Goal: Task Accomplishment & Management: Manage account settings

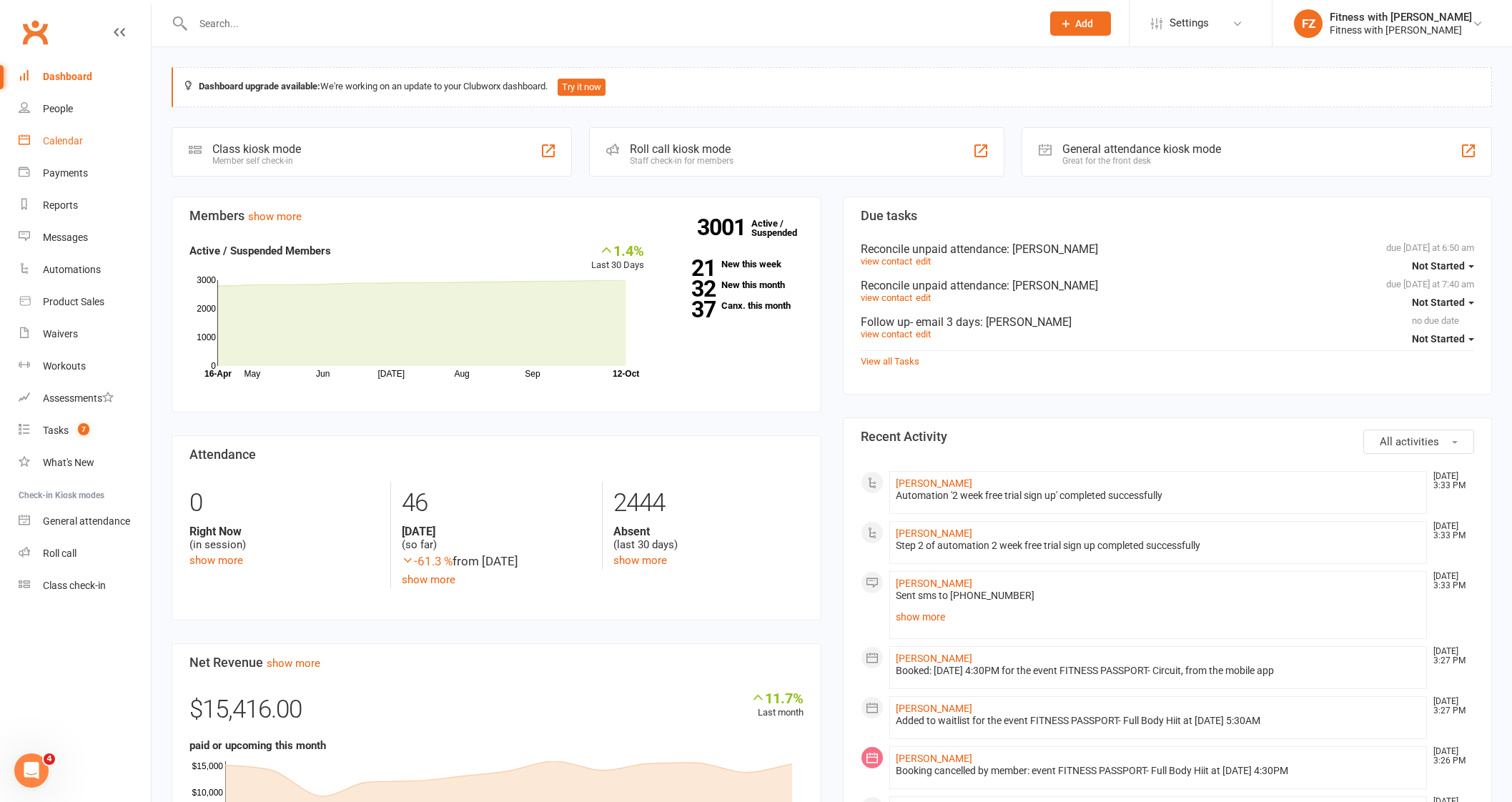
click at [82, 138] on div "Calendar" at bounding box center [63, 141] width 40 height 11
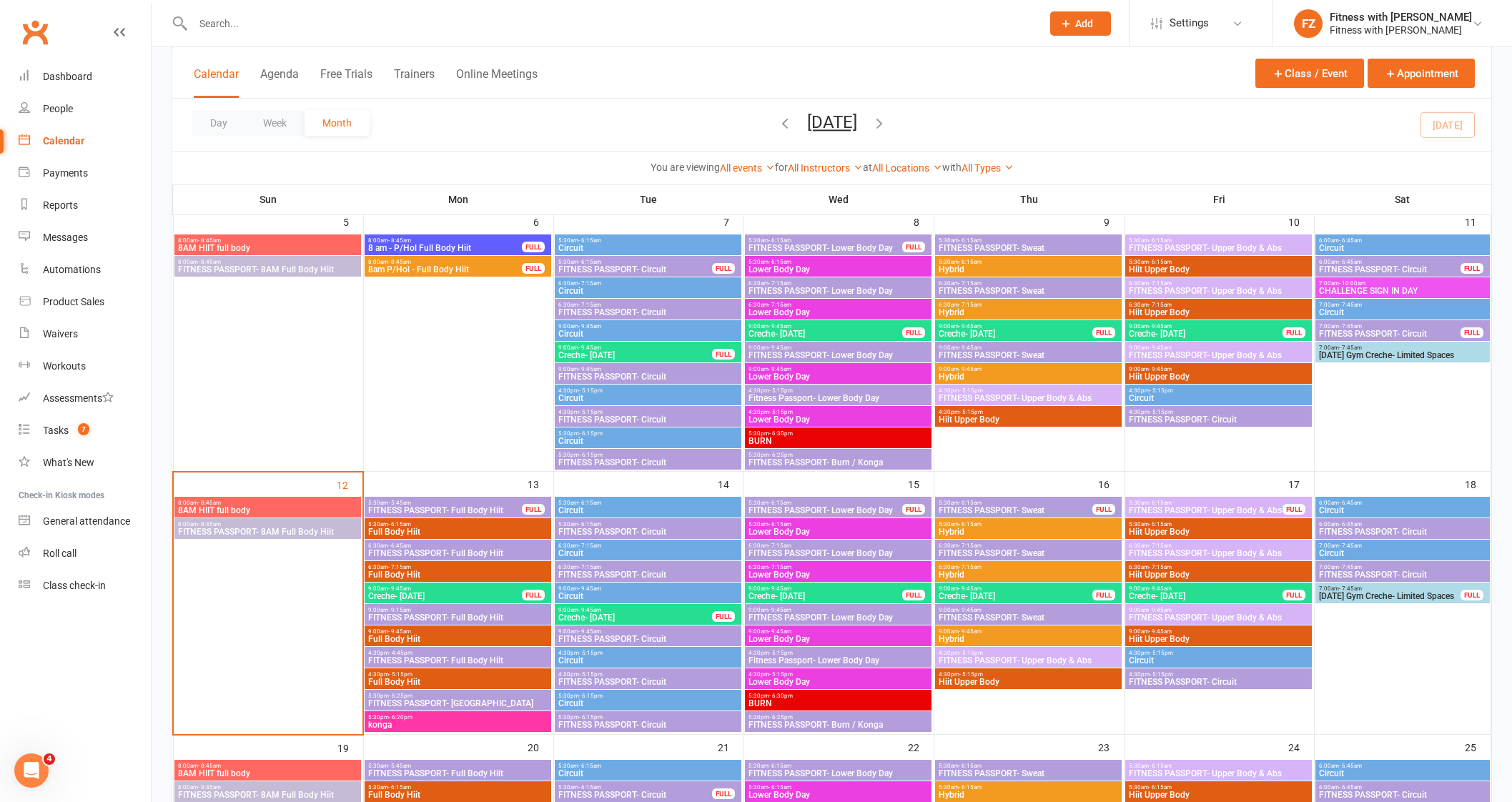
scroll to position [447, 0]
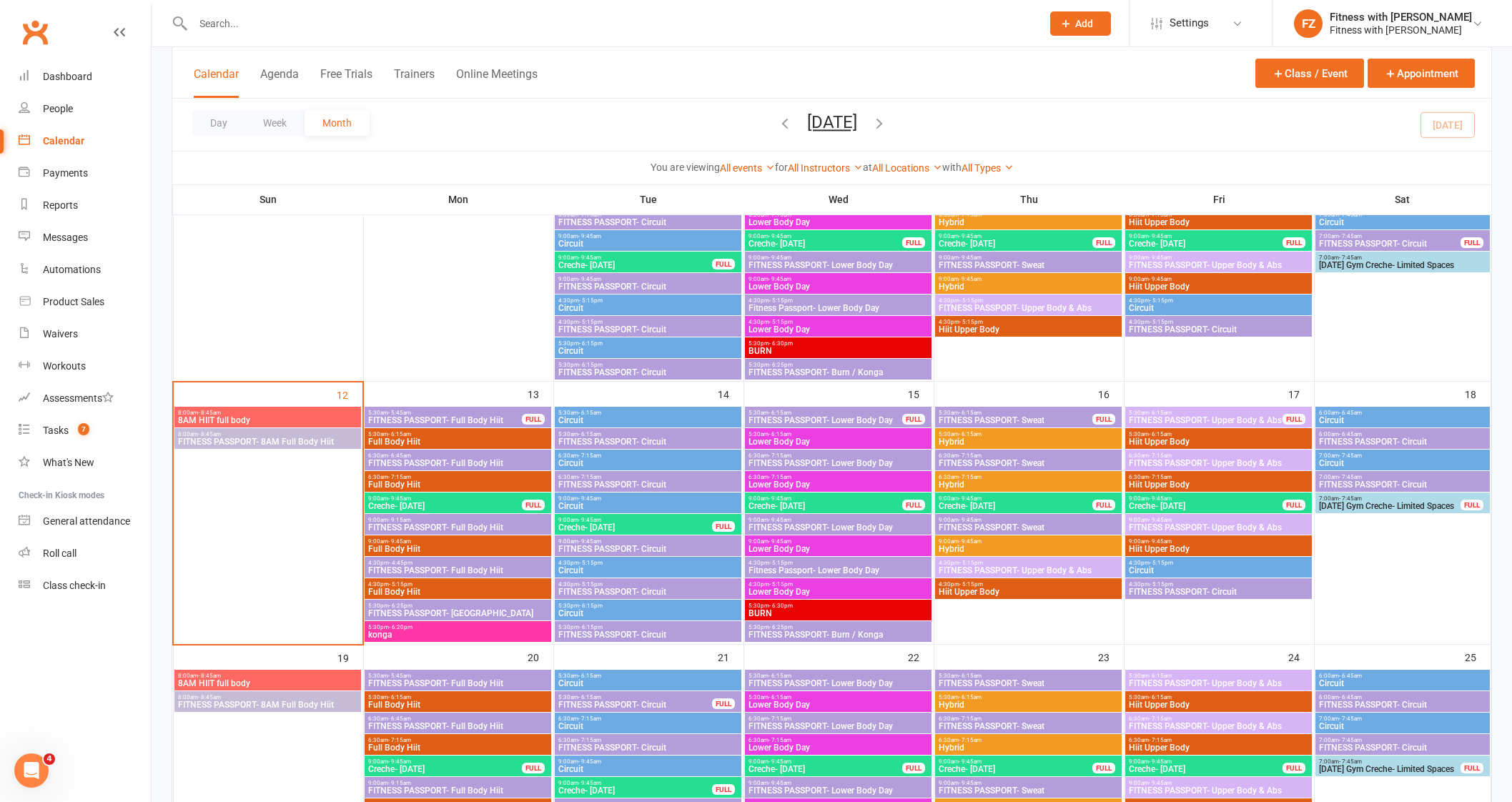
click at [476, 416] on span "FITNESS PASSPORT- Full Body Hiit" at bounding box center [445, 420] width 155 height 9
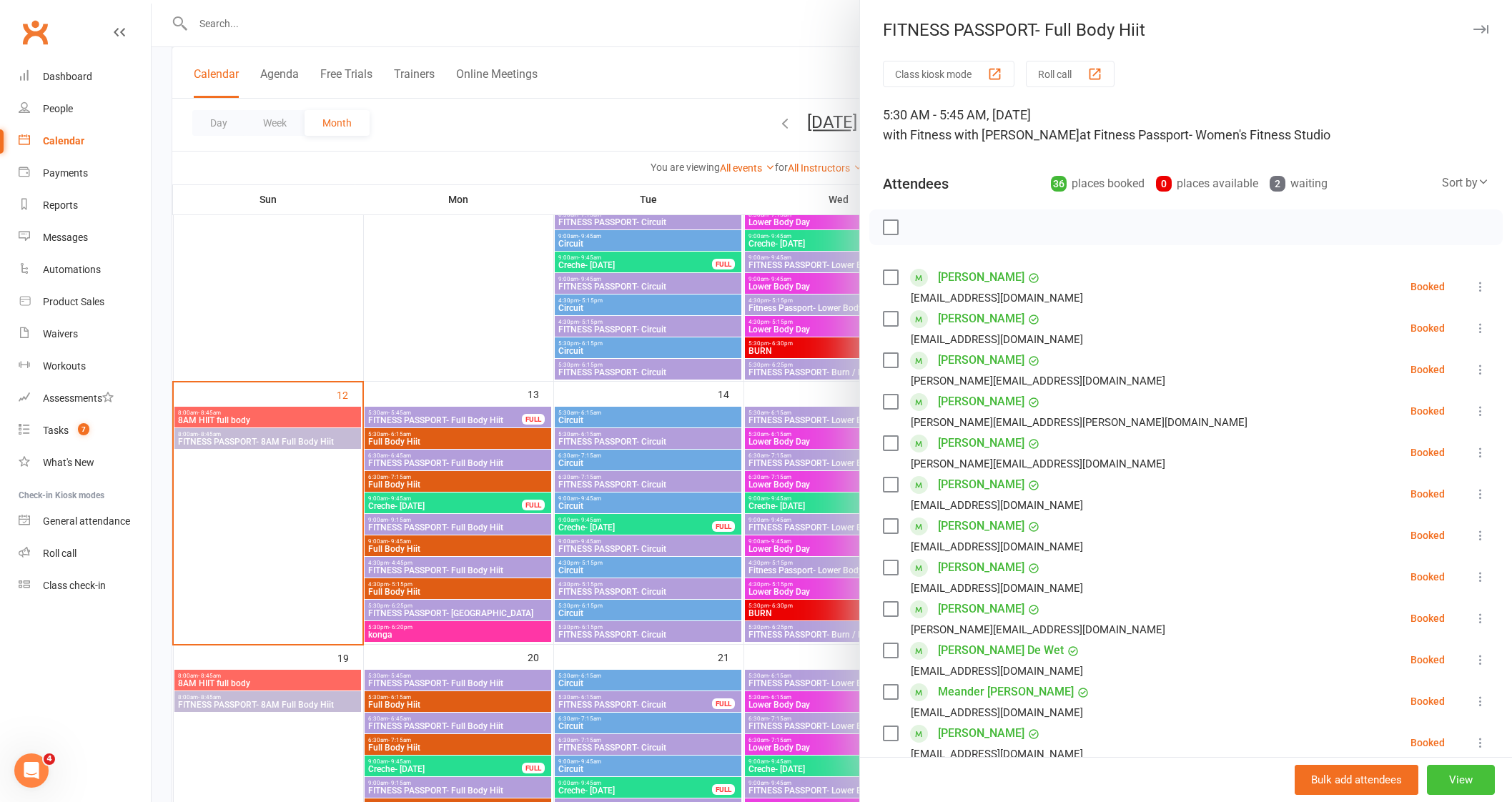
click at [1438, 782] on button "View" at bounding box center [1461, 780] width 68 height 30
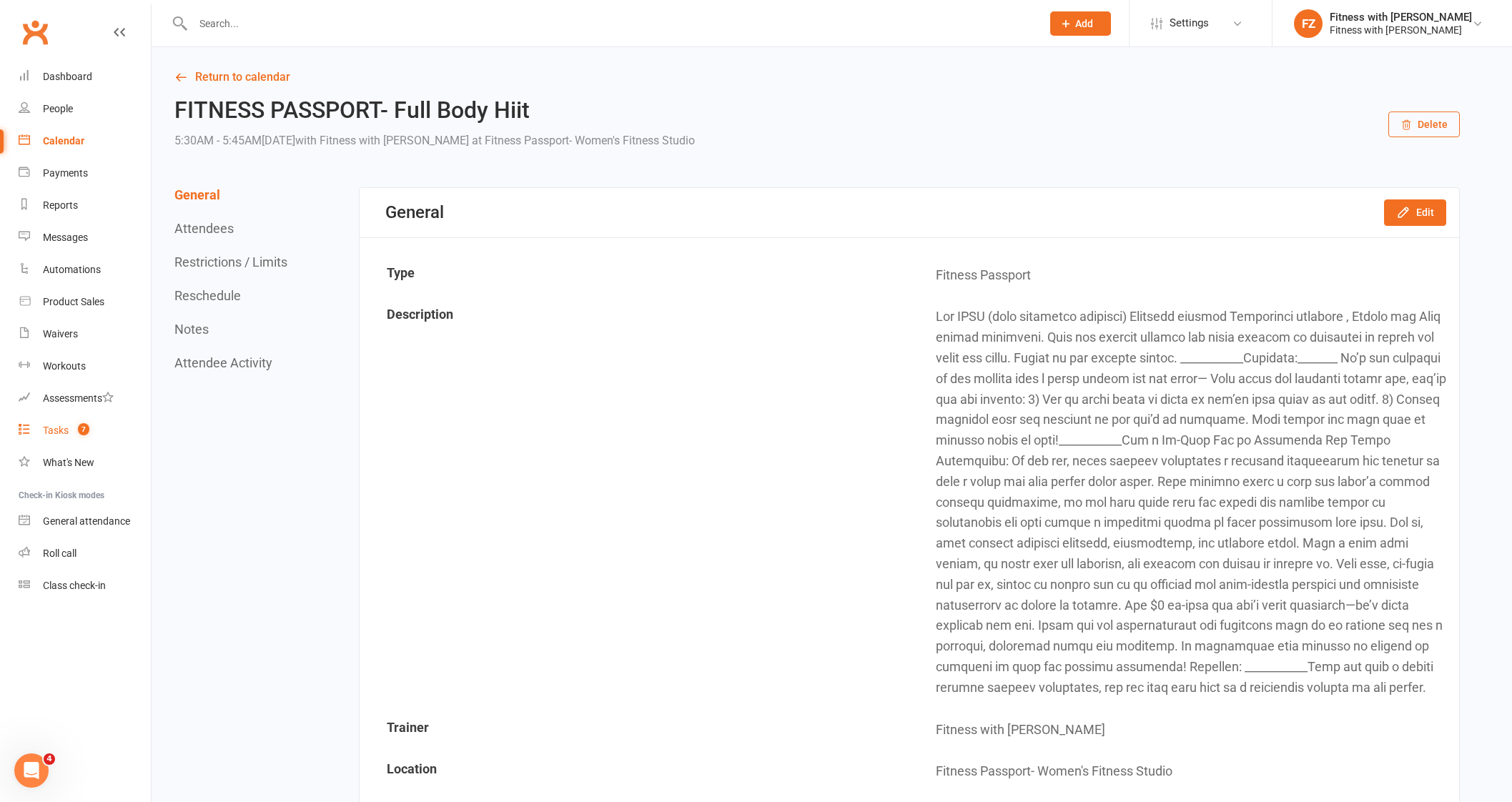
click at [85, 427] on span "7" at bounding box center [83, 429] width 11 height 12
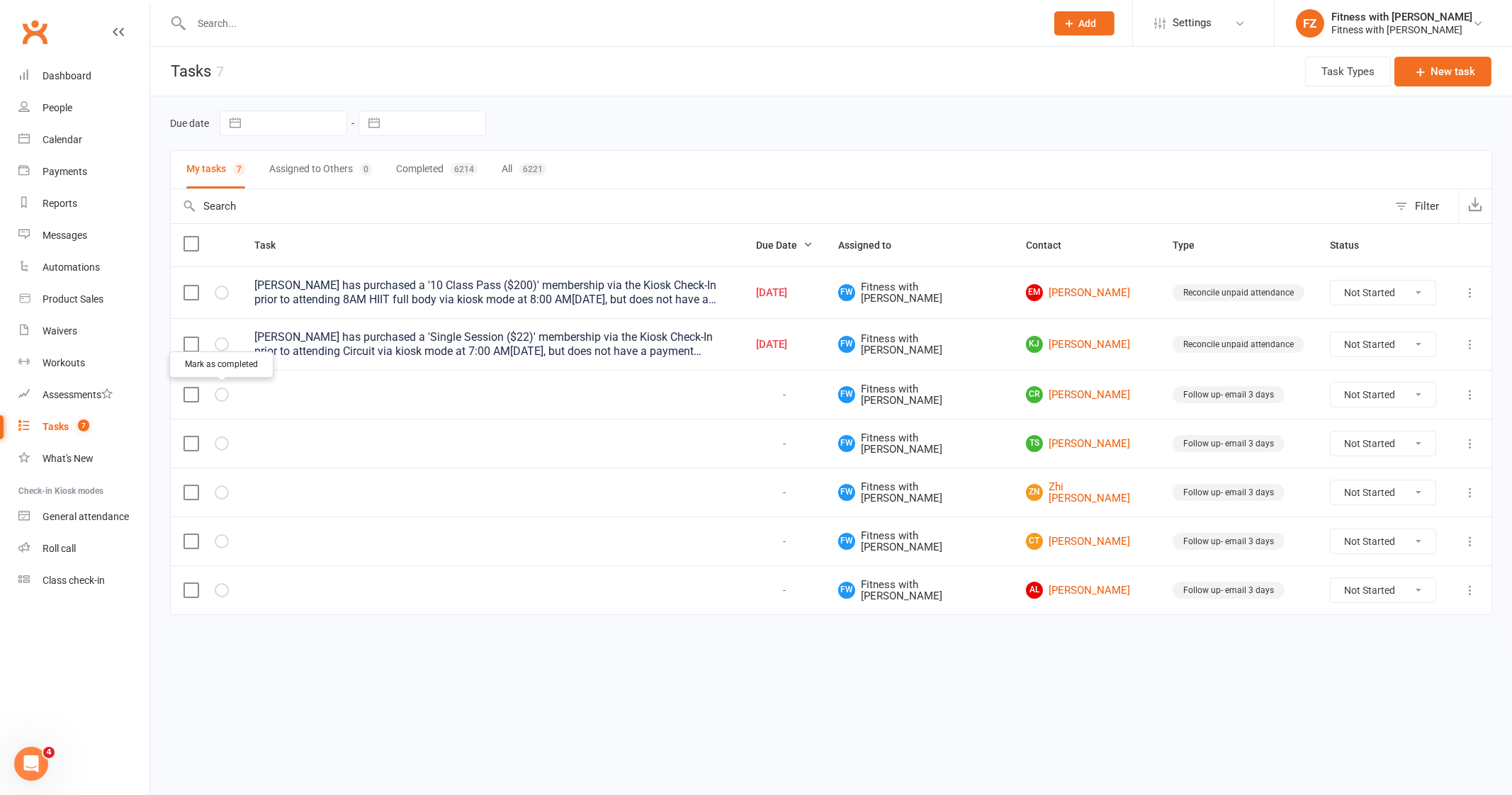
click at [0, 0] on icon "button" at bounding box center [0, 0] width 0 height 0
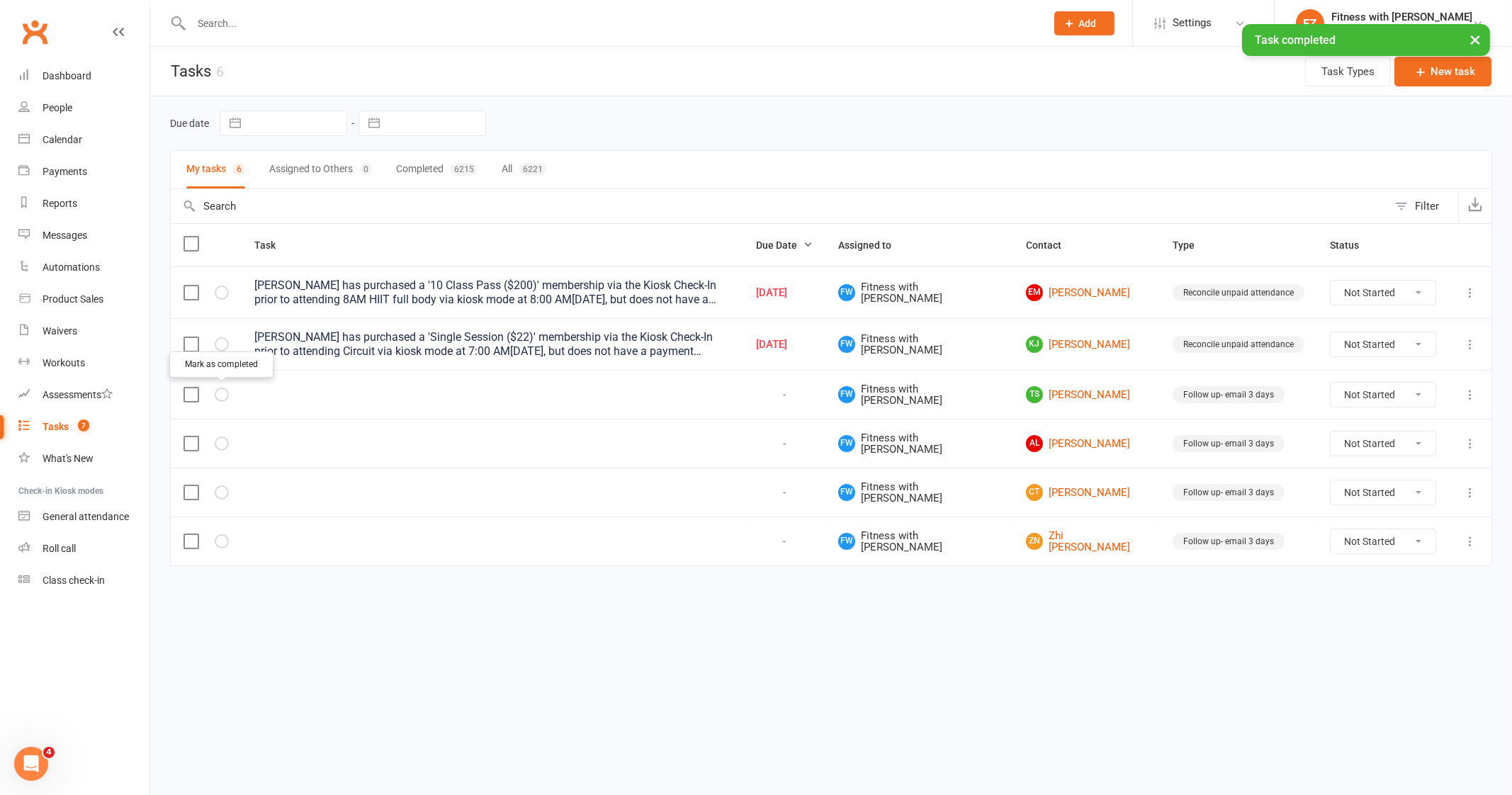
click at [0, 0] on icon "button" at bounding box center [0, 0] width 0 height 0
click at [1074, 392] on link "AL Amanda Lester" at bounding box center [1086, 394] width 121 height 17
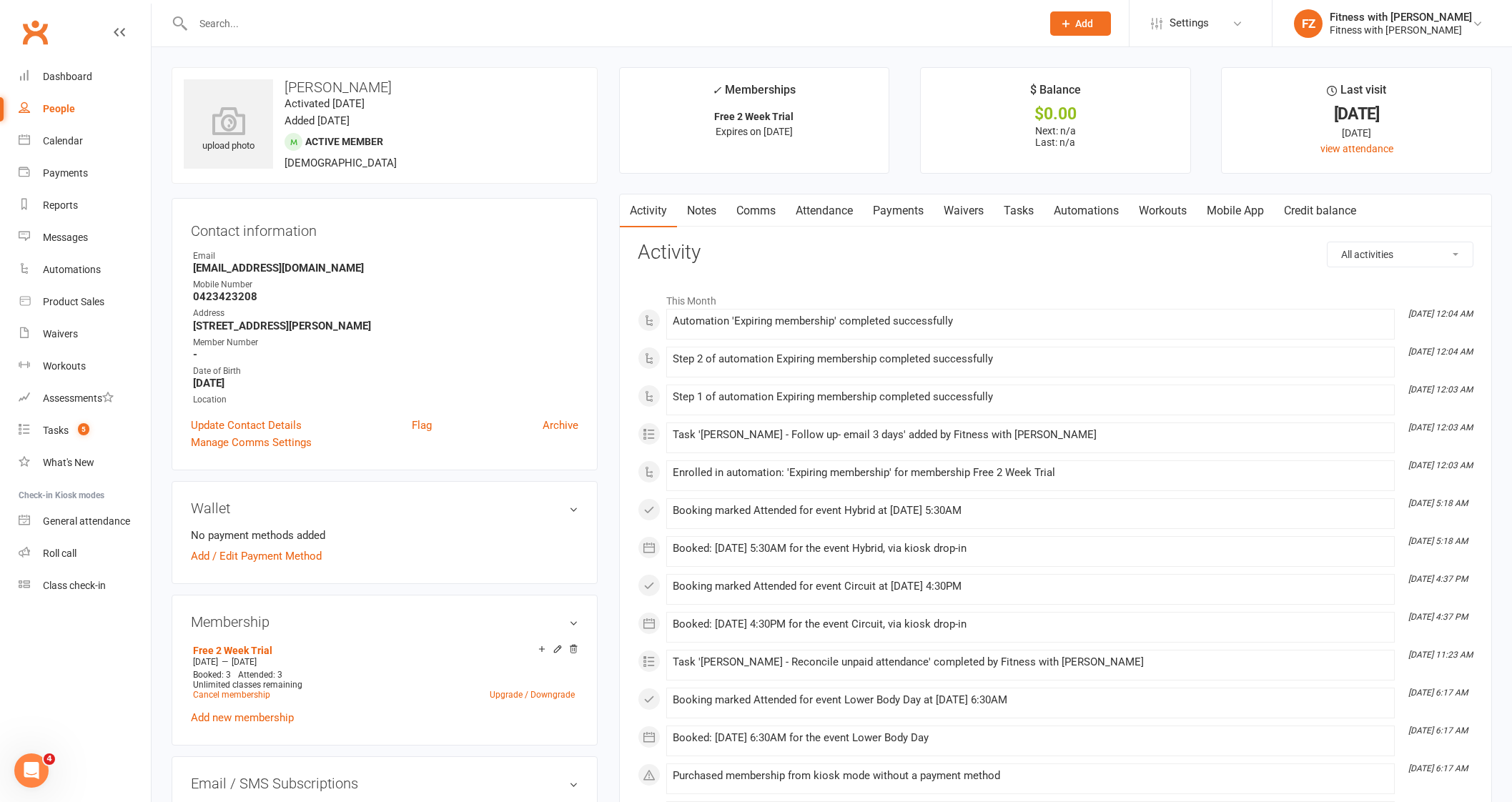
click at [762, 210] on link "Comms" at bounding box center [756, 211] width 59 height 33
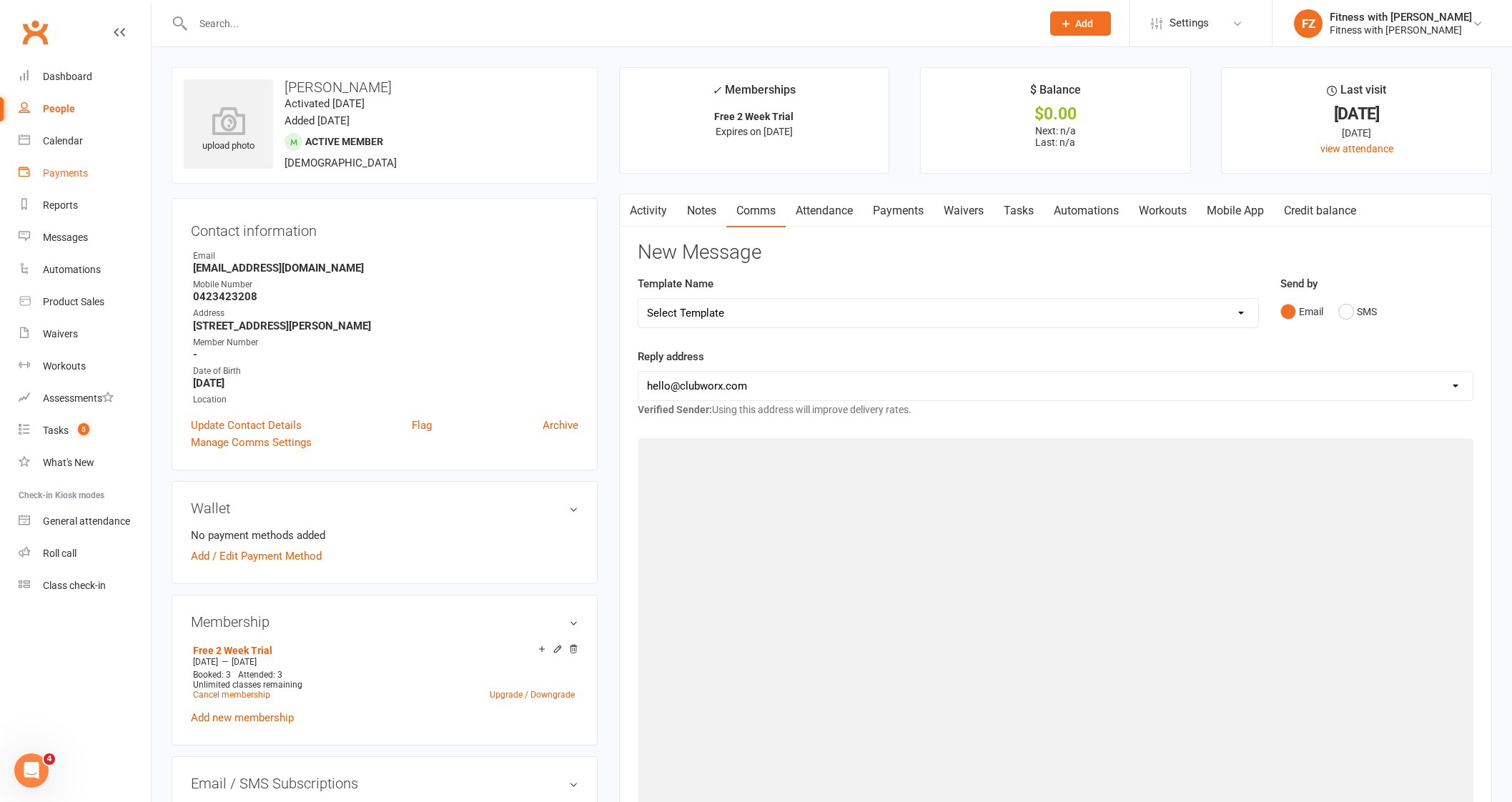
click at [68, 187] on link "Payments" at bounding box center [84, 173] width 132 height 32
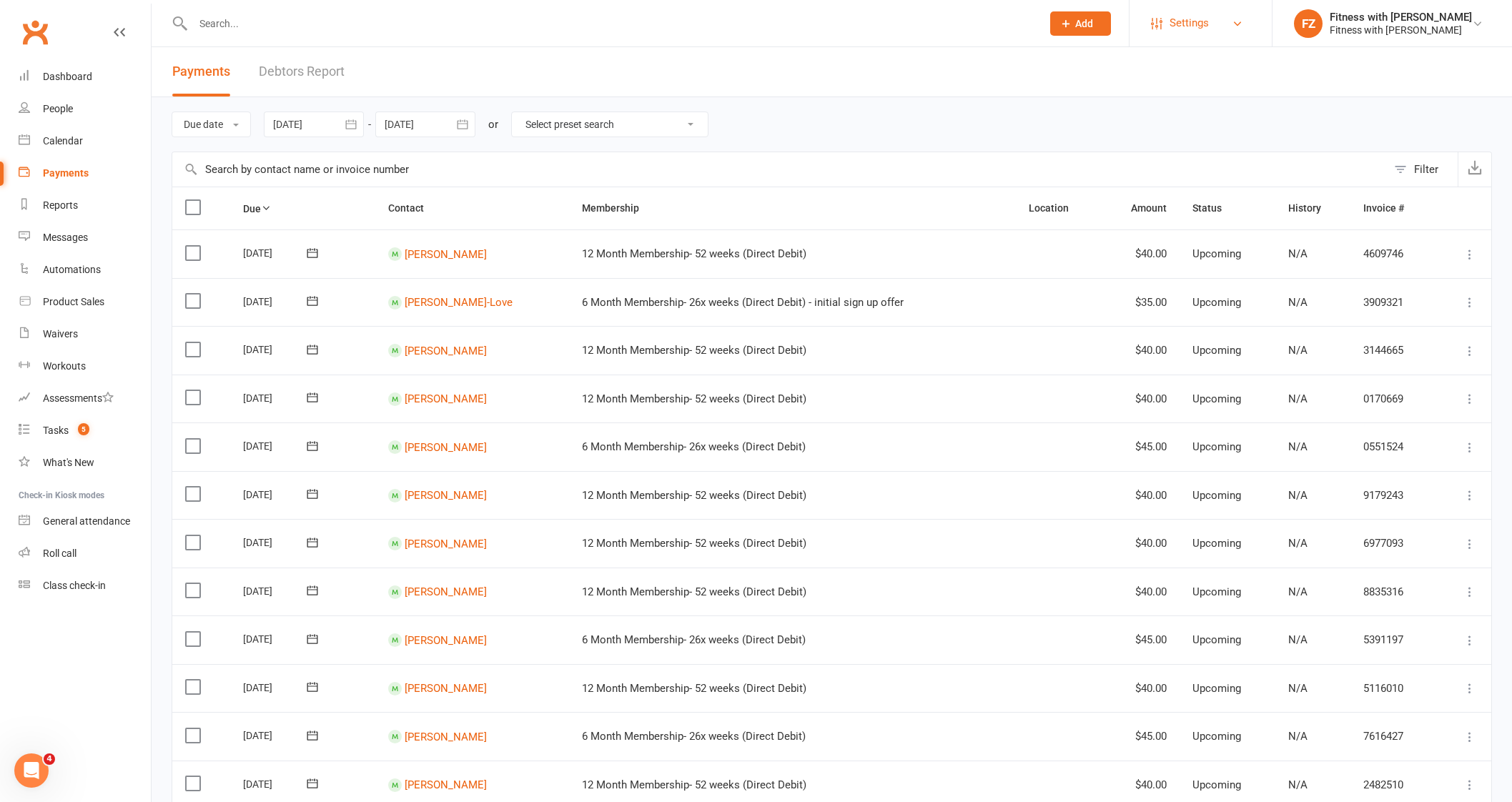
click at [1250, 16] on link "Settings" at bounding box center [1200, 23] width 100 height 32
click at [1201, 59] on link "Membership Plans" at bounding box center [1200, 64] width 142 height 33
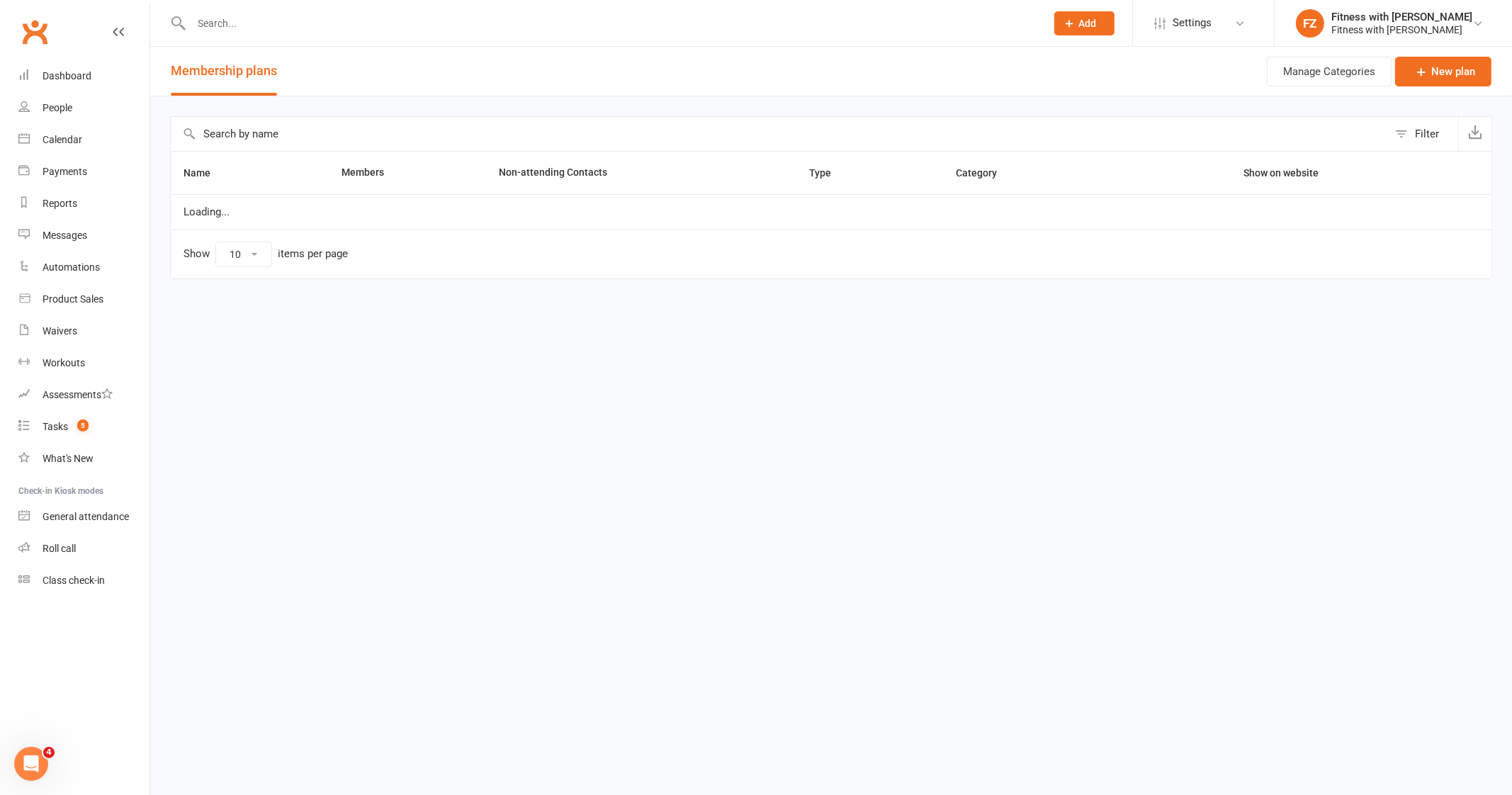
select select "25"
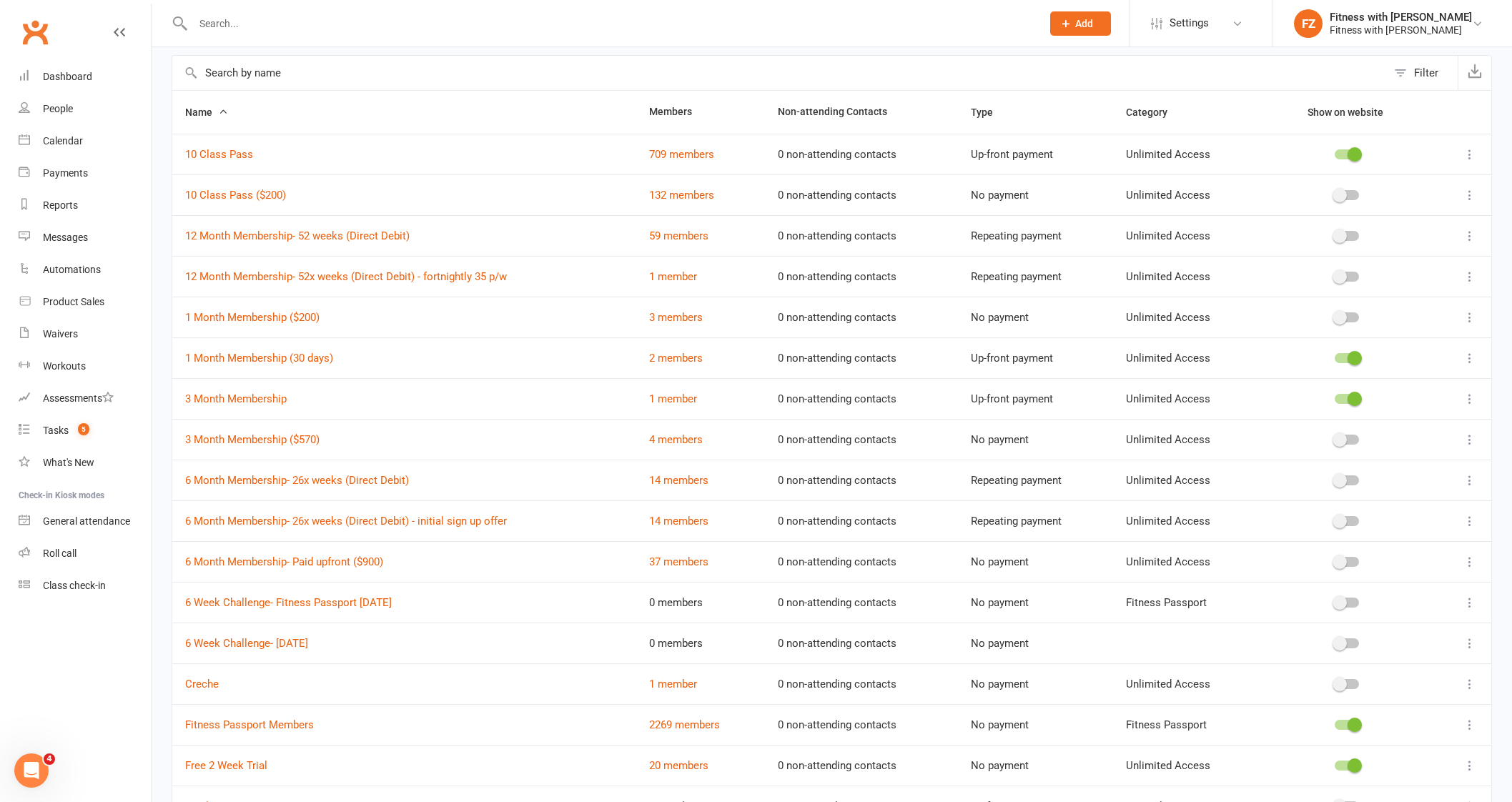
scroll to position [89, 0]
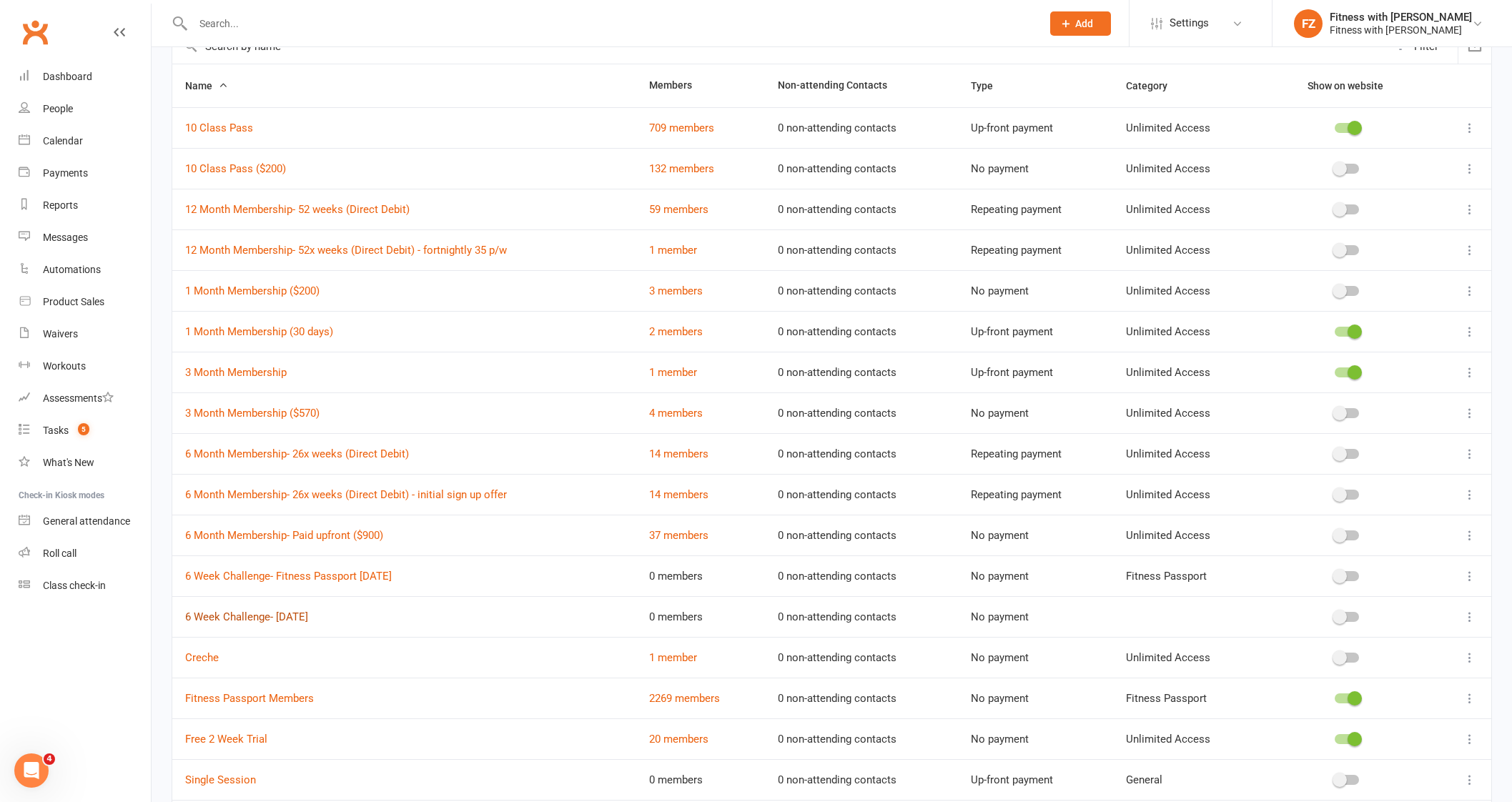
click at [280, 616] on link "6 Week Challenge- [DATE]" at bounding box center [246, 616] width 123 height 13
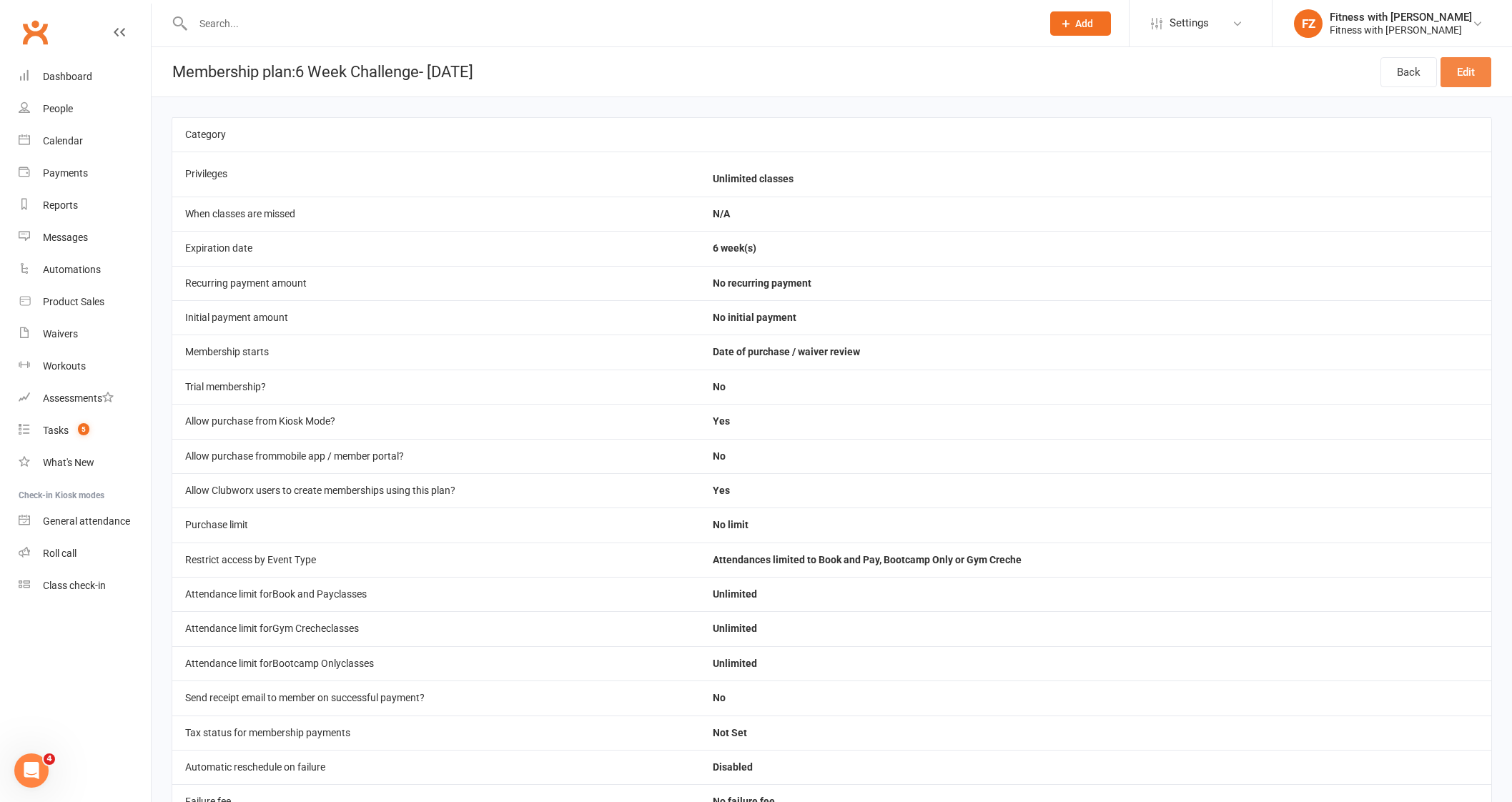
click at [1461, 70] on link "Edit" at bounding box center [1465, 72] width 51 height 30
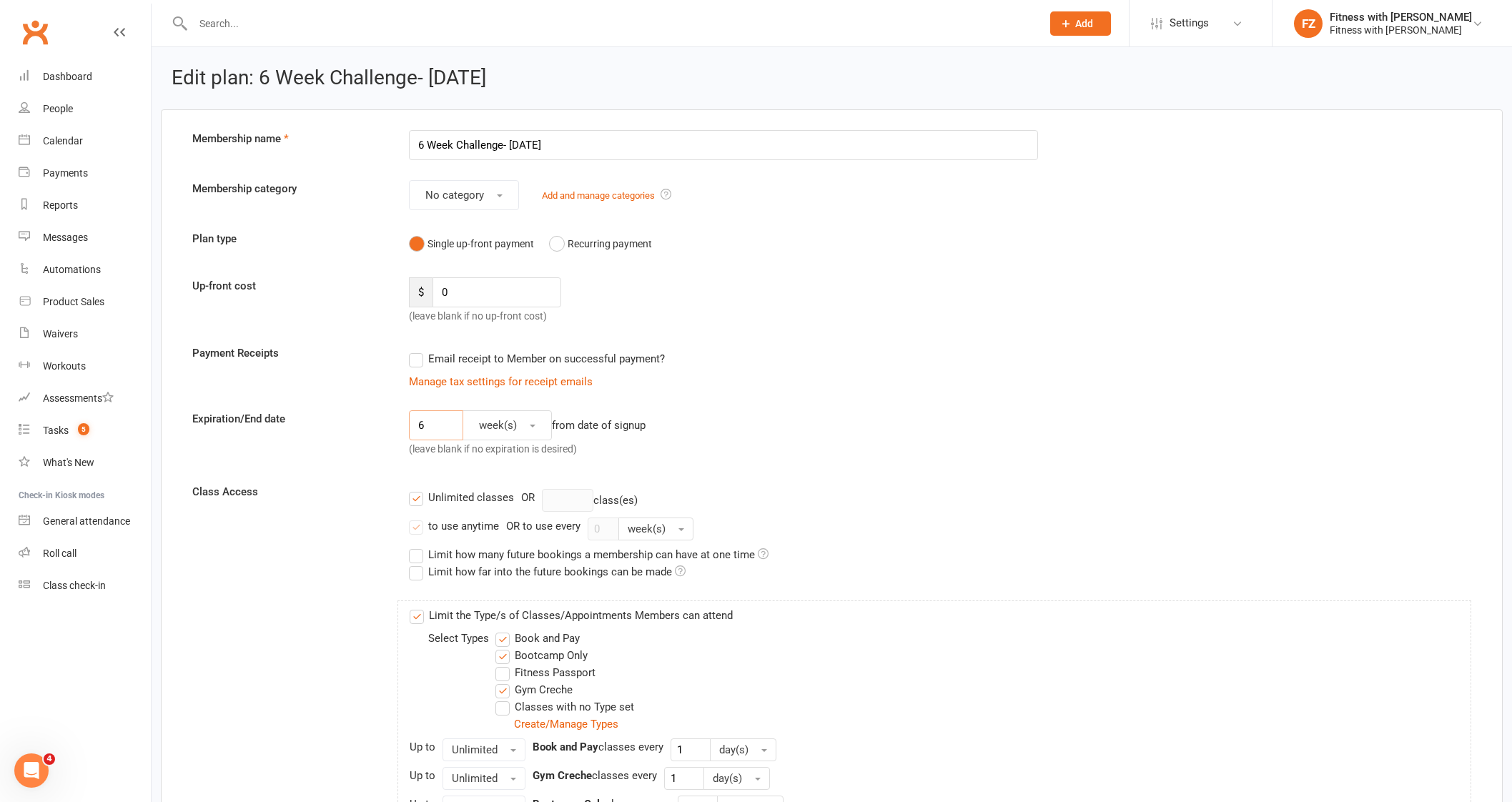
drag, startPoint x: 433, startPoint y: 426, endPoint x: 396, endPoint y: 408, distance: 41.1
type input "8"
drag, startPoint x: 534, startPoint y: 141, endPoint x: 510, endPoint y: 141, distance: 24.0
click at [510, 141] on input "6 Week Challenge- [DATE]" at bounding box center [723, 145] width 629 height 30
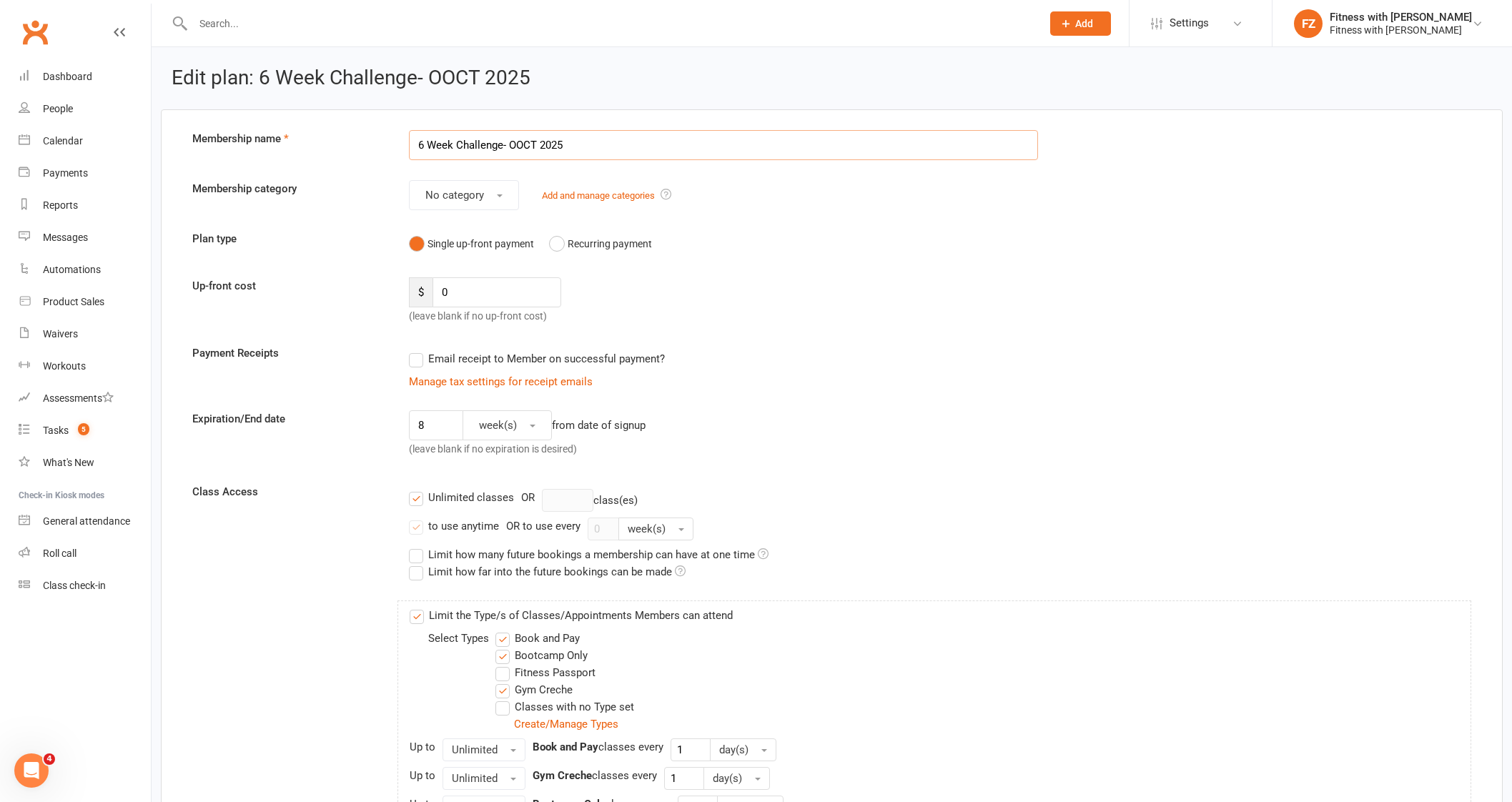
click at [525, 141] on input "6 Week Challenge- OOCT 2025" at bounding box center [723, 145] width 629 height 30
drag, startPoint x: 422, startPoint y: 143, endPoint x: 411, endPoint y: 143, distance: 11.0
click at [411, 143] on input "6 Week Challenge- OCT 2025" at bounding box center [723, 145] width 629 height 30
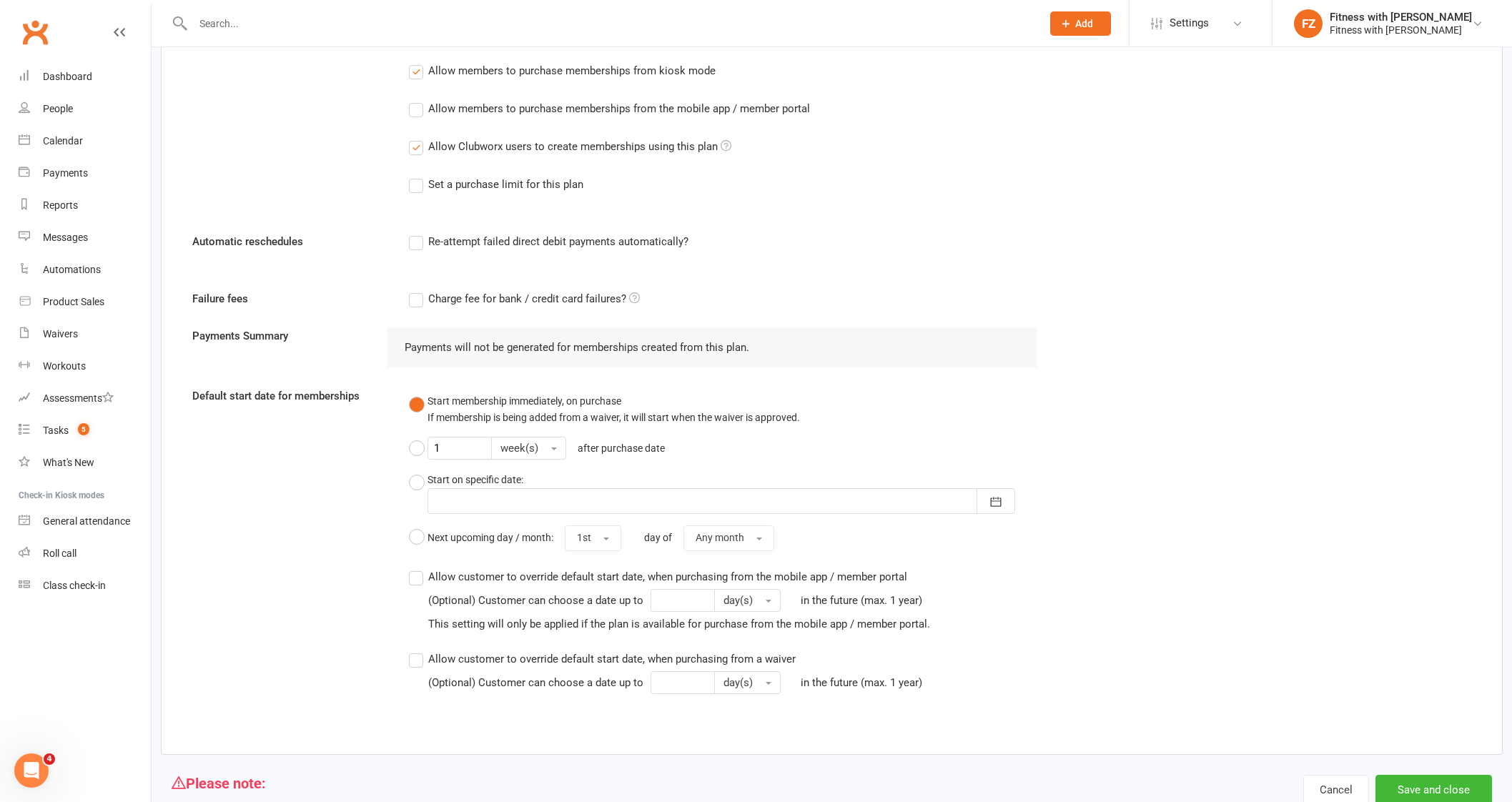
scroll to position [951, 0]
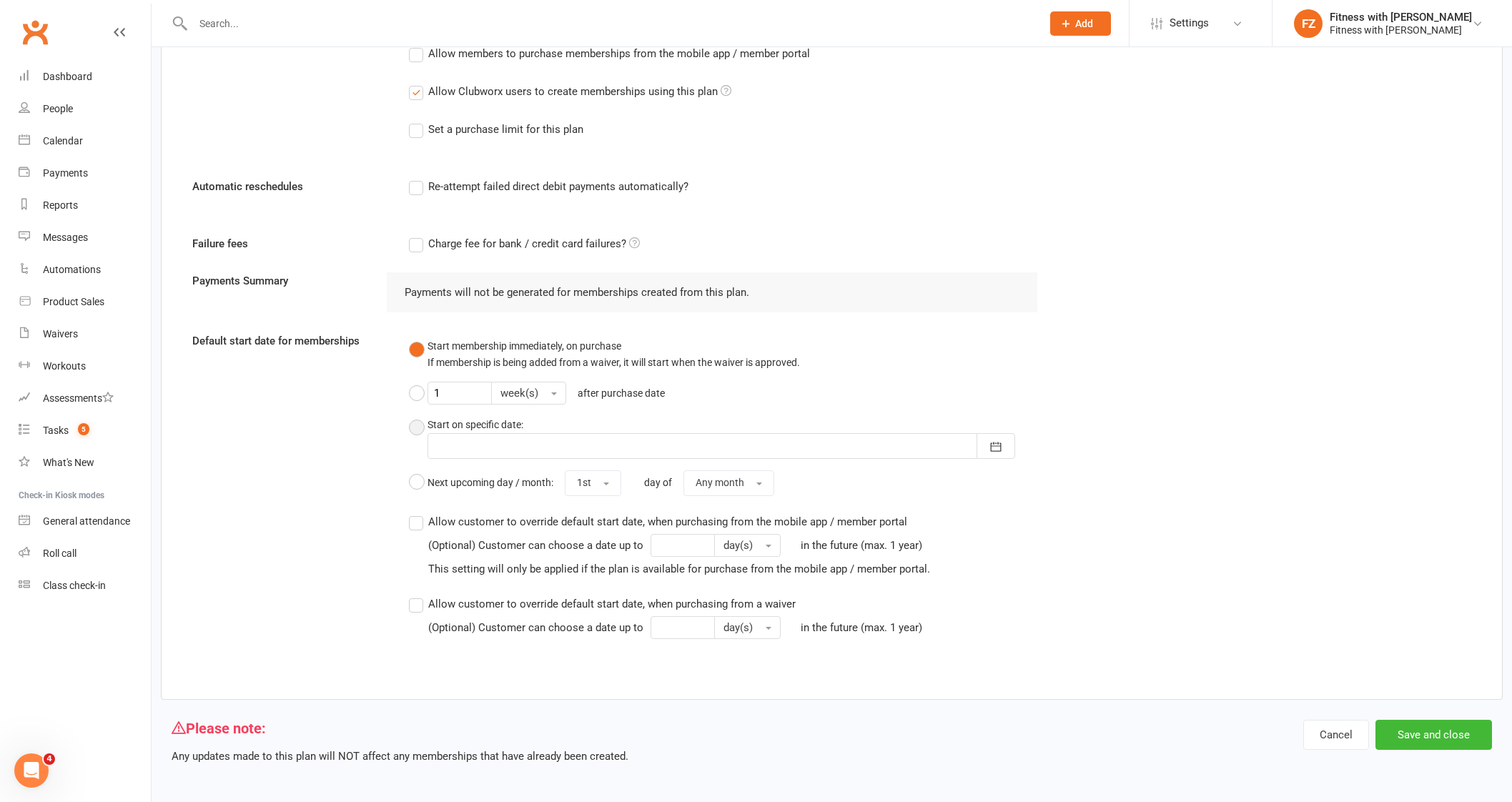
type input "8 Week Challenge- [DATE]"
click at [449, 433] on div at bounding box center [721, 445] width 588 height 26
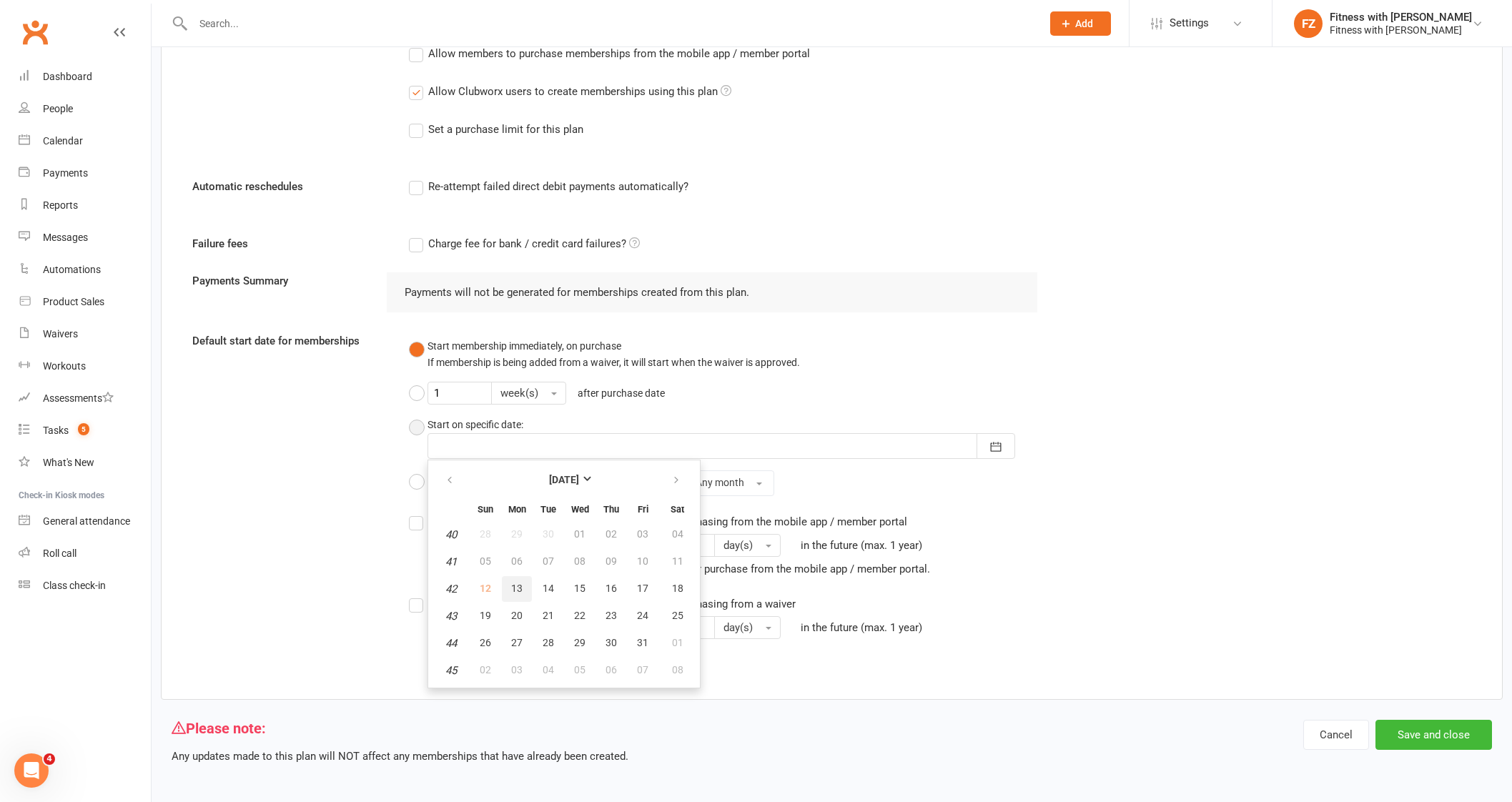
click at [520, 582] on span "13" at bounding box center [517, 588] width 11 height 11
type input "[DATE]"
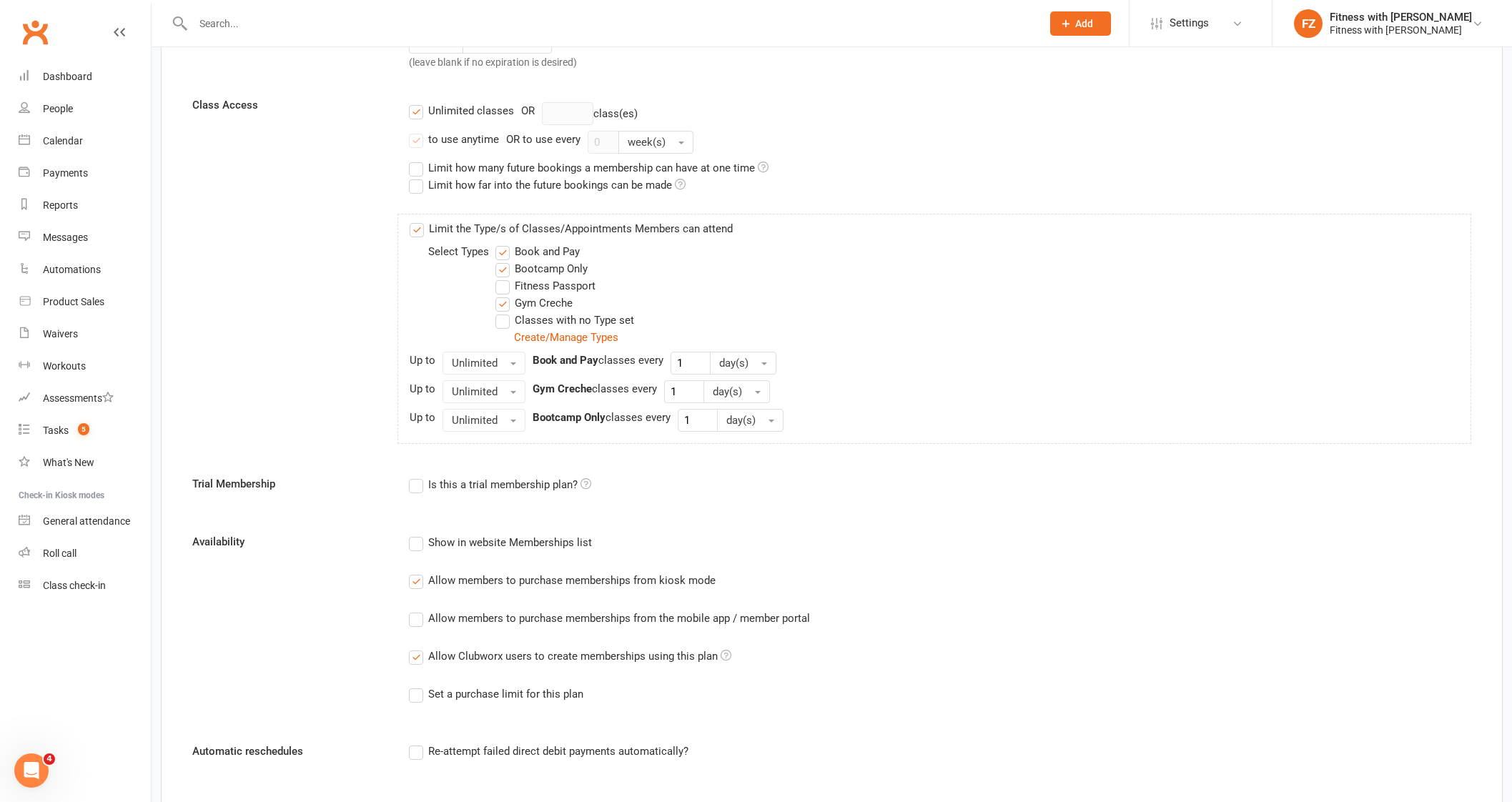
scroll to position [743, 0]
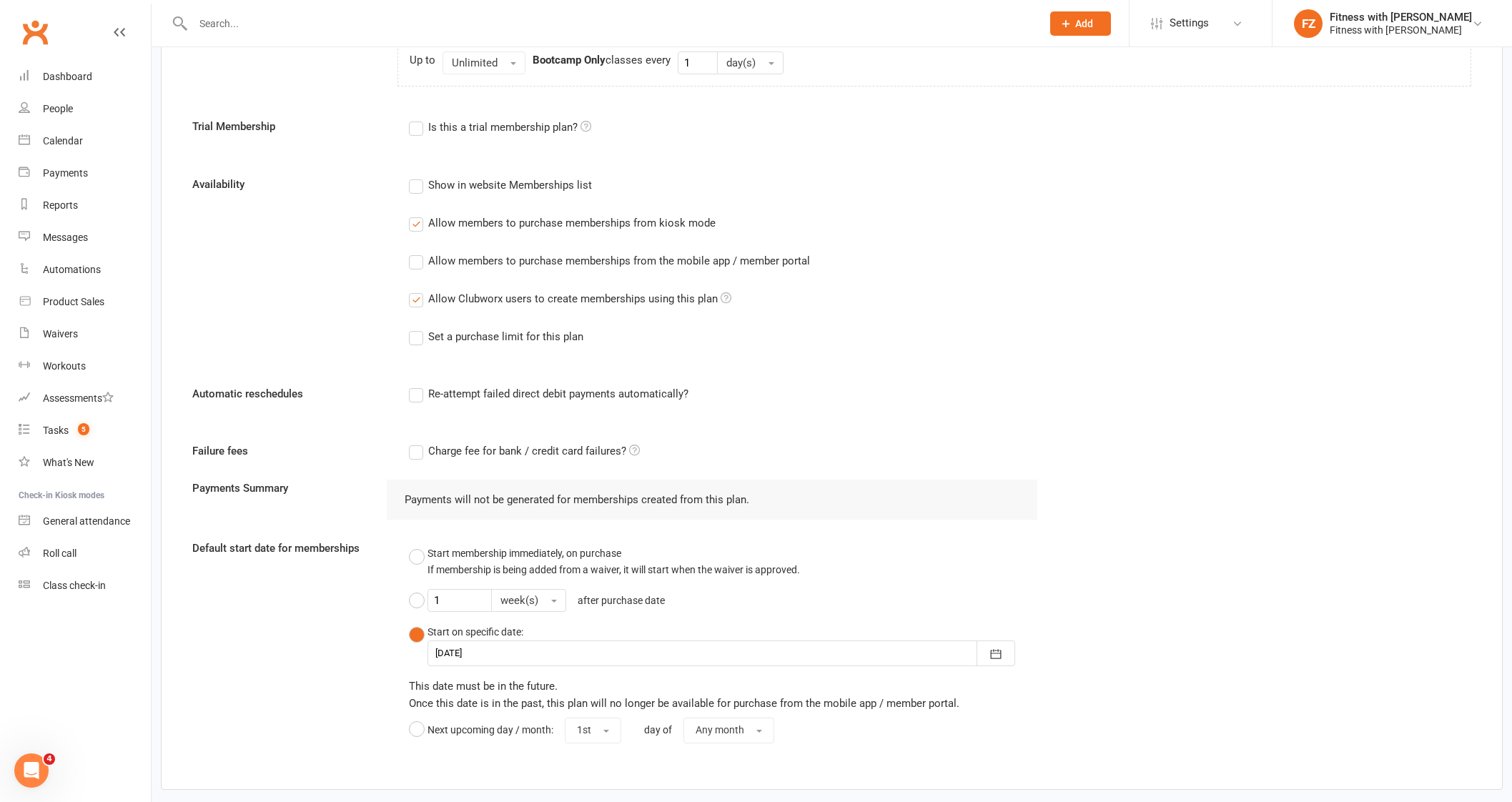
click at [415, 221] on label "Allow members to purchase memberships from kiosk mode" at bounding box center [563, 223] width 307 height 17
click at [415, 214] on input "Allow members to purchase memberships from kiosk mode" at bounding box center [414, 214] width 9 height 0
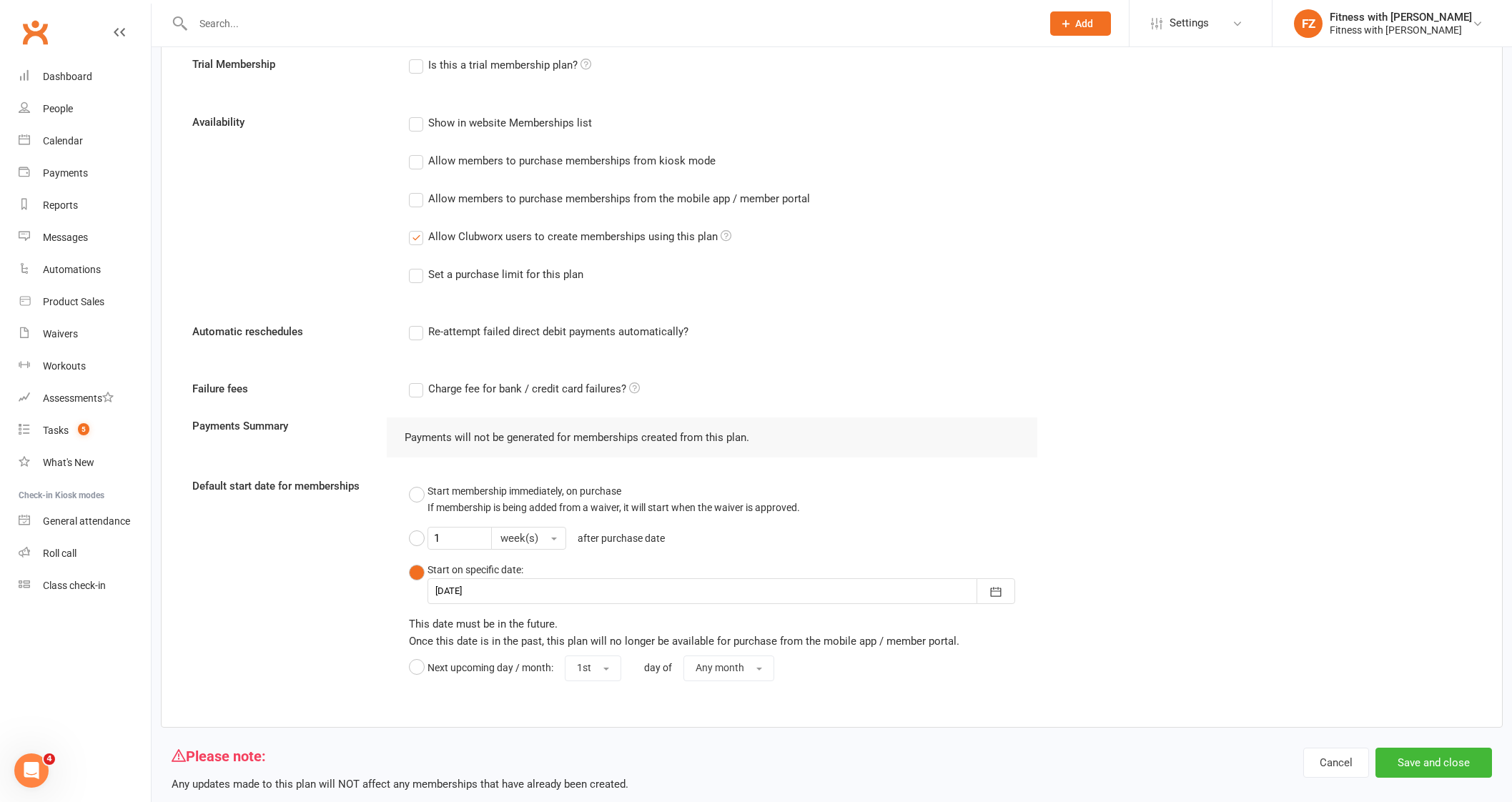
scroll to position [833, 0]
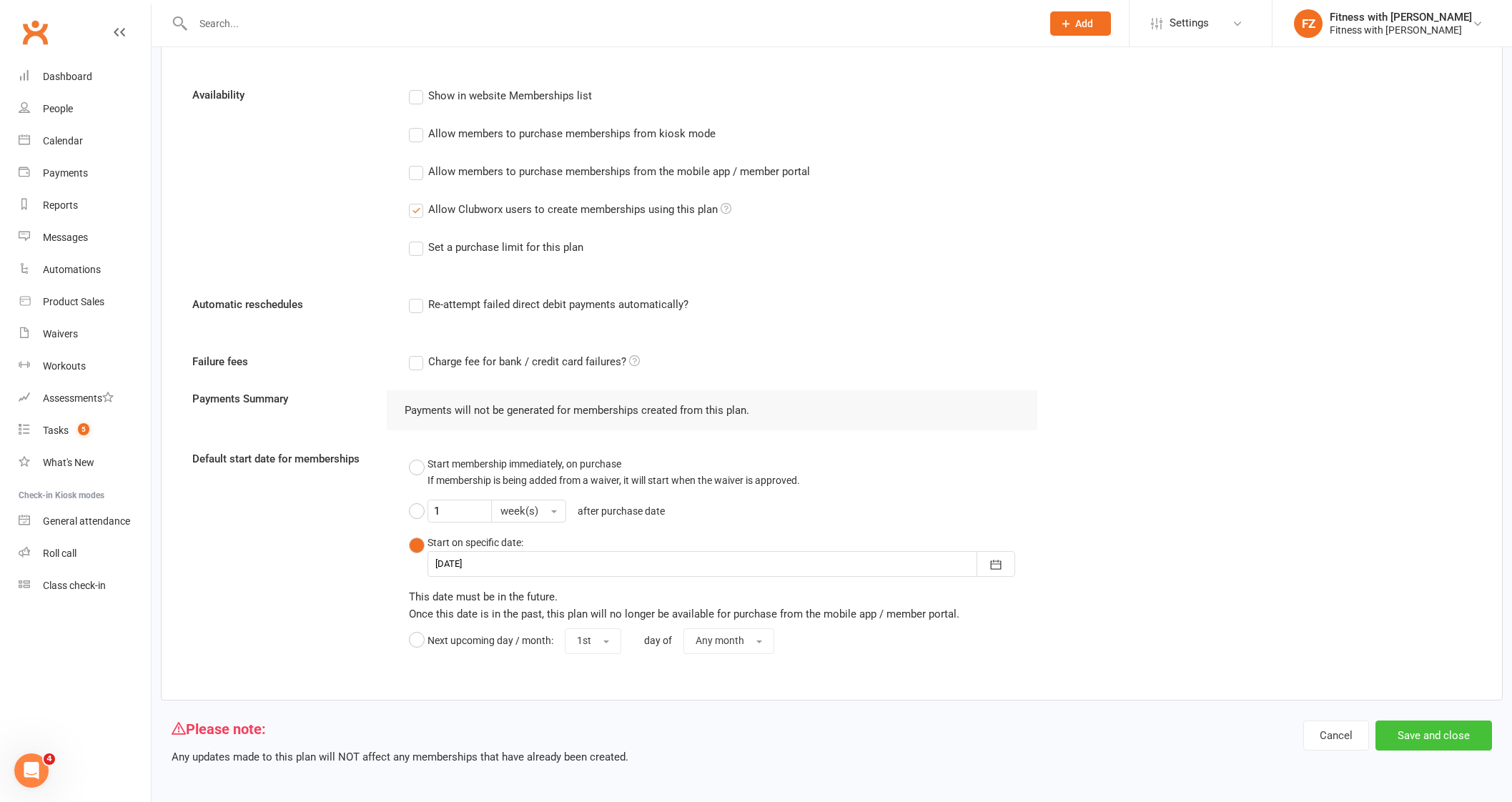
click at [1423, 728] on button "Save and close" at bounding box center [1433, 736] width 116 height 30
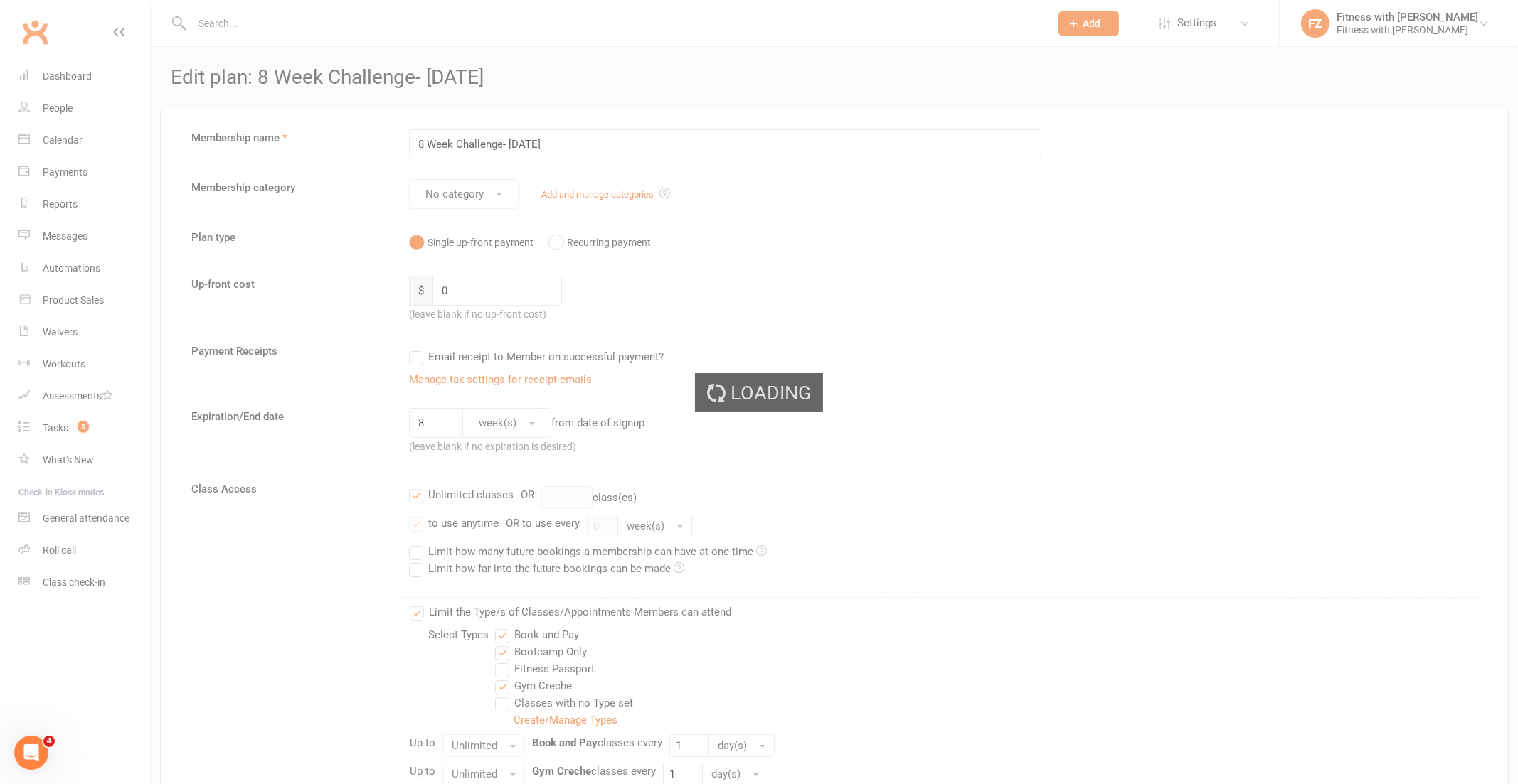
select select "25"
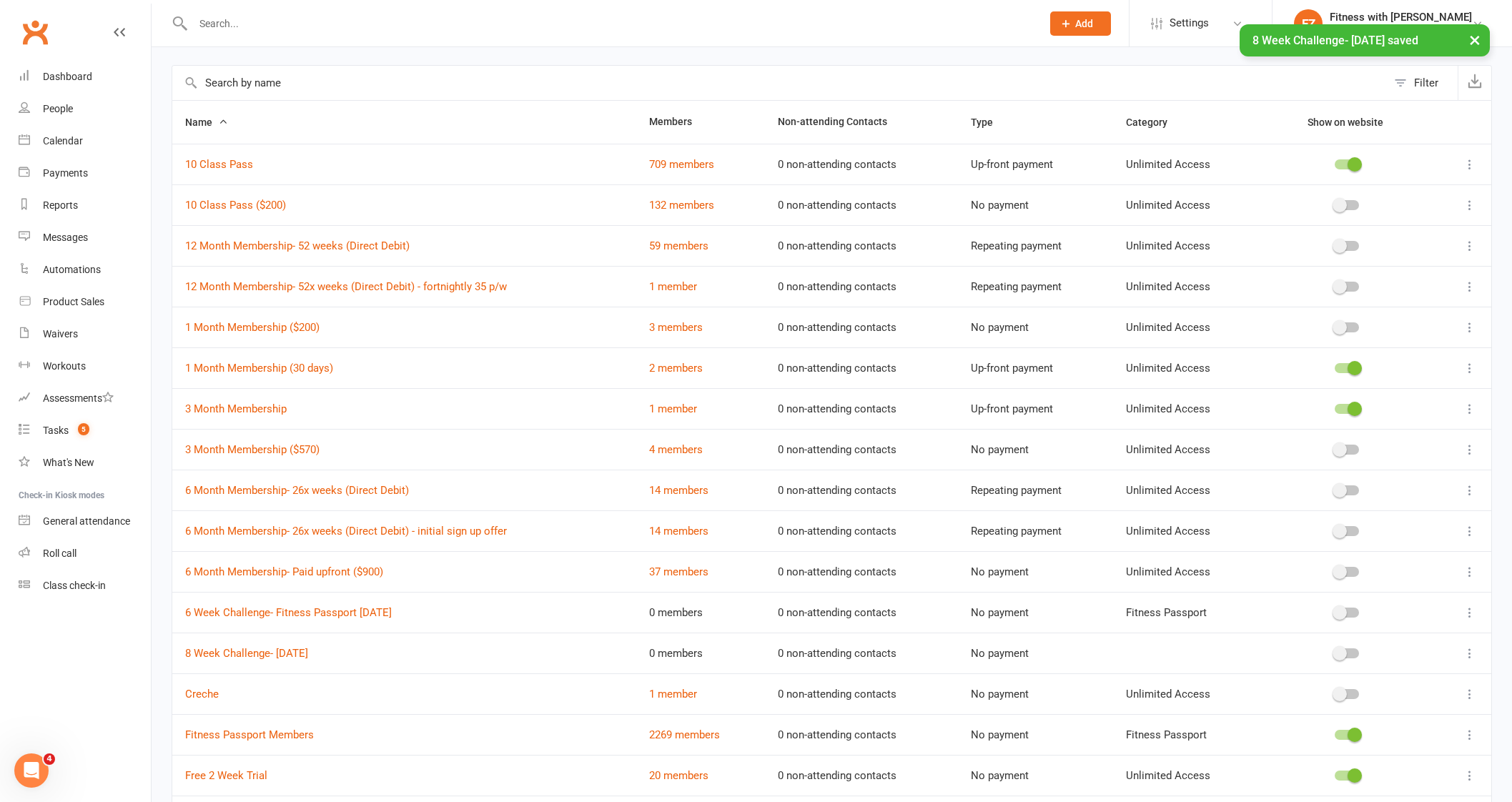
scroll to position [89, 0]
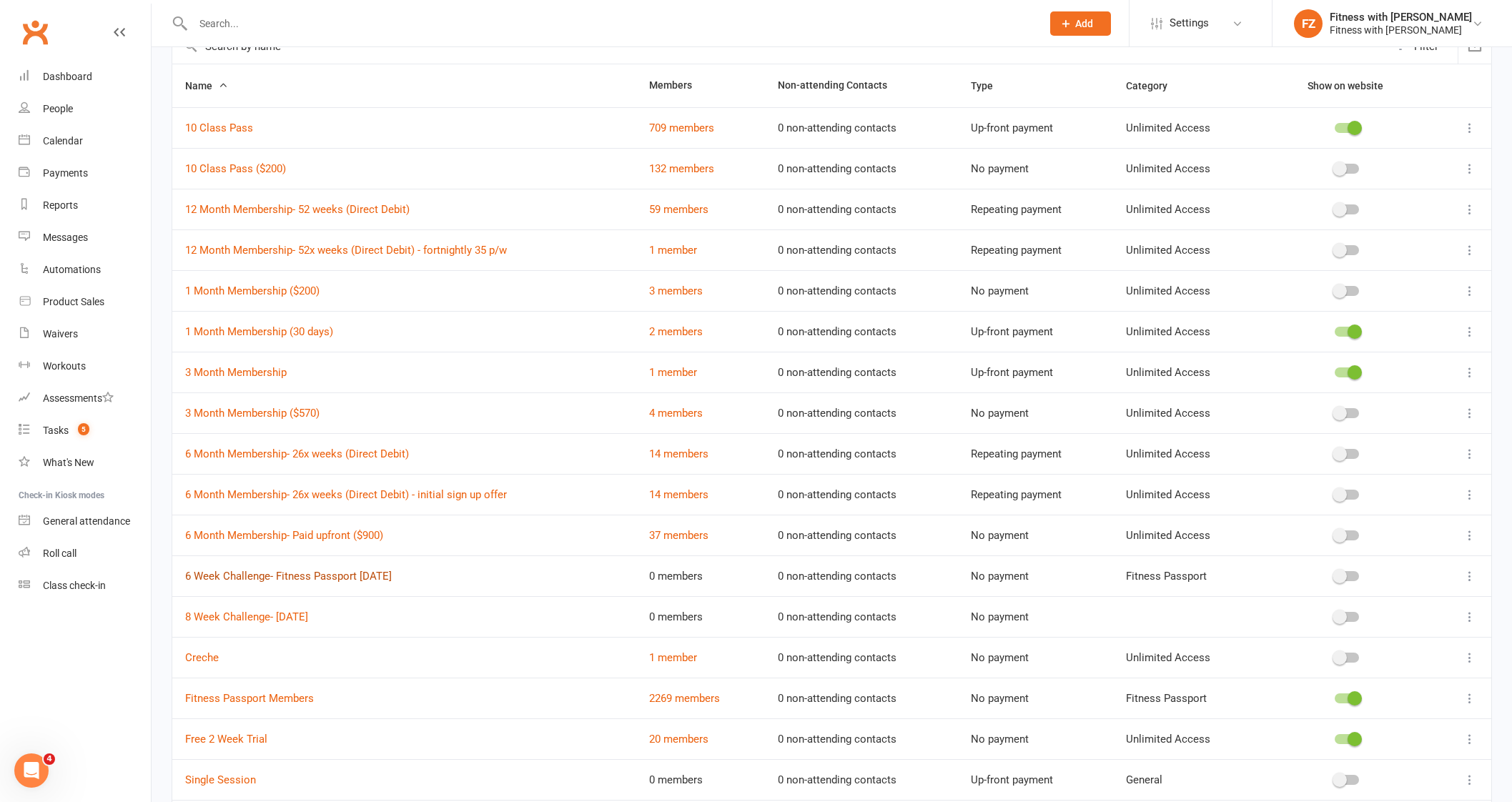
click at [370, 569] on link "6 Week Challenge- Fitness Passport JUNE 2025" at bounding box center [288, 576] width 207 height 13
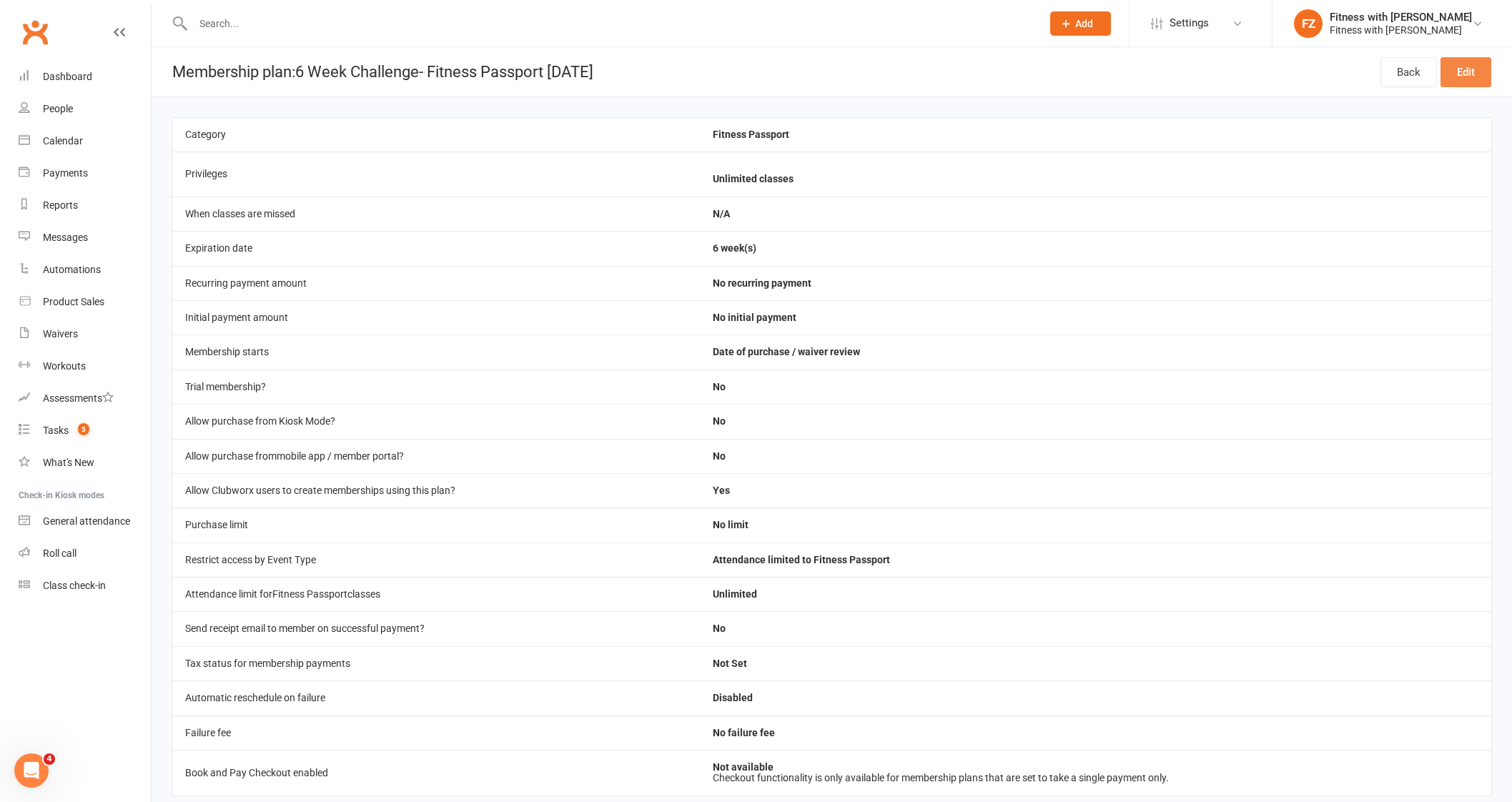
click at [1466, 59] on link "Edit" at bounding box center [1465, 72] width 51 height 30
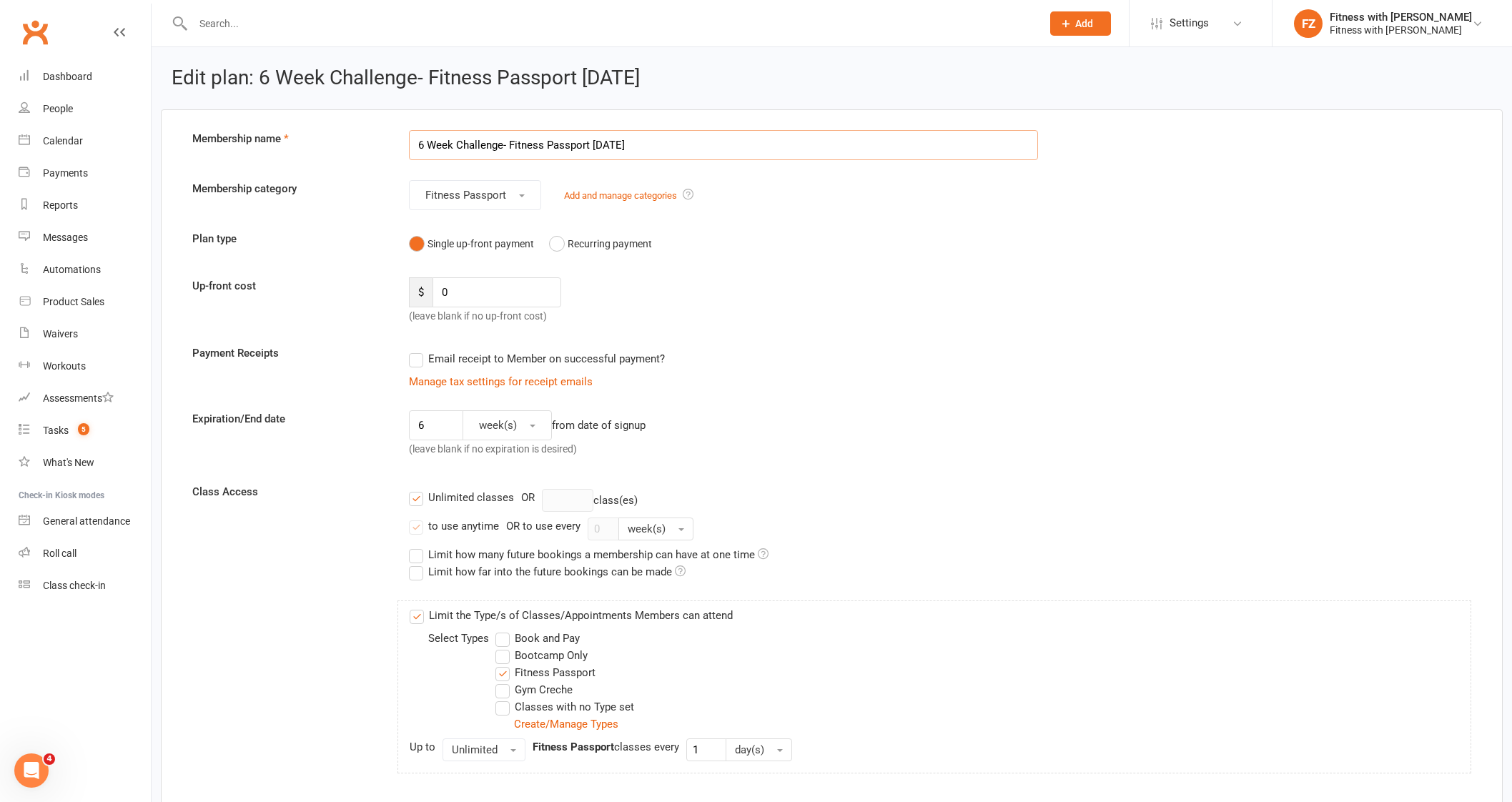
drag, startPoint x: 424, startPoint y: 139, endPoint x: 406, endPoint y: 134, distance: 18.7
click at [406, 134] on div "6 Week Challenge- Fitness Passport JUNE 2025" at bounding box center [723, 145] width 650 height 30
drag, startPoint x: 615, startPoint y: 134, endPoint x: 593, endPoint y: 137, distance: 22.2
click at [593, 137] on input "8 Week Challenge- Fitness Passport JUNE 2025" at bounding box center [723, 145] width 629 height 30
type input "8 Week Challenge- Fitness Passport [DATE]"
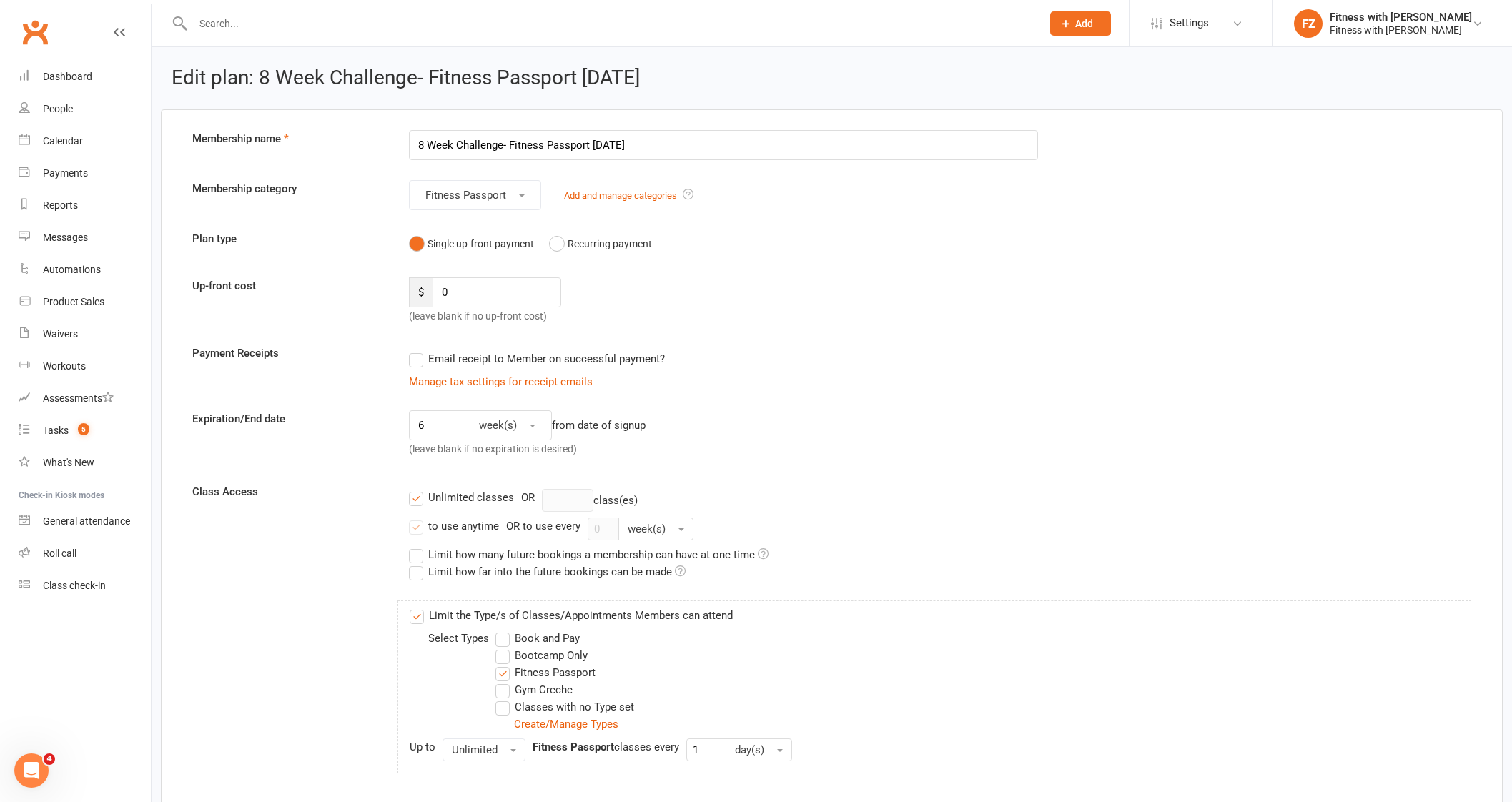
click at [892, 504] on div "Unlimited classes OR class(es)" at bounding box center [940, 500] width 1062 height 23
drag, startPoint x: 443, startPoint y: 419, endPoint x: 398, endPoint y: 420, distance: 45.0
click at [398, 420] on div "6 week(s) from date of signup (leave blank if no expiration is desired)" at bounding box center [723, 437] width 650 height 53
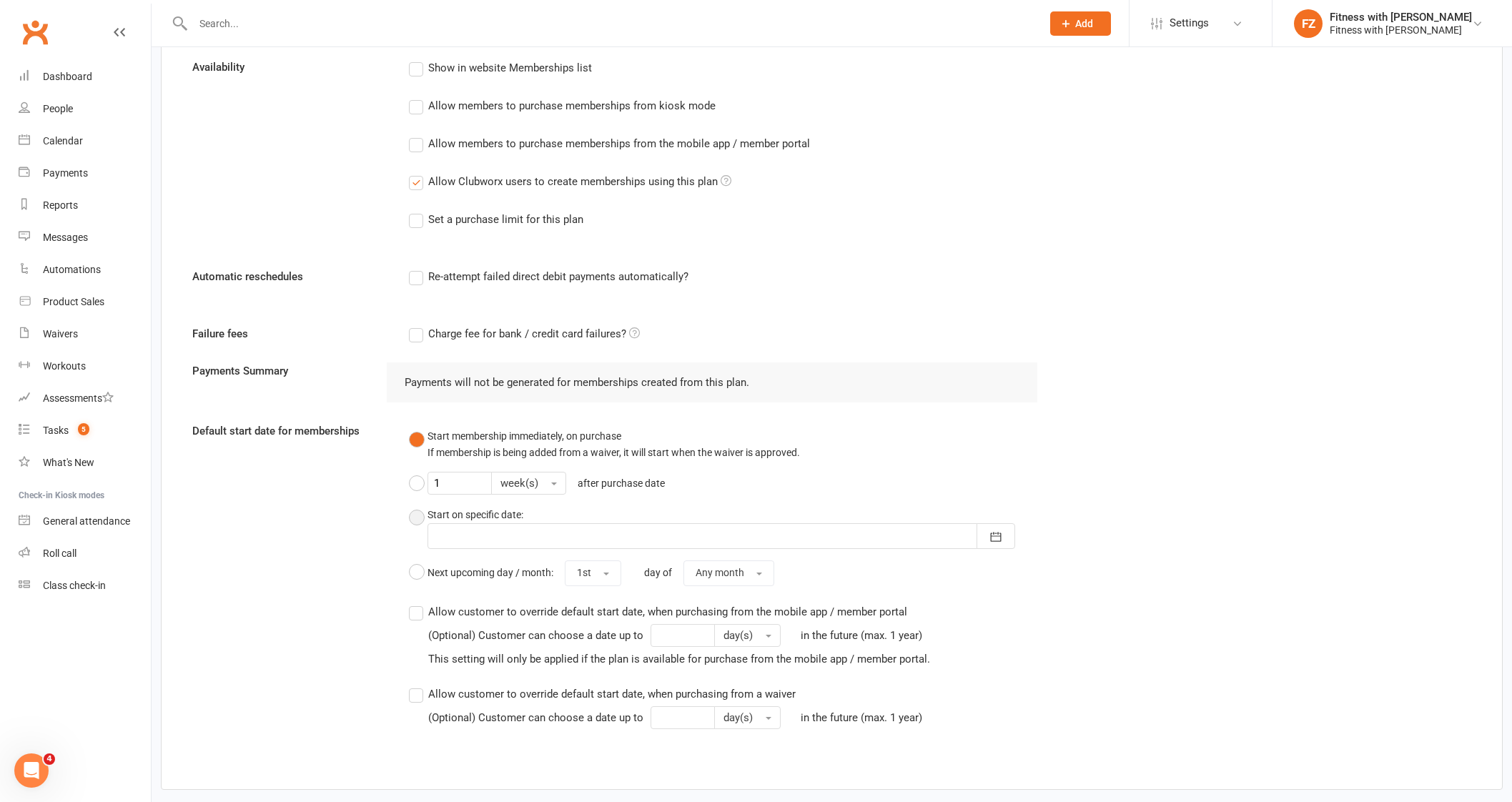
type input "8"
click at [494, 516] on div "Start on specific date:" at bounding box center [475, 514] width 96 height 16
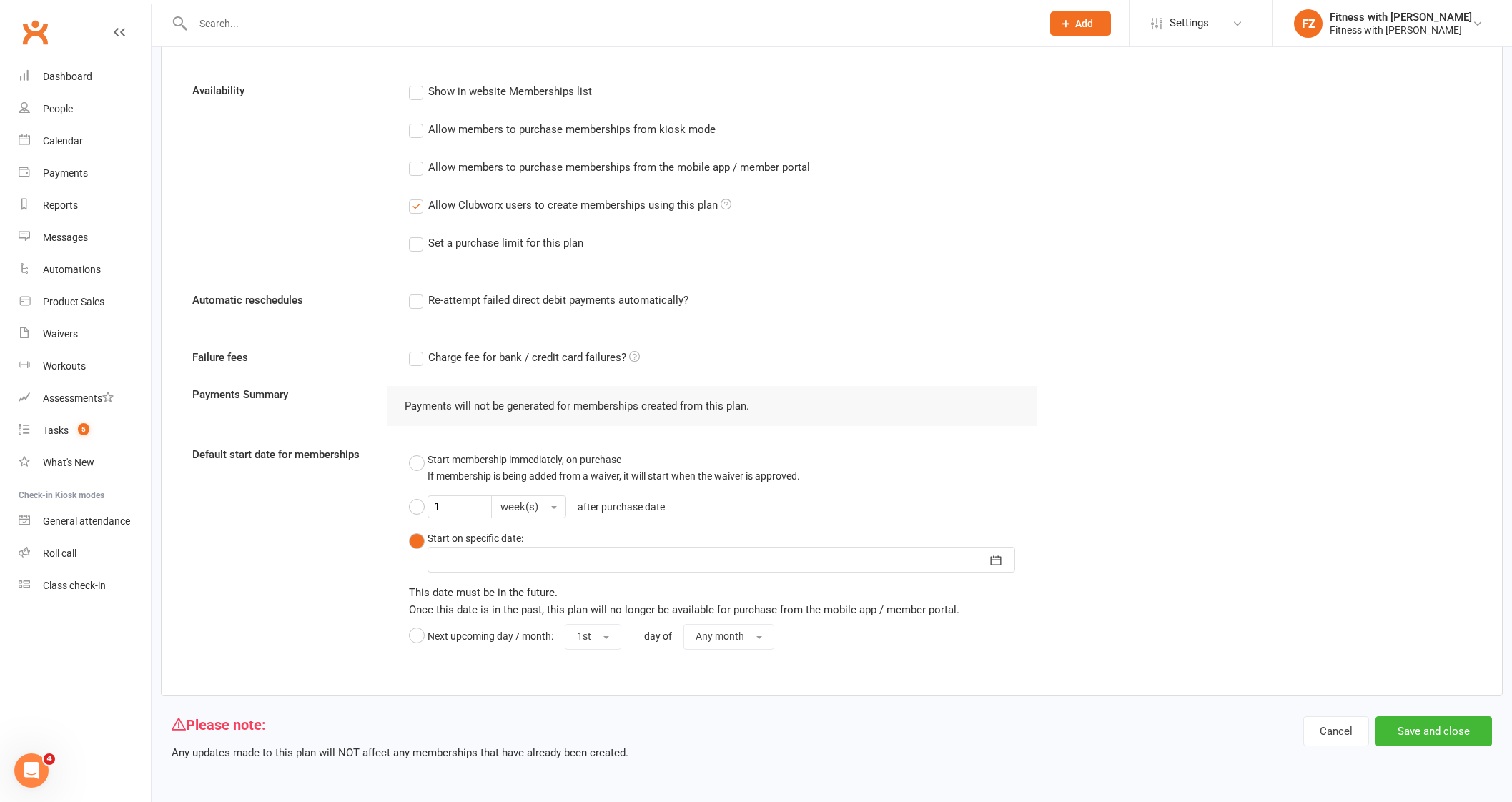
scroll to position [776, 0]
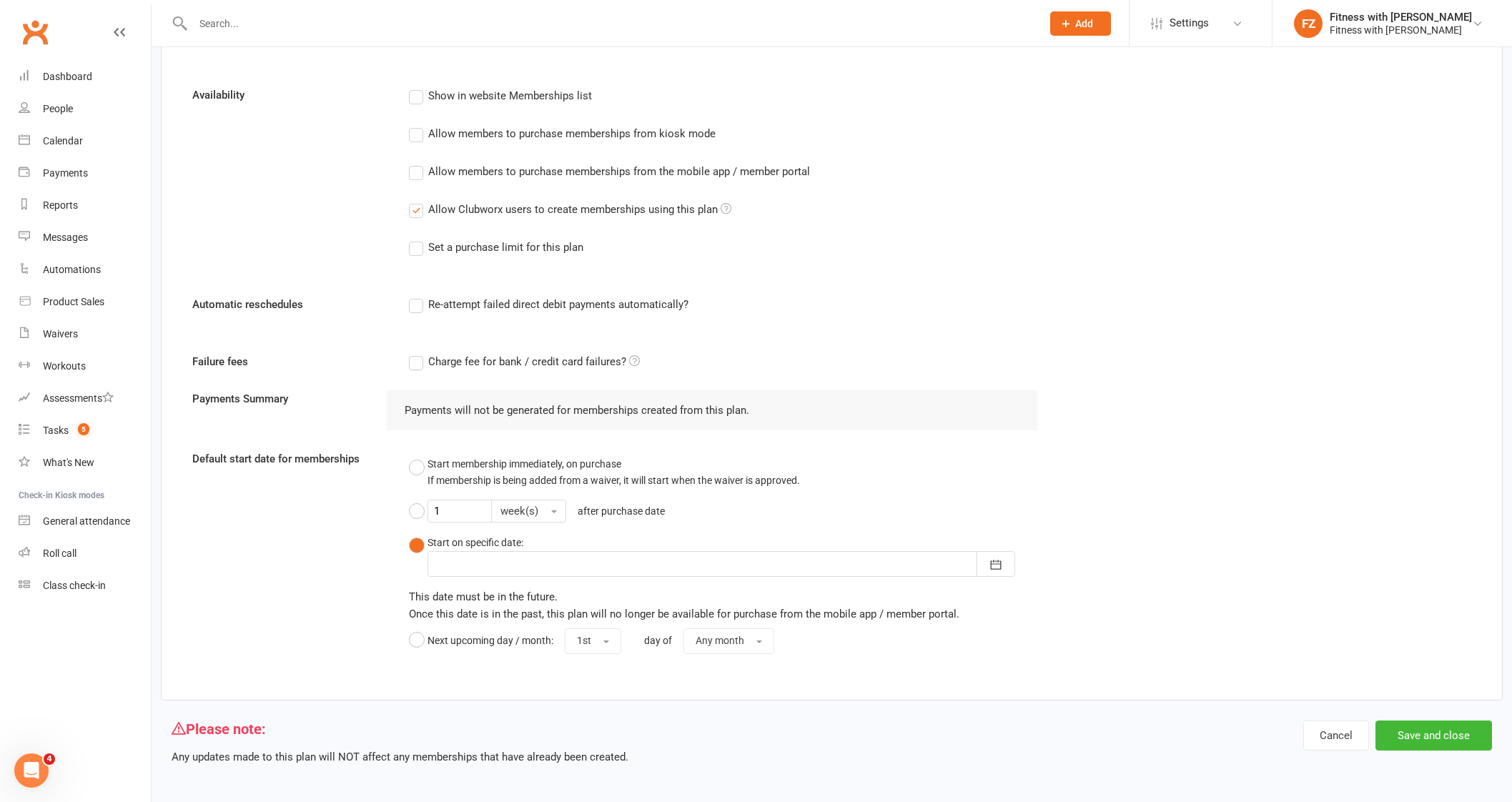
click at [473, 555] on div at bounding box center [721, 563] width 588 height 26
click at [513, 700] on span "13" at bounding box center [517, 706] width 11 height 11
type input "[DATE]"
click at [1064, 602] on div "Default start date for memberships Start membership immediately, on purchase If…" at bounding box center [831, 554] width 1300 height 209
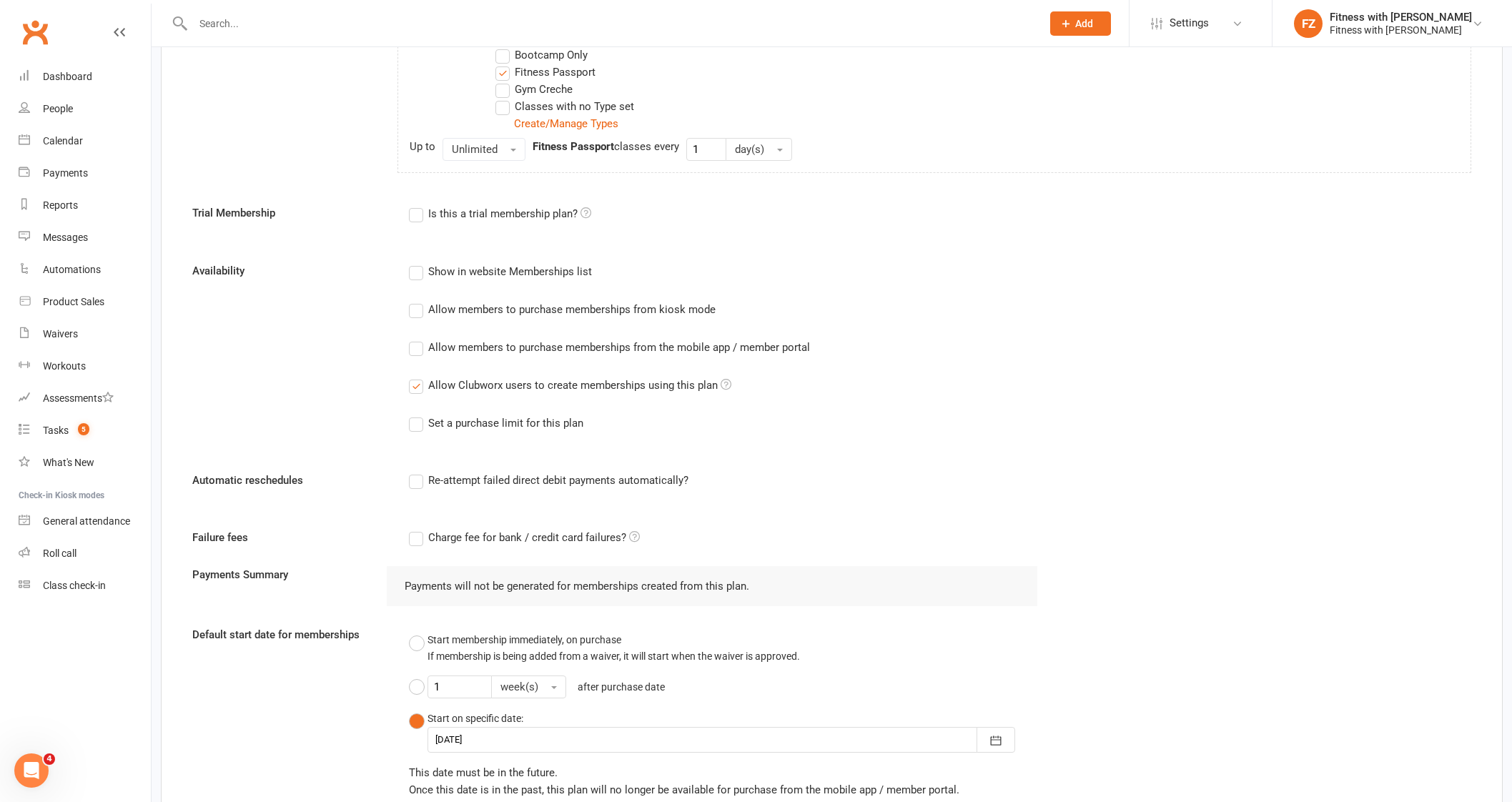
scroll to position [713, 0]
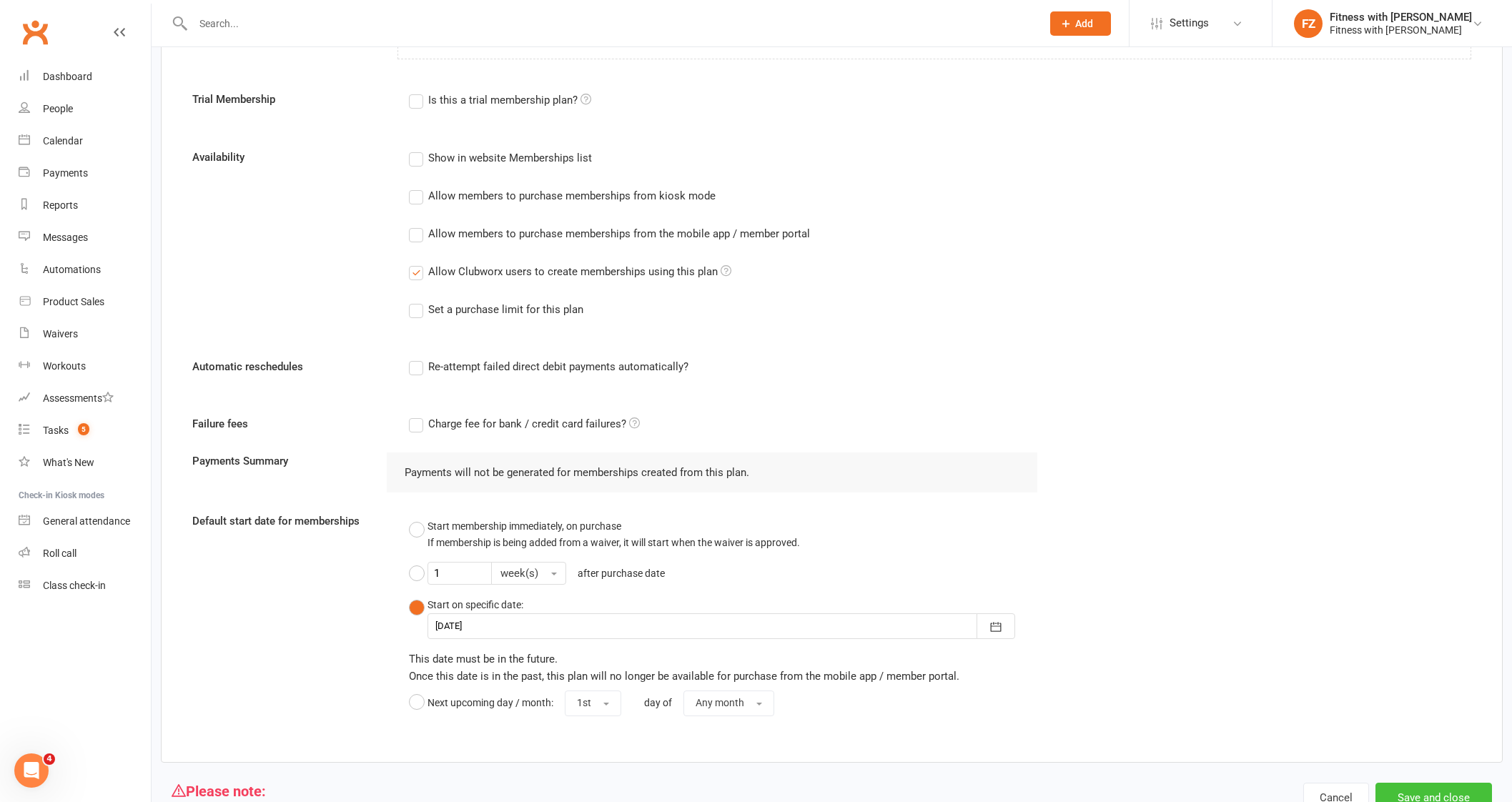
click at [1423, 789] on button "Save and close" at bounding box center [1433, 797] width 116 height 30
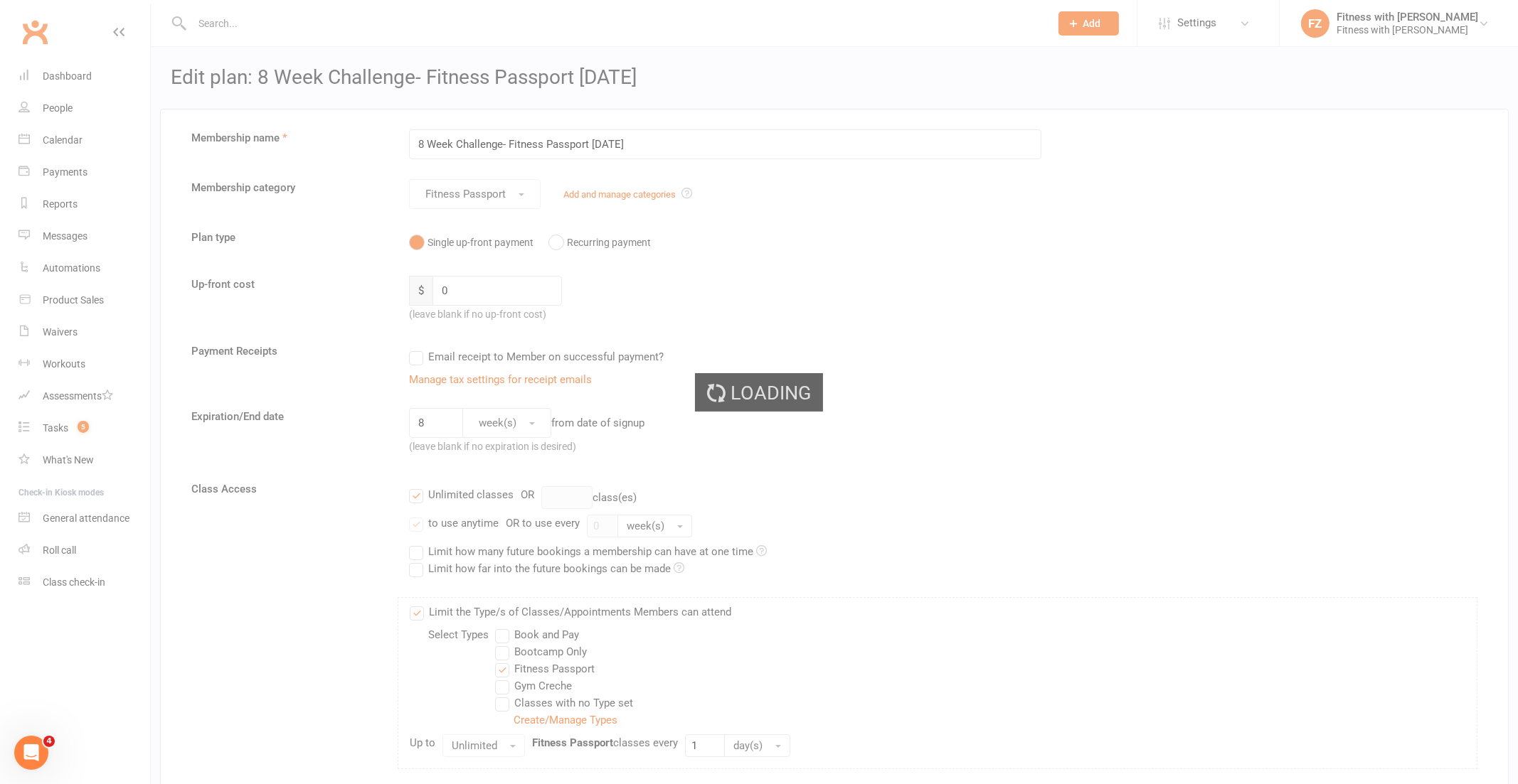
select select "25"
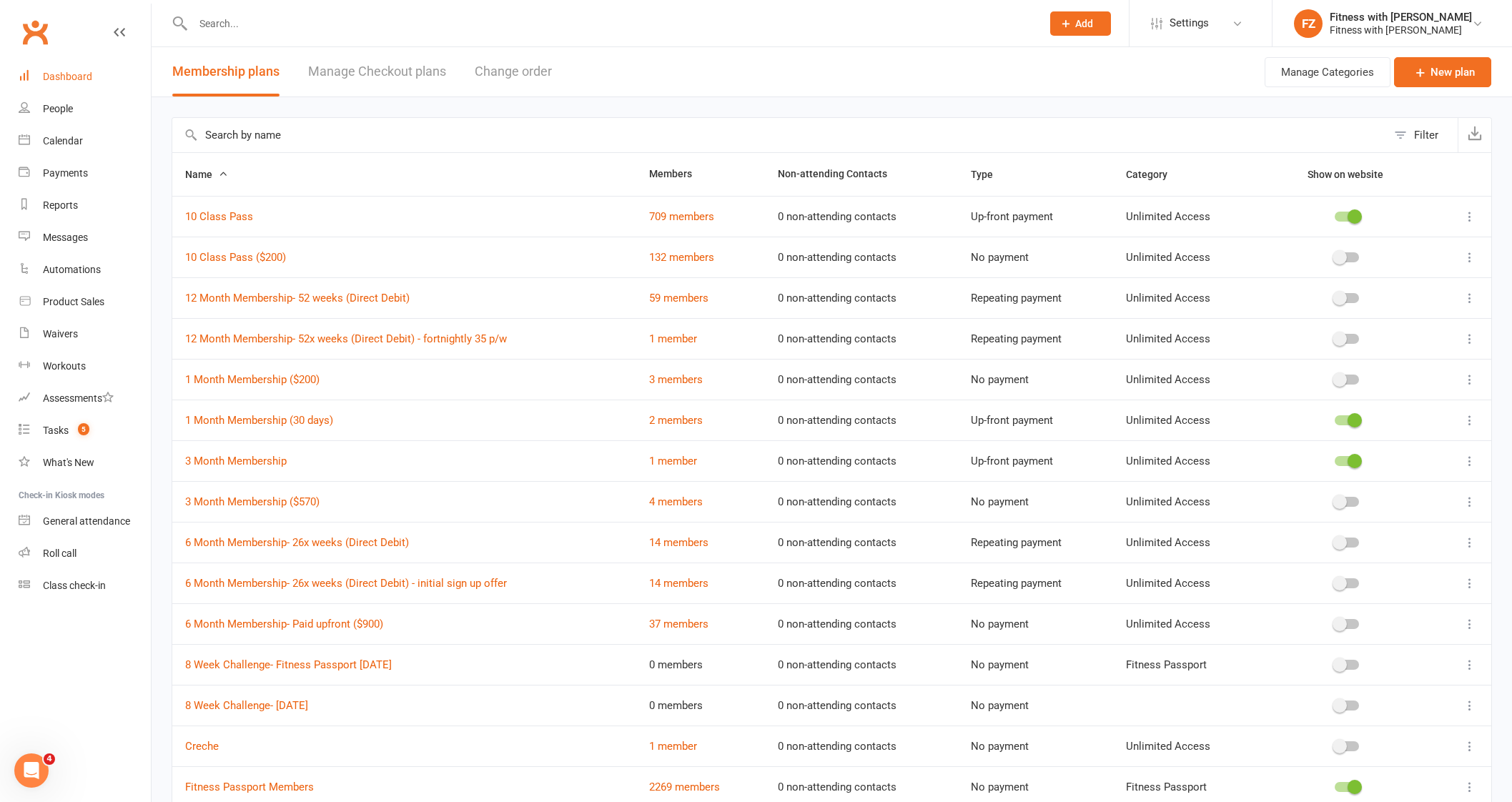
click at [67, 78] on div "Dashboard" at bounding box center [67, 76] width 49 height 11
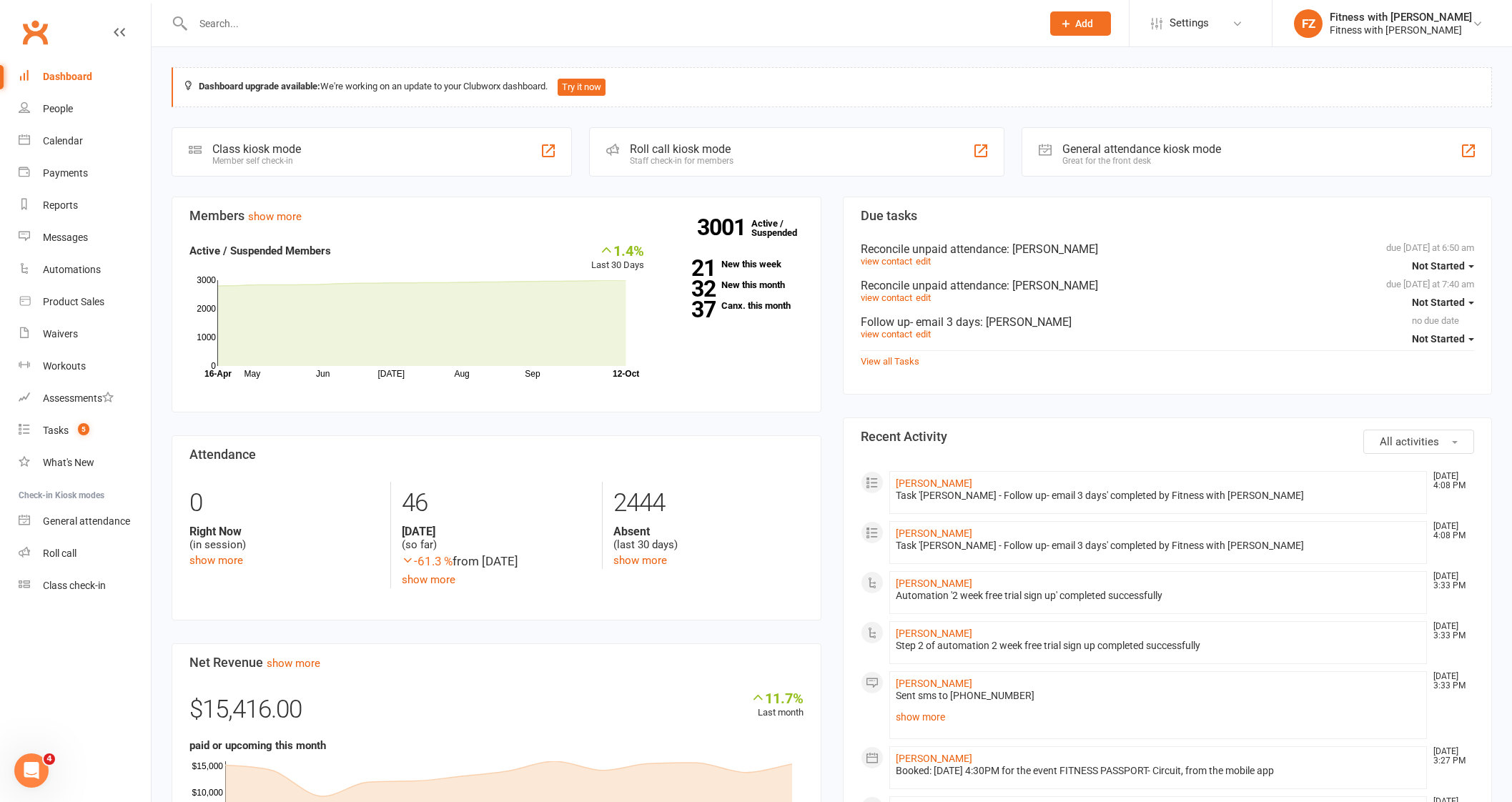
click at [351, 25] on input "text" at bounding box center [609, 23] width 843 height 20
paste input "[PERSON_NAME]"
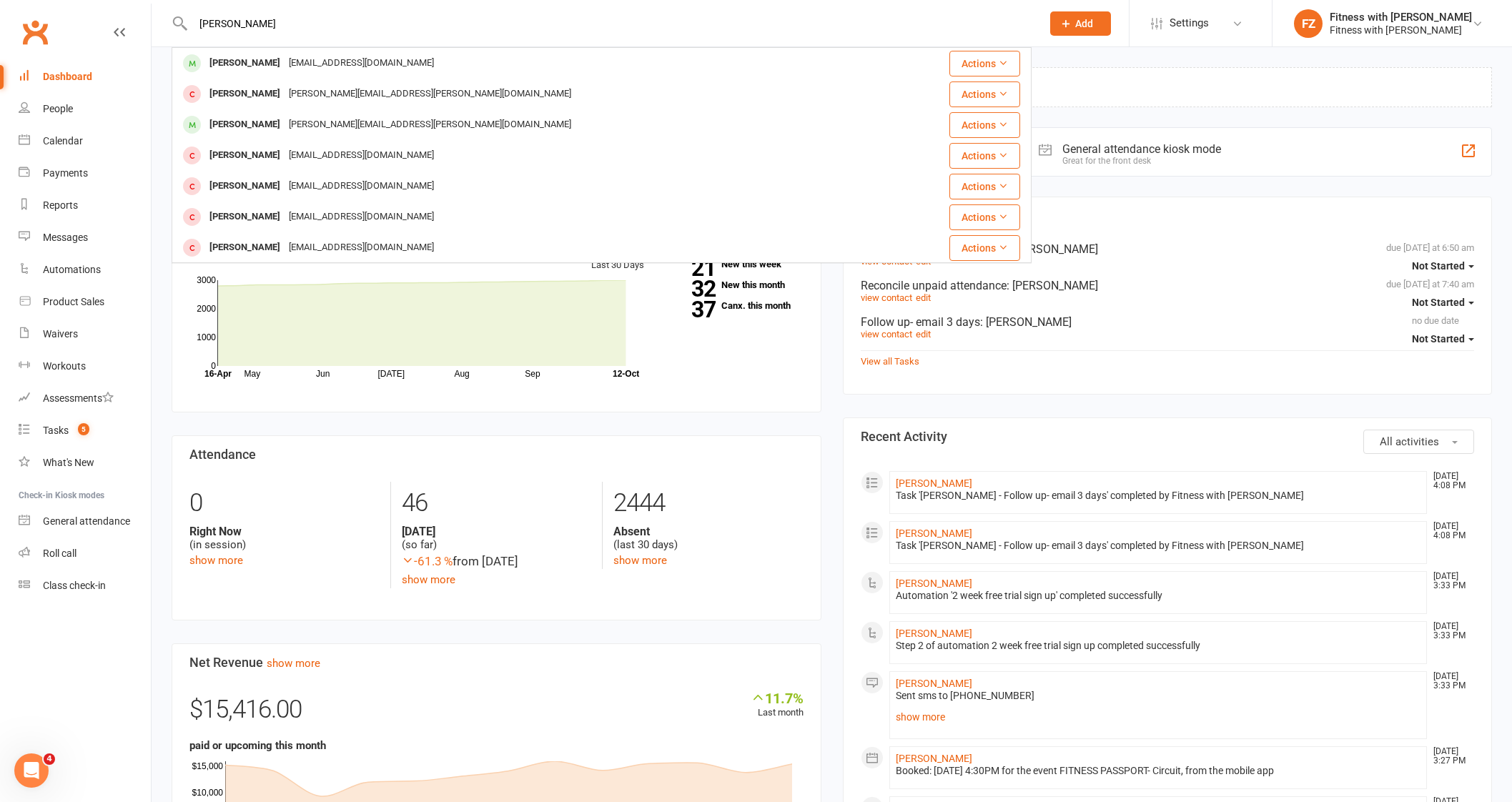
type input "[PERSON_NAME]"
click at [339, 56] on div "andbutts@bigpond.com" at bounding box center [362, 63] width 153 height 21
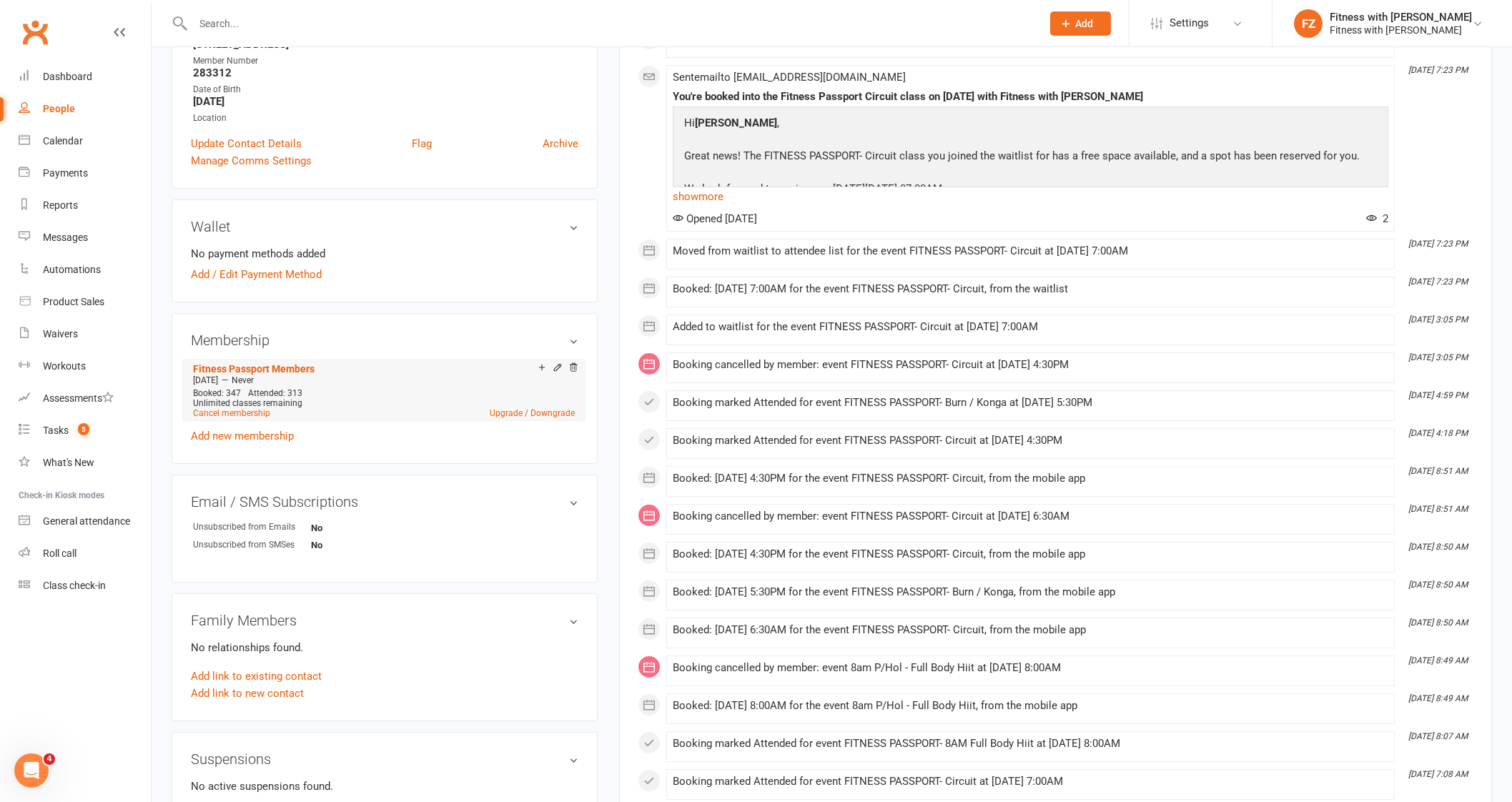
scroll to position [268, 0]
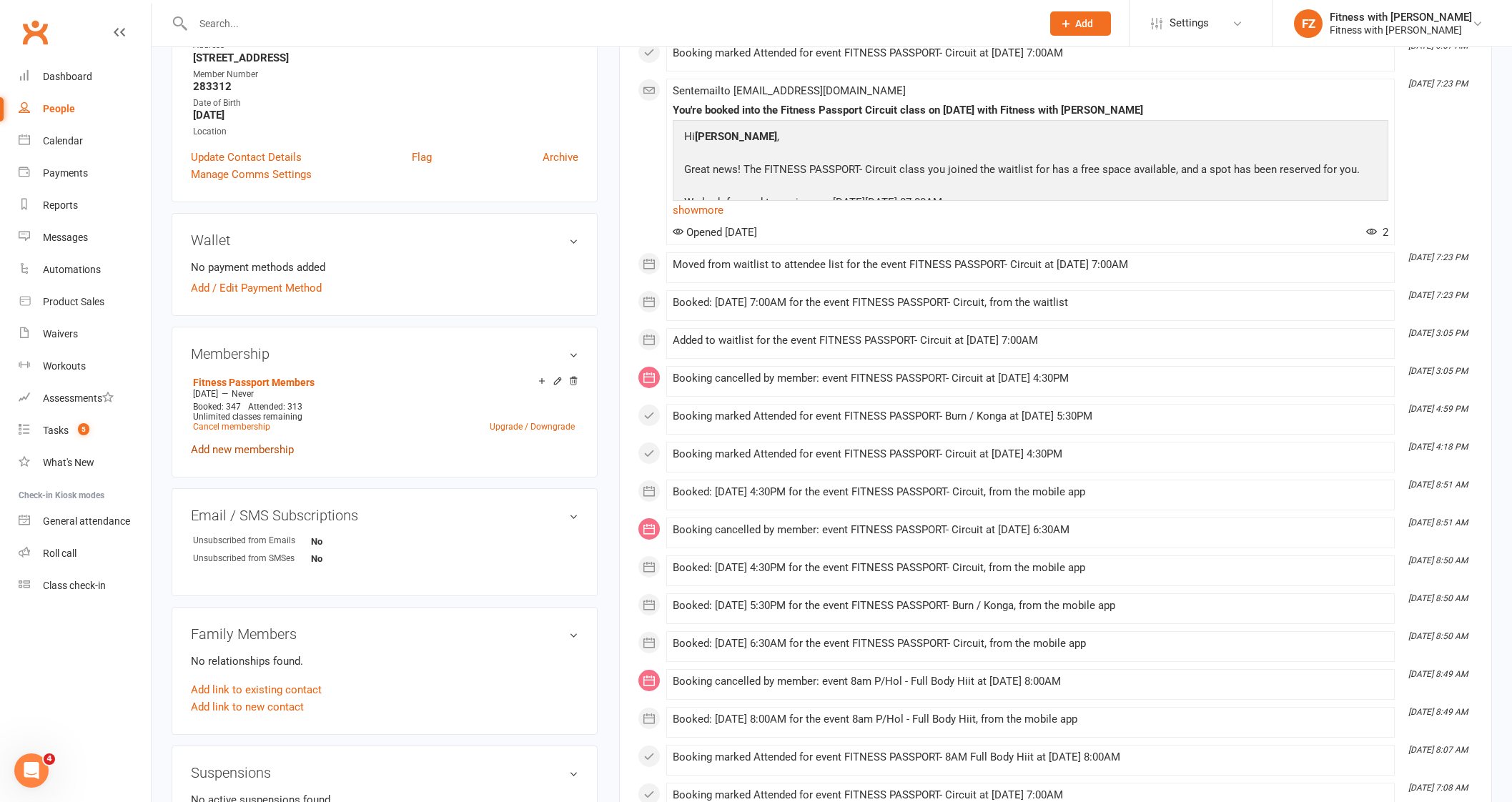
click at [243, 447] on link "Add new membership" at bounding box center [242, 449] width 103 height 13
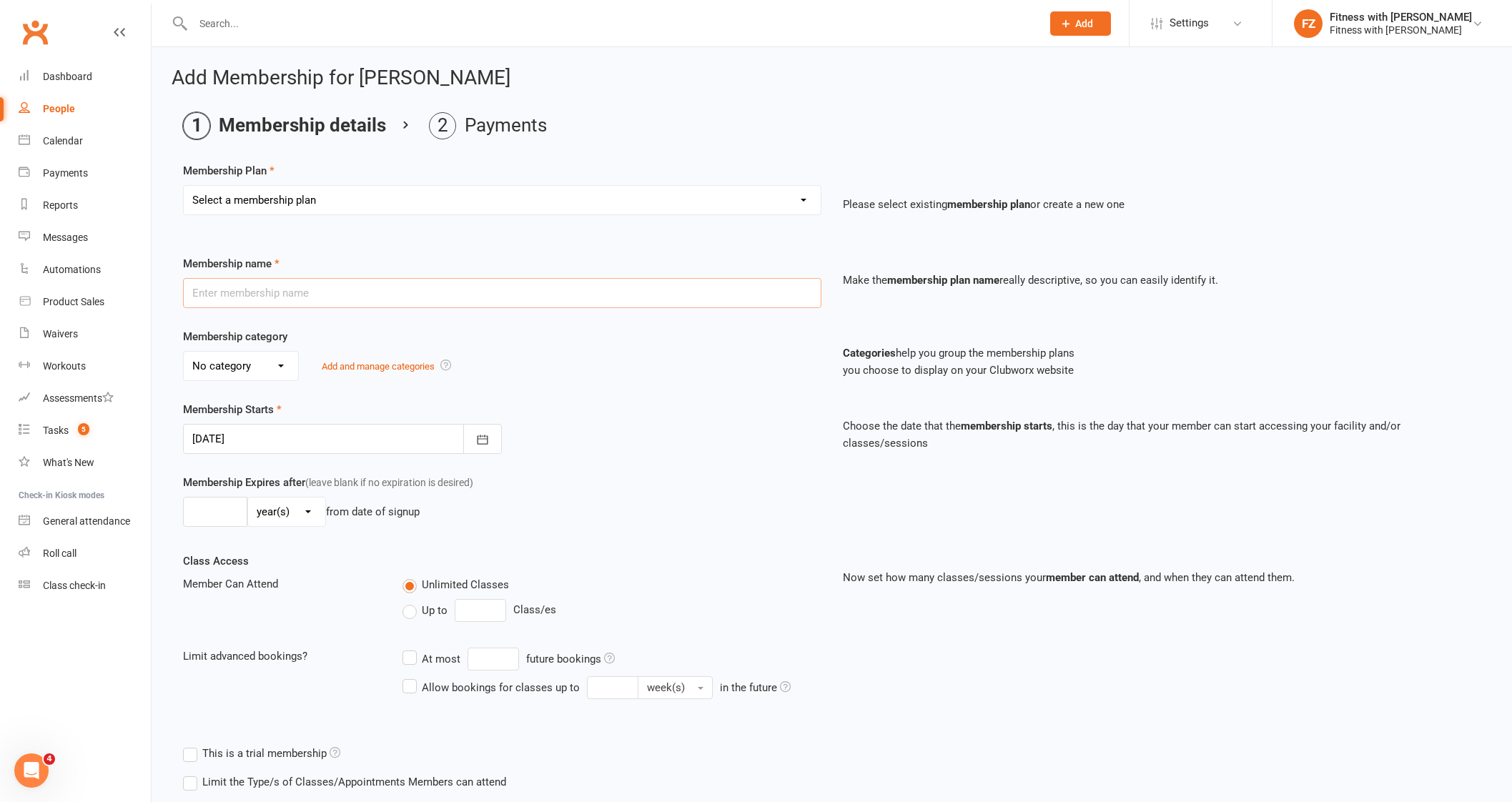
click at [304, 292] on input "text" at bounding box center [502, 293] width 639 height 30
click at [297, 199] on select "Select a membership plan Create new Membership Plan Free 2 Week Trial Single Se…" at bounding box center [502, 200] width 637 height 28
click at [297, 201] on select "Select a membership plan Create new Membership Plan Free 2 Week Trial Single Se…" at bounding box center [502, 200] width 637 height 28
select select "12"
click at [184, 186] on select "Select a membership plan Create new Membership Plan Free 2 Week Trial Single Se…" at bounding box center [502, 200] width 637 height 28
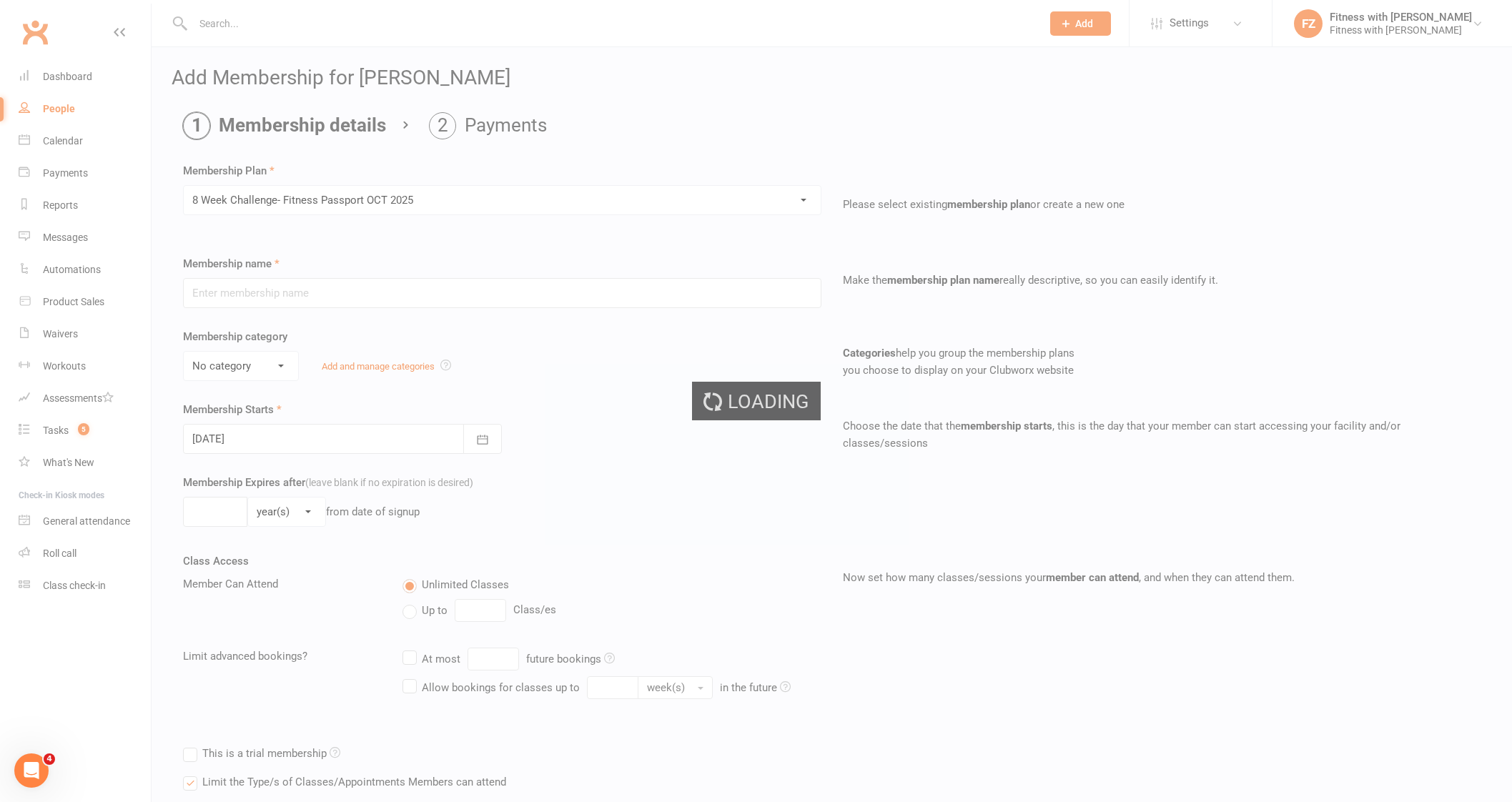
type input "8 Week Challenge- Fitness Passport [DATE]"
select select "0"
type input "[DATE]"
type input "8"
select select "1"
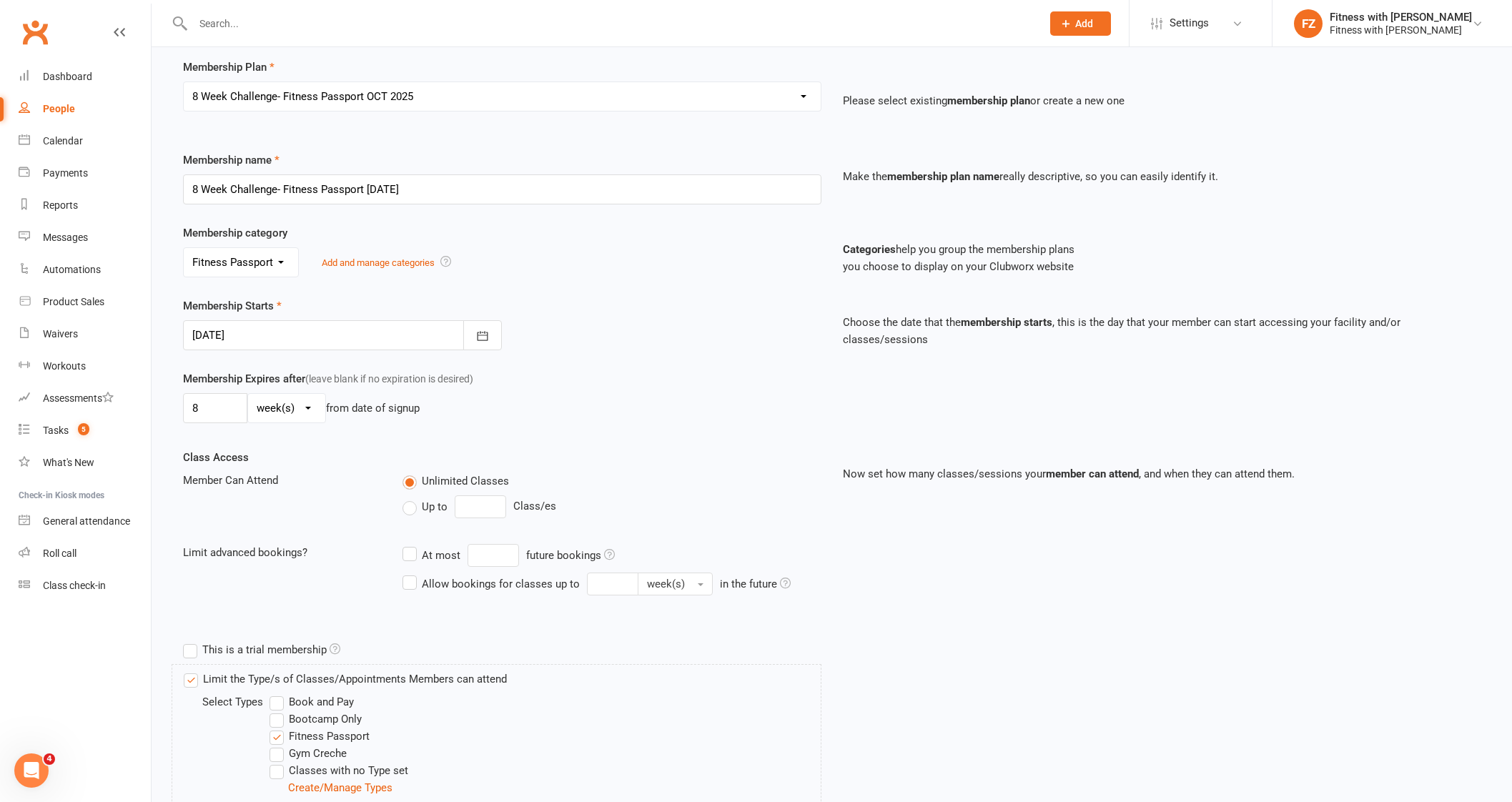
scroll to position [241, 0]
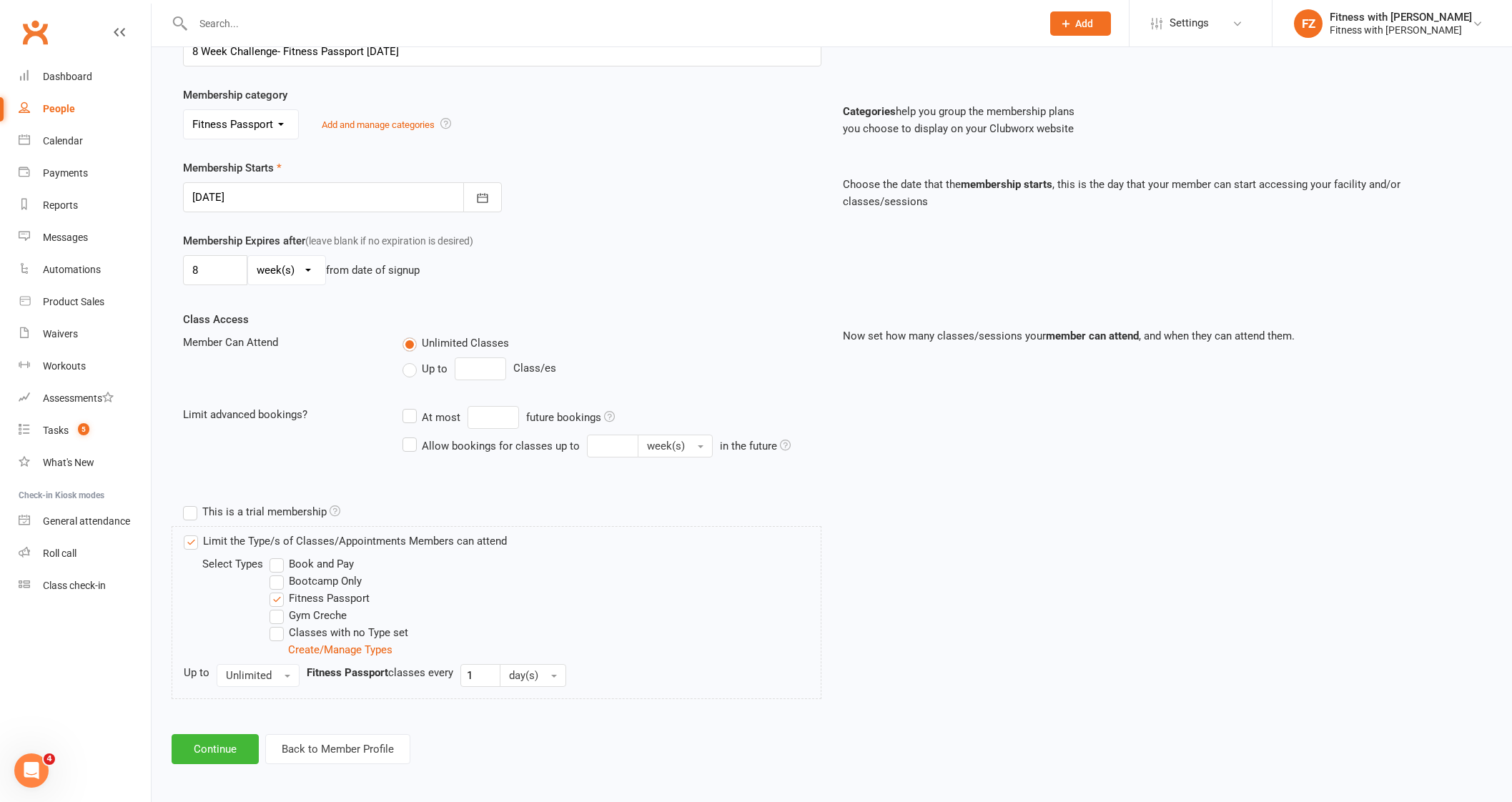
click at [225, 762] on div "Add Membership for Davina Buttigieg Membership details Payments Membership Plan…" at bounding box center [832, 294] width 1360 height 978
click at [222, 747] on button "Continue" at bounding box center [215, 749] width 87 height 30
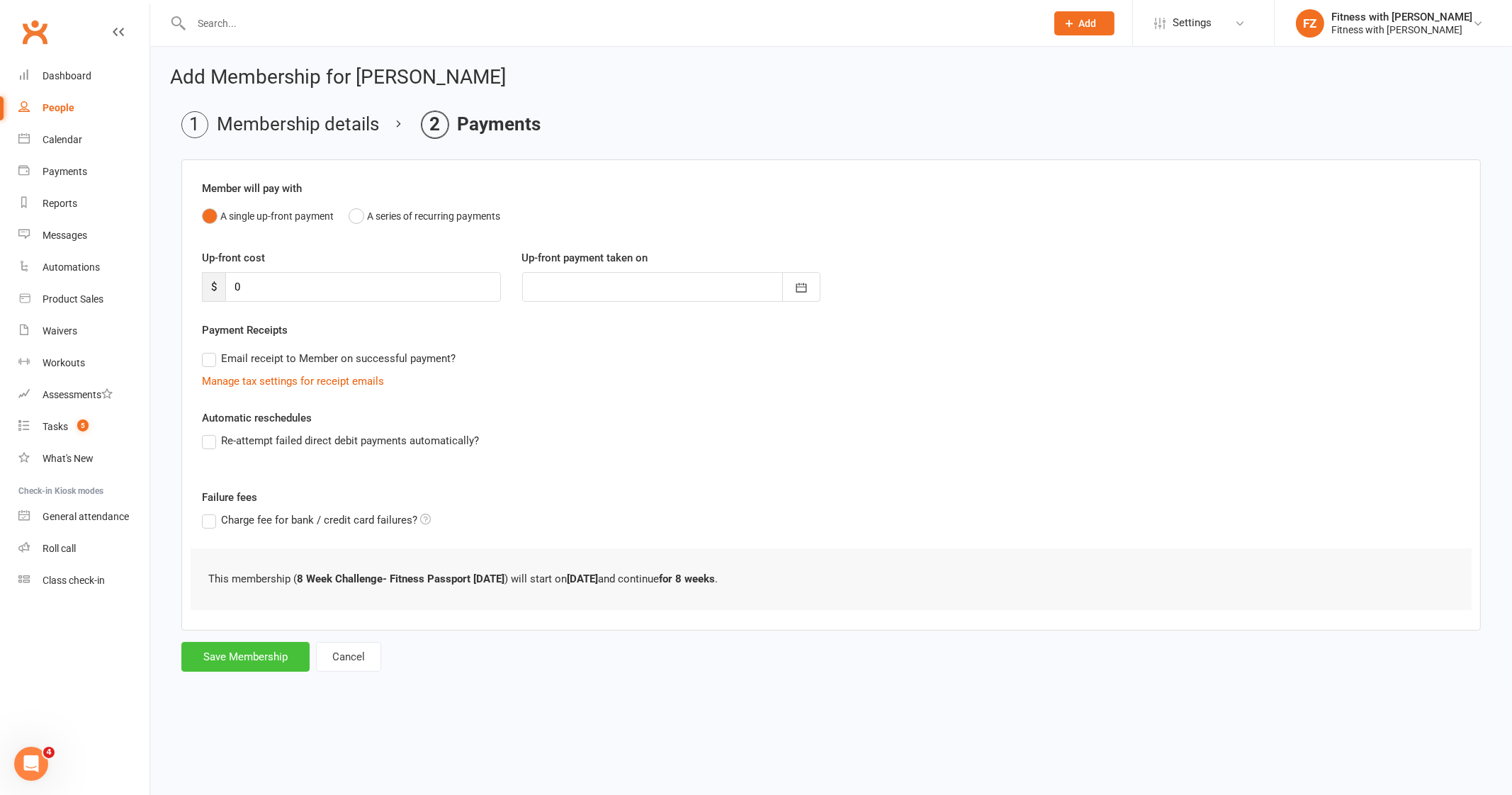
click at [239, 650] on button "Save Membership" at bounding box center [245, 656] width 129 height 30
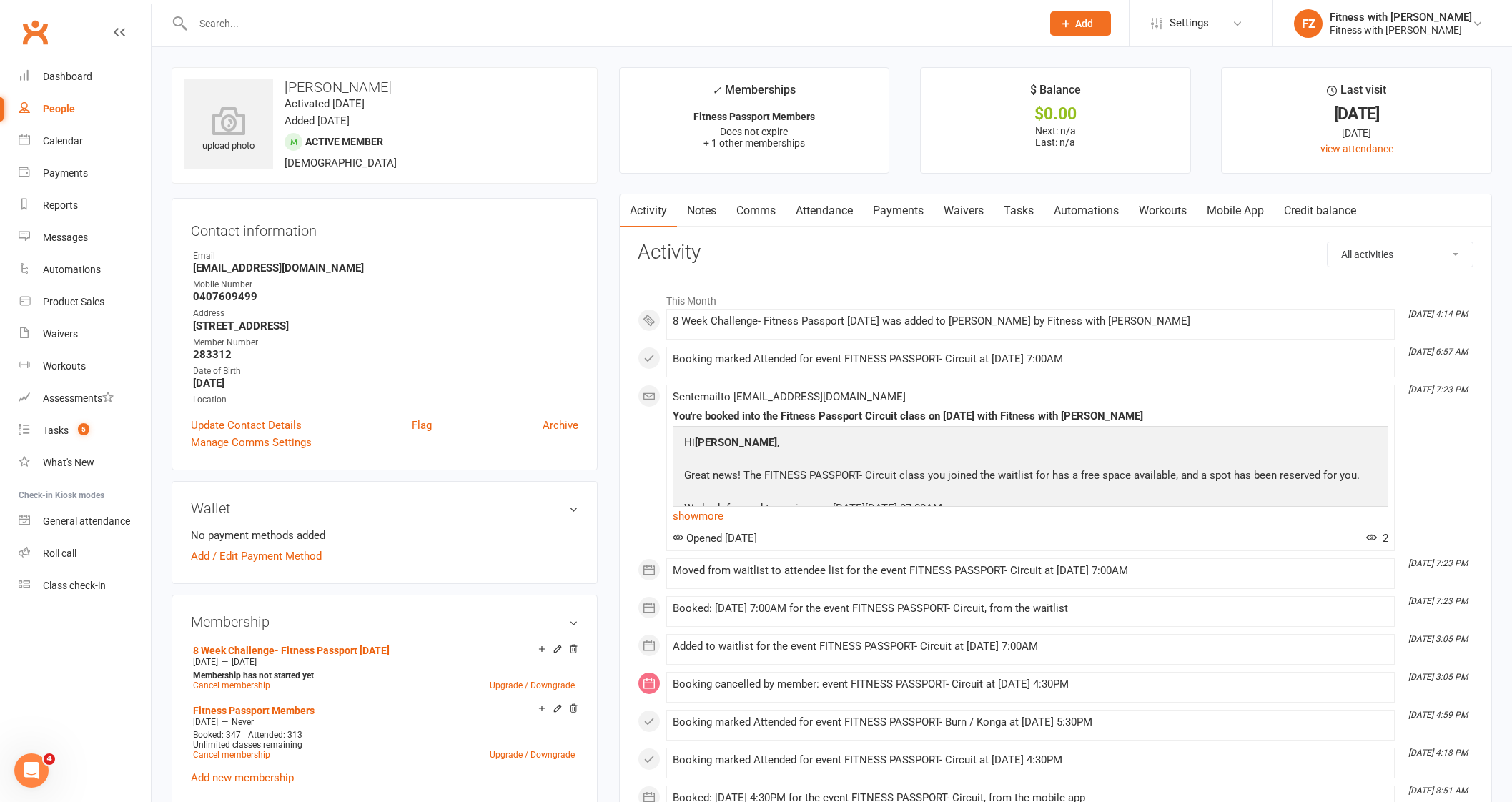
click at [327, 19] on input "text" at bounding box center [609, 23] width 843 height 20
paste input "Melissa McKenzie"
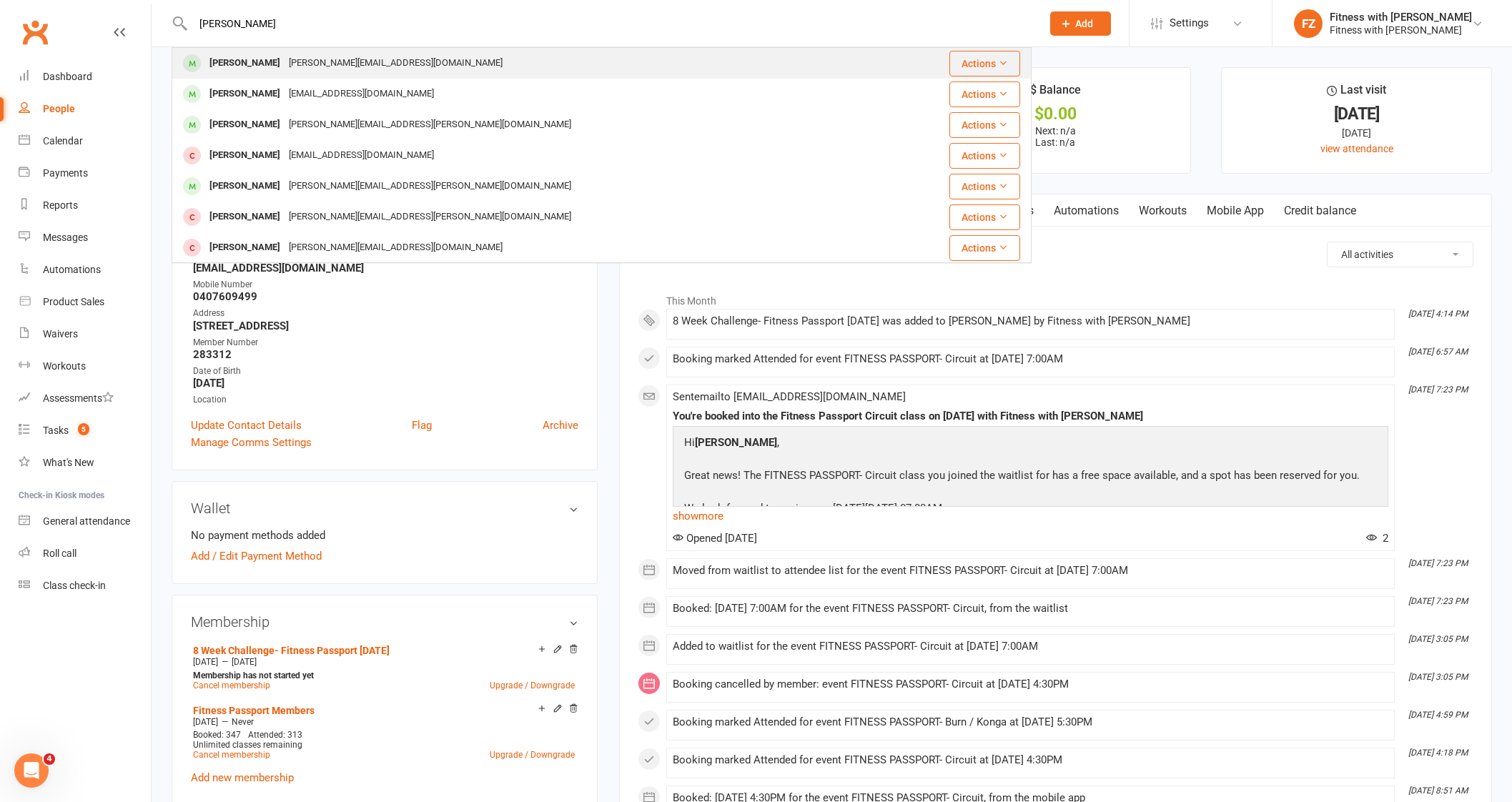
type input "Melissa McKenzie"
click at [277, 59] on div "[PERSON_NAME]" at bounding box center [244, 63] width 79 height 21
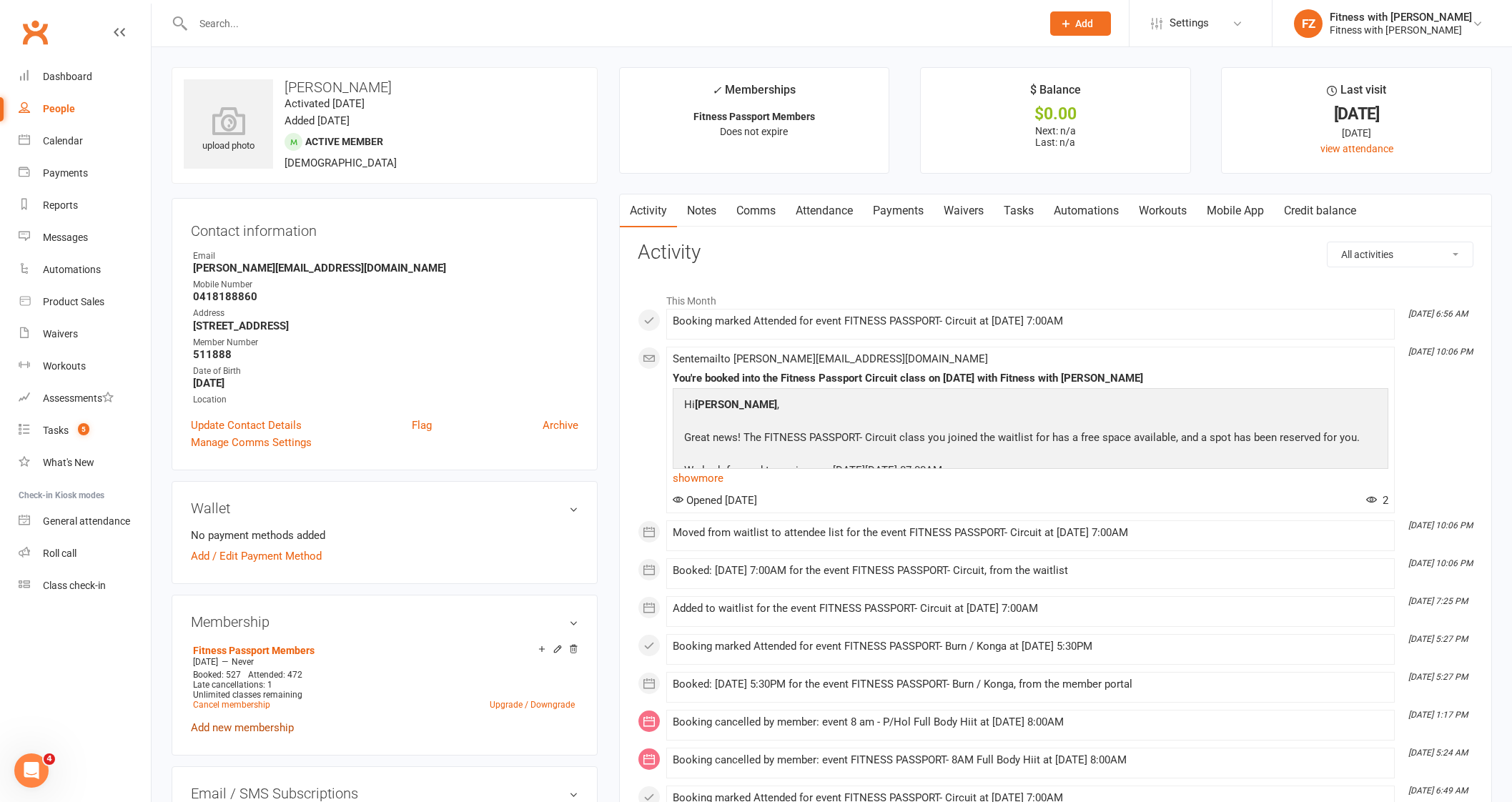
click at [233, 721] on link "Add new membership" at bounding box center [242, 727] width 103 height 13
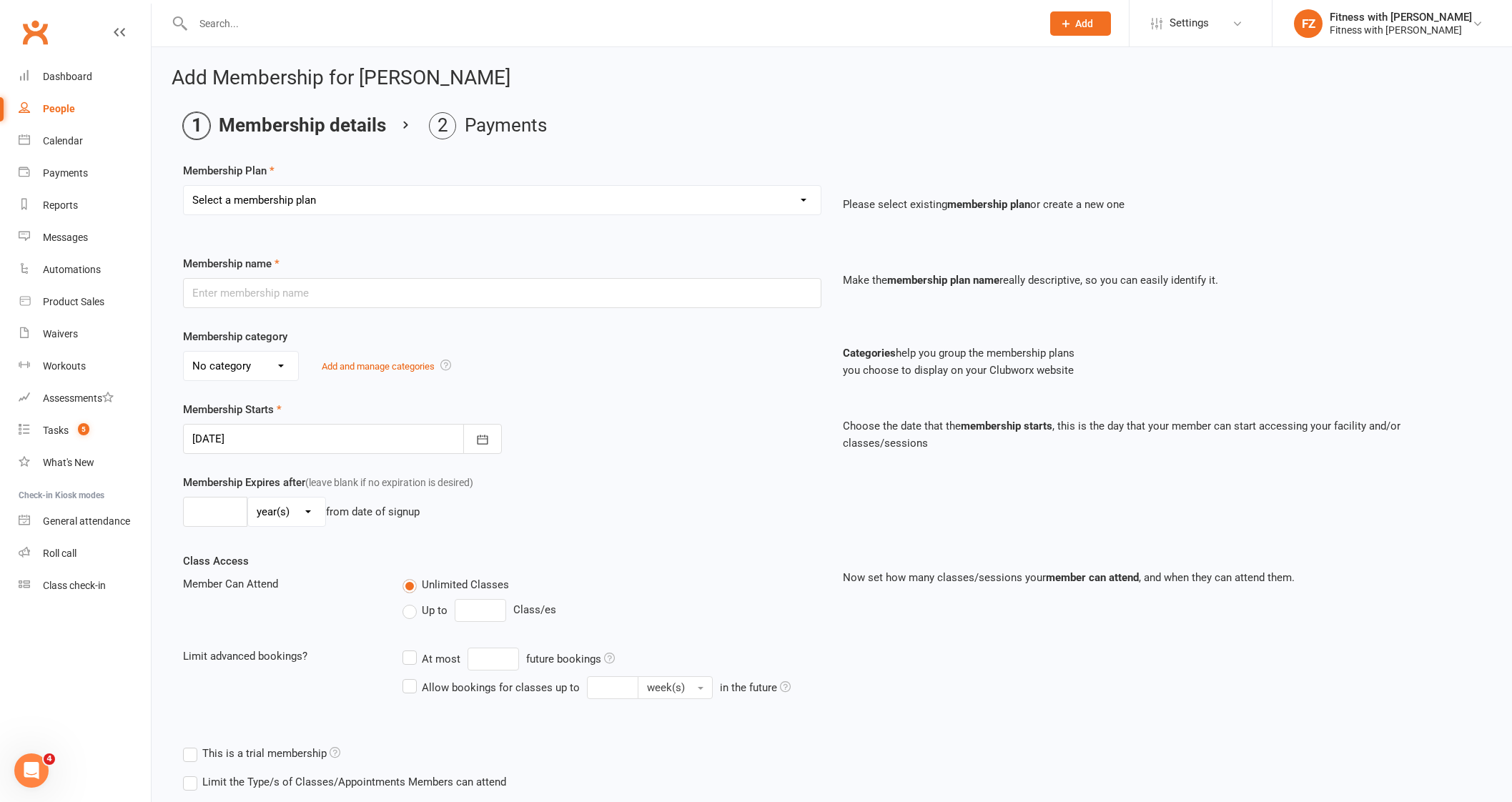
click at [305, 194] on select "Select a membership plan Create new Membership Plan Free 2 Week Trial Single Se…" at bounding box center [502, 200] width 637 height 28
select select "12"
click at [184, 186] on select "Select a membership plan Create new Membership Plan Free 2 Week Trial Single Se…" at bounding box center [502, 200] width 637 height 28
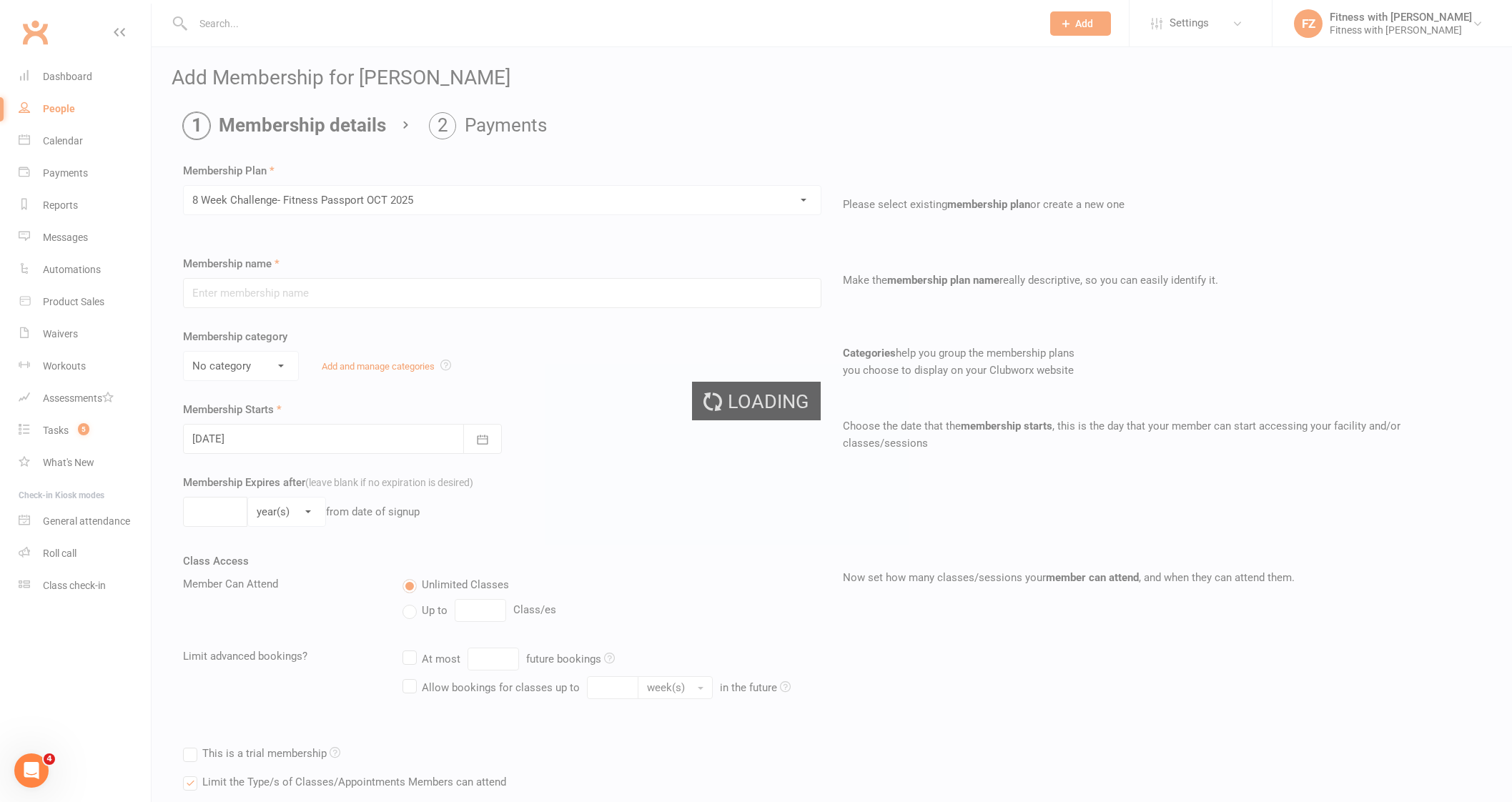
type input "8 Week Challenge- Fitness Passport [DATE]"
select select "0"
type input "[DATE]"
type input "8"
select select "1"
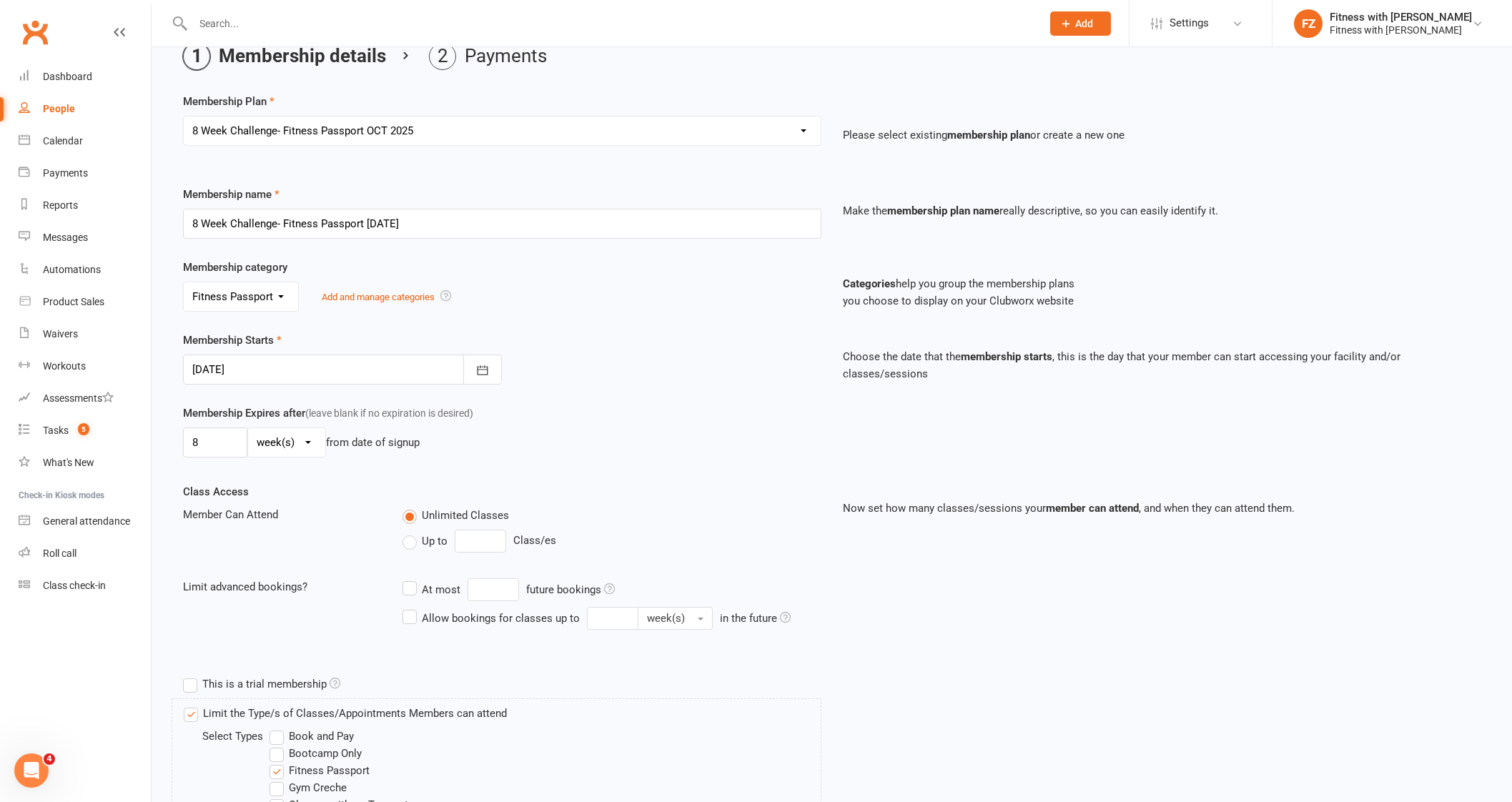
scroll to position [241, 0]
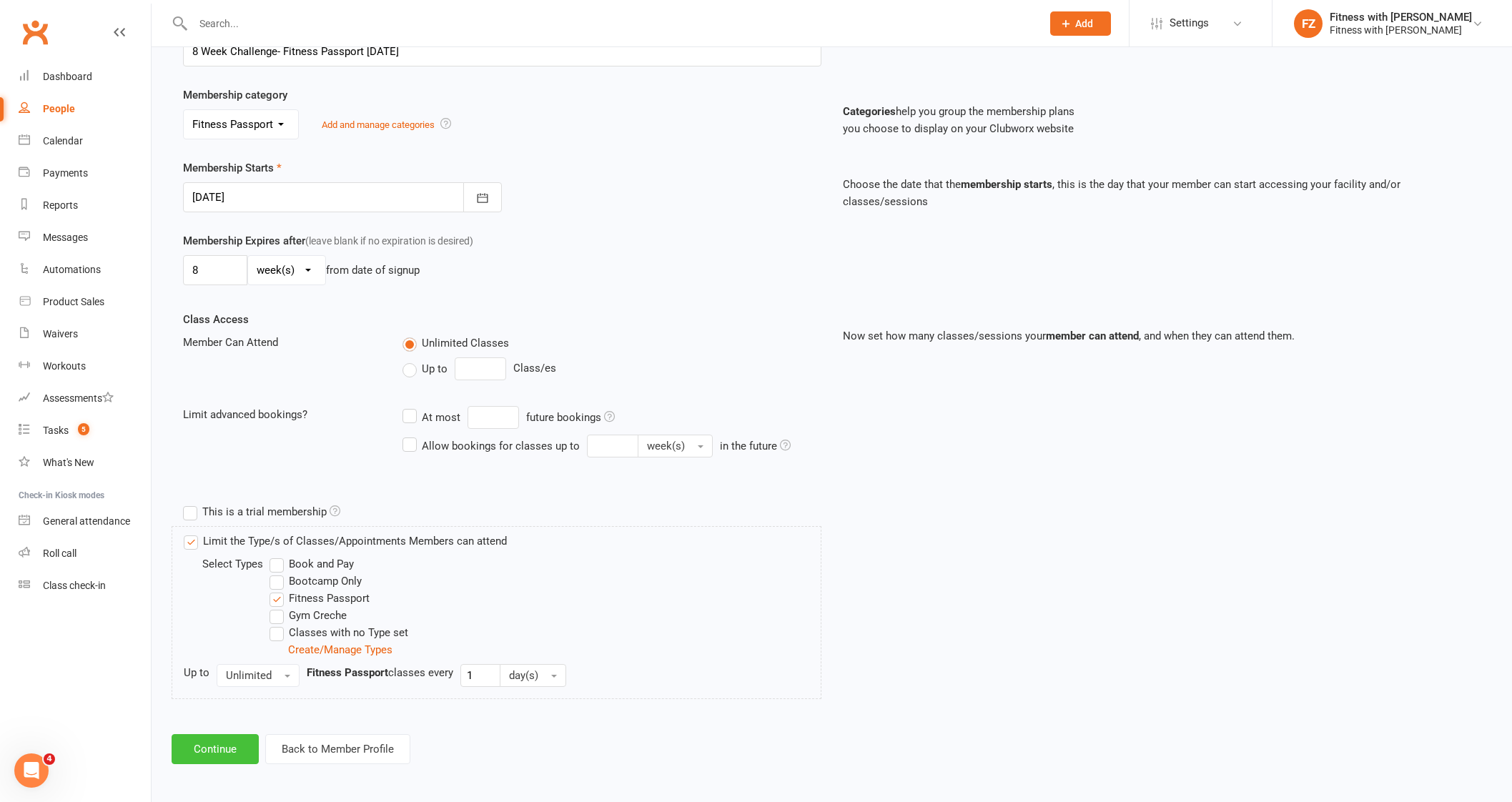
click at [230, 742] on button "Continue" at bounding box center [215, 749] width 87 height 30
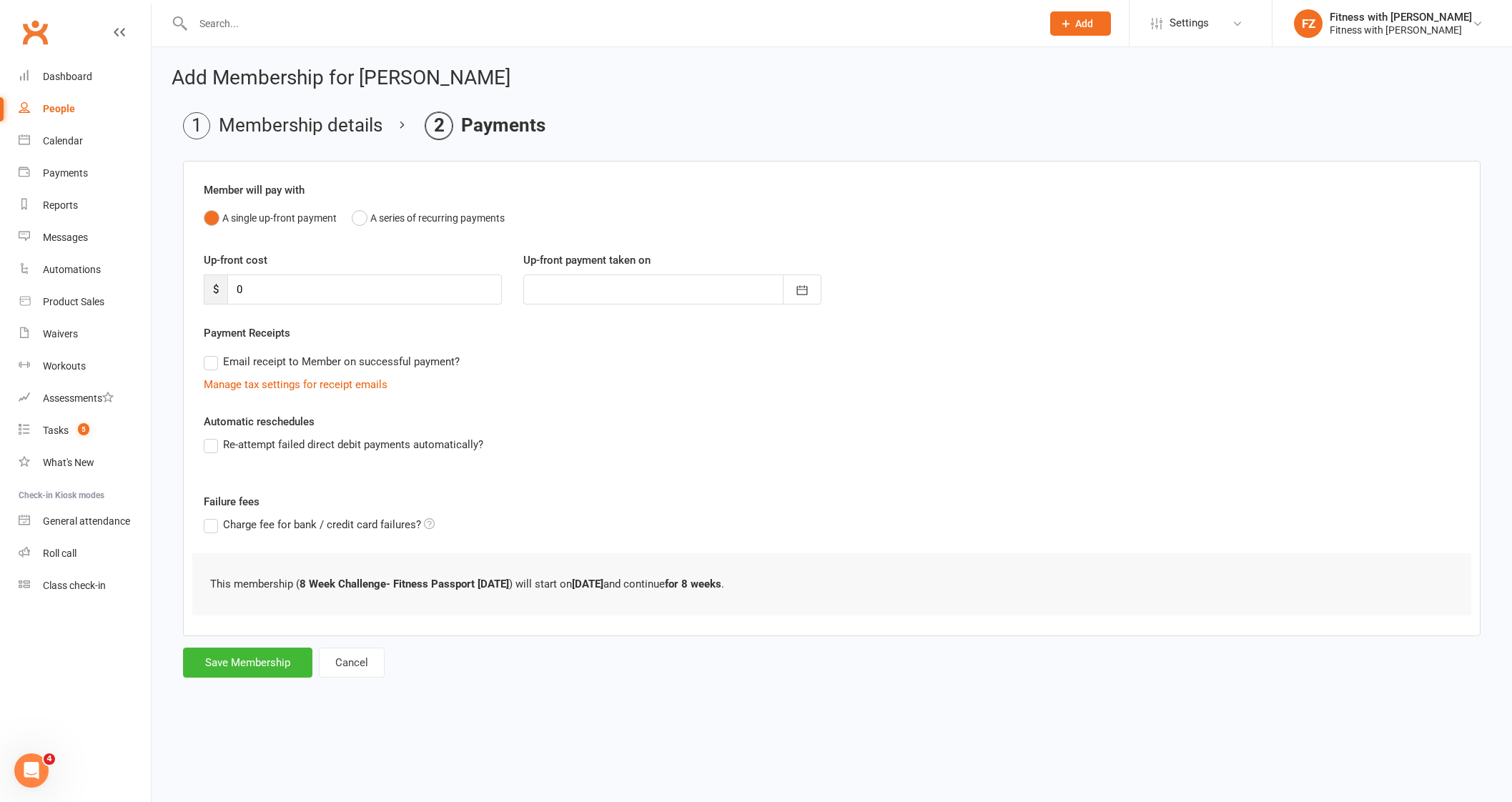
scroll to position [0, 0]
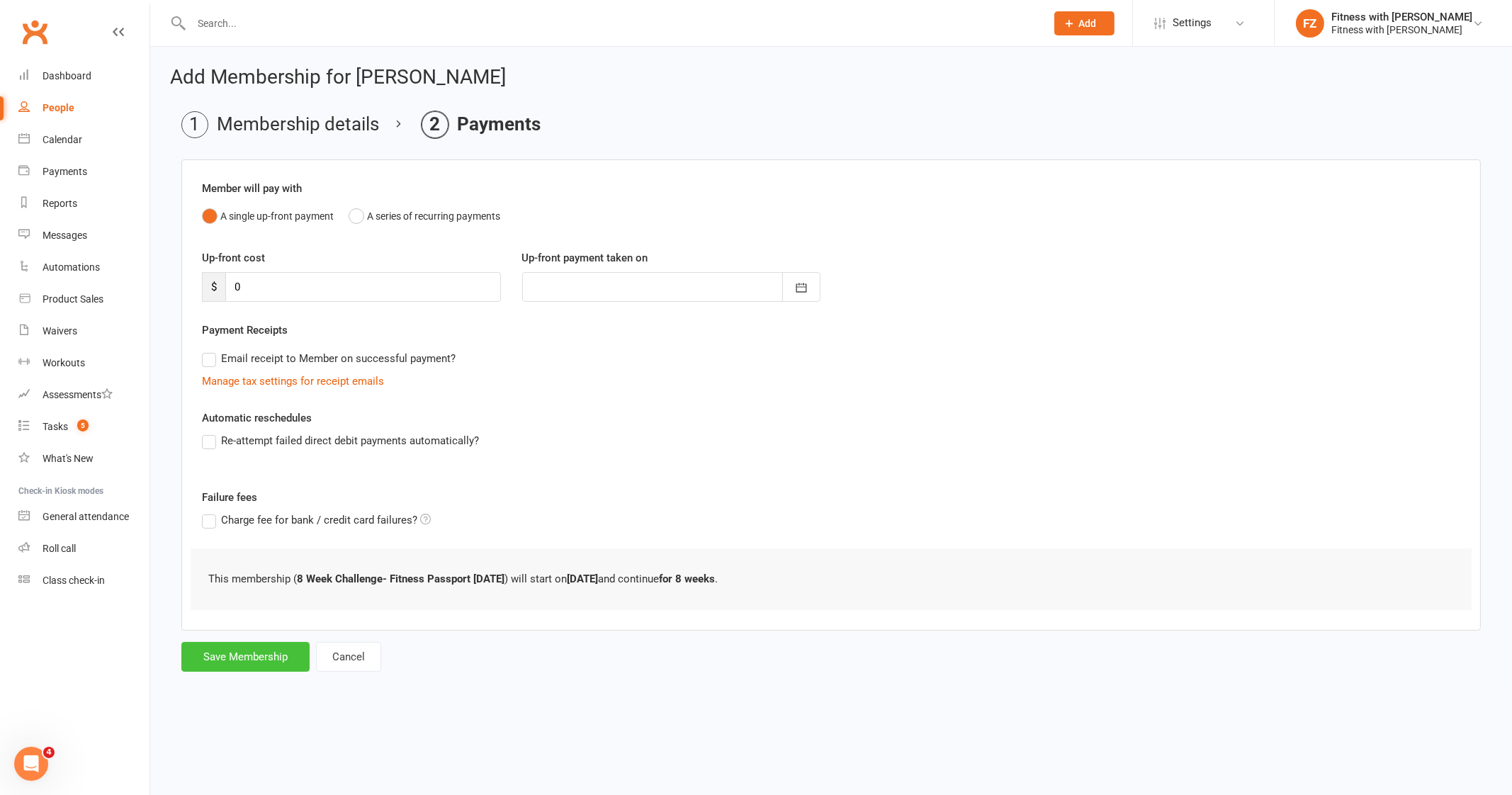
click at [237, 660] on button "Save Membership" at bounding box center [245, 656] width 129 height 30
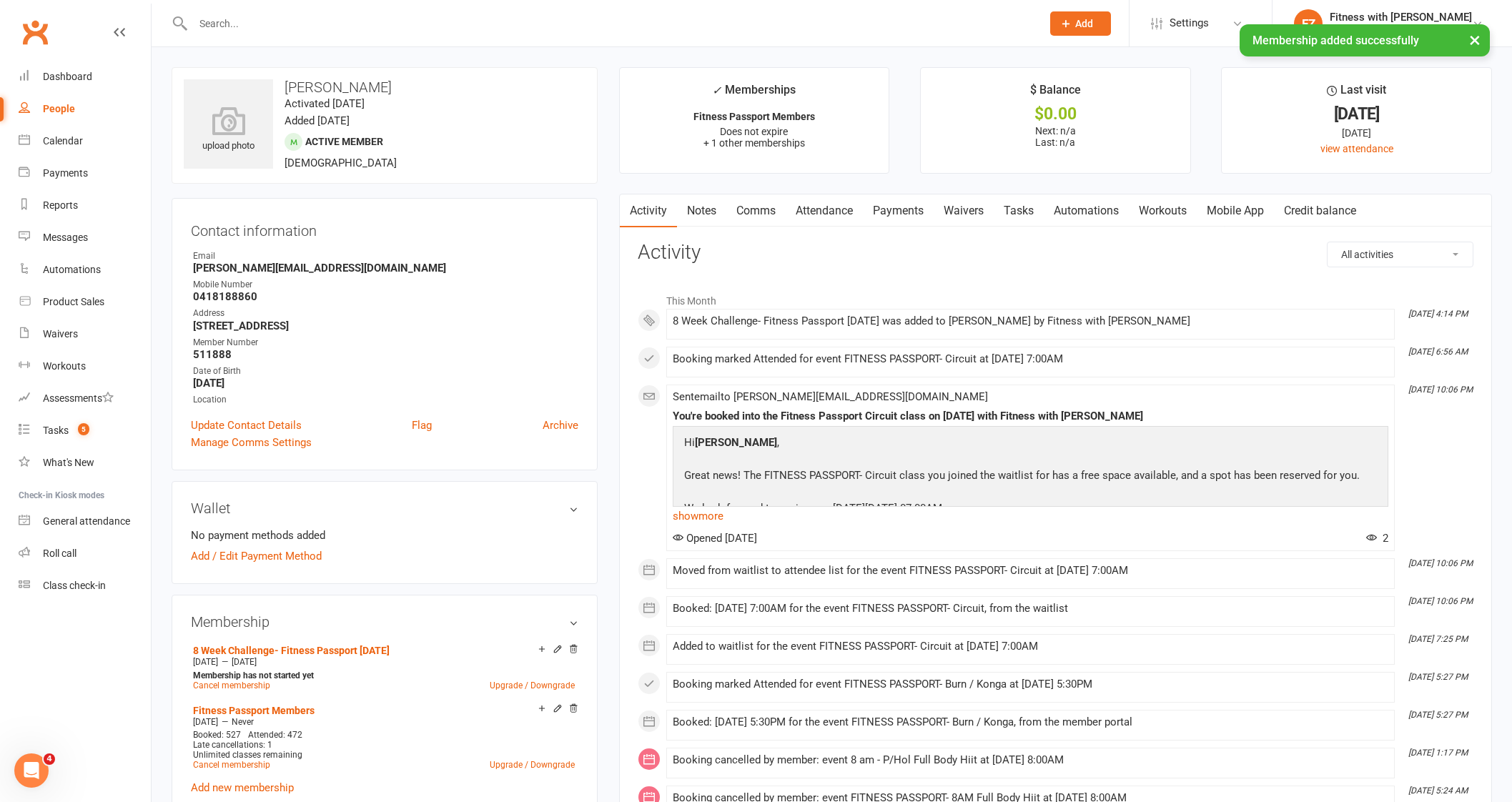
click at [262, 9] on div at bounding box center [601, 23] width 860 height 47
click at [253, 16] on input "text" at bounding box center [609, 23] width 843 height 20
click at [251, 21] on input "text" at bounding box center [609, 23] width 843 height 20
paste input "[PERSON_NAME]"
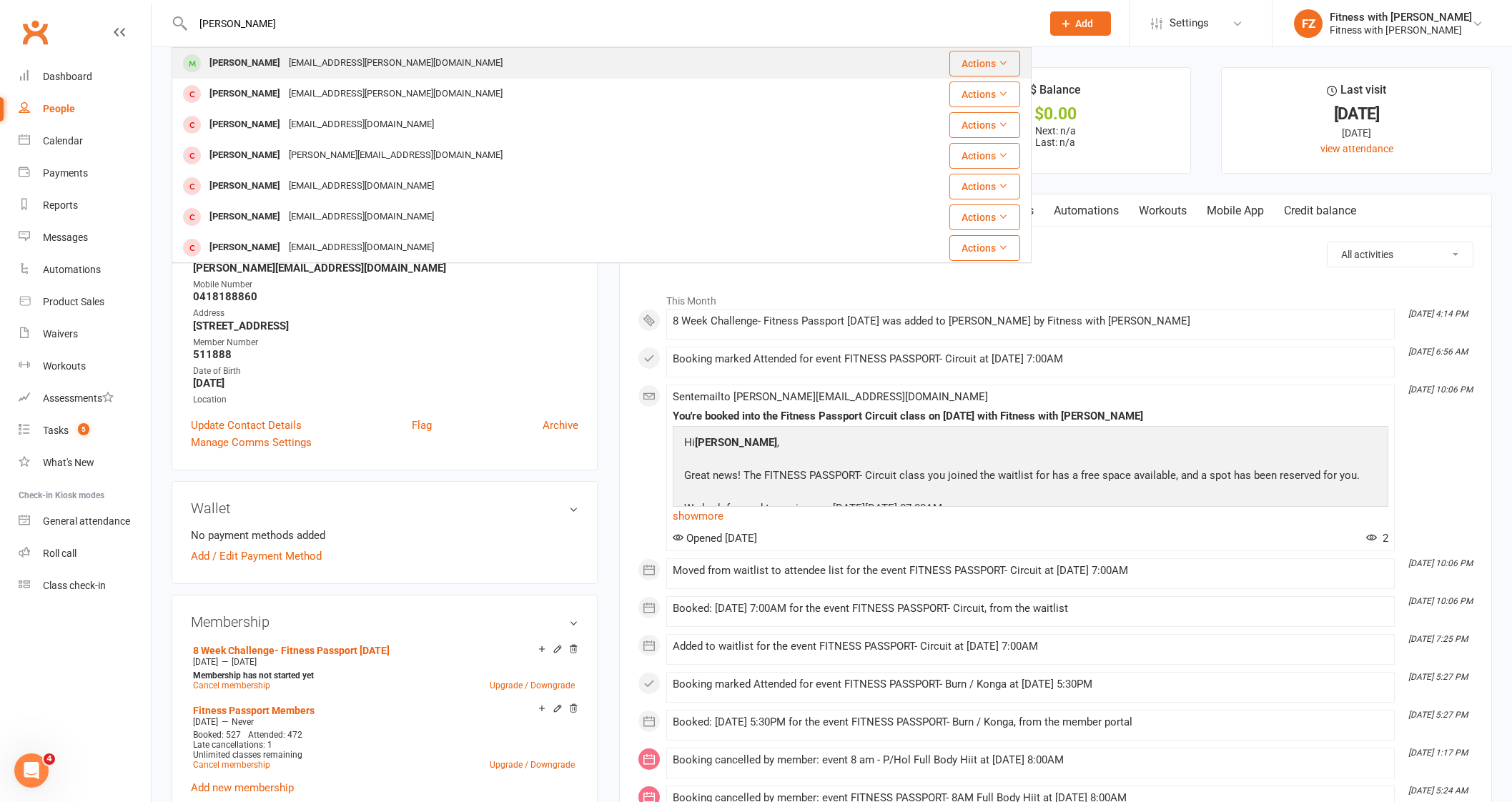
type input "[PERSON_NAME]"
click at [263, 66] on div "[PERSON_NAME]" at bounding box center [244, 63] width 79 height 21
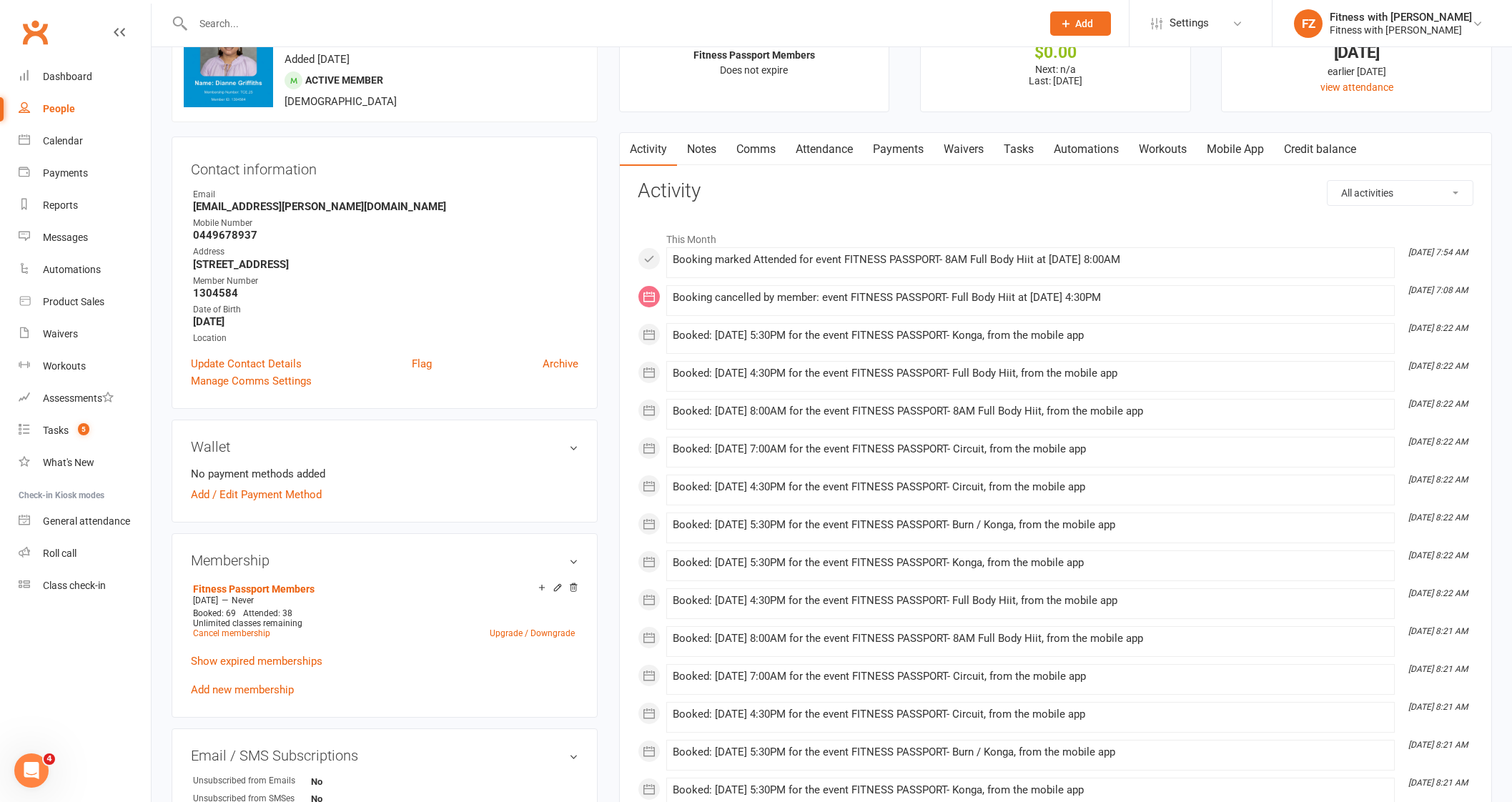
scroll to position [89, 0]
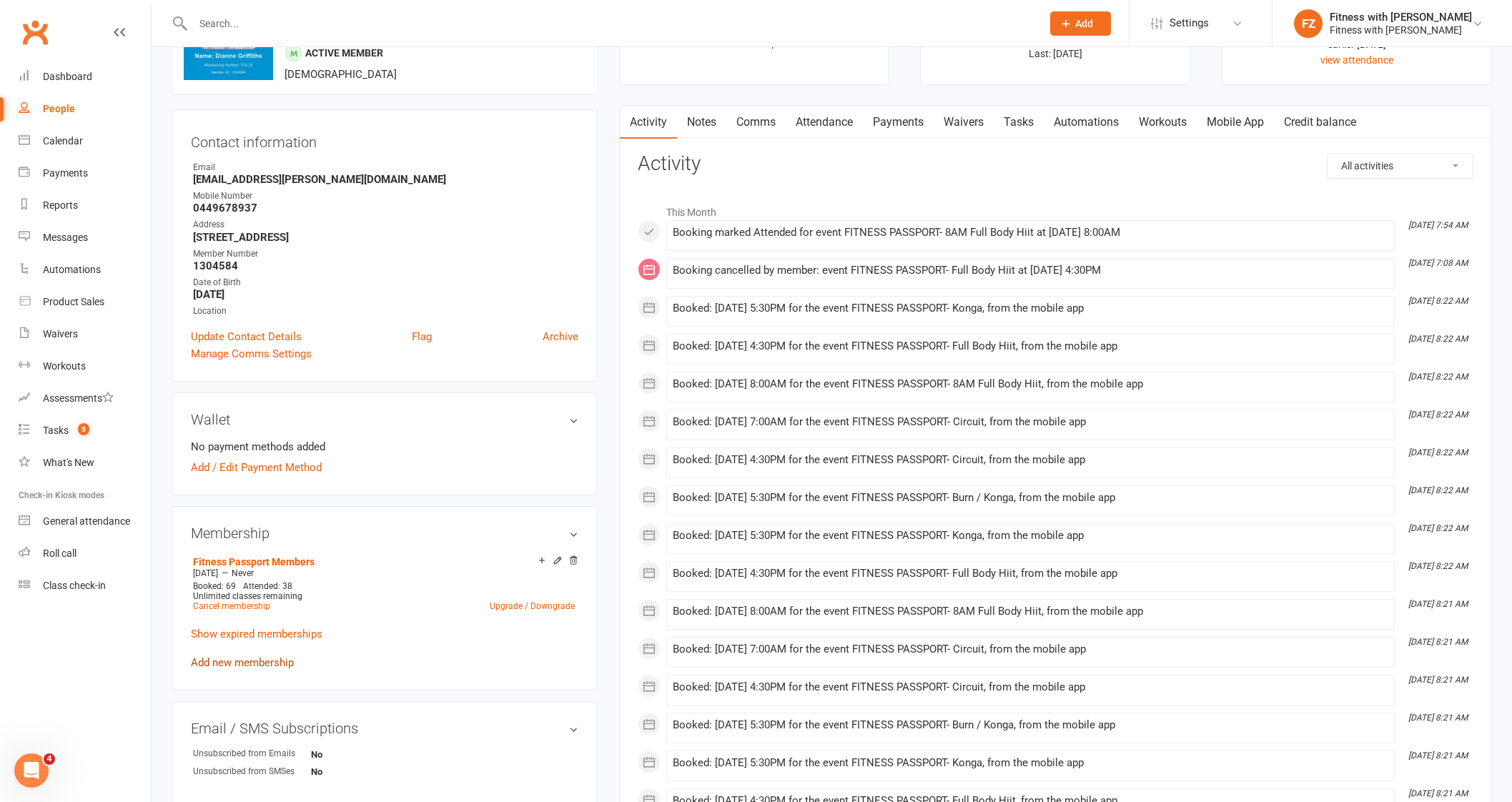
click at [262, 662] on link "Add new membership" at bounding box center [242, 662] width 103 height 13
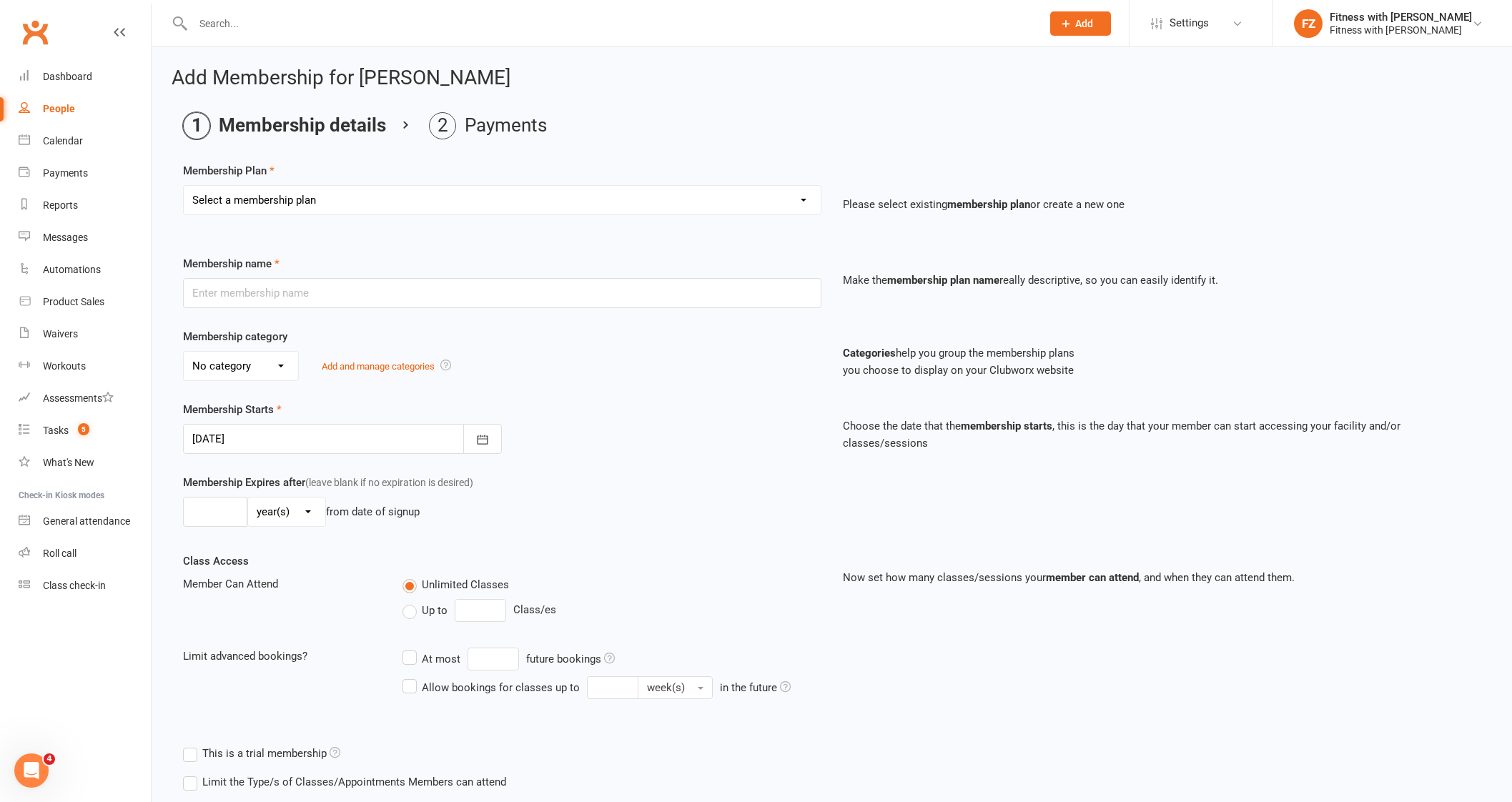
click at [321, 202] on select "Select a membership plan Create new Membership Plan Free 2 Week Trial Single Se…" at bounding box center [502, 200] width 637 height 28
select select "12"
click at [184, 186] on select "Select a membership plan Create new Membership Plan Free 2 Week Trial Single Se…" at bounding box center [502, 200] width 637 height 28
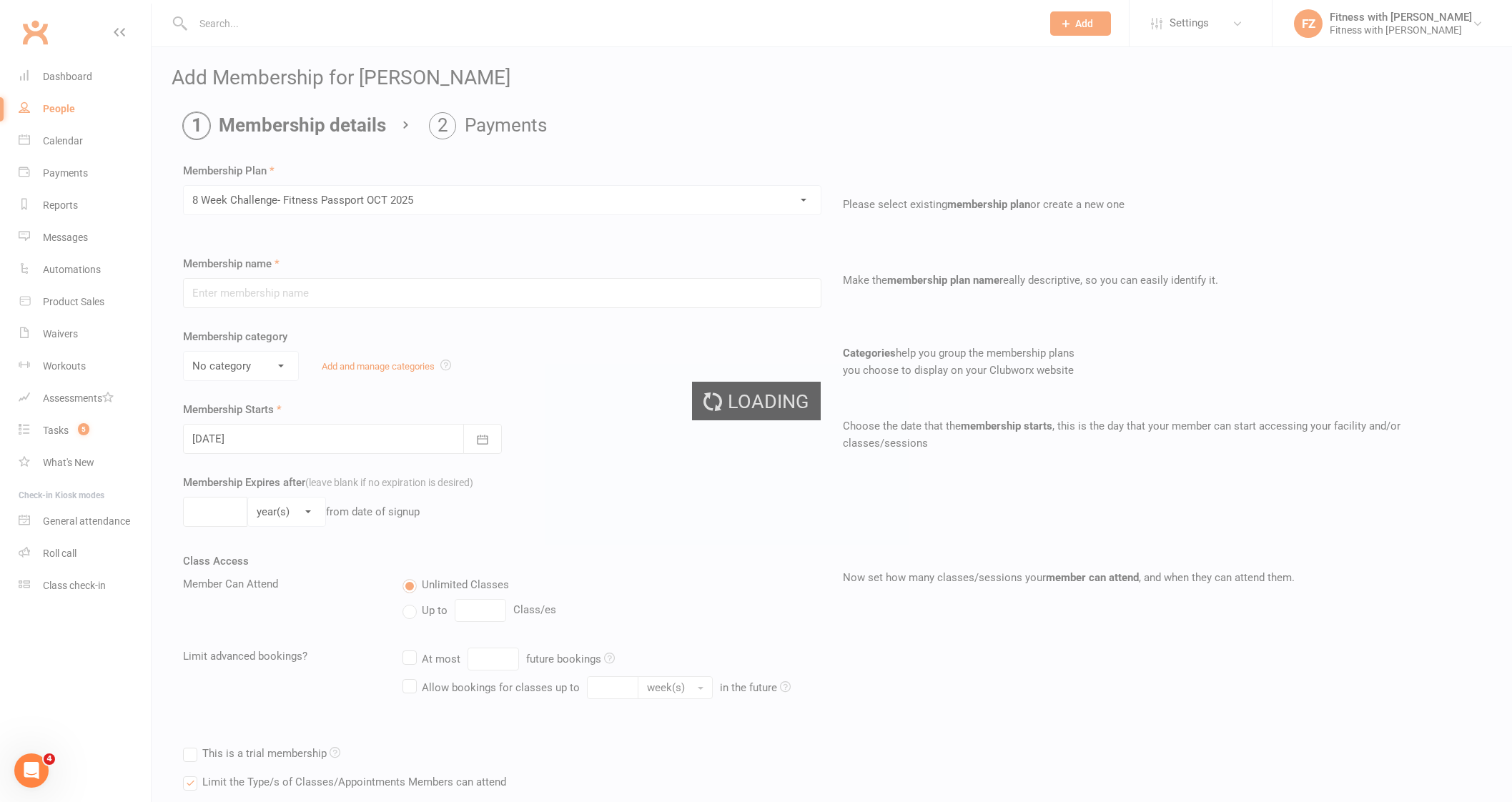
type input "8 Week Challenge- Fitness Passport [DATE]"
select select "0"
type input "[DATE]"
type input "8"
select select "1"
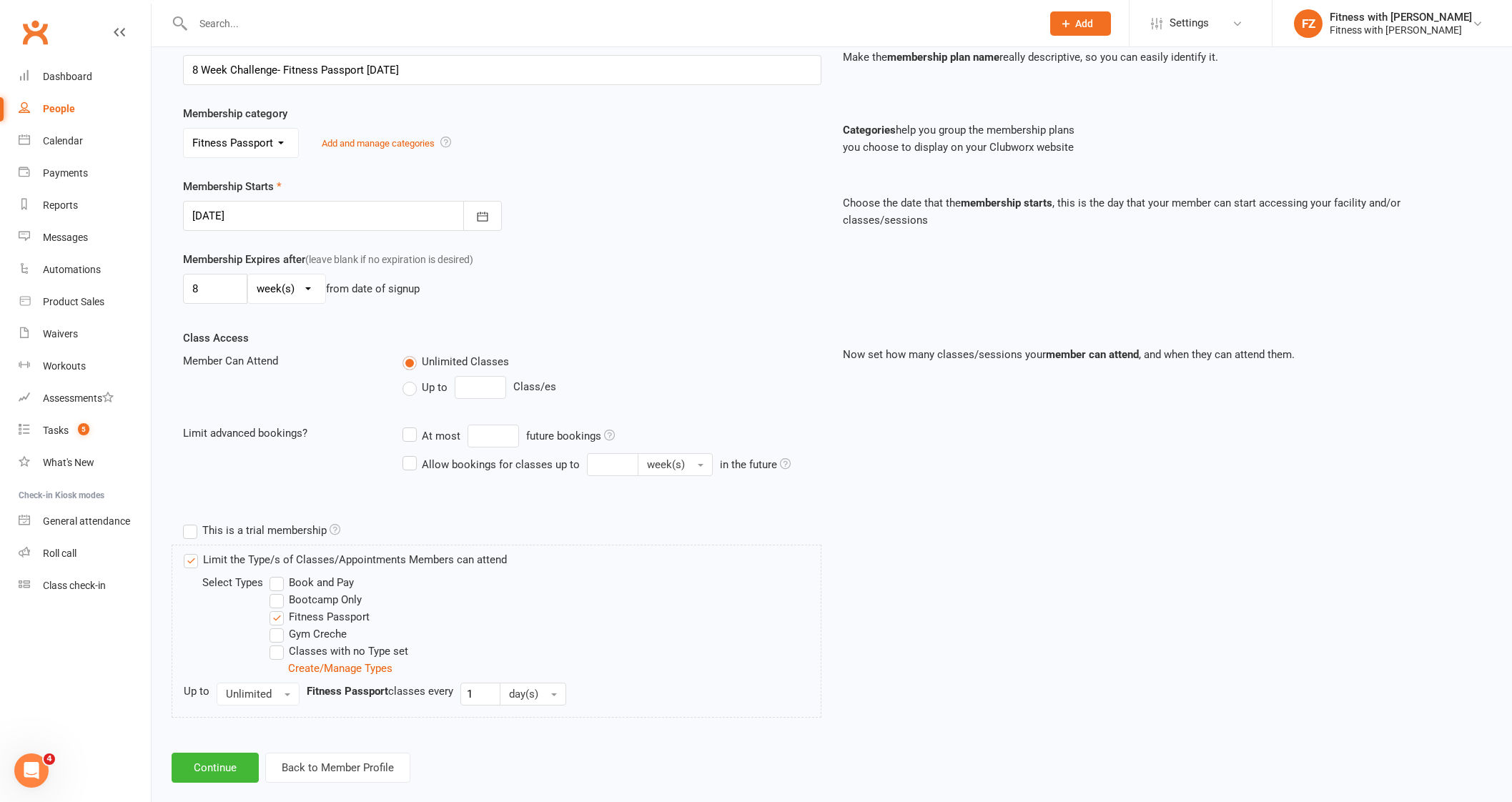
scroll to position [241, 0]
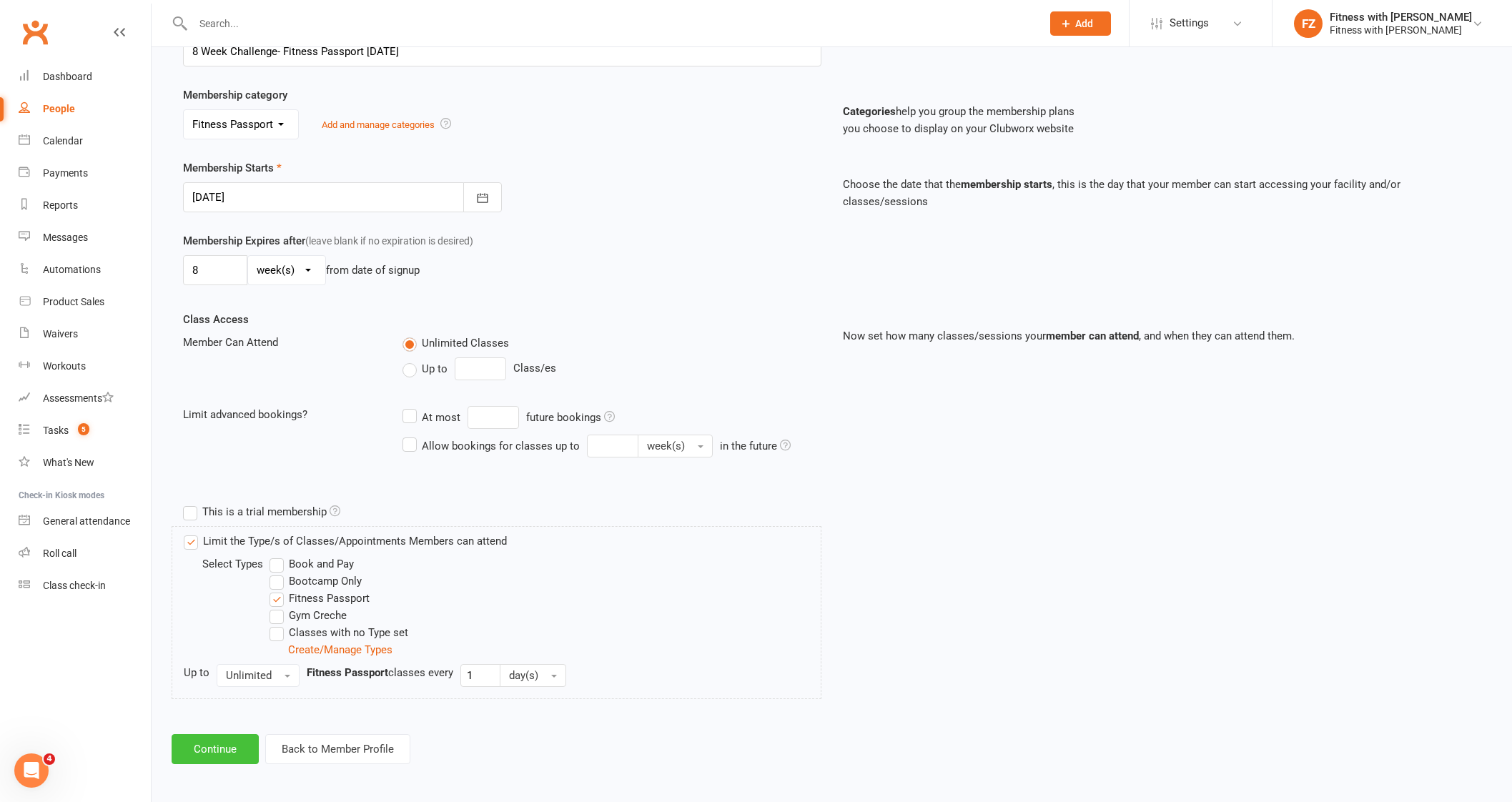
click at [236, 751] on button "Continue" at bounding box center [215, 749] width 87 height 30
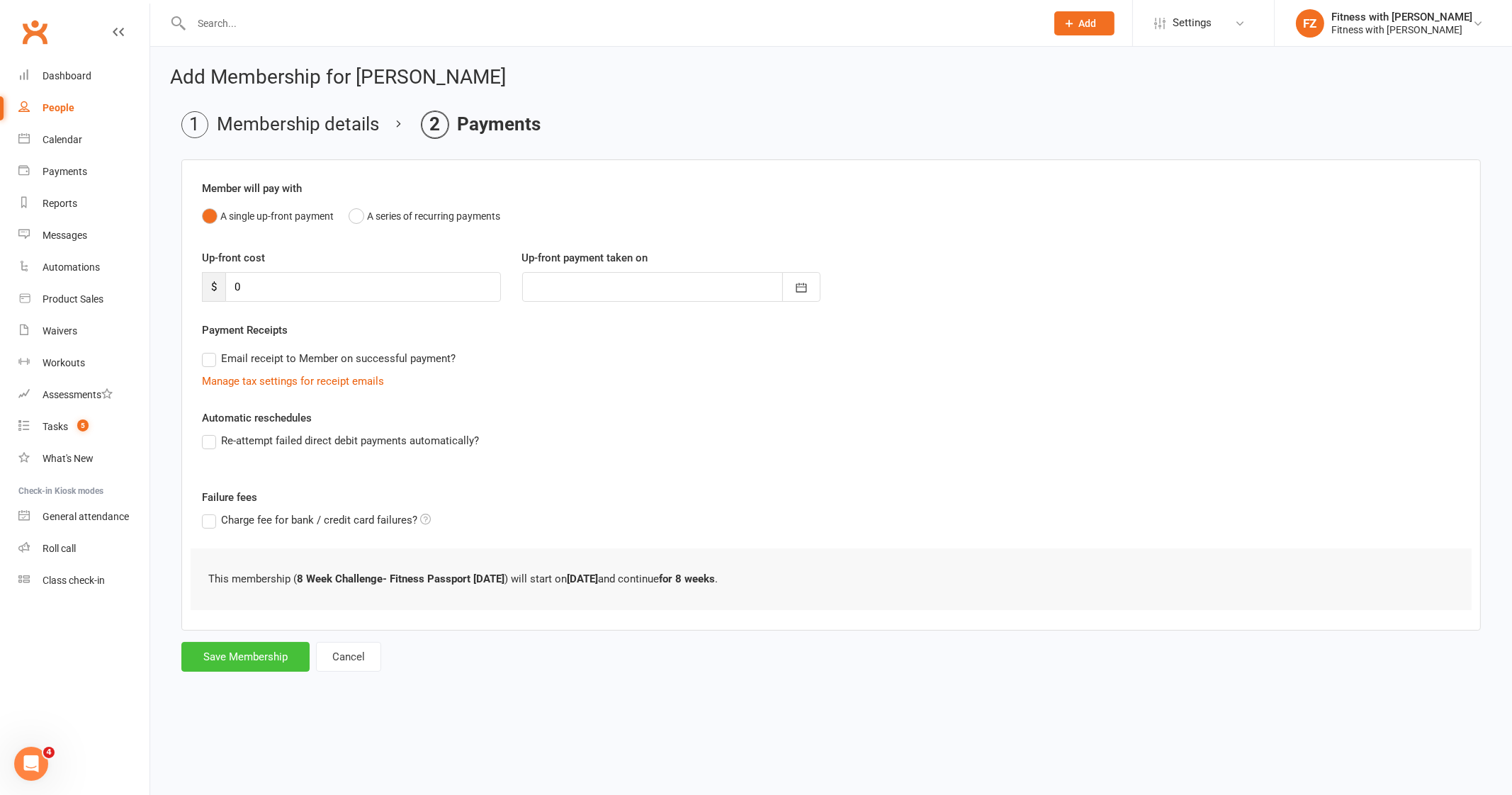
drag, startPoint x: 247, startPoint y: 652, endPoint x: 253, endPoint y: 646, distance: 8.5
click at [252, 648] on button "Save Membership" at bounding box center [245, 656] width 129 height 30
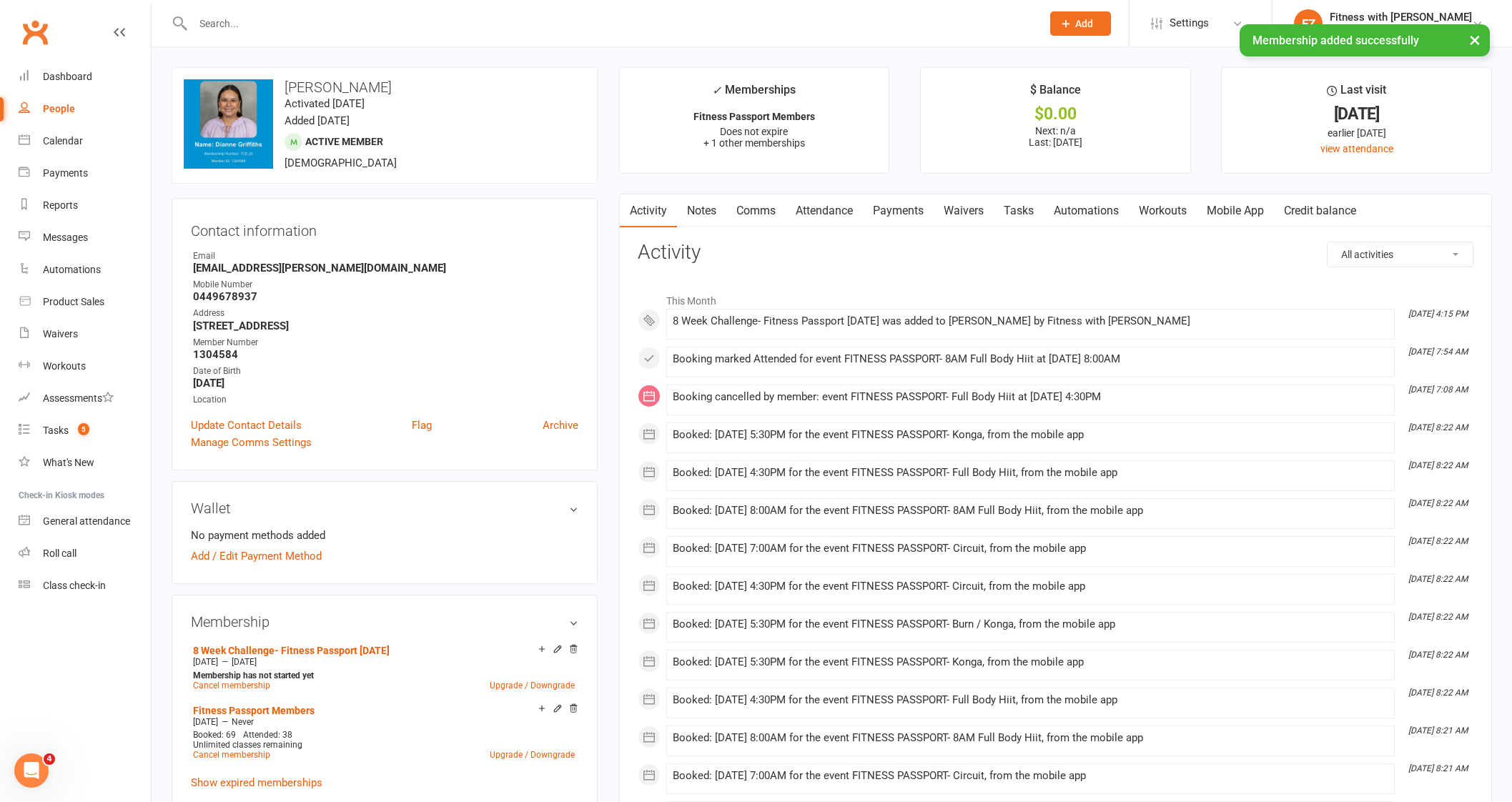
click at [252, 9] on div at bounding box center [601, 23] width 860 height 47
click at [243, 23] on input "text" at bounding box center [609, 23] width 843 height 20
paste input "Waceke [PERSON_NAME]"
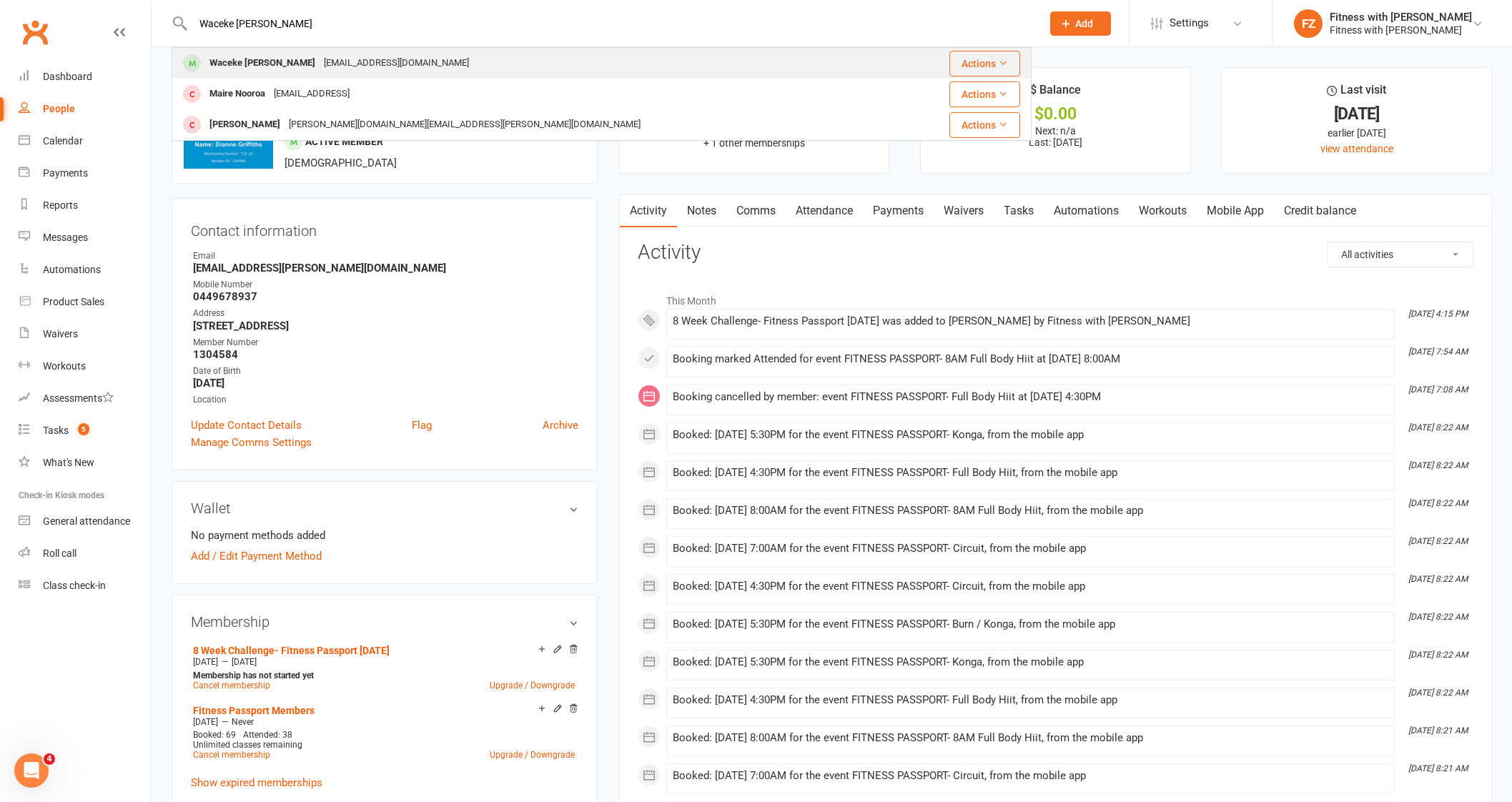
type input "Waceke [PERSON_NAME]"
click at [320, 59] on div "shekenjoroge@gmail.com" at bounding box center [396, 63] width 153 height 21
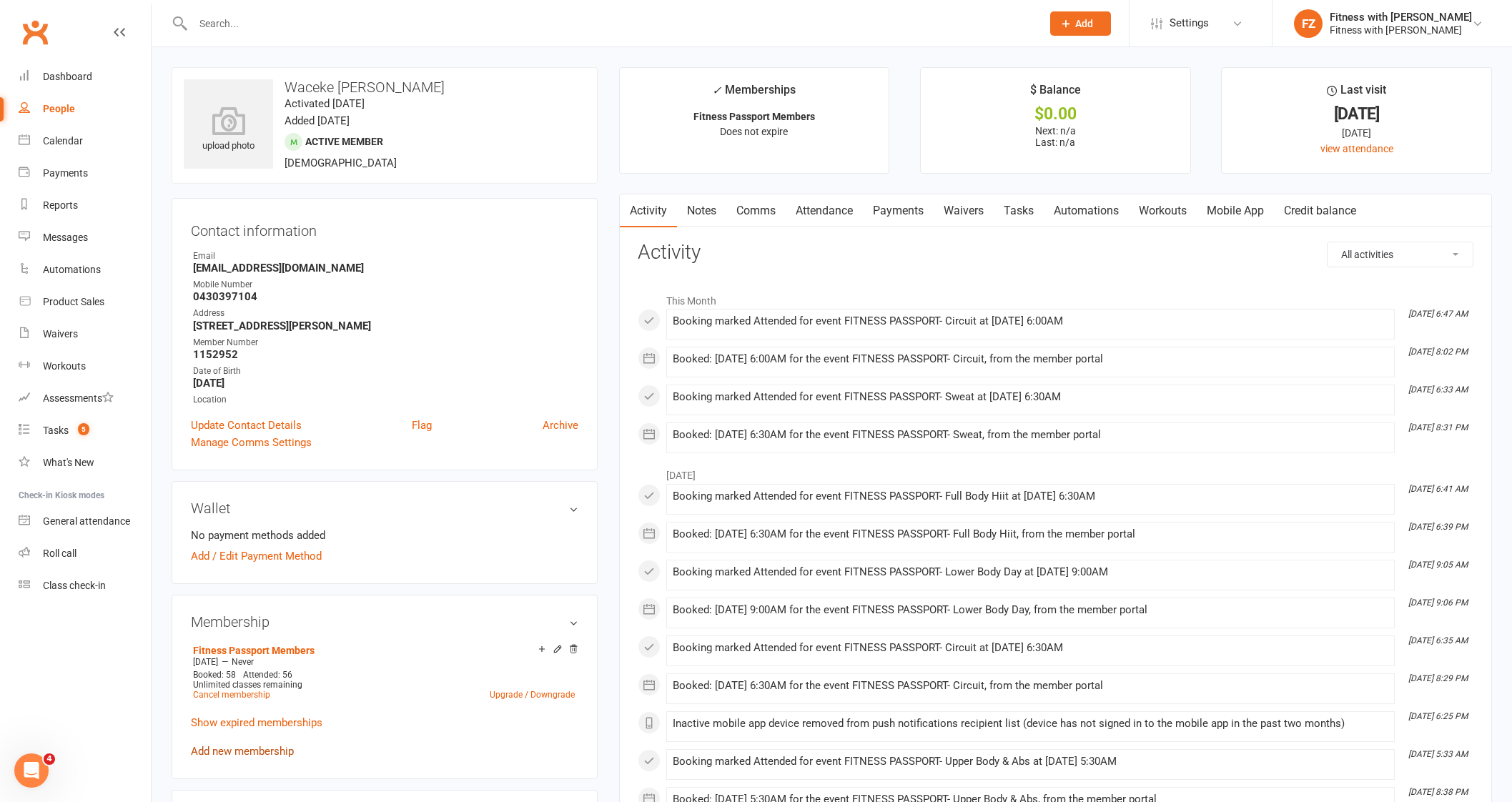
click at [243, 744] on link "Add new membership" at bounding box center [242, 751] width 103 height 13
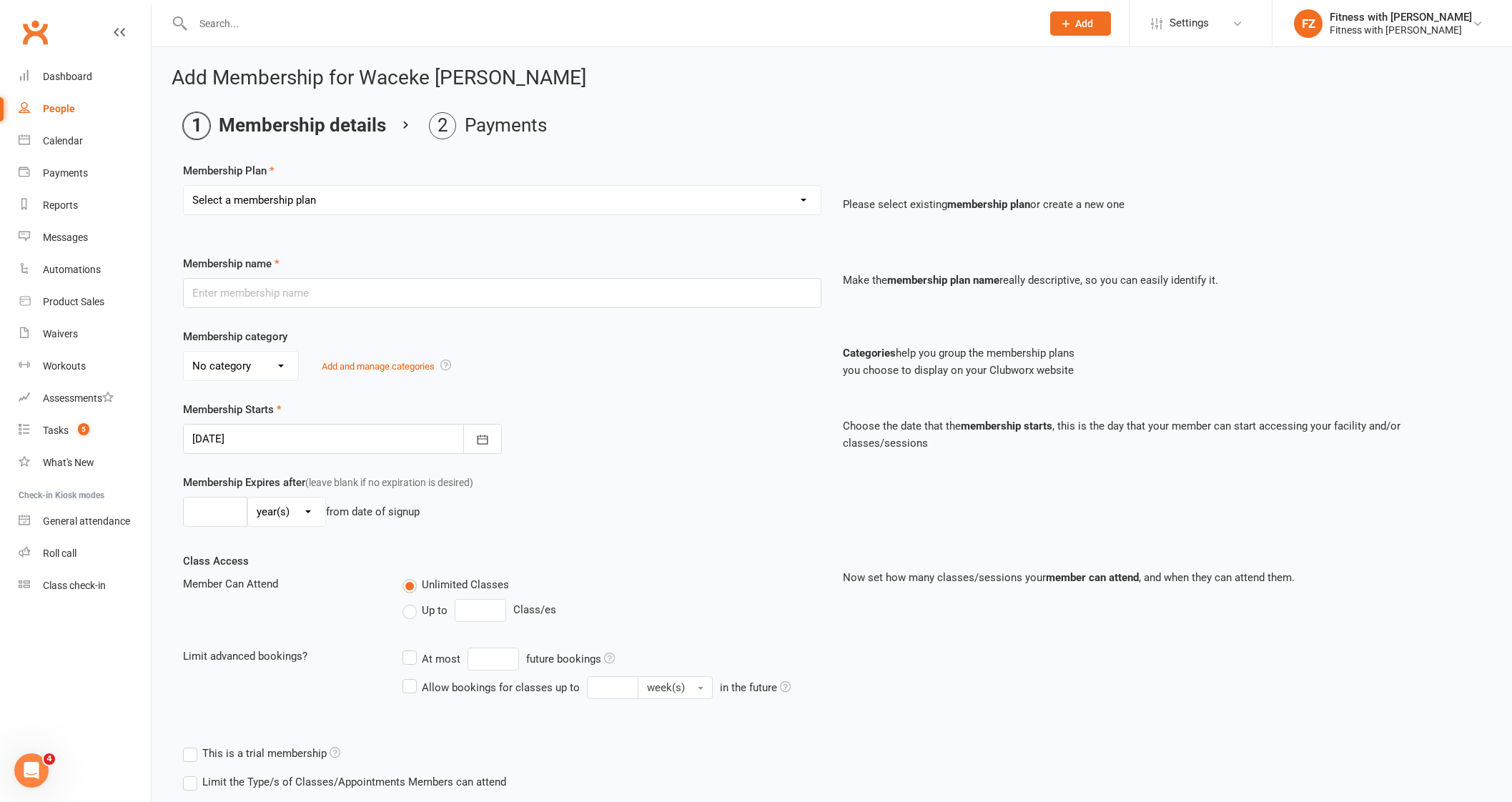
click at [285, 202] on select "Select a membership plan Create new Membership Plan Free 2 Week Trial Single Se…" at bounding box center [502, 200] width 637 height 28
select select "12"
click at [184, 186] on select "Select a membership plan Create new Membership Plan Free 2 Week Trial Single Se…" at bounding box center [502, 200] width 637 height 28
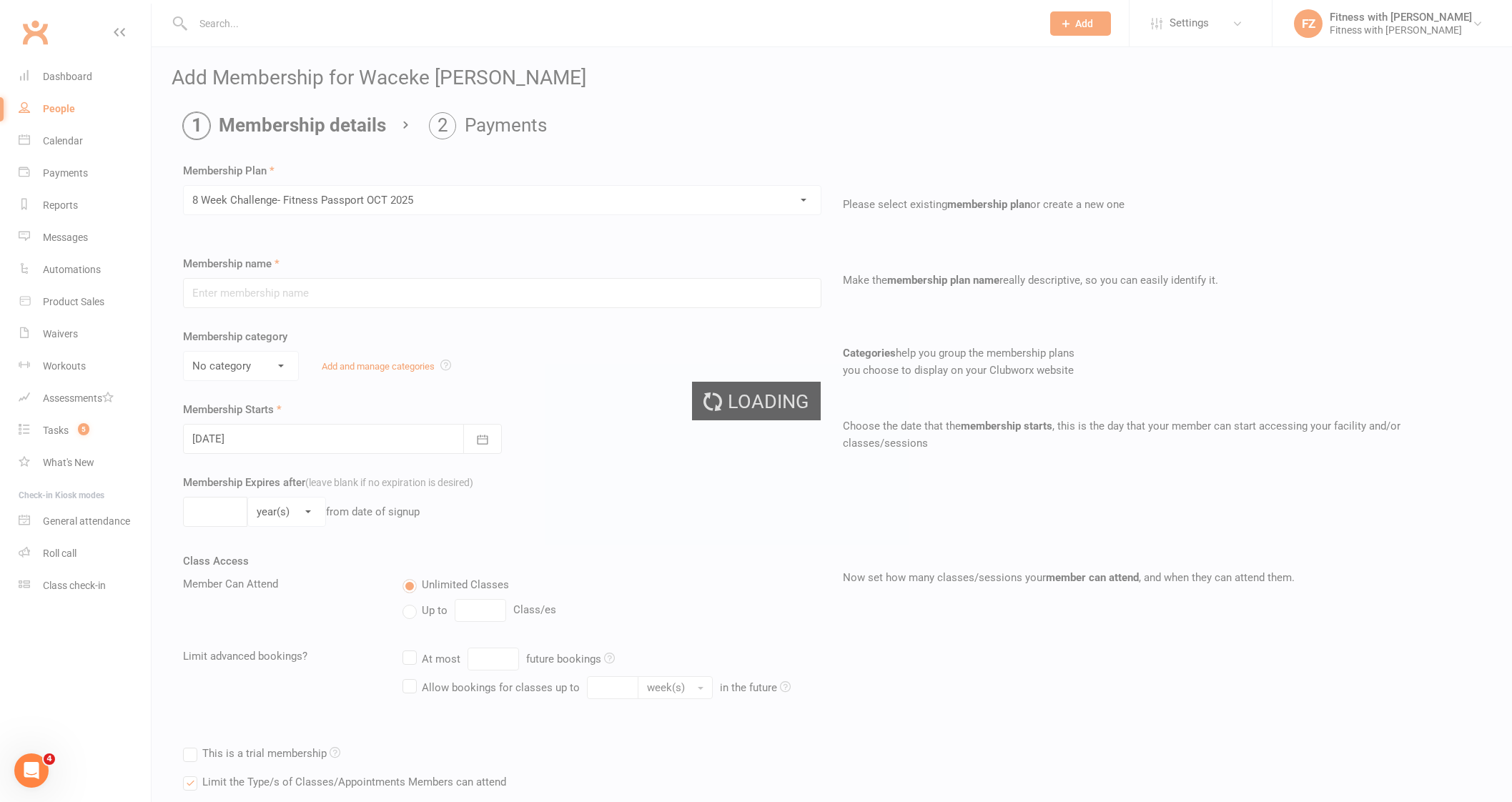
type input "8 Week Challenge- Fitness Passport [DATE]"
select select "0"
type input "[DATE]"
type input "8"
select select "1"
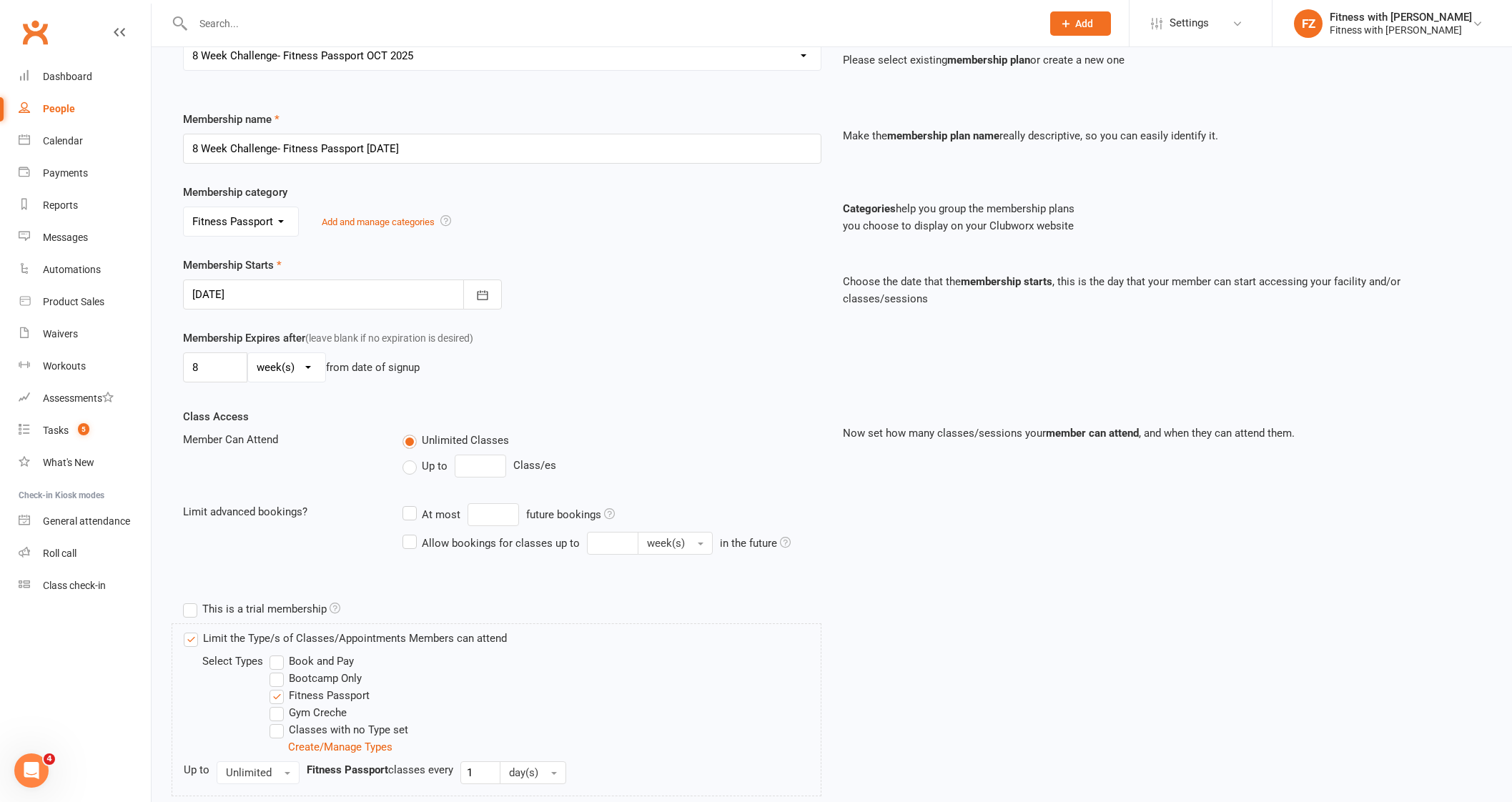
scroll to position [241, 0]
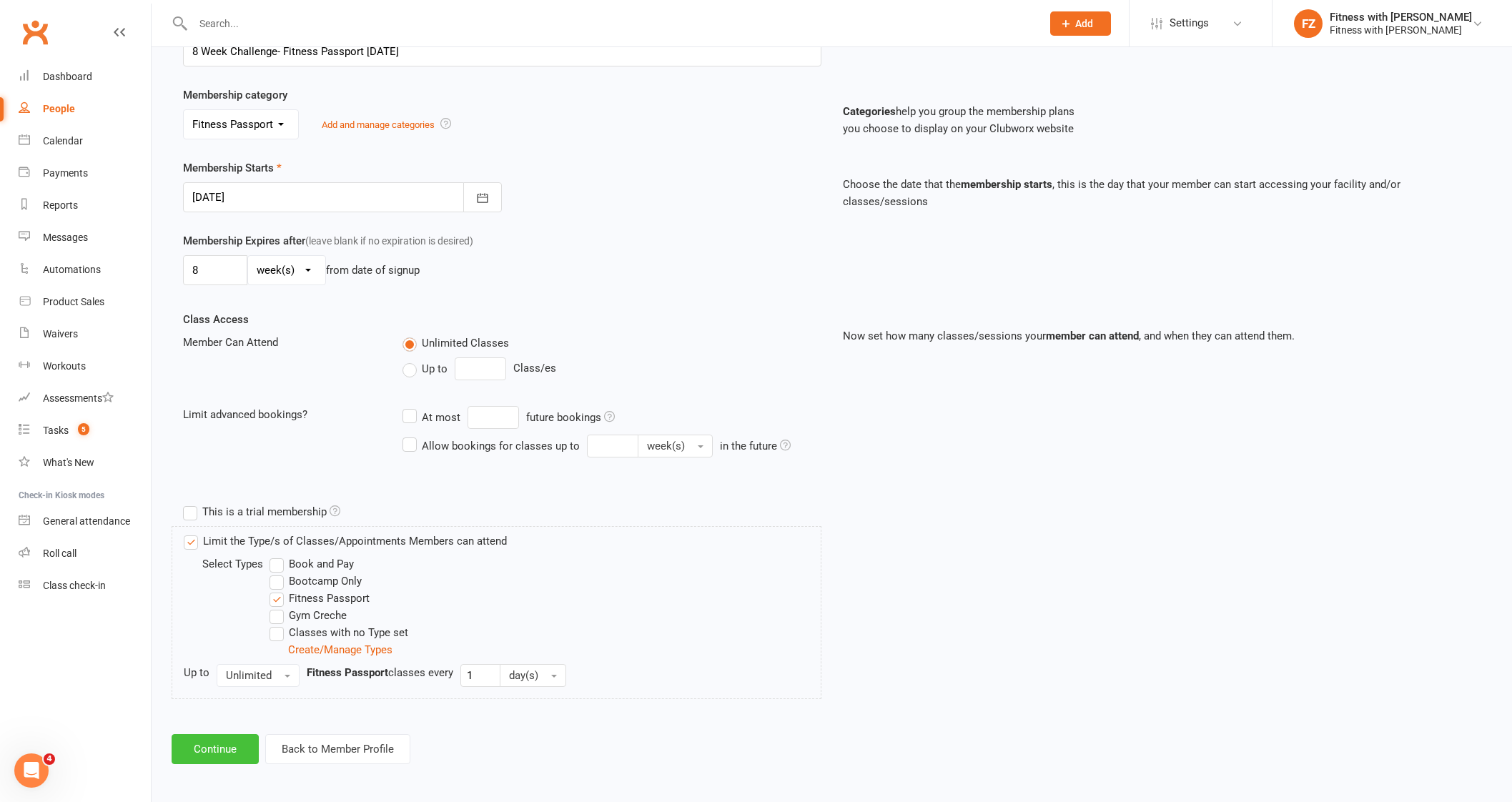
click at [238, 741] on button "Continue" at bounding box center [215, 749] width 87 height 30
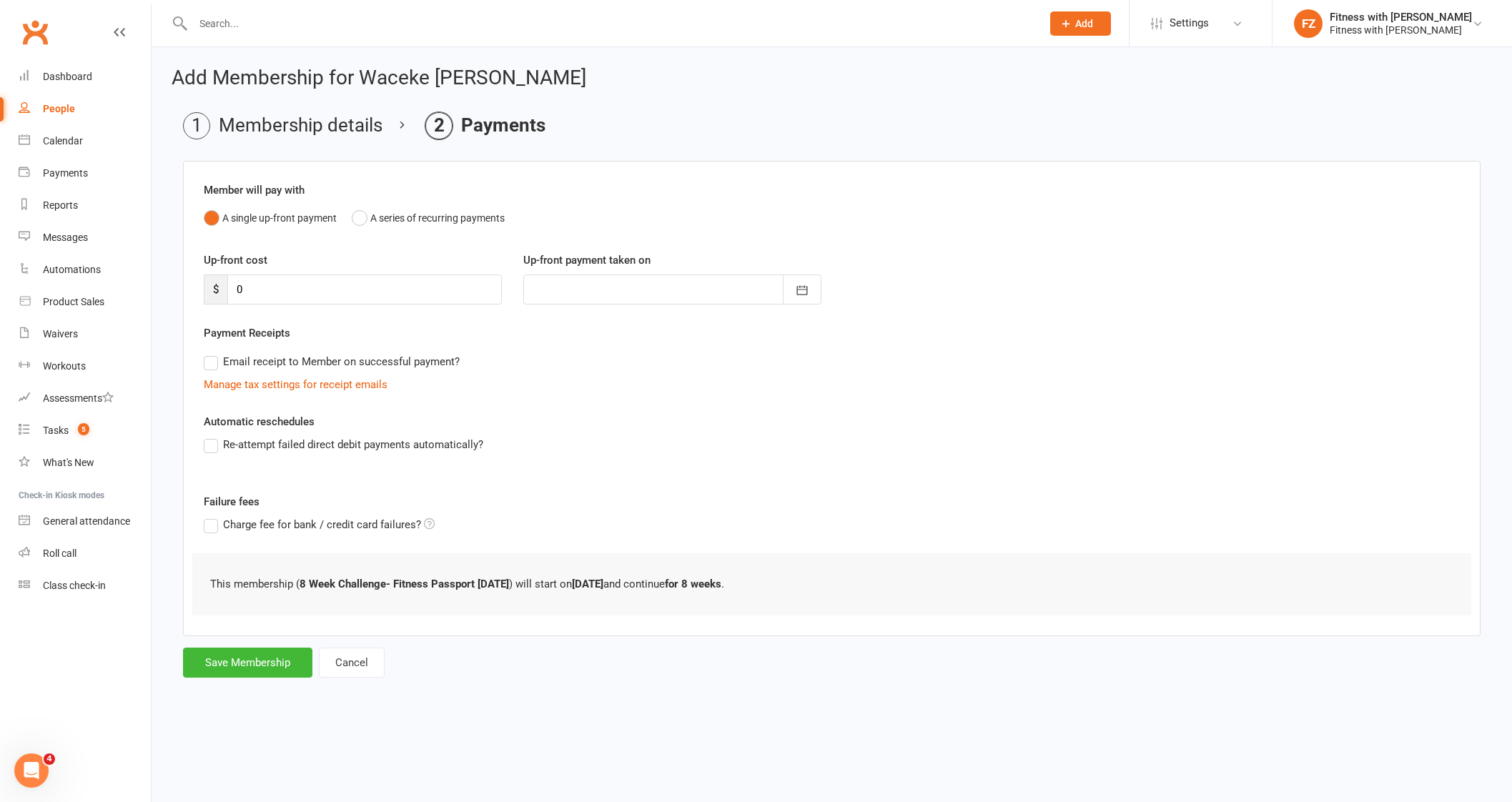
scroll to position [0, 0]
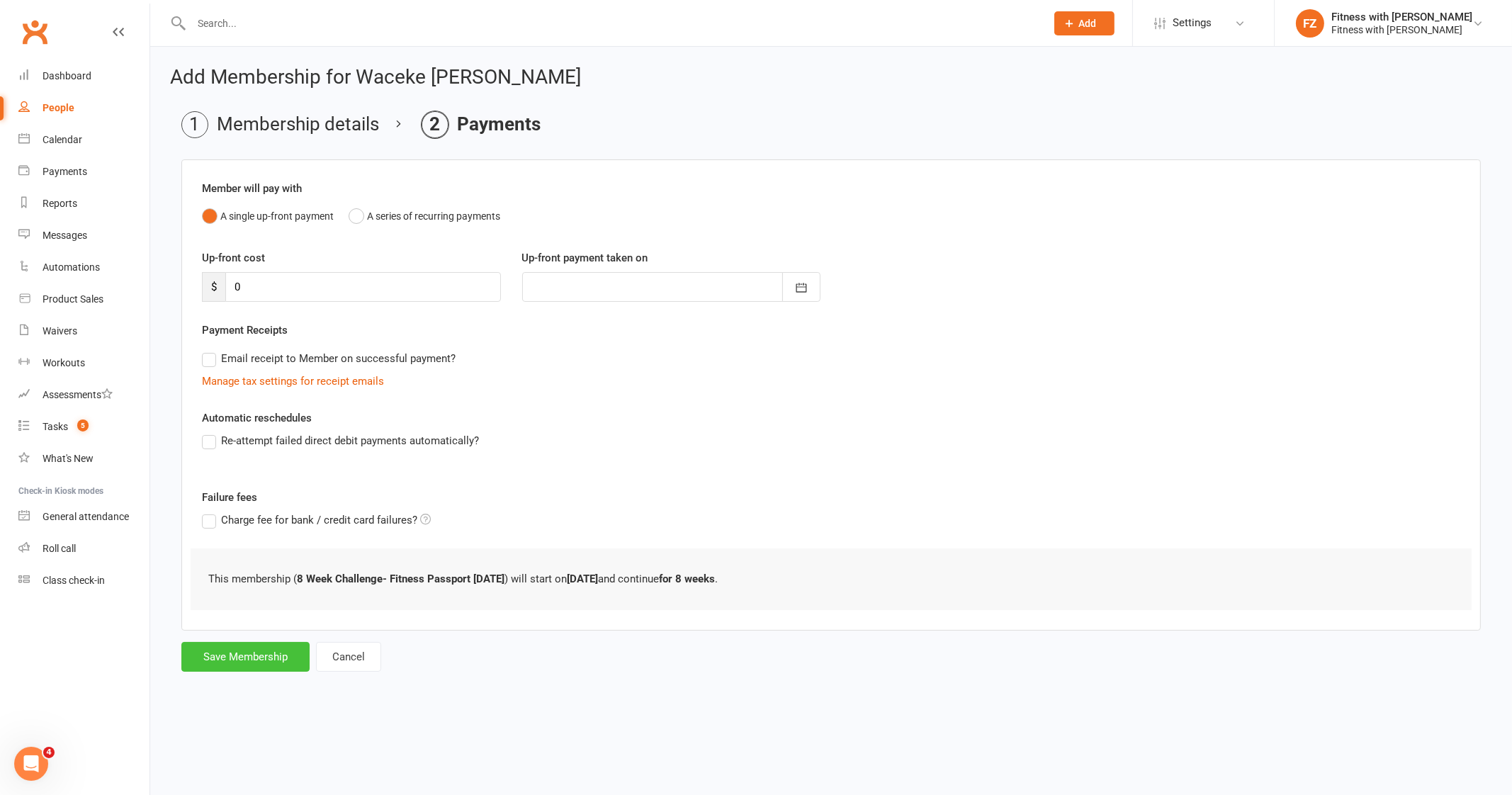
click at [260, 650] on button "Save Membership" at bounding box center [245, 656] width 129 height 30
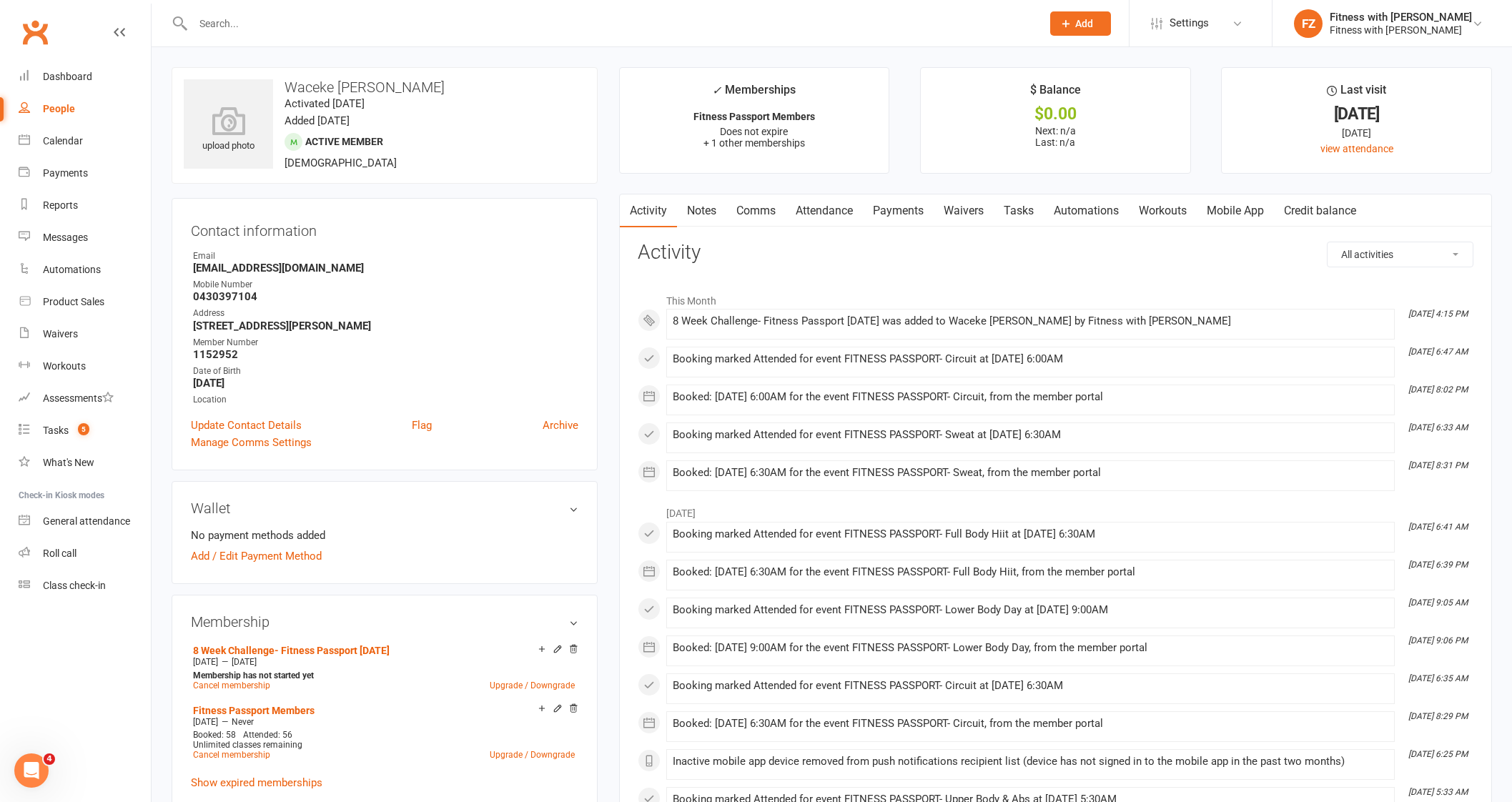
click at [260, 27] on input "text" at bounding box center [609, 23] width 843 height 20
paste input "La-[PERSON_NAME]"
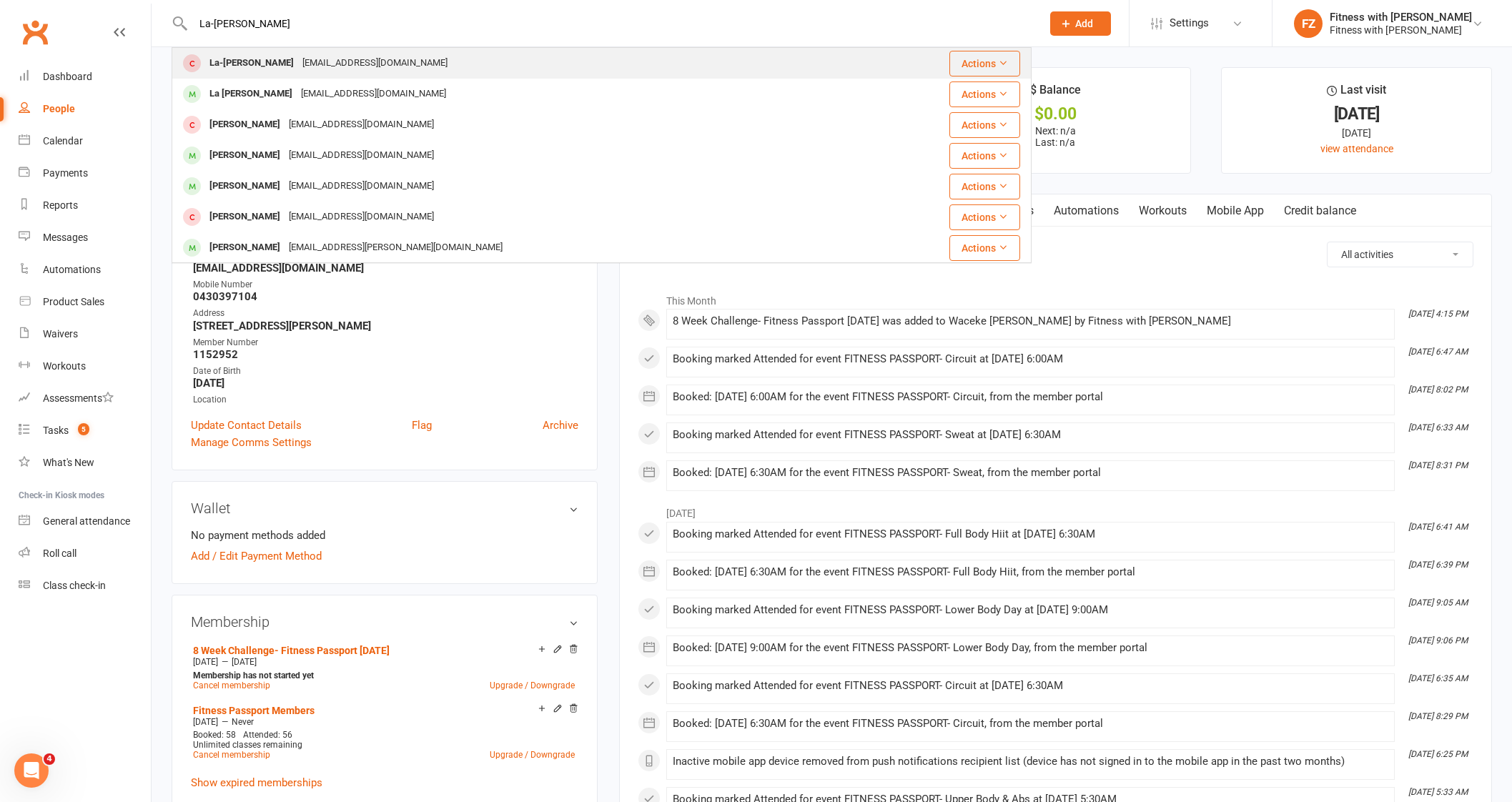
type input "La-[PERSON_NAME]"
click at [262, 66] on div "La-[PERSON_NAME]" at bounding box center [251, 63] width 93 height 21
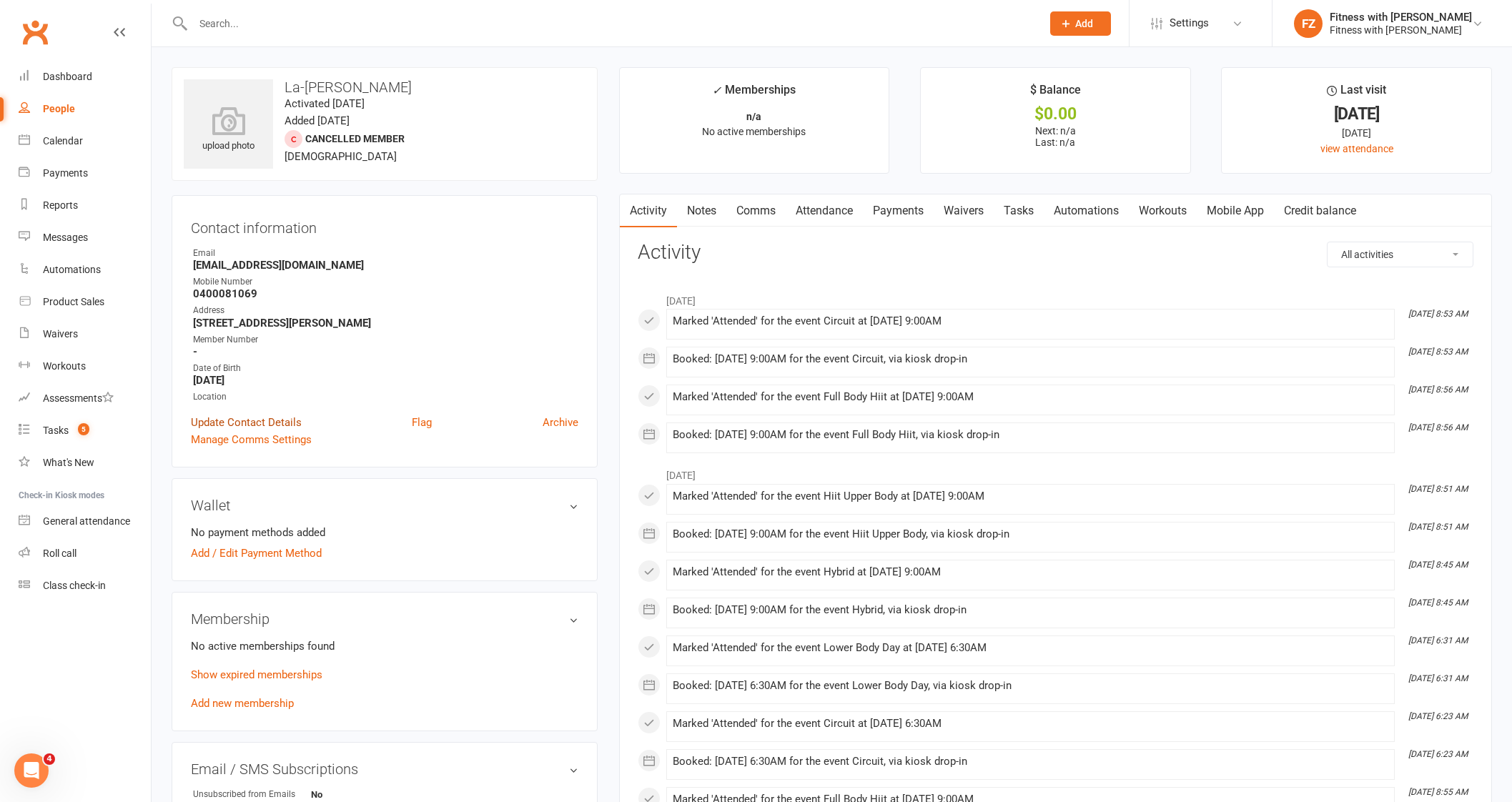
click at [221, 428] on link "Update Contact Details" at bounding box center [246, 422] width 111 height 17
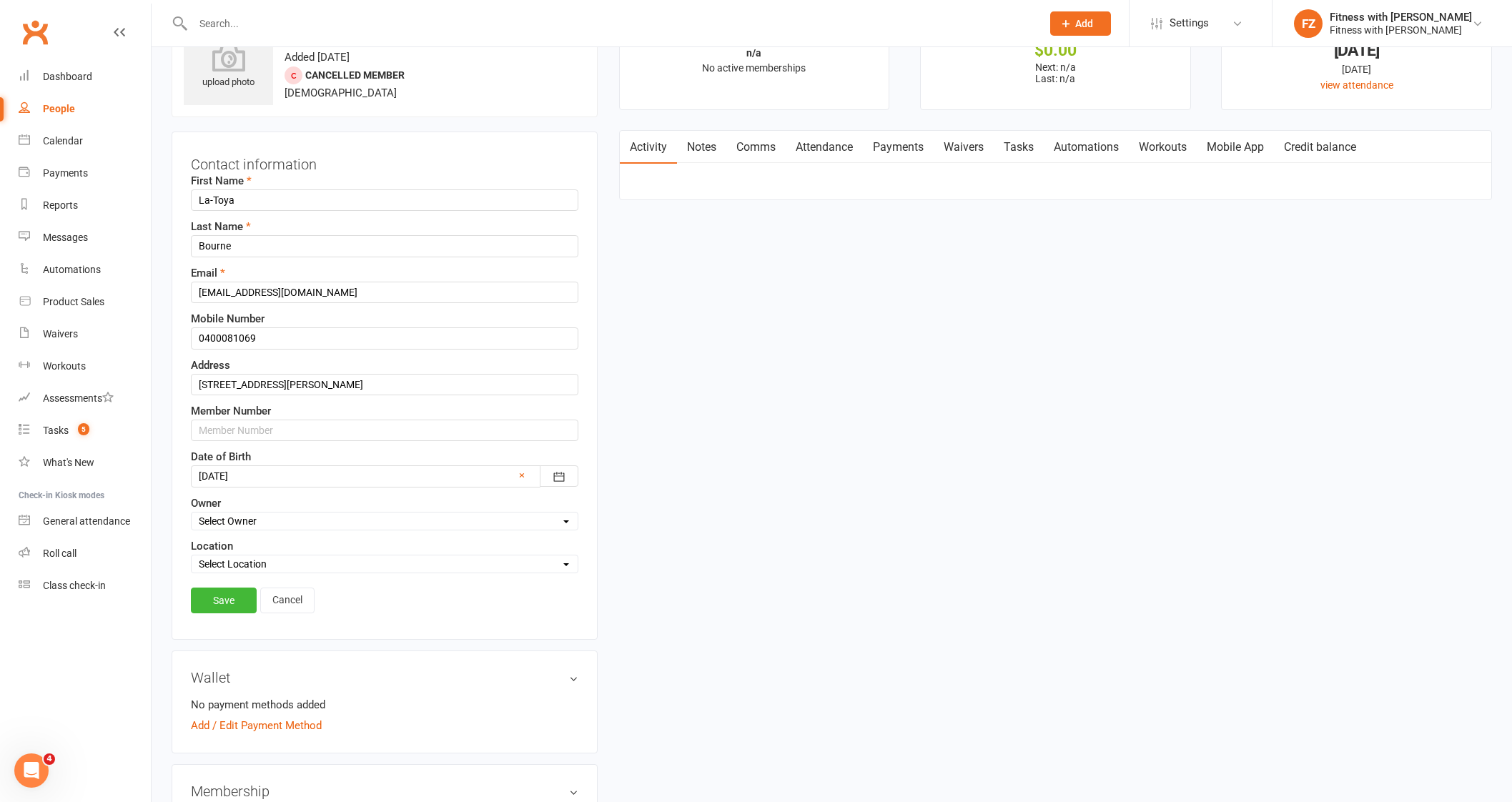
scroll to position [67, 0]
drag, startPoint x: 237, startPoint y: 425, endPoint x: 243, endPoint y: 403, distance: 22.8
click at [237, 425] on input "text" at bounding box center [385, 426] width 388 height 21
type input "1654"
click at [214, 581] on div "Contact information First Name La-Toya Last Name Bourne Email latoyabourne@outl…" at bounding box center [385, 382] width 426 height 508
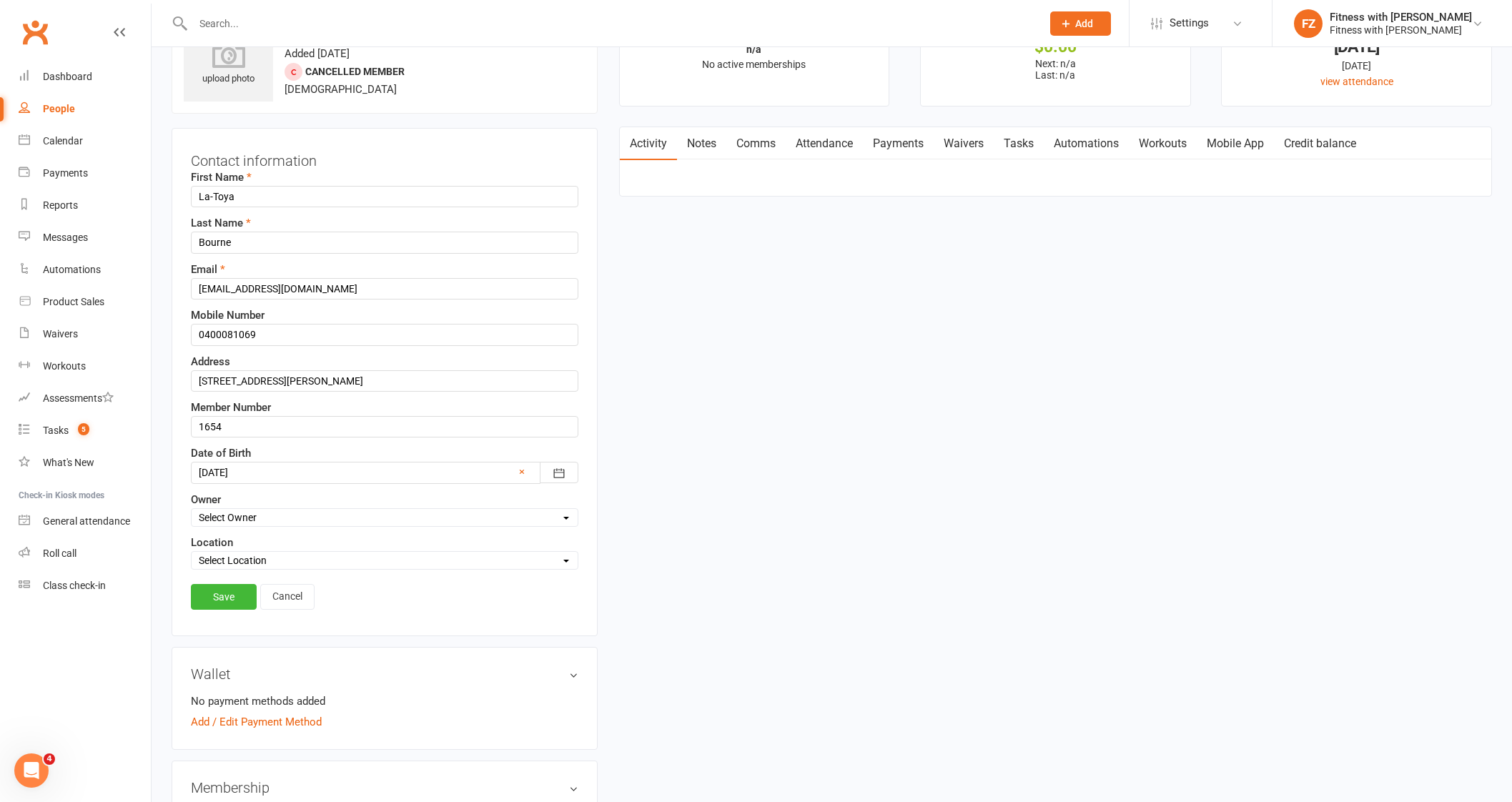
click at [214, 609] on div "Save Cancel" at bounding box center [385, 600] width 388 height 33
click at [220, 594] on link "Save" at bounding box center [223, 596] width 66 height 26
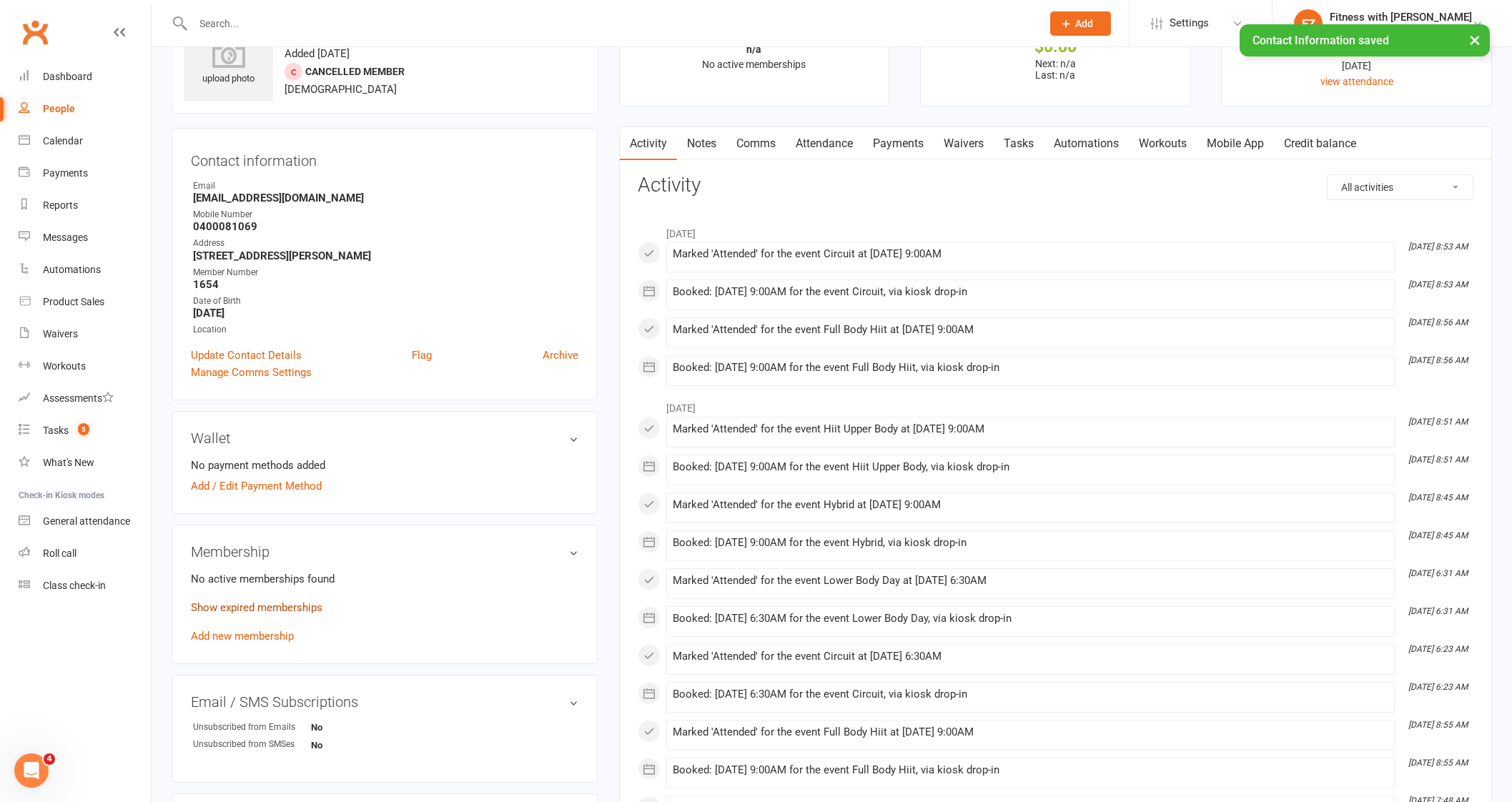
click at [238, 612] on link "Show expired memberships" at bounding box center [256, 607] width 131 height 13
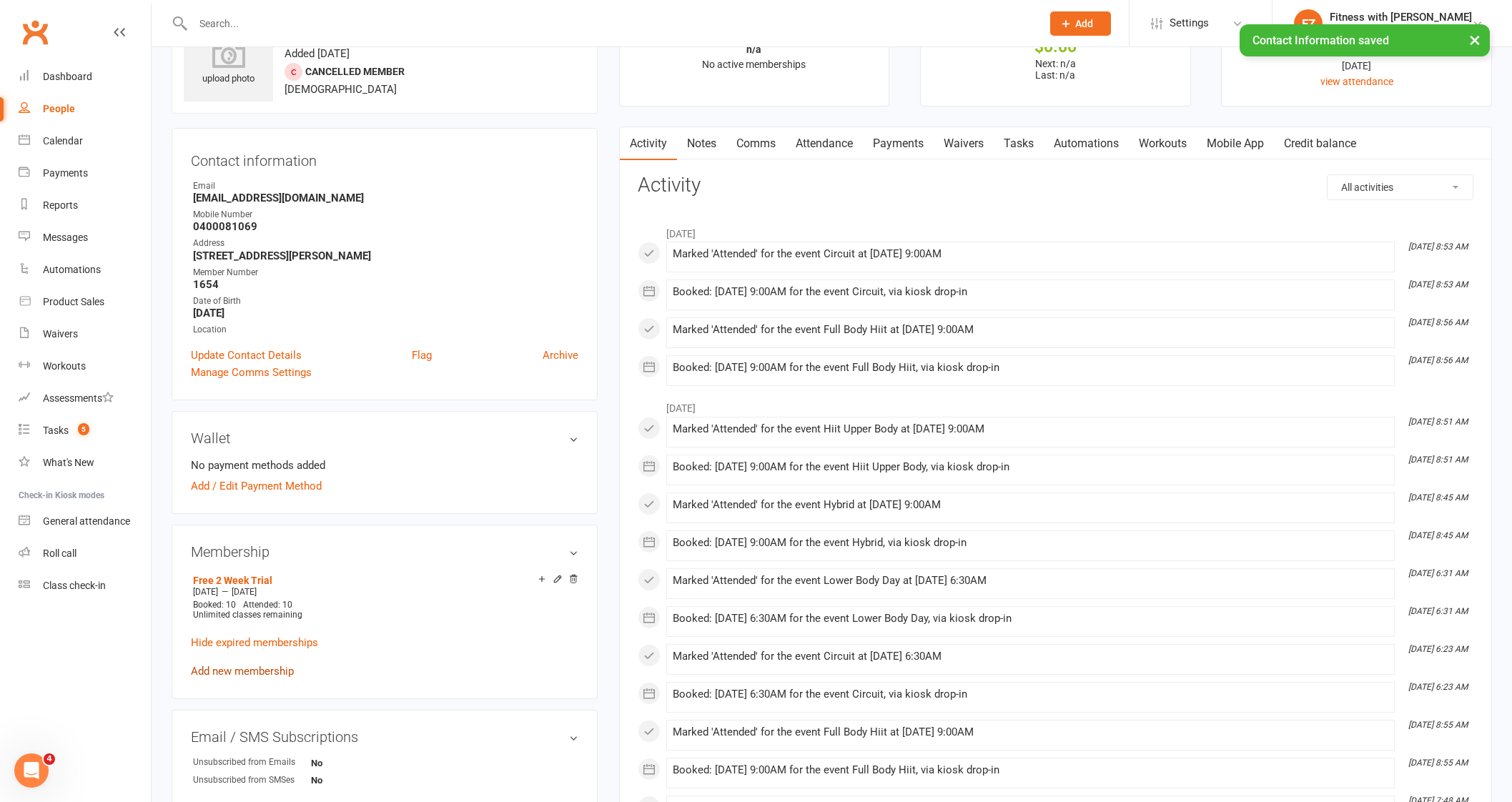
click at [248, 668] on link "Add new membership" at bounding box center [242, 671] width 103 height 13
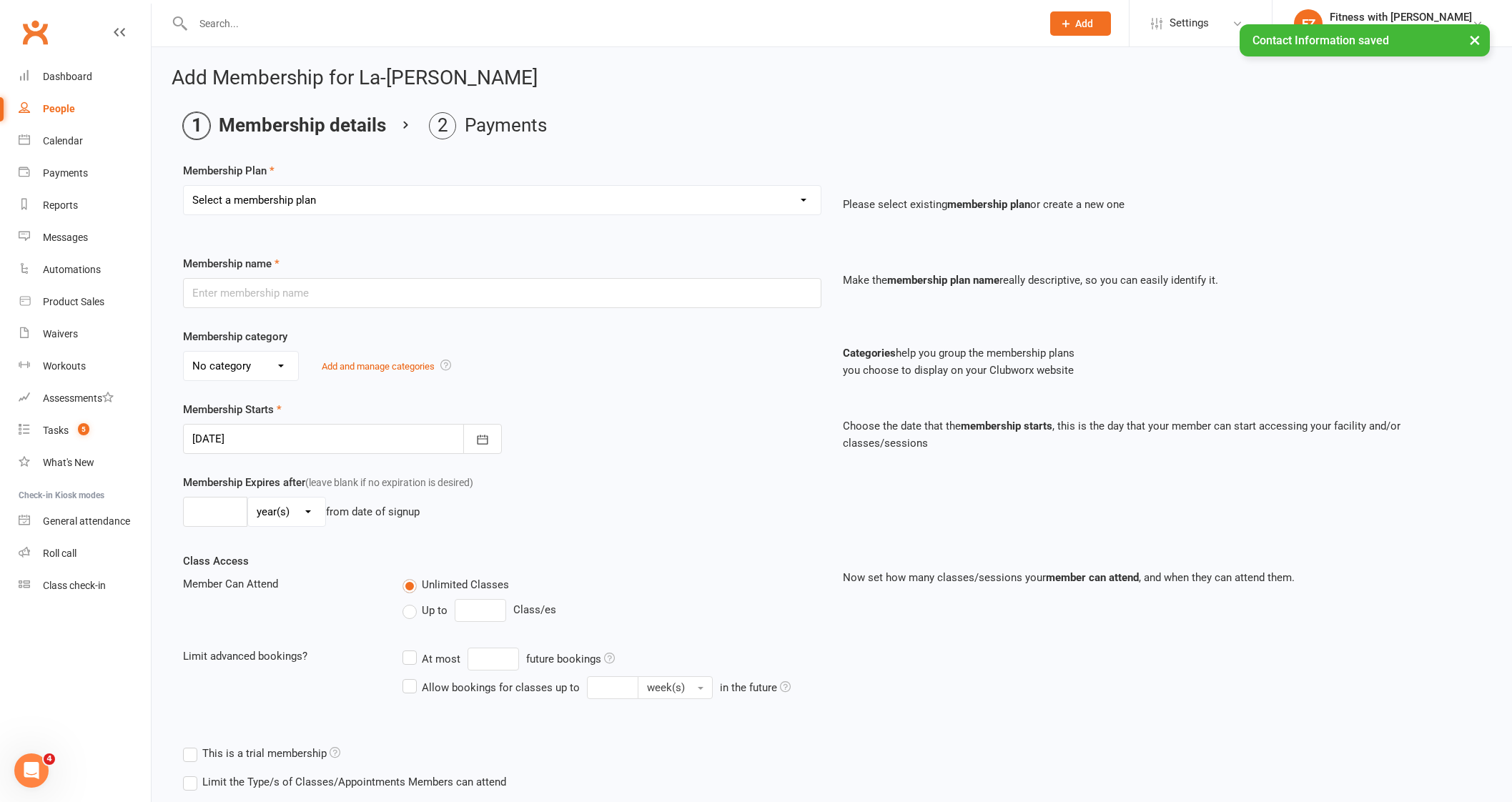
click at [305, 210] on select "Select a membership plan Create new Membership Plan Free 2 Week Trial Single Se…" at bounding box center [502, 200] width 637 height 28
select select "9"
click at [184, 186] on select "Select a membership plan Create new Membership Plan Free 2 Week Trial Single Se…" at bounding box center [502, 200] width 637 height 28
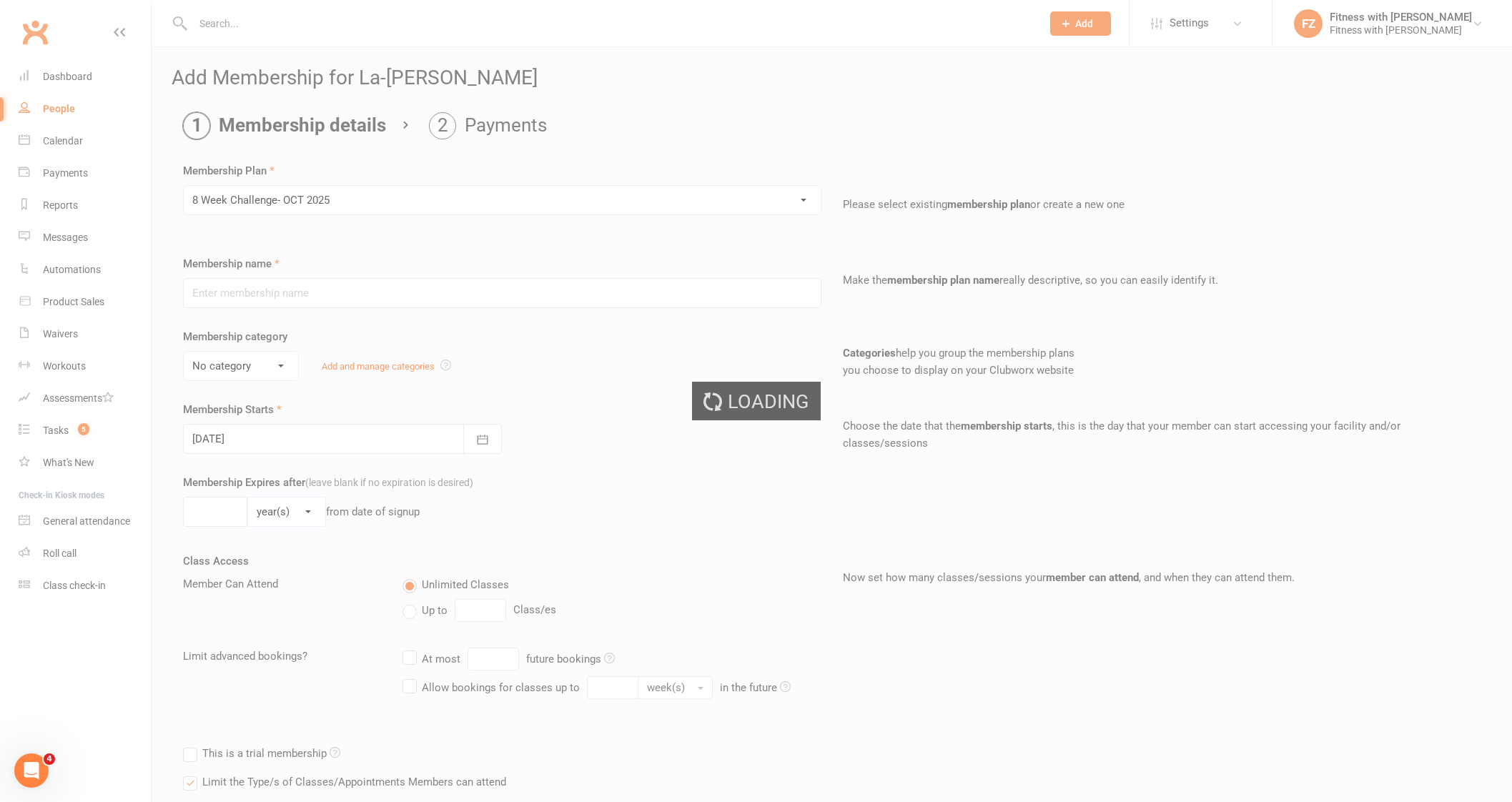
type input "8 Week Challenge- [DATE]"
type input "[DATE]"
type input "8"
select select "1"
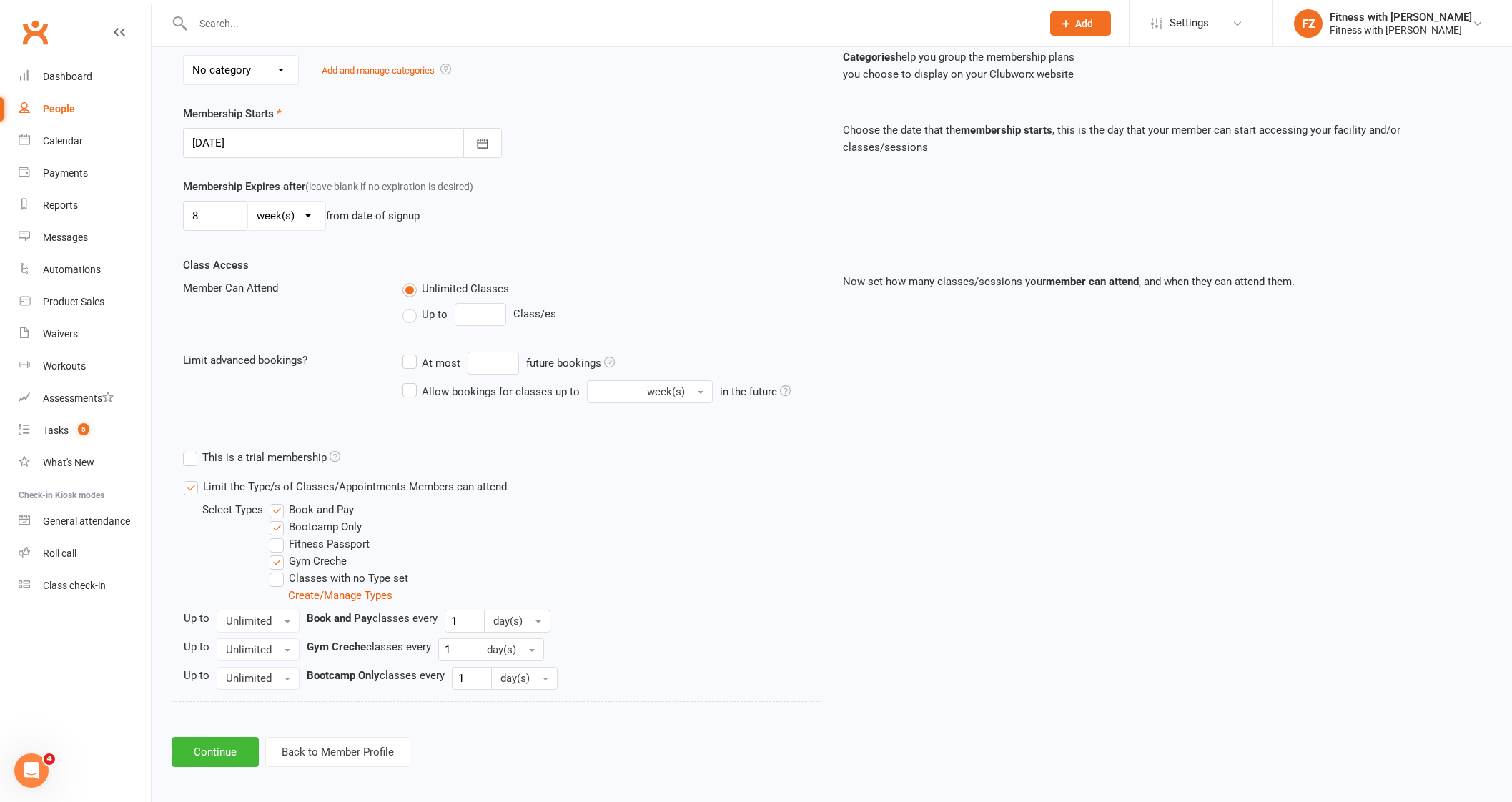
scroll to position [299, 0]
click at [236, 747] on button "Continue" at bounding box center [215, 749] width 87 height 30
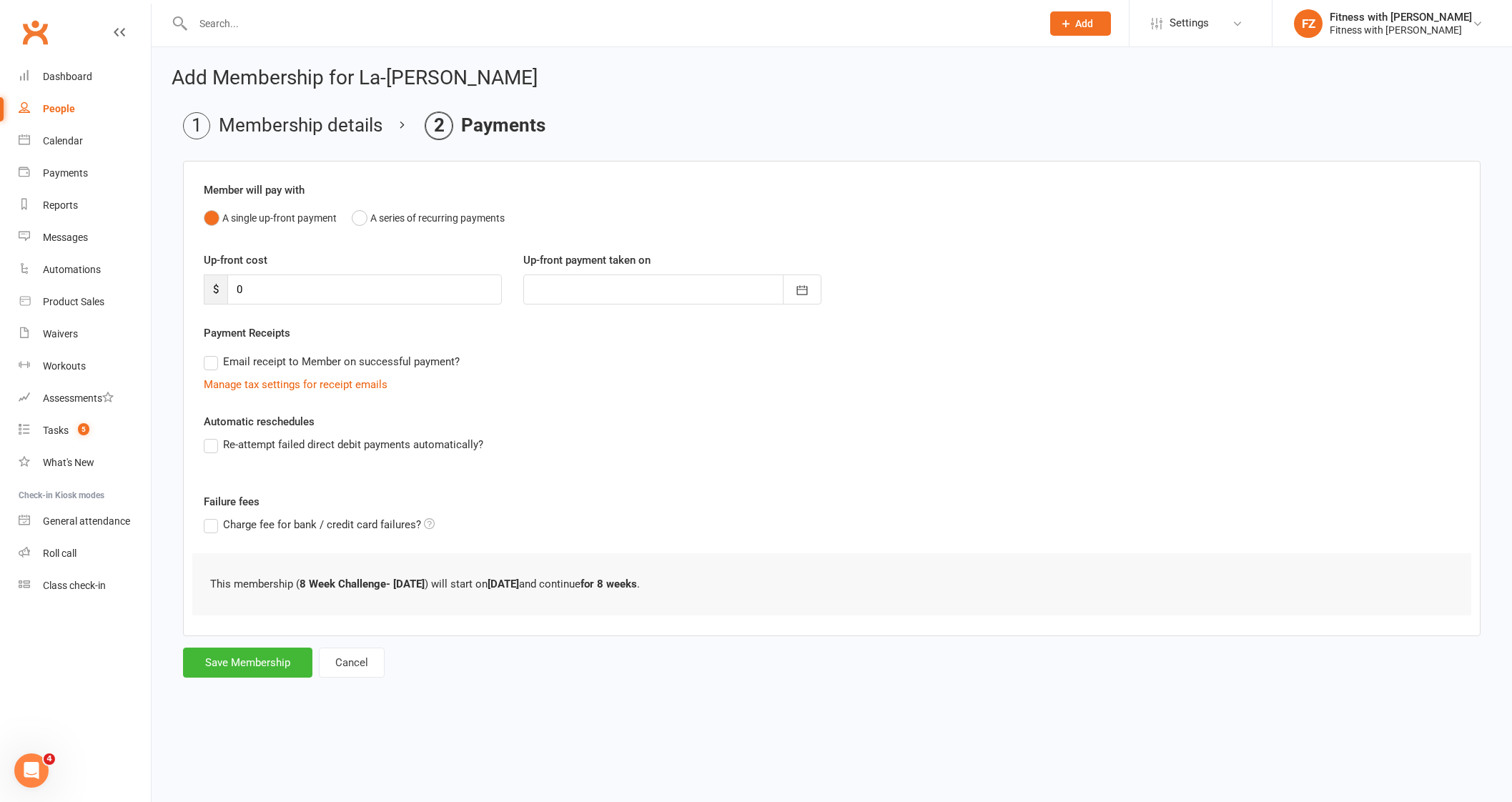
scroll to position [0, 0]
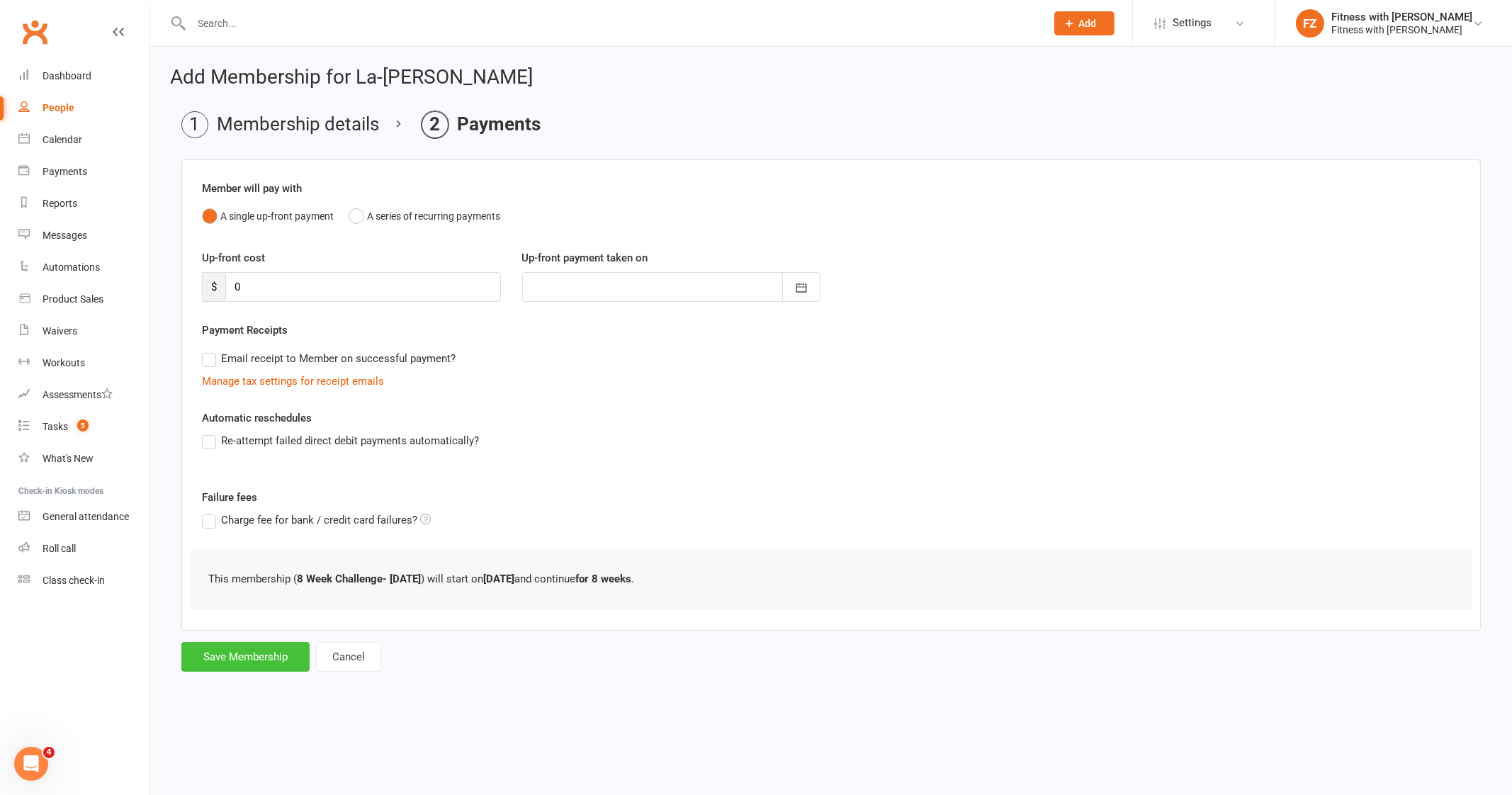
click at [266, 646] on button "Save Membership" at bounding box center [245, 656] width 129 height 30
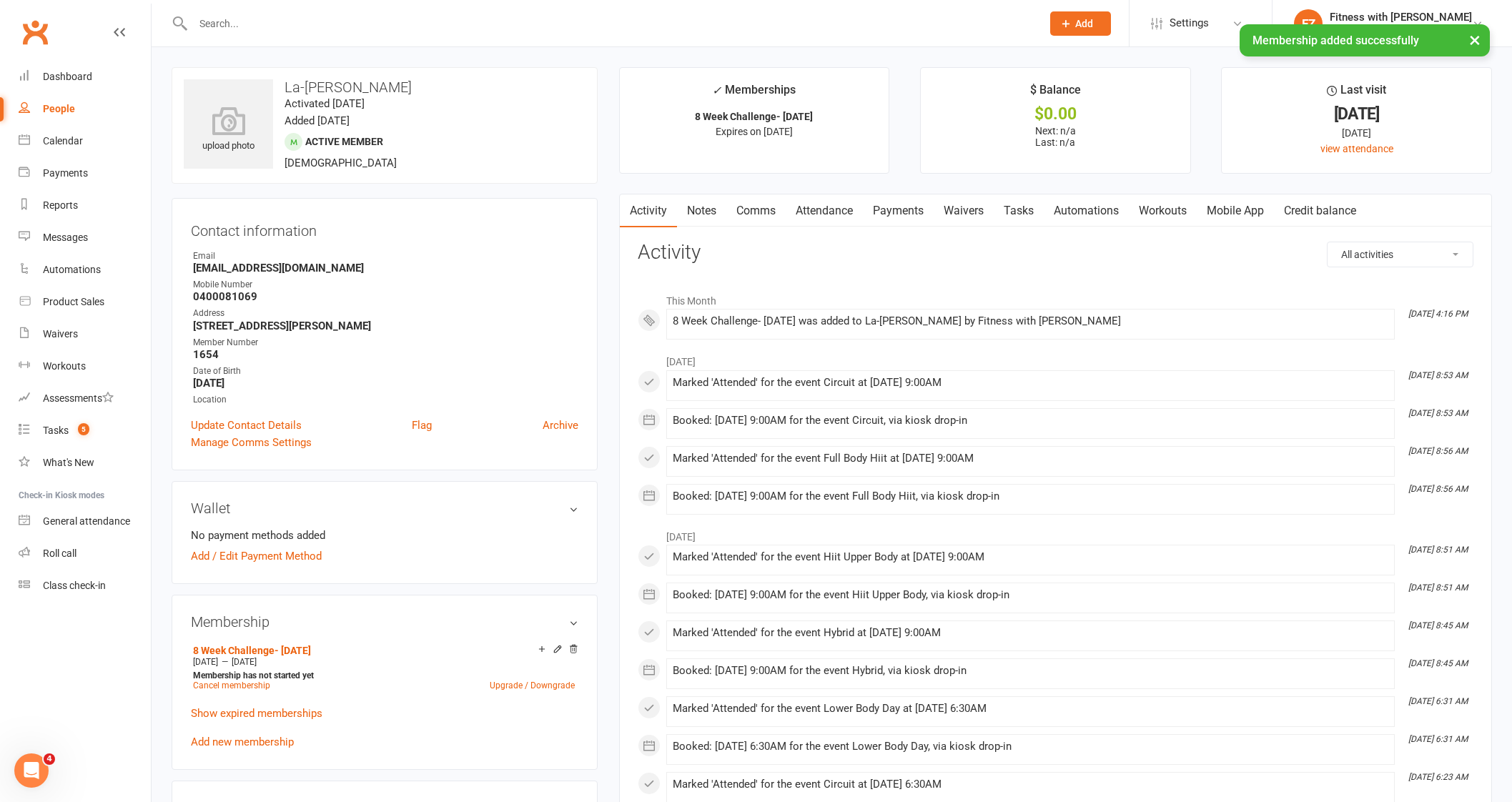
click at [1250, 214] on link "Mobile App" at bounding box center [1235, 211] width 78 height 33
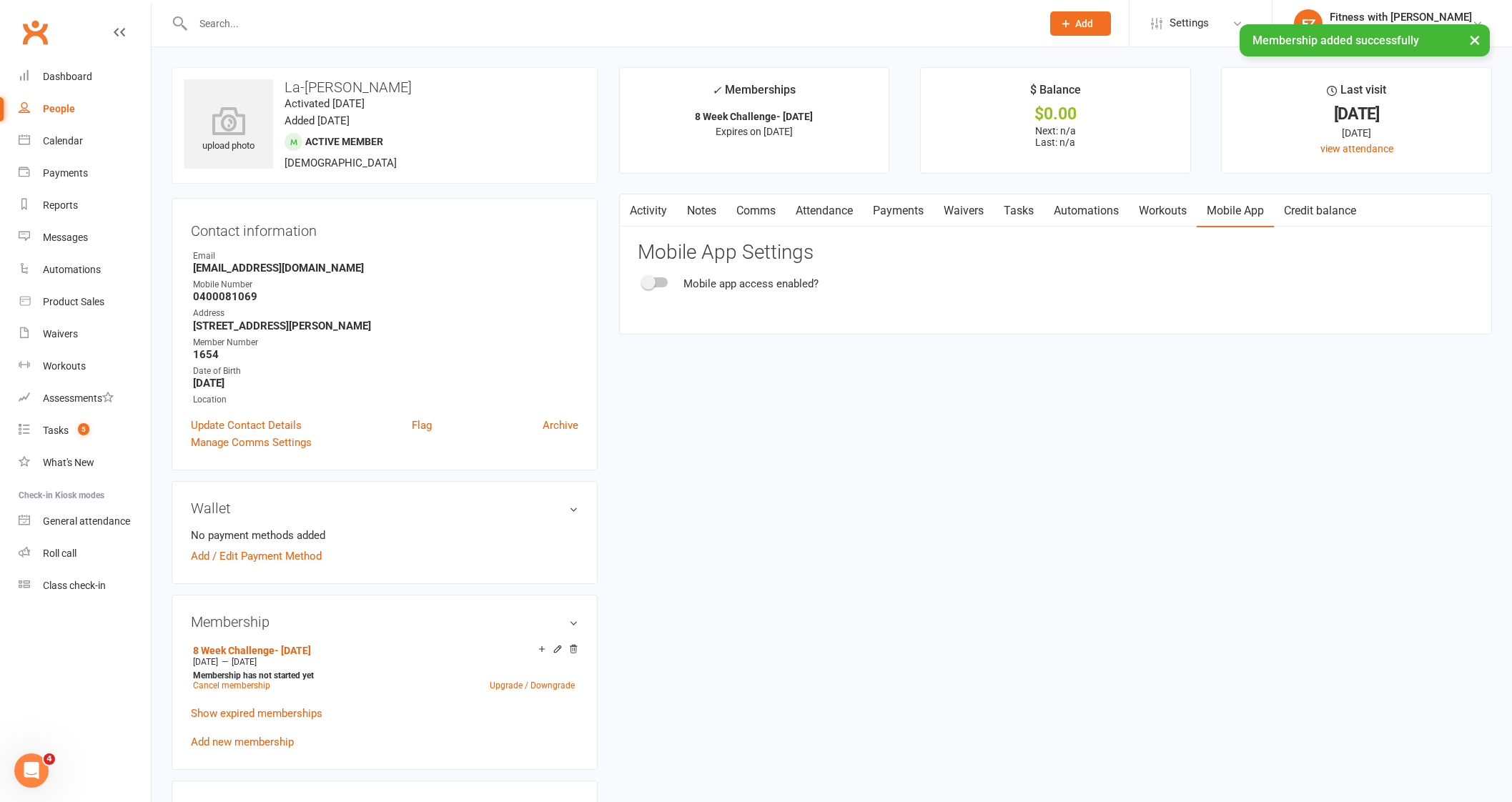
click at [680, 282] on div "Mobile app access enabled?" at bounding box center [1055, 284] width 836 height 17
click at [661, 289] on div "Mobile app access enabled?" at bounding box center [1055, 284] width 836 height 17
click at [654, 278] on div at bounding box center [655, 282] width 25 height 10
click at [643, 280] on input "checkbox" at bounding box center [643, 280] width 0 height 0
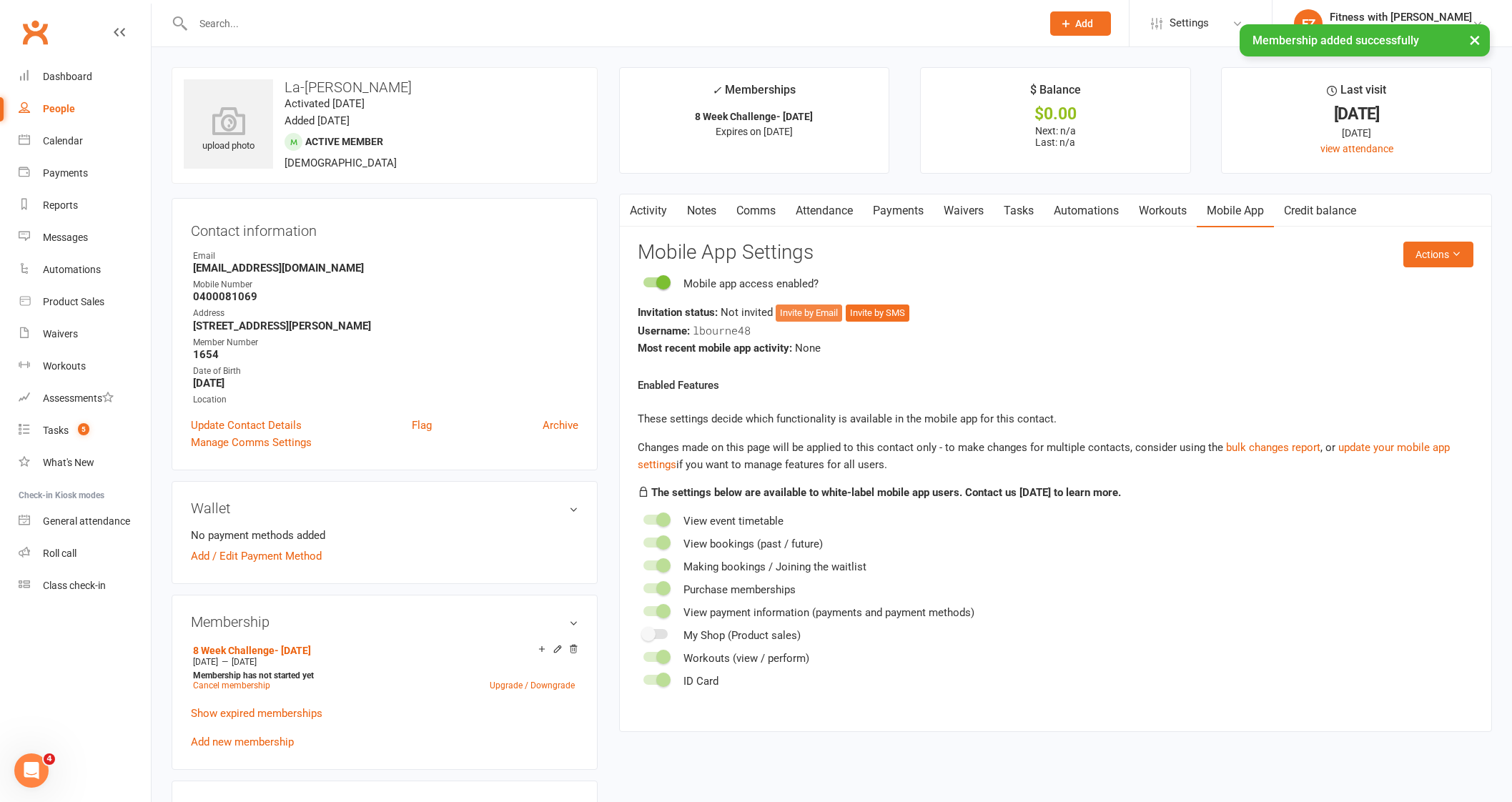
click at [809, 312] on button "Invite by Email" at bounding box center [809, 313] width 66 height 17
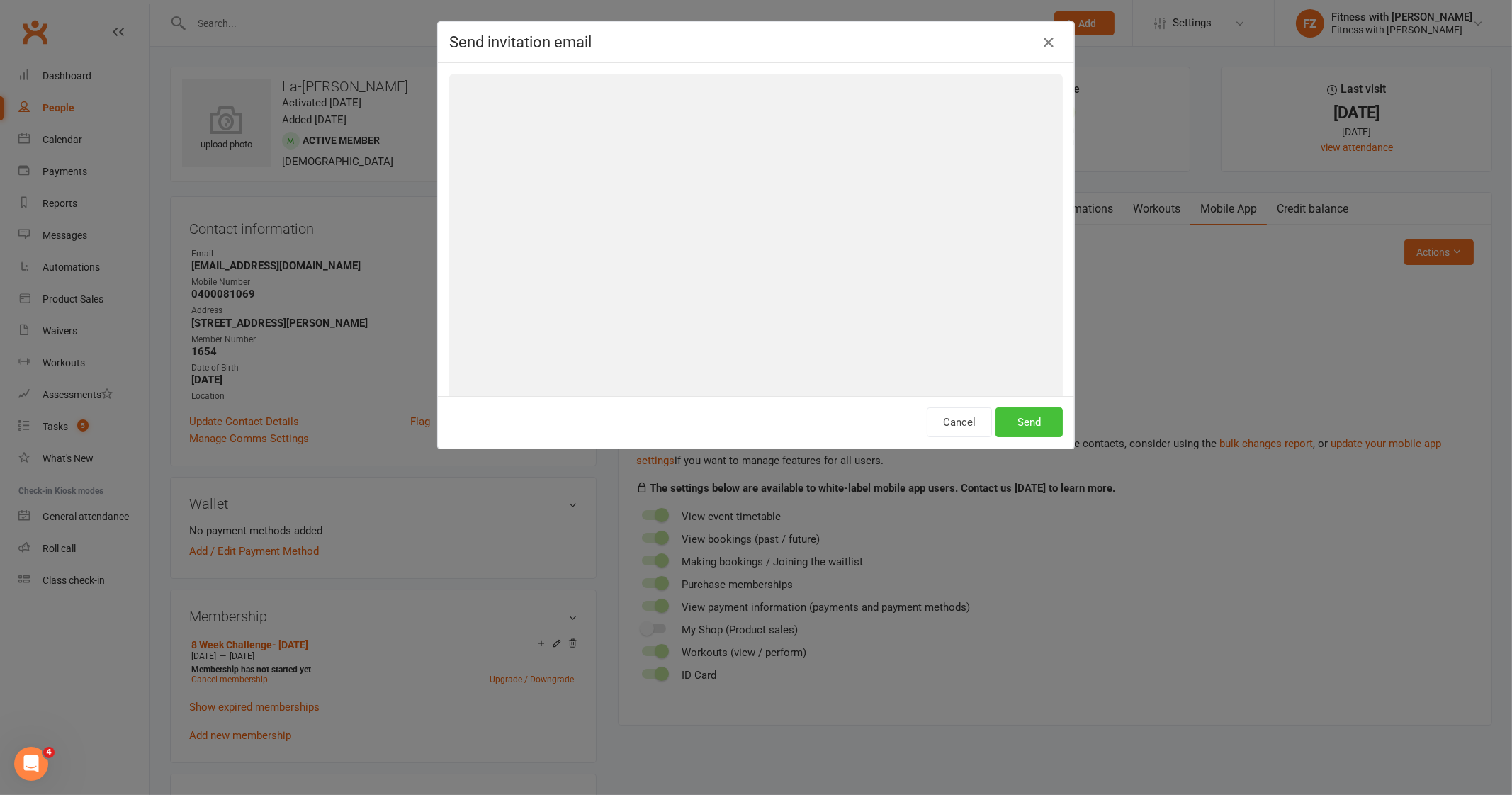
drag, startPoint x: 1011, startPoint y: 398, endPoint x: 1016, endPoint y: 417, distance: 19.6
click at [1011, 400] on div "Cancel Send" at bounding box center [755, 422] width 636 height 53
click at [1016, 417] on button "Send" at bounding box center [1029, 422] width 67 height 30
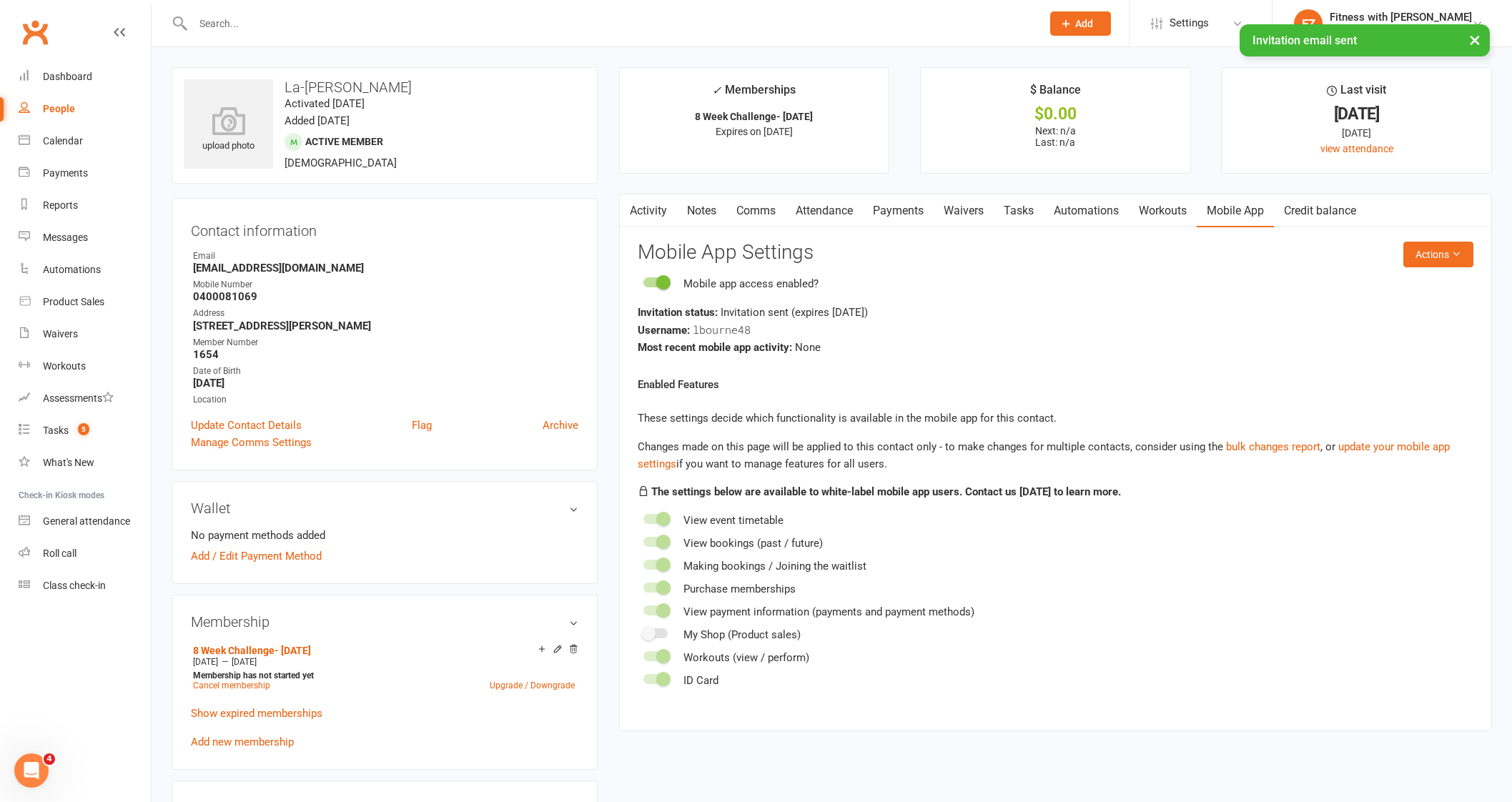
click at [764, 214] on link "Comms" at bounding box center [756, 211] width 59 height 33
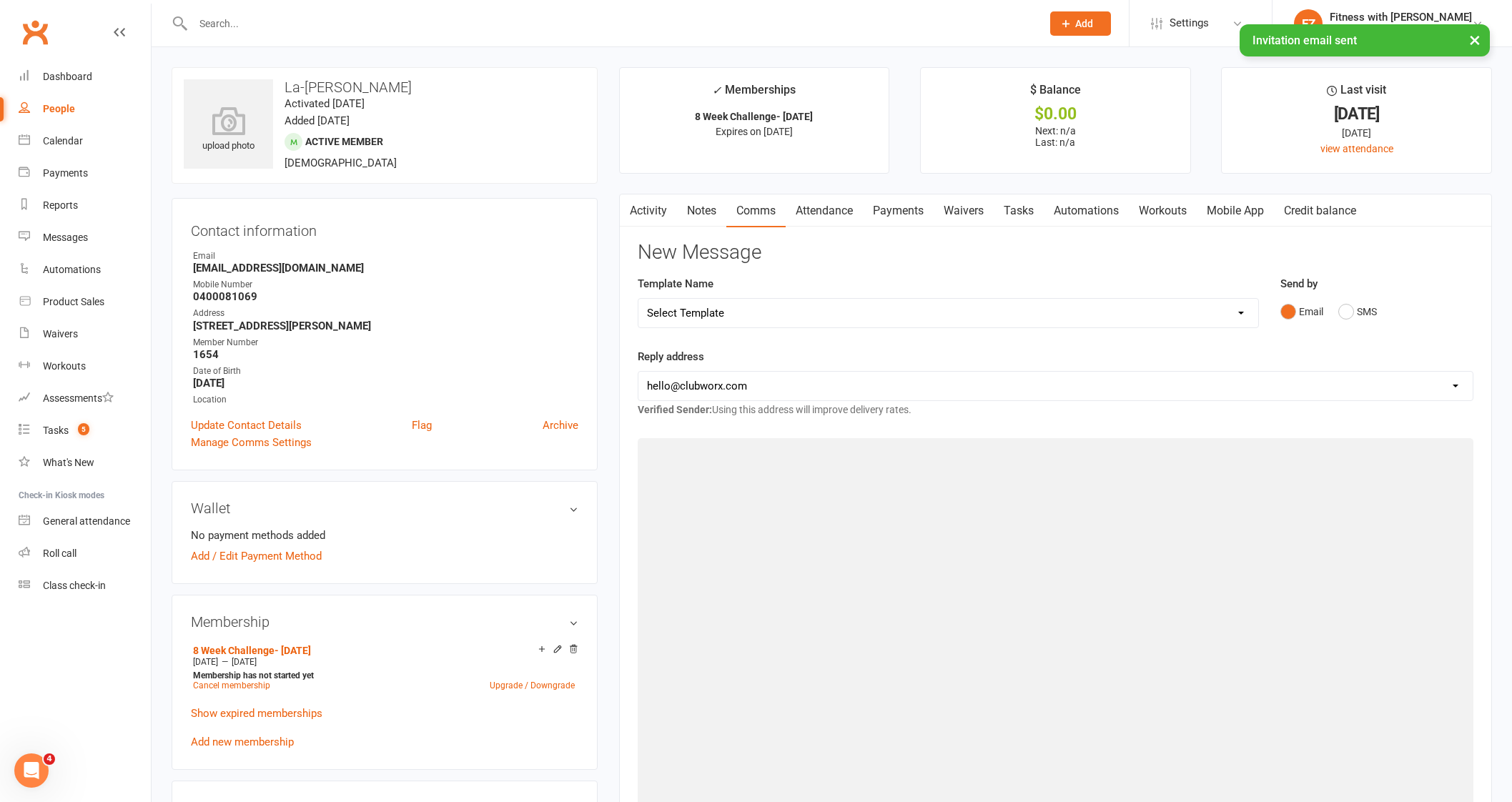
click at [750, 305] on select "Select Template [Email] 2025- Fitness Passport login [Email] 2 week free trial …" at bounding box center [948, 313] width 620 height 28
select select "7"
click at [639, 299] on select "Select Template [Email] 2025- Fitness Passport login [Email] 2 week free trial …" at bounding box center [948, 313] width 620 height 28
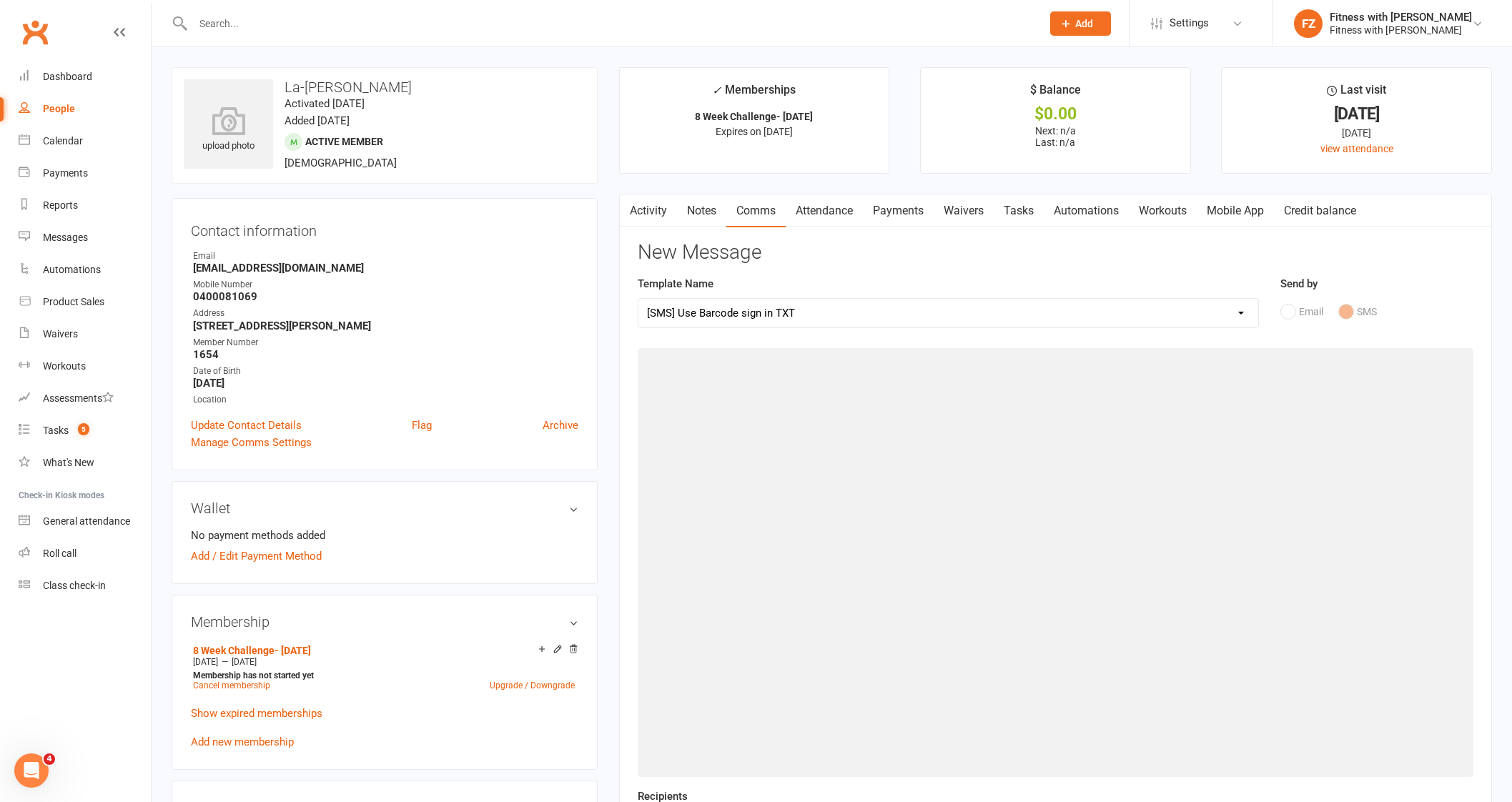
click at [629, 212] on icon "button" at bounding box center [628, 208] width 9 height 15
click at [639, 210] on link "Activity" at bounding box center [648, 211] width 57 height 33
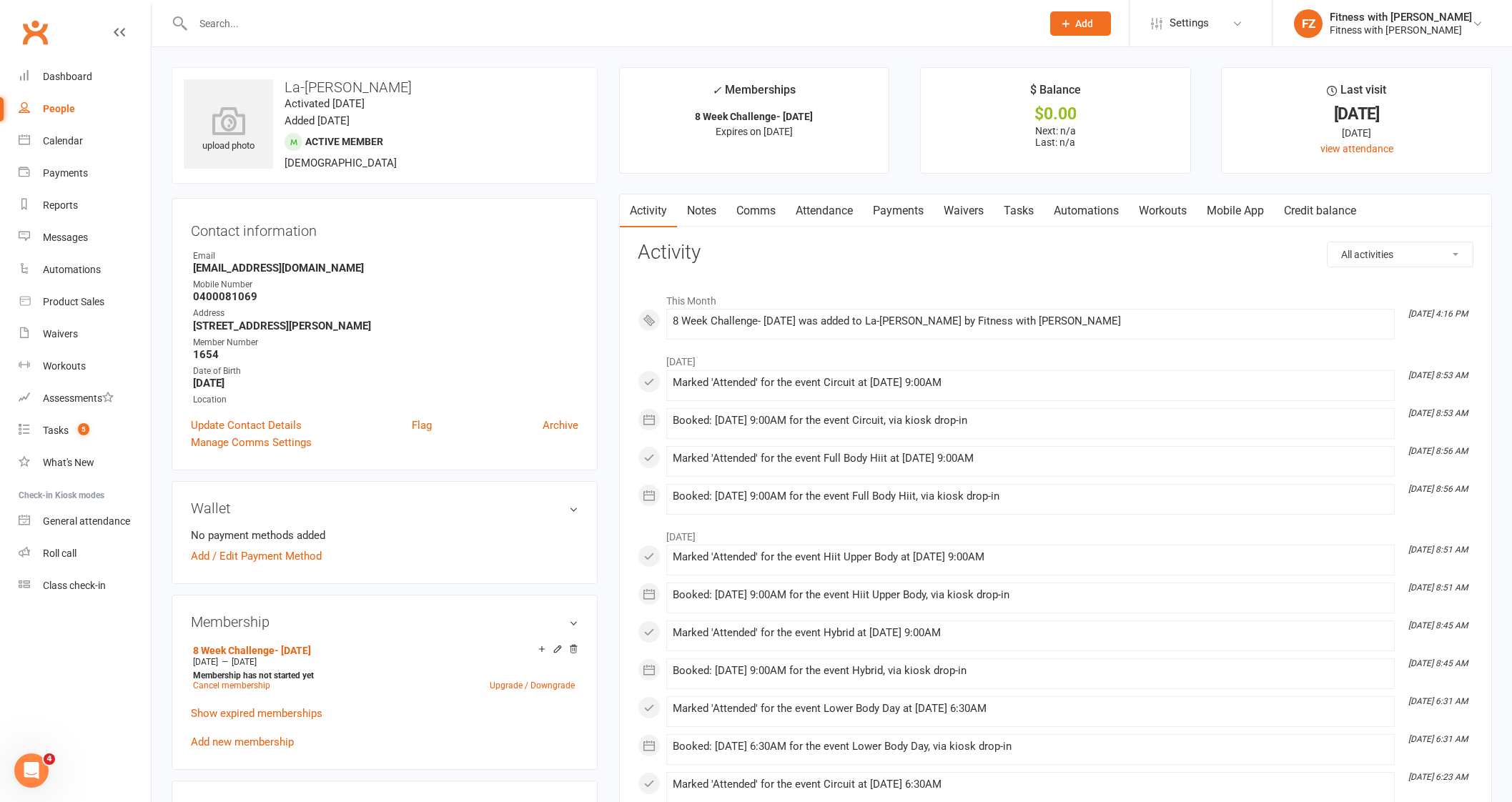
click at [759, 215] on link "Comms" at bounding box center [756, 211] width 59 height 33
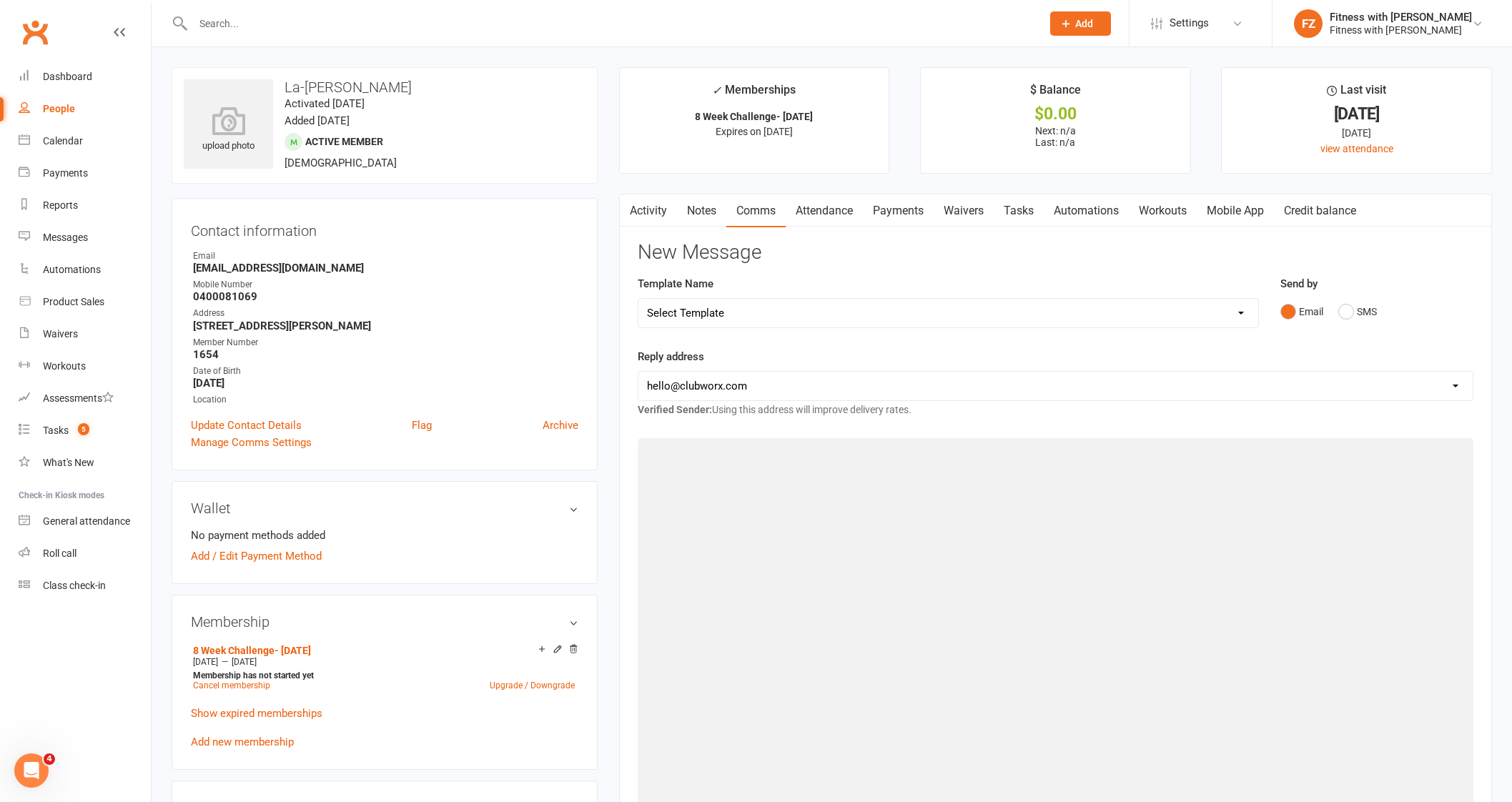
click at [706, 316] on select "Select Template [Email] 2025- Fitness Passport login [Email] 2 week free trial …" at bounding box center [948, 313] width 620 height 28
select select "7"
click at [639, 299] on select "Select Template [Email] 2025- Fitness Passport login [Email] 2 week free trial …" at bounding box center [948, 313] width 620 height 28
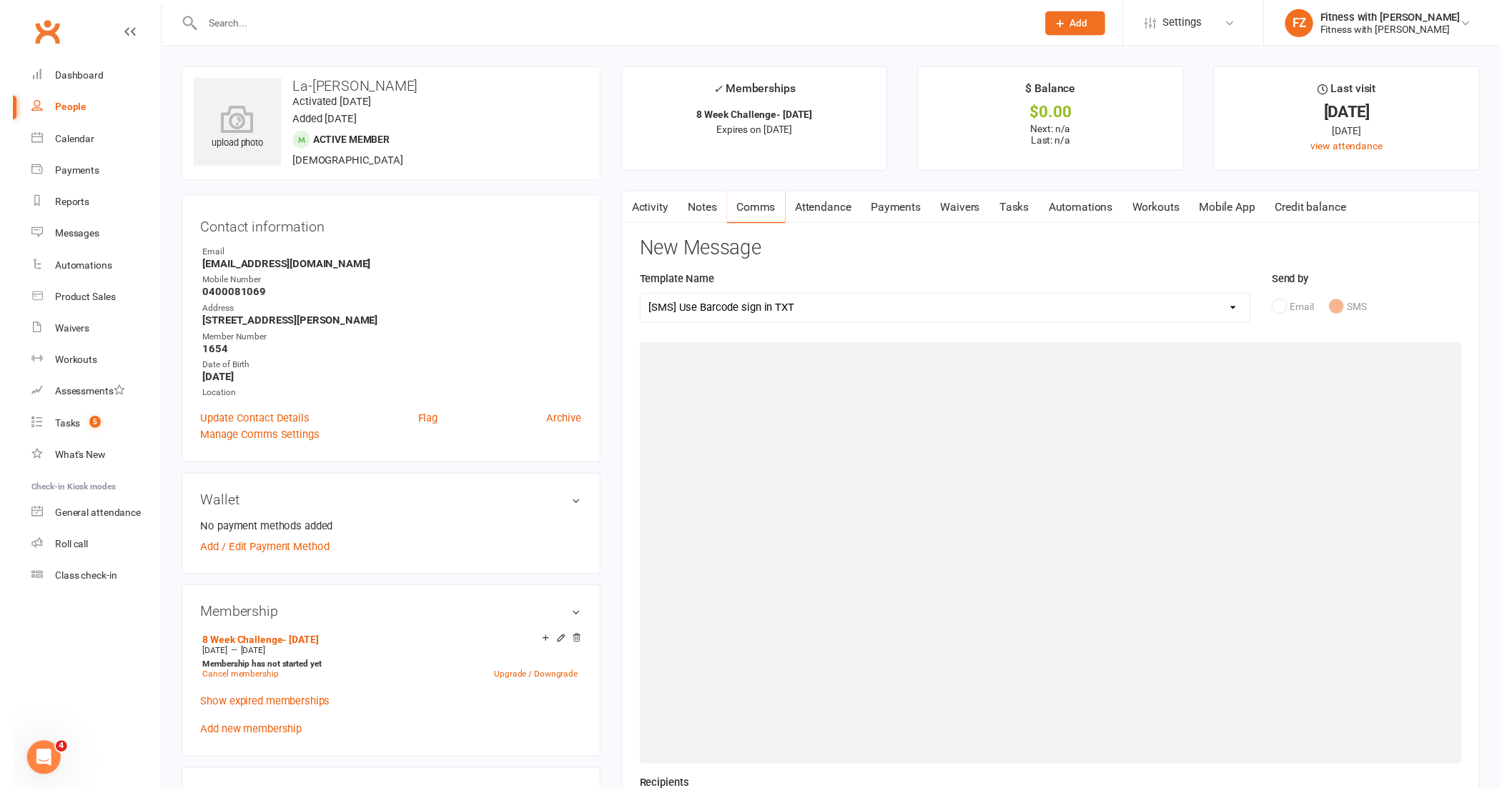
scroll to position [89, 0]
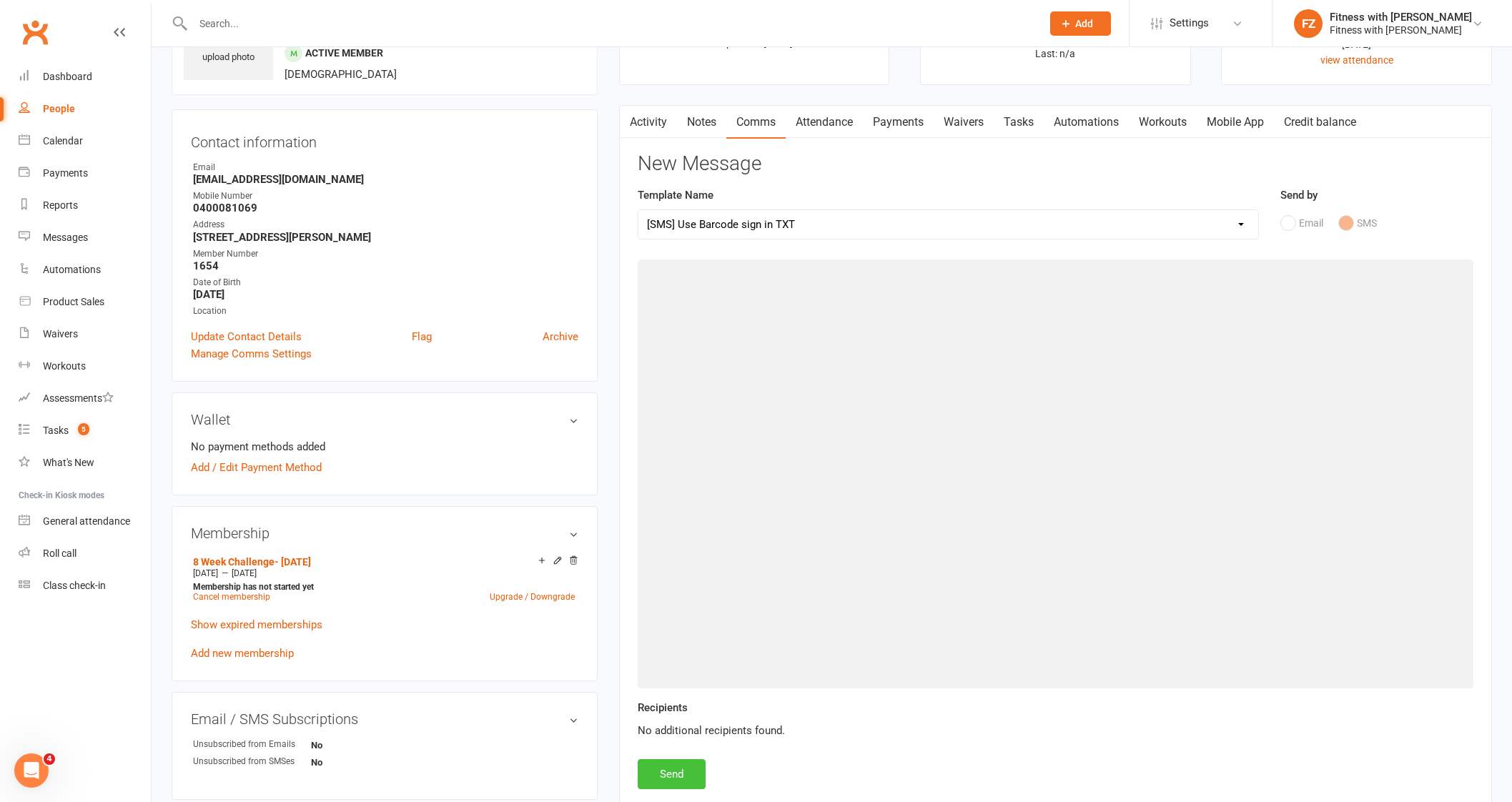
click at [695, 767] on button "Send" at bounding box center [672, 774] width 68 height 30
select select
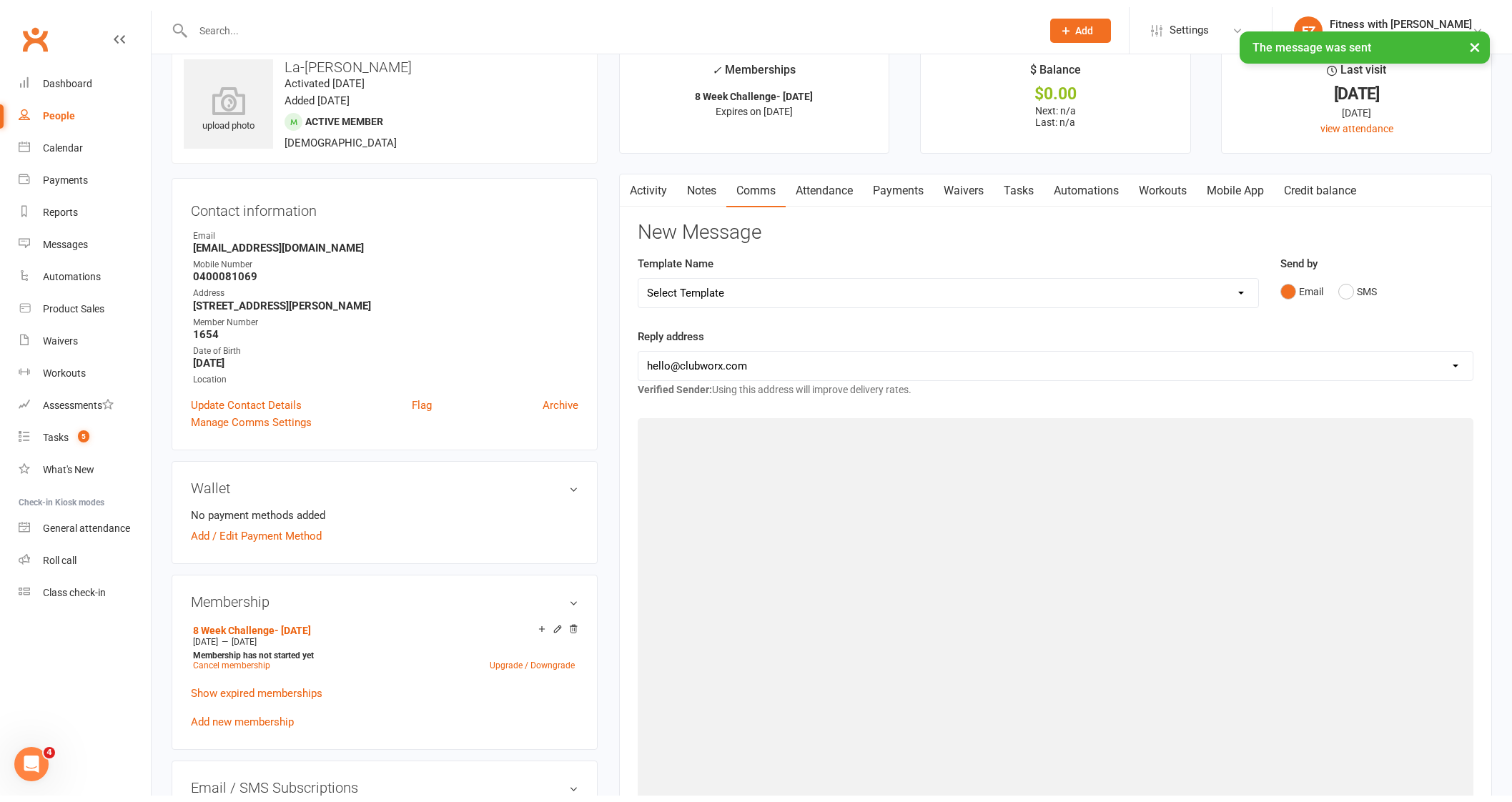
scroll to position [0, 0]
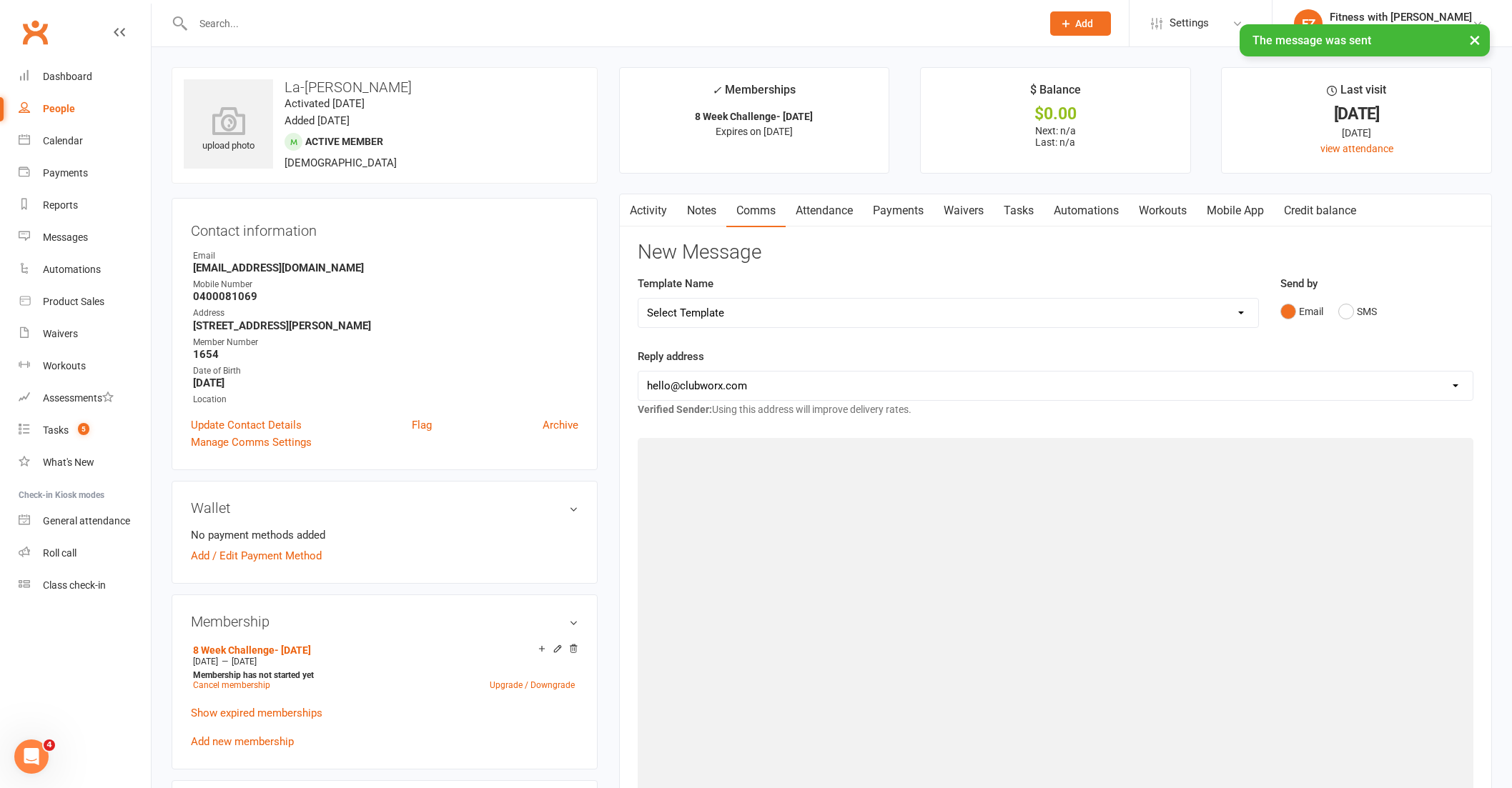
click at [647, 205] on link "Activity" at bounding box center [648, 211] width 57 height 33
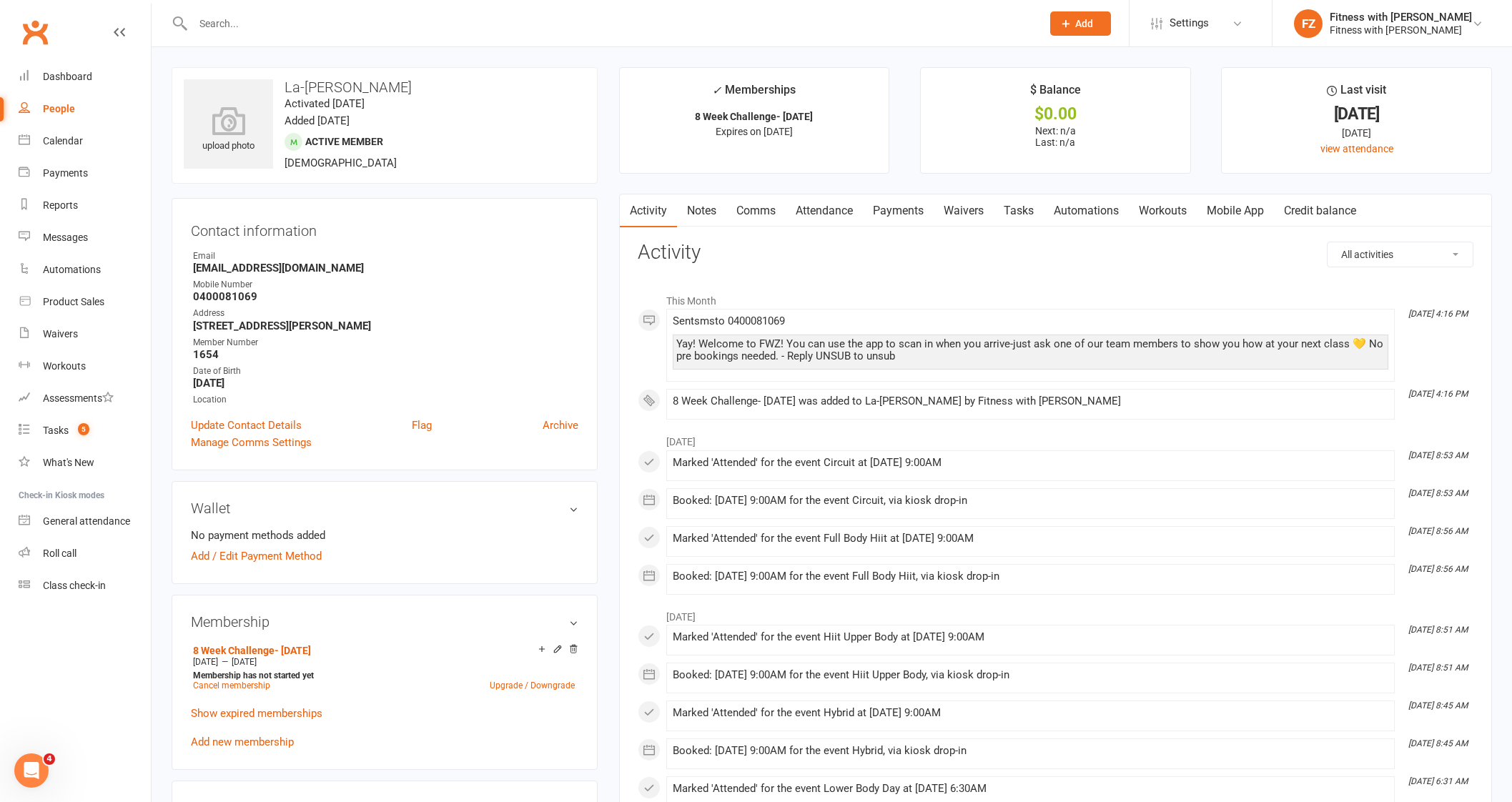
click at [1253, 202] on link "Mobile App" at bounding box center [1235, 211] width 78 height 33
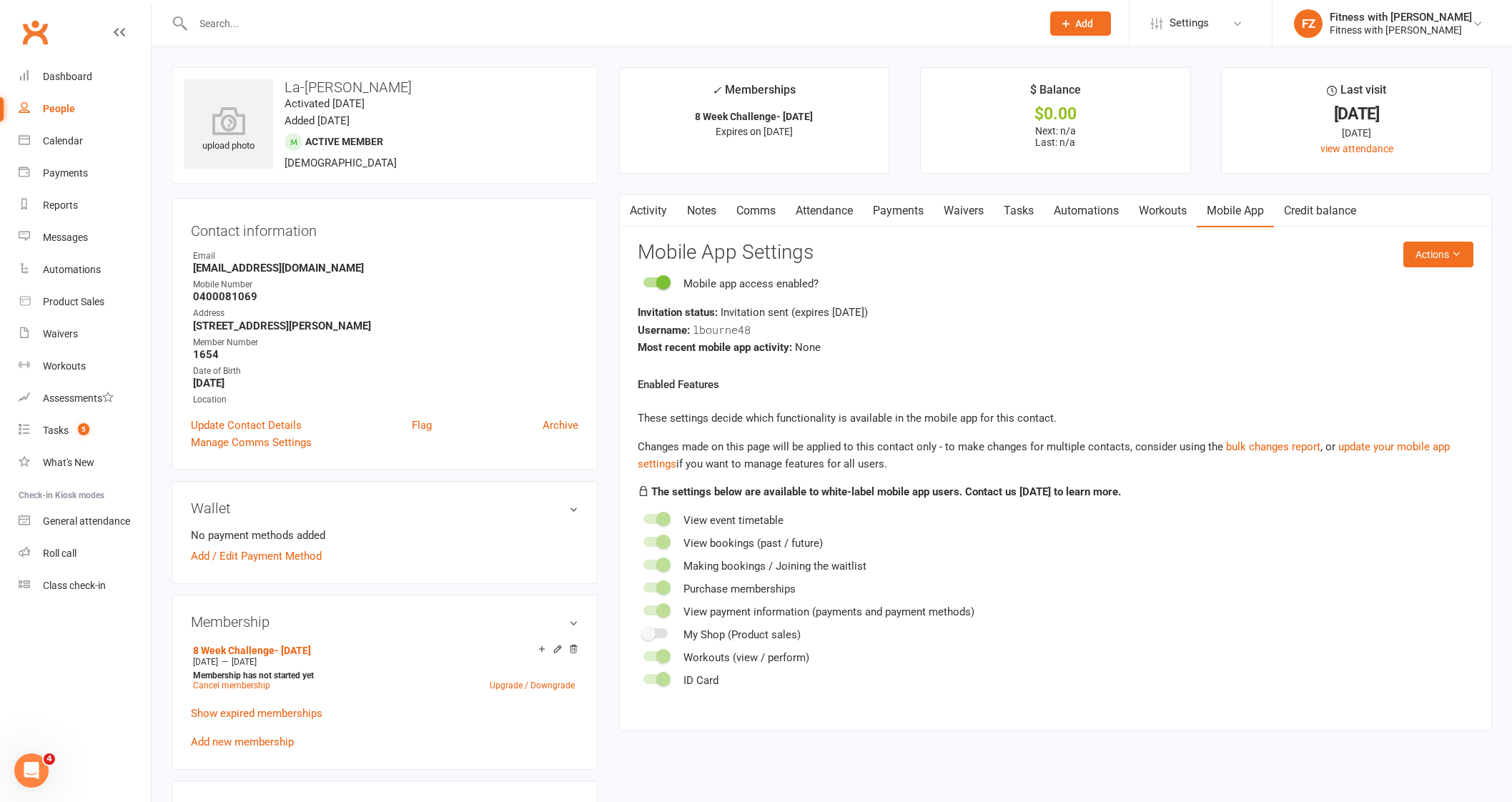
click at [647, 202] on link "Activity" at bounding box center [648, 211] width 57 height 33
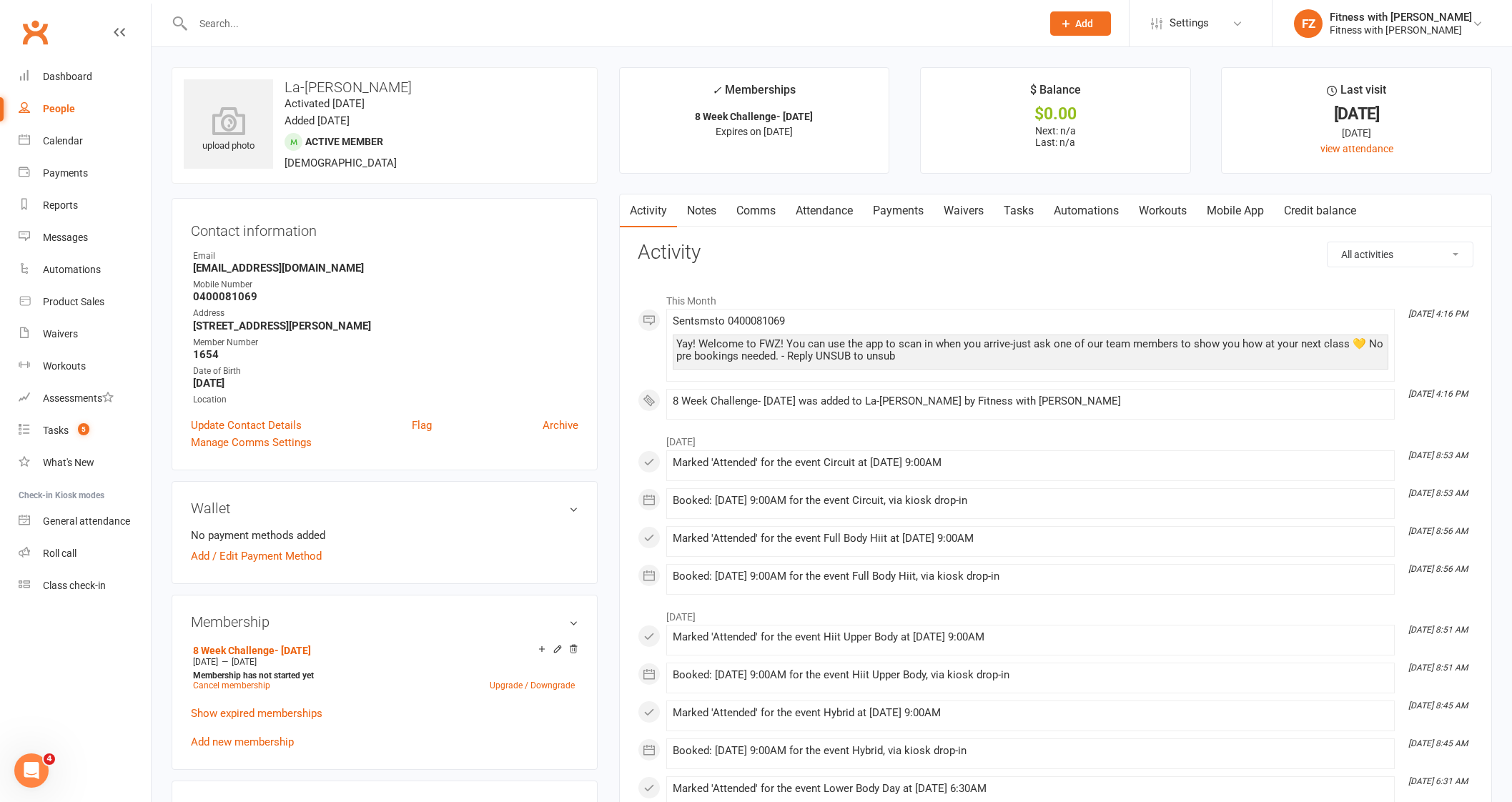
click at [225, 26] on input "text" at bounding box center [609, 23] width 843 height 20
paste input "[PERSON_NAME]"
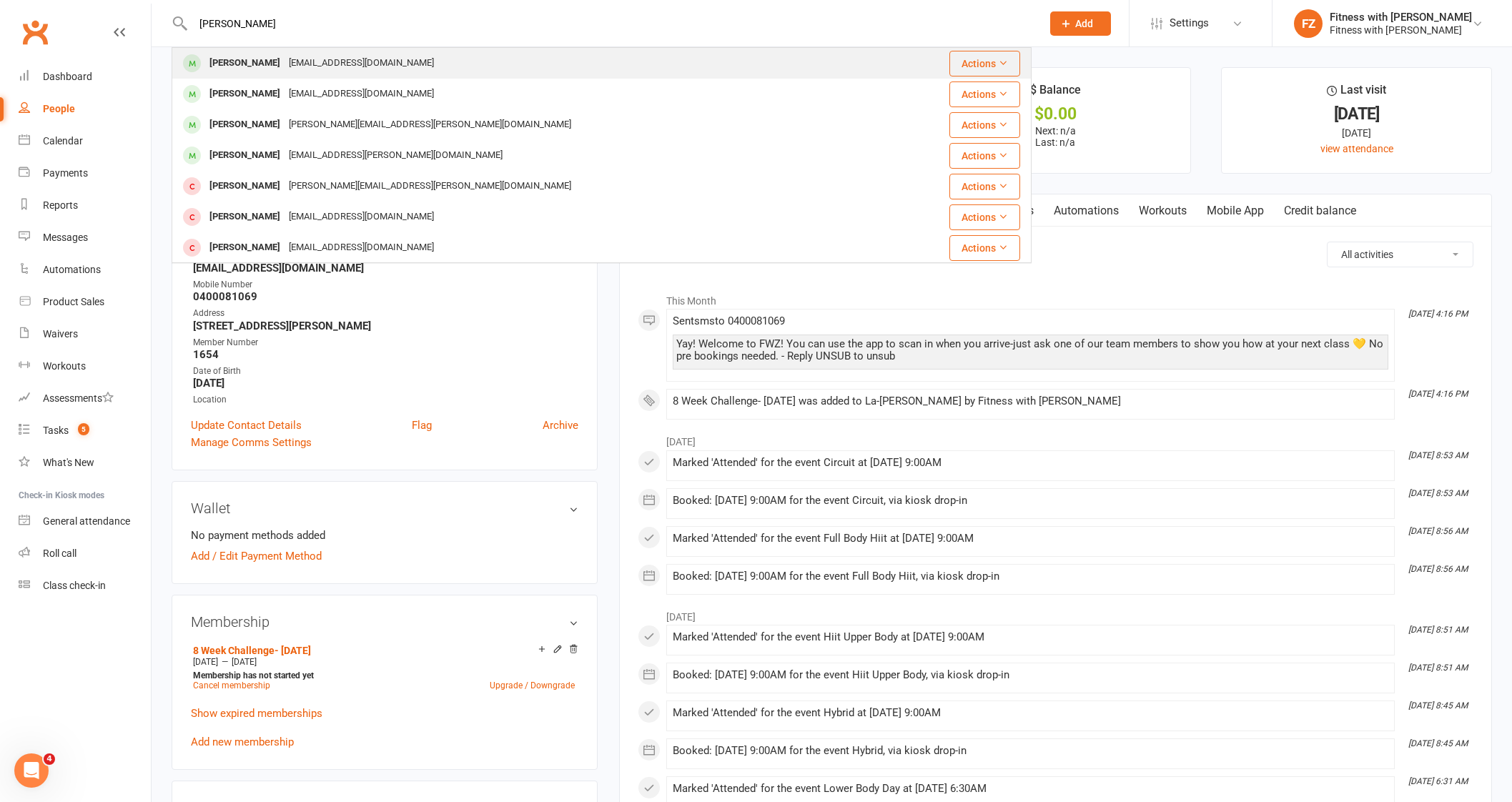
type input "[PERSON_NAME]"
click at [285, 70] on div "josieana11@icloud.com" at bounding box center [362, 63] width 153 height 21
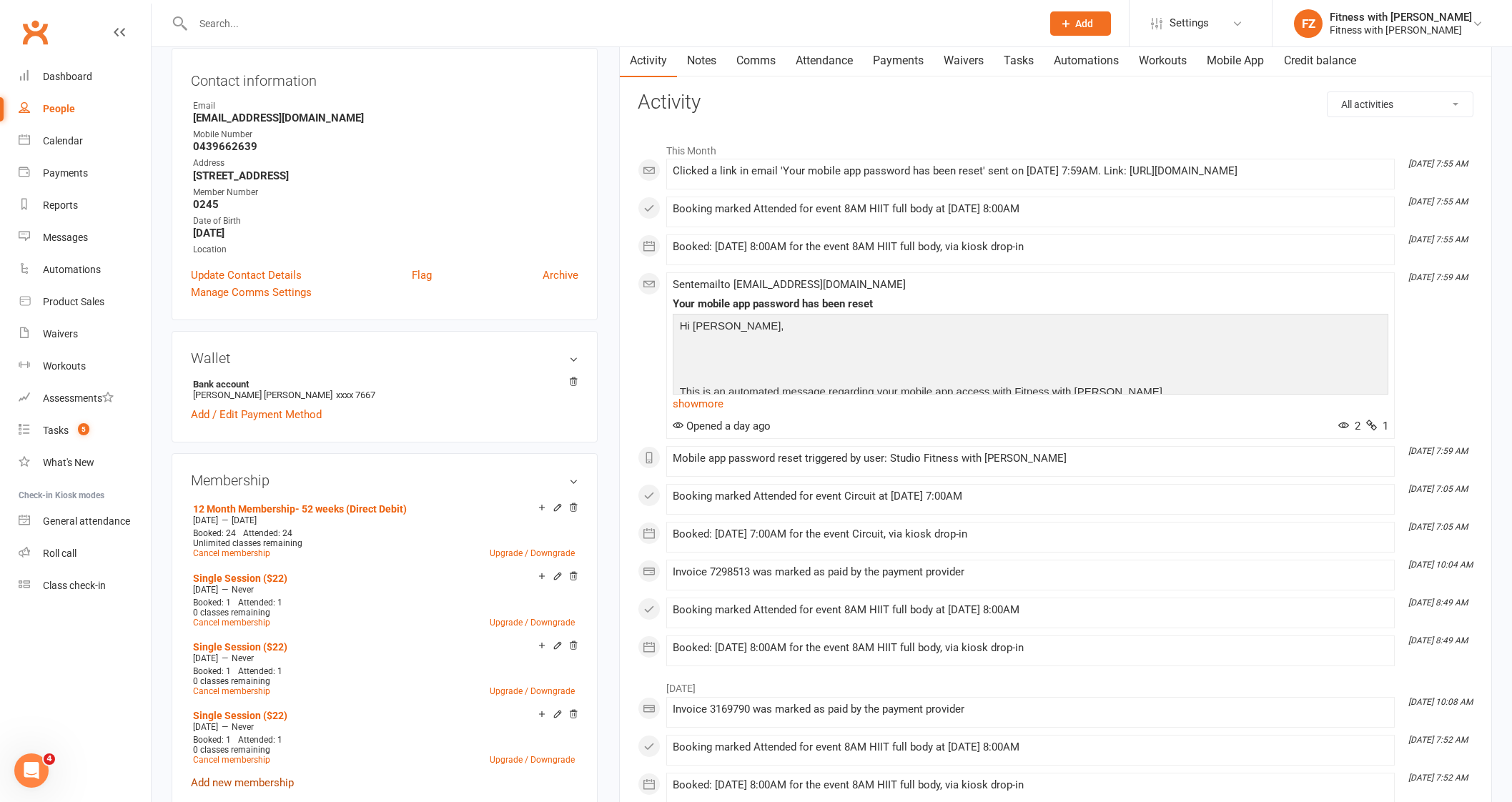
scroll to position [178, 0]
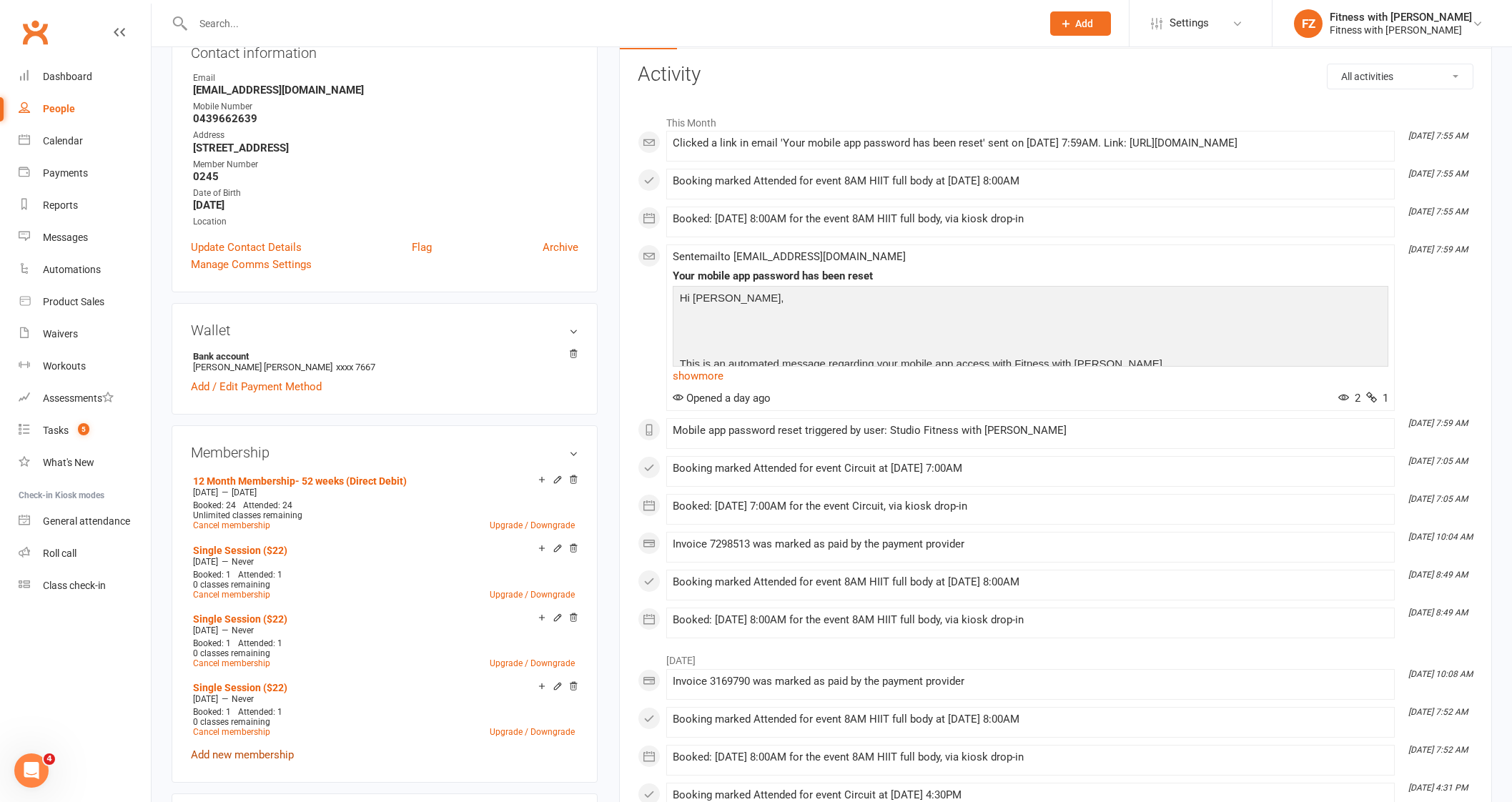
click at [255, 755] on link "Add new membership" at bounding box center [242, 755] width 103 height 13
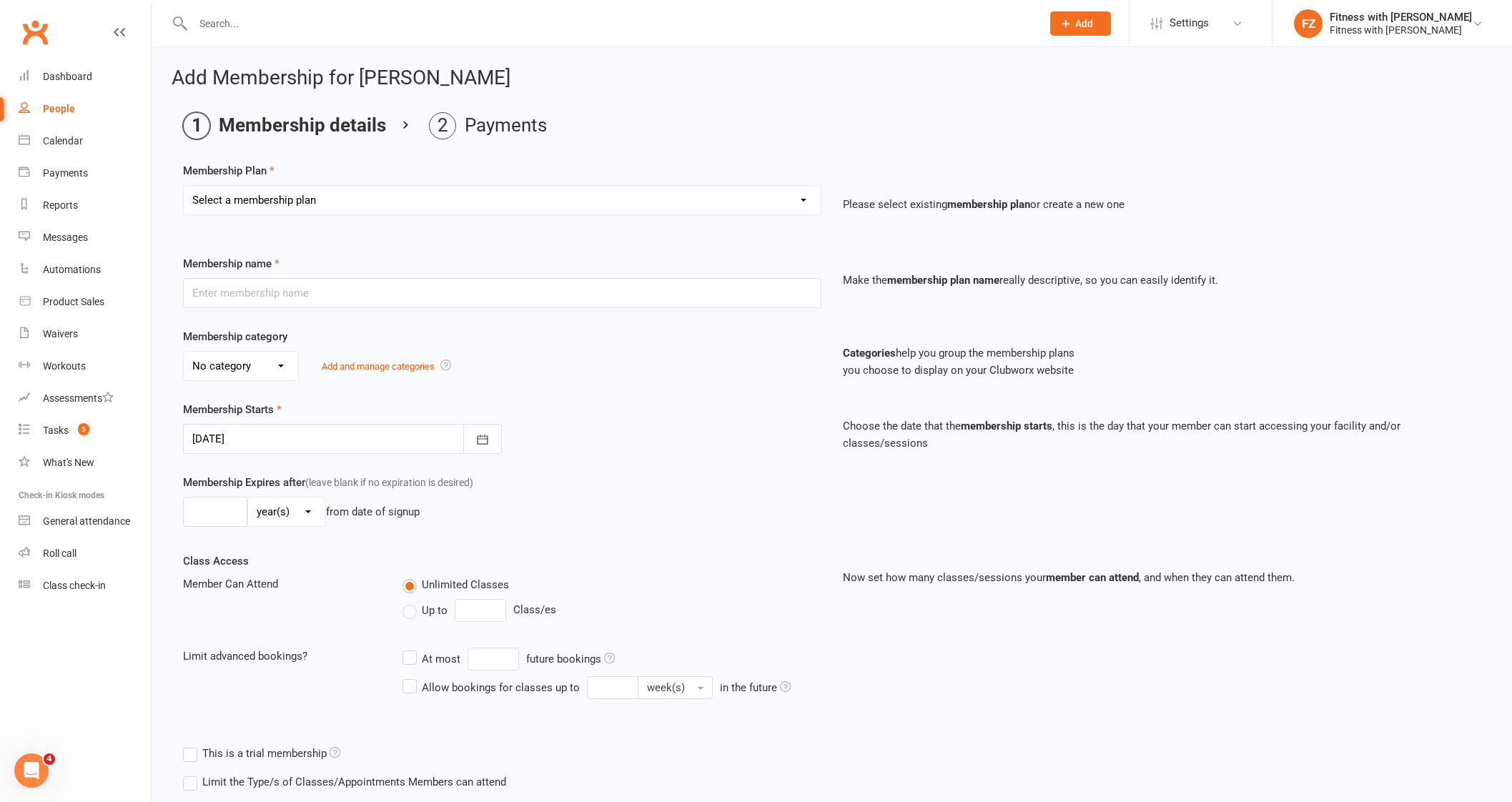
click at [297, 195] on select "Select a membership plan Create new Membership Plan Free 2 Week Trial Single Se…" at bounding box center [502, 200] width 637 height 28
select select "9"
click at [184, 186] on select "Select a membership plan Create new Membership Plan Free 2 Week Trial Single Se…" at bounding box center [502, 200] width 637 height 28
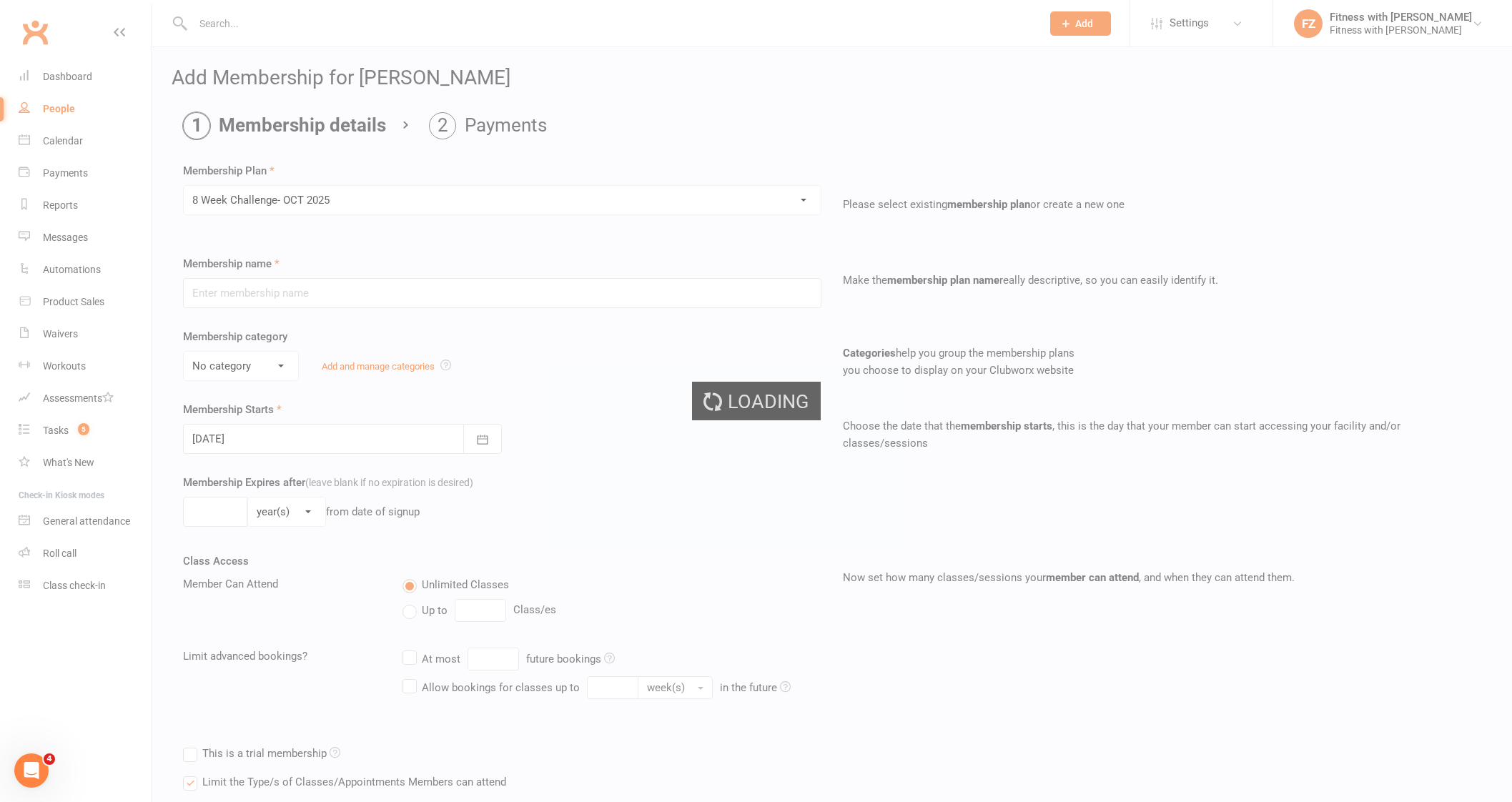
type input "8 Week Challenge- [DATE]"
type input "[DATE]"
type input "8"
select select "1"
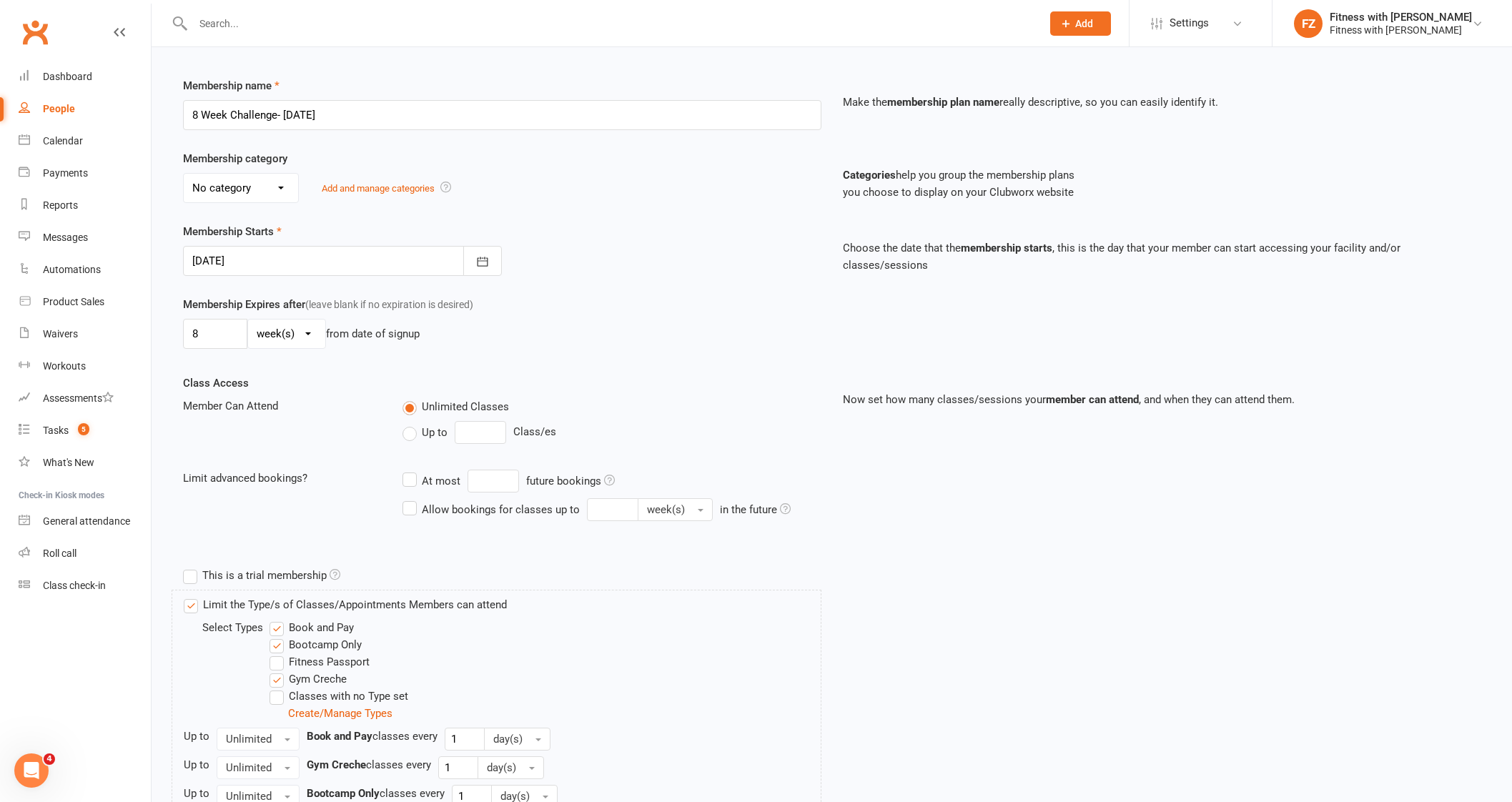
scroll to position [299, 0]
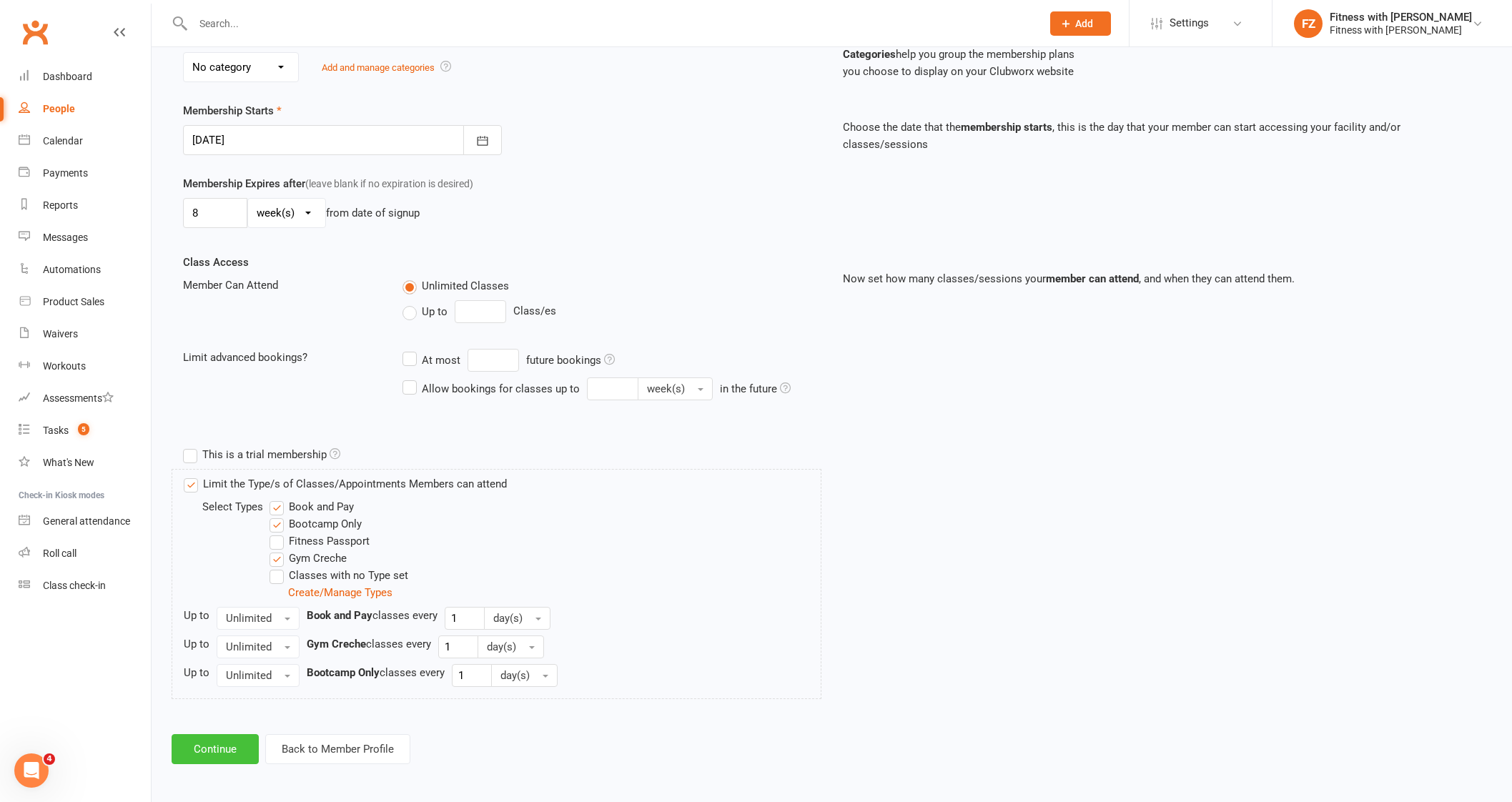
click at [225, 741] on button "Continue" at bounding box center [215, 749] width 87 height 30
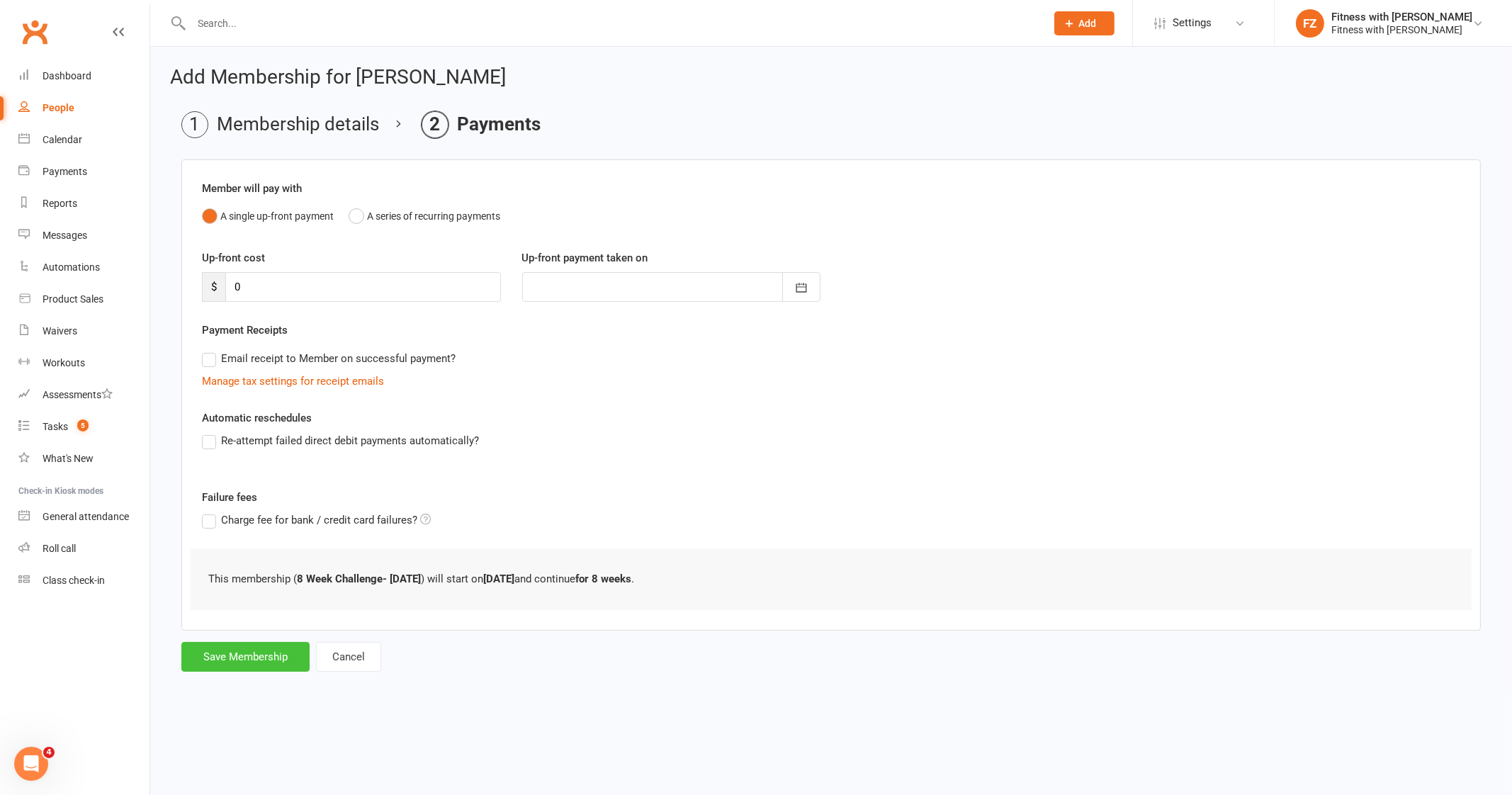
click at [272, 655] on button "Save Membership" at bounding box center [245, 656] width 129 height 30
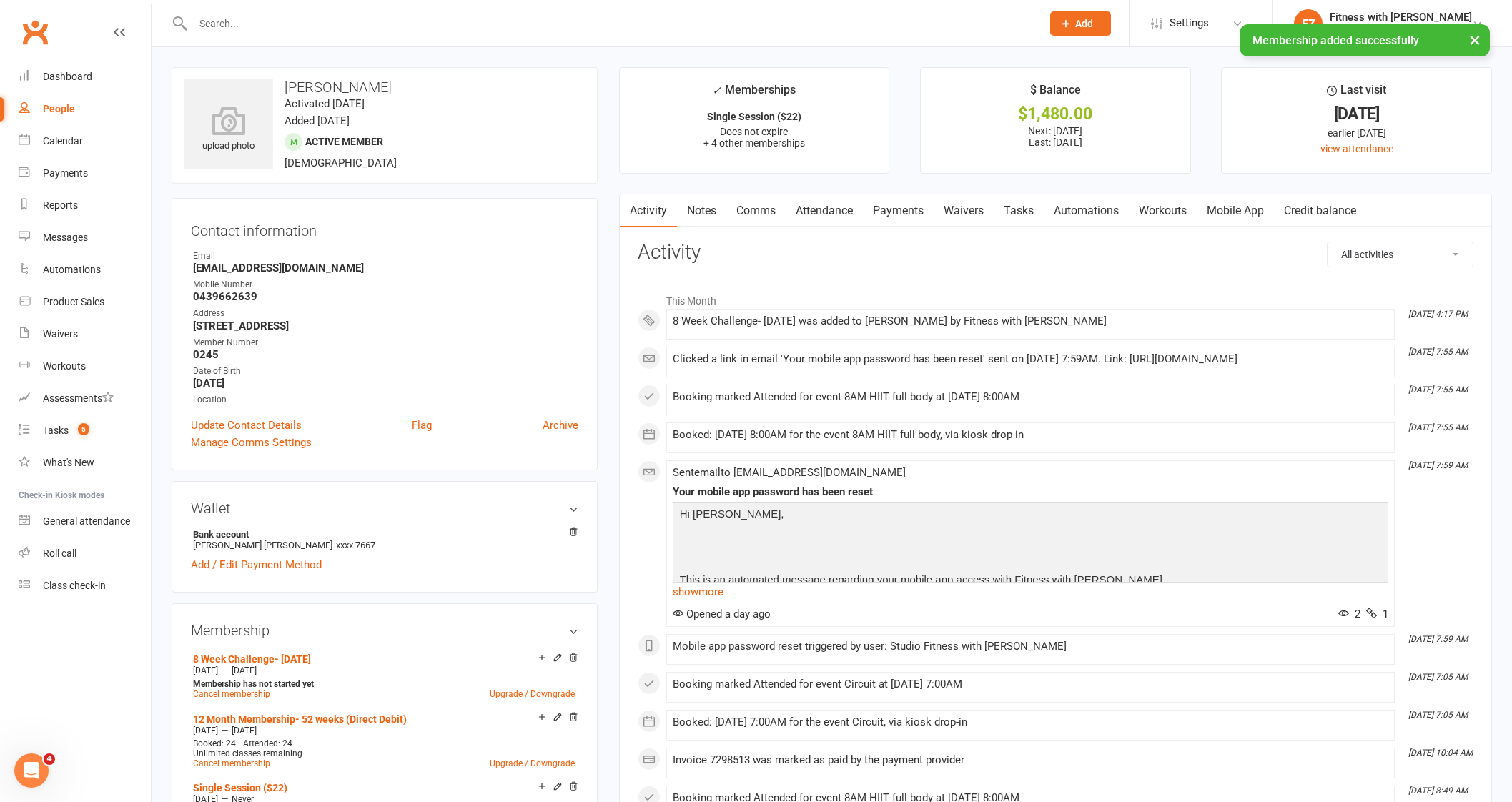
click at [225, 13] on input "text" at bounding box center [609, 23] width 843 height 20
paste input "[PERSON_NAME]"
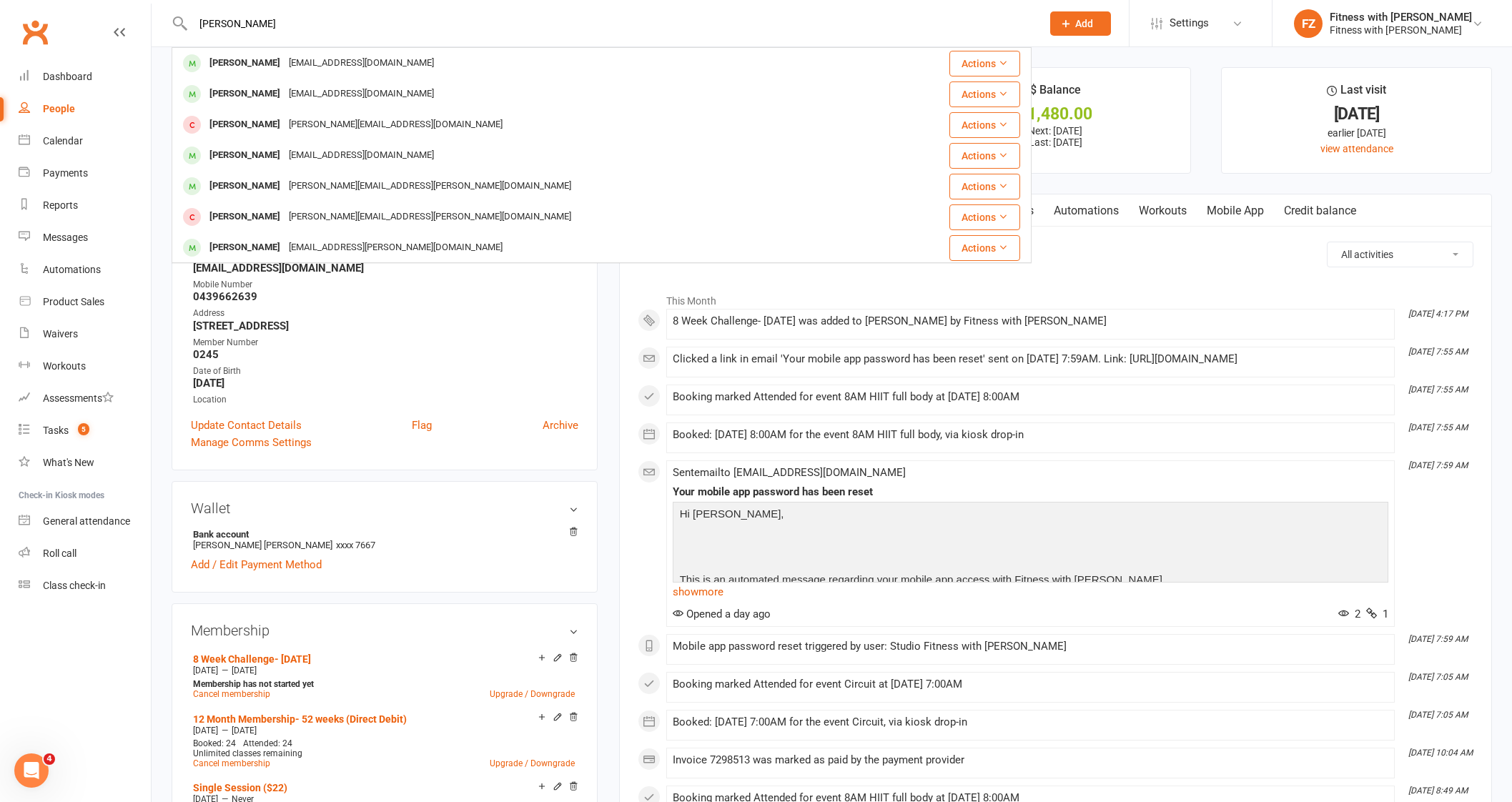
type input "[PERSON_NAME]"
click at [324, 60] on div "josieana11@icloud.com" at bounding box center [362, 63] width 153 height 21
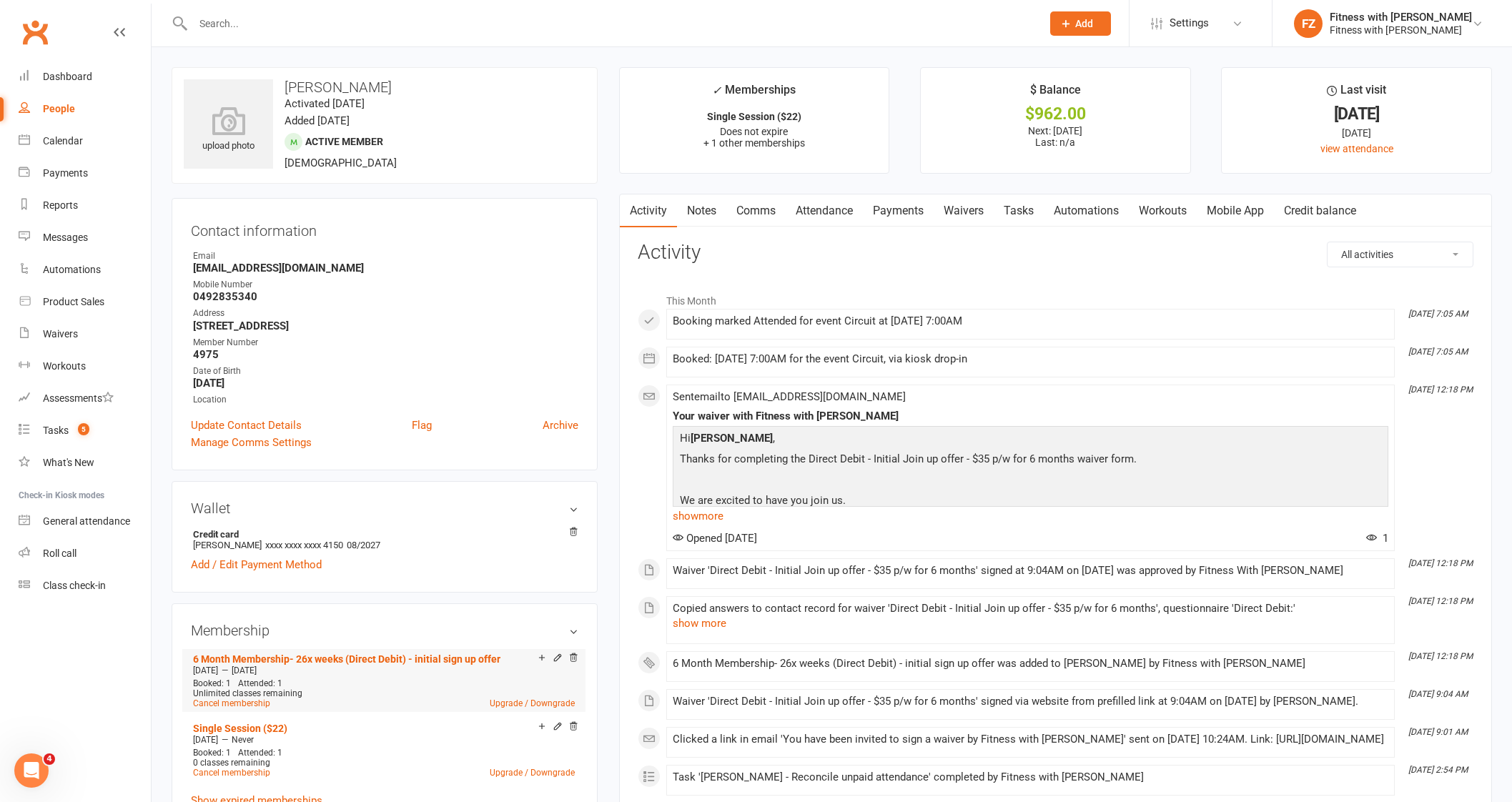
scroll to position [178, 0]
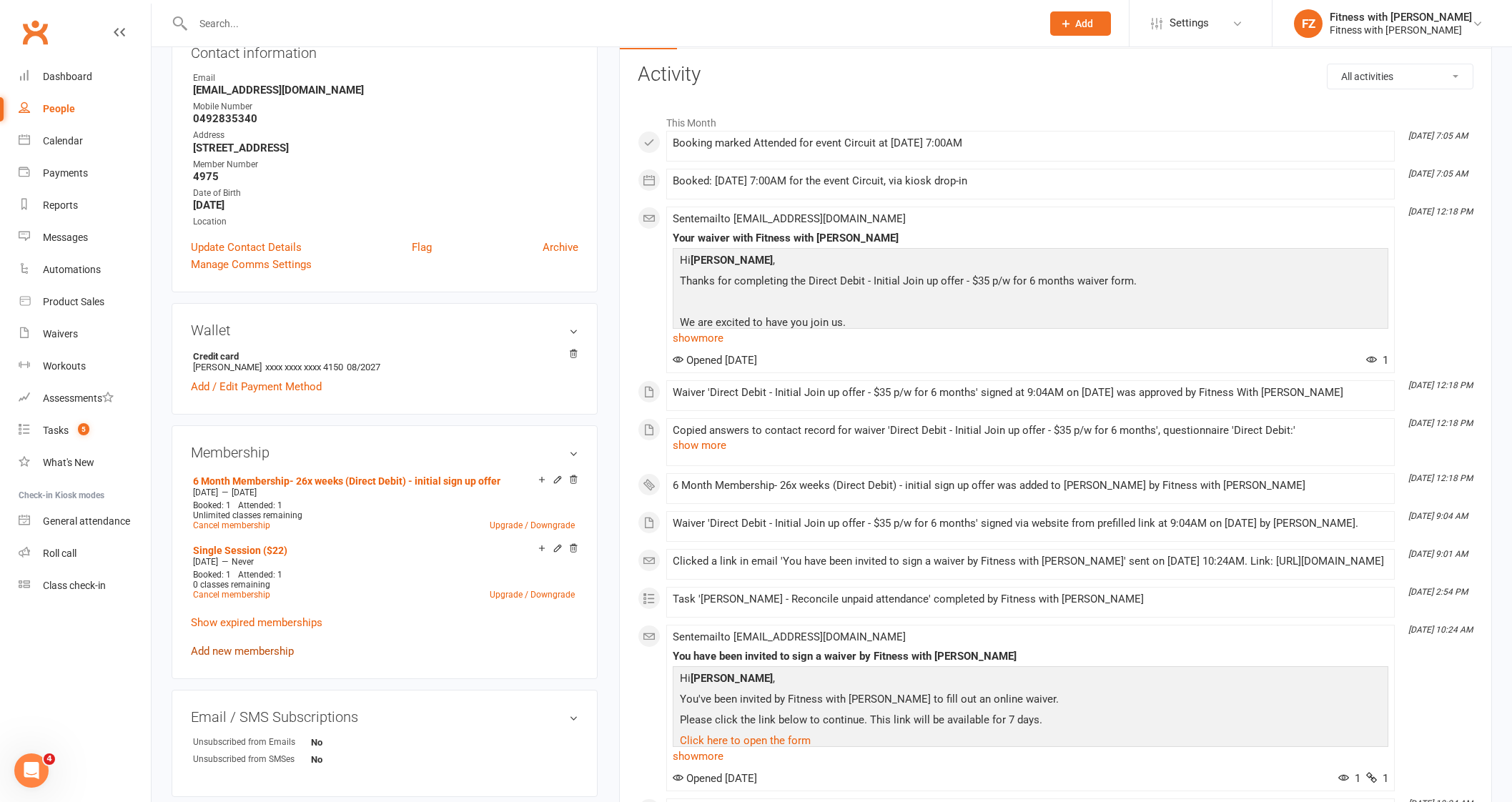
click at [270, 654] on link "Add new membership" at bounding box center [242, 651] width 103 height 13
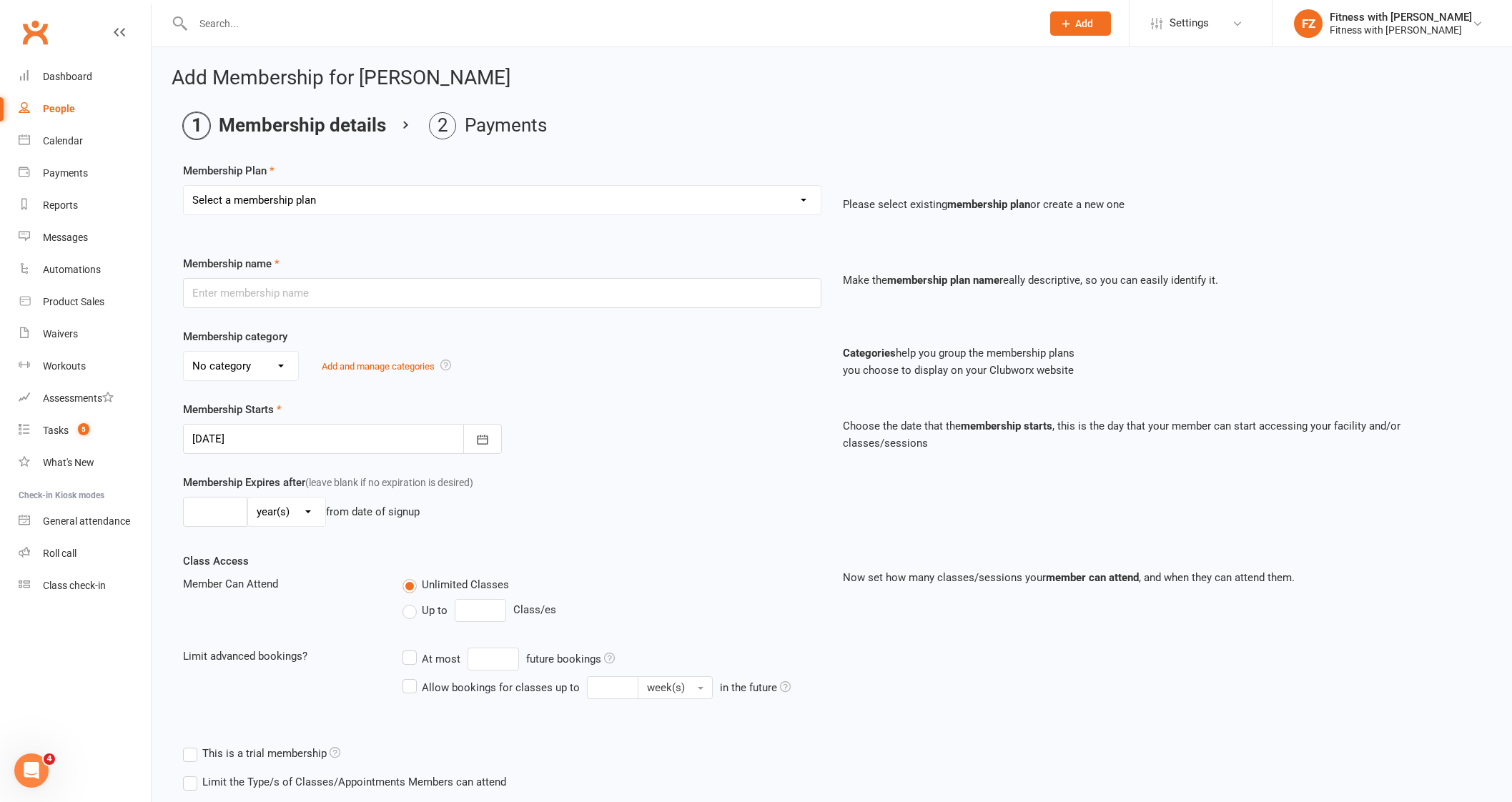
click at [258, 202] on select "Select a membership plan Create new Membership Plan Free 2 Week Trial Single Se…" at bounding box center [502, 200] width 637 height 28
select select "9"
click at [184, 186] on select "Select a membership plan Create new Membership Plan Free 2 Week Trial Single Se…" at bounding box center [502, 200] width 637 height 28
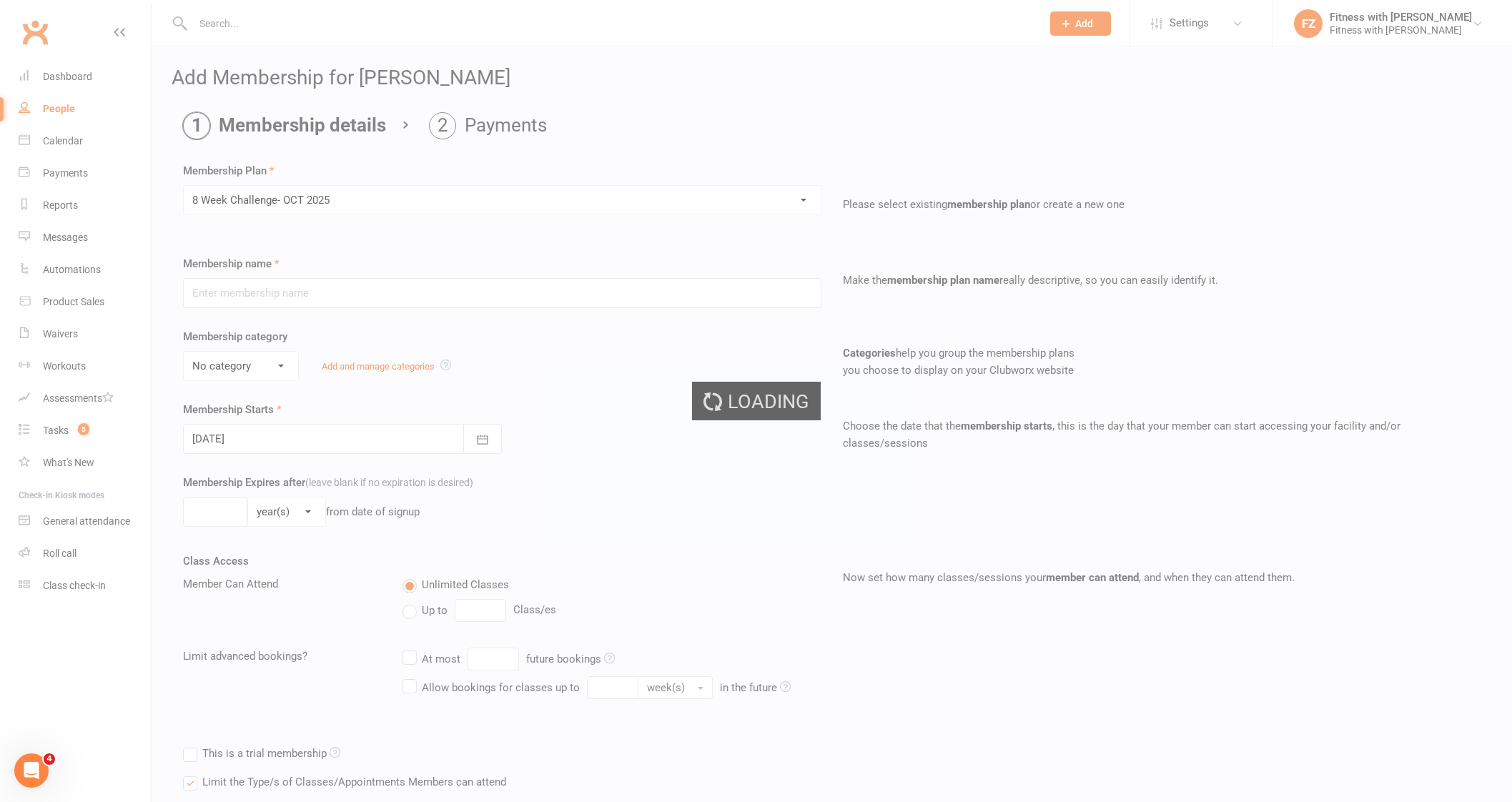
type input "8 Week Challenge- [DATE]"
type input "[DATE]"
type input "8"
select select "1"
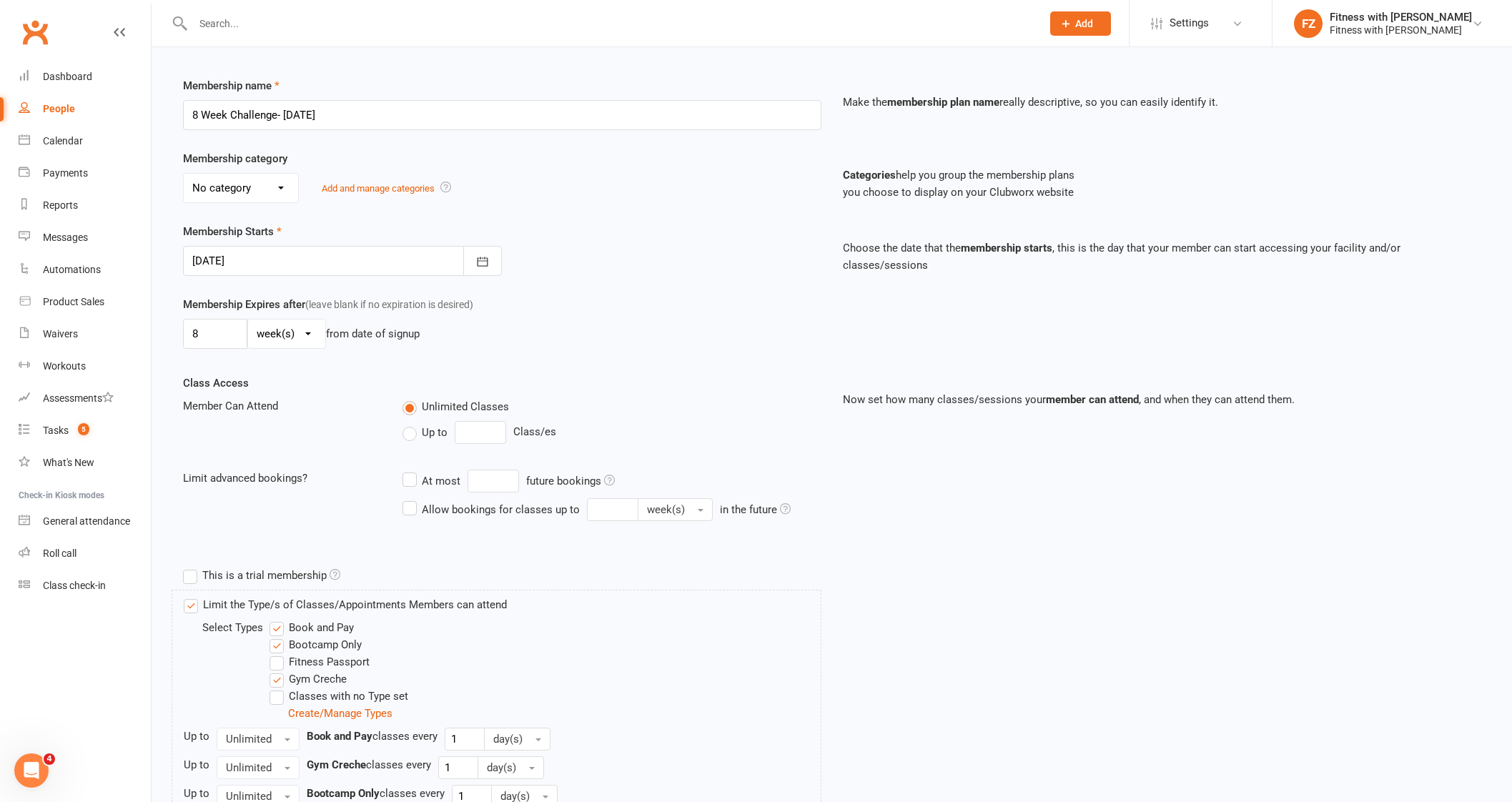
scroll to position [299, 0]
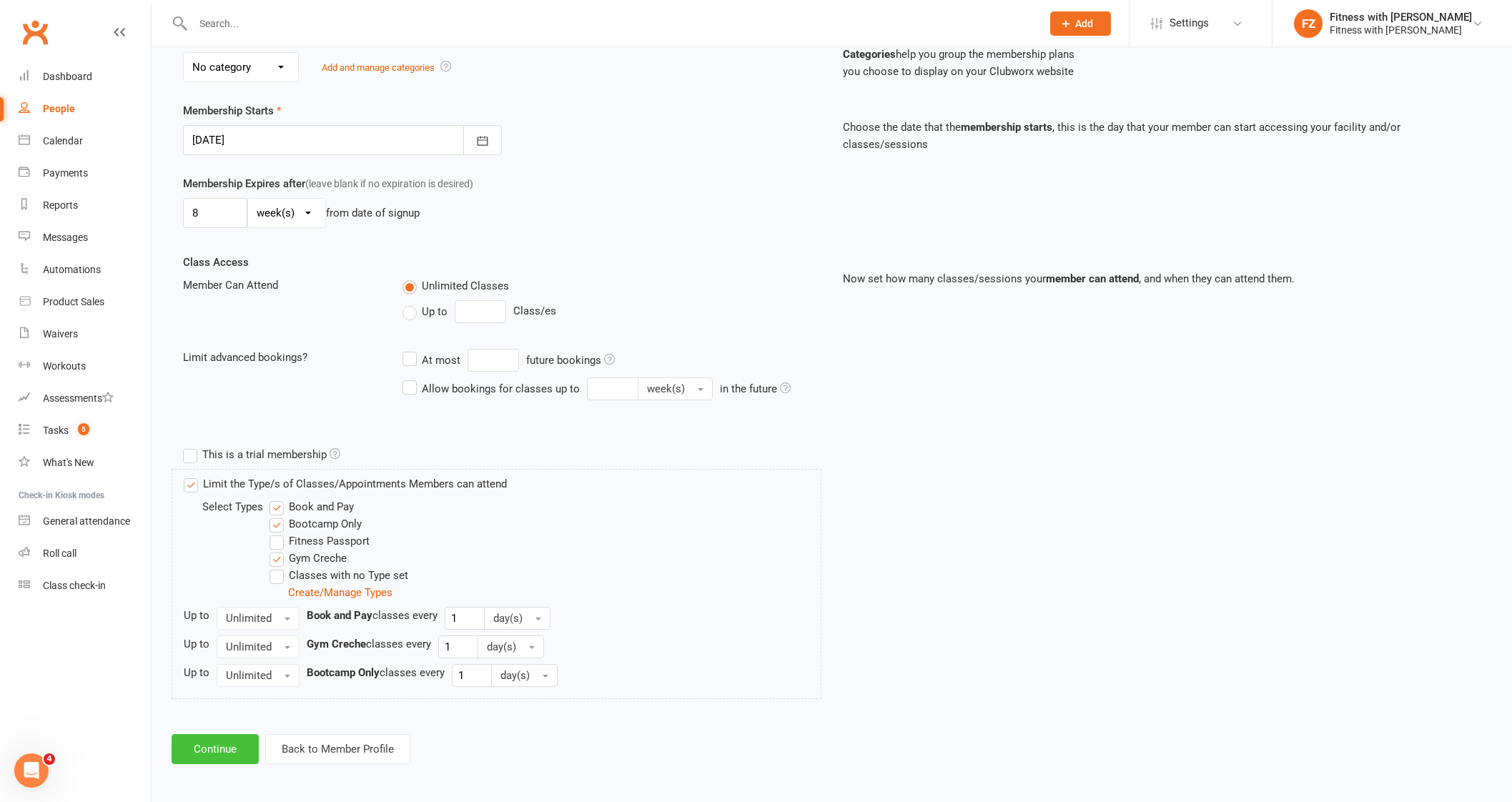
click at [205, 749] on button "Continue" at bounding box center [215, 749] width 87 height 30
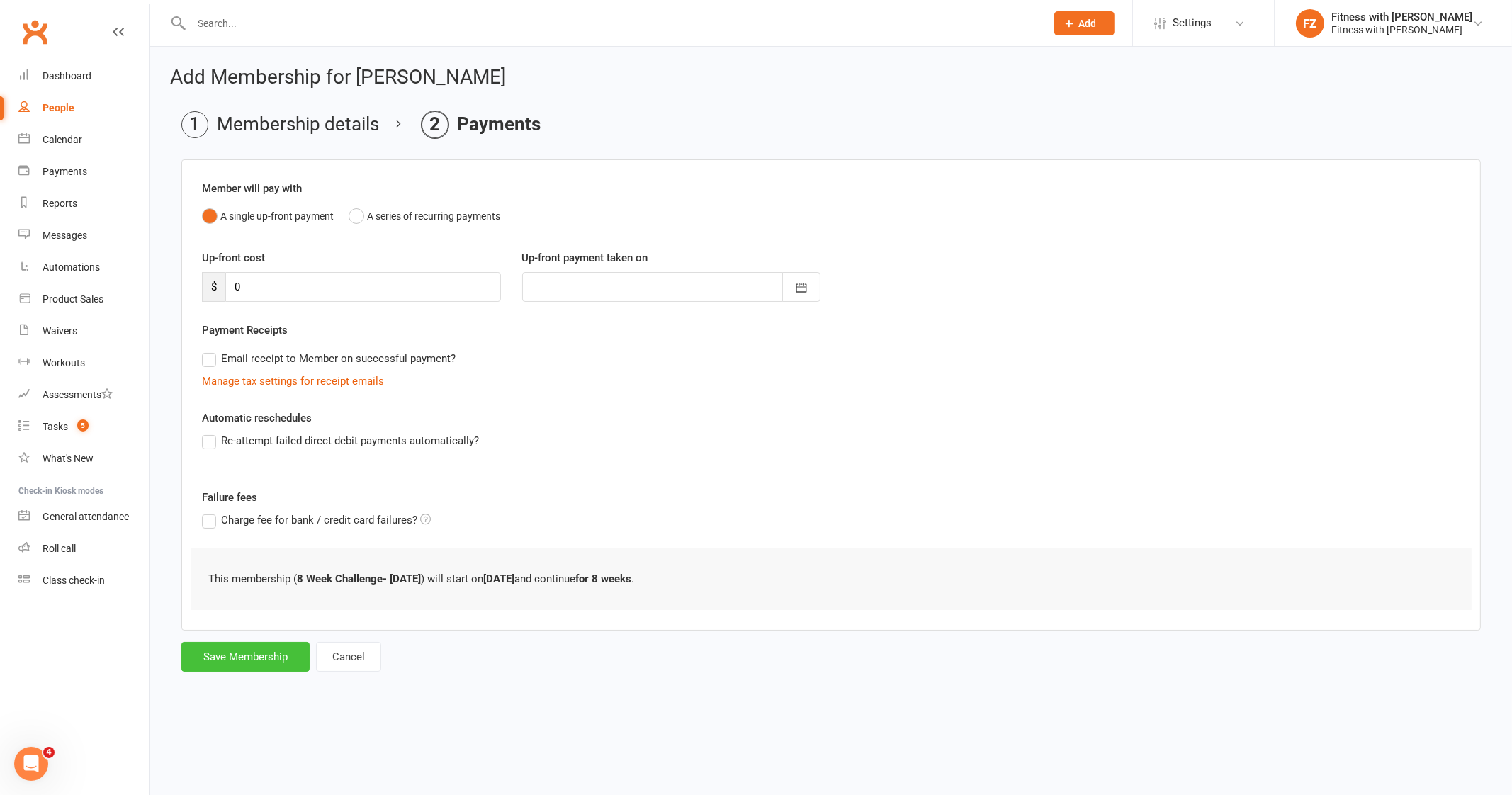
click at [290, 659] on button "Save Membership" at bounding box center [245, 656] width 129 height 30
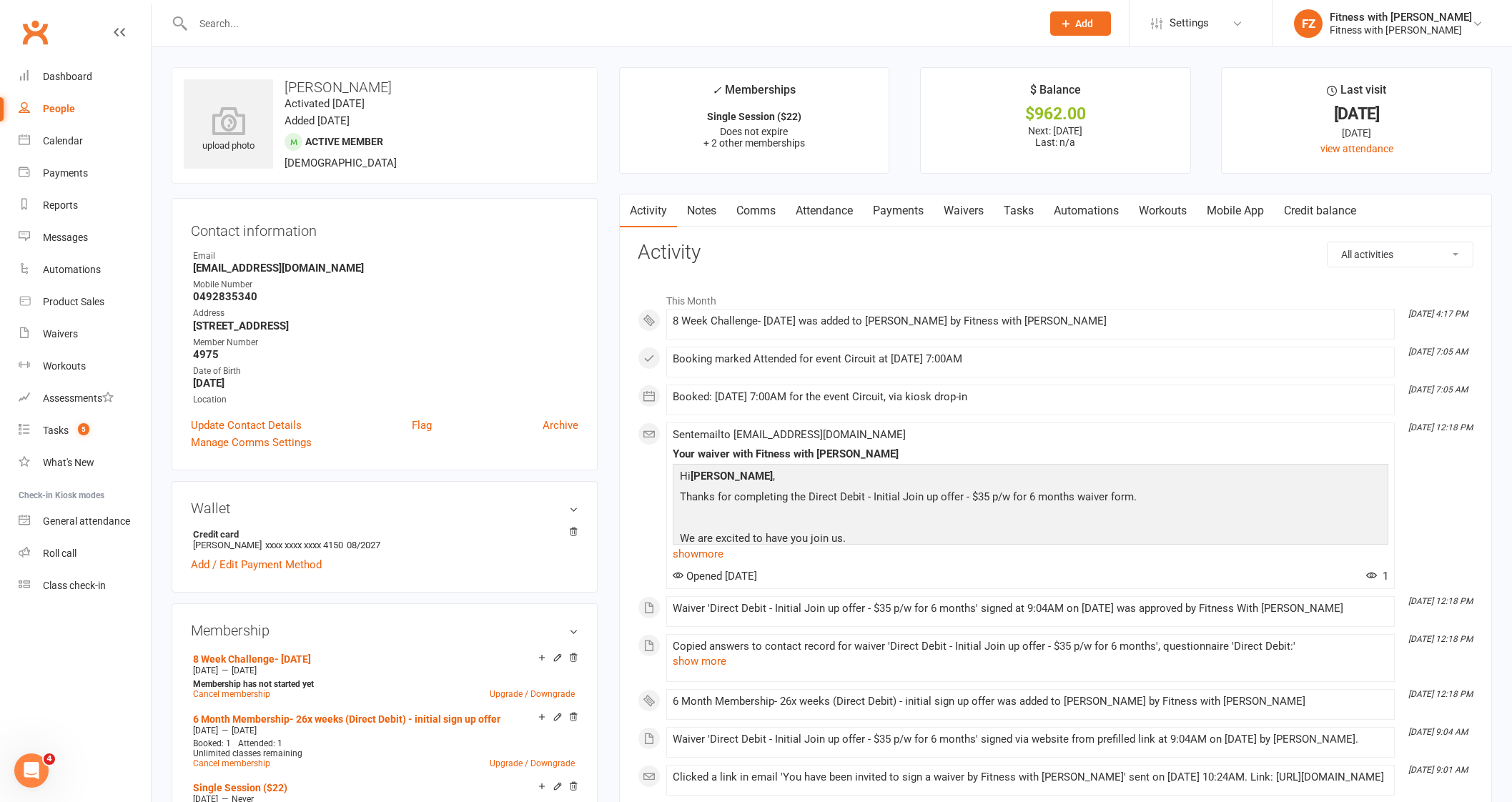
click at [372, 26] on input "text" at bounding box center [609, 23] width 843 height 20
paste input "[PERSON_NAME]"
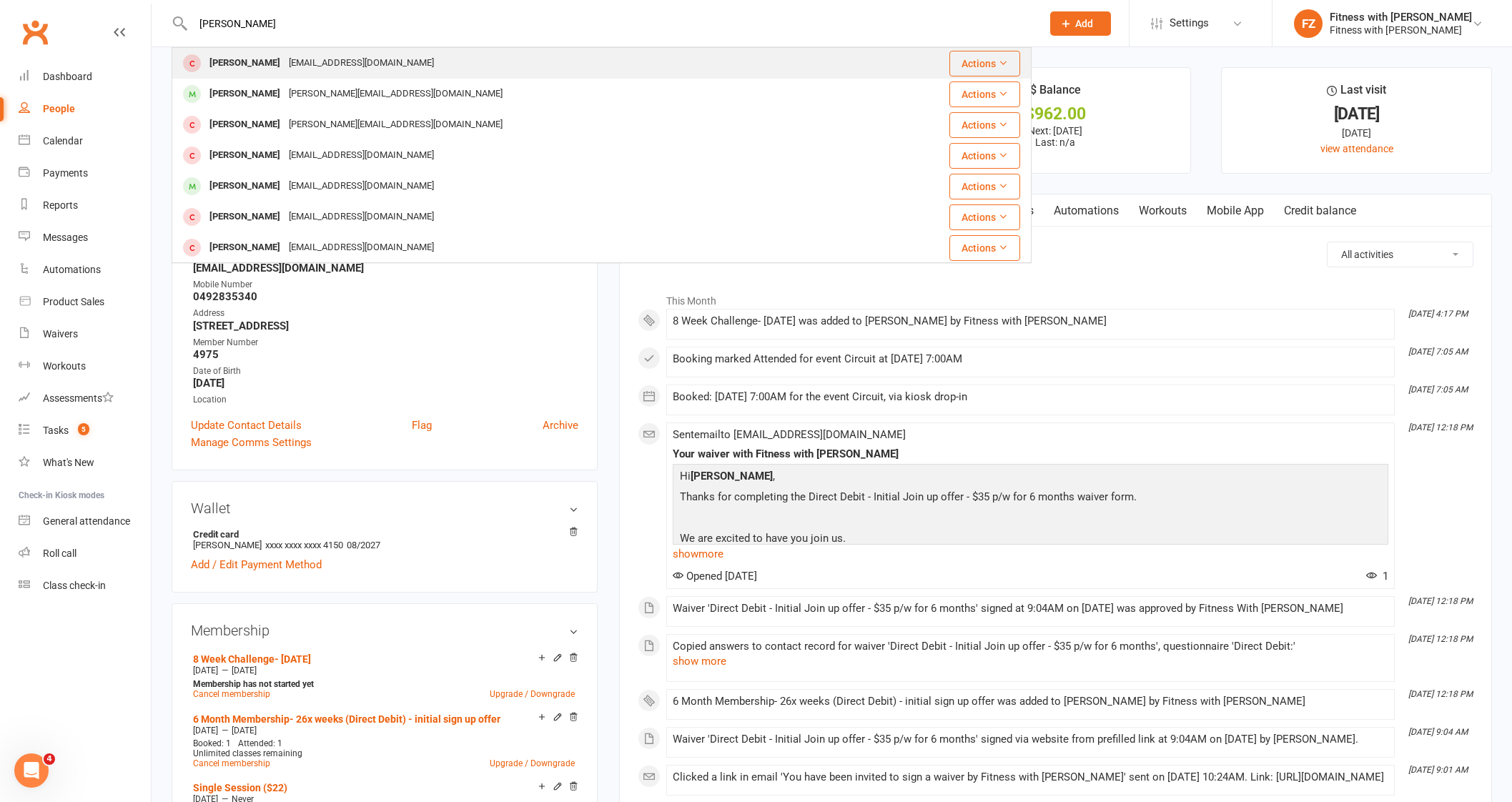
type input "[PERSON_NAME]"
click at [361, 57] on div "[EMAIL_ADDRESS][DOMAIN_NAME]" at bounding box center [362, 63] width 153 height 21
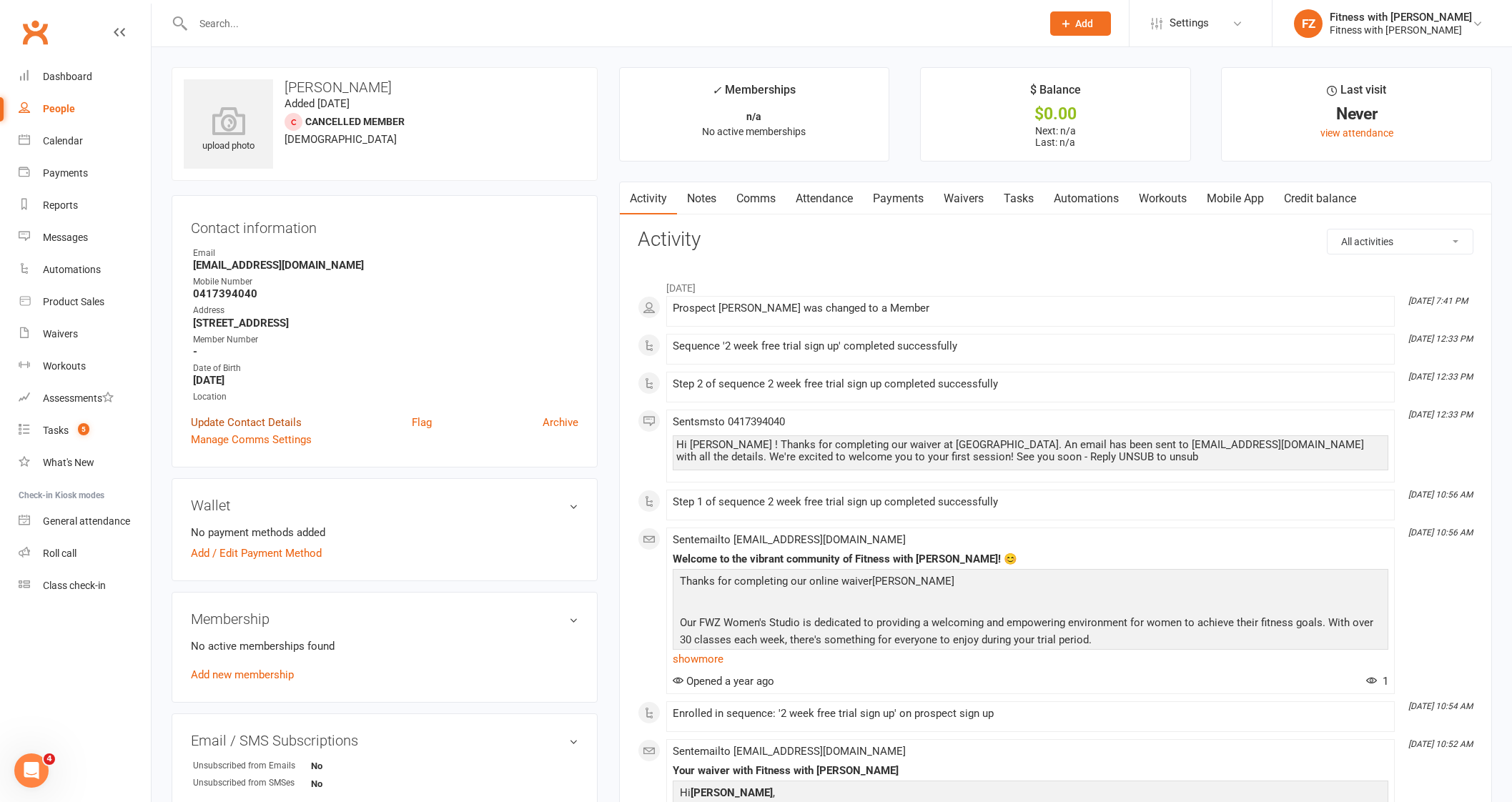
click at [216, 425] on link "Update Contact Details" at bounding box center [246, 422] width 111 height 17
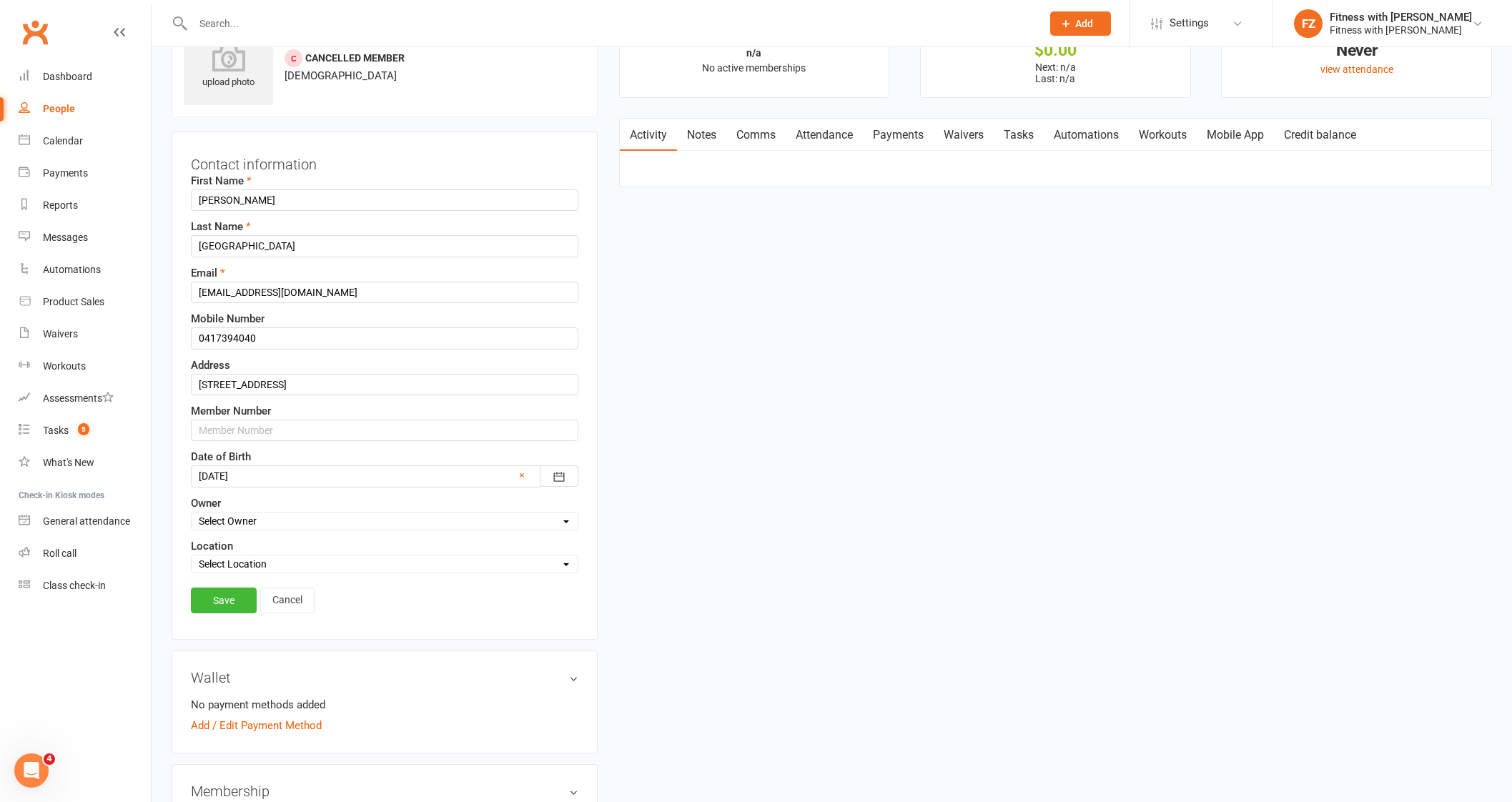
scroll to position [67, 0]
click at [234, 412] on label "Member Number" at bounding box center [230, 407] width 80 height 17
click at [76, 233] on div "Messages" at bounding box center [65, 237] width 45 height 11
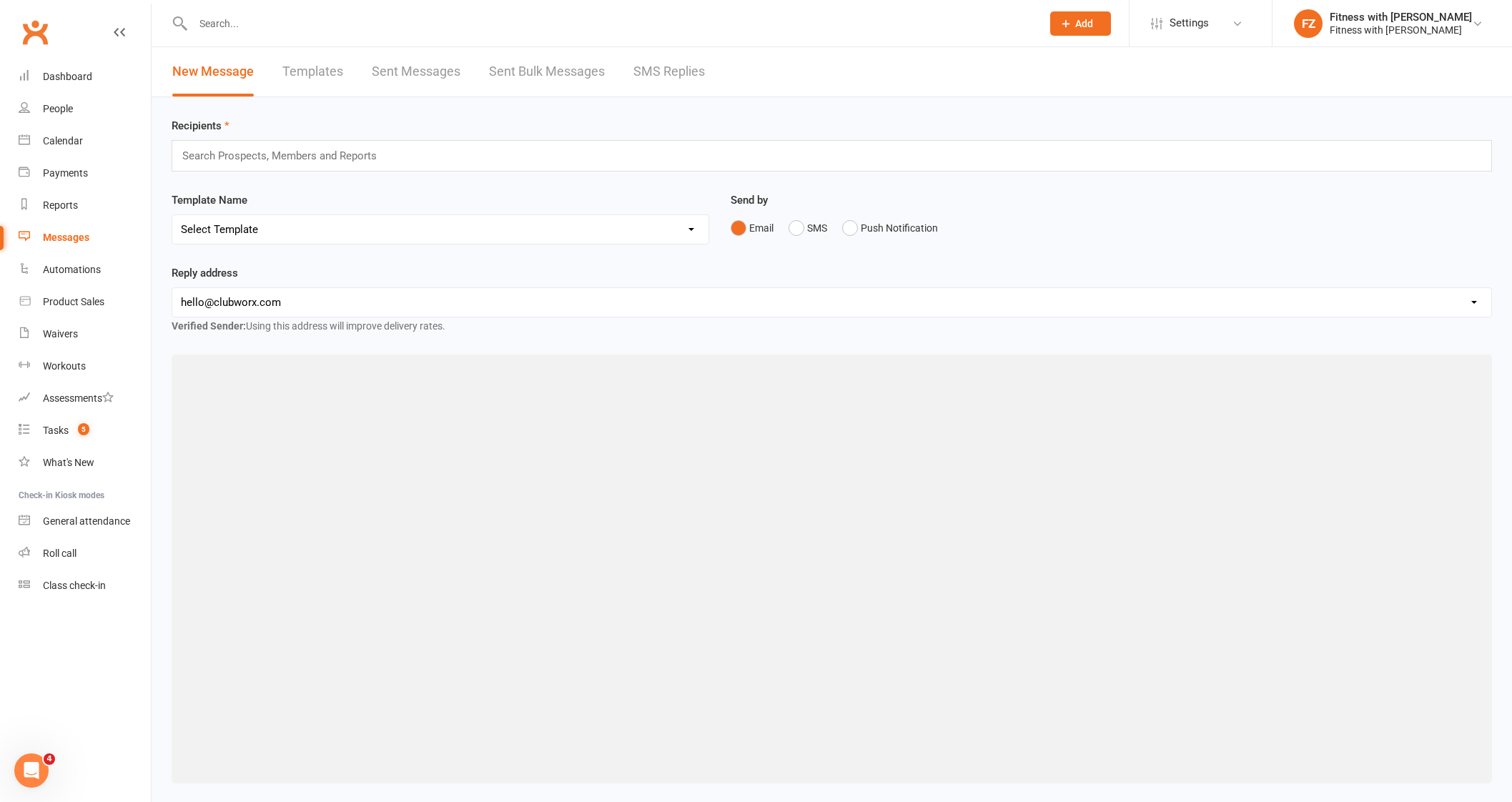
click at [339, 73] on link "Templates" at bounding box center [313, 72] width 61 height 49
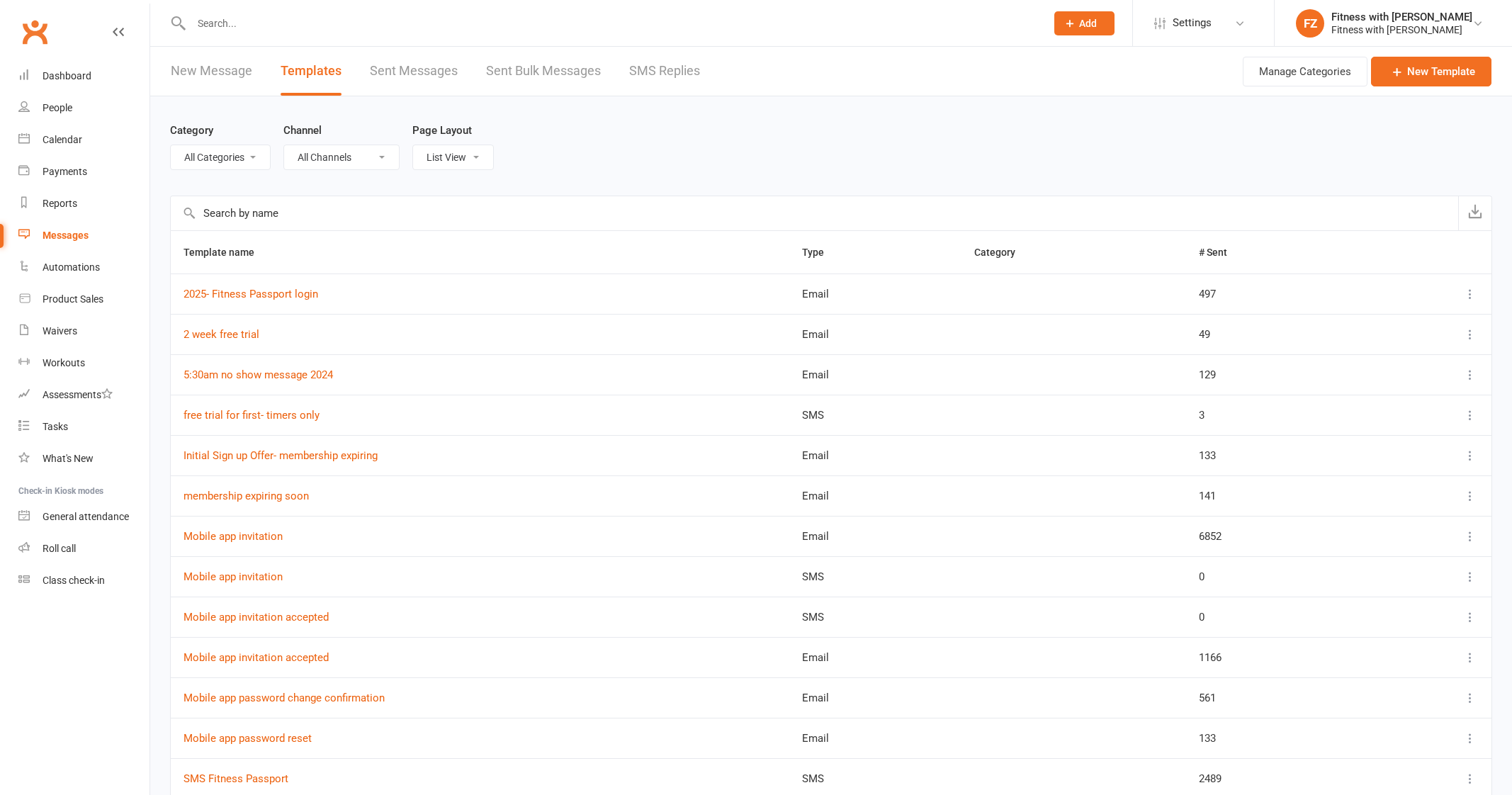
select select "100"
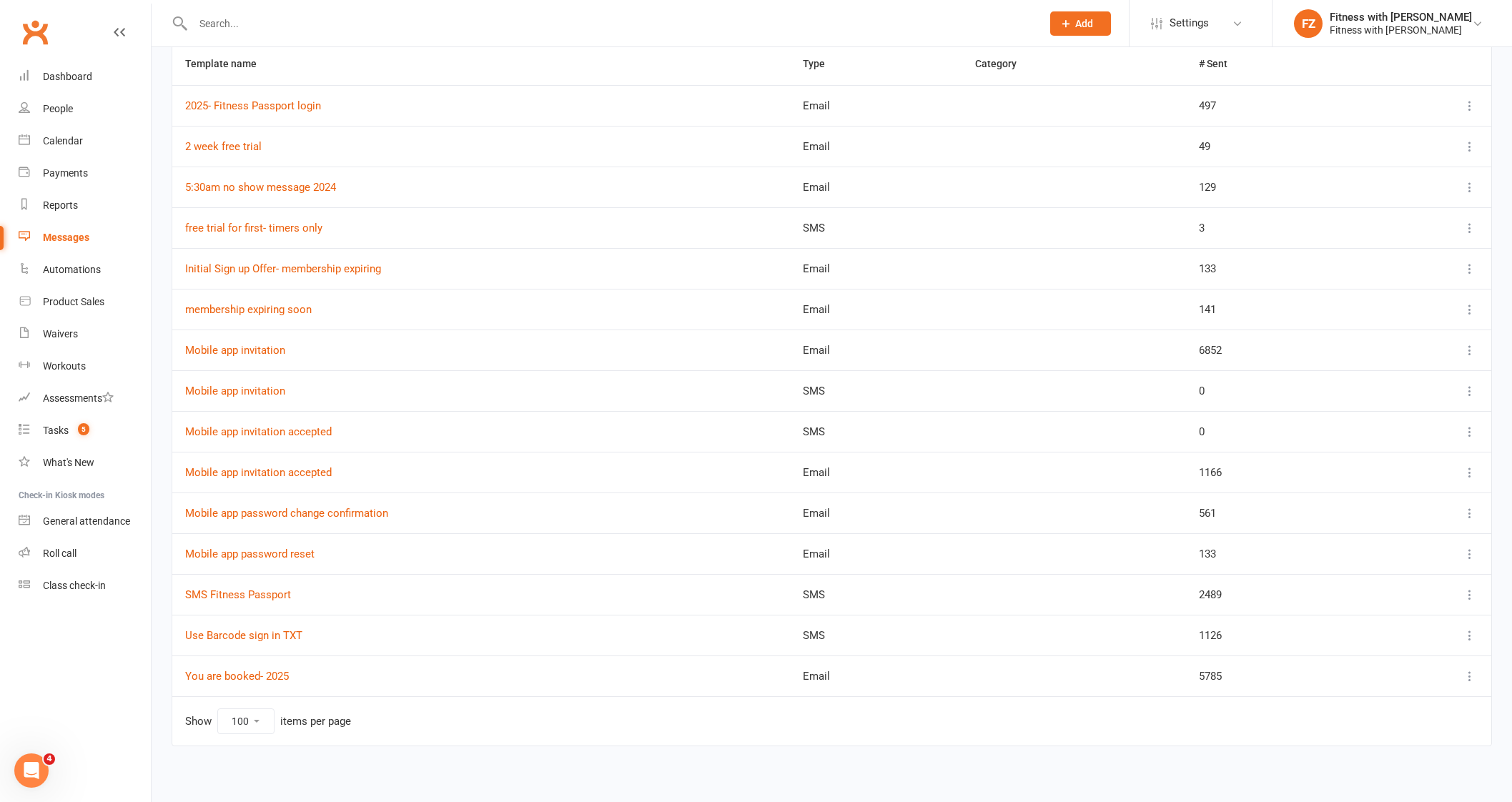
scroll to position [191, 0]
click at [248, 638] on td "Use Barcode sign in TXT" at bounding box center [481, 634] width 617 height 40
click at [254, 634] on link "Use Barcode sign in TXT" at bounding box center [244, 634] width 117 height 13
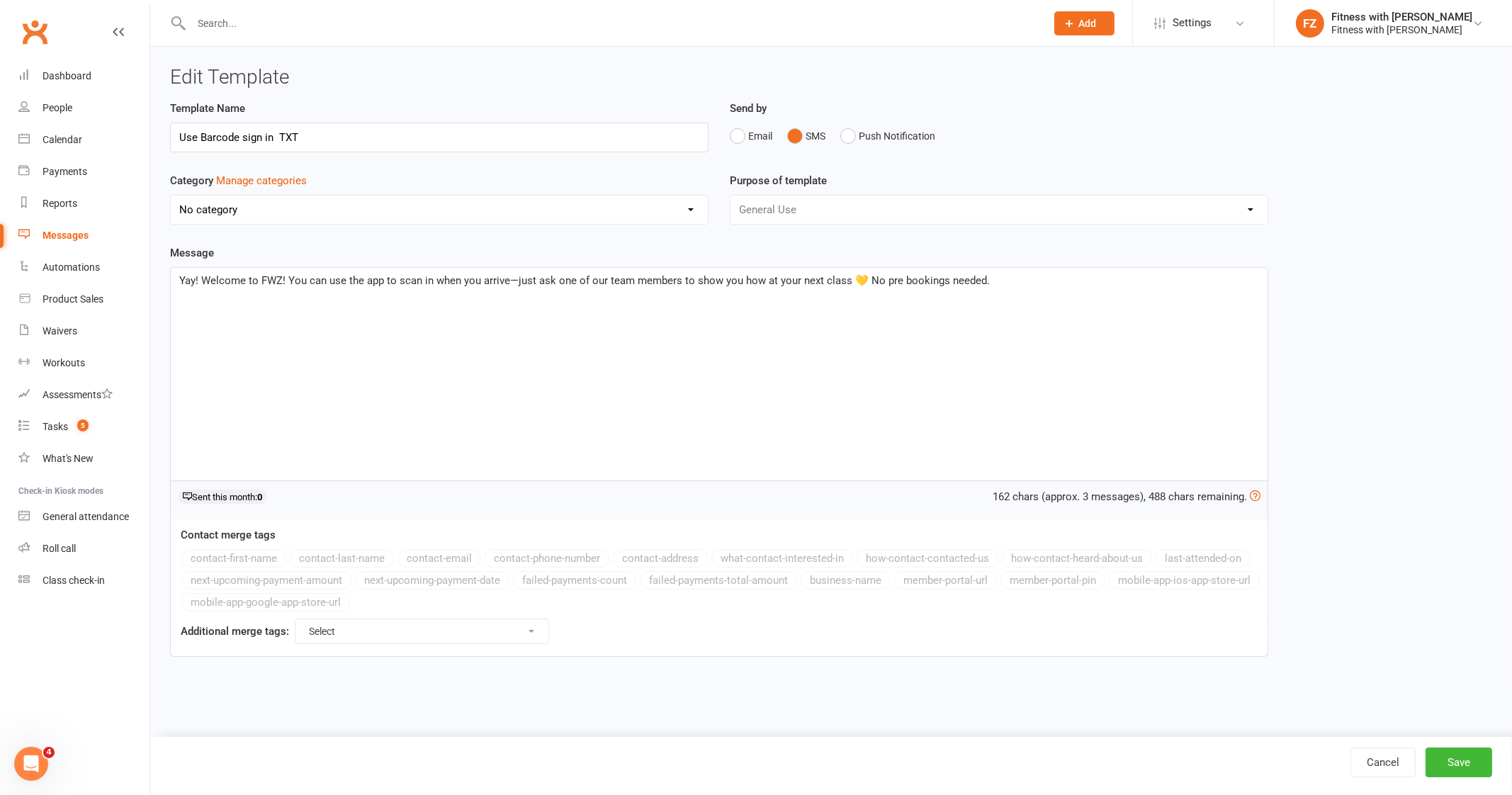
click at [508, 281] on span "Yay! Welcome to FWZ! You can use the app to scan in when you arrive—just ask on…" at bounding box center [584, 281] width 810 height 13
click at [845, 282] on span "Yay! Welcome to FWZ! You can use the app to scan in when you arrive—just ask on…" at bounding box center [584, 281] width 810 height 13
click at [1030, 274] on p "Yay! Welcome to FWZ! You can use the app to scan in when you arrive—just ask on…" at bounding box center [719, 281] width 1080 height 17
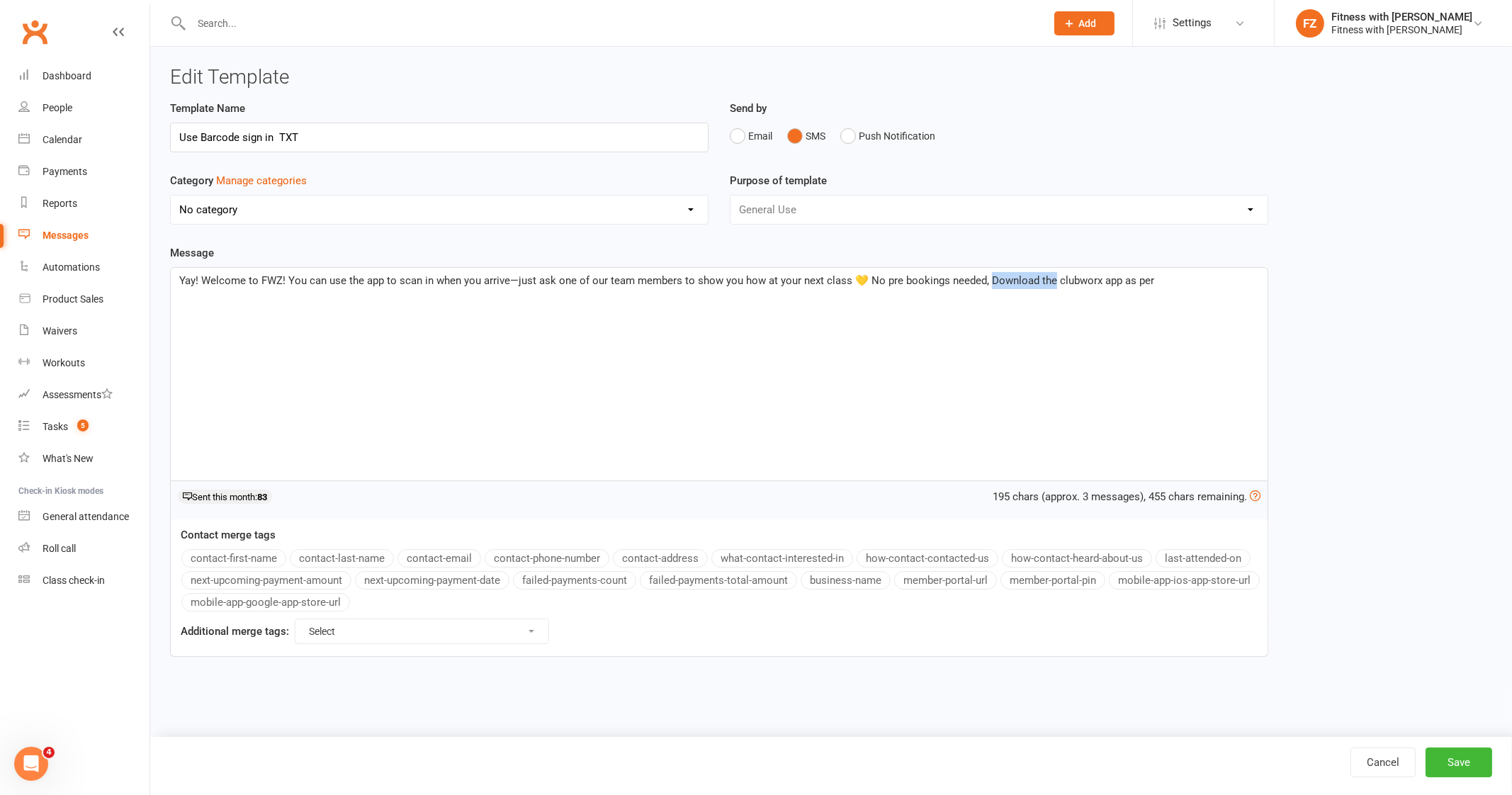
drag, startPoint x: 1049, startPoint y: 282, endPoint x: 985, endPoint y: 285, distance: 64.1
click at [985, 285] on span "Yay! Welcome to FWZ! You can use the app to scan in when you arrive—just ask on…" at bounding box center [667, 281] width 975 height 13
drag, startPoint x: 1150, startPoint y: 288, endPoint x: 1088, endPoint y: 281, distance: 62.4
click at [1088, 281] on div "Yay! Welcome to FWZ! You can use the app to scan in when you arrive—just ask on…" at bounding box center [719, 373] width 1096 height 212
drag, startPoint x: 1087, startPoint y: 274, endPoint x: 1070, endPoint y: 278, distance: 17.5
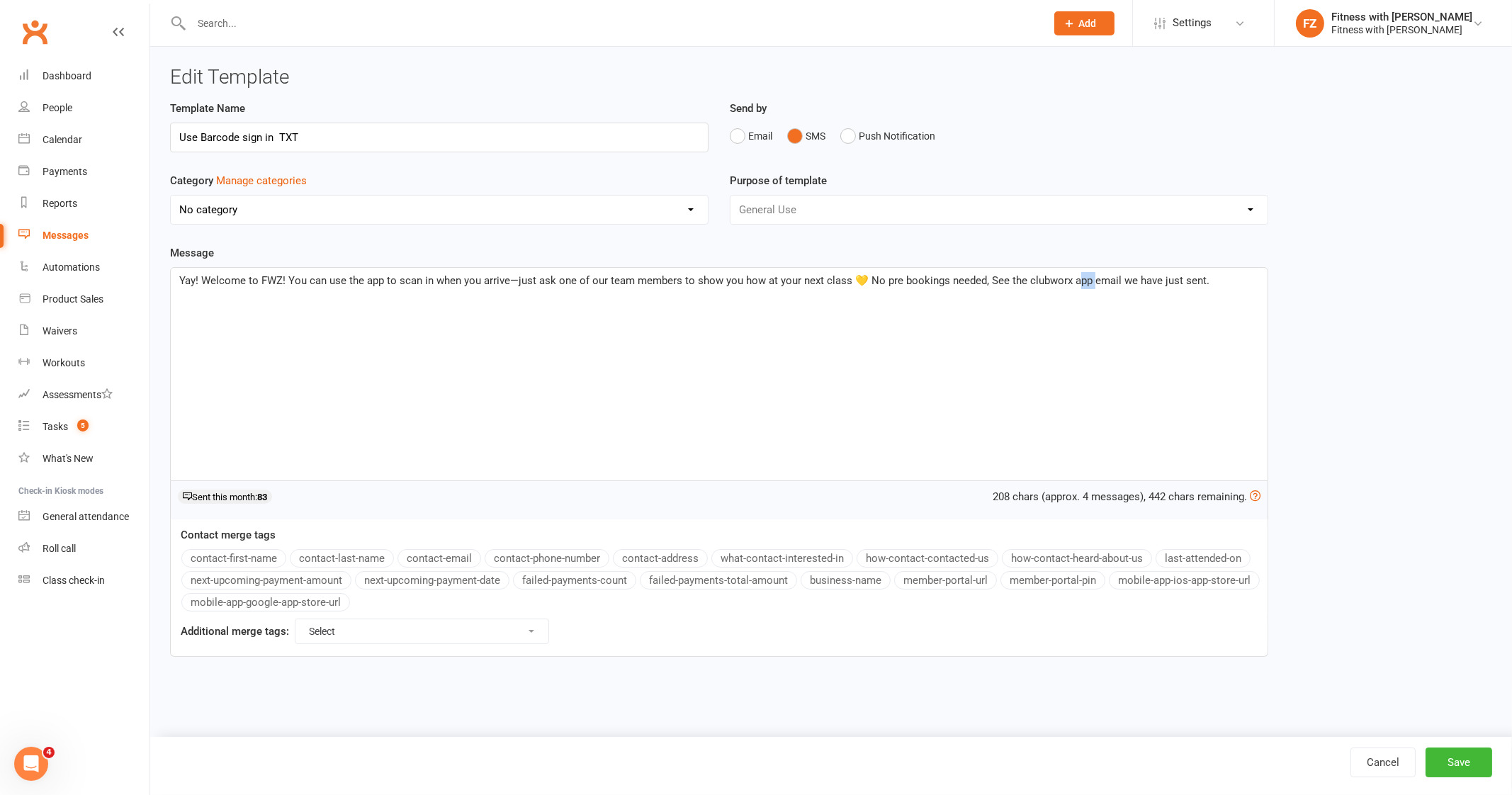
click at [1070, 278] on span "Yay! Welcome to FWZ! You can use the app to scan in when you arrive—just ask on…" at bounding box center [694, 281] width 1030 height 13
drag, startPoint x: 1020, startPoint y: 279, endPoint x: 985, endPoint y: 280, distance: 35.0
click at [985, 280] on span "Yay! Welcome to FWZ! You can use the app to scan in when you arrive—just ask on…" at bounding box center [685, 281] width 1010 height 13
click at [1236, 283] on p "Yay! Welcome to FWZ! You can use the app to scan in when you arrive—just ask on…" at bounding box center [719, 281] width 1080 height 17
click at [1473, 759] on button "Save" at bounding box center [1458, 762] width 67 height 30
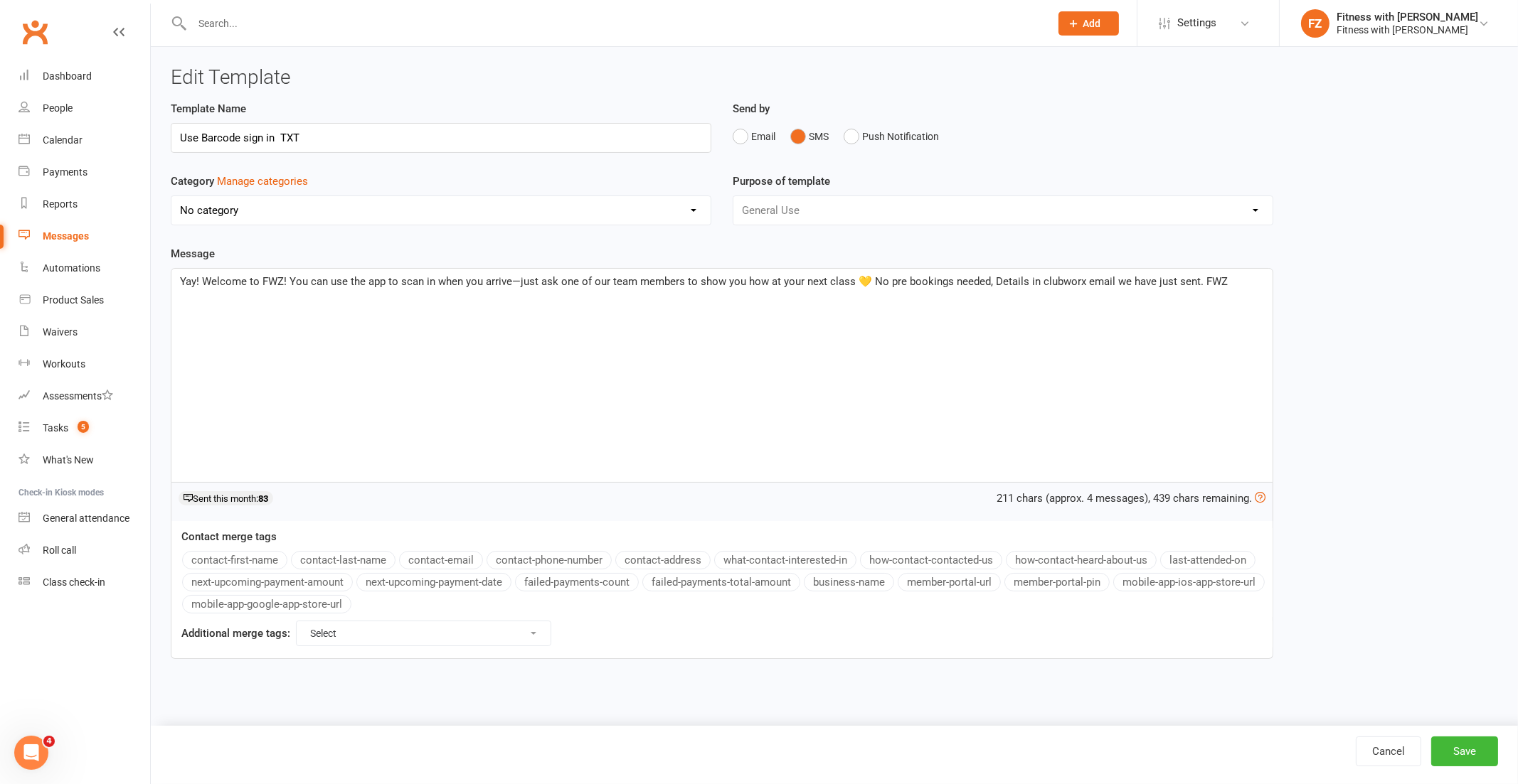
select select "100"
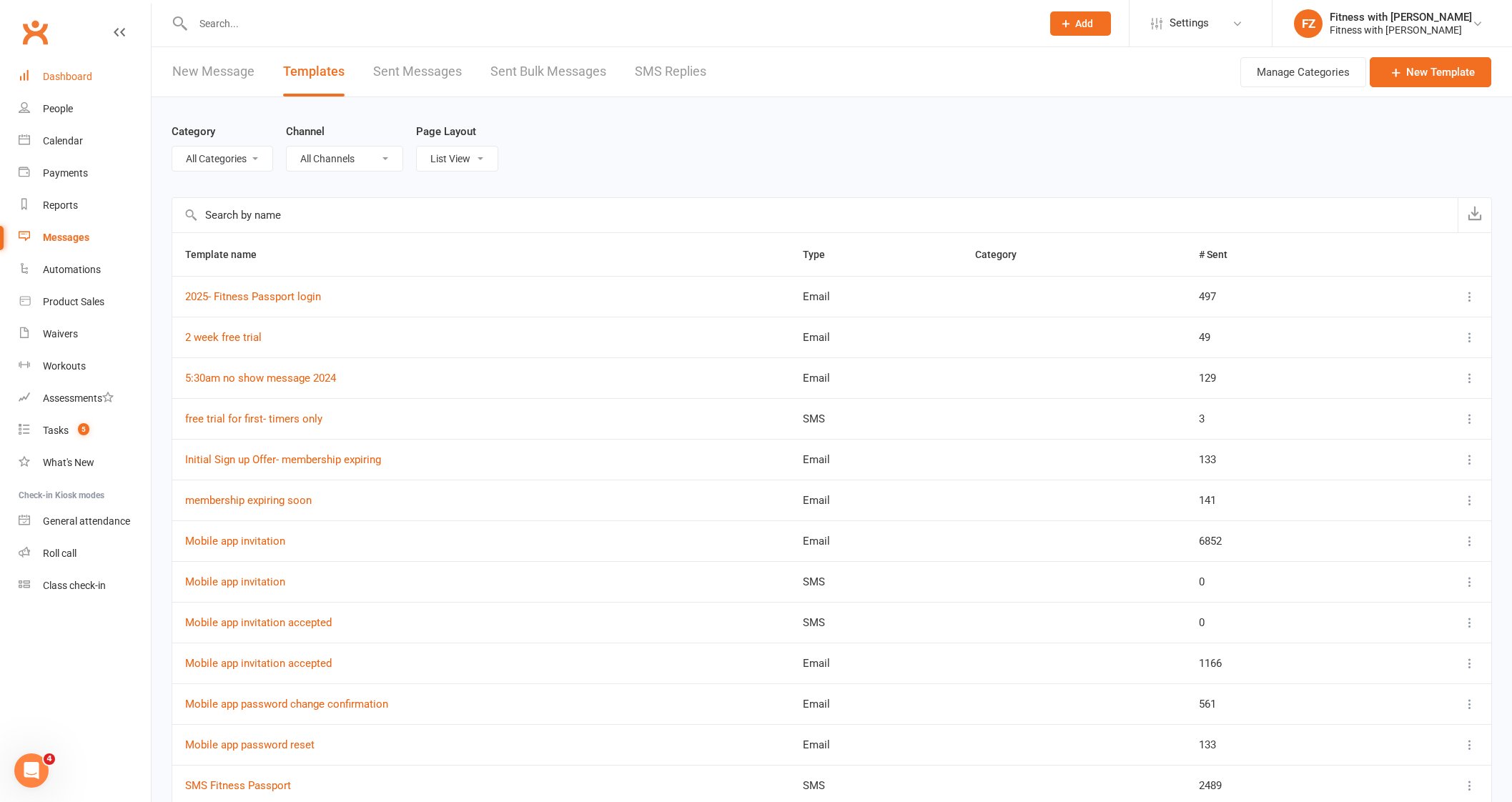
click at [52, 84] on link "Dashboard" at bounding box center [84, 77] width 132 height 32
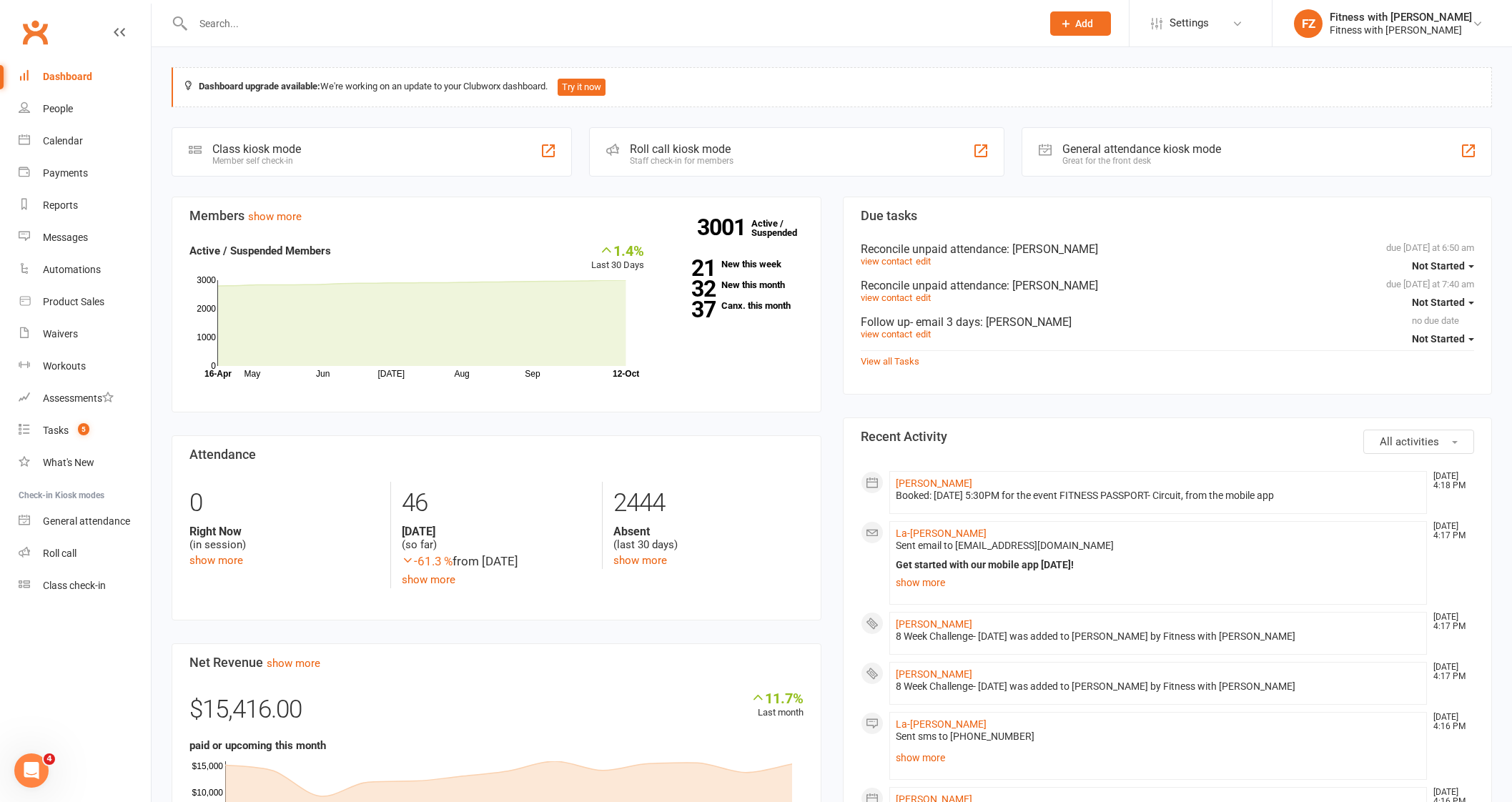
drag, startPoint x: 402, startPoint y: 2, endPoint x: 395, endPoint y: 20, distance: 19.3
click at [396, 19] on div at bounding box center [601, 23] width 860 height 47
click at [395, 21] on input "text" at bounding box center [609, 23] width 843 height 20
paste input "[PERSON_NAME]"
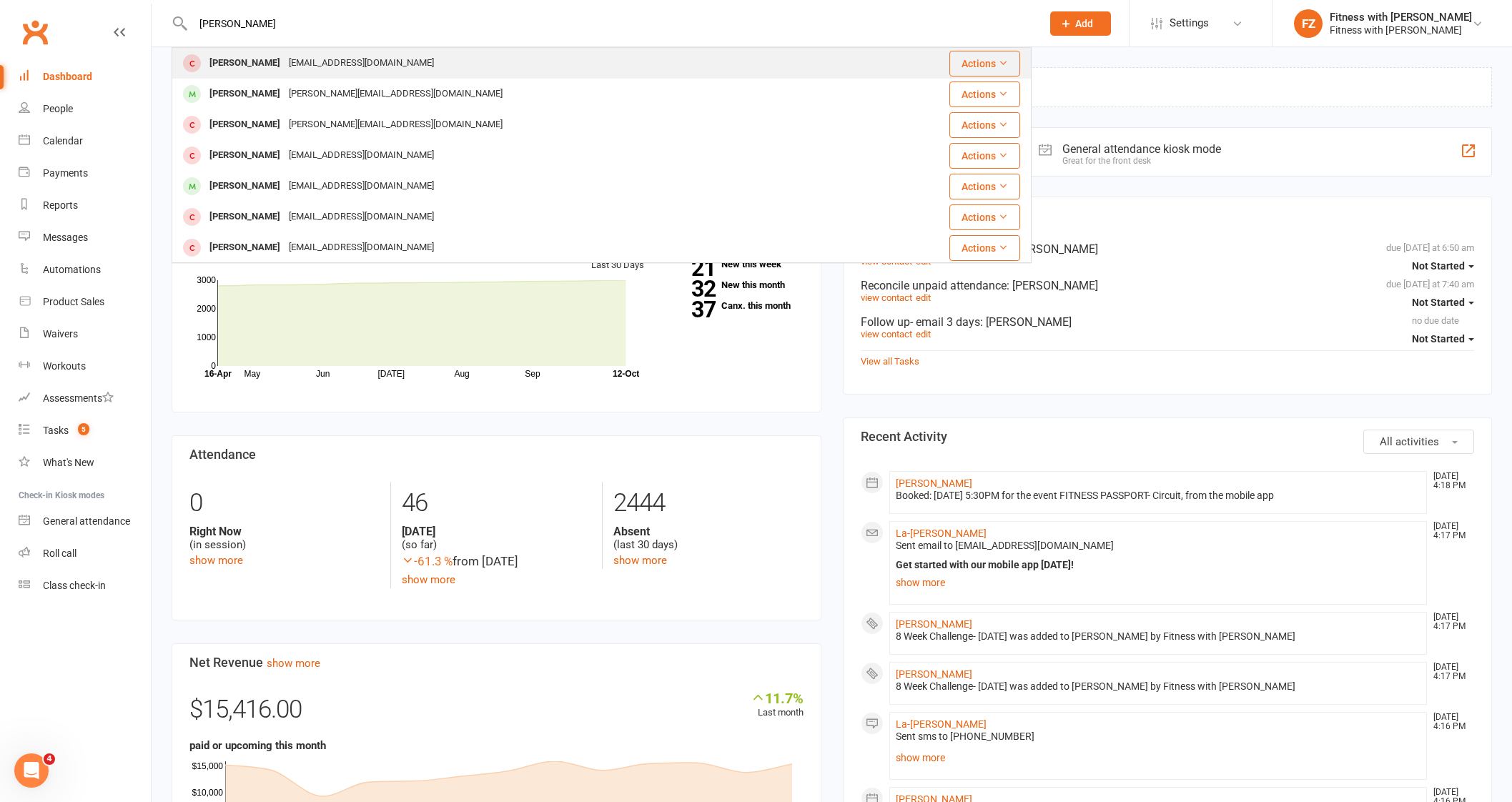
type input "[PERSON_NAME]"
click at [285, 66] on div "[EMAIL_ADDRESS][DOMAIN_NAME]" at bounding box center [362, 63] width 153 height 21
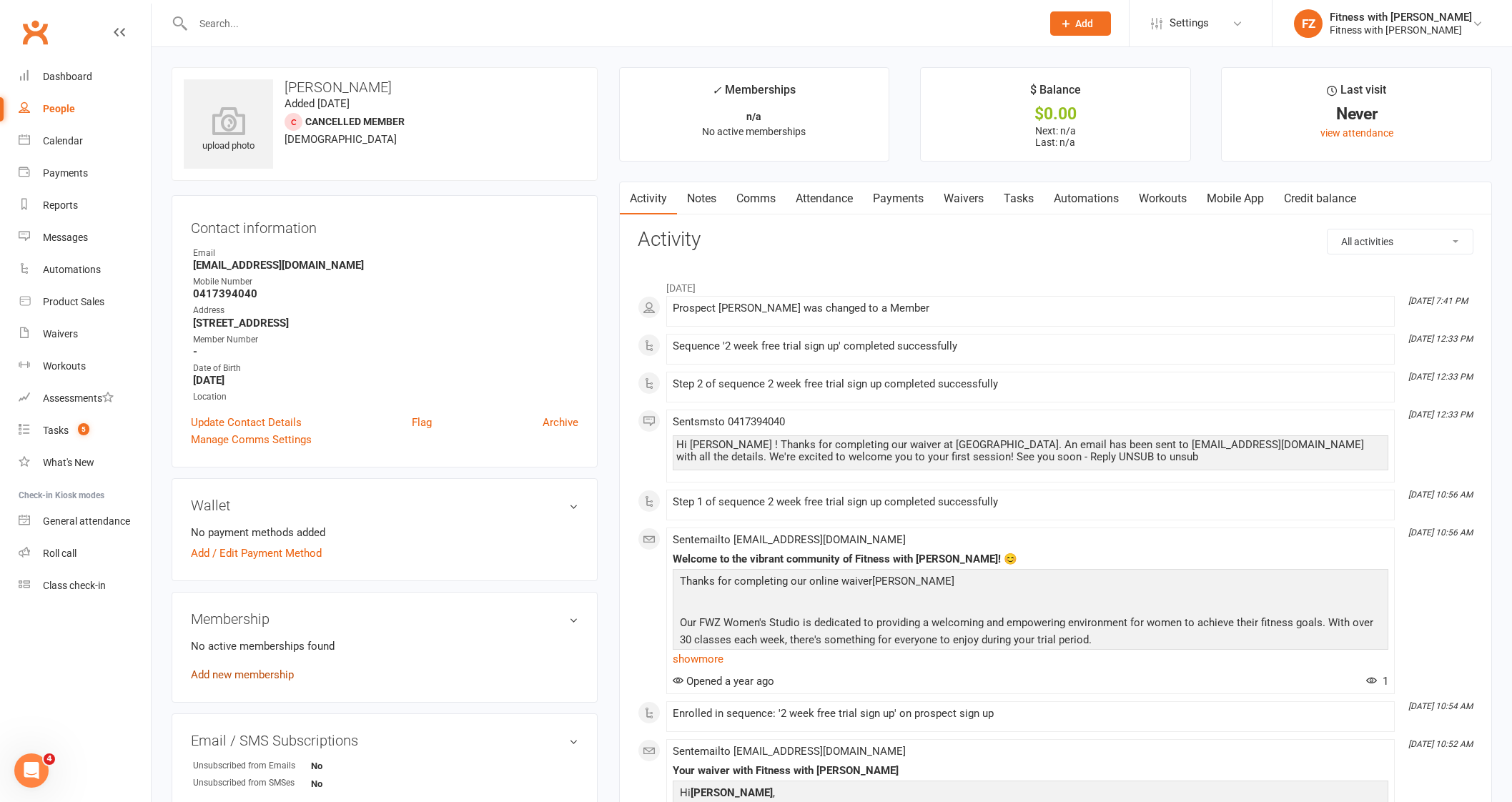
click at [246, 675] on link "Add new membership" at bounding box center [242, 675] width 103 height 13
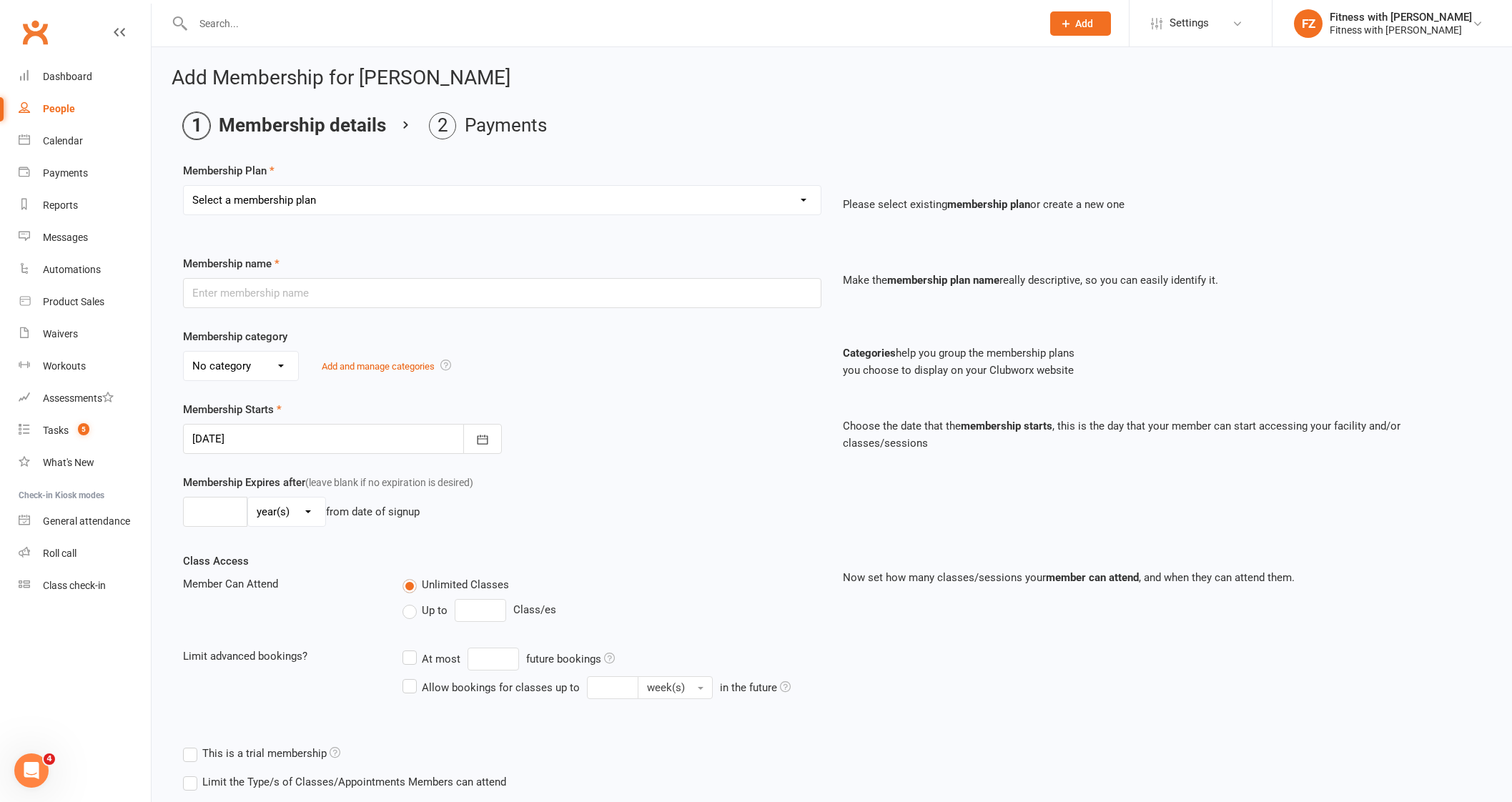
click at [322, 205] on select "Select a membership plan Create new Membership Plan Free 2 Week Trial Single Se…" at bounding box center [502, 200] width 637 height 28
select select "9"
click at [184, 186] on select "Select a membership plan Create new Membership Plan Free 2 Week Trial Single Se…" at bounding box center [502, 200] width 637 height 28
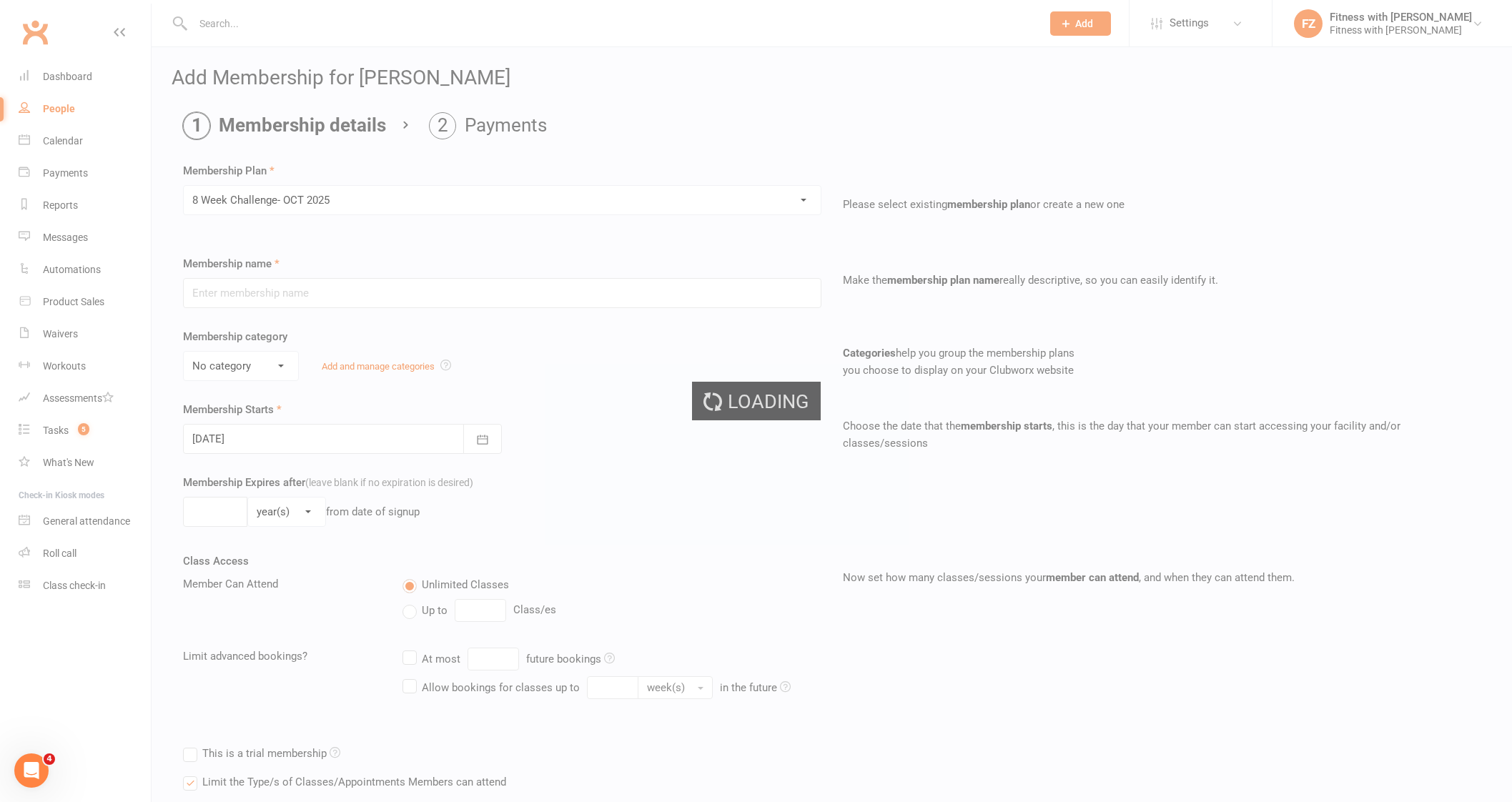
type input "8 Week Challenge- [DATE]"
type input "[DATE]"
type input "8"
select select "1"
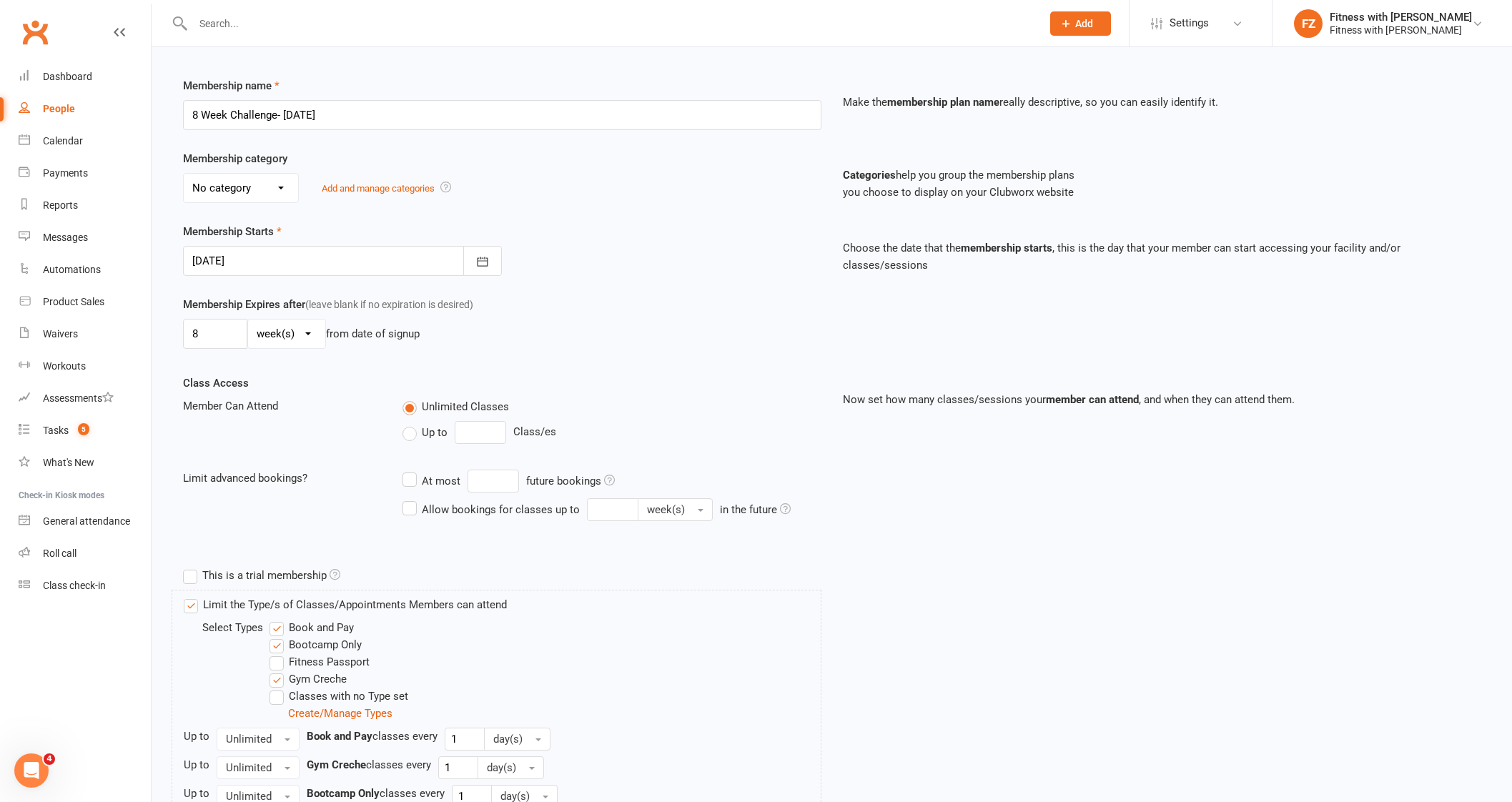
scroll to position [299, 0]
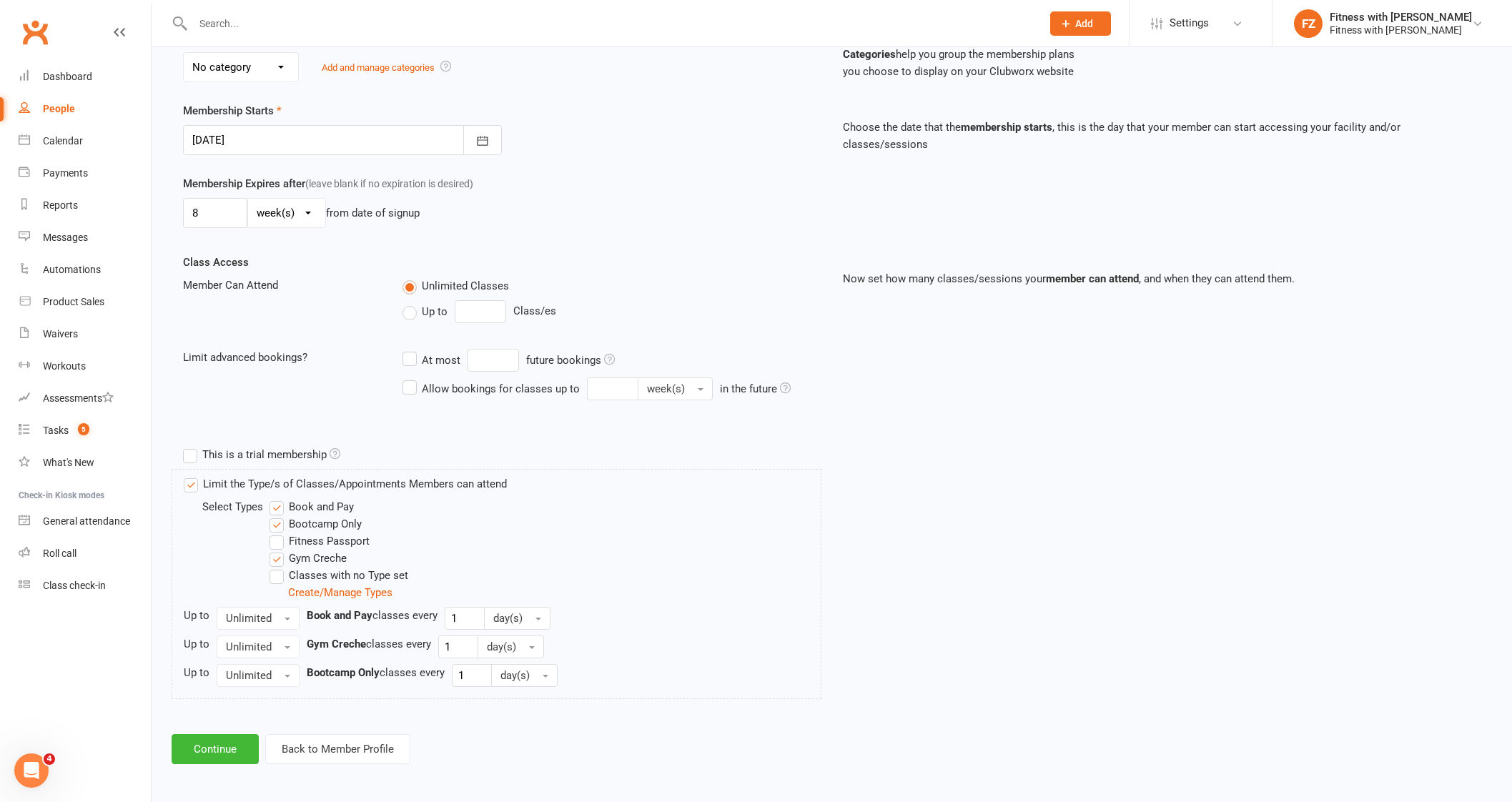
click at [241, 730] on div "Add Membership for [PERSON_NAME] Membership details Payments Membership Plan Se…" at bounding box center [832, 266] width 1360 height 1035
click at [241, 747] on button "Continue" at bounding box center [215, 749] width 87 height 30
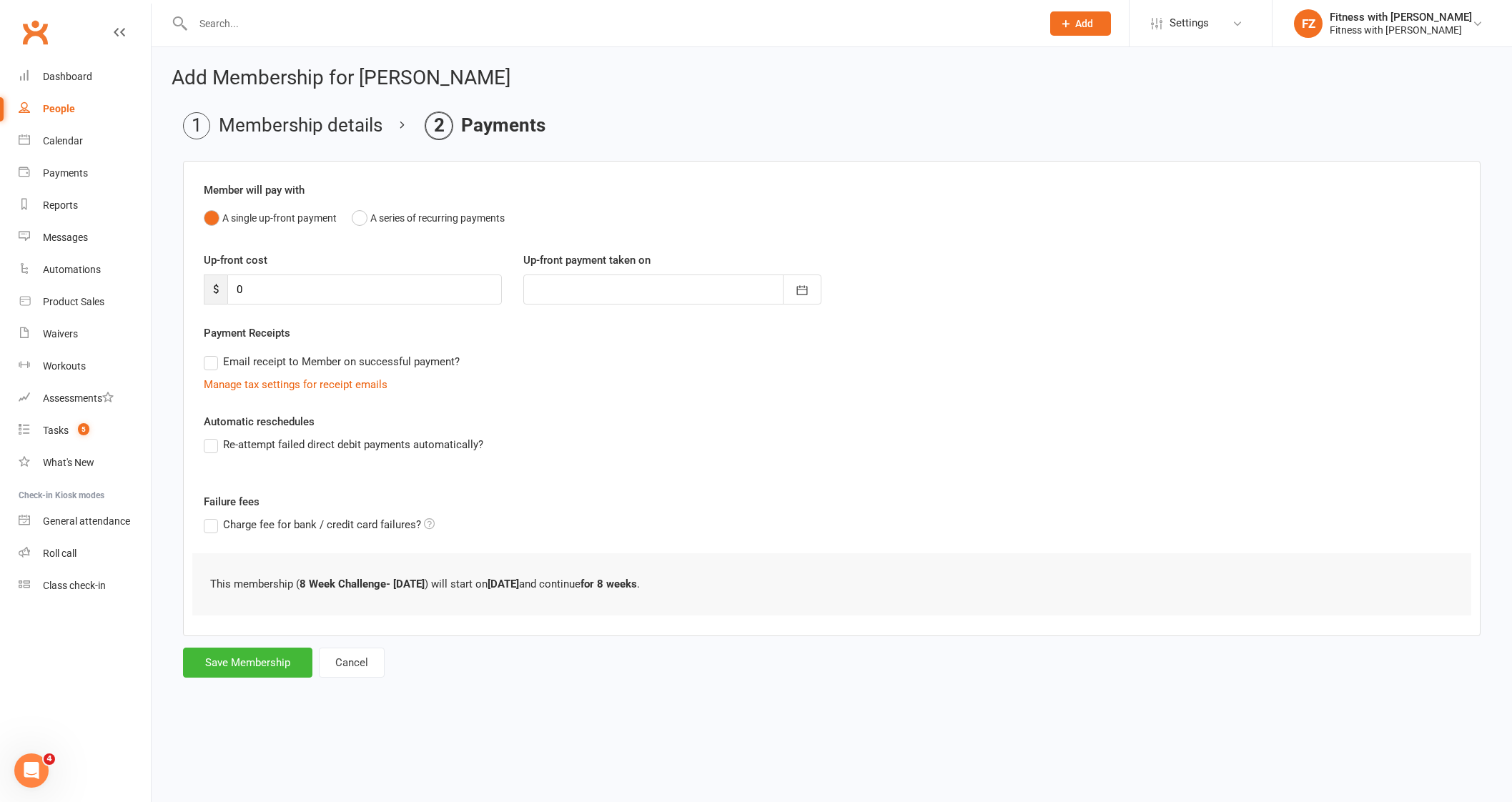
scroll to position [0, 0]
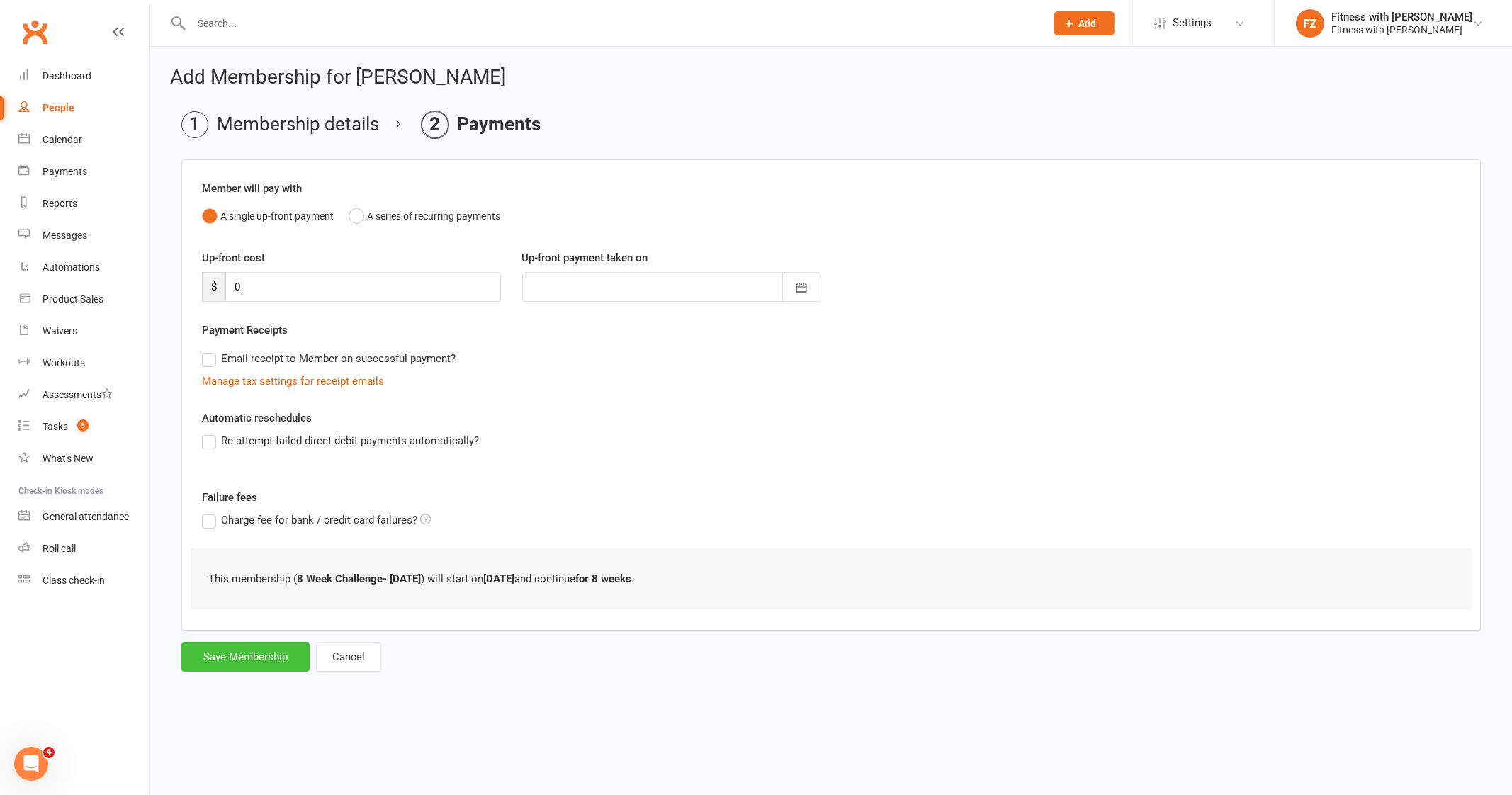
click at [269, 656] on button "Save Membership" at bounding box center [245, 656] width 129 height 30
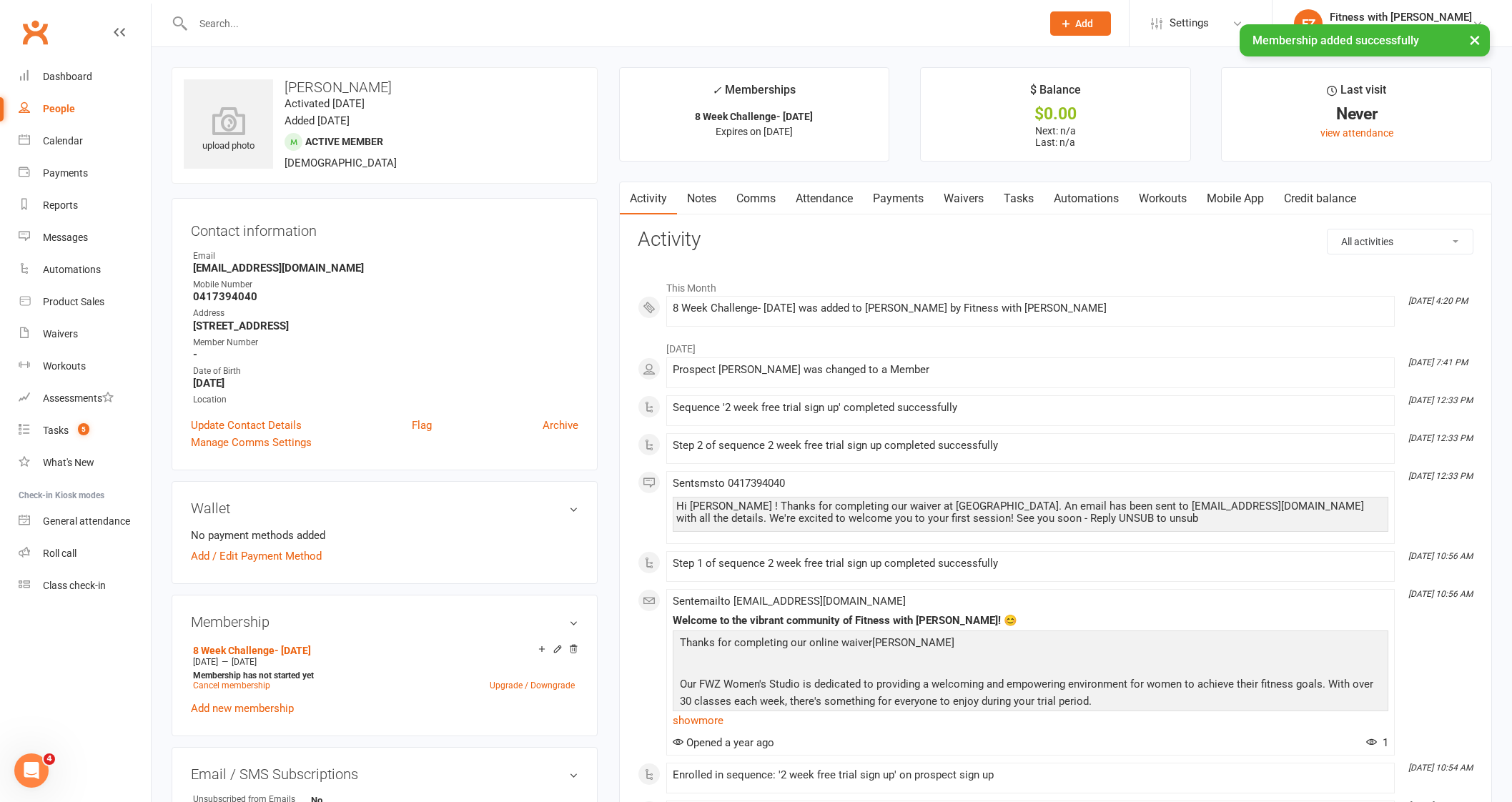
click at [1268, 202] on link "Mobile App" at bounding box center [1235, 199] width 78 height 33
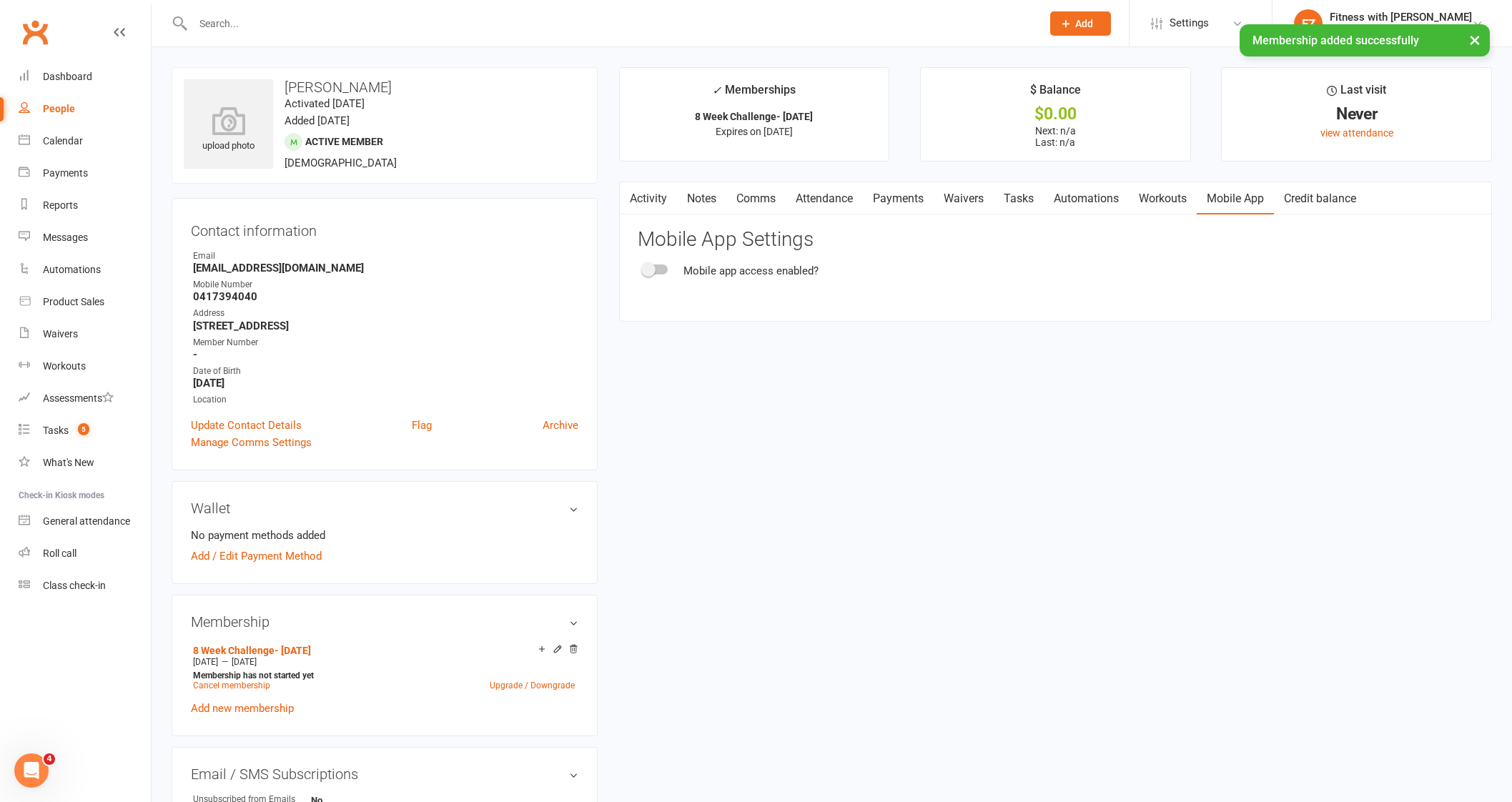
drag, startPoint x: 653, startPoint y: 275, endPoint x: 662, endPoint y: 275, distance: 9.0
click at [662, 275] on div "Mobile app access enabled?" at bounding box center [1055, 271] width 836 height 17
click at [646, 271] on span at bounding box center [648, 270] width 14 height 14
click at [643, 267] on input "checkbox" at bounding box center [643, 267] width 0 height 0
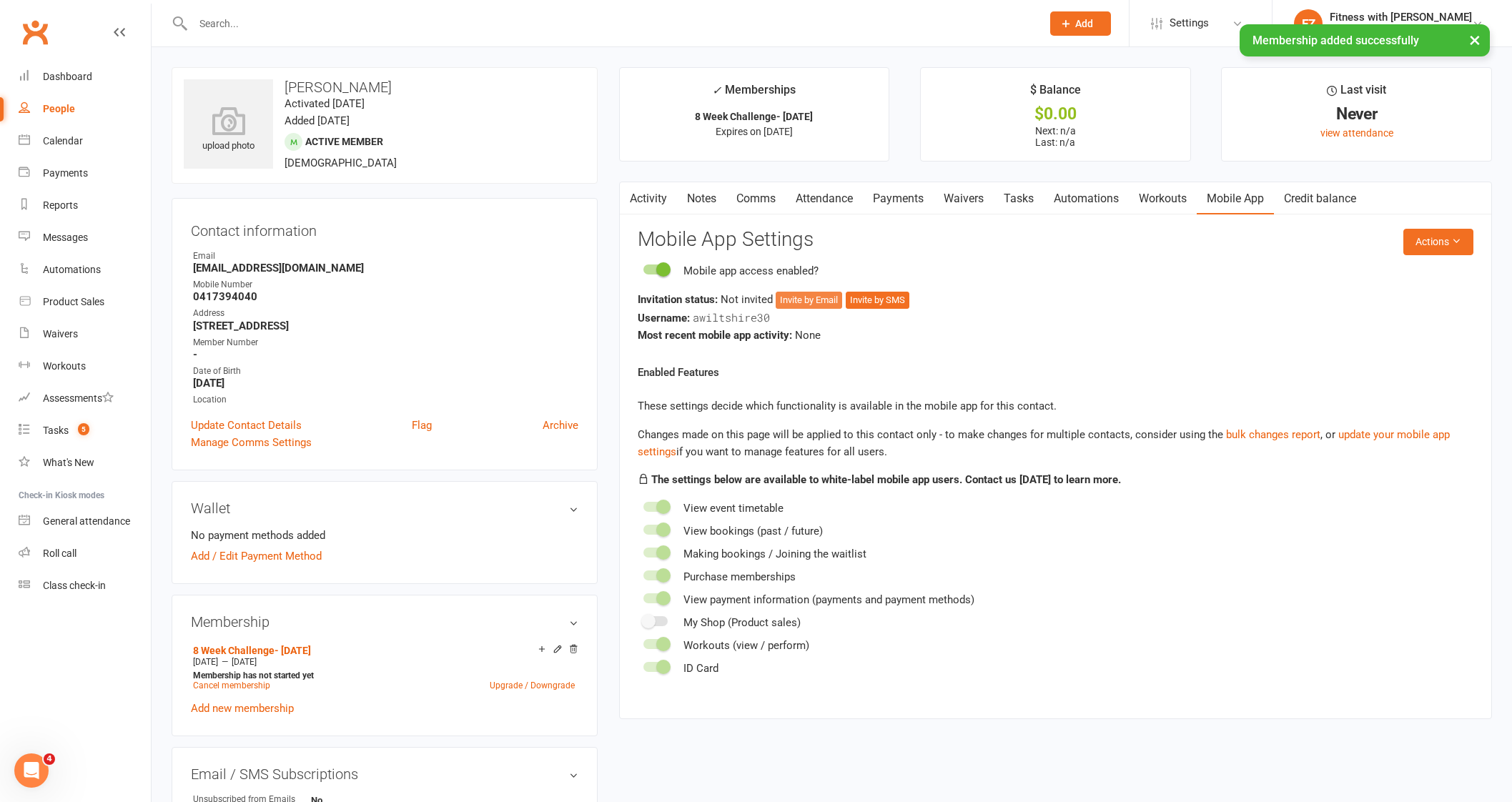
click at [789, 304] on button "Invite by Email" at bounding box center [809, 301] width 66 height 17
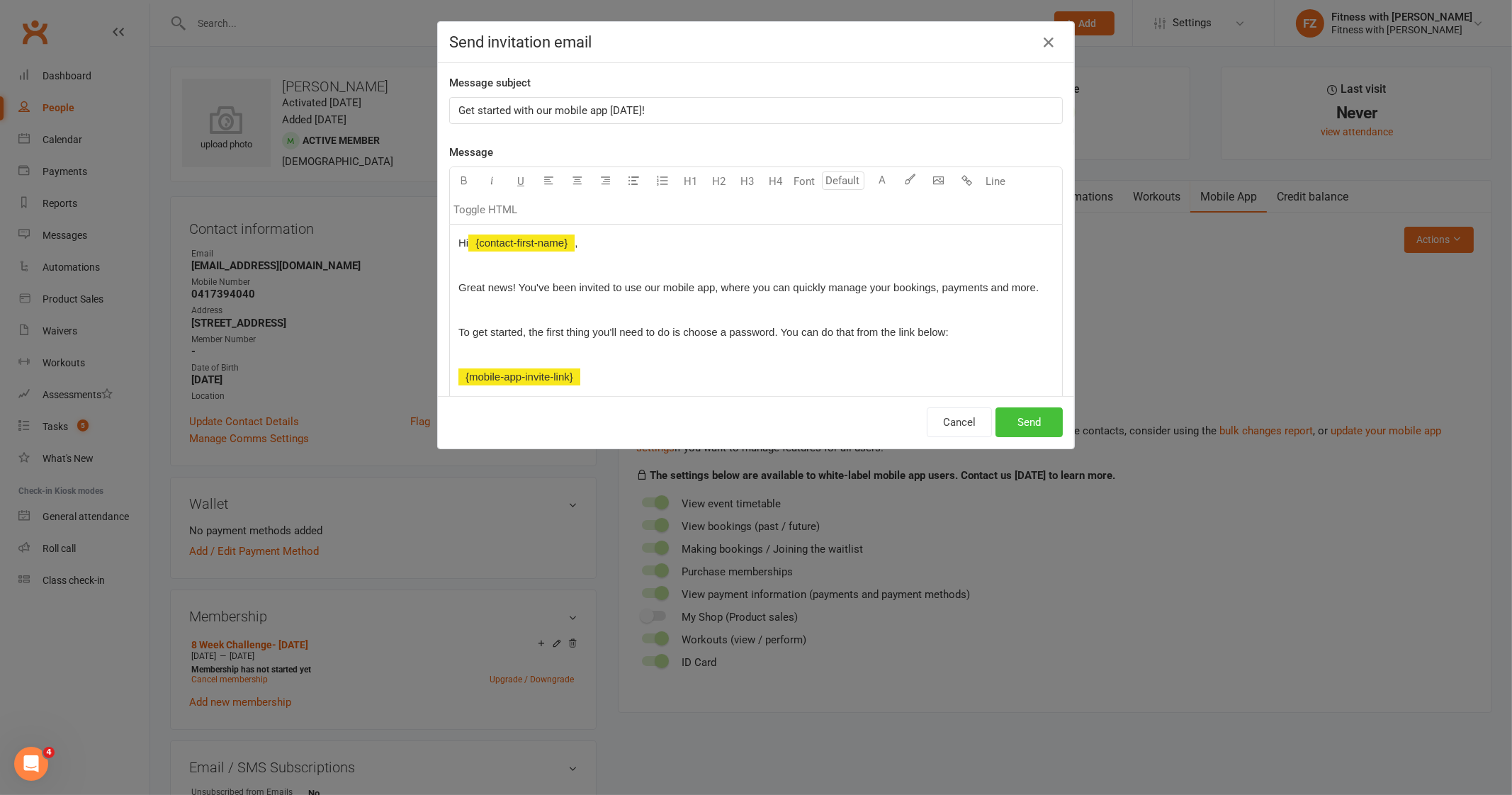
click at [1023, 426] on button "Send" at bounding box center [1029, 422] width 67 height 30
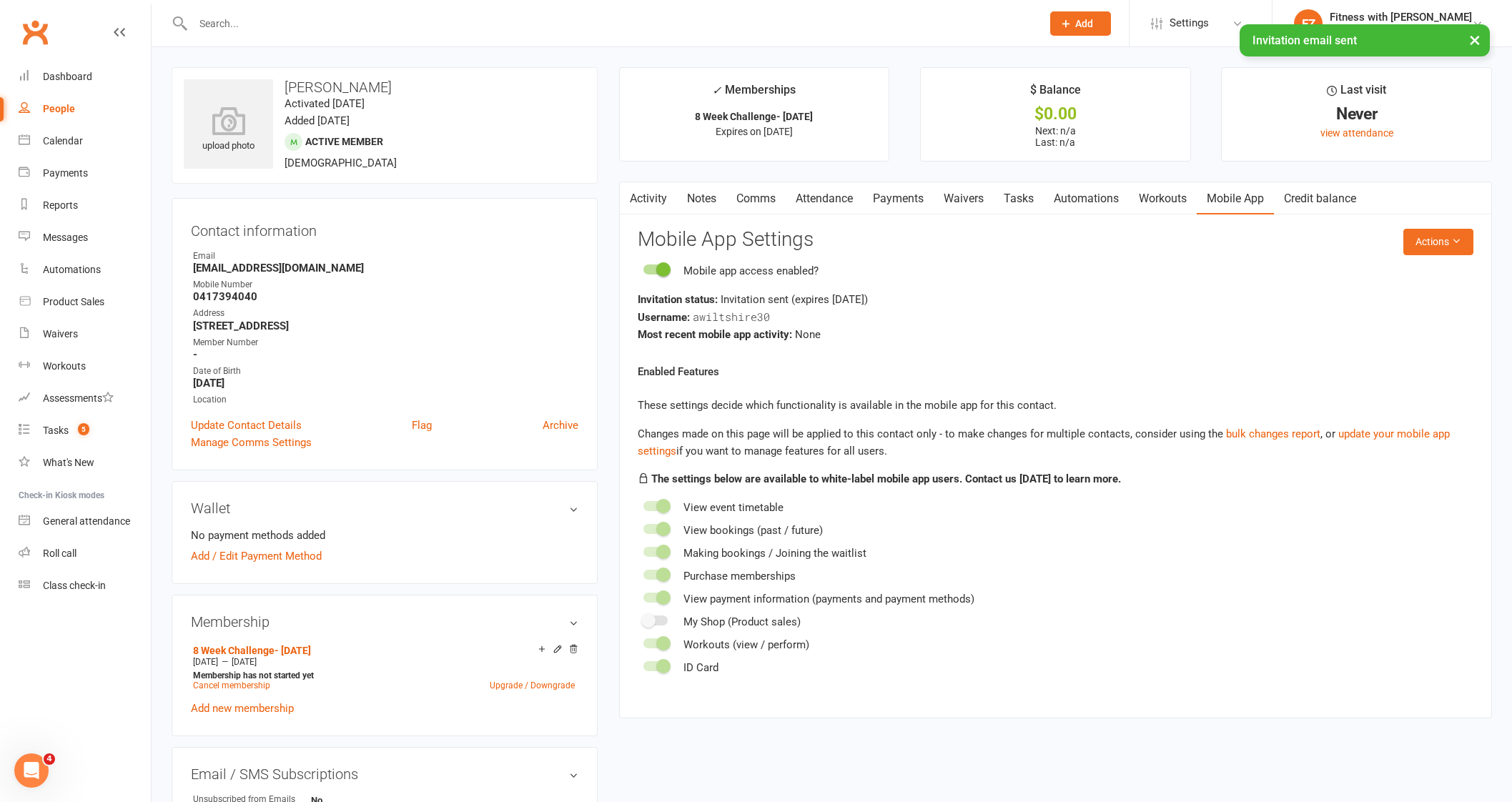
click at [736, 198] on link "Comms" at bounding box center [756, 199] width 59 height 33
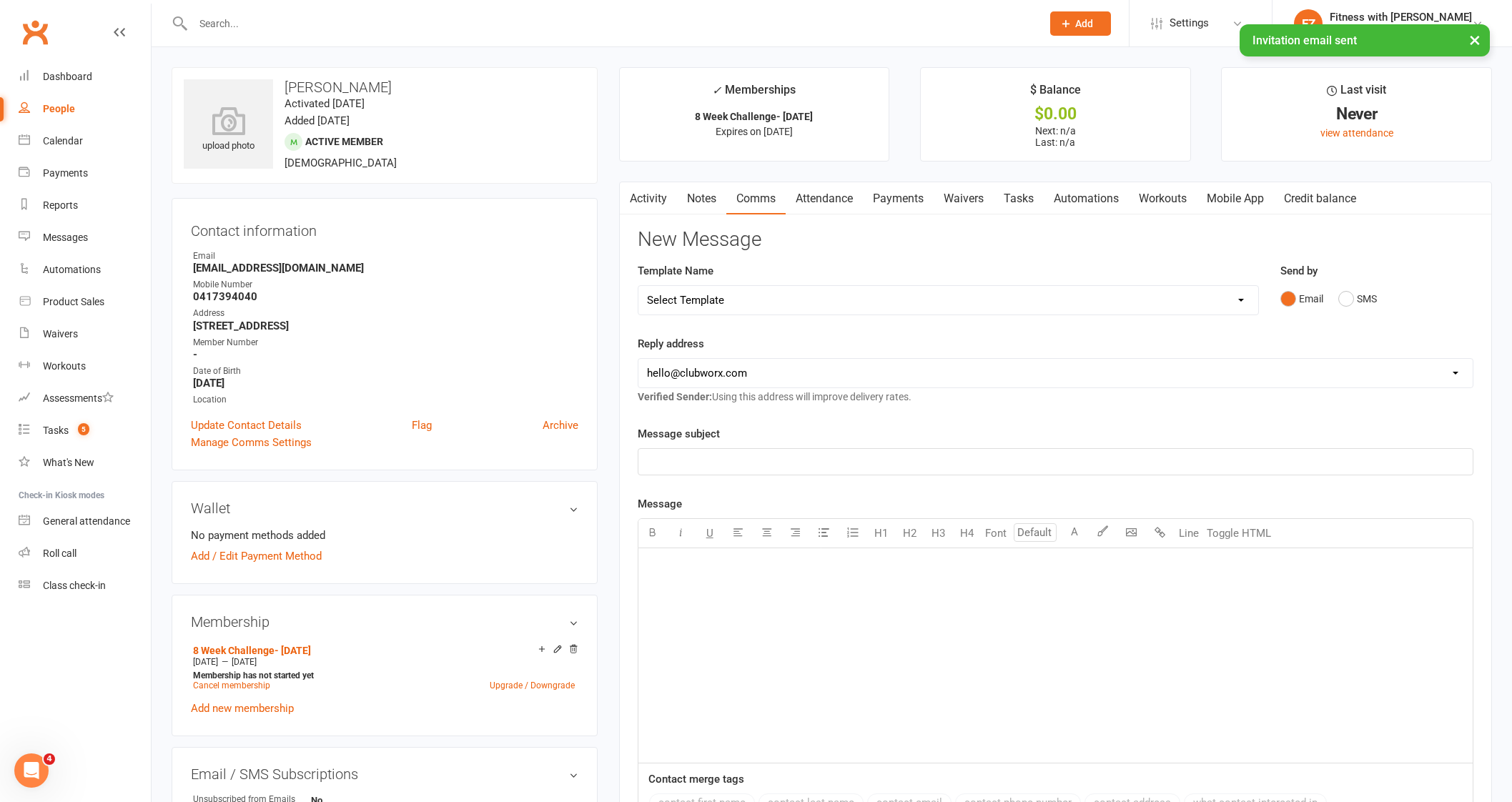
click at [739, 306] on select "Select Template [Email] 2025- Fitness Passport login [Email] 2 week free trial …" at bounding box center [948, 300] width 620 height 28
select select "7"
click at [639, 286] on select "Select Template [Email] 2025- Fitness Passport login [Email] 2 week free trial …" at bounding box center [948, 300] width 620 height 28
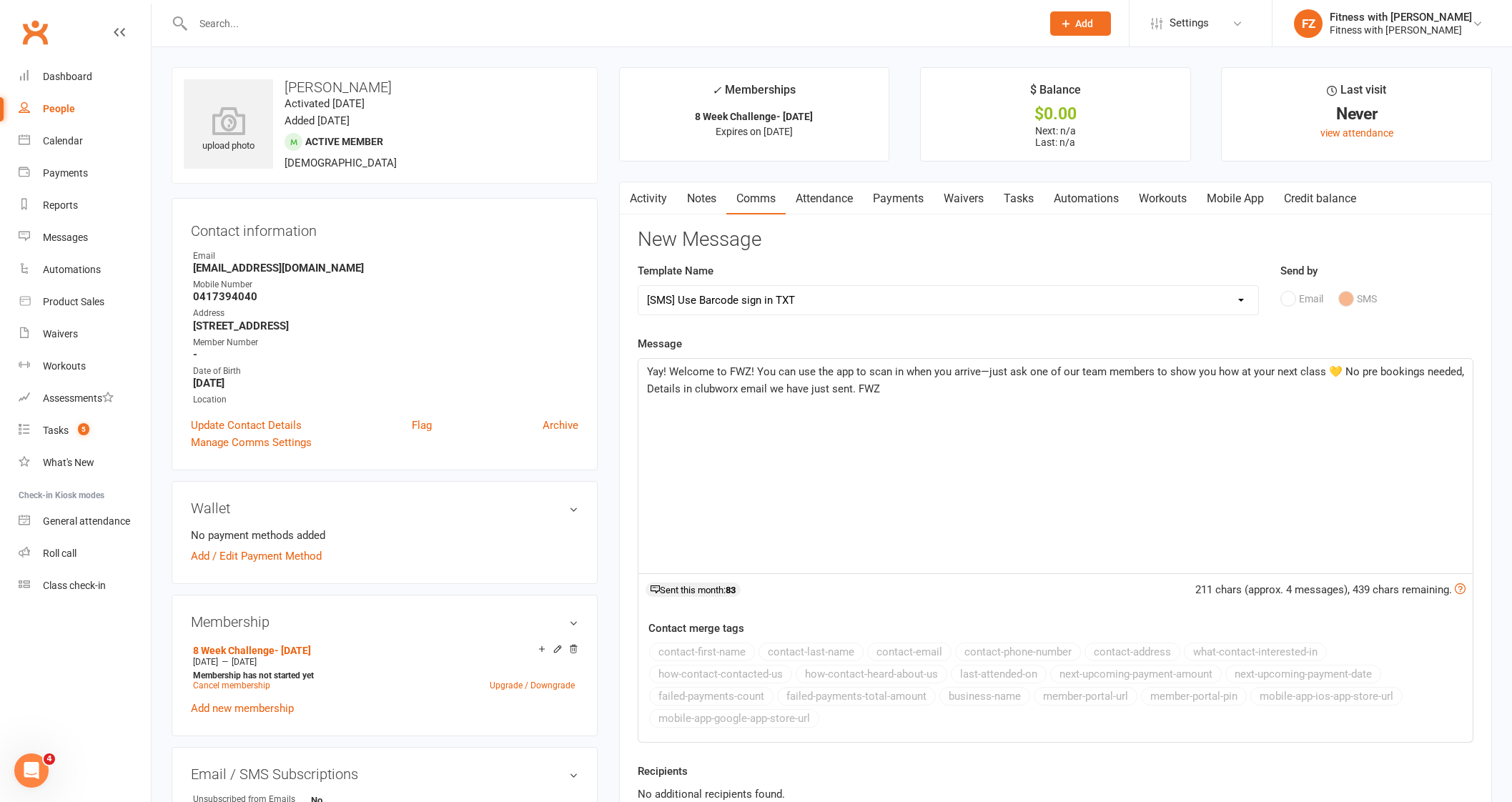
scroll to position [89, 0]
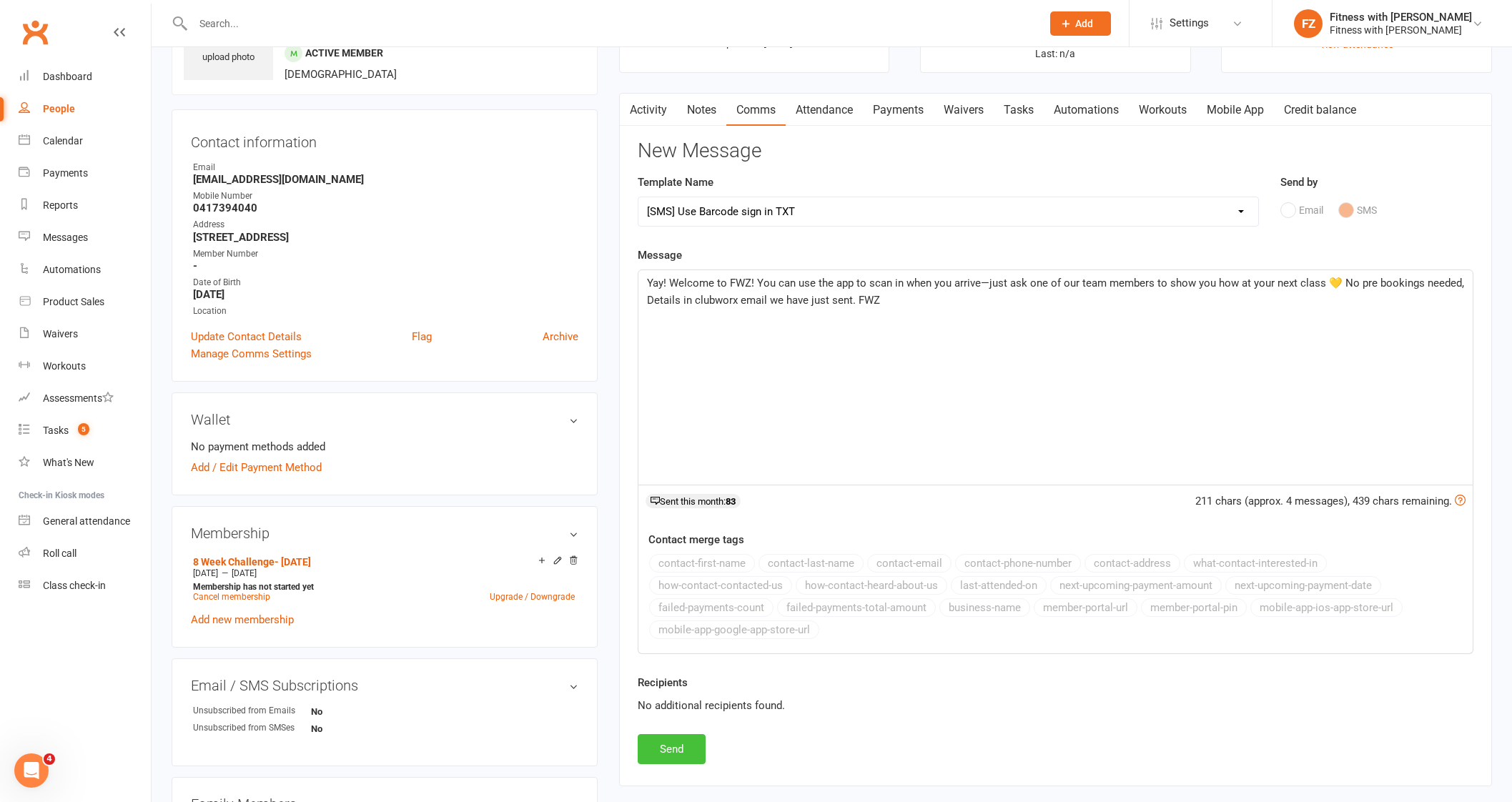
click at [676, 751] on button "Send" at bounding box center [672, 749] width 68 height 30
select select
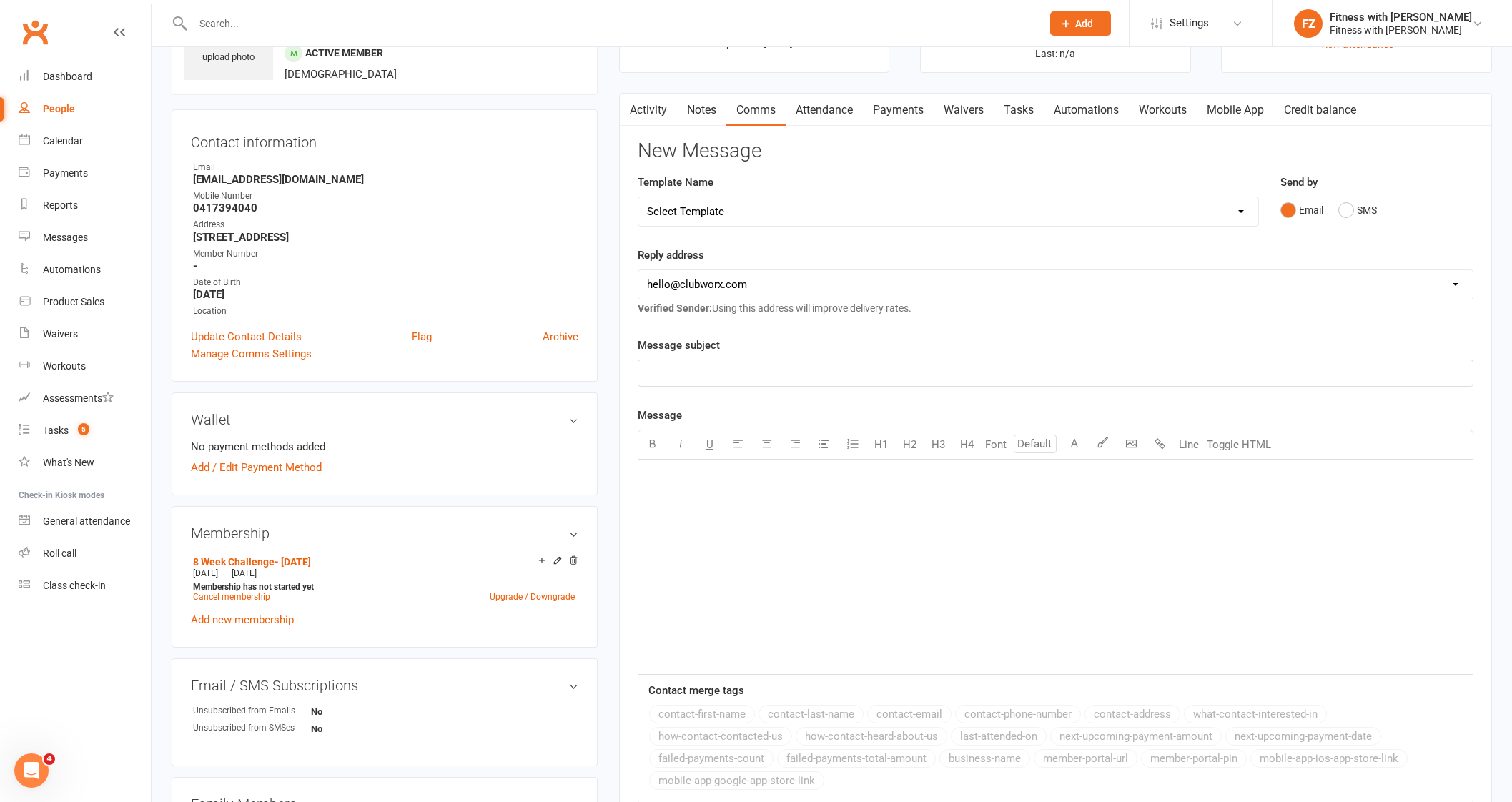
click at [250, 2] on div at bounding box center [601, 23] width 860 height 47
click at [250, 21] on input "text" at bounding box center [609, 23] width 843 height 20
paste input "Rach [PERSON_NAME]"
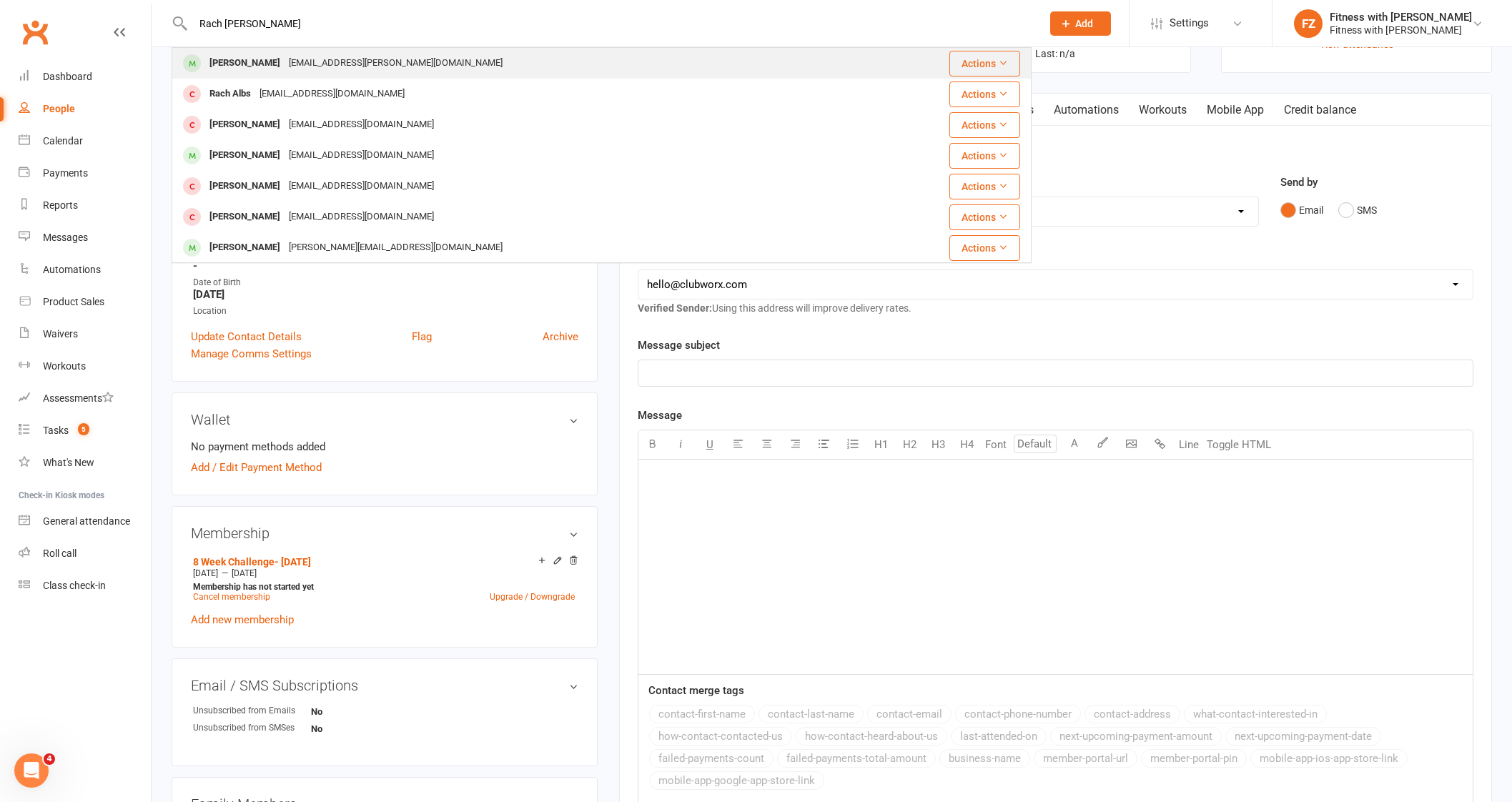
type input "Rach [PERSON_NAME]"
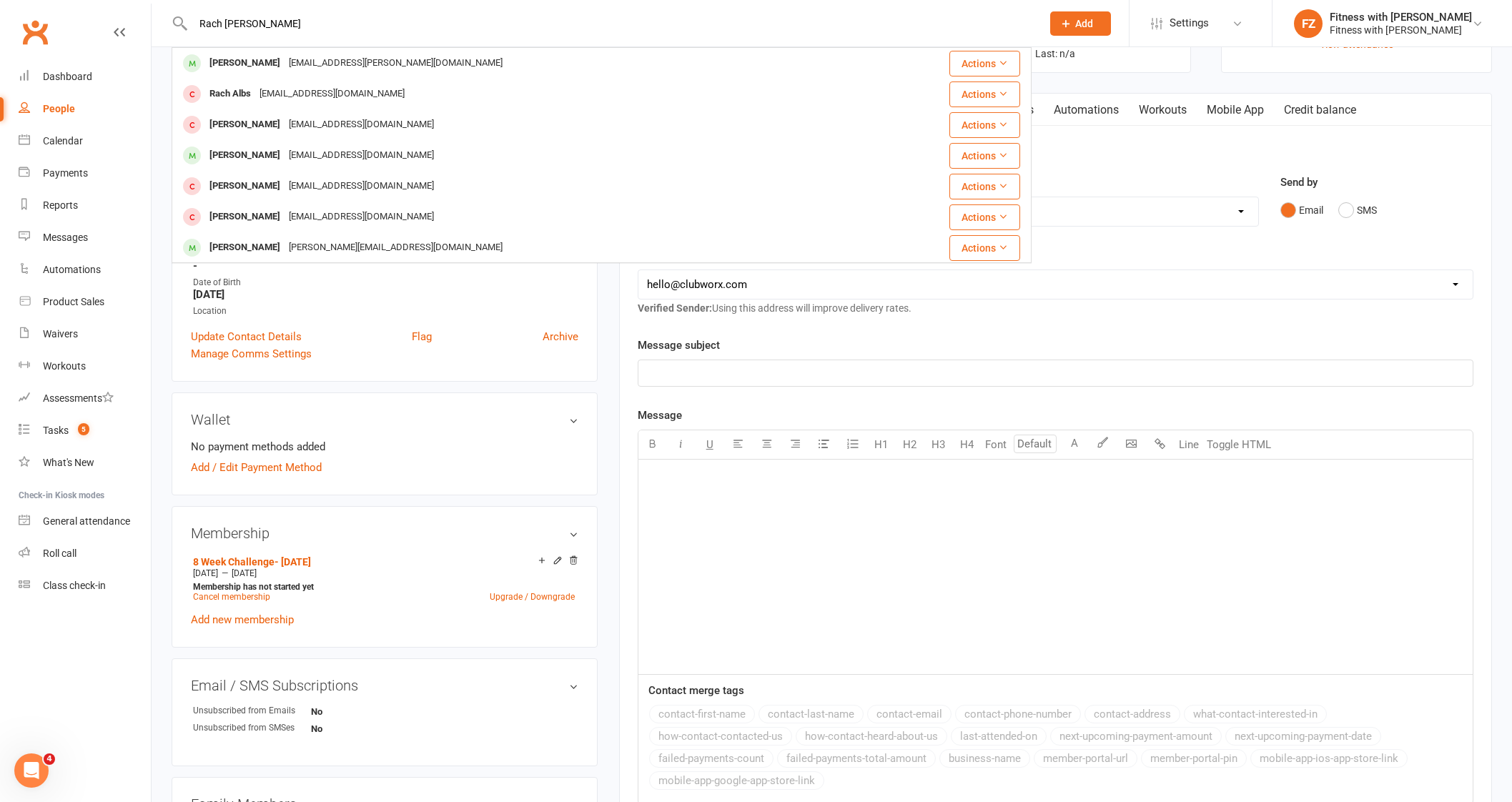
click at [315, 72] on div "[EMAIL_ADDRESS][PERSON_NAME][DOMAIN_NAME]" at bounding box center [396, 63] width 222 height 21
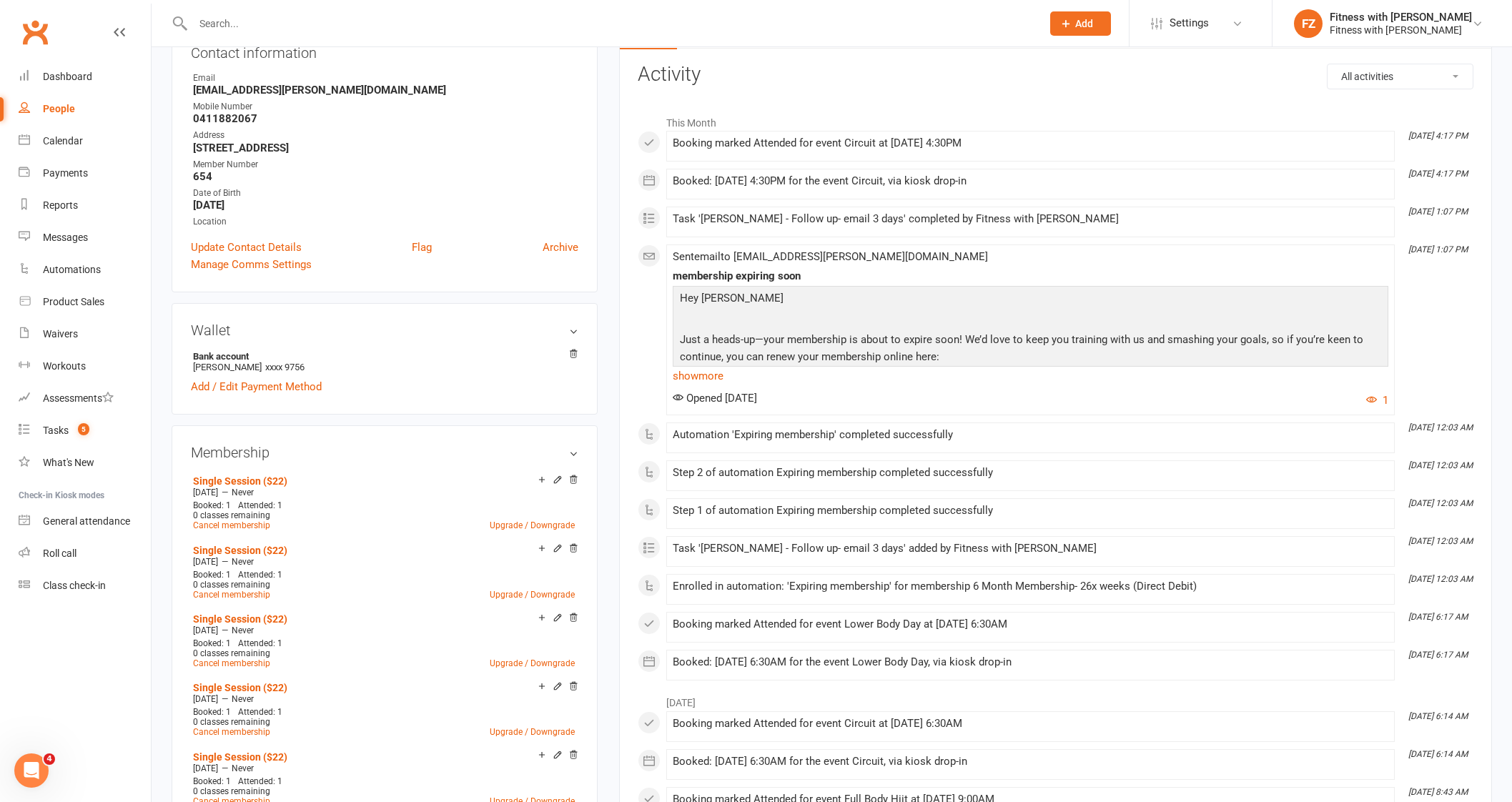
scroll to position [89, 0]
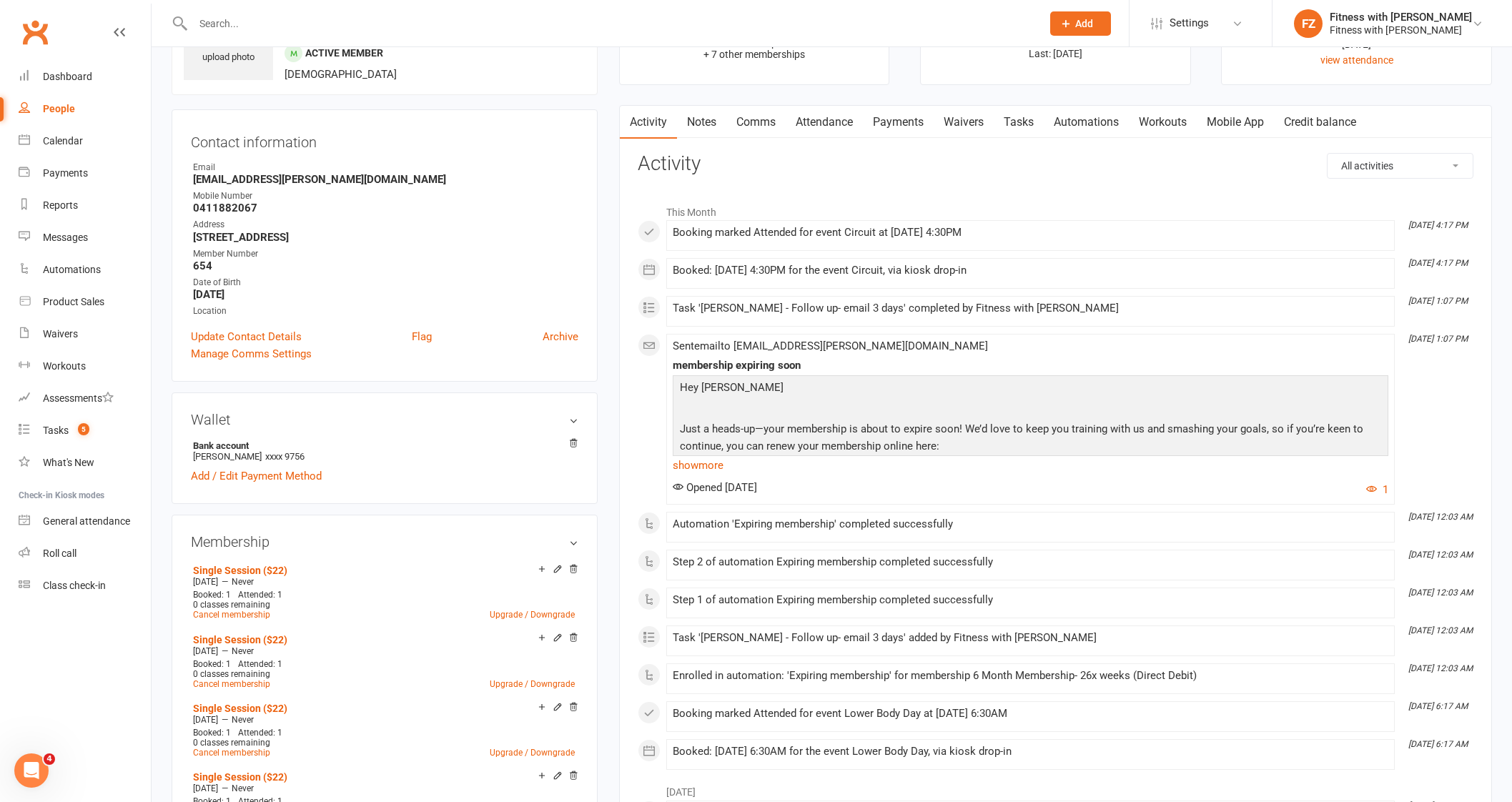
click at [286, 16] on input "text" at bounding box center [609, 23] width 843 height 20
paste input "[PERSON_NAME]"
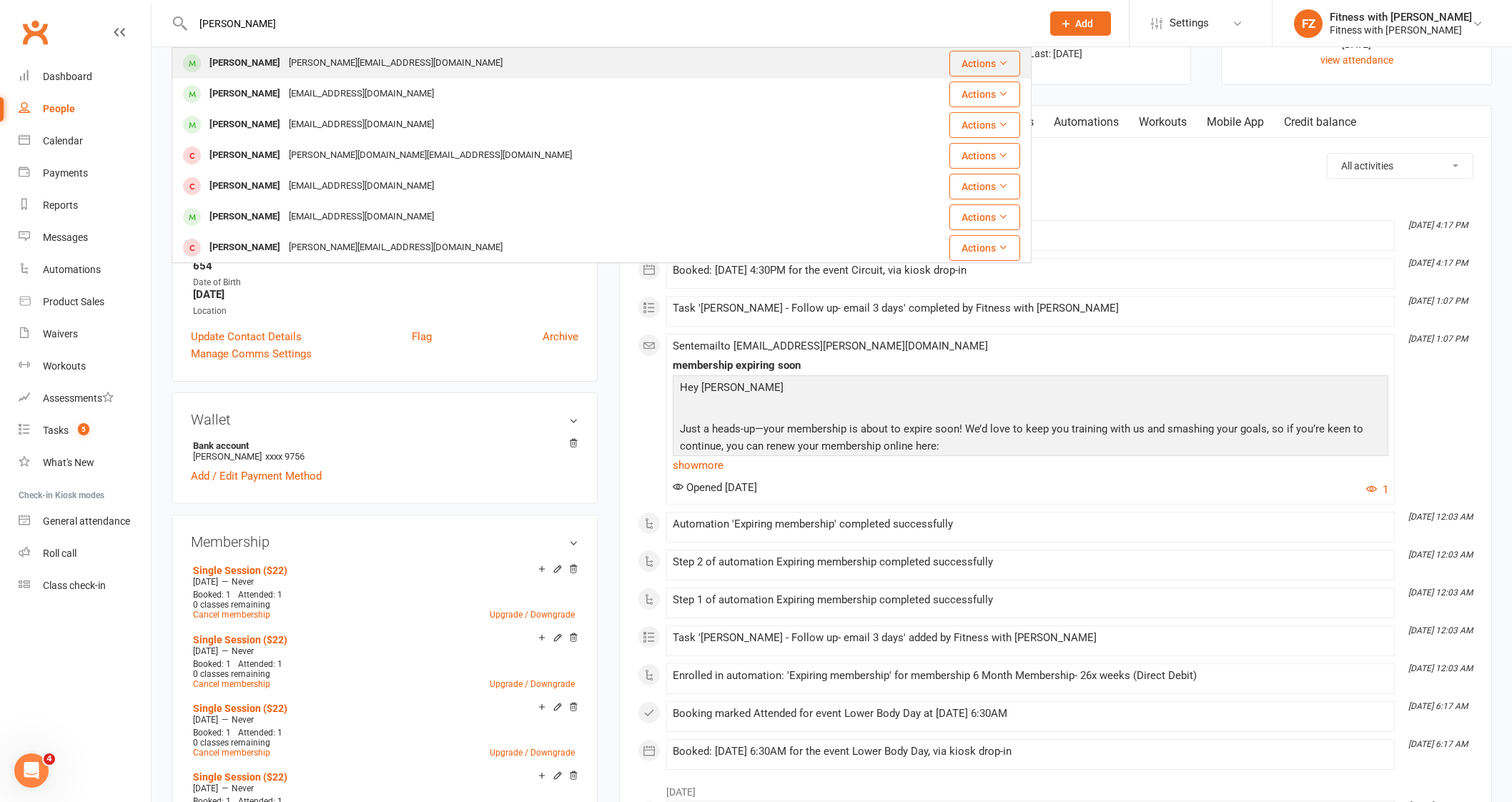
type input "[PERSON_NAME]"
click at [335, 55] on div "[PERSON_NAME][EMAIL_ADDRESS][DOMAIN_NAME]" at bounding box center [396, 63] width 222 height 21
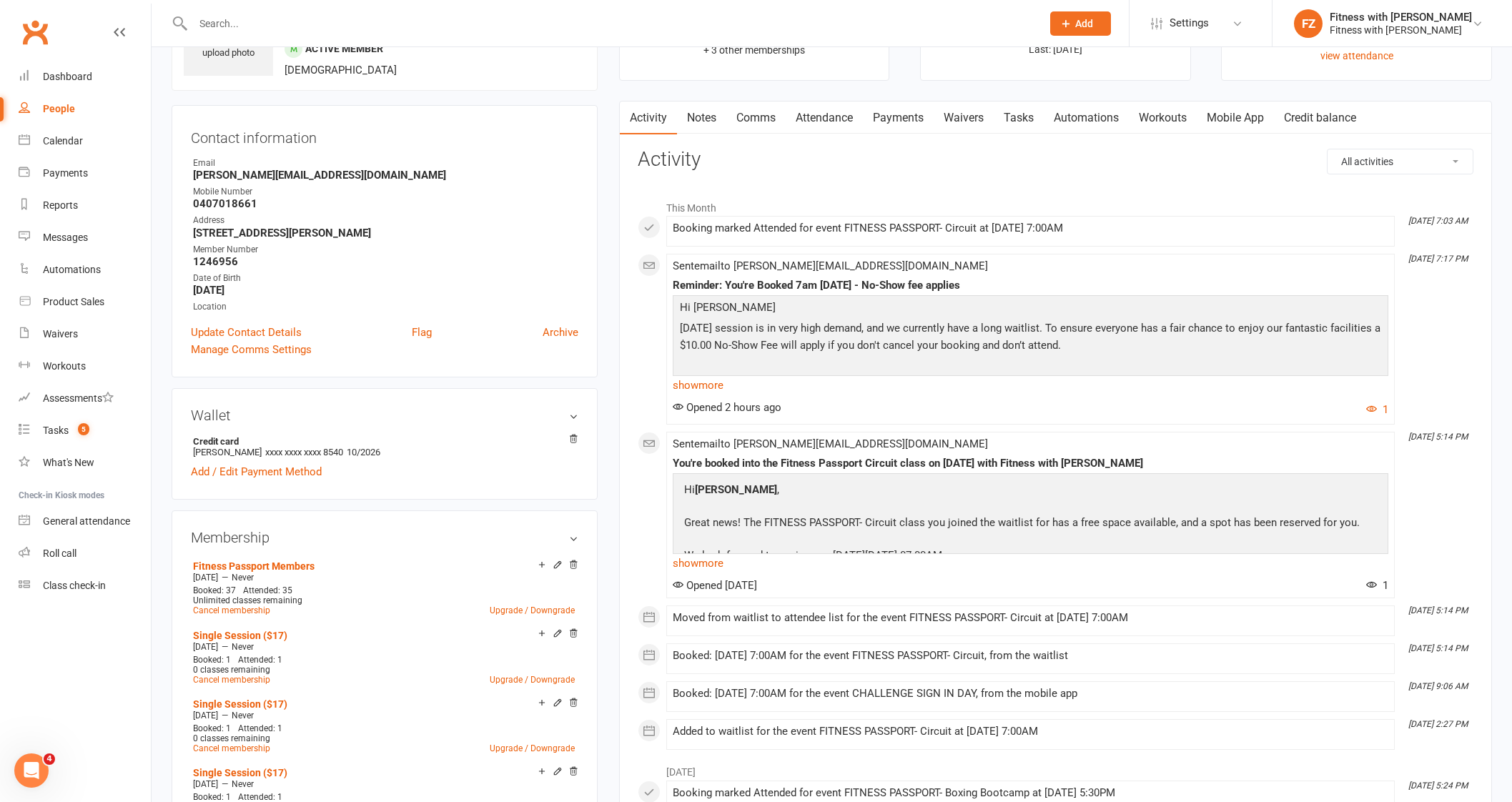
scroll to position [268, 0]
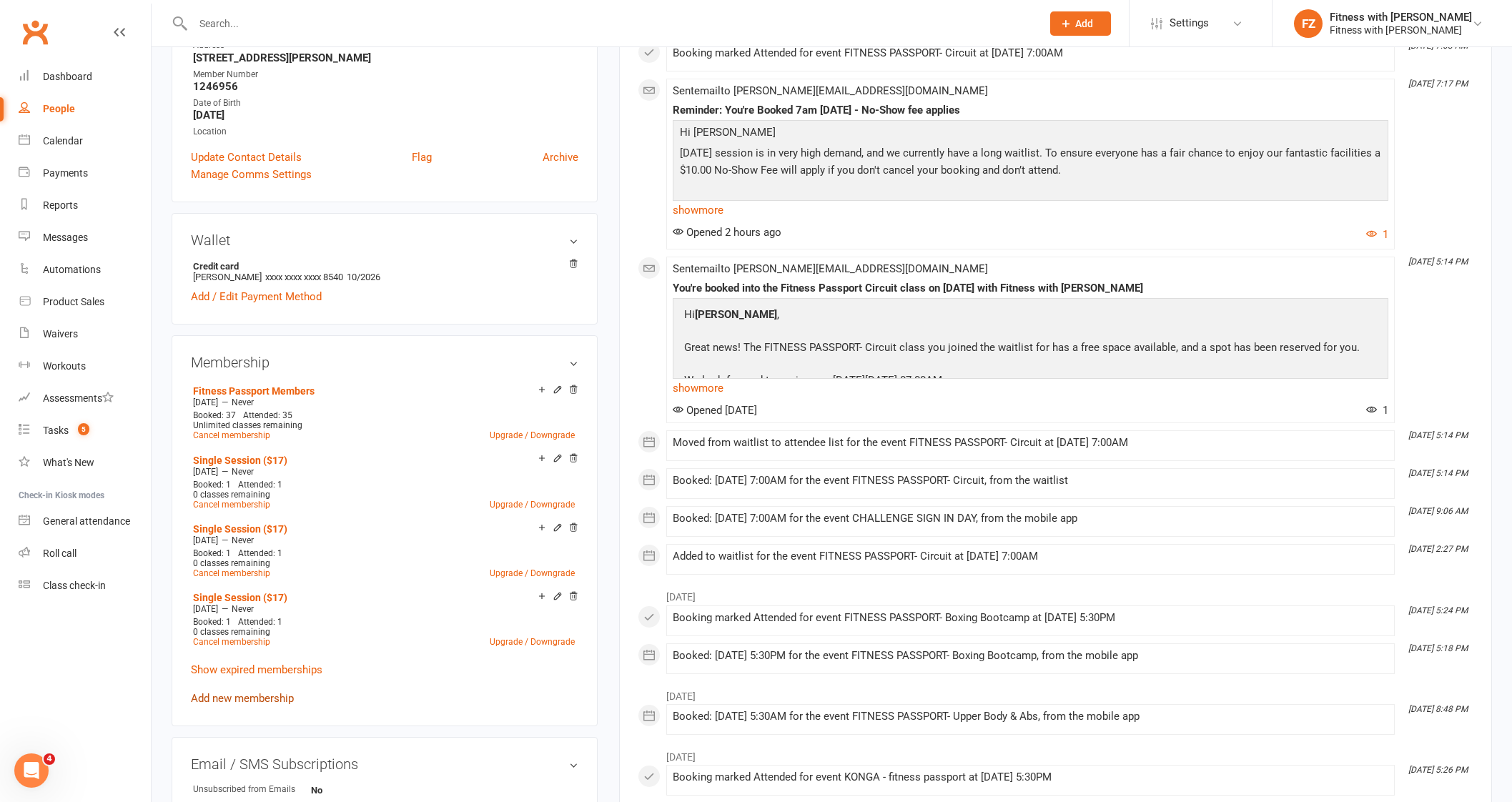
click at [265, 696] on link "Add new membership" at bounding box center [242, 698] width 103 height 13
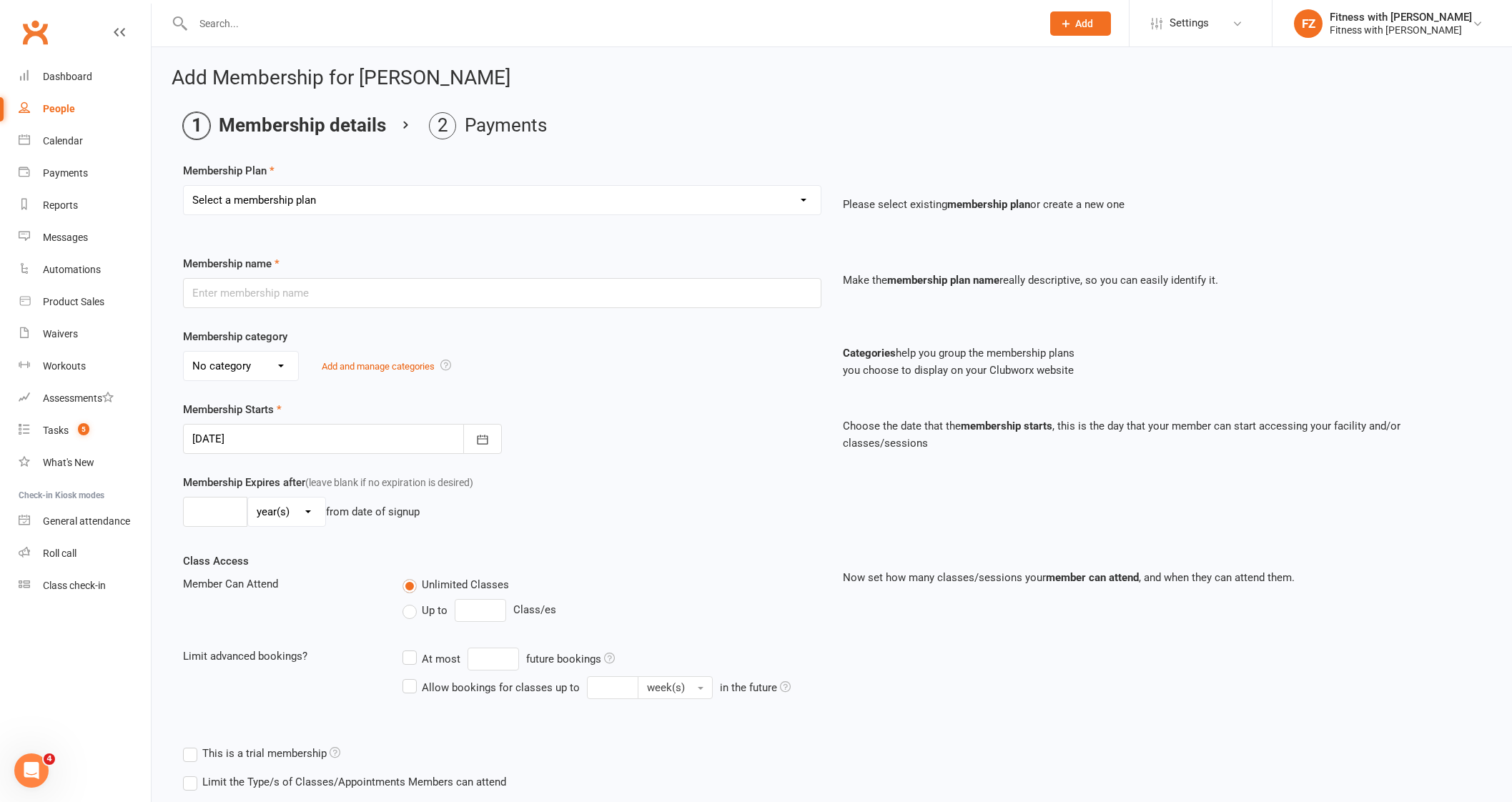
drag, startPoint x: 313, startPoint y: 162, endPoint x: 311, endPoint y: 195, distance: 33.1
click at [314, 176] on div "Membership Plan Select a membership plan Create new Membership Plan Free 2 Week…" at bounding box center [832, 199] width 1298 height 73
click at [311, 195] on select "Select a membership plan Create new Membership Plan Free 2 Week Trial Single Se…" at bounding box center [502, 200] width 637 height 28
select select "12"
click at [184, 186] on select "Select a membership plan Create new Membership Plan Free 2 Week Trial Single Se…" at bounding box center [502, 200] width 637 height 28
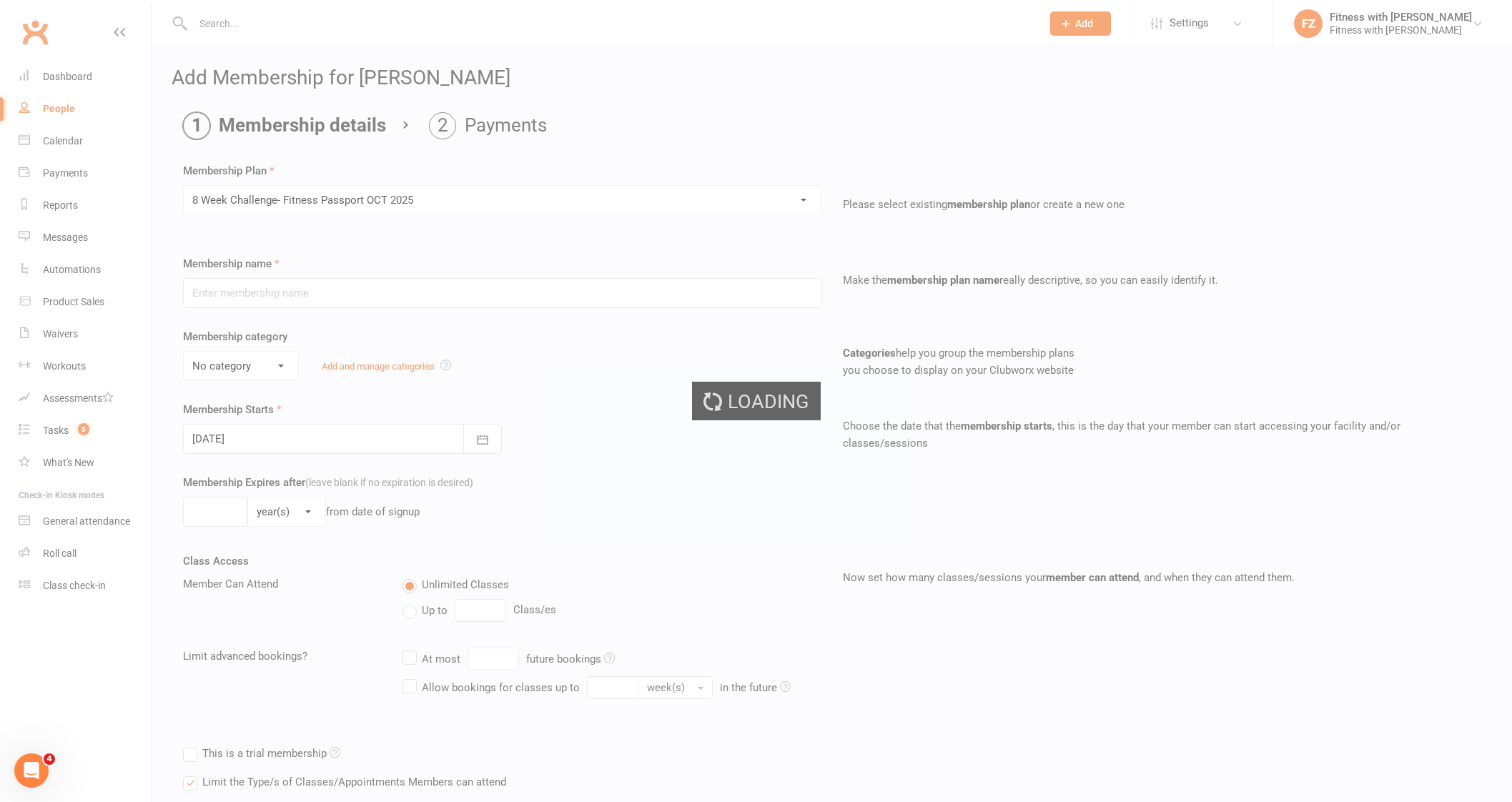
type input "8 Week Challenge- Fitness Passport [DATE]"
select select "0"
type input "[DATE]"
type input "8"
select select "1"
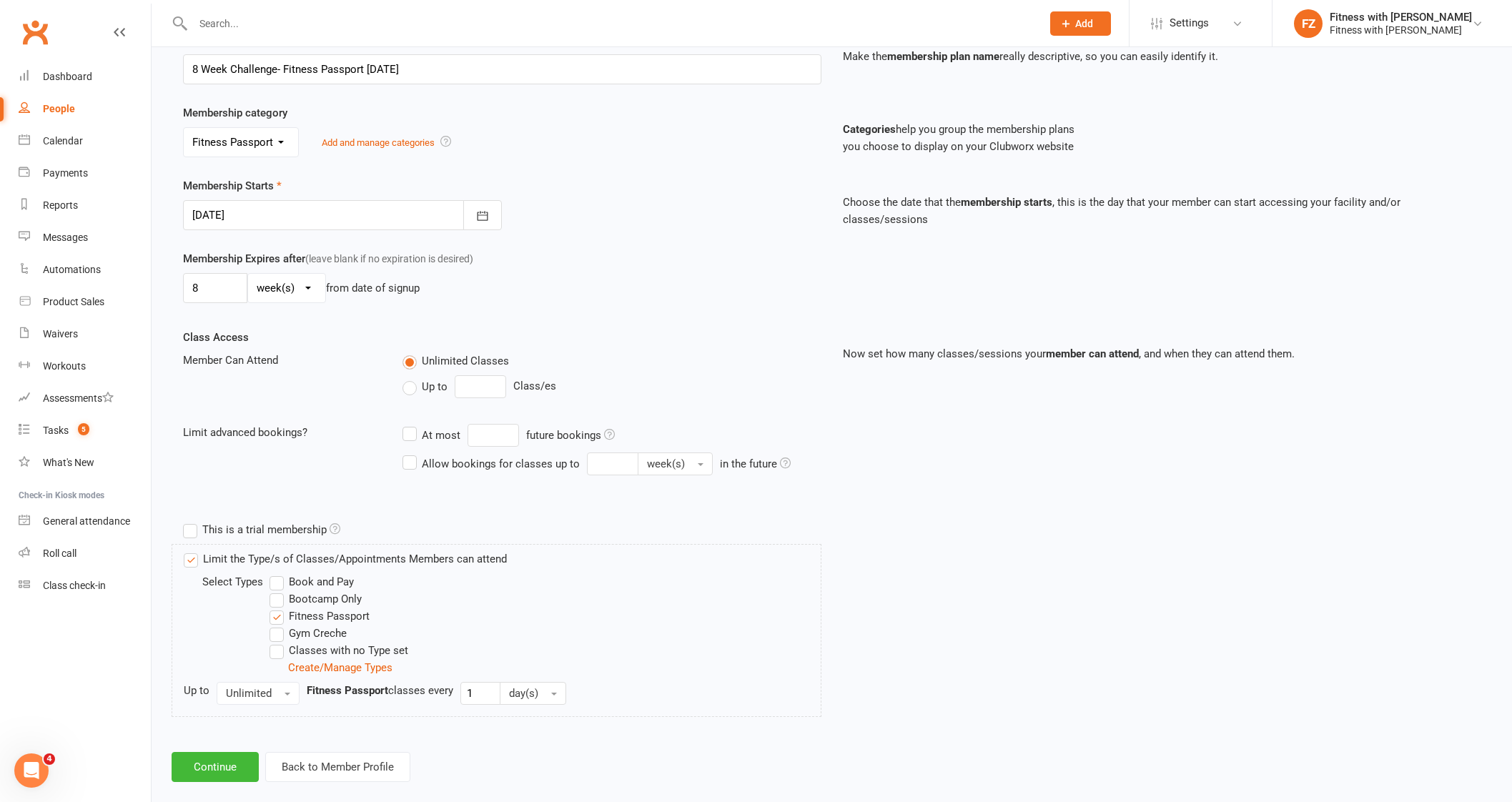
scroll to position [241, 0]
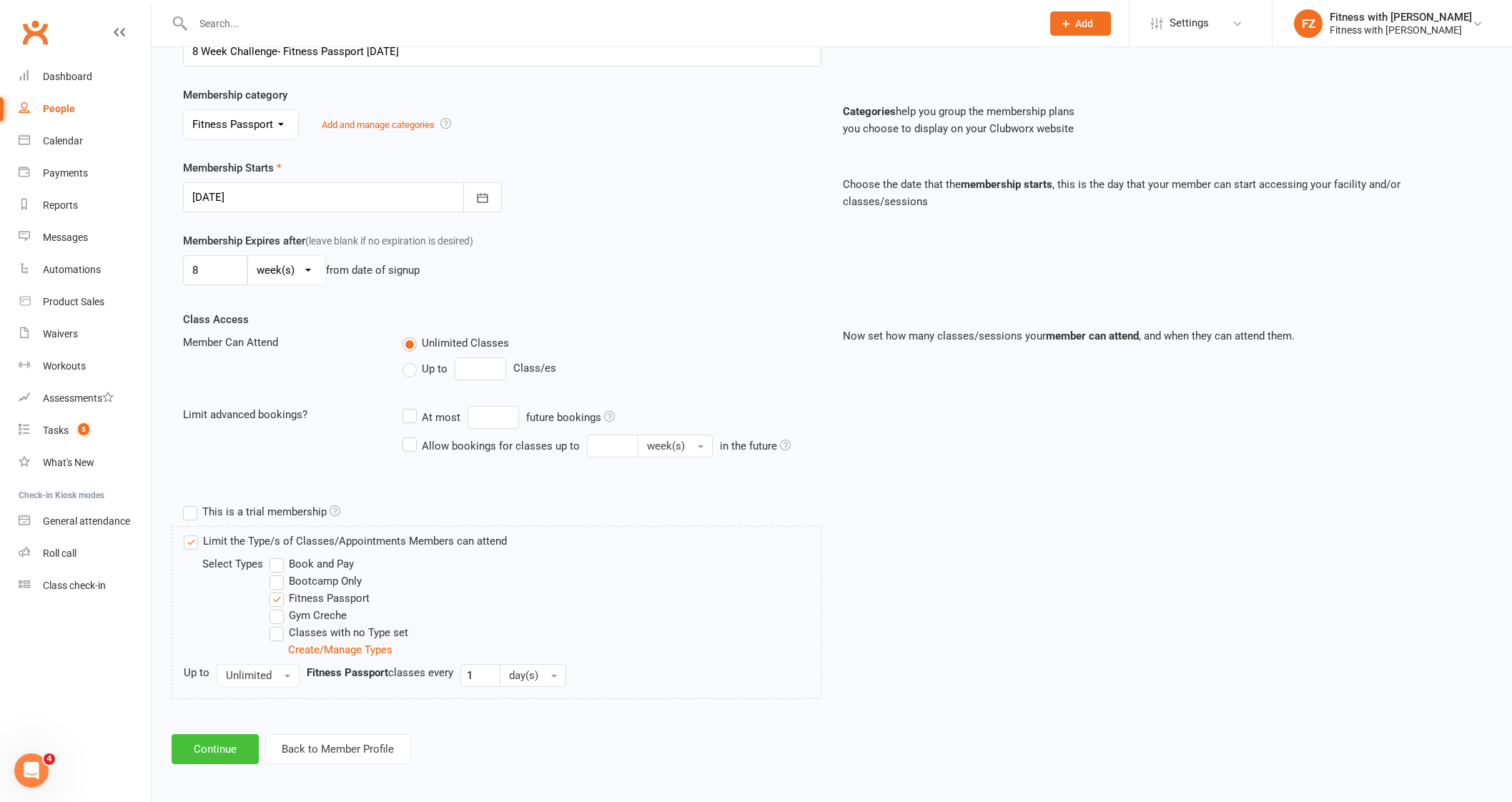
click at [210, 743] on button "Continue" at bounding box center [215, 749] width 87 height 30
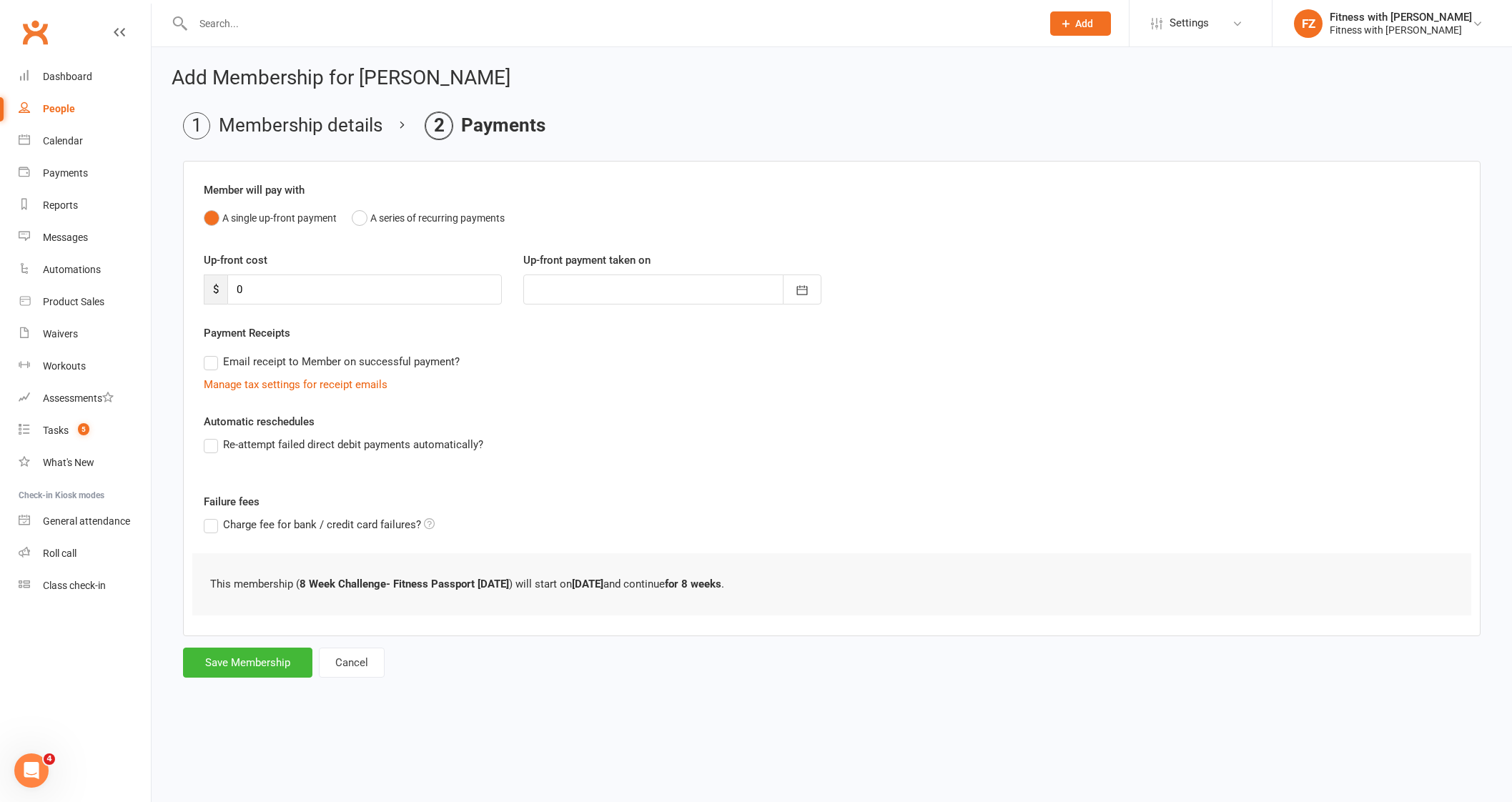
scroll to position [0, 0]
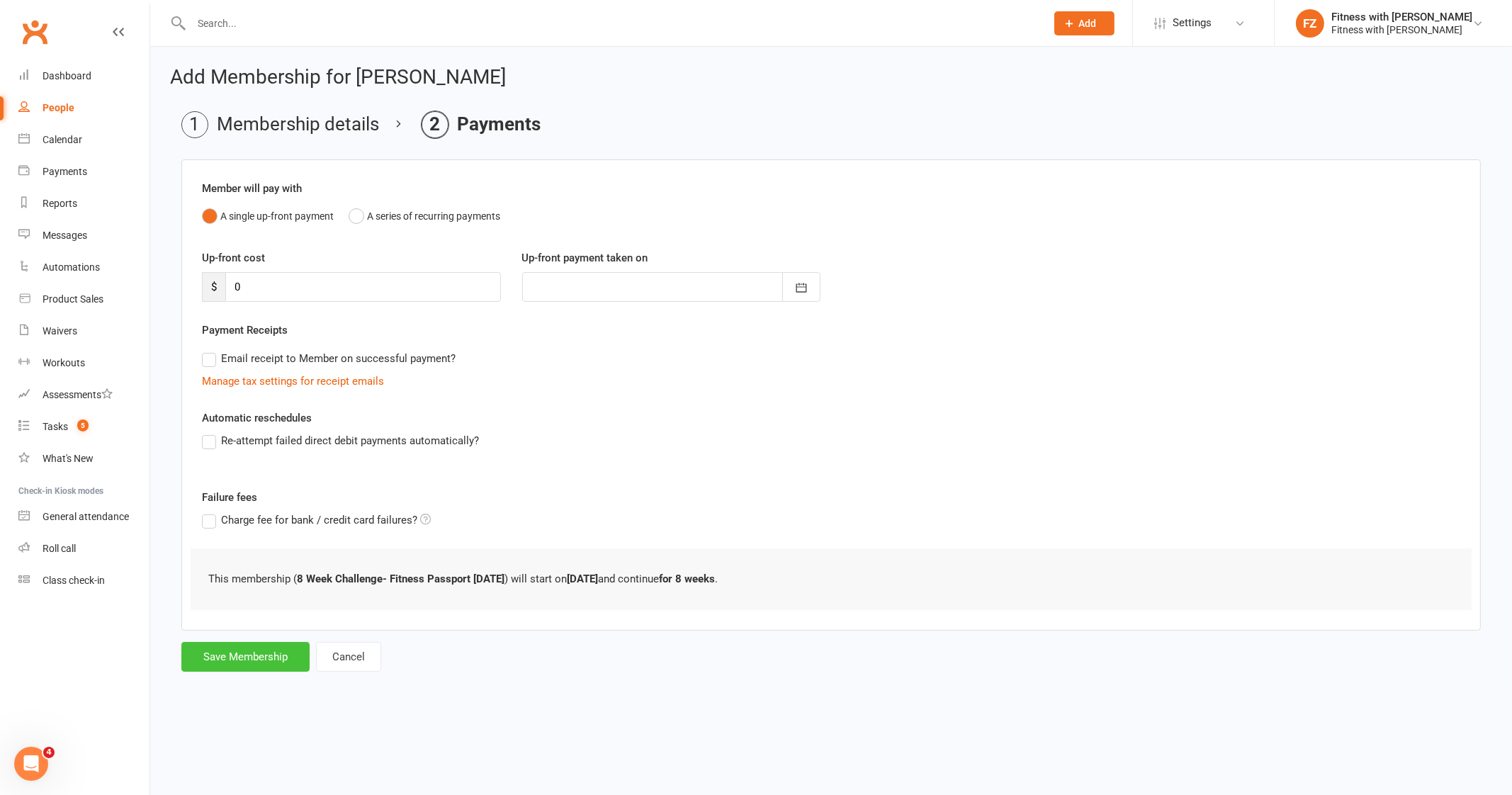
click at [234, 640] on form "Member will pay with A single up-front payment A series of recurring payments U…" at bounding box center [831, 415] width 1299 height 512
click at [232, 655] on button "Save Membership" at bounding box center [245, 656] width 129 height 30
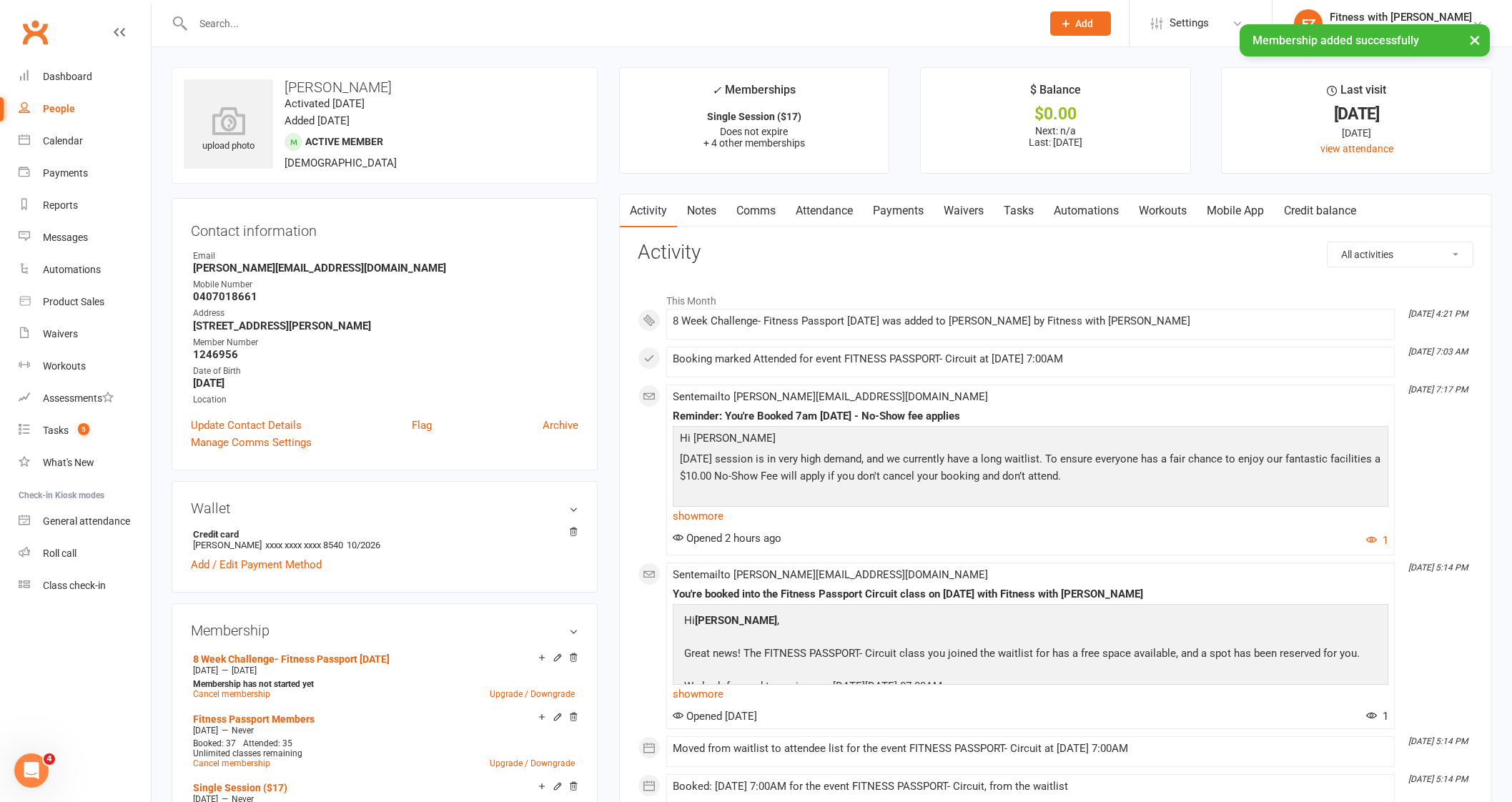
click at [1216, 205] on link "Mobile App" at bounding box center [1235, 211] width 78 height 33
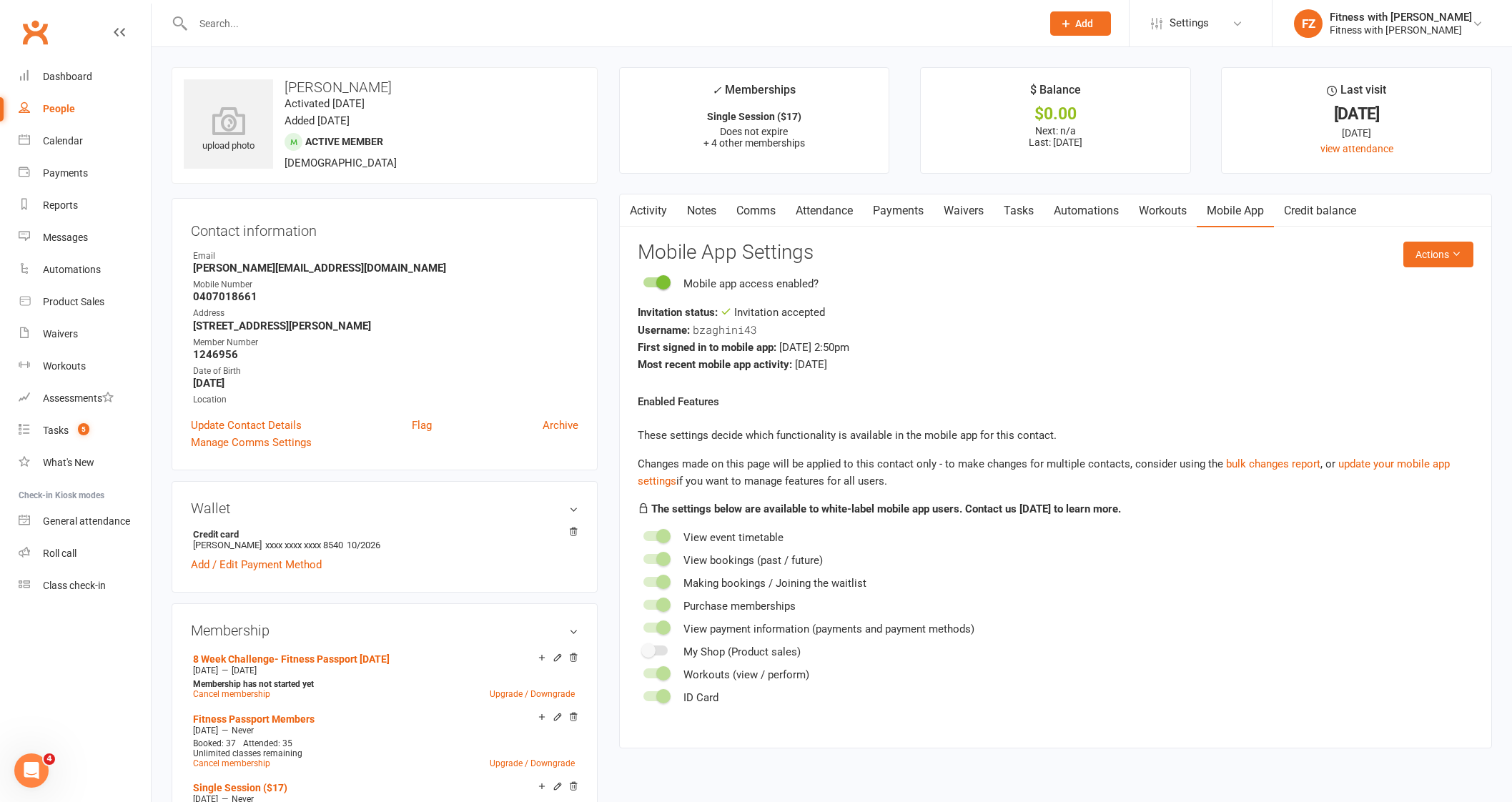
click at [767, 216] on link "Comms" at bounding box center [756, 211] width 59 height 33
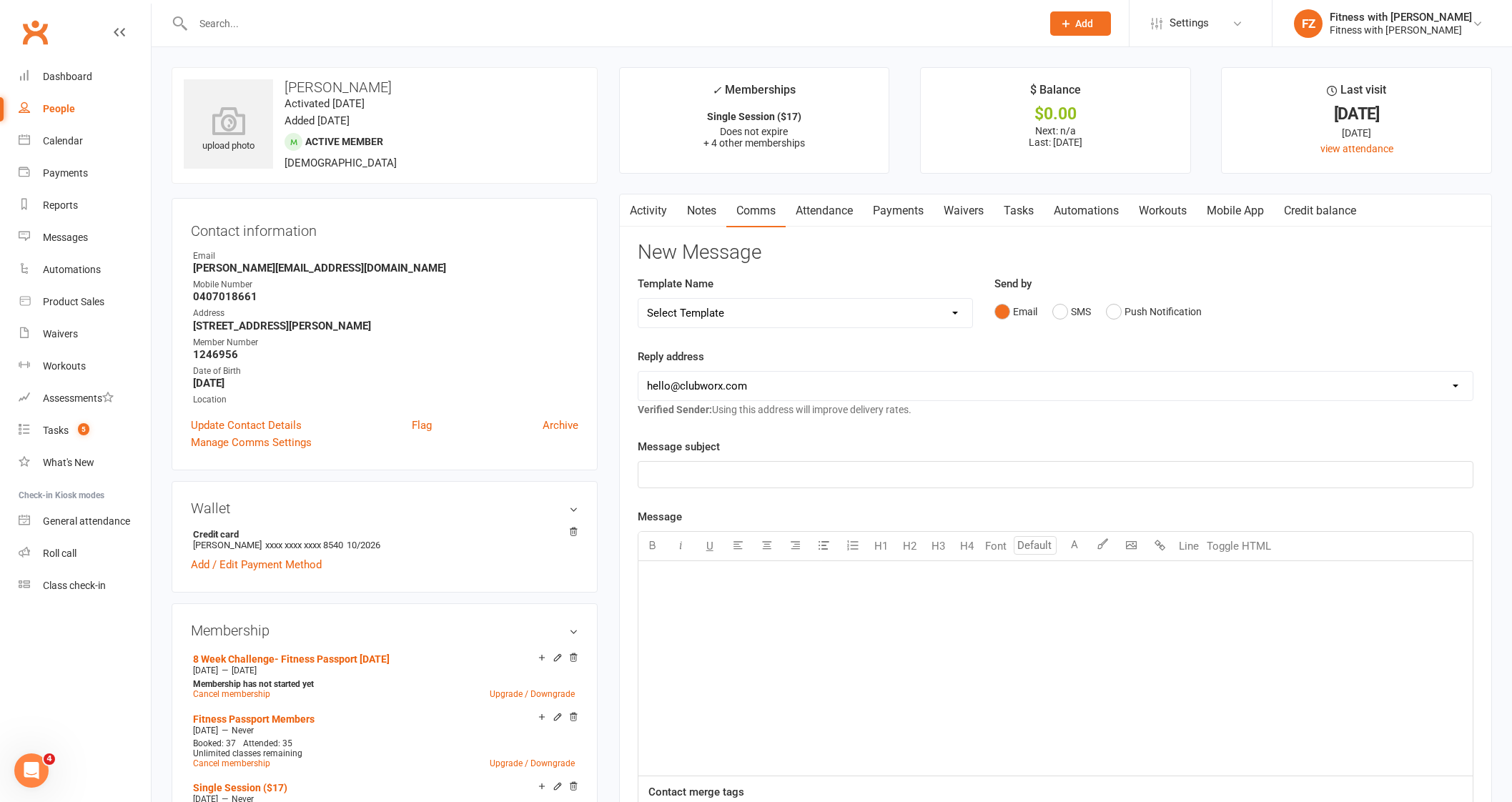
click at [647, 210] on link "Activity" at bounding box center [648, 211] width 57 height 33
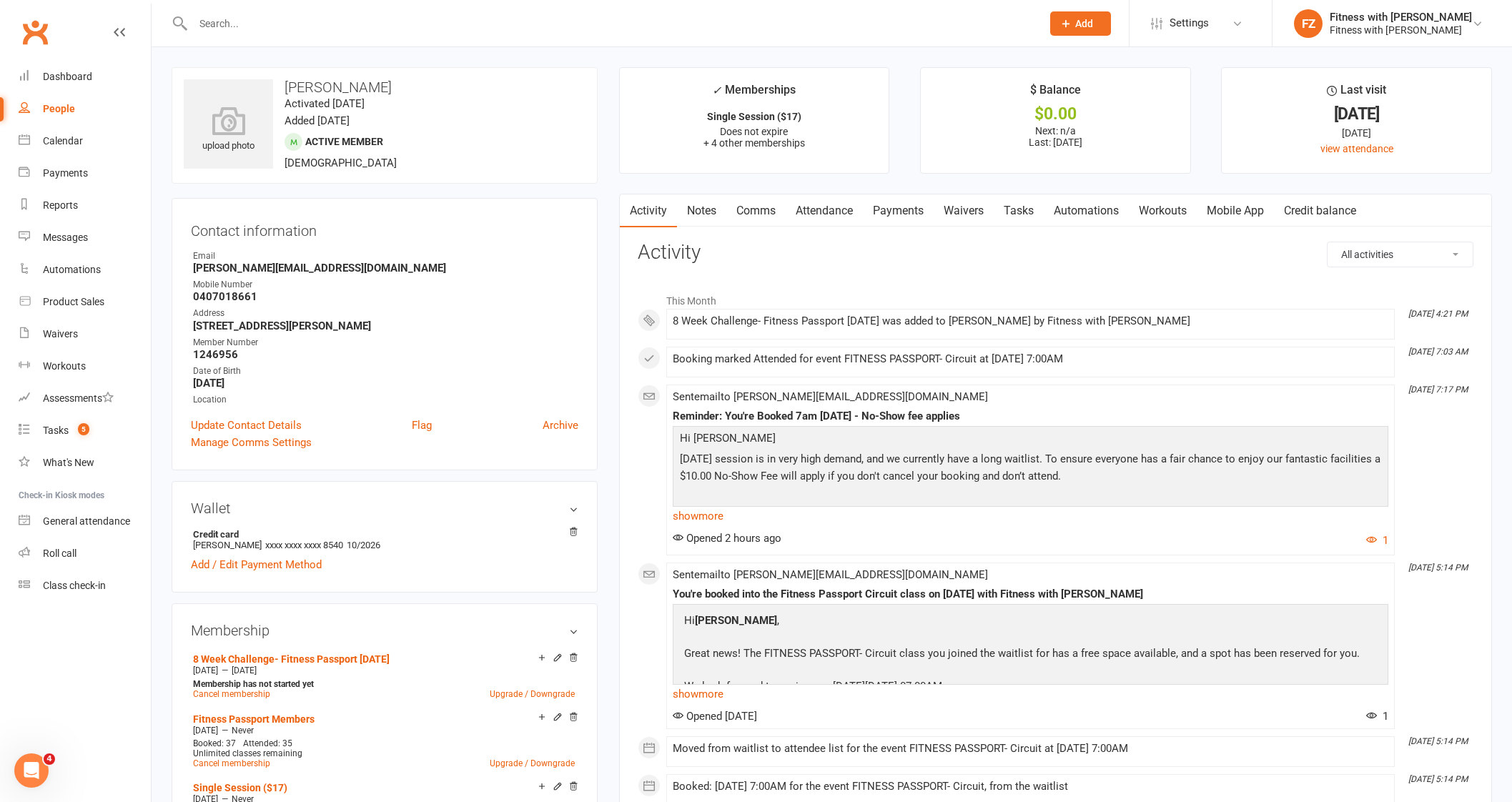
click at [337, 25] on input "text" at bounding box center [609, 23] width 843 height 20
paste input "[PERSON_NAME] [PERSON_NAME]"
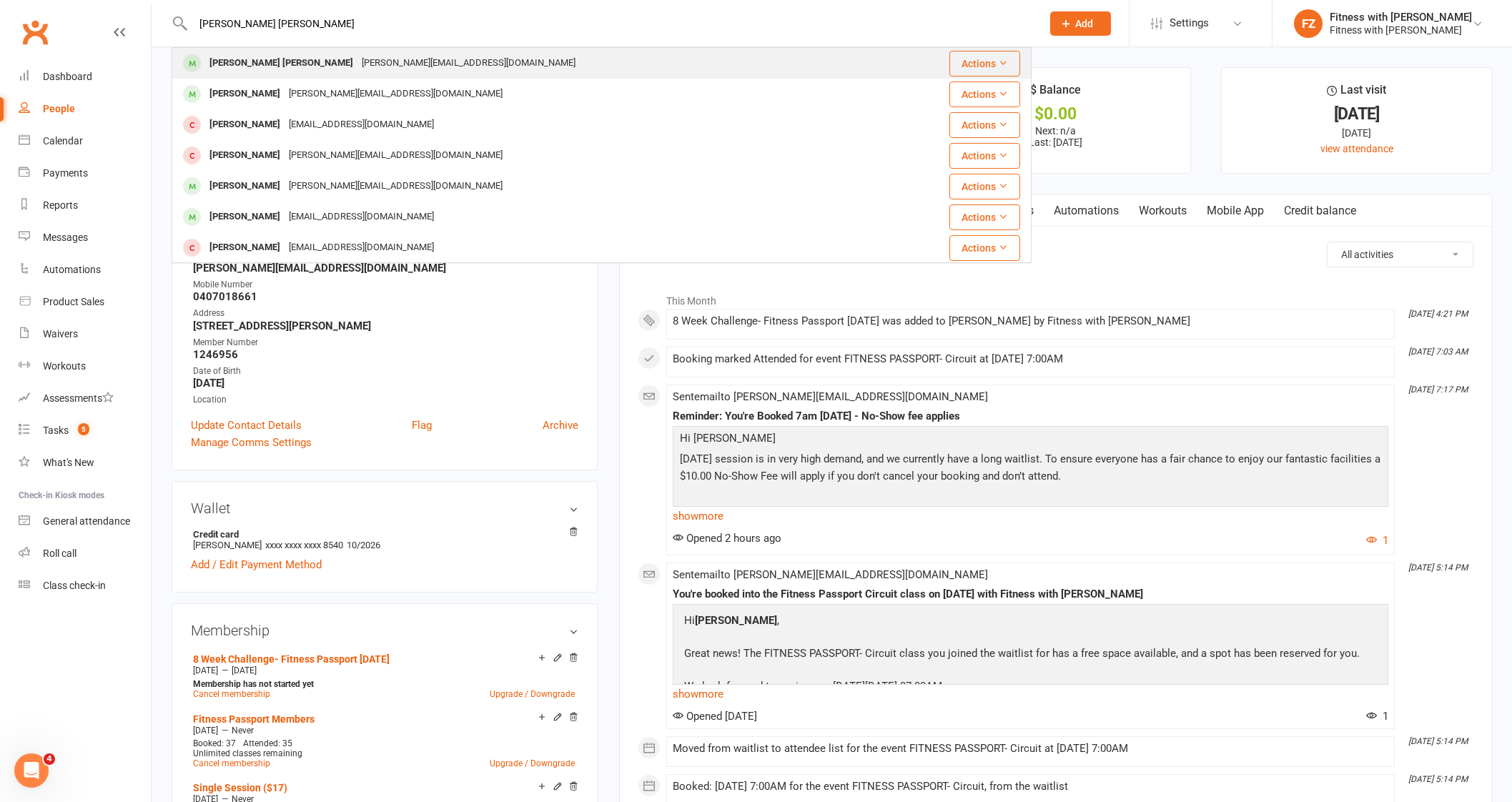
type input "[PERSON_NAME] [PERSON_NAME]"
click at [300, 53] on div "[PERSON_NAME] [PERSON_NAME]" at bounding box center [281, 63] width 152 height 21
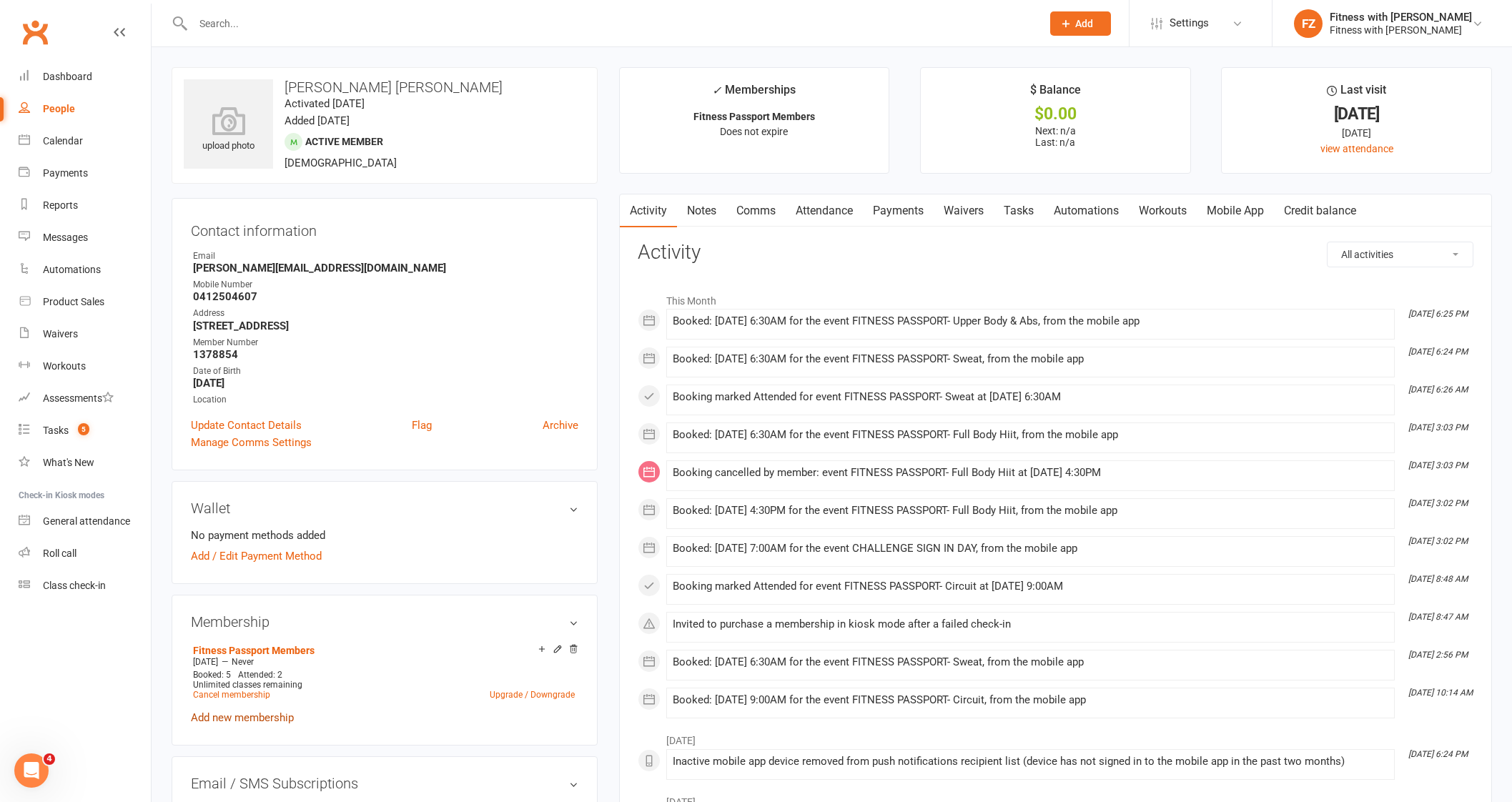
click at [257, 715] on link "Add new membership" at bounding box center [242, 717] width 103 height 13
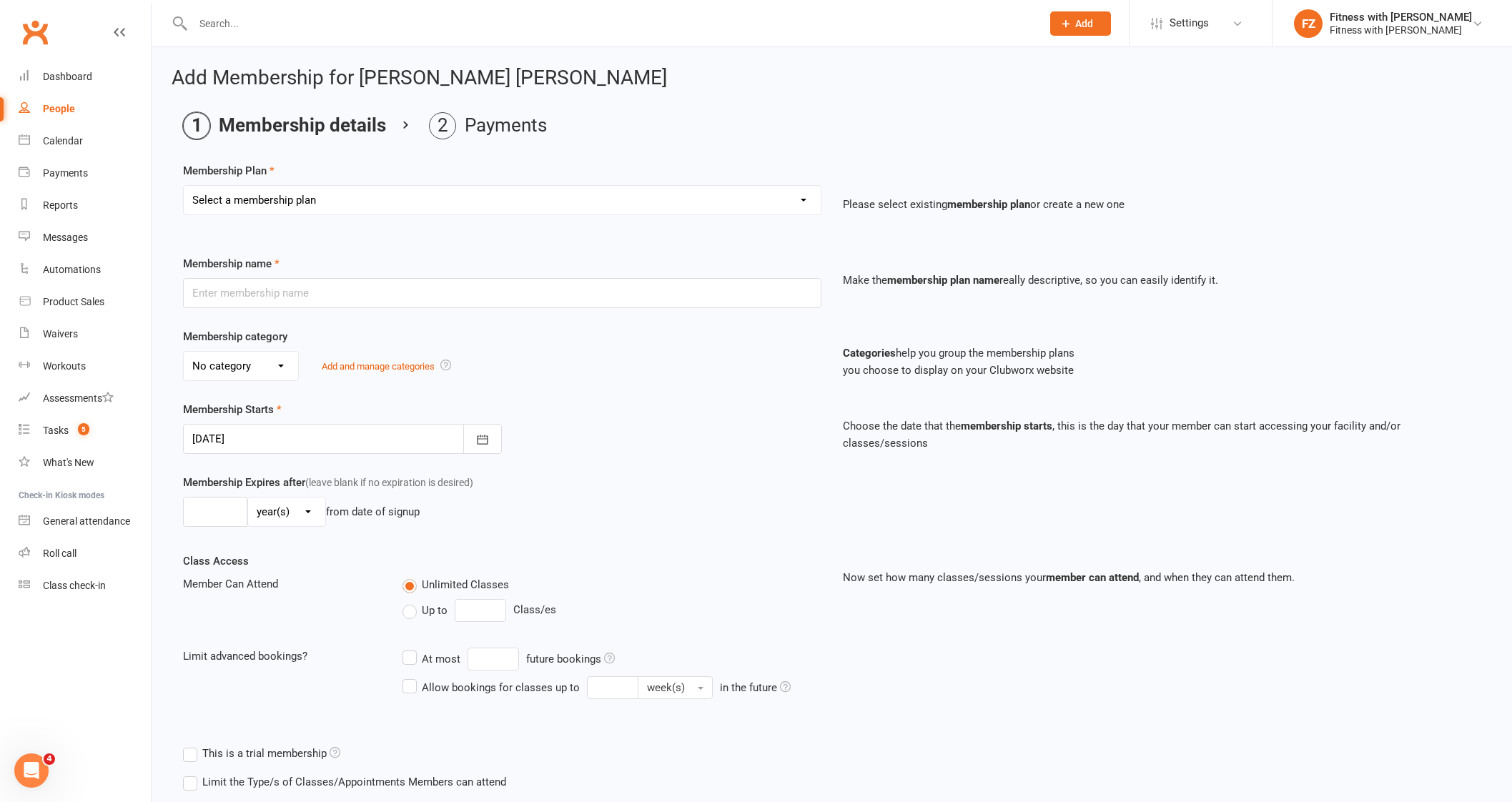
click at [342, 200] on select "Select a membership plan Create new Membership Plan Free 2 Week Trial Single Se…" at bounding box center [502, 200] width 637 height 28
select select "12"
click at [184, 186] on select "Select a membership plan Create new Membership Plan Free 2 Week Trial Single Se…" at bounding box center [502, 200] width 637 height 28
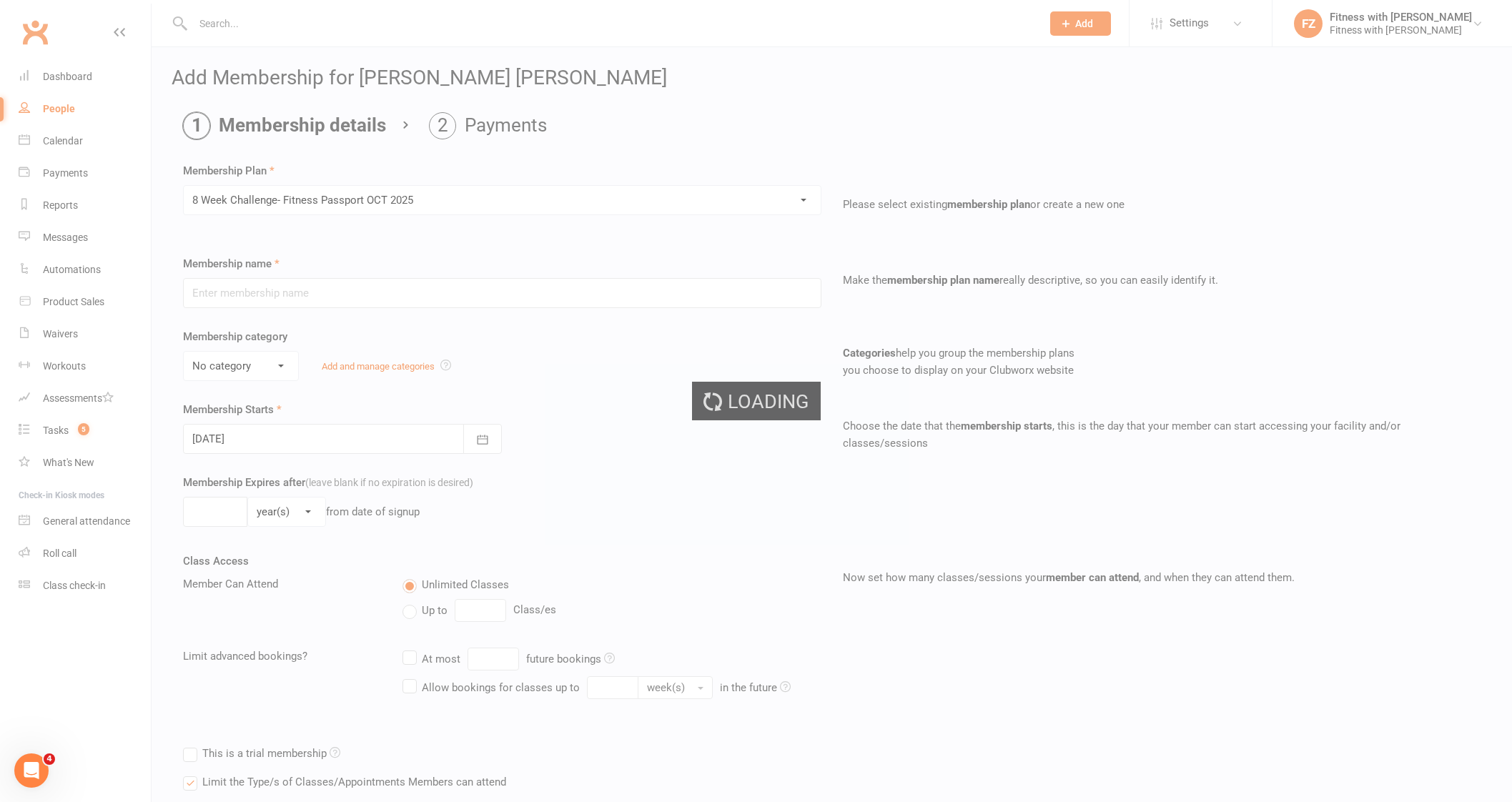
type input "8 Week Challenge- Fitness Passport [DATE]"
select select "0"
type input "[DATE]"
type input "8"
select select "1"
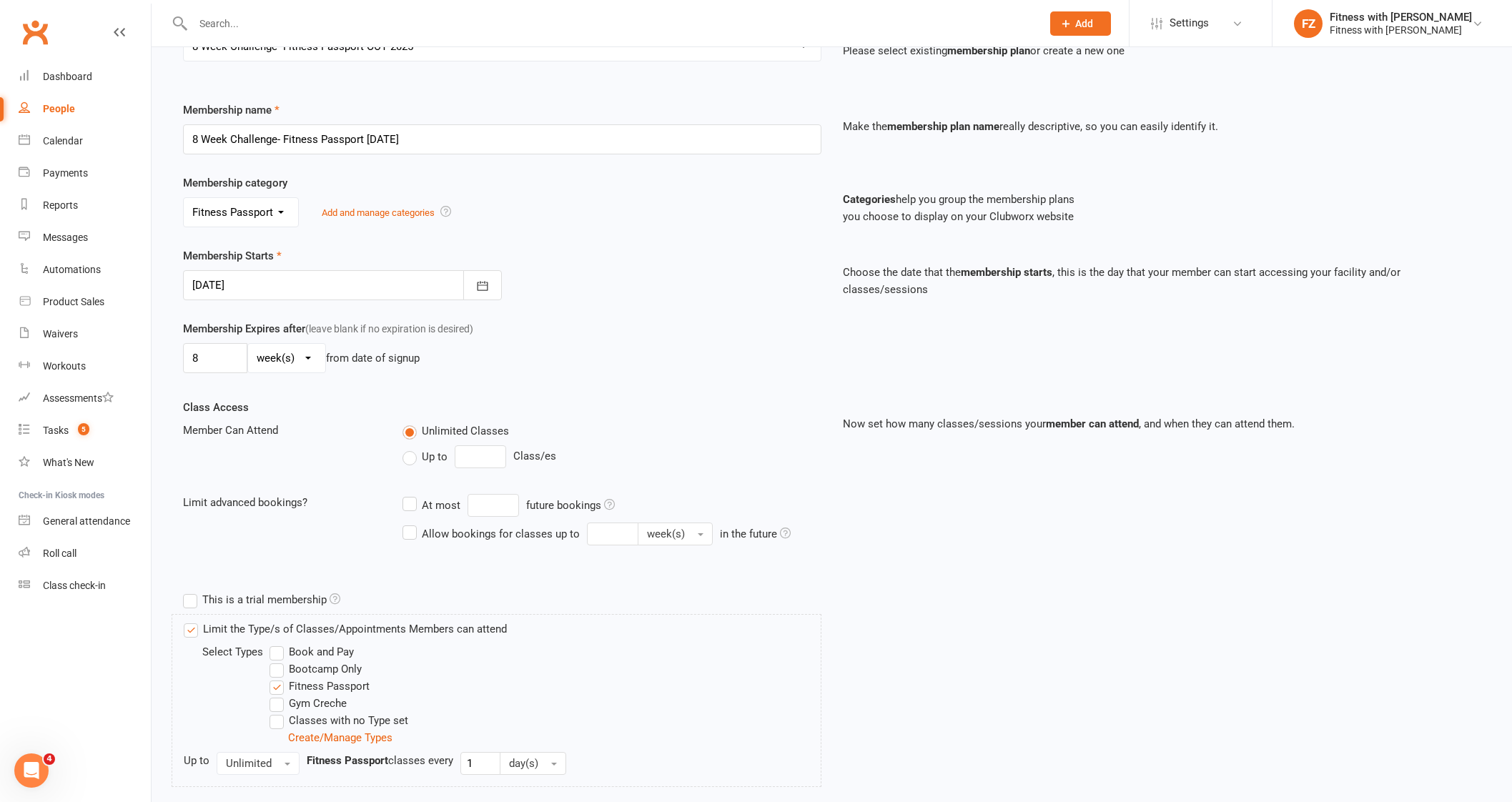
scroll to position [241, 0]
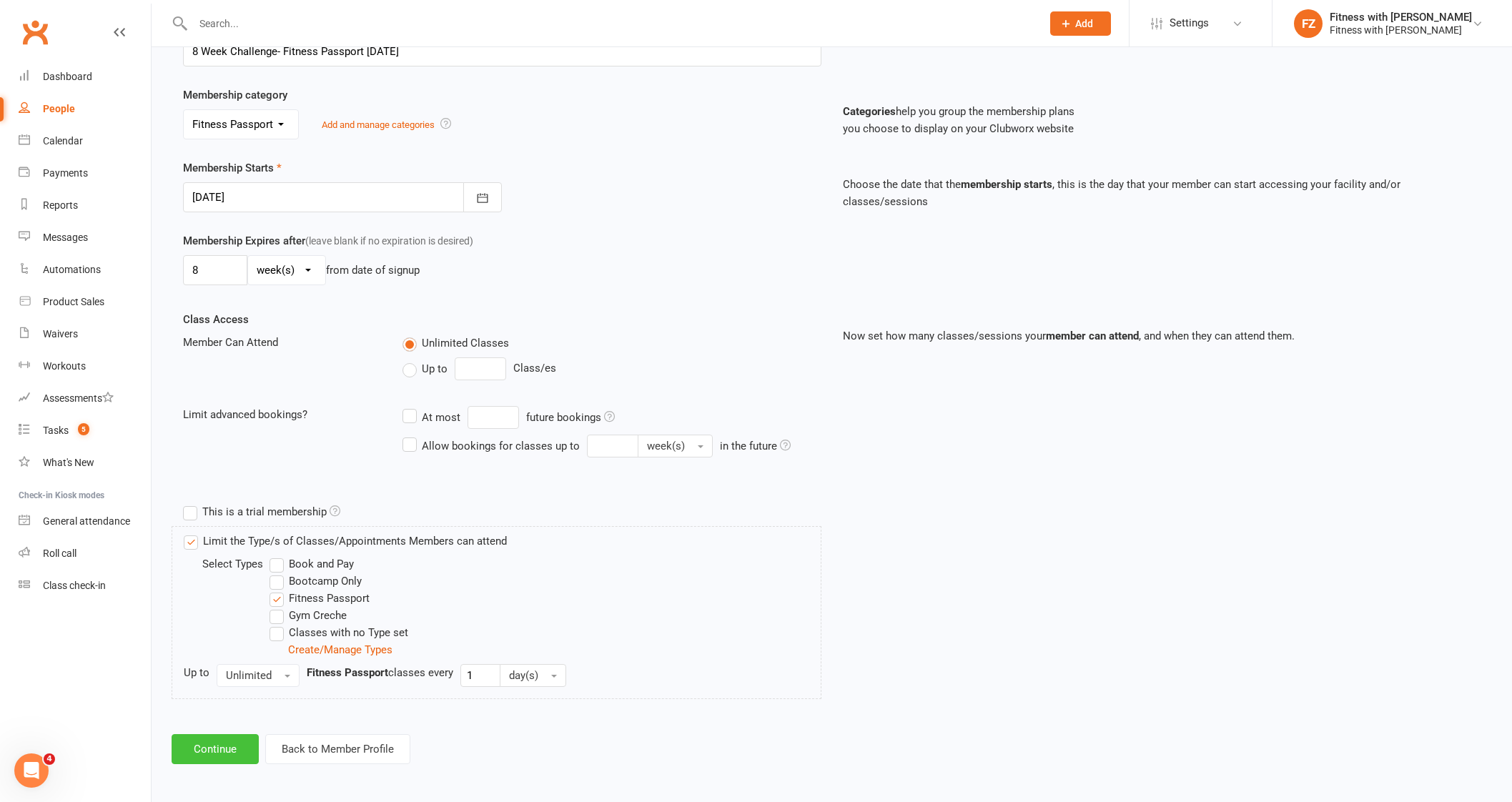
click at [230, 751] on button "Continue" at bounding box center [215, 749] width 87 height 30
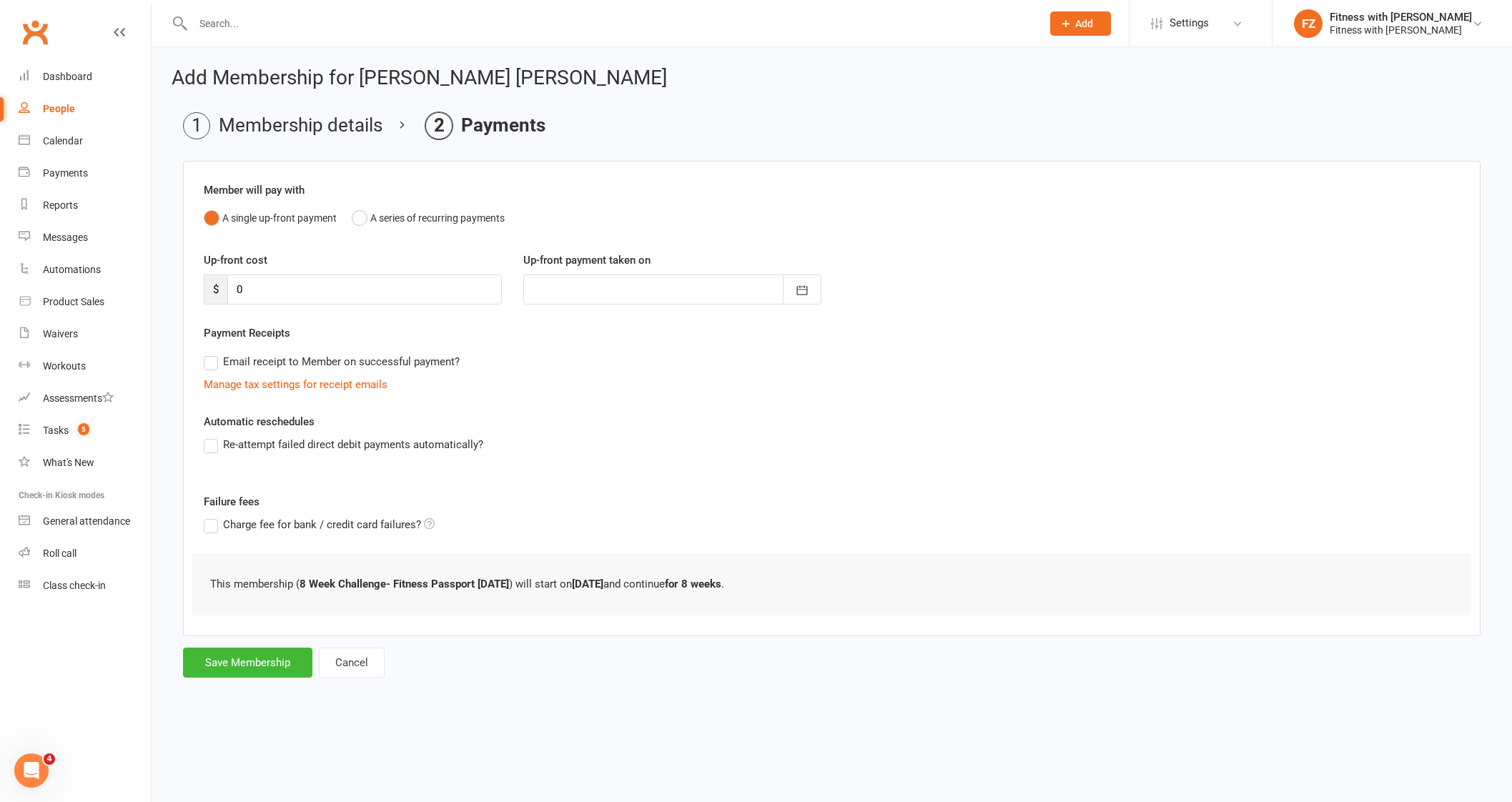
scroll to position [0, 0]
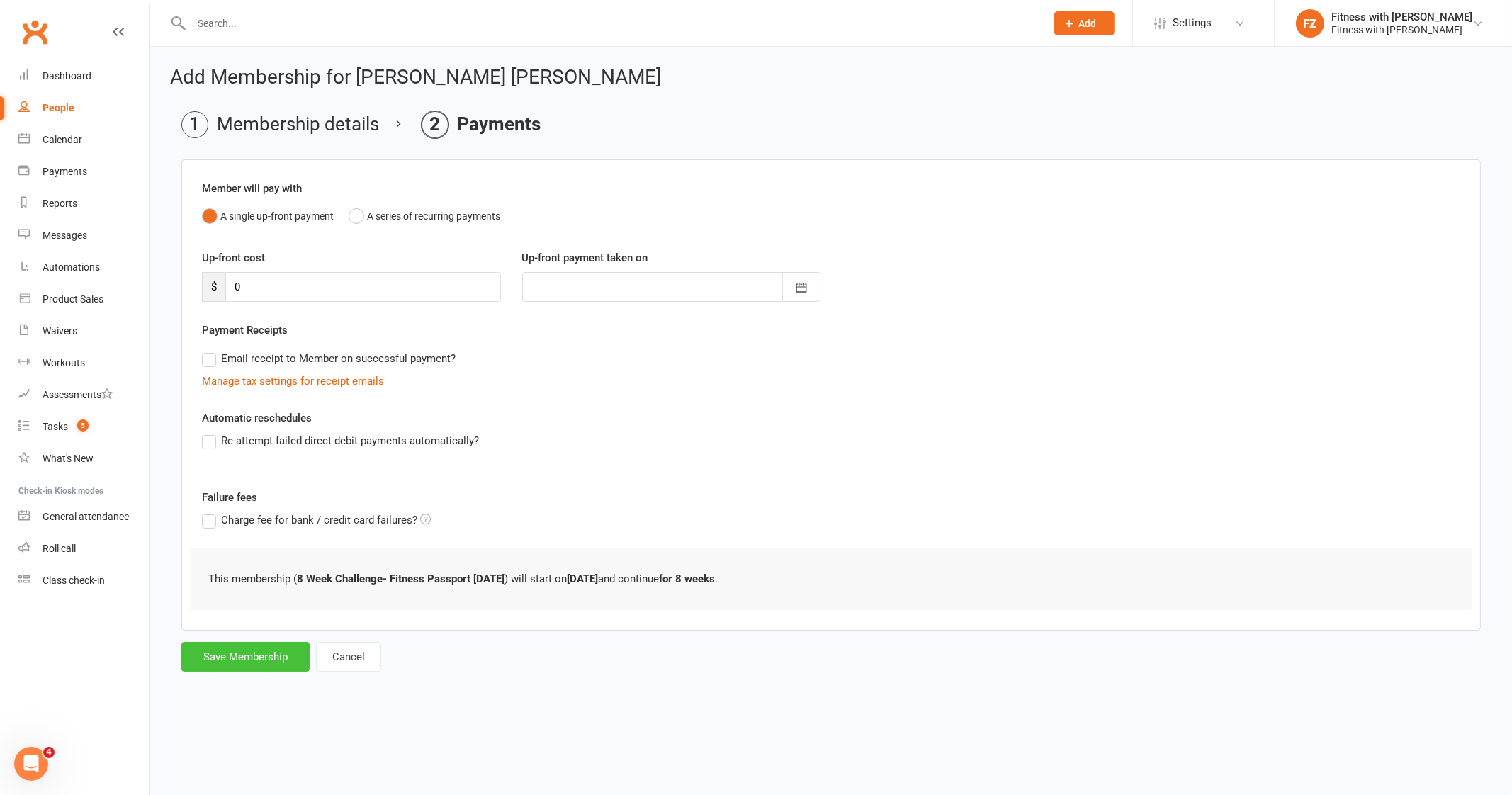
click at [273, 659] on button "Save Membership" at bounding box center [245, 656] width 129 height 30
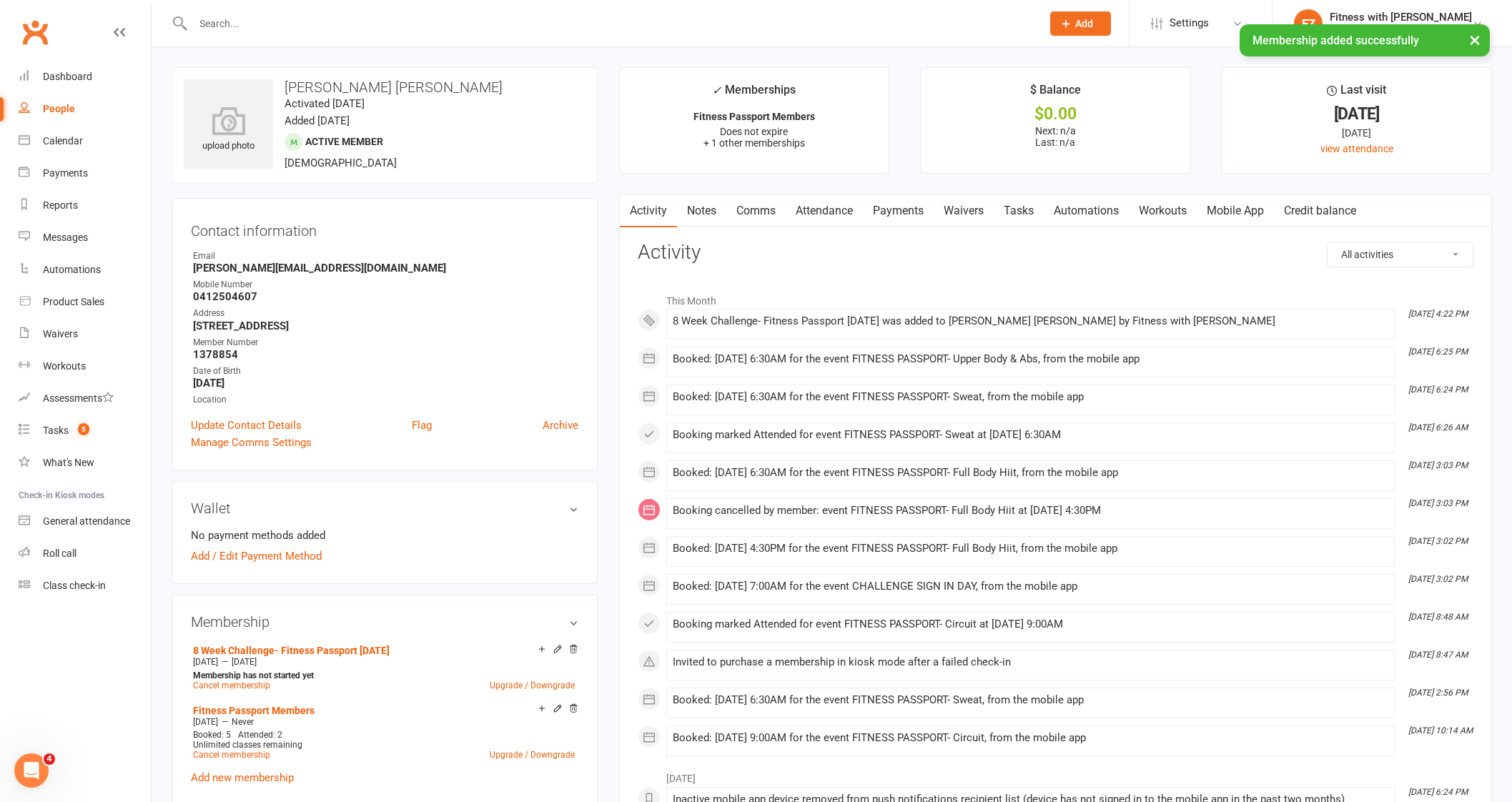
click at [246, 18] on input "text" at bounding box center [609, 23] width 843 height 20
paste input "[PERSON_NAME]"
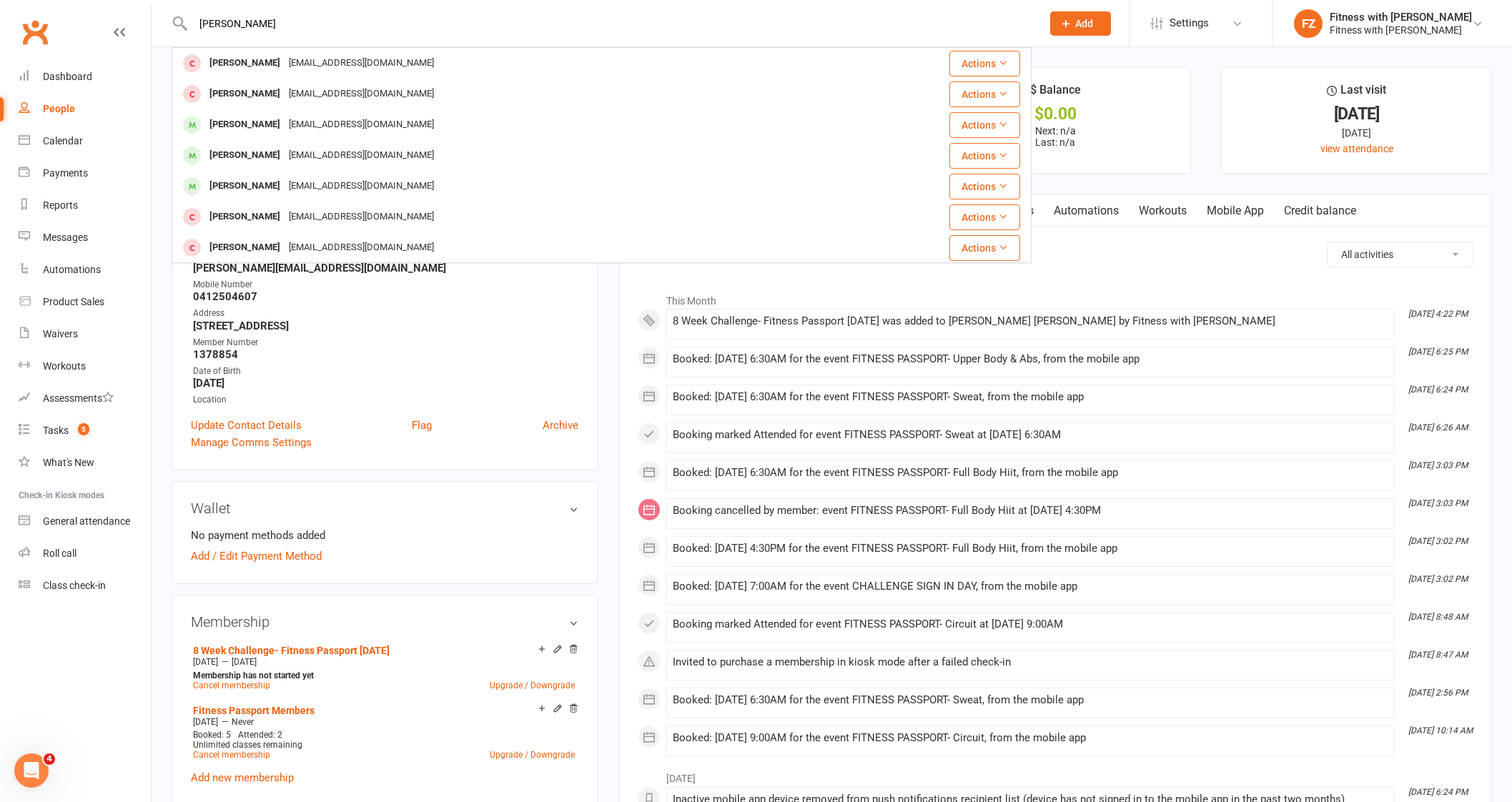
drag, startPoint x: 297, startPoint y: 24, endPoint x: 128, endPoint y: 5, distance: 170.1
click at [128, 4] on header "[PERSON_NAME] [PERSON_NAME] [EMAIL_ADDRESS][DOMAIN_NAME] Actions [PERSON_NAME] …" at bounding box center [756, 4] width 1512 height 0
paste input "[PERSON_NAME]"
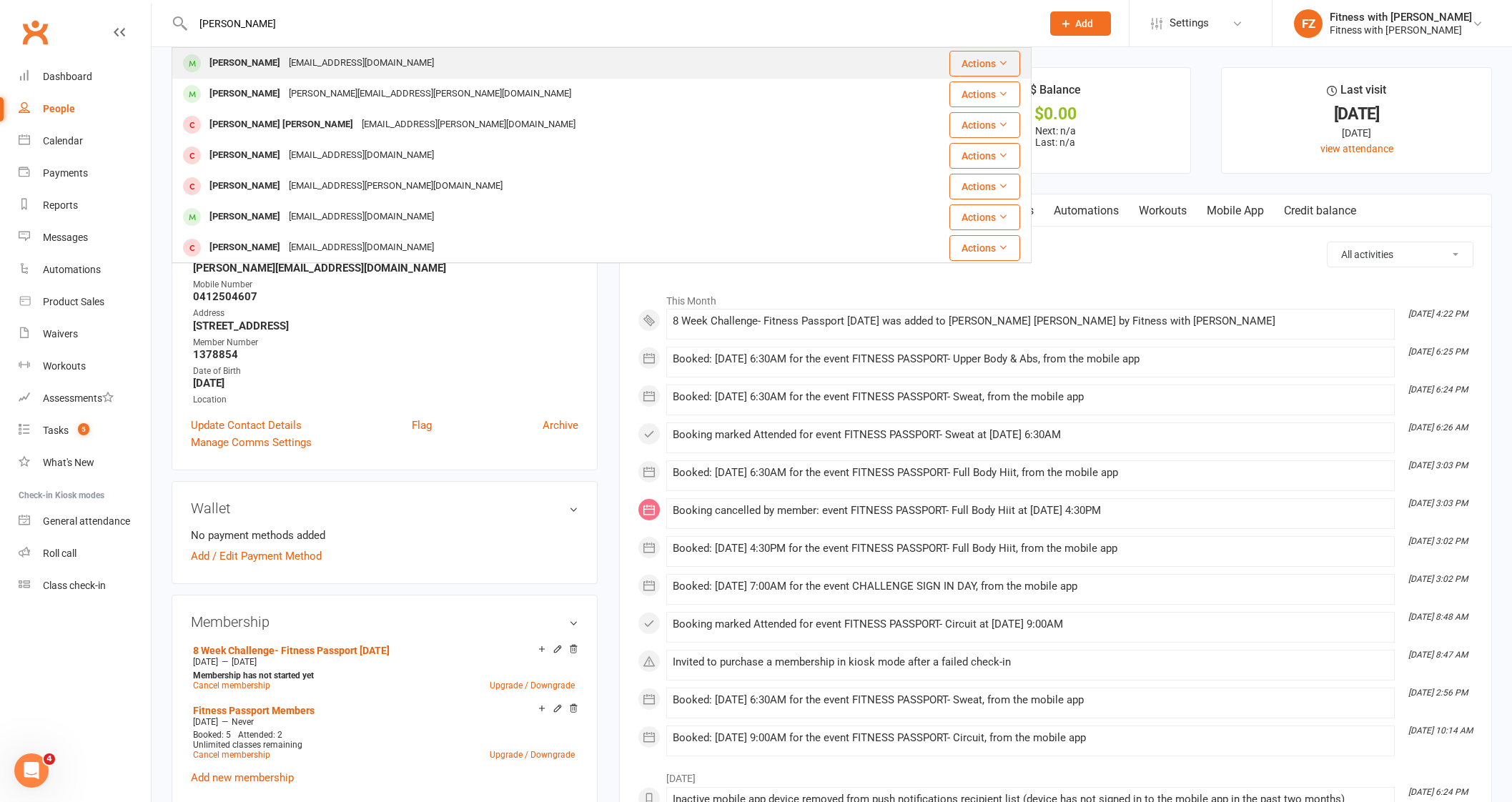
type input "[PERSON_NAME]"
click at [304, 63] on div "[EMAIL_ADDRESS][DOMAIN_NAME]" at bounding box center [362, 63] width 153 height 21
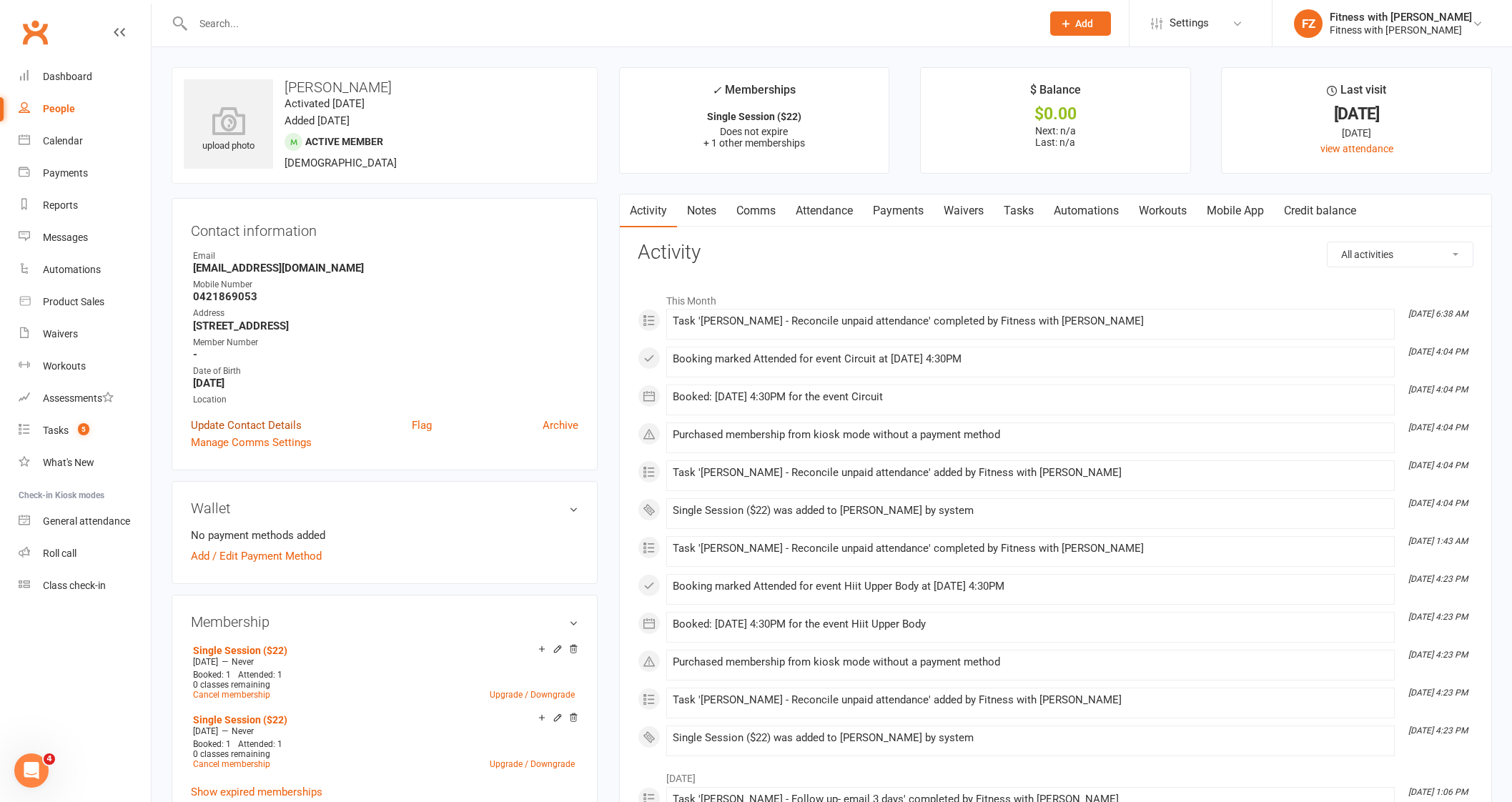
click at [257, 426] on link "Update Contact Details" at bounding box center [246, 426] width 111 height 17
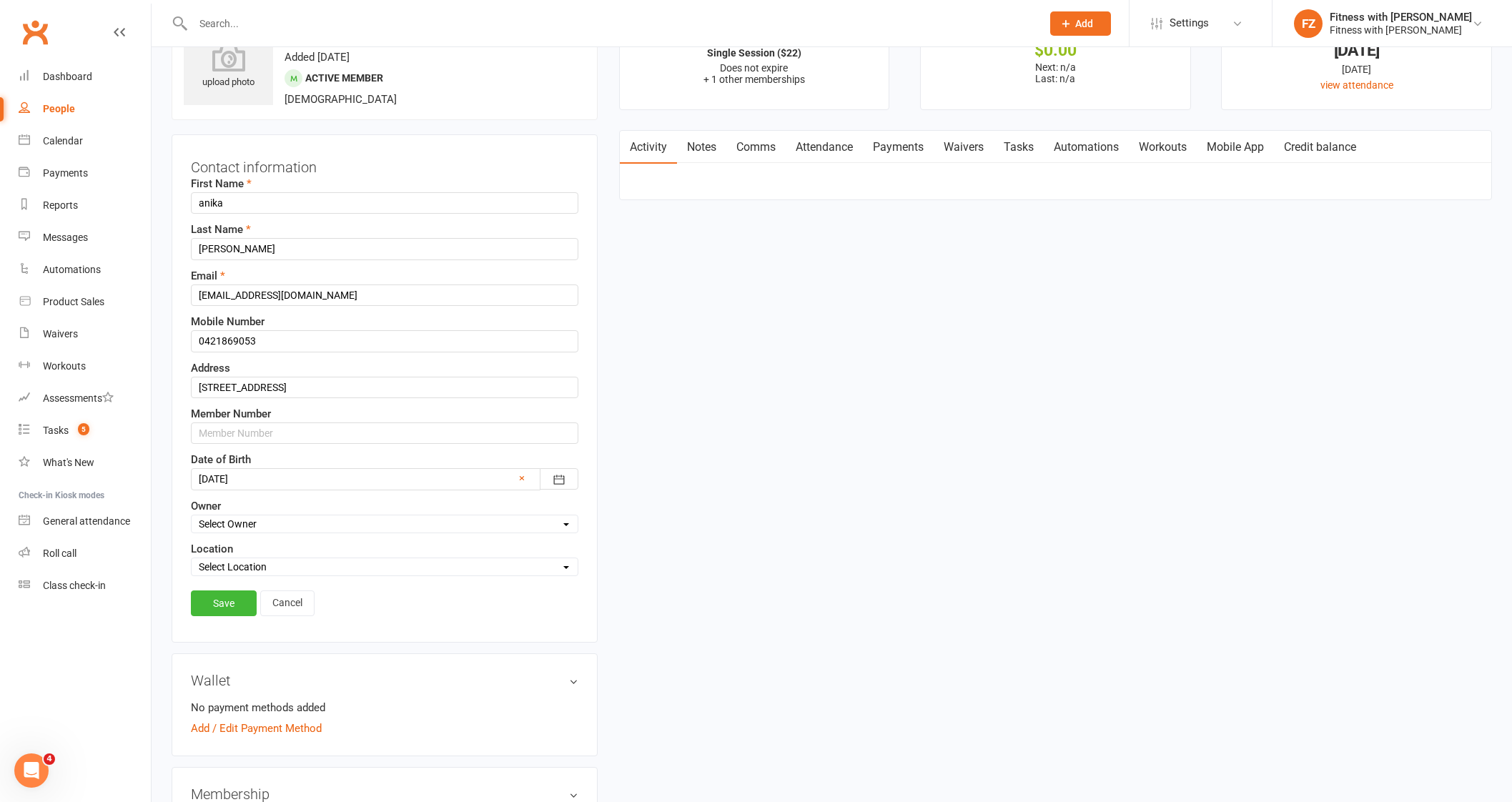
scroll to position [67, 0]
click at [233, 429] on input "text" at bounding box center [385, 429] width 388 height 21
click at [210, 626] on div "Contact information First Name [PERSON_NAME] Last Name [PERSON_NAME] Email [EMA…" at bounding box center [385, 384] width 426 height 508
click at [213, 603] on link "Save" at bounding box center [223, 600] width 66 height 26
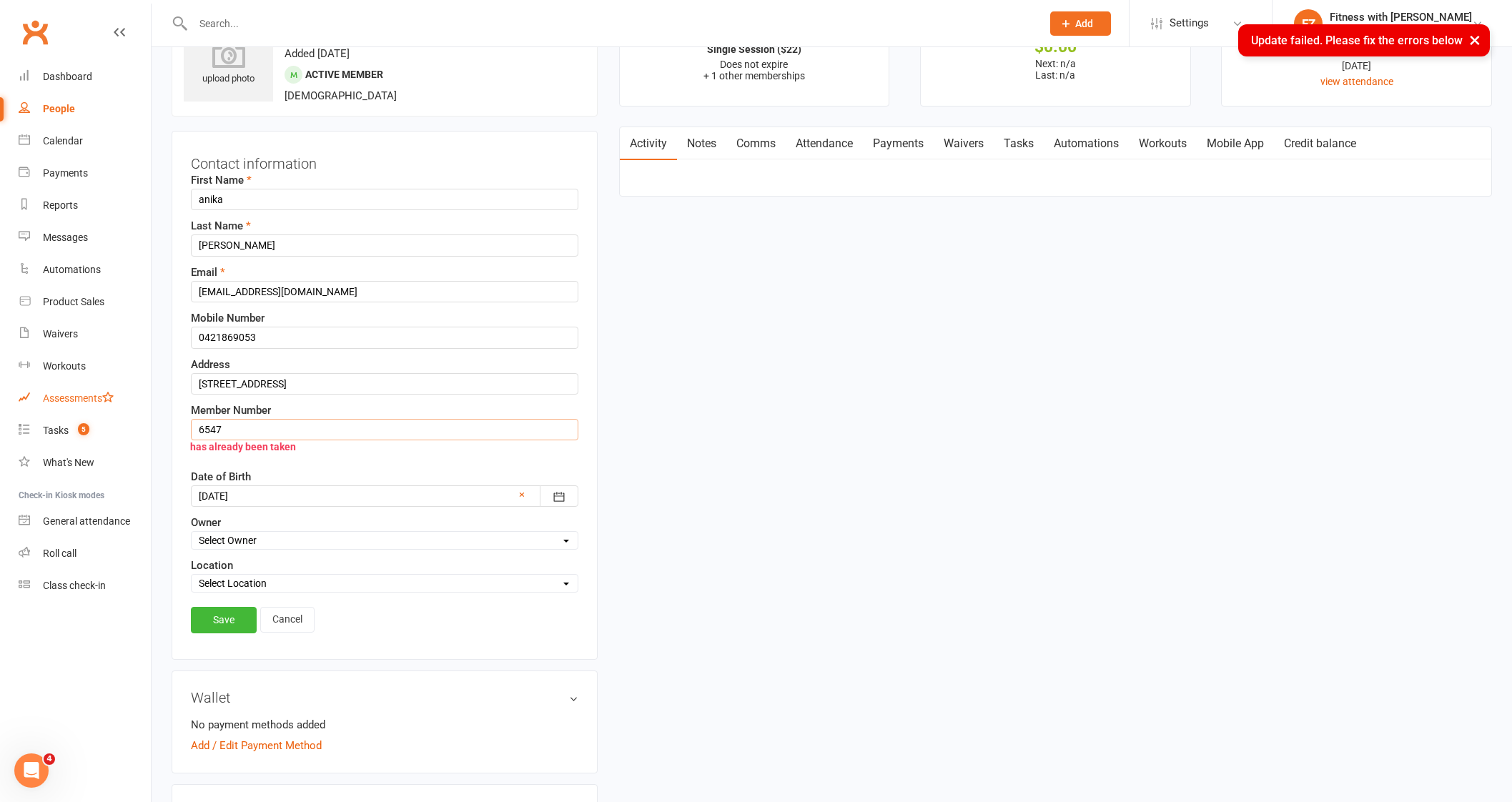
drag, startPoint x: 302, startPoint y: 419, endPoint x: 28, endPoint y: 405, distance: 274.4
type input "1234"
click at [228, 622] on link "Save" at bounding box center [223, 619] width 66 height 26
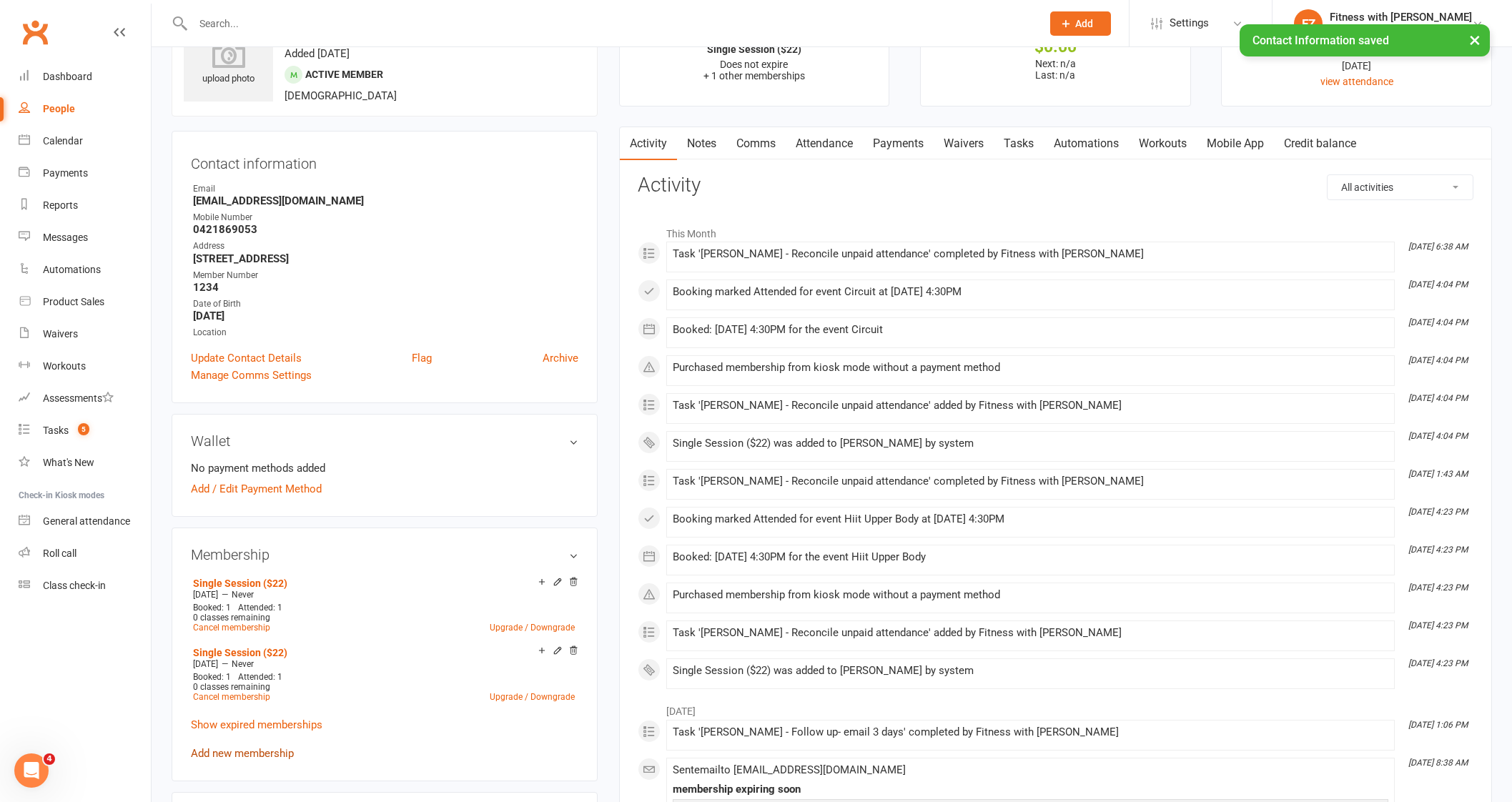
drag, startPoint x: 250, startPoint y: 738, endPoint x: 252, endPoint y: 748, distance: 10.2
click at [251, 748] on div "Single Session ($22) [DATE] — Never Booked: 1 Attended: 1 0 classes remaining C…" at bounding box center [385, 667] width 388 height 188
click at [252, 748] on link "Add new membership" at bounding box center [242, 753] width 103 height 13
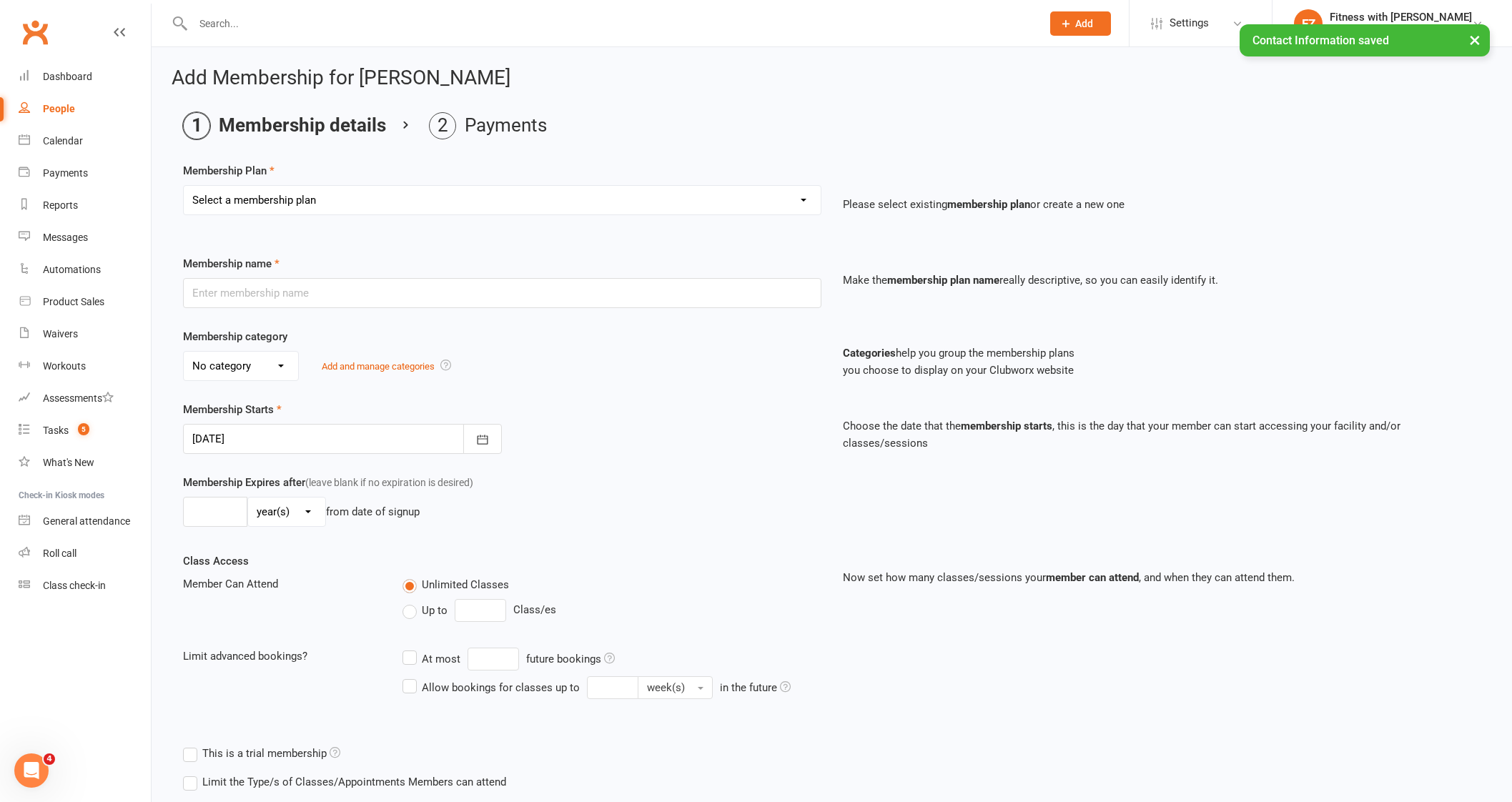
click at [389, 189] on select "Select a membership plan Create new Membership Plan Free 2 Week Trial Single Se…" at bounding box center [502, 200] width 637 height 28
select select "9"
click at [184, 186] on select "Select a membership plan Create new Membership Plan Free 2 Week Trial Single Se…" at bounding box center [502, 200] width 637 height 28
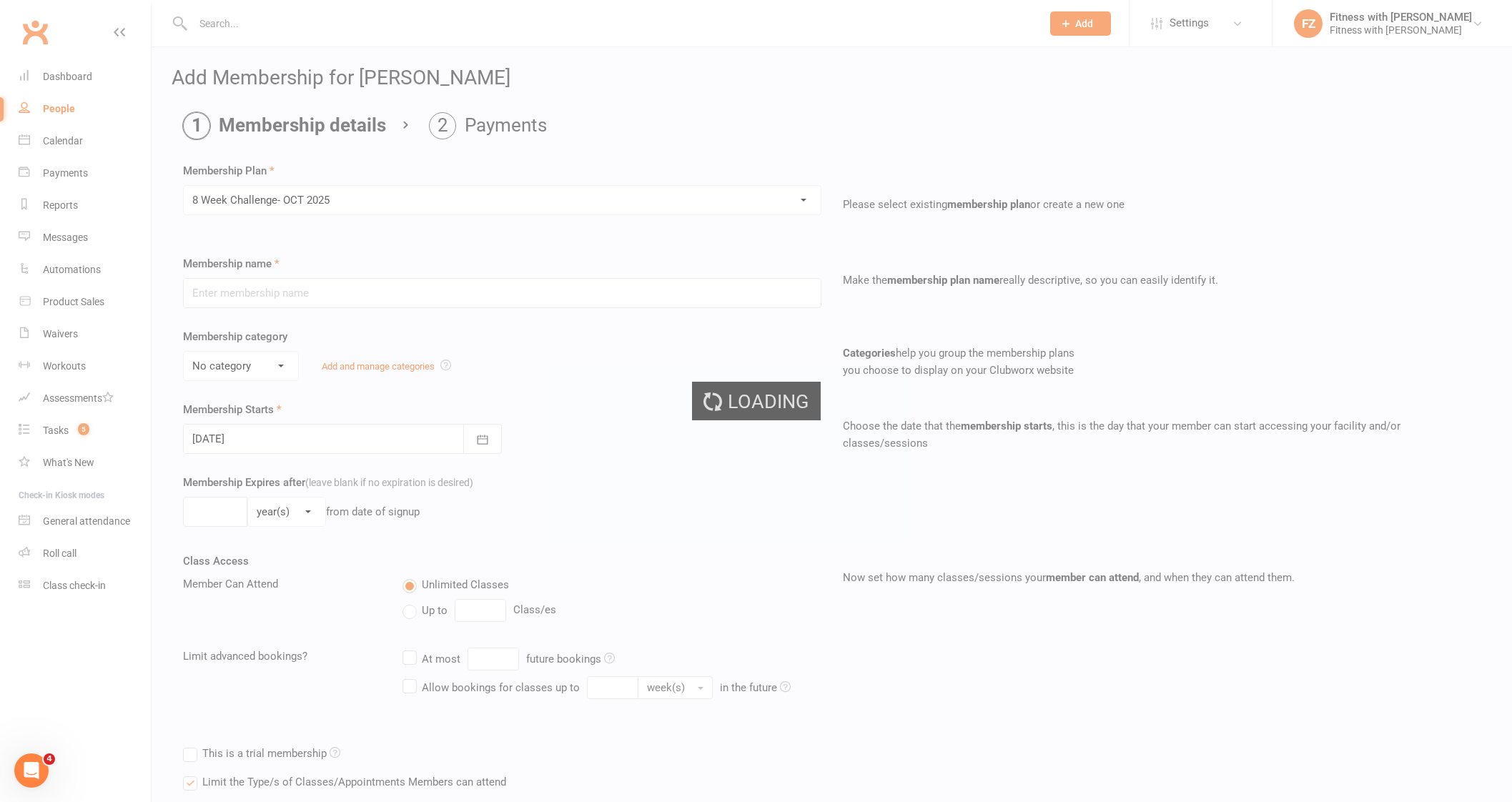
type input "8 Week Challenge- [DATE]"
type input "[DATE]"
type input "8"
select select "1"
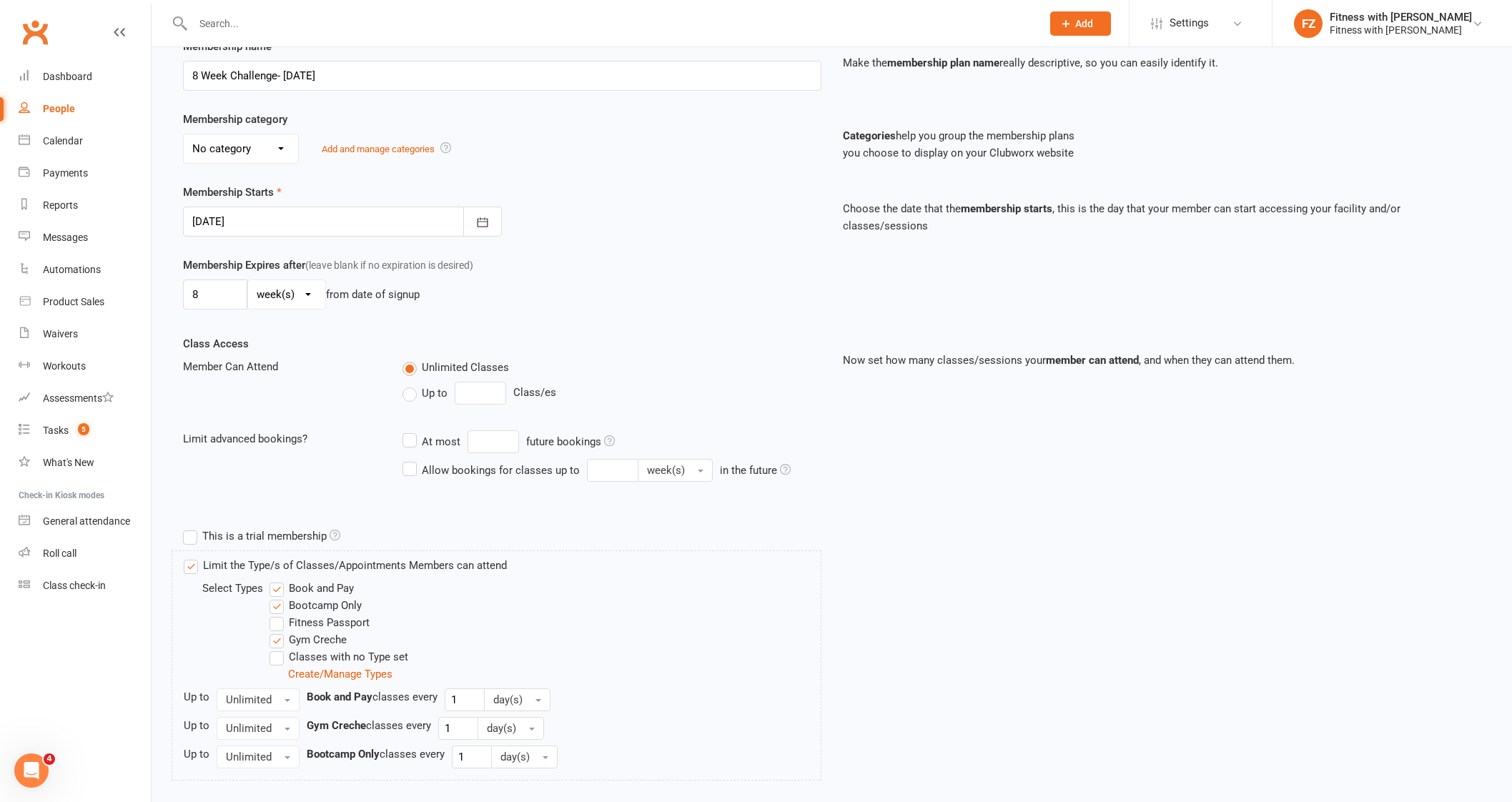
scroll to position [268, 0]
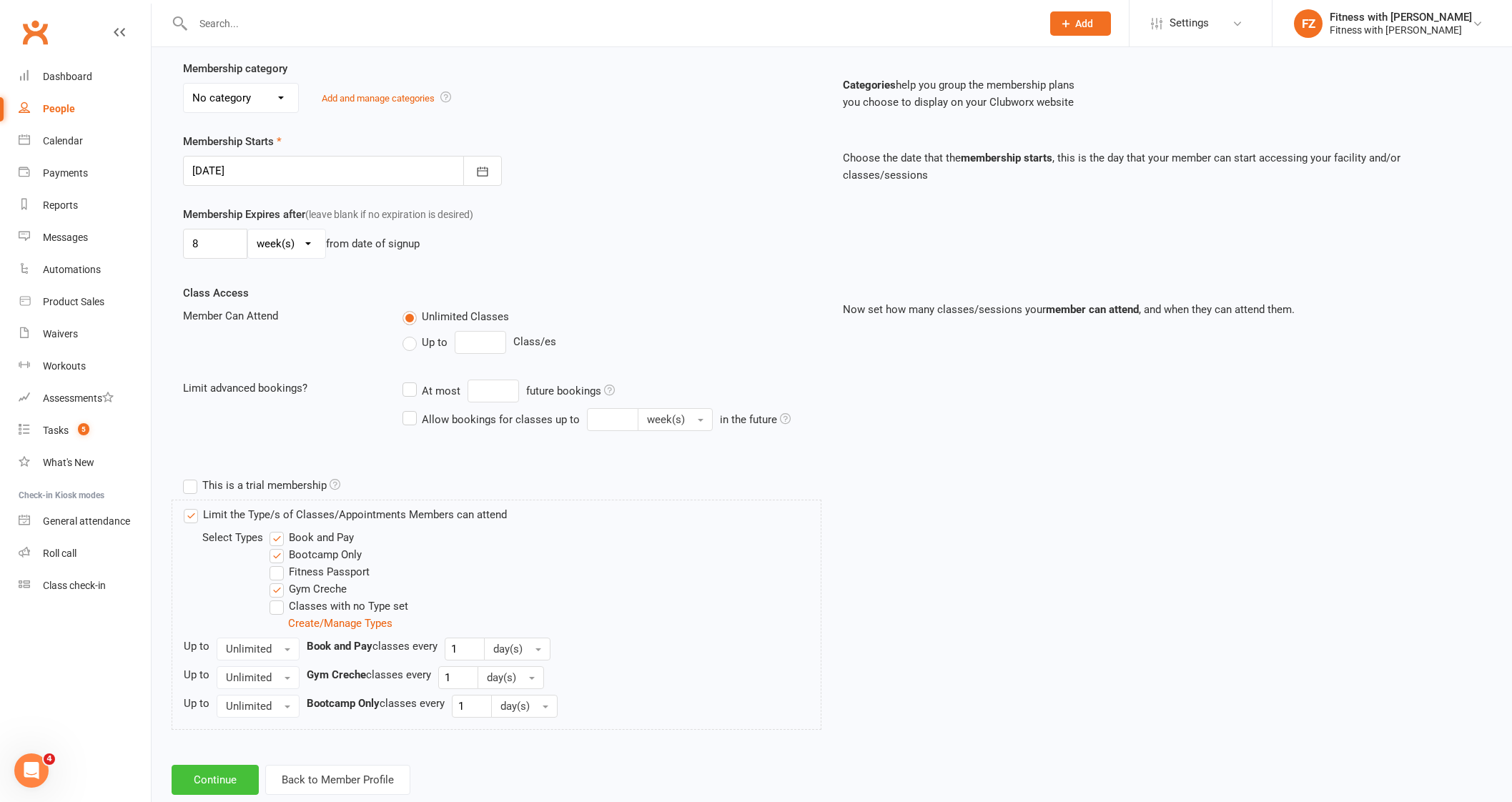
click at [210, 772] on button "Continue" at bounding box center [215, 780] width 87 height 30
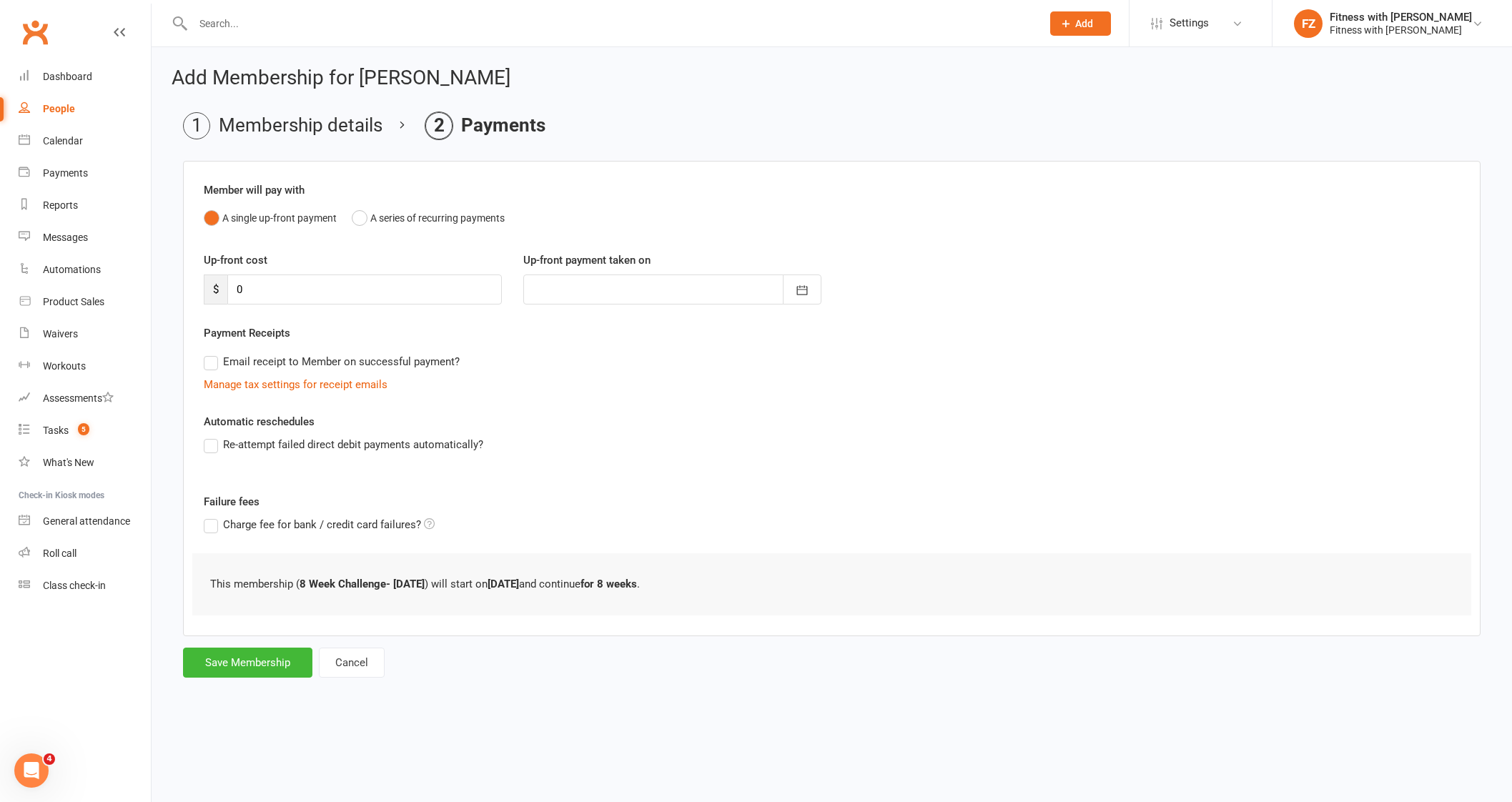
scroll to position [0, 0]
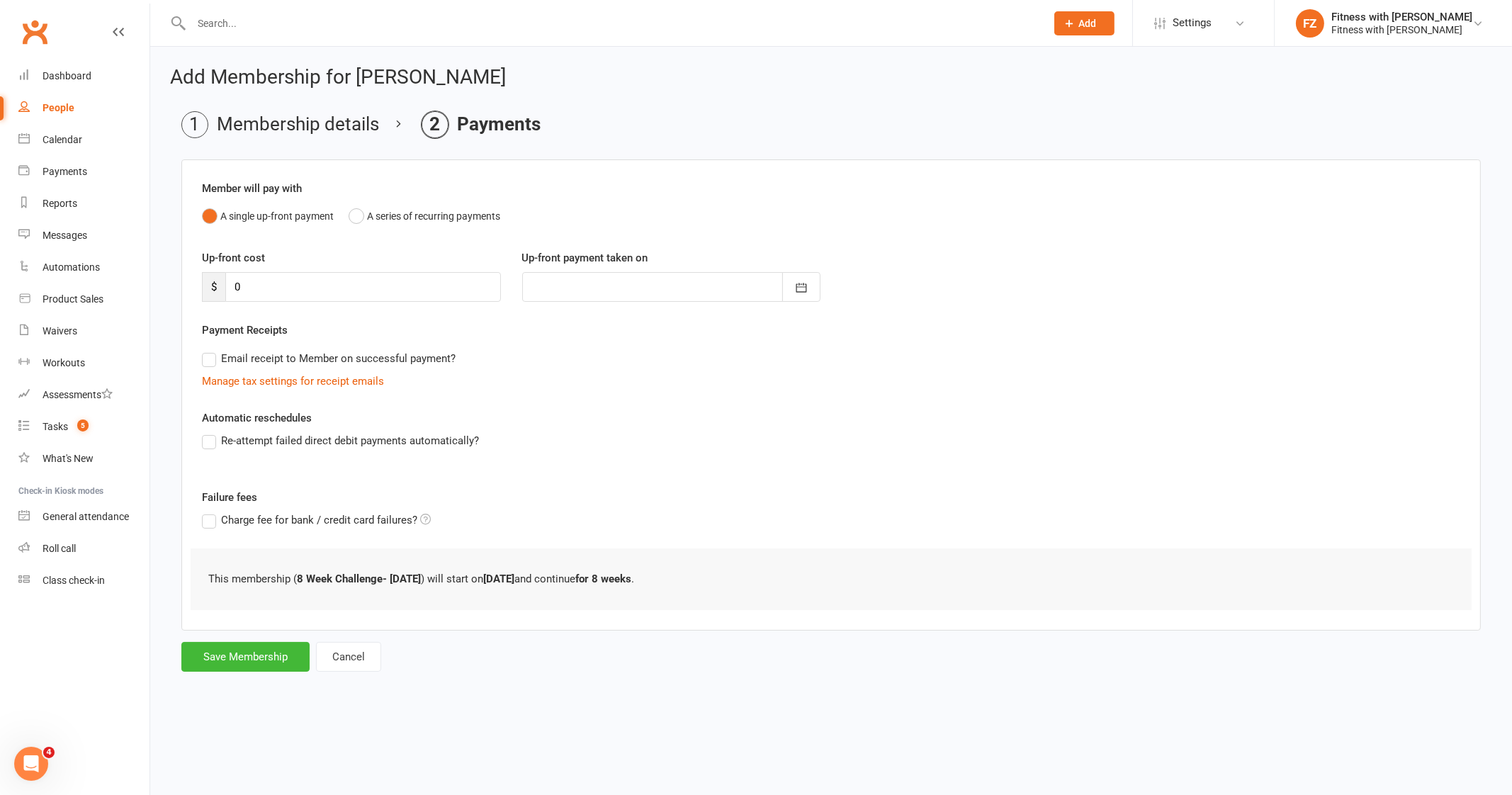
click at [213, 670] on div "Add Membership for [PERSON_NAME] Membership details Payments Member will pay wi…" at bounding box center [831, 371] width 1361 height 648
click at [220, 648] on button "Save Membership" at bounding box center [245, 656] width 129 height 30
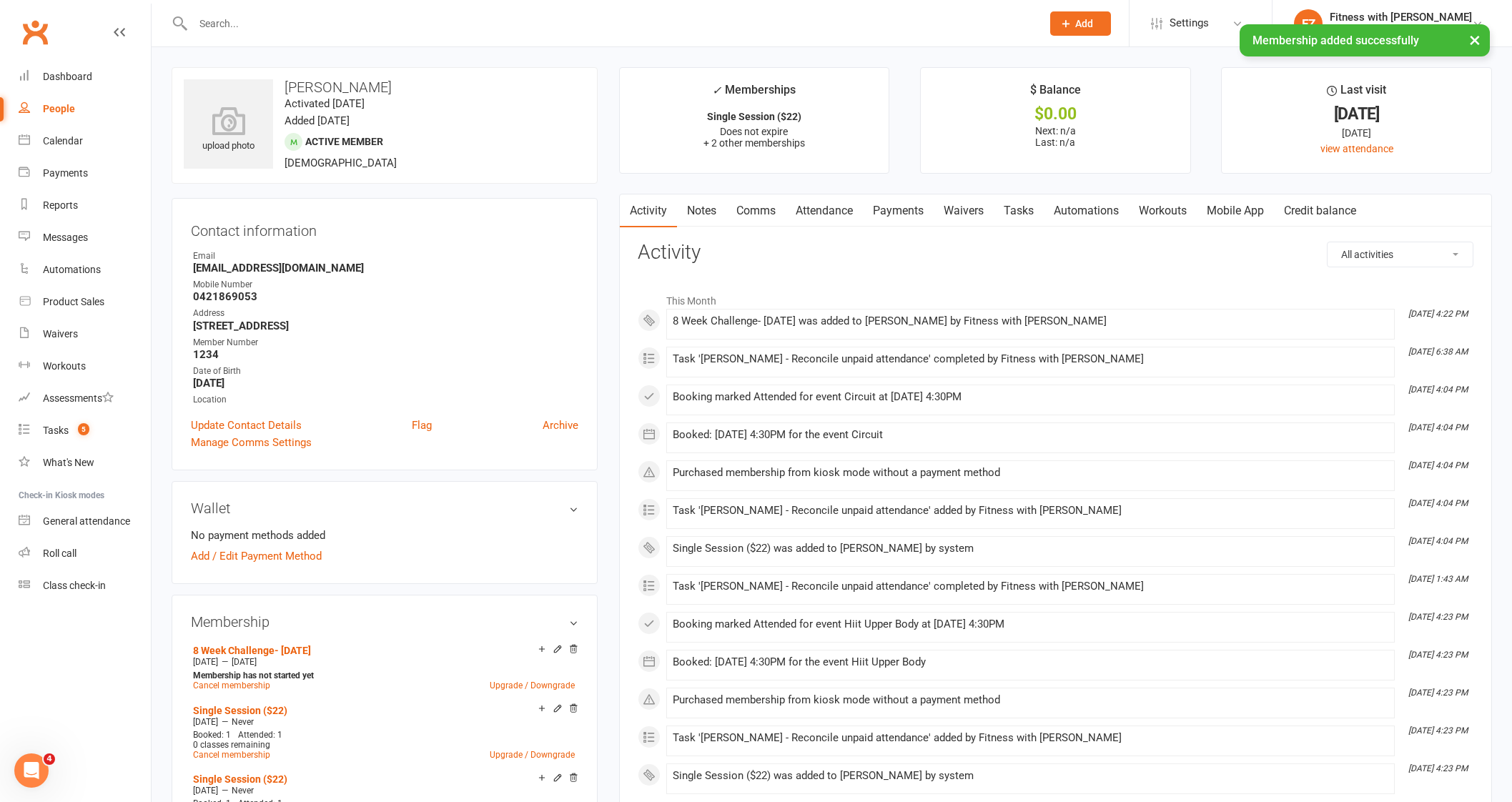
click at [1206, 223] on link "Mobile App" at bounding box center [1235, 211] width 78 height 33
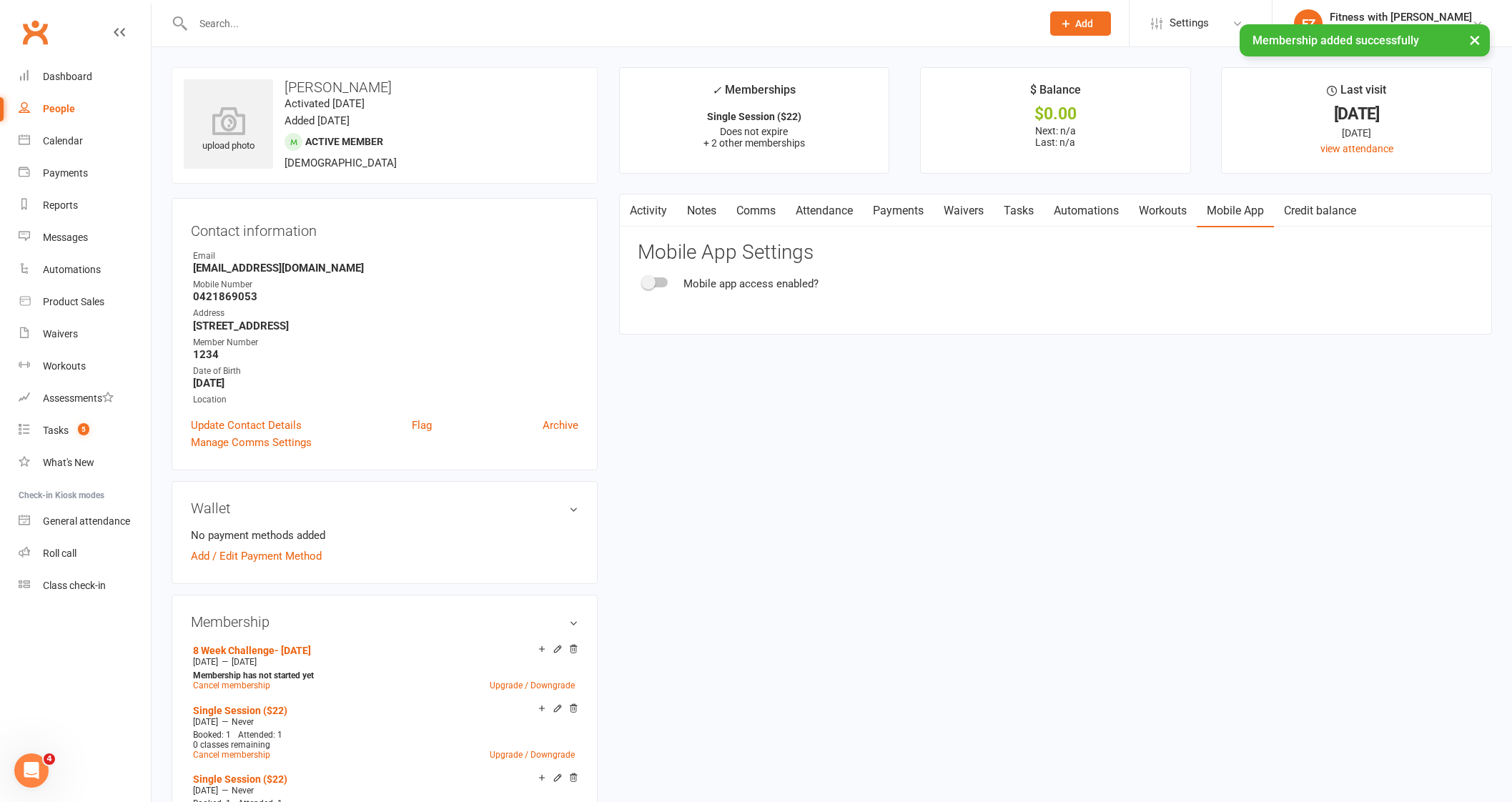
click at [650, 280] on span at bounding box center [648, 282] width 14 height 14
click at [643, 280] on input "checkbox" at bounding box center [643, 280] width 0 height 0
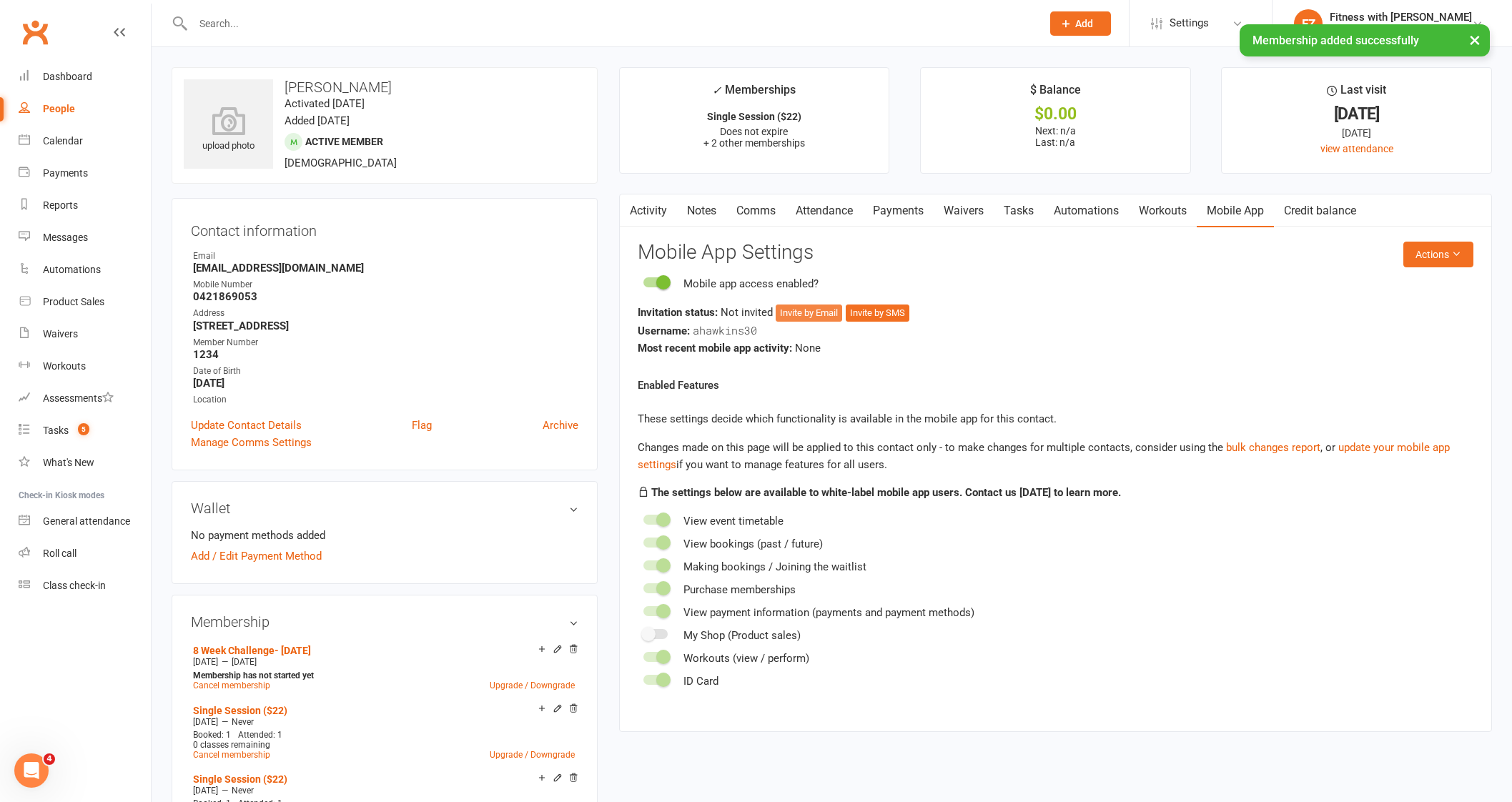
click at [839, 314] on button "Invite by Email" at bounding box center [809, 313] width 66 height 17
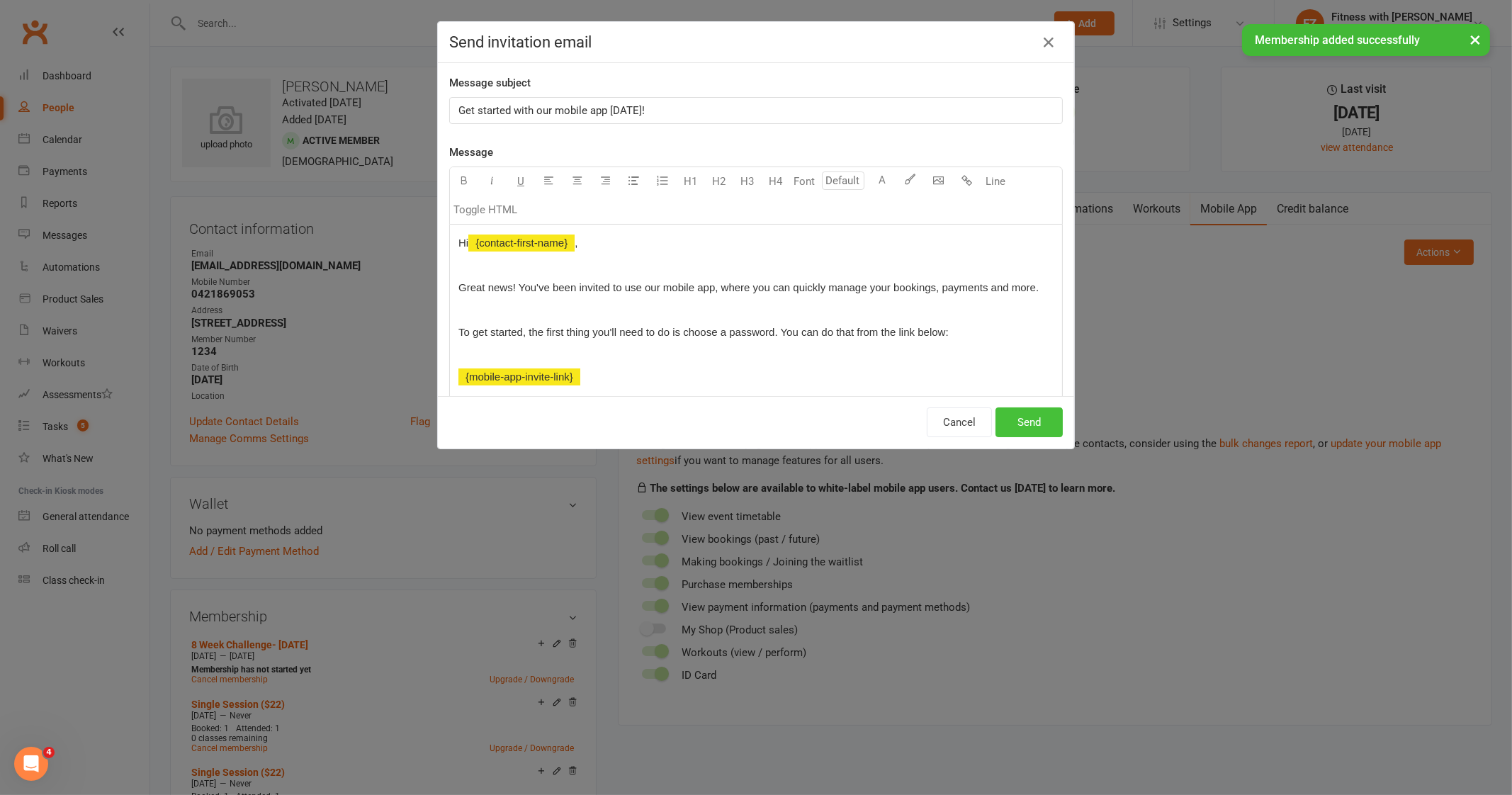
drag, startPoint x: 1049, startPoint y: 421, endPoint x: 1037, endPoint y: 423, distance: 12.2
click at [1037, 423] on button "Send" at bounding box center [1029, 422] width 67 height 30
click at [1036, 424] on div "Cancel Send" at bounding box center [994, 422] width 136 height 30
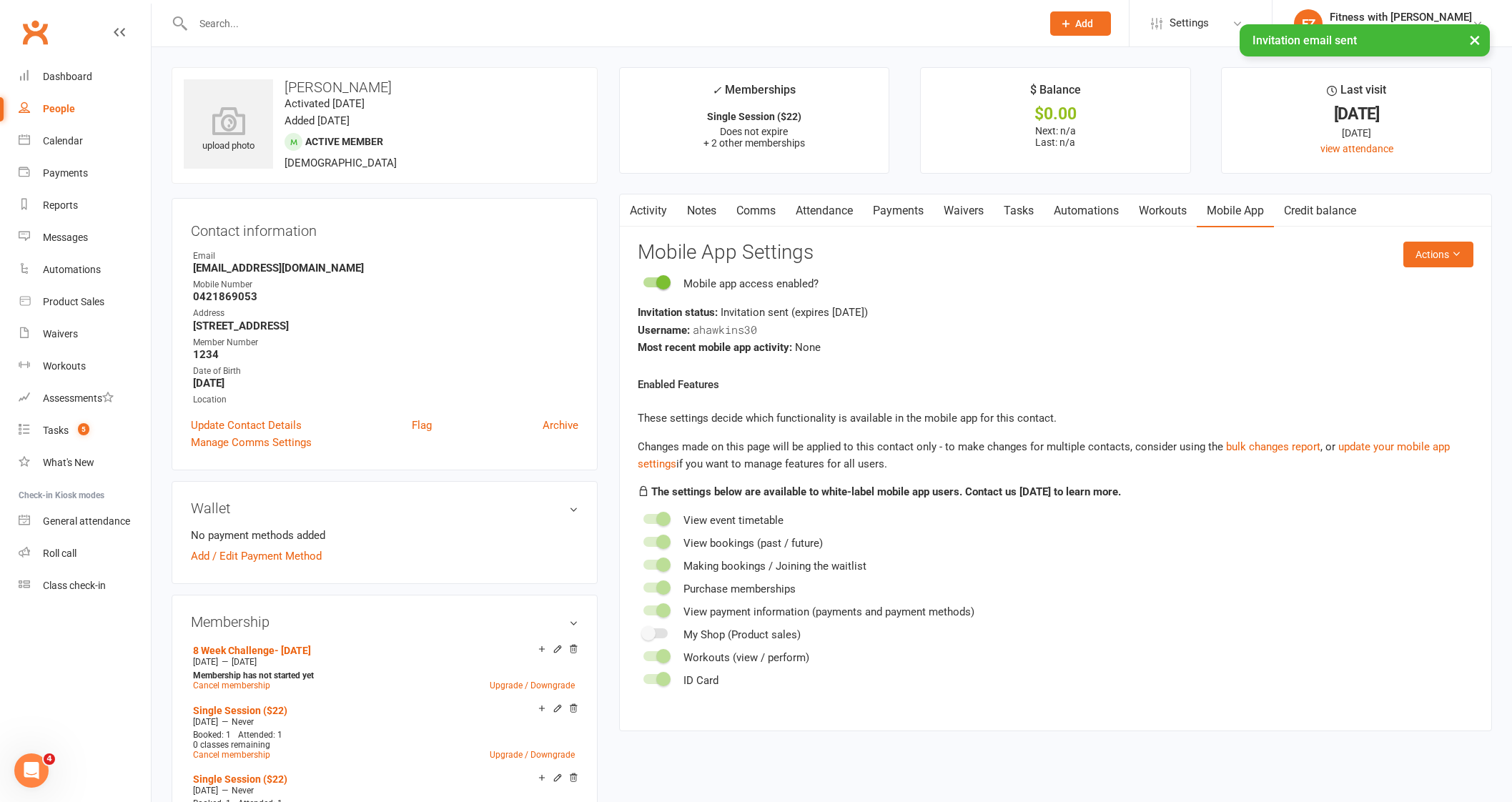
click at [760, 210] on link "Comms" at bounding box center [756, 211] width 59 height 33
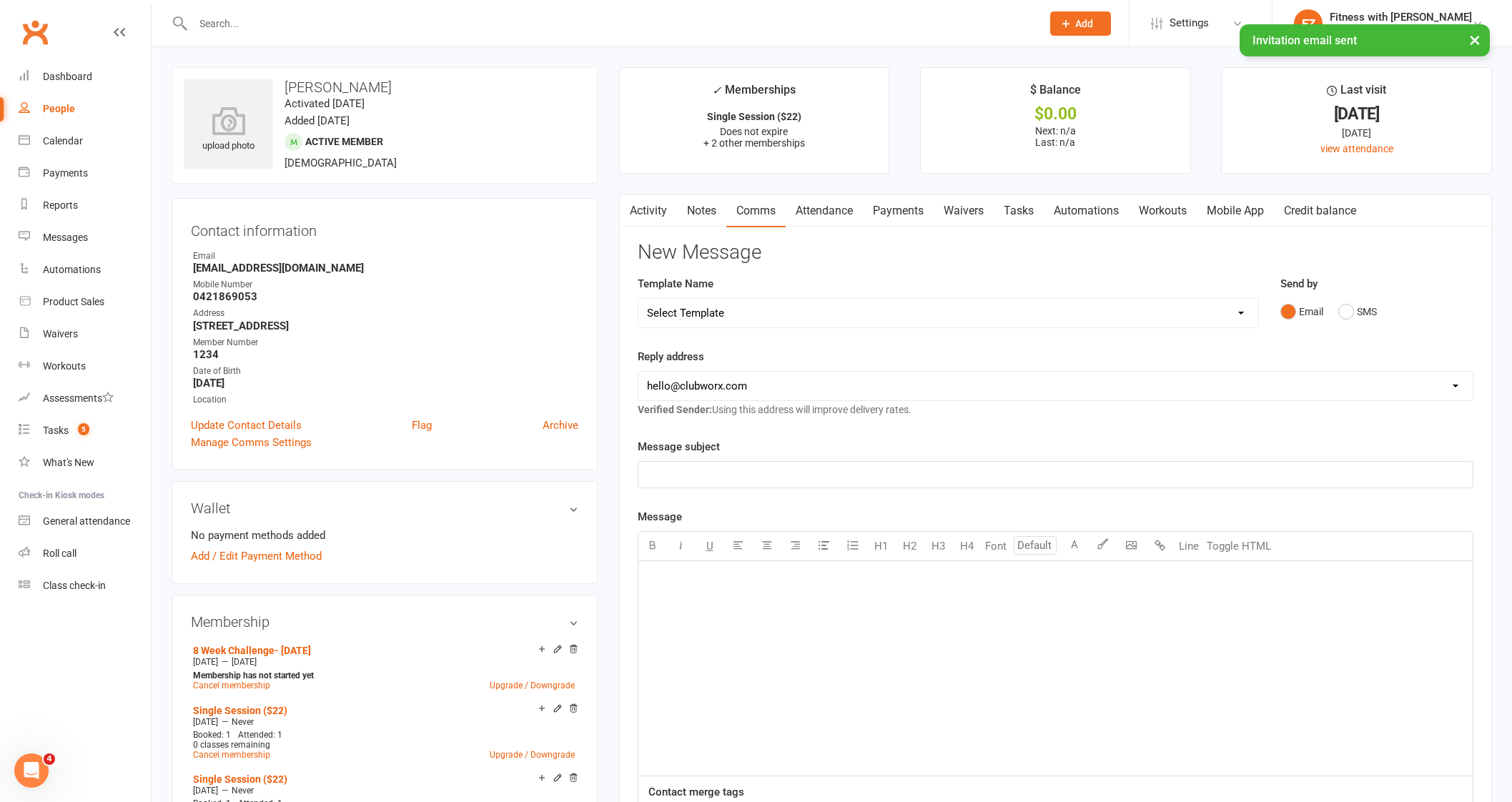
click at [733, 320] on select "Select Template [Email] 2025- Fitness Passport login [Email] 2 week free trial …" at bounding box center [948, 313] width 620 height 28
select select "7"
click at [639, 299] on select "Select Template [Email] 2025- Fitness Passport login [Email] 2 week free trial …" at bounding box center [948, 313] width 620 height 28
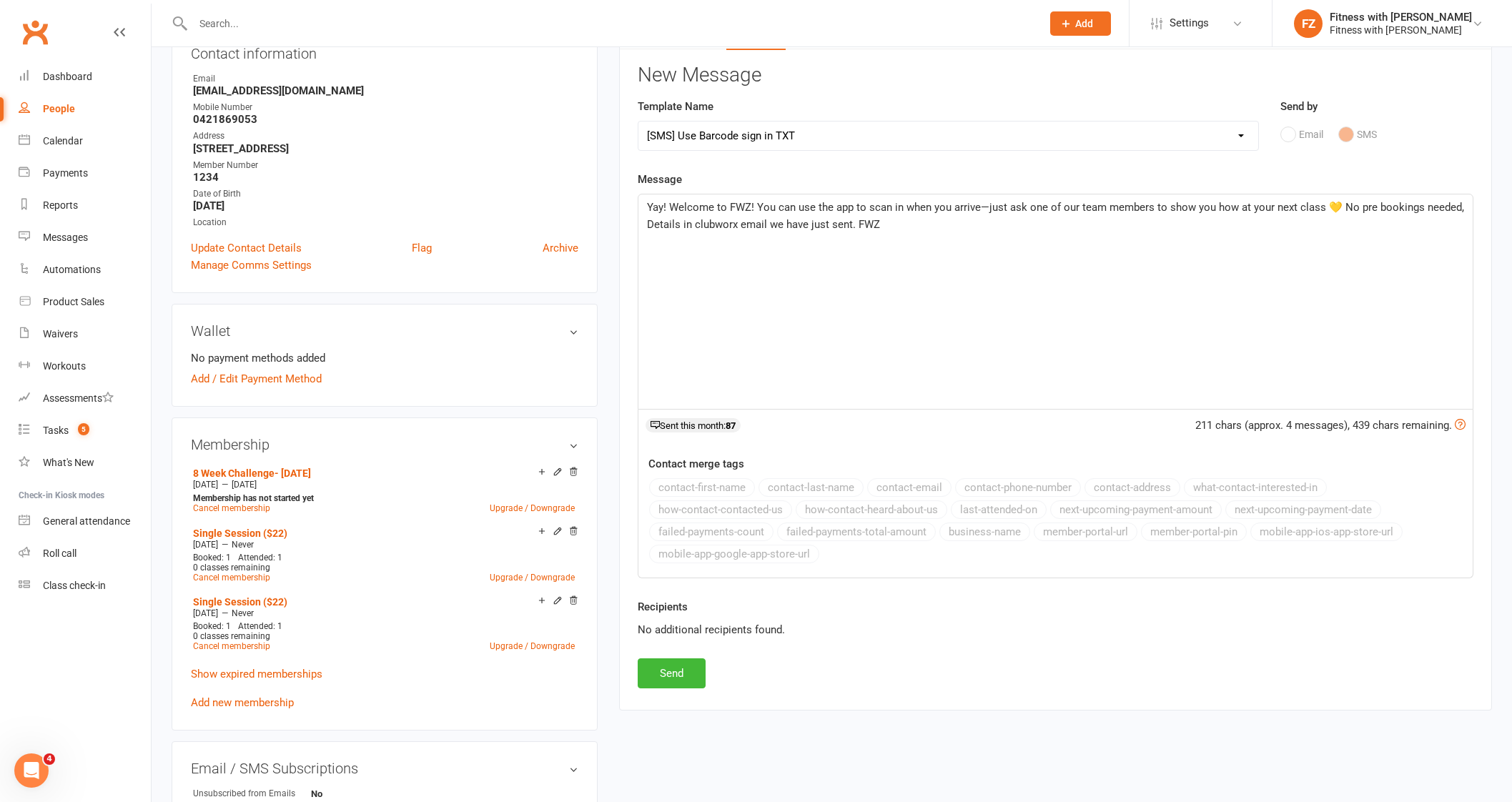
scroll to position [178, 0]
click at [690, 671] on button "Send" at bounding box center [672, 672] width 68 height 30
select select
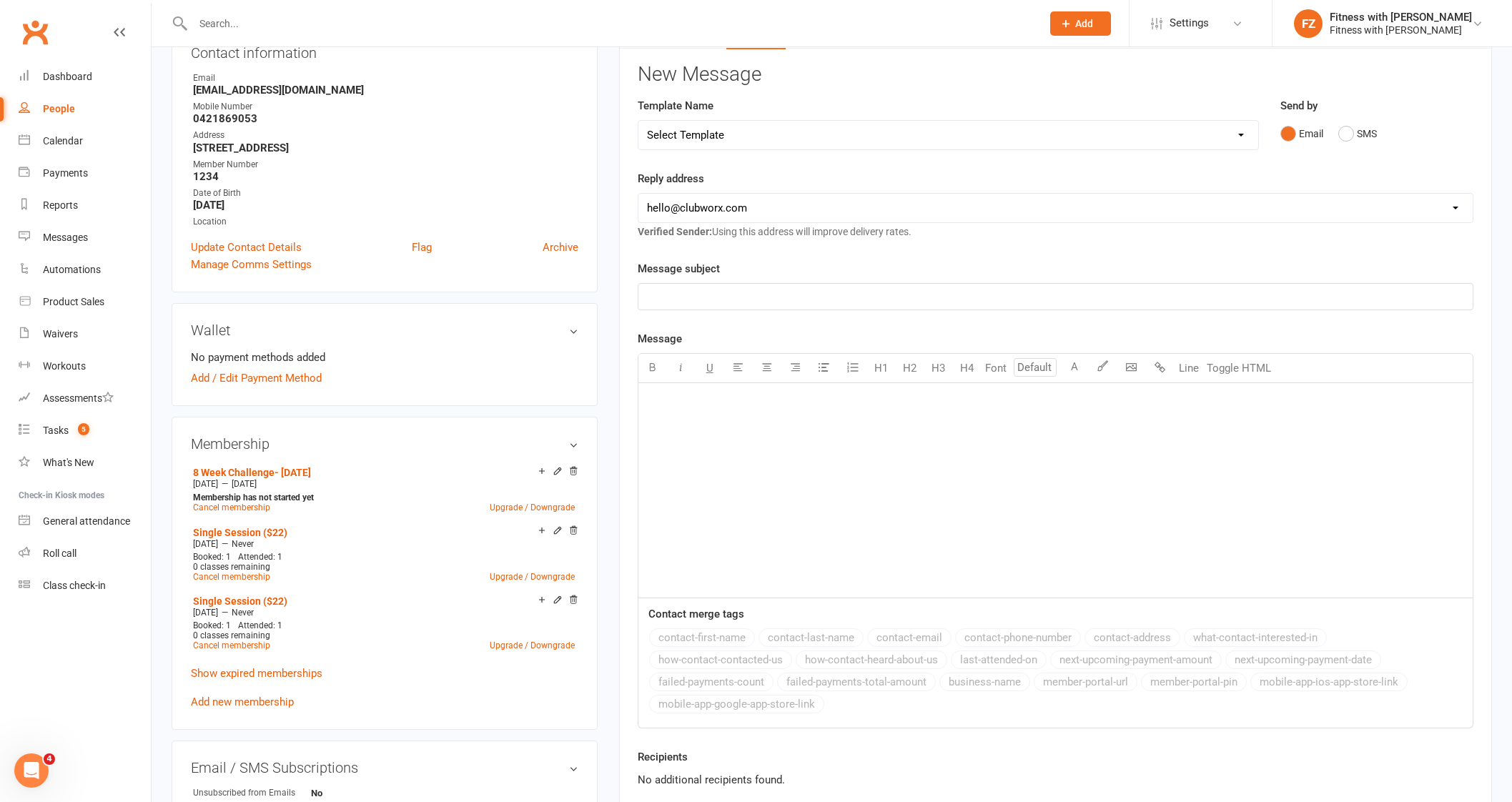
click at [248, 18] on input "text" at bounding box center [609, 23] width 843 height 20
paste input "[PERSON_NAME]"
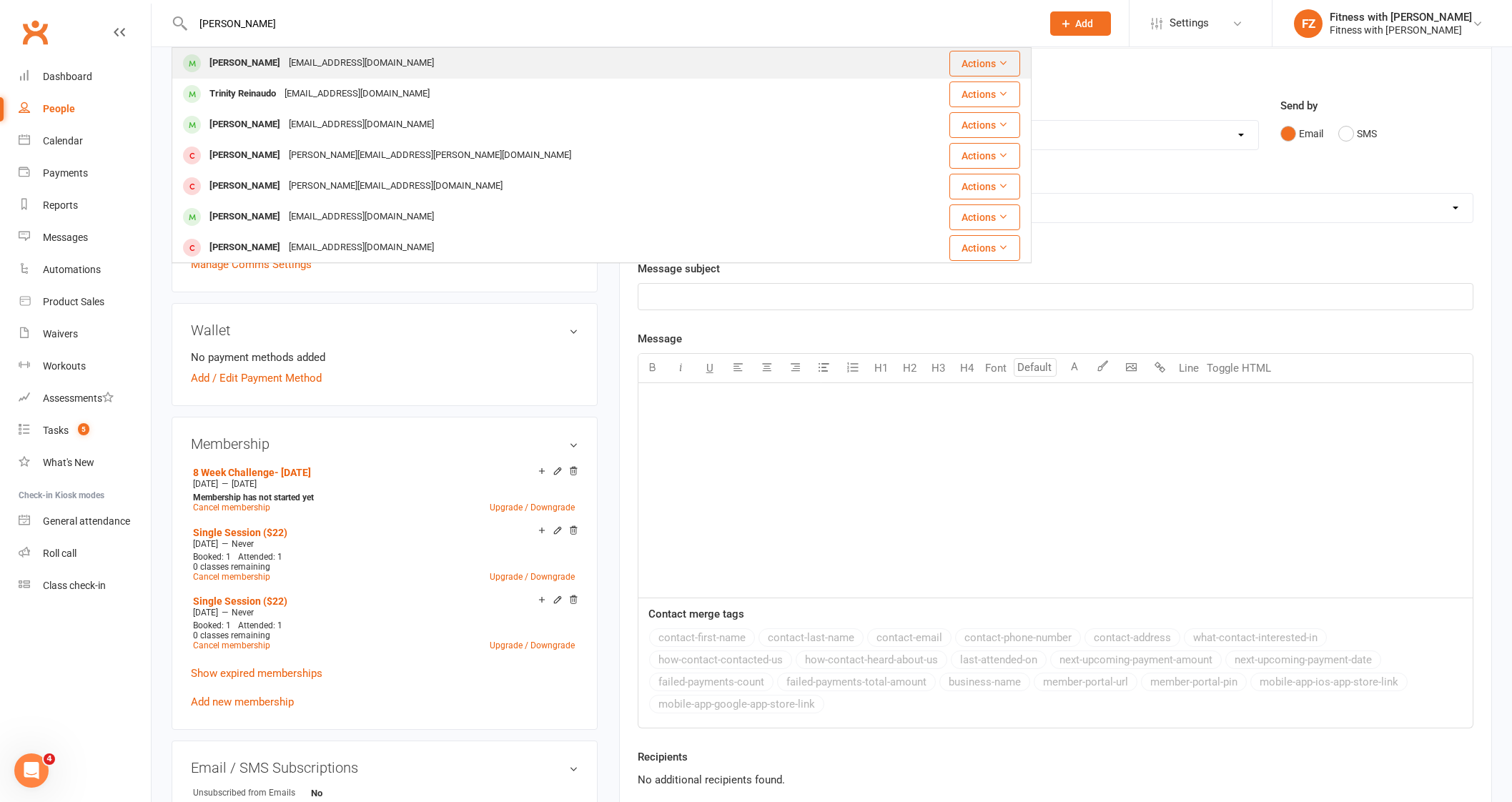
type input "[PERSON_NAME]"
click at [285, 62] on div "[EMAIL_ADDRESS][DOMAIN_NAME]" at bounding box center [362, 63] width 153 height 21
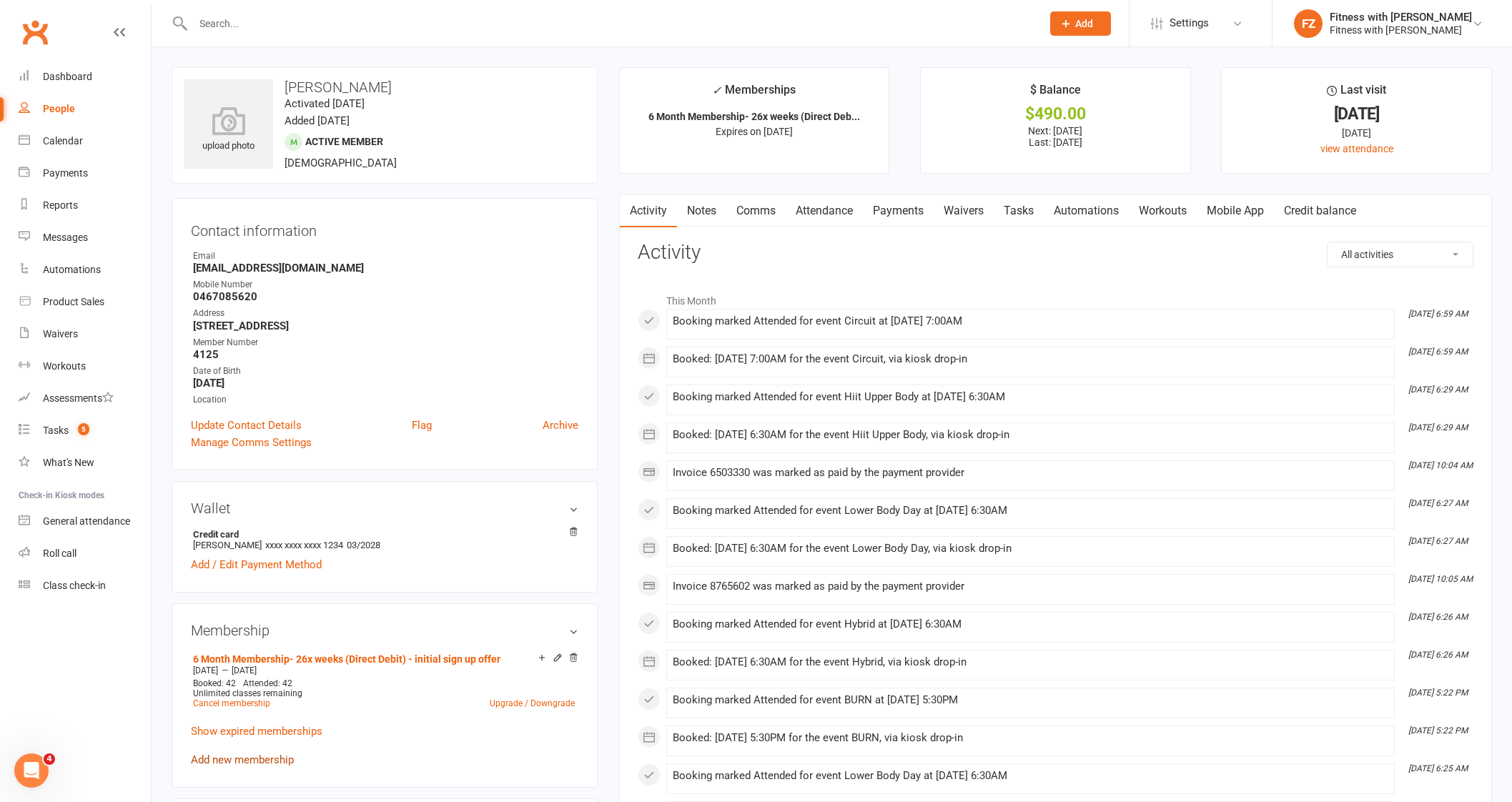
click at [254, 762] on link "Add new membership" at bounding box center [242, 759] width 103 height 13
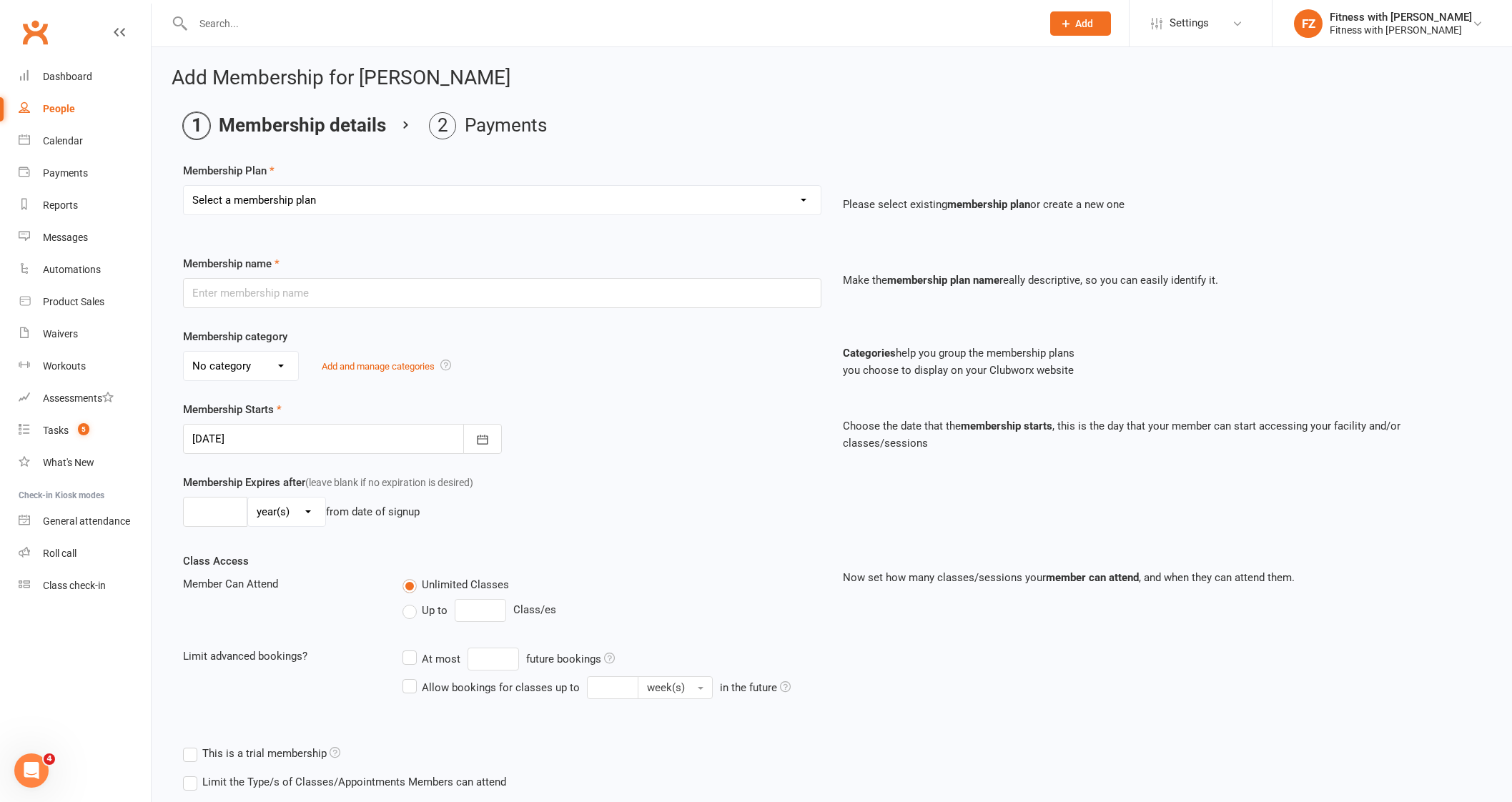
click at [243, 209] on select "Select a membership plan Create new Membership Plan Free 2 Week Trial Single Se…" at bounding box center [502, 200] width 637 height 28
select select "9"
click at [184, 186] on select "Select a membership plan Create new Membership Plan Free 2 Week Trial Single Se…" at bounding box center [502, 200] width 637 height 28
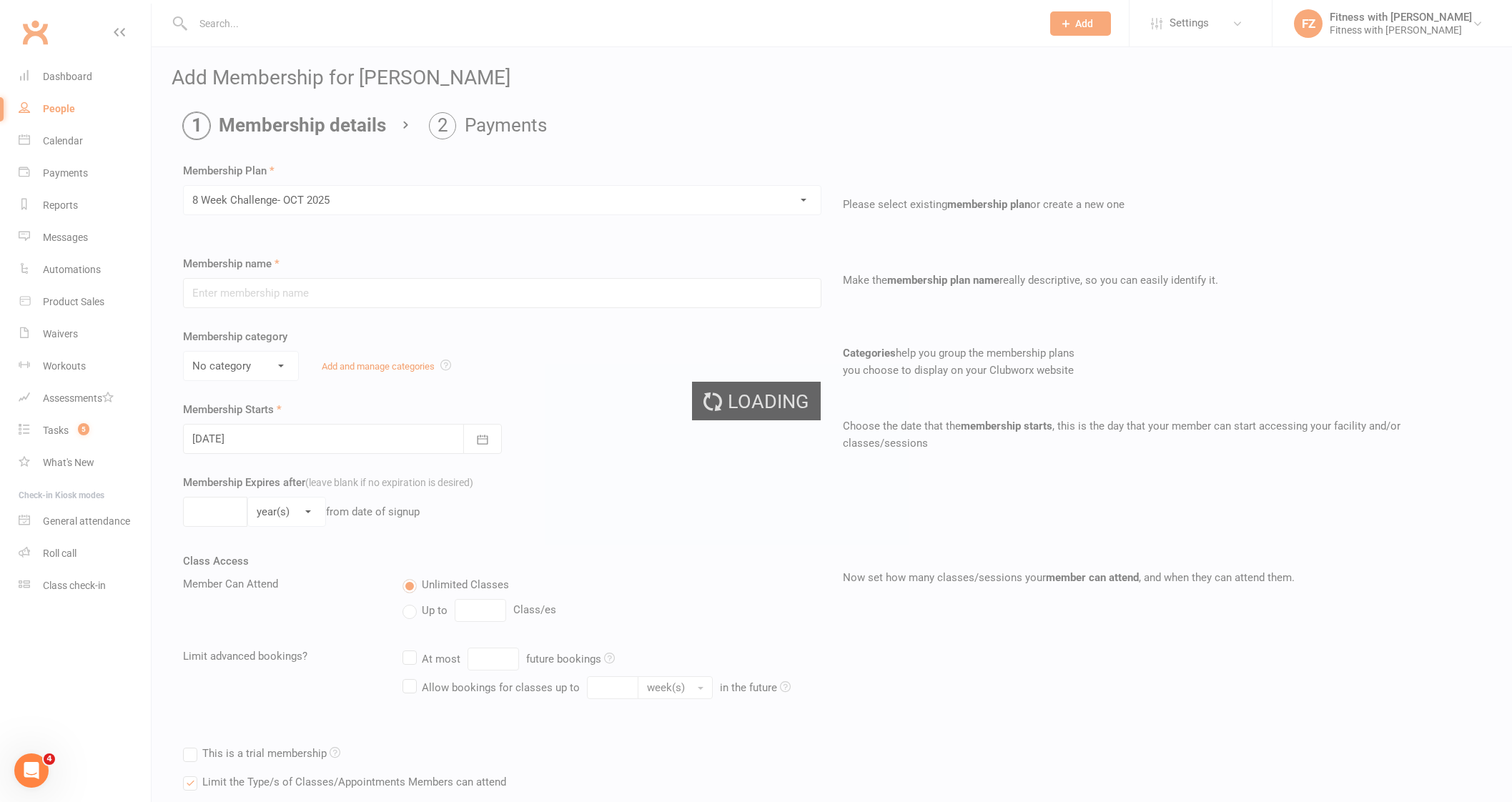
type input "8 Week Challenge- [DATE]"
type input "[DATE]"
type input "8"
select select "1"
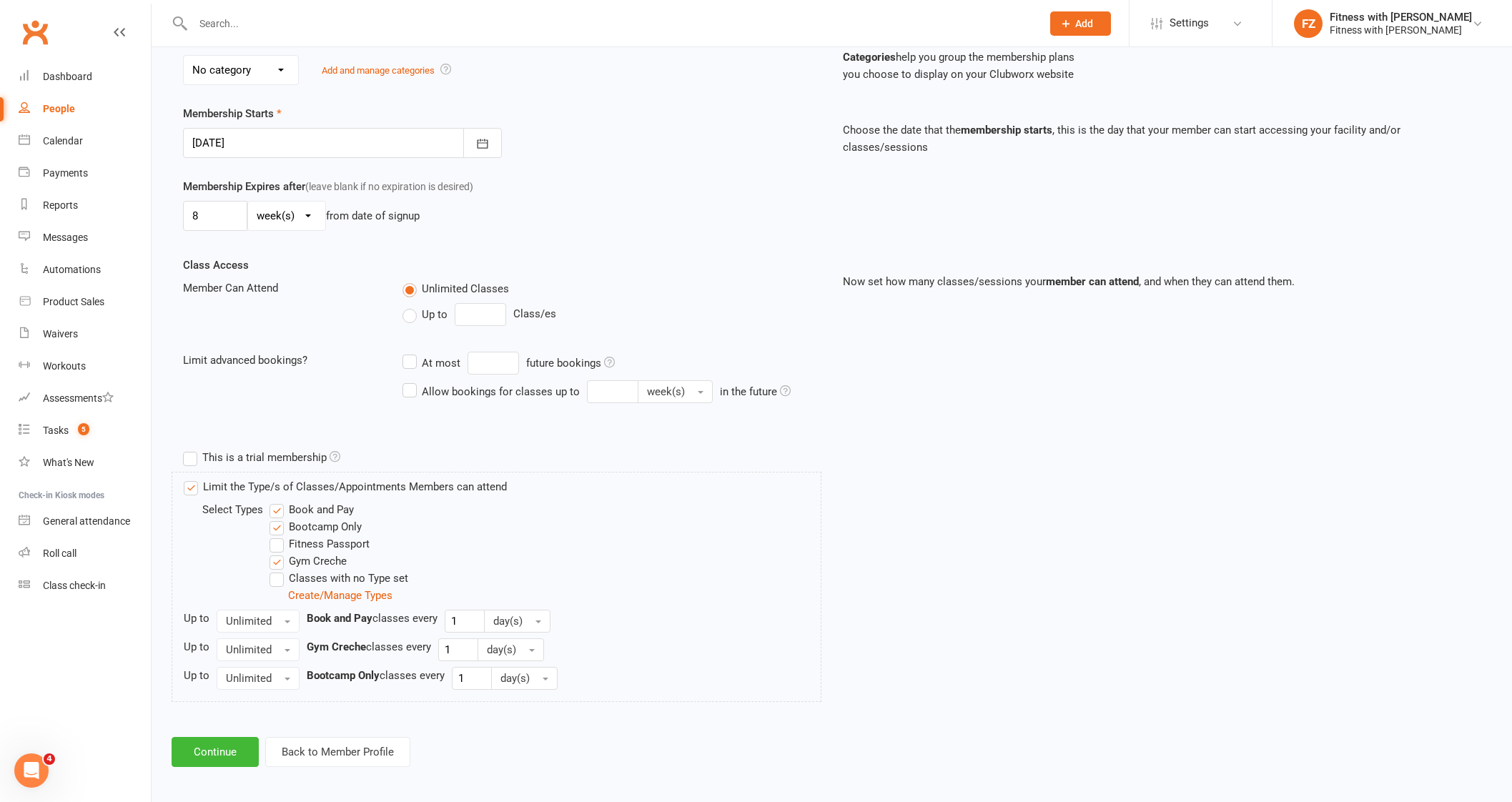
scroll to position [299, 0]
click at [222, 748] on button "Continue" at bounding box center [215, 749] width 87 height 30
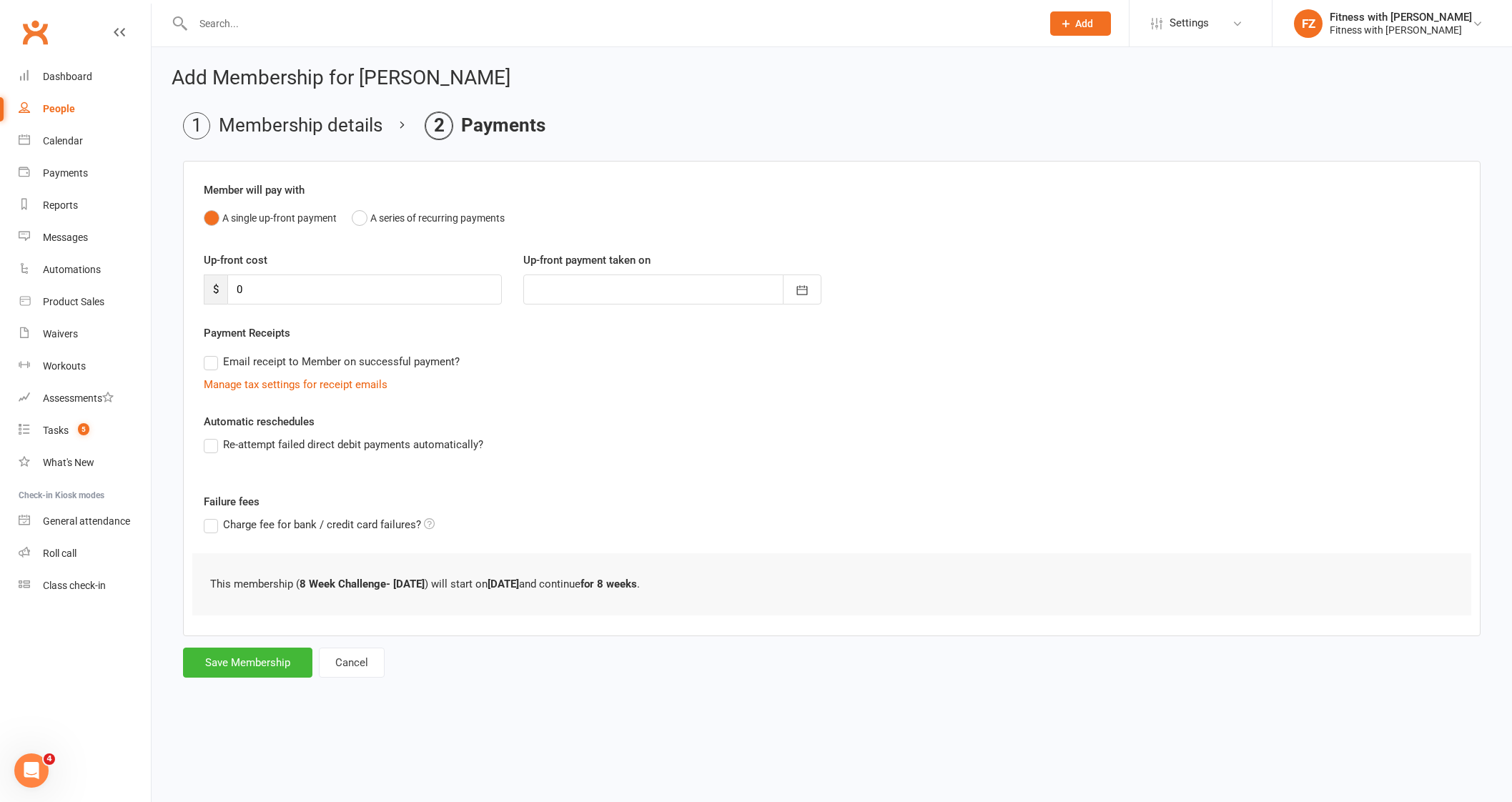
scroll to position [0, 0]
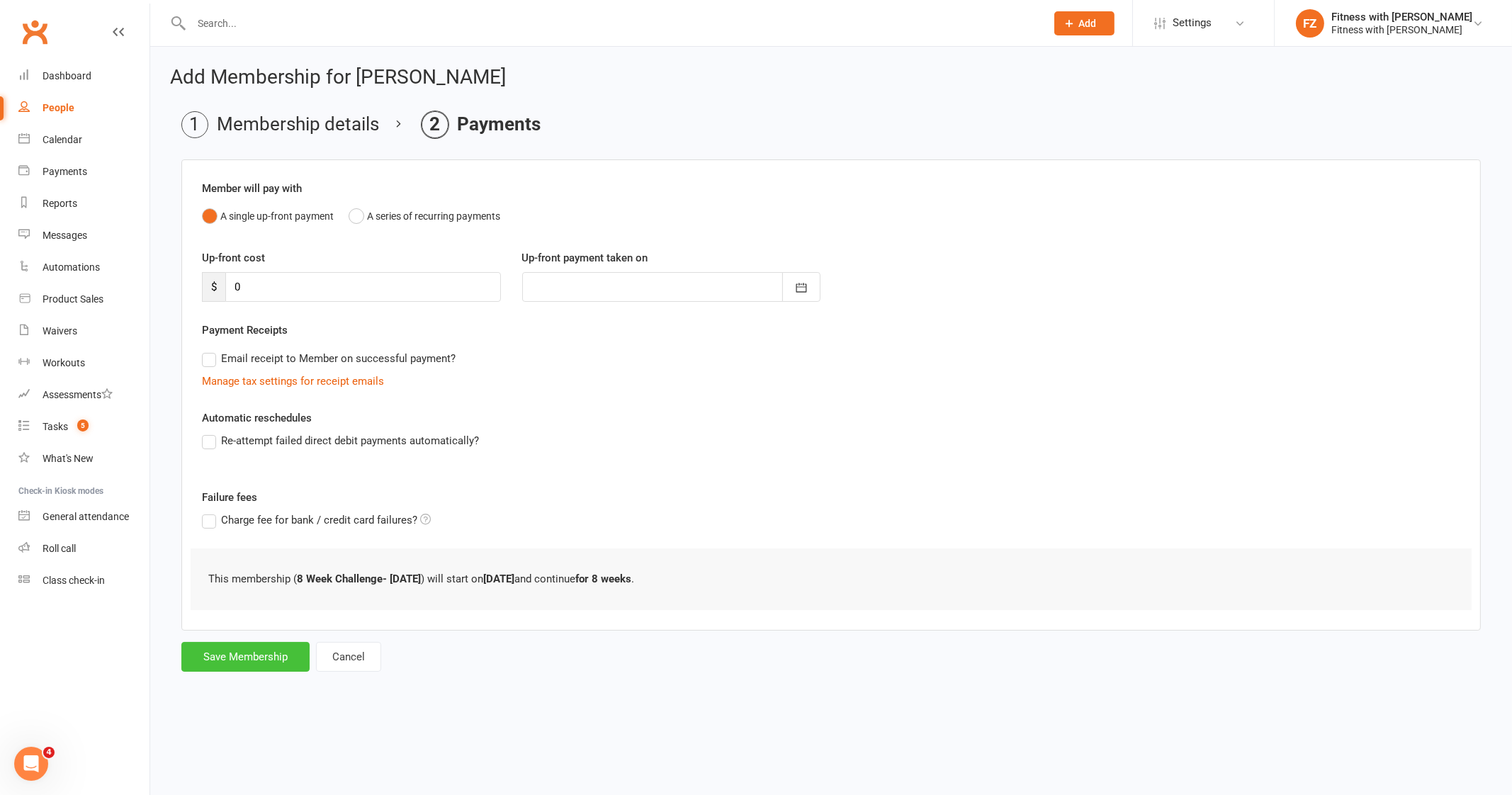
click at [256, 667] on button "Save Membership" at bounding box center [245, 656] width 129 height 30
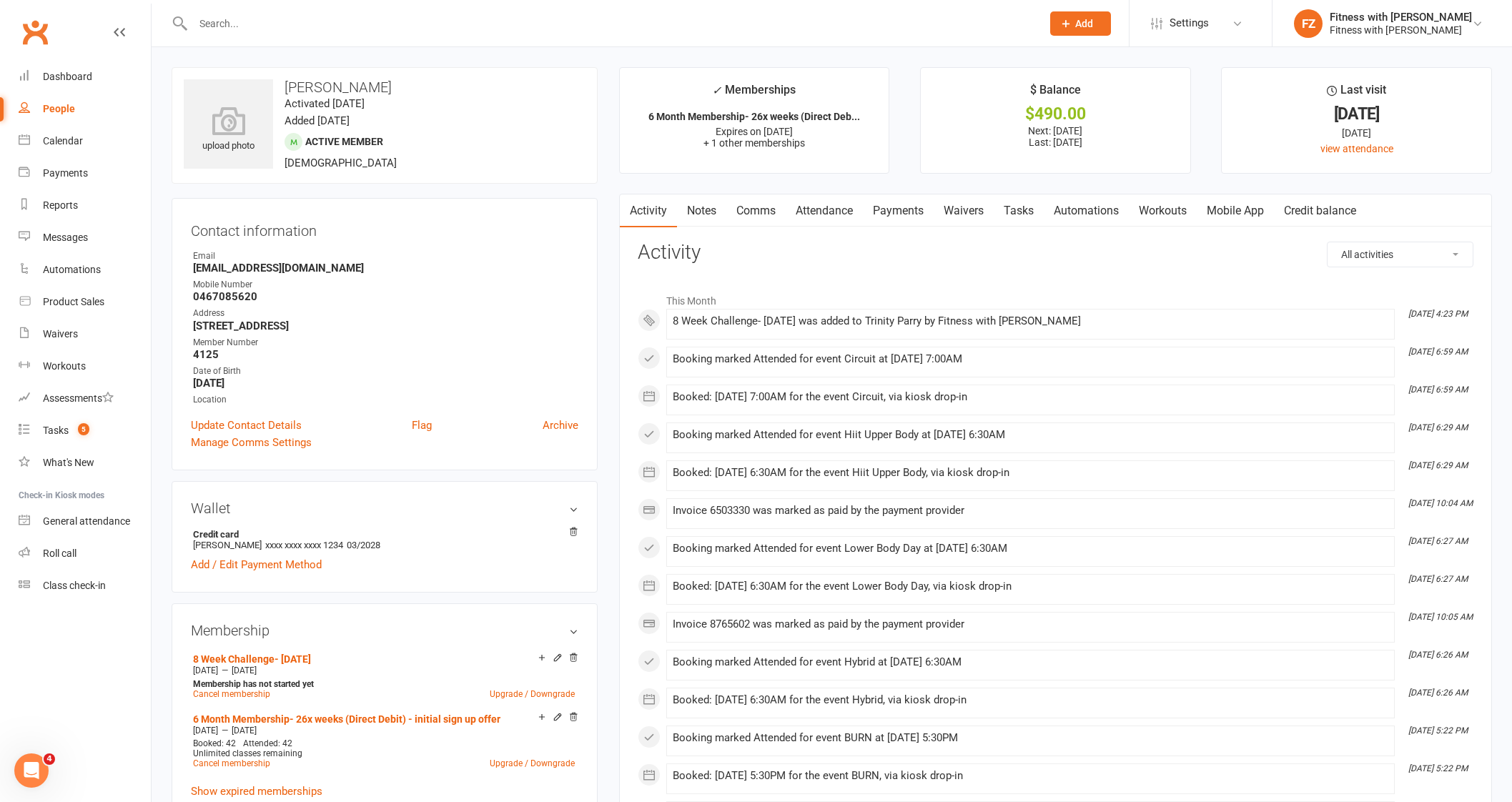
click at [244, 23] on input "text" at bounding box center [609, 23] width 843 height 20
paste input "[PERSON_NAME]"
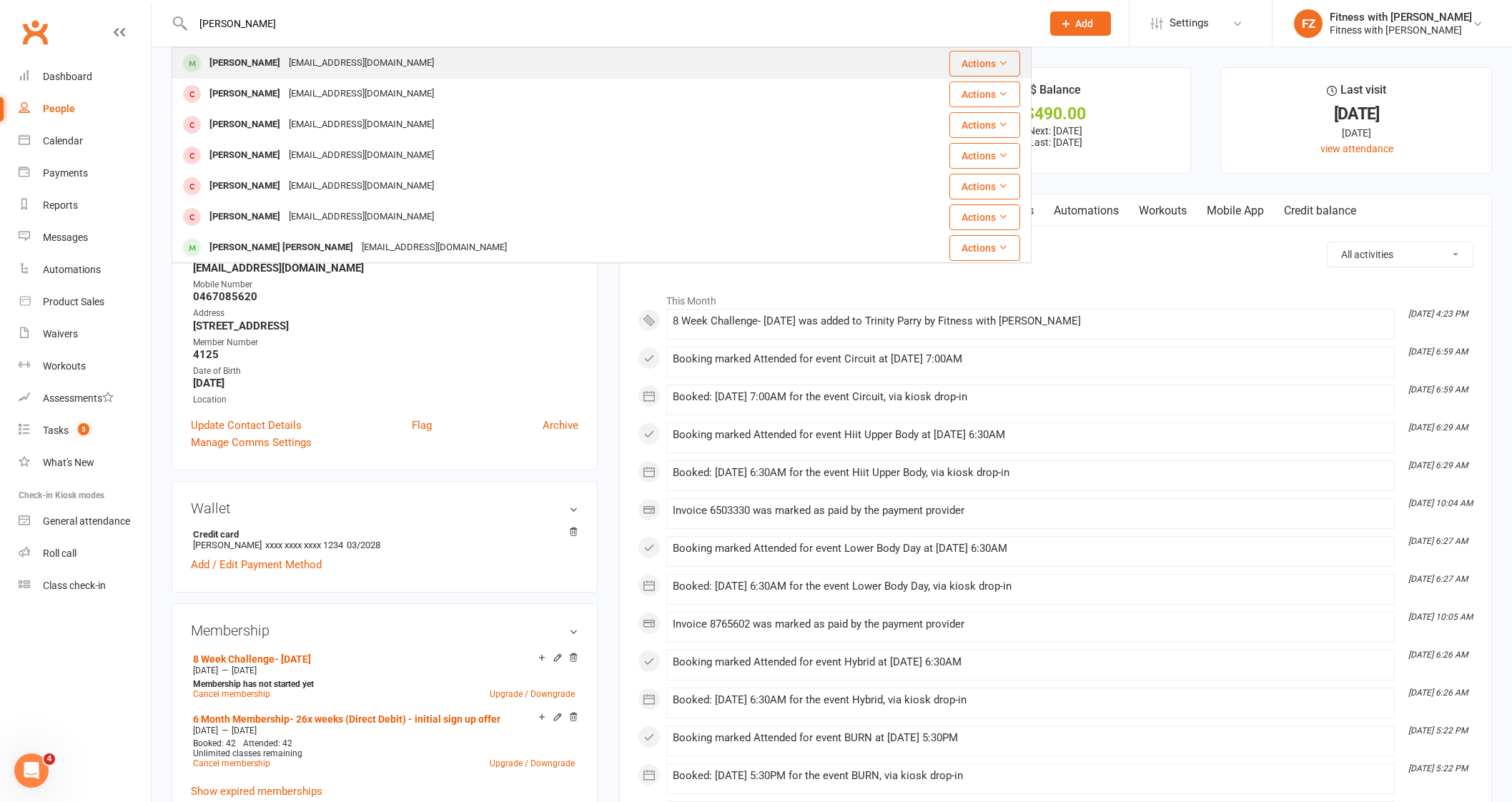
type input "[PERSON_NAME]"
click at [263, 62] on div "[PERSON_NAME]" at bounding box center [244, 63] width 79 height 21
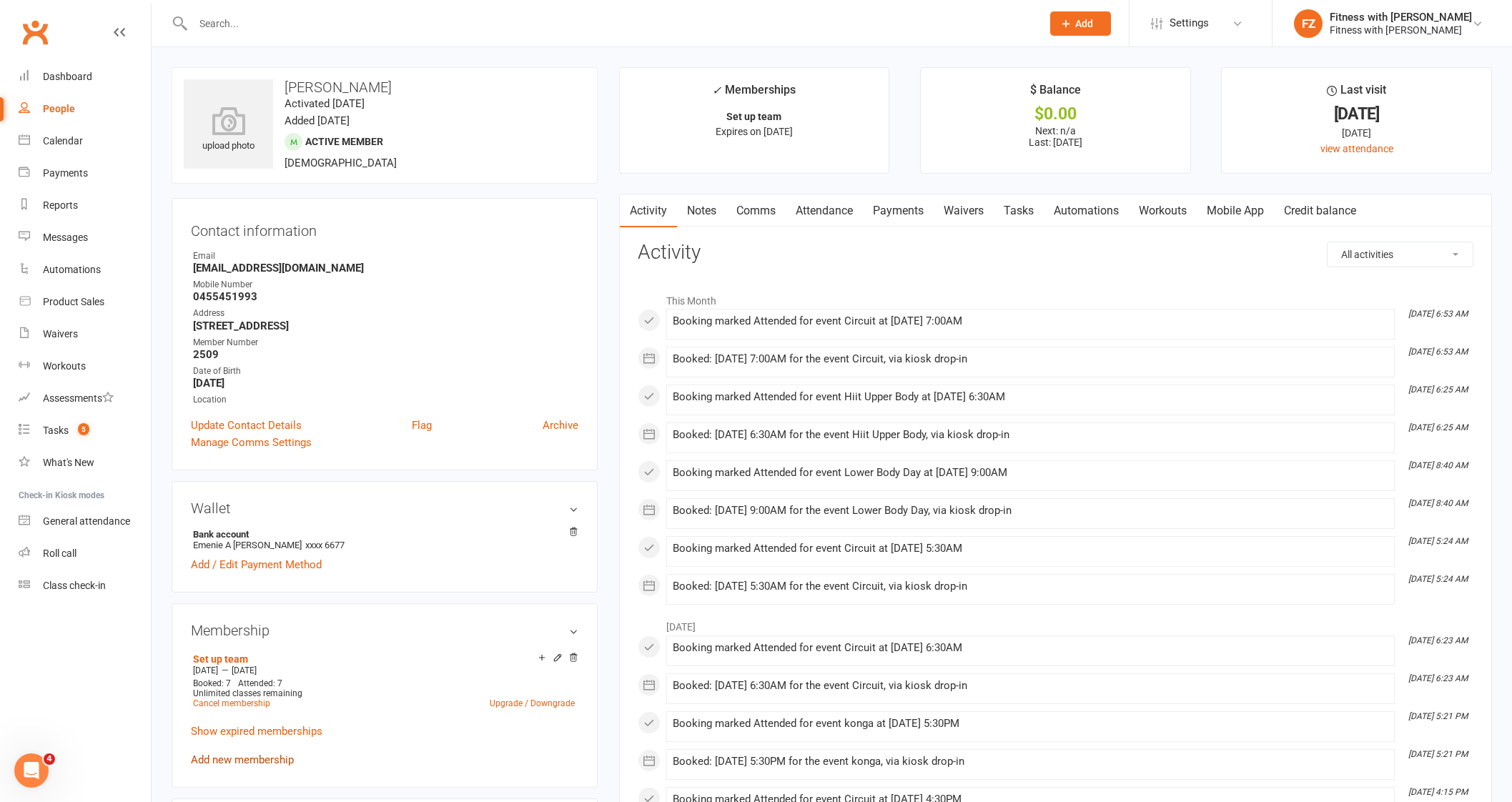
click at [248, 755] on link "Add new membership" at bounding box center [242, 759] width 103 height 13
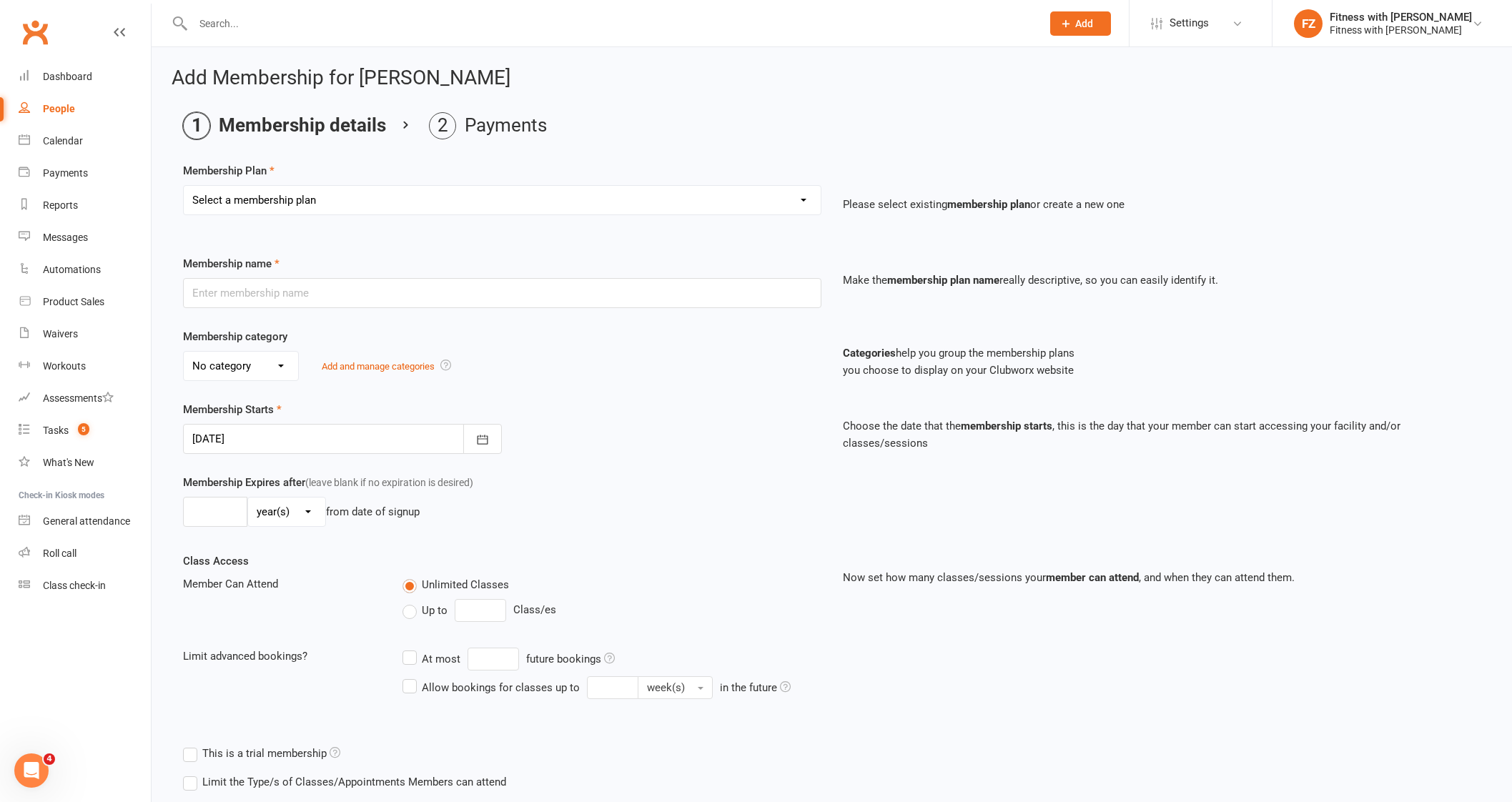
click at [375, 192] on select "Select a membership plan Create new Membership Plan Free 2 Week Trial Single Se…" at bounding box center [502, 200] width 637 height 28
select select "9"
click at [184, 186] on select "Select a membership plan Create new Membership Plan Free 2 Week Trial Single Se…" at bounding box center [502, 200] width 637 height 28
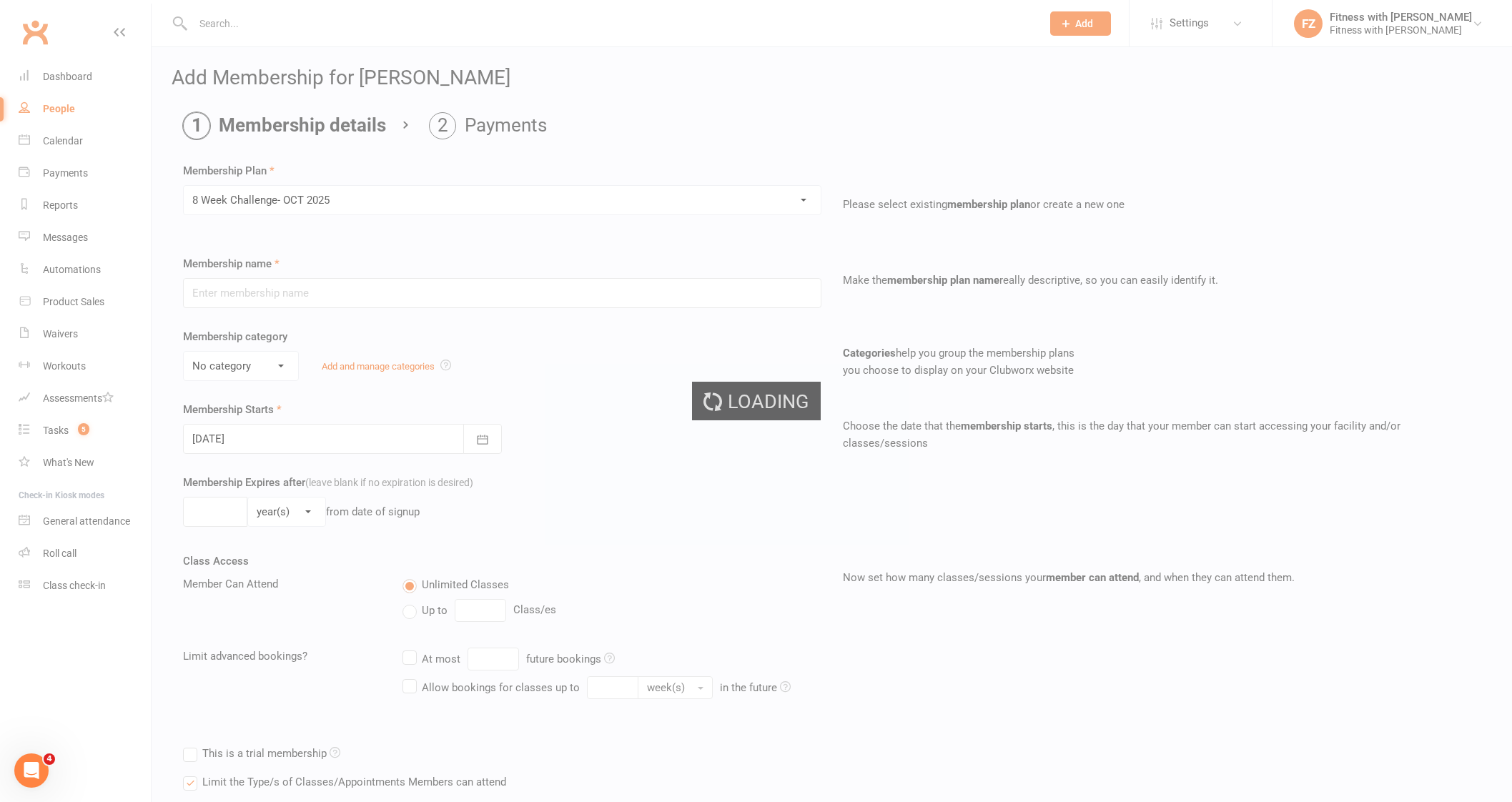
type input "8 Week Challenge- [DATE]"
type input "[DATE]"
type input "8"
select select "1"
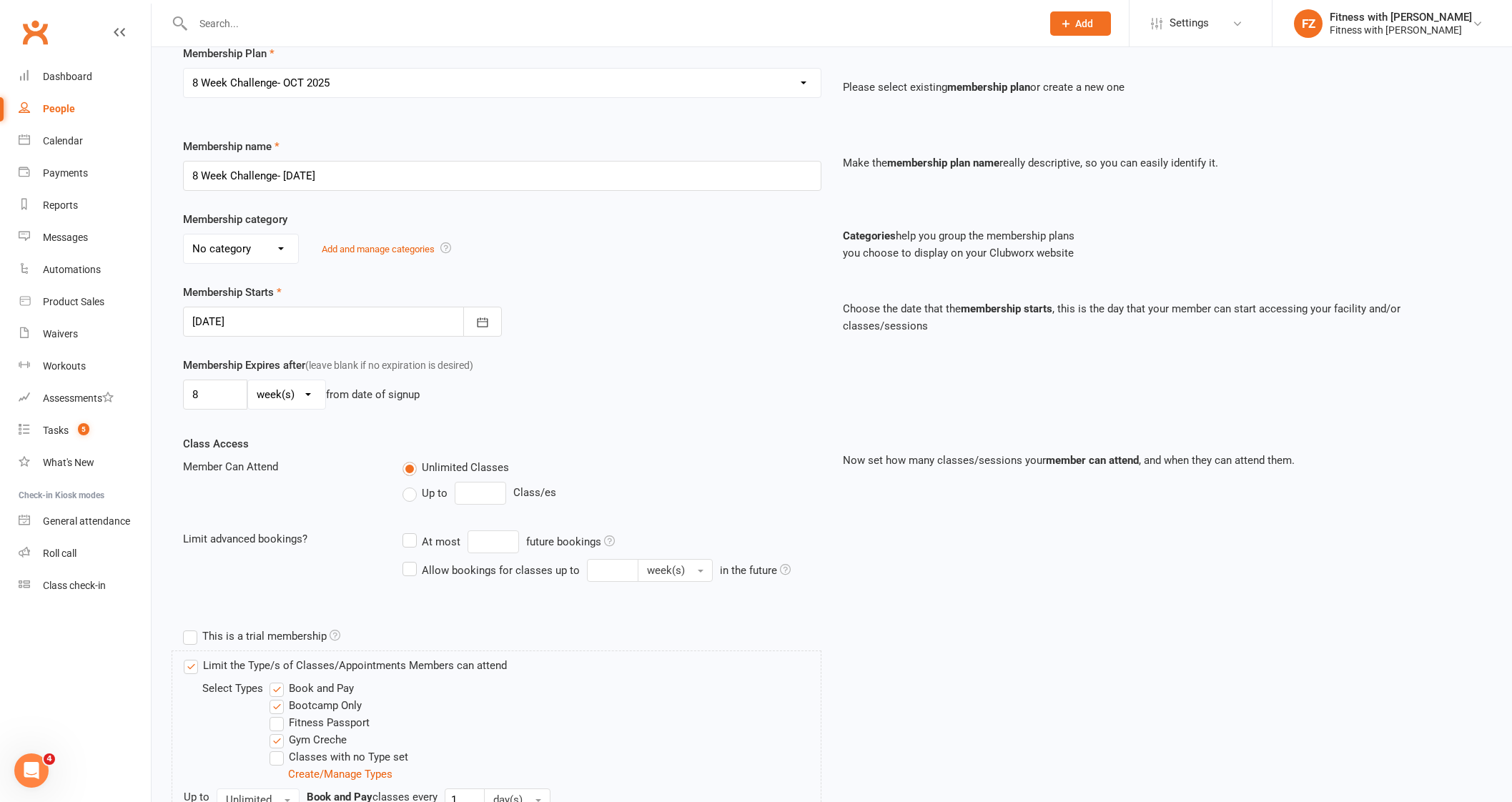
scroll to position [299, 0]
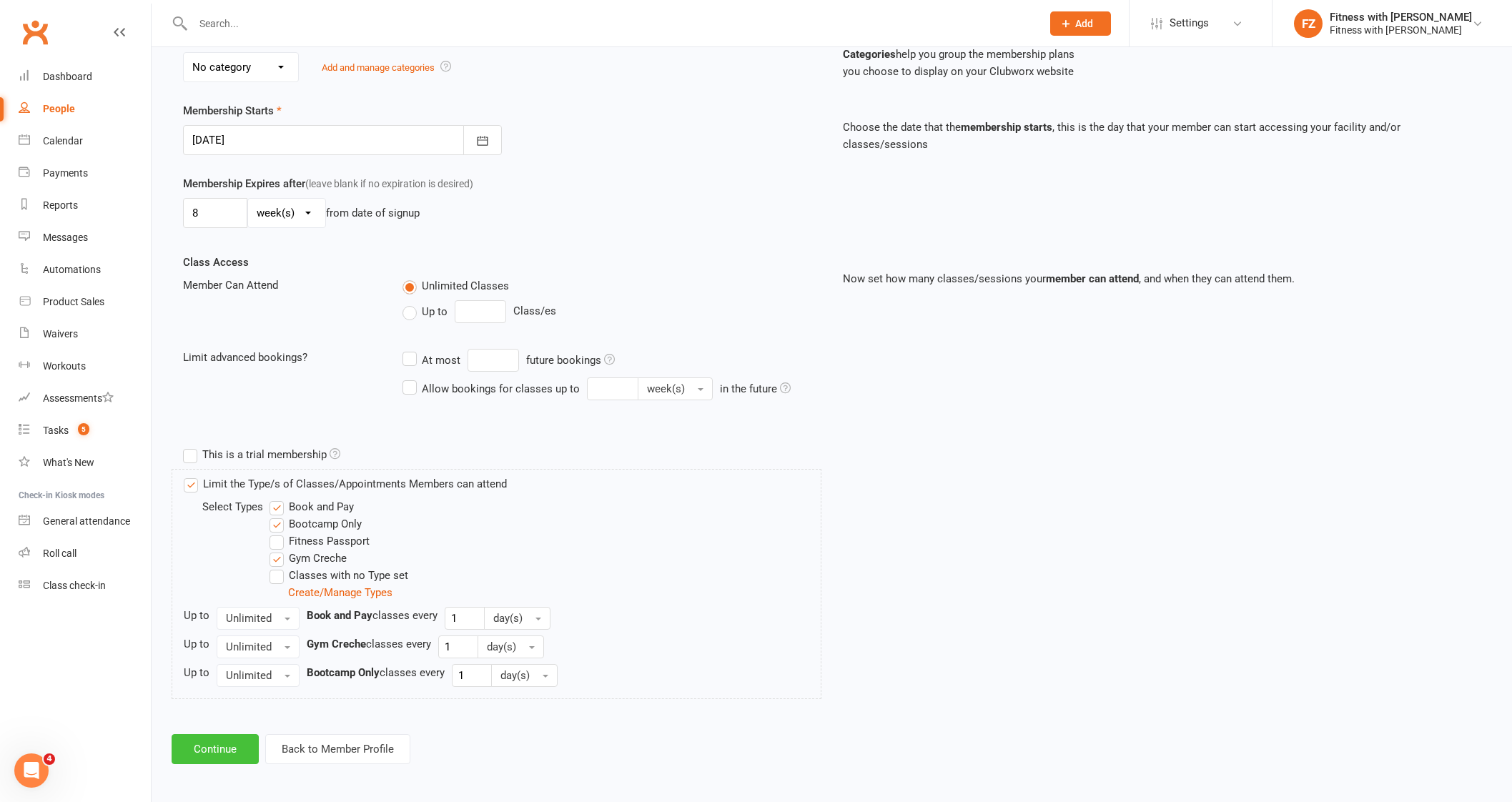
click at [210, 741] on button "Continue" at bounding box center [215, 749] width 87 height 30
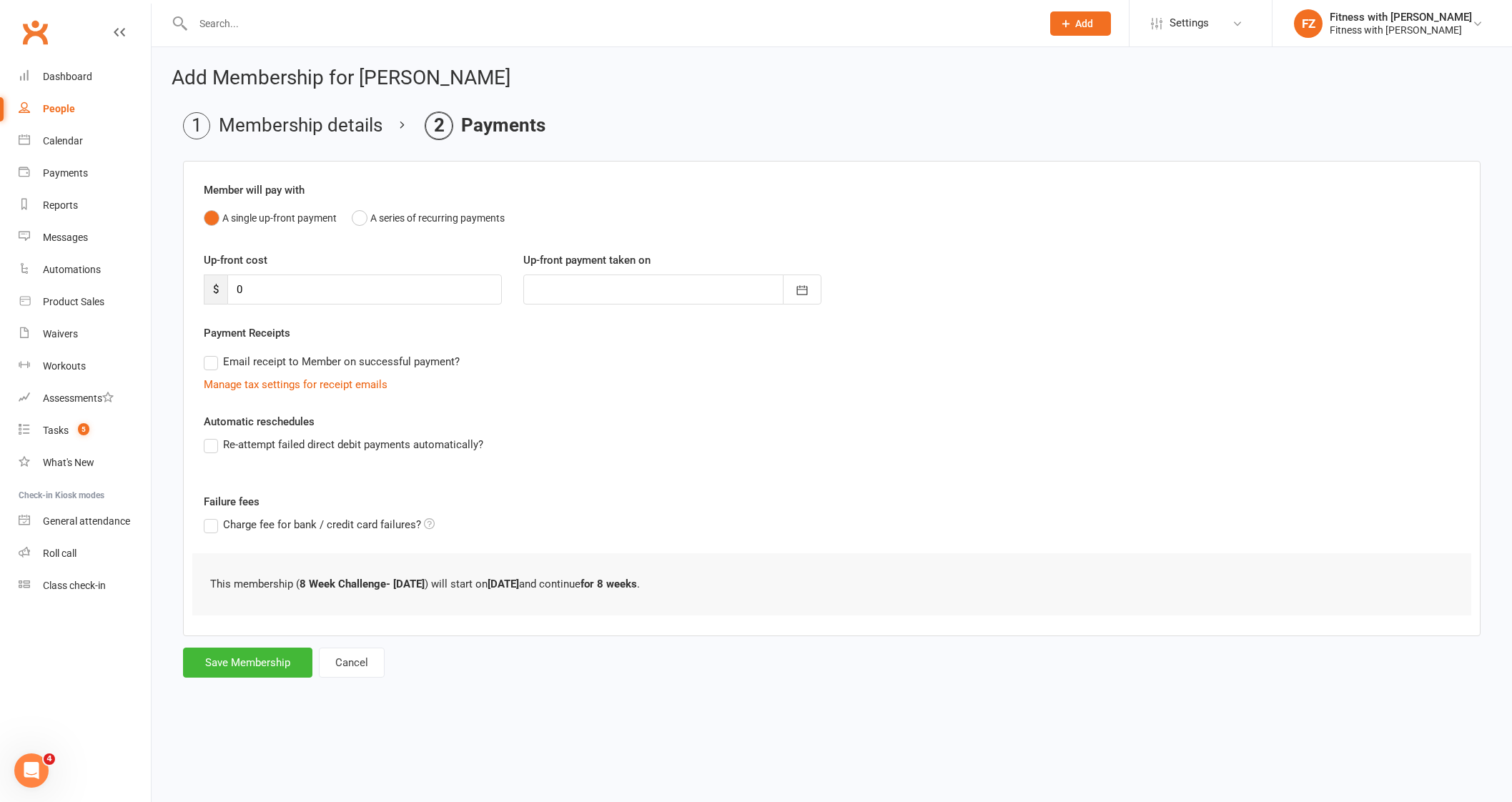
scroll to position [0, 0]
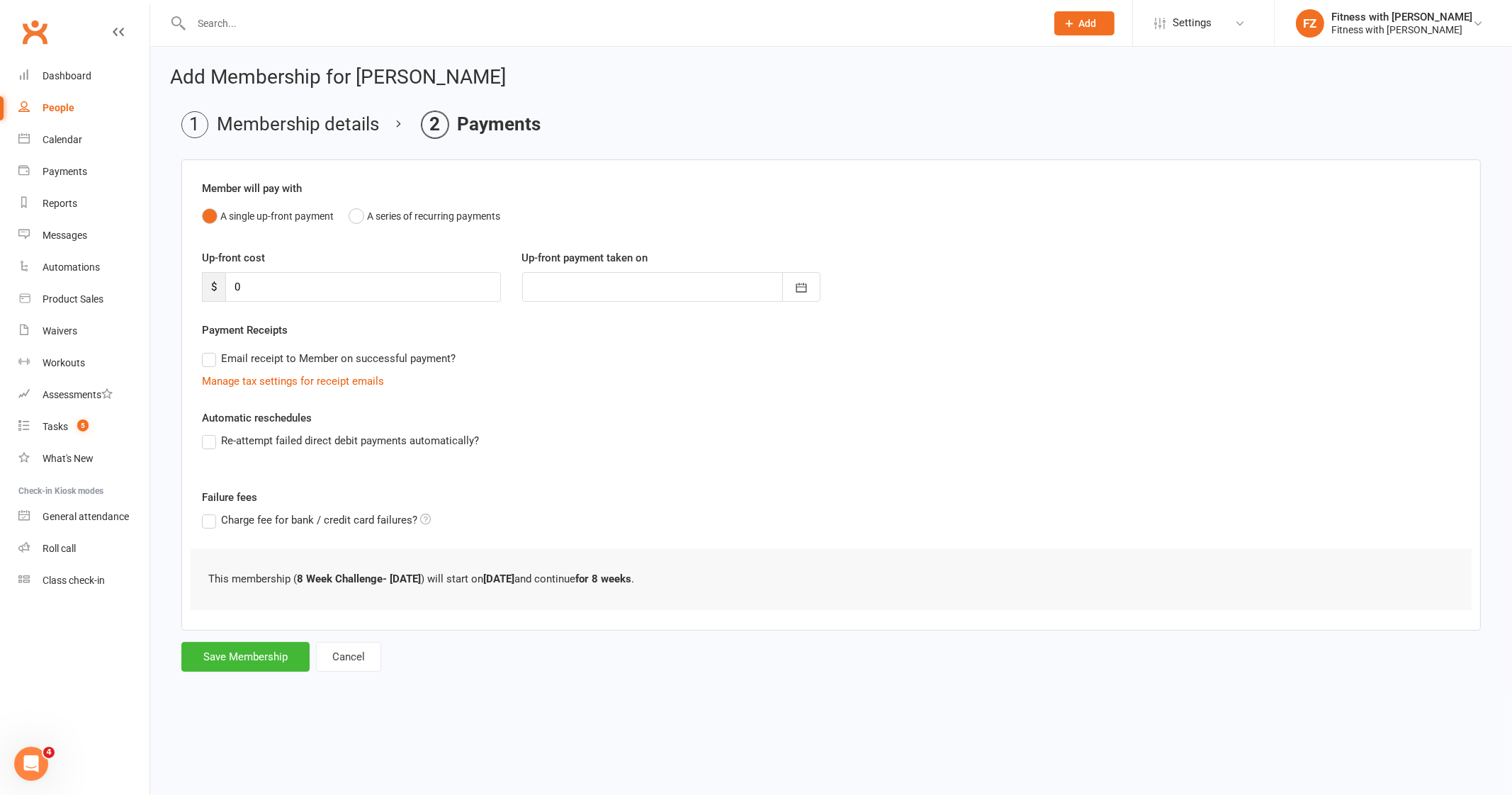
click at [209, 714] on html "Prospect Member Non-attending contact Class / event Appointment Task Membership…" at bounding box center [756, 357] width 1512 height 714
click at [245, 656] on button "Save Membership" at bounding box center [245, 656] width 129 height 30
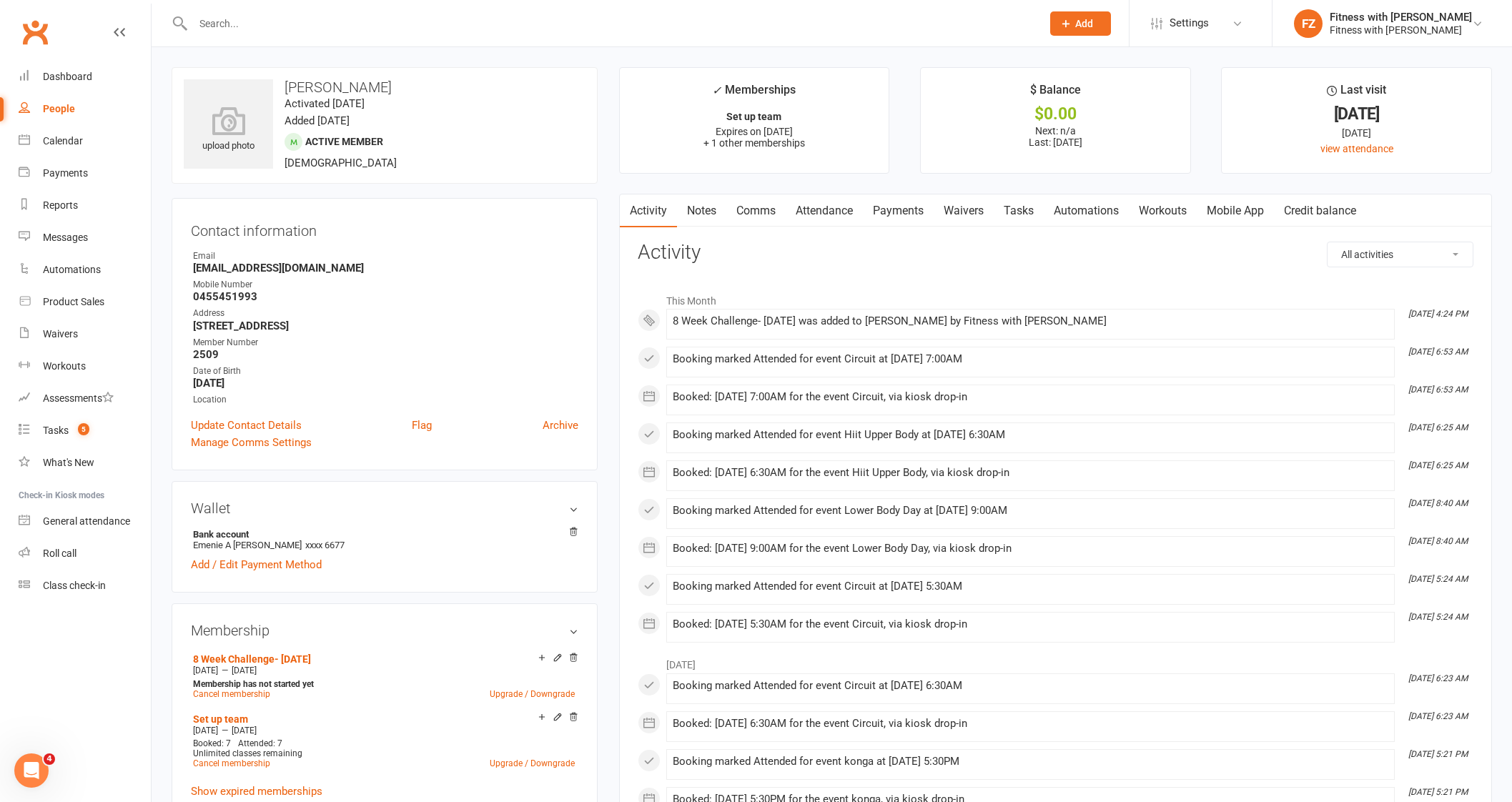
click at [330, 35] on div at bounding box center [601, 23] width 860 height 47
click at [321, 19] on input "text" at bounding box center [609, 23] width 843 height 20
paste input "[EMAIL_ADDRESS][DOMAIN_NAME]"
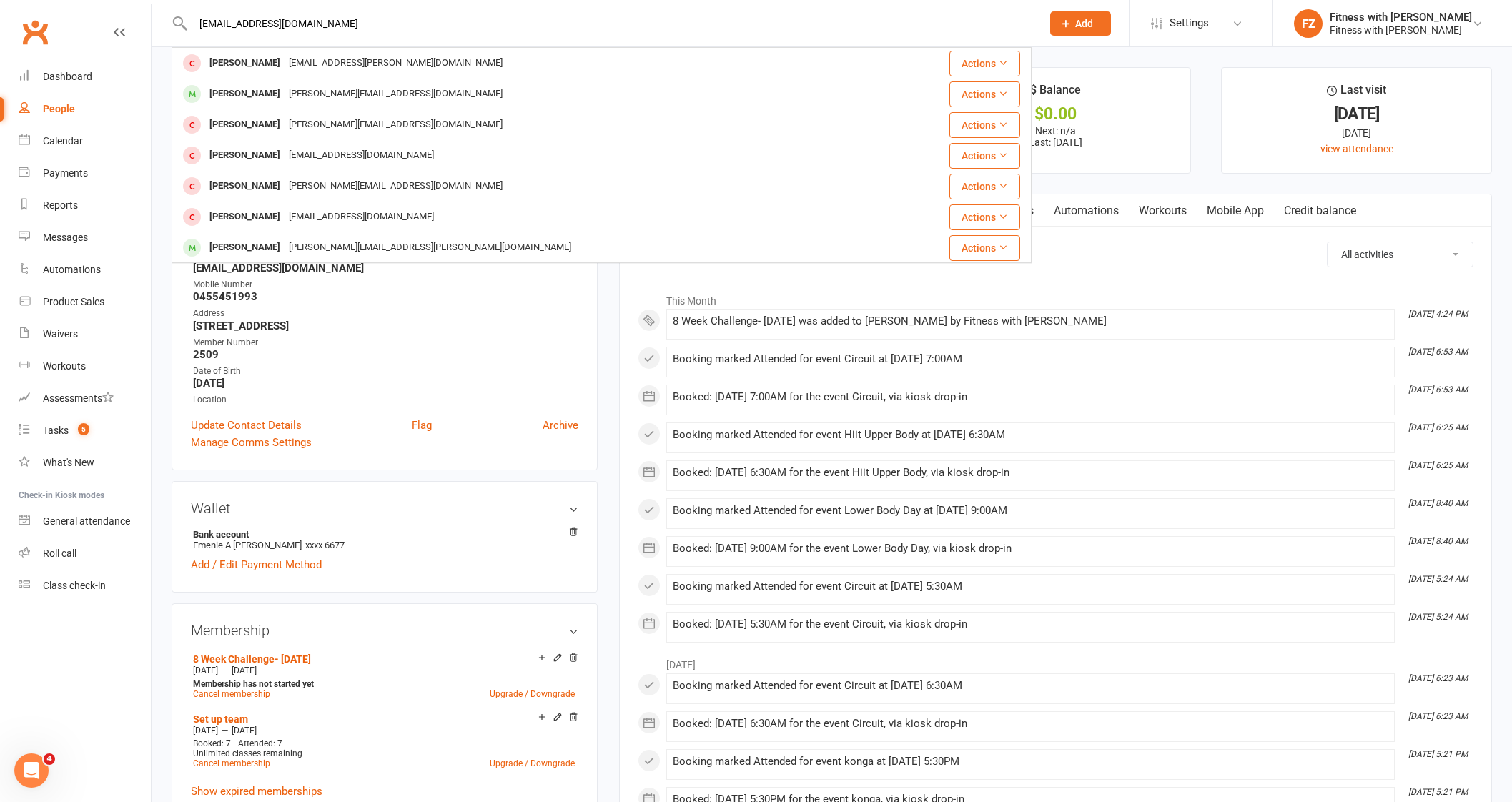
drag, startPoint x: 322, startPoint y: 20, endPoint x: 142, endPoint y: 6, distance: 180.5
click at [142, 4] on header "[EMAIL_ADDRESS][DOMAIN_NAME] [PERSON_NAME] [PERSON_NAME][EMAIL_ADDRESS][PERSON_…" at bounding box center [756, 4] width 1512 height 0
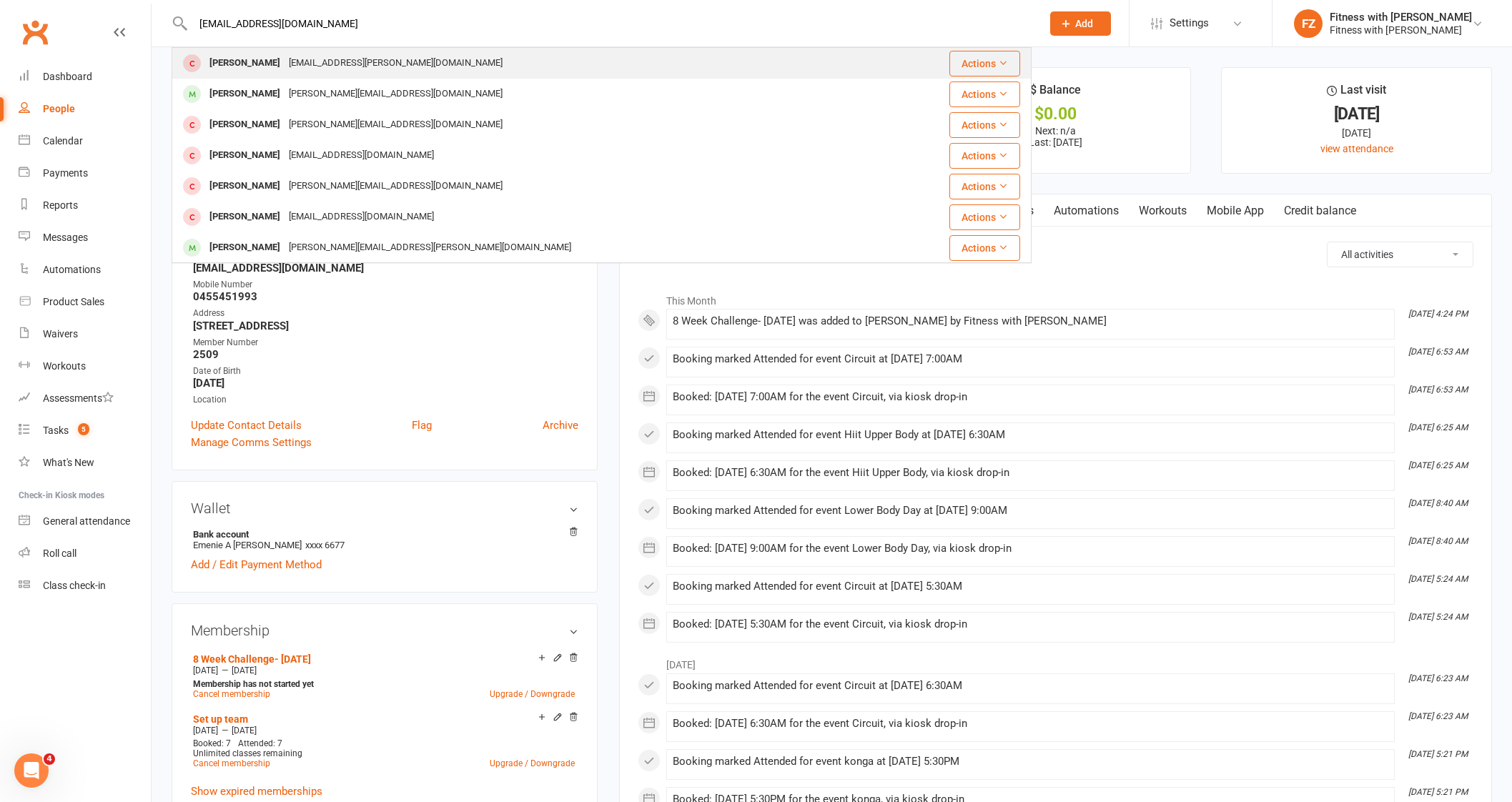
paste input "[PERSON_NAME]"
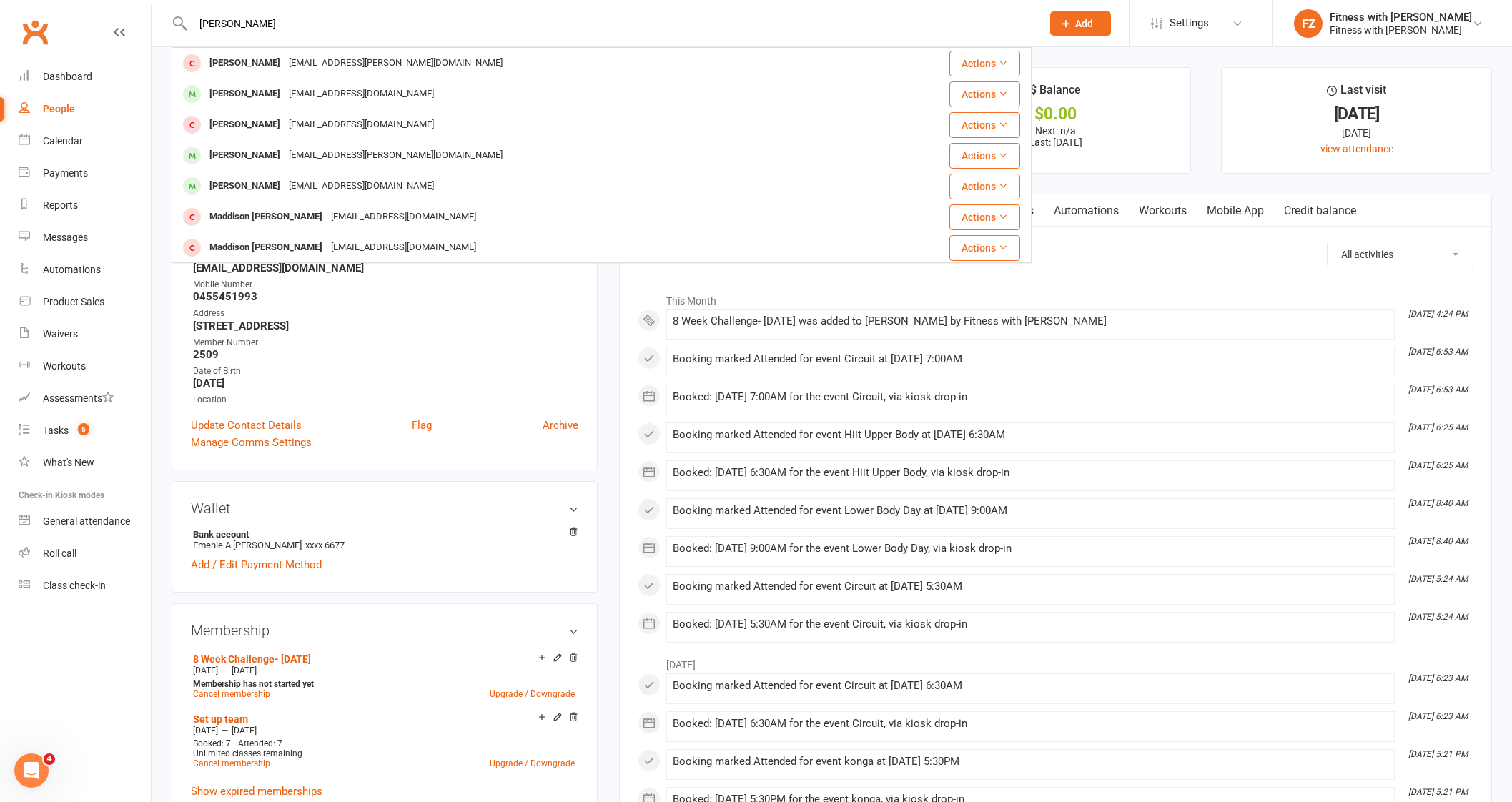
drag, startPoint x: 373, startPoint y: 26, endPoint x: 162, endPoint y: 22, distance: 211.0
click at [162, 22] on react-component "Maddison [PERSON_NAME] Maddison [PERSON_NAME] [PERSON_NAME][EMAIL_ADDRESS][DOMA…" at bounding box center [516, 23] width 1032 height 47
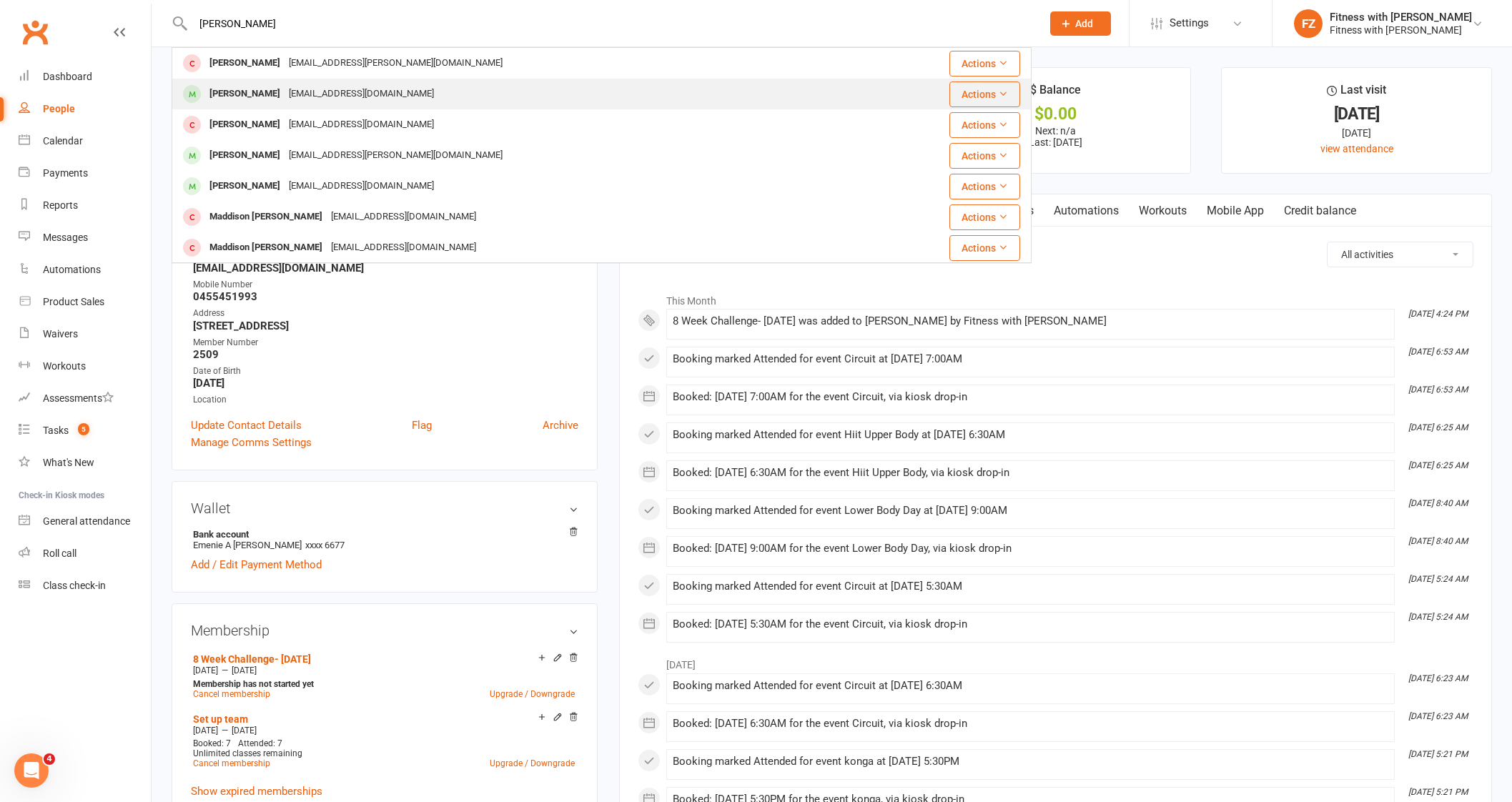
paste input "[EMAIL_ADDRESS][DOMAIN_NAME]"
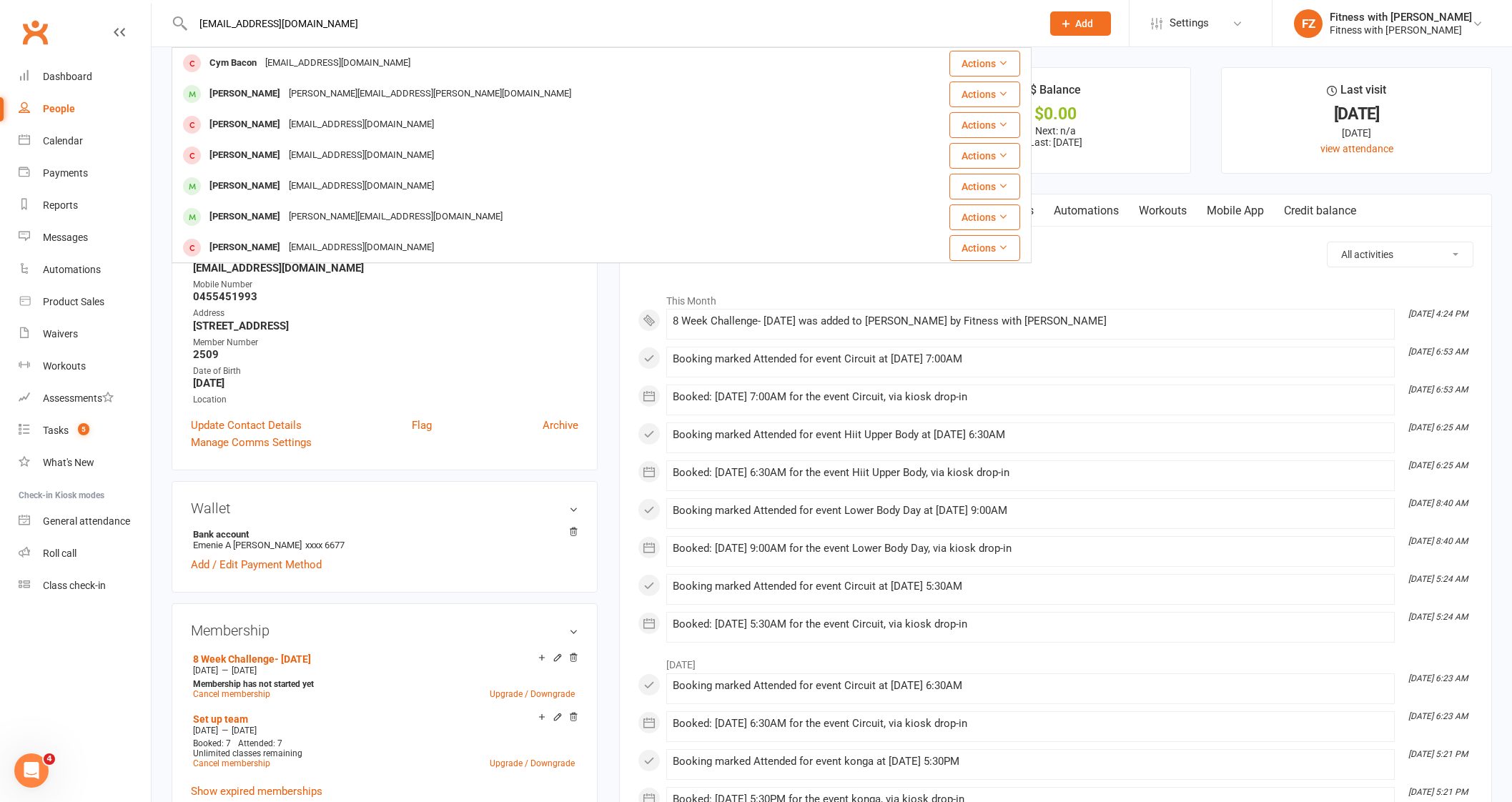
drag, startPoint x: 375, startPoint y: 26, endPoint x: 157, endPoint y: 23, distance: 218.0
click at [157, 23] on react-component "[EMAIL_ADDRESS][DOMAIN_NAME] Cym Bacon [EMAIL_ADDRESS][DOMAIN_NAME] Actions [PE…" at bounding box center [516, 23] width 1032 height 47
drag, startPoint x: 386, startPoint y: 17, endPoint x: 146, endPoint y: 12, distance: 240.1
click at [135, 4] on header "[EMAIL_ADDRESS][DOMAIN_NAME] Cym Bacon [EMAIL_ADDRESS][DOMAIN_NAME] Actions [PE…" at bounding box center [756, 4] width 1512 height 0
paste input "[PERSON_NAME]"
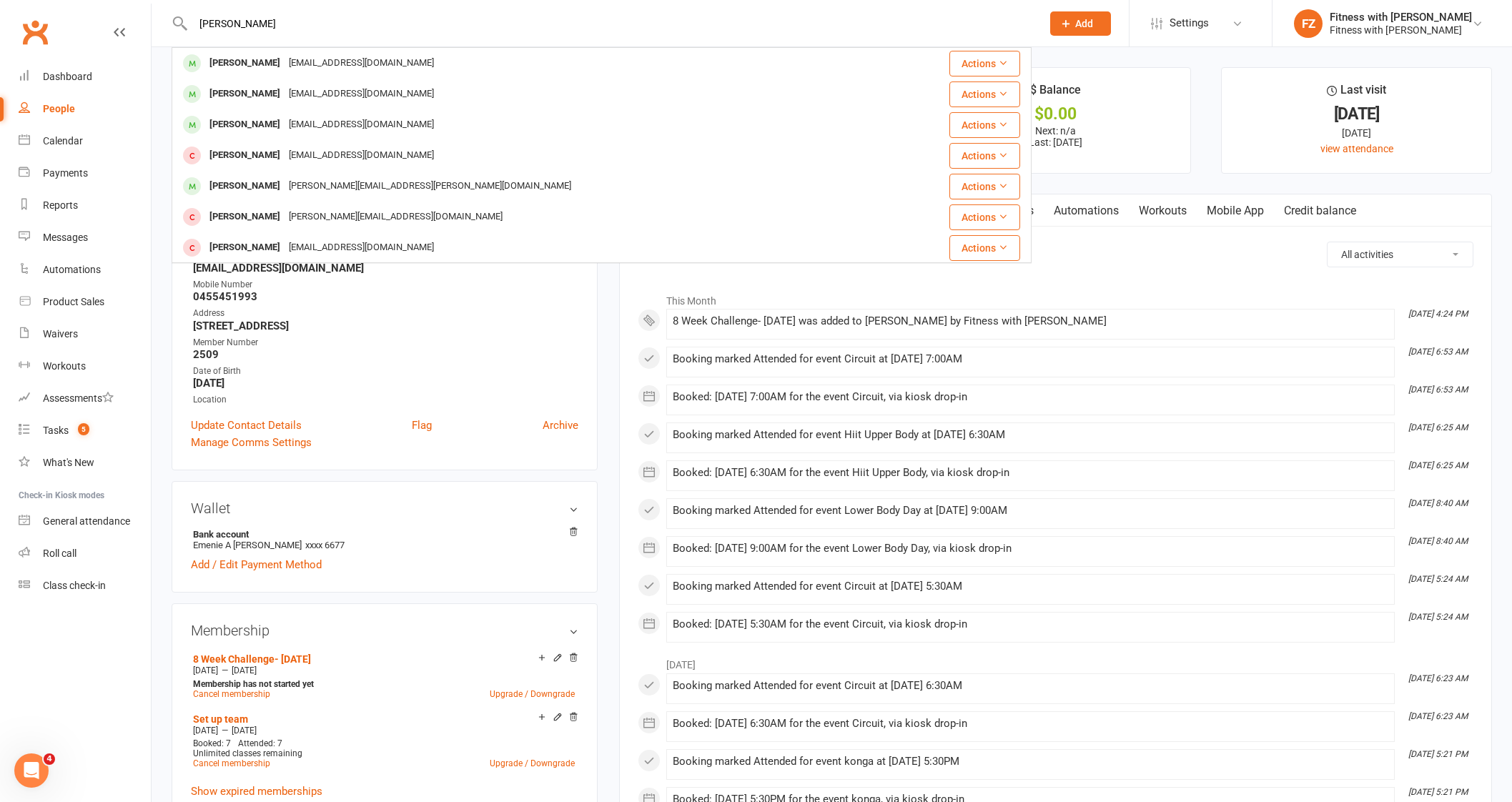
type input "[PERSON_NAME]"
click at [300, 64] on div "[EMAIL_ADDRESS][DOMAIN_NAME]" at bounding box center [362, 63] width 153 height 21
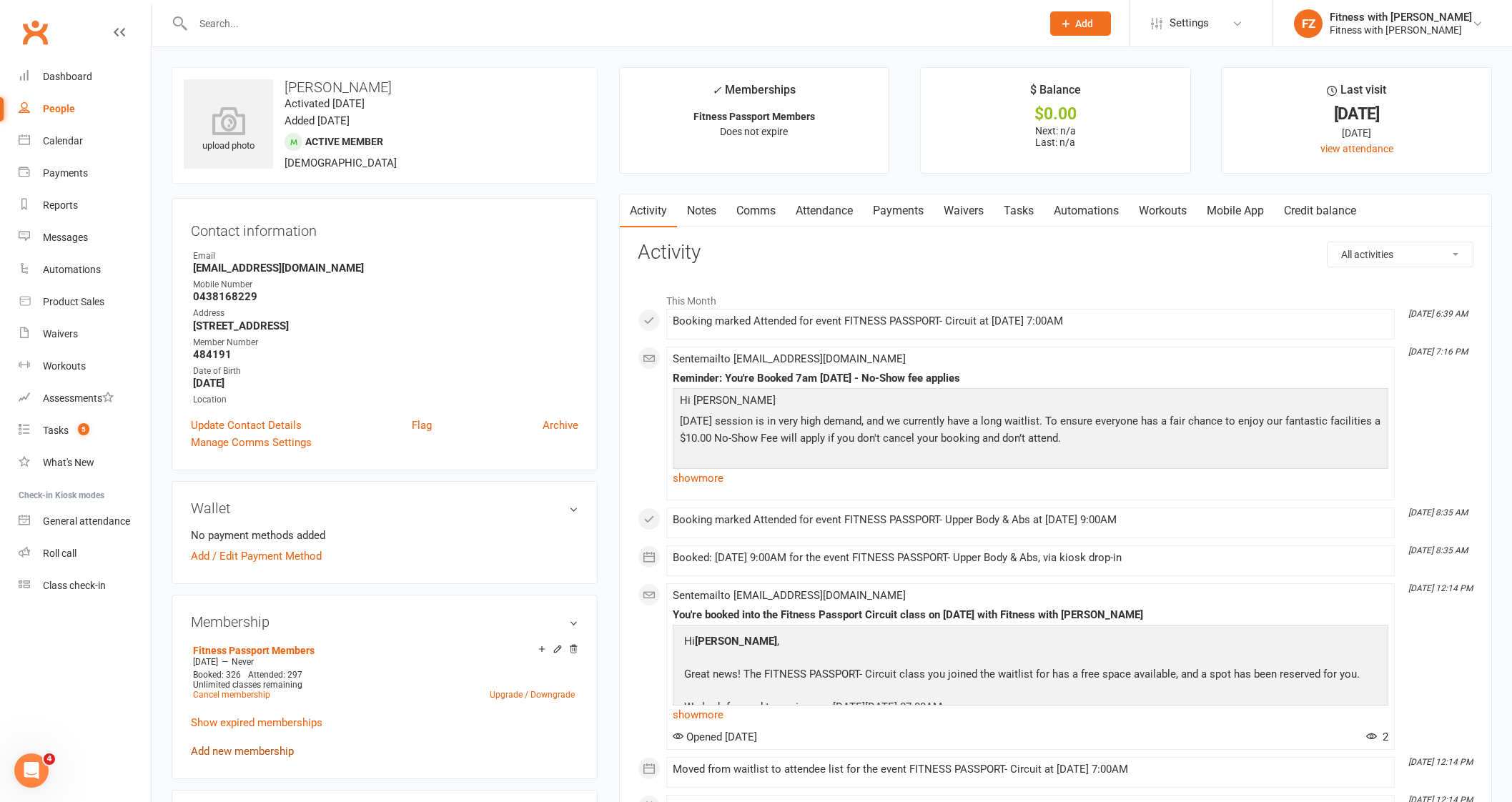
click at [275, 756] on link "Add new membership" at bounding box center [242, 751] width 103 height 13
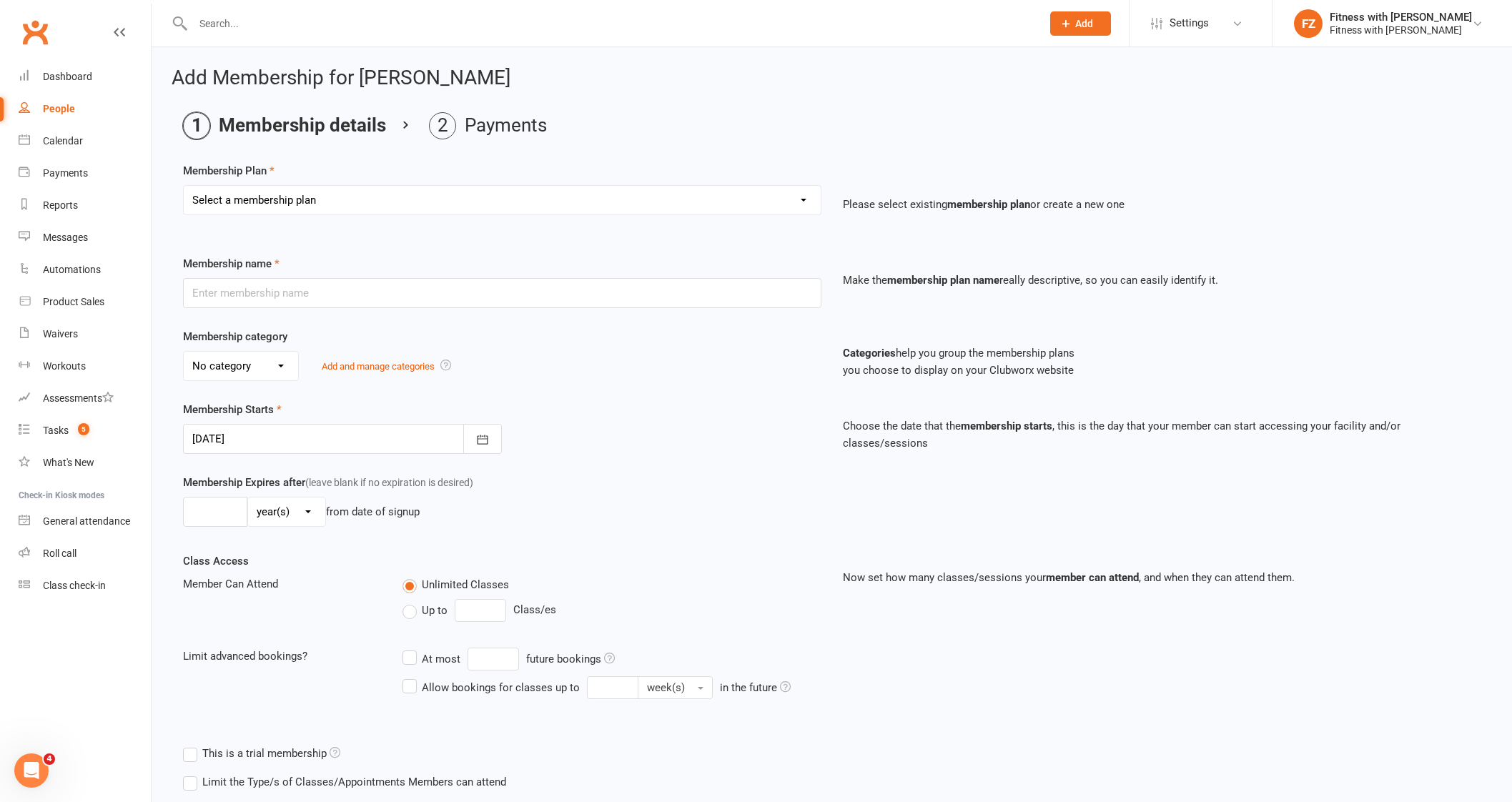
click at [328, 203] on select "Select a membership plan Create new Membership Plan Free 2 Week Trial Single Se…" at bounding box center [502, 200] width 637 height 28
select select "12"
click at [184, 186] on select "Select a membership plan Create new Membership Plan Free 2 Week Trial Single Se…" at bounding box center [502, 200] width 637 height 28
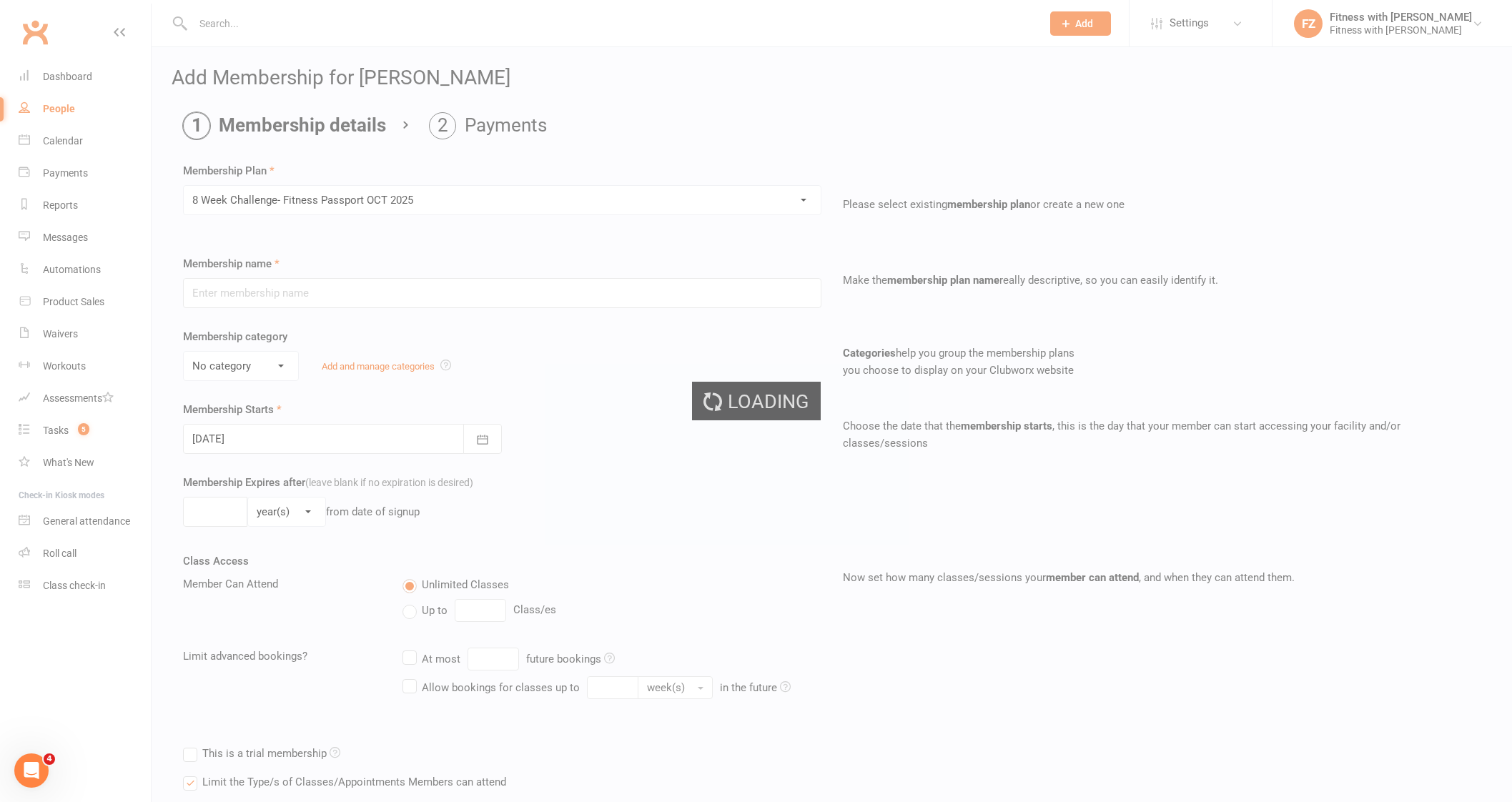
type input "8 Week Challenge- Fitness Passport [DATE]"
select select "0"
type input "[DATE]"
type input "8"
select select "1"
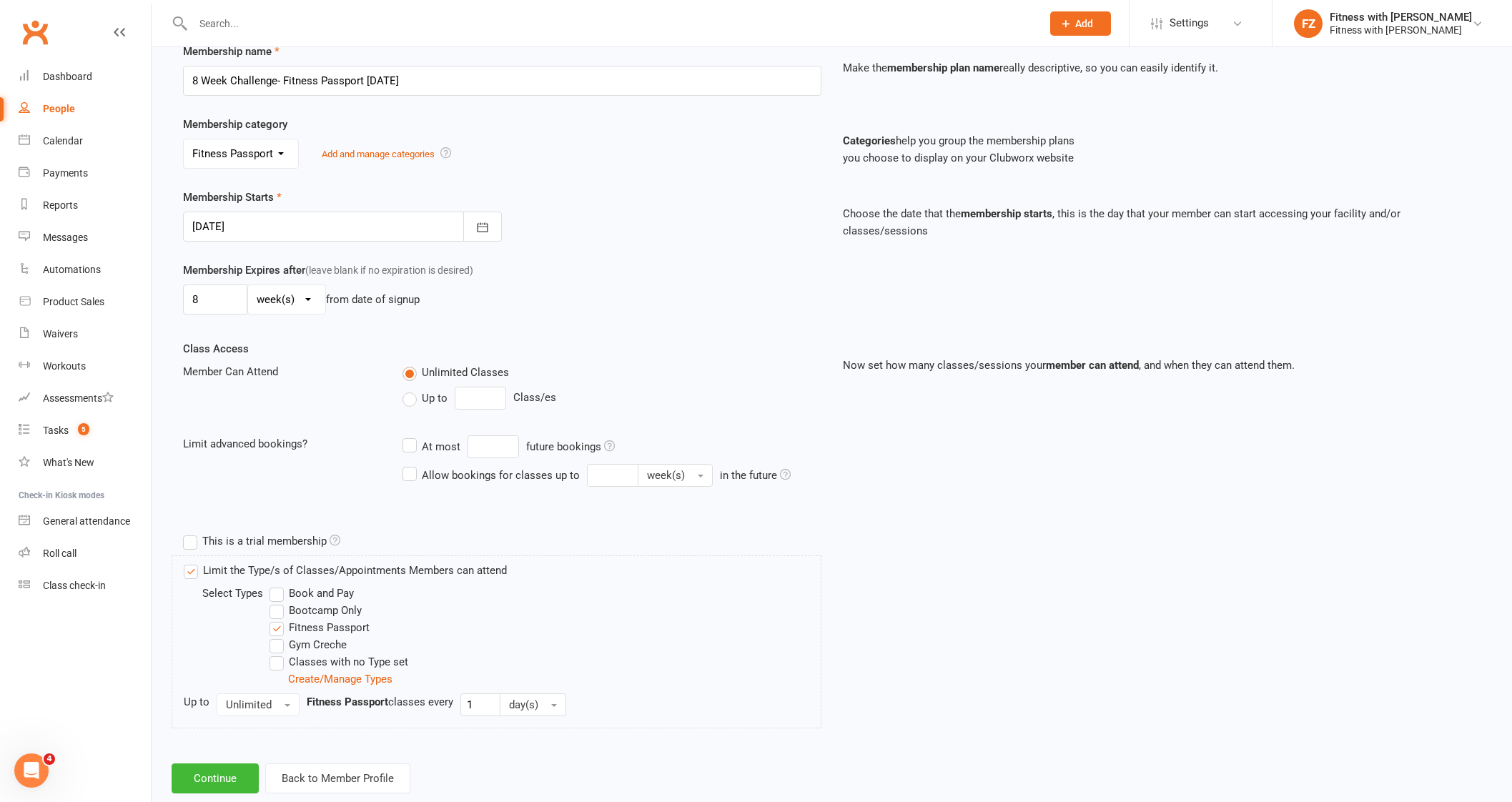
scroll to position [241, 0]
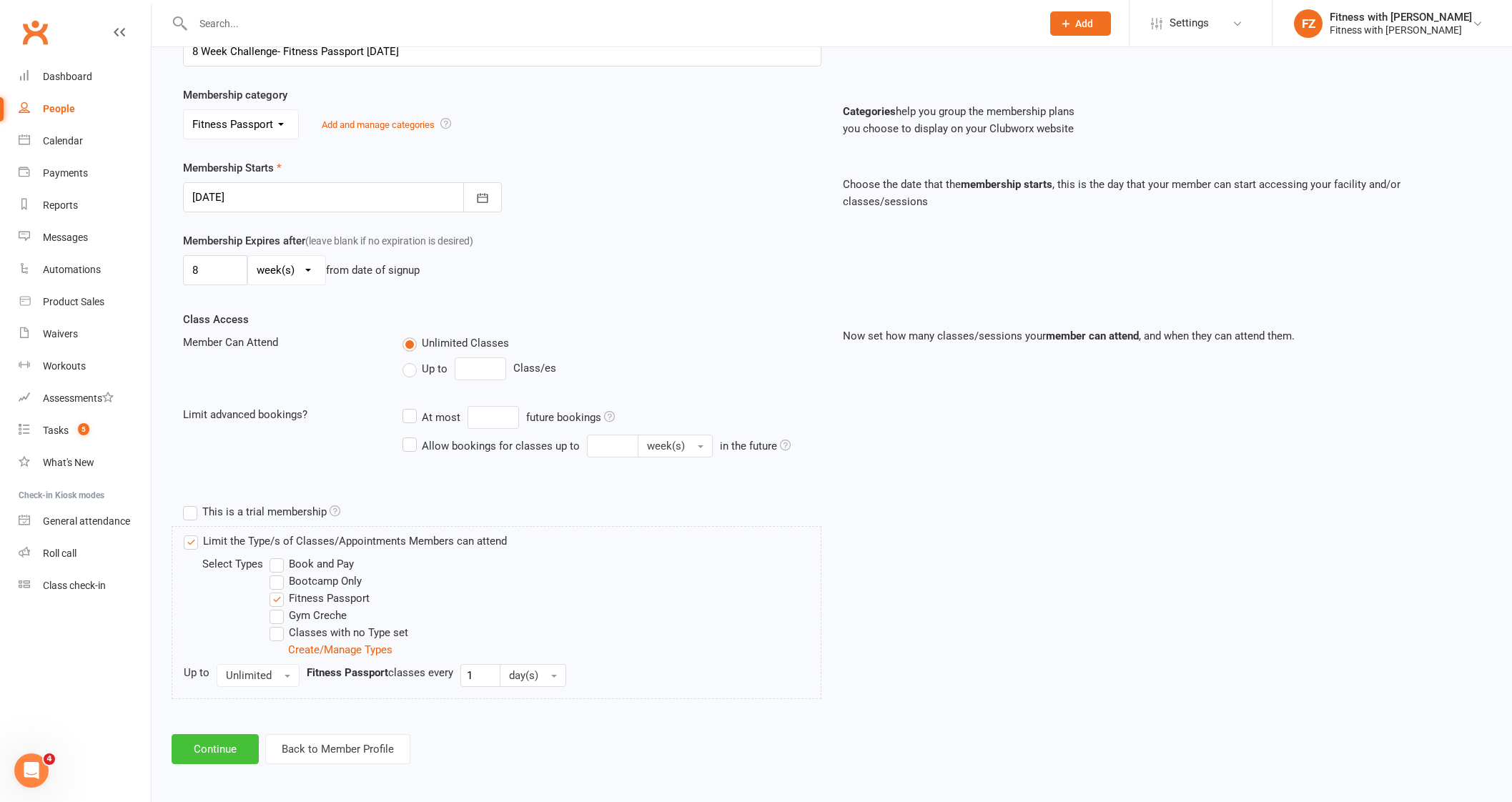
click at [235, 746] on button "Continue" at bounding box center [215, 749] width 87 height 30
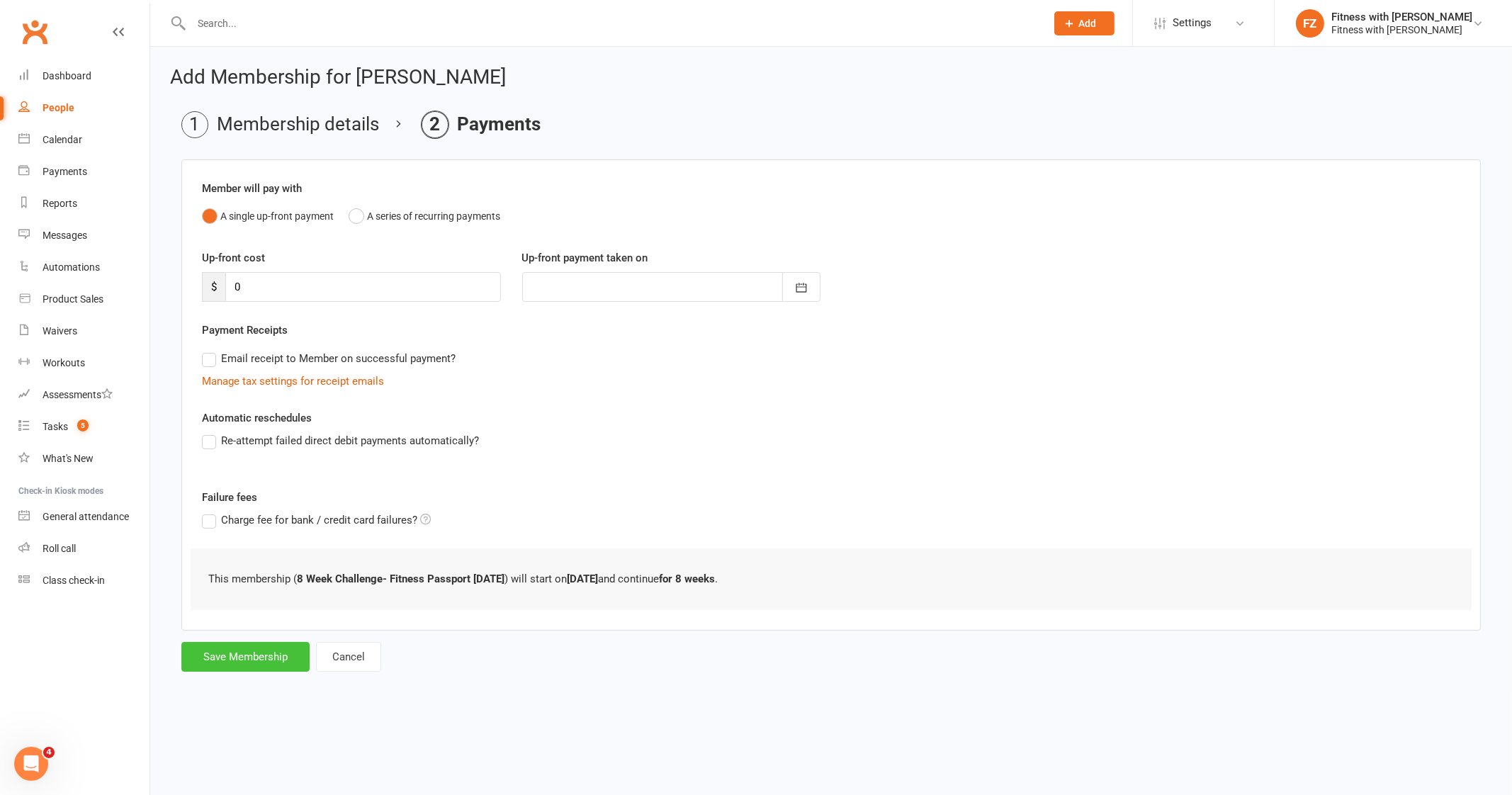
click at [263, 668] on button "Save Membership" at bounding box center [245, 656] width 129 height 30
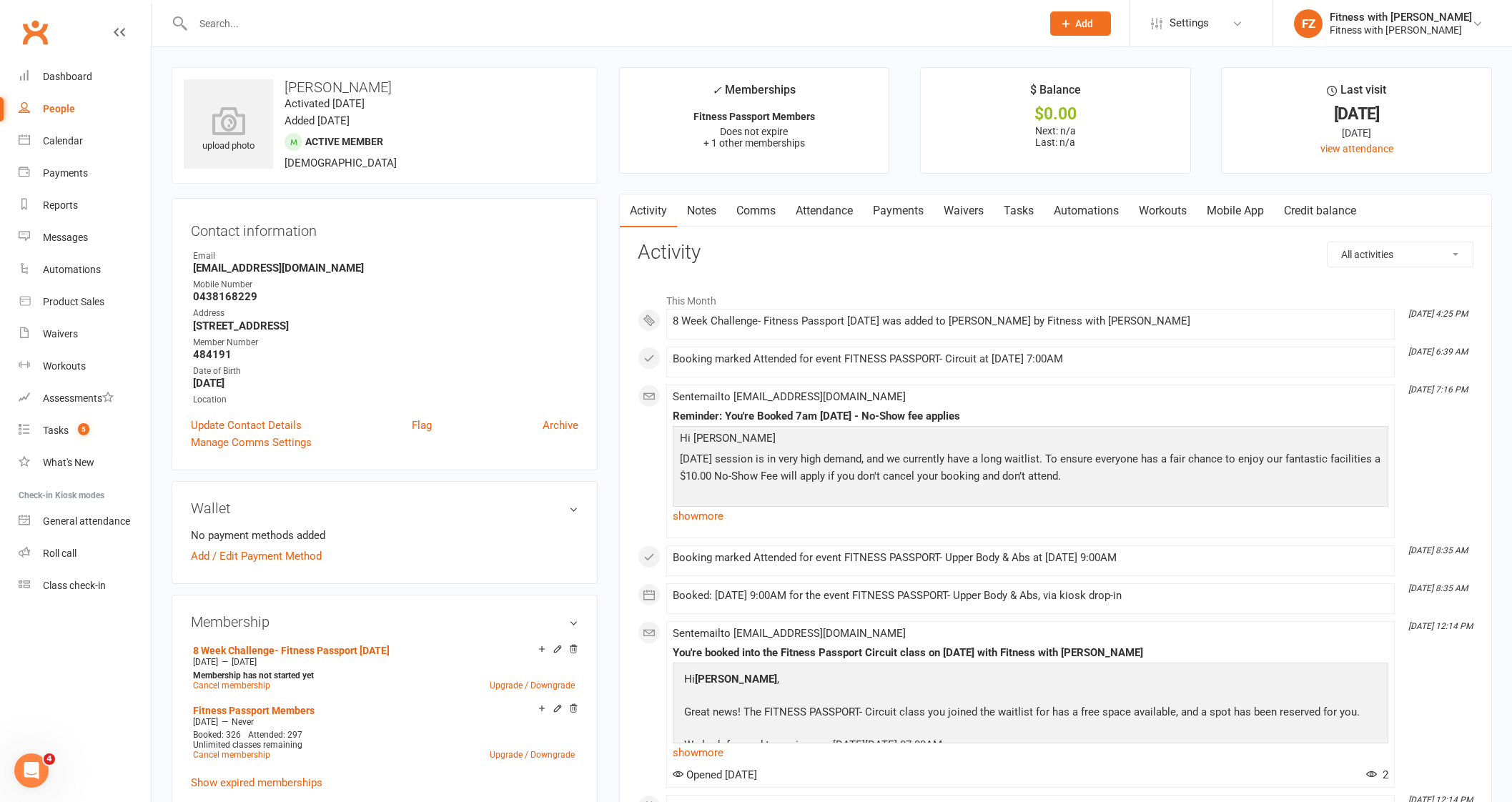
click at [238, 27] on input "text" at bounding box center [609, 23] width 843 height 20
paste input "[PERSON_NAME]"
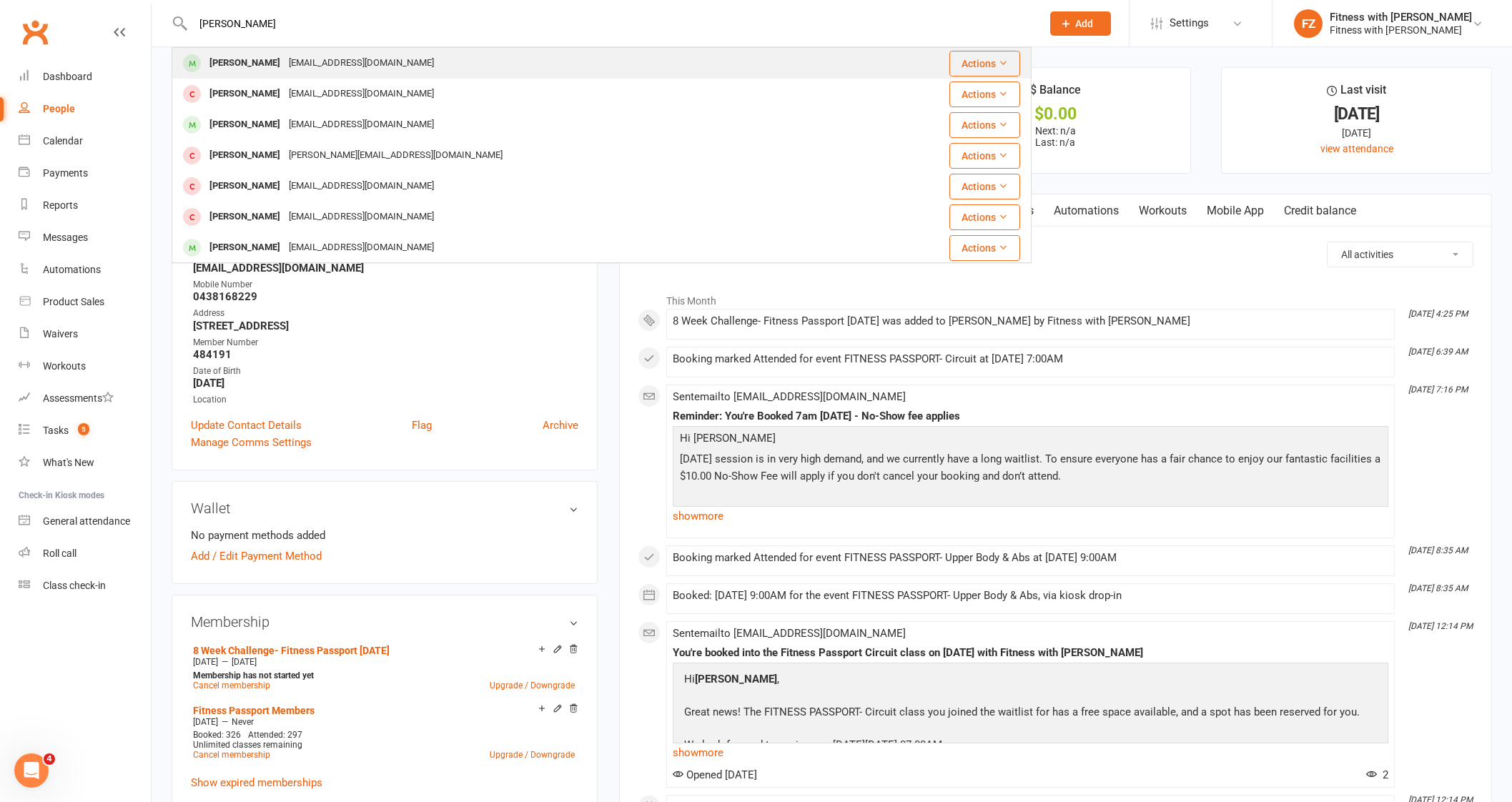
type input "[PERSON_NAME]"
click at [317, 59] on div "[EMAIL_ADDRESS][DOMAIN_NAME]" at bounding box center [362, 63] width 153 height 21
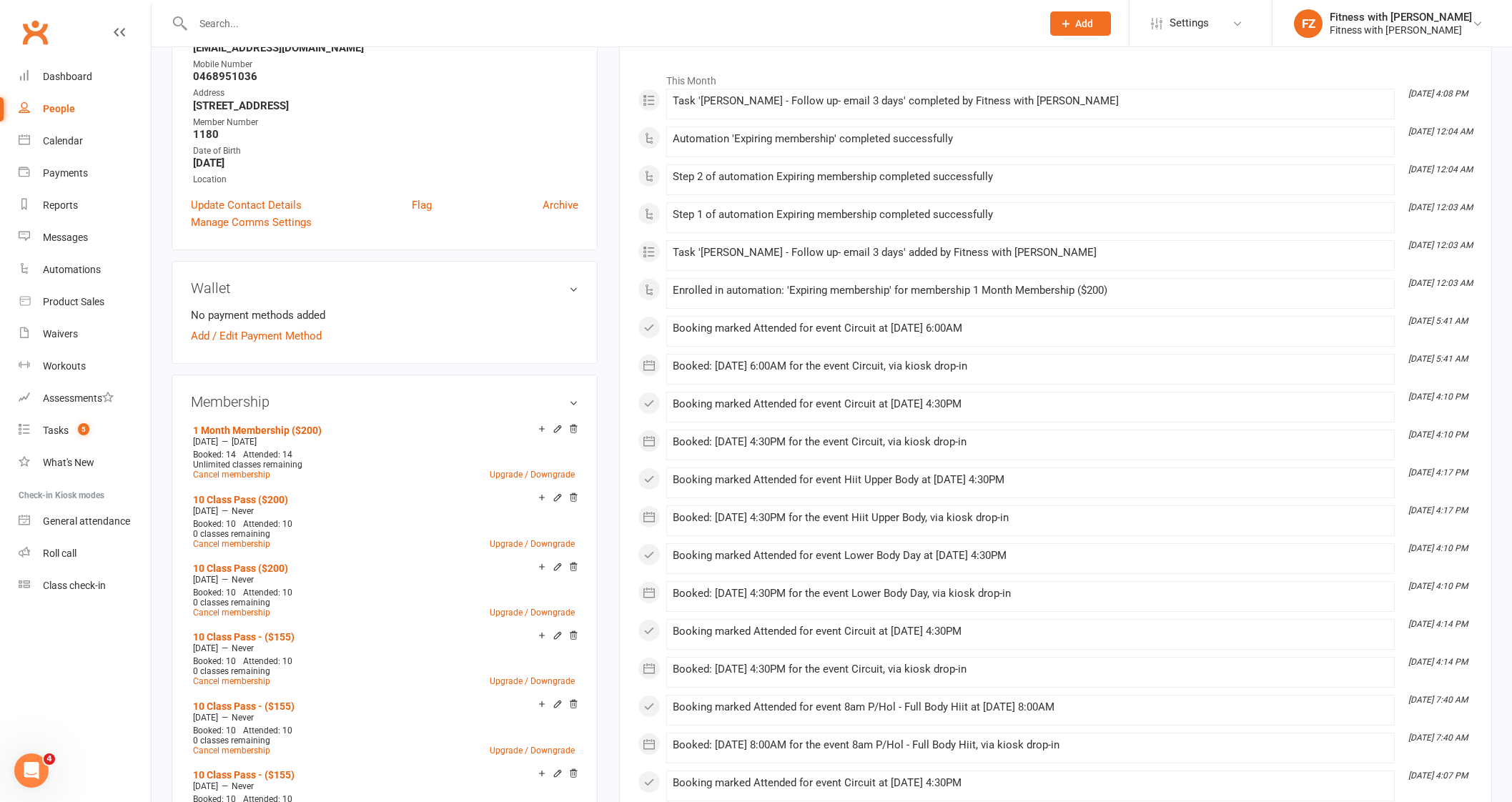
scroll to position [357, 0]
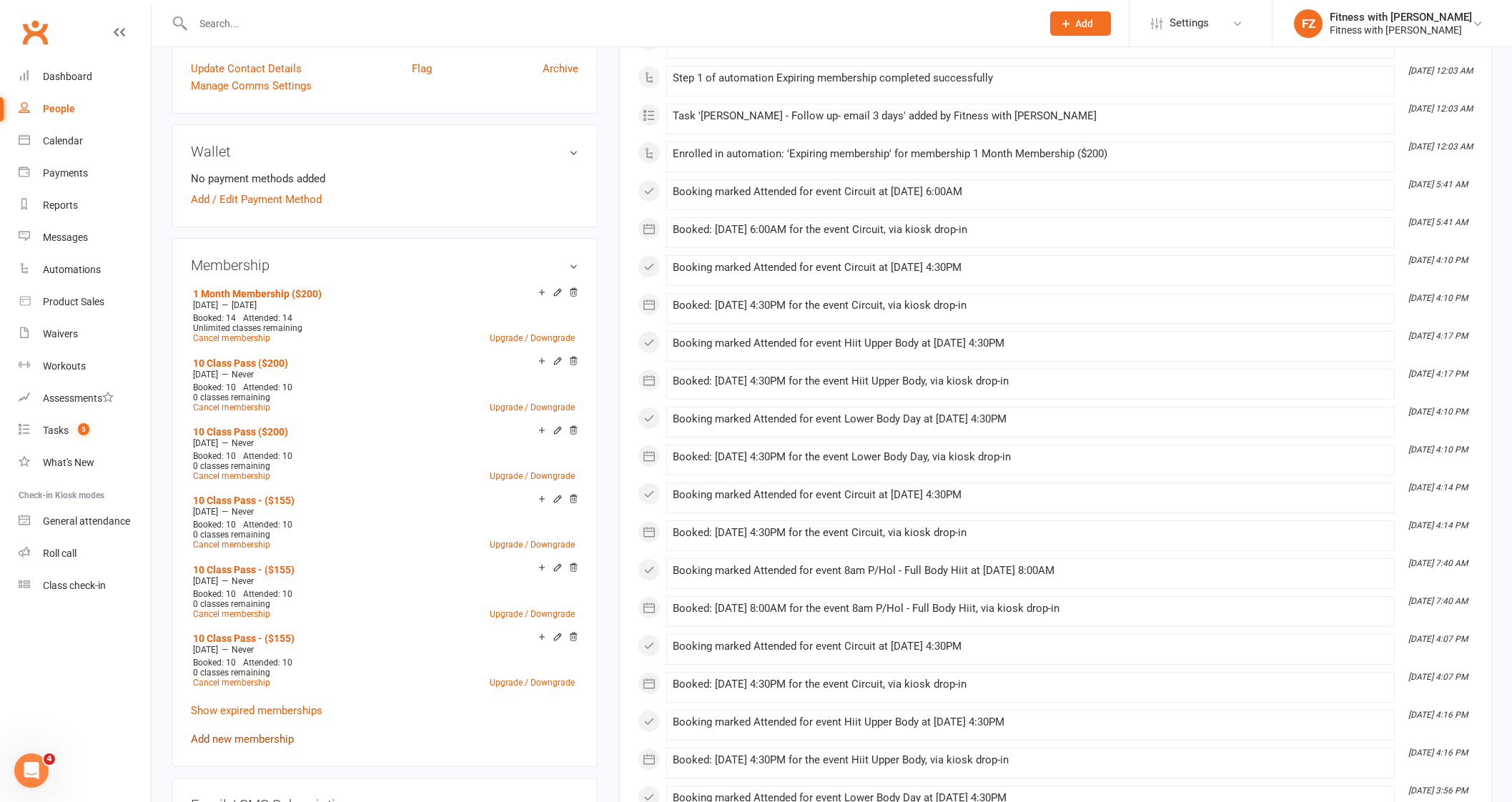
click at [237, 736] on link "Add new membership" at bounding box center [242, 739] width 103 height 13
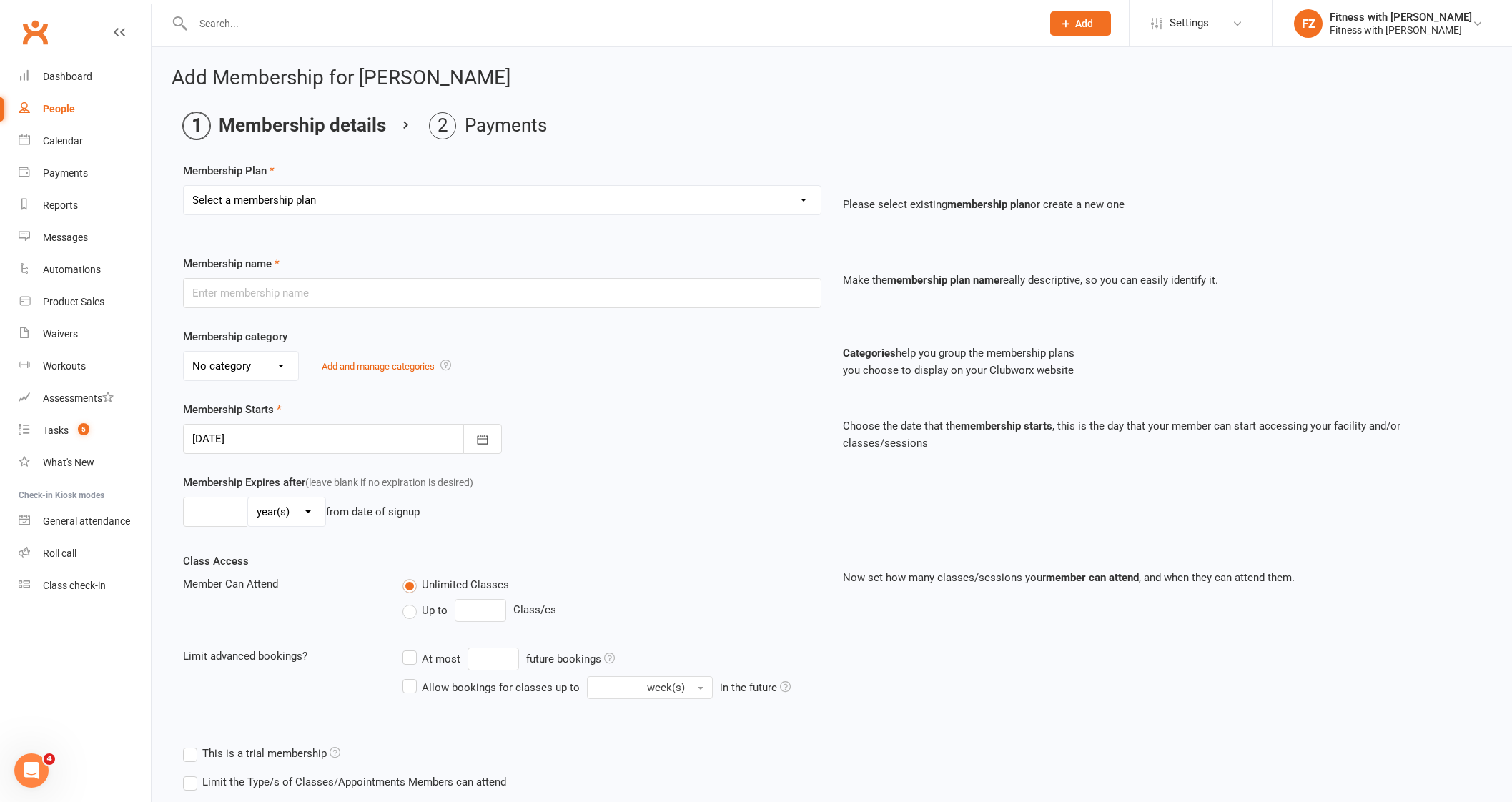
click at [260, 210] on select "Select a membership plan Create new Membership Plan Free 2 Week Trial Single Se…" at bounding box center [502, 200] width 637 height 28
select select "9"
click at [184, 186] on select "Select a membership plan Create new Membership Plan Free 2 Week Trial Single Se…" at bounding box center [502, 200] width 637 height 28
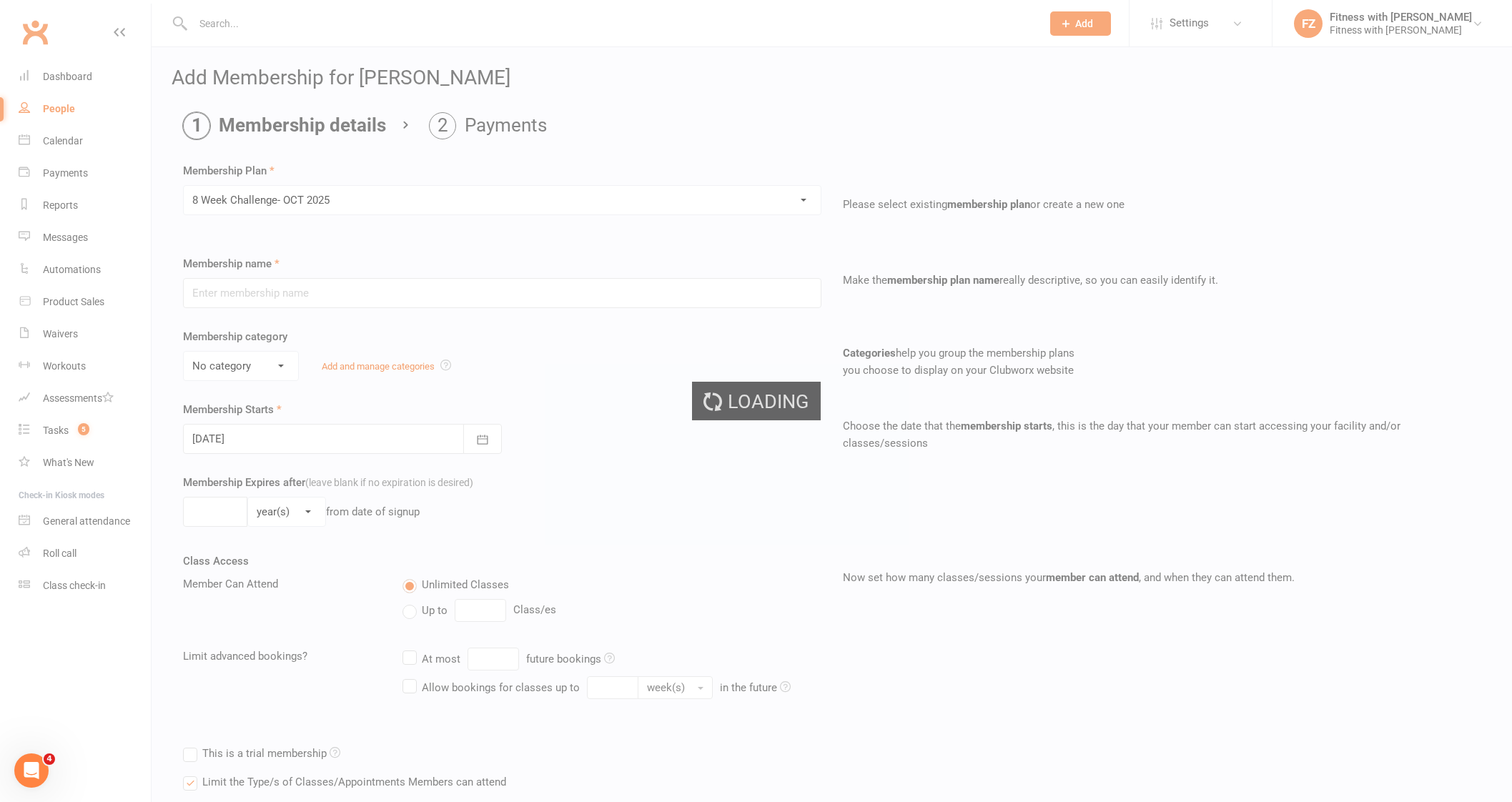
type input "8 Week Challenge- [DATE]"
type input "[DATE]"
type input "8"
select select "1"
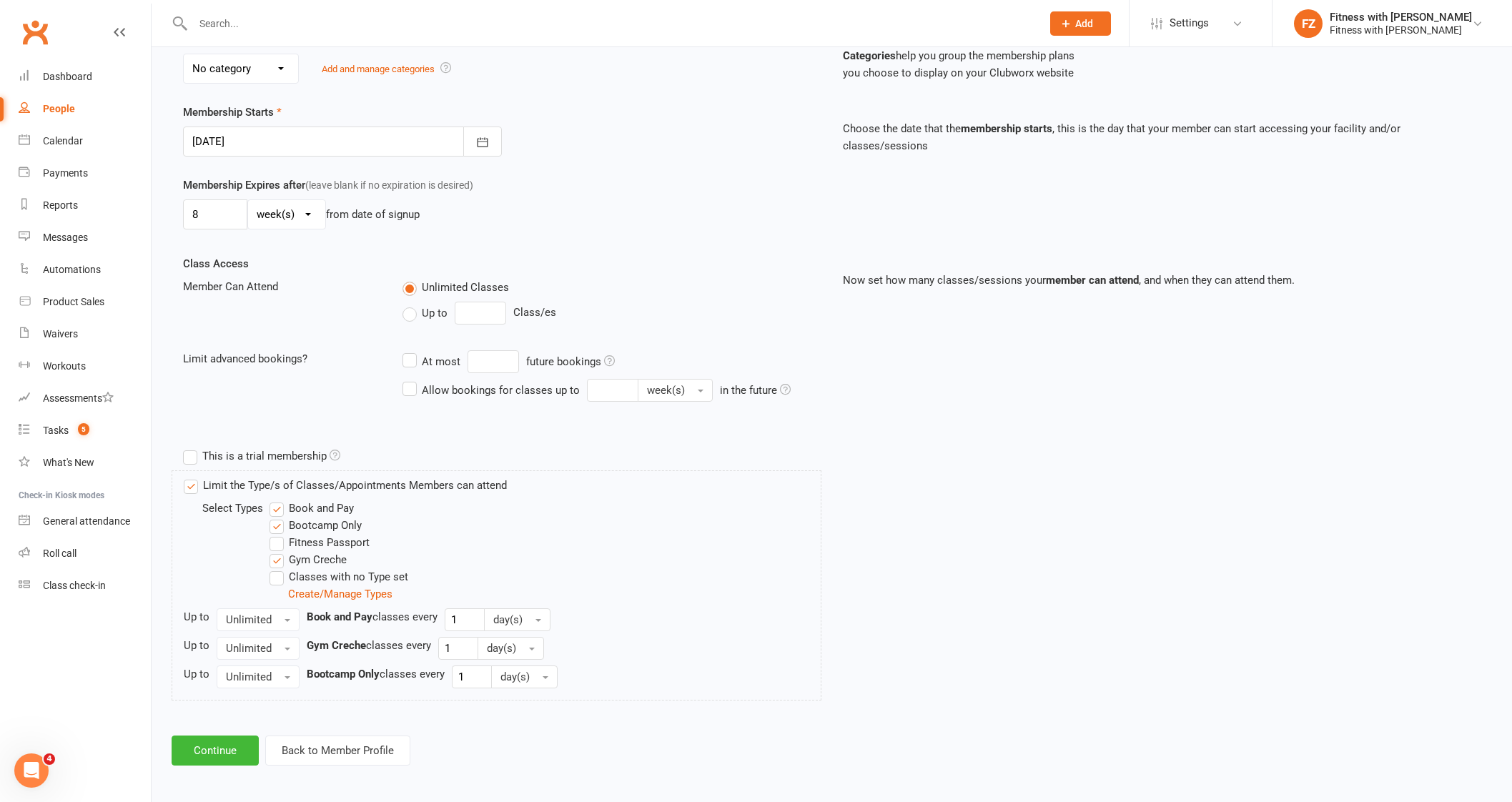
scroll to position [299, 0]
click at [214, 751] on button "Continue" at bounding box center [215, 749] width 87 height 30
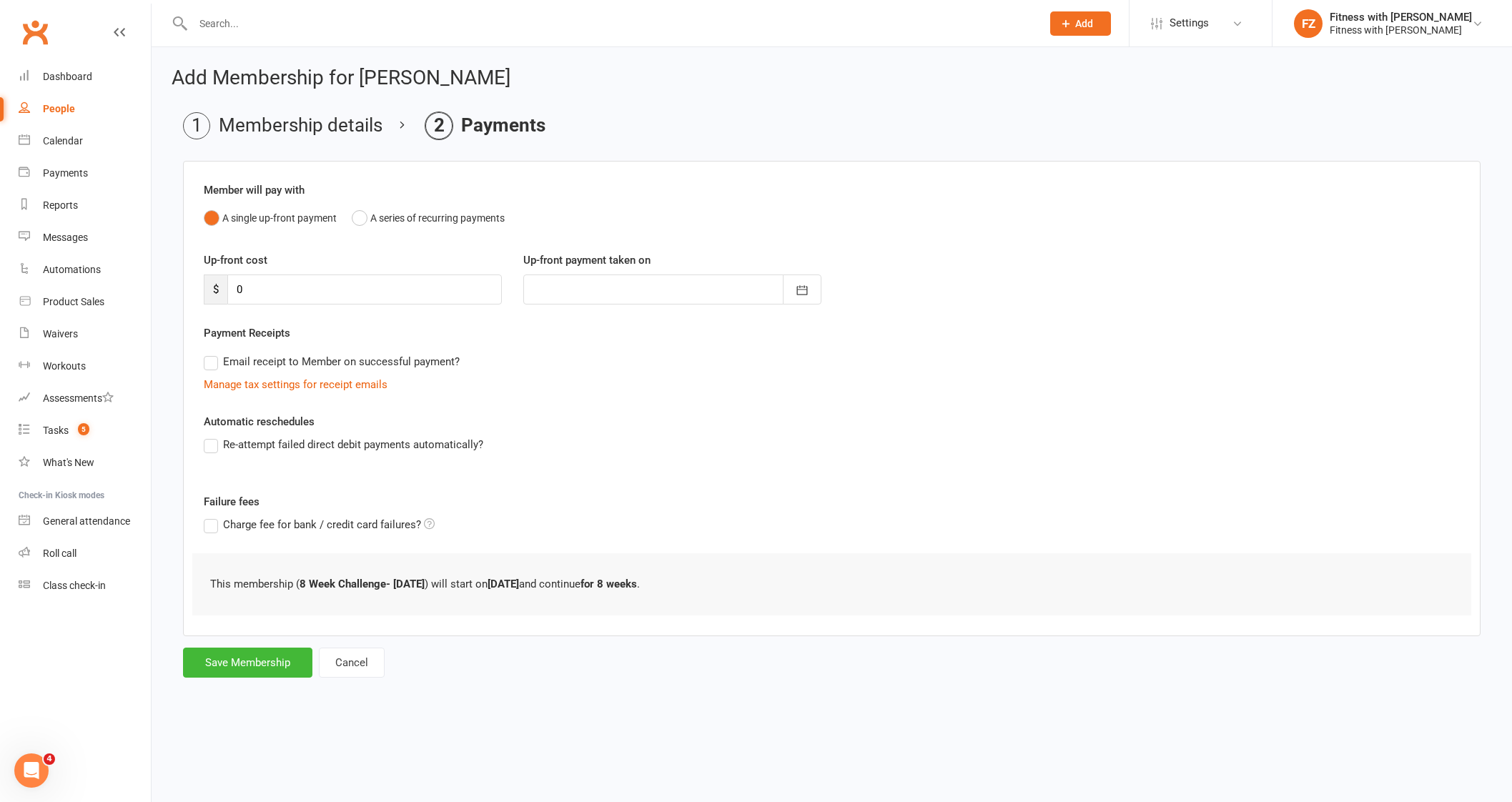
scroll to position [0, 0]
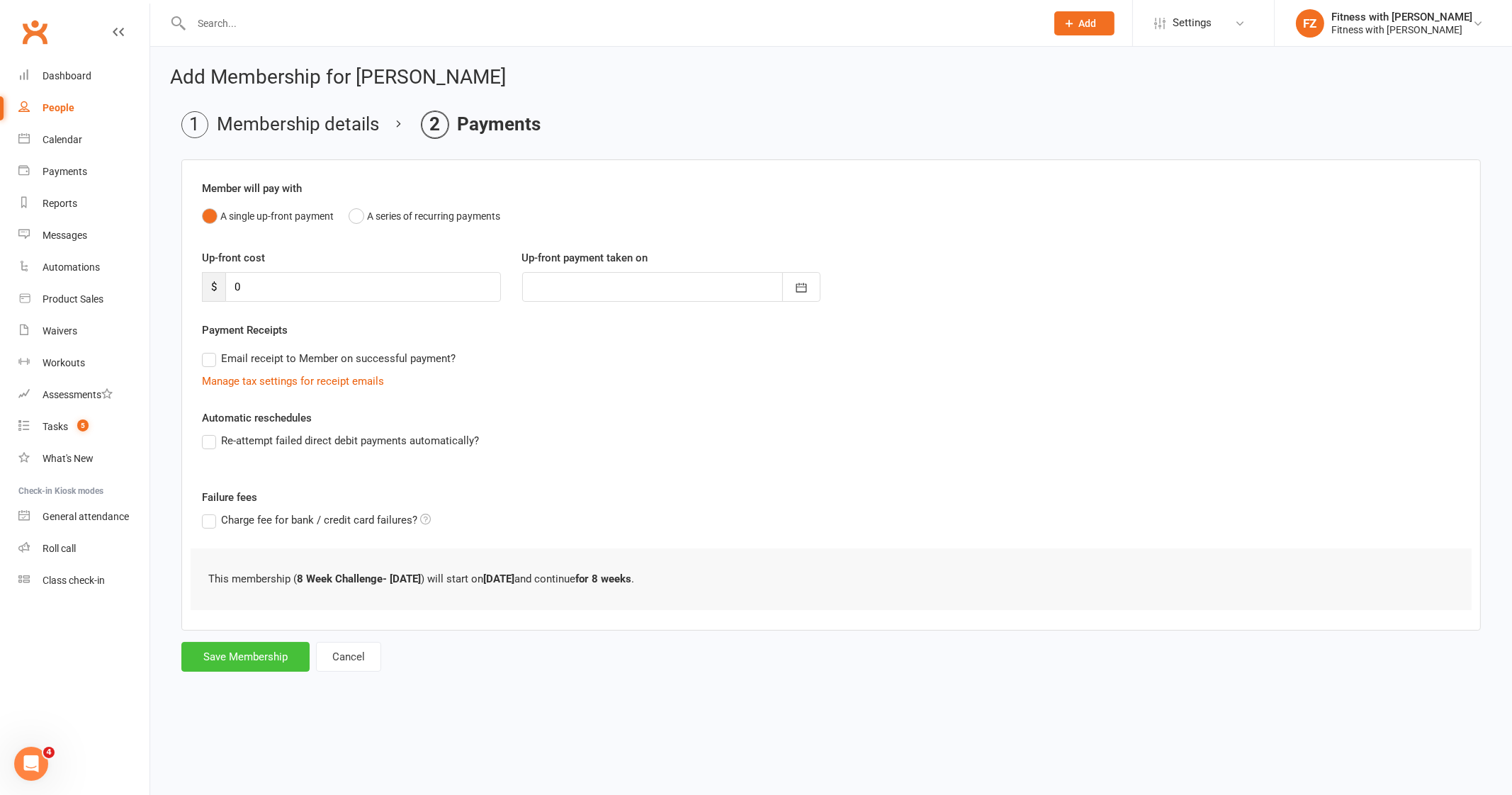
click at [252, 653] on button "Save Membership" at bounding box center [245, 656] width 129 height 30
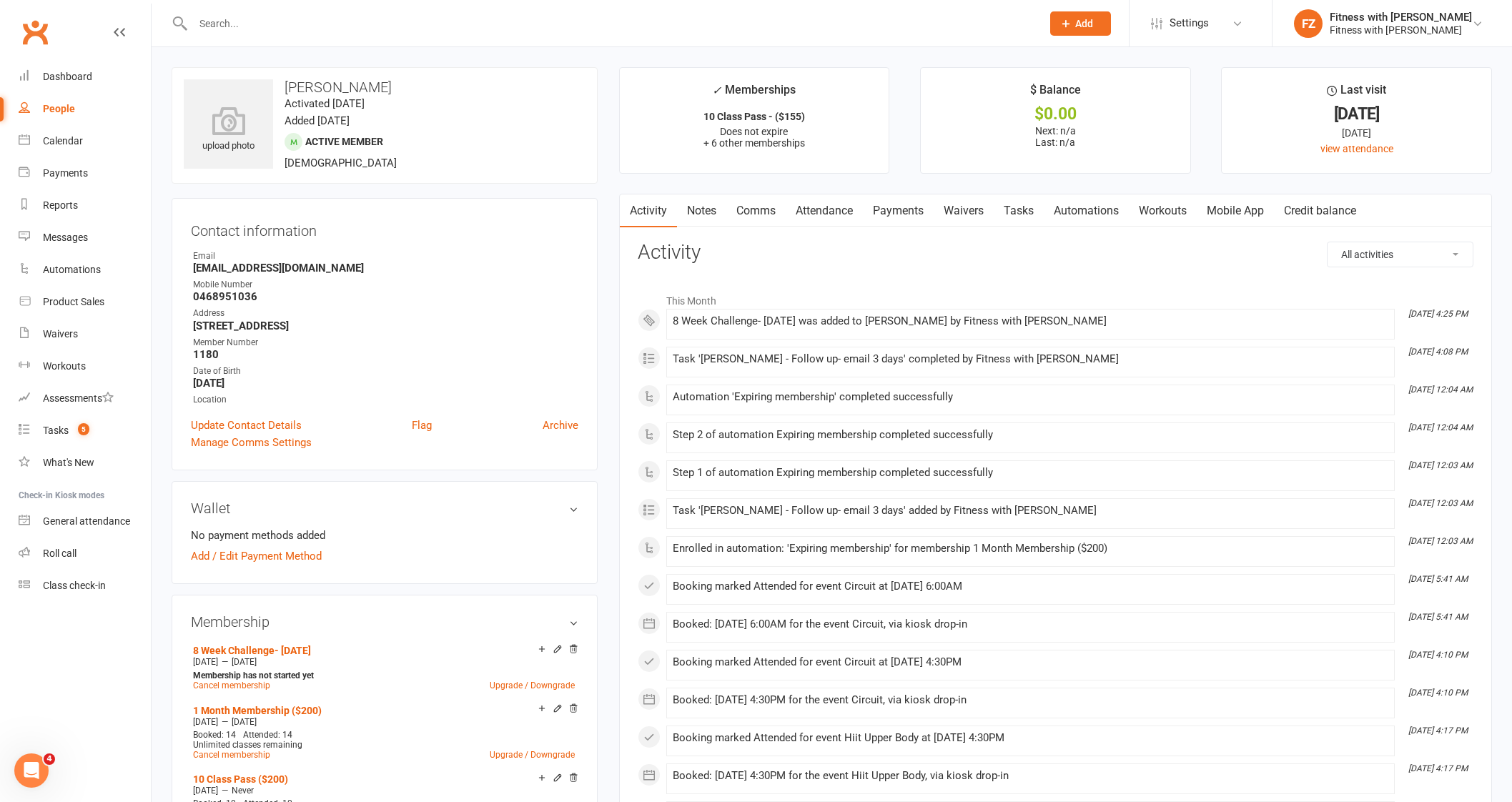
click at [344, 24] on input "text" at bounding box center [609, 23] width 843 height 20
paste input "[PERSON_NAME]"
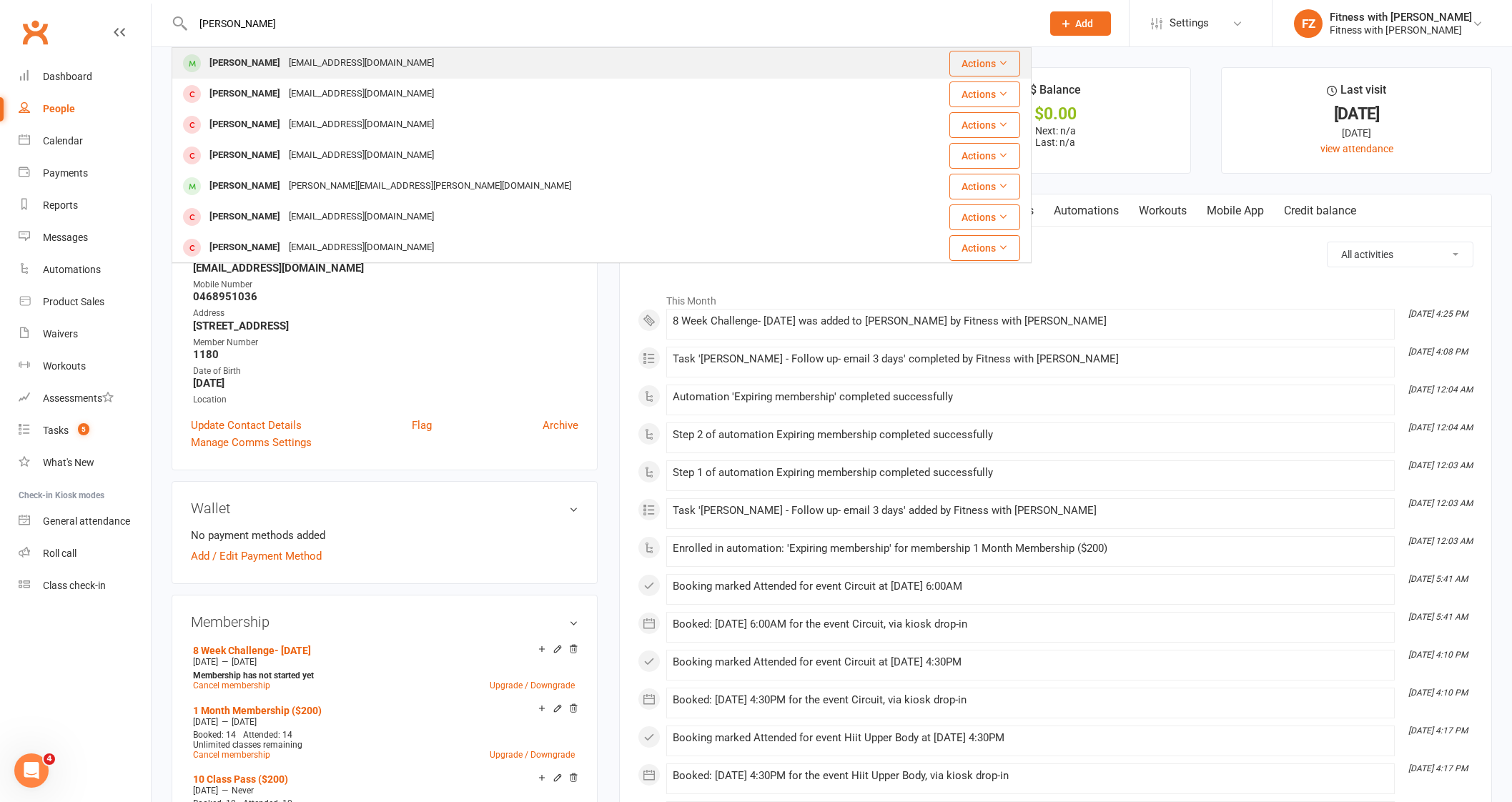
type input "[PERSON_NAME]"
click at [315, 70] on div "[EMAIL_ADDRESS][DOMAIN_NAME]" at bounding box center [362, 63] width 153 height 21
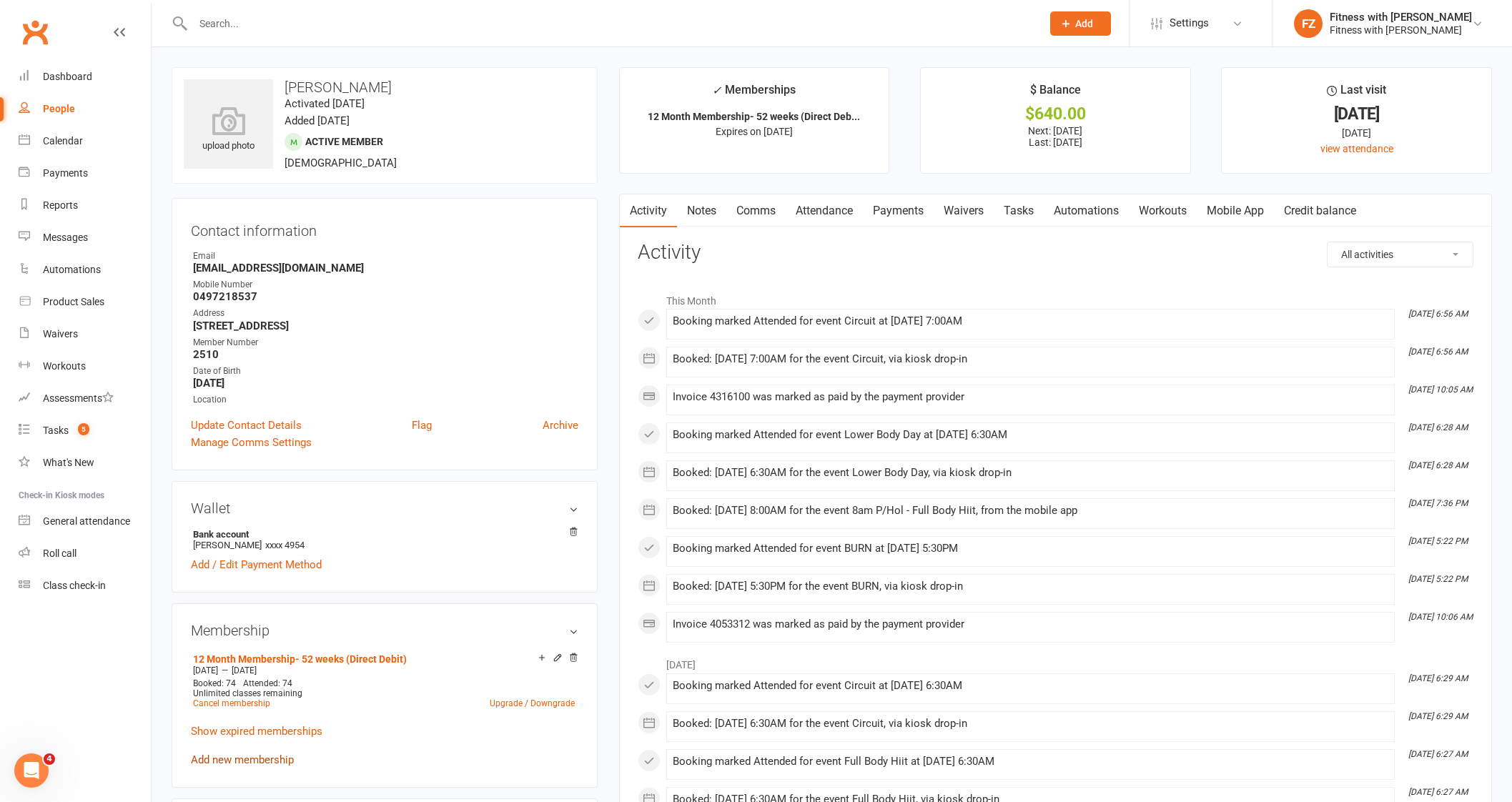
click at [208, 755] on link "Add new membership" at bounding box center [242, 759] width 103 height 13
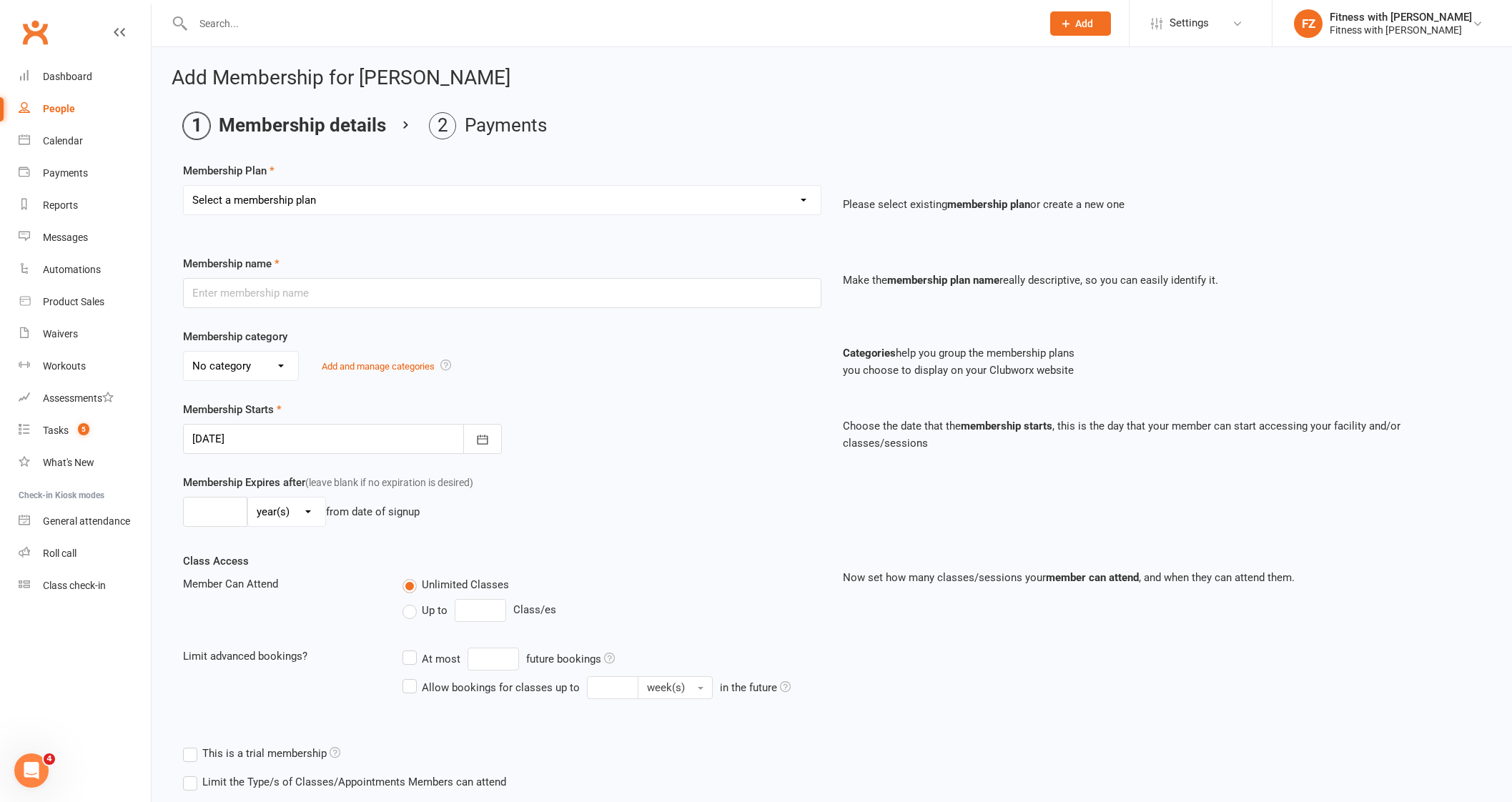
click at [407, 187] on select "Select a membership plan Create new Membership Plan Free 2 Week Trial Single Se…" at bounding box center [502, 200] width 637 height 28
select select "9"
click at [184, 186] on select "Select a membership plan Create new Membership Plan Free 2 Week Trial Single Se…" at bounding box center [502, 200] width 637 height 28
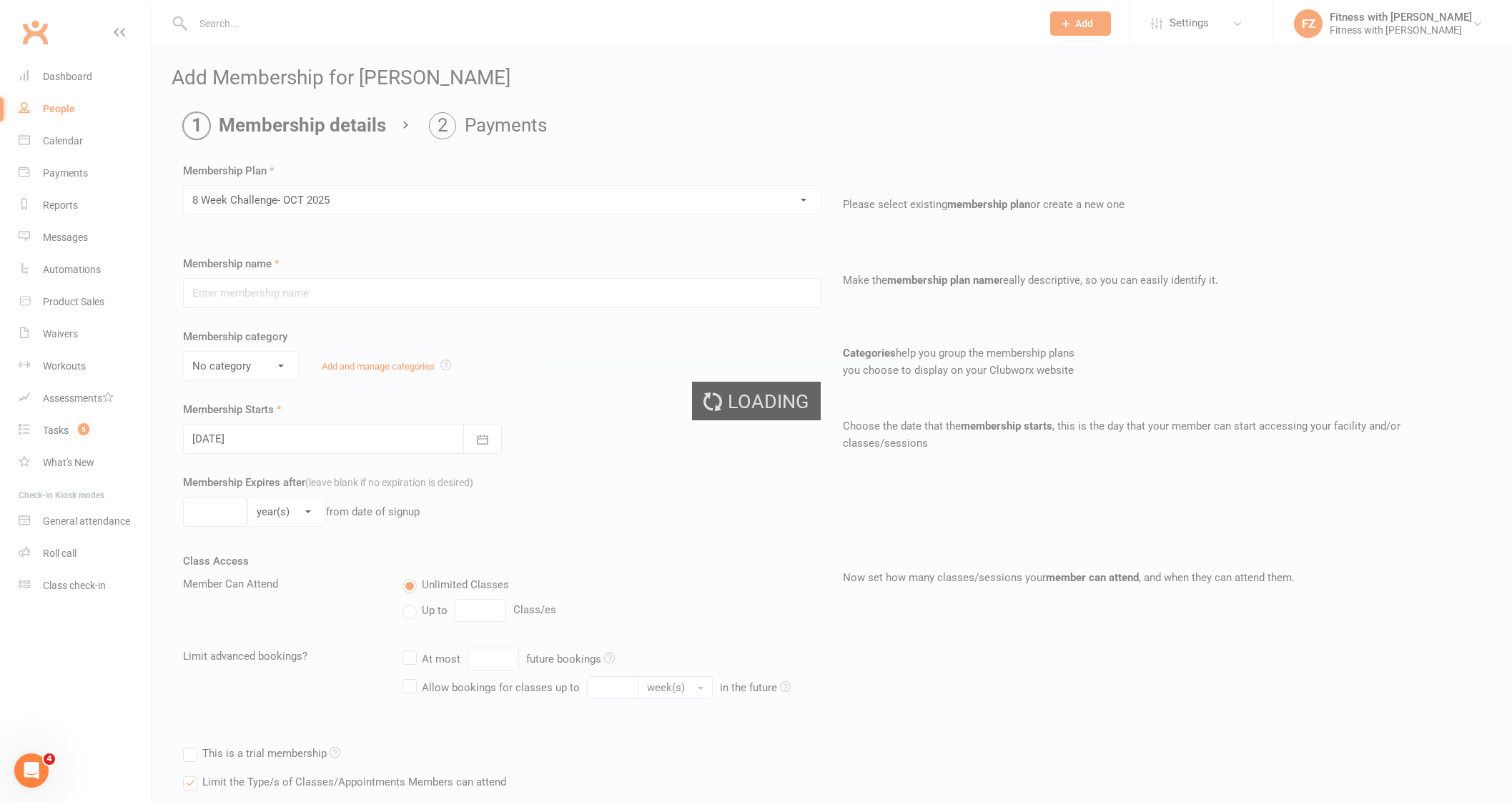
type input "8 Week Challenge- [DATE]"
type input "[DATE]"
type input "8"
select select "1"
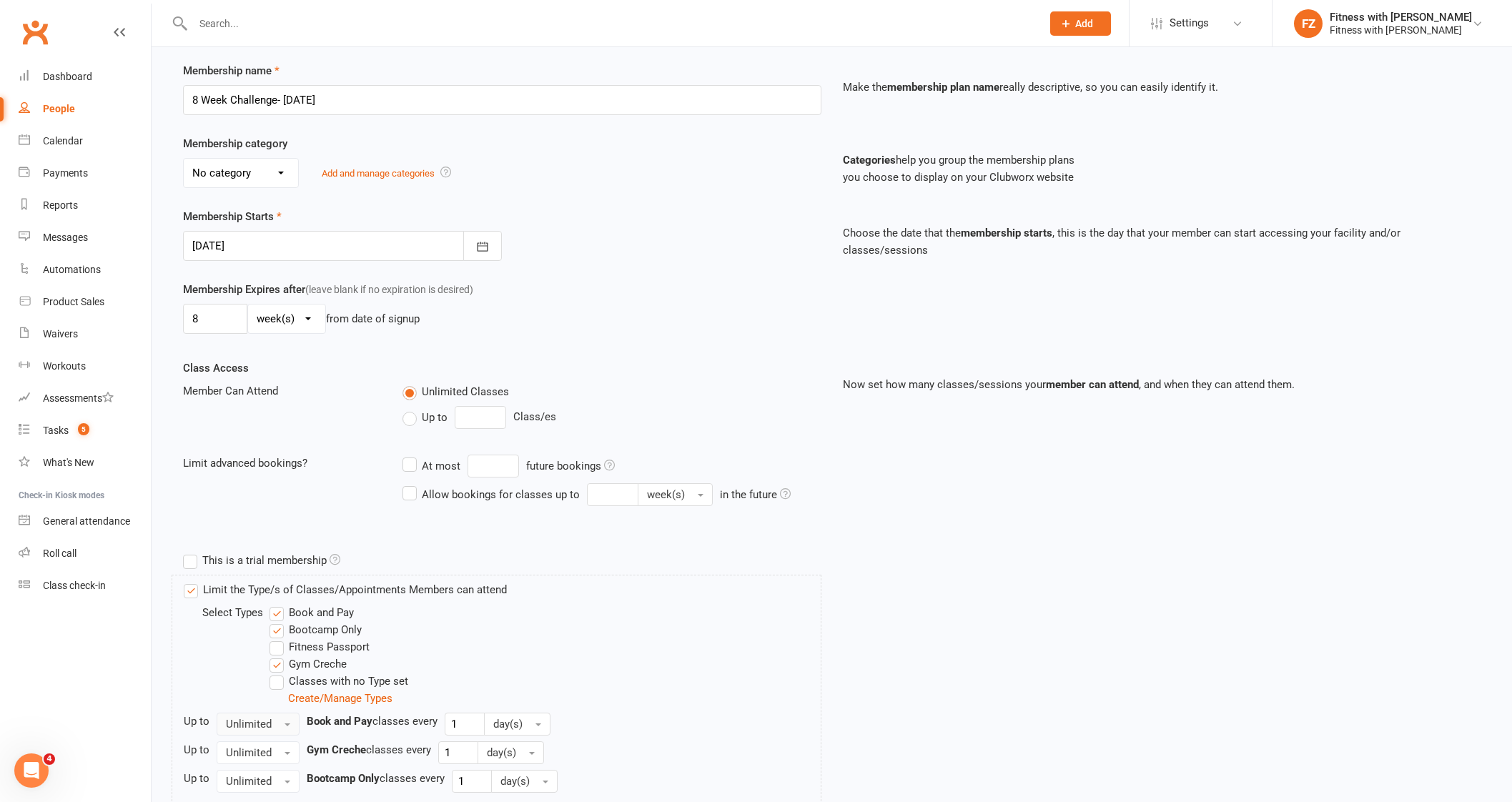
scroll to position [299, 0]
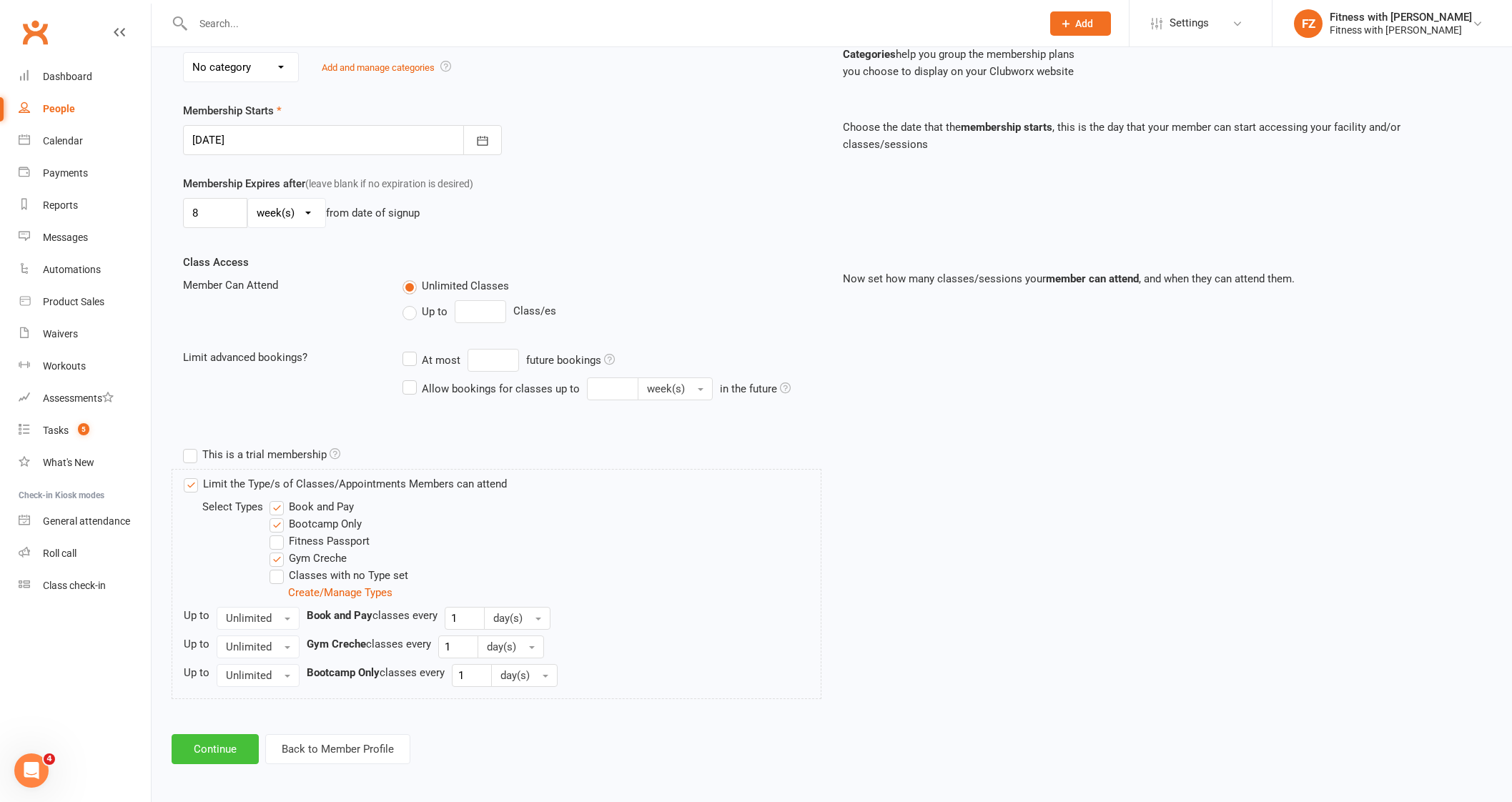
click at [226, 755] on button "Continue" at bounding box center [215, 749] width 87 height 30
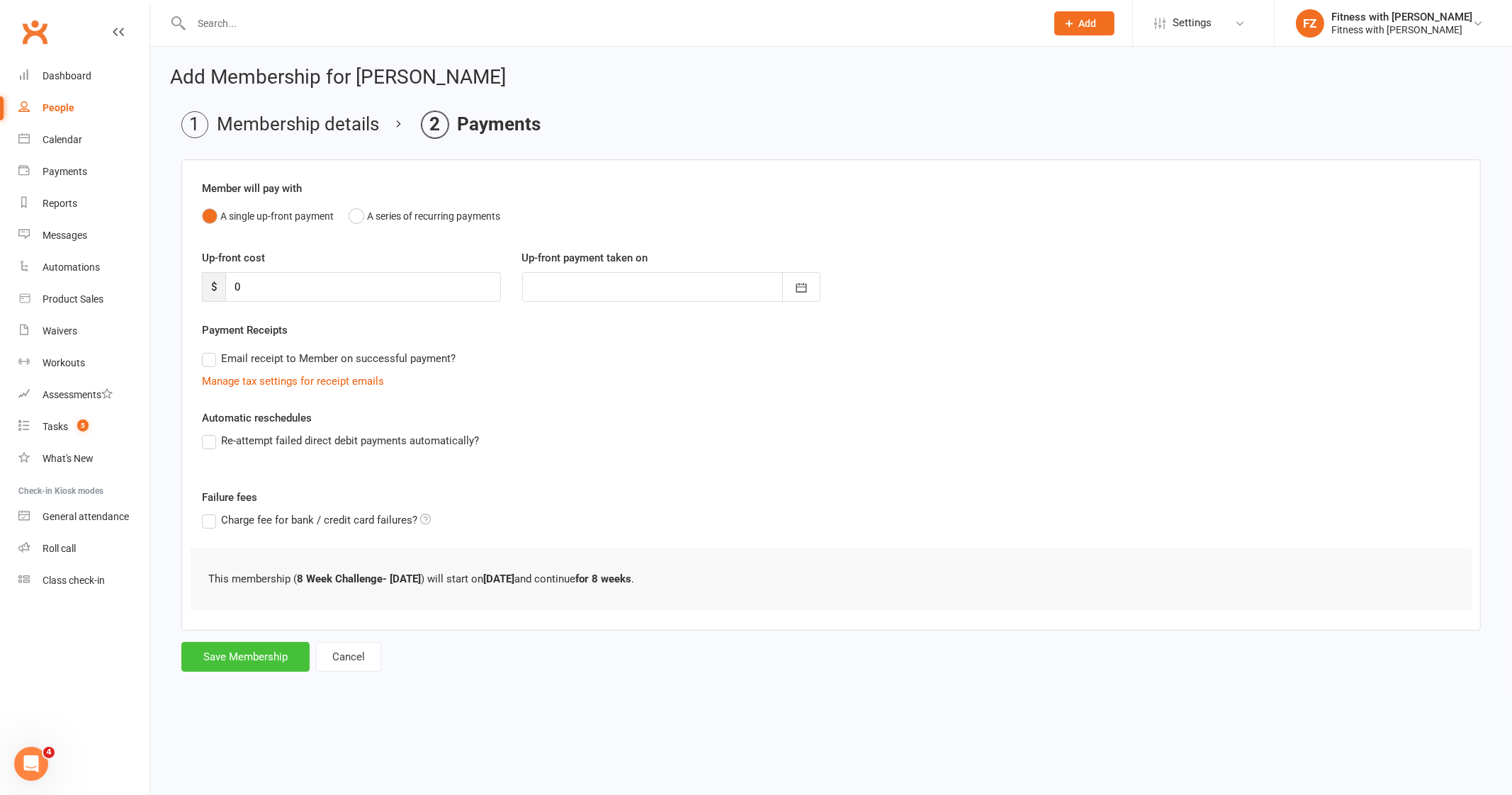
click at [260, 660] on button "Save Membership" at bounding box center [245, 656] width 129 height 30
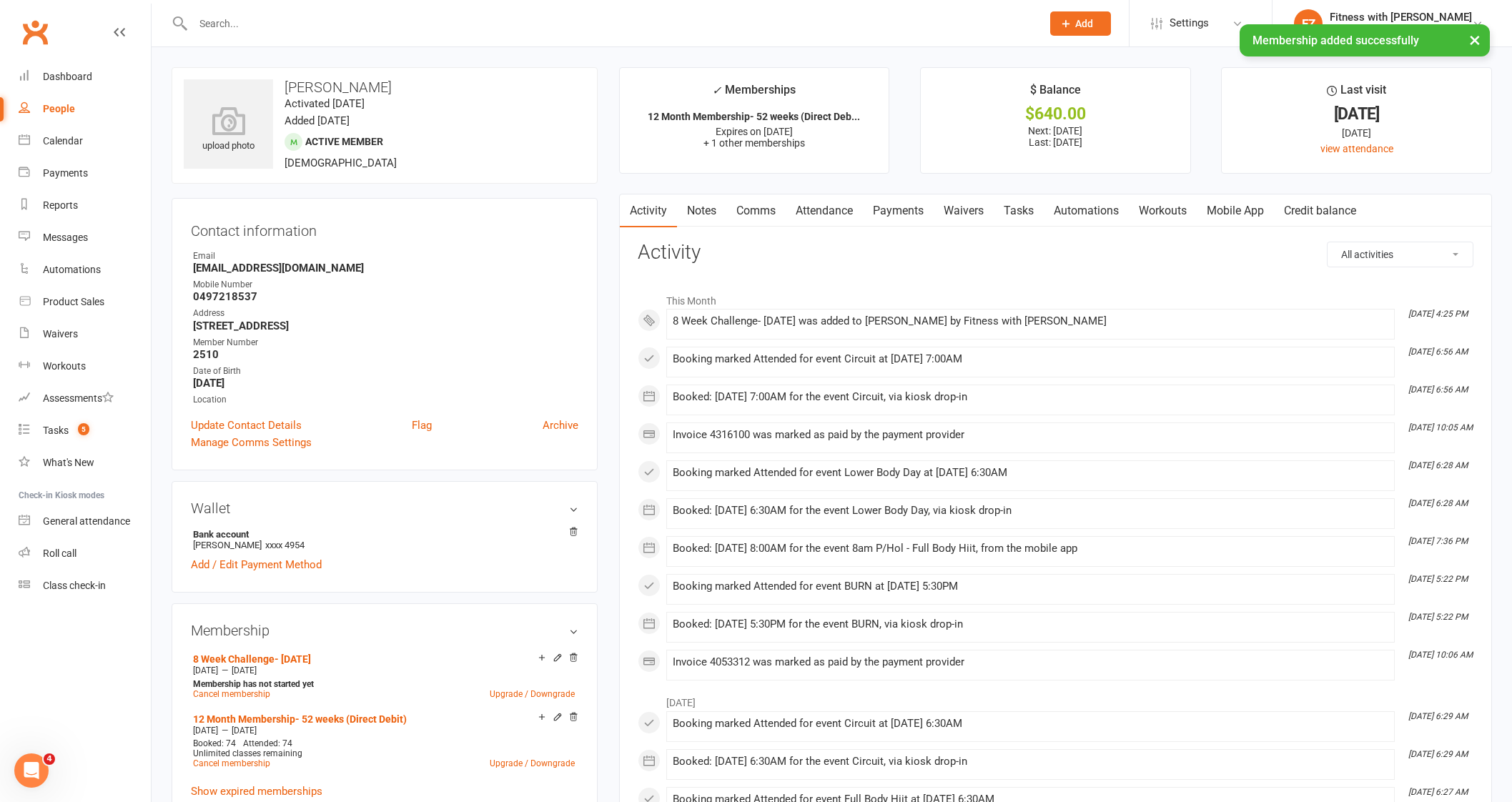
click at [334, 23] on input "text" at bounding box center [609, 23] width 843 height 20
paste input "[PERSON_NAME]"
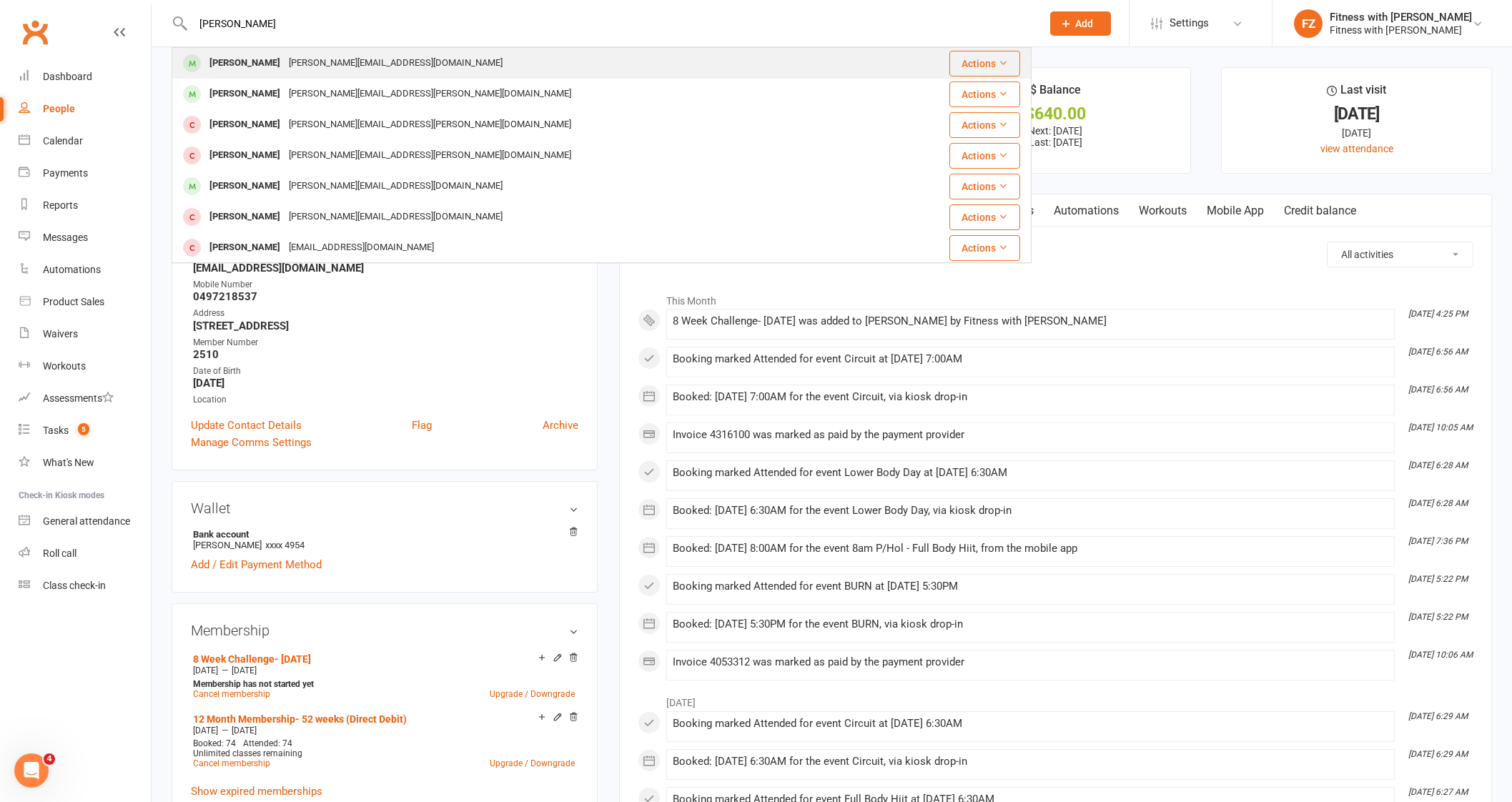
type input "[PERSON_NAME]"
click at [317, 73] on div "[PERSON_NAME][EMAIL_ADDRESS][DOMAIN_NAME]" at bounding box center [396, 63] width 222 height 21
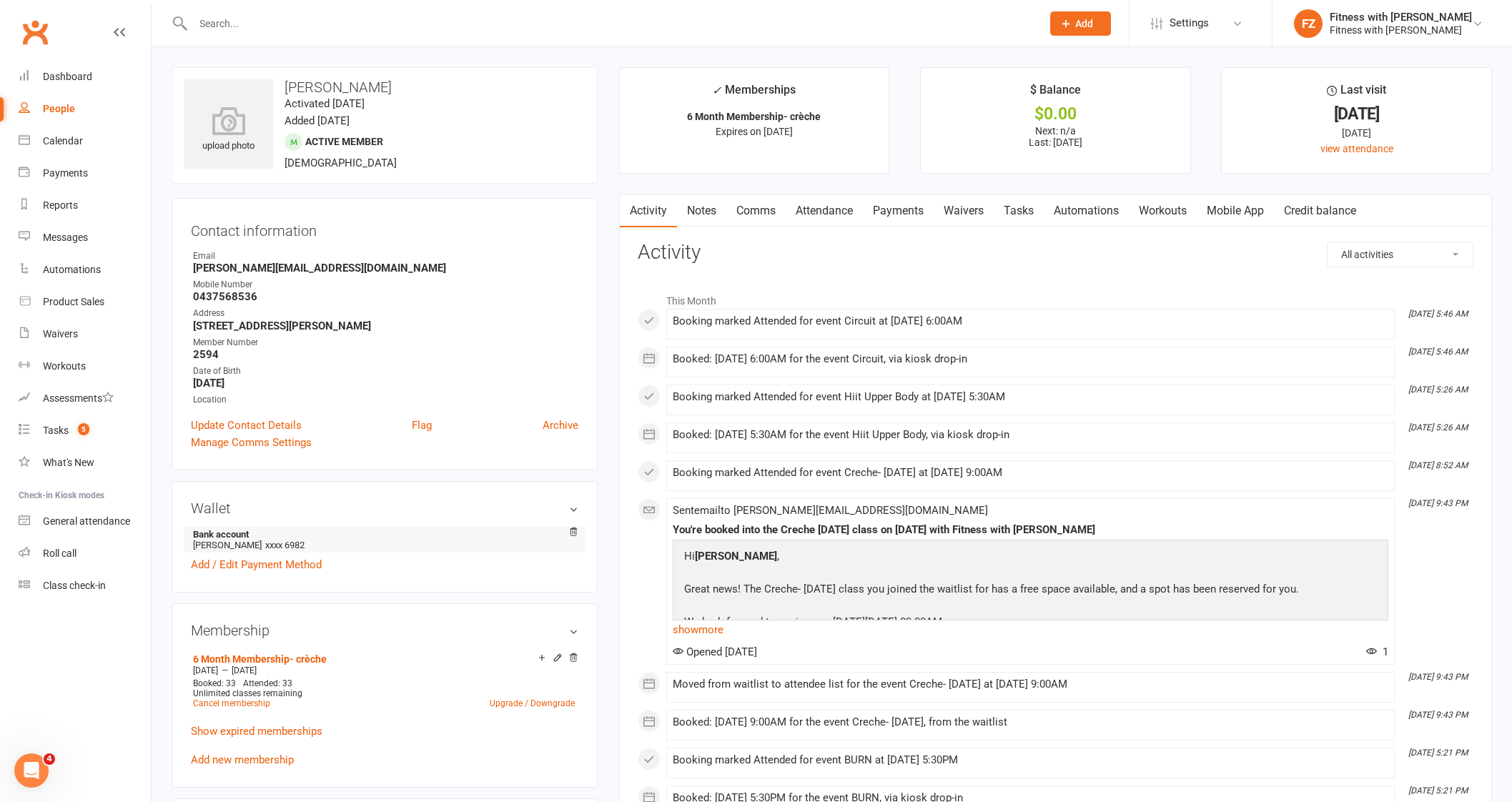
scroll to position [89, 0]
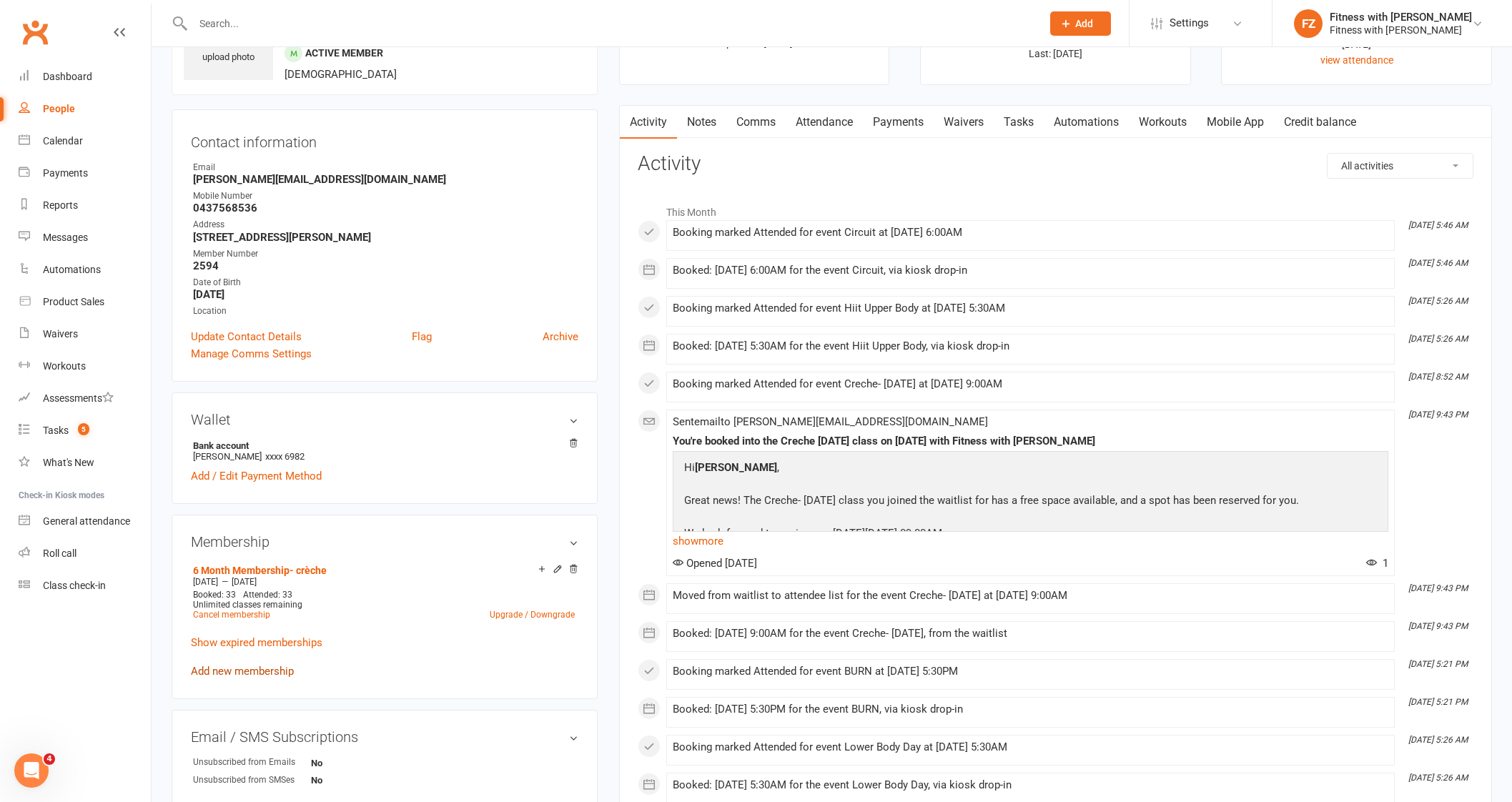
click at [261, 670] on link "Add new membership" at bounding box center [242, 671] width 103 height 13
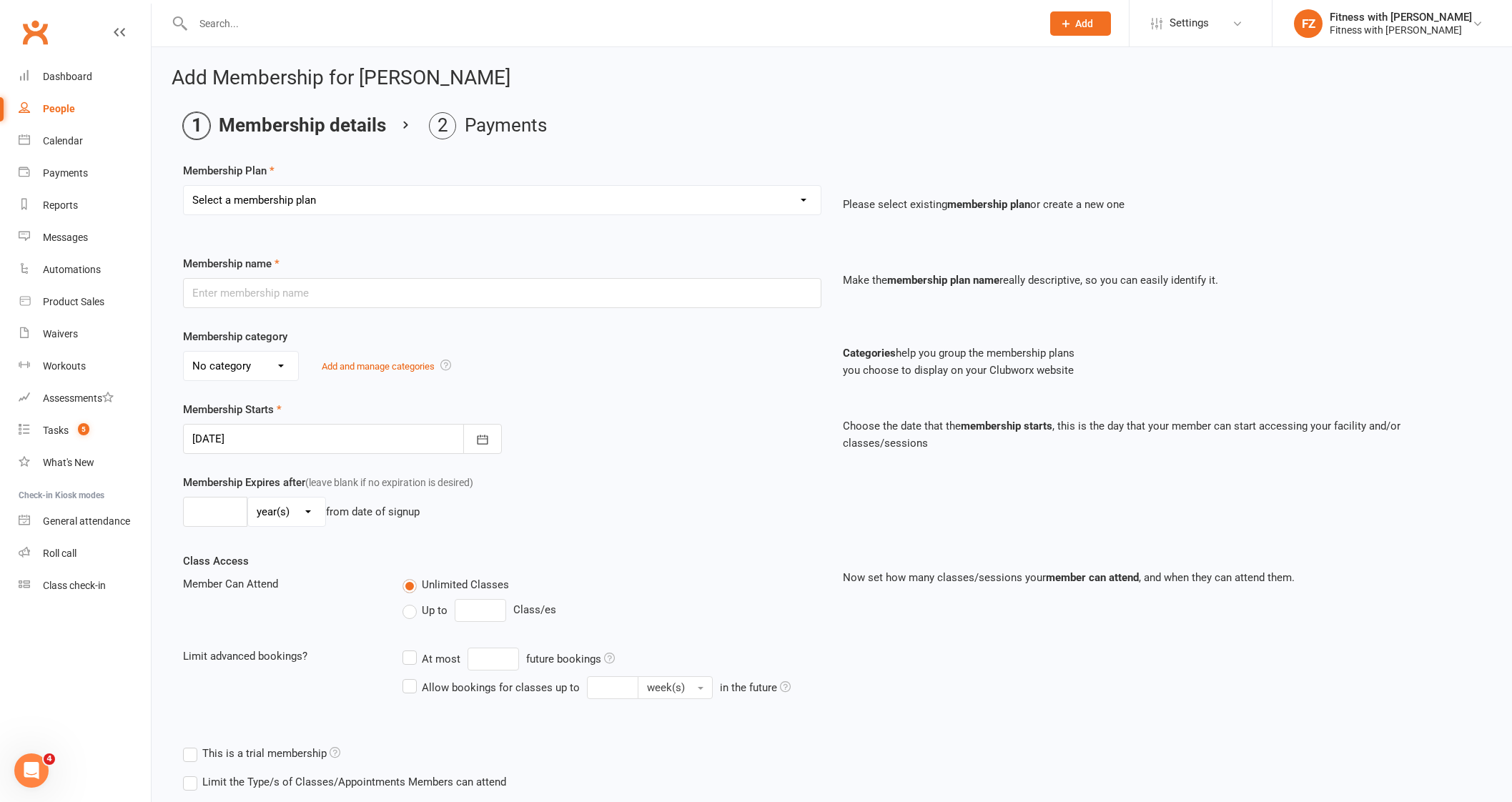
click at [326, 190] on select "Select a membership plan Create new Membership Plan Free 2 Week Trial Single Se…" at bounding box center [502, 200] width 637 height 28
select select "9"
click at [184, 186] on select "Select a membership plan Create new Membership Plan Free 2 Week Trial Single Se…" at bounding box center [502, 200] width 637 height 28
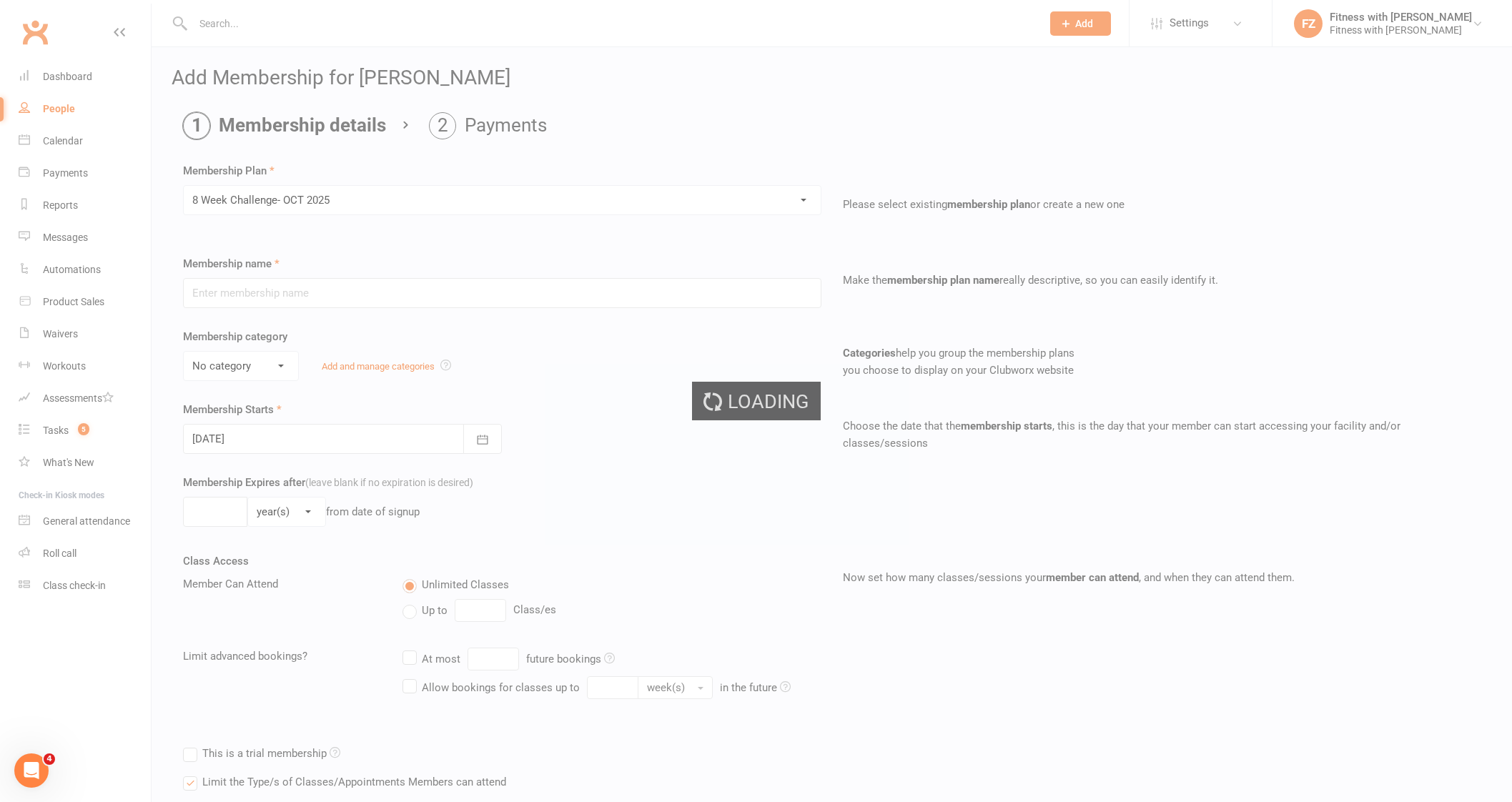
type input "8 Week Challenge- [DATE]"
type input "[DATE]"
type input "8"
select select "1"
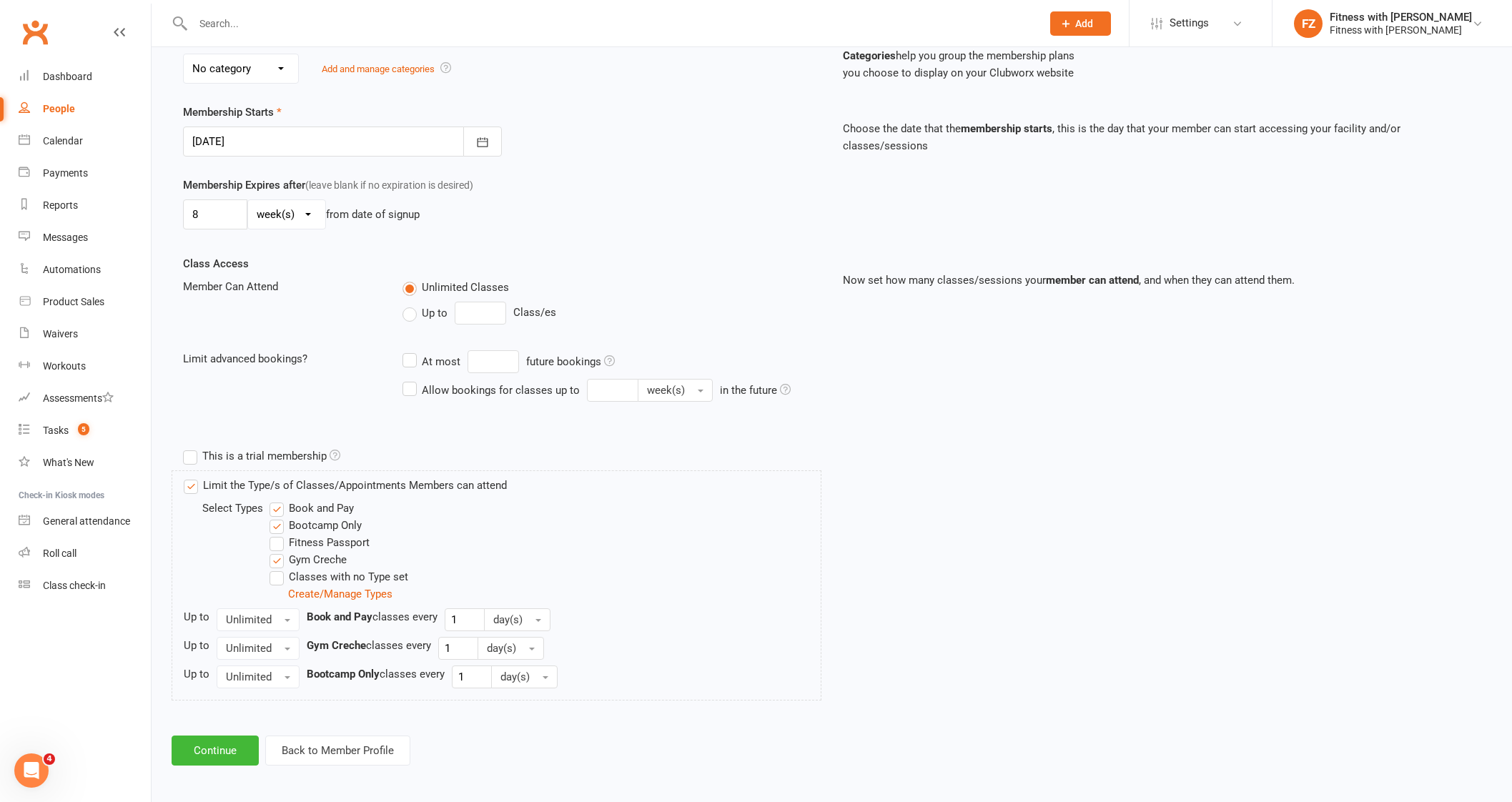
scroll to position [299, 0]
click at [212, 737] on button "Continue" at bounding box center [215, 749] width 87 height 30
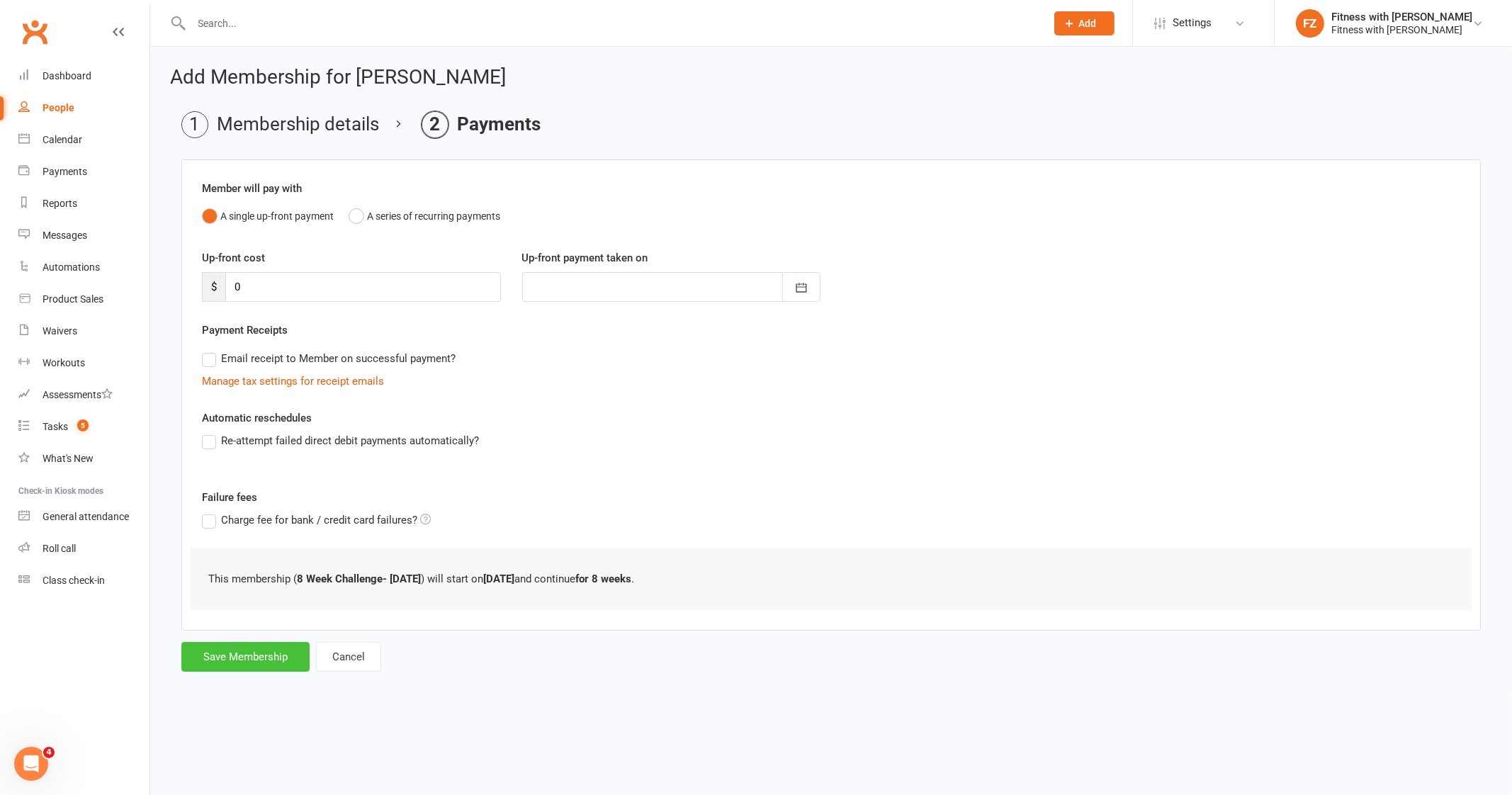
click at [231, 654] on button "Save Membership" at bounding box center [245, 656] width 129 height 30
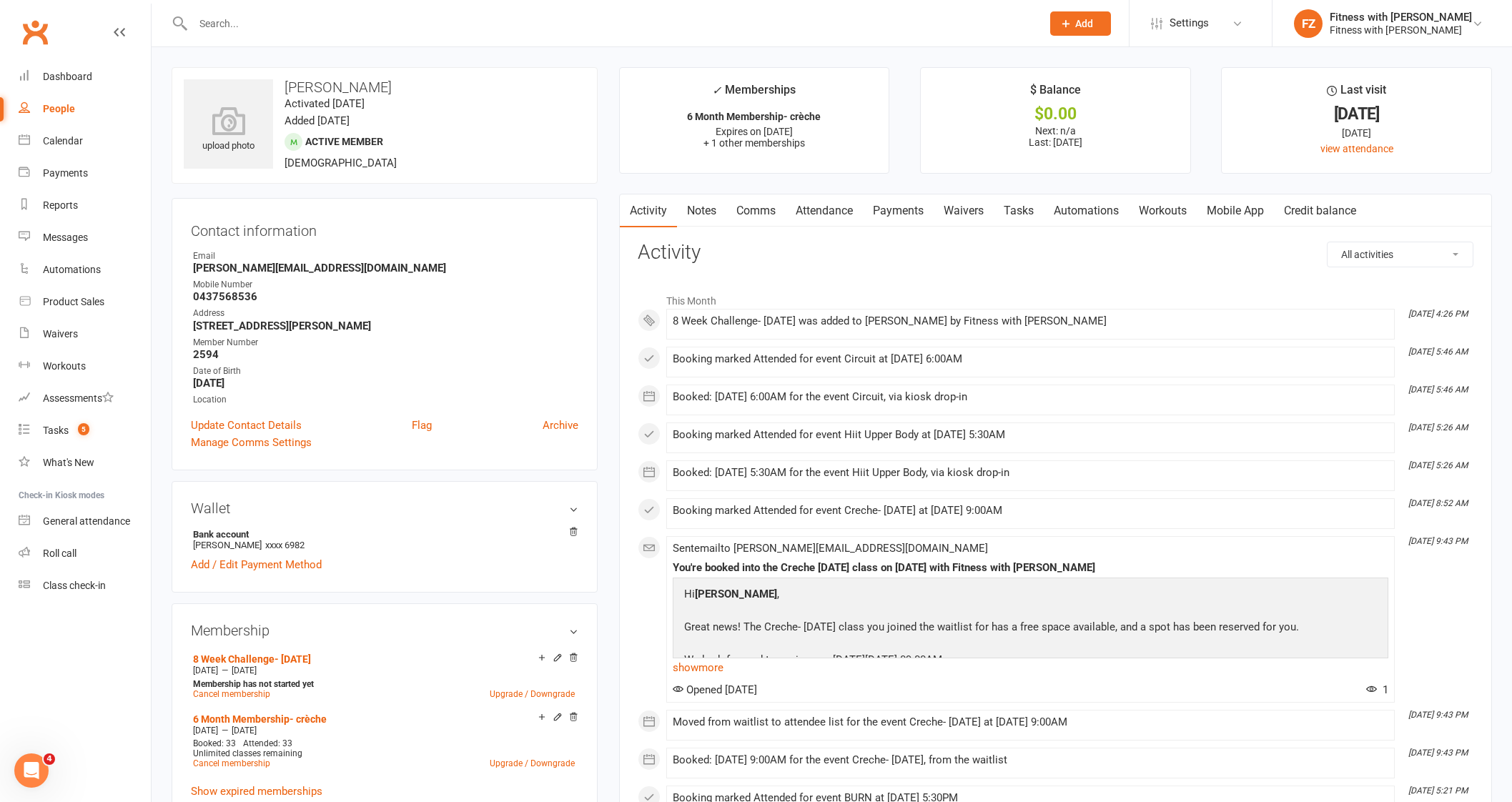
click at [351, 29] on input "text" at bounding box center [609, 23] width 843 height 20
paste input "[PERSON_NAME]"
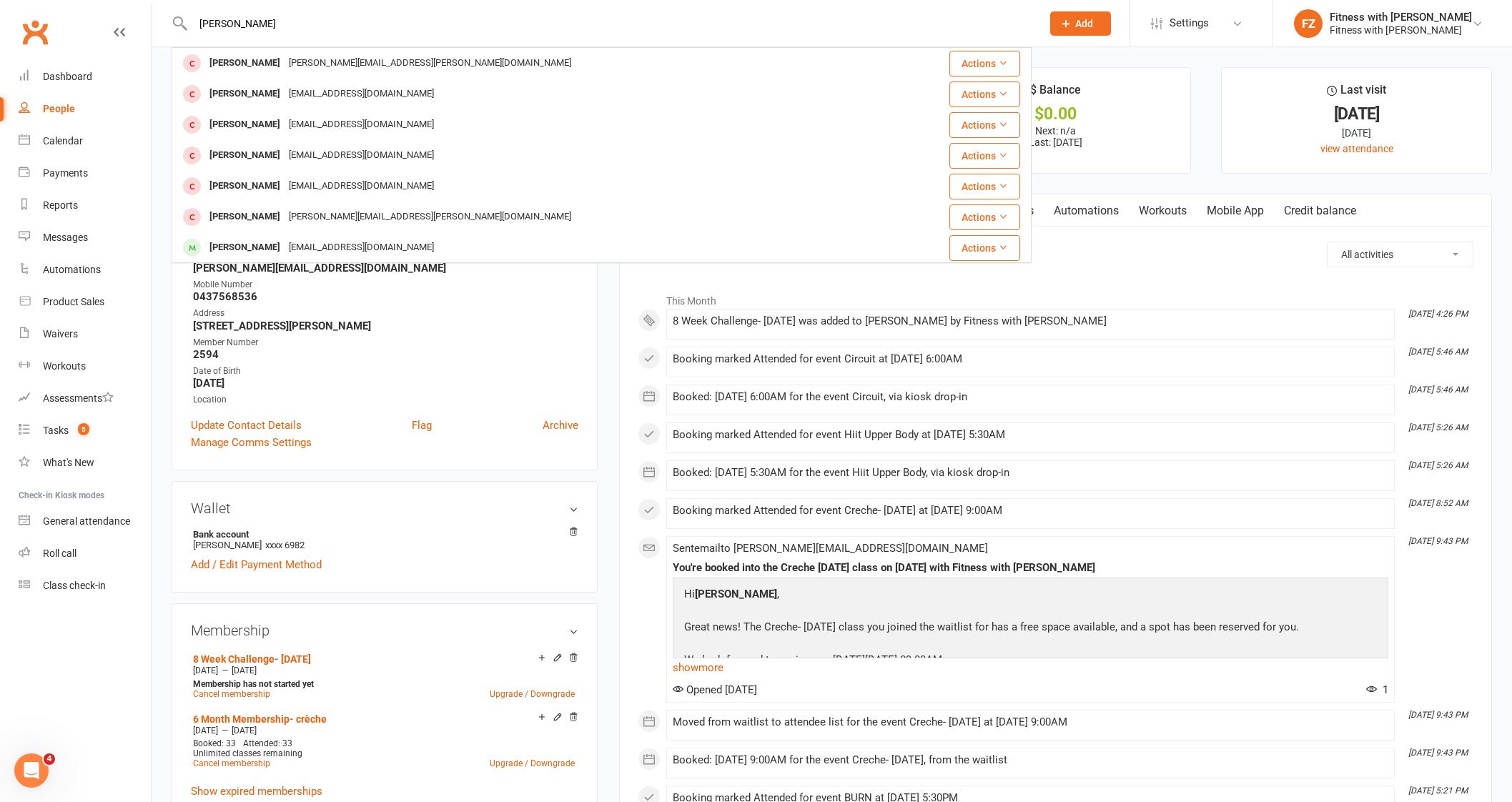
click at [337, 25] on input "[PERSON_NAME]" at bounding box center [609, 23] width 843 height 20
drag, startPoint x: 339, startPoint y: 27, endPoint x: 151, endPoint y: 26, distance: 188.0
click at [151, 4] on header "[PERSON_NAME] [PERSON_NAME] [PERSON_NAME][EMAIL_ADDRESS][PERSON_NAME][DOMAIN_NA…" at bounding box center [756, 4] width 1512 height 0
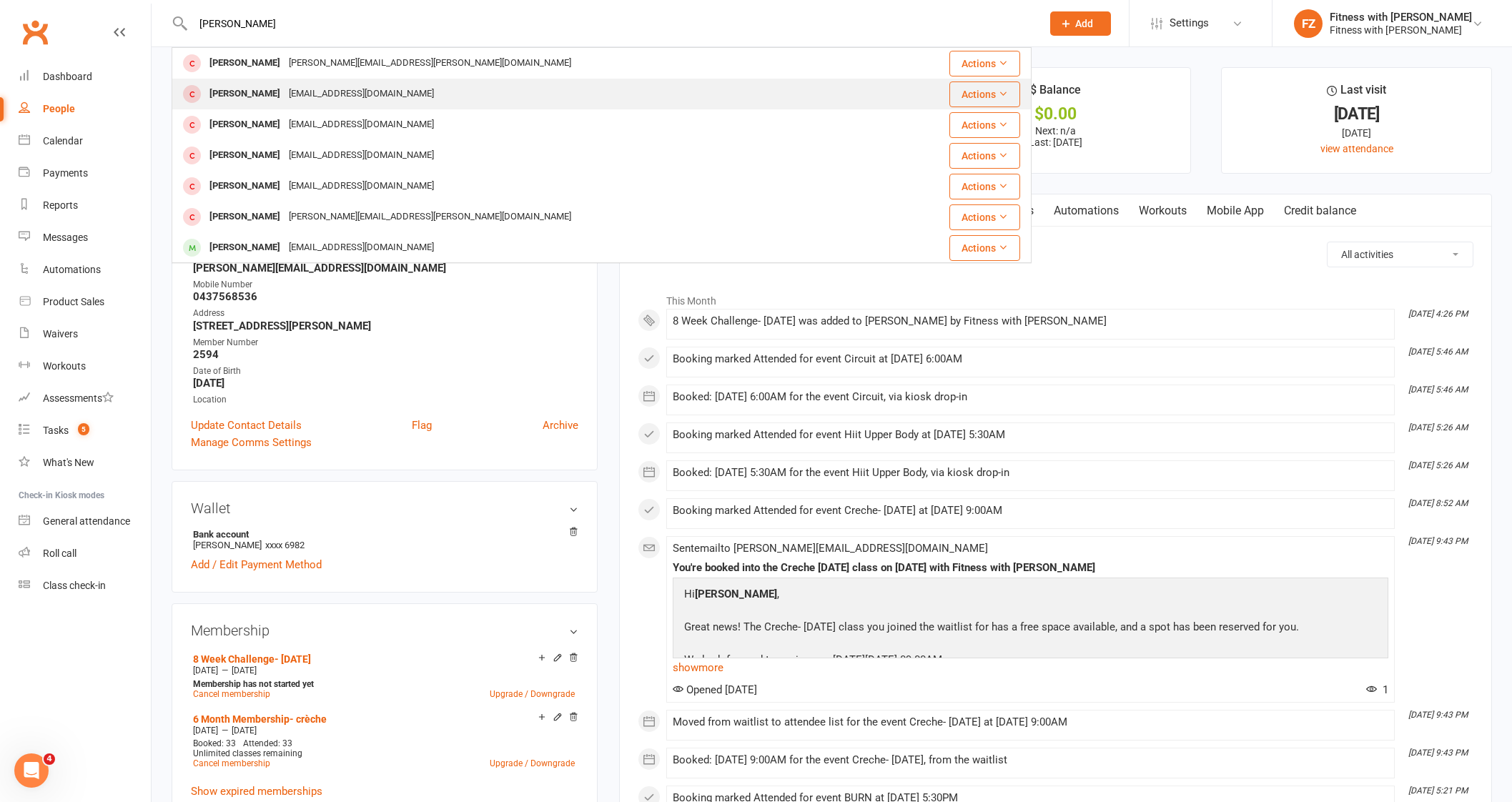
paste input "[EMAIL_ADDRESS][DOMAIN_NAME]"
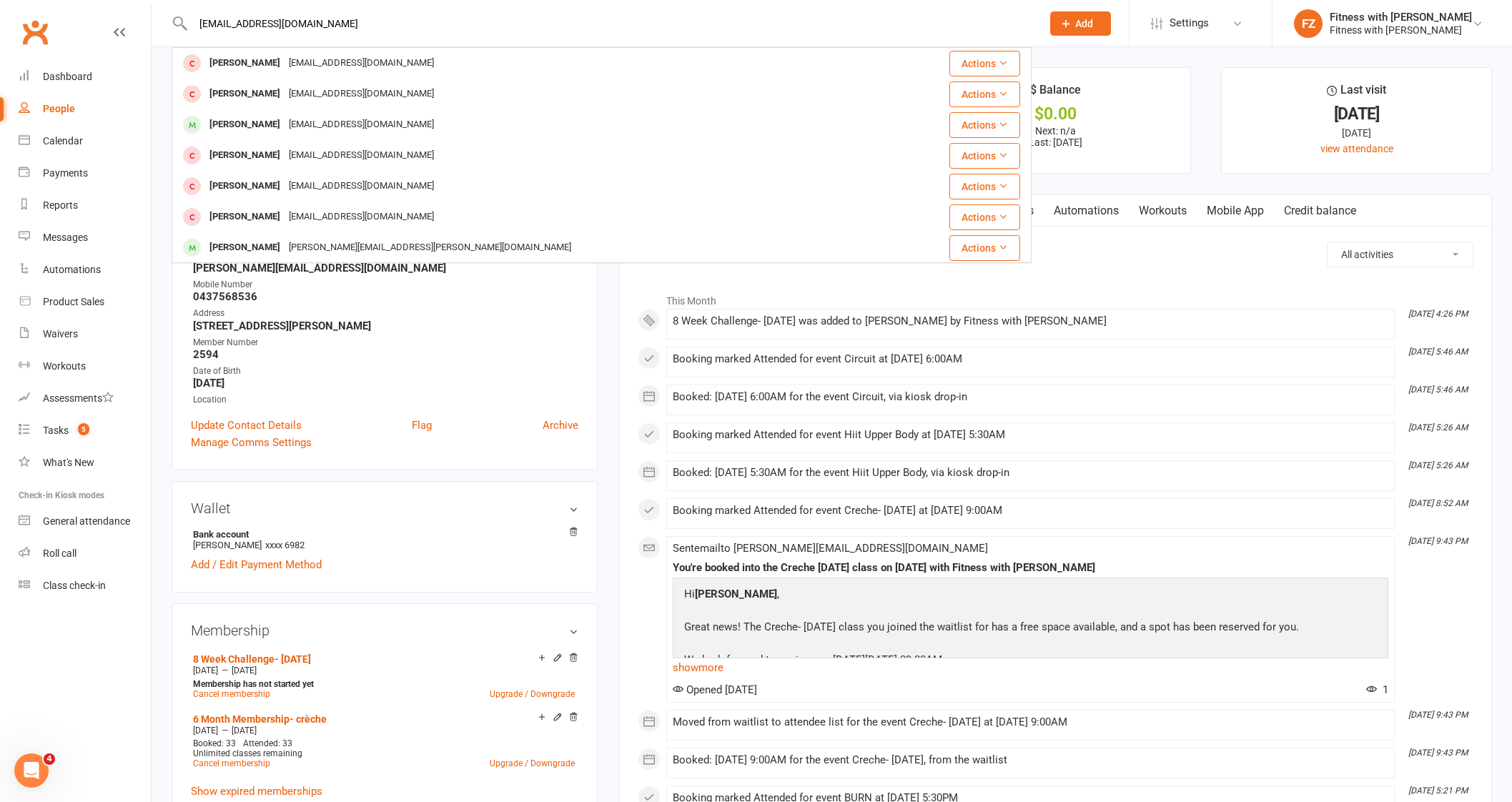
drag, startPoint x: 352, startPoint y: 19, endPoint x: 55, endPoint y: 2, distance: 297.5
click at [55, 2] on react-component "[EMAIL_ADDRESS][DOMAIN_NAME] [PERSON_NAME] [PERSON_NAME][EMAIL_ADDRESS][DOMAIN_…" at bounding box center [516, 23] width 1032 height 47
paste input "[PERSON_NAME]-Love"
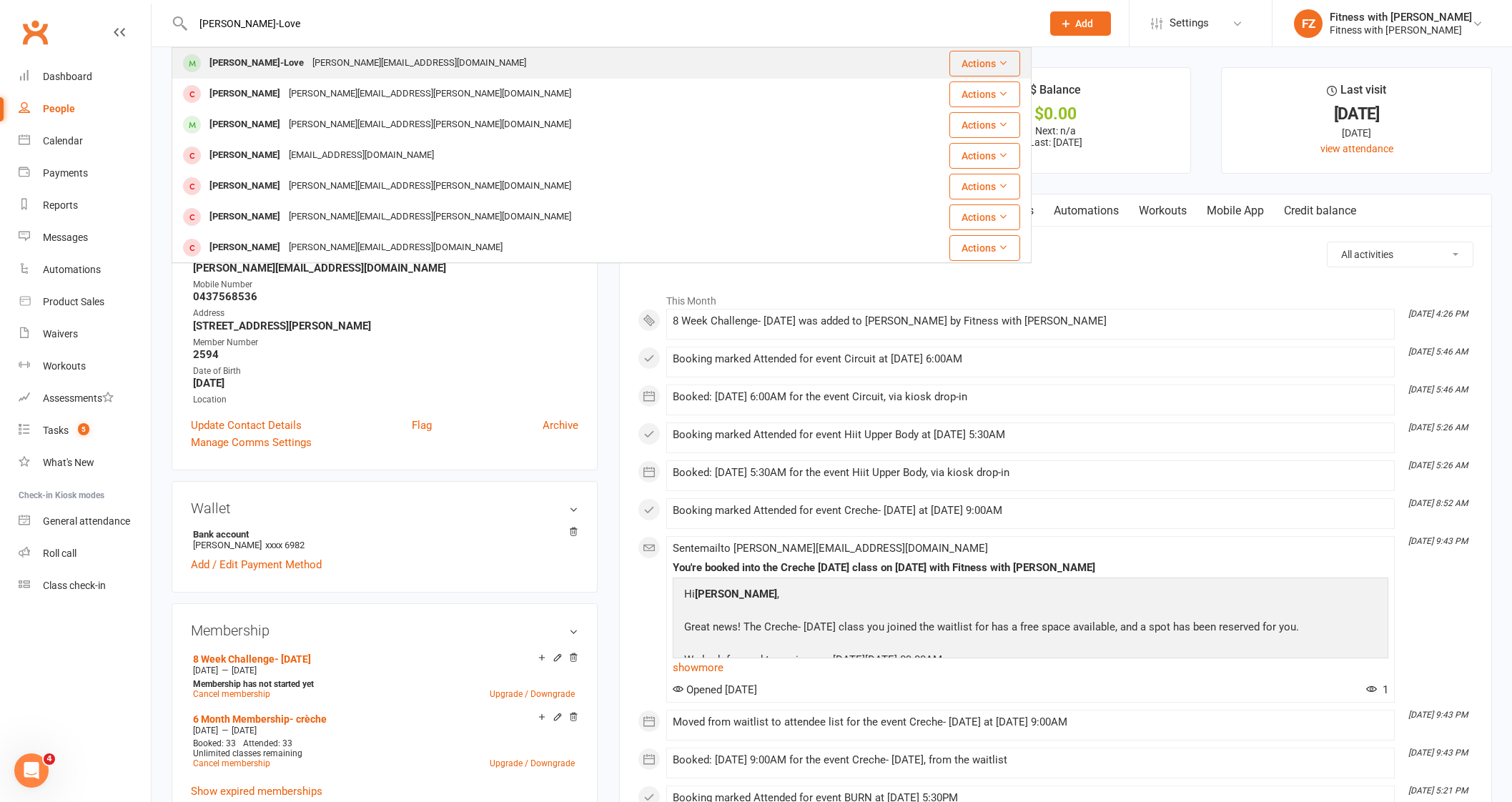
type input "[PERSON_NAME]-Love"
click at [260, 59] on div "[PERSON_NAME]-Love" at bounding box center [256, 63] width 103 height 21
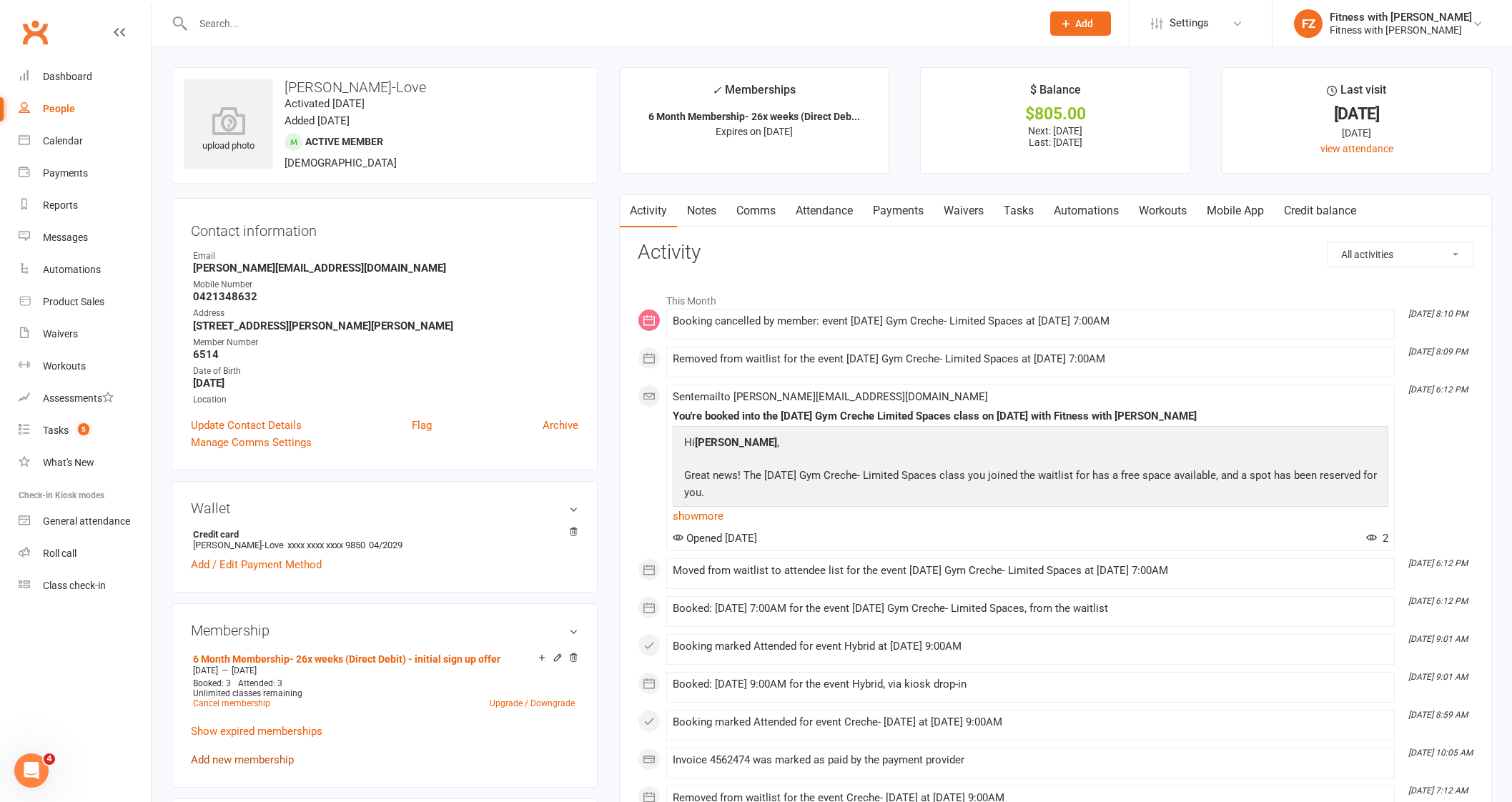
click at [265, 766] on link "Add new membership" at bounding box center [242, 759] width 103 height 13
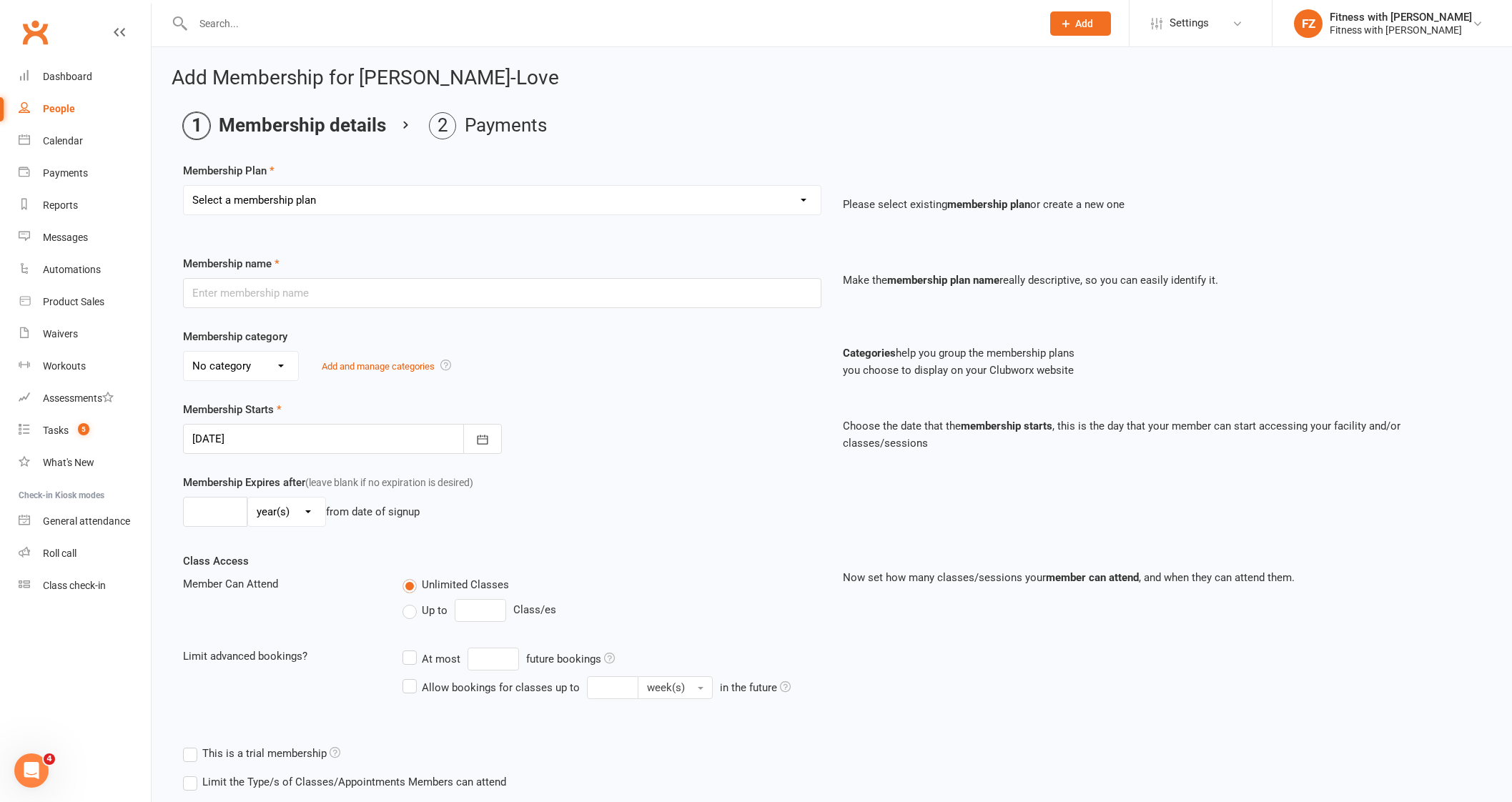
click at [336, 202] on select "Select a membership plan Create new Membership Plan Free 2 Week Trial Single Se…" at bounding box center [502, 200] width 637 height 28
select select "12"
click at [184, 186] on select "Select a membership plan Create new Membership Plan Free 2 Week Trial Single Se…" at bounding box center [502, 200] width 637 height 28
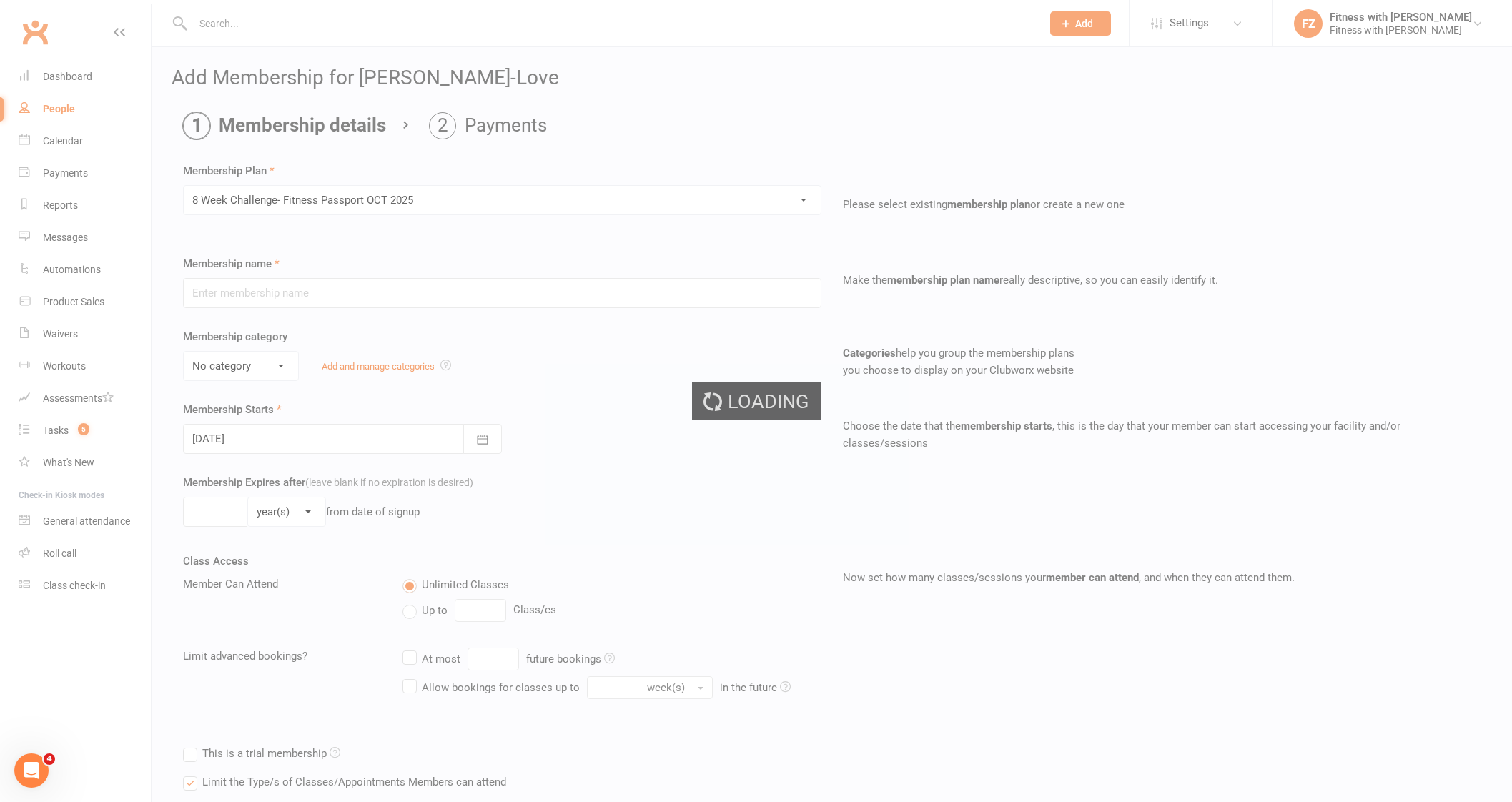
type input "8 Week Challenge- Fitness Passport [DATE]"
select select "0"
type input "[DATE]"
type input "8"
select select "1"
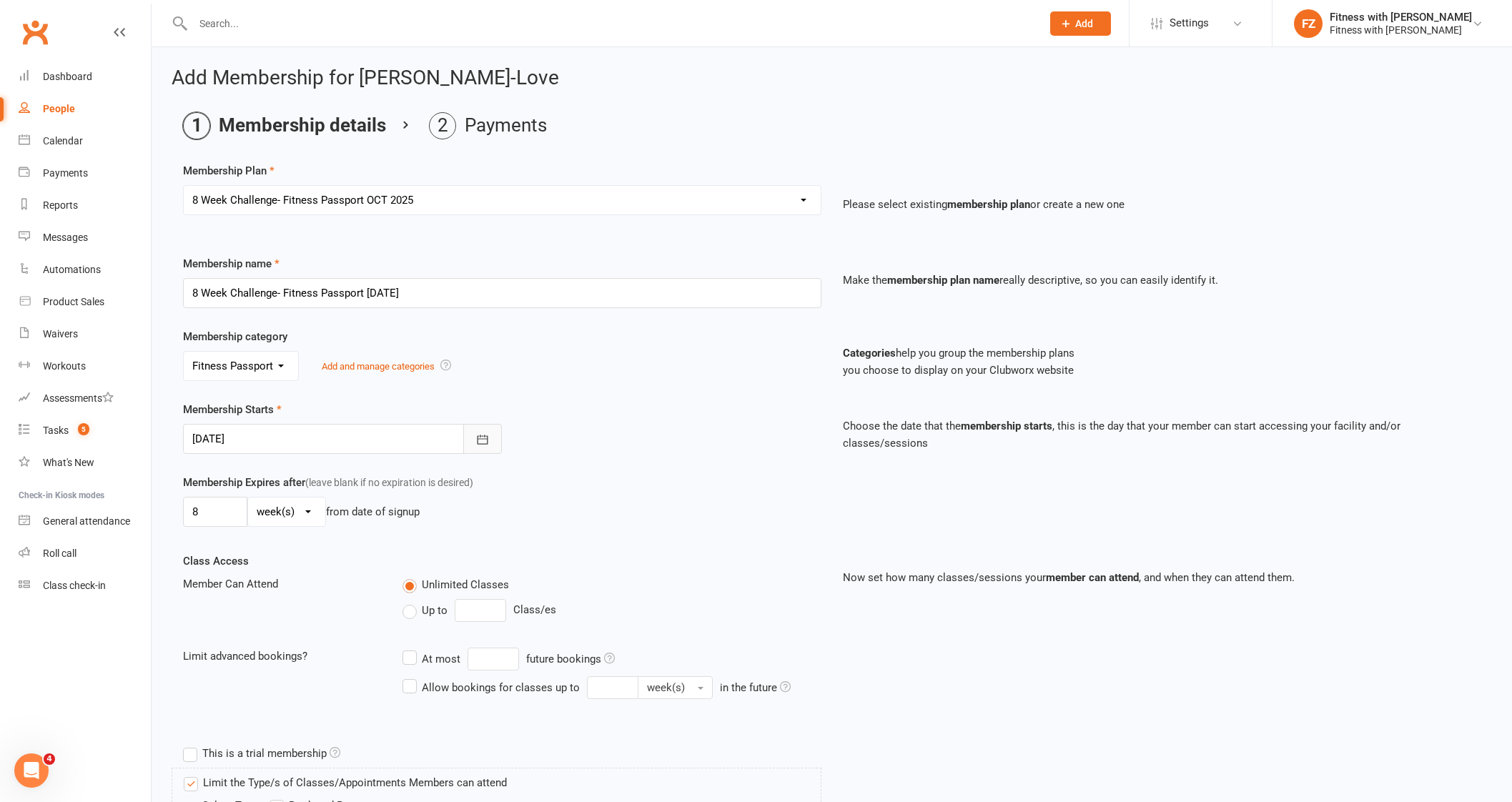
click at [490, 443] on button "button" at bounding box center [482, 439] width 39 height 30
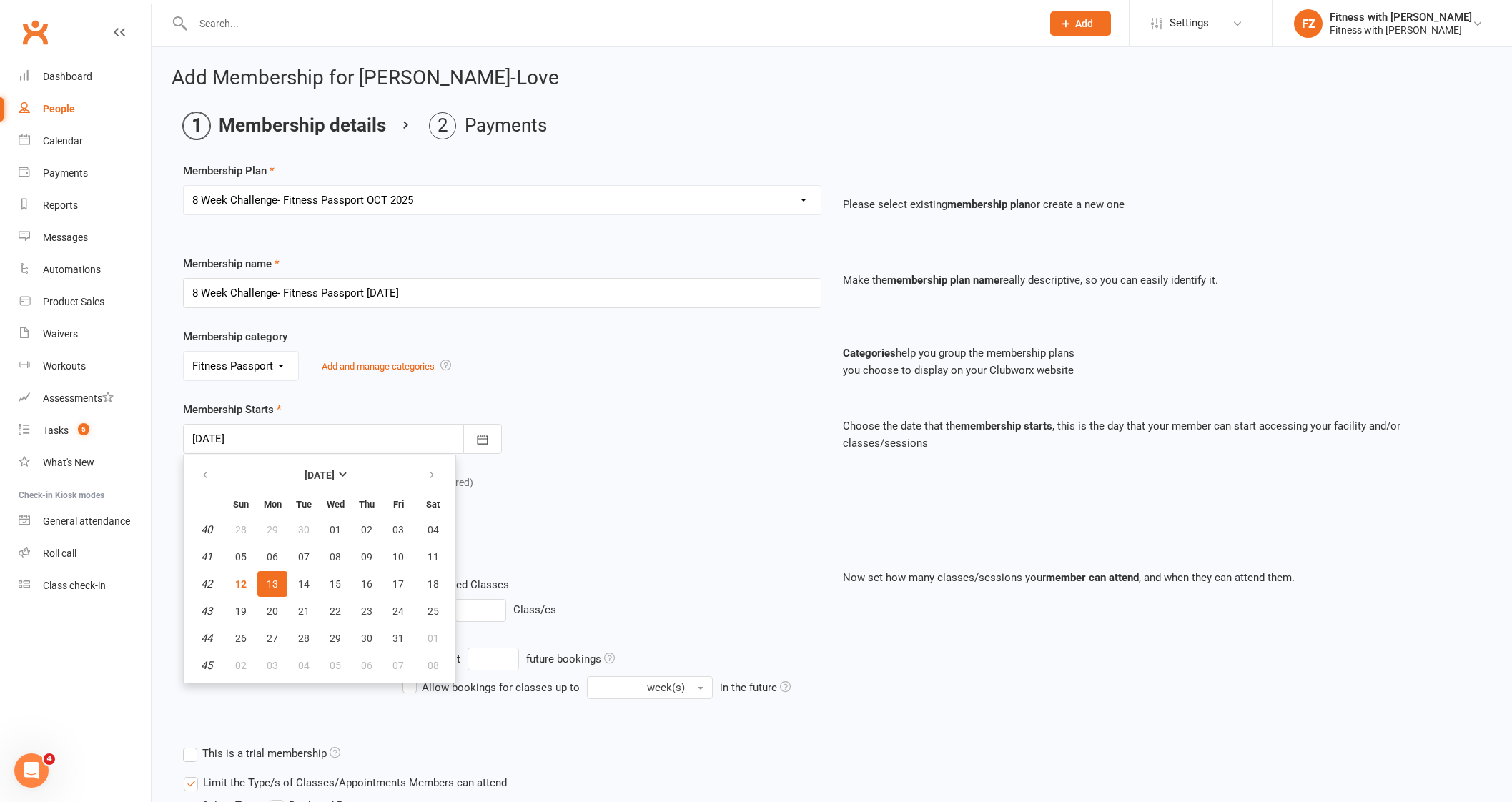
click at [264, 587] on button "13" at bounding box center [272, 584] width 30 height 26
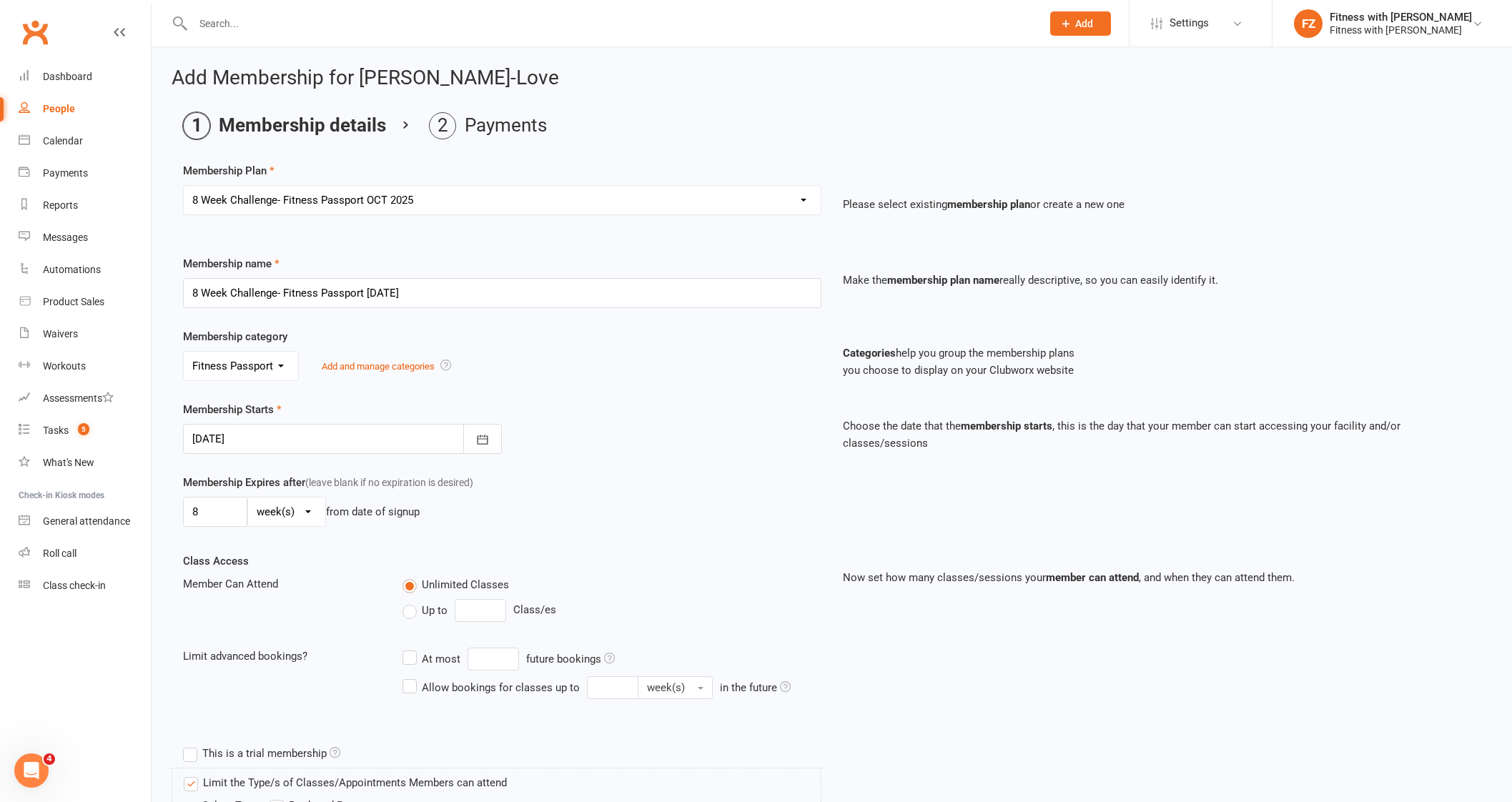
click at [326, 203] on select "Select a membership plan Create new Membership Plan Free 2 Week Trial Single Se…" at bounding box center [502, 200] width 637 height 28
select select "9"
click at [184, 186] on select "Select a membership plan Create new Membership Plan Free 2 Week Trial Single Se…" at bounding box center [502, 200] width 637 height 28
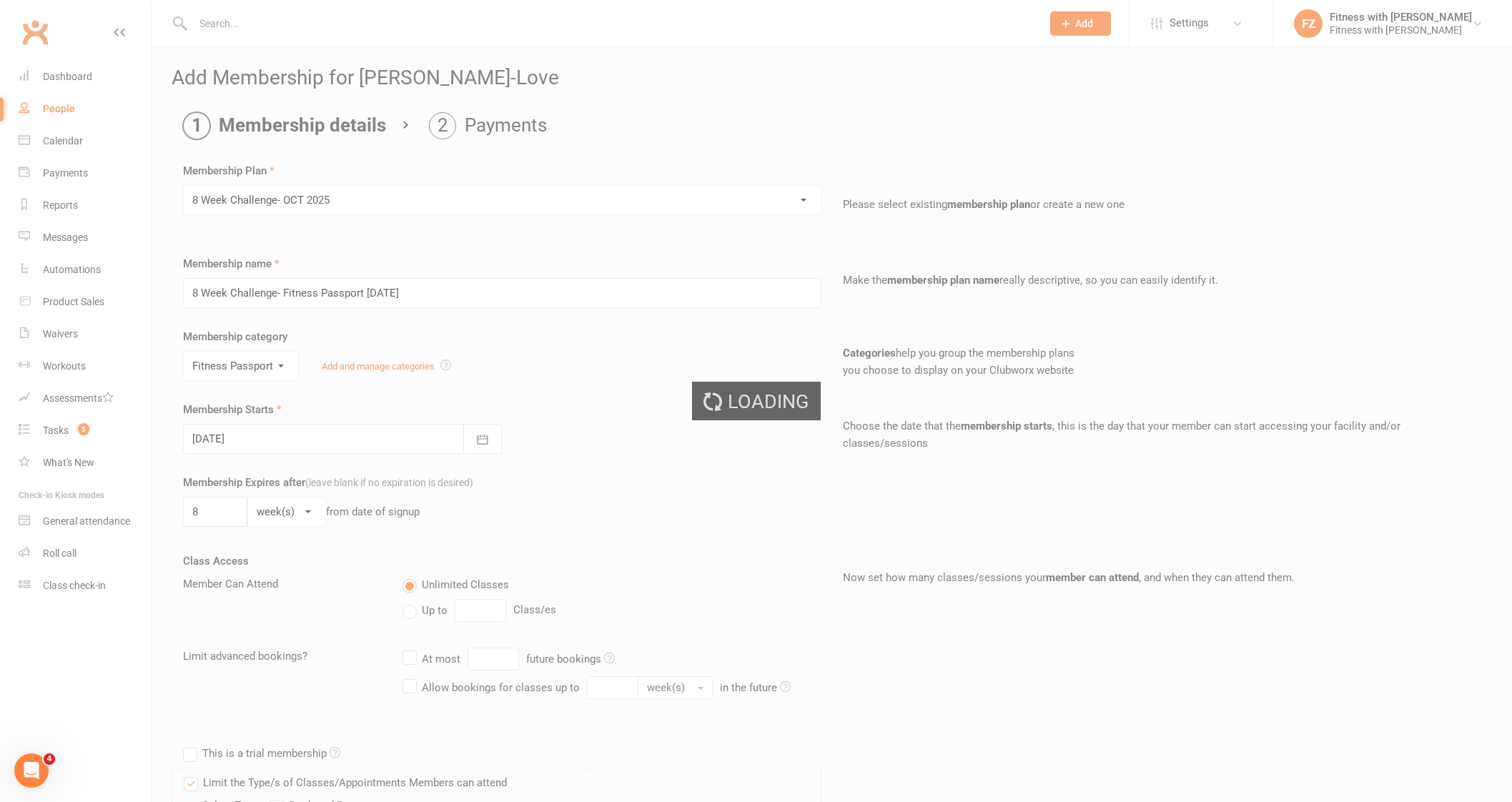
type input "8 Week Challenge- [DATE]"
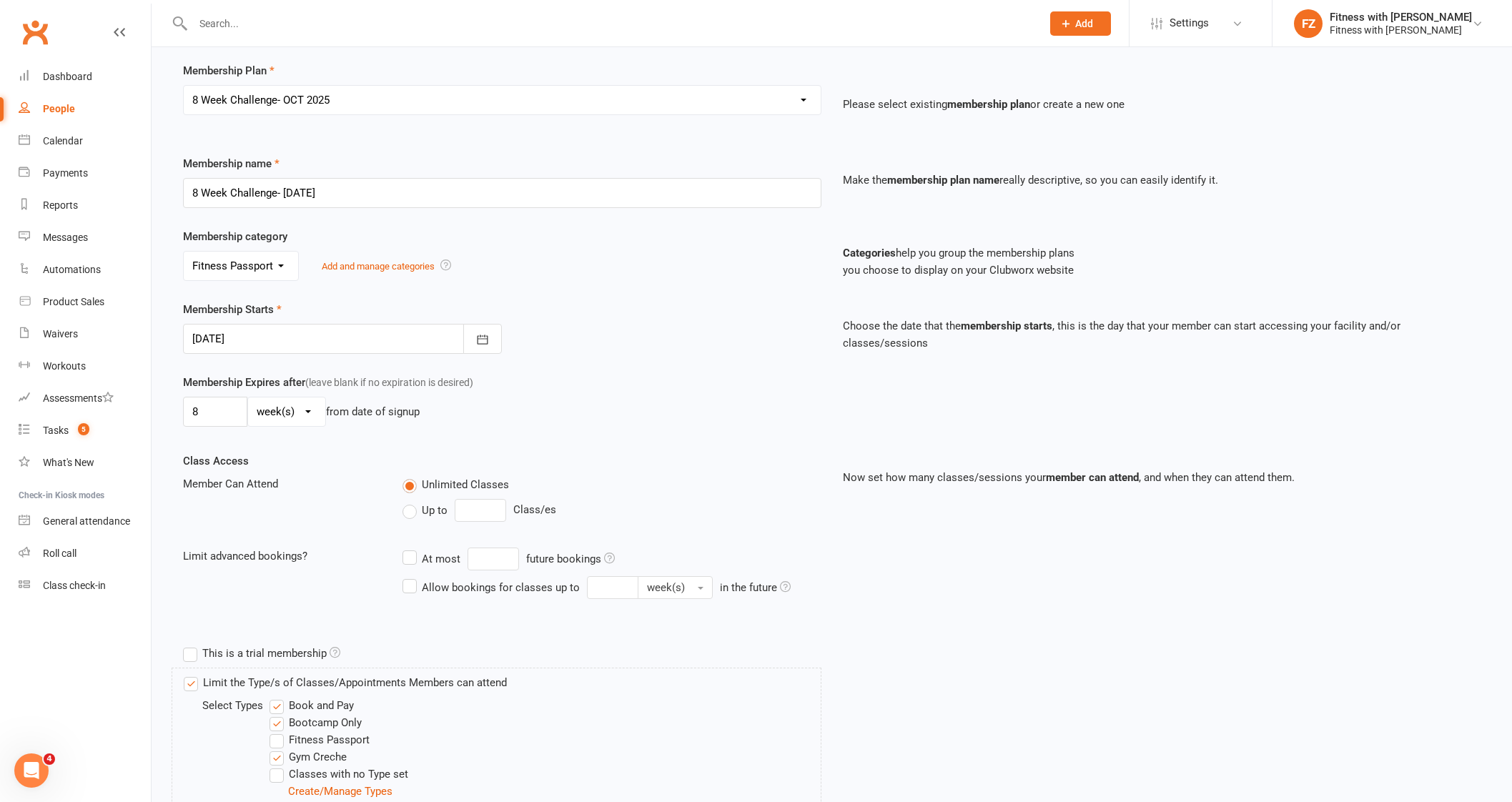
scroll to position [268, 0]
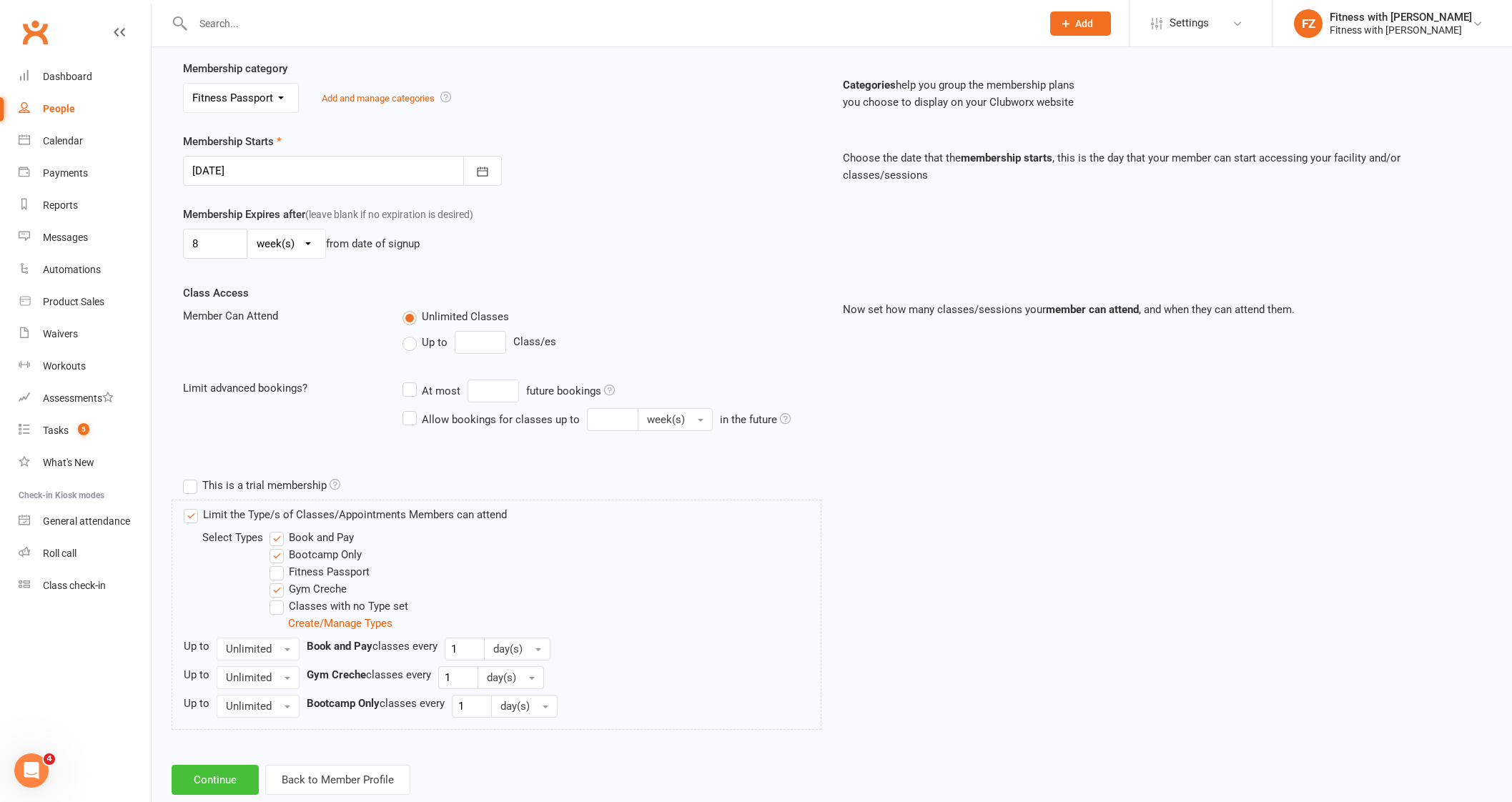
click at [211, 787] on button "Continue" at bounding box center [215, 780] width 87 height 30
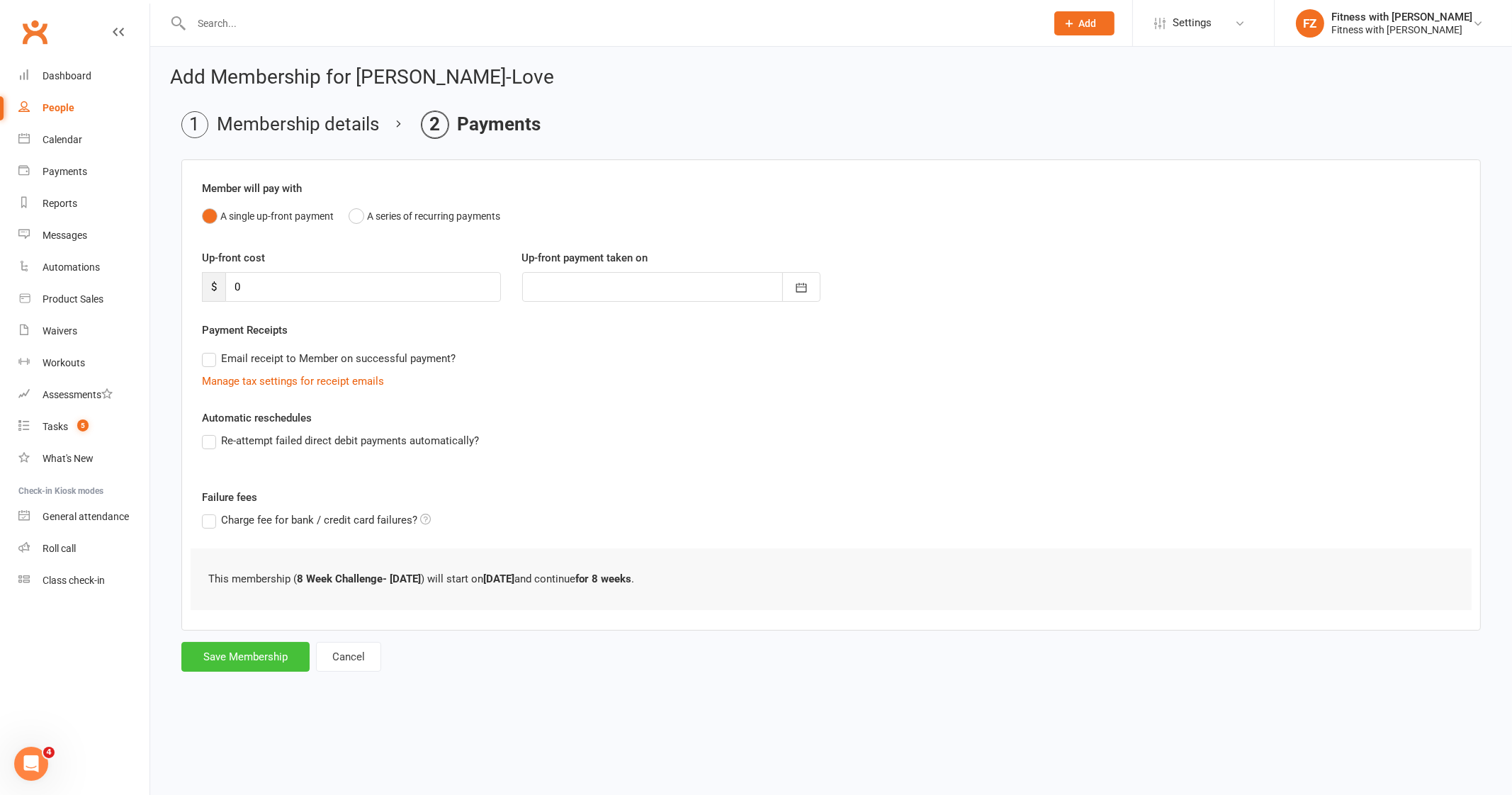
click at [251, 657] on button "Save Membership" at bounding box center [245, 656] width 129 height 30
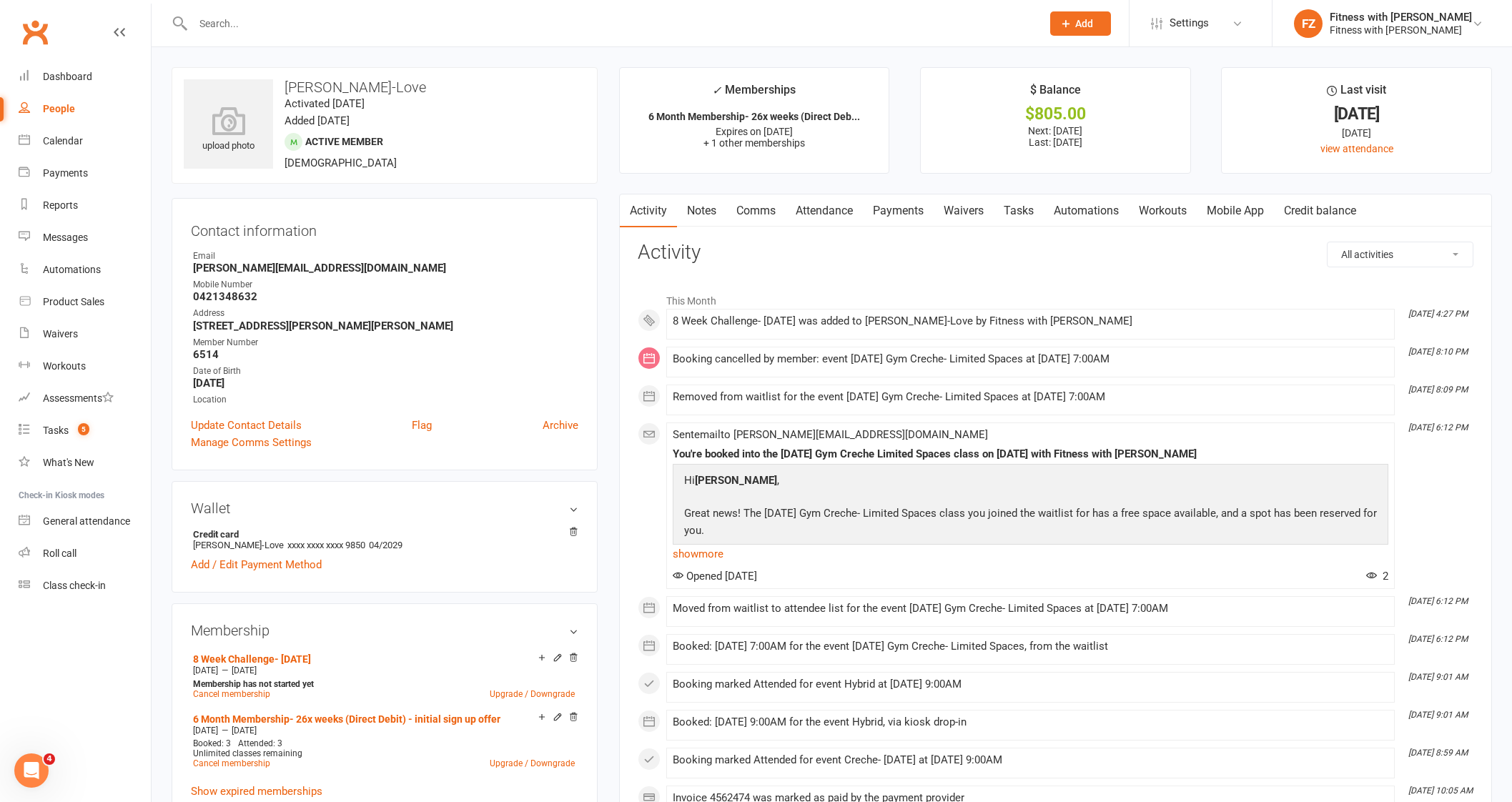
click at [287, 20] on input "text" at bounding box center [609, 23] width 843 height 20
paste input "[PERSON_NAME] [PERSON_NAME]"
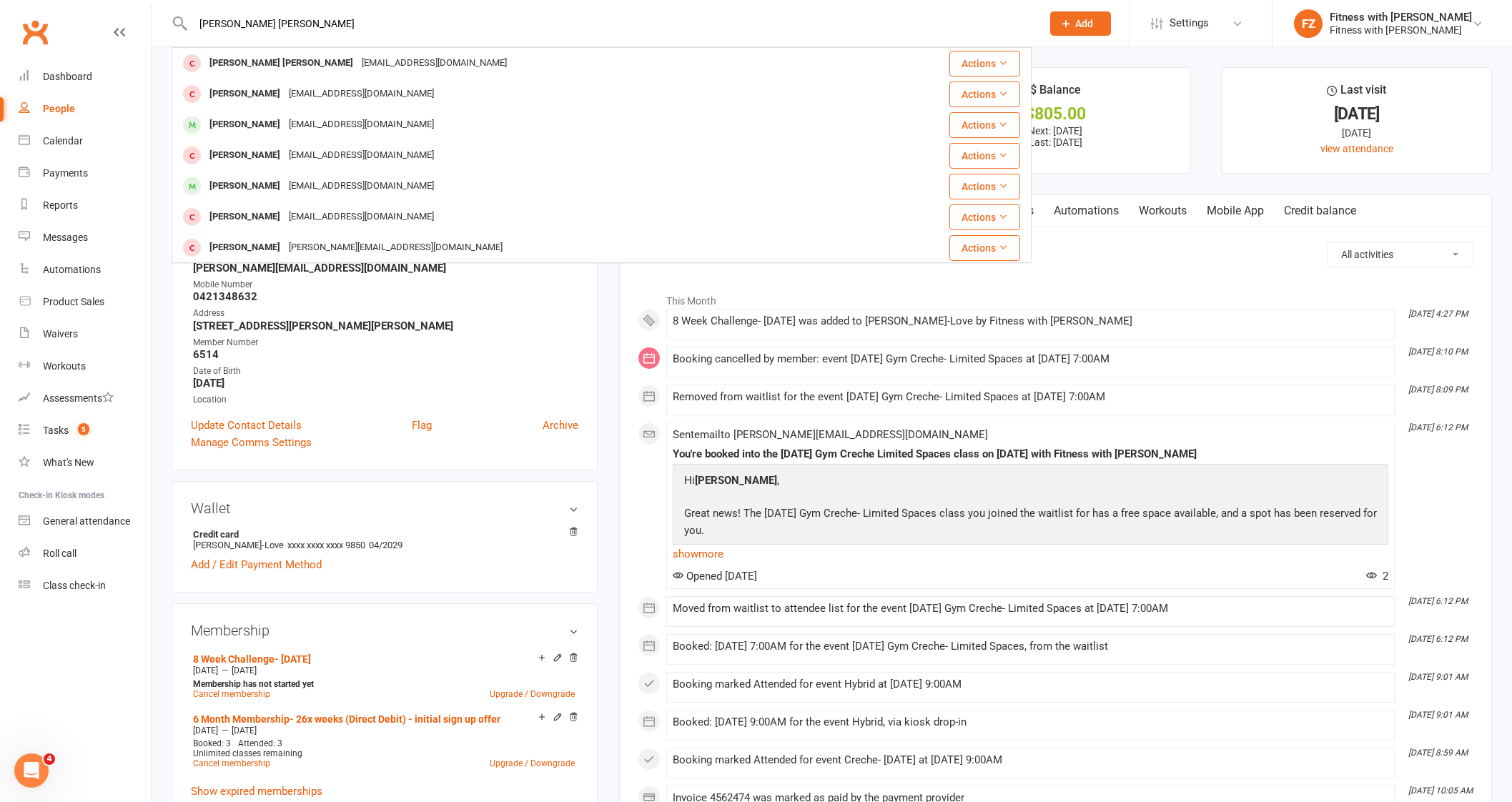
drag, startPoint x: 315, startPoint y: 26, endPoint x: 153, endPoint y: 4, distance: 163.5
click at [153, 4] on react-component "[PERSON_NAME] [PERSON_NAME] [PERSON_NAME] [PERSON_NAME] [EMAIL_ADDRESS][DOMAIN_…" at bounding box center [516, 23] width 1032 height 47
paste input "[PERSON_NAME]"
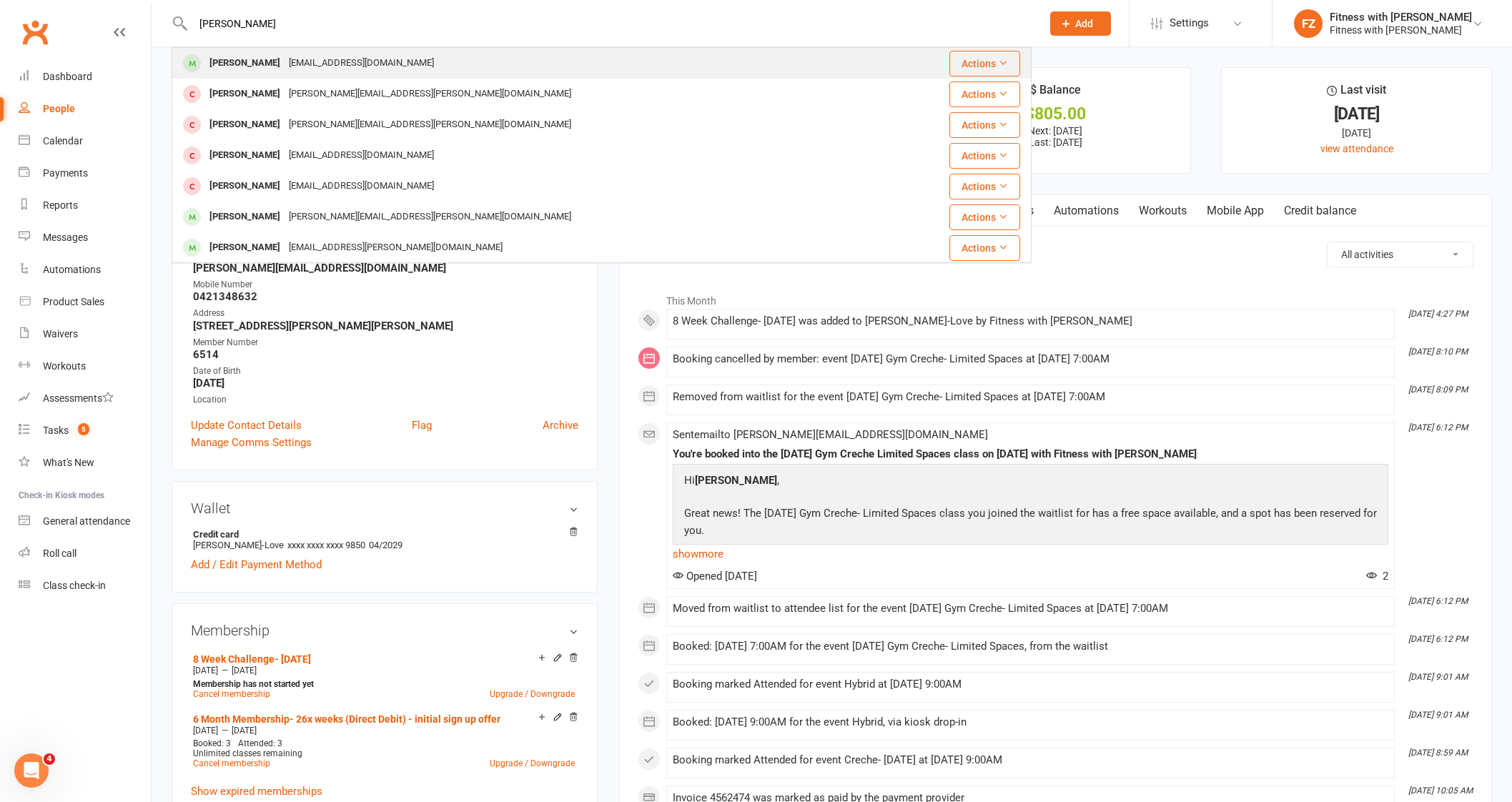
type input "[PERSON_NAME]"
click at [299, 62] on div "[EMAIL_ADDRESS][DOMAIN_NAME]" at bounding box center [362, 63] width 153 height 21
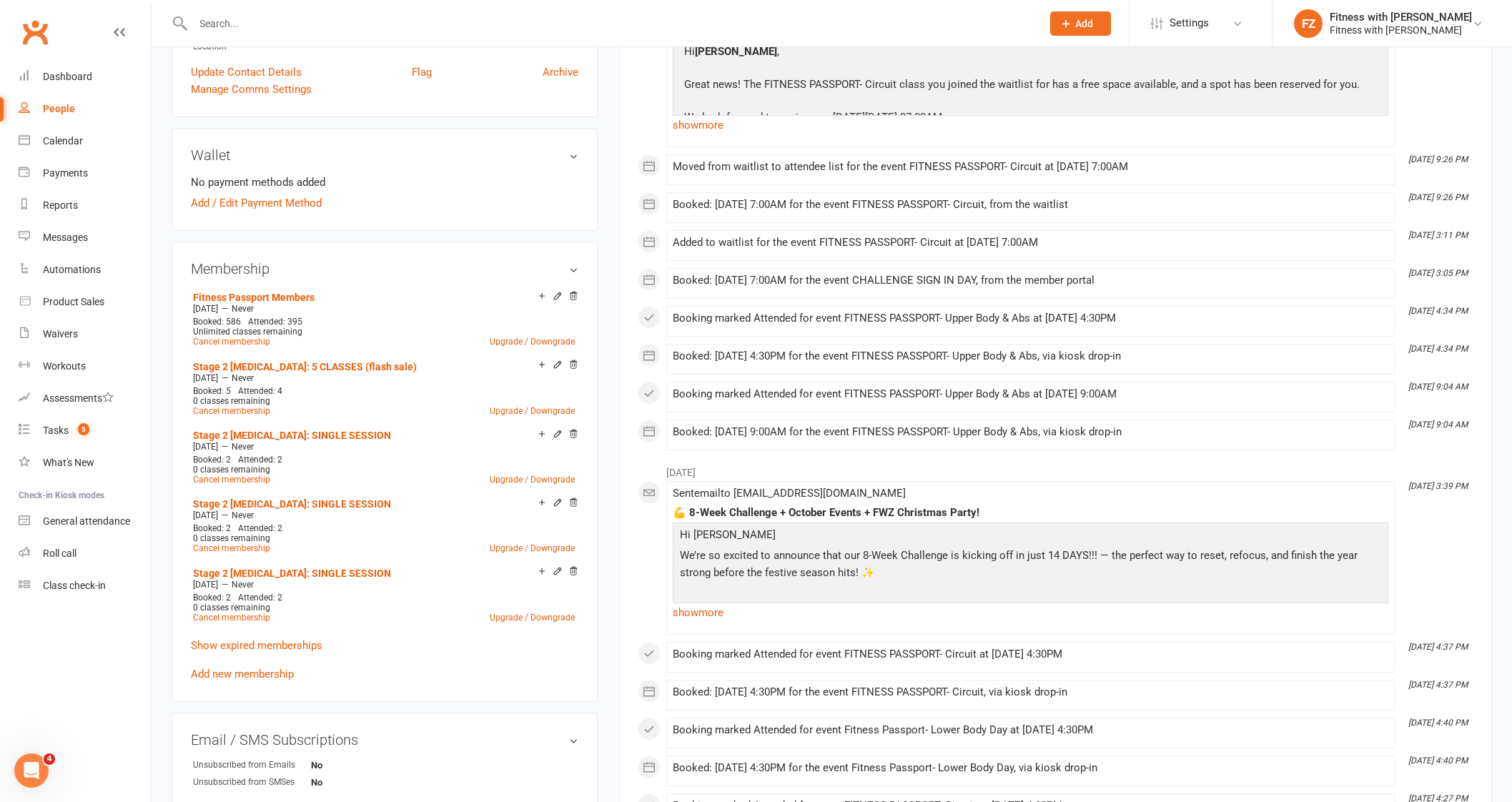
scroll to position [357, 0]
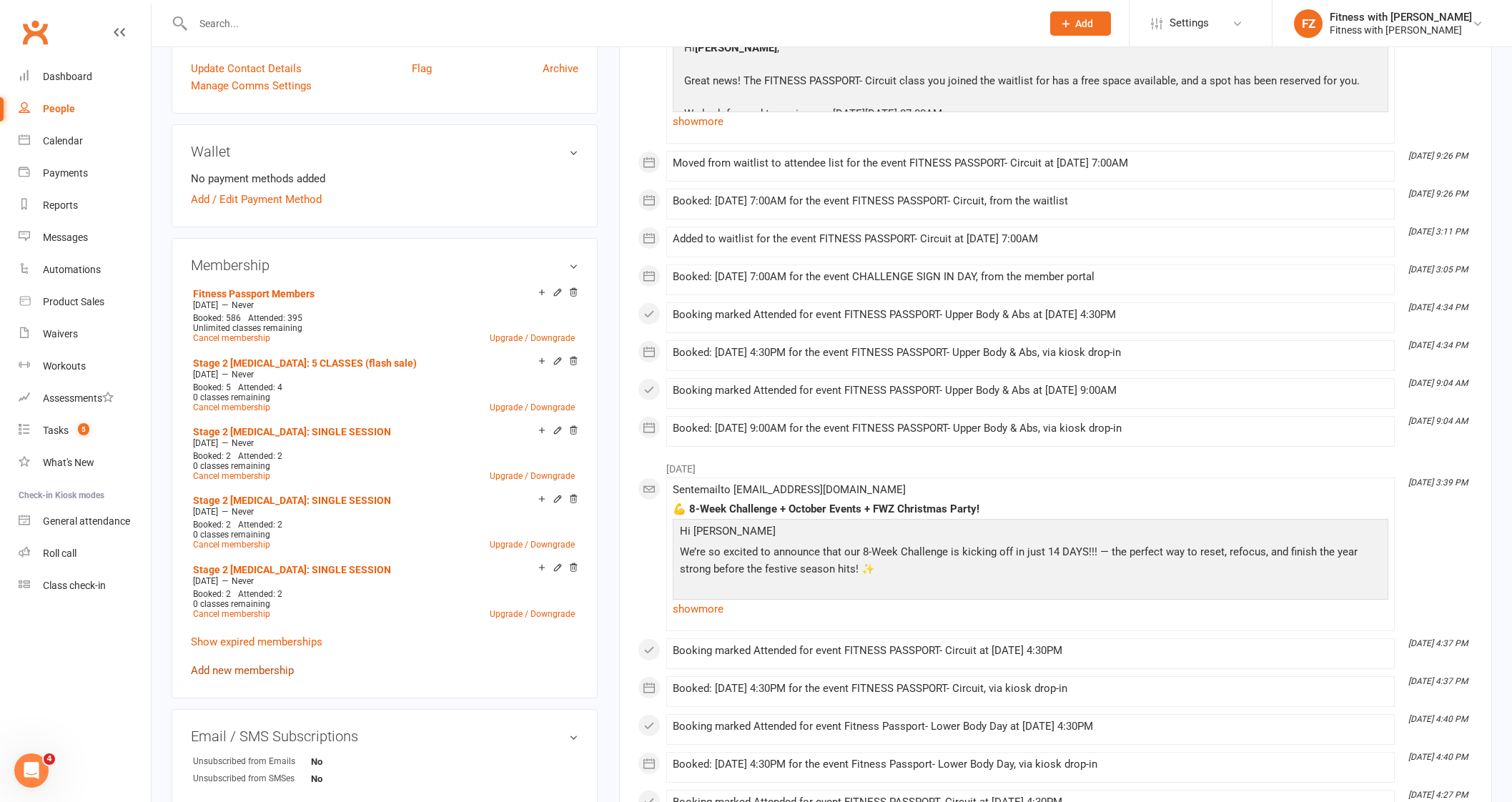
click at [255, 671] on link "Add new membership" at bounding box center [242, 670] width 103 height 13
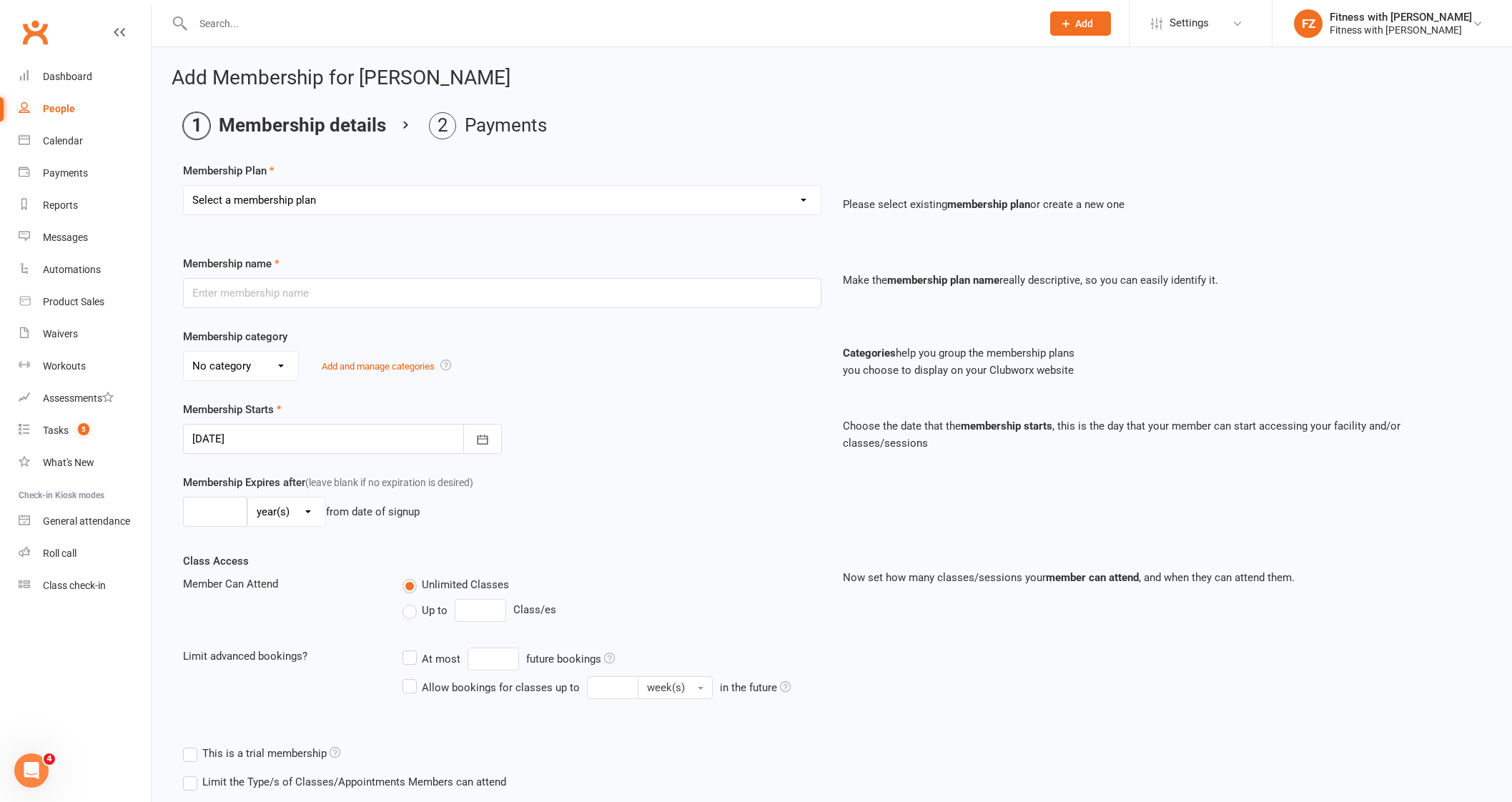
drag, startPoint x: 260, startPoint y: 202, endPoint x: 267, endPoint y: 209, distance: 9.9
click at [259, 202] on select "Select a membership plan Create new Membership Plan Free 2 Week Trial Single Se…" at bounding box center [502, 200] width 637 height 28
select select "9"
click at [184, 186] on select "Select a membership plan Create new Membership Plan Free 2 Week Trial Single Se…" at bounding box center [502, 200] width 637 height 28
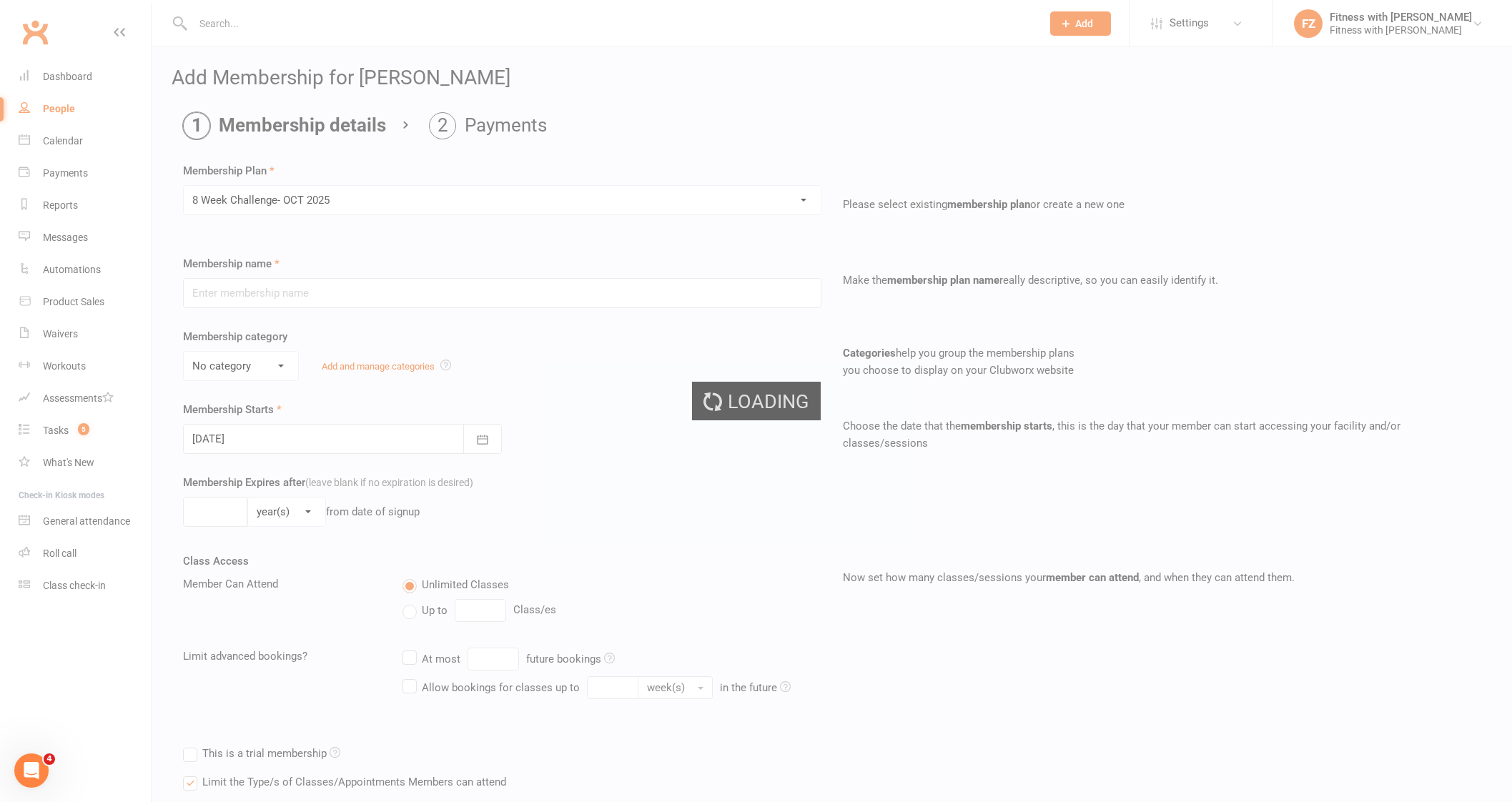
type input "8 Week Challenge- [DATE]"
type input "[DATE]"
type input "8"
select select "1"
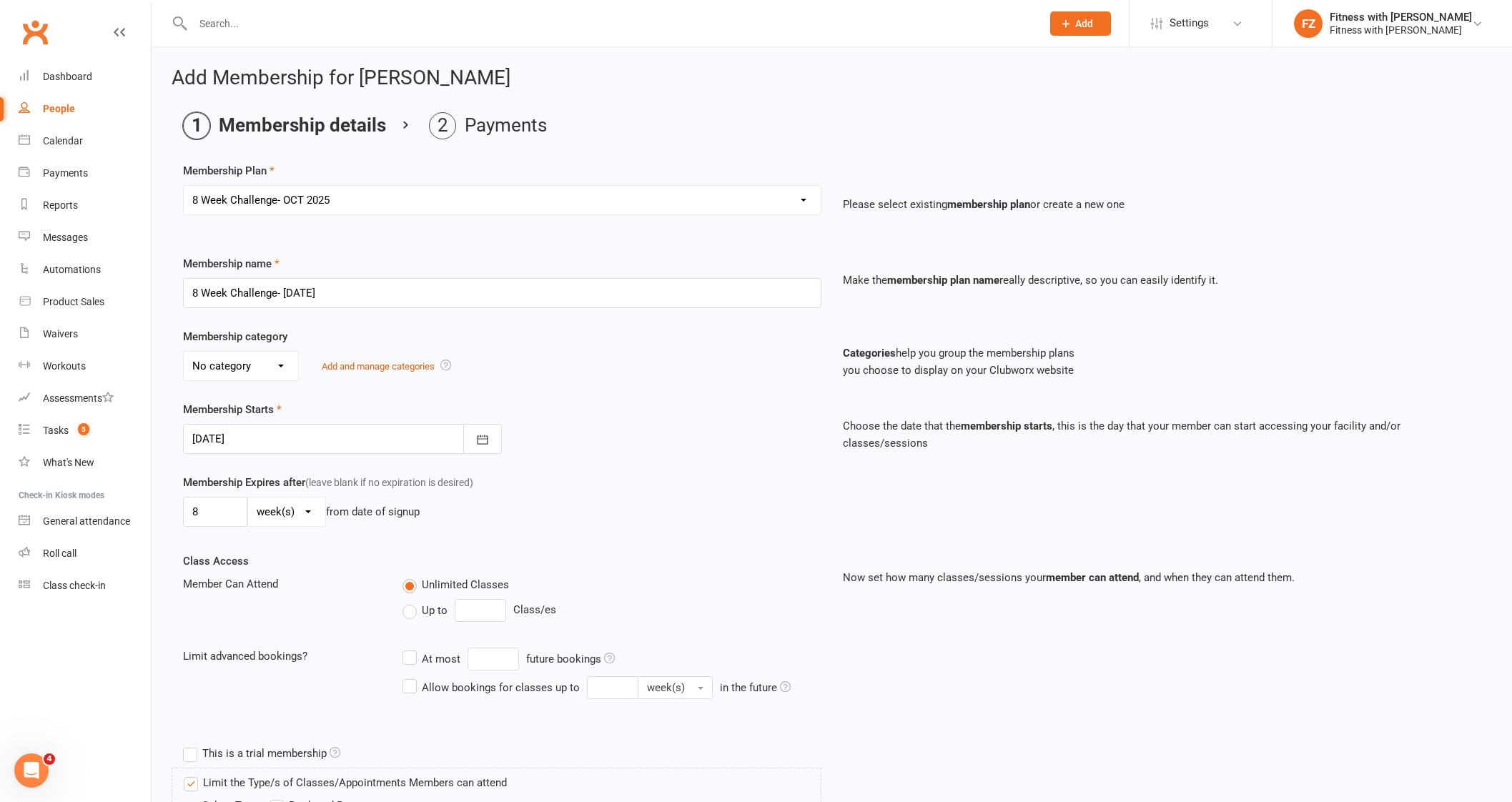
click at [274, 180] on div "Membership Plan Select a membership plan Create new Membership Plan Free 2 Week…" at bounding box center [832, 199] width 1298 height 73
click at [271, 202] on select "Select a membership plan Create new Membership Plan Free 2 Week Trial Single Se…" at bounding box center [502, 200] width 637 height 28
select select "12"
click at [184, 186] on select "Select a membership plan Create new Membership Plan Free 2 Week Trial Single Se…" at bounding box center [502, 200] width 637 height 28
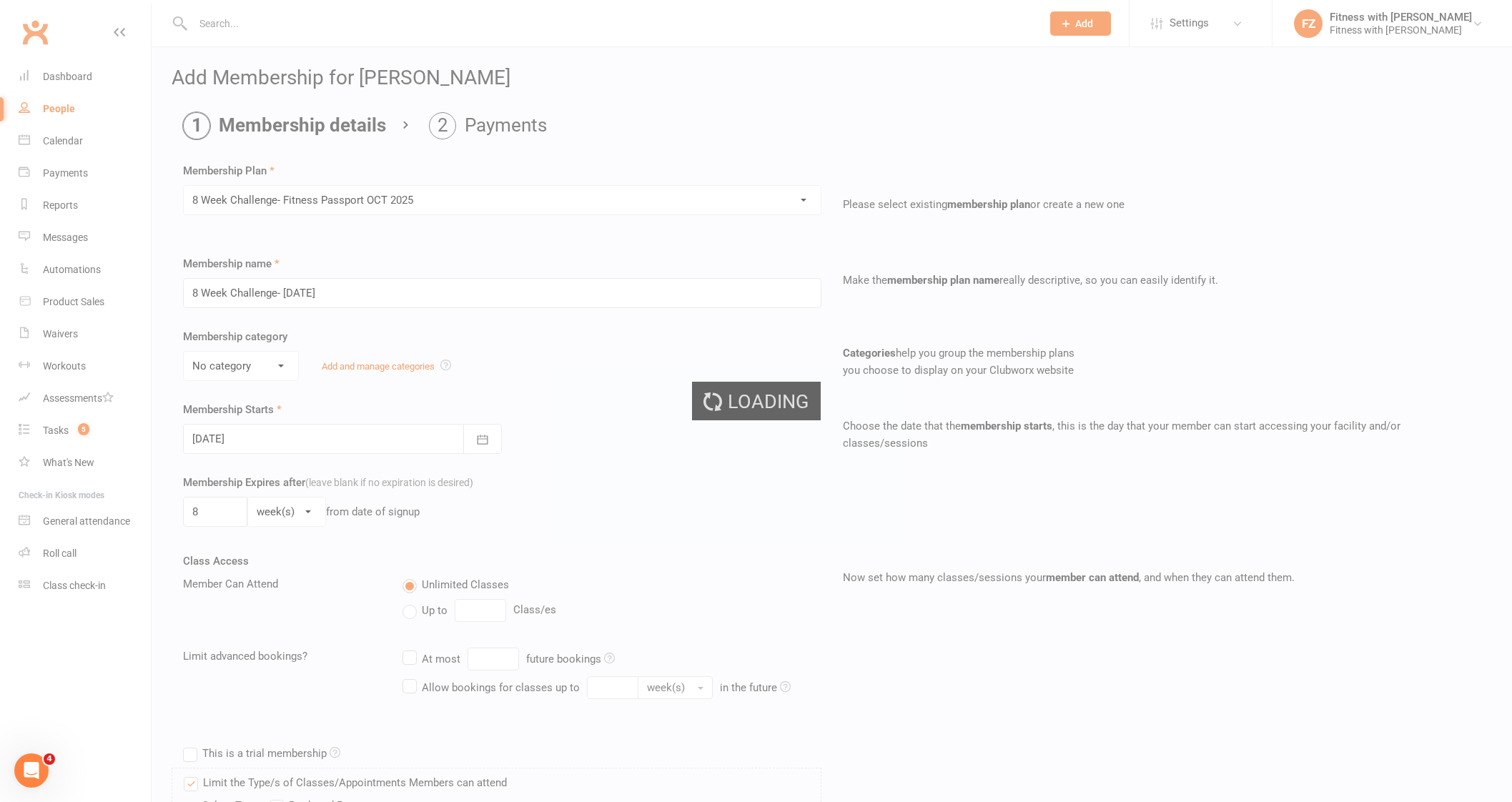
type input "8 Week Challenge- Fitness Passport [DATE]"
select select "0"
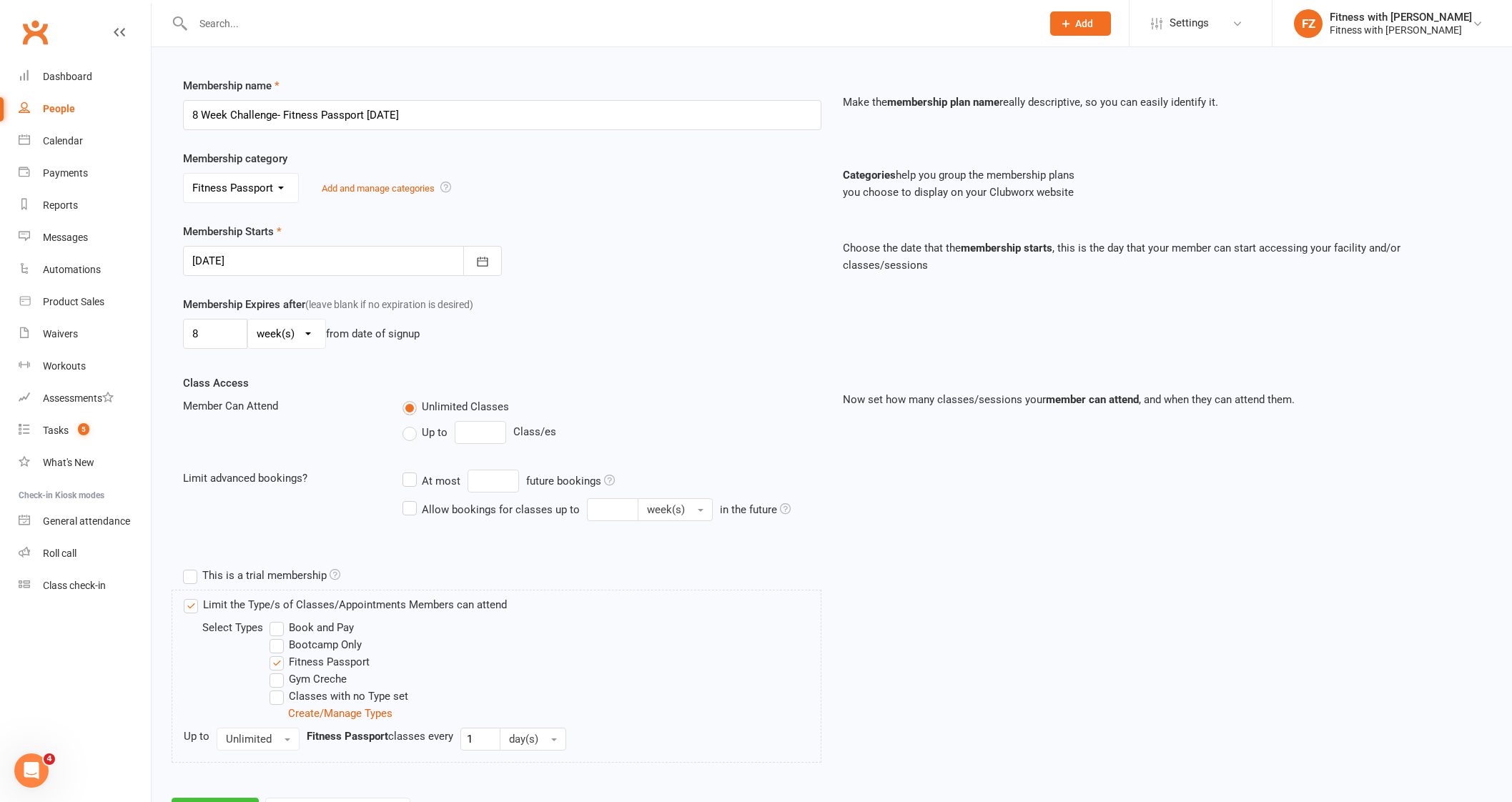
scroll to position [241, 0]
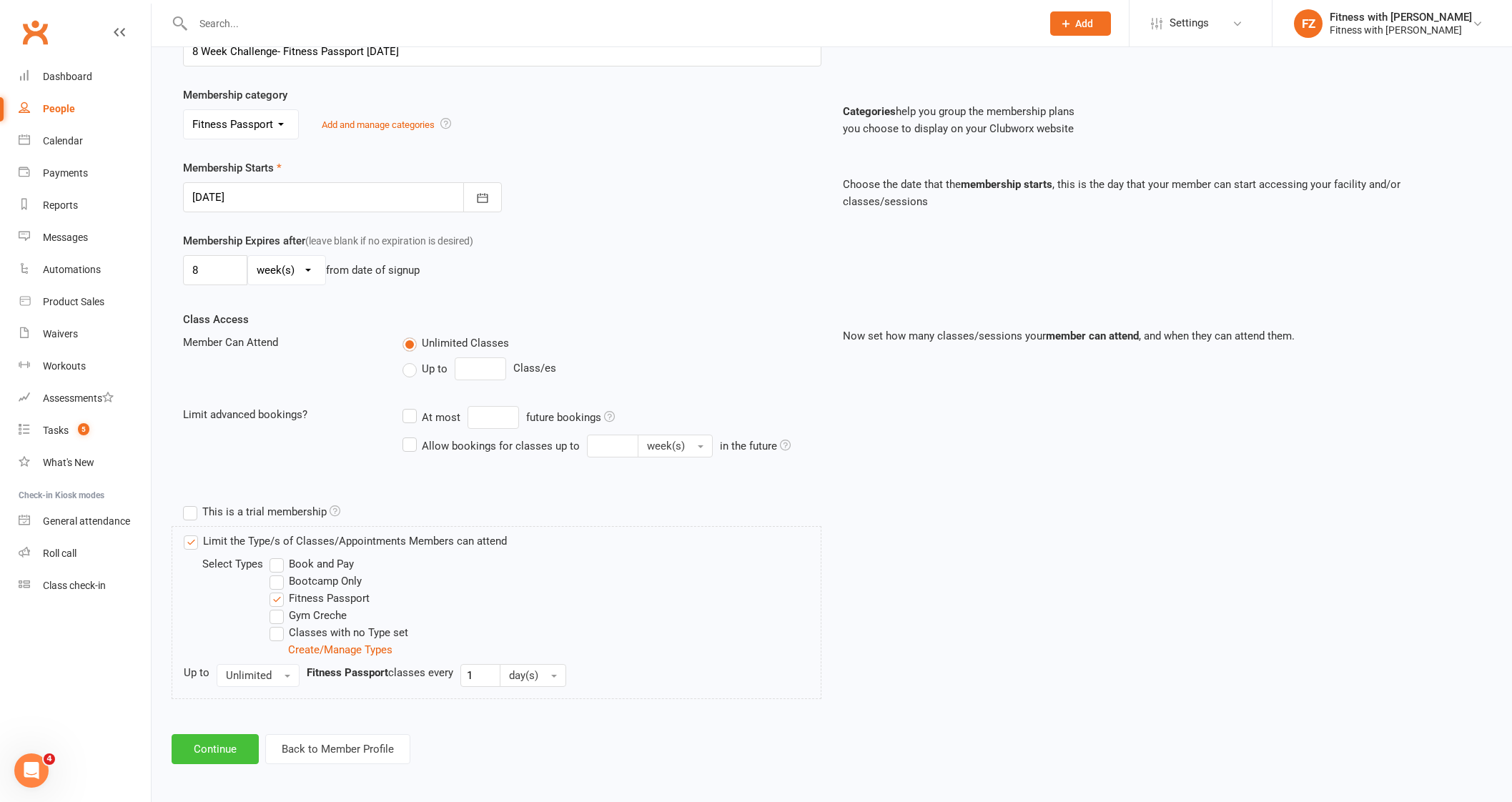
click at [226, 754] on button "Continue" at bounding box center [215, 749] width 87 height 30
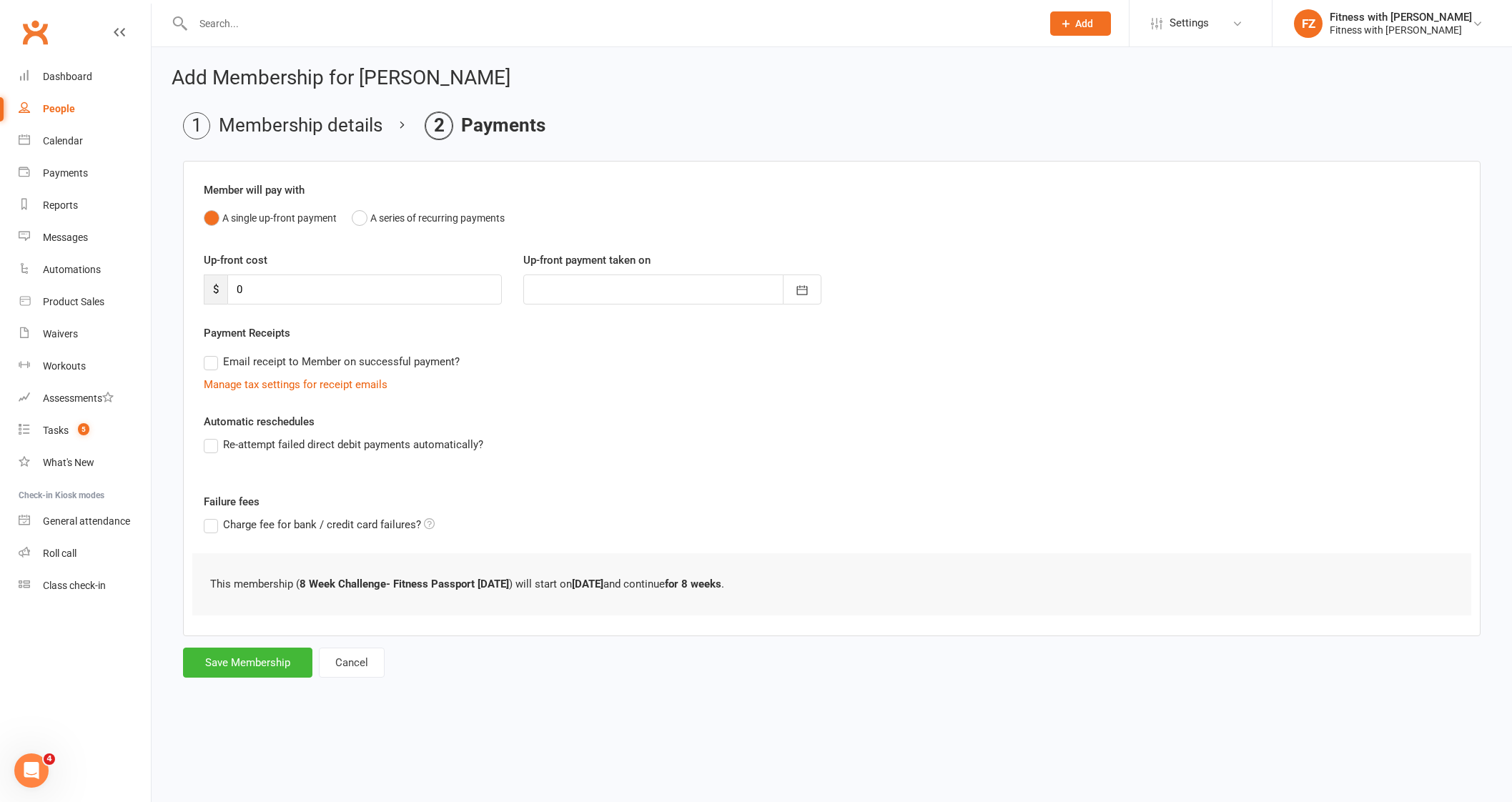
scroll to position [0, 0]
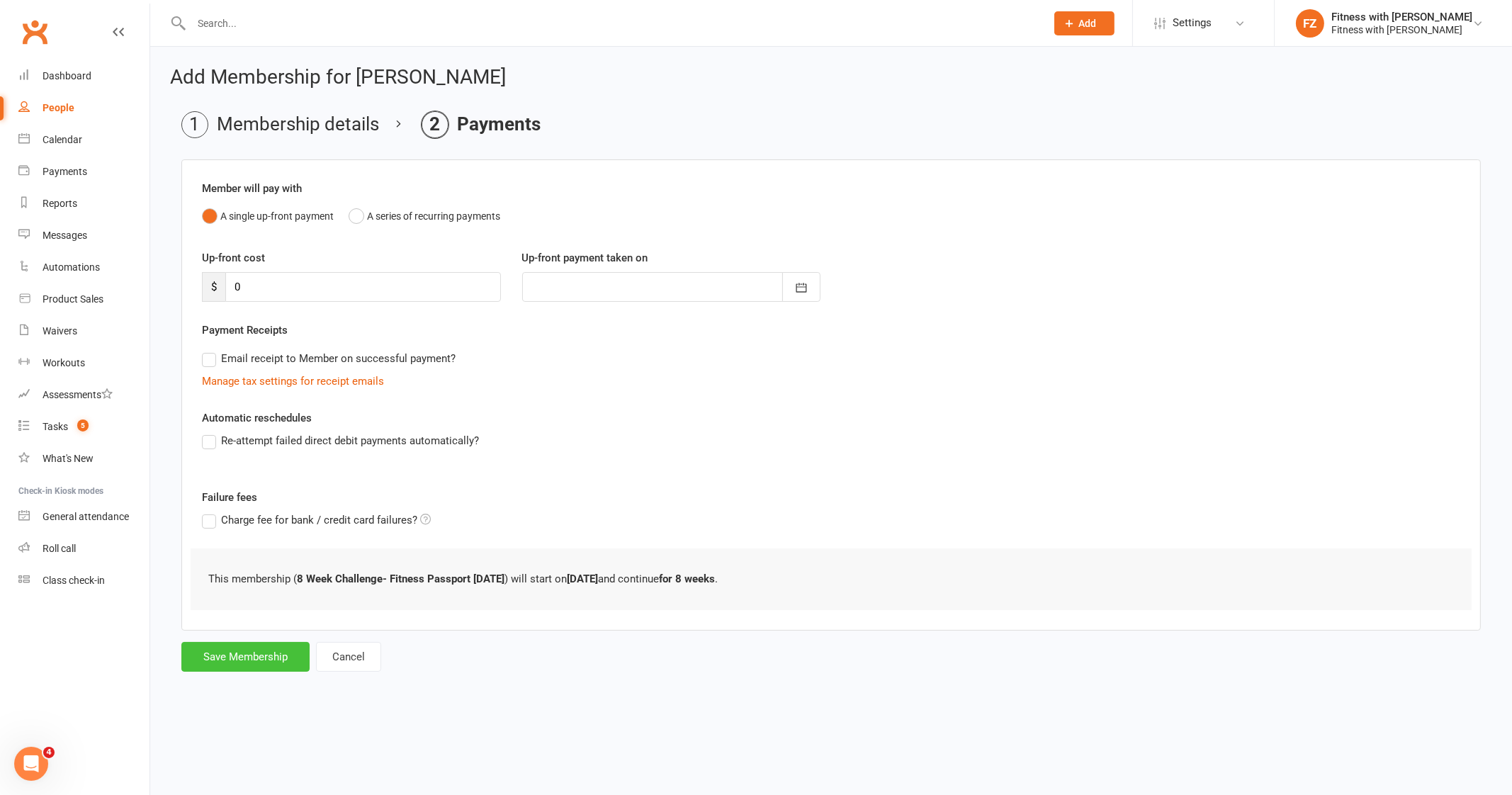
click at [245, 667] on button "Save Membership" at bounding box center [245, 656] width 129 height 30
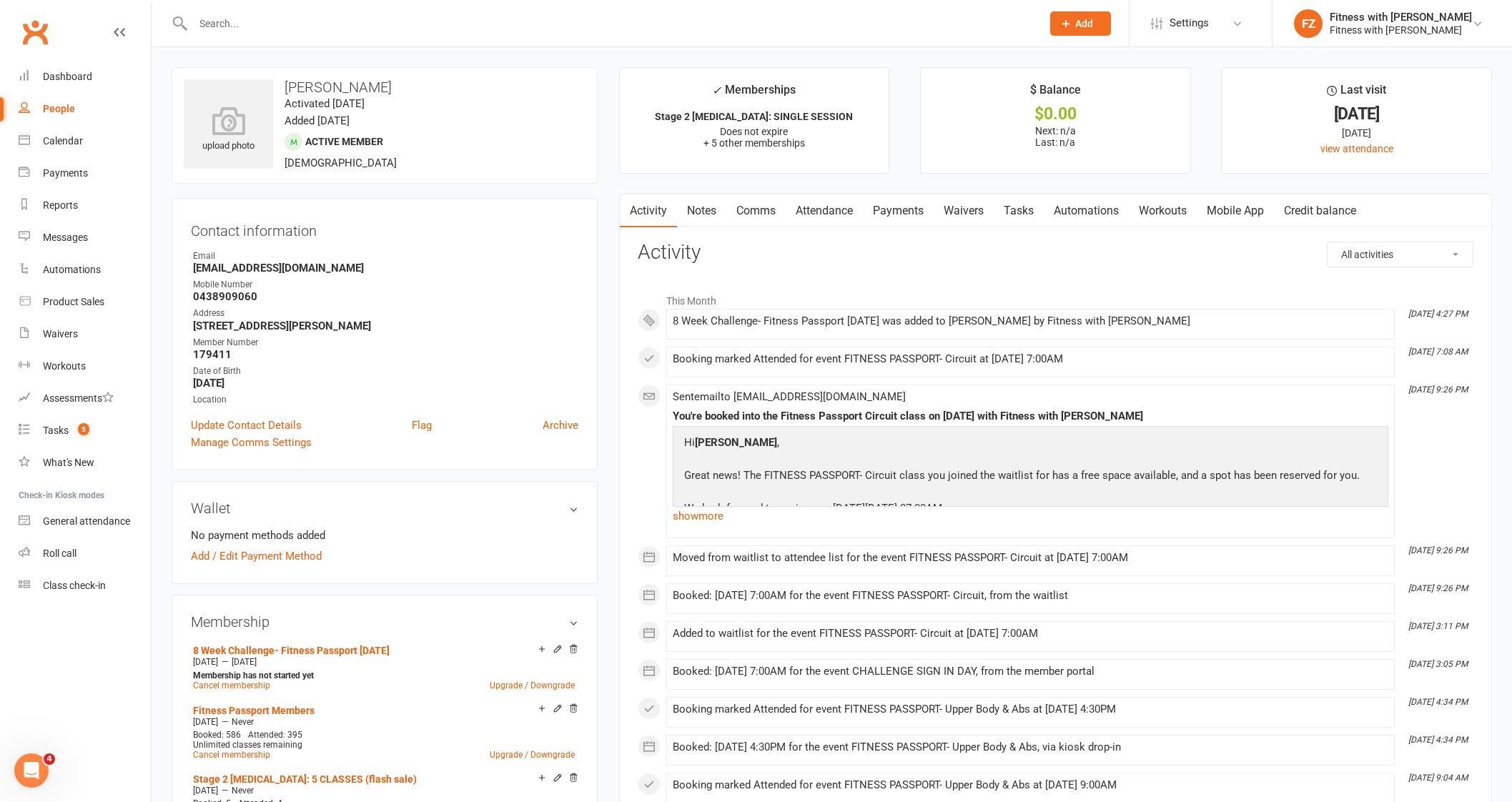
click at [238, 27] on input "text" at bounding box center [609, 23] width 843 height 20
paste input "[PERSON_NAME]"
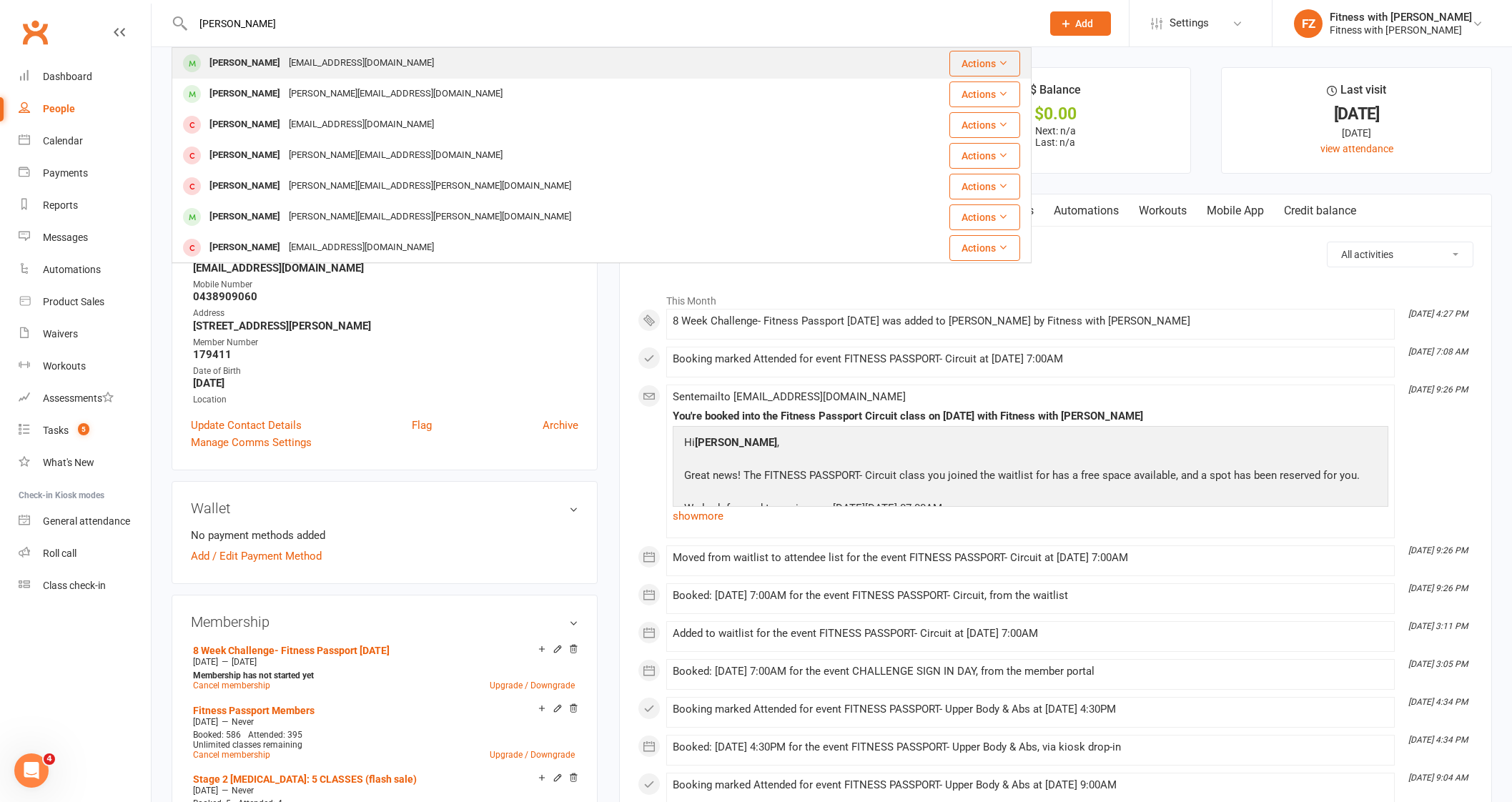
type input "[PERSON_NAME]"
click at [236, 73] on div "[PERSON_NAME]" at bounding box center [244, 63] width 79 height 21
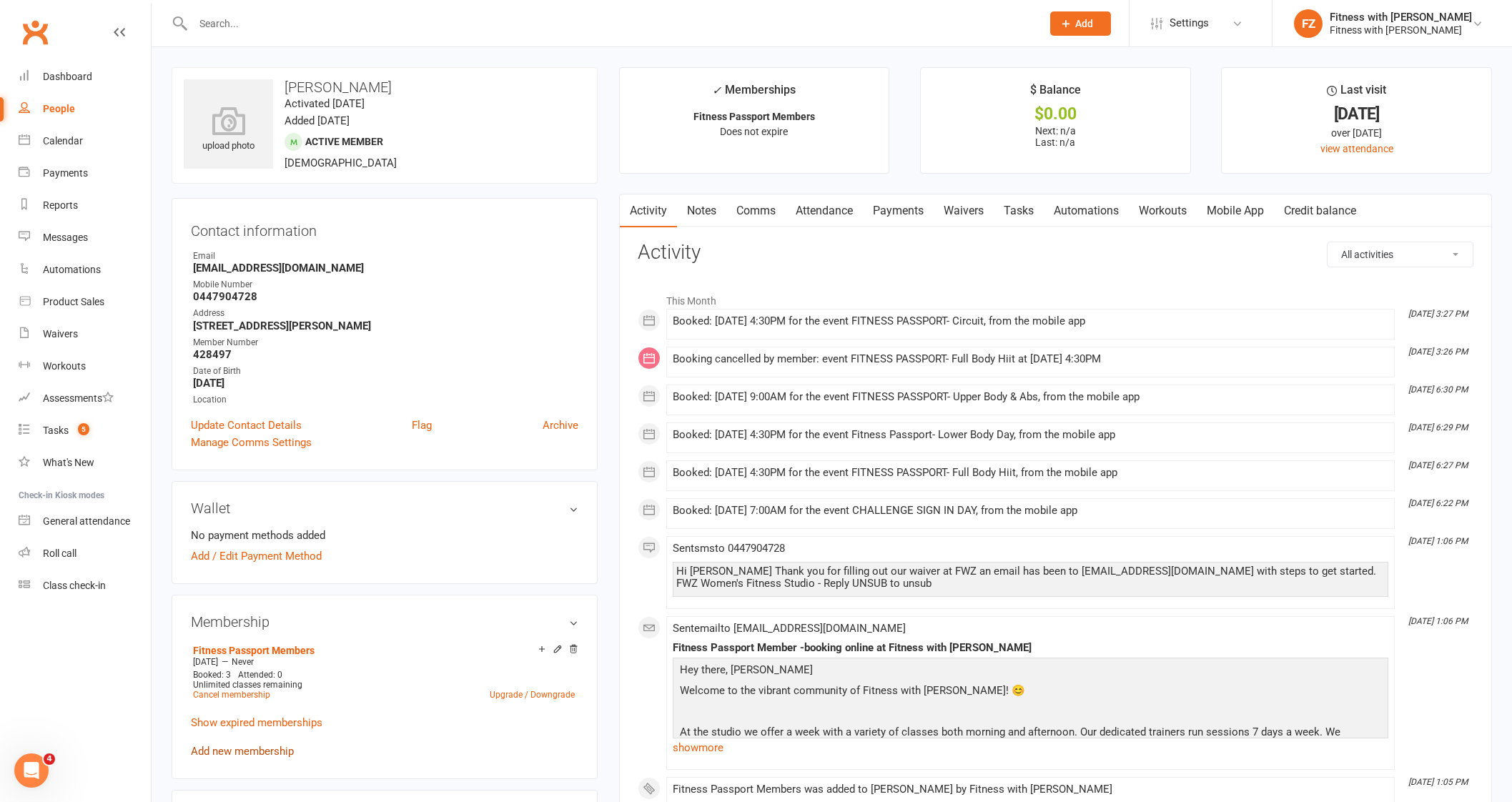
click at [240, 753] on link "Add new membership" at bounding box center [242, 751] width 103 height 13
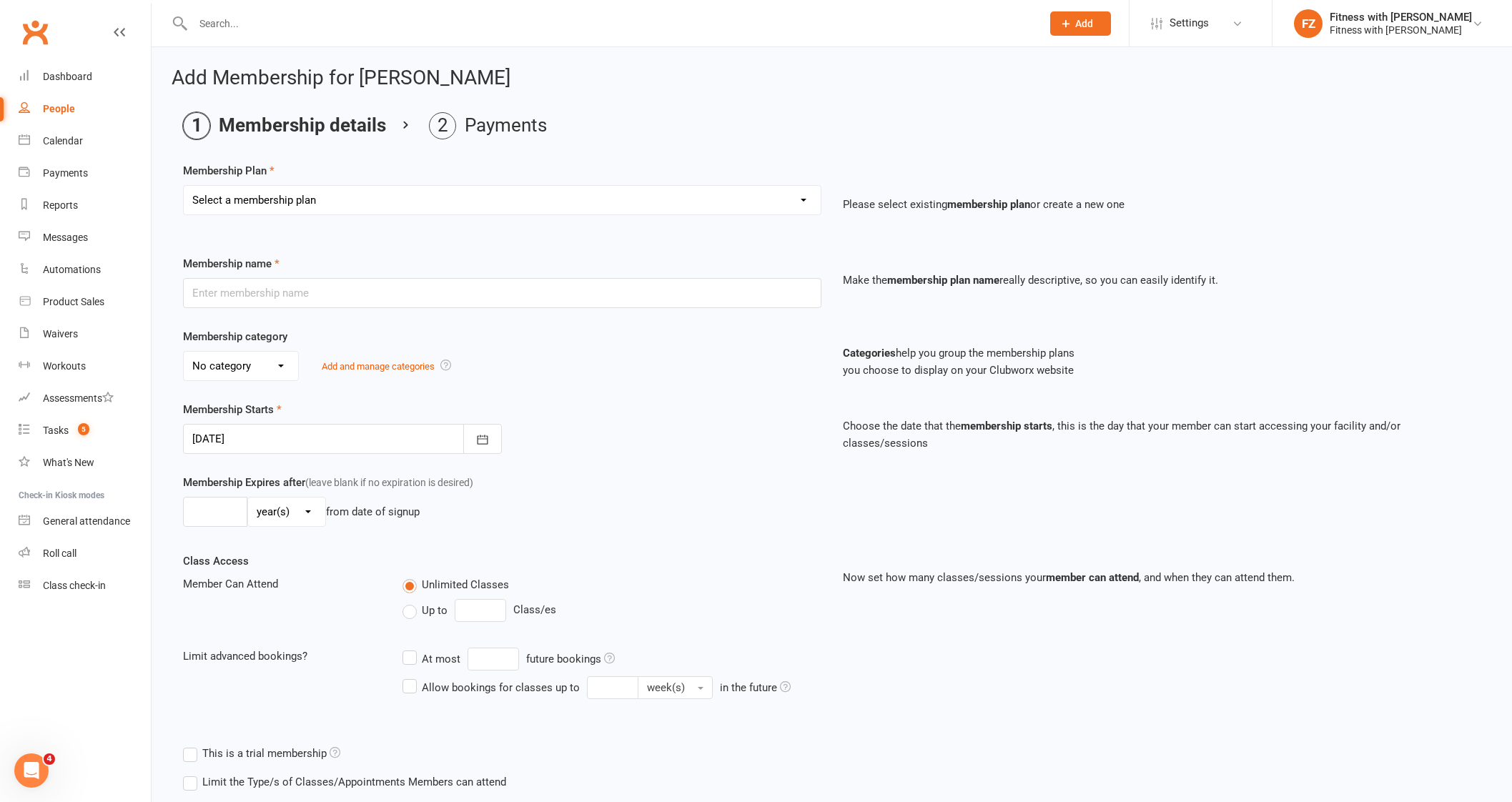
click at [290, 218] on div "Select a membership plan Create new Membership Plan Free 2 Week Trial Single Se…" at bounding box center [502, 210] width 660 height 50
click at [295, 202] on select "Select a membership plan Create new Membership Plan Free 2 Week Trial Single Se…" at bounding box center [502, 200] width 637 height 28
select select "12"
click at [184, 186] on select "Select a membership plan Create new Membership Plan Free 2 Week Trial Single Se…" at bounding box center [502, 200] width 637 height 28
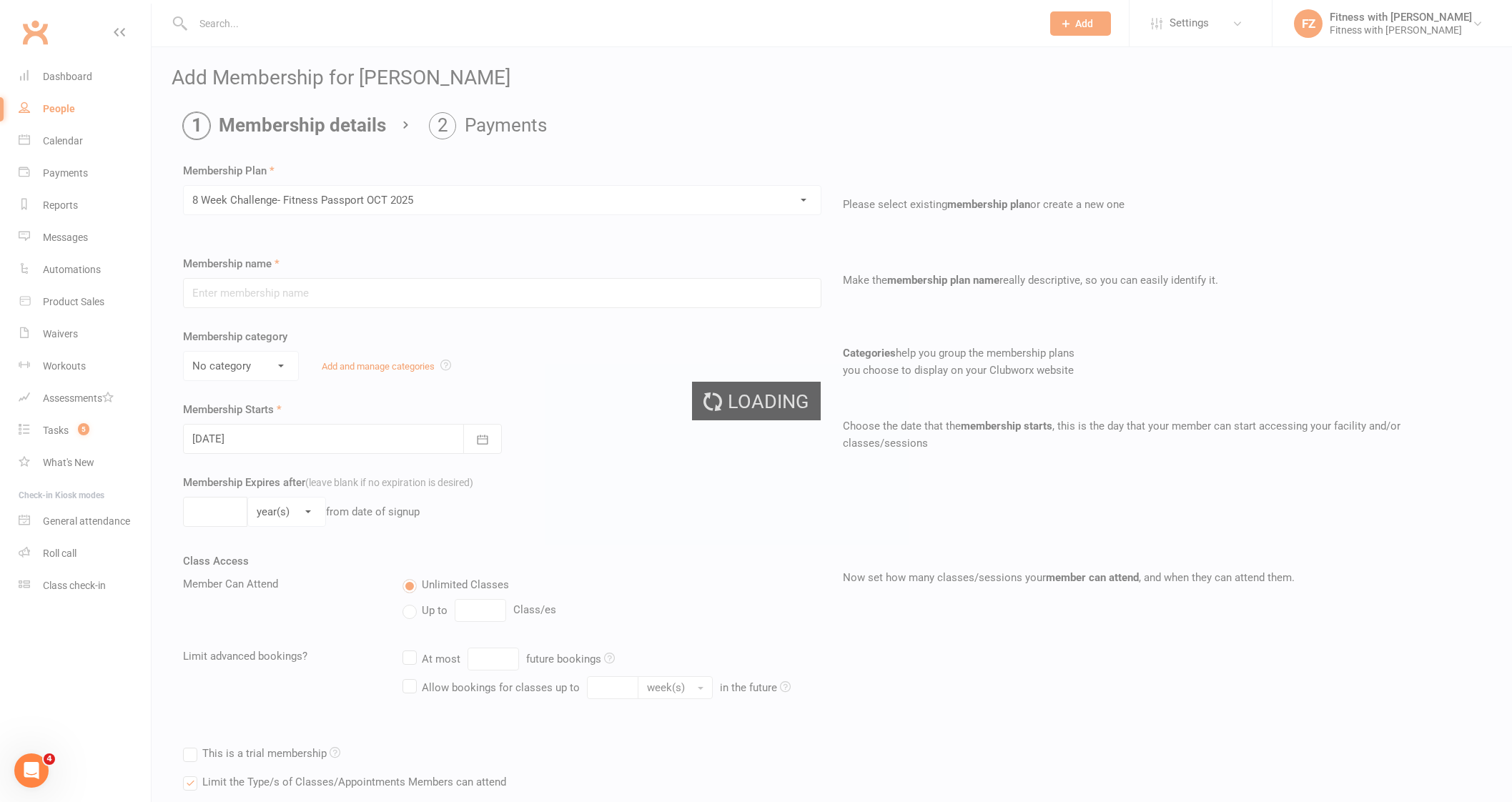
type input "8 Week Challenge- Fitness Passport [DATE]"
select select "0"
type input "[DATE]"
type input "8"
select select "1"
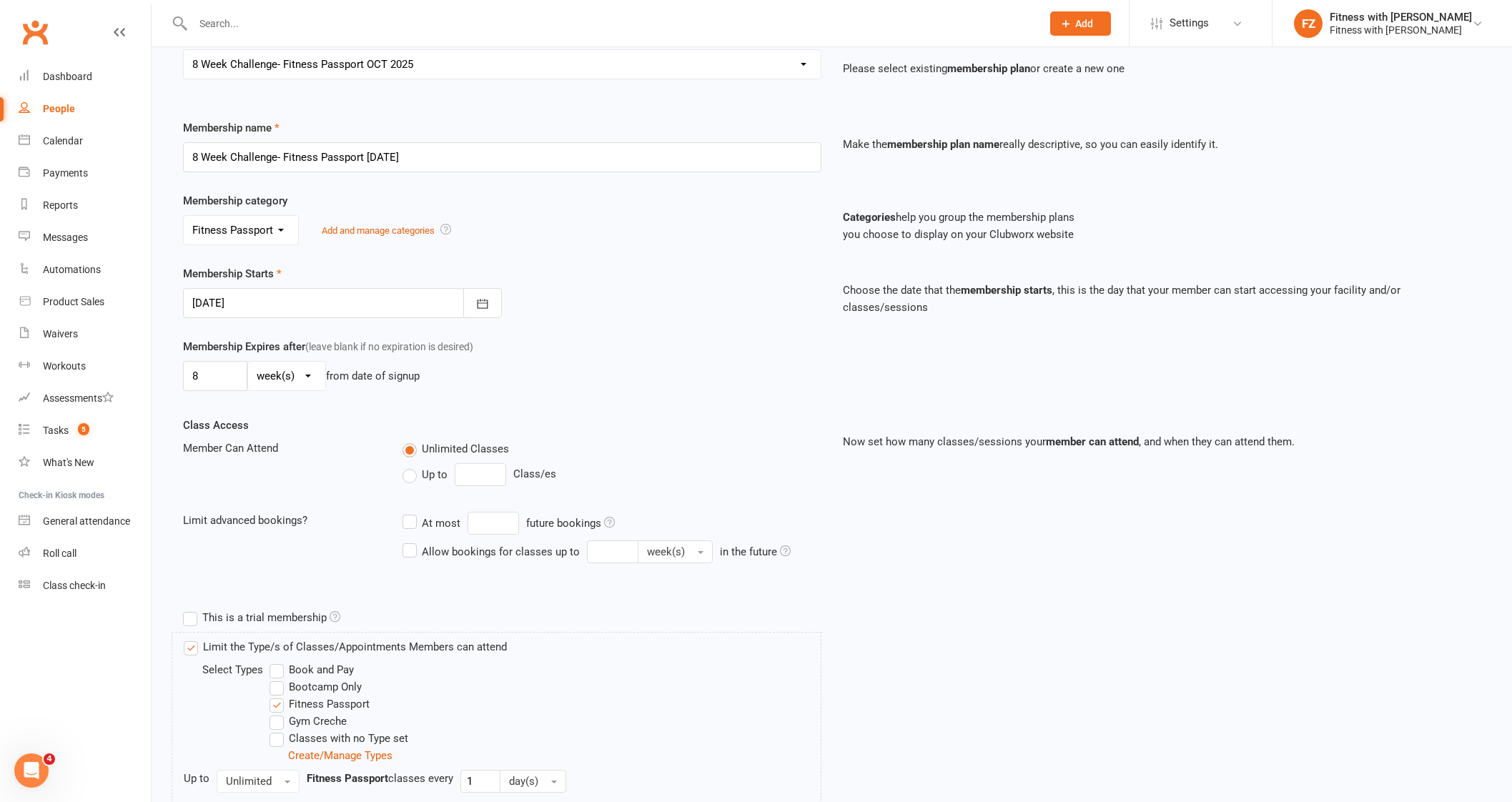
scroll to position [241, 0]
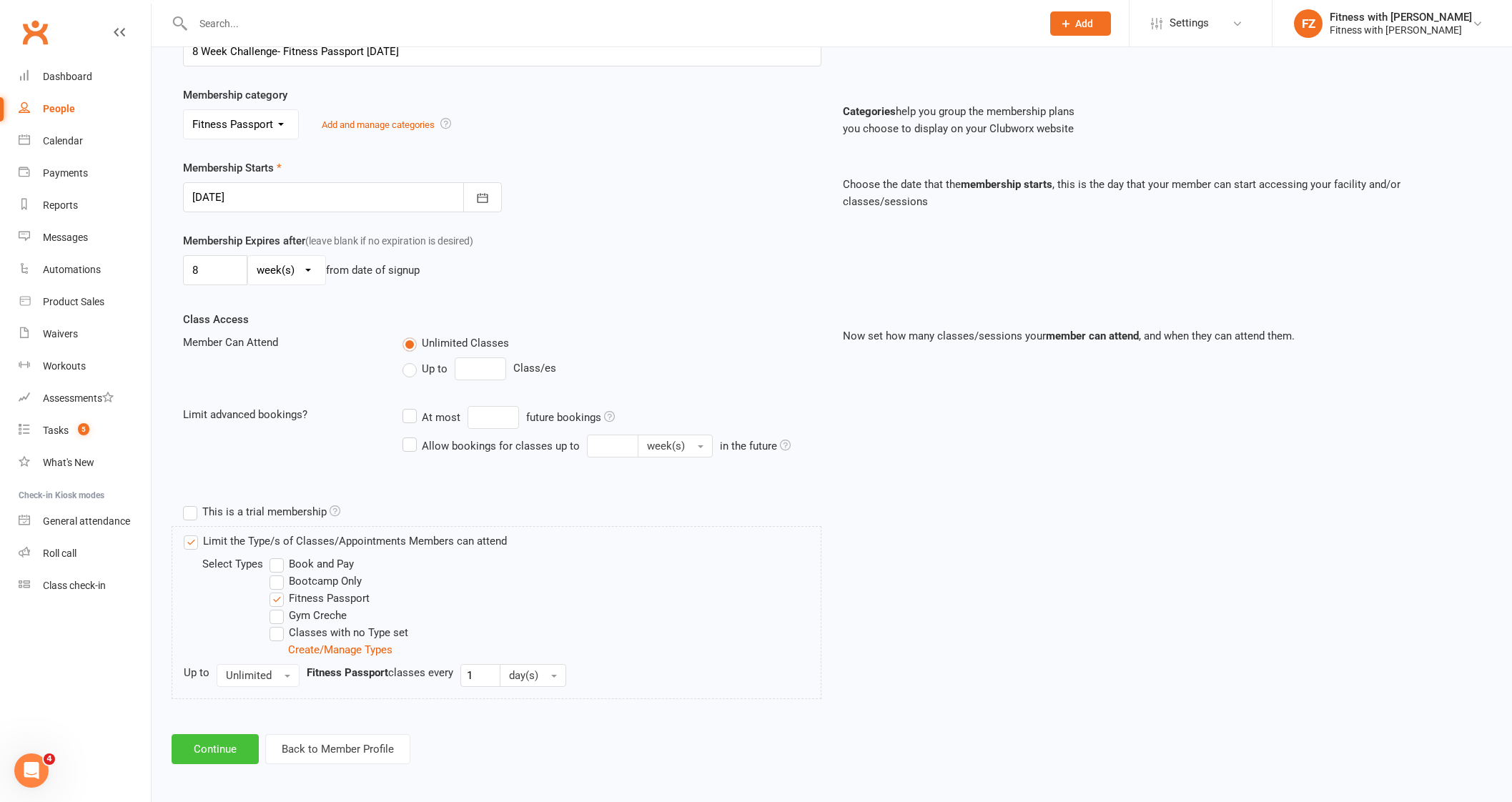
click at [243, 753] on button "Continue" at bounding box center [215, 749] width 87 height 30
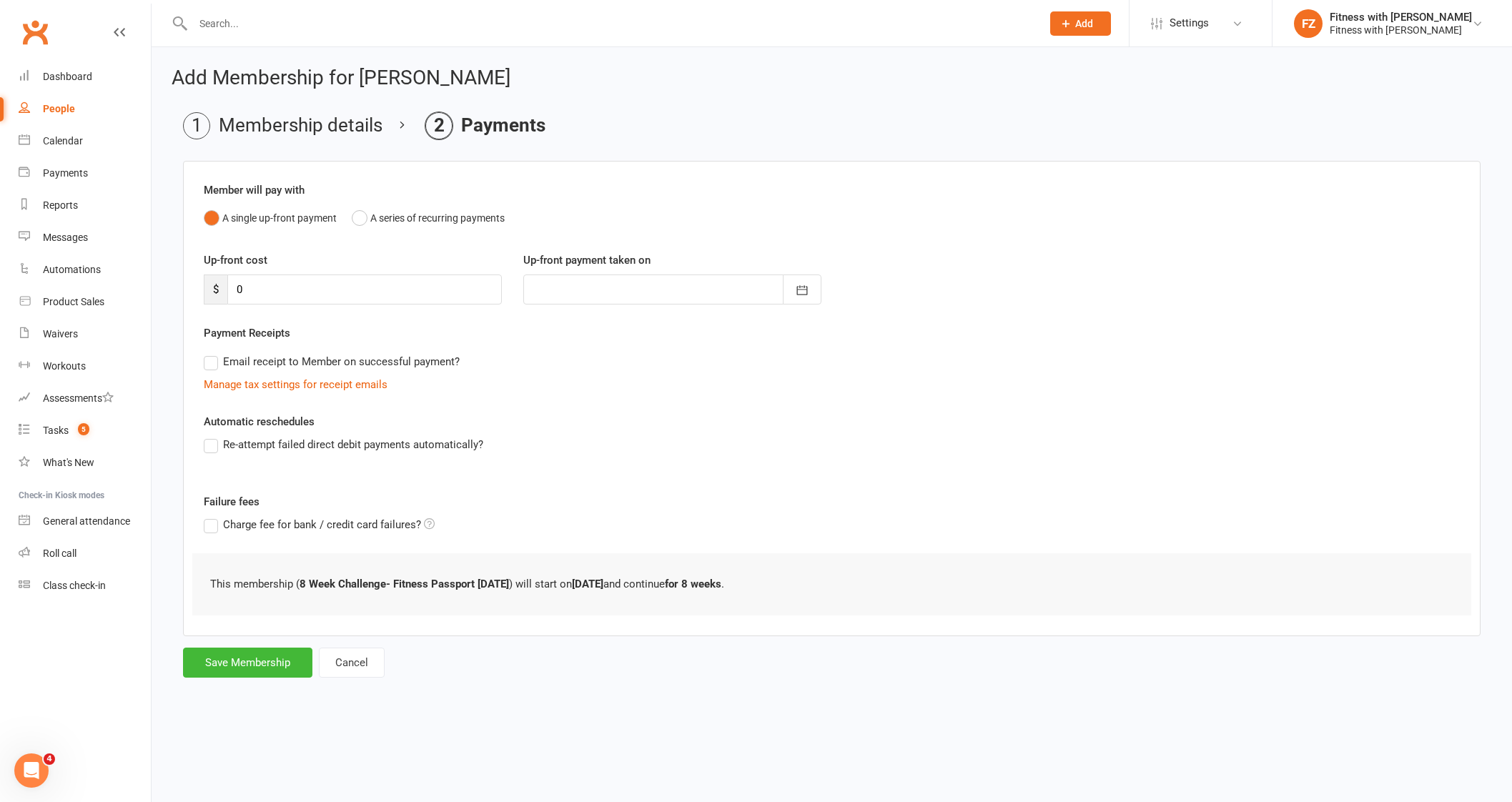
scroll to position [0, 0]
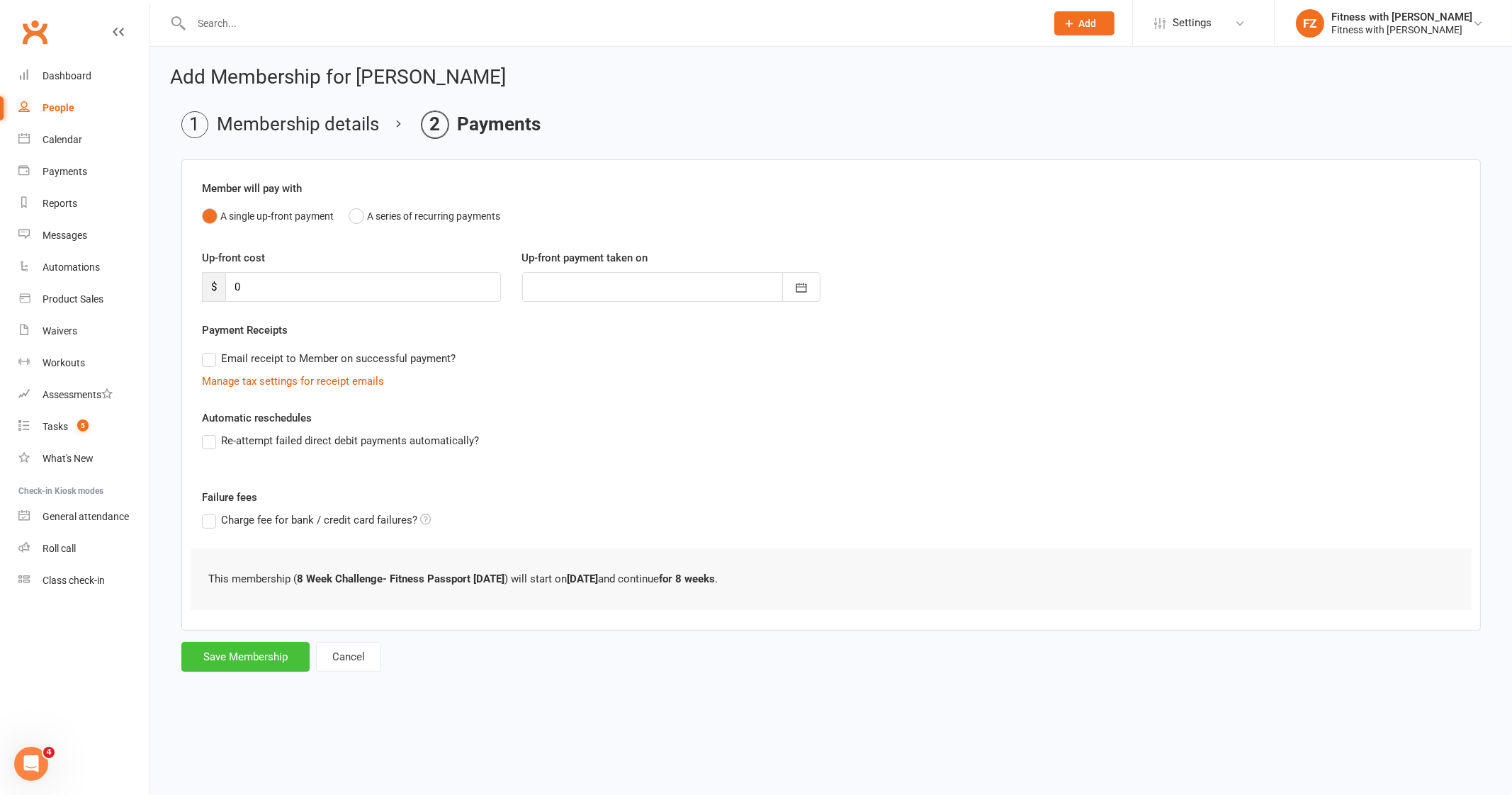
click at [285, 666] on button "Save Membership" at bounding box center [245, 656] width 129 height 30
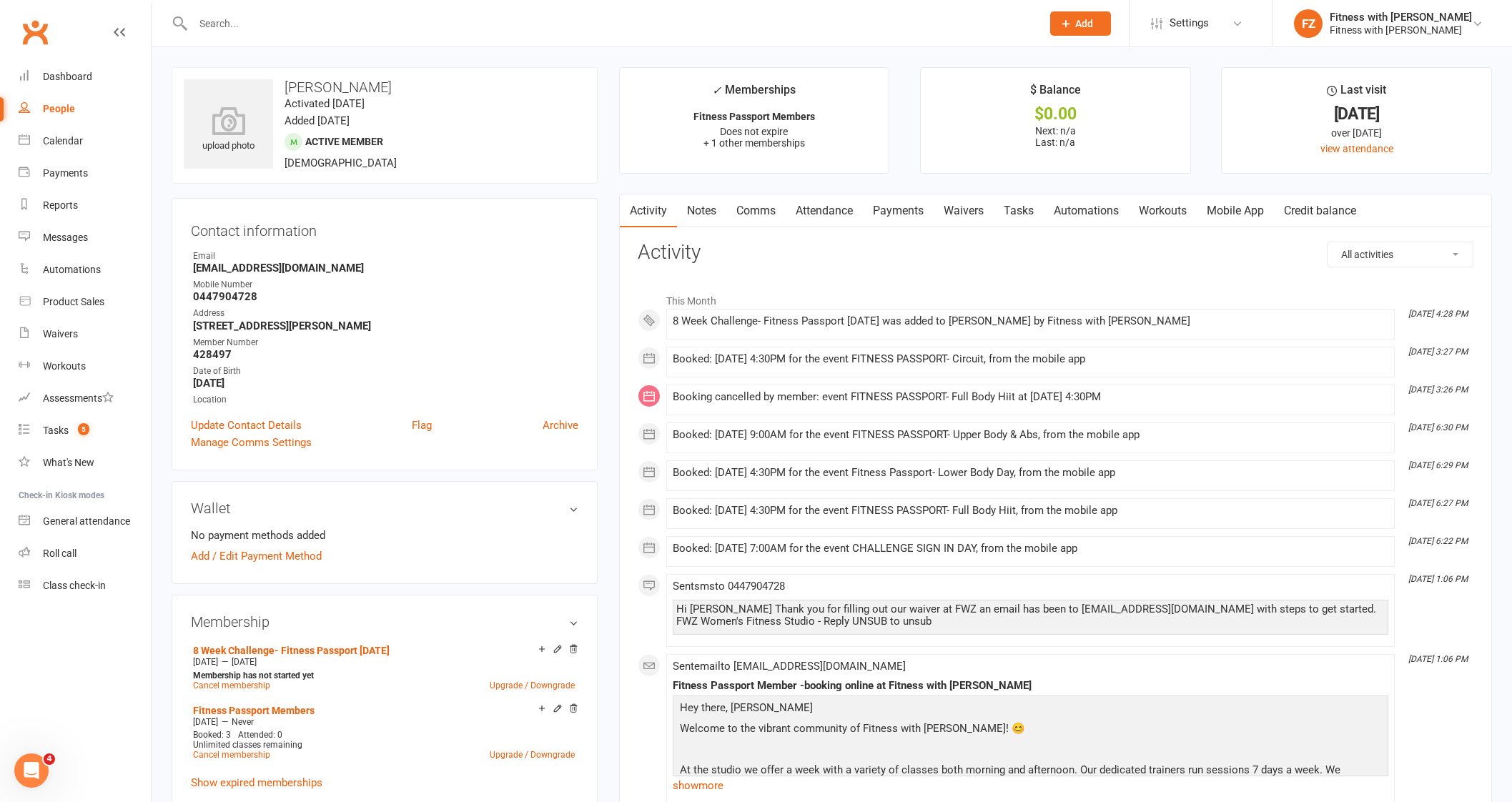
click at [282, 36] on div at bounding box center [601, 23] width 860 height 47
click at [273, 13] on input "text" at bounding box center [609, 23] width 843 height 20
paste input "[PERSON_NAME]"
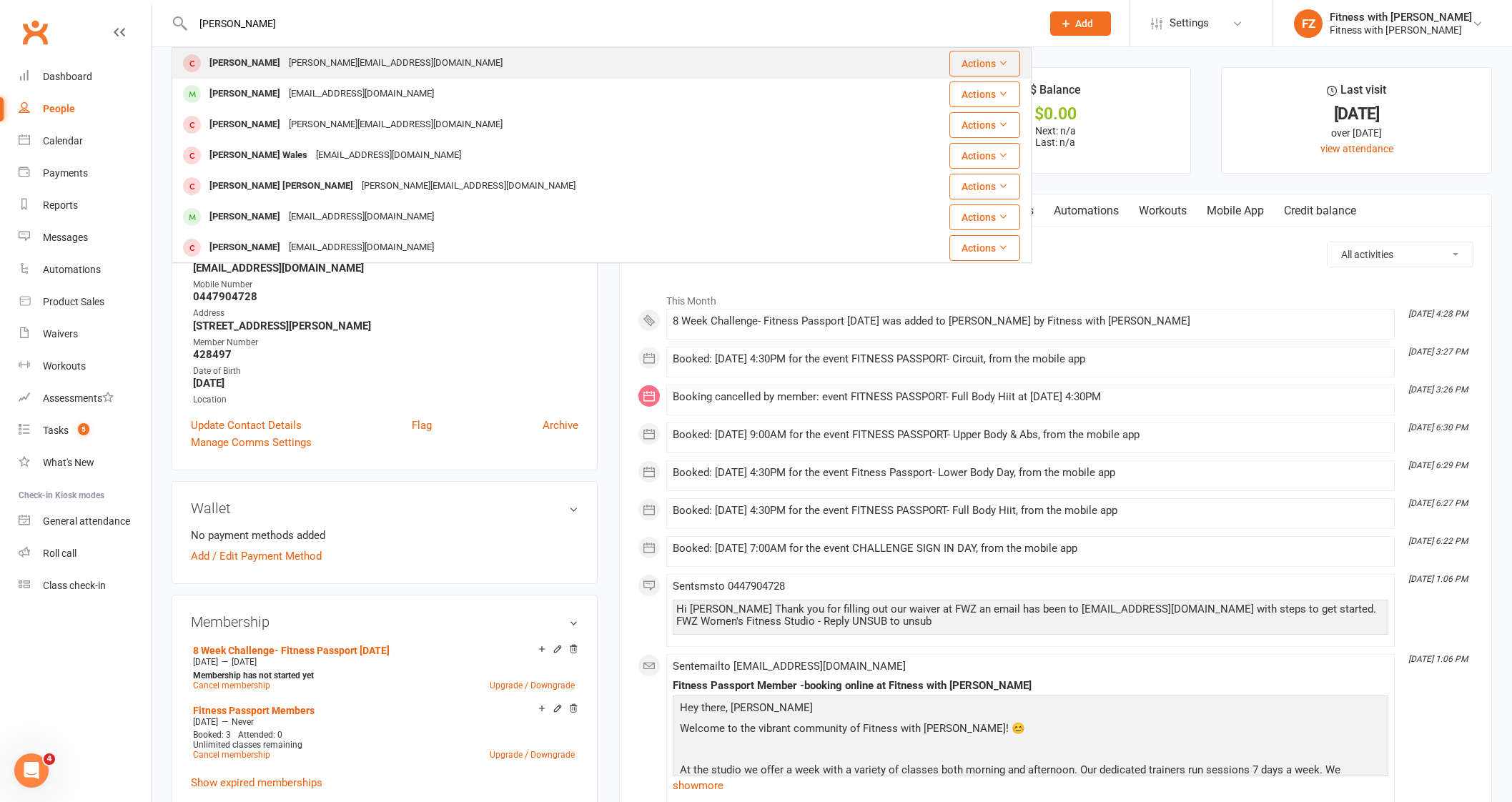
type input "[PERSON_NAME]"
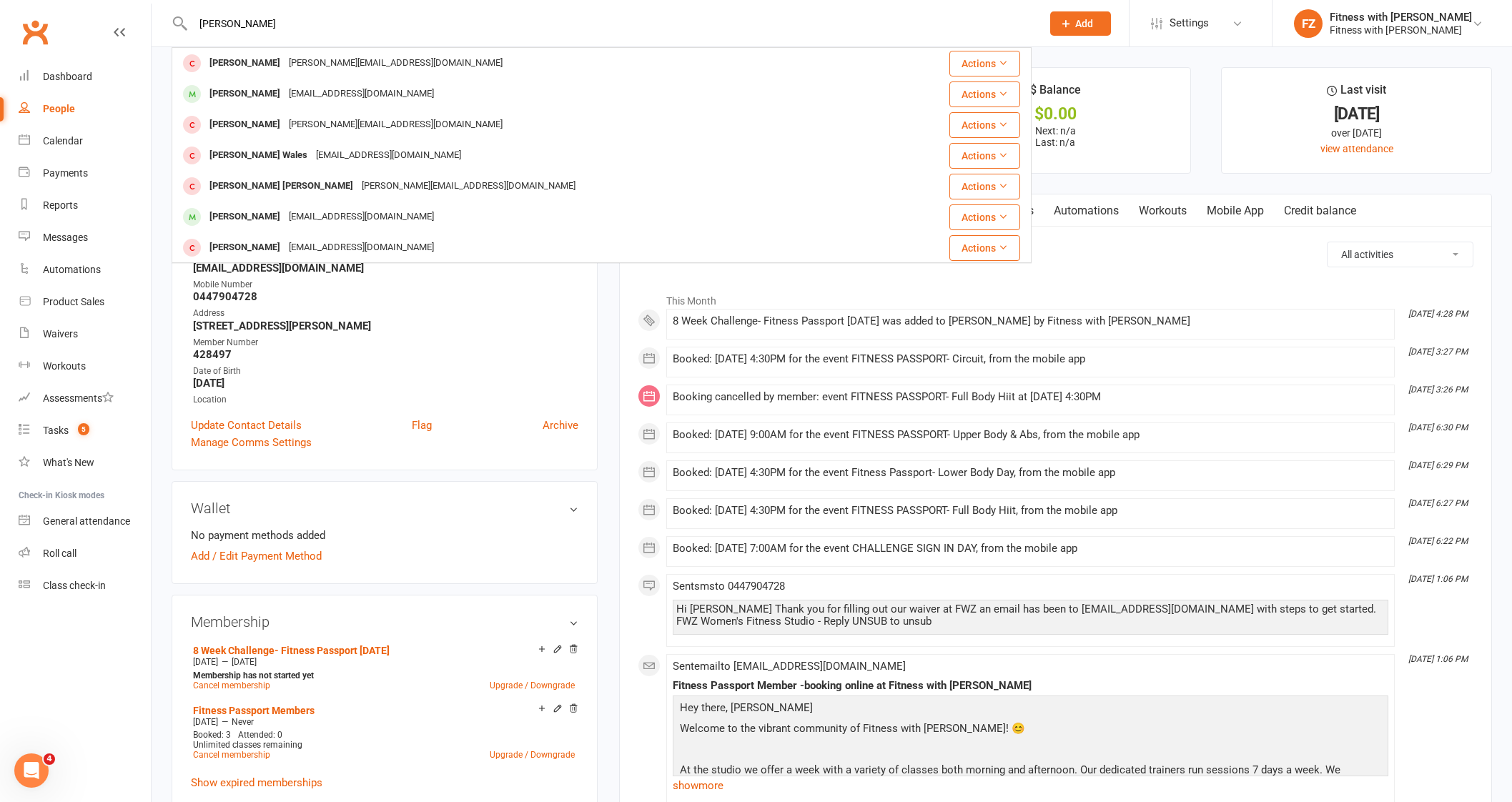
click at [282, 59] on div "[PERSON_NAME]" at bounding box center [244, 63] width 79 height 21
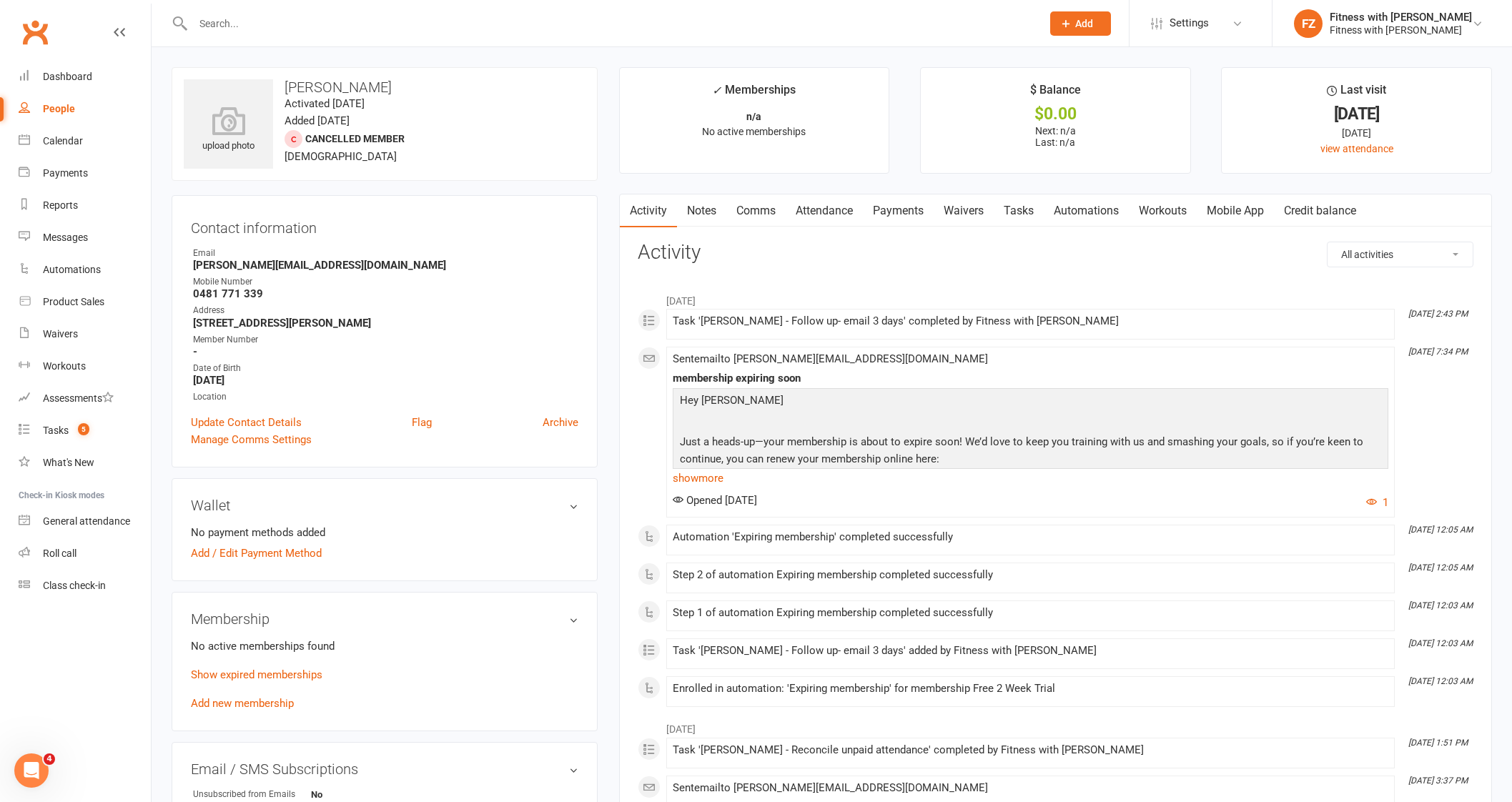
click at [290, 19] on input "text" at bounding box center [609, 23] width 843 height 20
paste input "[PERSON_NAME]"
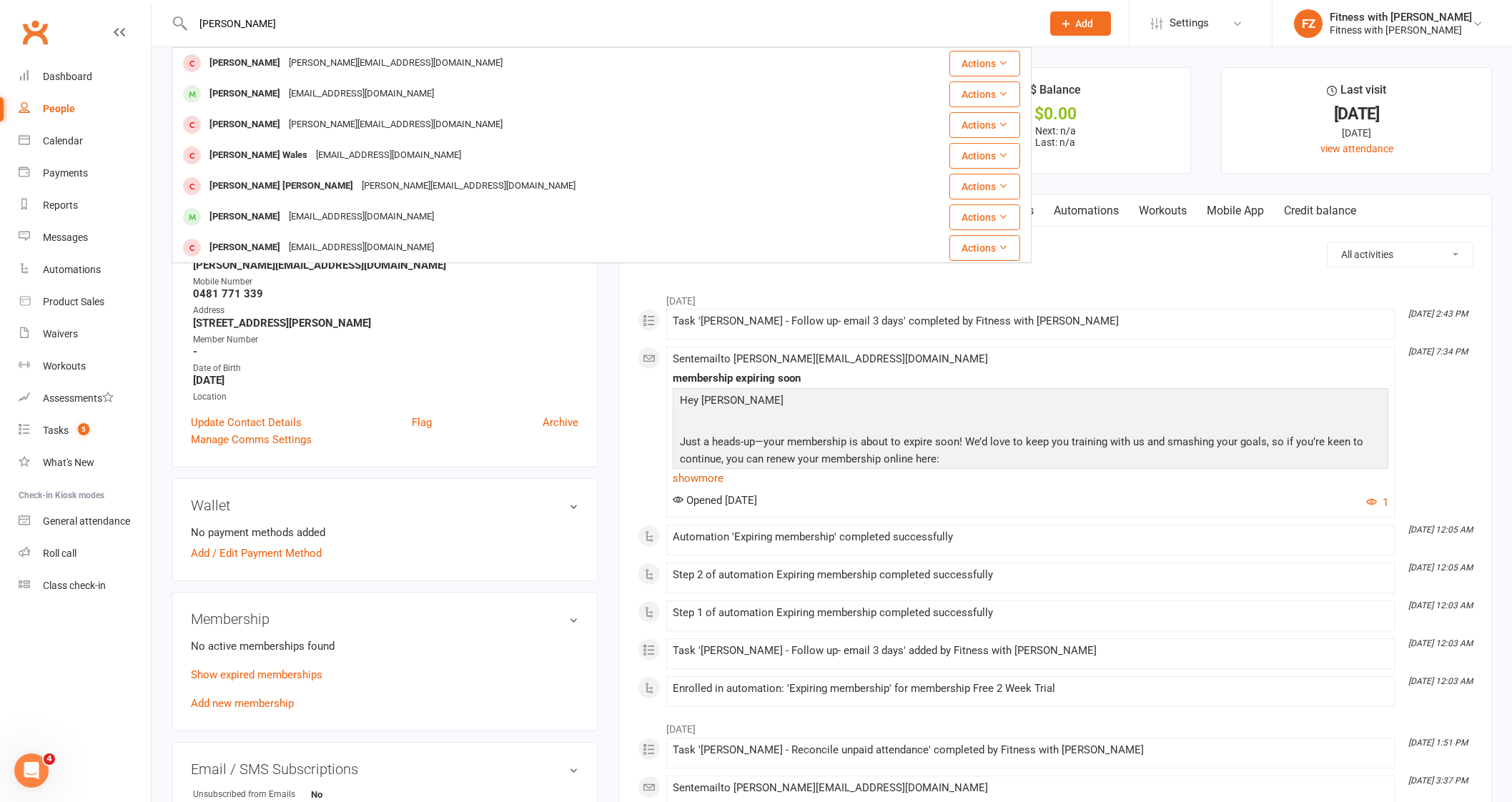
drag, startPoint x: 335, startPoint y: 13, endPoint x: 165, endPoint y: 20, distance: 170.1
click at [165, 21] on react-component "[PERSON_NAME] [PERSON_NAME] Bradshaw [EMAIL_ADDRESS][DOMAIN_NAME] Actions [PERS…" at bounding box center [516, 23] width 1032 height 47
paste input "[EMAIL_ADDRESS][DOMAIN_NAME]"
drag, startPoint x: 374, startPoint y: 21, endPoint x: 196, endPoint y: 30, distance: 178.2
click at [196, 30] on input "[EMAIL_ADDRESS][DOMAIN_NAME]" at bounding box center [609, 23] width 843 height 20
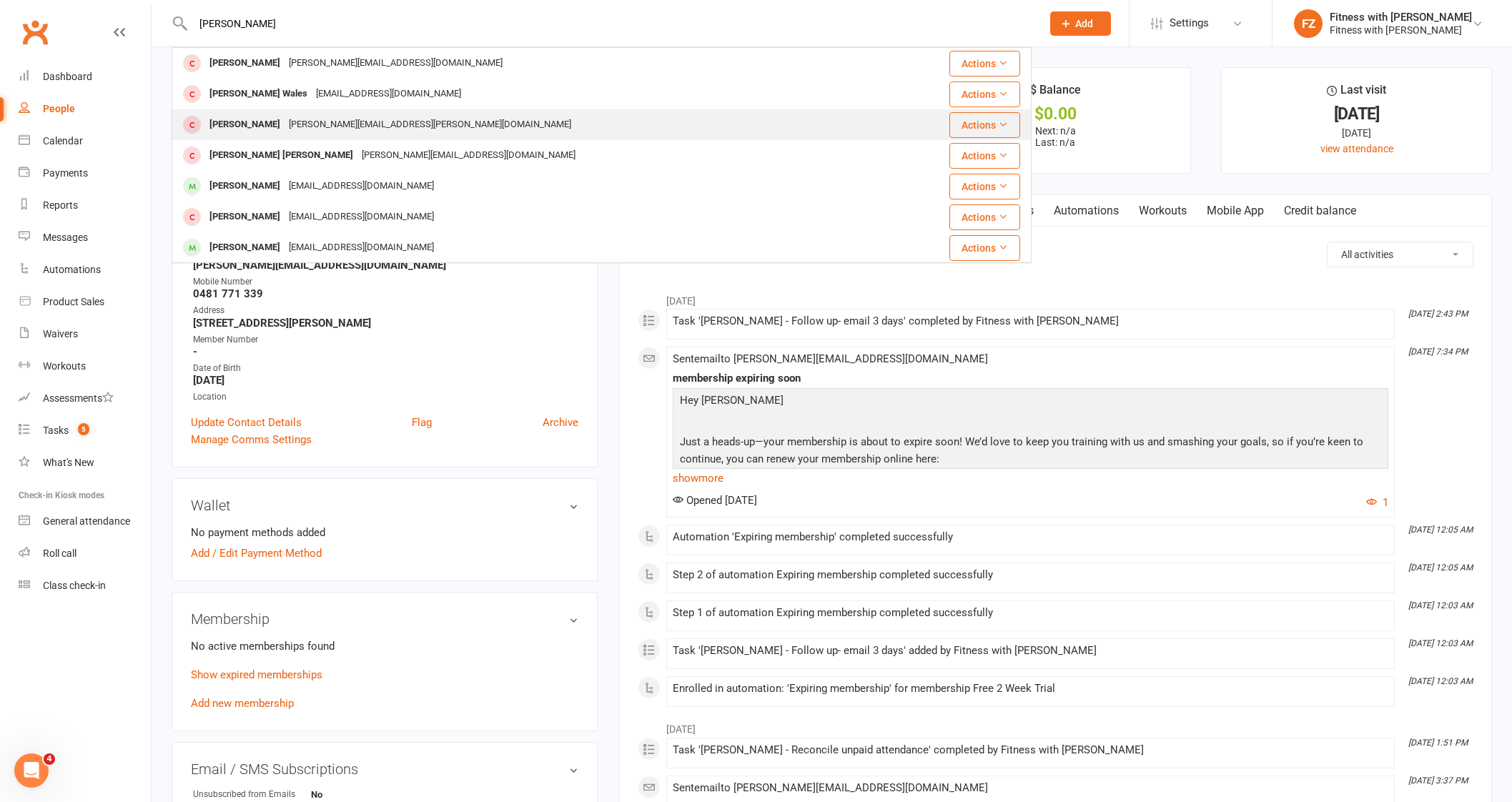
type input "[PERSON_NAME]"
click at [368, 129] on div "[PERSON_NAME] [PERSON_NAME][EMAIL_ADDRESS][PERSON_NAME][DOMAIN_NAME]" at bounding box center [530, 124] width 714 height 29
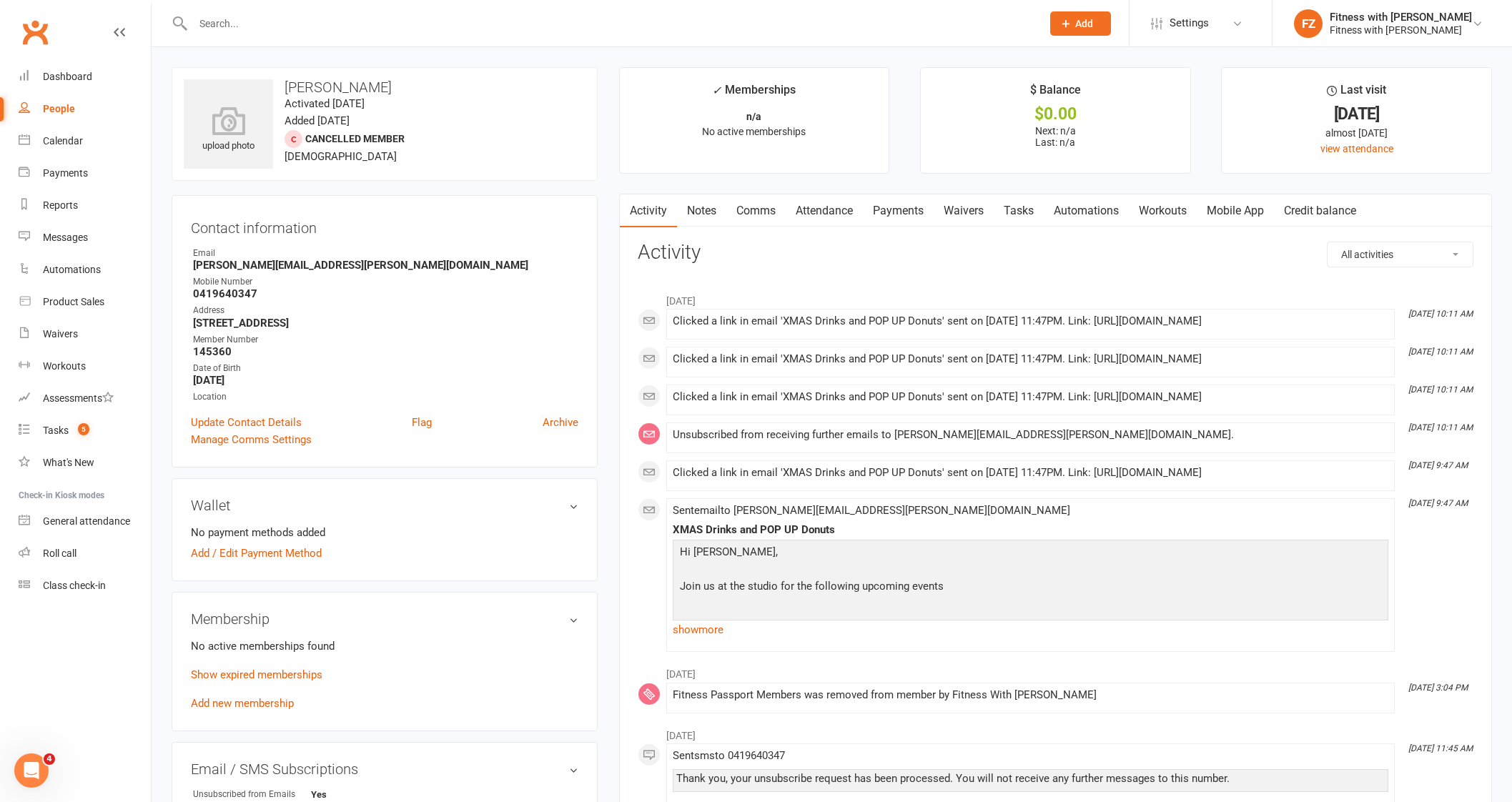
click at [332, 13] on input "text" at bounding box center [609, 23] width 843 height 20
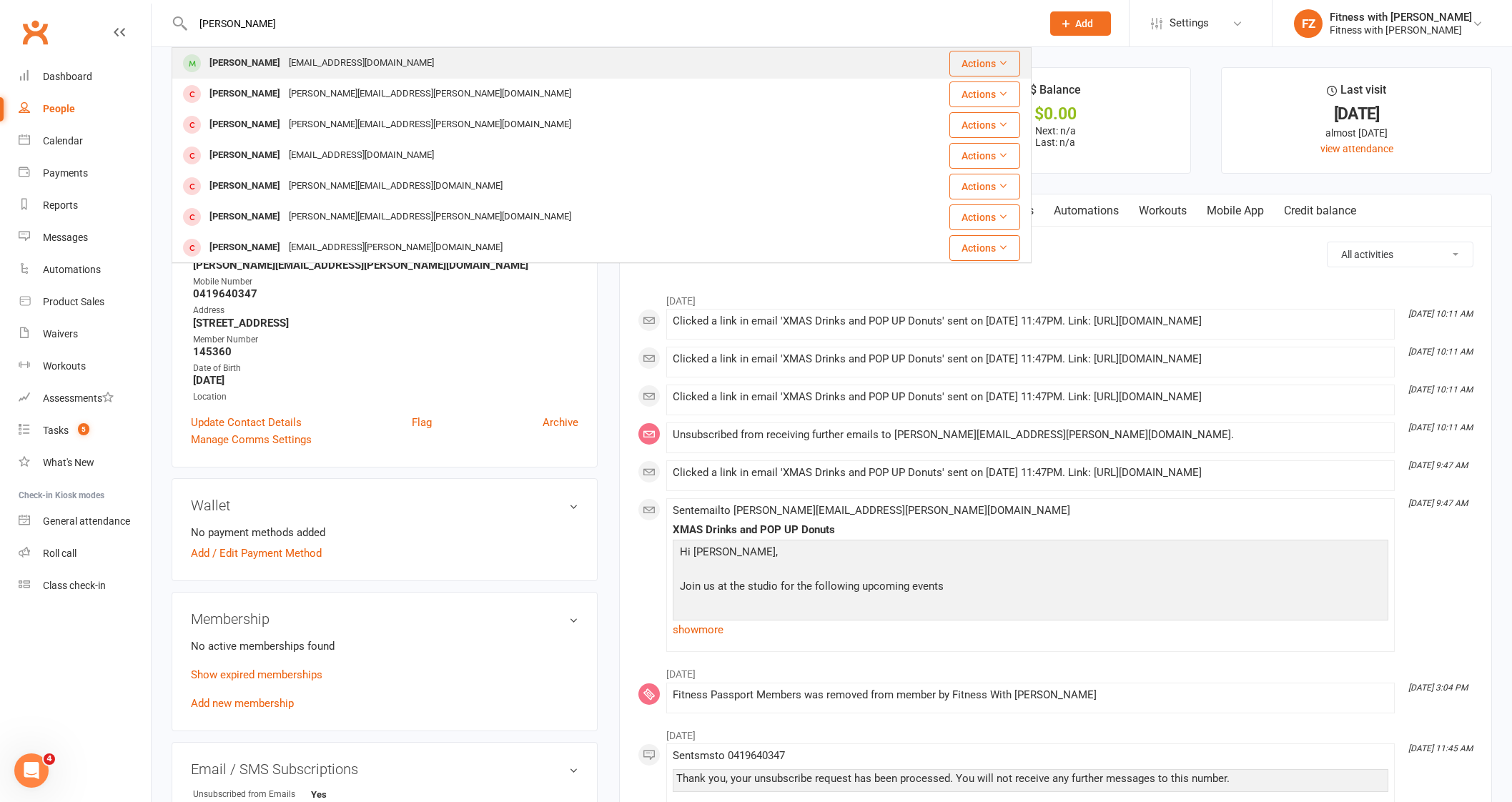
type input "[PERSON_NAME]"
click at [320, 61] on div "[EMAIL_ADDRESS][DOMAIN_NAME]" at bounding box center [362, 63] width 153 height 21
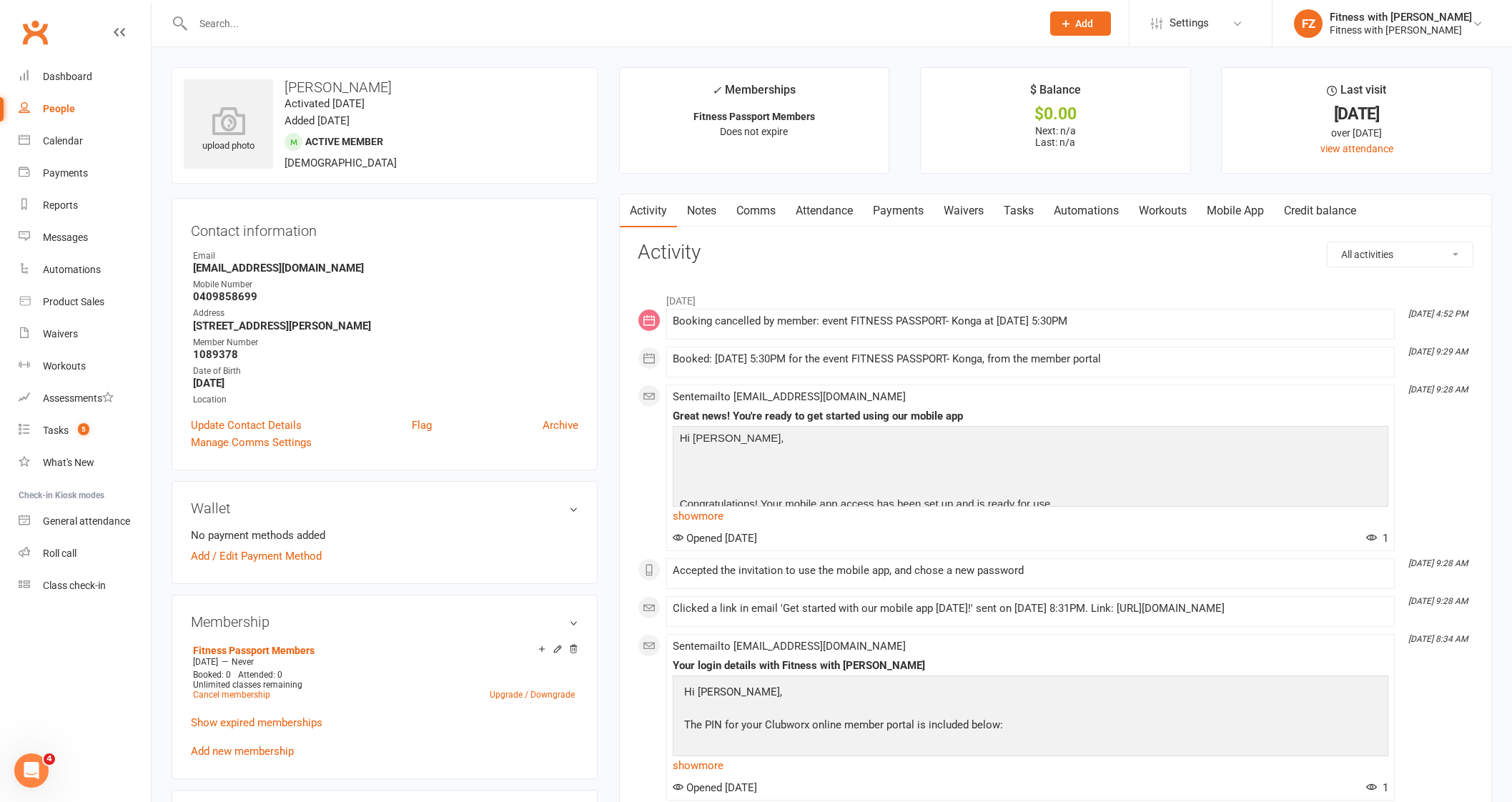
click at [297, 31] on input "text" at bounding box center [609, 23] width 843 height 20
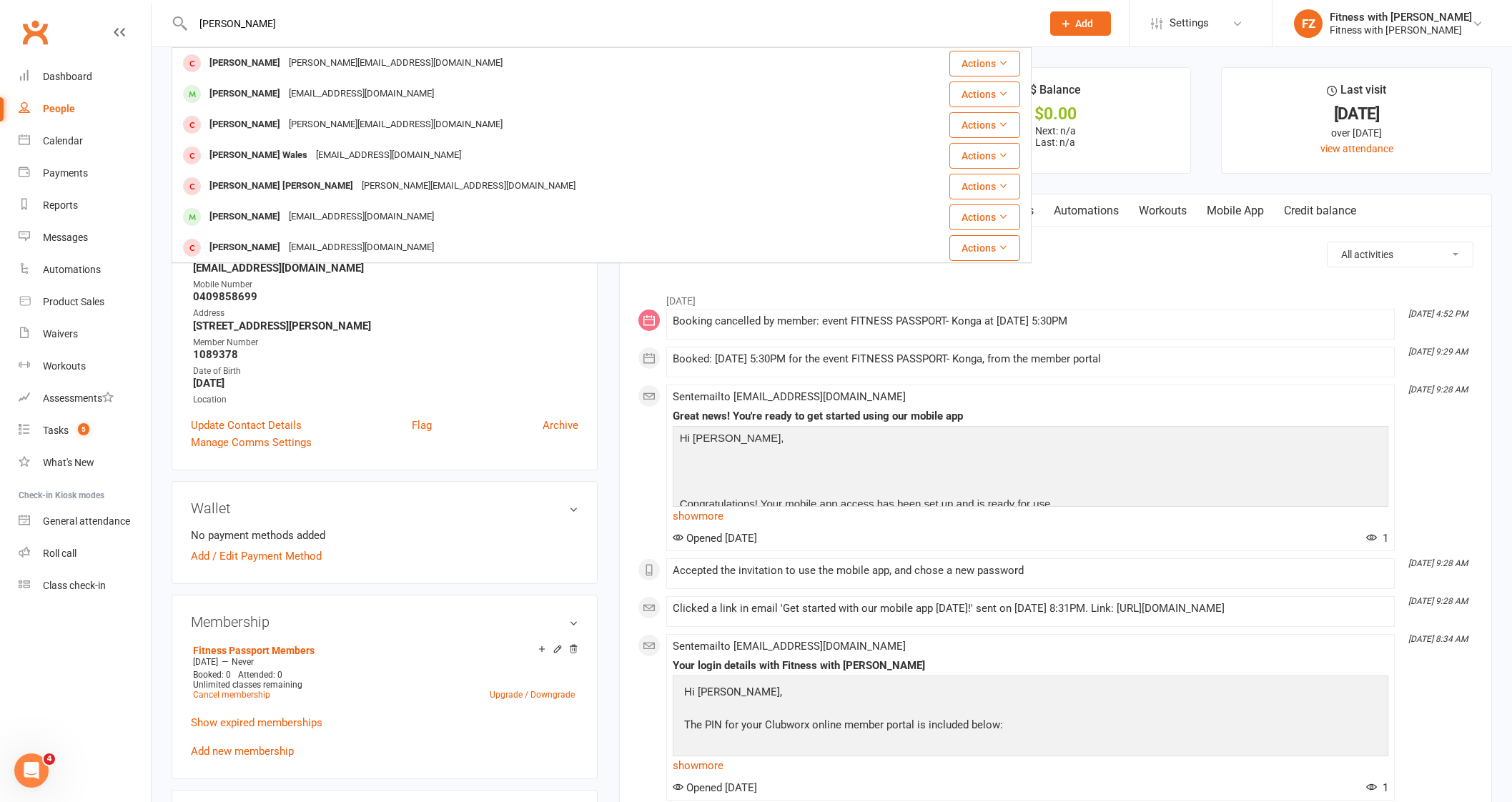
drag, startPoint x: 292, startPoint y: 28, endPoint x: 118, endPoint y: -6, distance: 177.3
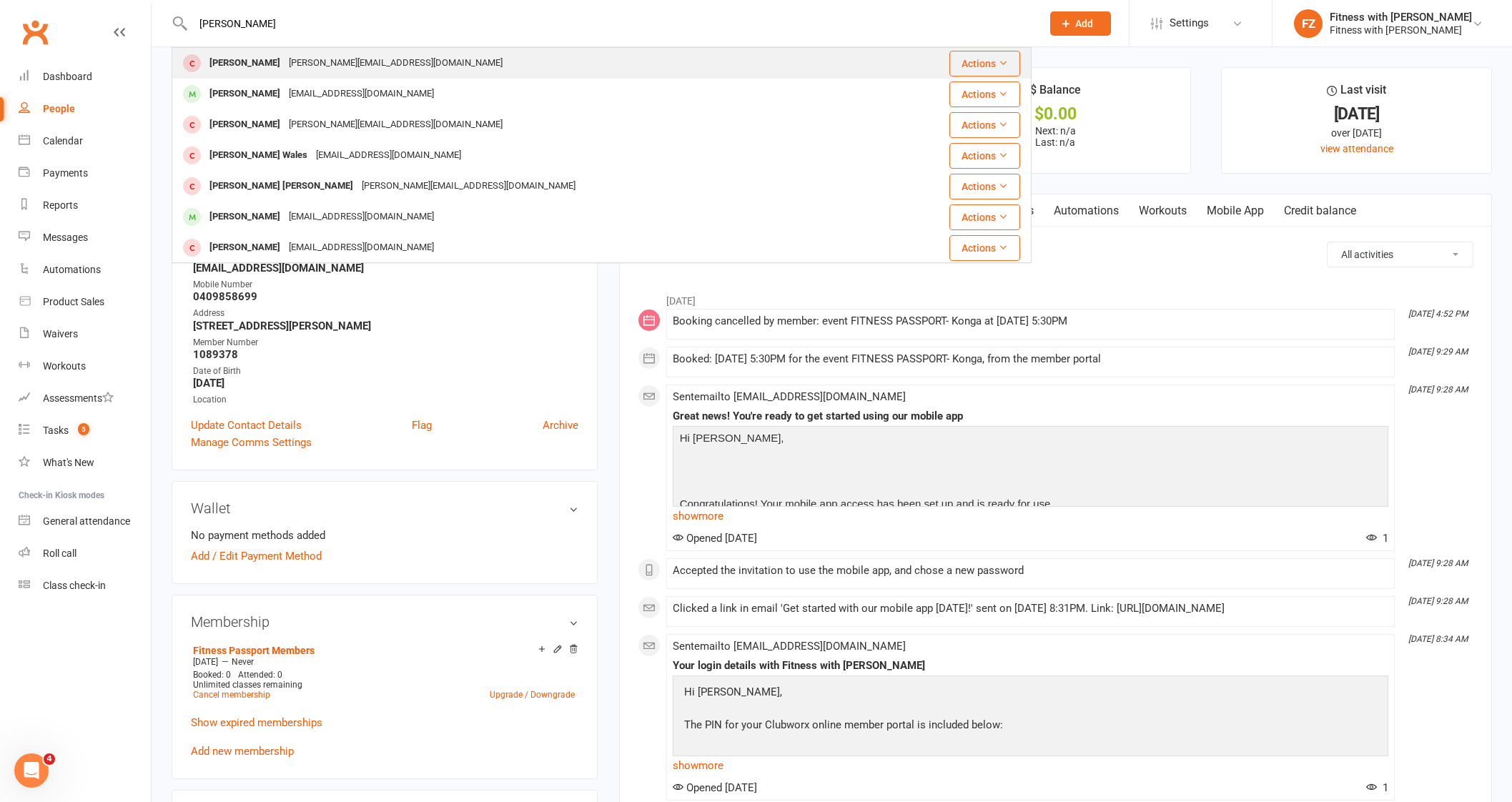
paste input "[PERSON_NAME]"
type input "[PERSON_NAME]"
click at [347, 61] on div "[EMAIL_ADDRESS][DOMAIN_NAME]" at bounding box center [362, 63] width 153 height 21
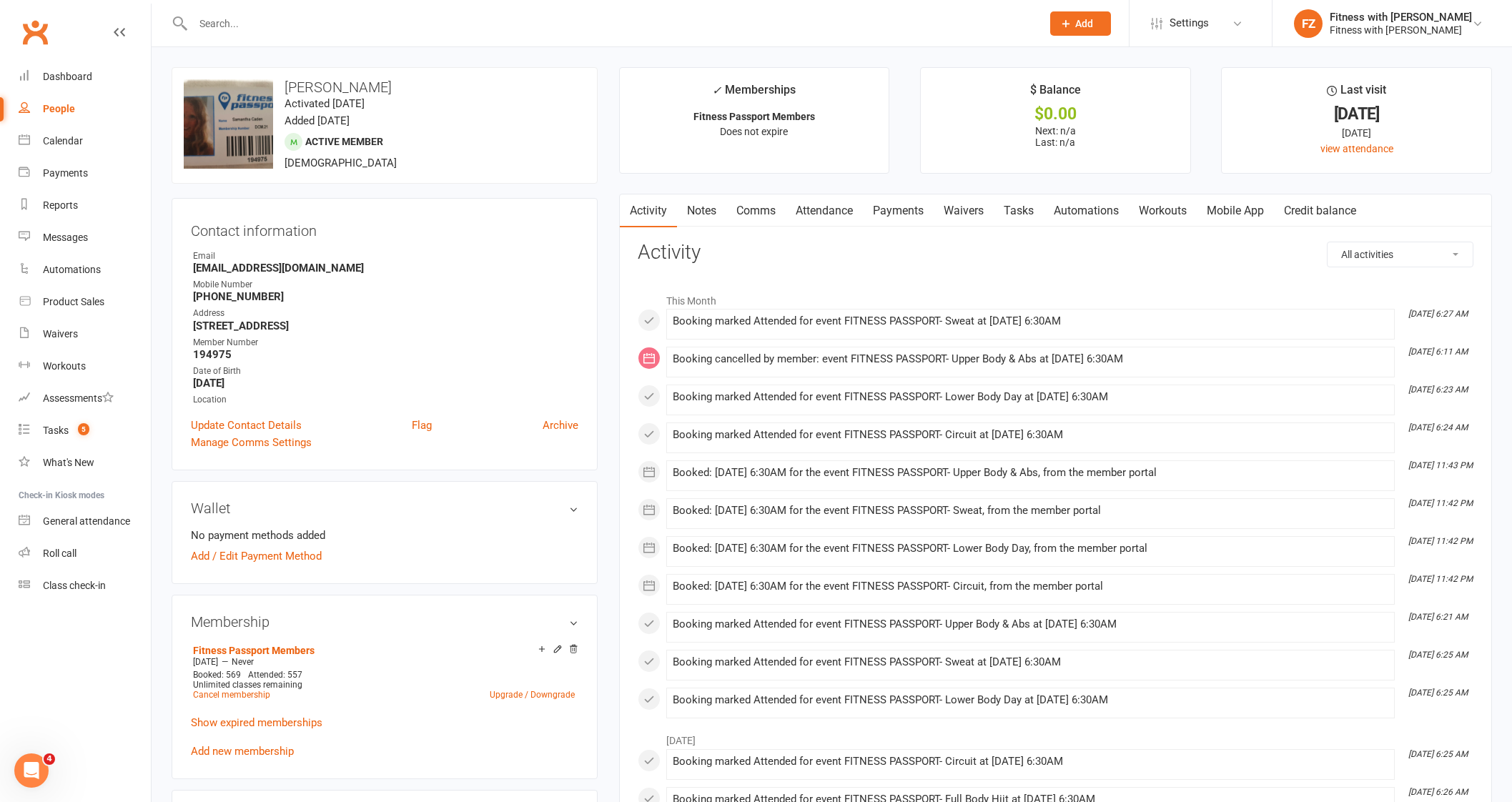
drag, startPoint x: 253, startPoint y: 755, endPoint x: 380, endPoint y: 482, distance: 301.1
click at [252, 755] on link "Add new membership" at bounding box center [242, 751] width 103 height 13
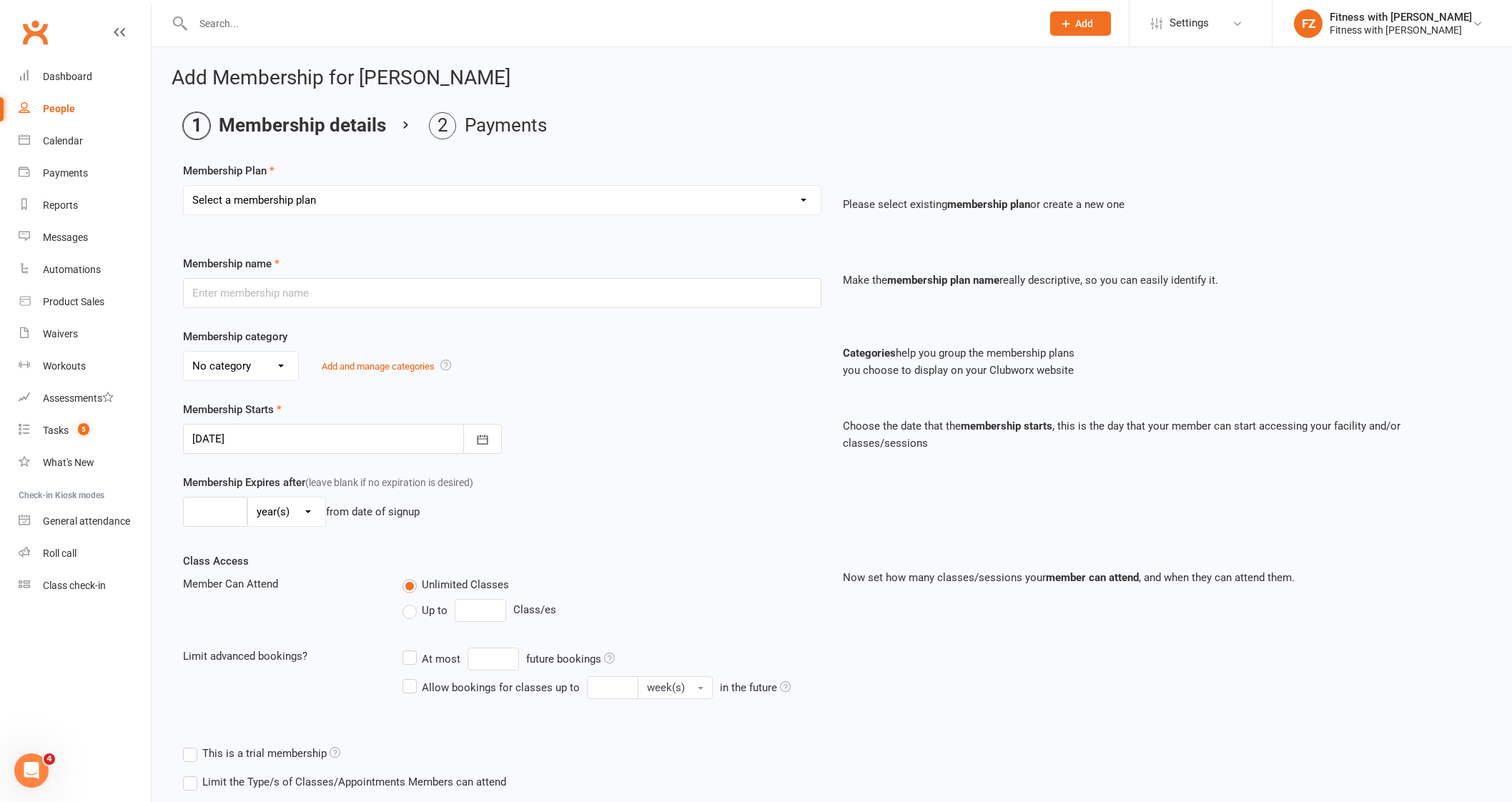
click at [283, 206] on select "Select a membership plan Create new Membership Plan Free 2 Week Trial Single Se…" at bounding box center [502, 200] width 637 height 28
select select "12"
click at [184, 186] on select "Select a membership plan Create new Membership Plan Free 2 Week Trial Single Se…" at bounding box center [502, 200] width 637 height 28
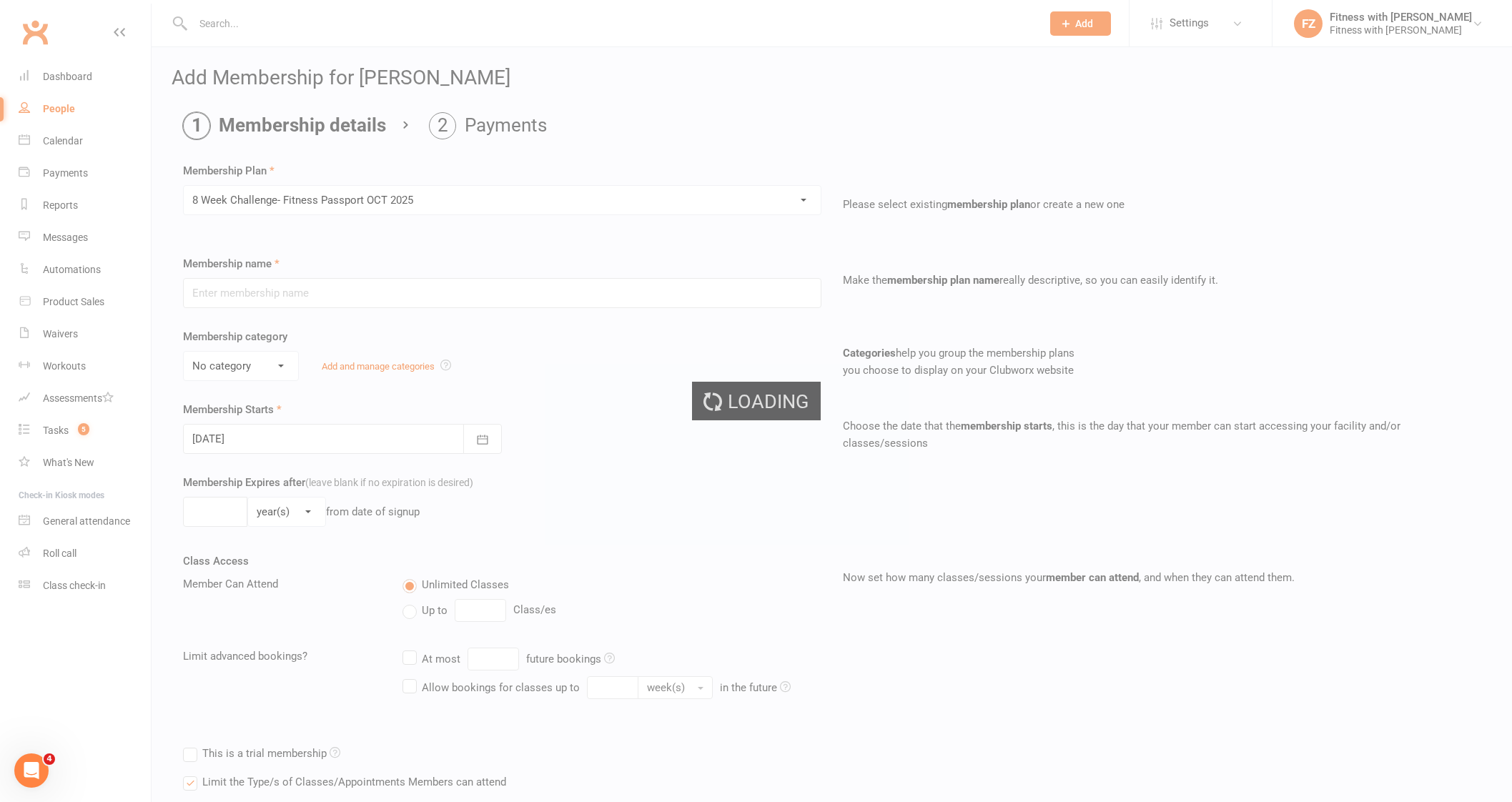
type input "8 Week Challenge- Fitness Passport [DATE]"
select select "0"
type input "[DATE]"
type input "8"
select select "1"
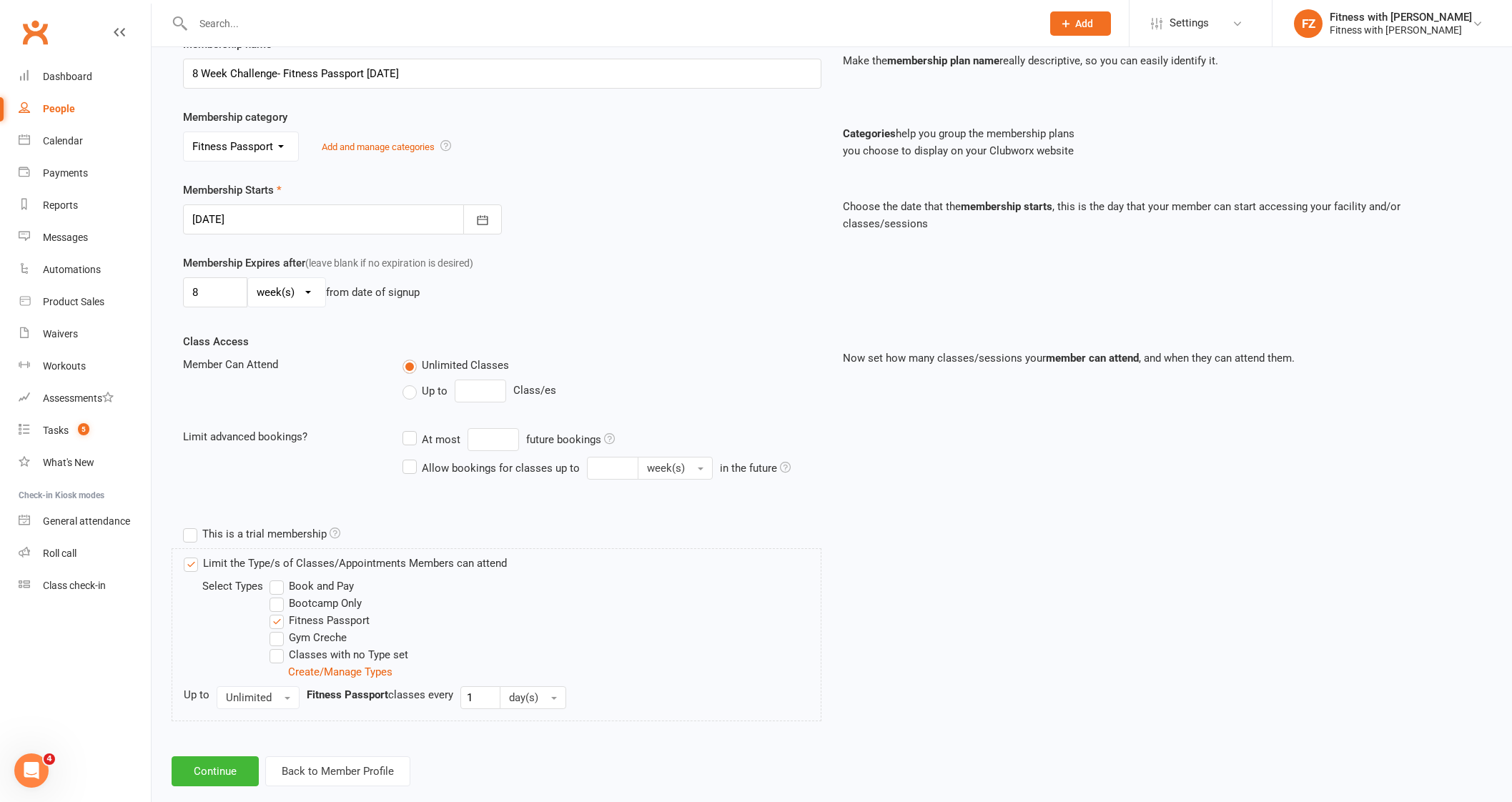
scroll to position [241, 0]
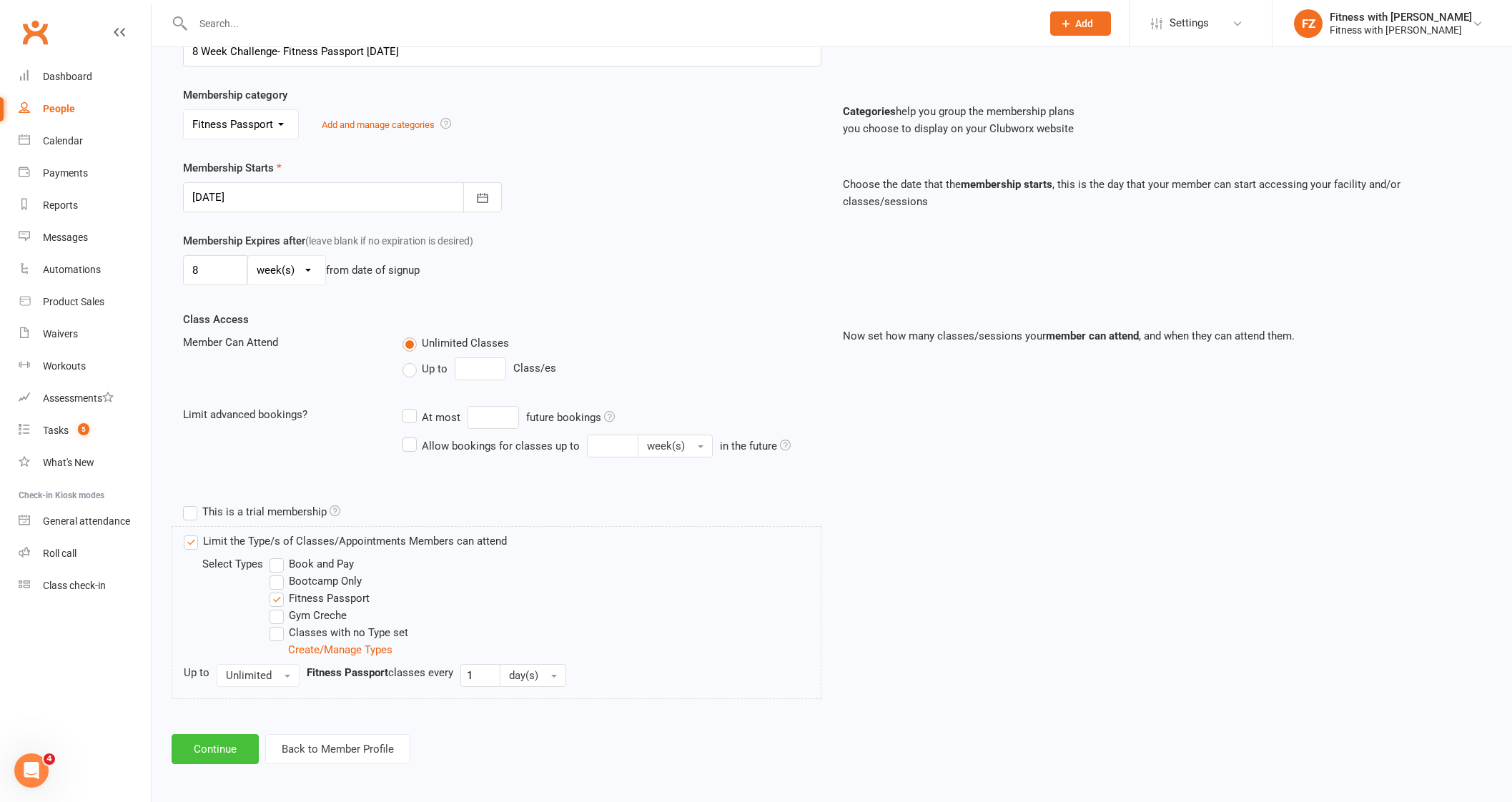
click at [228, 750] on button "Continue" at bounding box center [215, 749] width 87 height 30
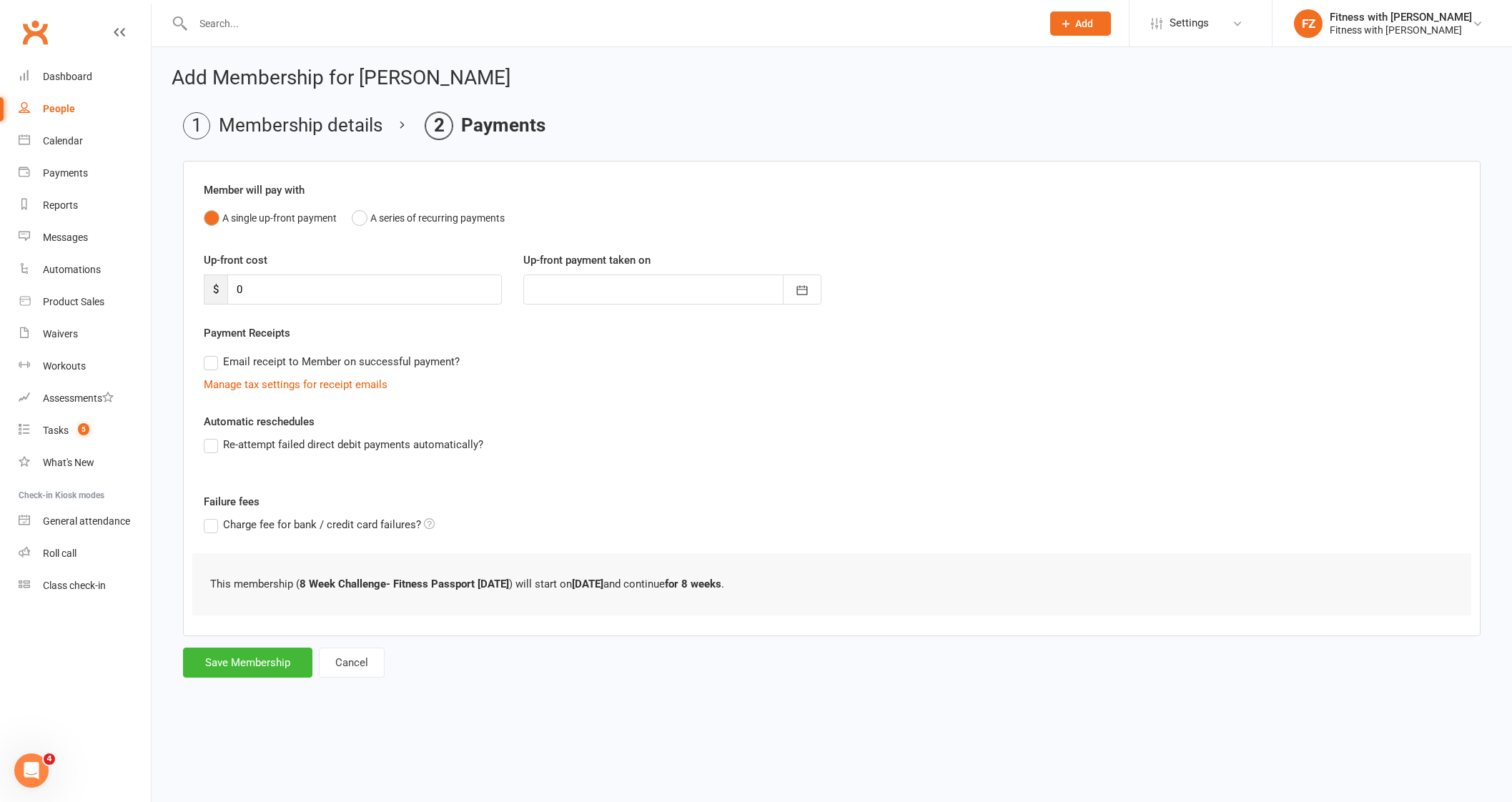
scroll to position [0, 0]
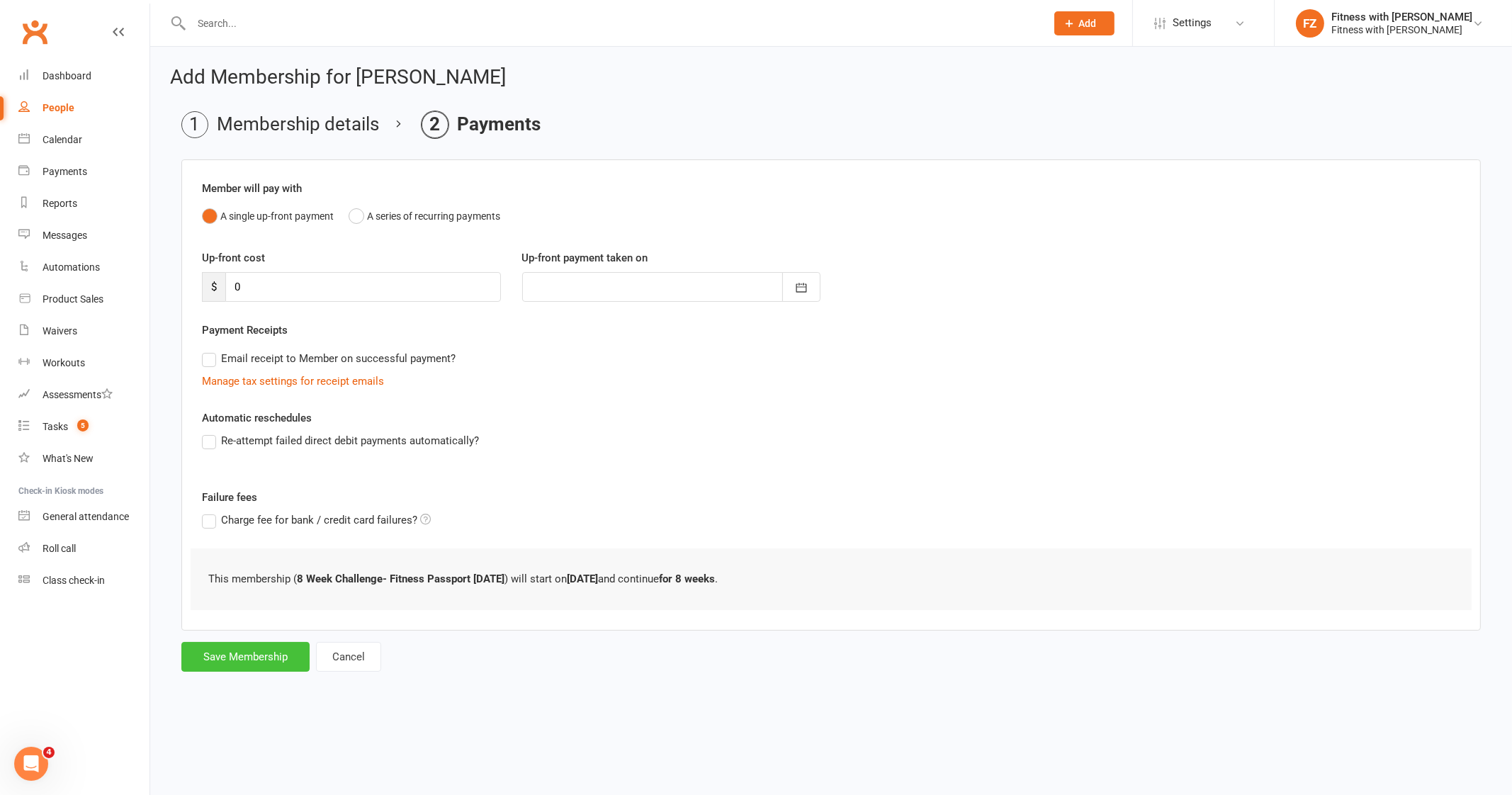
click at [238, 668] on button "Save Membership" at bounding box center [245, 656] width 129 height 30
click at [246, 649] on form "Member will pay with A single up-front payment A series of recurring payments U…" at bounding box center [831, 415] width 1299 height 512
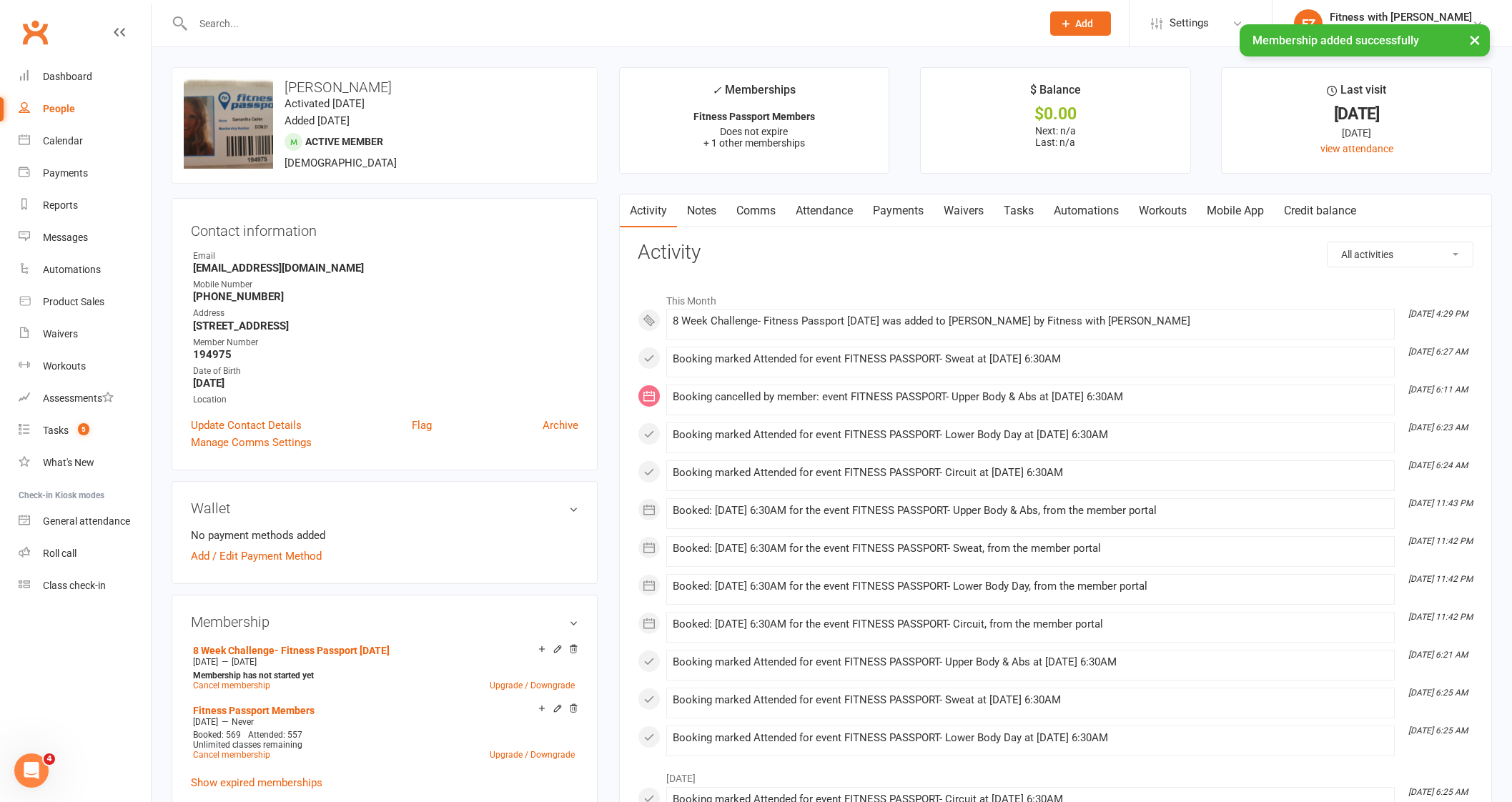
click at [418, 558] on div "Add / Edit Payment Method" at bounding box center [385, 556] width 388 height 17
click at [292, 21] on input "text" at bounding box center [609, 23] width 843 height 20
paste input "Annika Peace"
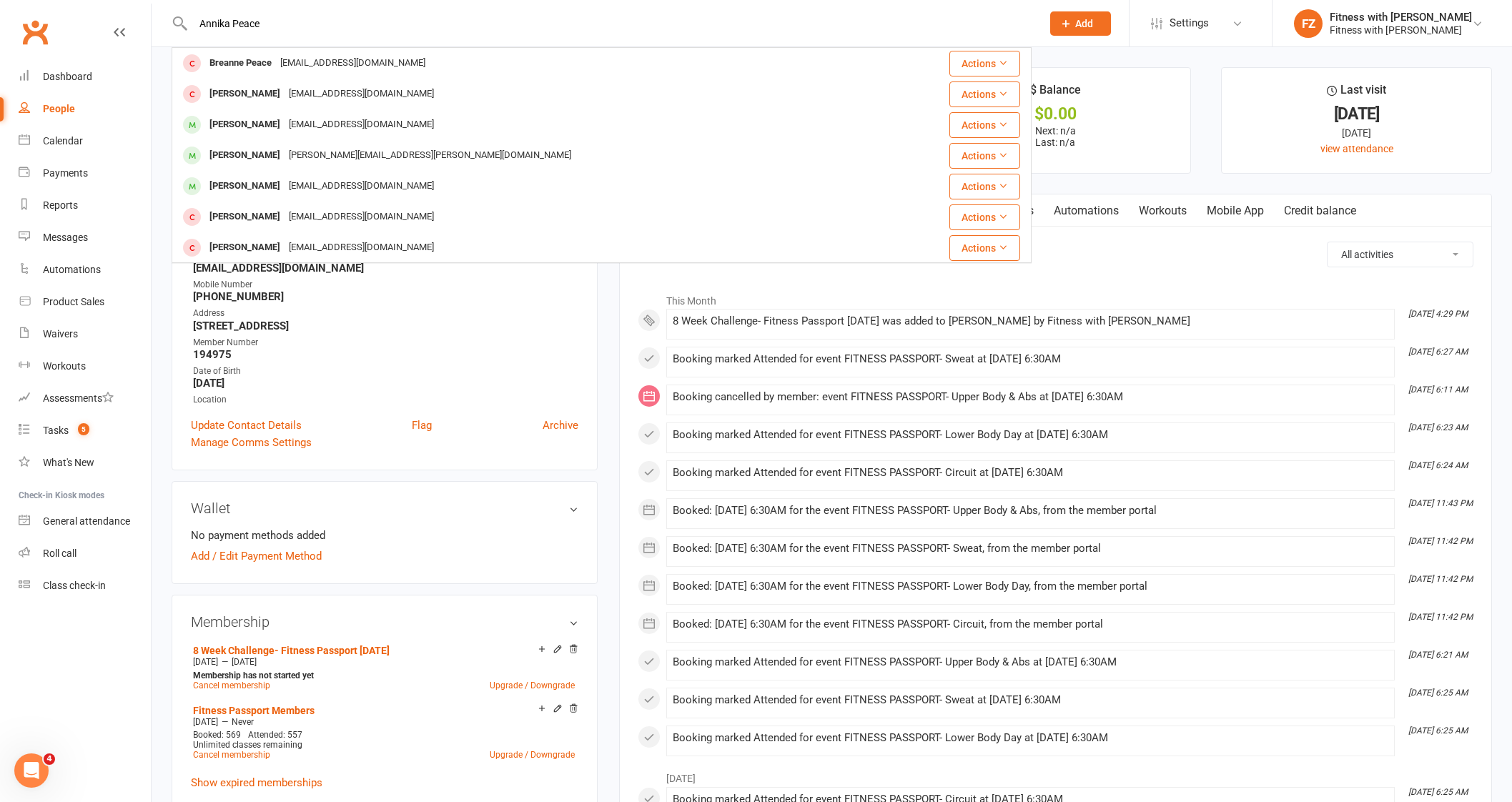
drag, startPoint x: 153, startPoint y: 19, endPoint x: 137, endPoint y: 17, distance: 16.1
click at [137, 4] on header "Annika Peace Breanne Peace [EMAIL_ADDRESS][DOMAIN_NAME] Actions [PERSON_NAME] […" at bounding box center [756, 4] width 1512 height 0
paste input "[EMAIL_ADDRESS][DOMAIN_NAME]"
drag, startPoint x: 351, startPoint y: 23, endPoint x: 30, endPoint y: -20, distance: 323.9
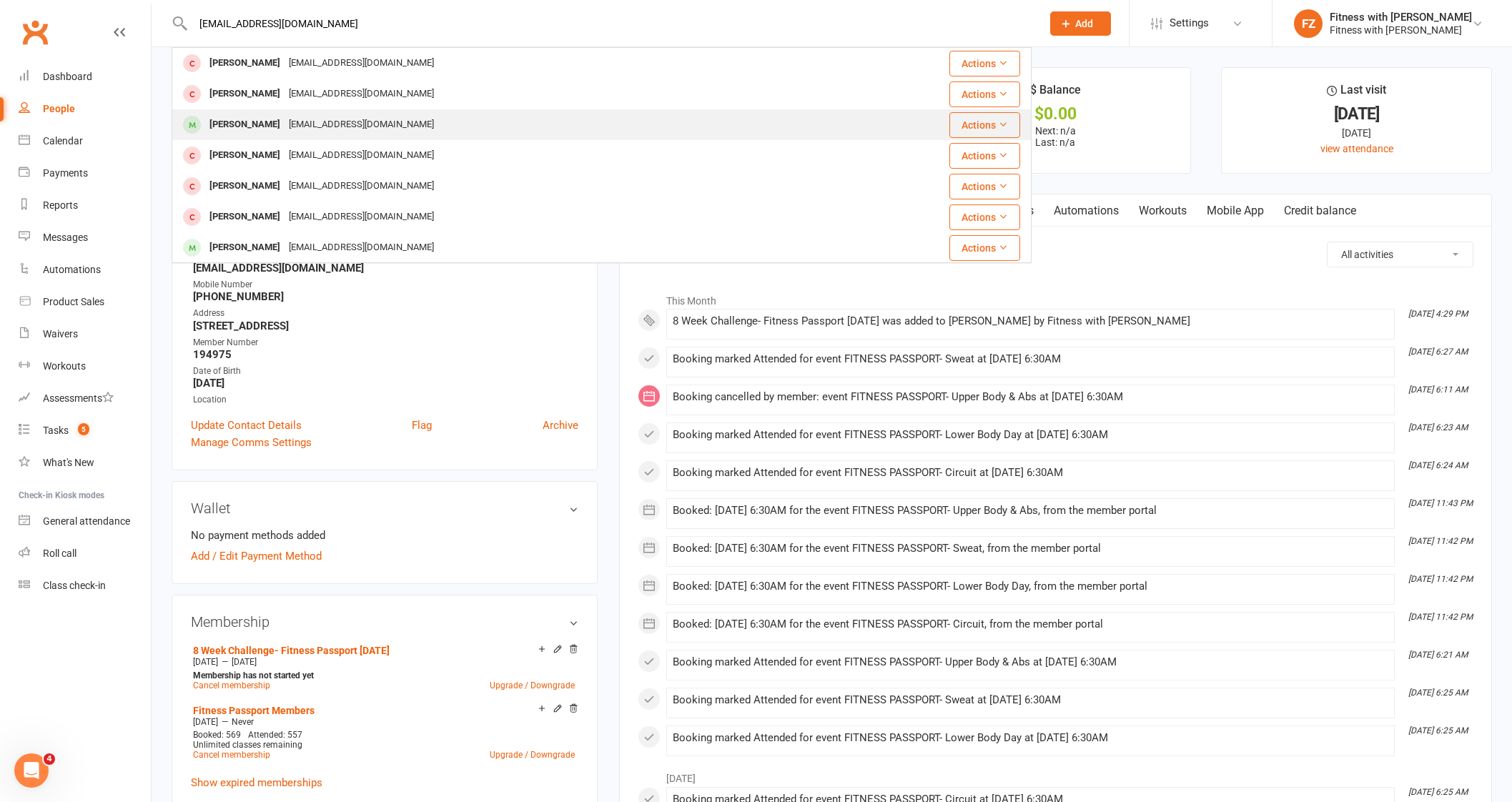
paste input "[PERSON_NAME]"
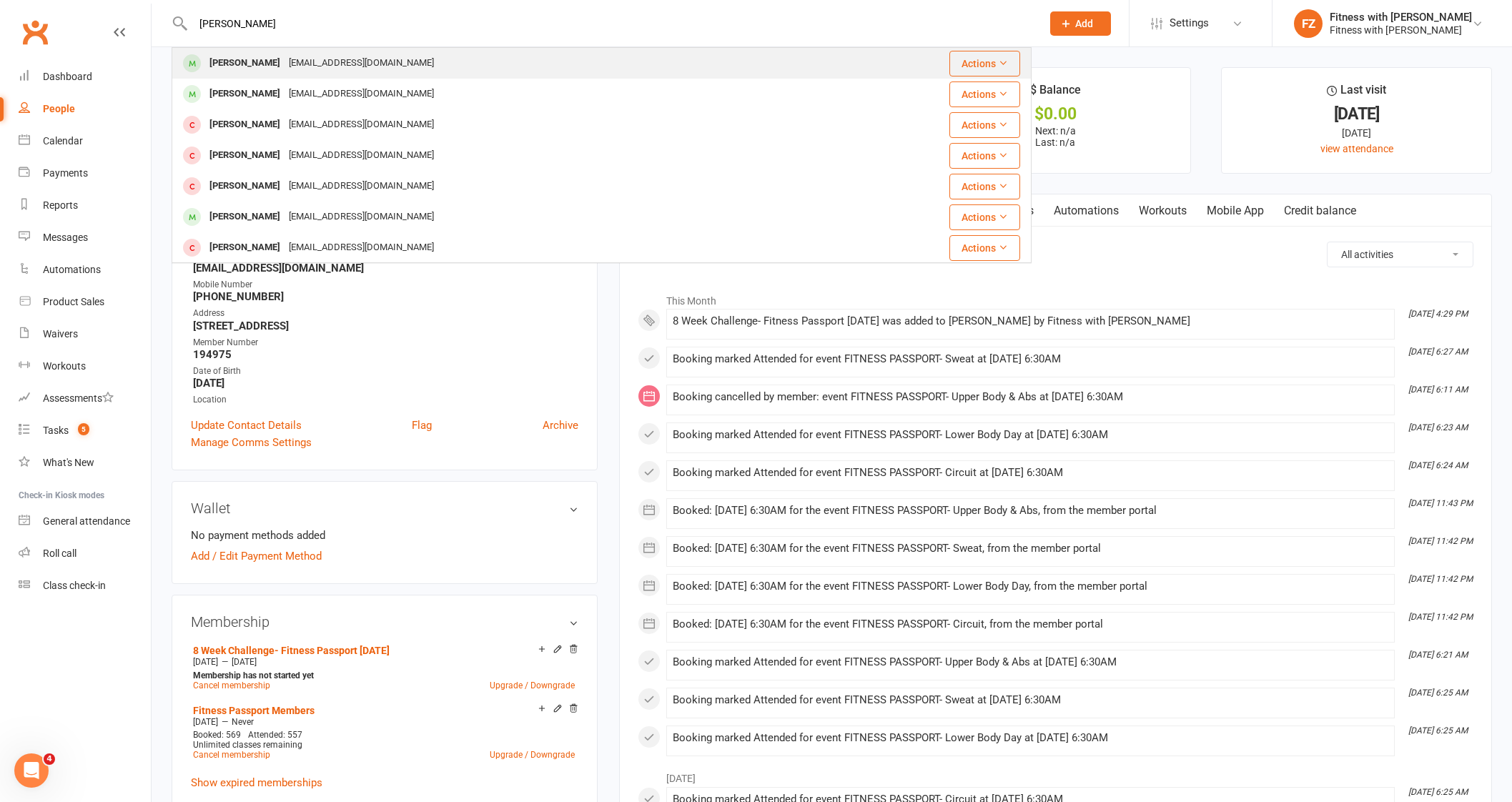
type input "[PERSON_NAME]"
click at [322, 66] on div "[EMAIL_ADDRESS][DOMAIN_NAME]" at bounding box center [362, 63] width 153 height 21
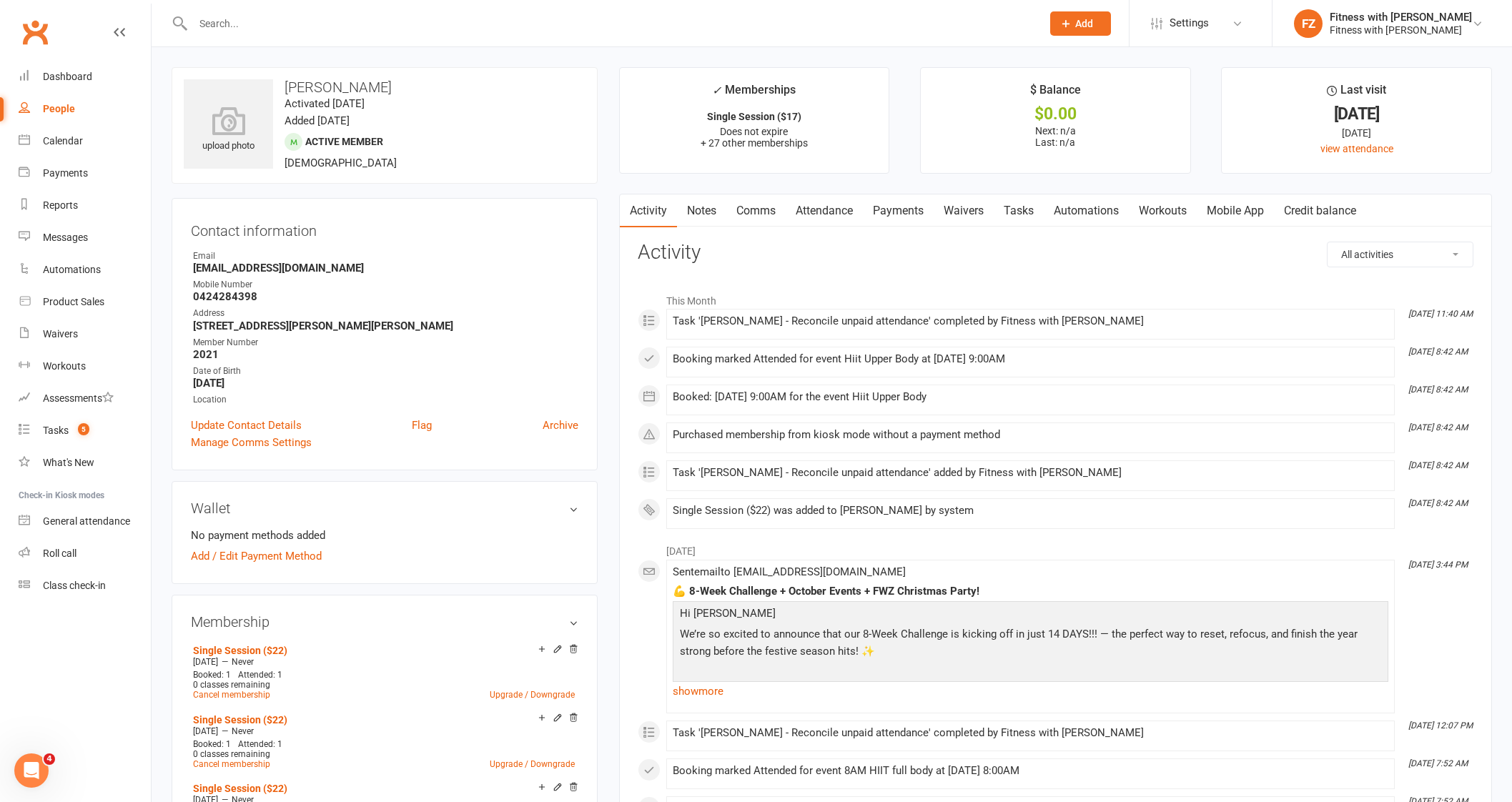
click at [1246, 220] on link "Mobile App" at bounding box center [1235, 211] width 78 height 33
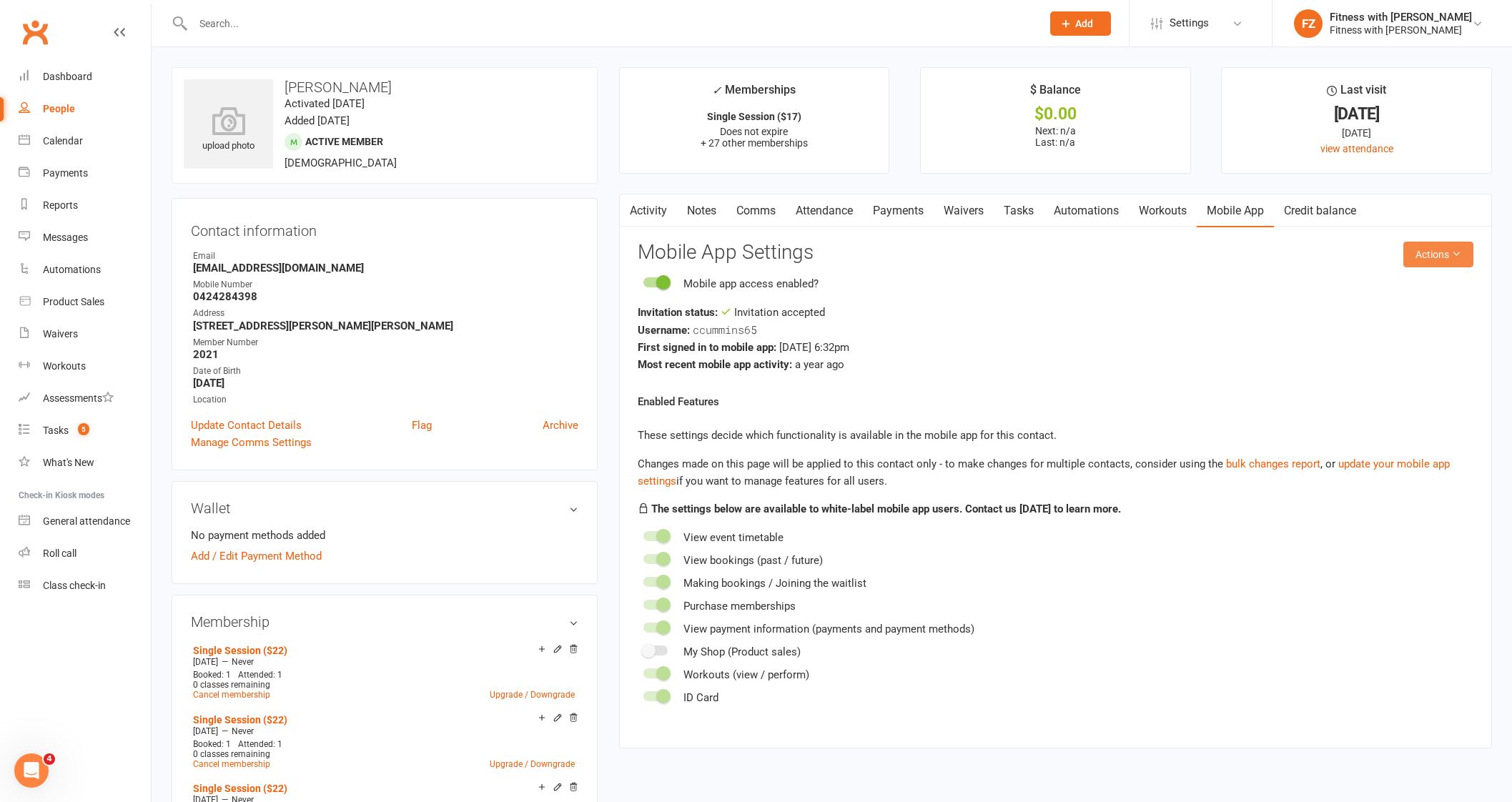
click at [1410, 241] on div "Activity Notes Comms Attendance Payments Waivers Tasks Automations Workouts Mob…" at bounding box center [1055, 471] width 873 height 554
click at [1419, 256] on button "Actions" at bounding box center [1438, 254] width 70 height 26
click at [1369, 337] on link "Reset password" at bounding box center [1388, 343] width 142 height 28
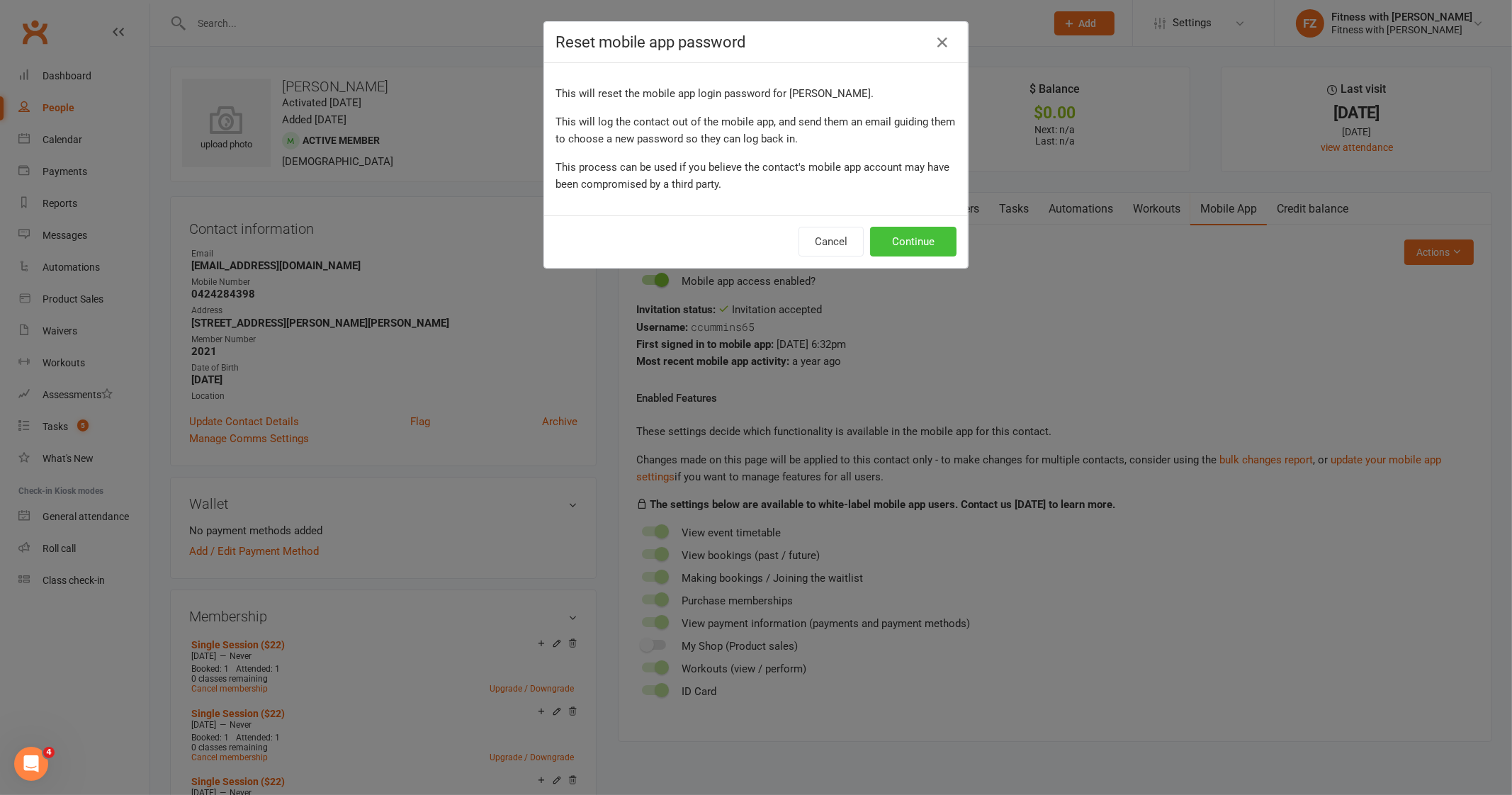
click at [903, 245] on button "Continue" at bounding box center [913, 241] width 86 height 30
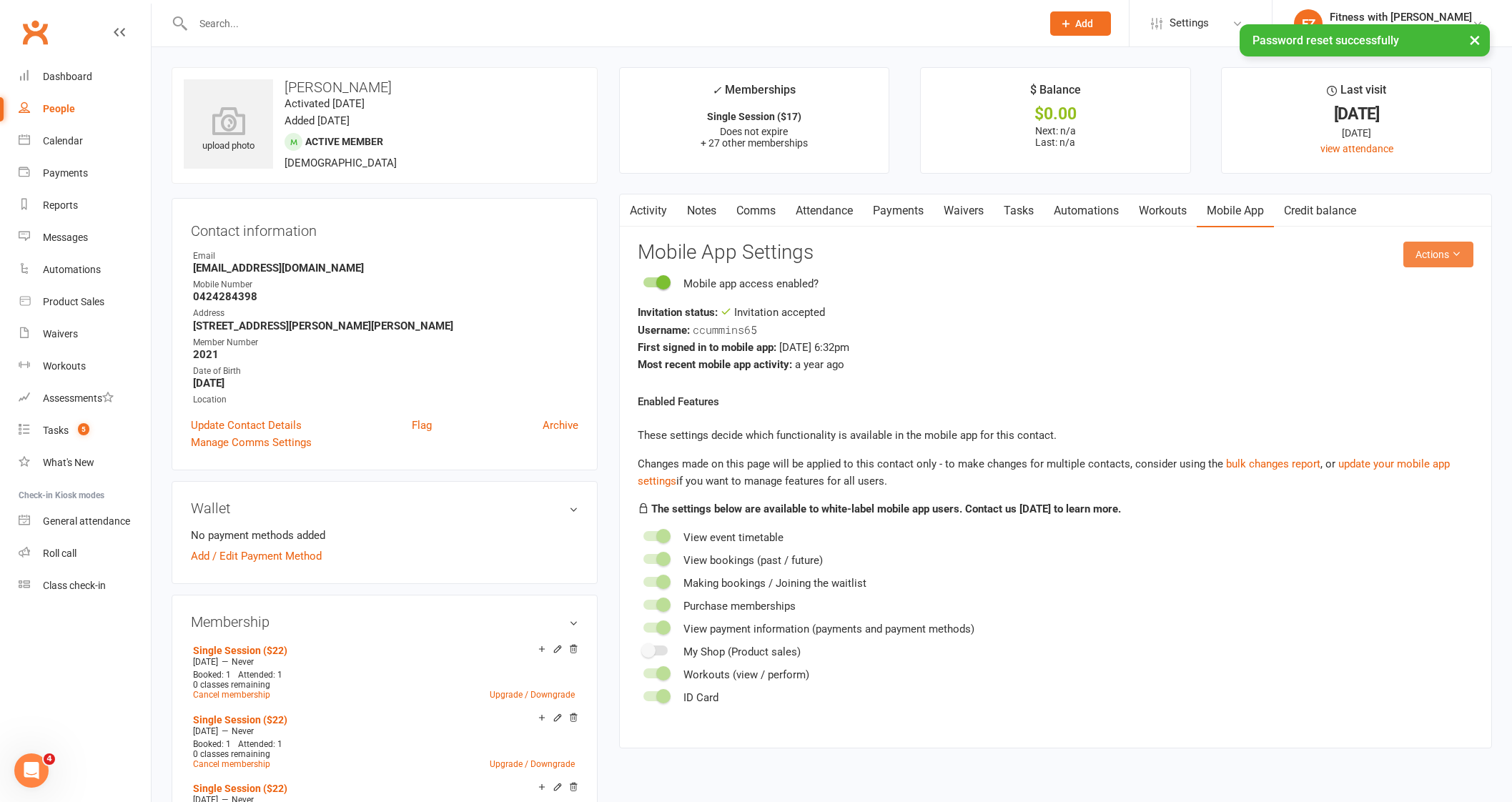
click at [1427, 253] on button "Actions" at bounding box center [1438, 254] width 70 height 26
click at [1420, 289] on link "Send invitation email" at bounding box center [1388, 286] width 142 height 28
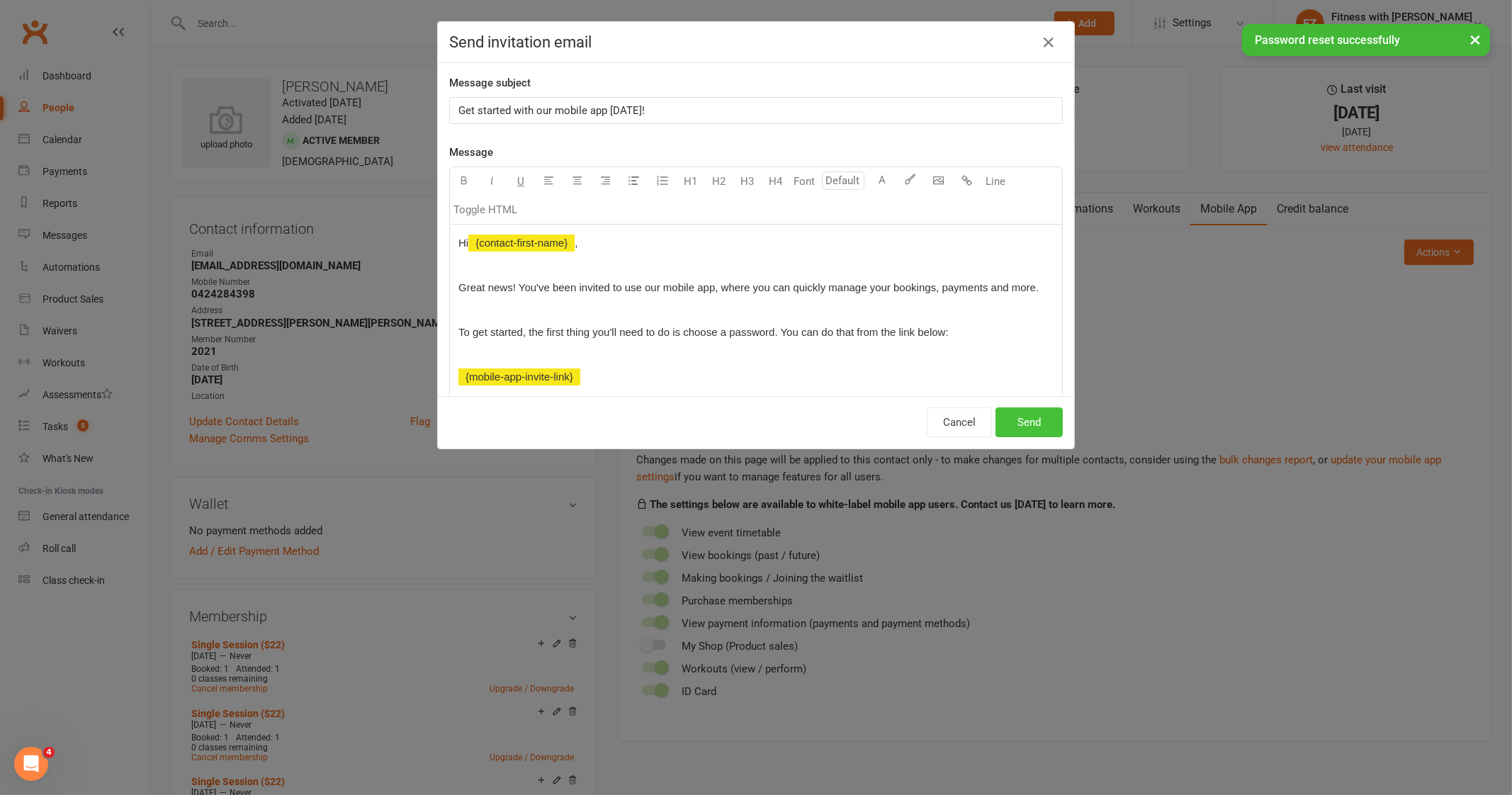
click at [1026, 421] on button "Send" at bounding box center [1029, 422] width 67 height 30
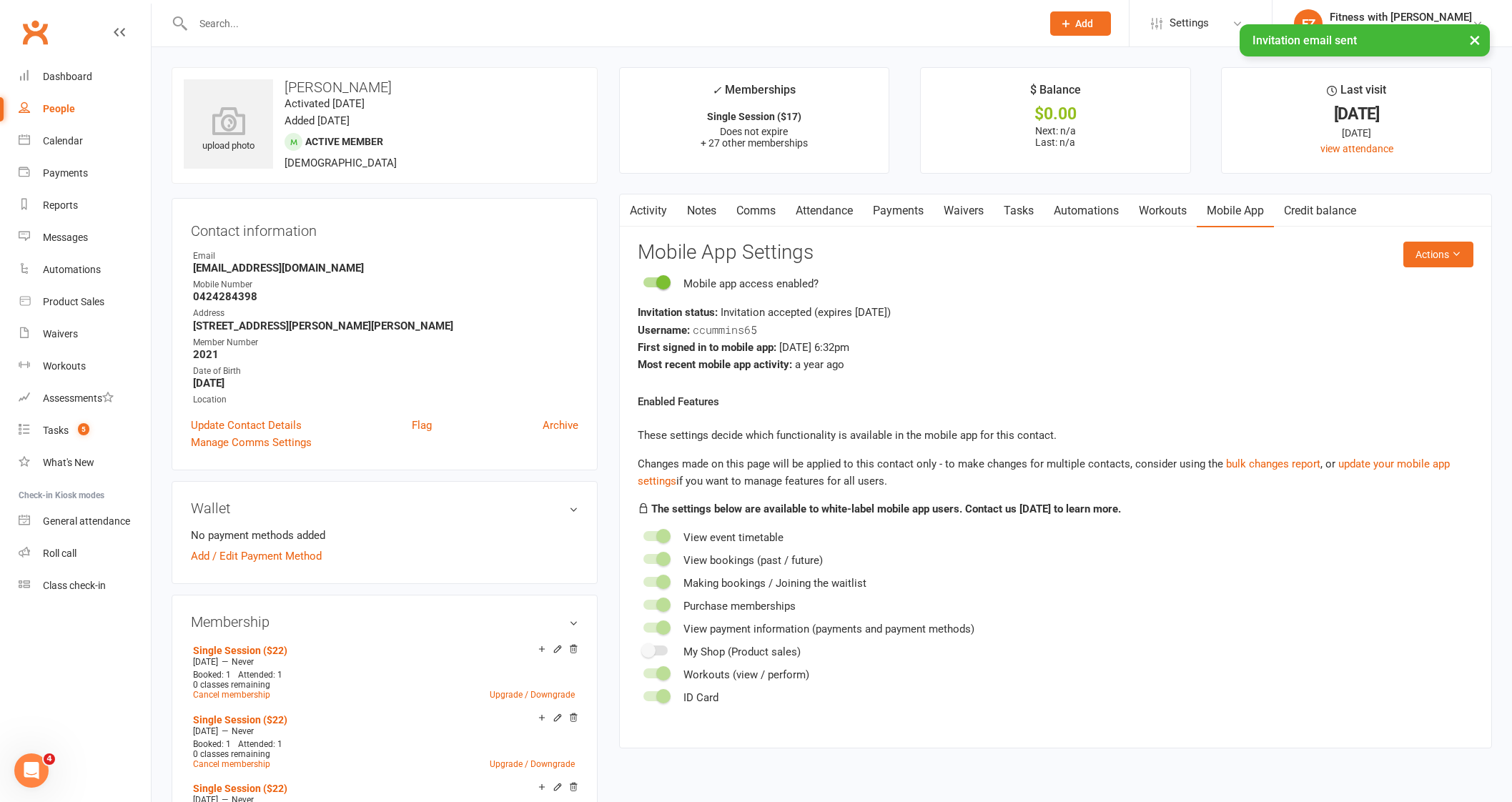
click at [650, 198] on link "Activity" at bounding box center [648, 211] width 57 height 33
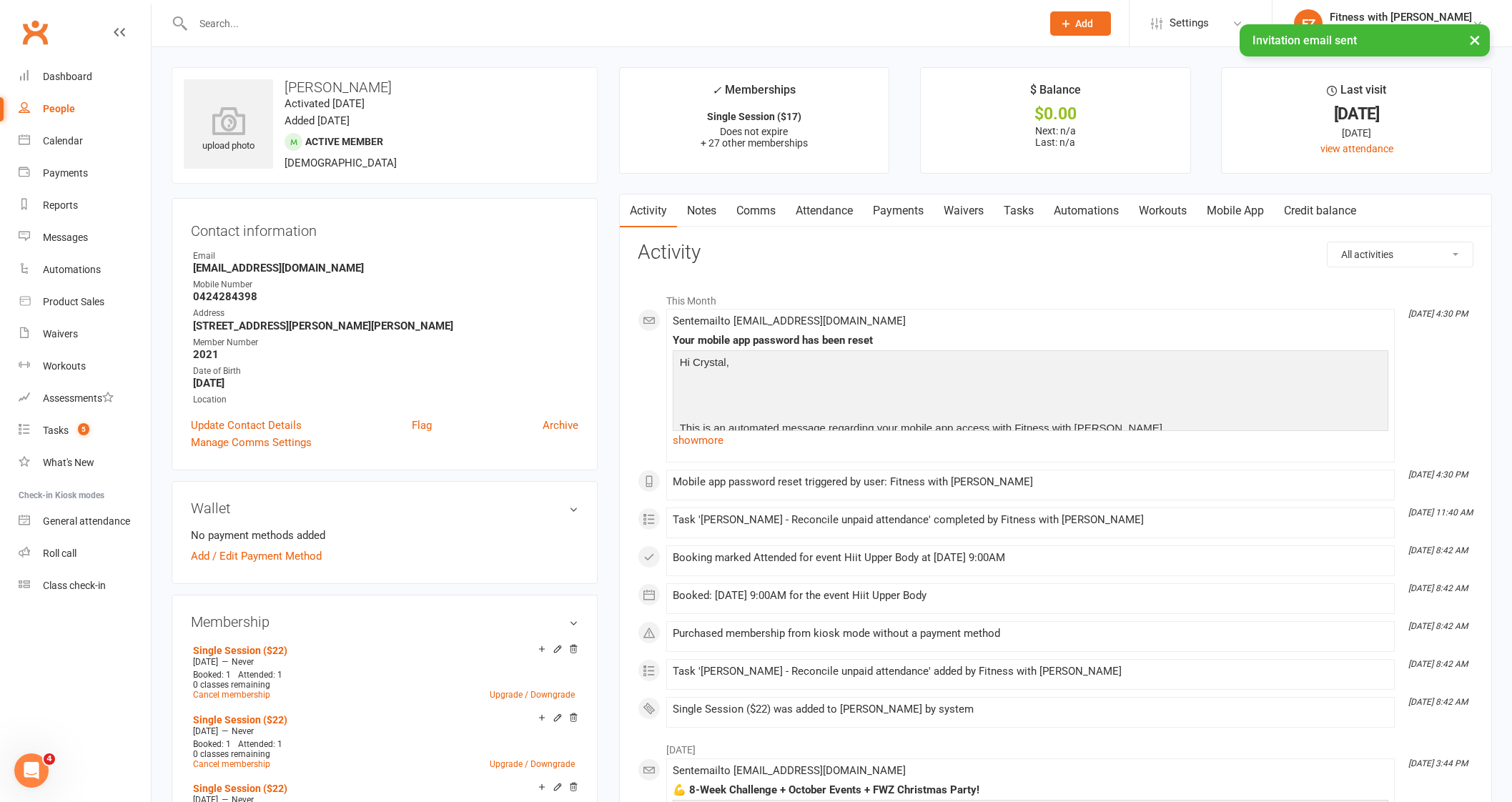
click at [751, 210] on link "Comms" at bounding box center [756, 211] width 59 height 33
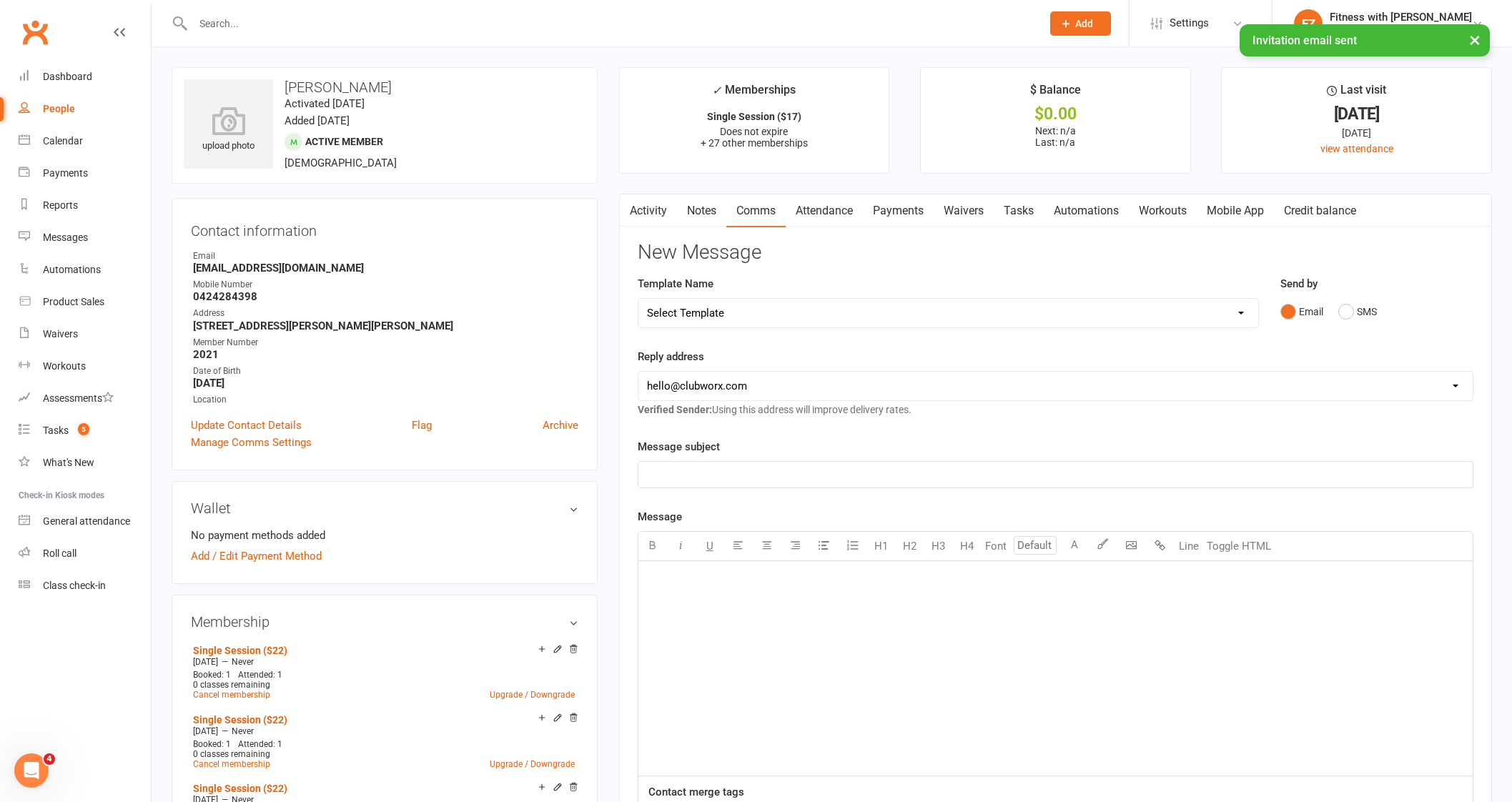
click at [733, 329] on div "Template Name Select Template [Email] 2025- Fitness Passport login [Email] 2 we…" at bounding box center [948, 312] width 642 height 73
click at [737, 310] on select "Select Template [Email] 2025- Fitness Passport login [Email] 2 week free trial …" at bounding box center [948, 313] width 620 height 28
select select "7"
click at [639, 299] on select "Select Template [Email] 2025- Fitness Passport login [Email] 2 week free trial …" at bounding box center [948, 313] width 620 height 28
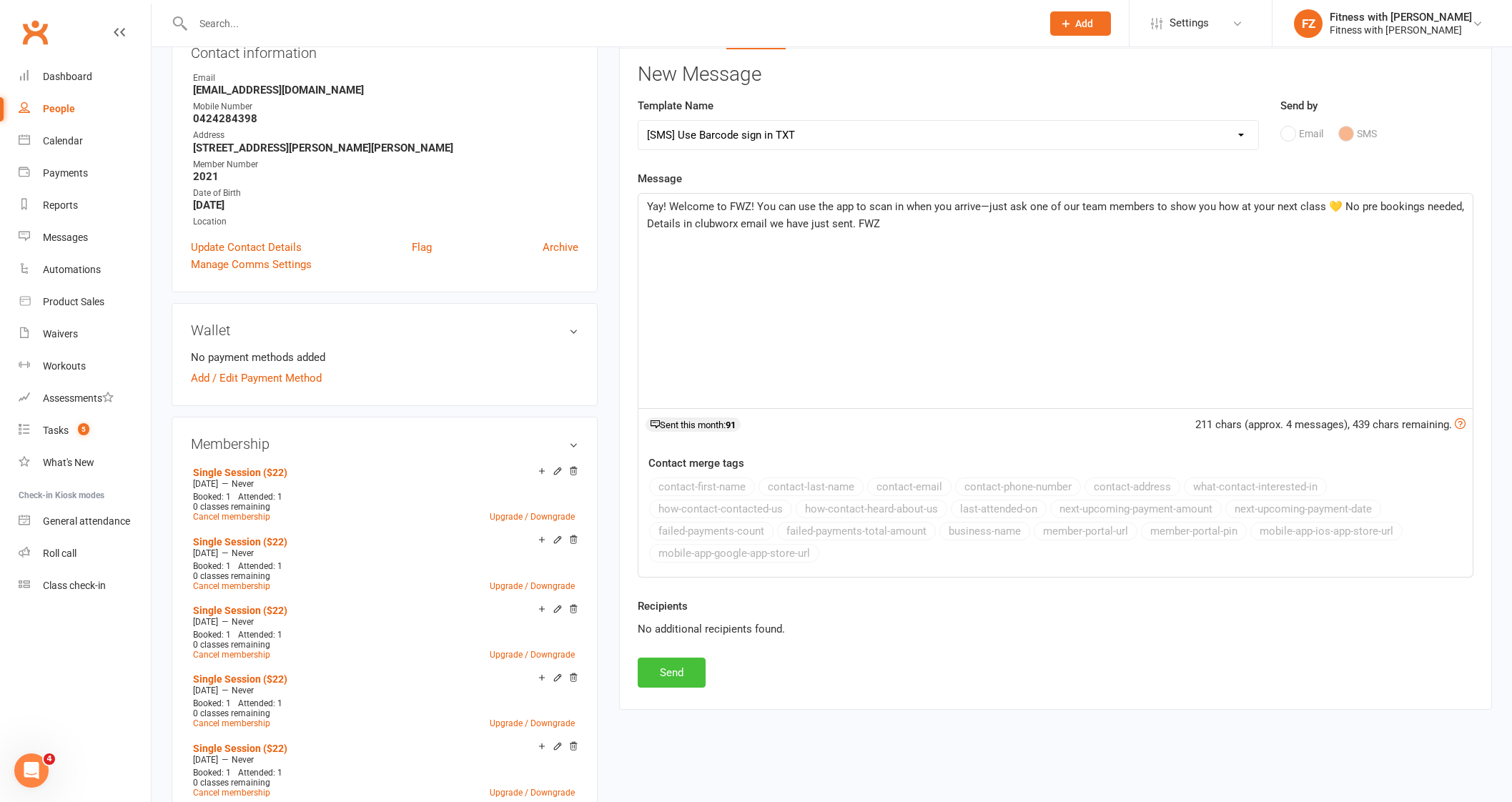
click at [673, 671] on button "Send" at bounding box center [672, 672] width 68 height 30
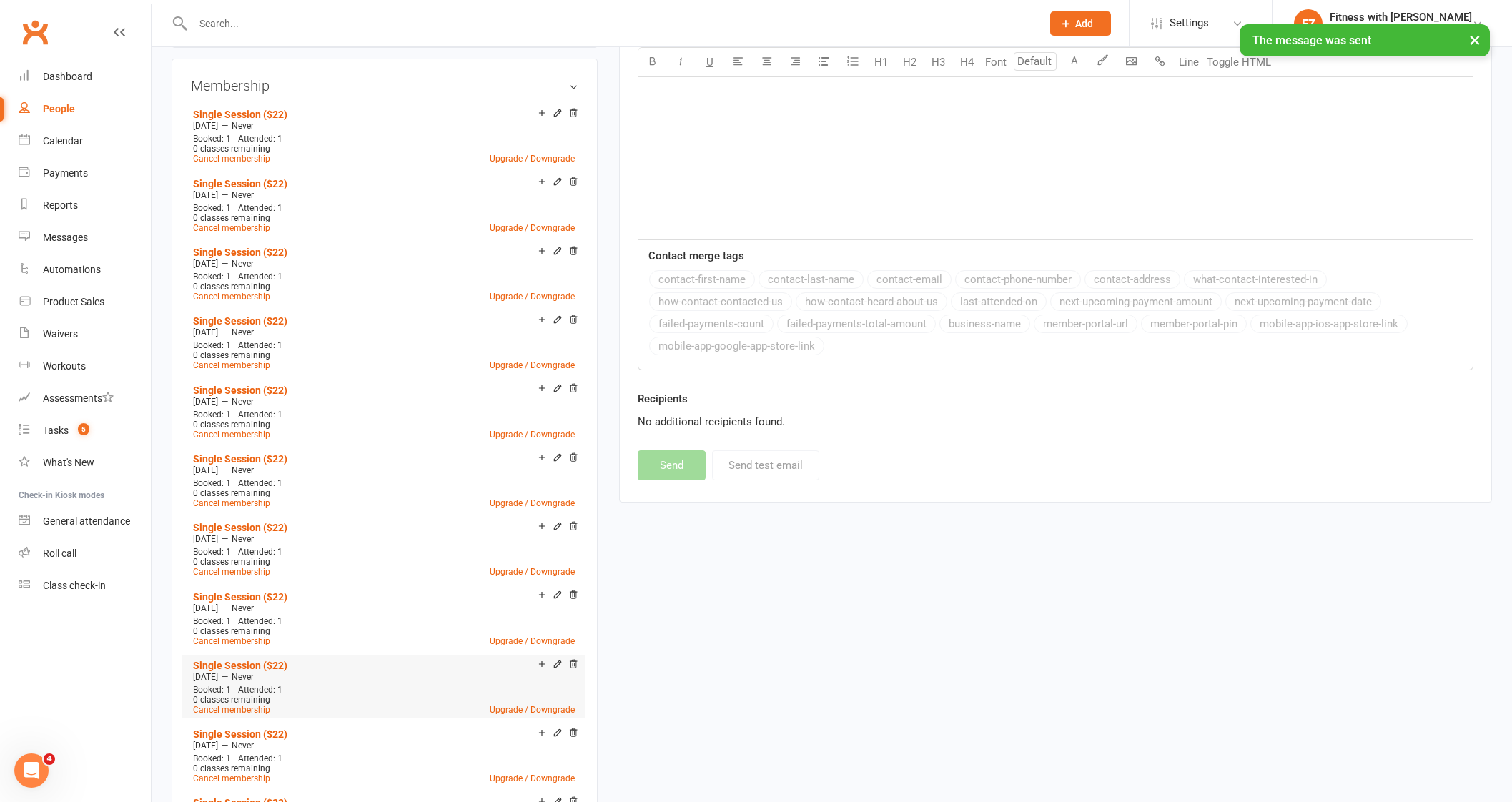
select select
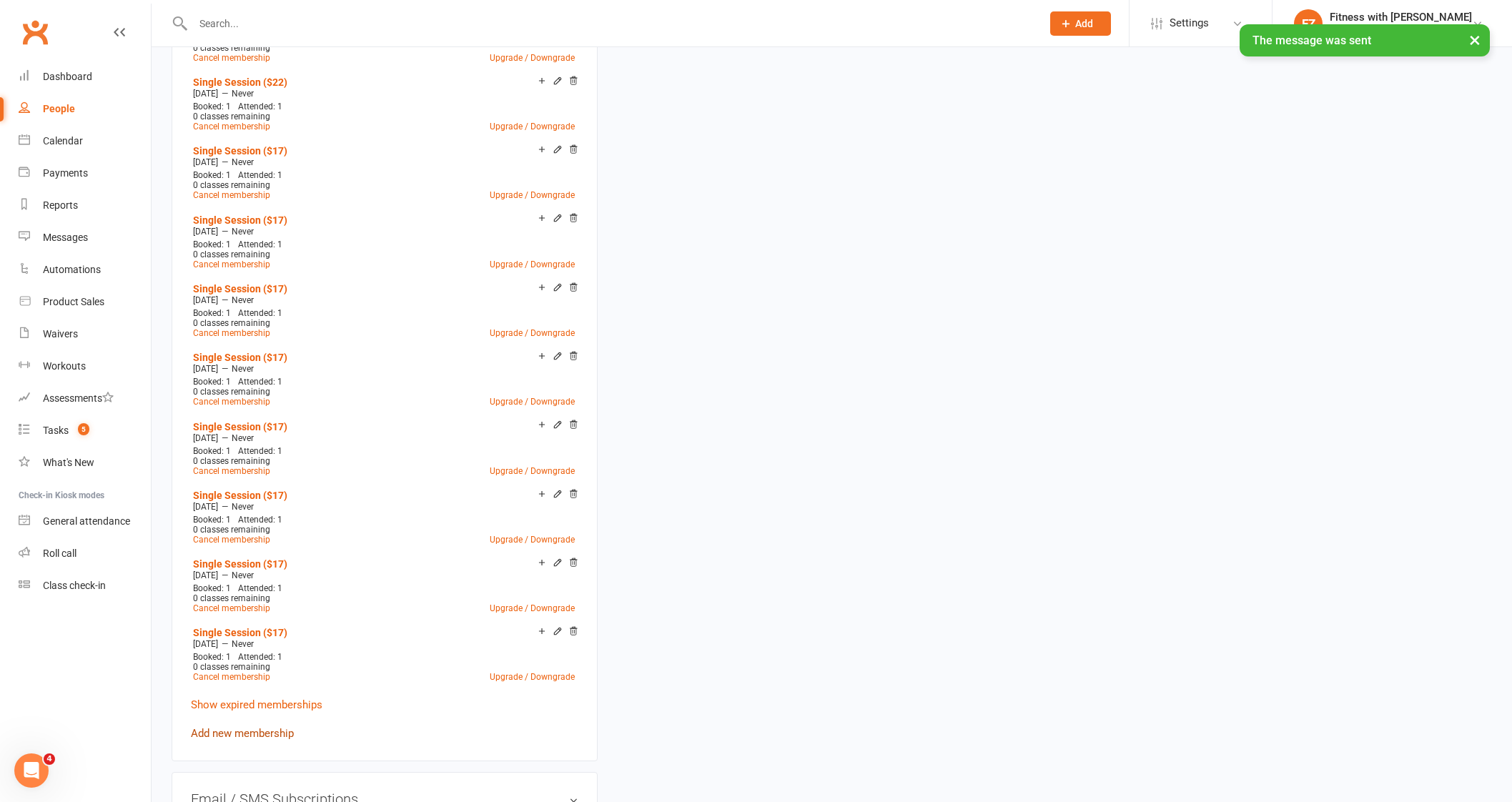
click at [256, 727] on link "Add new membership" at bounding box center [242, 733] width 103 height 13
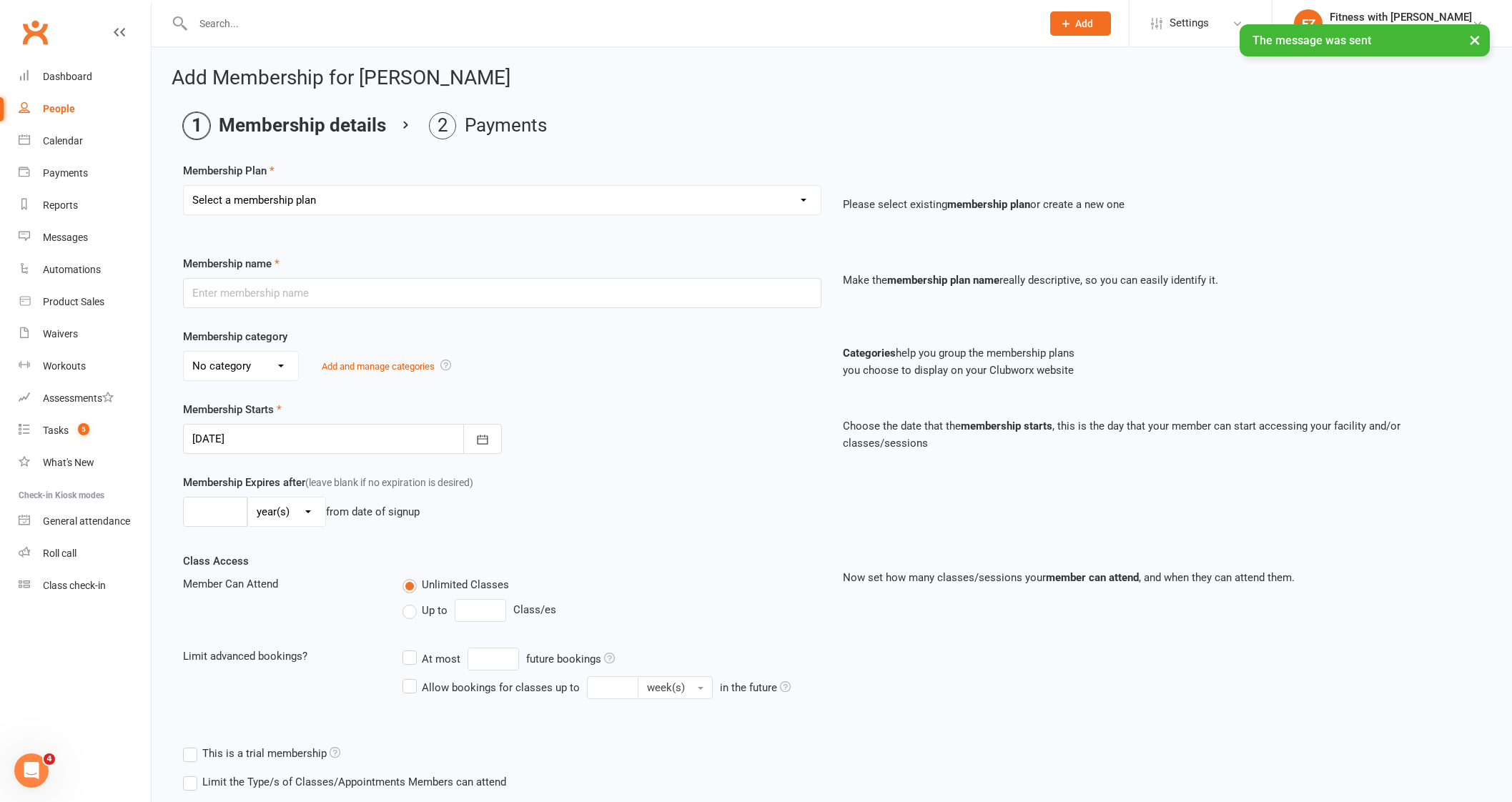
drag, startPoint x: 329, startPoint y: 196, endPoint x: 332, endPoint y: 211, distance: 15.3
click at [329, 196] on select "Select a membership plan Create new Membership Plan Free 2 Week Trial Single Se…" at bounding box center [502, 200] width 637 height 28
select select "9"
click at [184, 186] on select "Select a membership plan Create new Membership Plan Free 2 Week Trial Single Se…" at bounding box center [502, 200] width 637 height 28
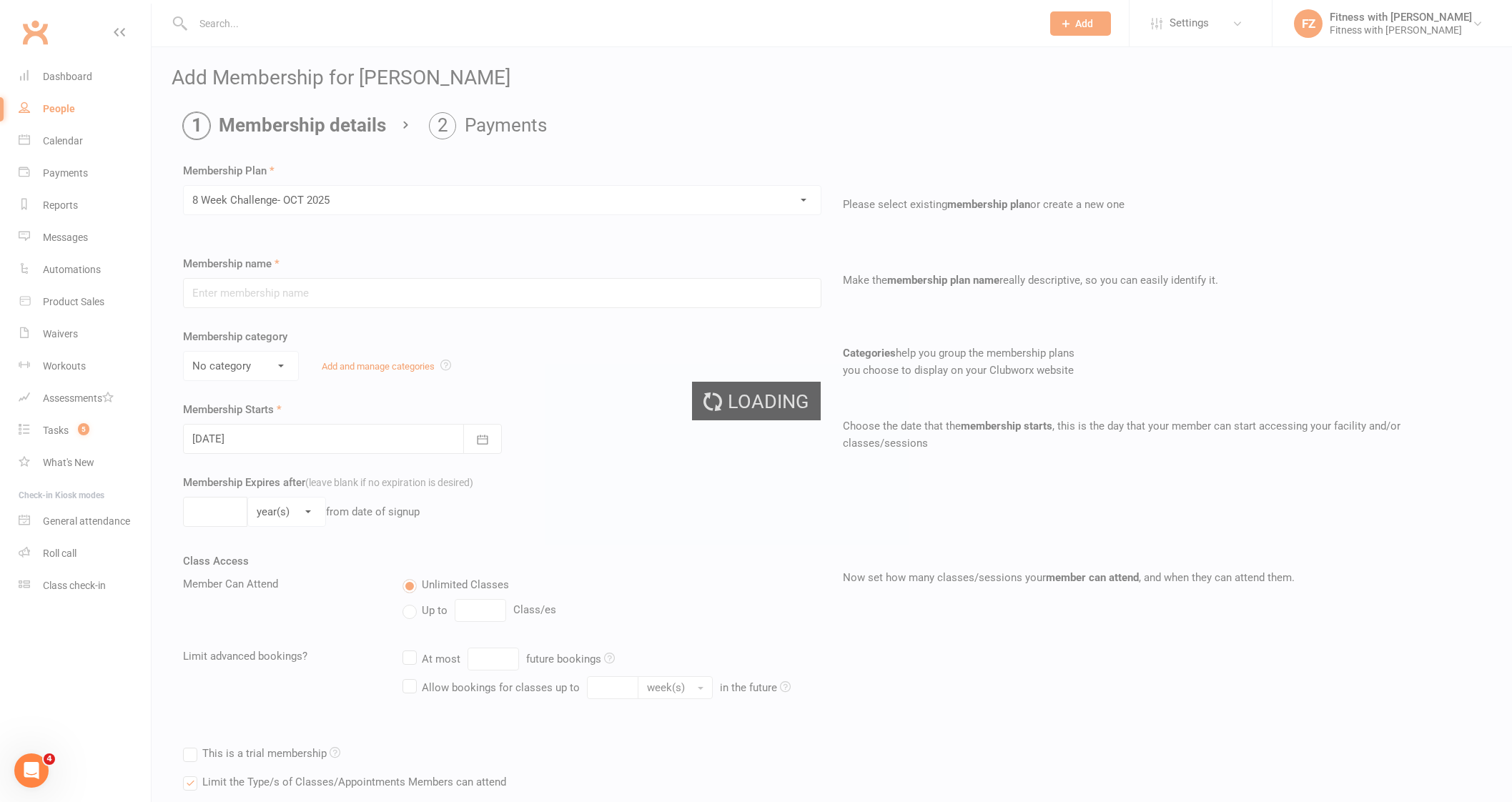
type input "8 Week Challenge- [DATE]"
type input "[DATE]"
type input "8"
select select "1"
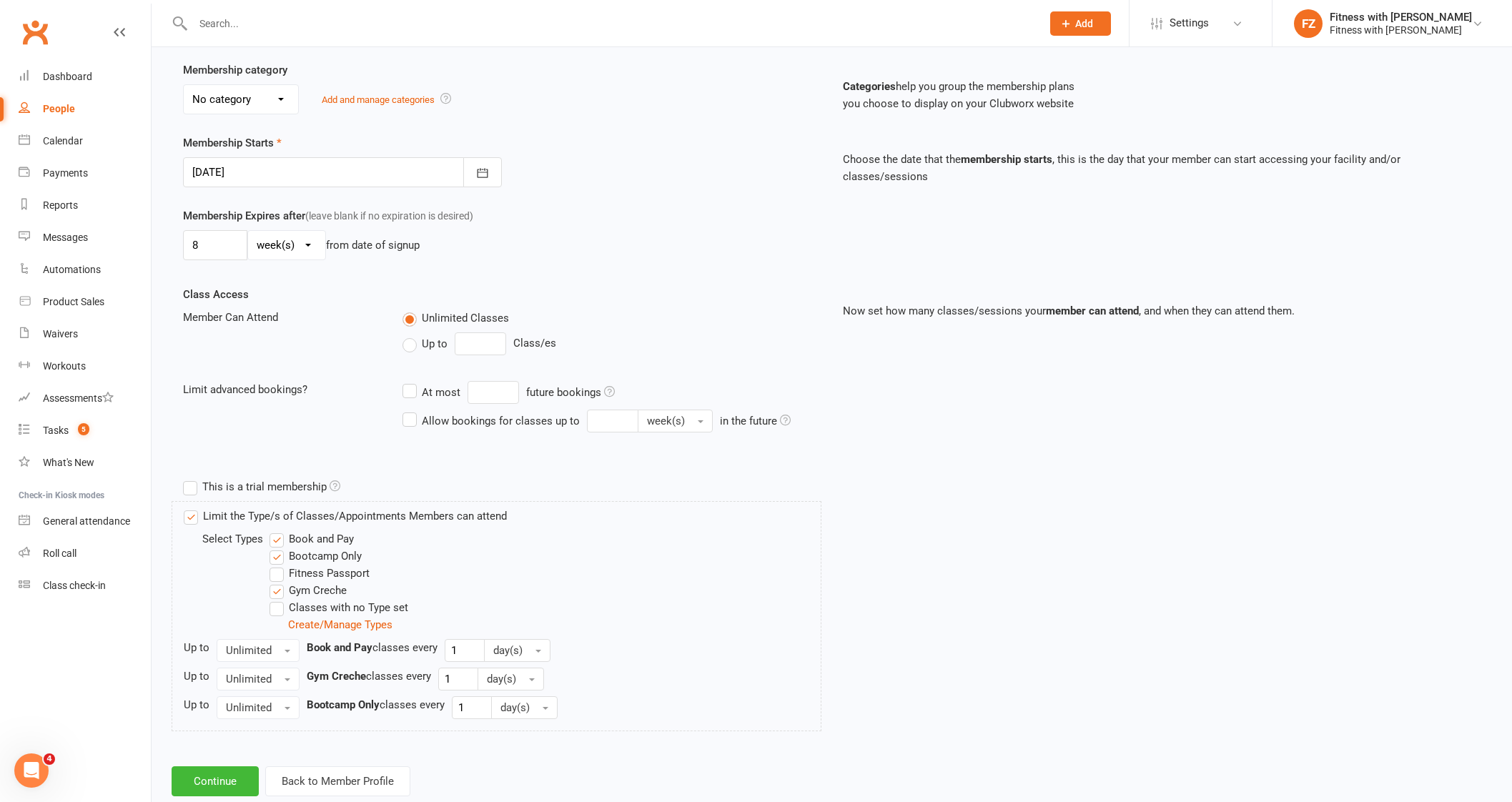
scroll to position [268, 0]
click at [214, 785] on button "Continue" at bounding box center [215, 780] width 87 height 30
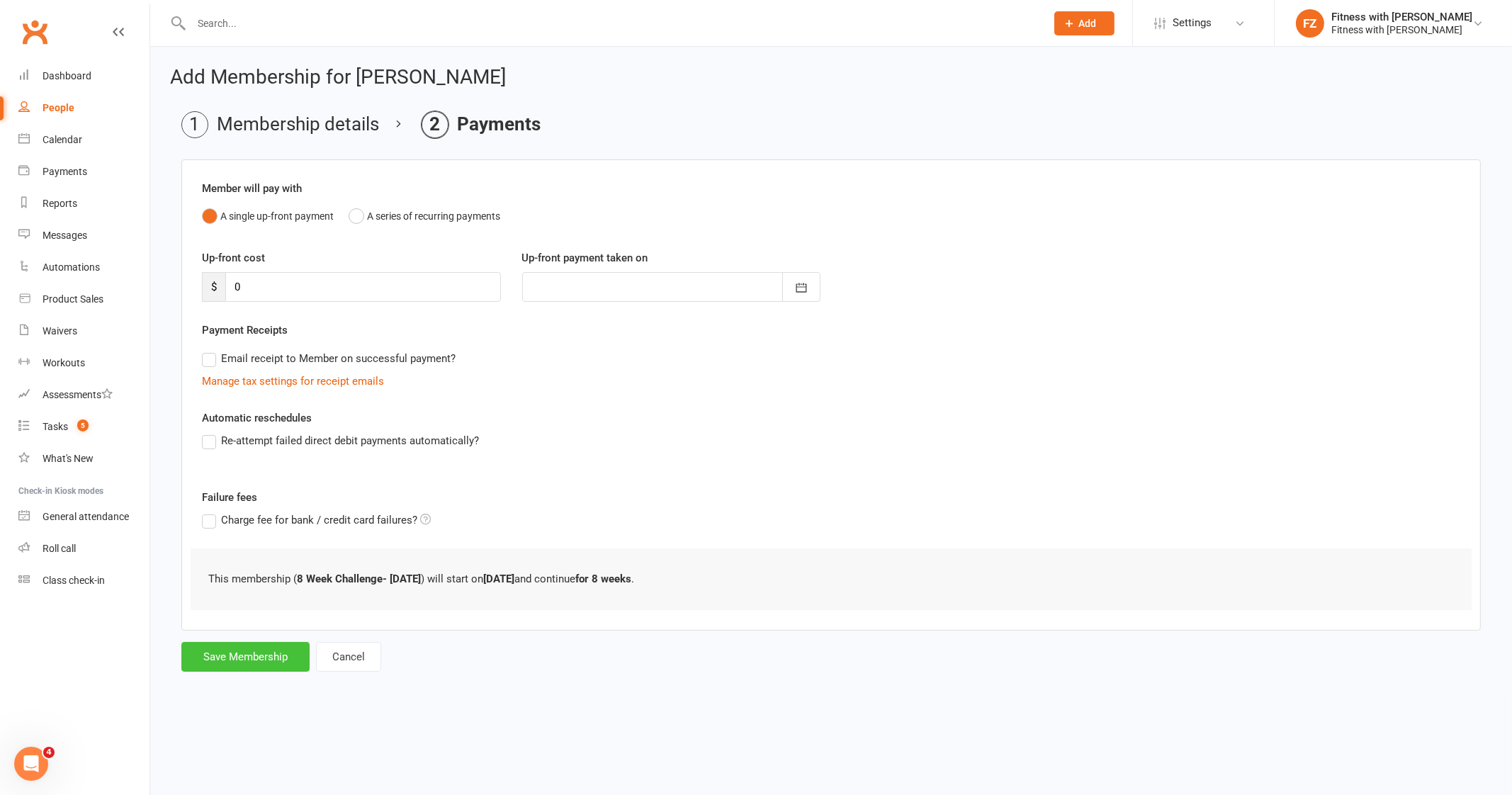
click at [238, 659] on button "Save Membership" at bounding box center [245, 656] width 129 height 30
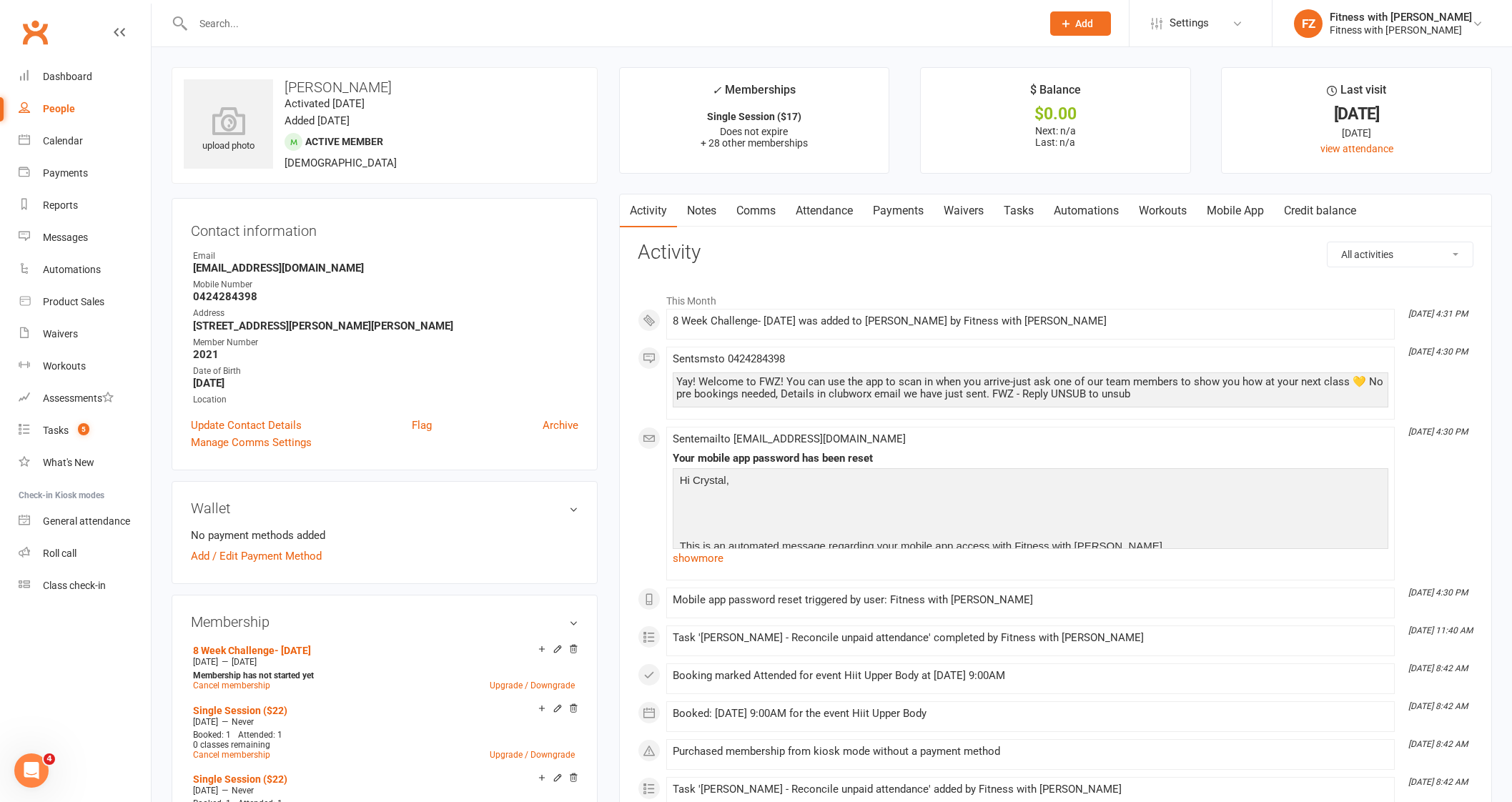
click at [270, 25] on input "text" at bounding box center [609, 23] width 843 height 20
paste input "Charmane [EMAIL_ADDRESS][DOMAIN_NAME]"
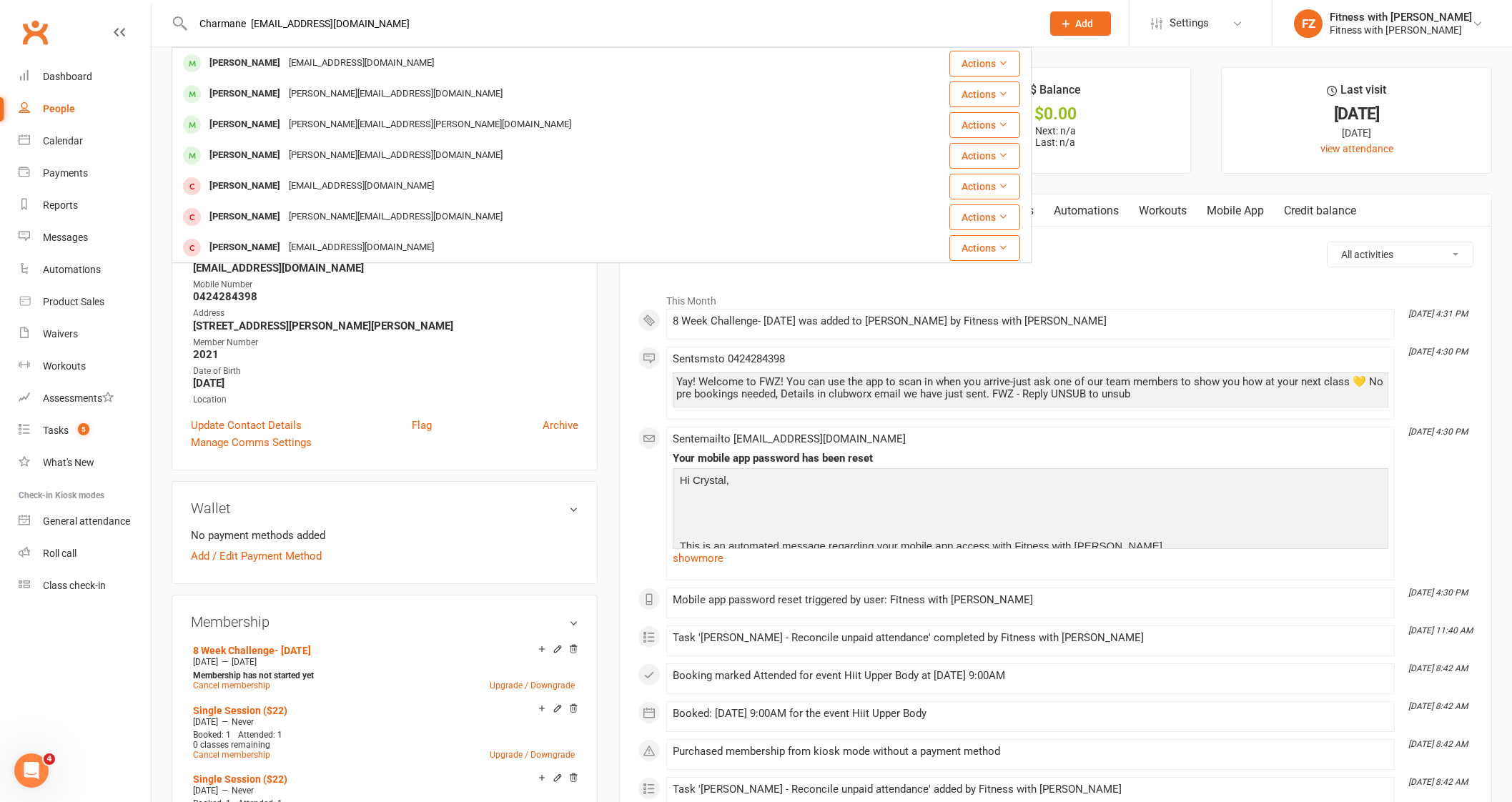
drag, startPoint x: 259, startPoint y: 23, endPoint x: 95, endPoint y: 0, distance: 165.6
click at [96, 0] on react-component "Charmane [EMAIL_ADDRESS][DOMAIN_NAME] [PERSON_NAME] [EMAIL_ADDRESS][DOMAIN_NAME…" at bounding box center [516, 23] width 1032 height 47
drag, startPoint x: 347, startPoint y: 4, endPoint x: 125, endPoint y: 0, distance: 222.0
click at [125, 0] on react-component "[EMAIL_ADDRESS][DOMAIN_NAME] [PERSON_NAME] [PERSON_NAME][EMAIL_ADDRESS][DOMAIN_…" at bounding box center [516, 23] width 1032 height 47
drag, startPoint x: 358, startPoint y: 19, endPoint x: 109, endPoint y: -2, distance: 249.9
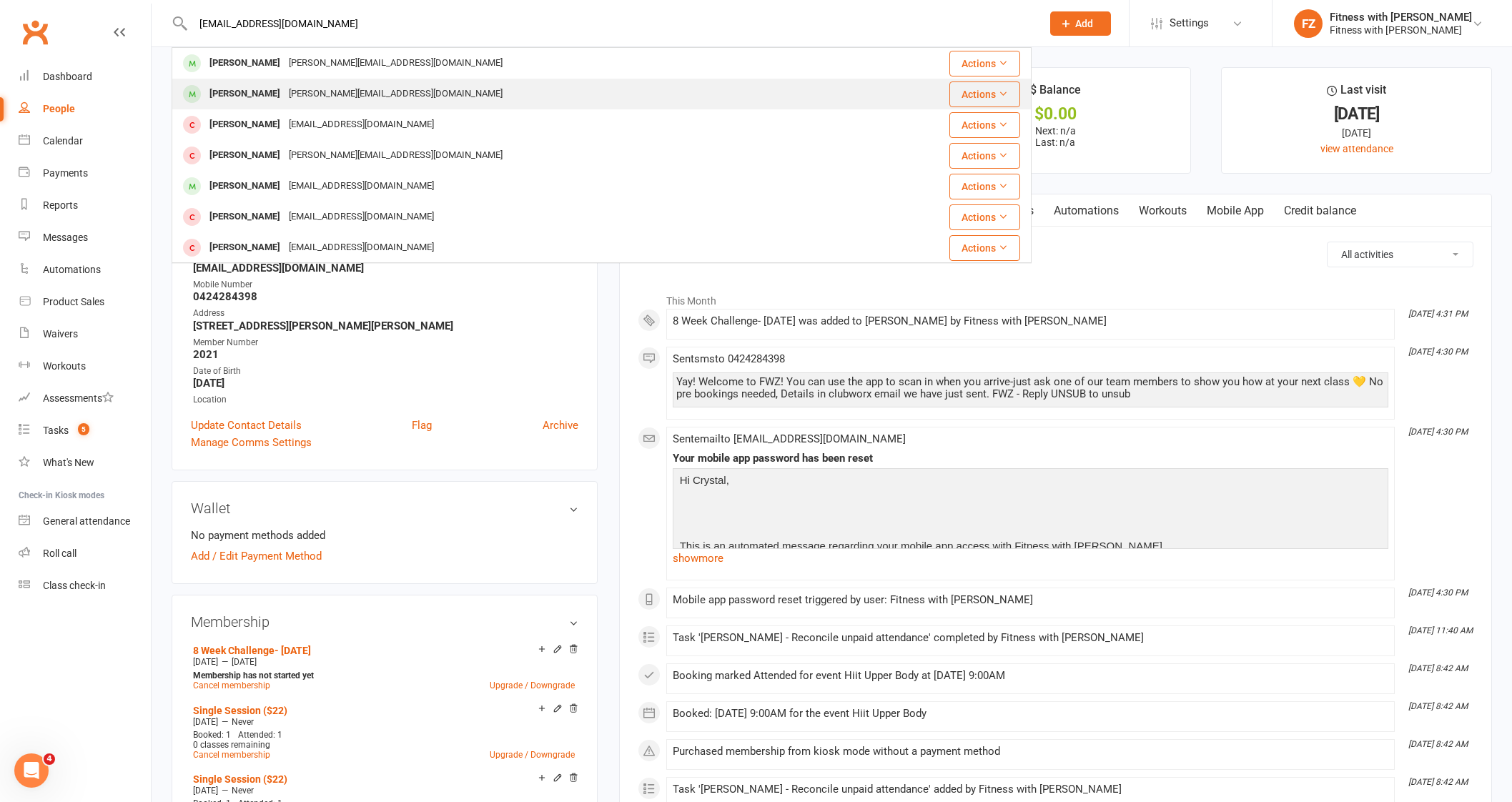
paste input "[PERSON_NAME][EMAIL_ADDRESS][PERSON_NAME][DOMAIN_NAME]"
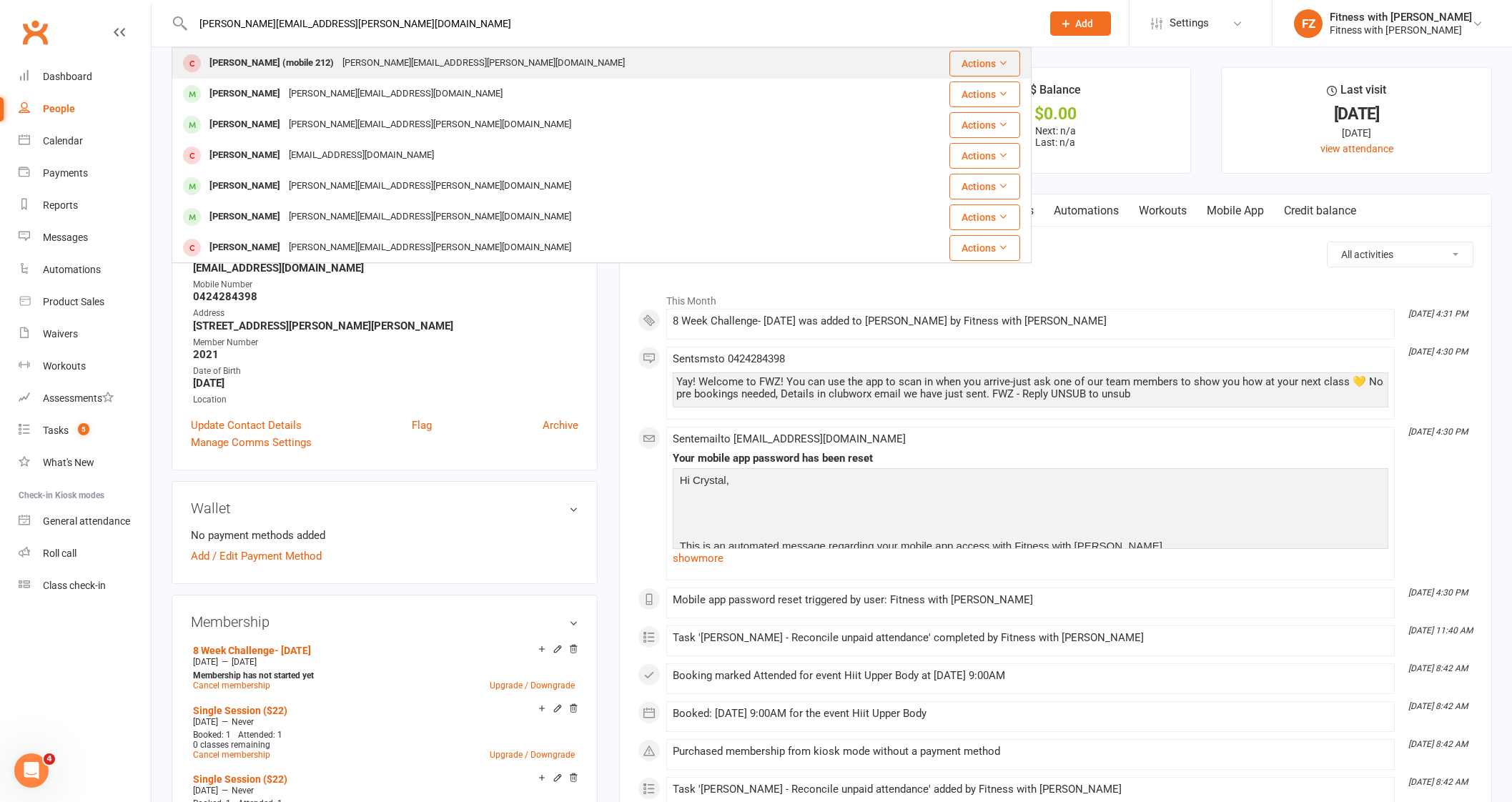
type input "[PERSON_NAME][EMAIL_ADDRESS][PERSON_NAME][DOMAIN_NAME]"
click at [420, 59] on div "[PERSON_NAME][EMAIL_ADDRESS][PERSON_NAME][DOMAIN_NAME]" at bounding box center [483, 63] width 291 height 21
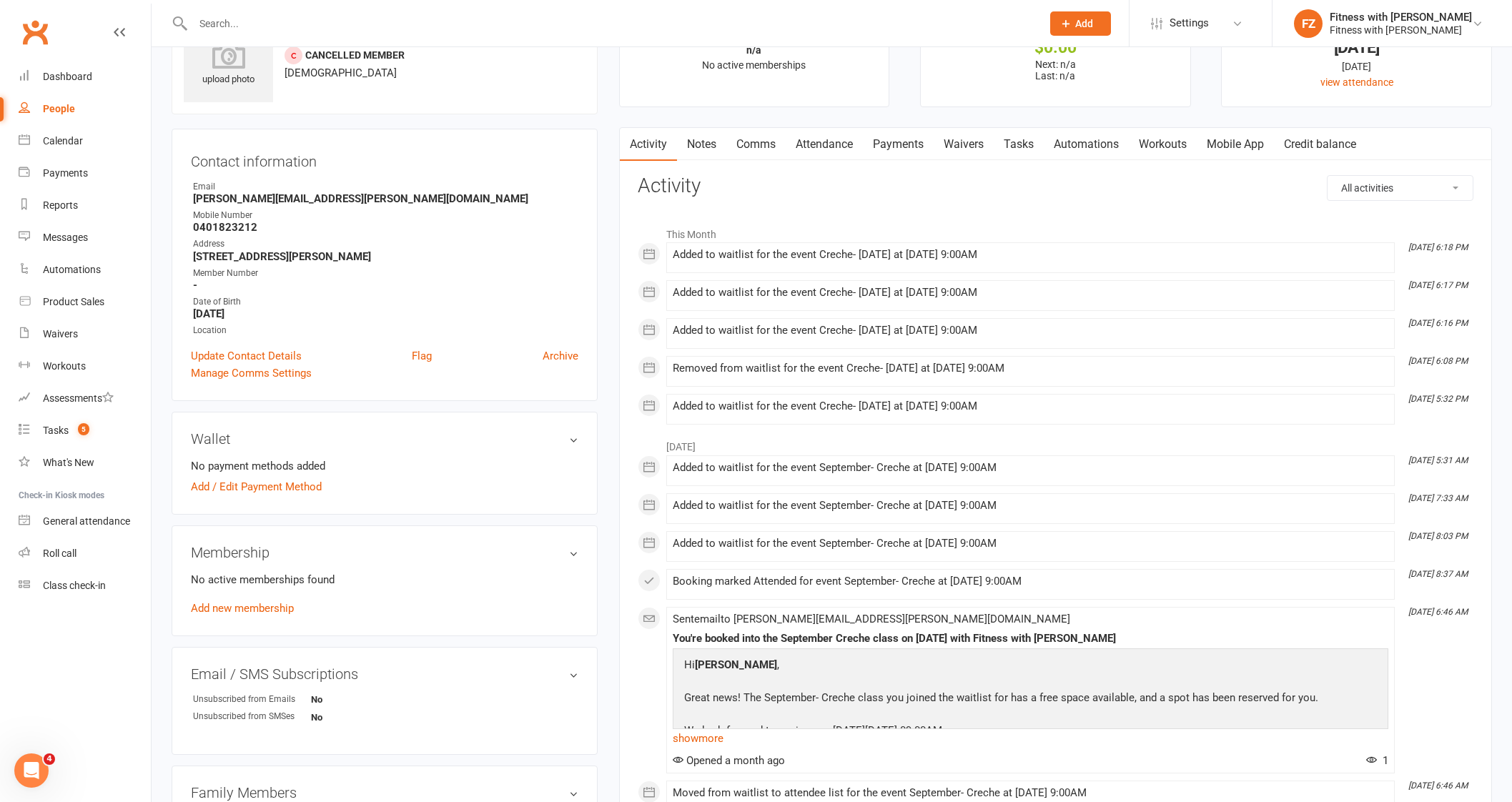
scroll to position [89, 0]
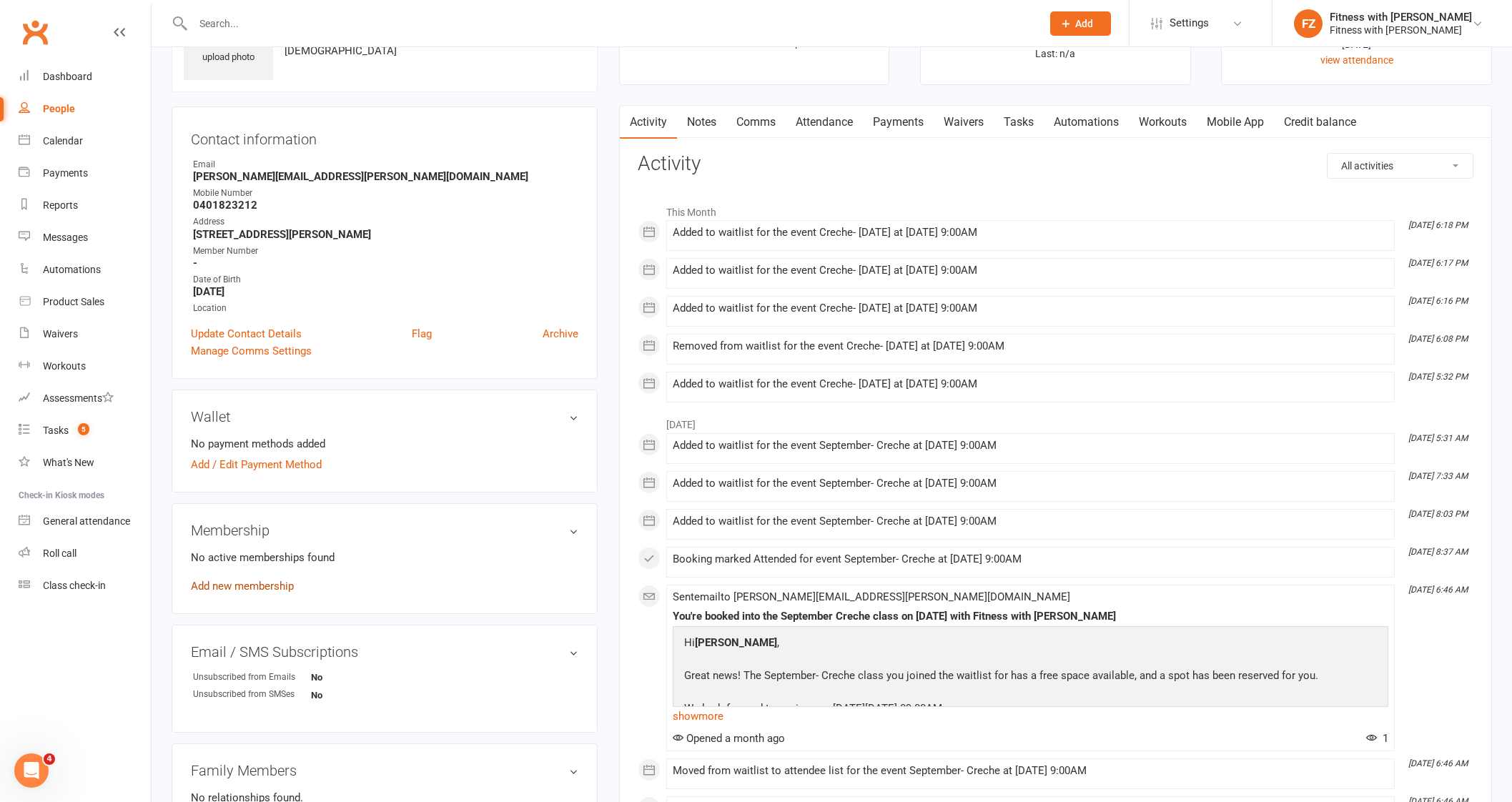
click at [267, 582] on link "Add new membership" at bounding box center [242, 586] width 103 height 13
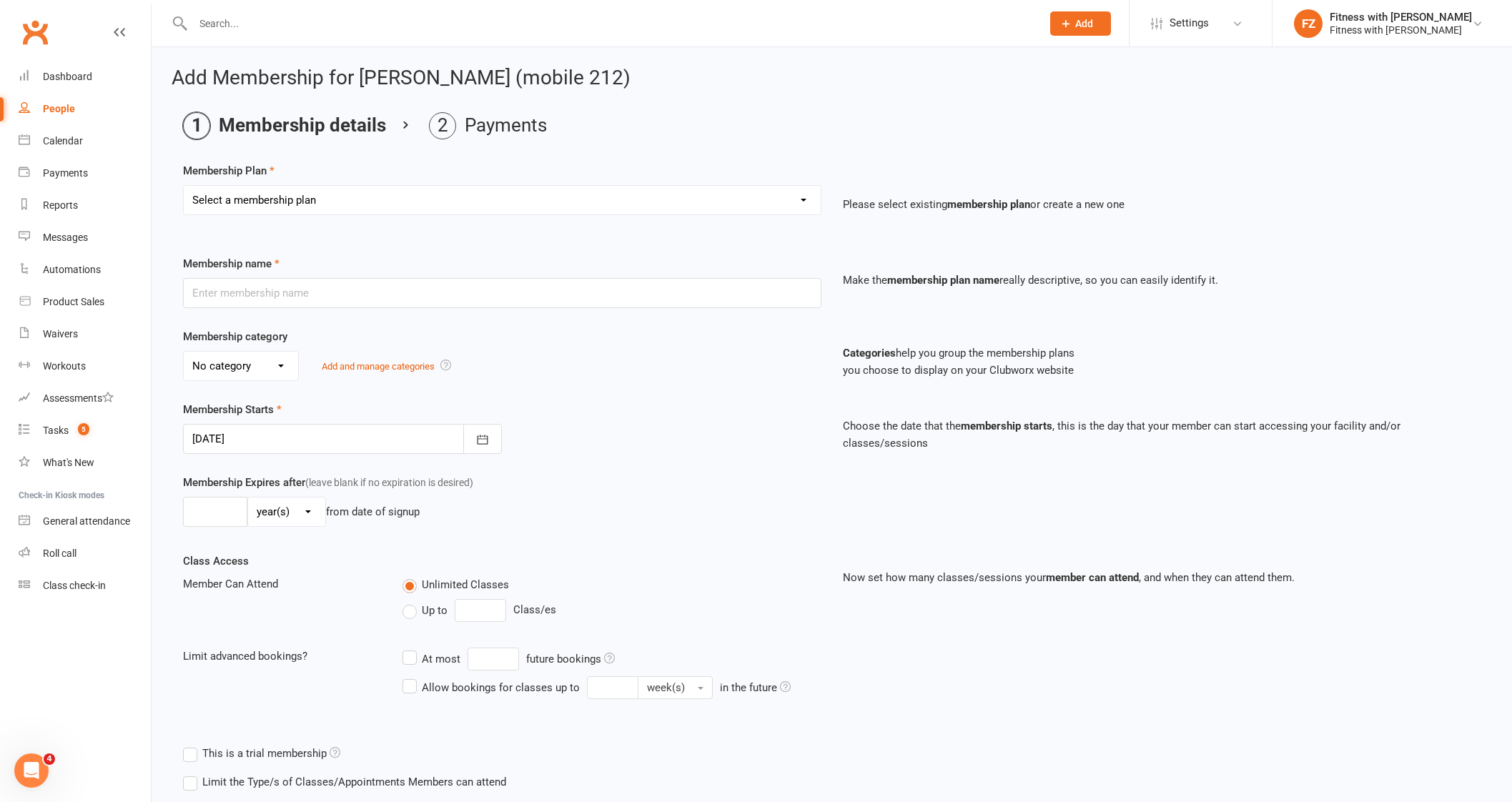
click at [365, 199] on select "Select a membership plan Create new Membership Plan Free 2 Week Trial Single Se…" at bounding box center [502, 200] width 637 height 28
select select "9"
click at [184, 186] on select "Select a membership plan Create new Membership Plan Free 2 Week Trial Single Se…" at bounding box center [502, 200] width 637 height 28
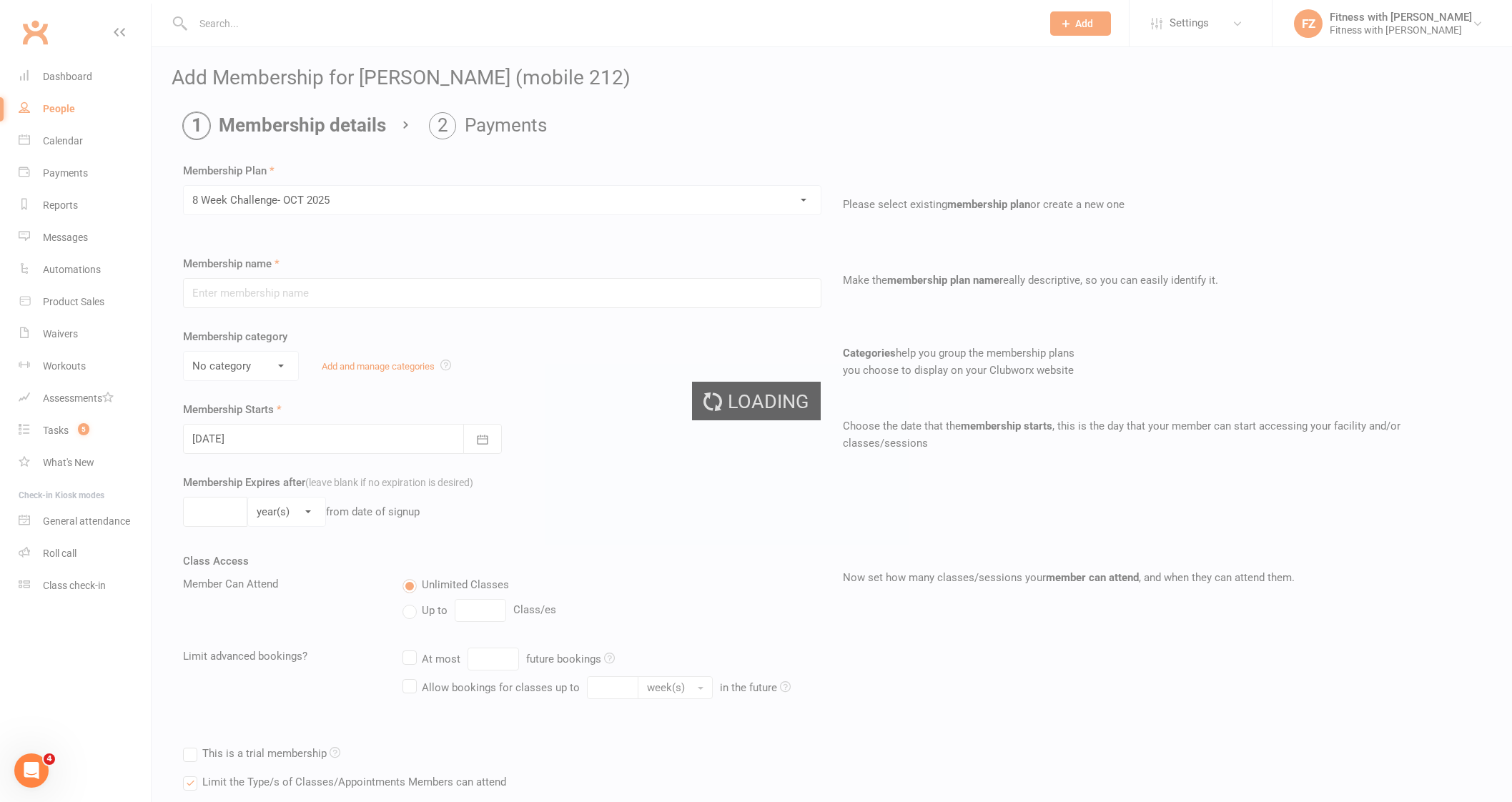
type input "8 Week Challenge- [DATE]"
type input "[DATE]"
type input "8"
select select "1"
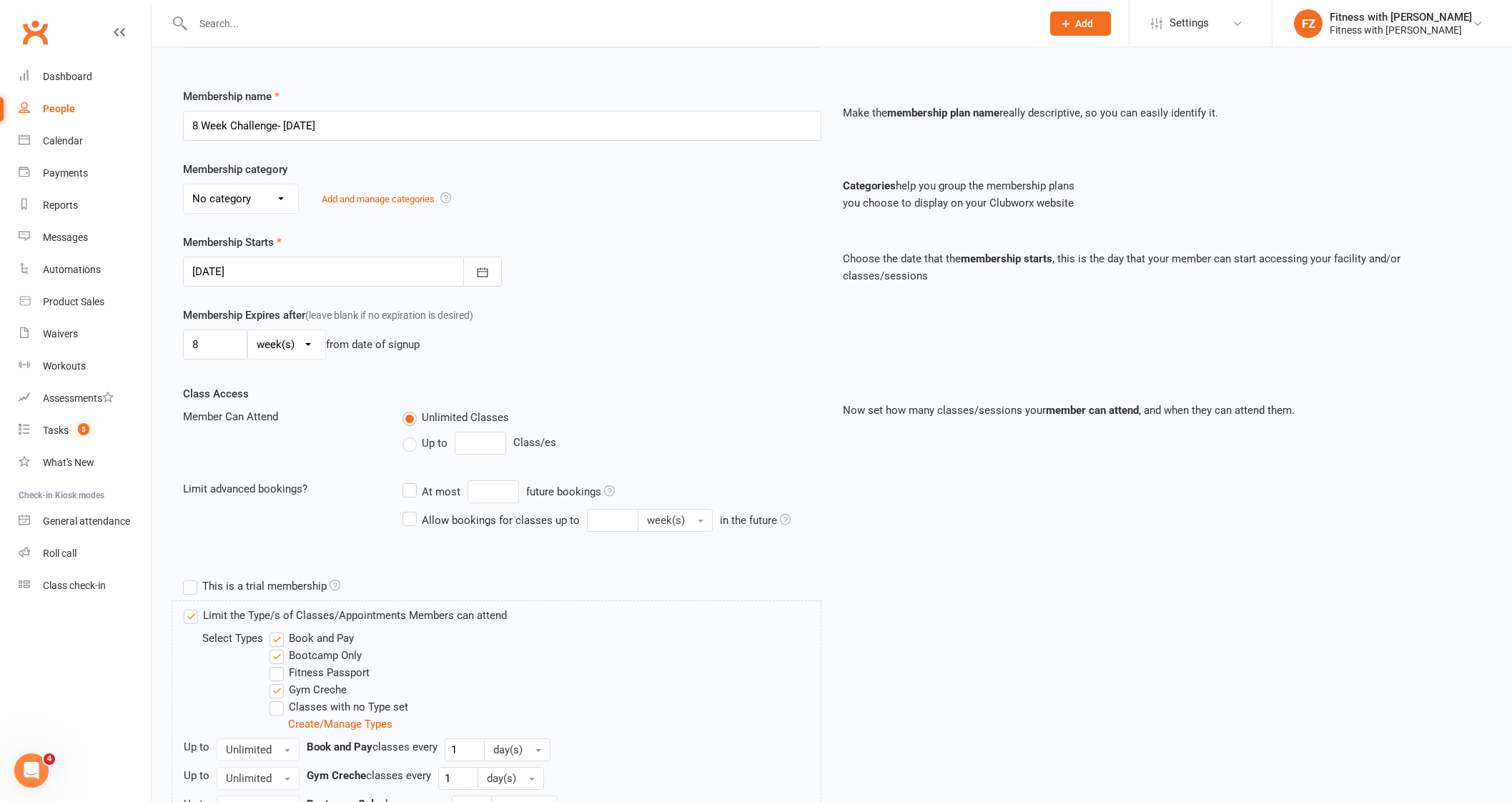
scroll to position [268, 0]
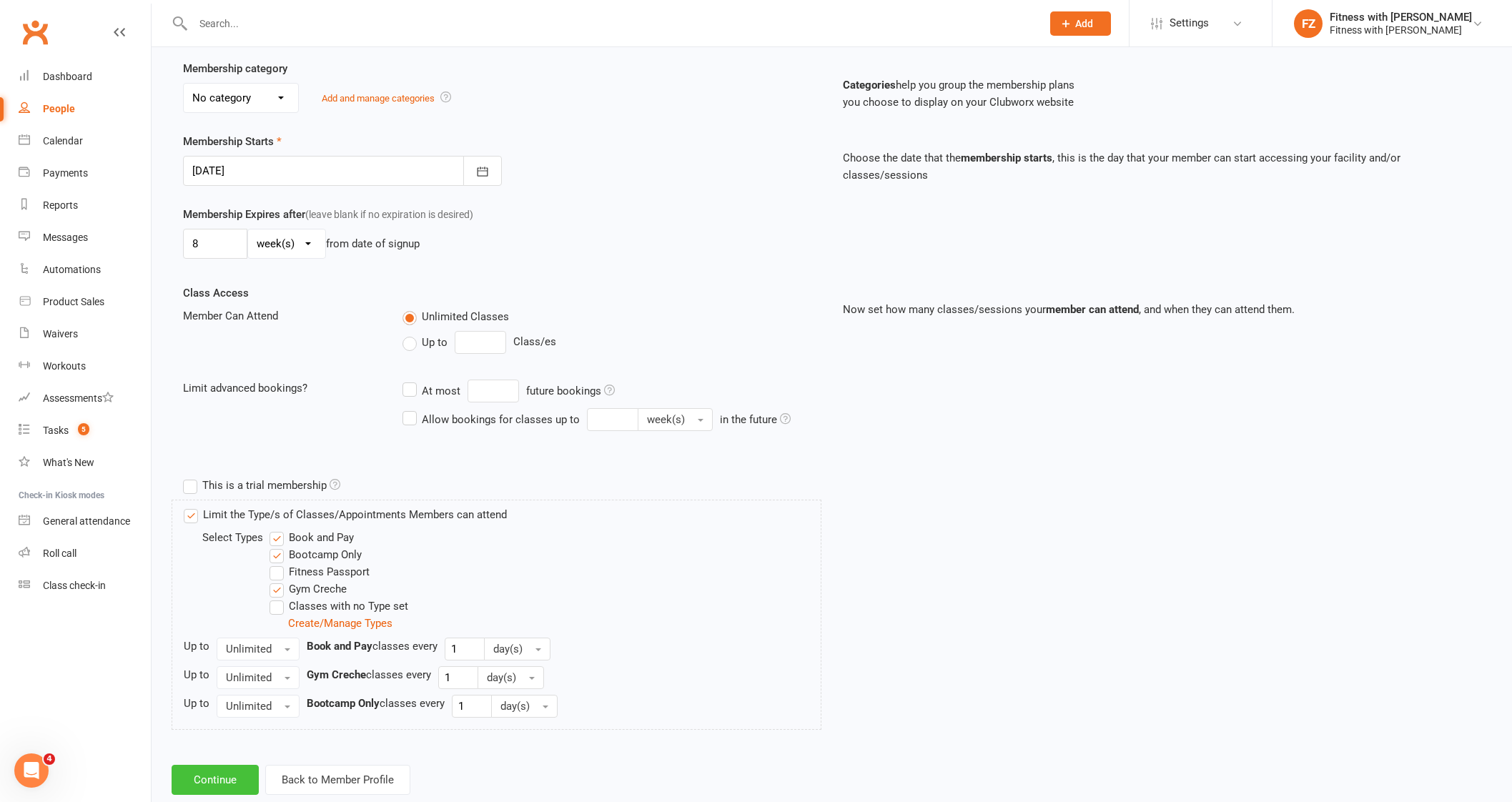
click at [228, 770] on button "Continue" at bounding box center [215, 780] width 87 height 30
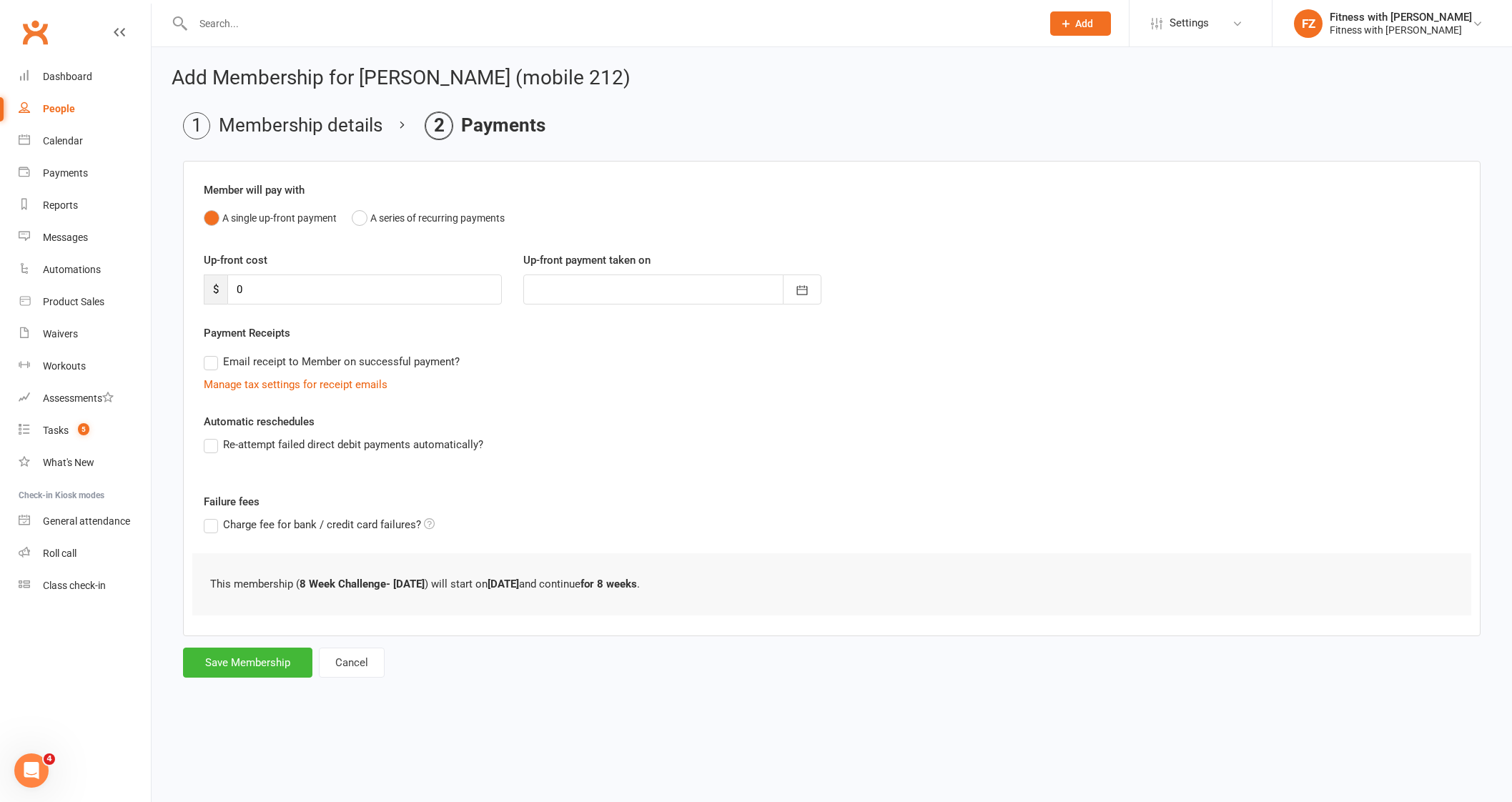
scroll to position [0, 0]
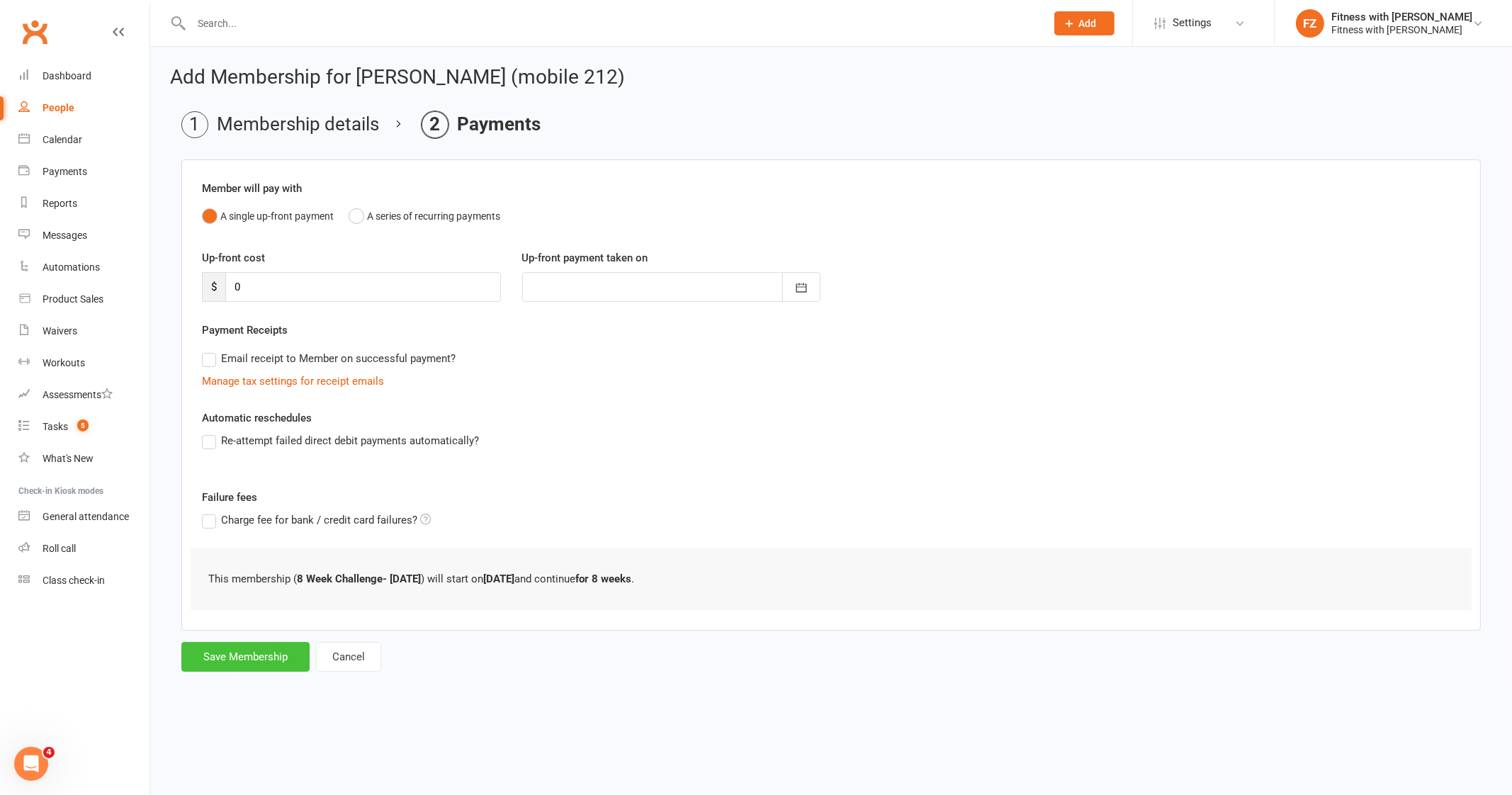
click at [242, 652] on button "Save Membership" at bounding box center [245, 656] width 129 height 30
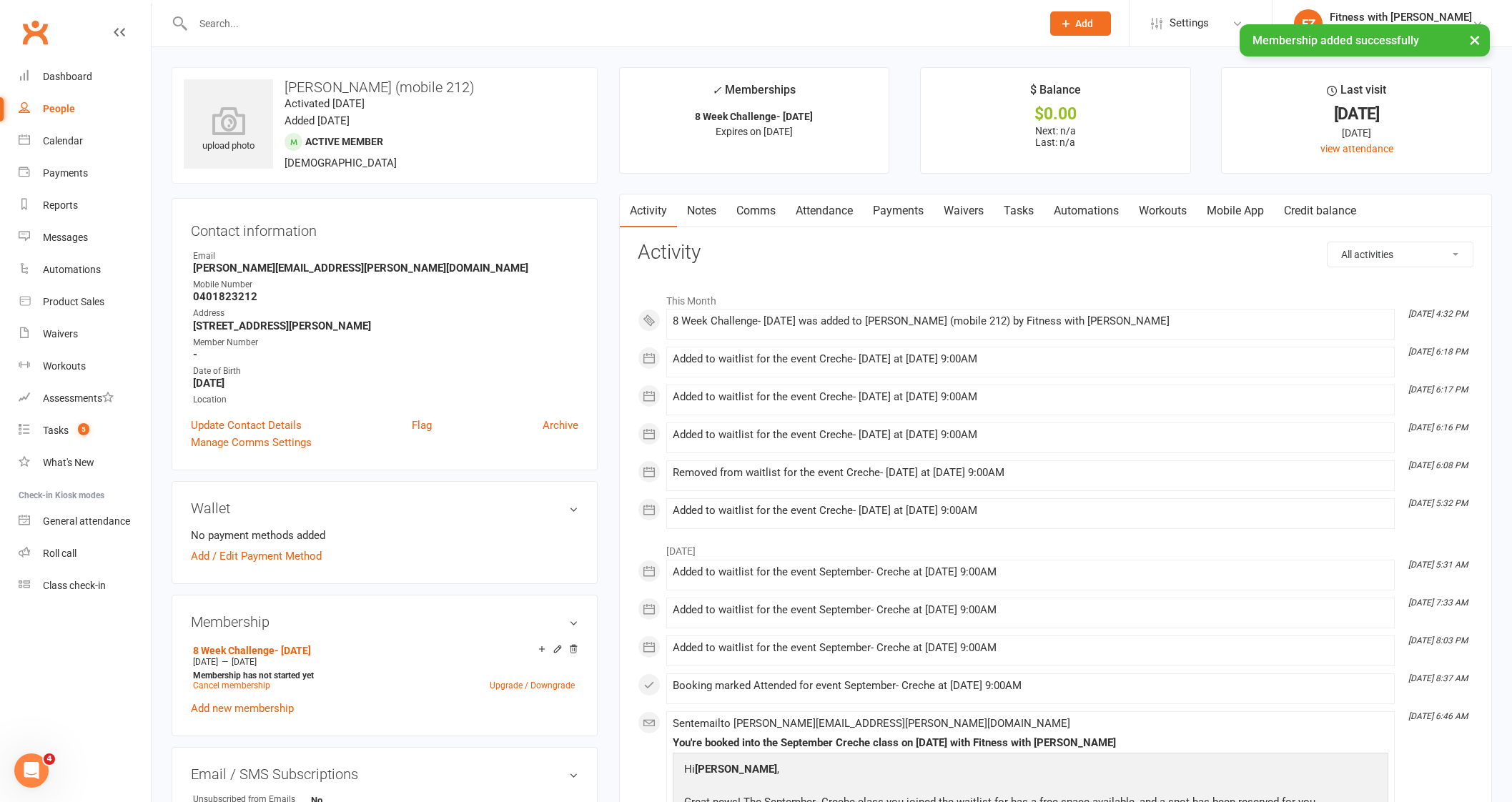
click at [1240, 211] on link "Mobile App" at bounding box center [1235, 211] width 78 height 33
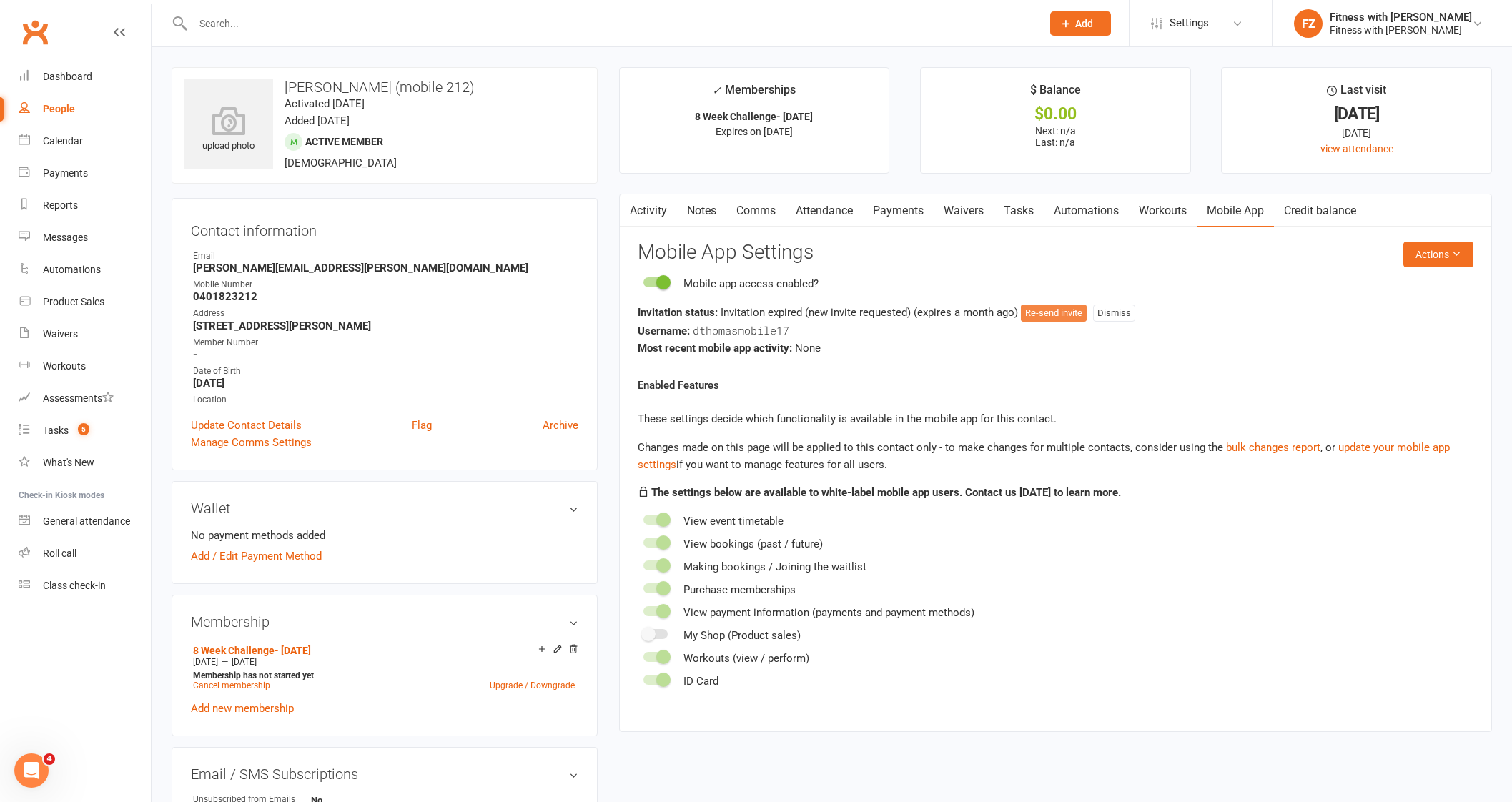
click at [1051, 312] on button "Re-send invite" at bounding box center [1053, 313] width 66 height 17
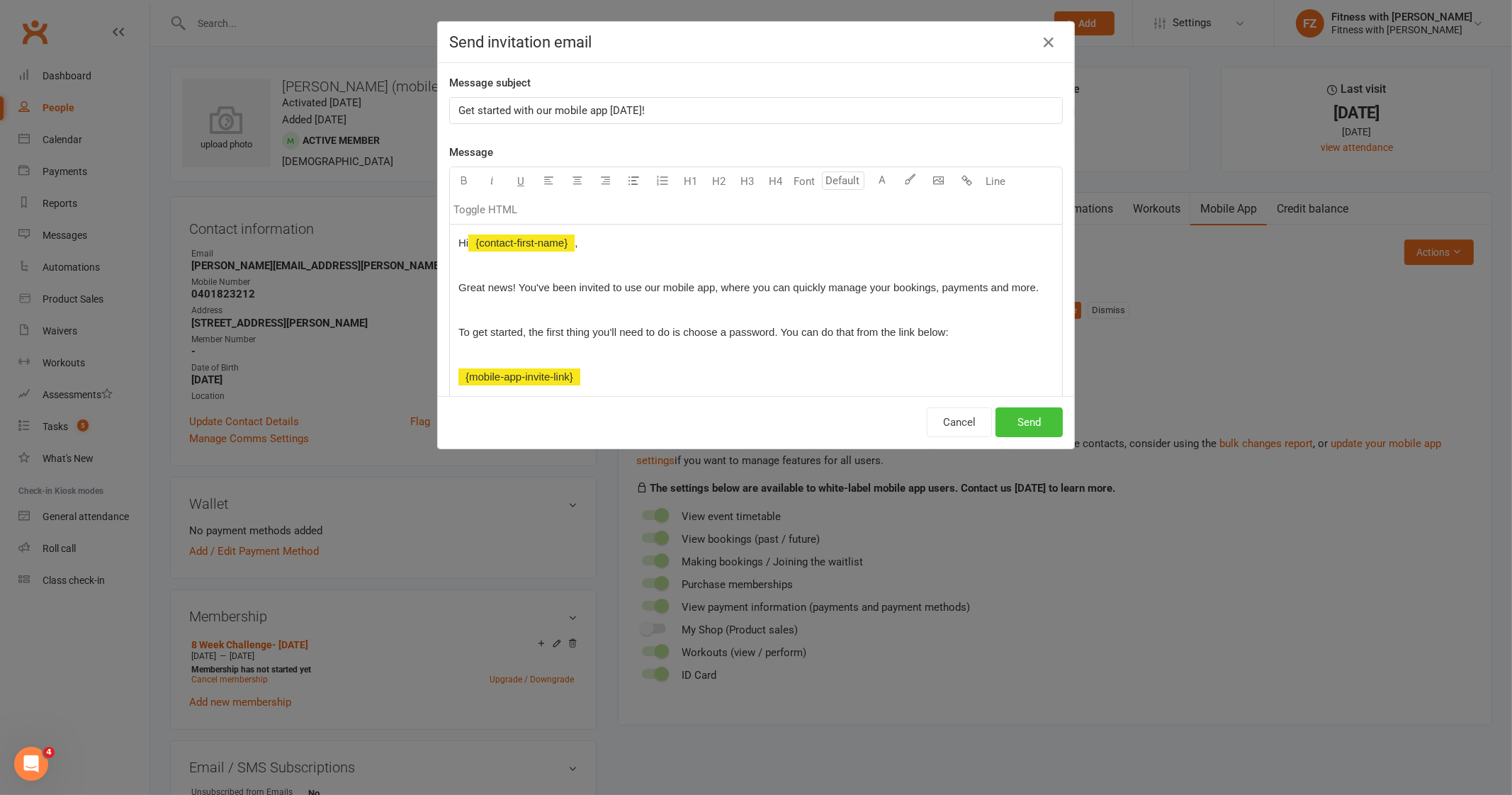
click at [1020, 416] on button "Send" at bounding box center [1029, 422] width 67 height 30
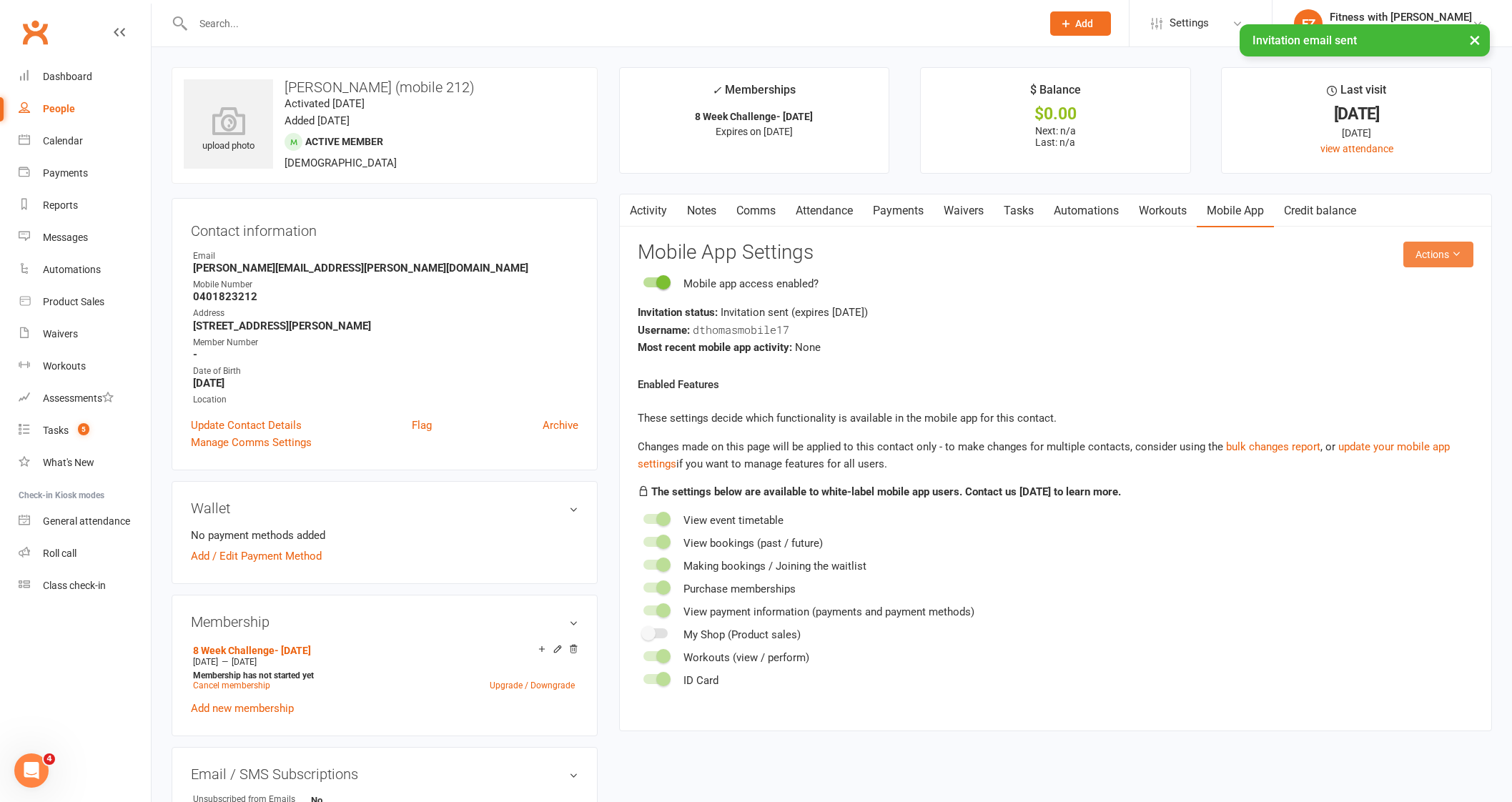
click at [1434, 266] on button "Actions" at bounding box center [1438, 254] width 70 height 26
click at [1382, 344] on link "Reset password" at bounding box center [1388, 343] width 142 height 28
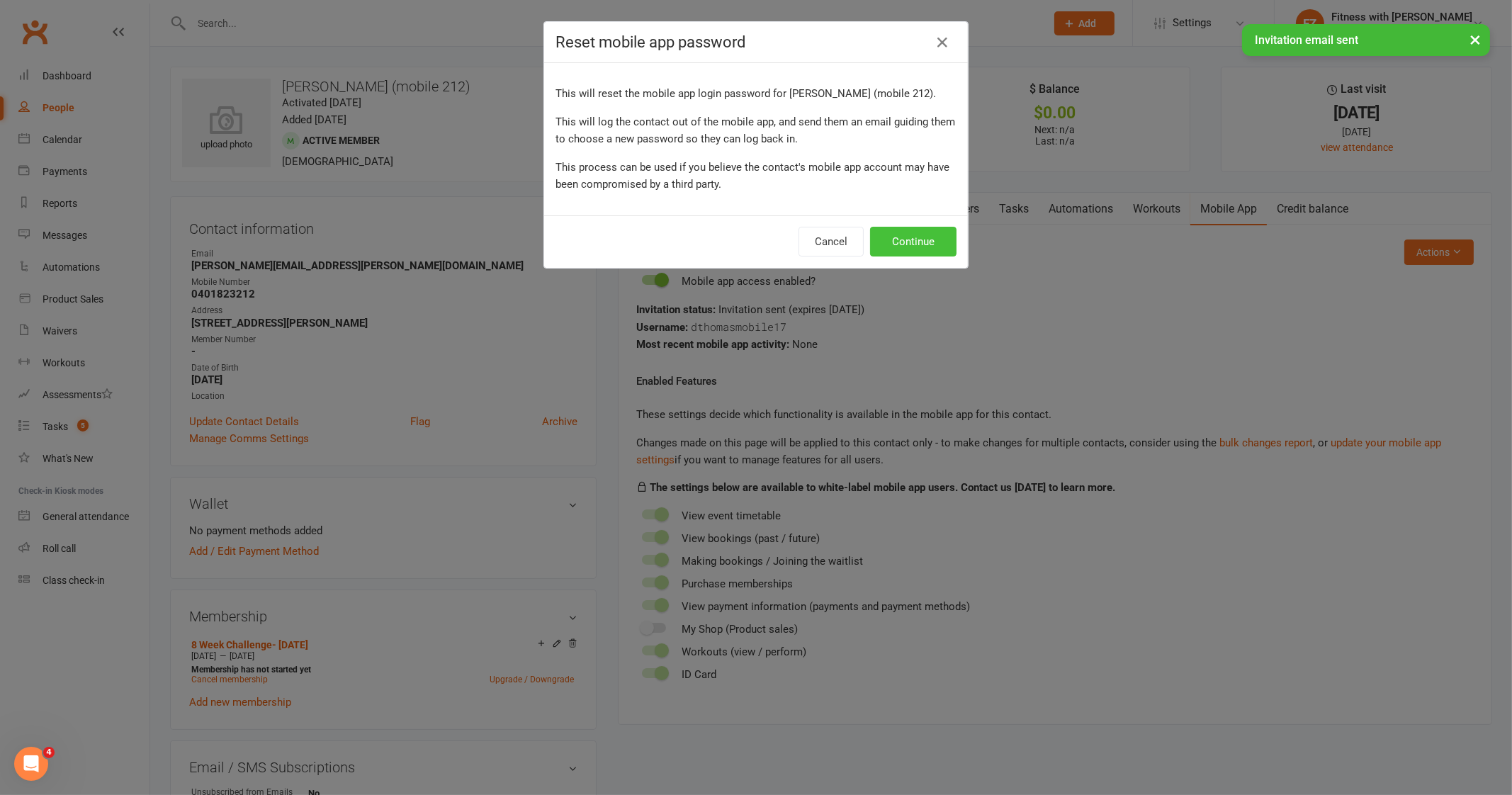
click at [934, 245] on button "Continue" at bounding box center [913, 241] width 86 height 30
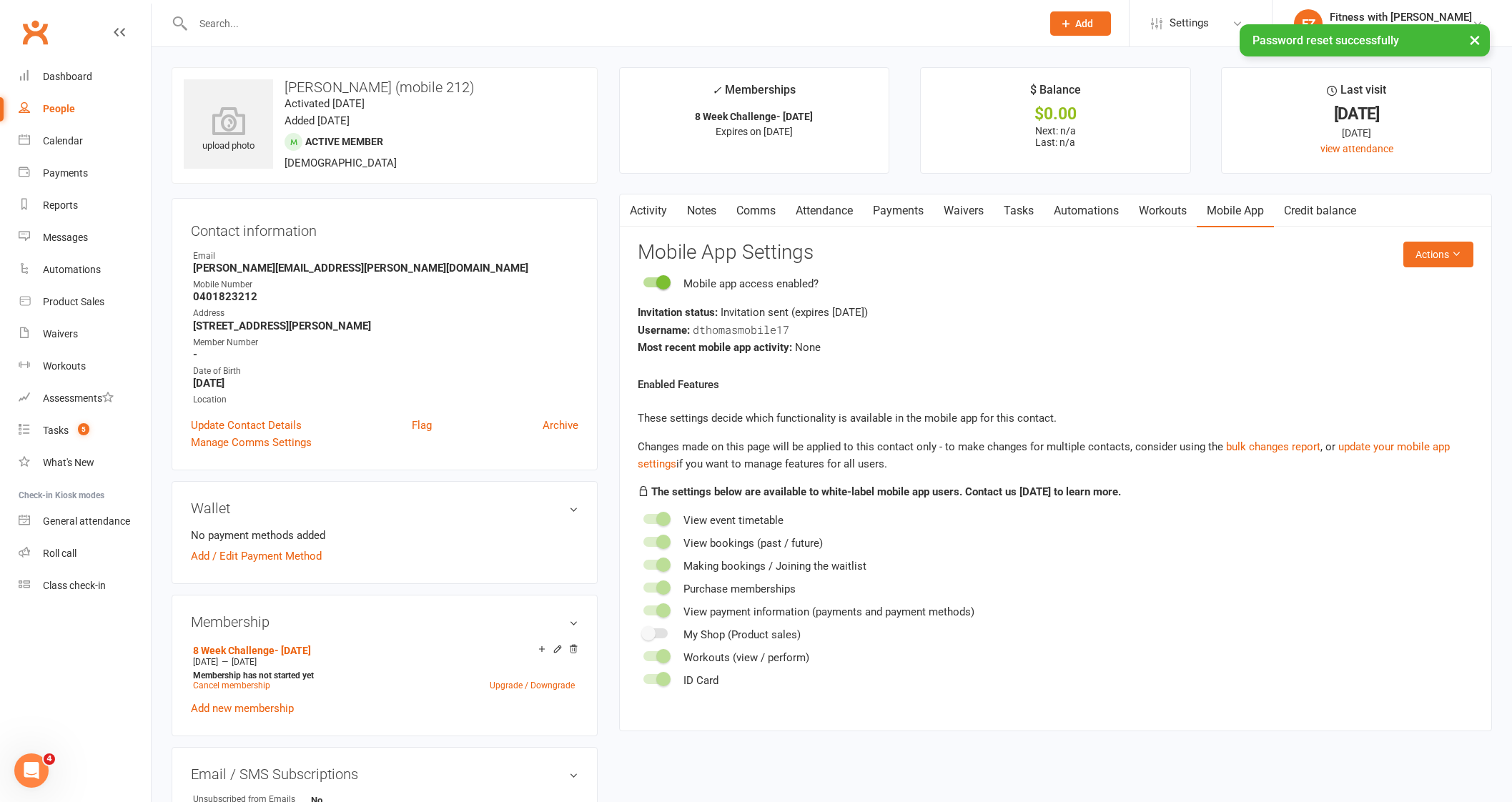
click at [756, 217] on link "Comms" at bounding box center [756, 211] width 59 height 33
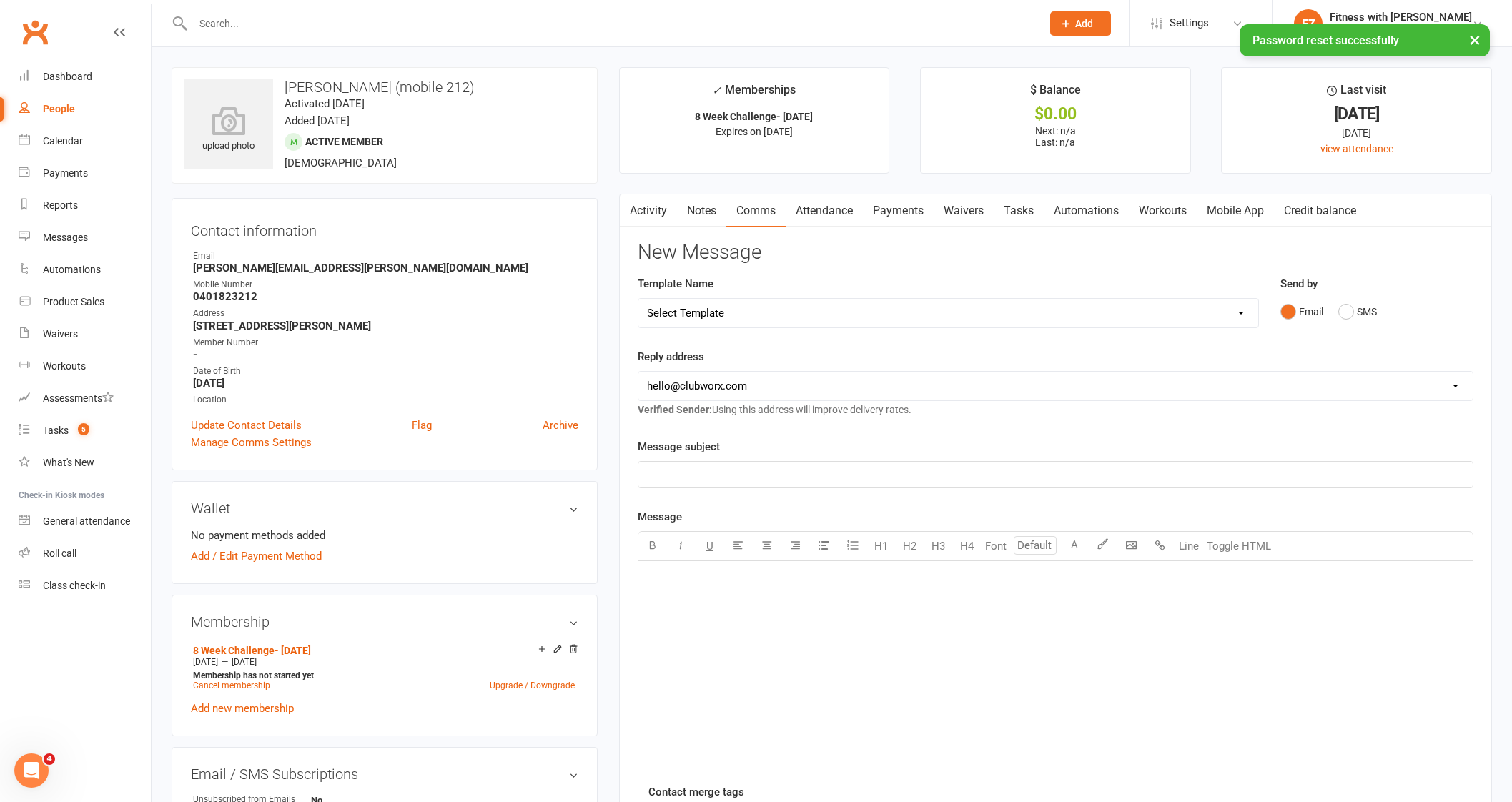
click at [742, 292] on div "Template Name Select Template [Email] 2025- Fitness Passport login [Email] 2 we…" at bounding box center [948, 301] width 621 height 53
click at [744, 312] on select "Select Template [Email] 2025- Fitness Passport login [Email] 2 week free trial …" at bounding box center [948, 313] width 620 height 28
select select "7"
click at [639, 299] on select "Select Template [Email] 2025- Fitness Passport login [Email] 2 week free trial …" at bounding box center [948, 313] width 620 height 28
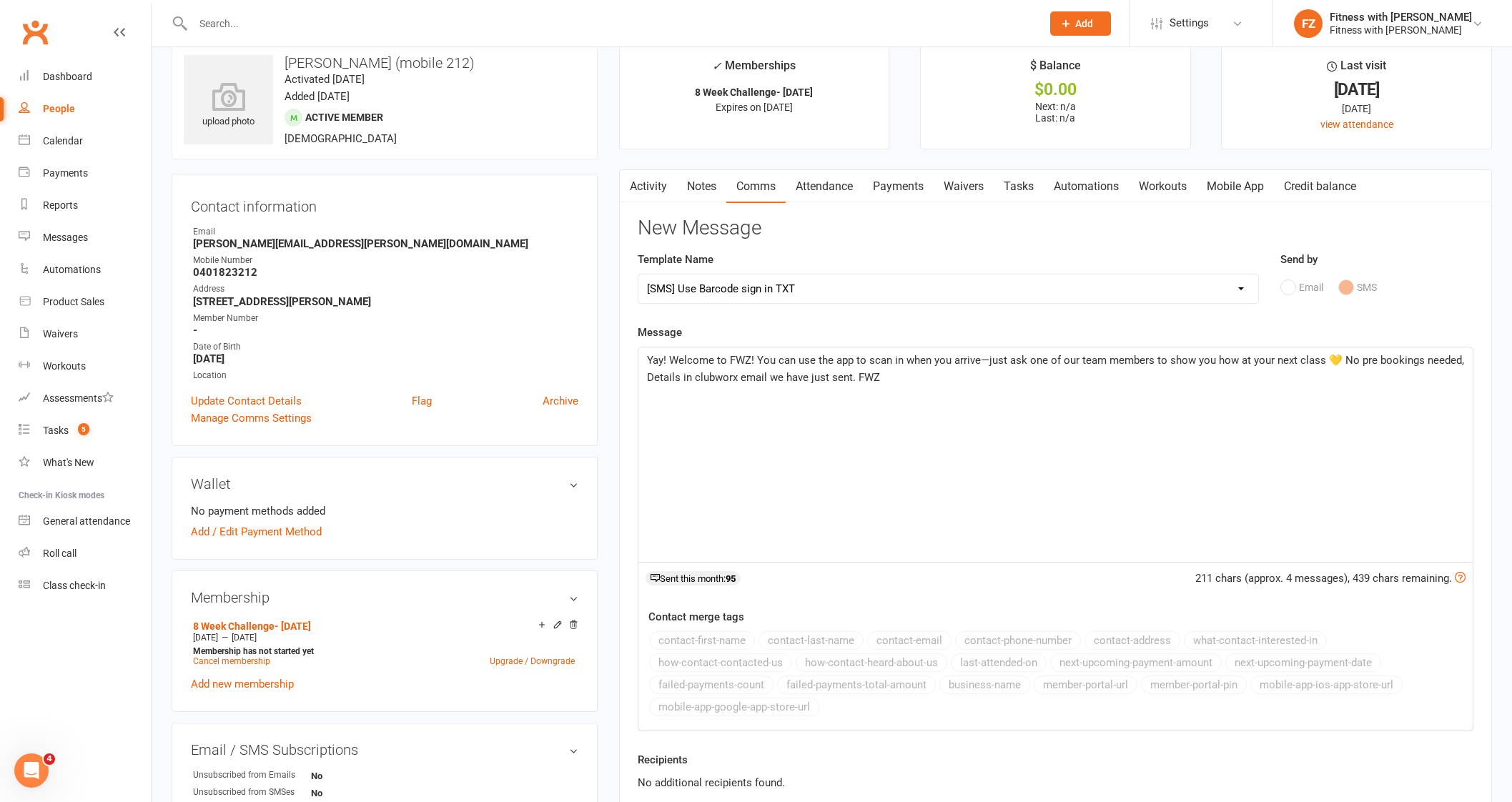
scroll to position [178, 0]
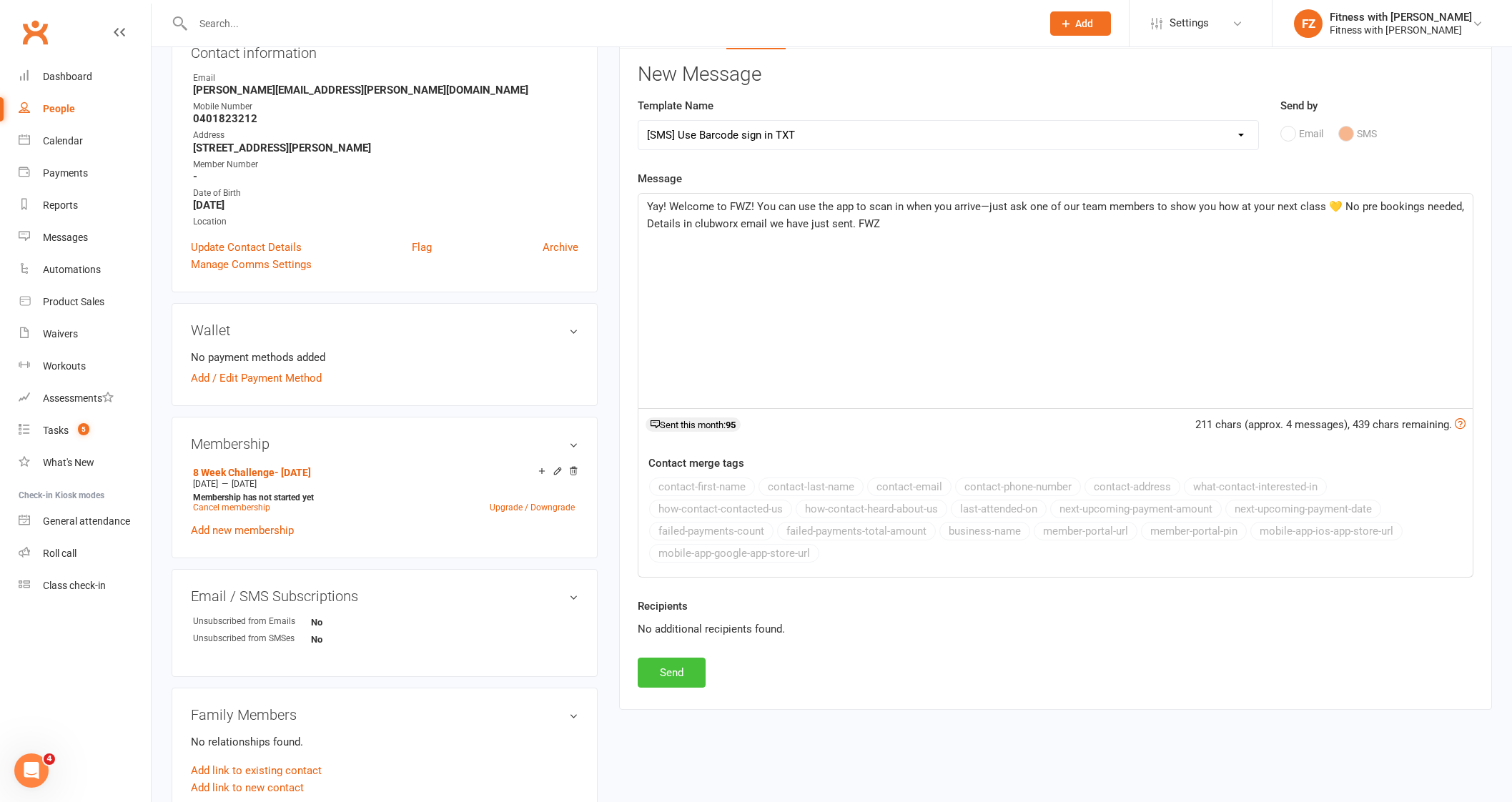
click at [665, 660] on button "Send" at bounding box center [672, 672] width 68 height 30
select select
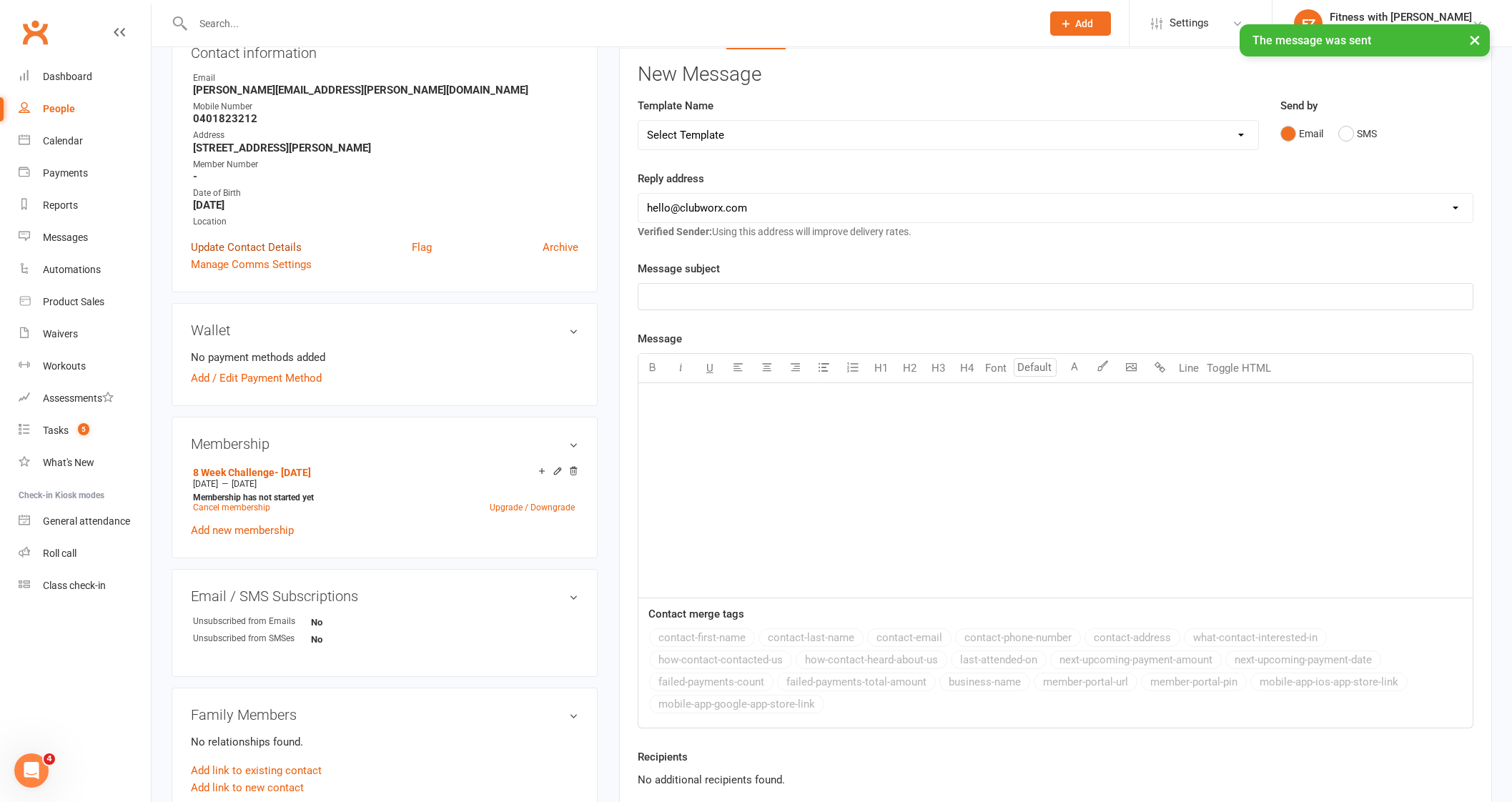
click at [257, 251] on link "Update Contact Details" at bounding box center [246, 248] width 111 height 17
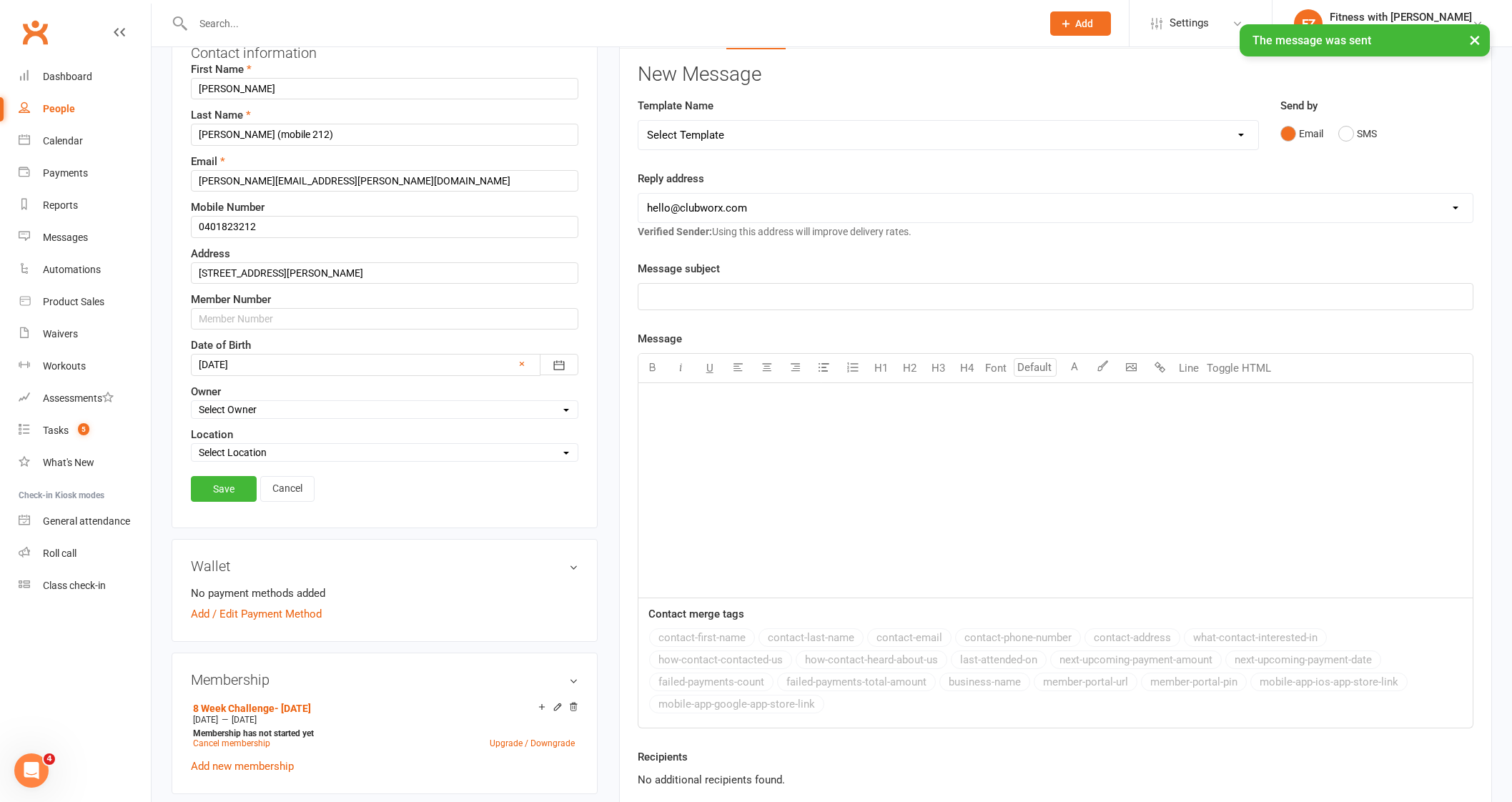
scroll to position [67, 0]
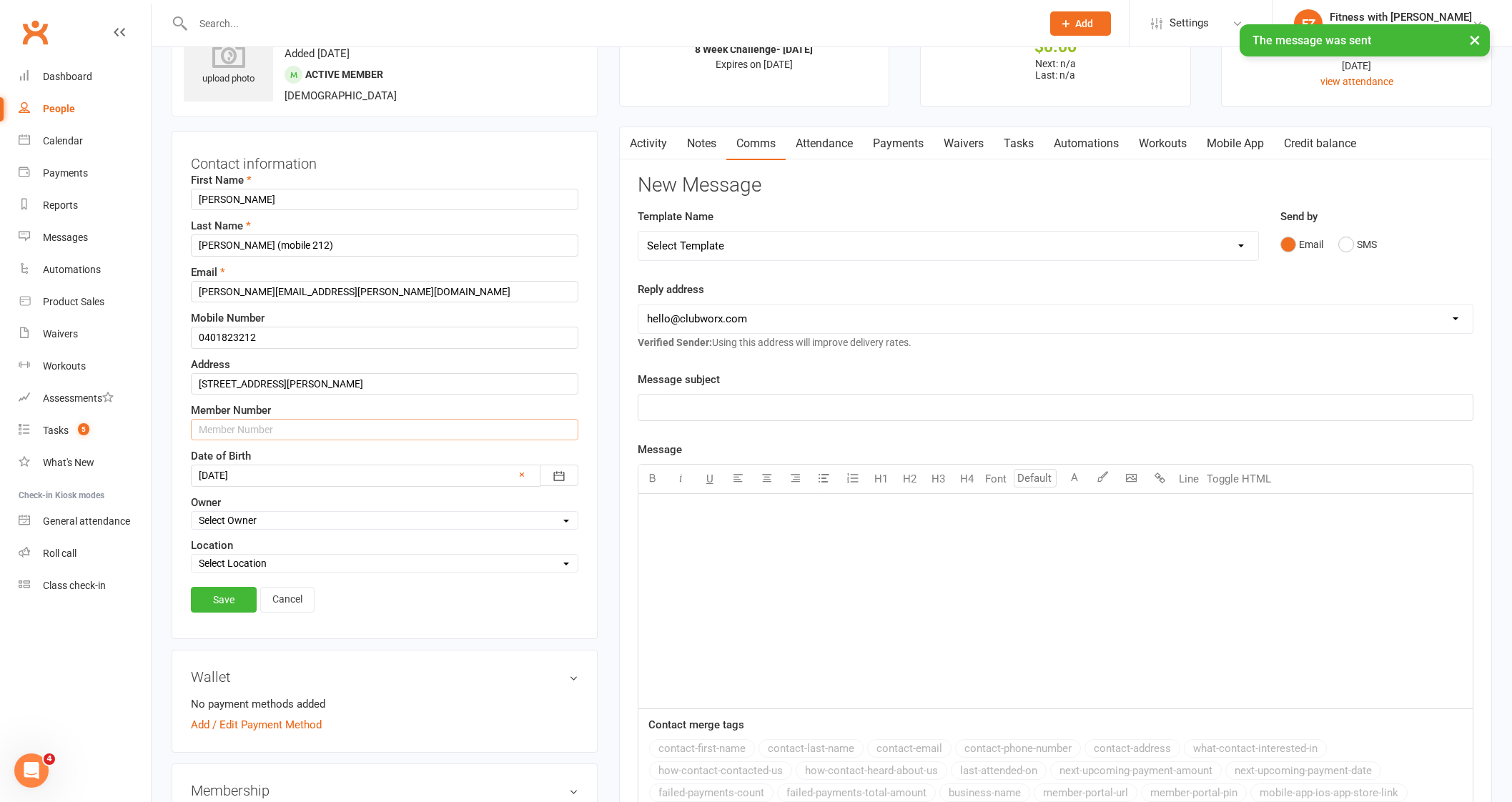
click at [243, 432] on input "text" at bounding box center [385, 429] width 388 height 21
click at [220, 587] on link "Save" at bounding box center [223, 600] width 66 height 26
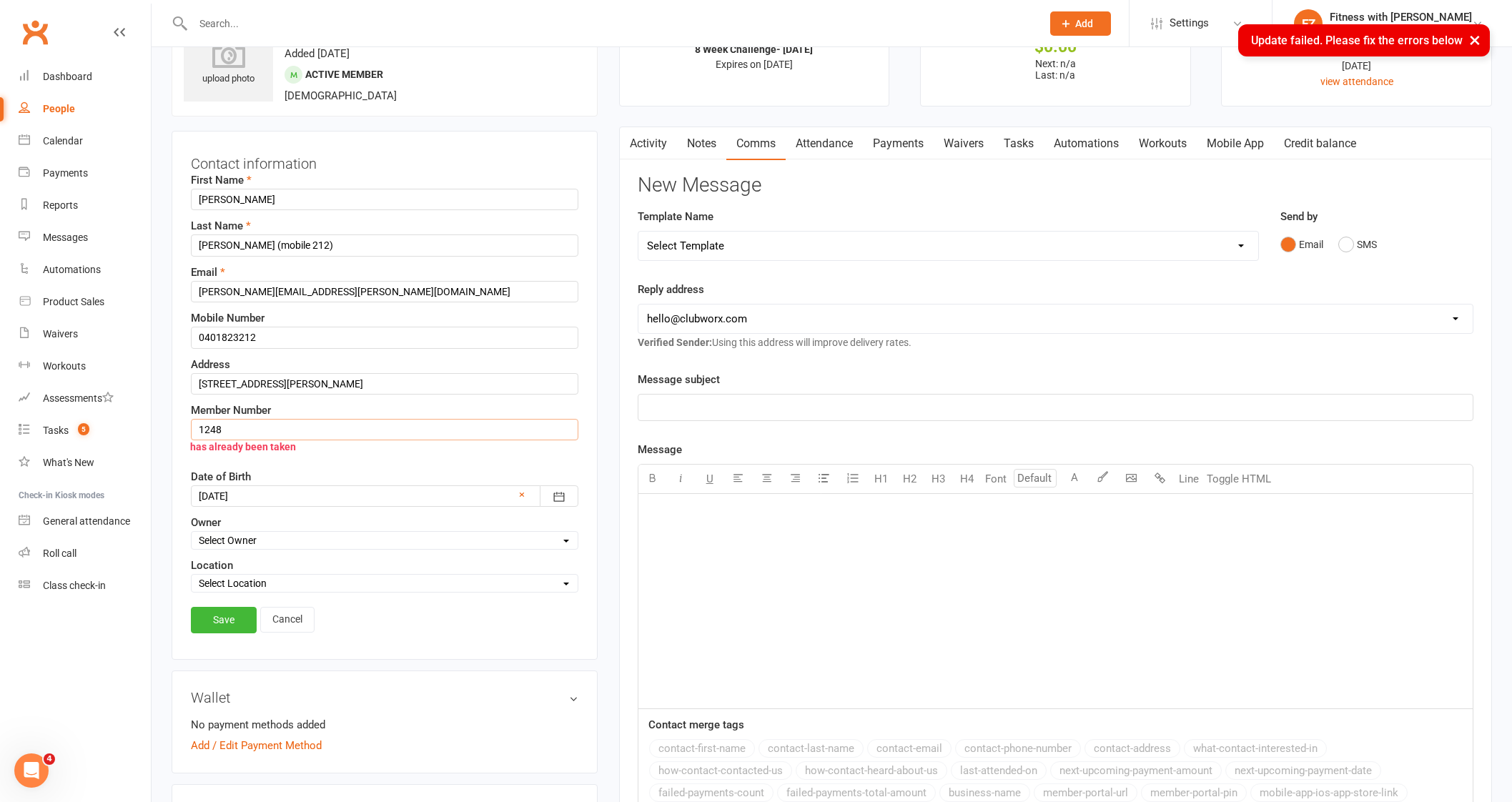
click at [269, 426] on input "1248" at bounding box center [385, 429] width 388 height 21
click at [230, 623] on link "Save" at bounding box center [223, 619] width 66 height 26
drag, startPoint x: 233, startPoint y: 428, endPoint x: 240, endPoint y: 415, distance: 14.8
click at [188, 428] on div "Contact information First Name [PERSON_NAME] Last Name [PERSON_NAME] (mobile 21…" at bounding box center [385, 395] width 426 height 528
click at [207, 607] on link "Save" at bounding box center [223, 619] width 66 height 26
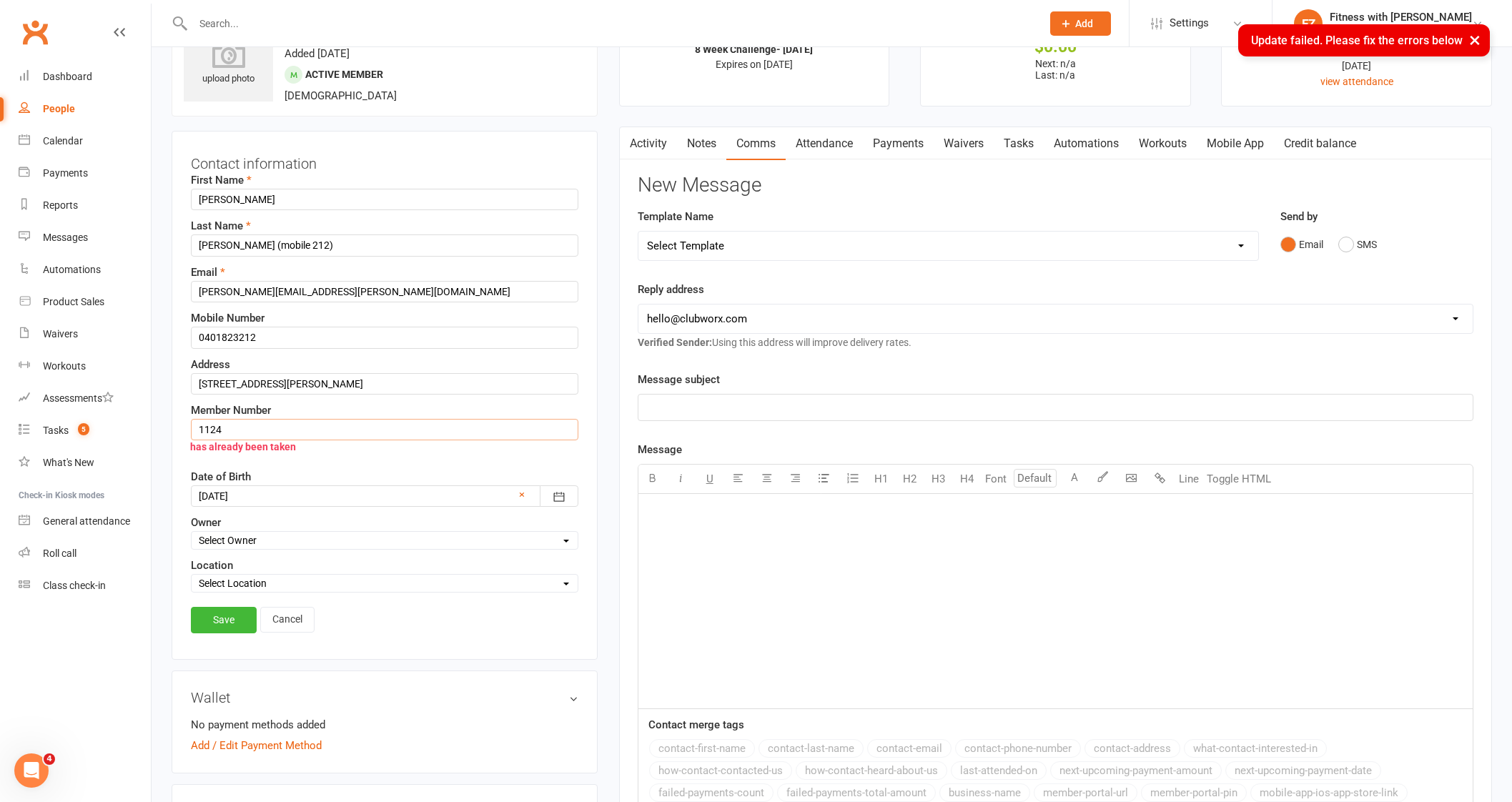
drag, startPoint x: 248, startPoint y: 425, endPoint x: 207, endPoint y: 429, distance: 41.2
click at [207, 429] on input "1124" at bounding box center [385, 429] width 388 height 21
click at [225, 625] on link "Save" at bounding box center [223, 619] width 66 height 26
click at [253, 410] on label "Member Number" at bounding box center [230, 410] width 80 height 17
click at [243, 437] on div "has already been taken" at bounding box center [377, 446] width 402 height 27
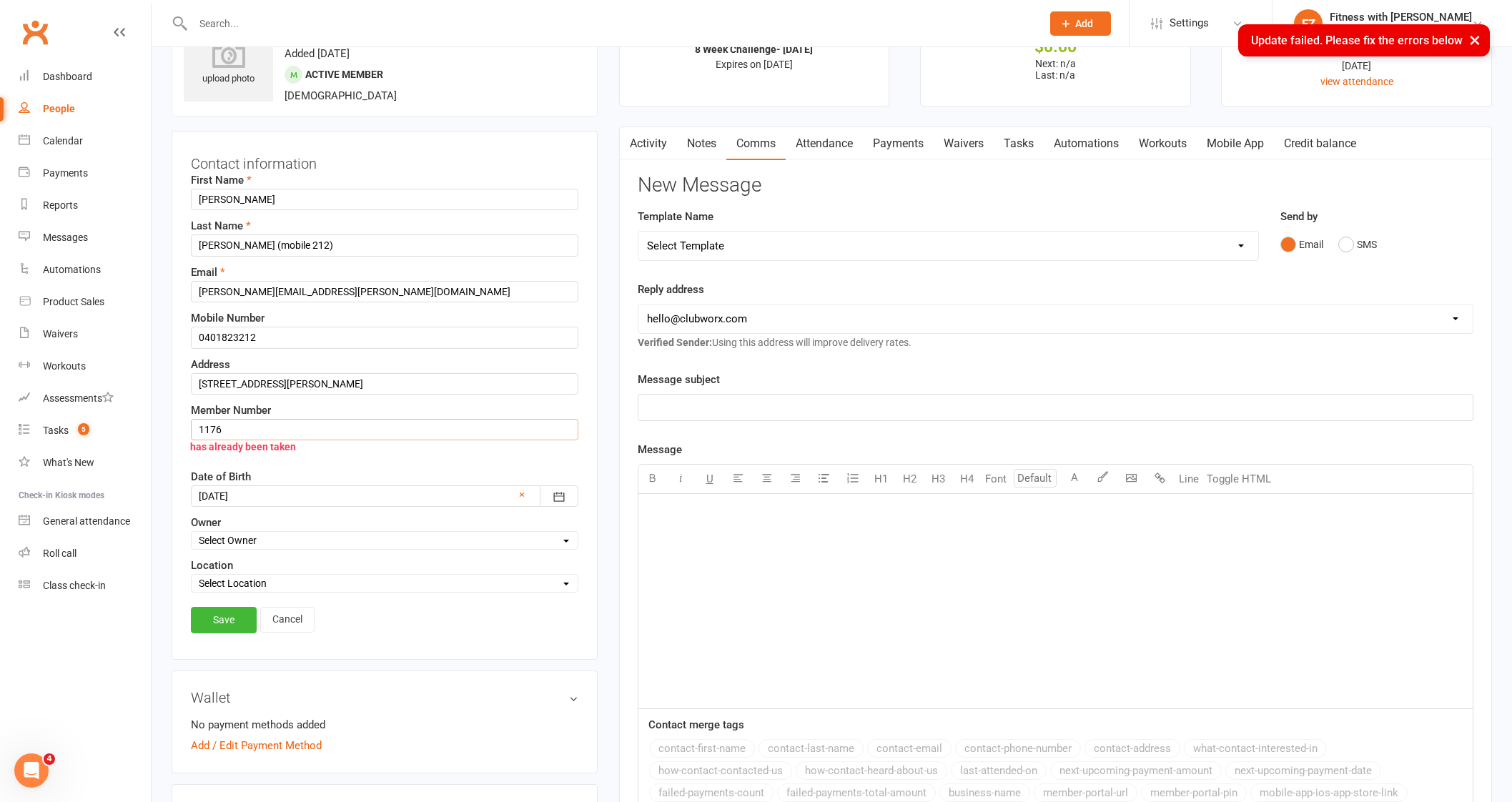
click at [229, 426] on input "1176" at bounding box center [385, 429] width 388 height 21
click at [207, 616] on link "Save" at bounding box center [223, 619] width 66 height 26
click at [236, 423] on input "1175" at bounding box center [385, 429] width 388 height 21
click at [244, 625] on link "Save" at bounding box center [223, 619] width 66 height 26
click at [277, 418] on input "1145" at bounding box center [385, 429] width 388 height 21
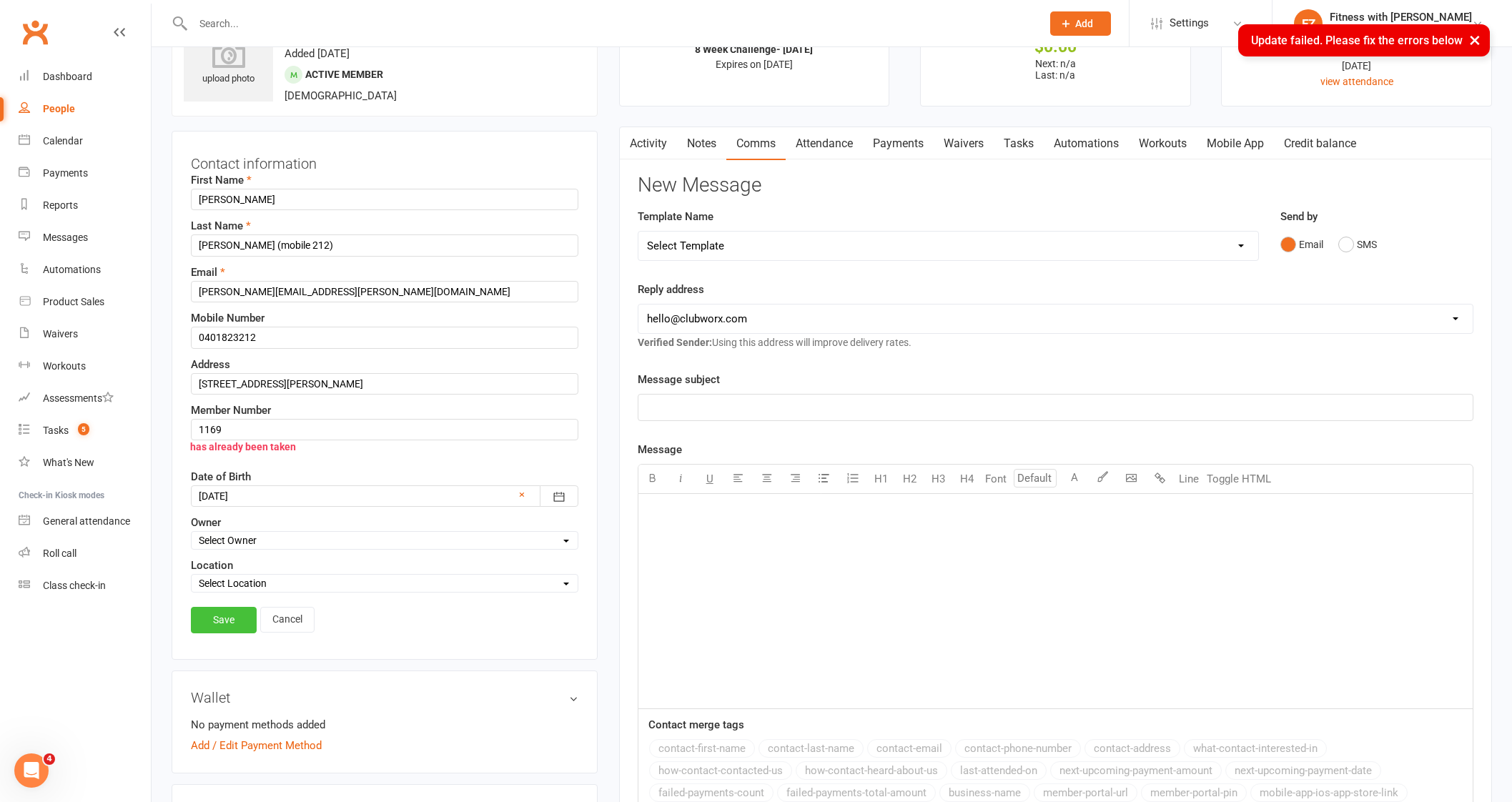
drag, startPoint x: 236, startPoint y: 593, endPoint x: 239, endPoint y: 606, distance: 13.3
click at [237, 595] on div "Contact information First Name [PERSON_NAME] Last Name [PERSON_NAME] (mobile 21…" at bounding box center [385, 395] width 426 height 528
click at [239, 611] on link "Save" at bounding box center [223, 619] width 66 height 26
drag, startPoint x: 241, startPoint y: 424, endPoint x: 187, endPoint y: 430, distance: 54.3
click at [187, 430] on div "Contact information First Name [PERSON_NAME] Last Name [PERSON_NAME] (mobile 21…" at bounding box center [385, 395] width 426 height 528
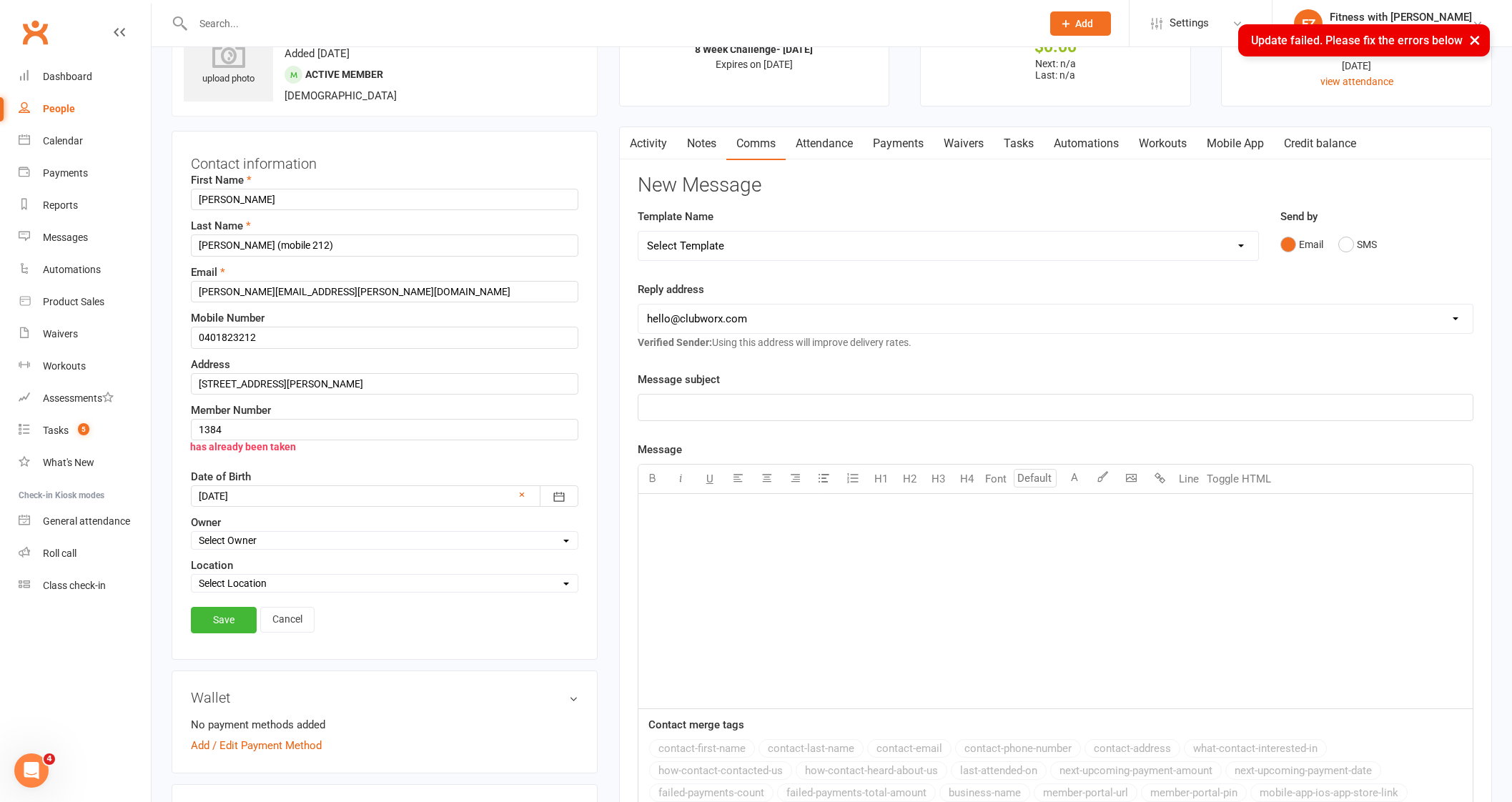
click at [218, 641] on div "Contact information First Name [PERSON_NAME] Last Name [PERSON_NAME] (mobile 21…" at bounding box center [385, 395] width 426 height 528
click at [225, 631] on div "Save Cancel" at bounding box center [385, 623] width 388 height 33
drag, startPoint x: 239, startPoint y: 615, endPoint x: 240, endPoint y: 624, distance: 9.1
click at [240, 624] on link "Save" at bounding box center [223, 619] width 66 height 26
drag, startPoint x: 271, startPoint y: 423, endPoint x: 262, endPoint y: 423, distance: 9.0
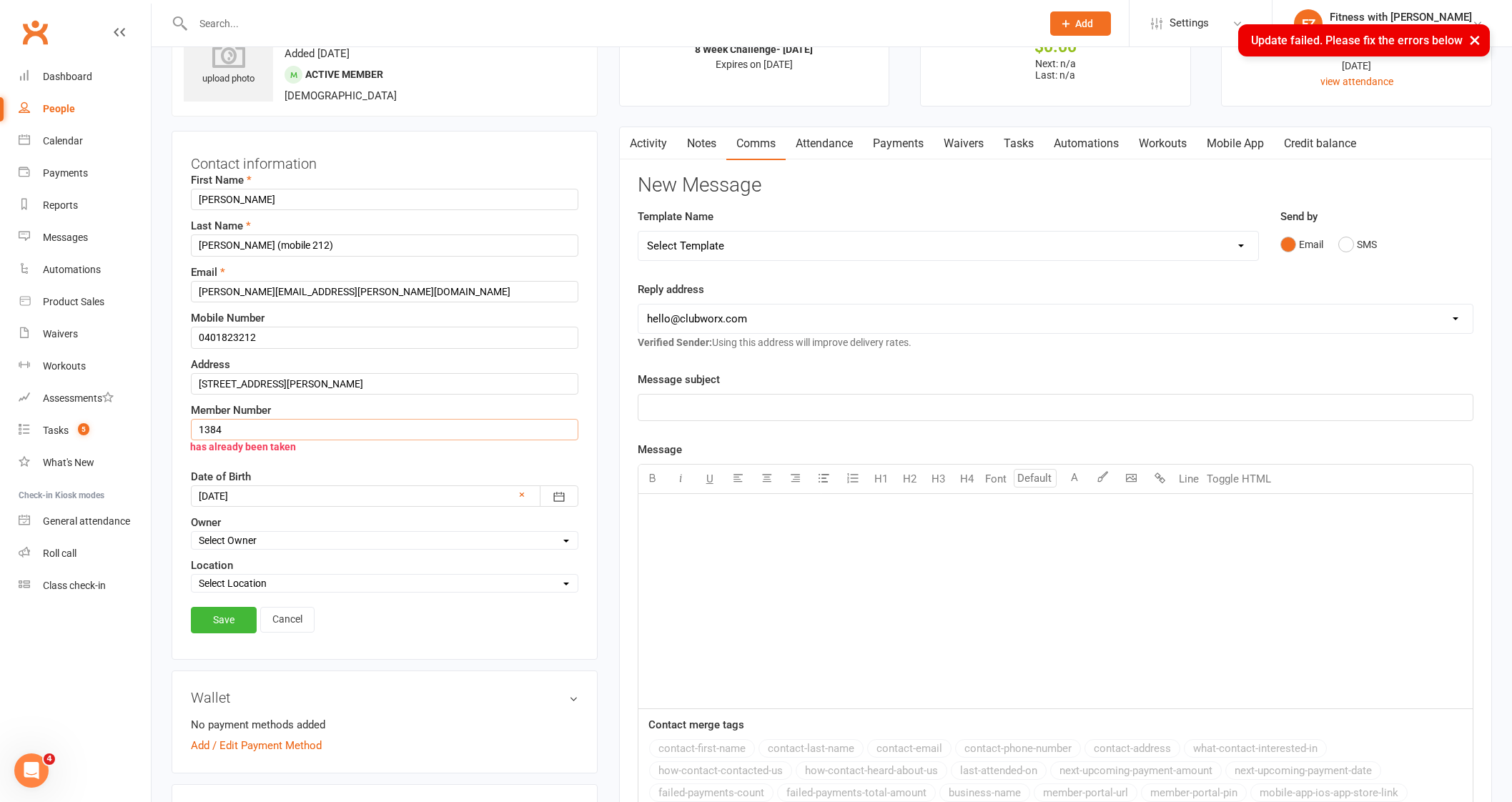
click at [262, 423] on input "1384" at bounding box center [385, 429] width 388 height 21
click at [214, 607] on link "Save" at bounding box center [223, 619] width 66 height 26
click at [282, 425] on input "1387" at bounding box center [385, 429] width 388 height 21
click at [224, 429] on input "1387\8" at bounding box center [385, 429] width 388 height 21
type input "13878"
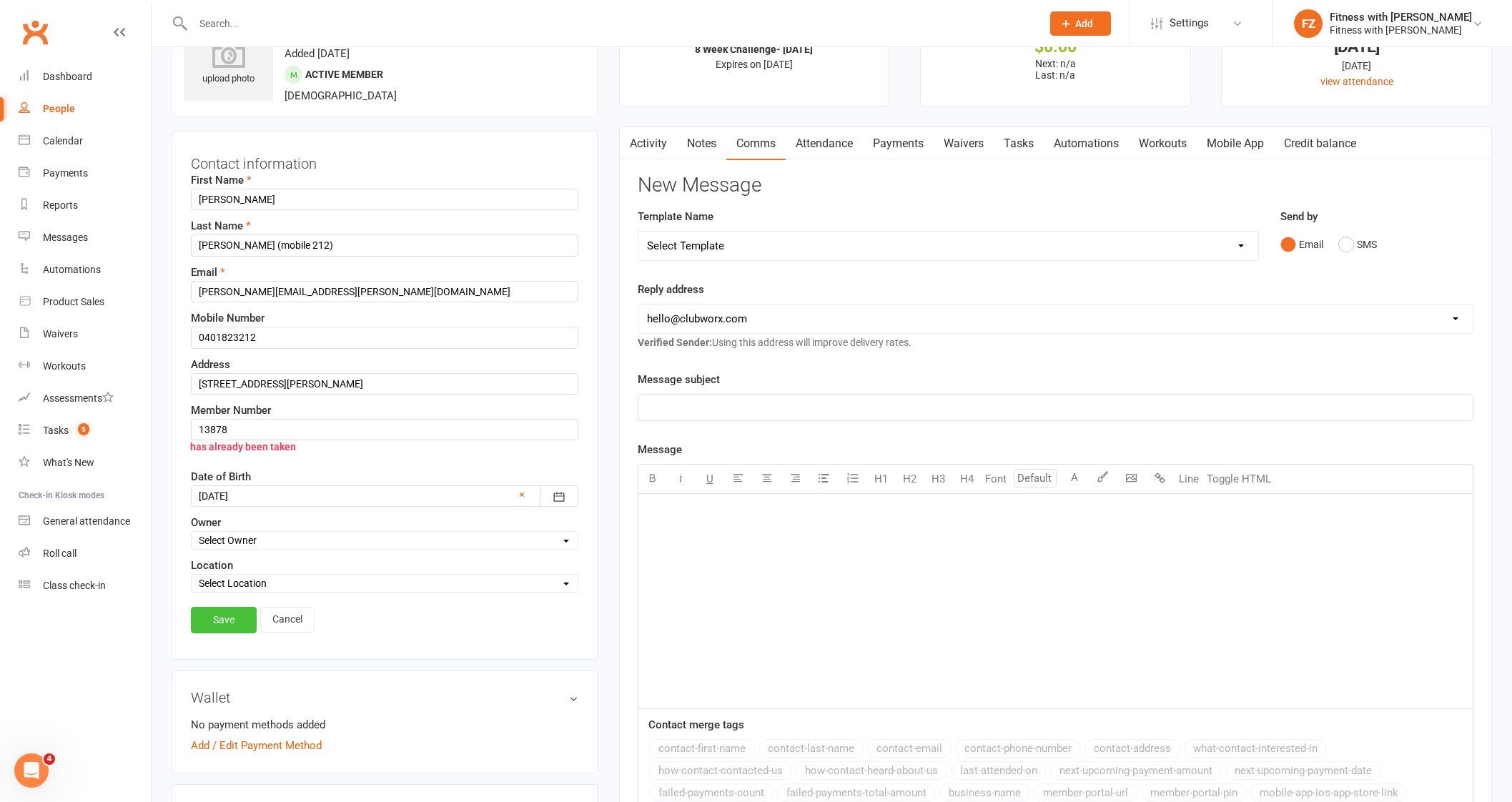
click at [243, 610] on link "Save" at bounding box center [223, 619] width 66 height 26
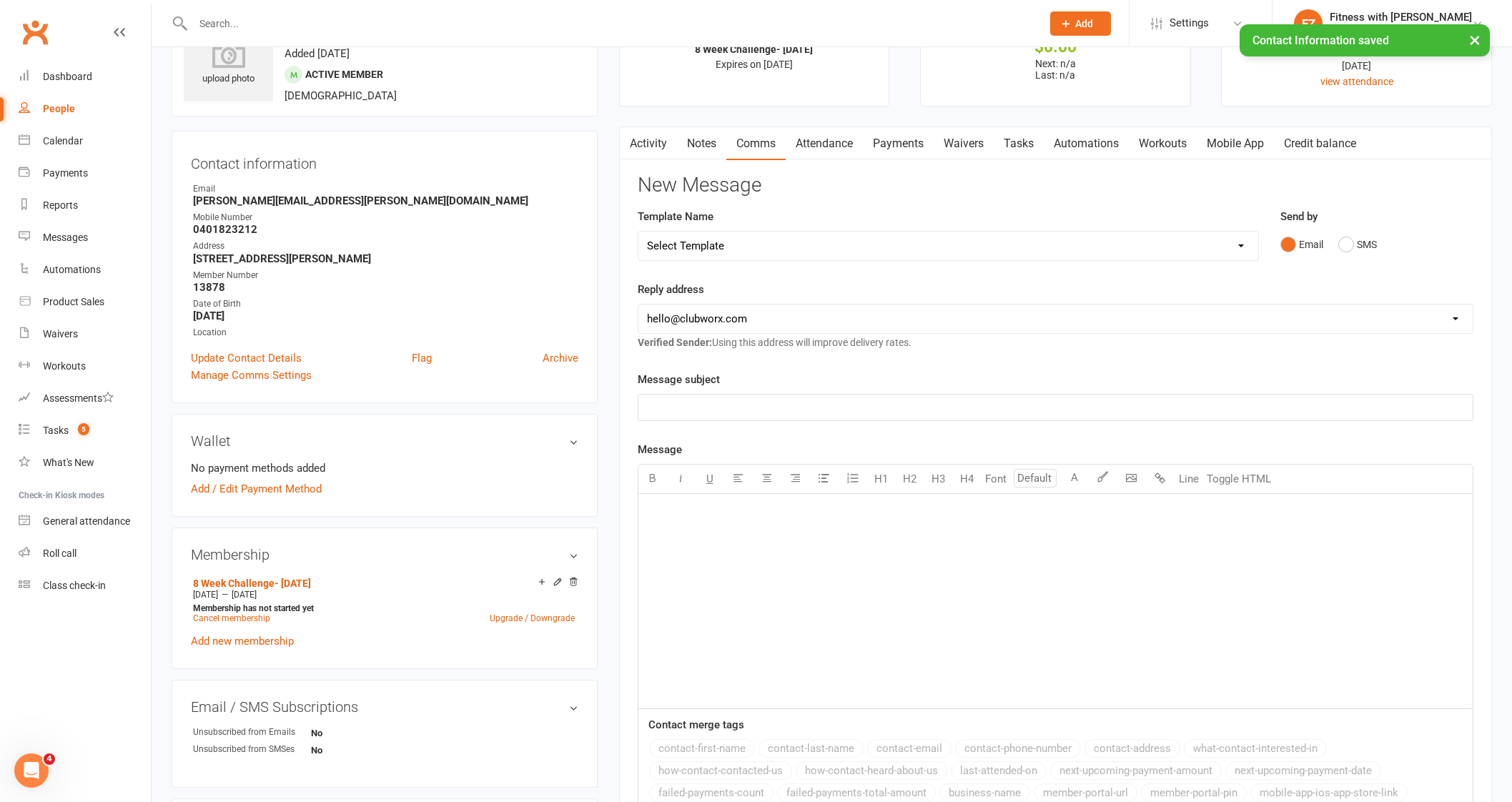
click at [1244, 137] on link "Mobile App" at bounding box center [1235, 144] width 78 height 33
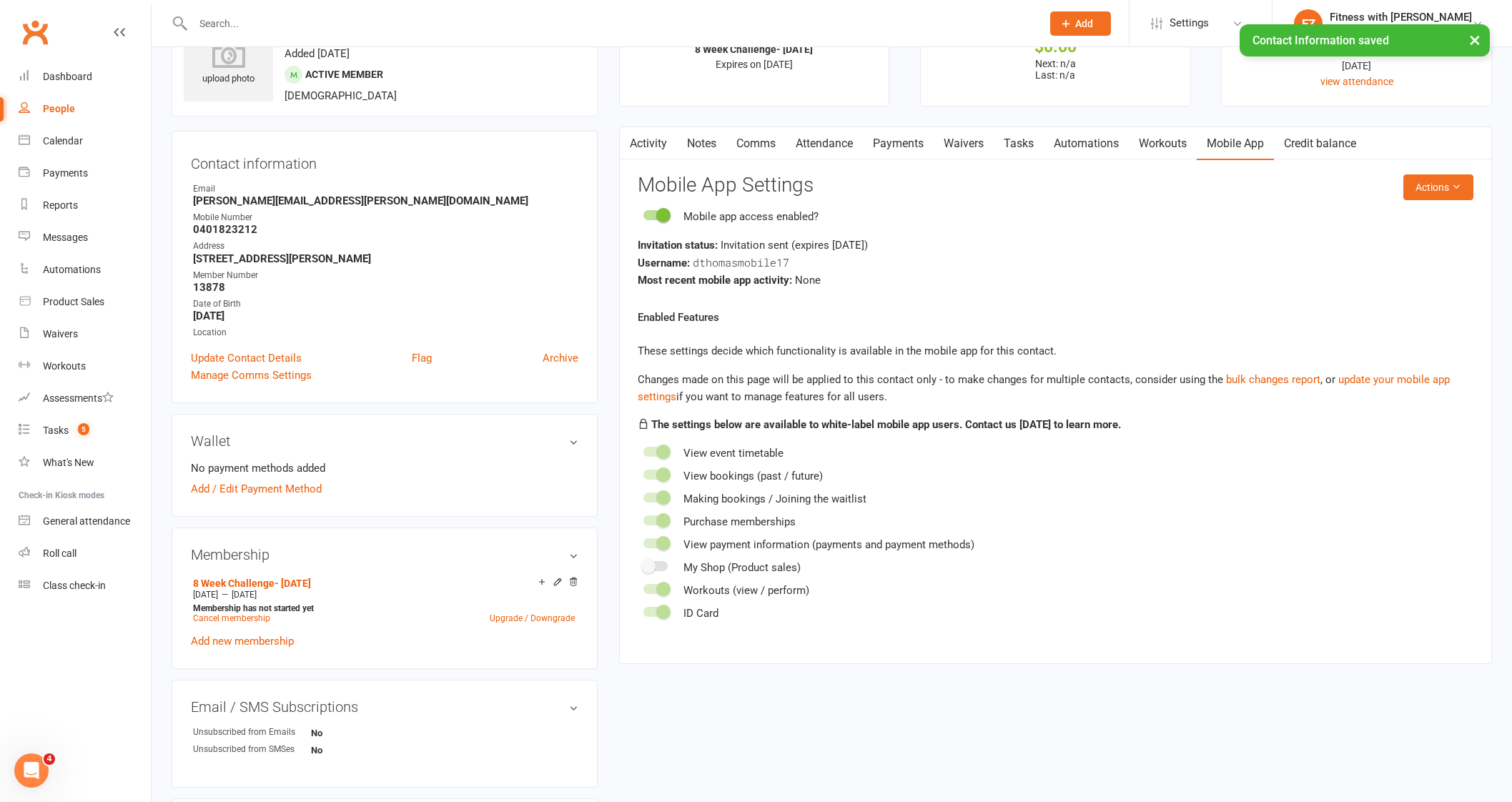
click at [775, 142] on link "Comms" at bounding box center [756, 144] width 59 height 33
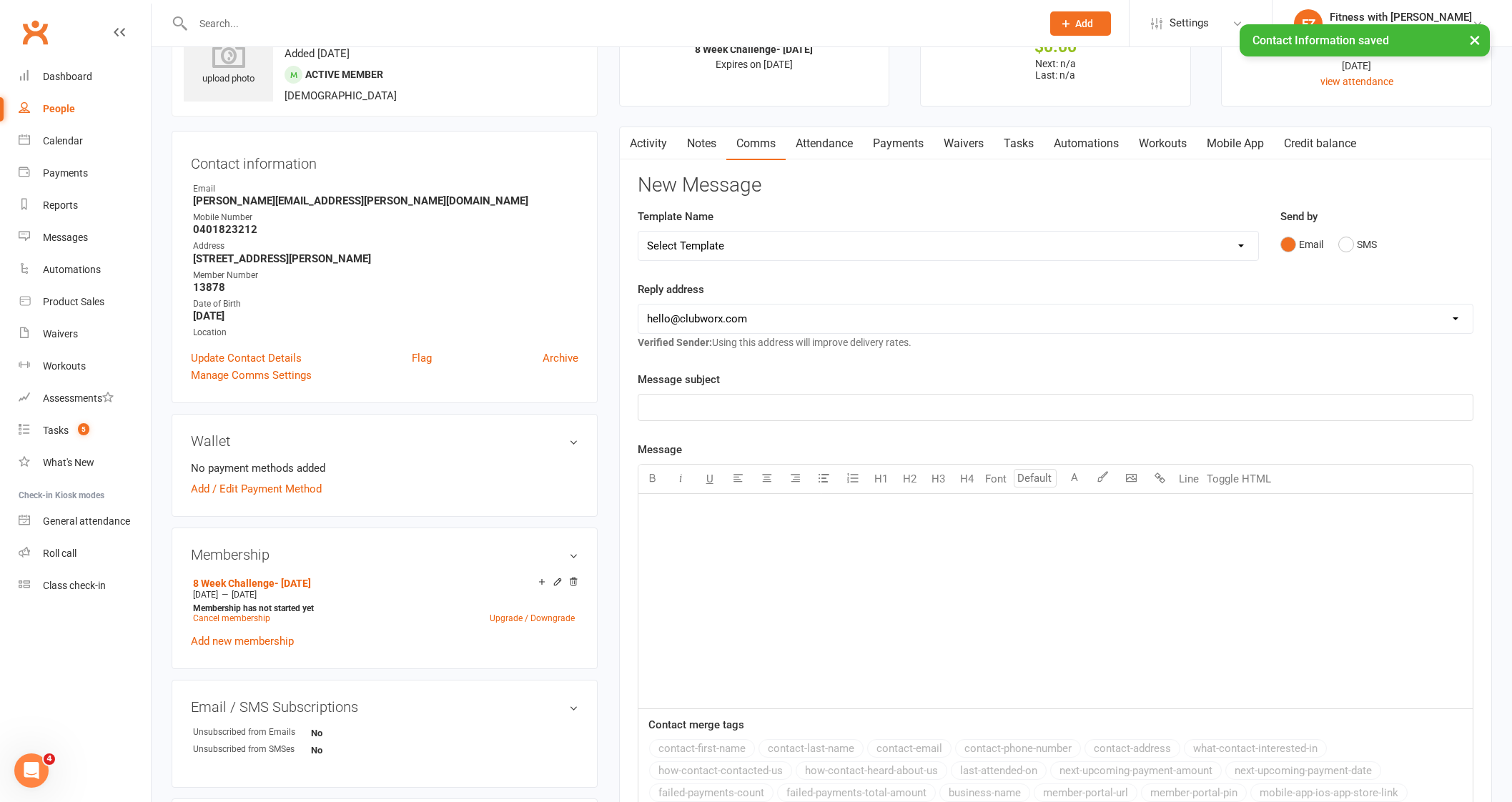
click at [636, 146] on button "button" at bounding box center [628, 143] width 18 height 32
click at [657, 154] on link "Activity" at bounding box center [648, 144] width 57 height 33
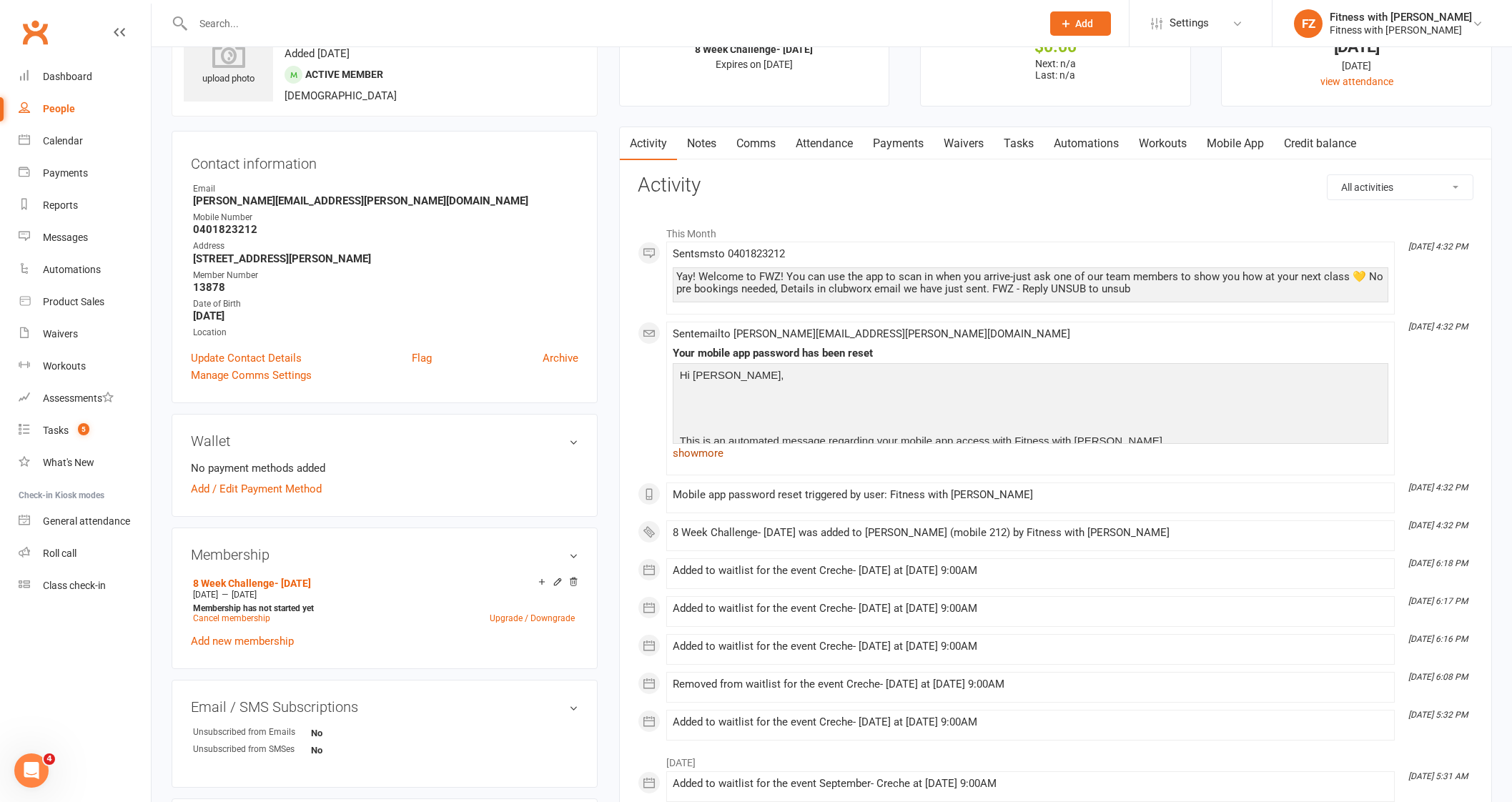
click at [726, 445] on link "show more" at bounding box center [1030, 452] width 715 height 20
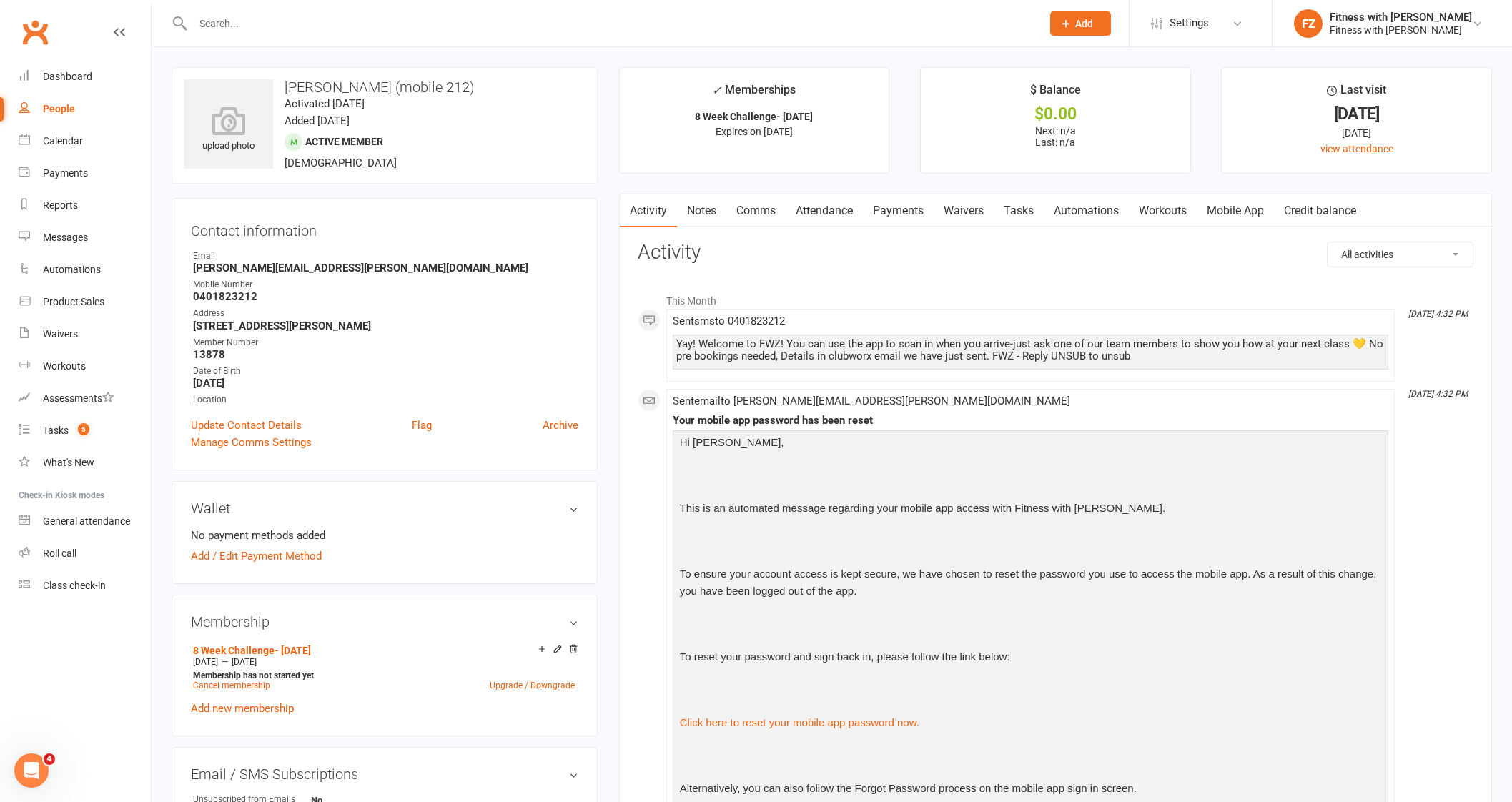
drag, startPoint x: 358, startPoint y: 5, endPoint x: 356, endPoint y: 22, distance: 17.1
click at [358, 14] on div at bounding box center [601, 23] width 860 height 47
click at [356, 23] on input "text" at bounding box center [609, 23] width 843 height 20
paste input "[PERSON_NAME]"
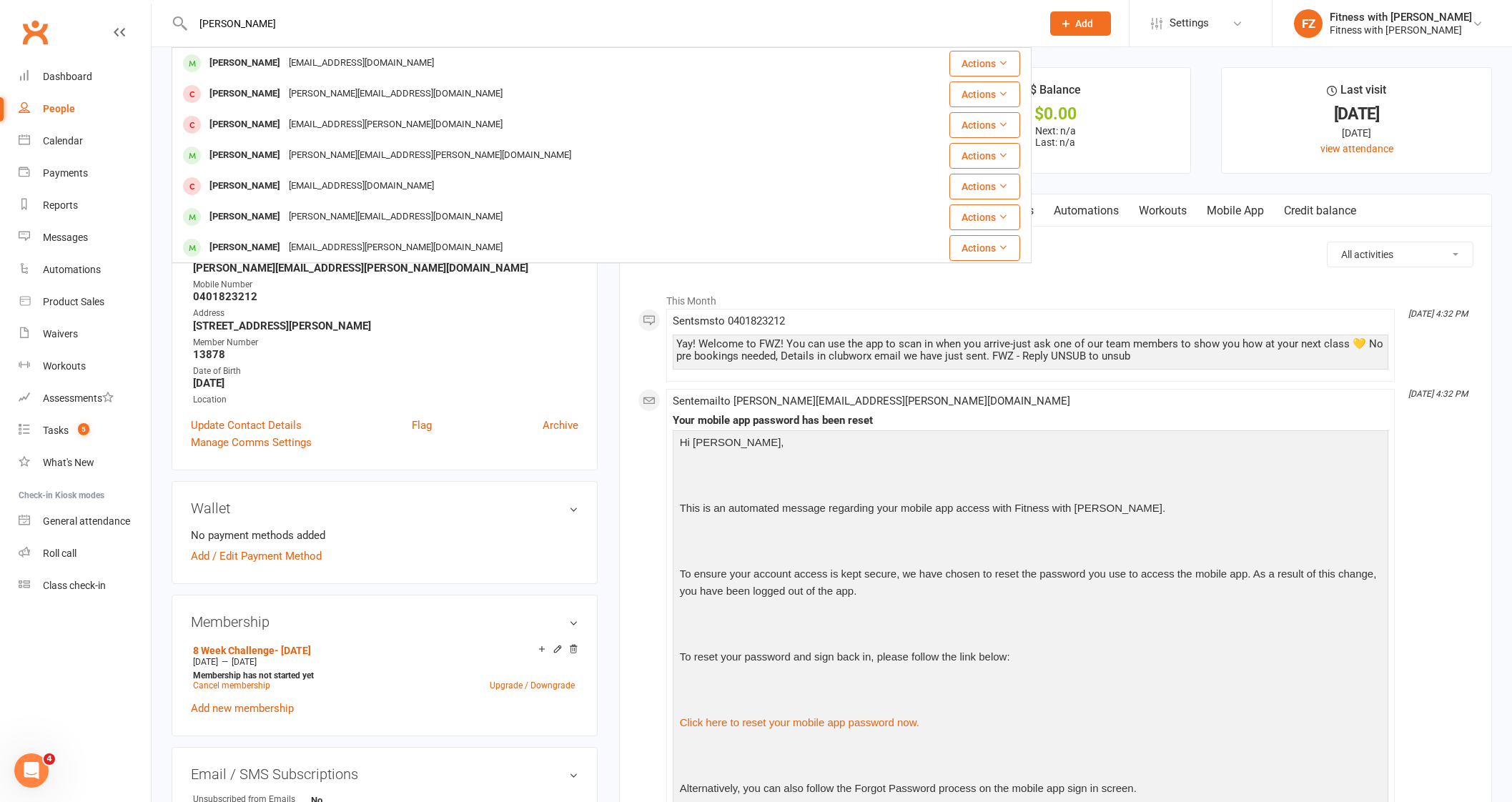
type input "[PERSON_NAME]"
click at [331, 62] on div "[EMAIL_ADDRESS][DOMAIN_NAME]" at bounding box center [362, 63] width 153 height 21
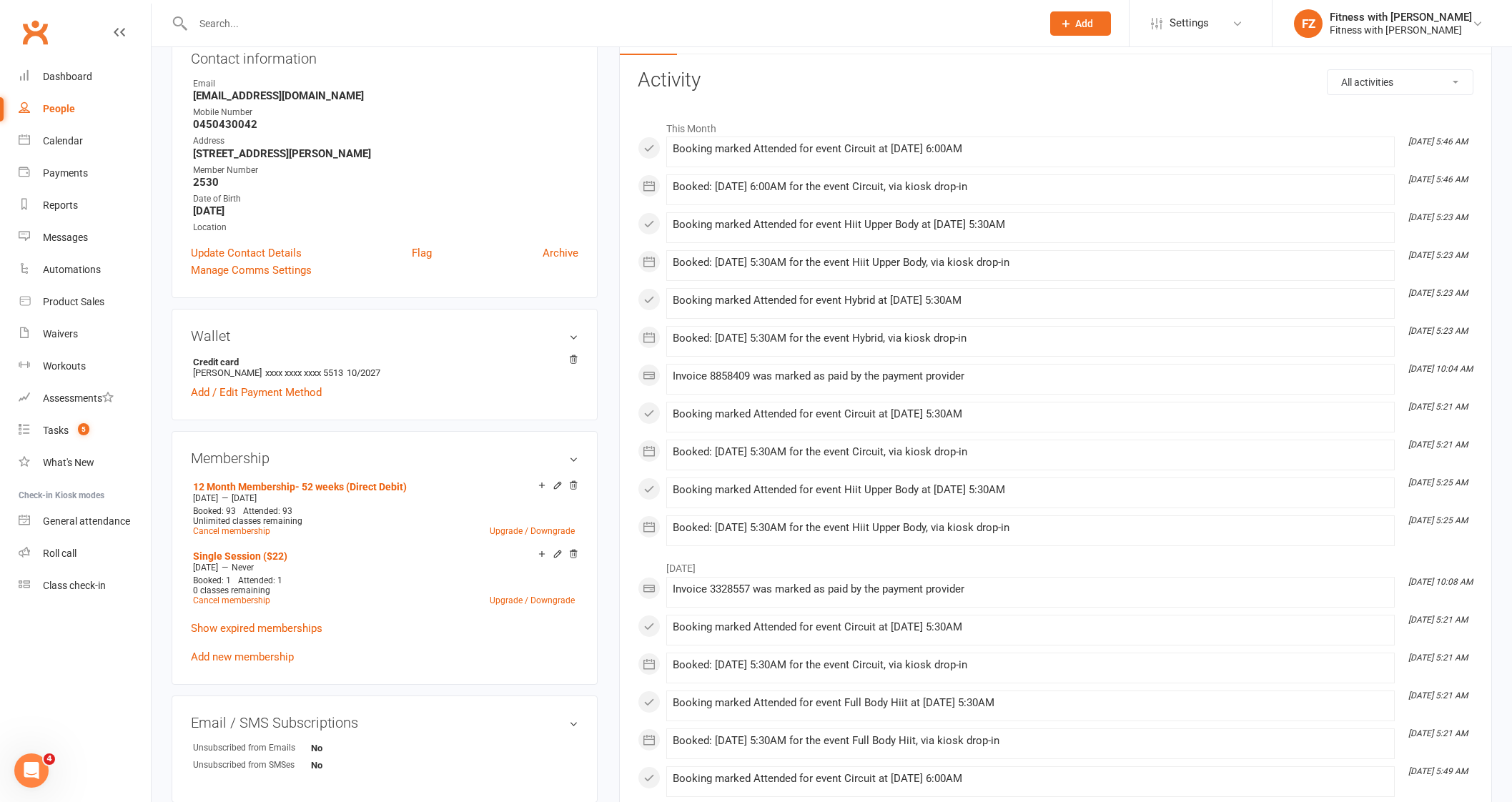
scroll to position [178, 0]
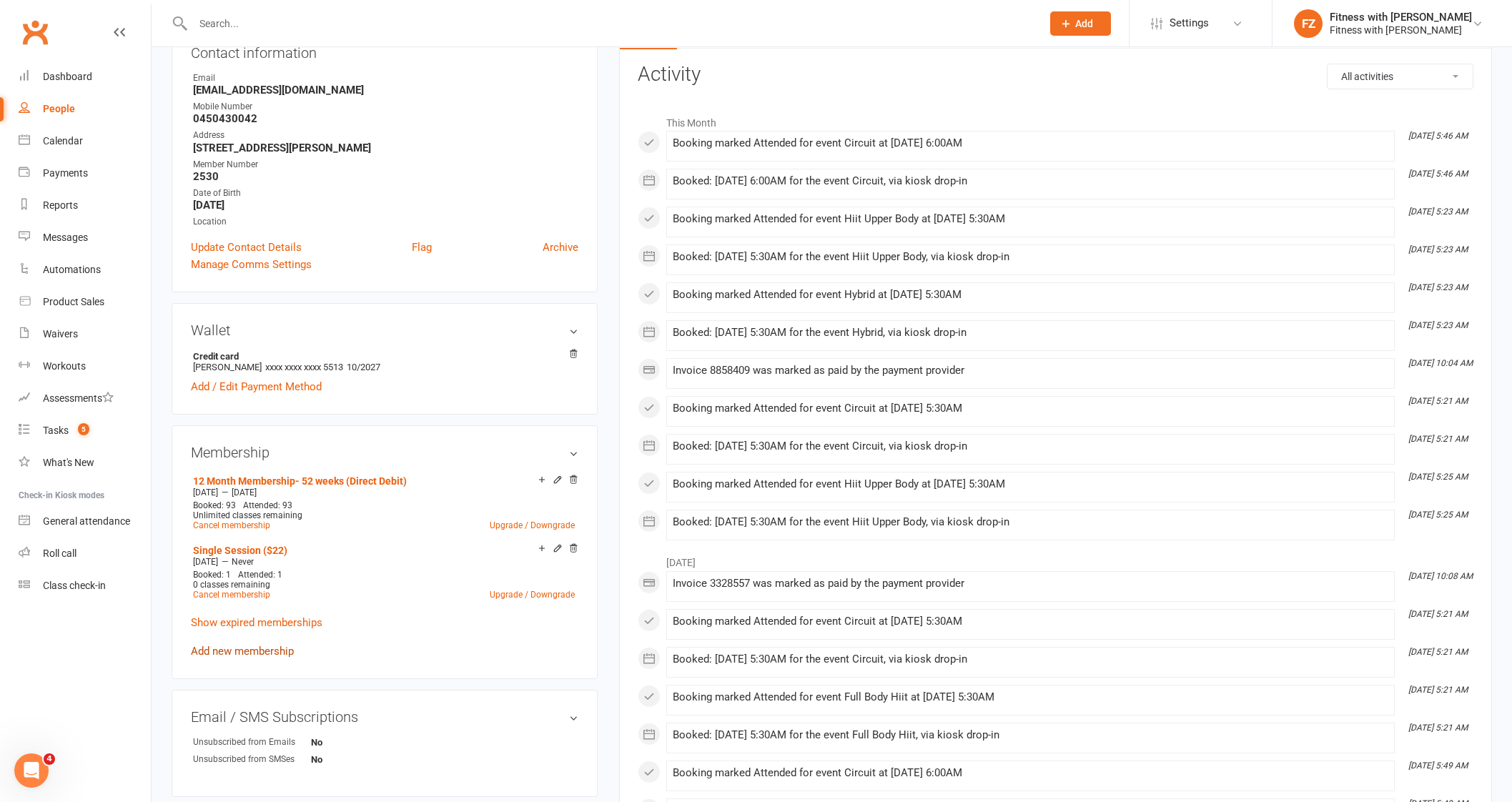
click at [267, 645] on link "Add new membership" at bounding box center [242, 651] width 103 height 13
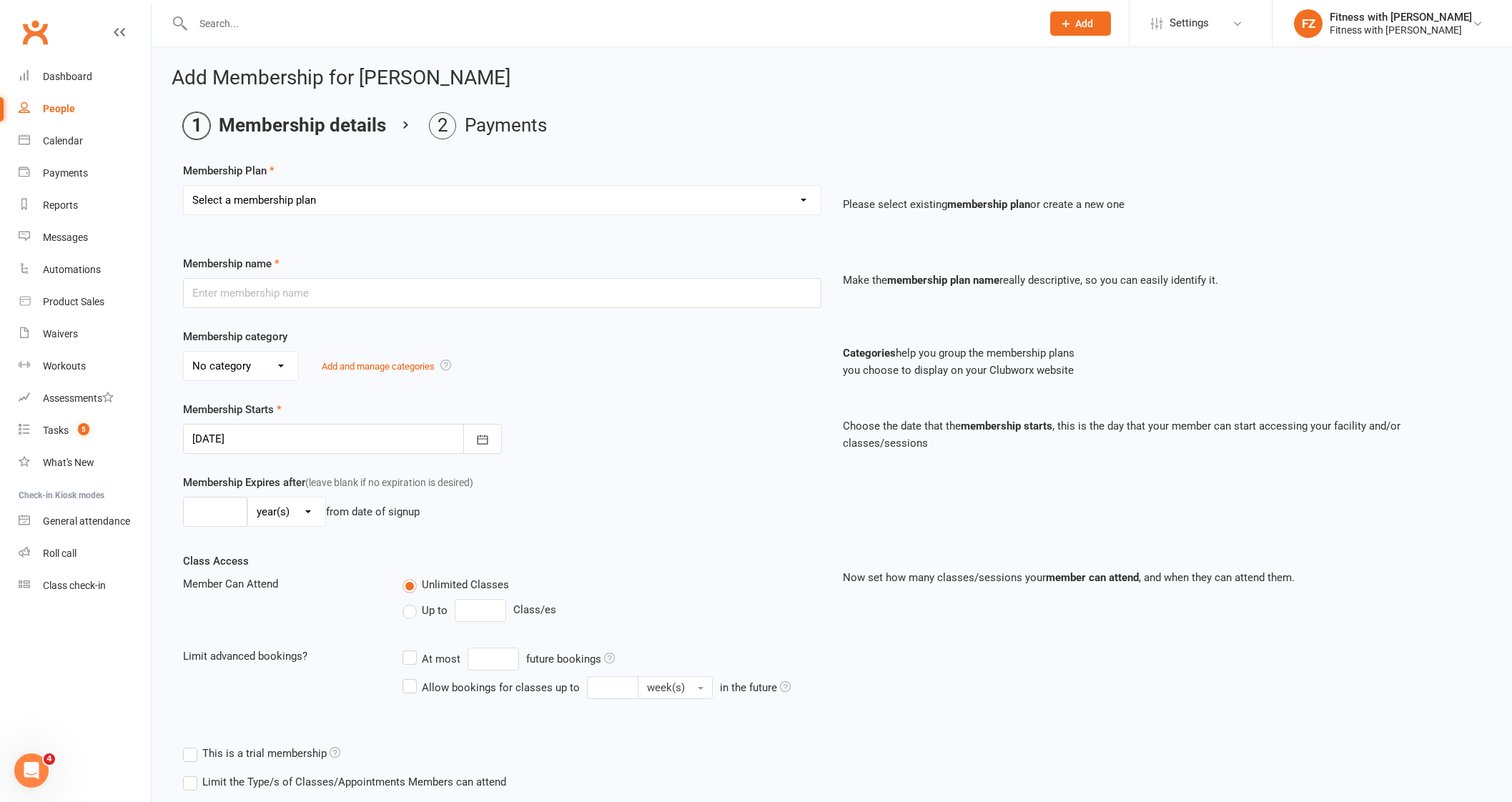
click at [386, 198] on select "Select a membership plan Create new Membership Plan Free 2 Week Trial Single Se…" at bounding box center [502, 200] width 637 height 28
select select "9"
click at [184, 186] on select "Select a membership plan Create new Membership Plan Free 2 Week Trial Single Se…" at bounding box center [502, 200] width 637 height 28
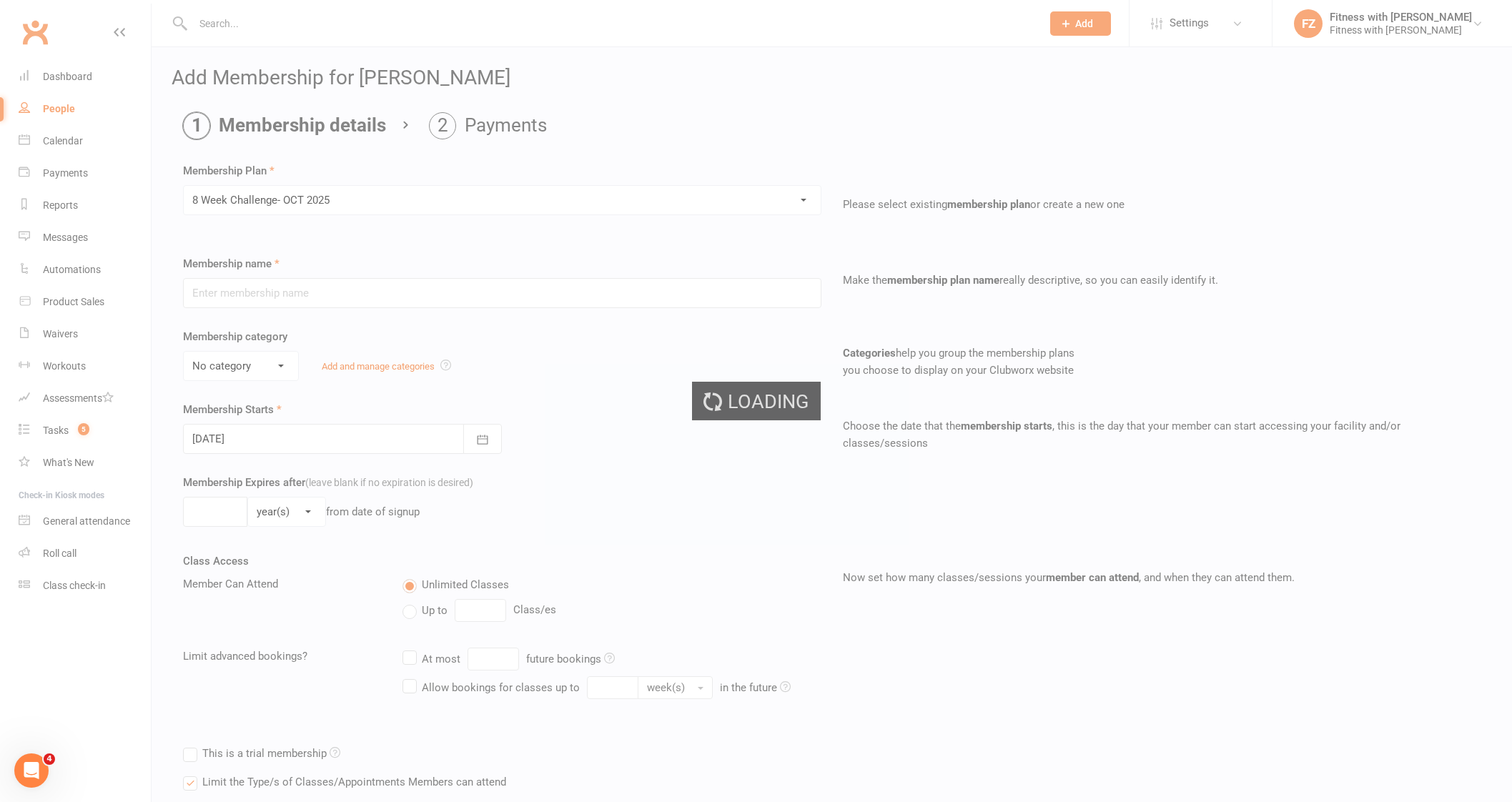
type input "8 Week Challenge- [DATE]"
type input "[DATE]"
type input "8"
select select "1"
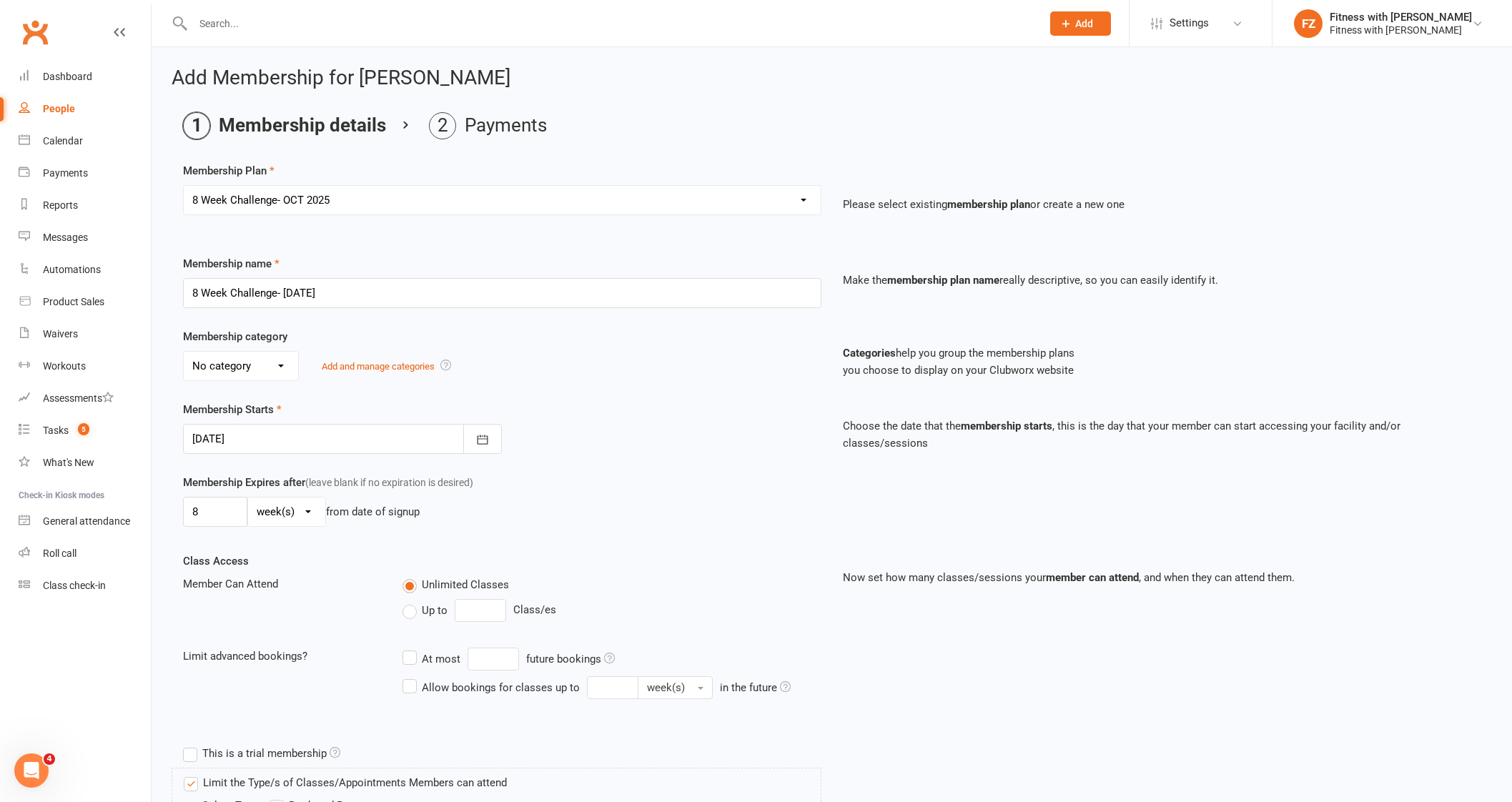
click at [321, 194] on select "Select a membership plan Create new Membership Plan Free 2 Week Trial Single Se…" at bounding box center [502, 200] width 637 height 28
click at [642, 602] on div "Up to Class/es" at bounding box center [612, 610] width 418 height 23
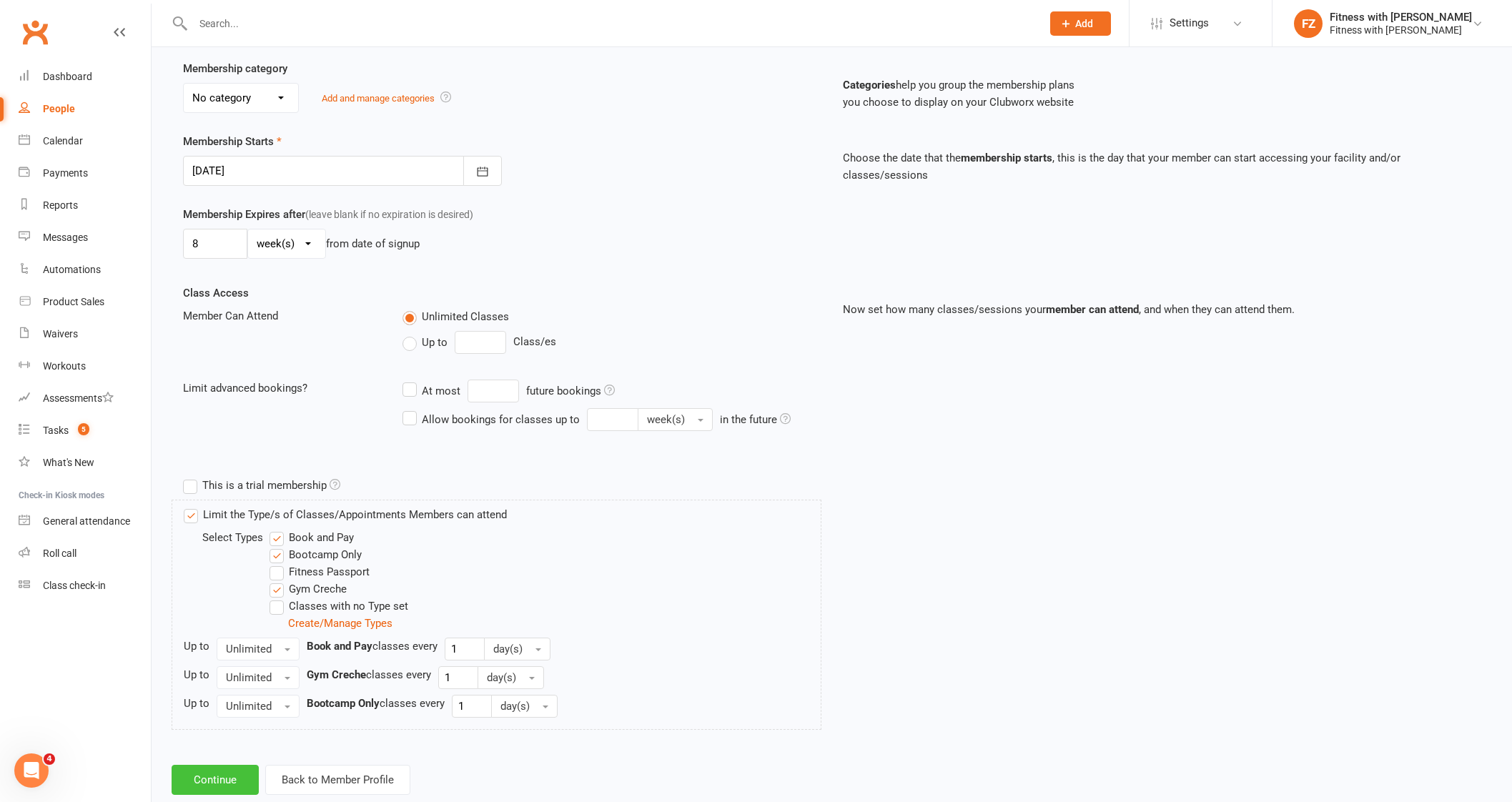
click at [222, 774] on button "Continue" at bounding box center [215, 780] width 87 height 30
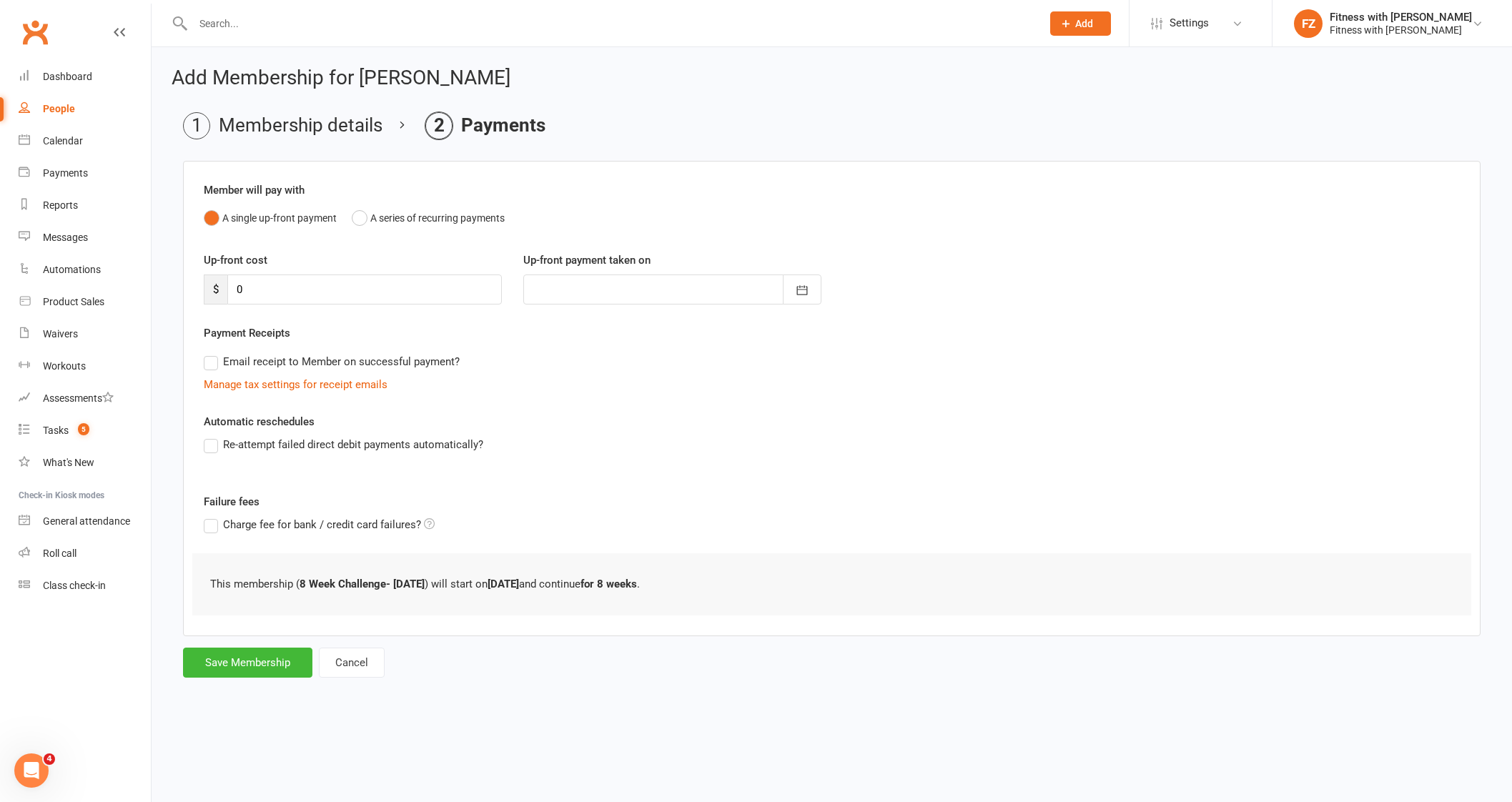
scroll to position [0, 0]
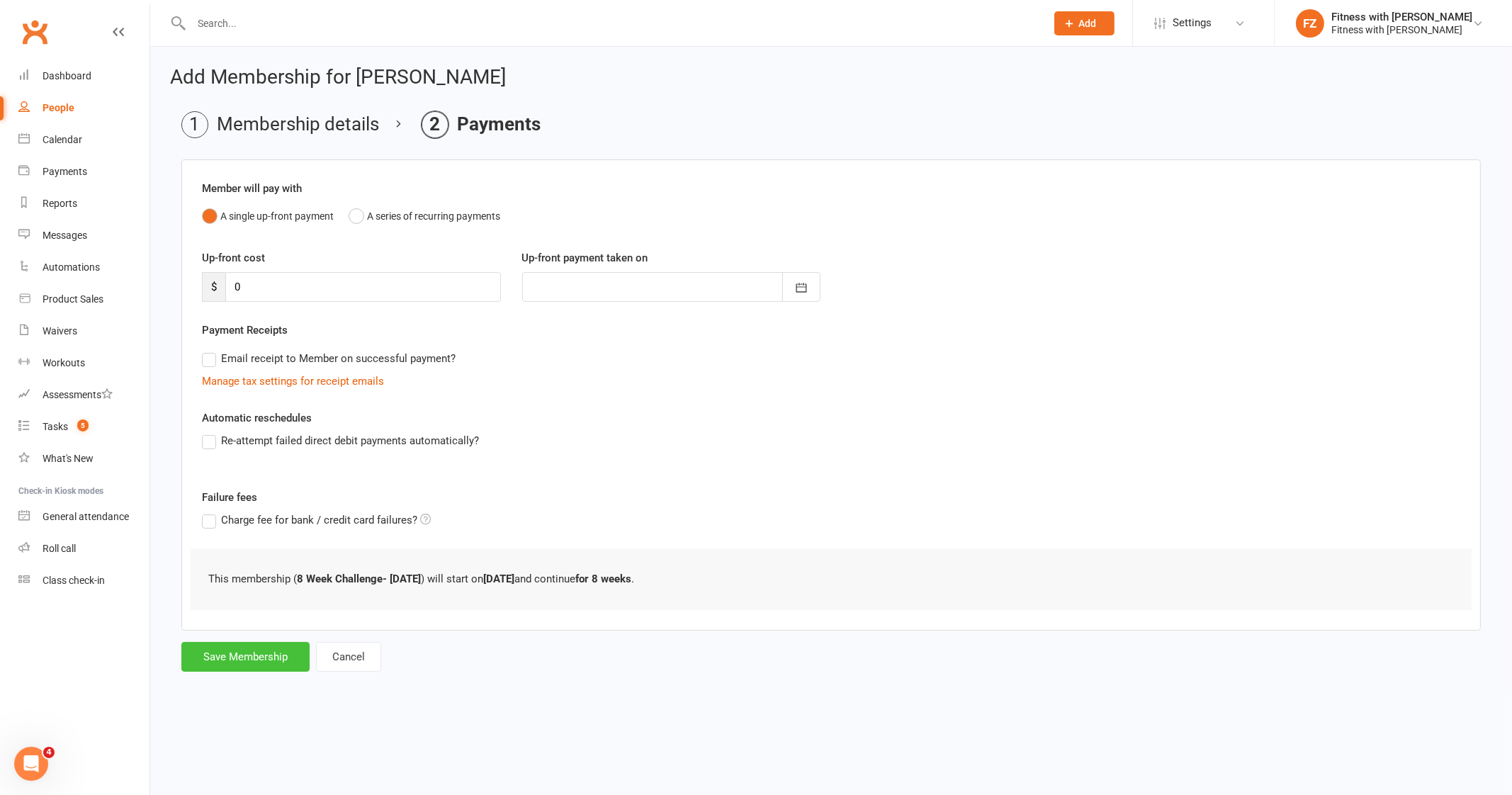
click at [260, 657] on button "Save Membership" at bounding box center [245, 656] width 129 height 30
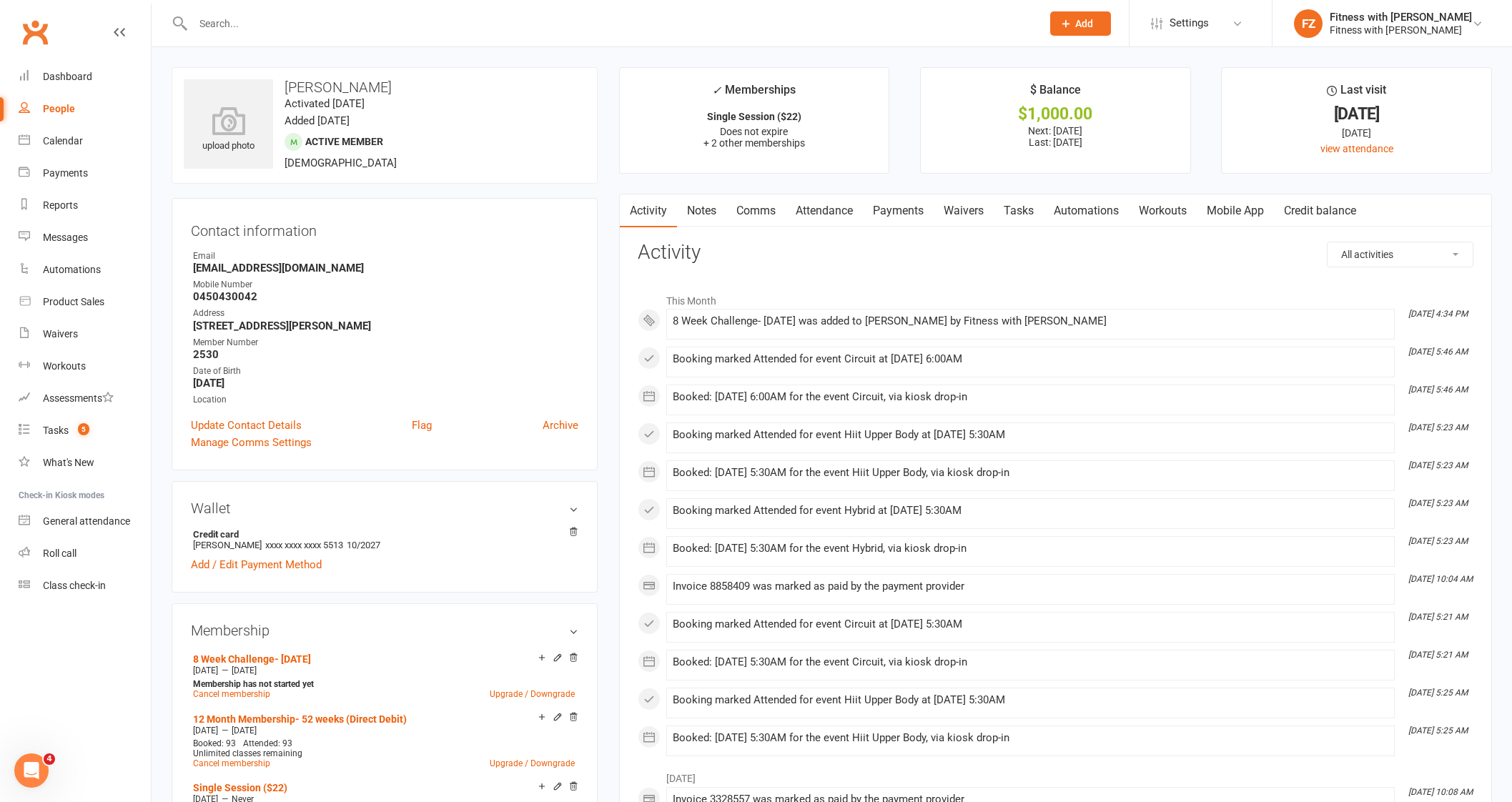
click at [260, 16] on input "text" at bounding box center [609, 23] width 843 height 20
paste input "[EMAIL_ADDRESS][DOMAIN_NAME]"
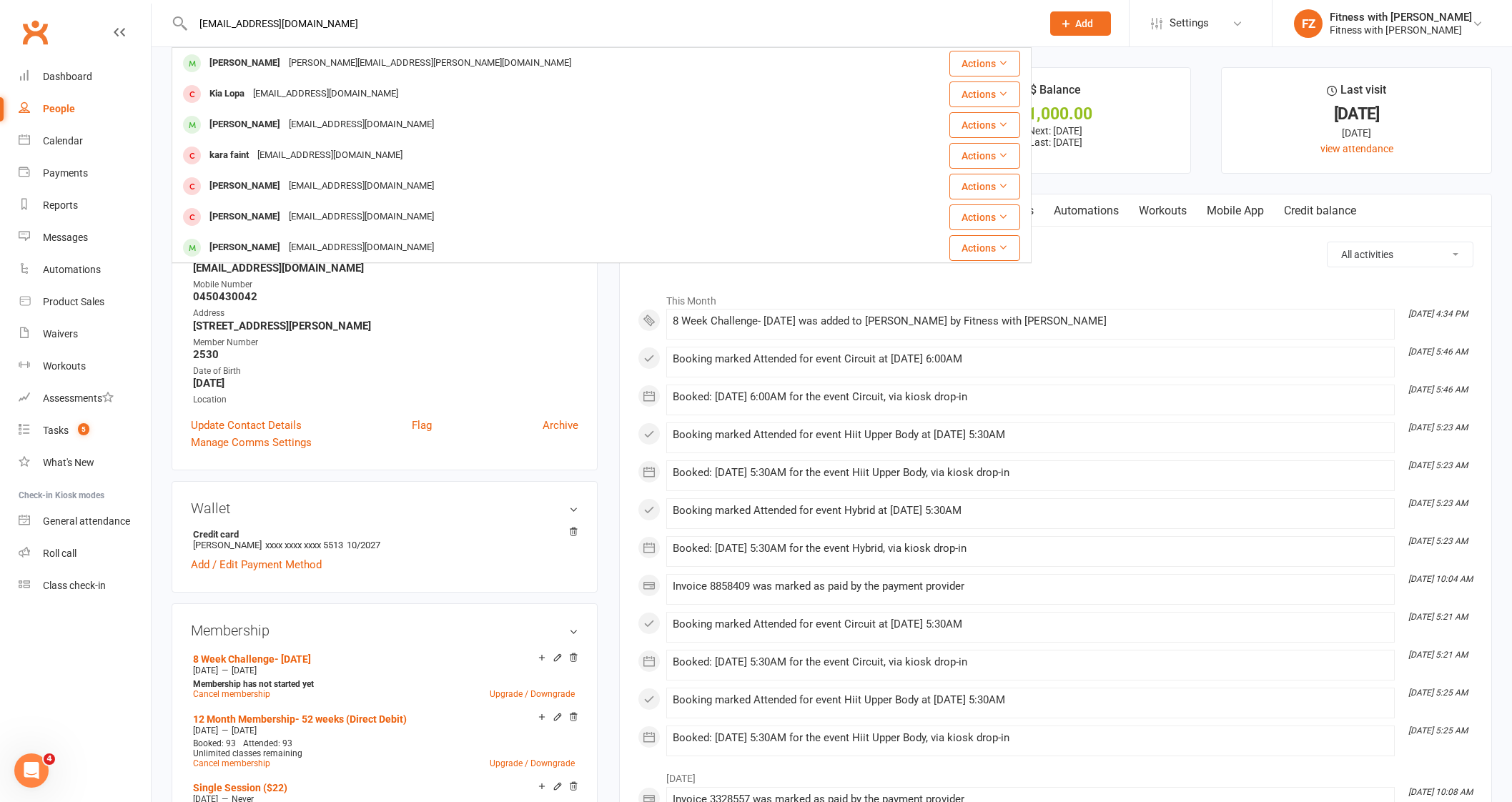
drag, startPoint x: 350, startPoint y: 21, endPoint x: 125, endPoint y: 14, distance: 225.1
click at [125, 4] on header "[EMAIL_ADDRESS][DOMAIN_NAME] [PERSON_NAME] [PERSON_NAME][EMAIL_ADDRESS][PERSON_…" at bounding box center [756, 4] width 1512 height 0
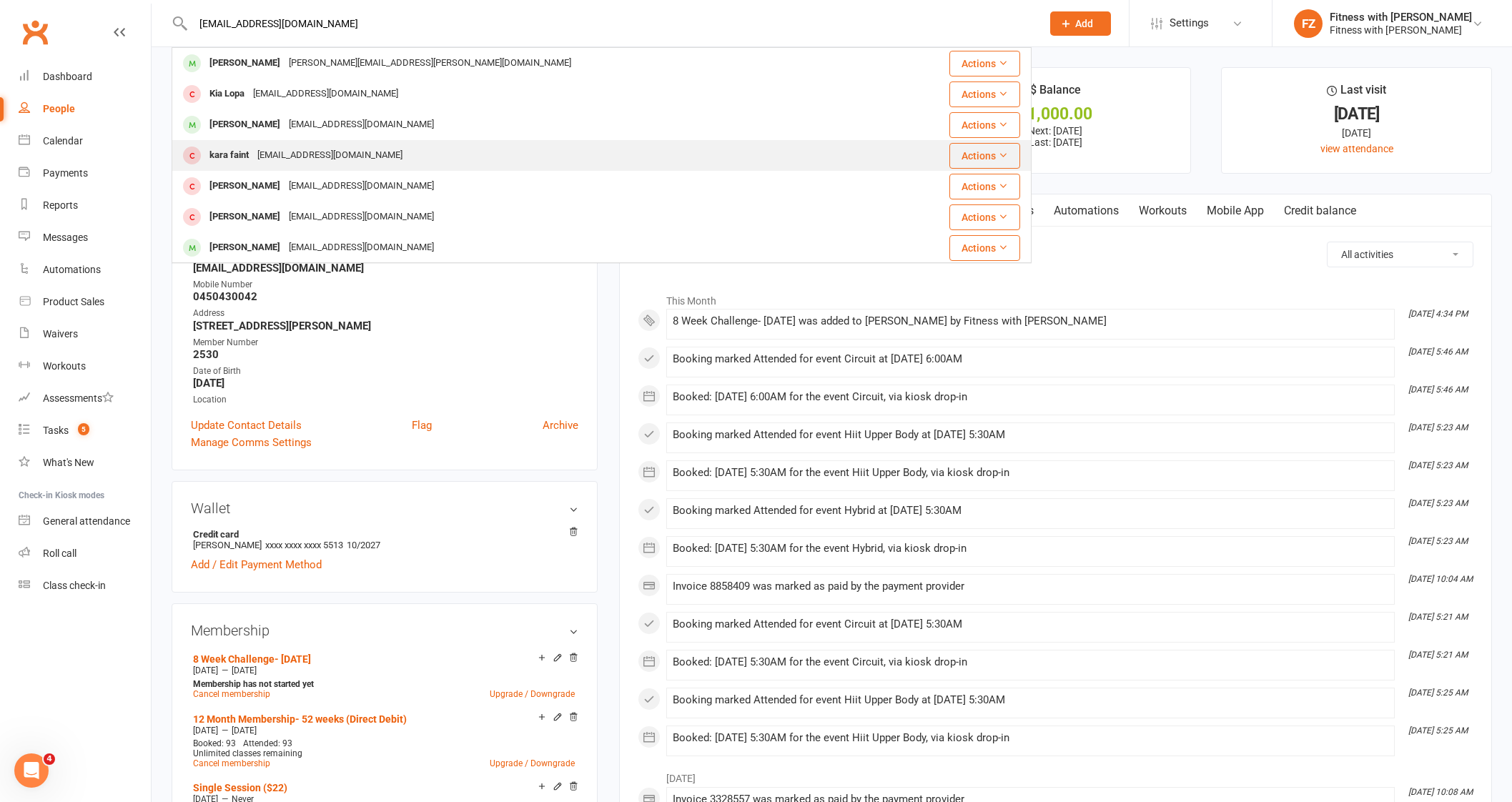
paste input "[PERSON_NAME]"
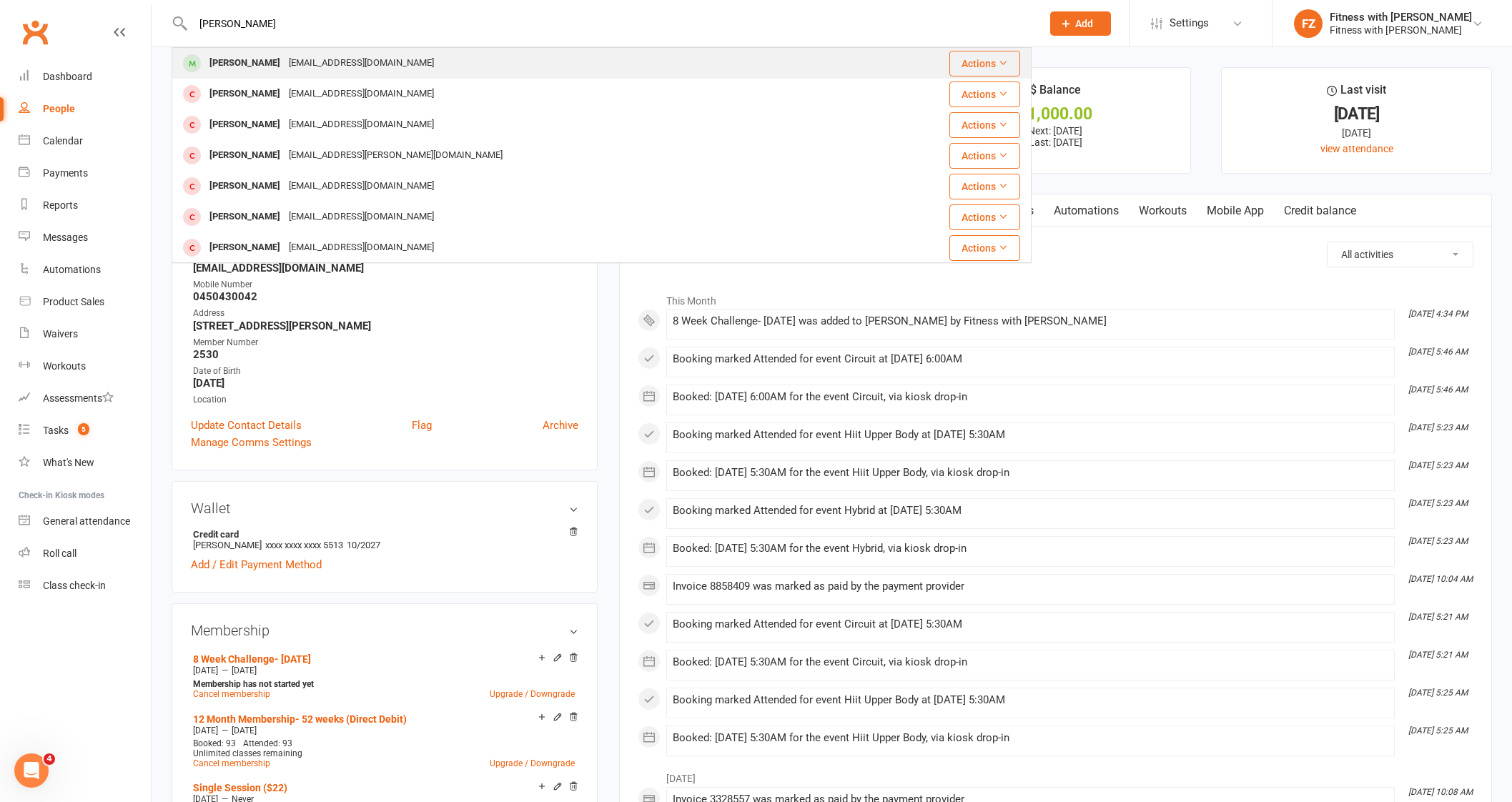
type input "[PERSON_NAME]"
click at [328, 67] on div "[EMAIL_ADDRESS][DOMAIN_NAME]" at bounding box center [362, 63] width 153 height 21
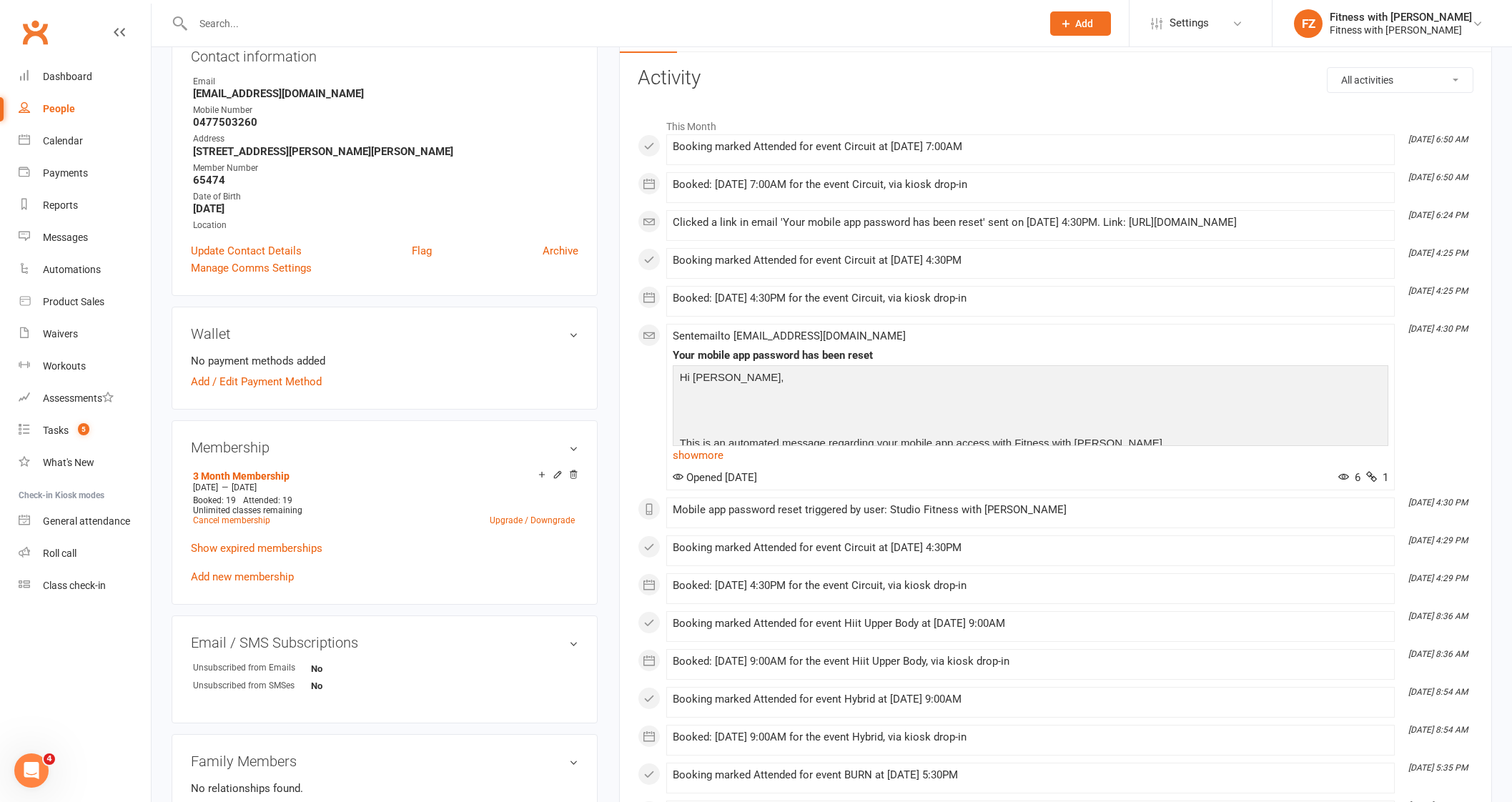
scroll to position [178, 0]
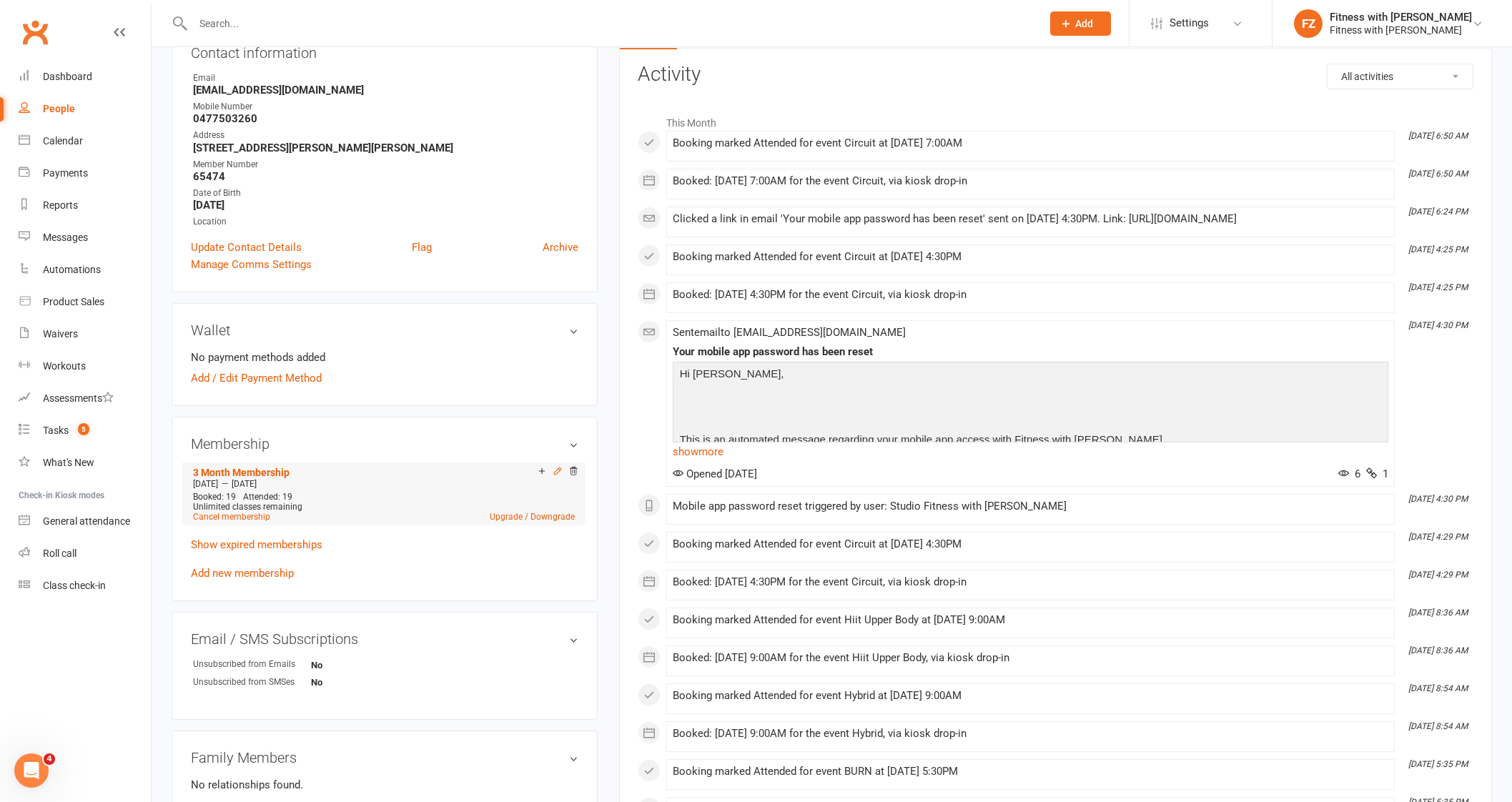
click at [561, 473] on icon at bounding box center [557, 471] width 10 height 10
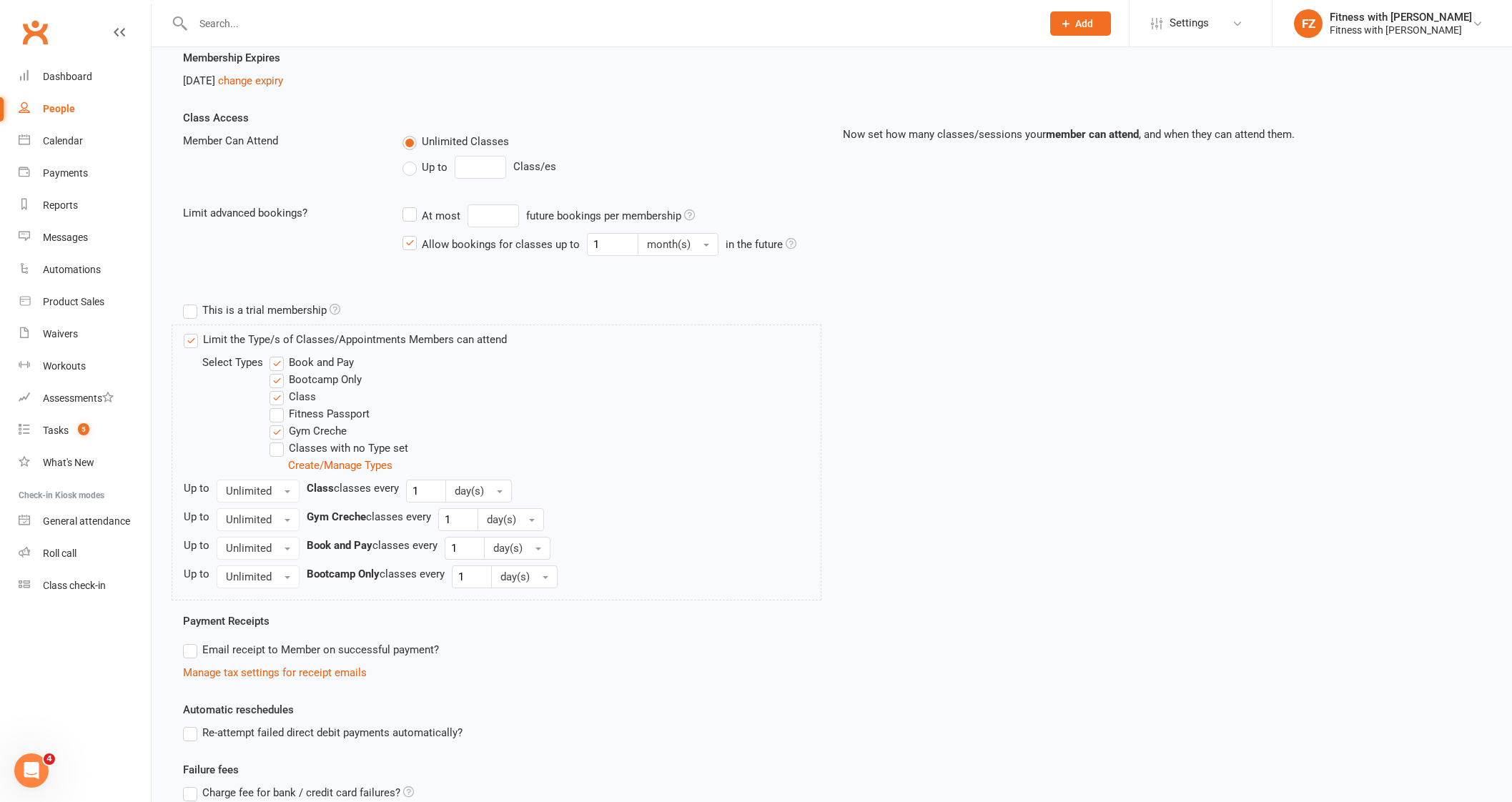
scroll to position [408, 0]
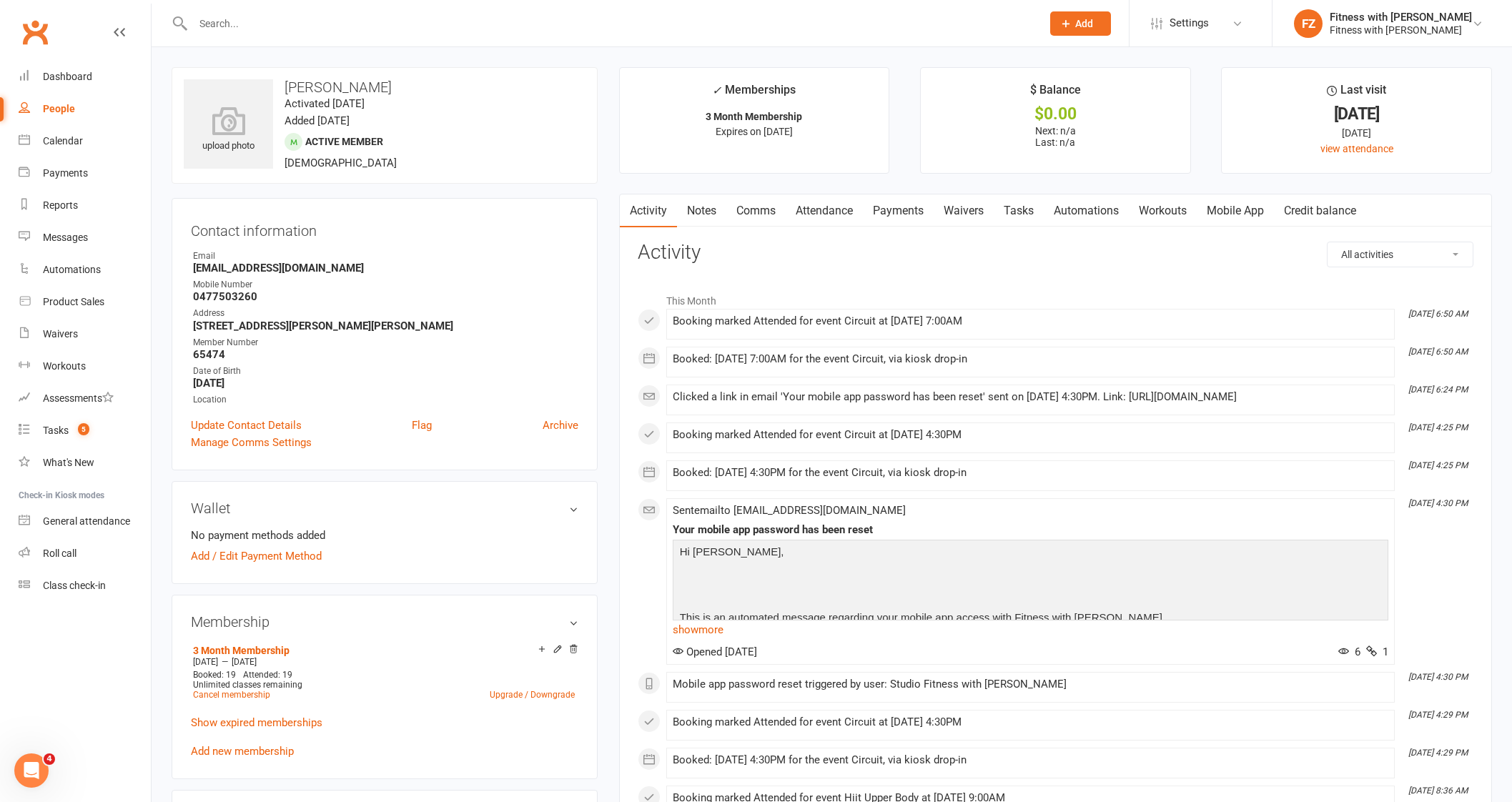
scroll to position [178, 0]
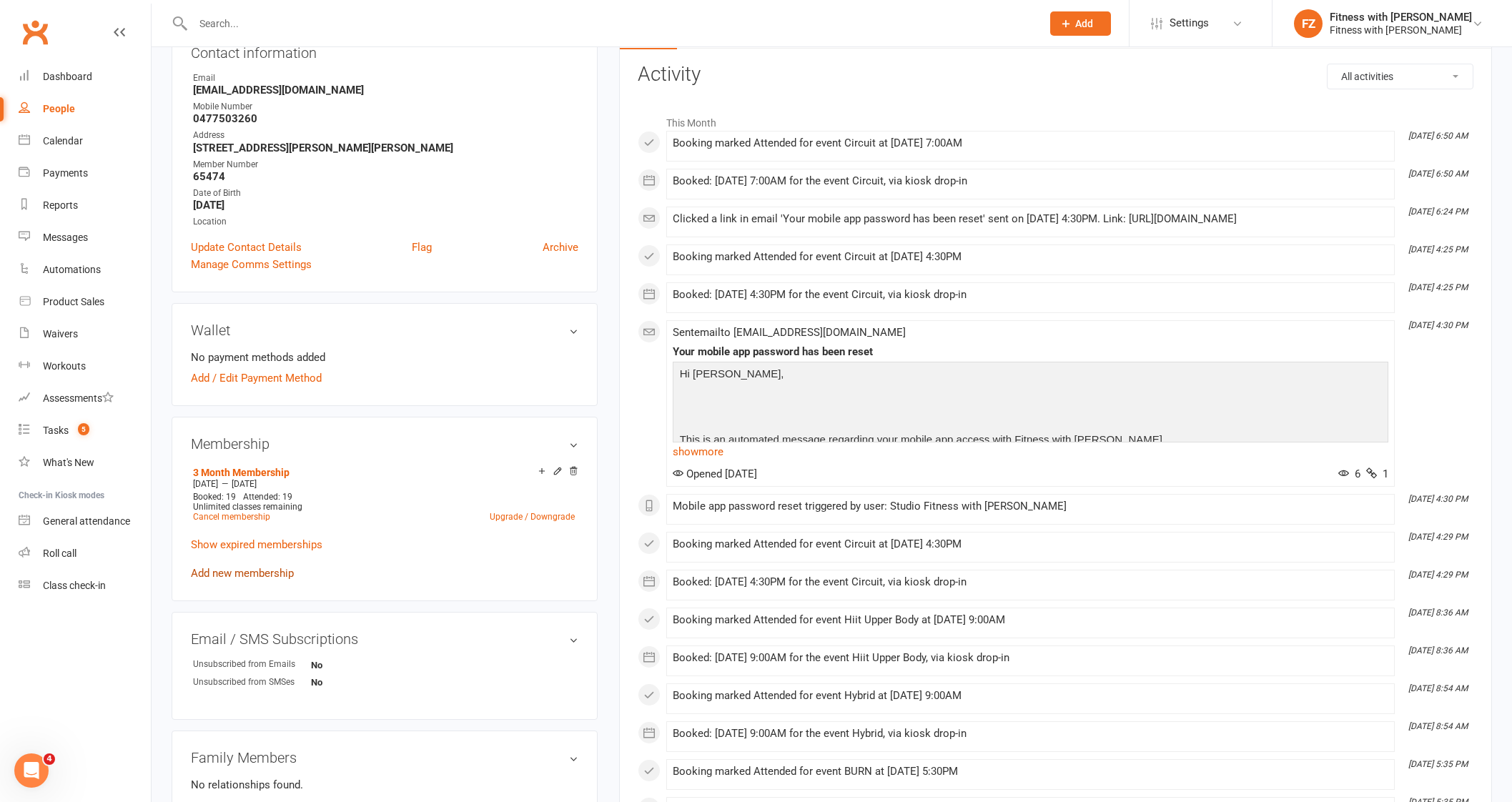
click at [267, 569] on link "Add new membership" at bounding box center [242, 573] width 103 height 13
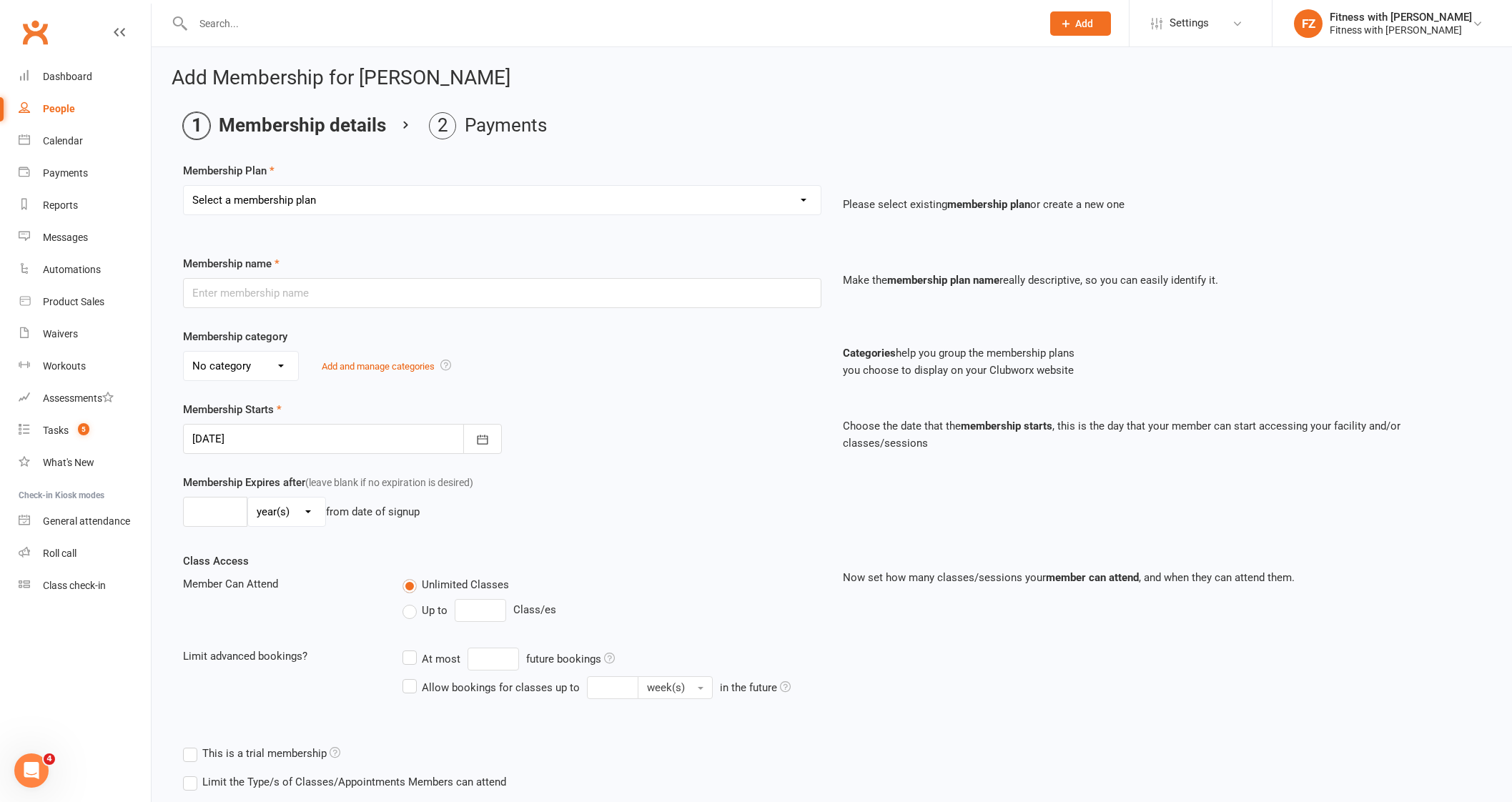
click at [292, 208] on select "Select a membership plan Create new Membership Plan Free 2 Week Trial Single Se…" at bounding box center [502, 200] width 637 height 28
select select "11"
click at [184, 186] on select "Select a membership plan Create new Membership Plan Free 2 Week Trial Single Se…" at bounding box center [502, 200] width 637 height 28
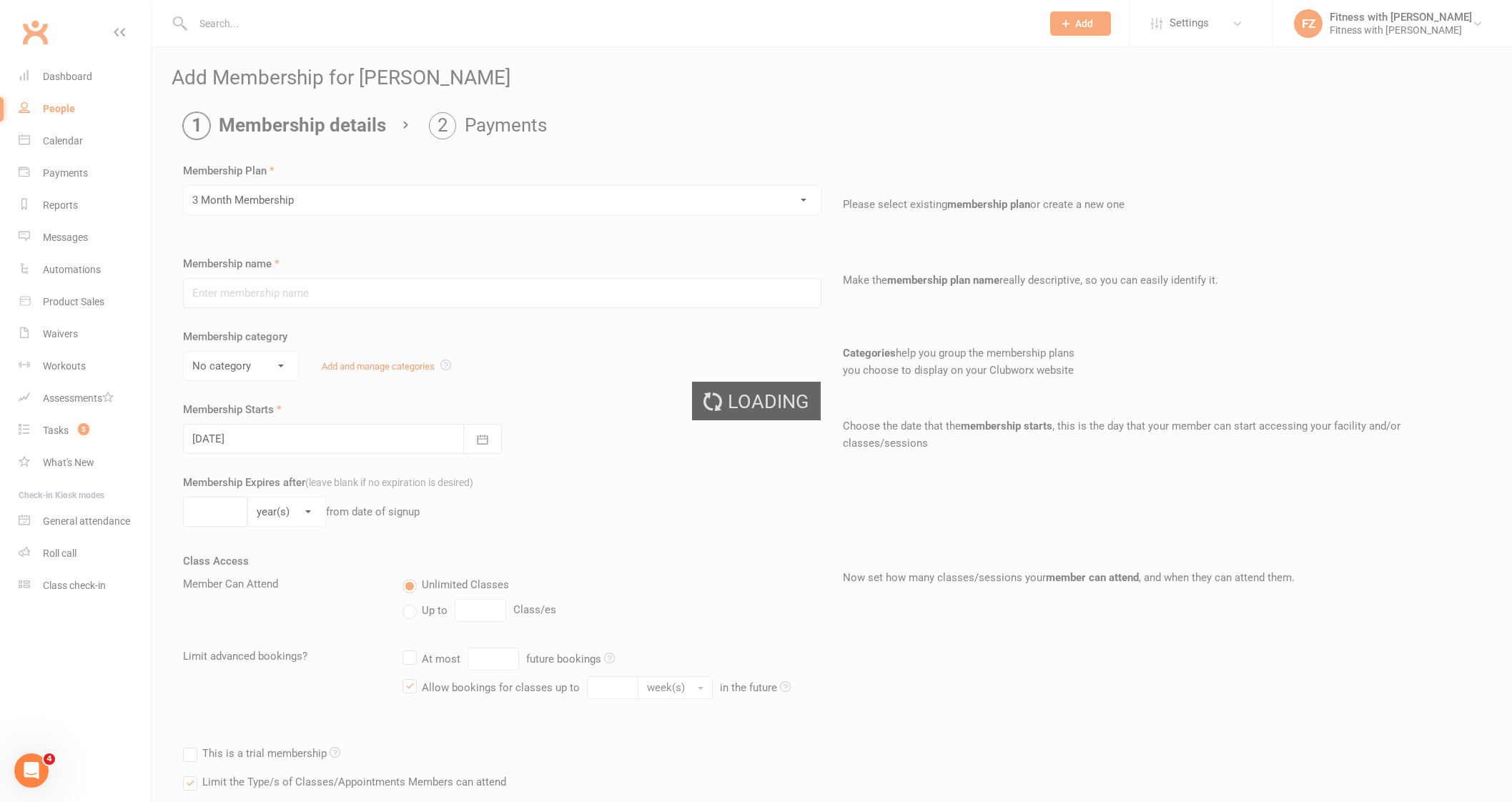
type input "3 Month Membership"
select select "2"
type input "3"
select select "2"
type input "1"
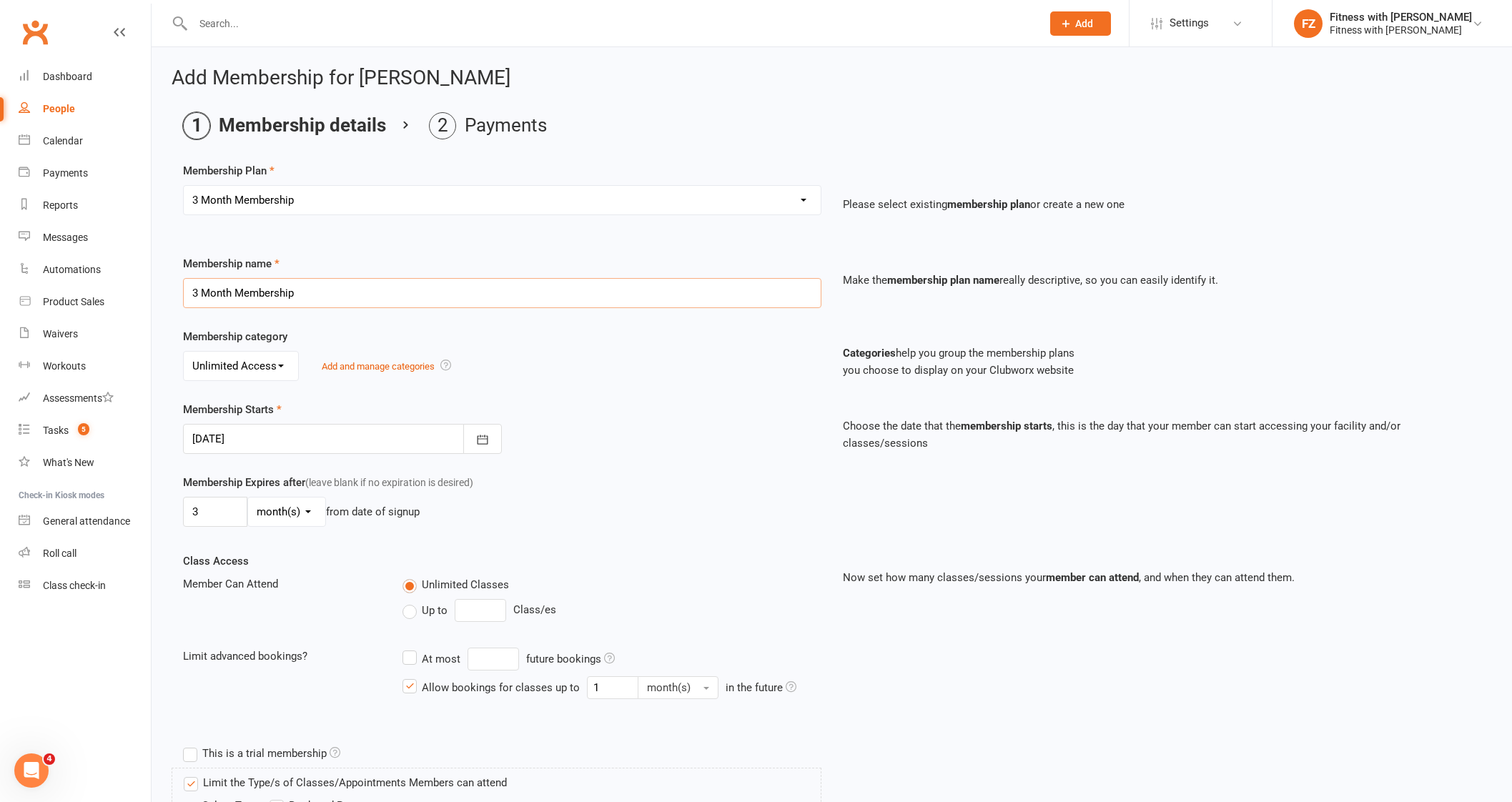
click at [333, 282] on input "3 Month Membership" at bounding box center [502, 293] width 639 height 30
type input "3 Month Membership (8 weeks remaining from challenge)"
click at [496, 440] on button "button" at bounding box center [482, 439] width 39 height 30
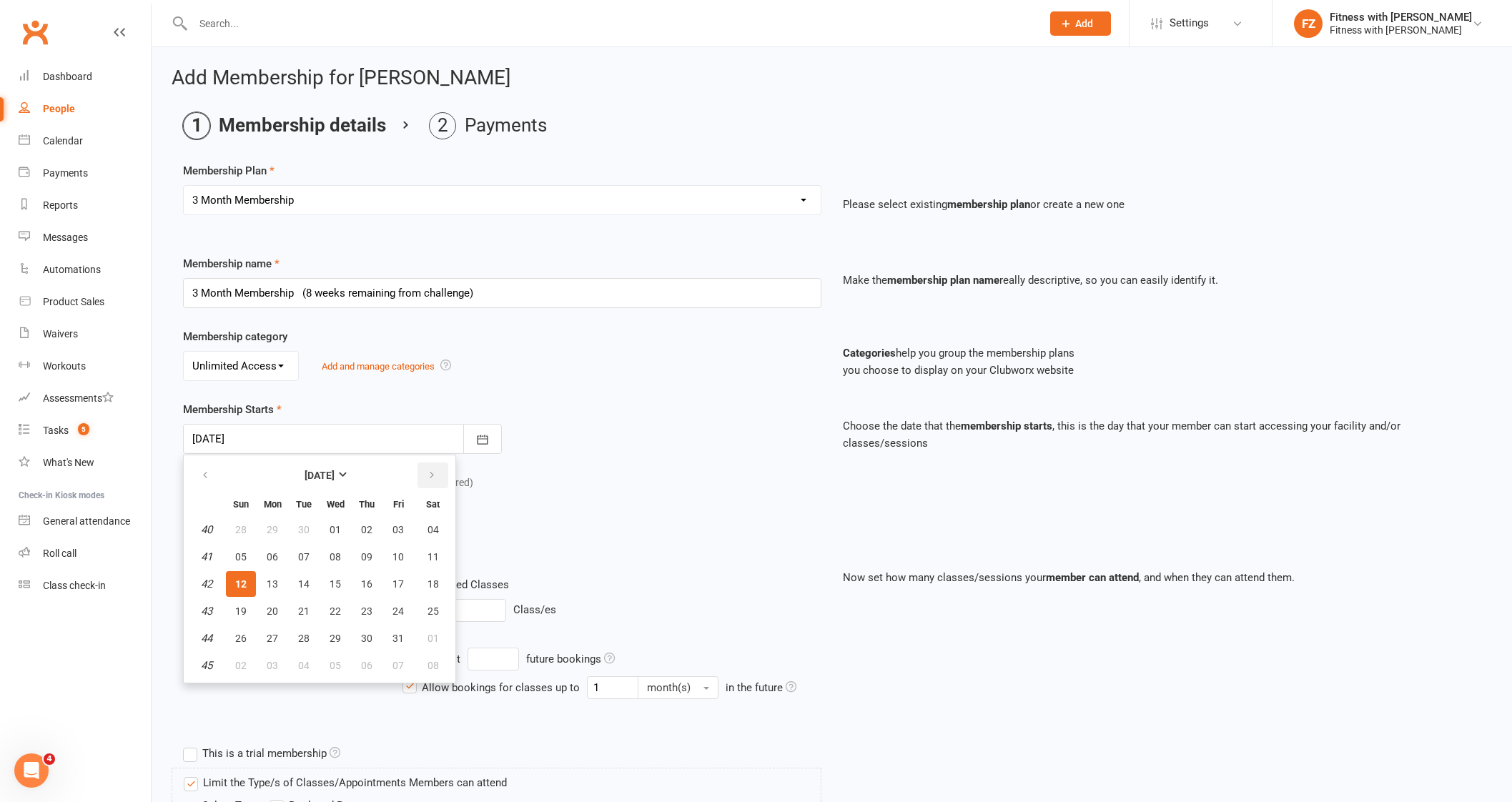
click at [426, 481] on button "button" at bounding box center [433, 475] width 31 height 26
click at [426, 480] on button "button" at bounding box center [433, 475] width 31 height 26
click at [333, 525] on span "03" at bounding box center [335, 529] width 11 height 11
type input "[DATE]"
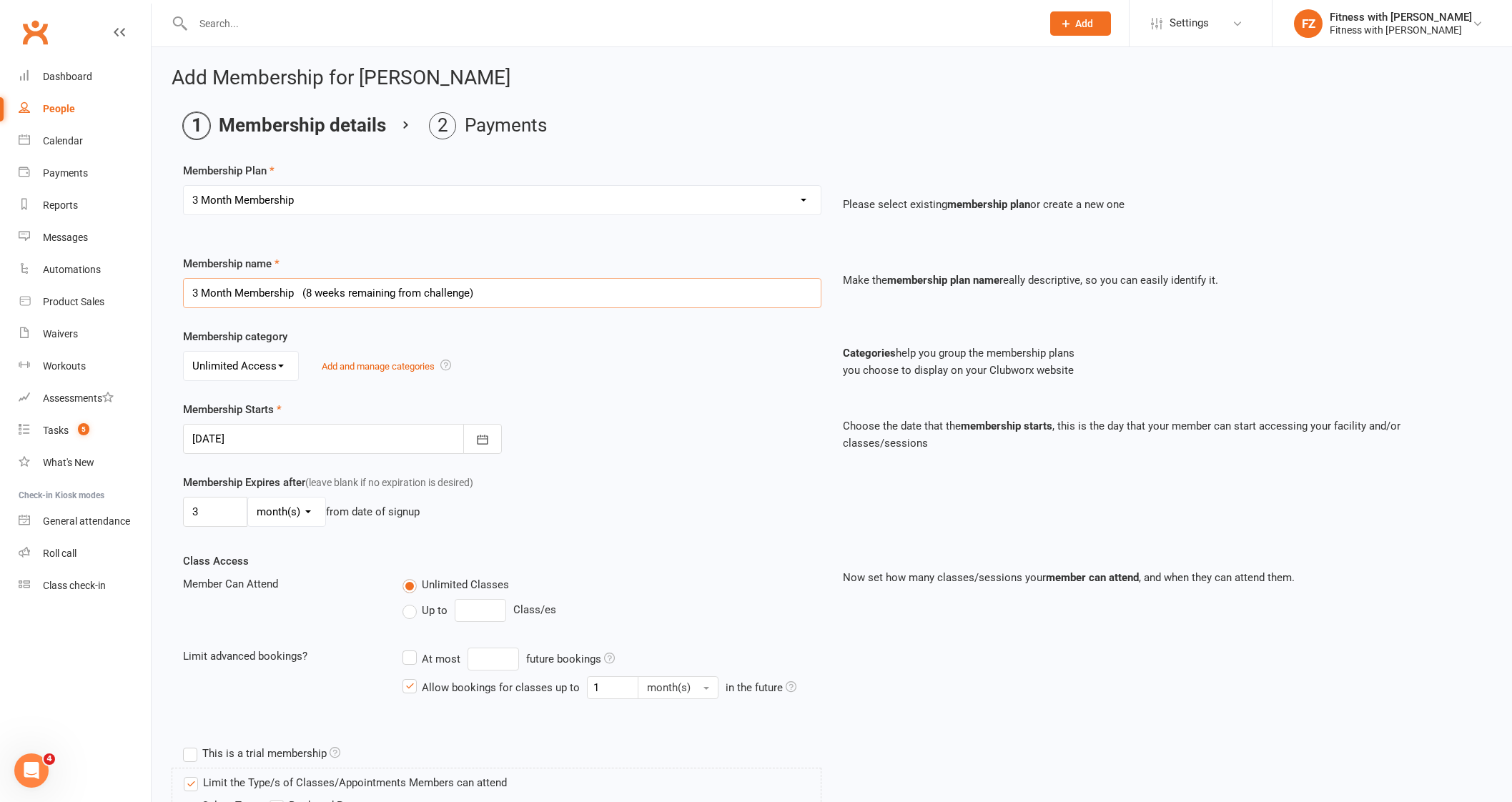
click at [304, 291] on input "3 Month Membership (8 weeks remaining from challenge)" at bounding box center [502, 293] width 639 height 30
type input "3 Month Membership (7 1/5 weeks remaining from challenge)"
click at [277, 510] on select "day(s) week(s) month(s) year(s)" at bounding box center [286, 512] width 78 height 28
select select "1"
click at [248, 497] on select "day(s) week(s) month(s) year(s)" at bounding box center [286, 512] width 78 height 28
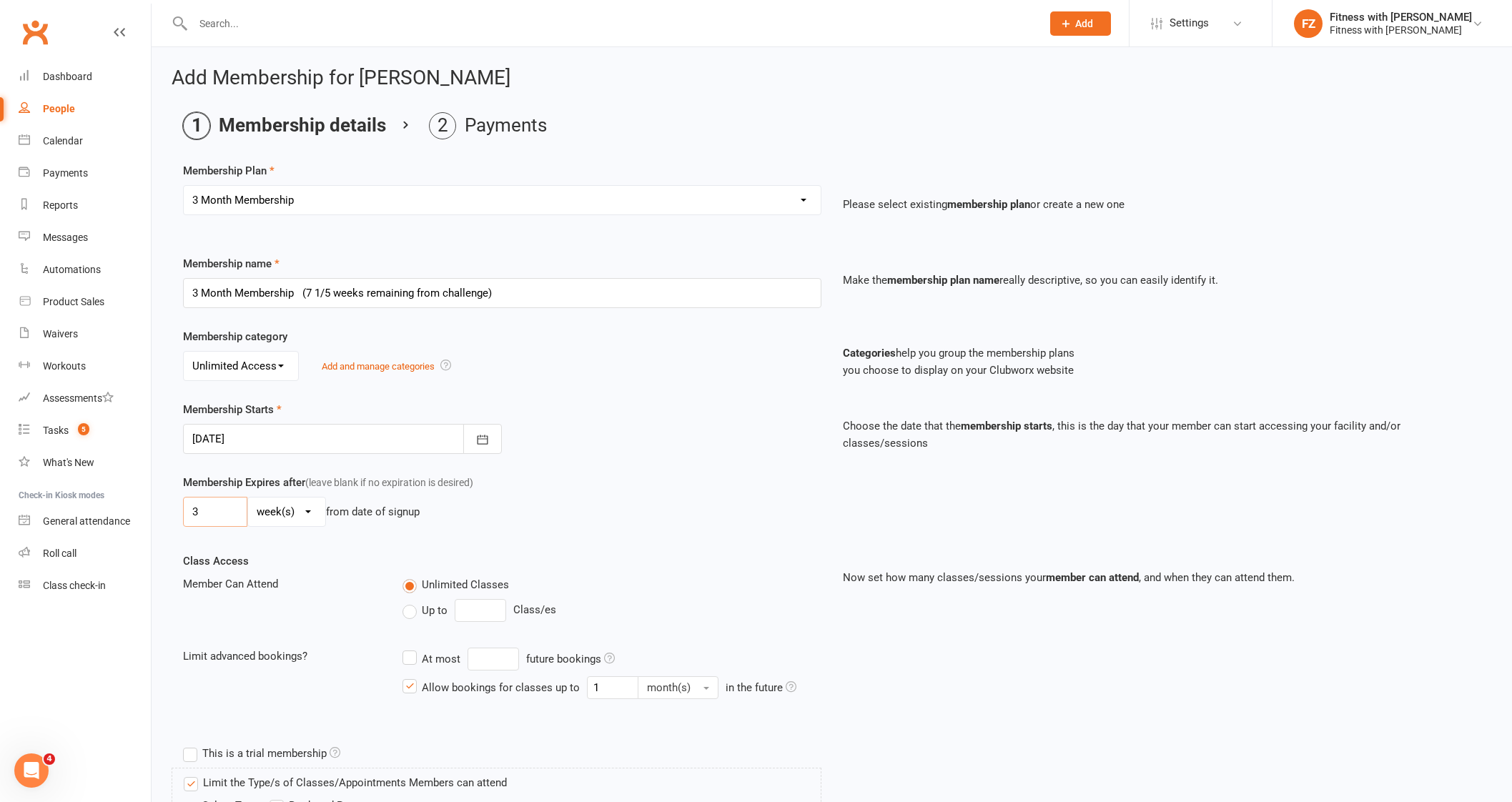
drag, startPoint x: 193, startPoint y: 513, endPoint x: 182, endPoint y: 494, distance: 22.0
click at [182, 506] on div "Membership Expires after (leave blank if no expiration is desired) 3 day(s) wee…" at bounding box center [502, 503] width 660 height 59
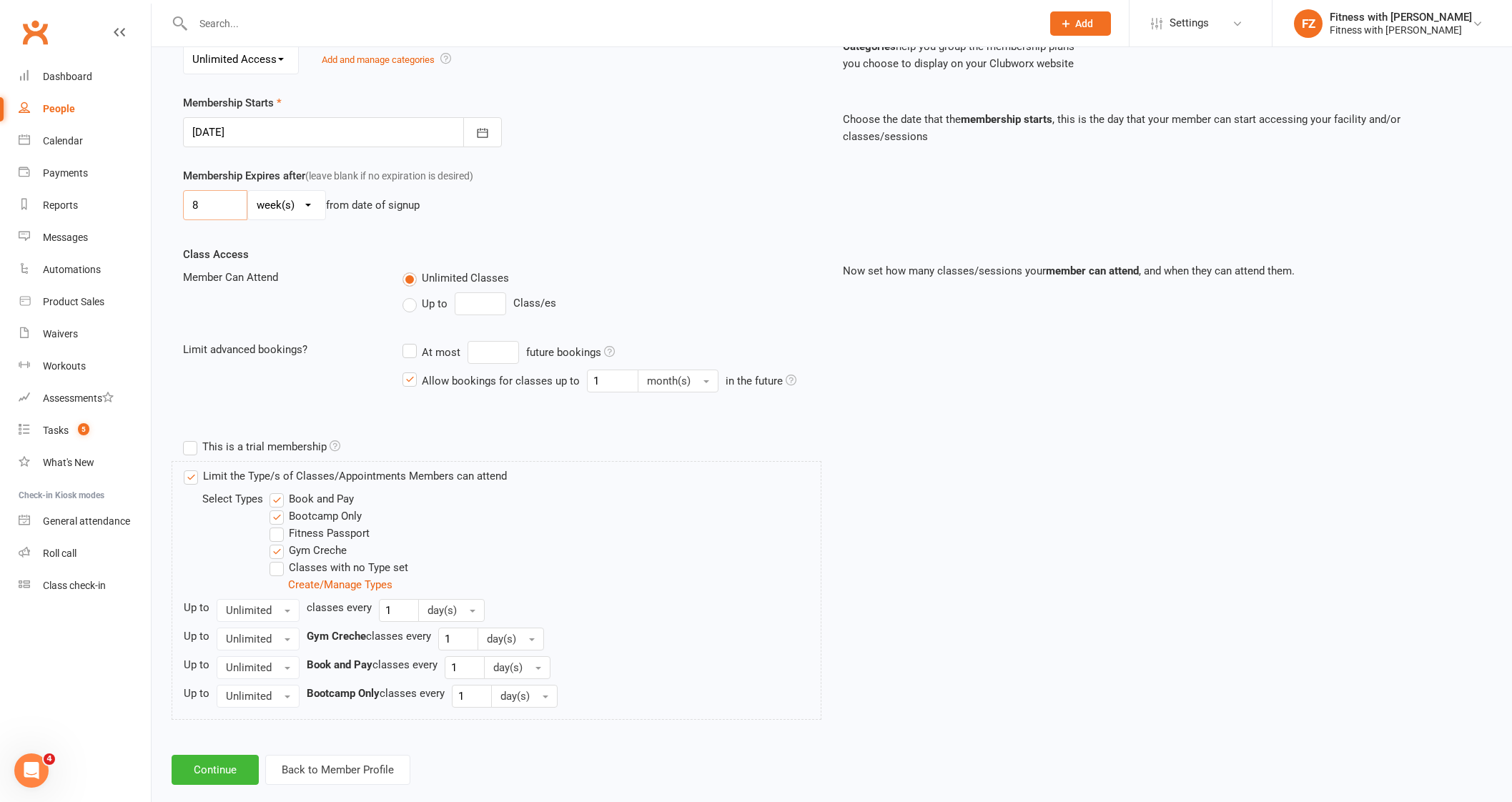
scroll to position [327, 0]
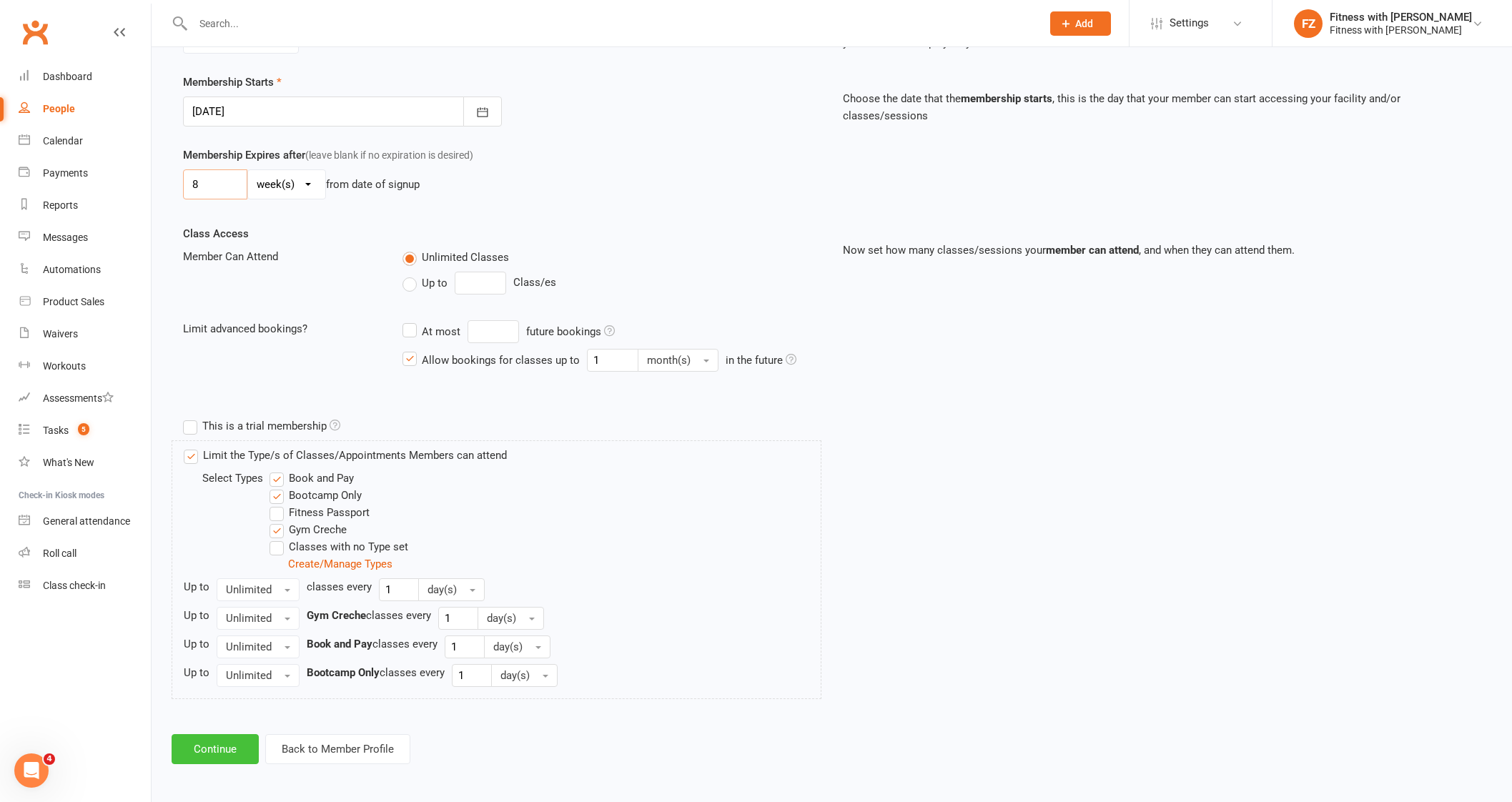
type input "8"
click at [240, 756] on button "Continue" at bounding box center [215, 749] width 87 height 30
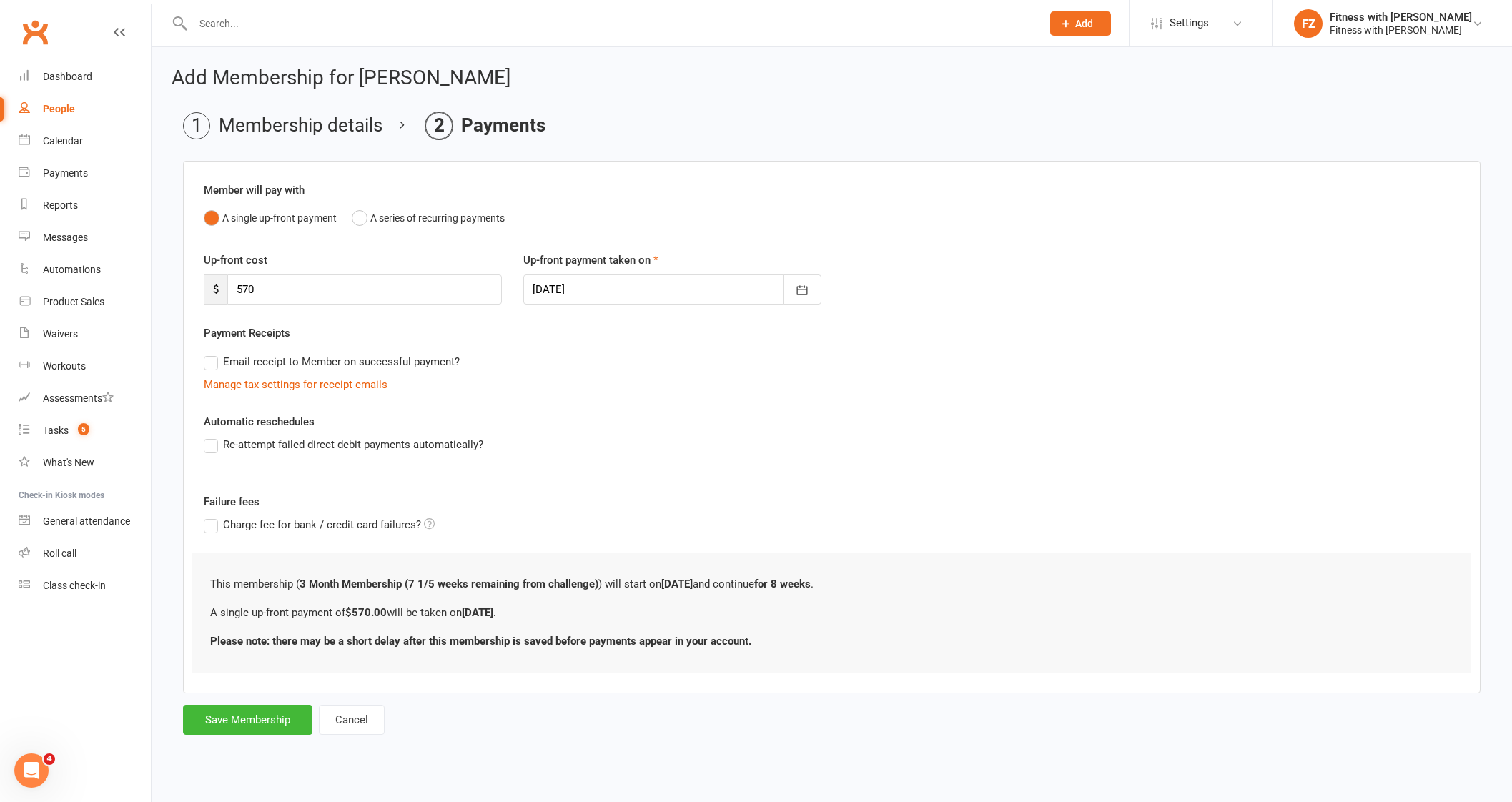
scroll to position [0, 0]
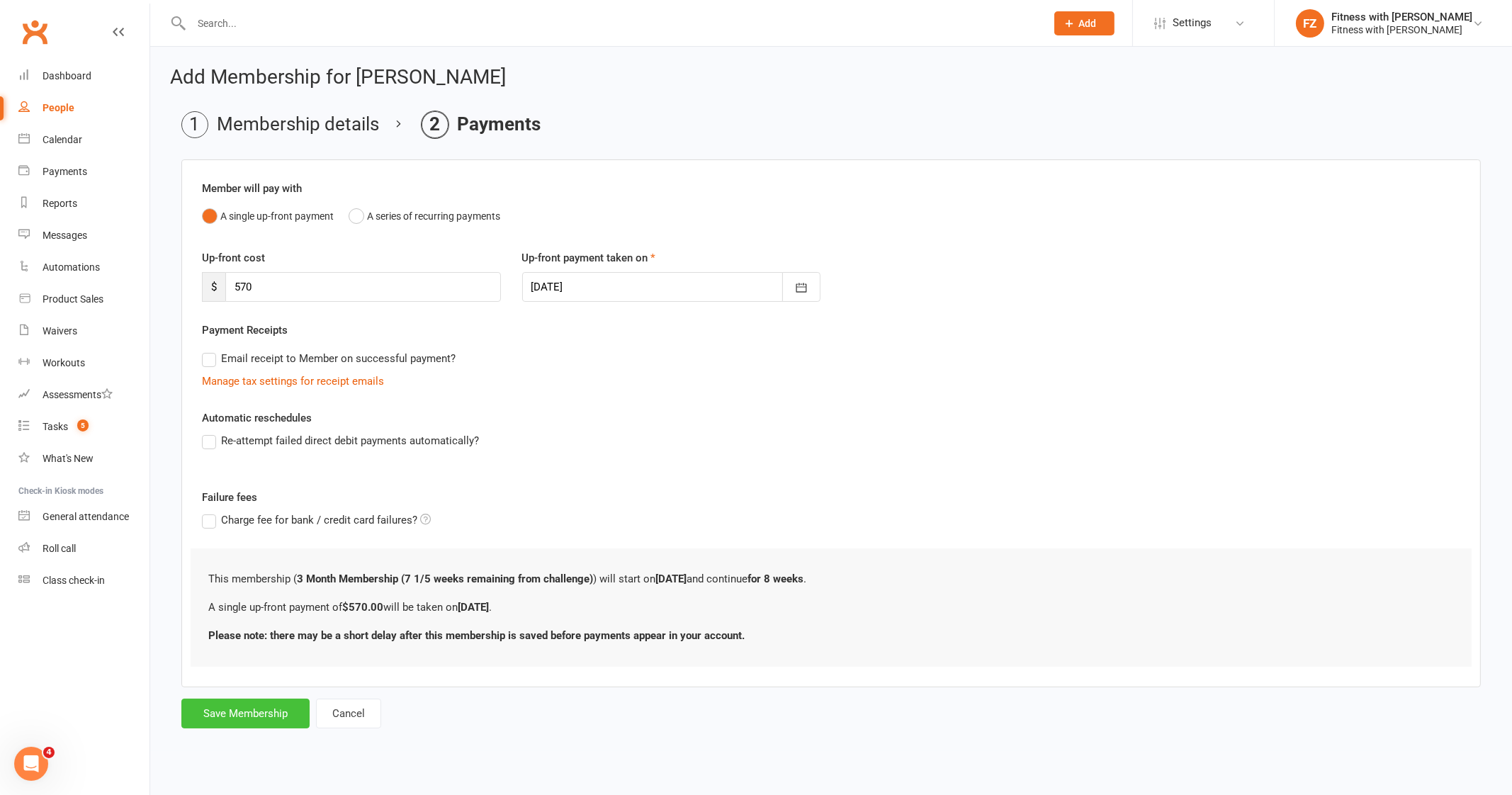
click at [231, 722] on button "Save Membership" at bounding box center [245, 713] width 129 height 30
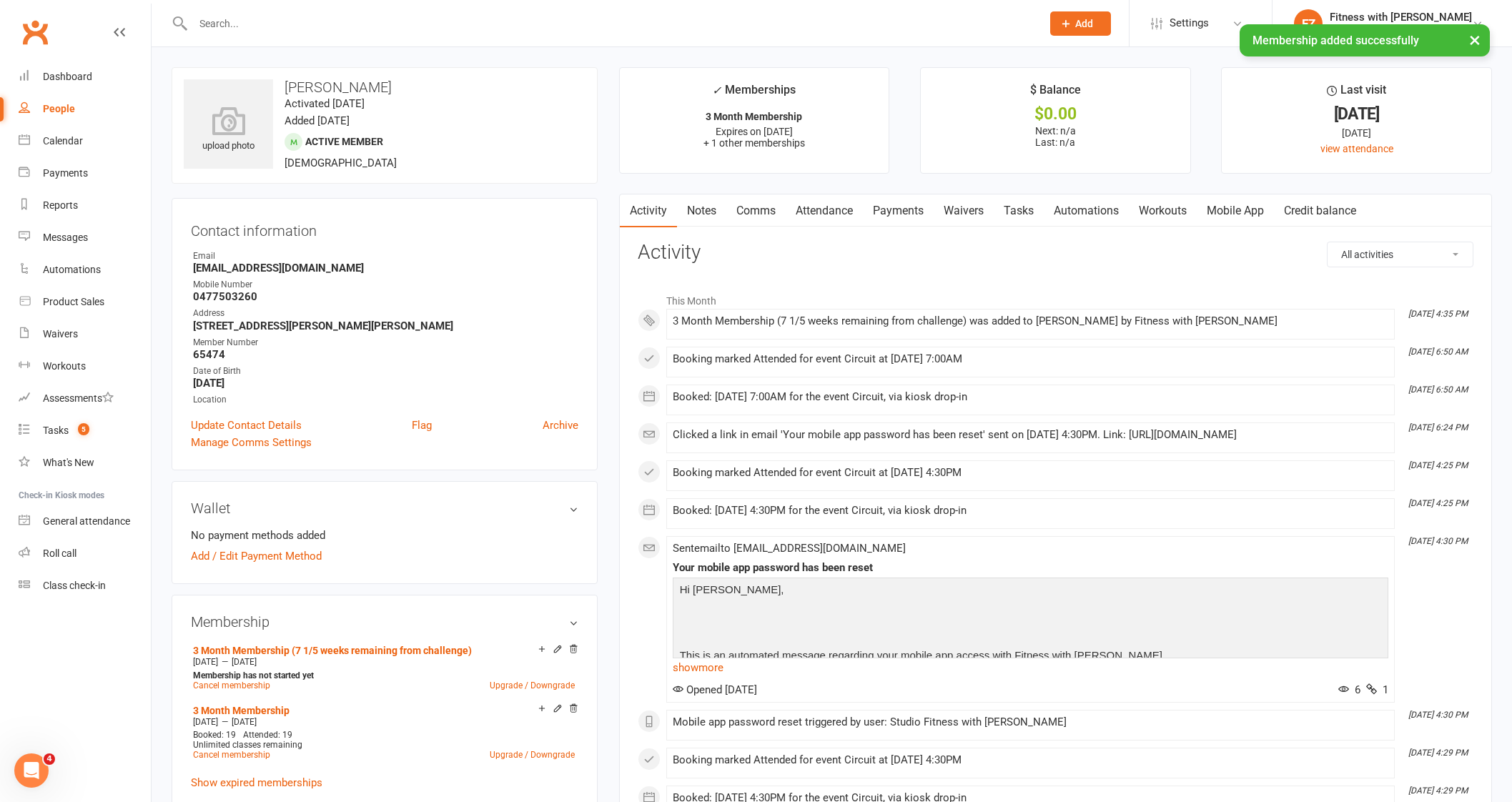
click at [929, 206] on link "Payments" at bounding box center [897, 211] width 70 height 33
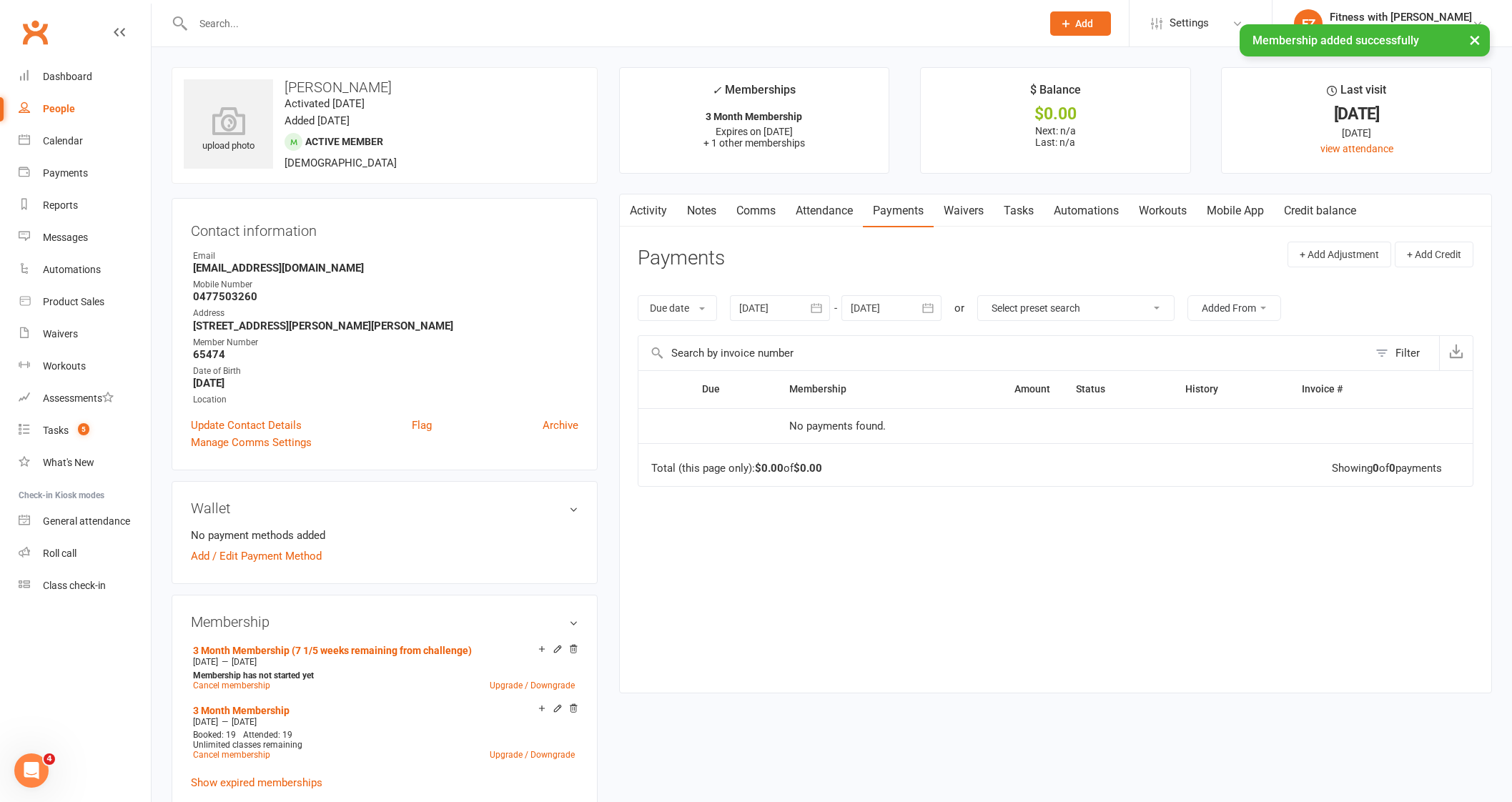
click at [655, 201] on link "Activity" at bounding box center [648, 211] width 57 height 33
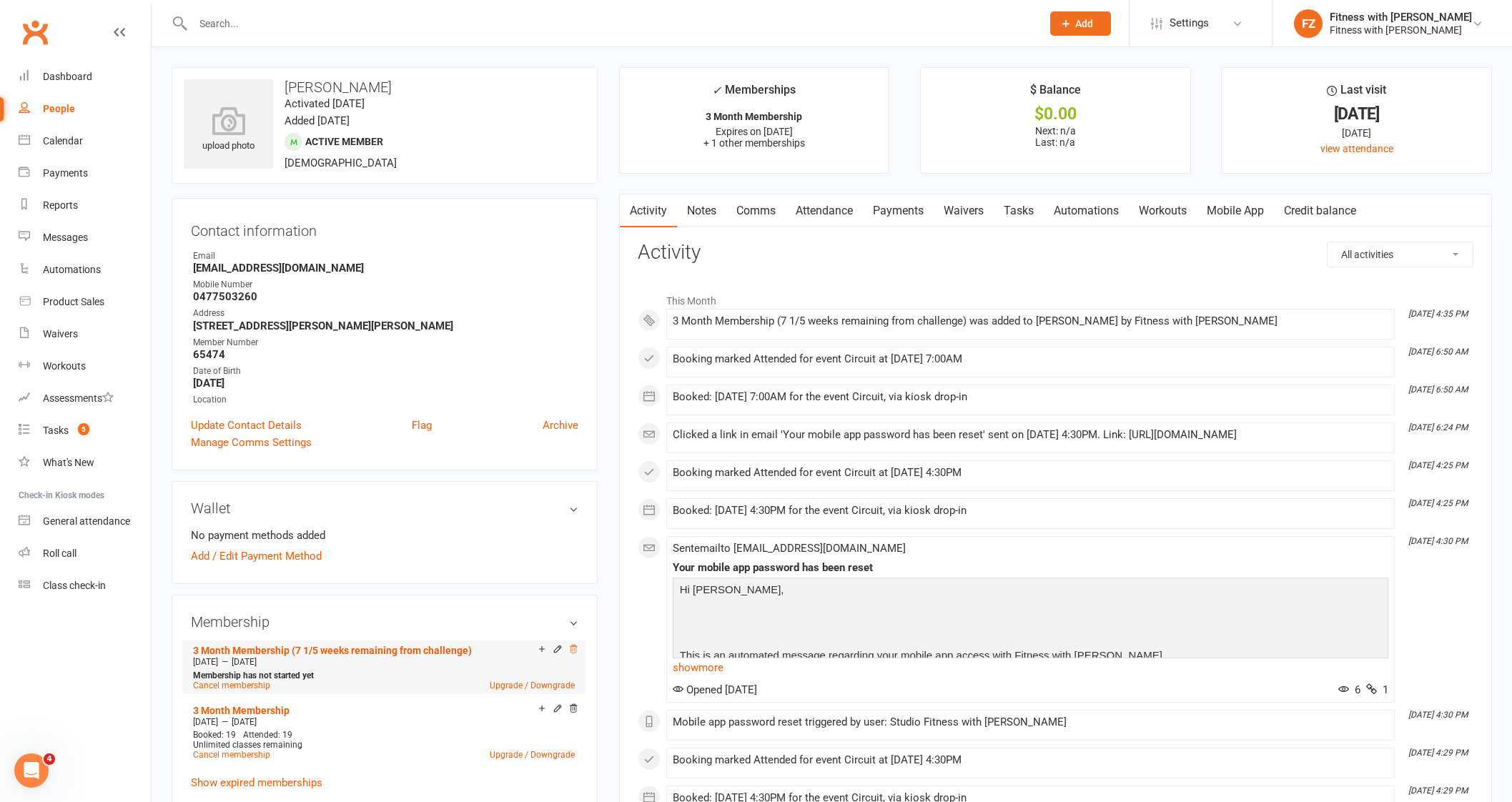
click at [573, 652] on icon at bounding box center [573, 649] width 10 height 10
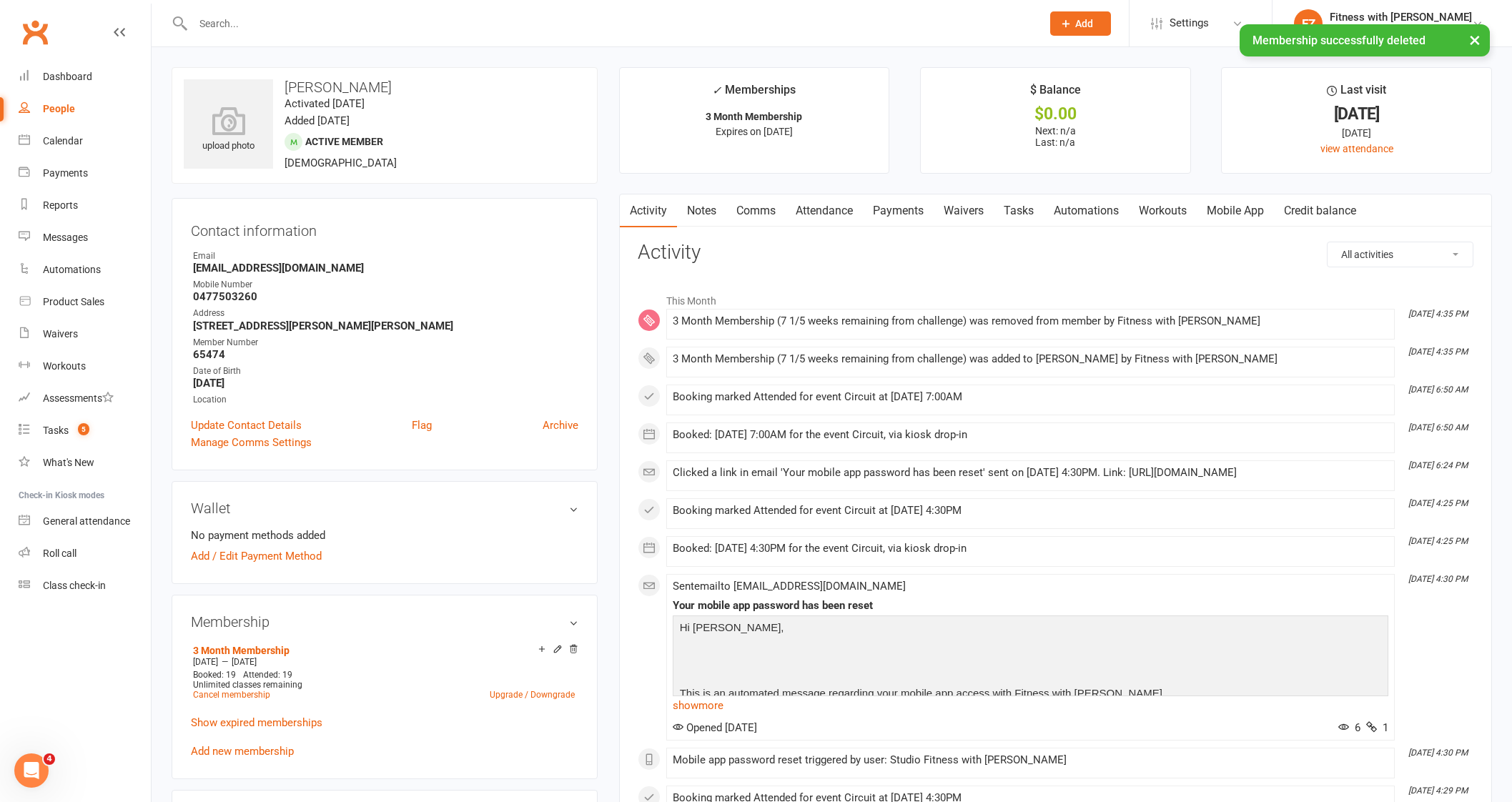
click at [270, 743] on div "3 Month Membership [DATE] — [DATE] Booked: 19 Attended: 19 Unlimited classes re…" at bounding box center [385, 699] width 388 height 119
click at [269, 750] on link "Add new membership" at bounding box center [242, 751] width 103 height 13
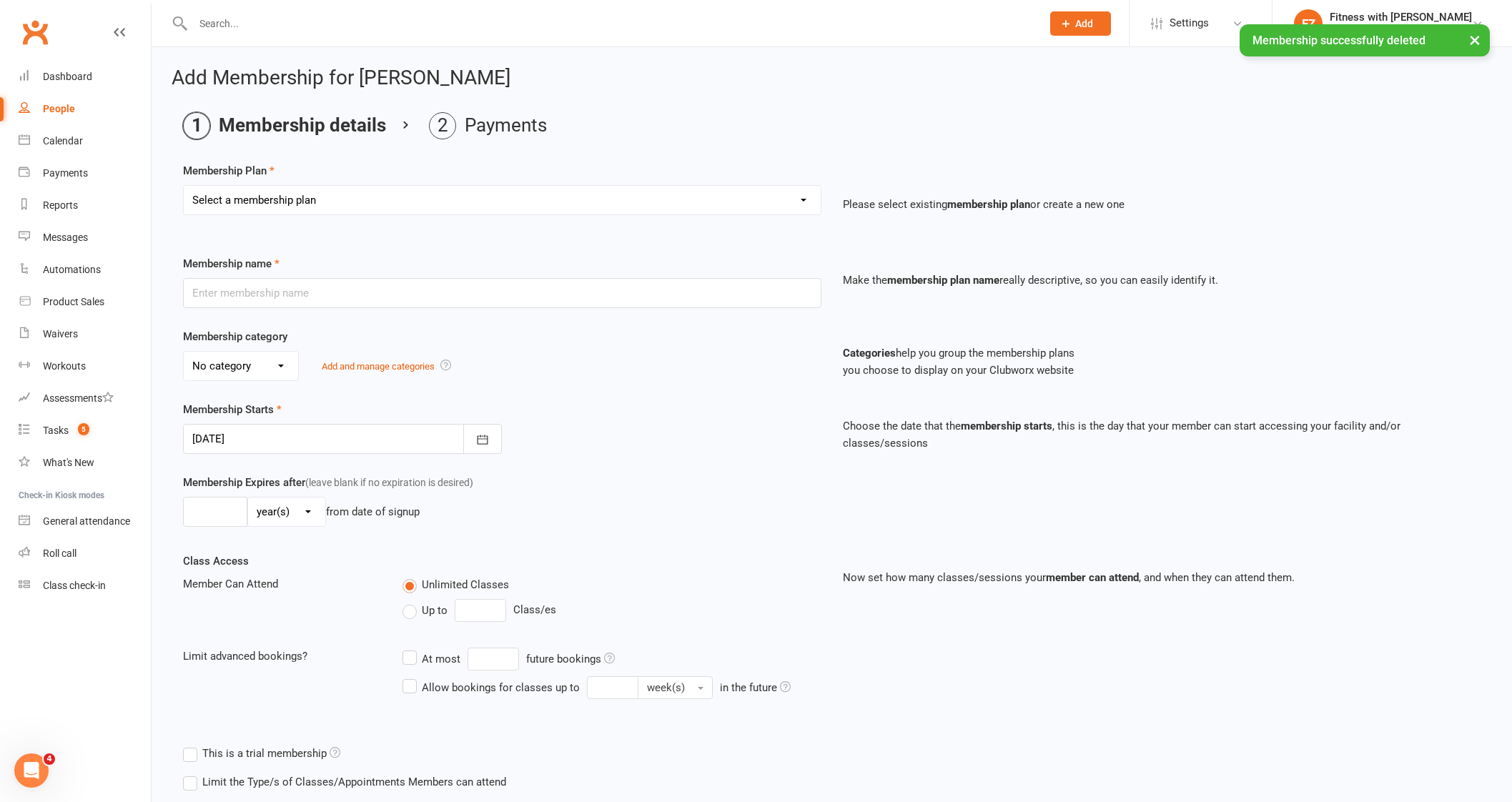
click at [381, 198] on select "Select a membership plan Create new Membership Plan Free 2 Week Trial Single Se…" at bounding box center [502, 200] width 637 height 28
select select "11"
click at [184, 186] on select "Select a membership plan Create new Membership Plan Free 2 Week Trial Single Se…" at bounding box center [502, 200] width 637 height 28
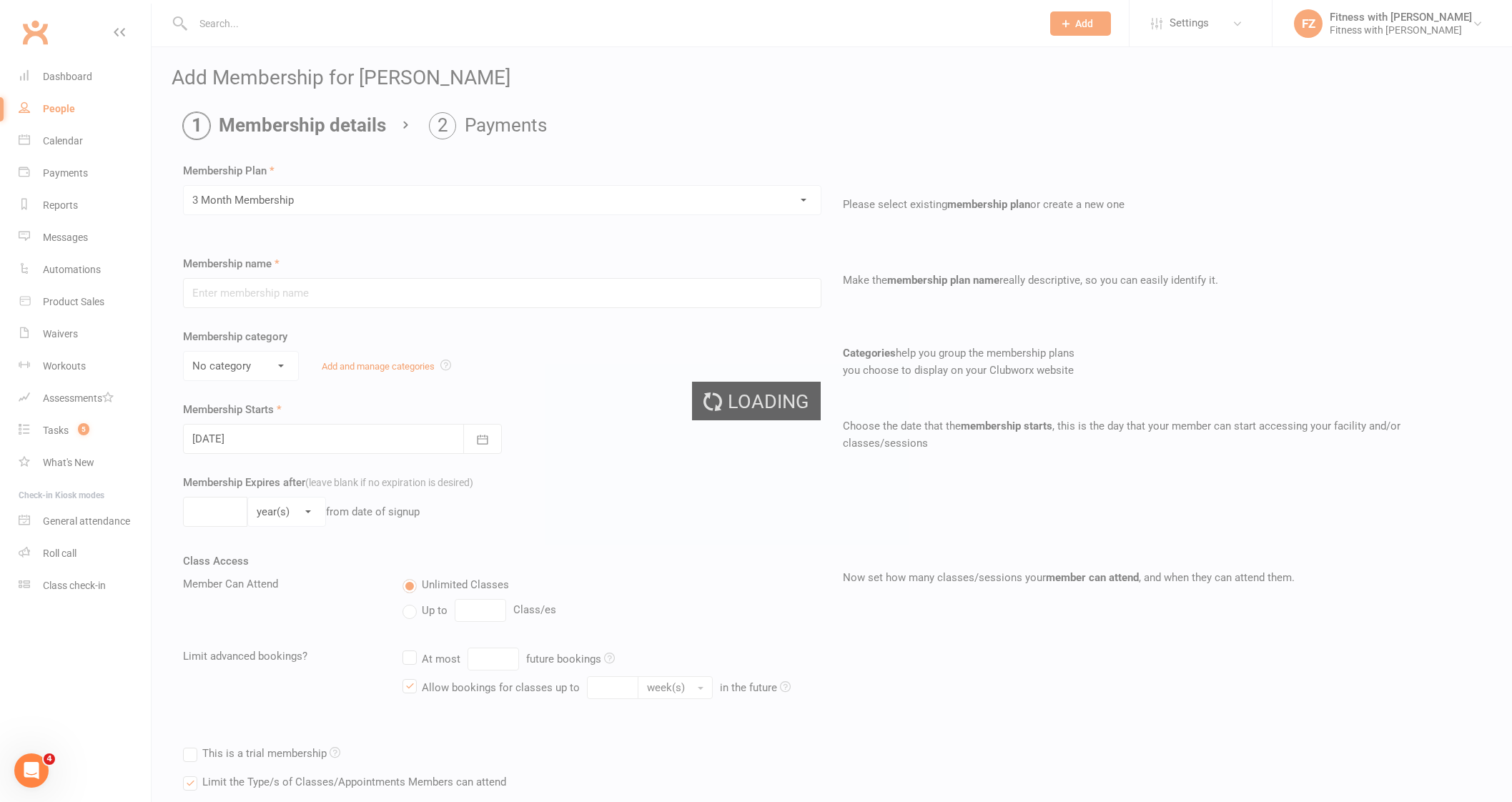
type input "3 Month Membership"
select select "2"
type input "3"
select select "2"
type input "1"
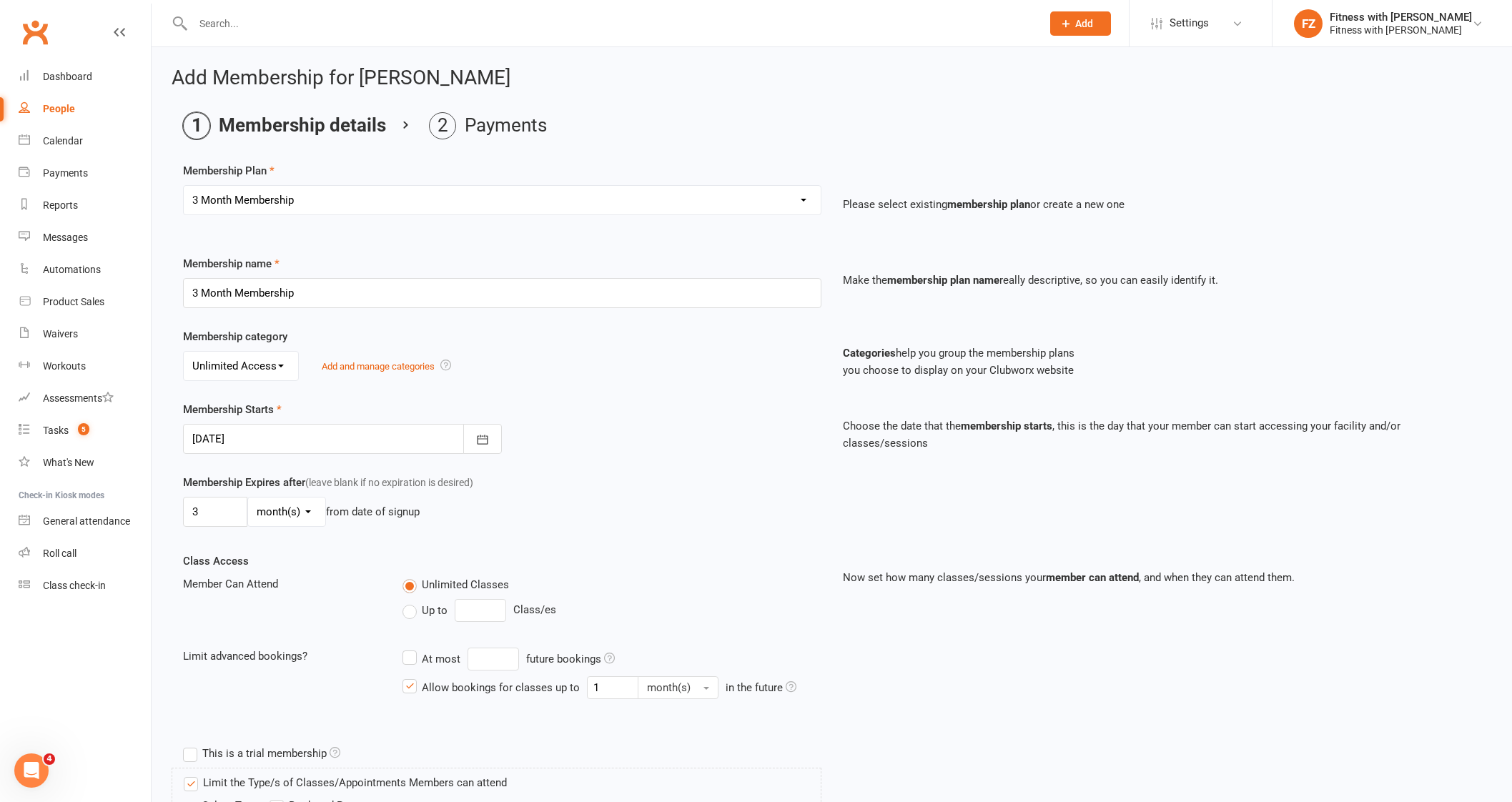
click at [453, 437] on div at bounding box center [342, 439] width 319 height 30
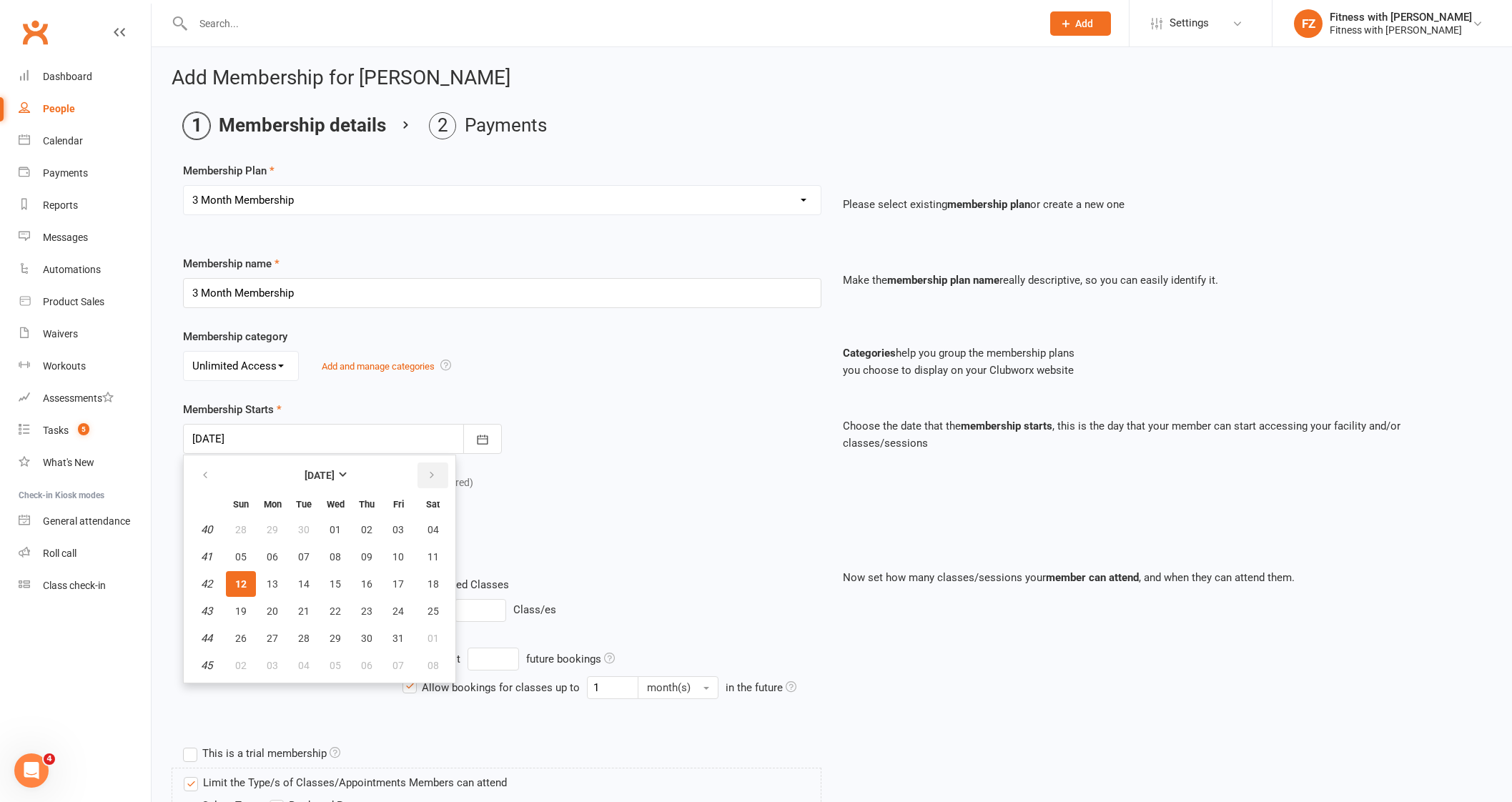
click at [434, 475] on button "button" at bounding box center [433, 475] width 31 height 26
click at [207, 474] on icon "button" at bounding box center [205, 475] width 10 height 11
click at [329, 535] on button "03" at bounding box center [335, 529] width 30 height 26
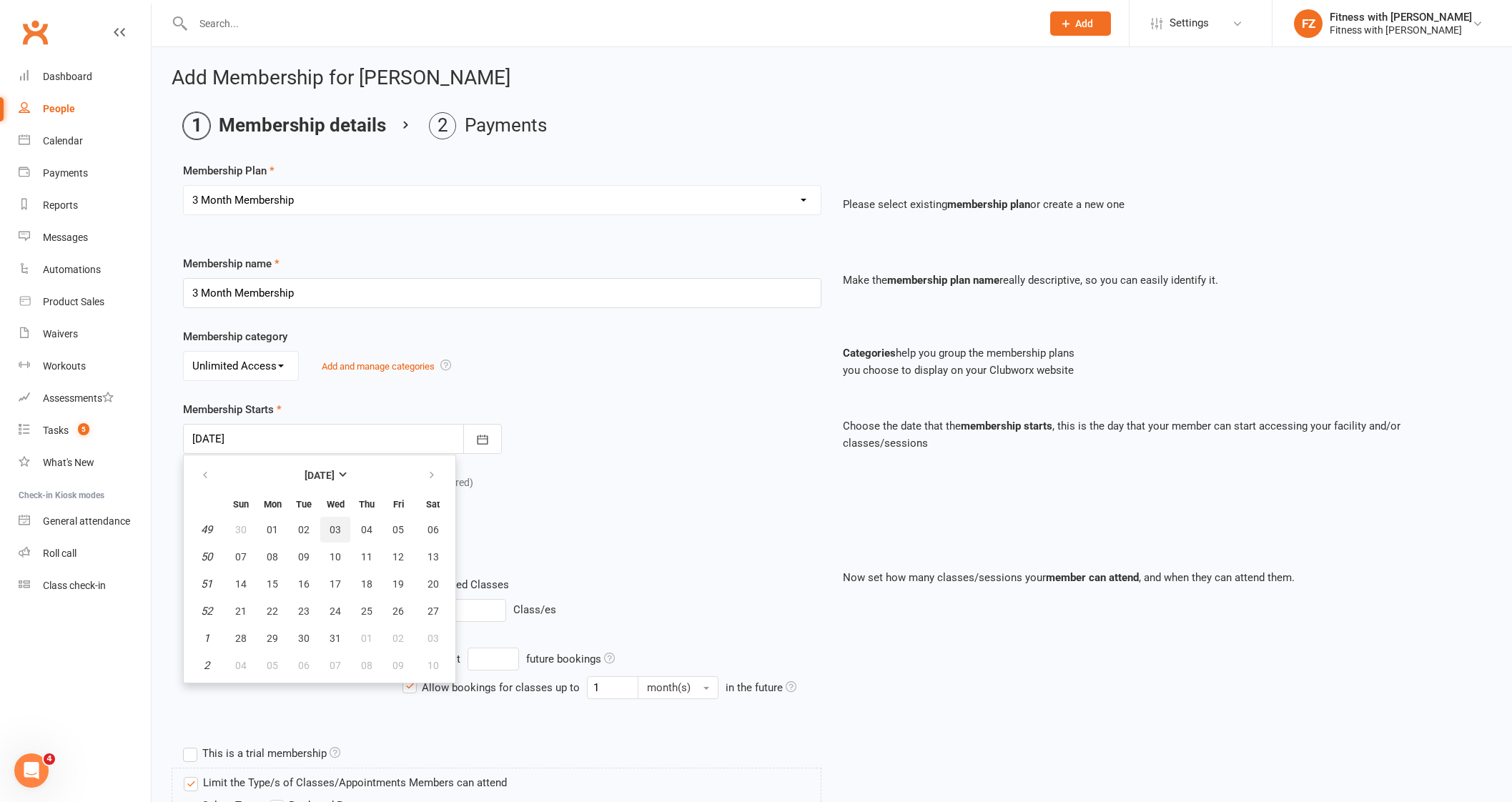
type input "[DATE]"
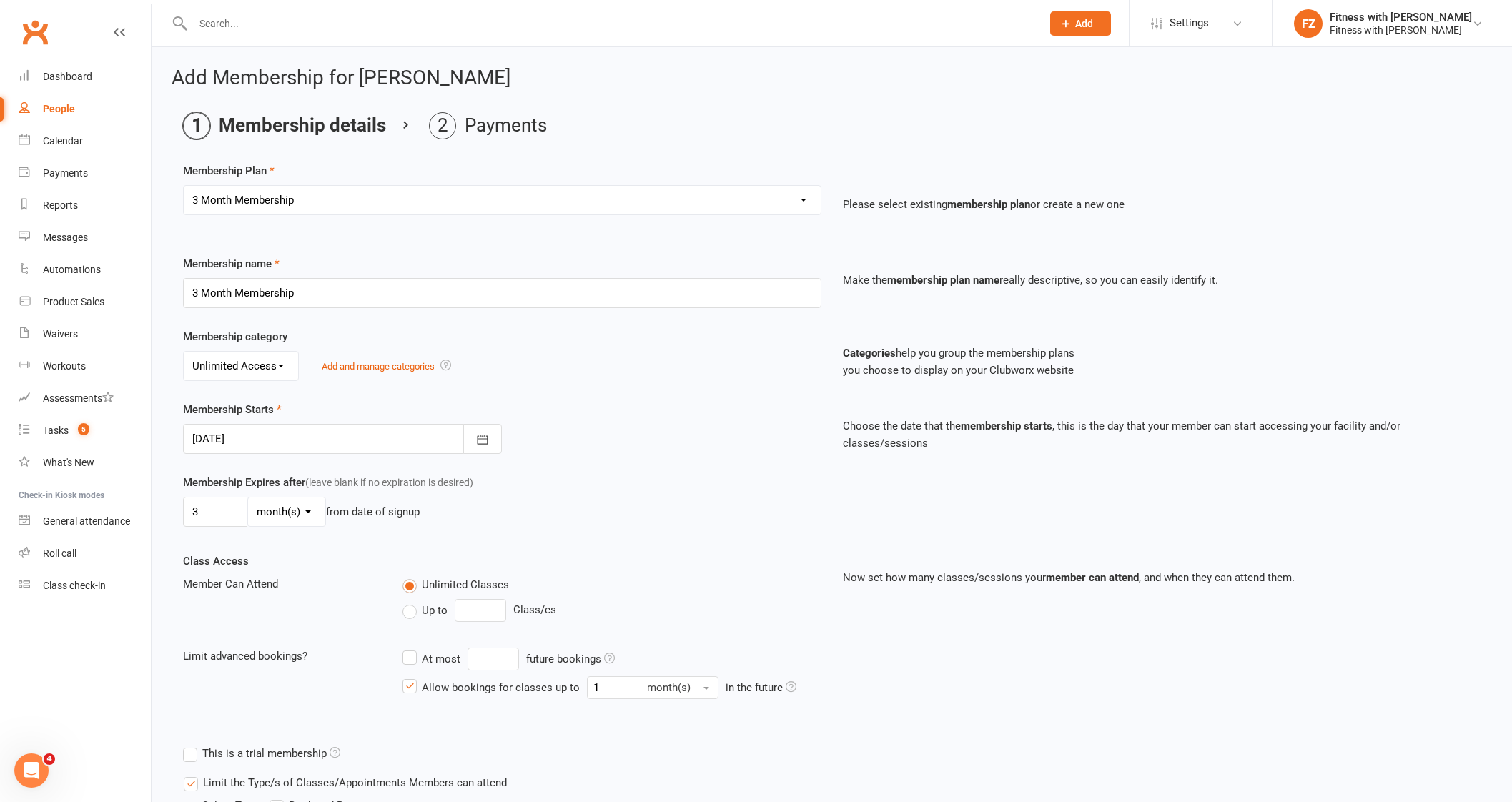
click at [267, 507] on select "day(s) week(s) month(s) year(s)" at bounding box center [286, 512] width 78 height 28
select select "1"
click at [248, 497] on select "day(s) week(s) month(s) year(s)" at bounding box center [286, 512] width 78 height 28
drag, startPoint x: 203, startPoint y: 509, endPoint x: 160, endPoint y: 491, distance: 46.6
click at [165, 498] on div "Add Membership for [PERSON_NAME] Membership details Payments Membership Plan Se…" at bounding box center [832, 579] width 1360 height 1064
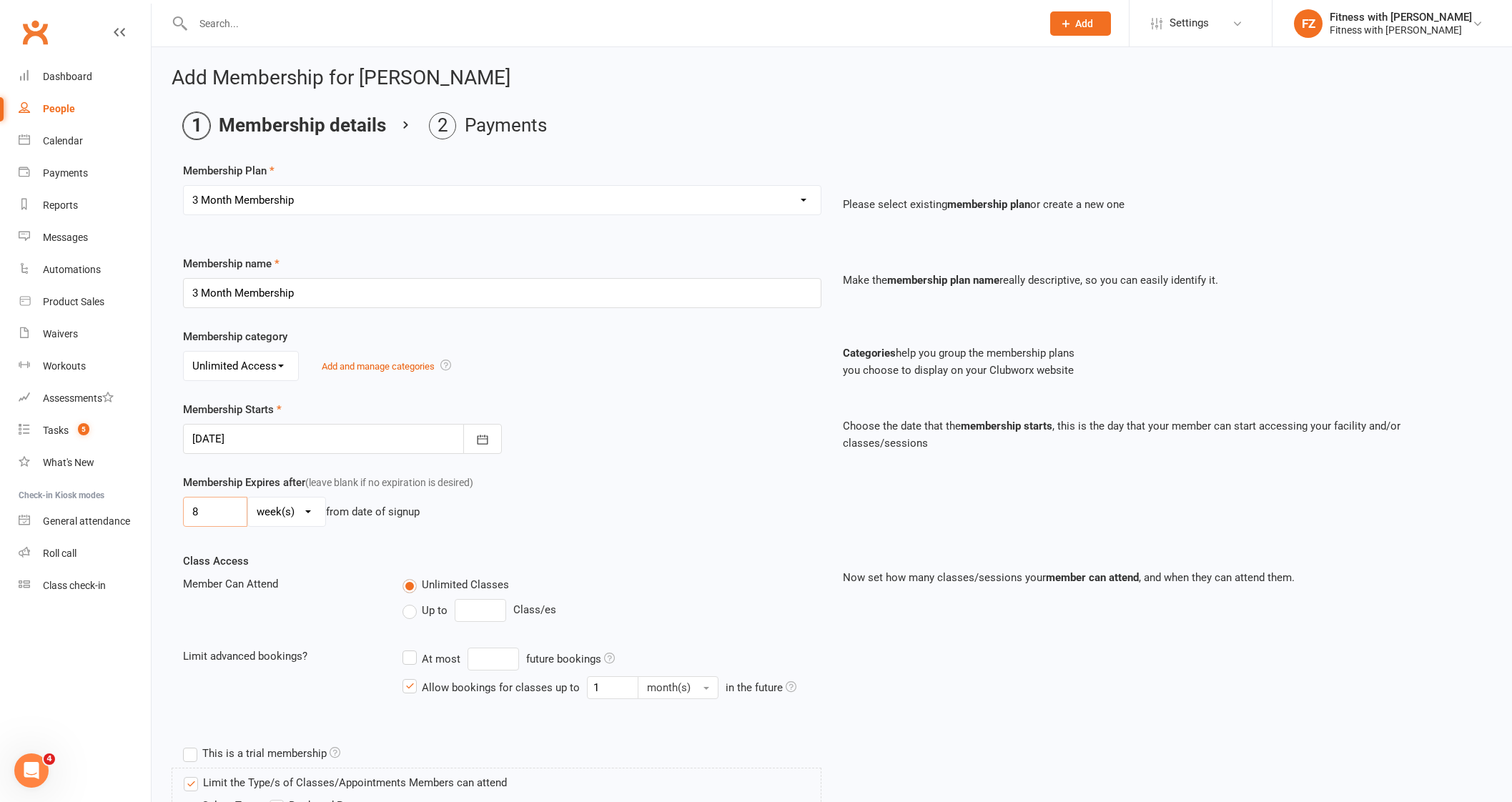
type input "8"
click at [344, 278] on input "3 Month Membership" at bounding box center [502, 293] width 639 height 30
type input "3 Month Membership- remaining 8 weeks from challenge"
click at [647, 487] on div "Membership Expires after (leave blank if no expiration is desired) 8 day(s) wee…" at bounding box center [502, 503] width 660 height 59
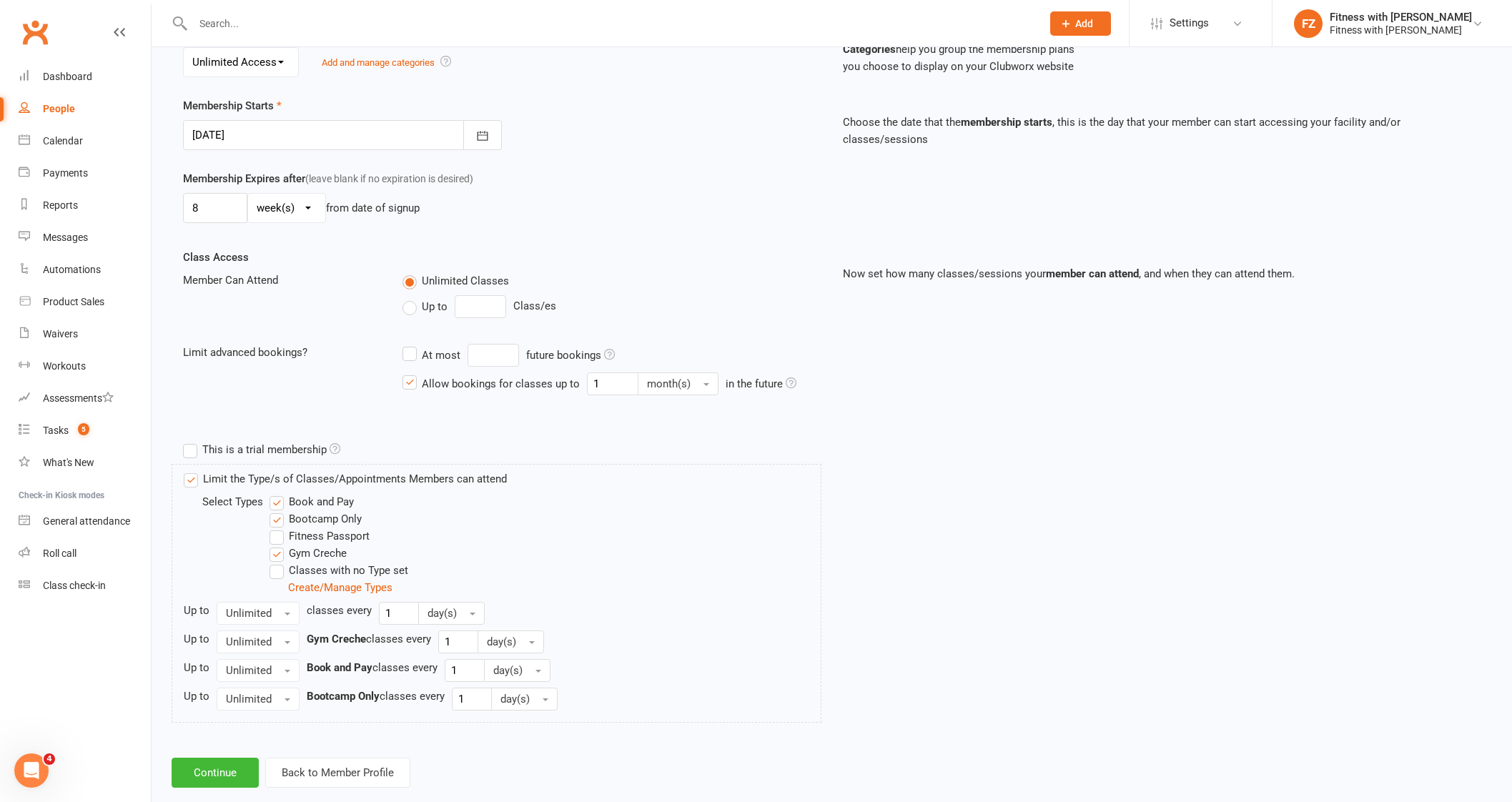
scroll to position [327, 0]
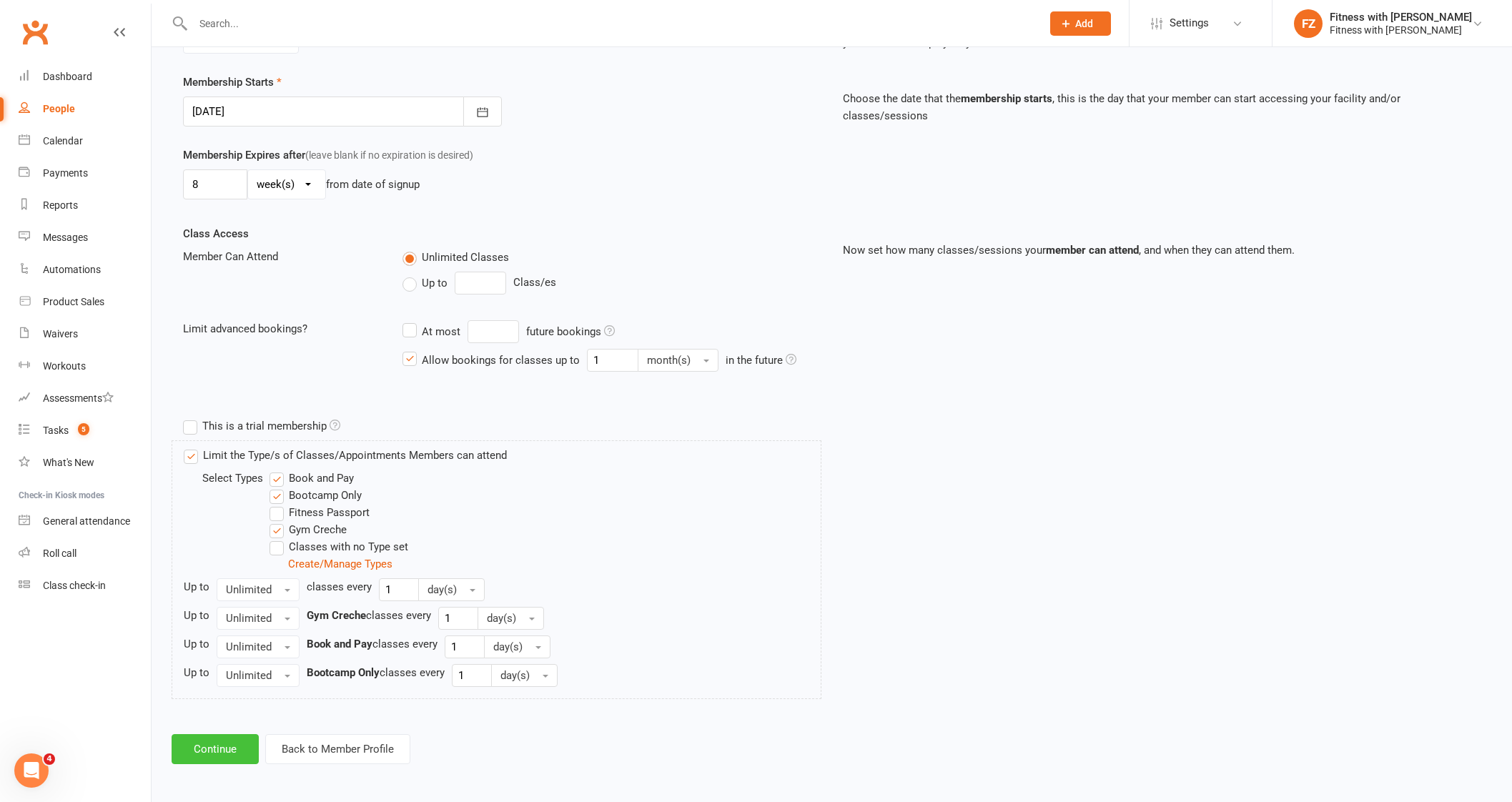
click at [201, 736] on button "Continue" at bounding box center [215, 749] width 87 height 30
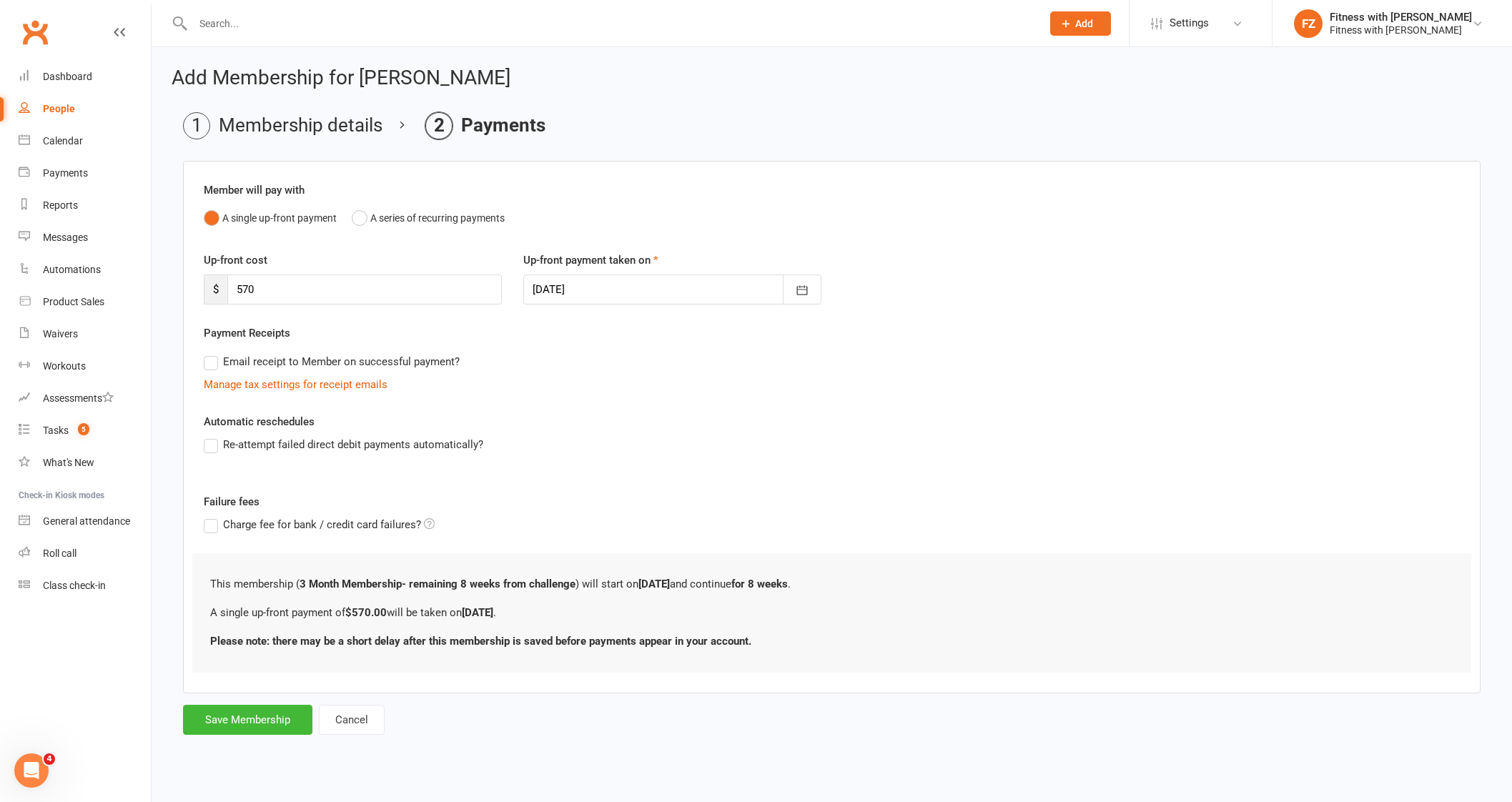
scroll to position [0, 0]
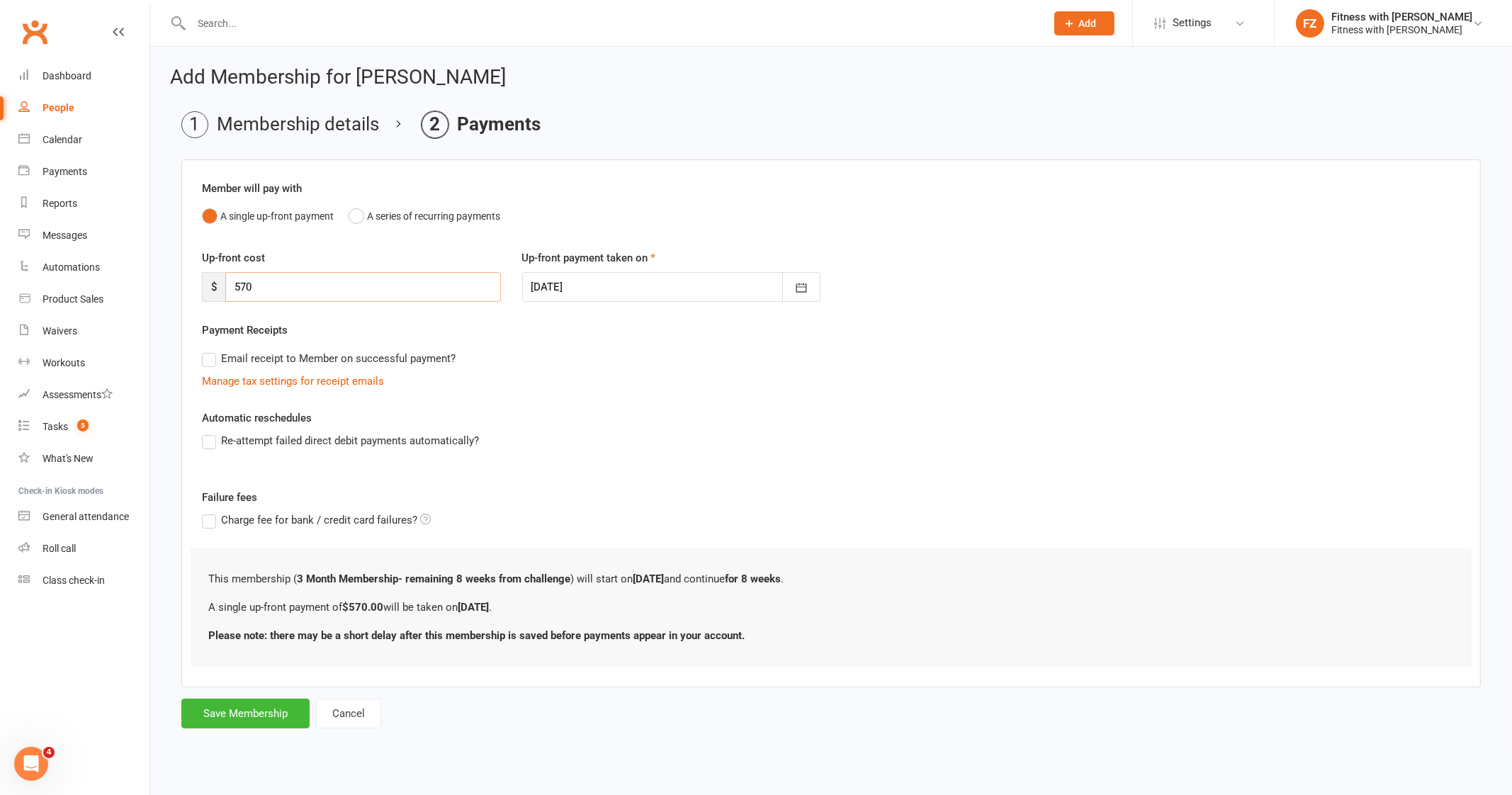
drag, startPoint x: 282, startPoint y: 286, endPoint x: 184, endPoint y: 271, distance: 99.1
click at [191, 272] on div "Up-front cost $ 570" at bounding box center [351, 275] width 320 height 53
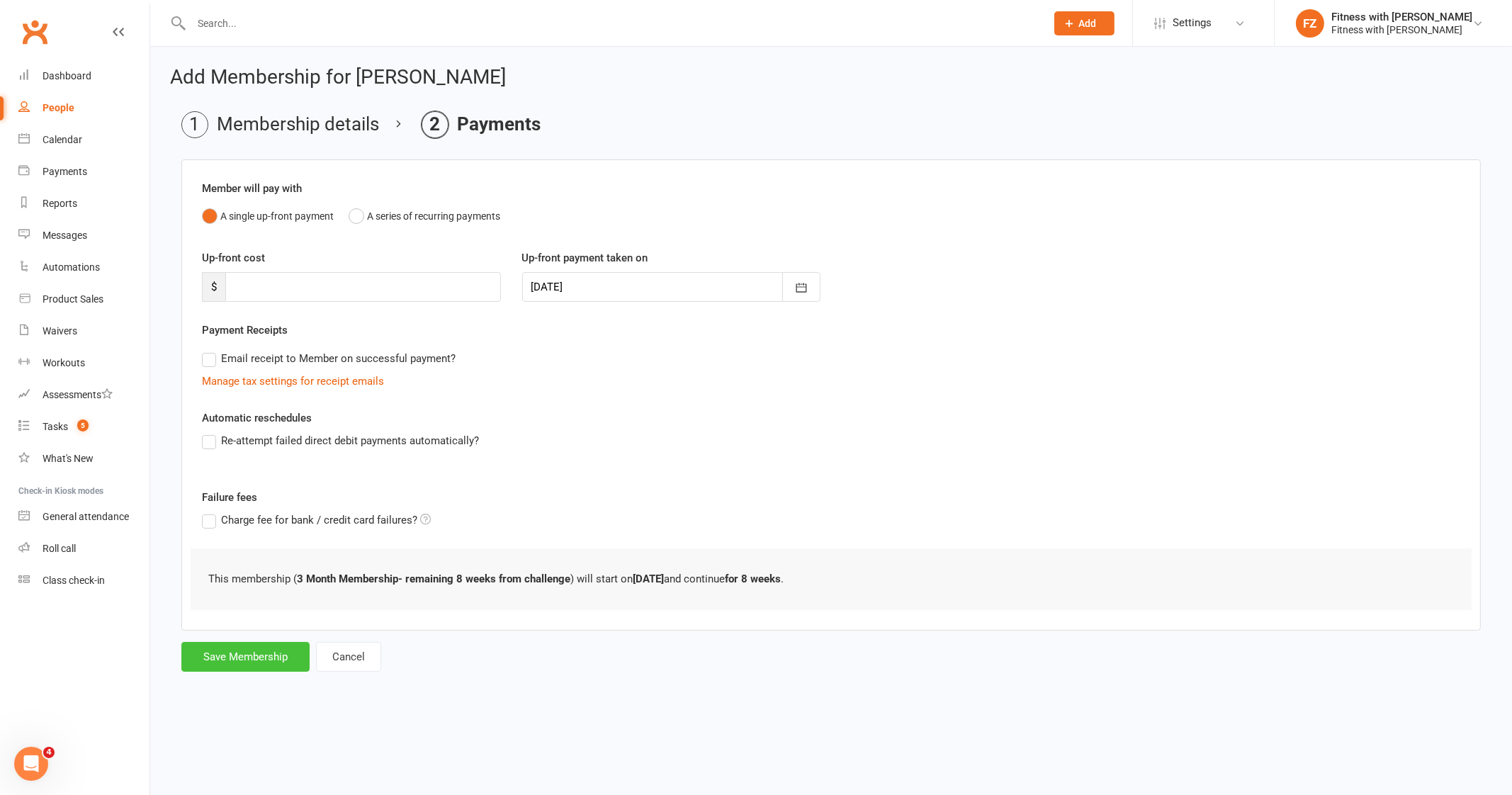
click at [246, 664] on button "Save Membership" at bounding box center [245, 656] width 129 height 30
type input "0"
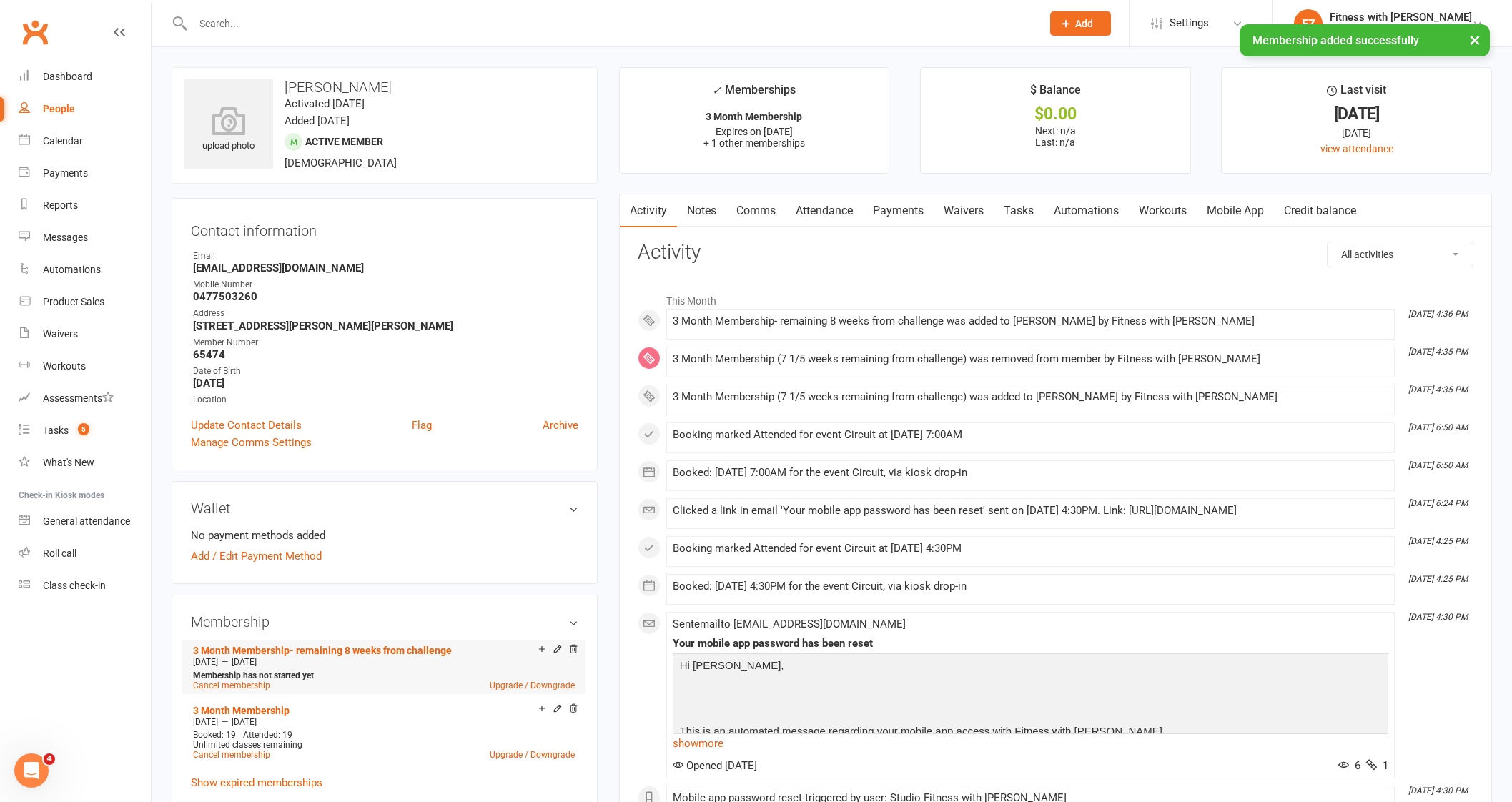
scroll to position [178, 0]
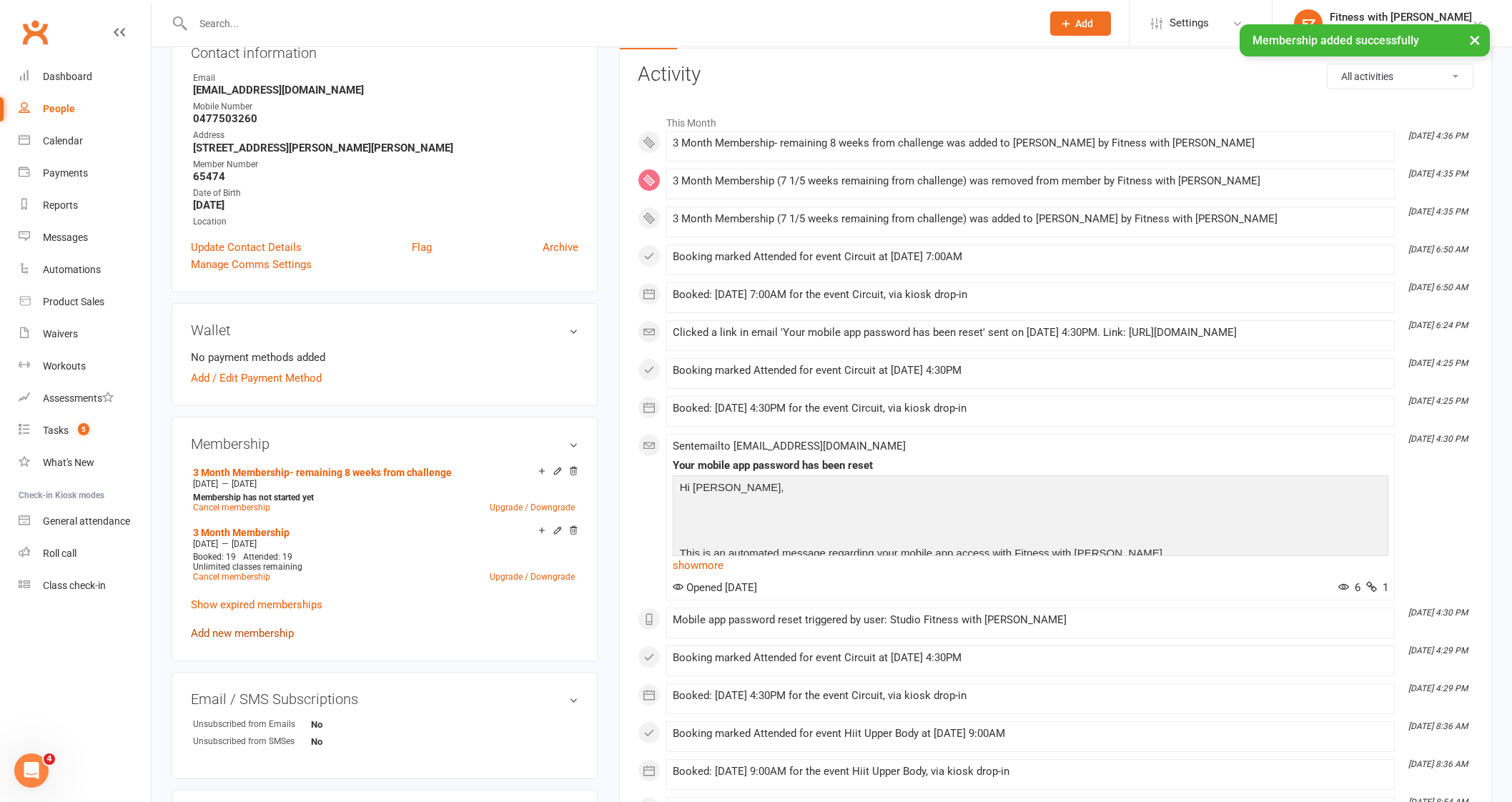
click at [223, 629] on link "Add new membership" at bounding box center [242, 633] width 103 height 13
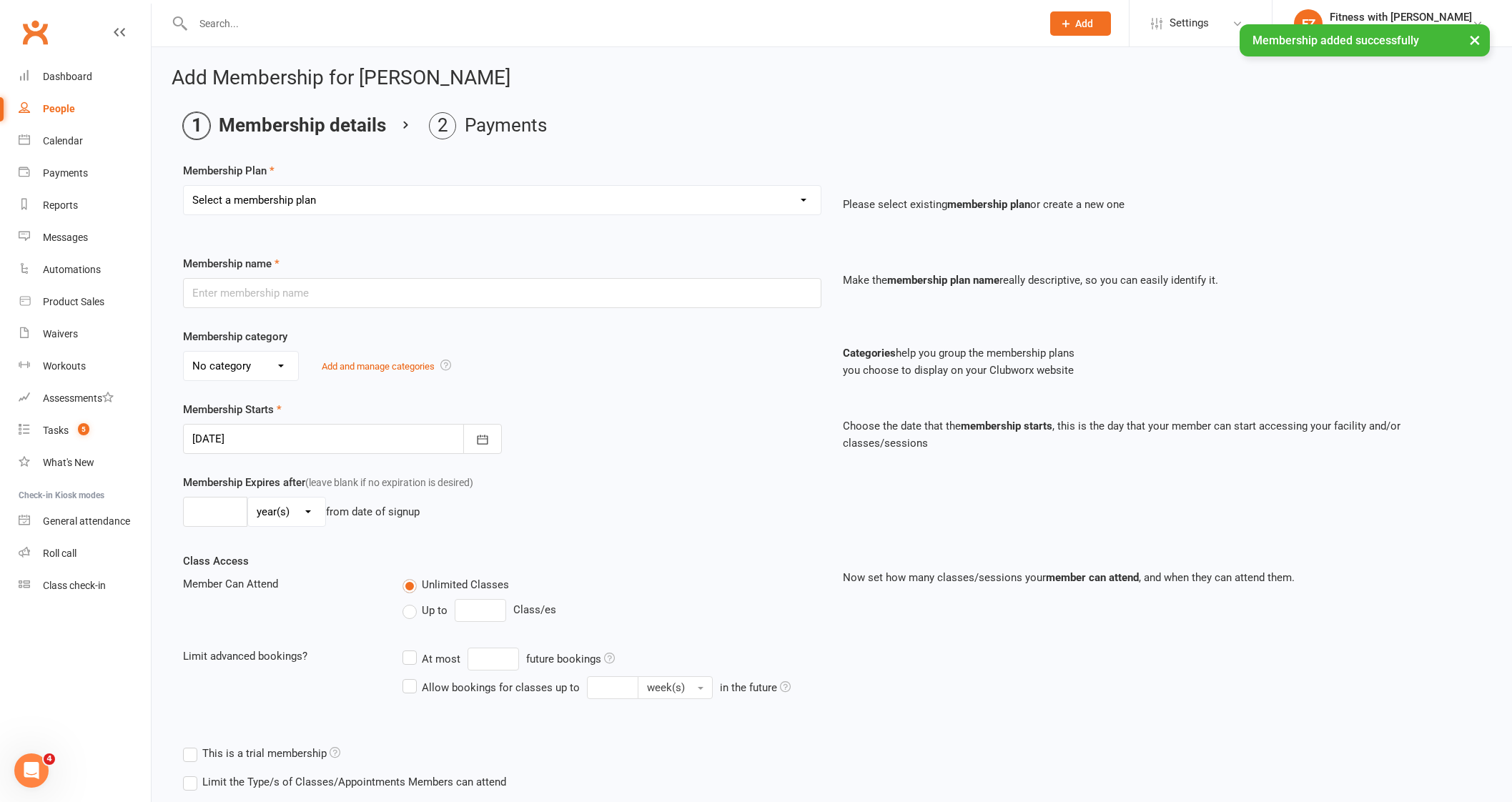
click at [279, 203] on select "Select a membership plan Create new Membership Plan Free 2 Week Trial Single Se…" at bounding box center [502, 200] width 637 height 28
select select "9"
click at [184, 186] on select "Select a membership plan Create new Membership Plan Free 2 Week Trial Single Se…" at bounding box center [502, 200] width 637 height 28
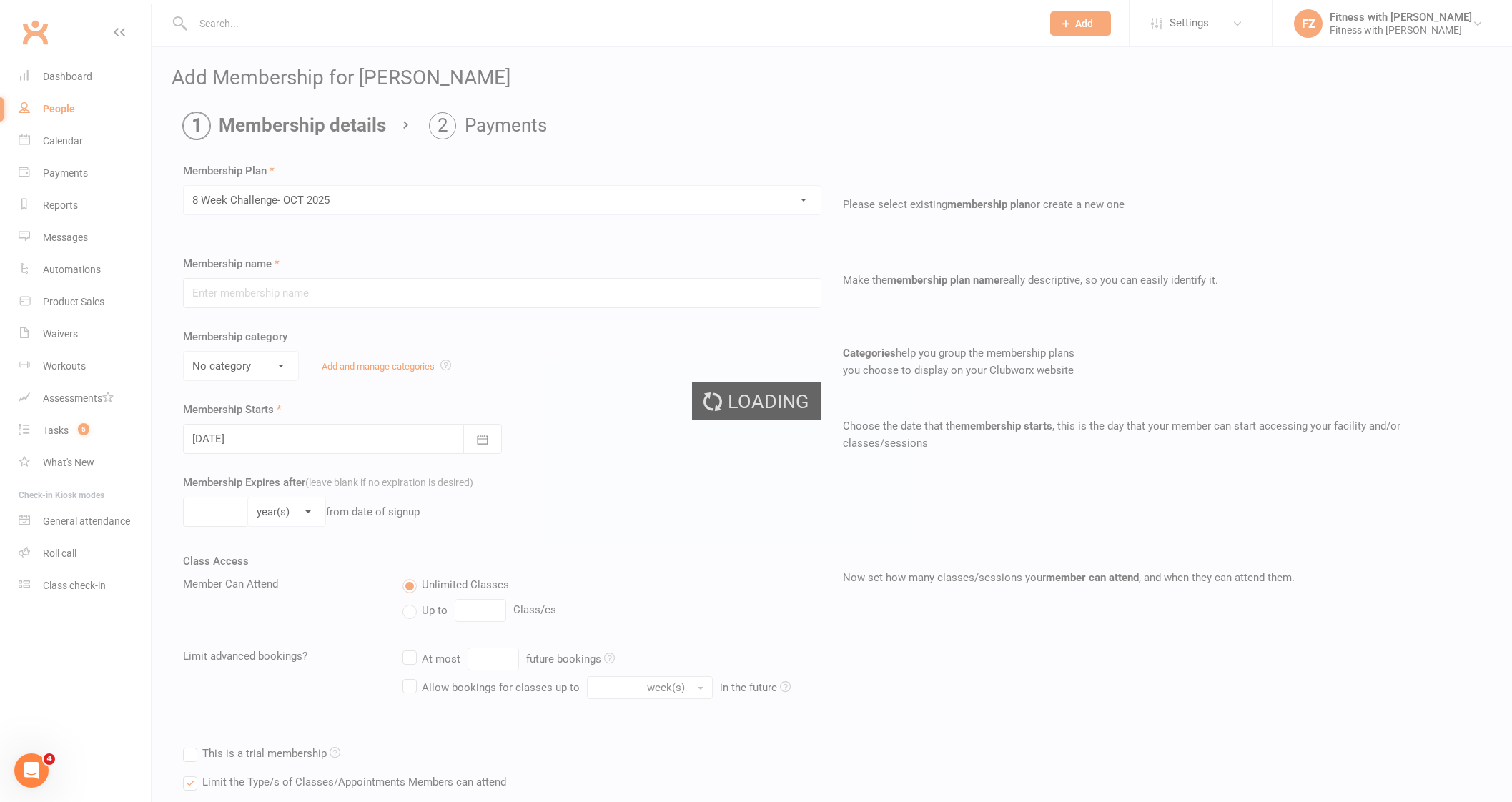
type input "8 Week Challenge- [DATE]"
type input "[DATE]"
type input "8"
select select "1"
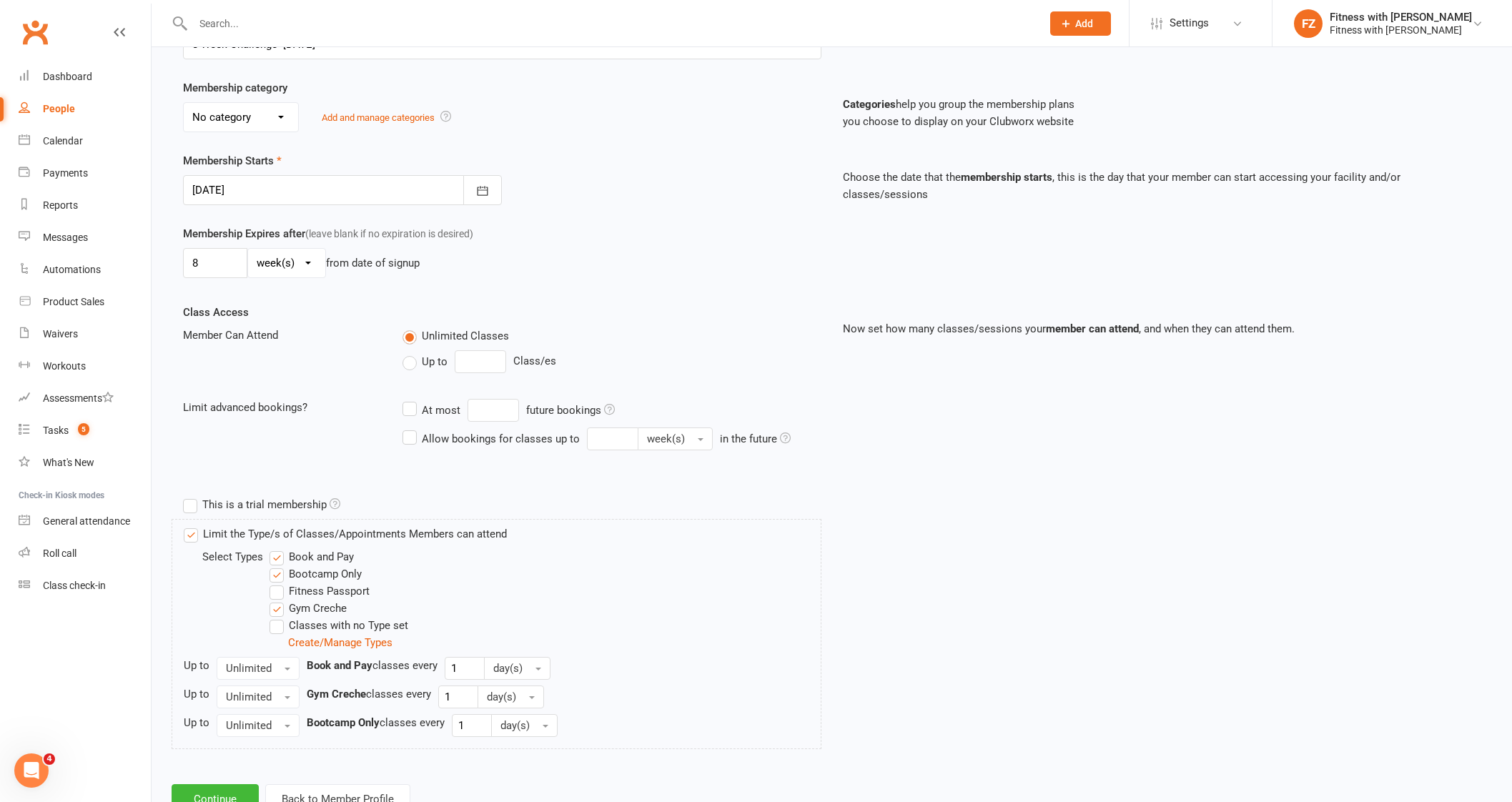
scroll to position [299, 0]
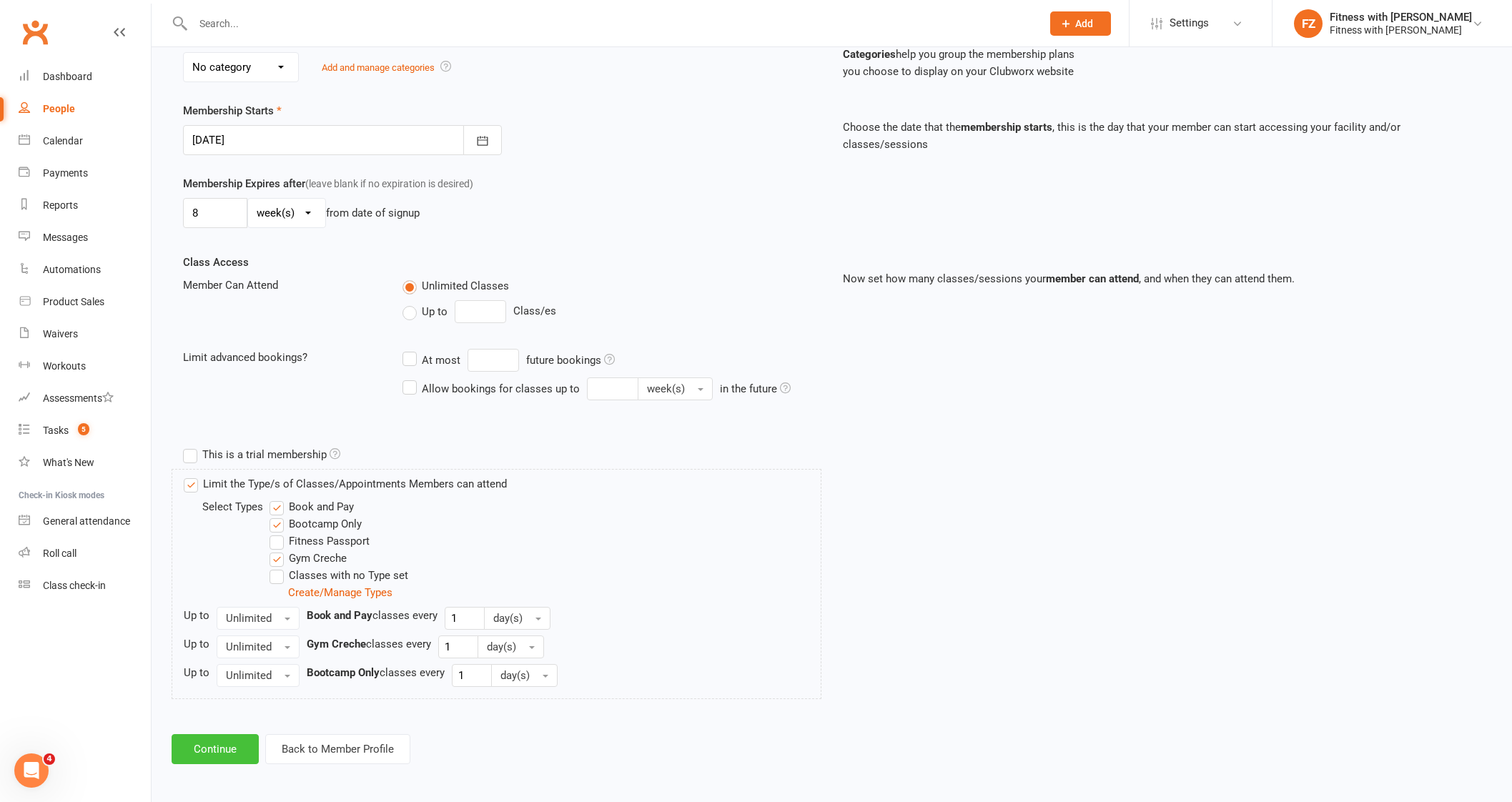
click at [218, 741] on button "Continue" at bounding box center [215, 749] width 87 height 30
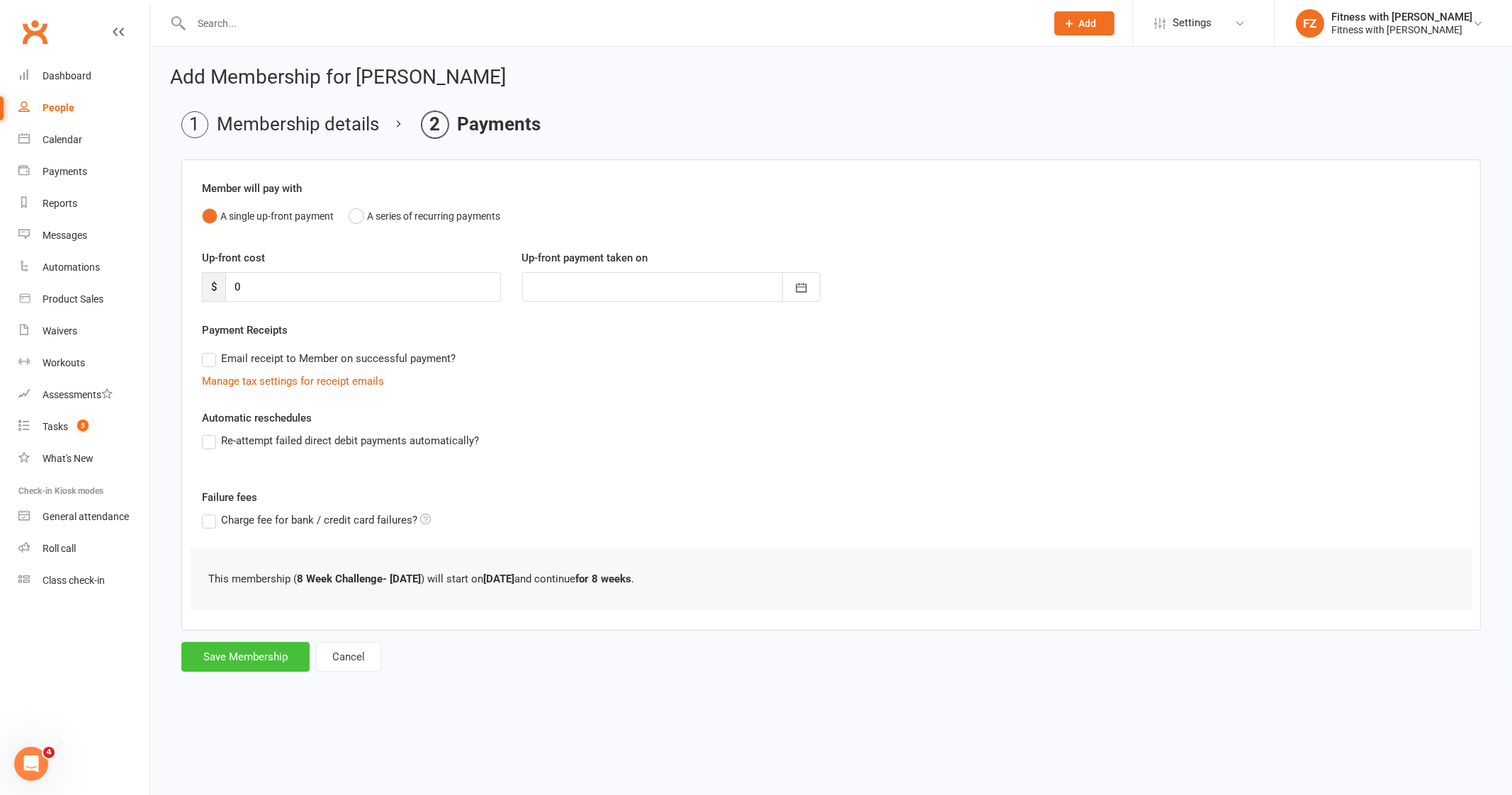
click at [224, 649] on button "Save Membership" at bounding box center [245, 656] width 129 height 30
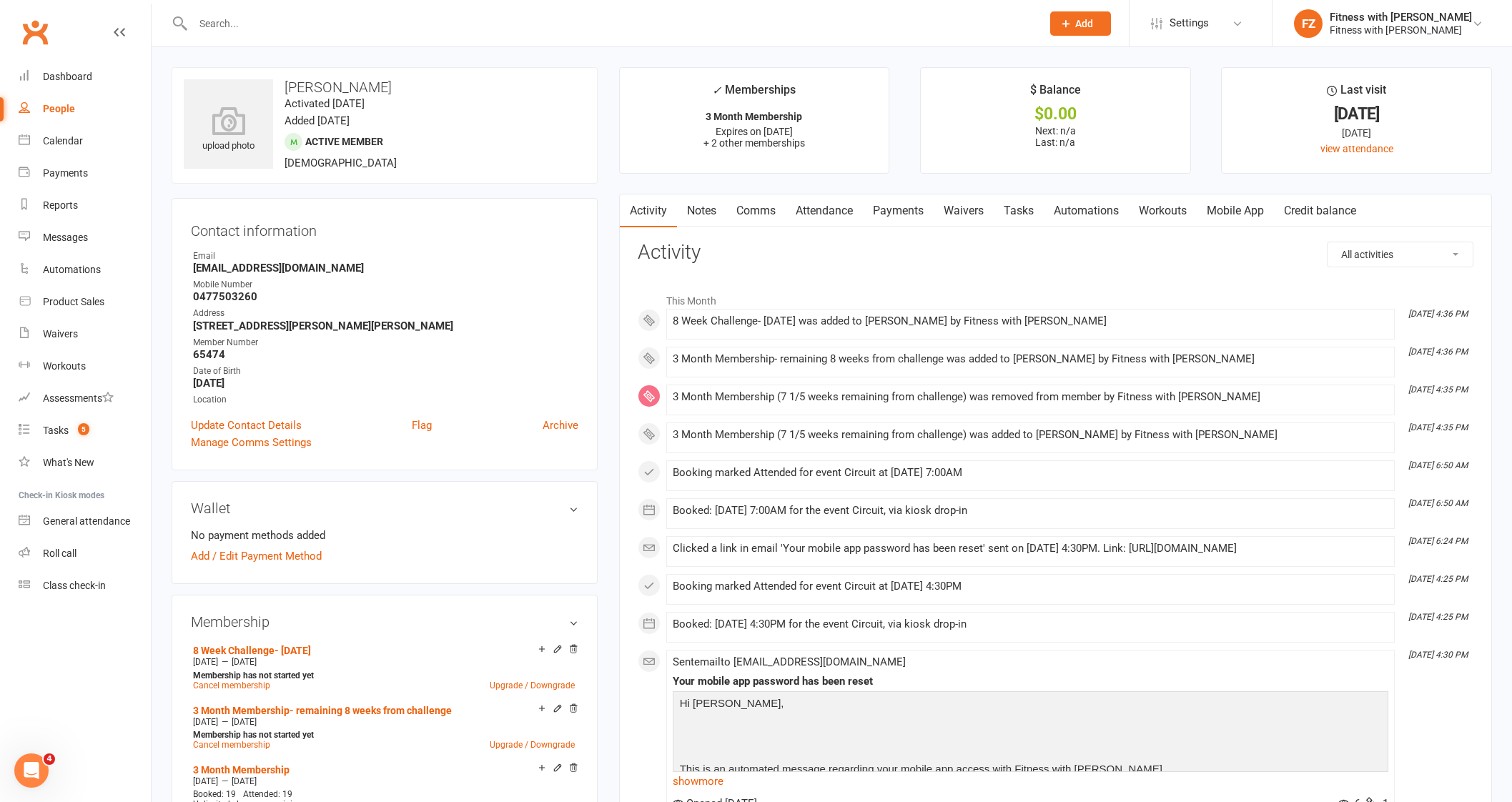
click at [318, 11] on div at bounding box center [601, 23] width 860 height 47
click at [310, 27] on input "text" at bounding box center [609, 23] width 843 height 20
paste input "[PERSON_NAME]"
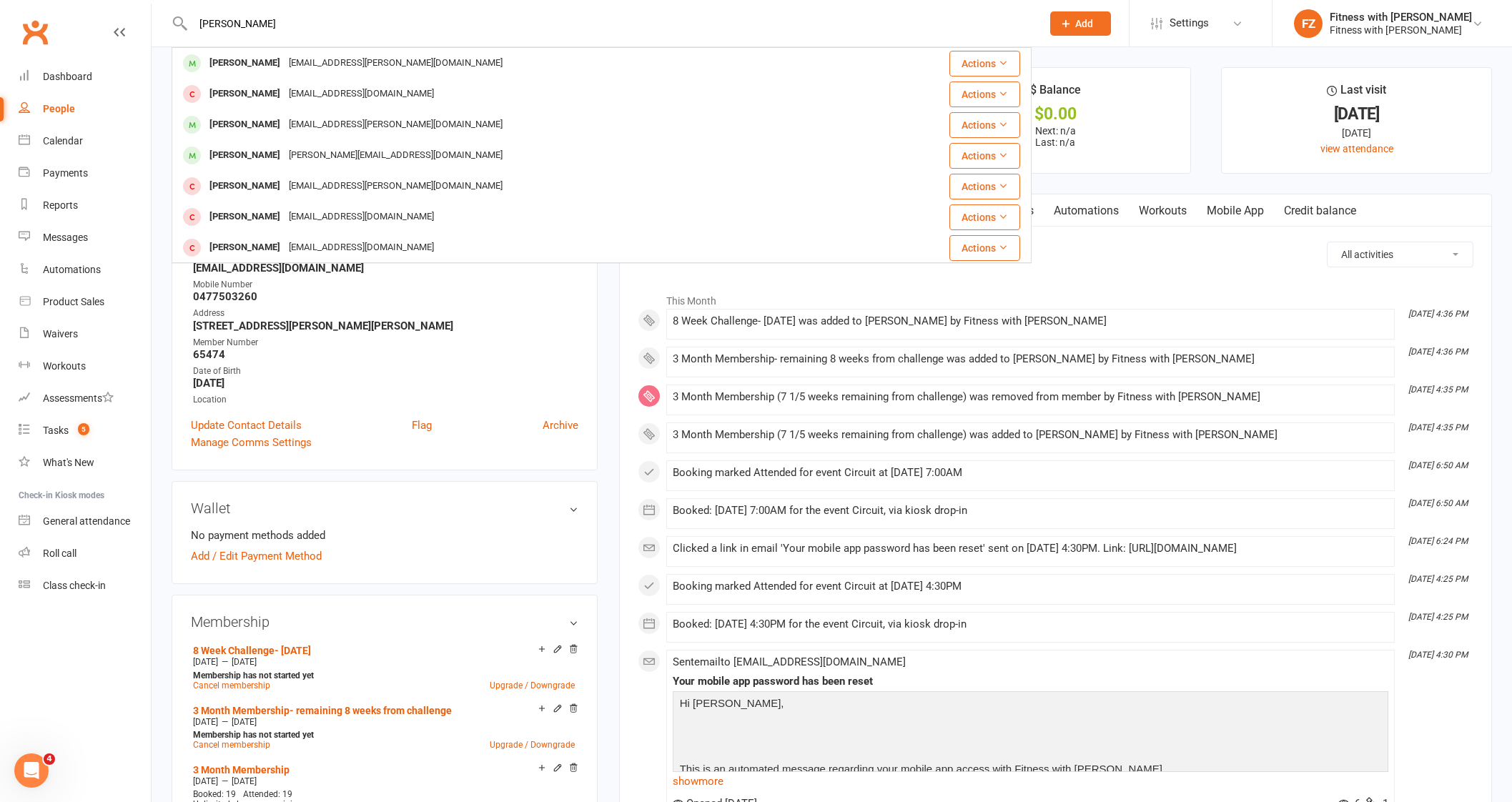
drag, startPoint x: 324, startPoint y: 18, endPoint x: 136, endPoint y: 17, distance: 188.0
click at [137, 4] on header "[PERSON_NAME] Read [PERSON_NAME] [EMAIL_ADDRESS][PERSON_NAME][DOMAIN_NAME] Acti…" at bounding box center [756, 4] width 1512 height 0
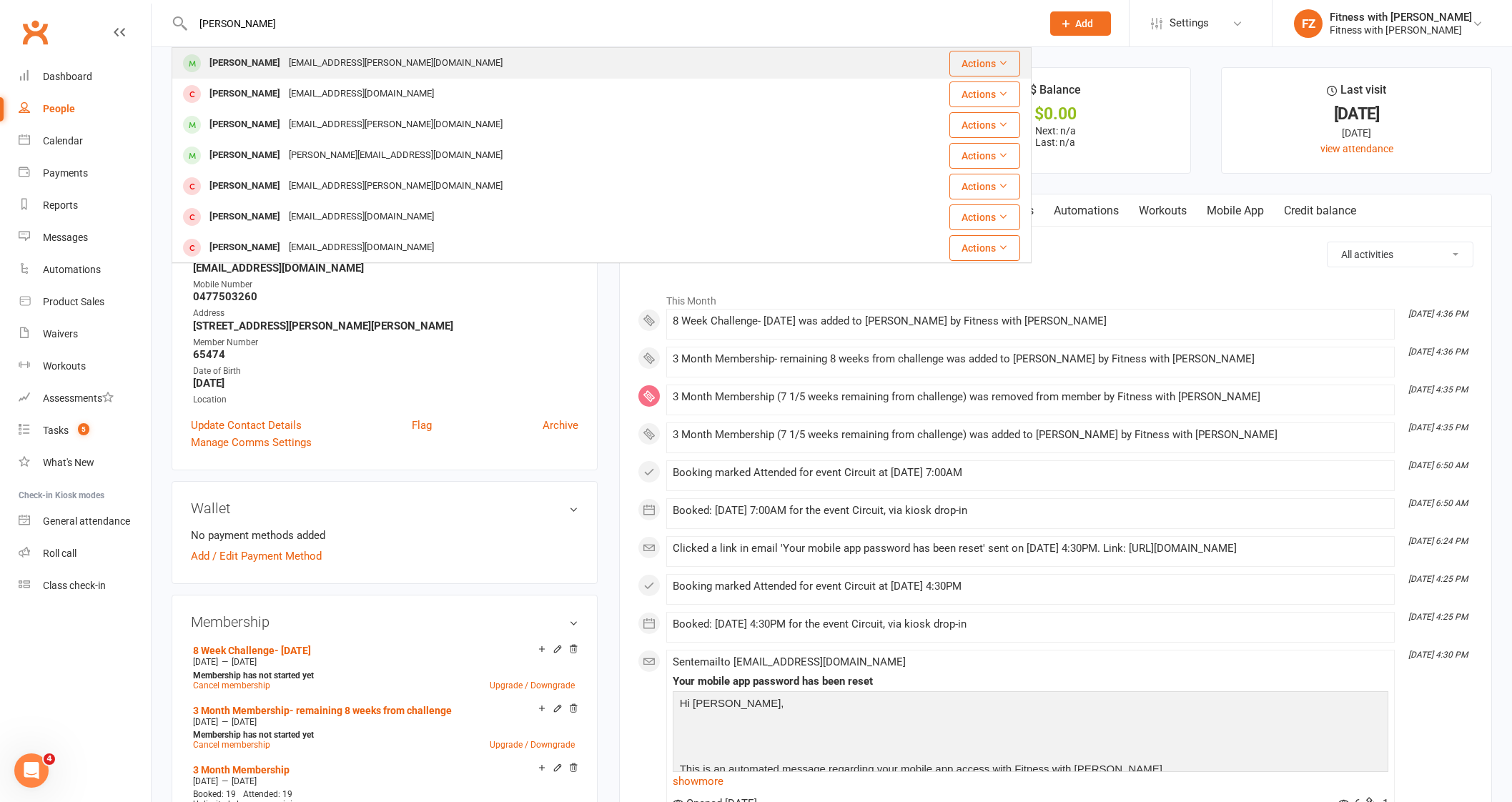
paste input "[EMAIL_ADDRESS][DOMAIN_NAME]"
type input "[EMAIL_ADDRESS][DOMAIN_NAME]"
click at [474, 70] on div "[PERSON_NAME] [EMAIL_ADDRESS][DOMAIN_NAME]" at bounding box center [530, 62] width 714 height 29
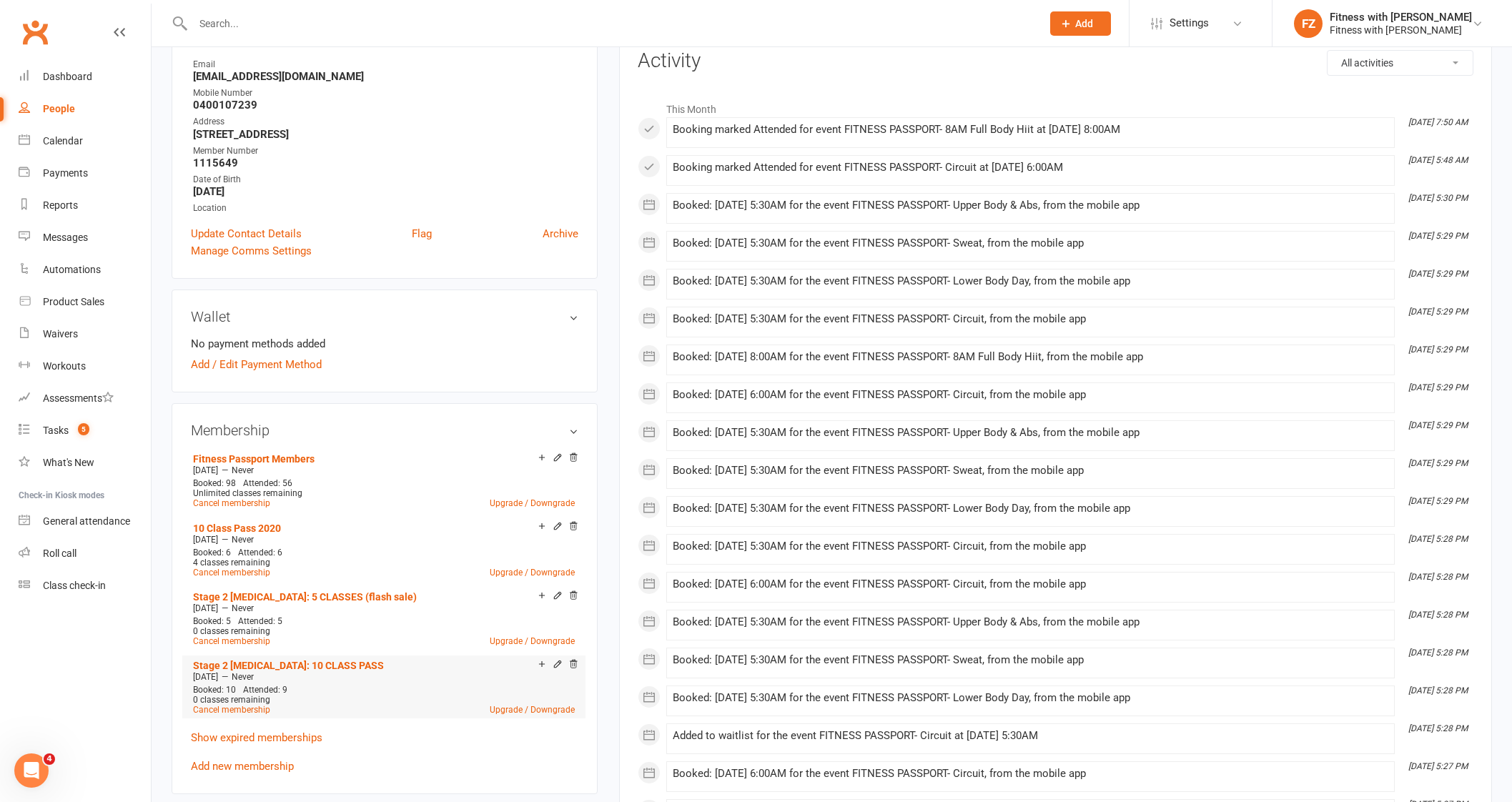
scroll to position [268, 0]
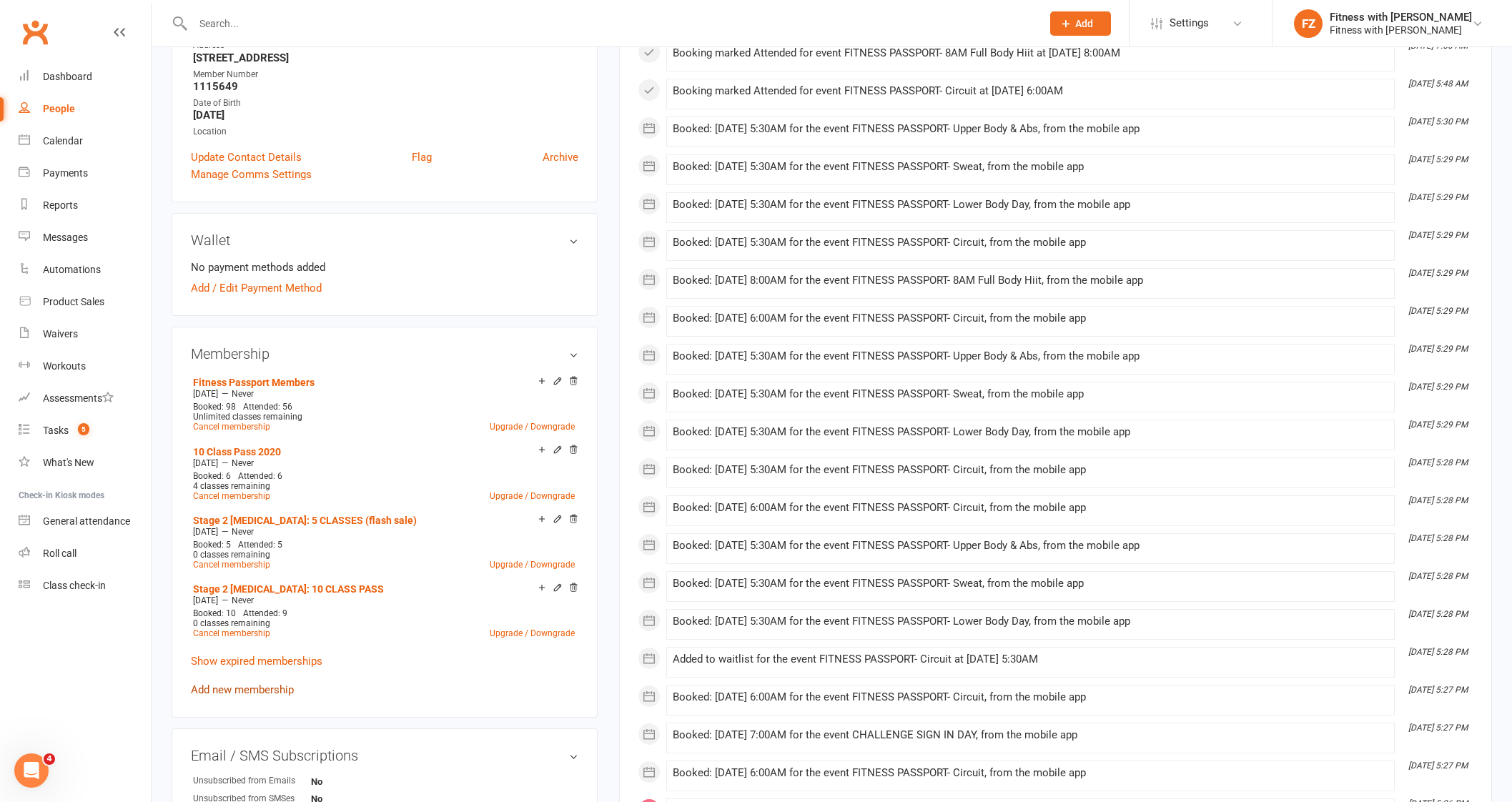
click at [264, 694] on link "Add new membership" at bounding box center [242, 690] width 103 height 13
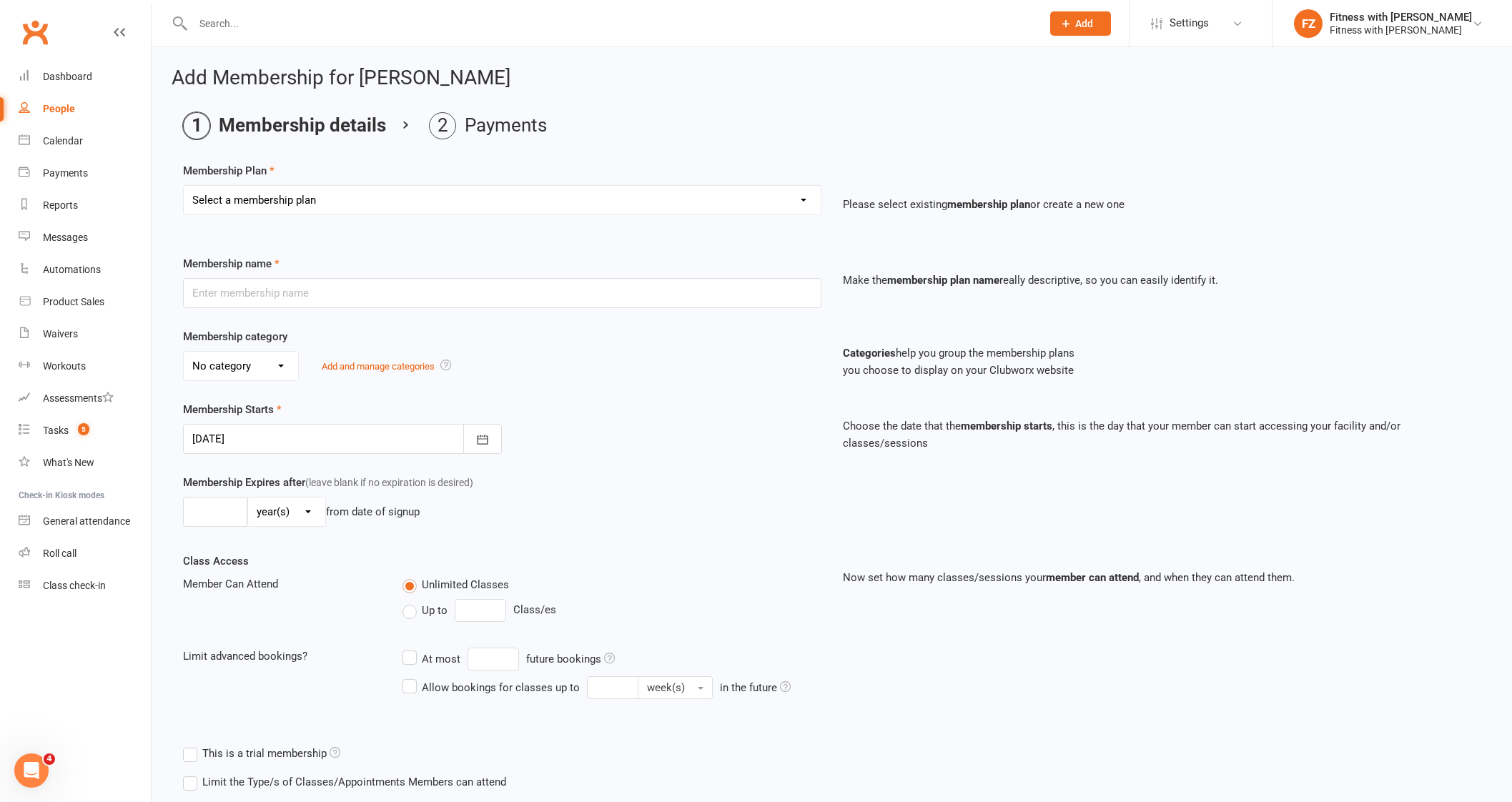
click at [286, 207] on select "Select a membership plan Create new Membership Plan Free 2 Week Trial Single Se…" at bounding box center [502, 200] width 637 height 28
select select "12"
click at [184, 186] on select "Select a membership plan Create new Membership Plan Free 2 Week Trial Single Se…" at bounding box center [502, 200] width 637 height 28
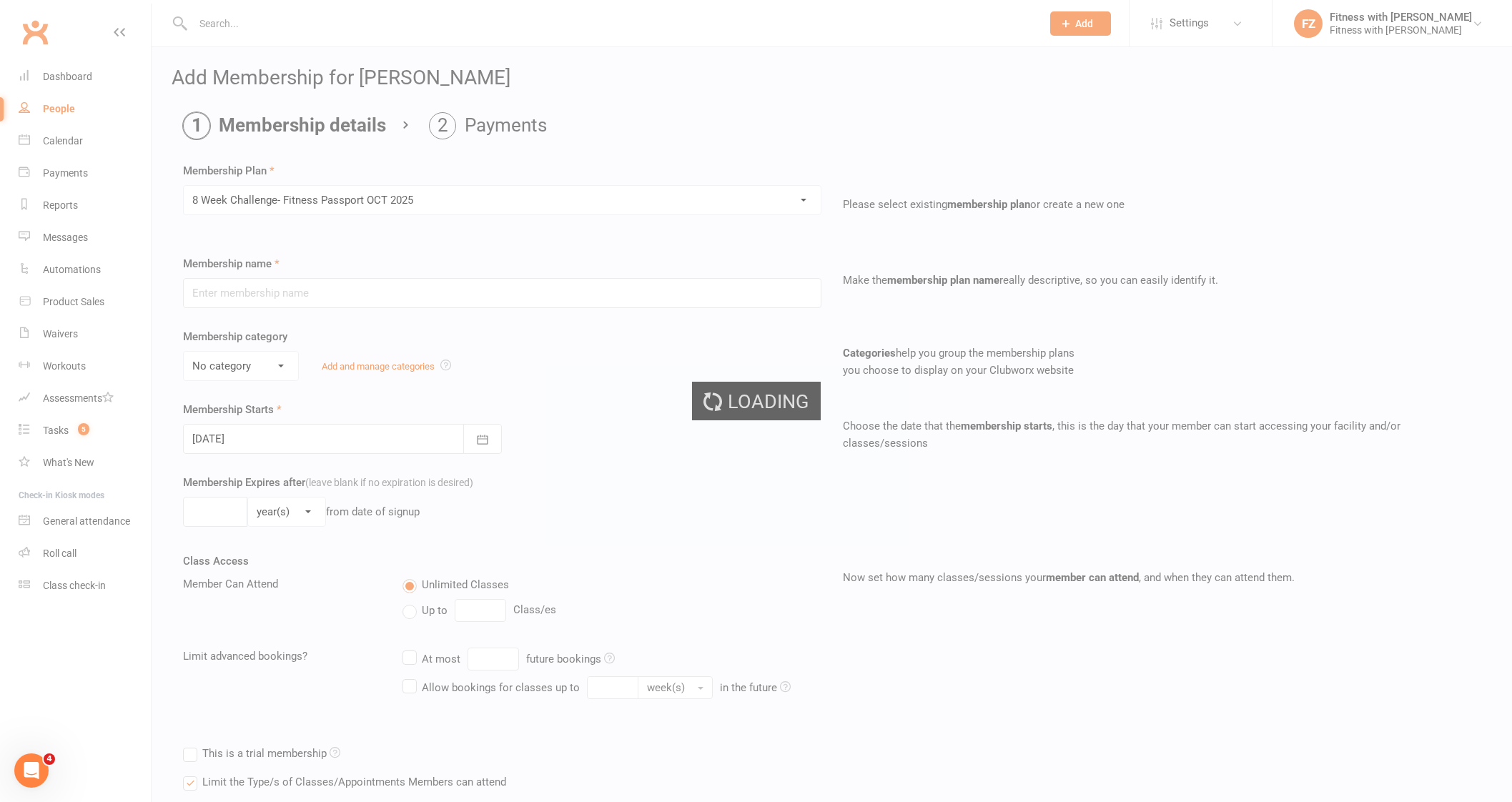
type input "8 Week Challenge- Fitness Passport [DATE]"
select select "0"
type input "[DATE]"
type input "8"
select select "1"
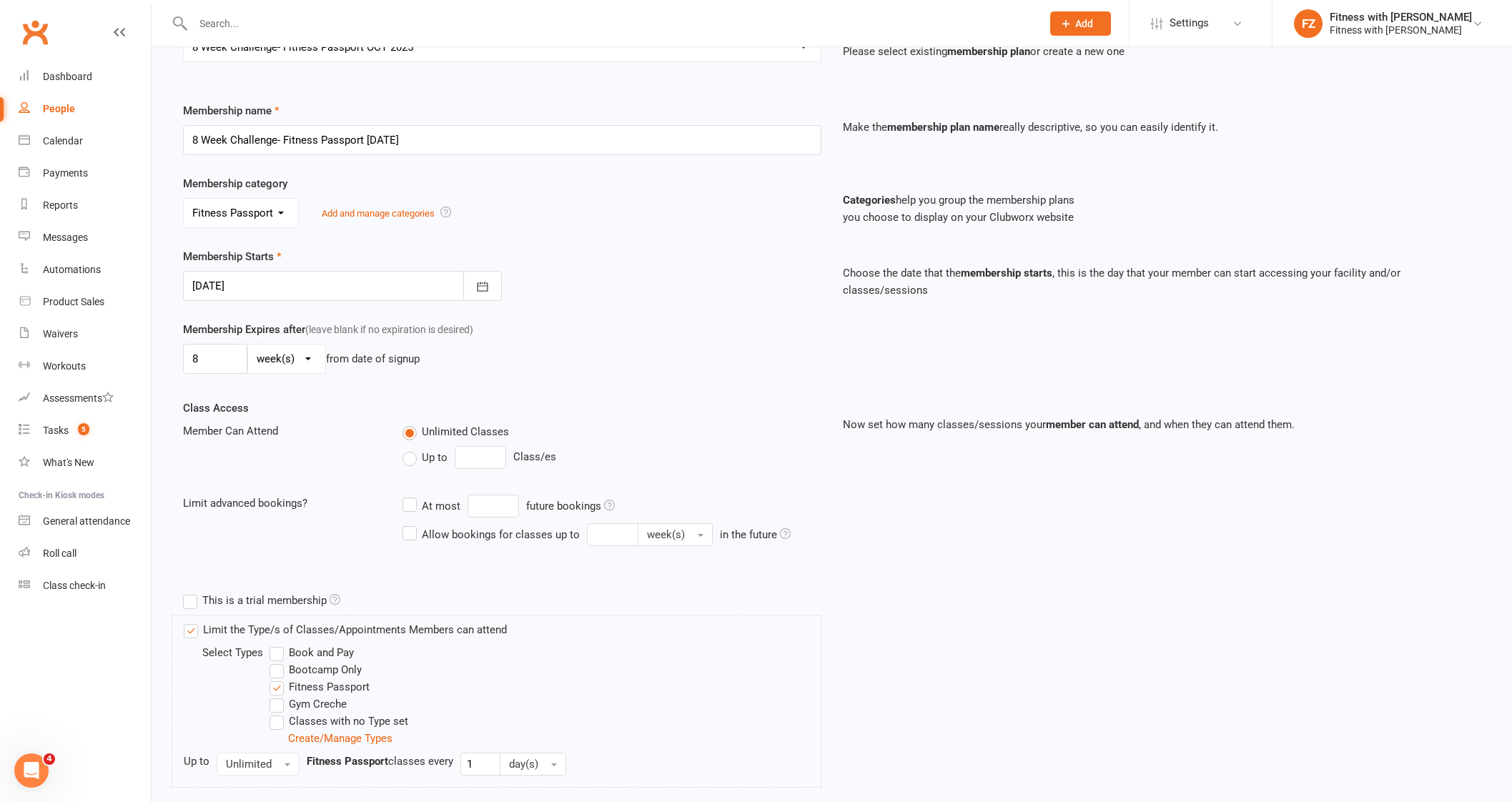
scroll to position [241, 0]
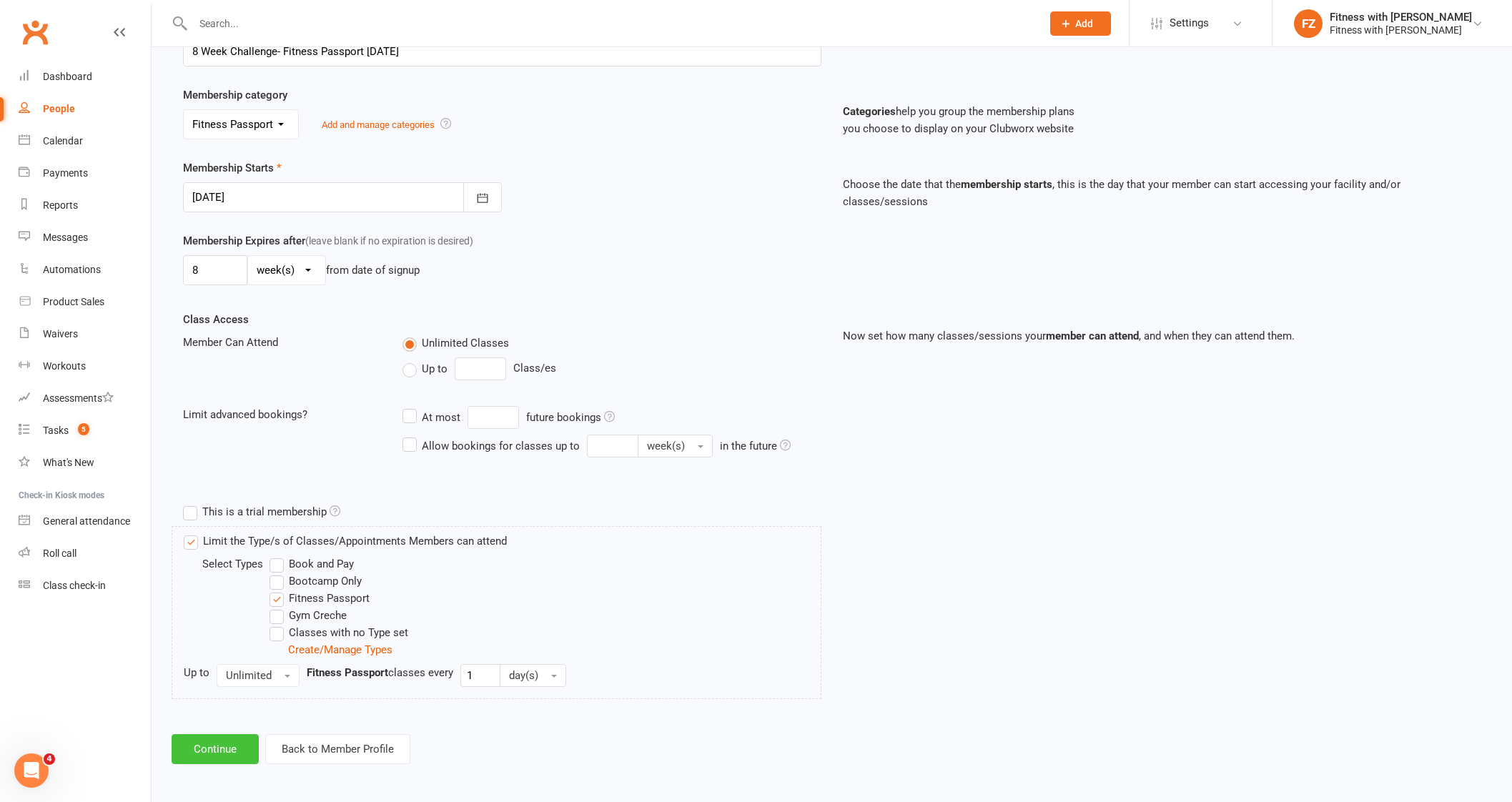
click at [219, 756] on button "Continue" at bounding box center [215, 749] width 87 height 30
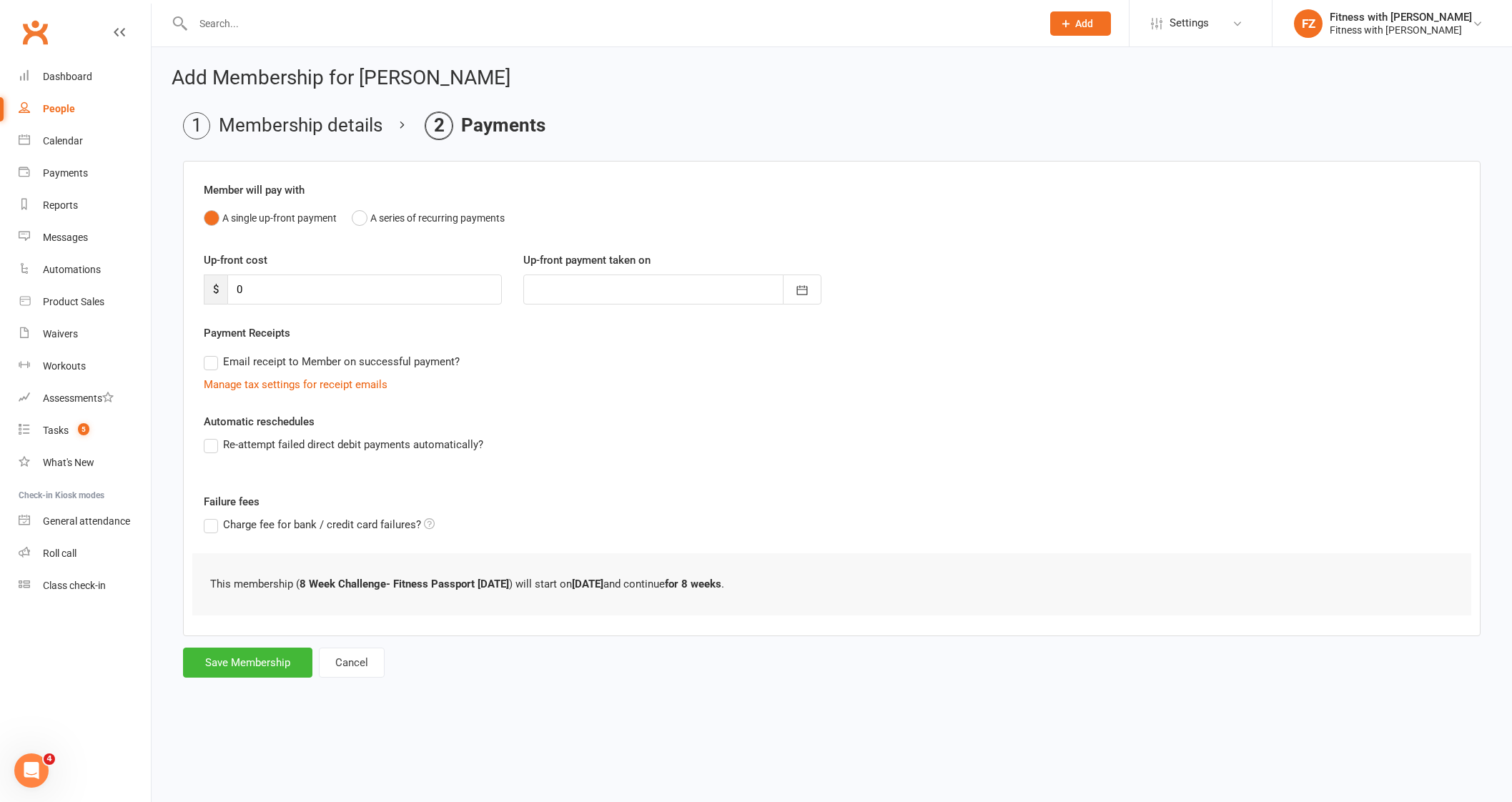
scroll to position [0, 0]
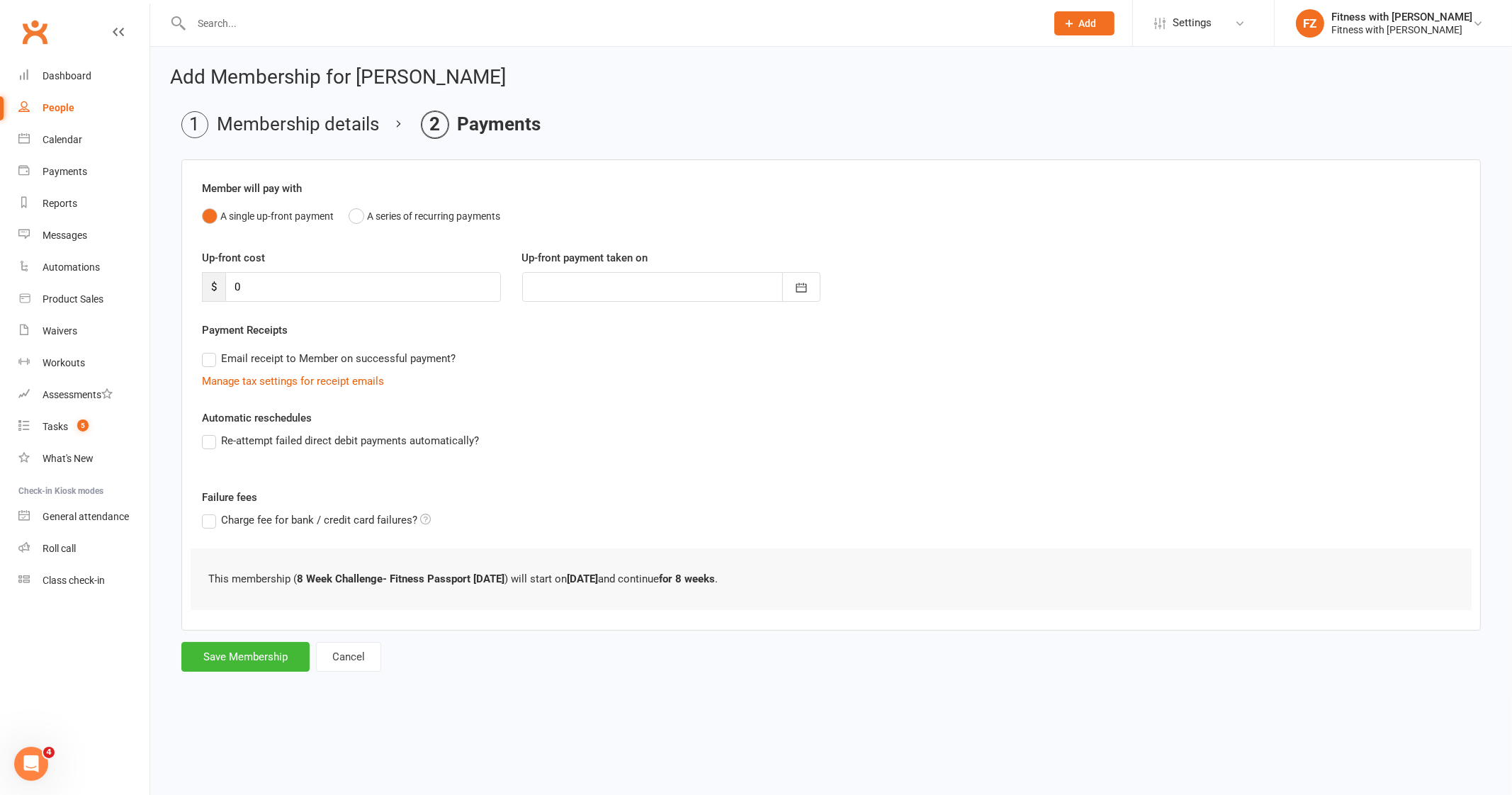
click at [240, 671] on div "Add Membership for Chelsea Lay Membership details Payments Member will pay with…" at bounding box center [831, 371] width 1361 height 648
drag, startPoint x: 249, startPoint y: 652, endPoint x: 245, endPoint y: 644, distance: 8.9
click at [249, 649] on button "Save Membership" at bounding box center [245, 656] width 129 height 30
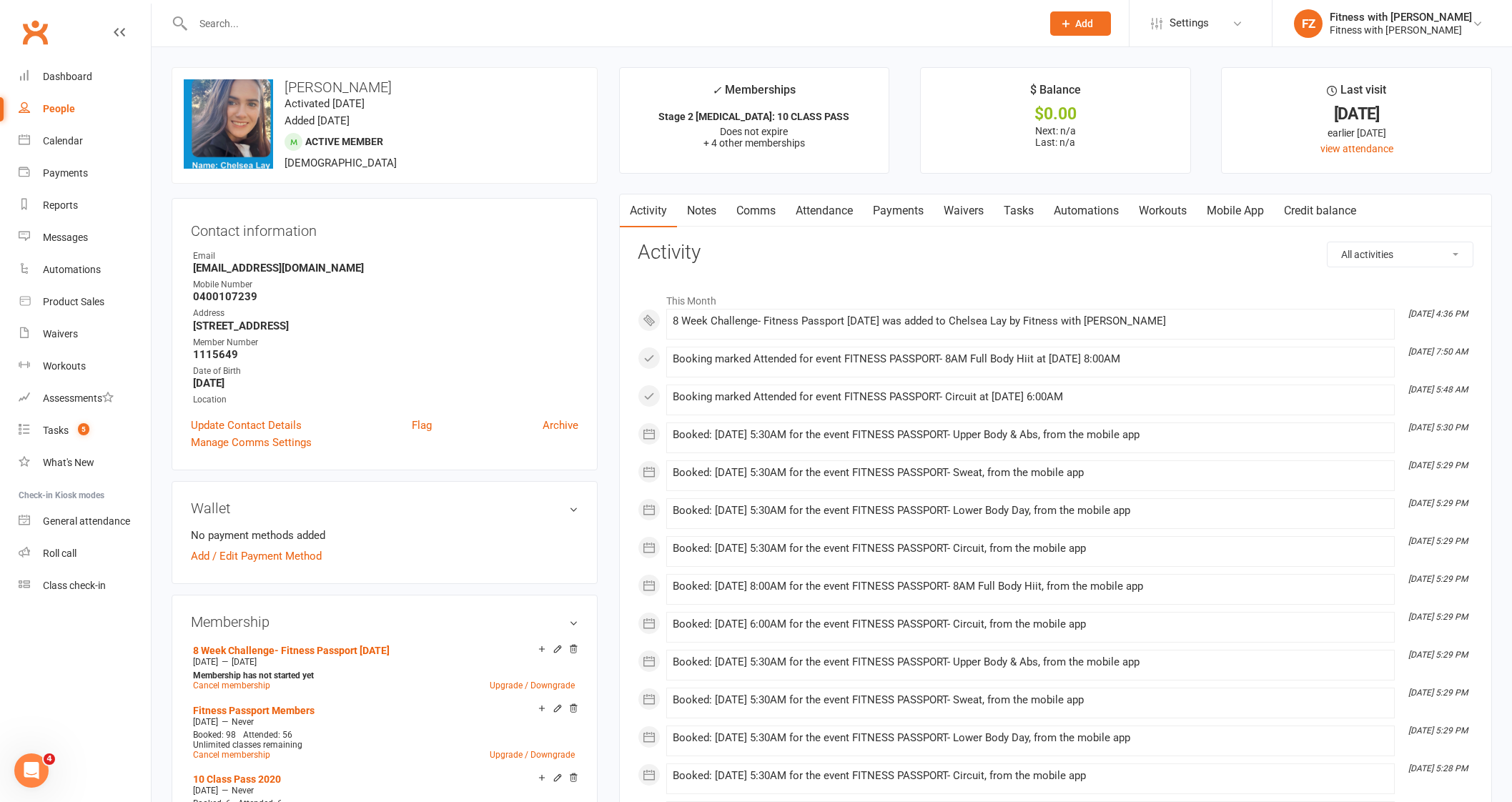
click at [218, 23] on input "text" at bounding box center [609, 23] width 843 height 20
paste input "[PERSON_NAME]"
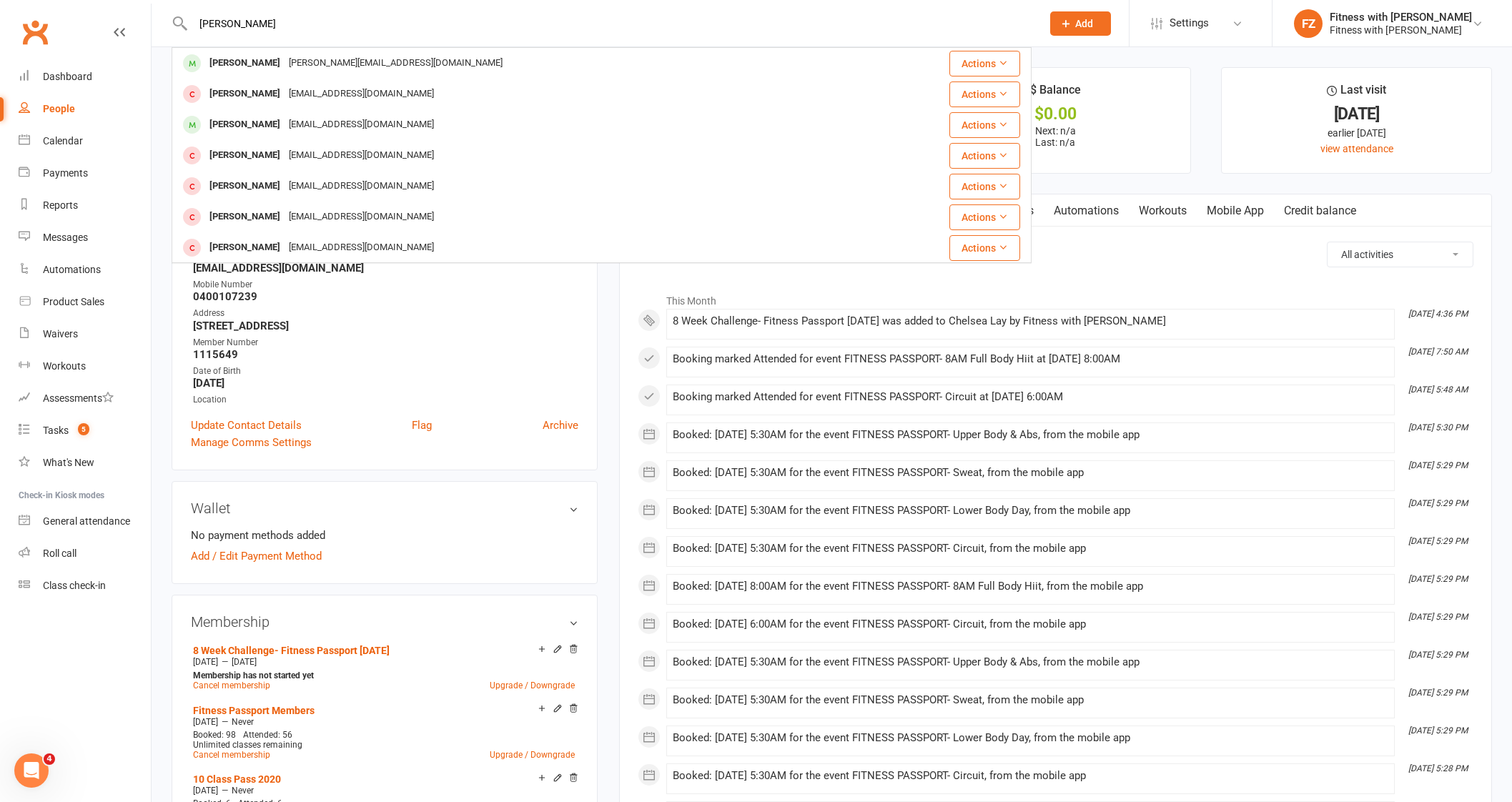
type input "[PERSON_NAME]"
click at [274, 51] on div "[PERSON_NAME] [PERSON_NAME][EMAIL_ADDRESS][DOMAIN_NAME]" at bounding box center [530, 62] width 714 height 29
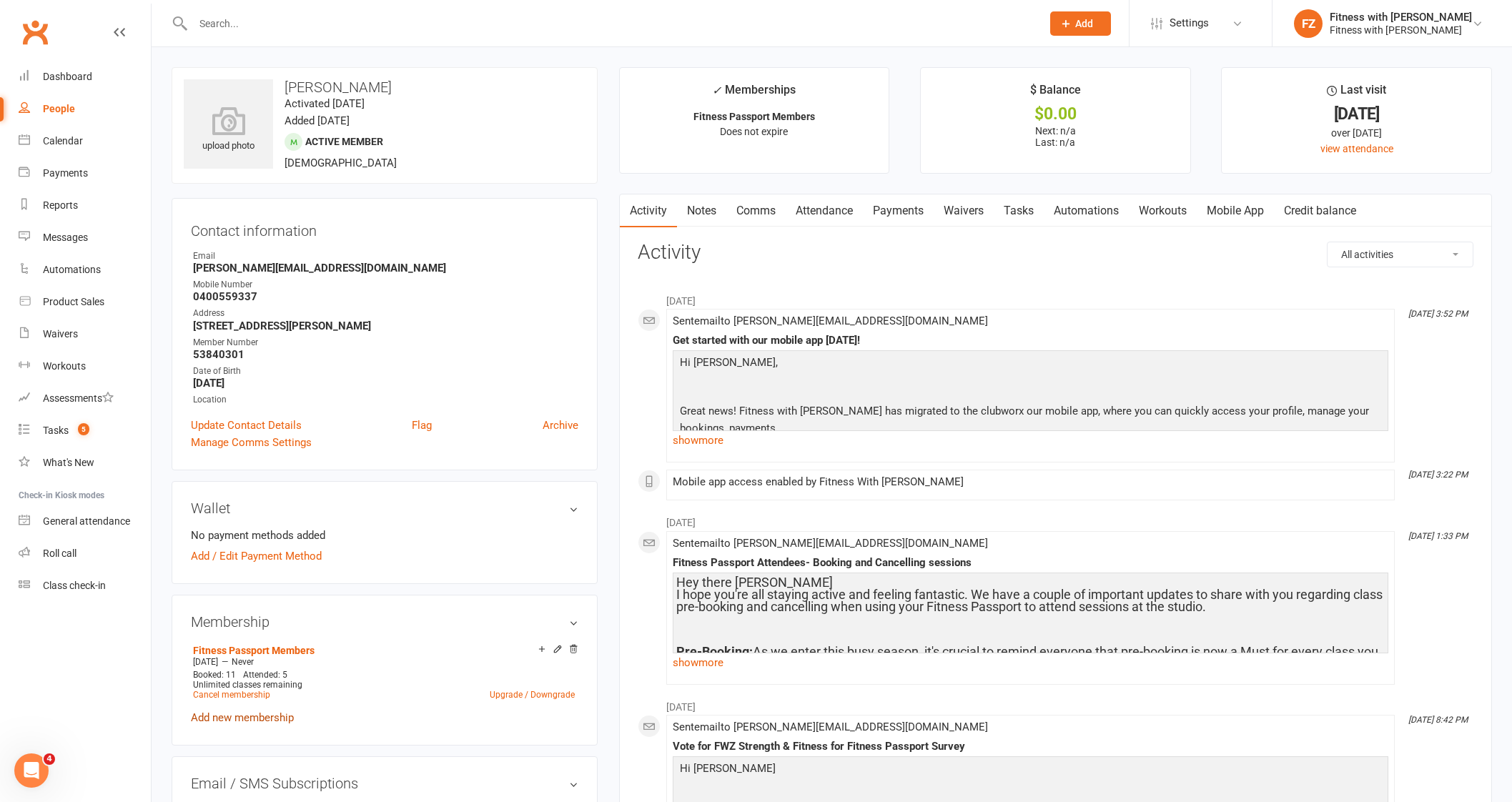
click at [229, 715] on link "Add new membership" at bounding box center [242, 717] width 103 height 13
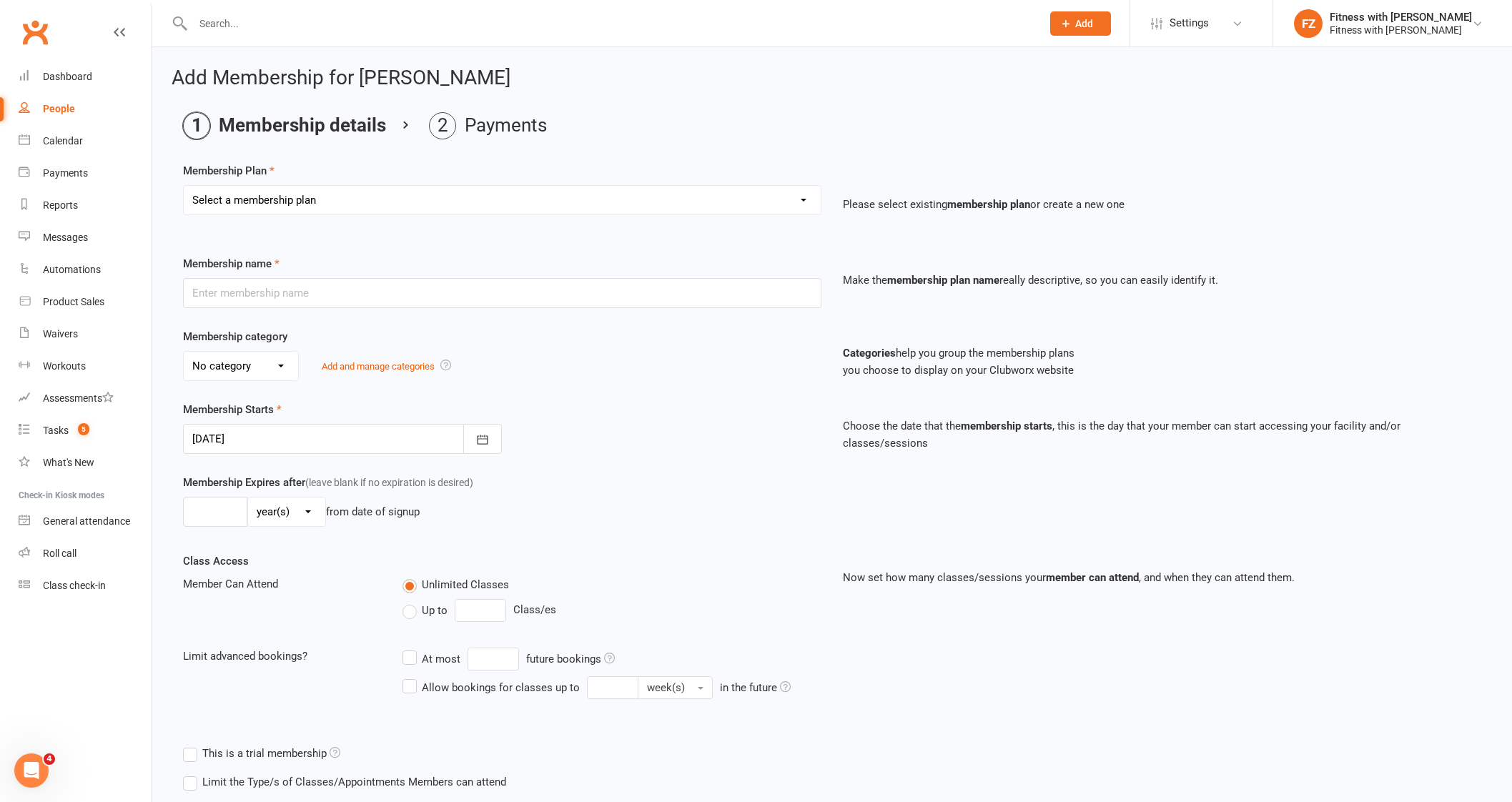
click at [357, 176] on div "Membership Plan Select a membership plan Create new Membership Plan Free 2 Week…" at bounding box center [832, 199] width 1298 height 73
click at [358, 187] on select "Select a membership plan Create new Membership Plan Free 2 Week Trial Single Se…" at bounding box center [502, 200] width 637 height 28
select select "12"
click at [184, 186] on select "Select a membership plan Create new Membership Plan Free 2 Week Trial Single Se…" at bounding box center [502, 200] width 637 height 28
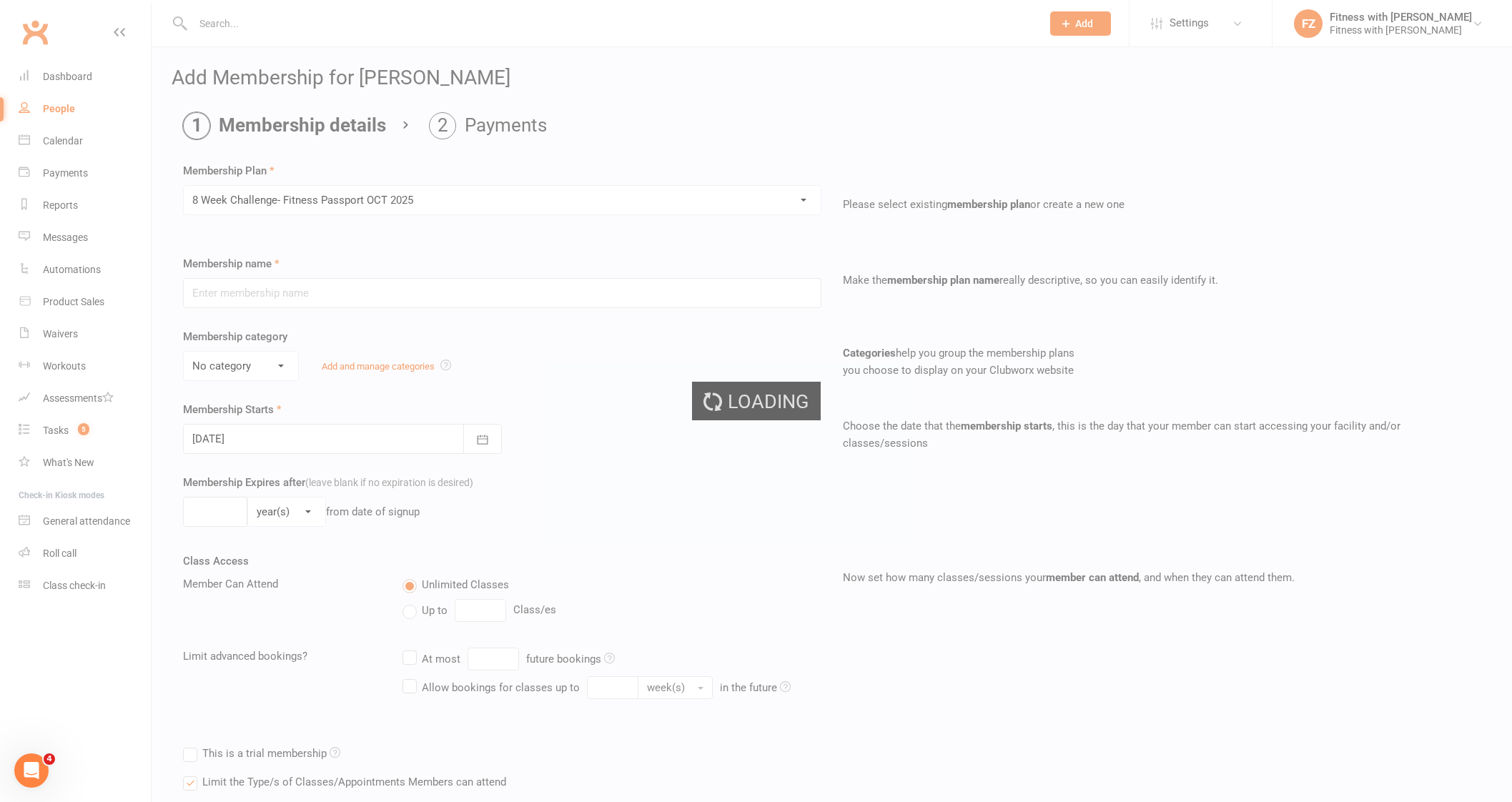
type input "8 Week Challenge- Fitness Passport [DATE]"
select select "0"
type input "[DATE]"
type input "8"
select select "1"
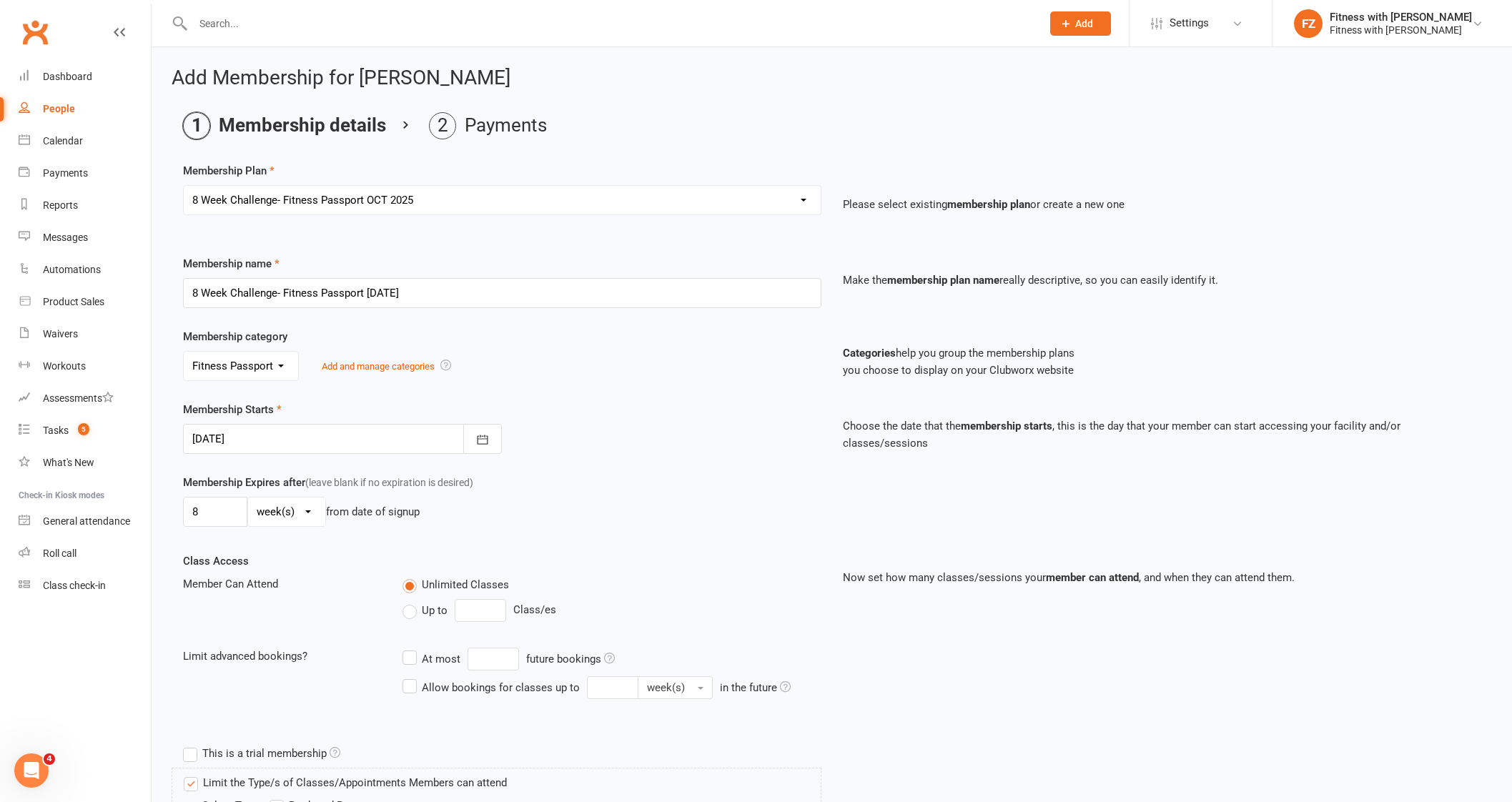
scroll to position [241, 0]
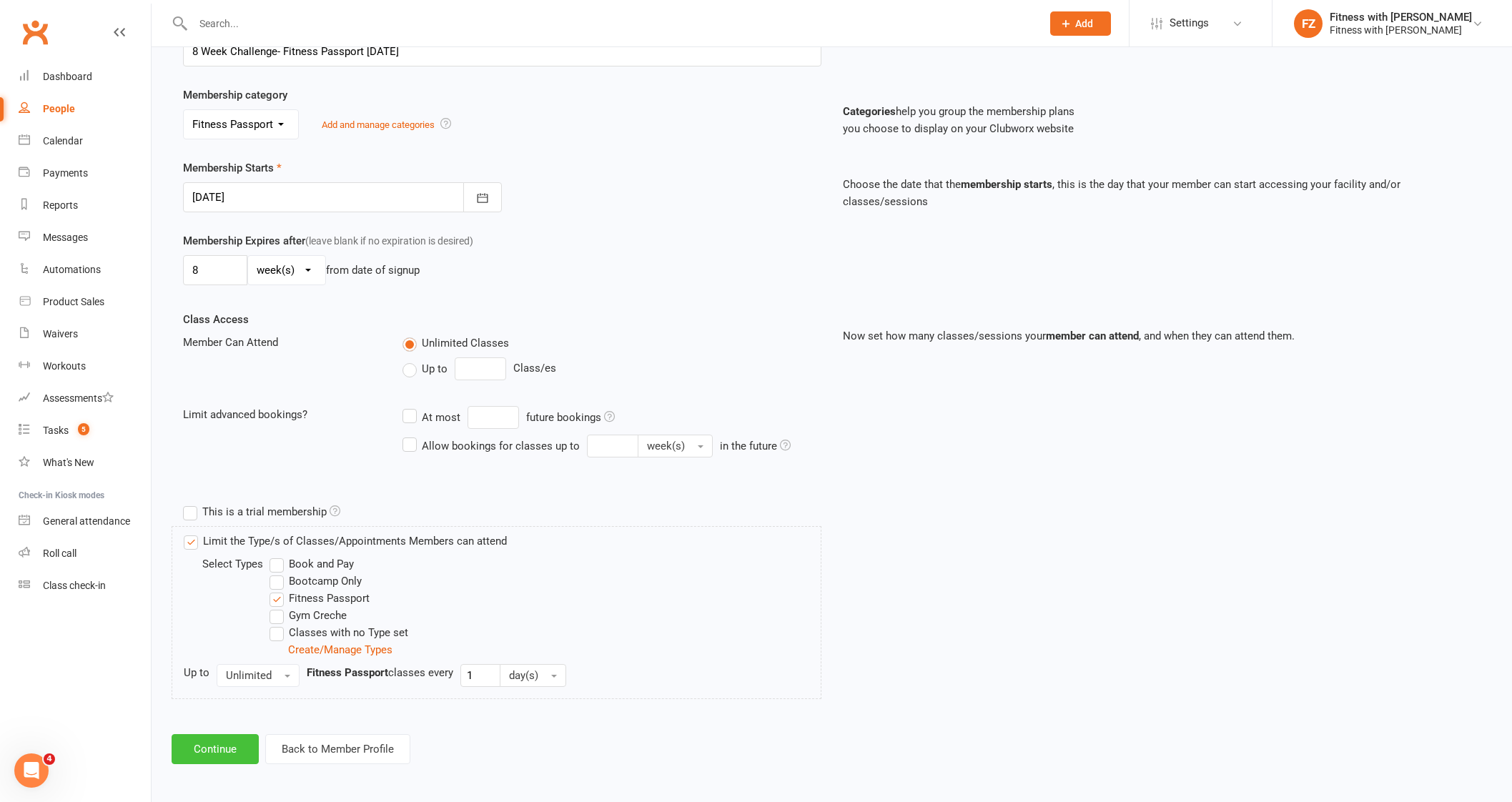
click at [231, 745] on button "Continue" at bounding box center [215, 749] width 87 height 30
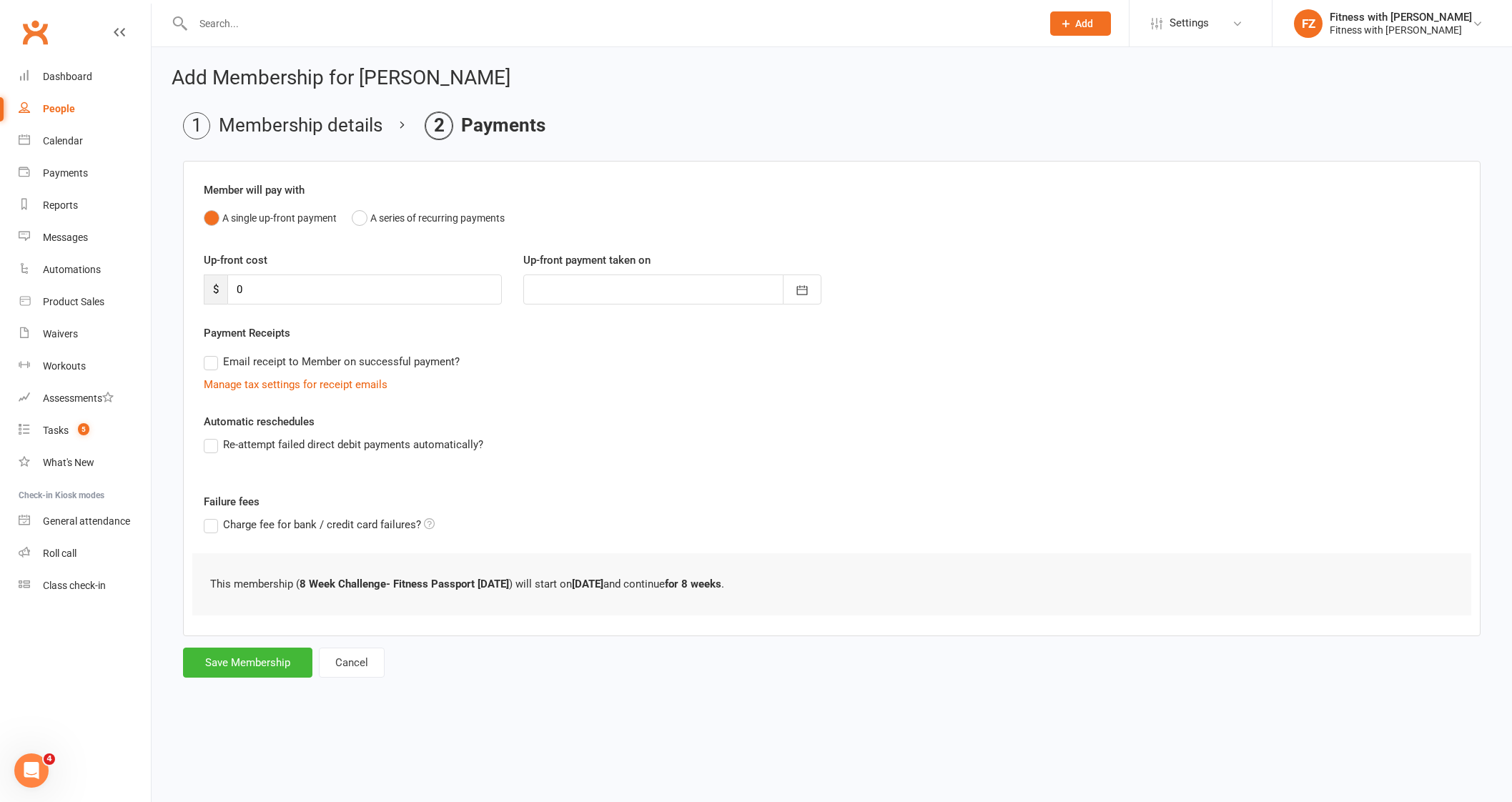
scroll to position [0, 0]
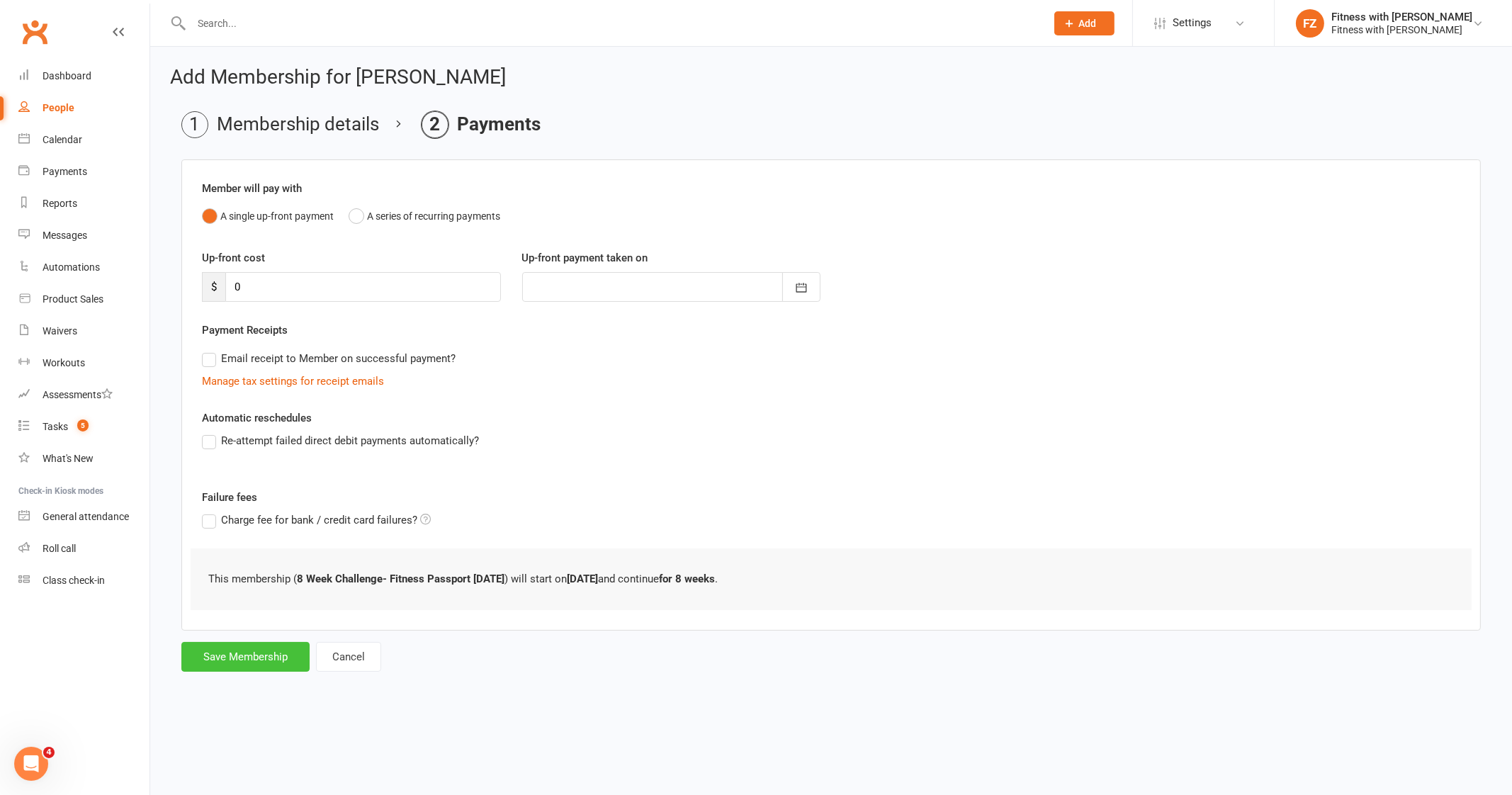
click at [254, 646] on button "Save Membership" at bounding box center [245, 656] width 129 height 30
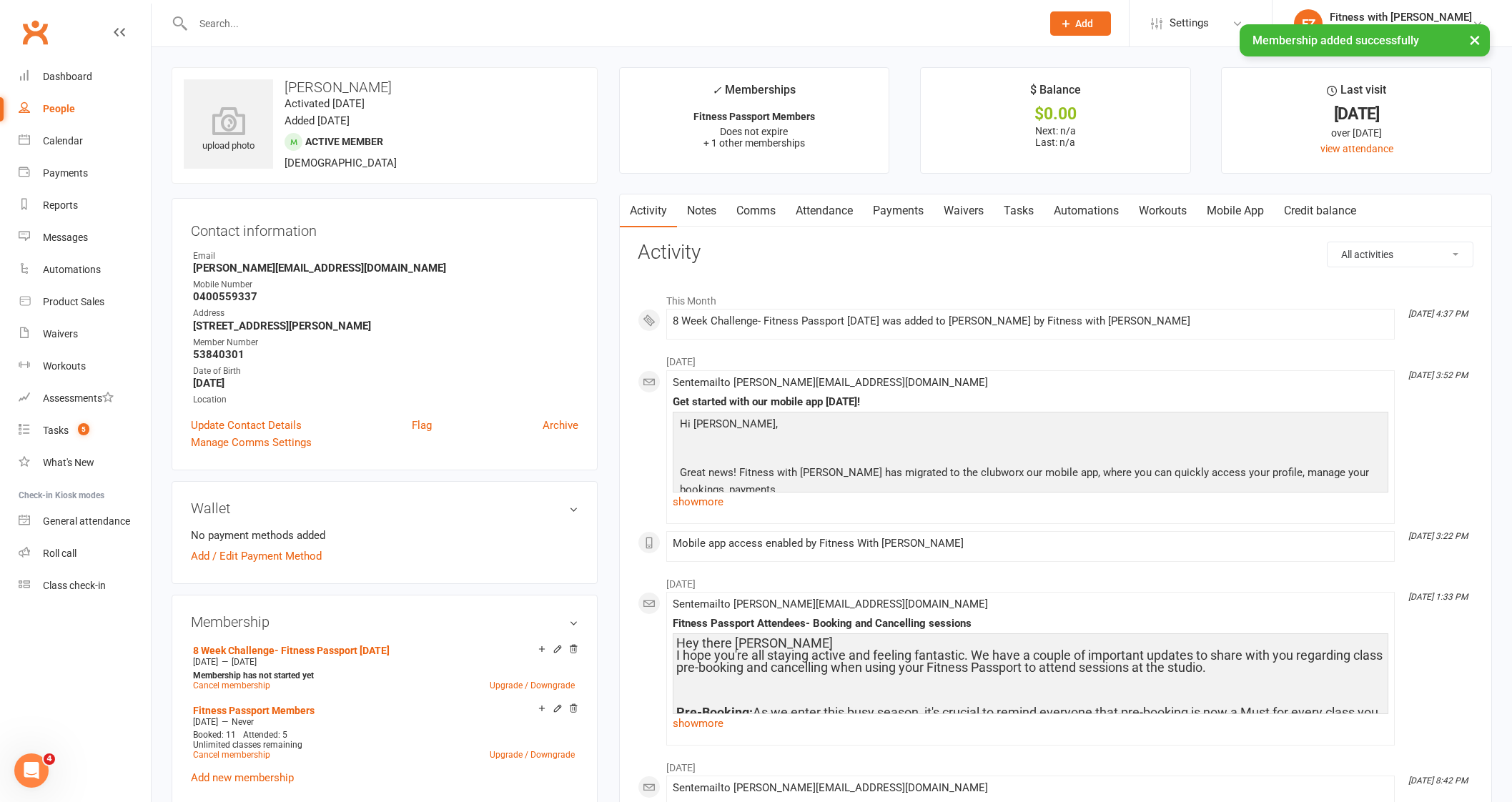
click at [314, 25] on div "× Membership added successfully" at bounding box center [746, 25] width 1493 height 0
click at [294, 18] on input "text" at bounding box center [609, 23] width 843 height 20
paste input "[PERSON_NAME]"
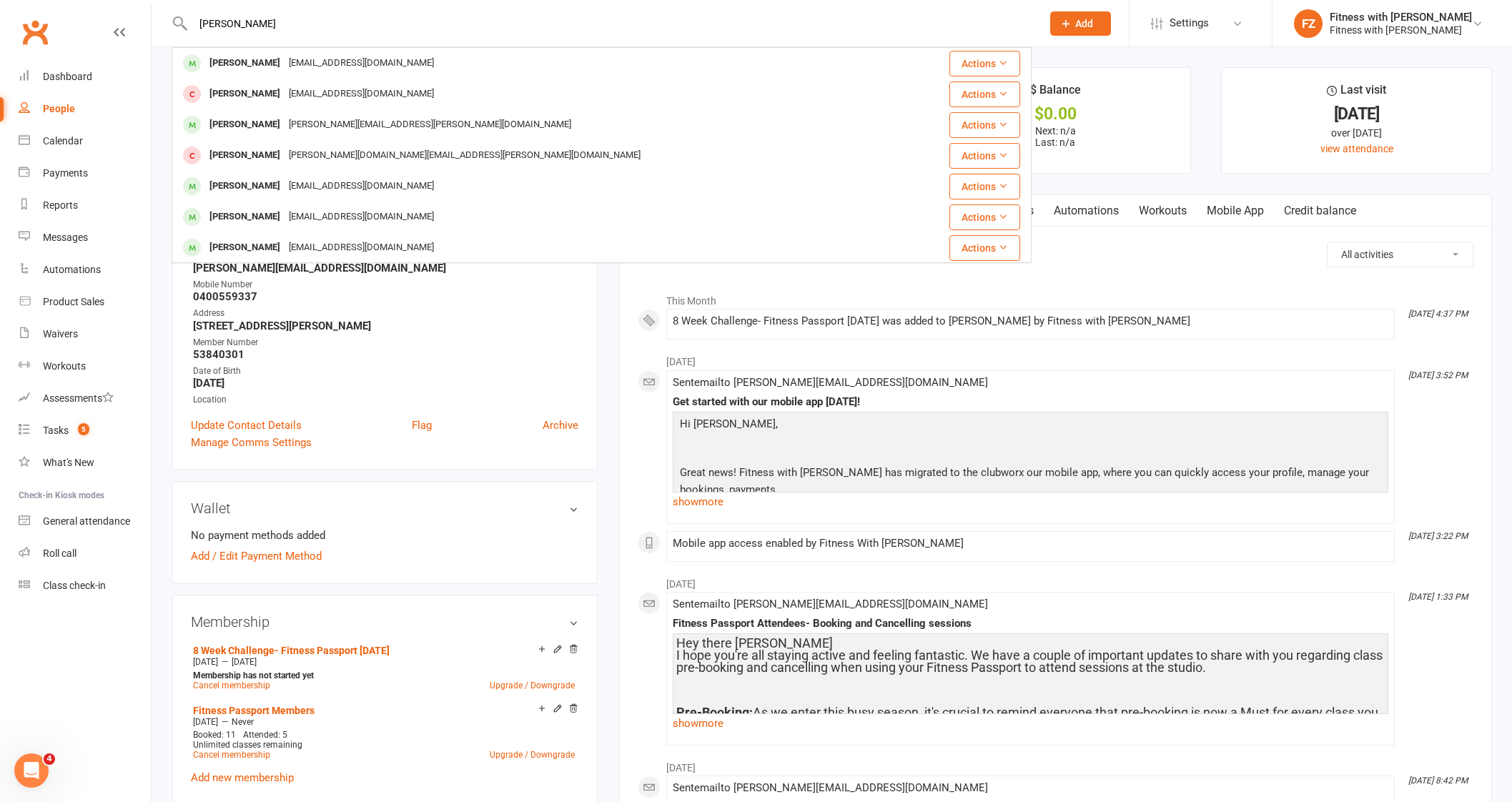
drag, startPoint x: 317, startPoint y: 21, endPoint x: 190, endPoint y: 14, distance: 127.2
click at [196, 16] on input "[PERSON_NAME]" at bounding box center [609, 23] width 843 height 20
paste input "[PERSON_NAME]"
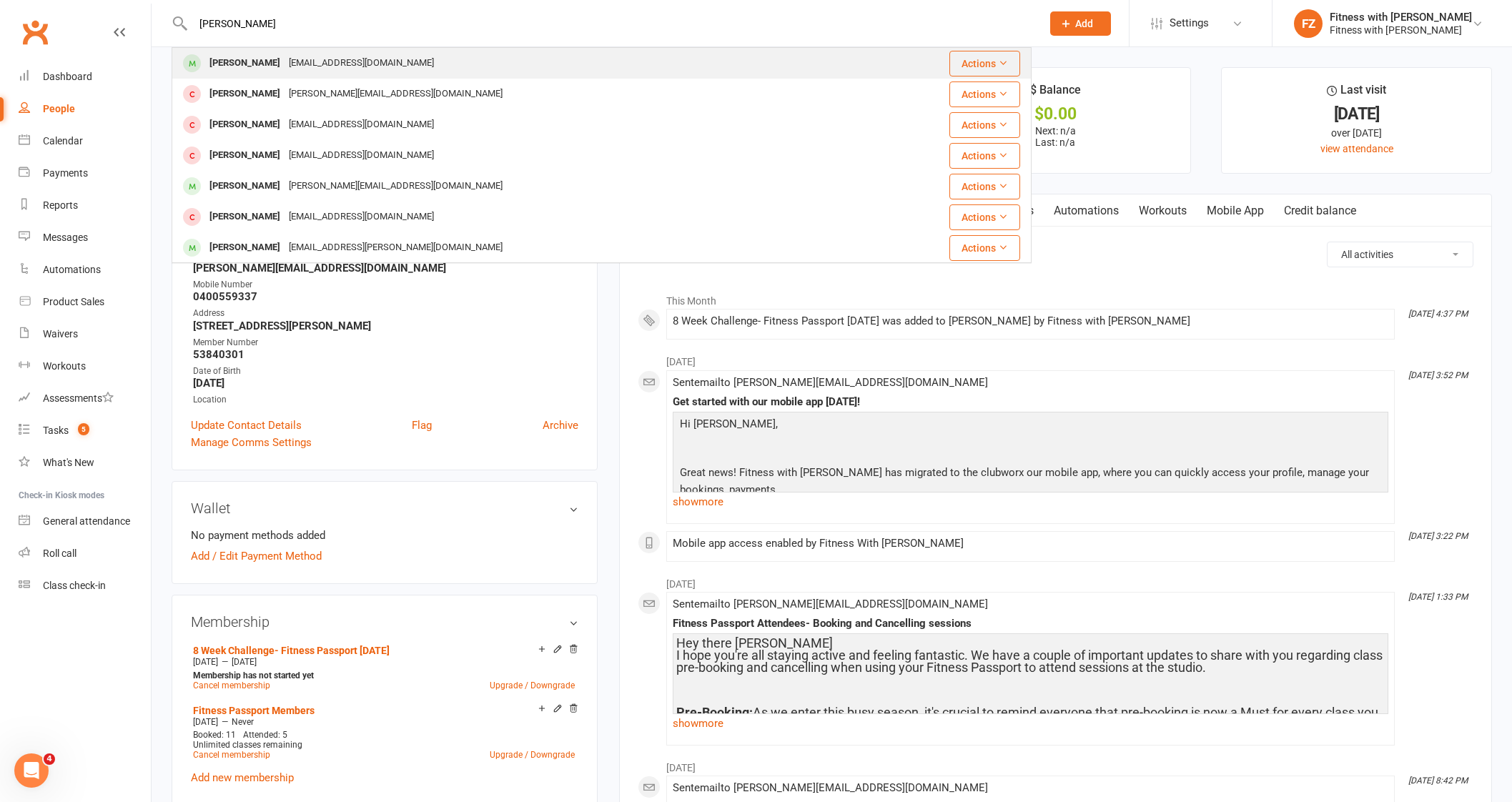
type input "[PERSON_NAME]"
click at [294, 61] on div "[EMAIL_ADDRESS][DOMAIN_NAME]" at bounding box center [362, 63] width 153 height 21
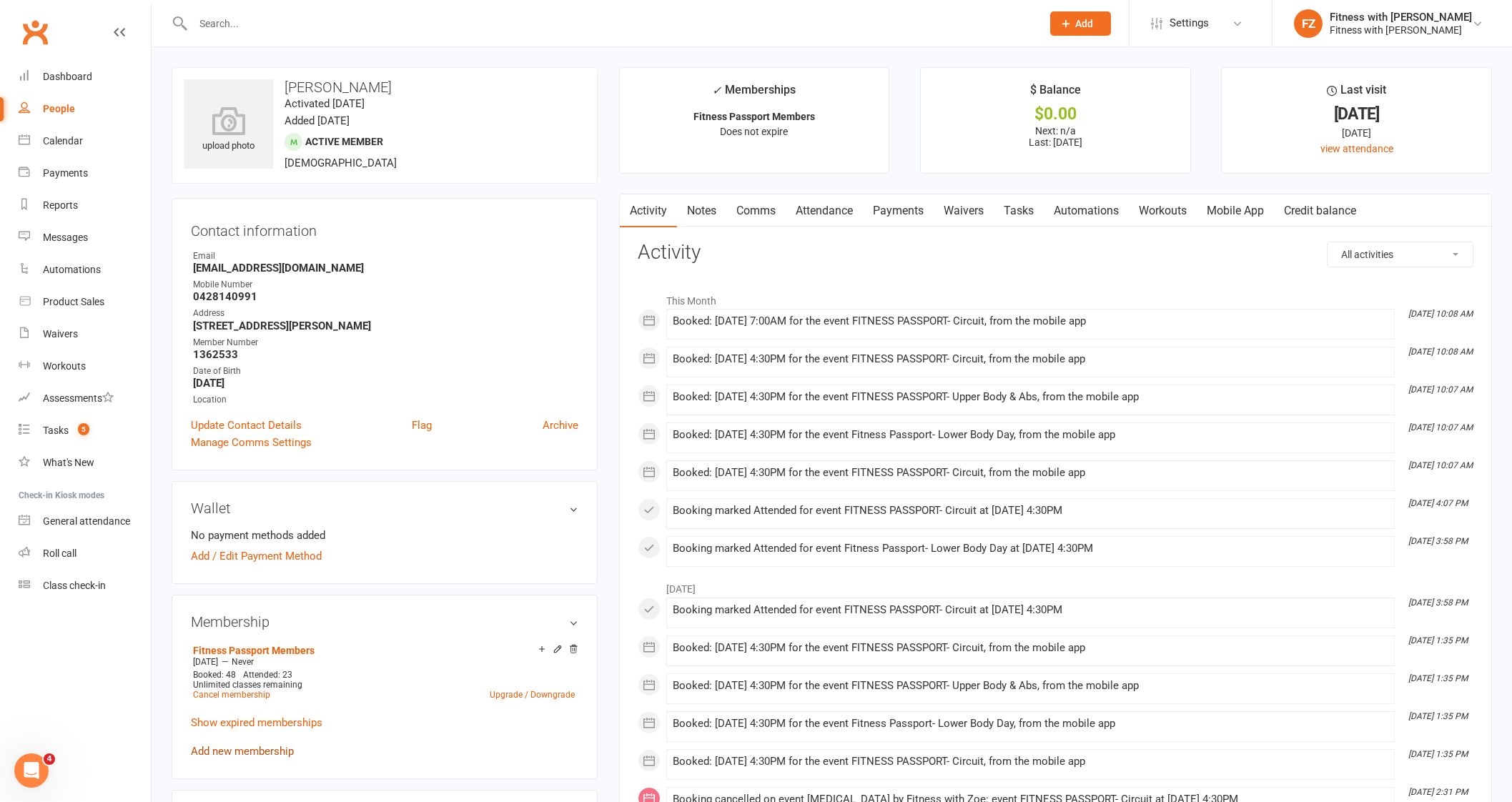
click at [229, 746] on link "Add new membership" at bounding box center [242, 751] width 103 height 13
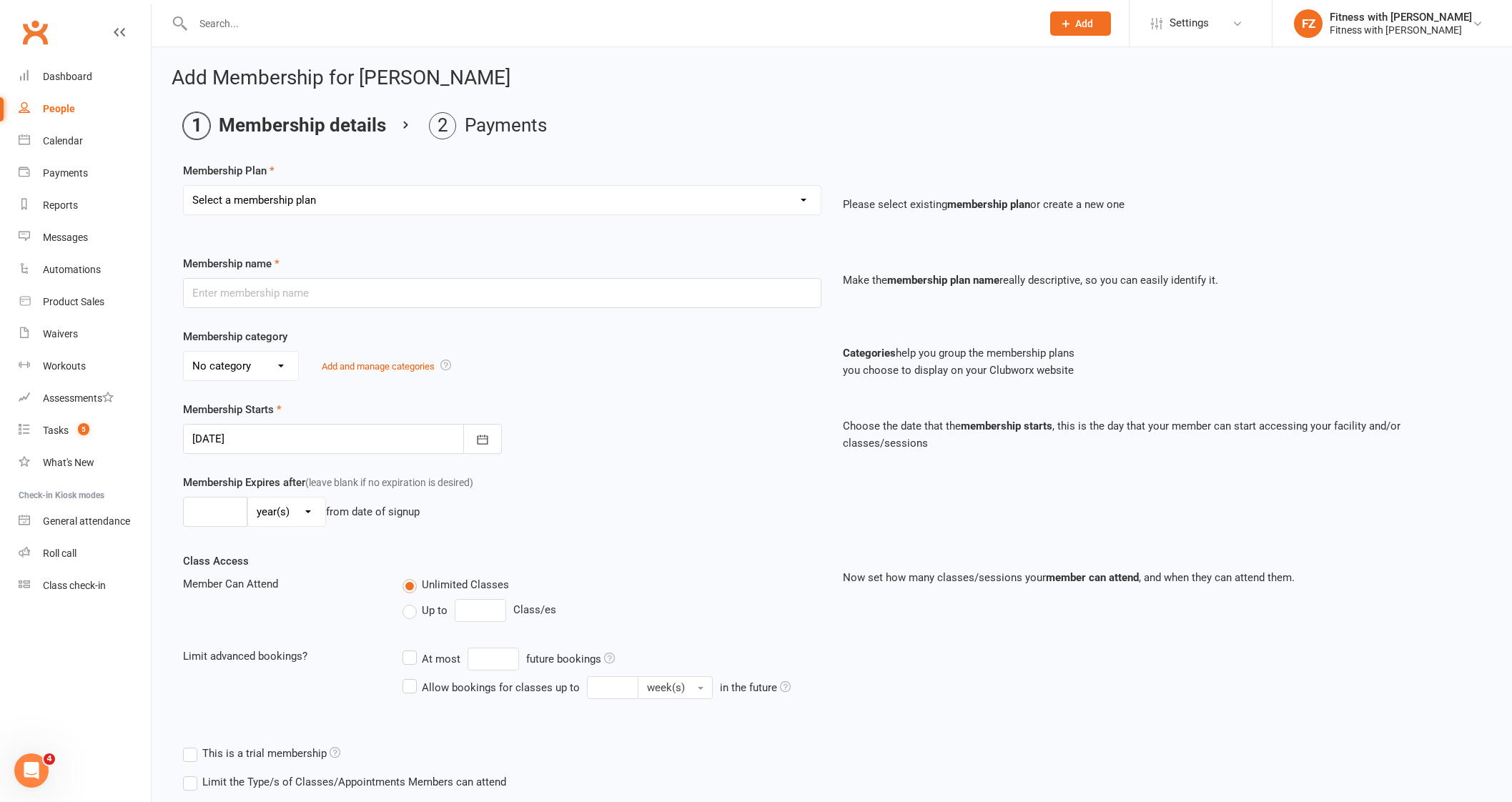
click at [321, 199] on select "Select a membership plan Create new Membership Plan Free 2 Week Trial Single Se…" at bounding box center [502, 200] width 637 height 28
select select "12"
click at [184, 186] on select "Select a membership plan Create new Membership Plan Free 2 Week Trial Single Se…" at bounding box center [502, 200] width 637 height 28
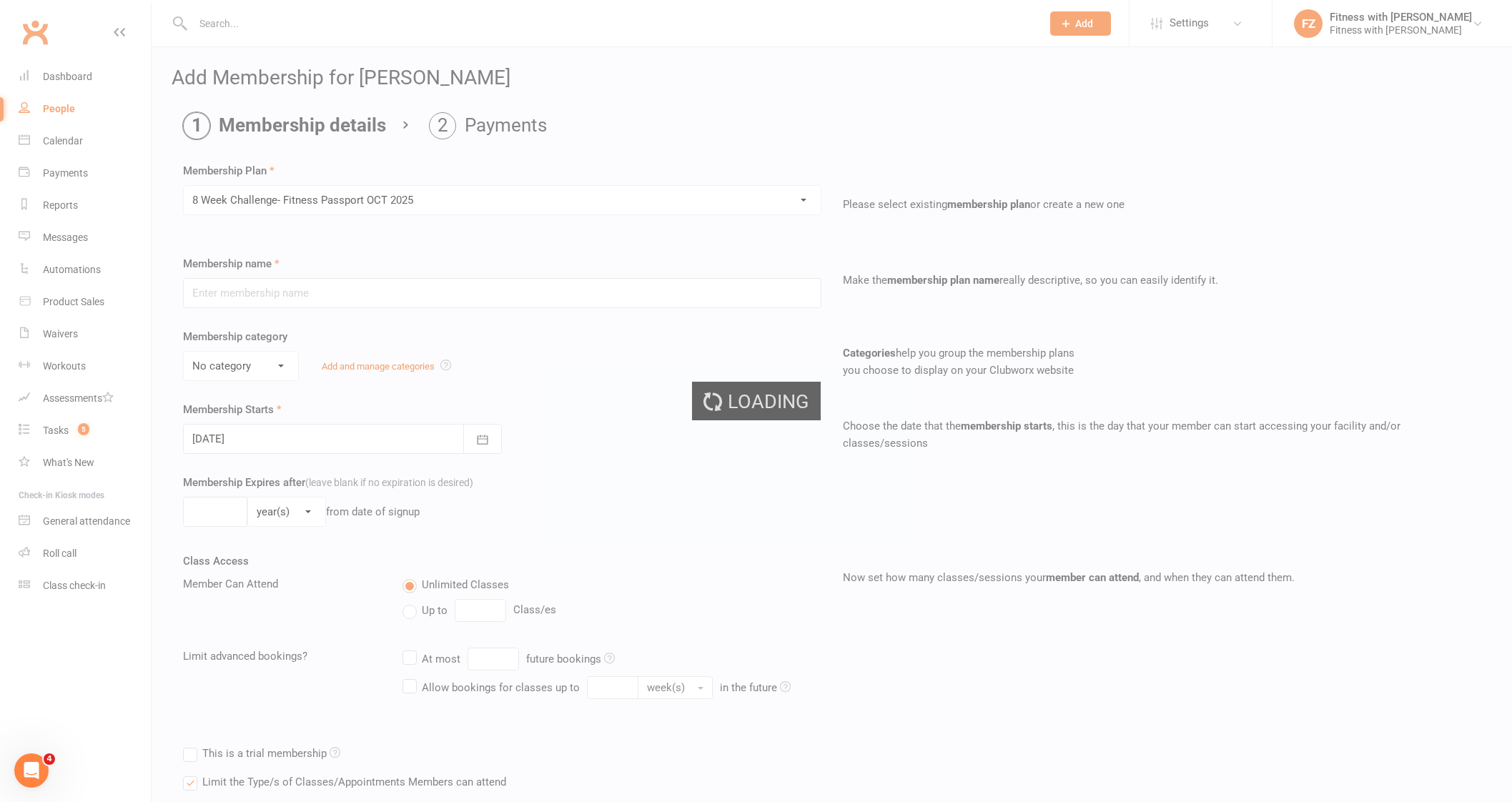
type input "8 Week Challenge- Fitness Passport [DATE]"
select select "0"
type input "[DATE]"
type input "8"
select select "1"
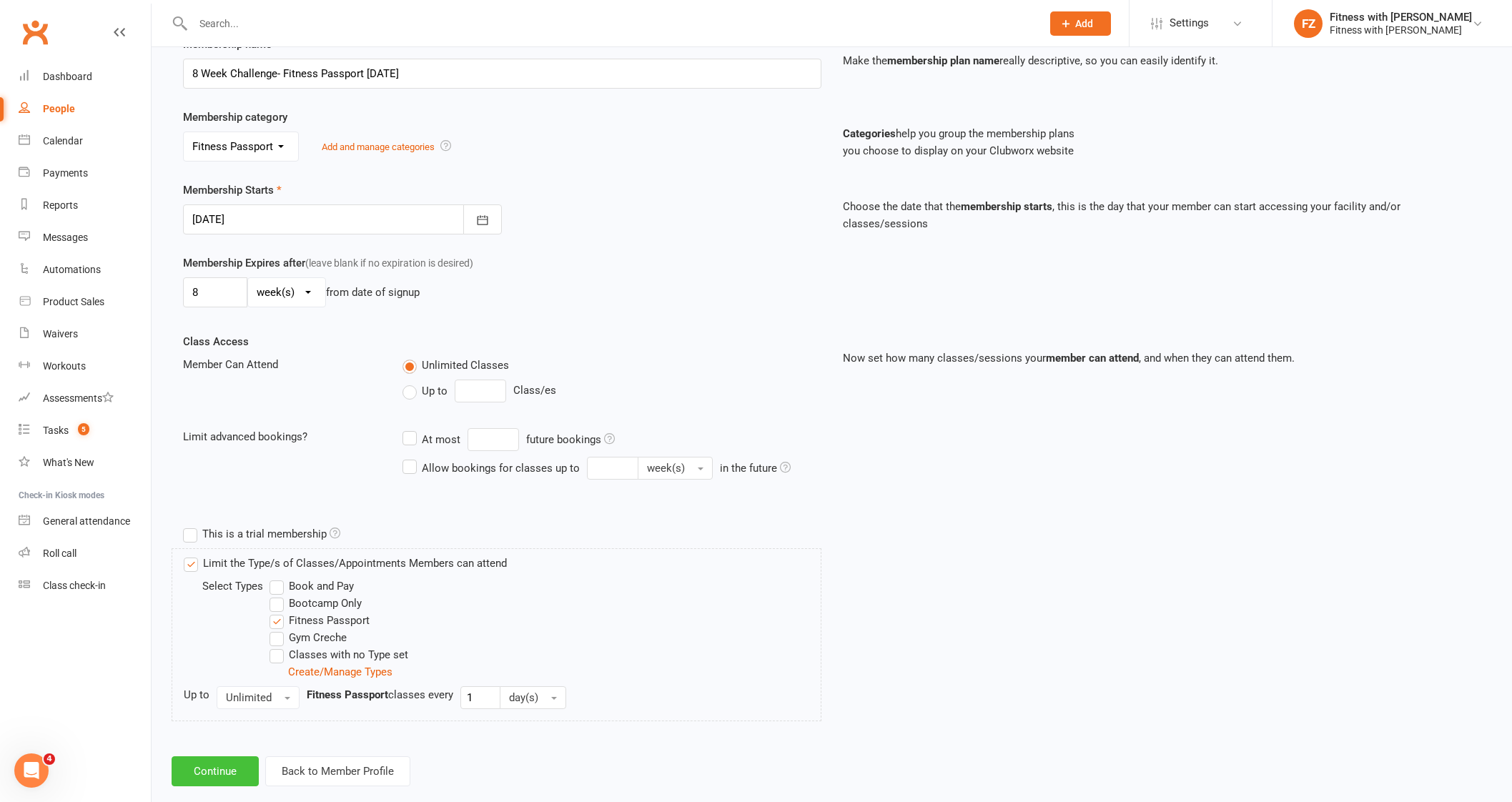
scroll to position [241, 0]
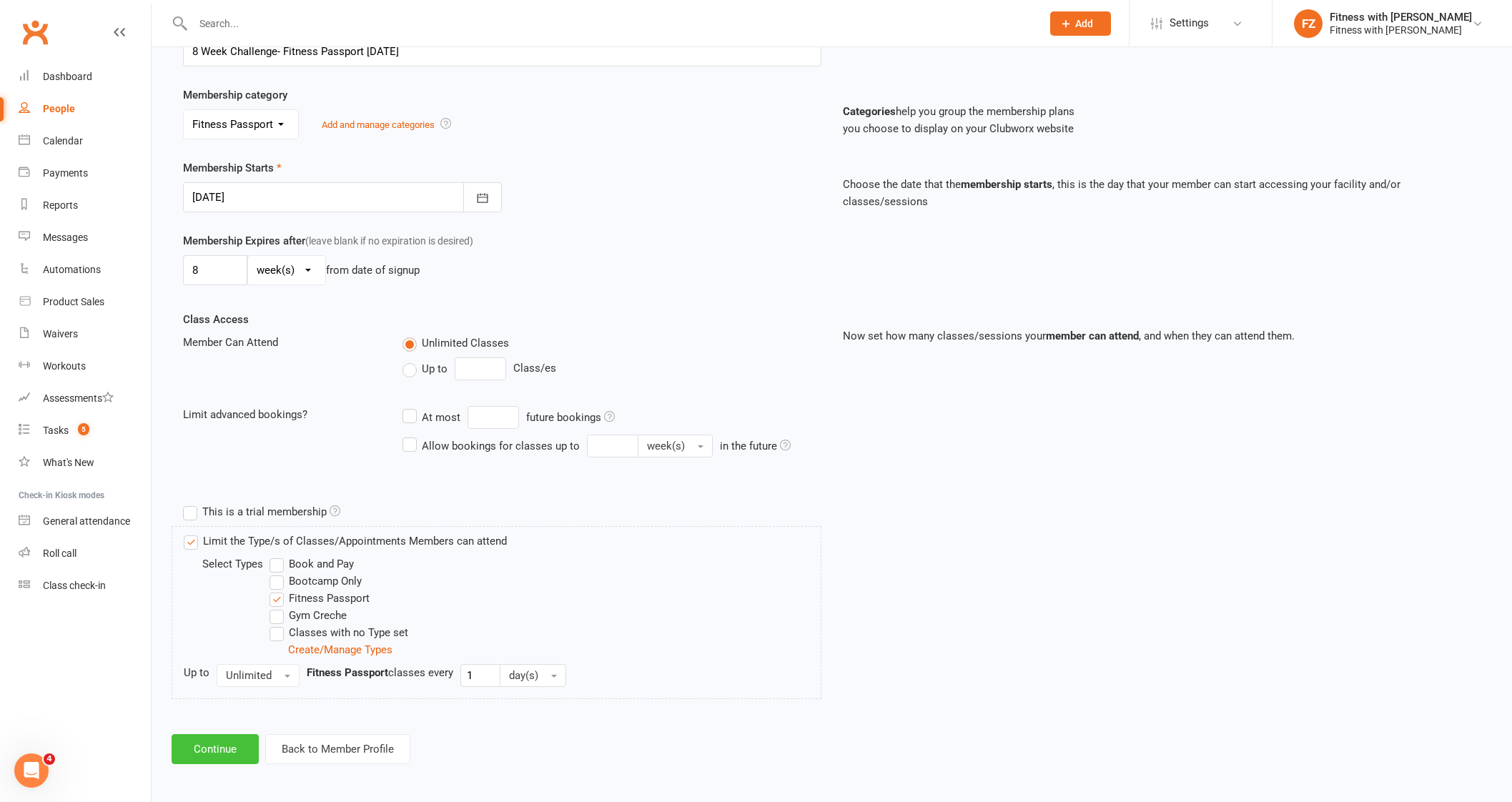
click at [210, 743] on button "Continue" at bounding box center [215, 749] width 87 height 30
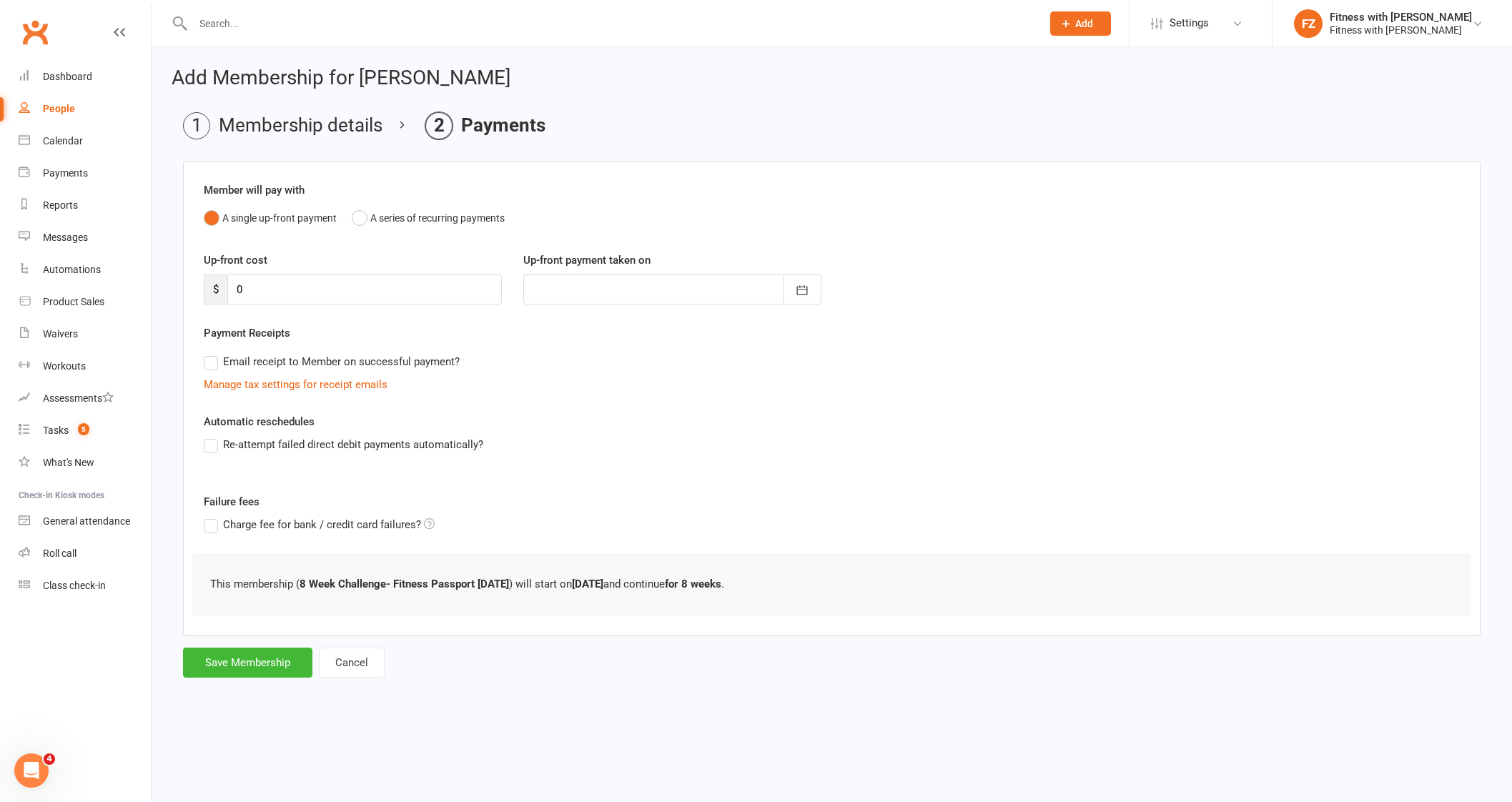
scroll to position [0, 0]
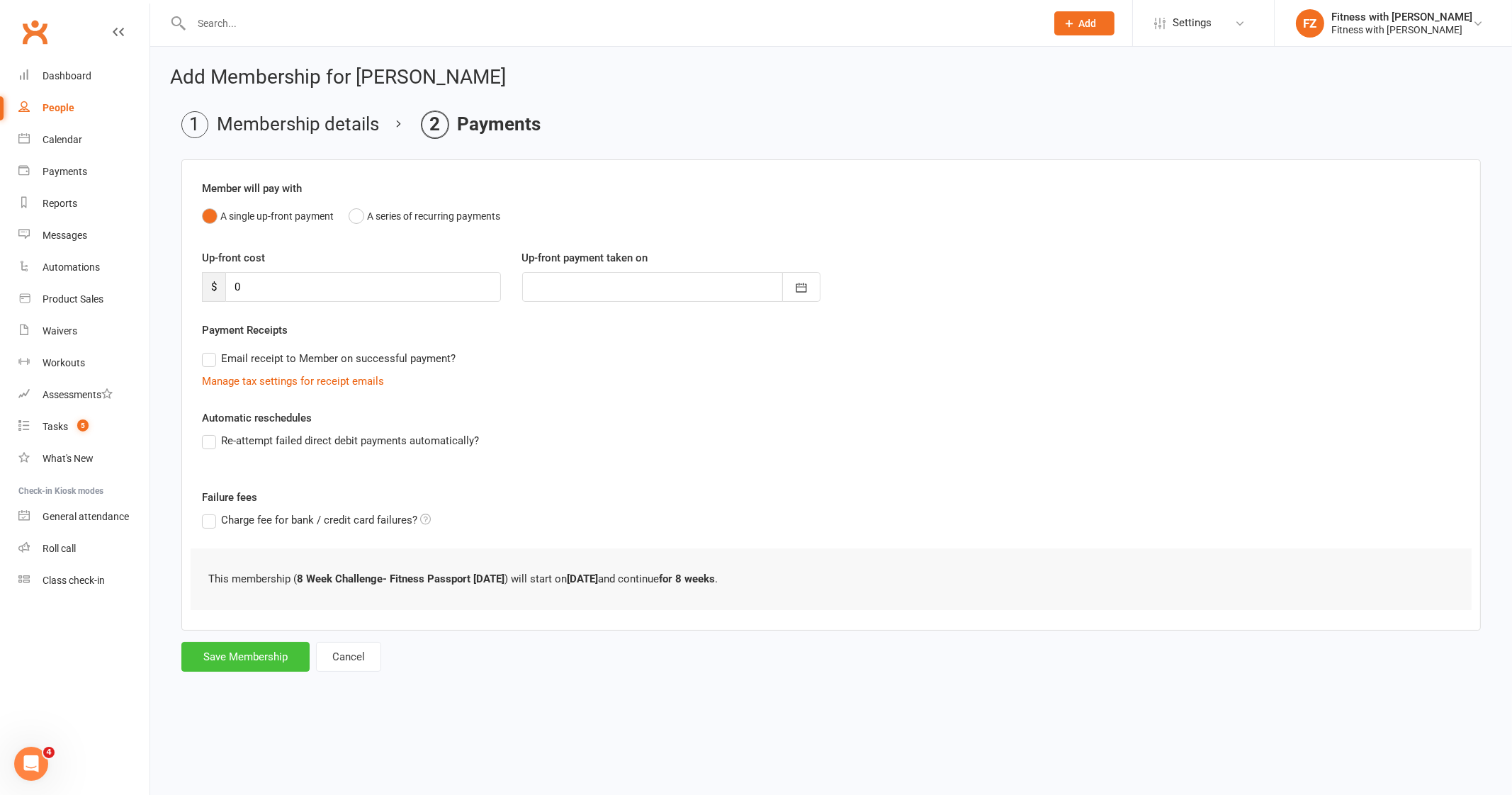
click at [259, 662] on button "Save Membership" at bounding box center [245, 656] width 129 height 30
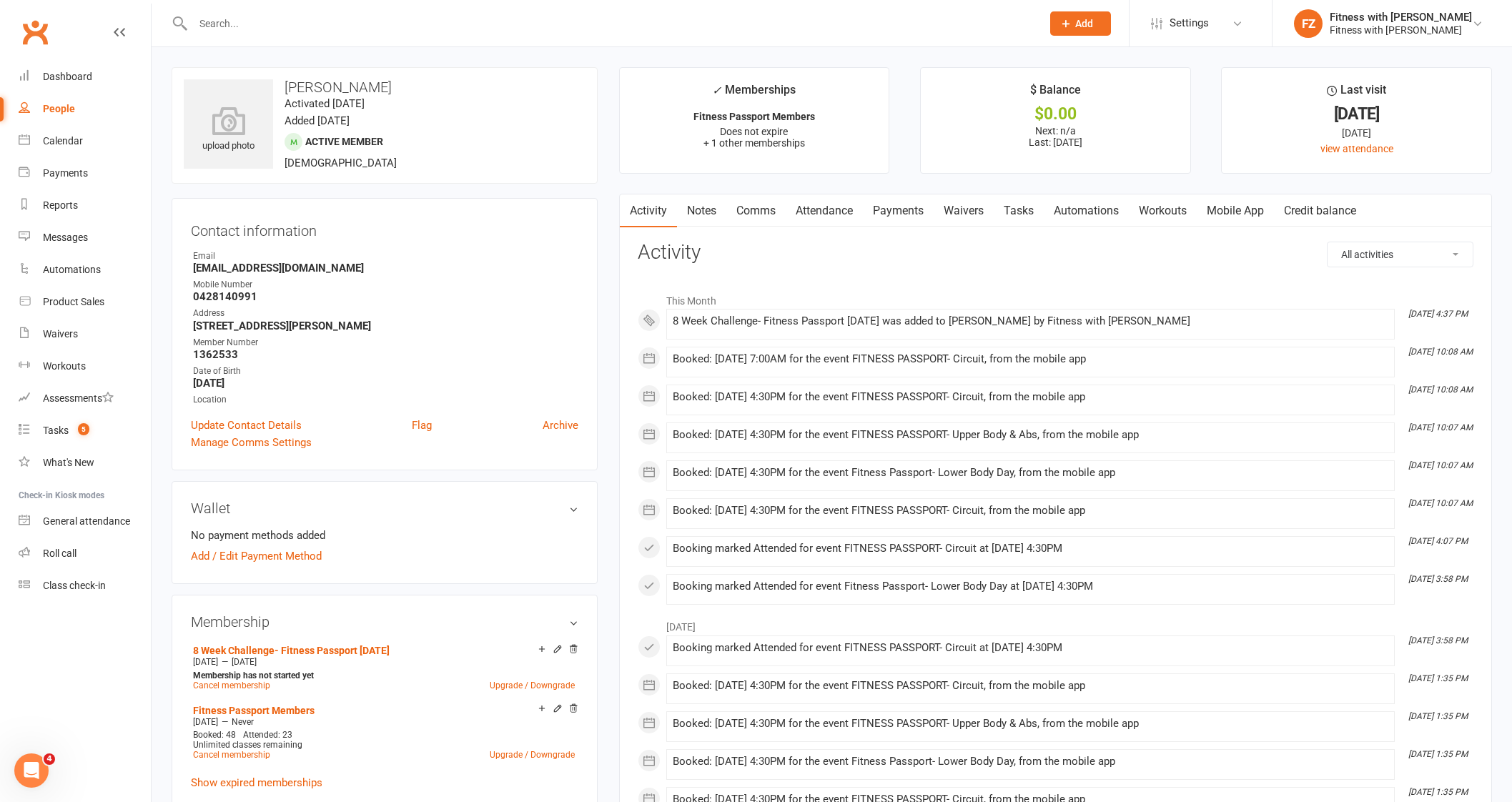
click at [295, 15] on input "text" at bounding box center [609, 23] width 843 height 20
paste input "[PERSON_NAME]"
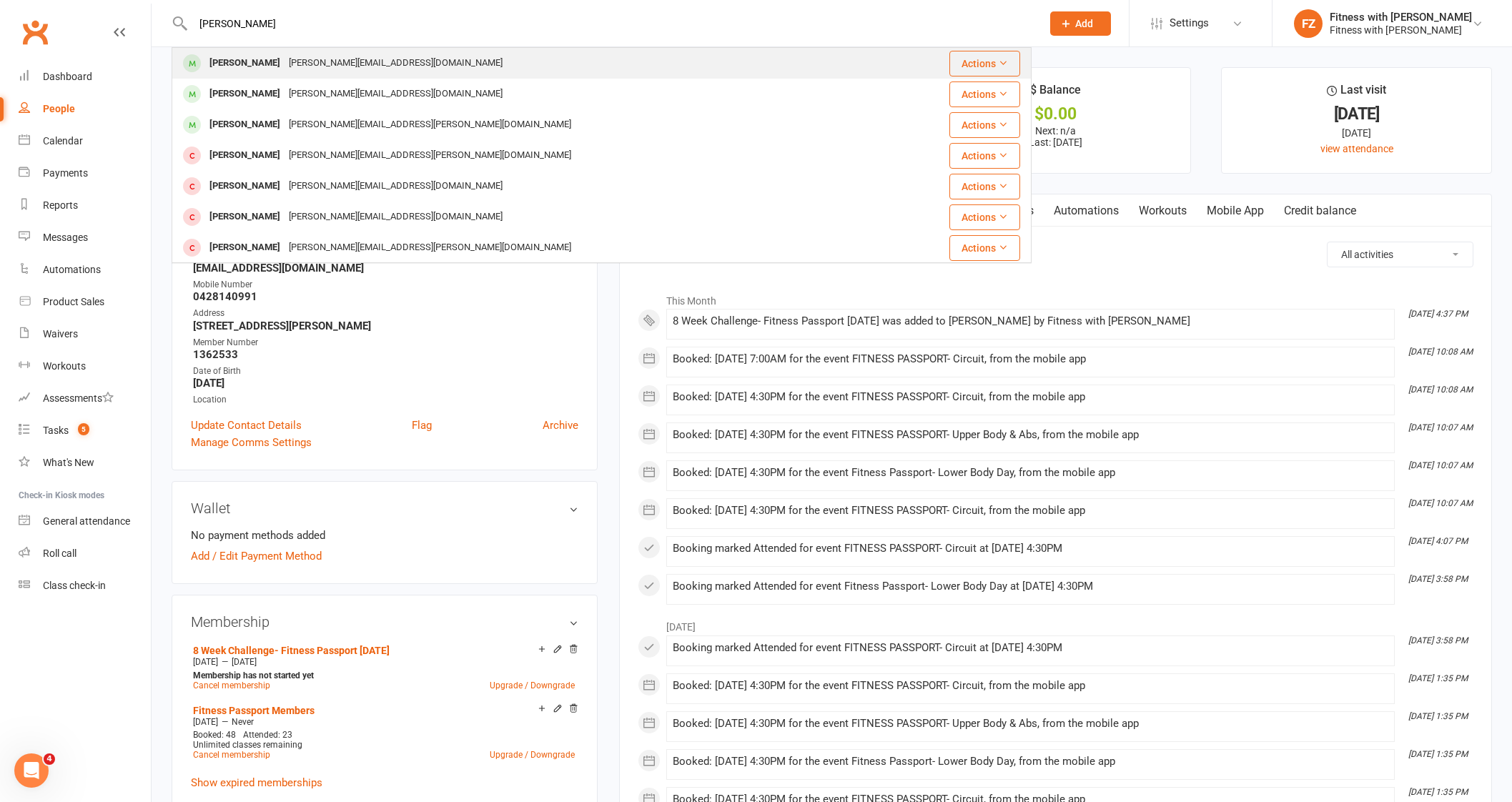
click at [315, 66] on div "[PERSON_NAME][EMAIL_ADDRESS][DOMAIN_NAME]" at bounding box center [396, 63] width 222 height 21
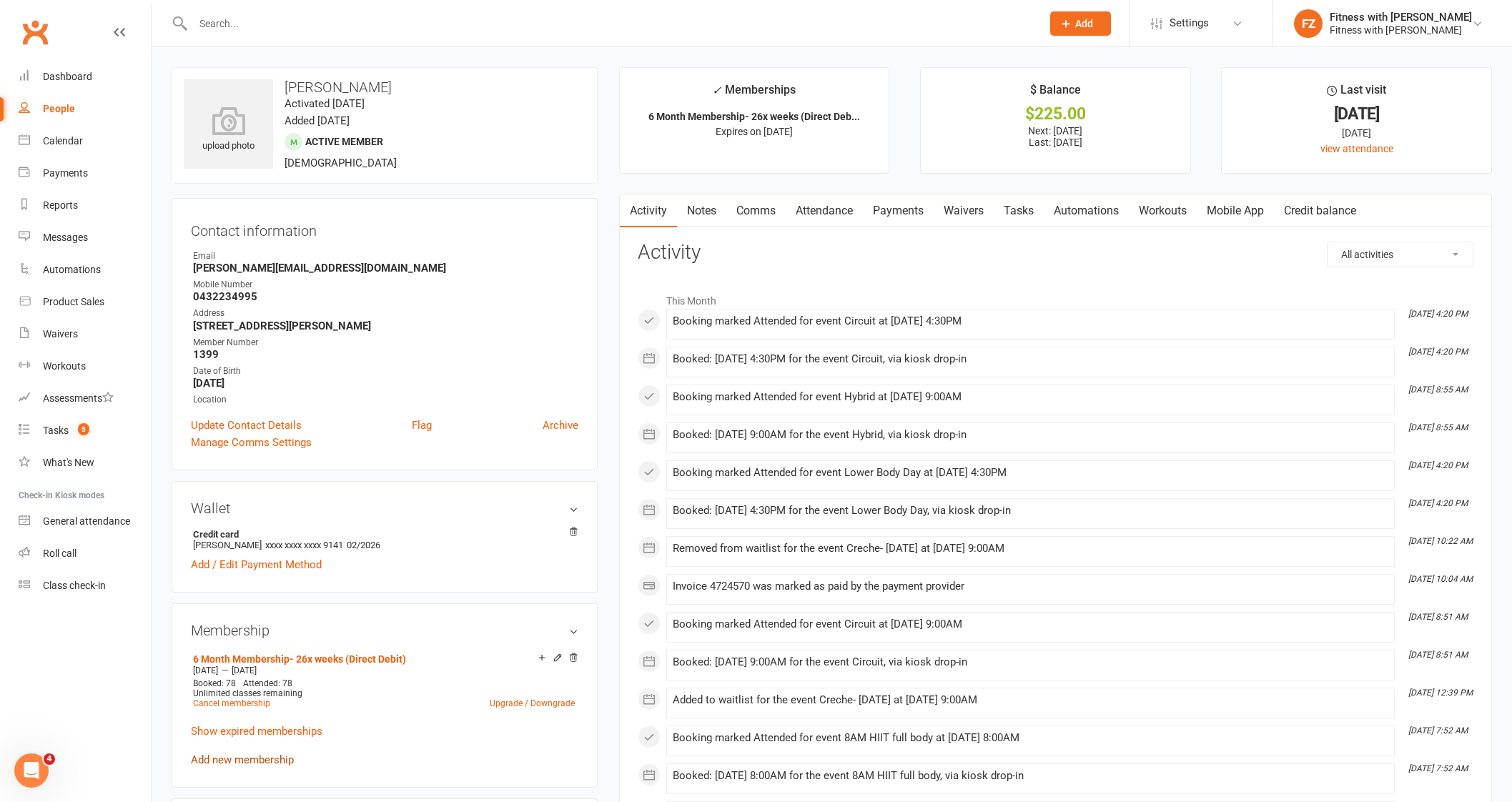
click at [223, 762] on link "Add new membership" at bounding box center [242, 759] width 103 height 13
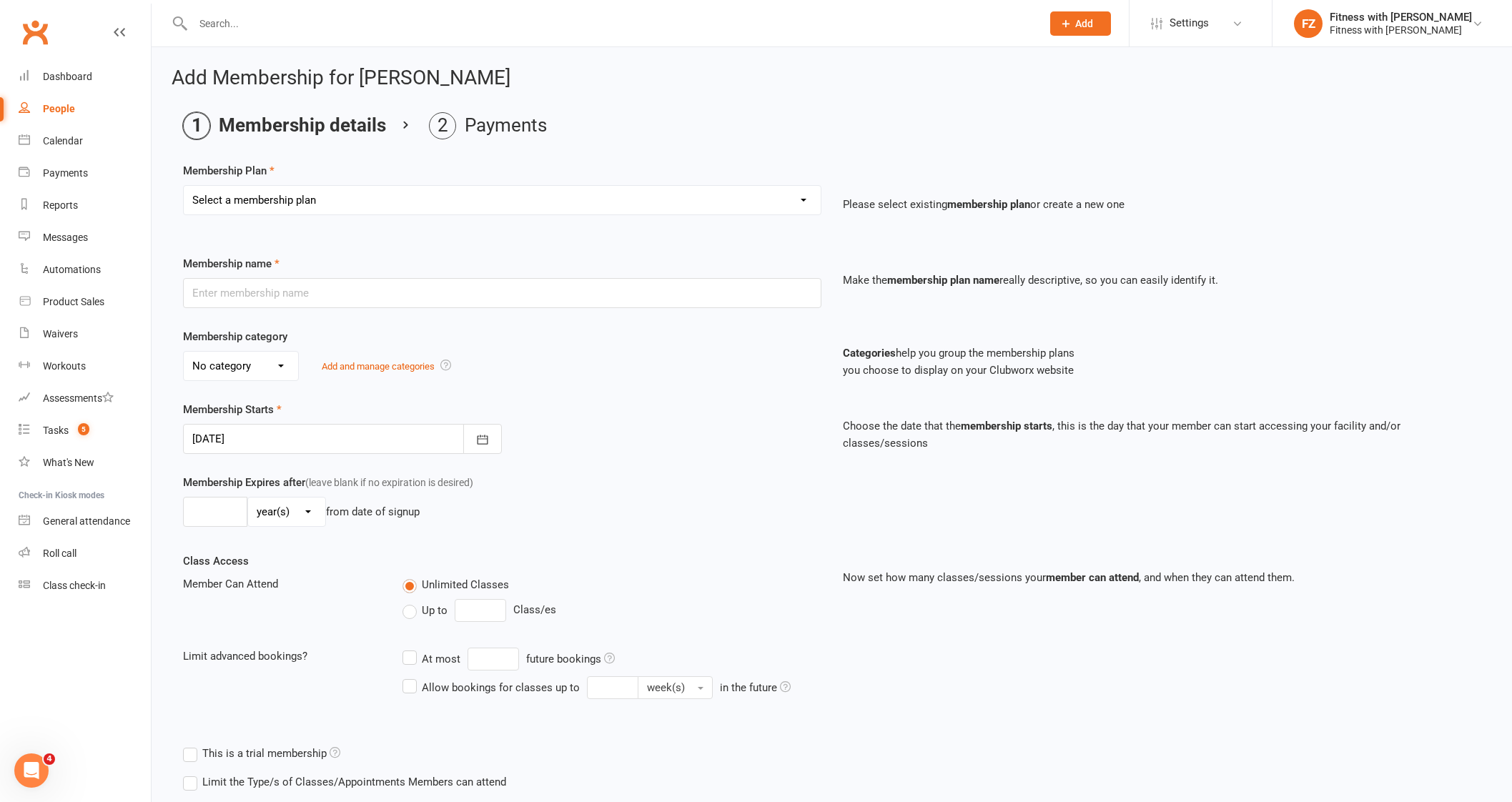
click at [339, 199] on select "Select a membership plan Create new Membership Plan Free 2 Week Trial Single Se…" at bounding box center [502, 200] width 637 height 28
click at [184, 186] on select "Select a membership plan Create new Membership Plan Free 2 Week Trial Single Se…" at bounding box center [502, 200] width 637 height 28
click at [361, 445] on div at bounding box center [342, 439] width 319 height 30
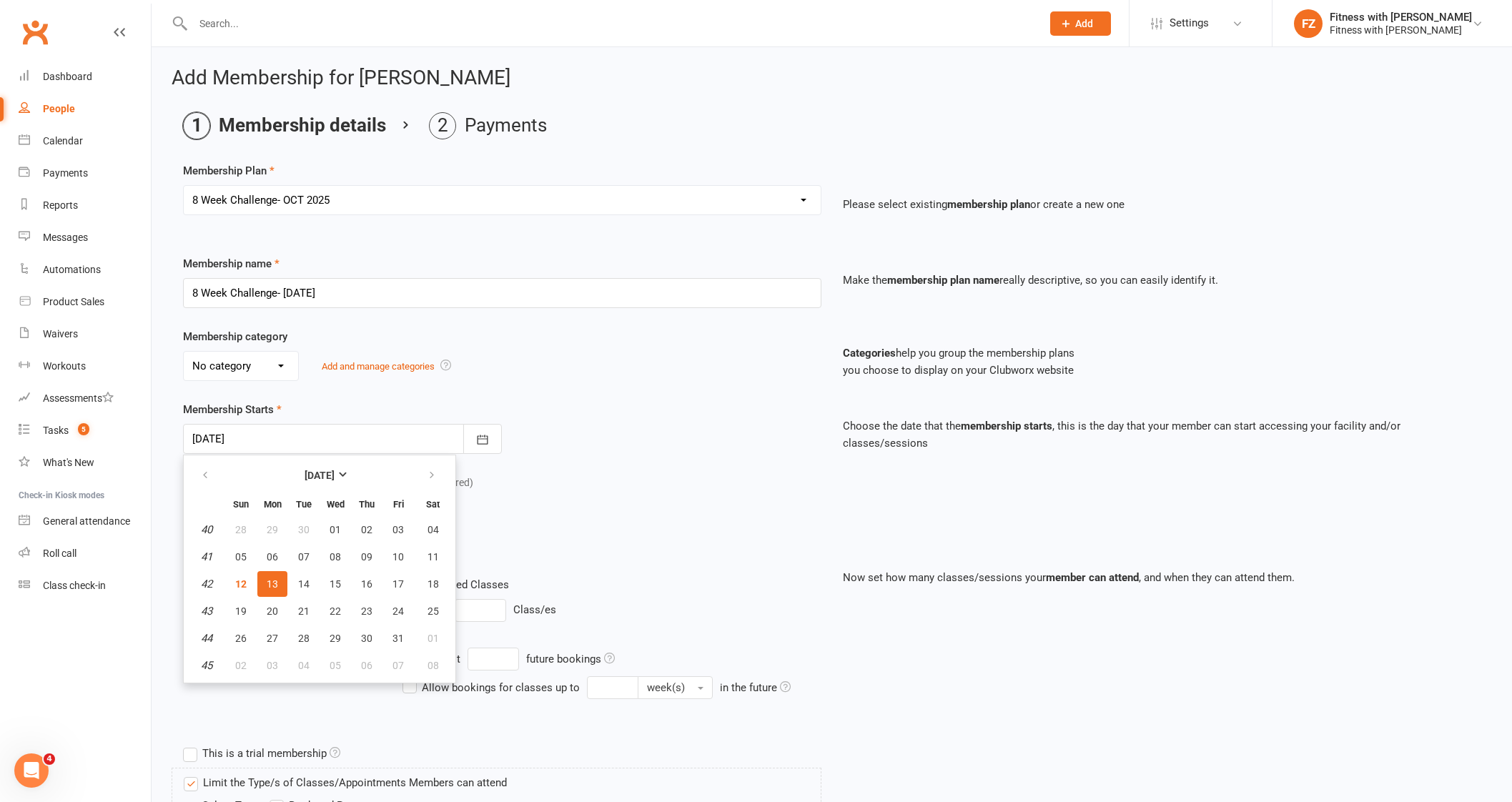
click at [277, 575] on button "13" at bounding box center [272, 584] width 30 height 26
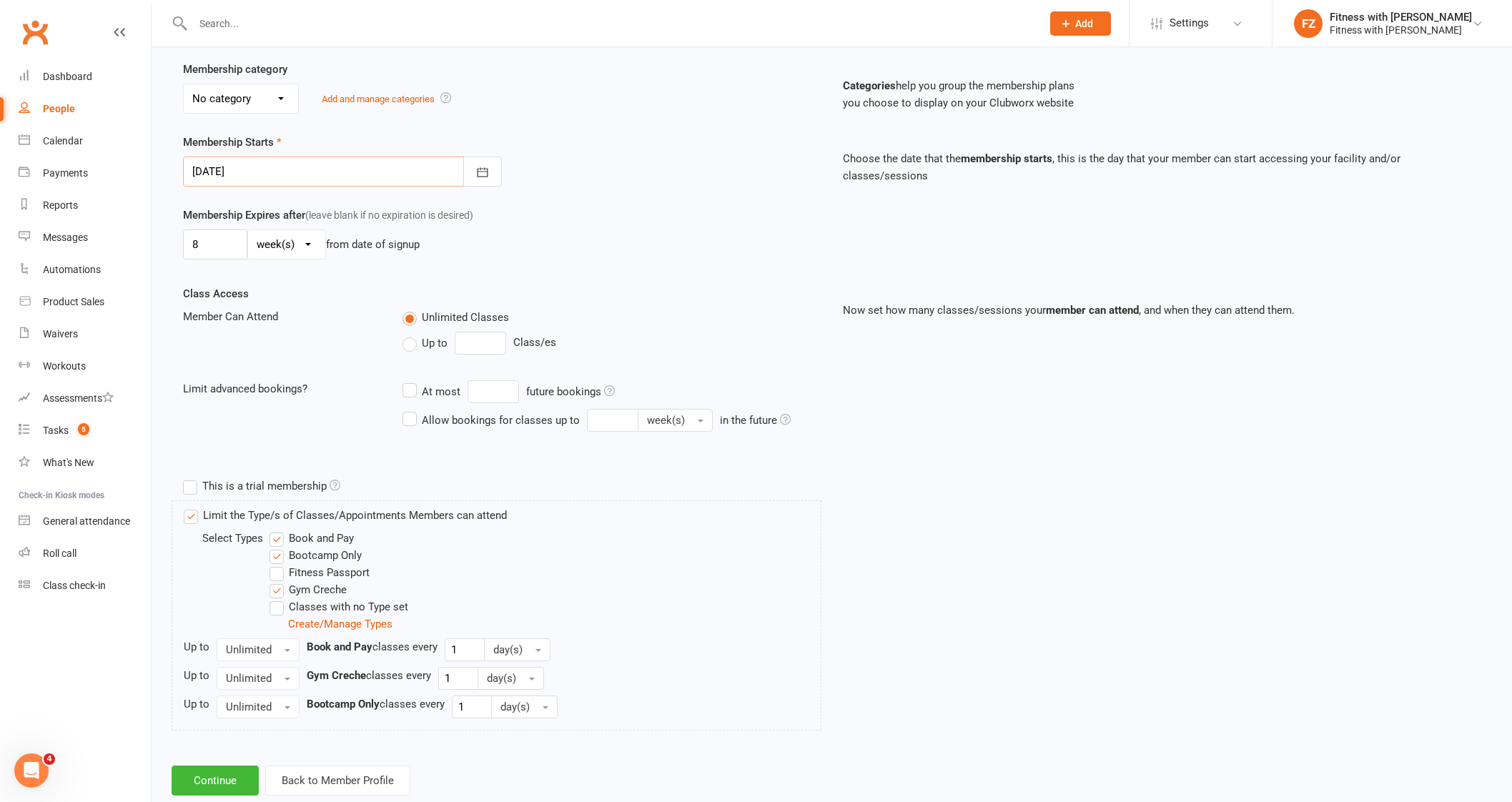
scroll to position [268, 0]
click at [217, 776] on button "Continue" at bounding box center [215, 780] width 87 height 30
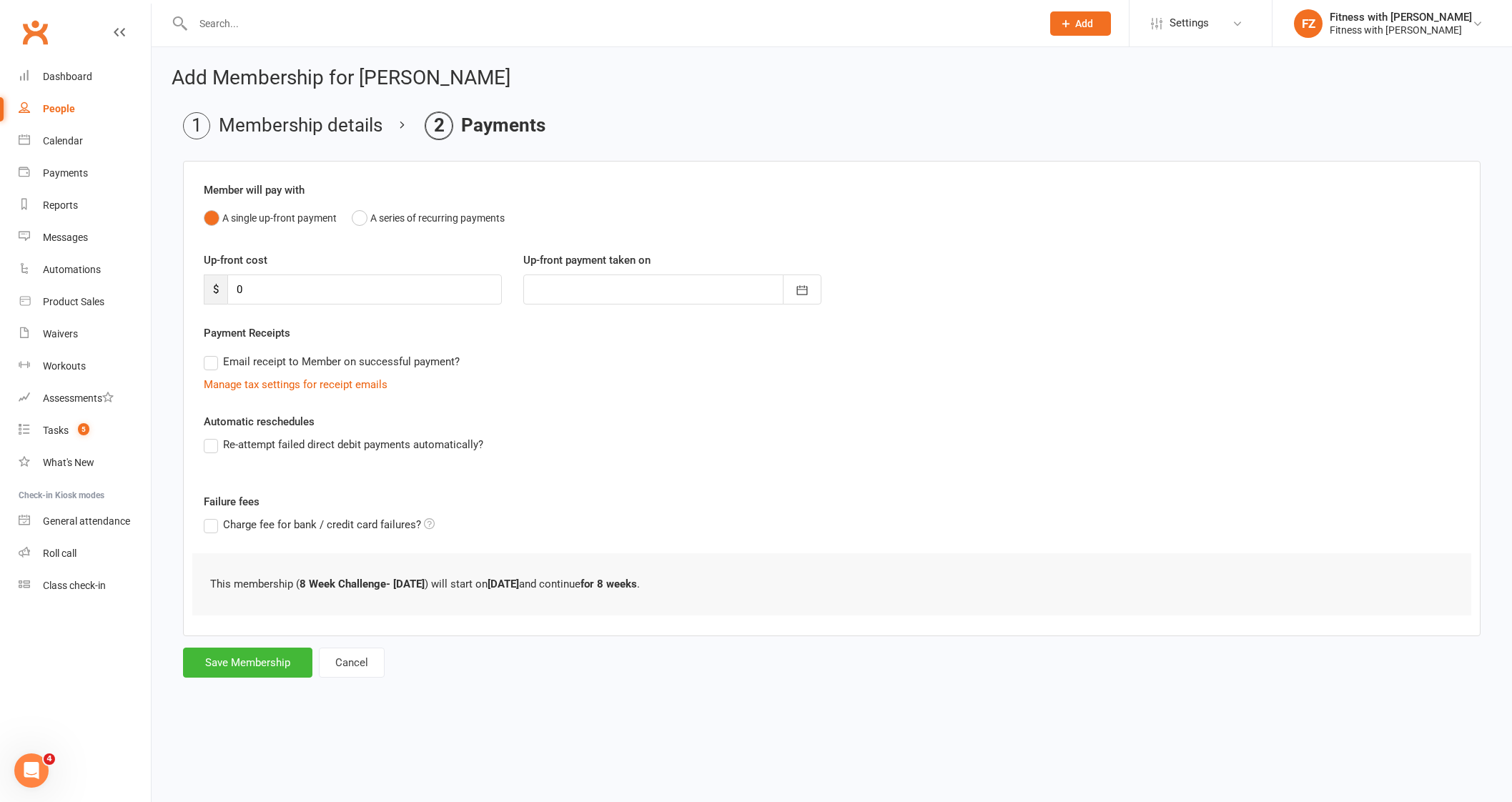
scroll to position [0, 0]
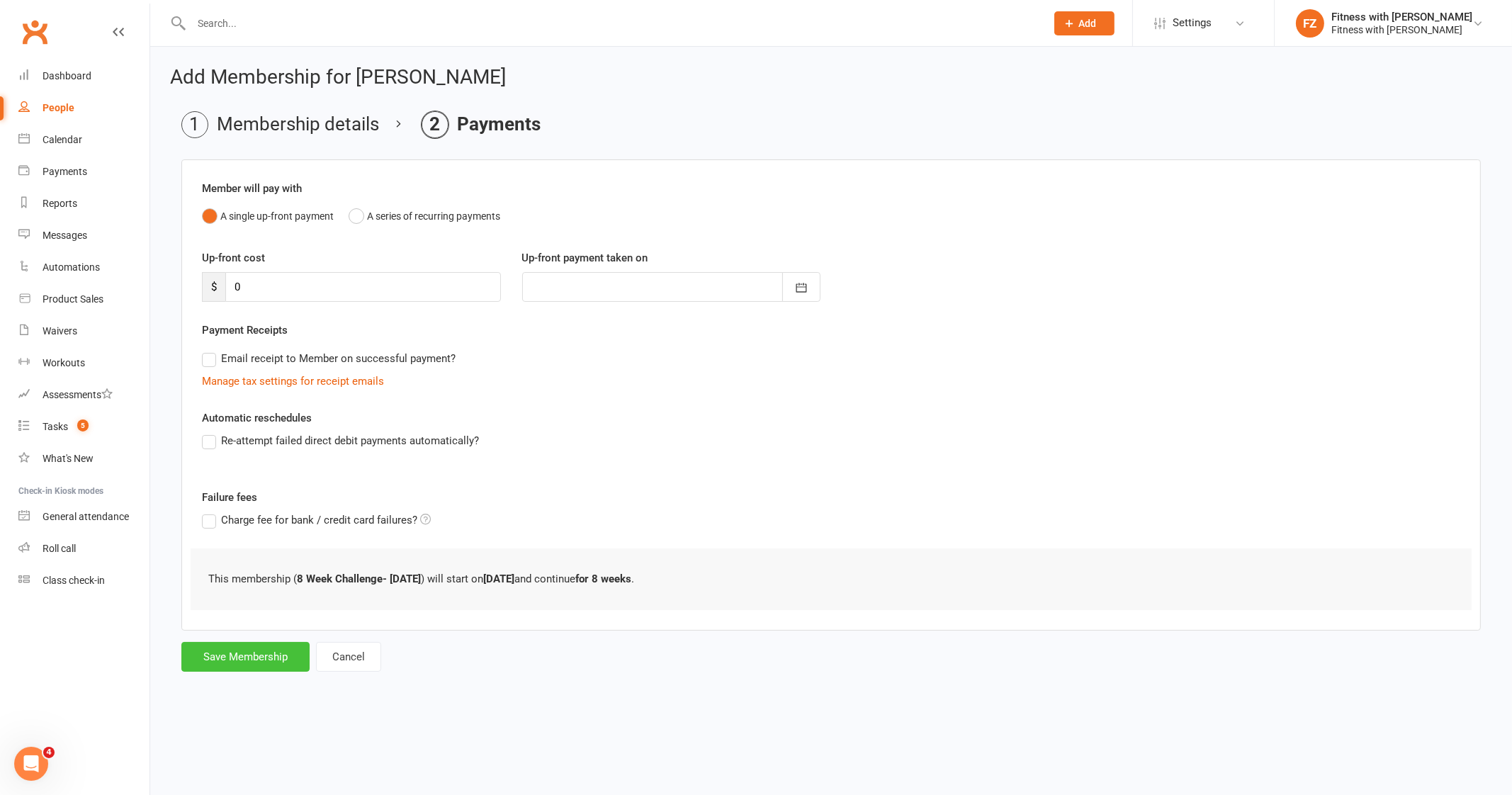
click at [253, 667] on button "Save Membership" at bounding box center [245, 656] width 129 height 30
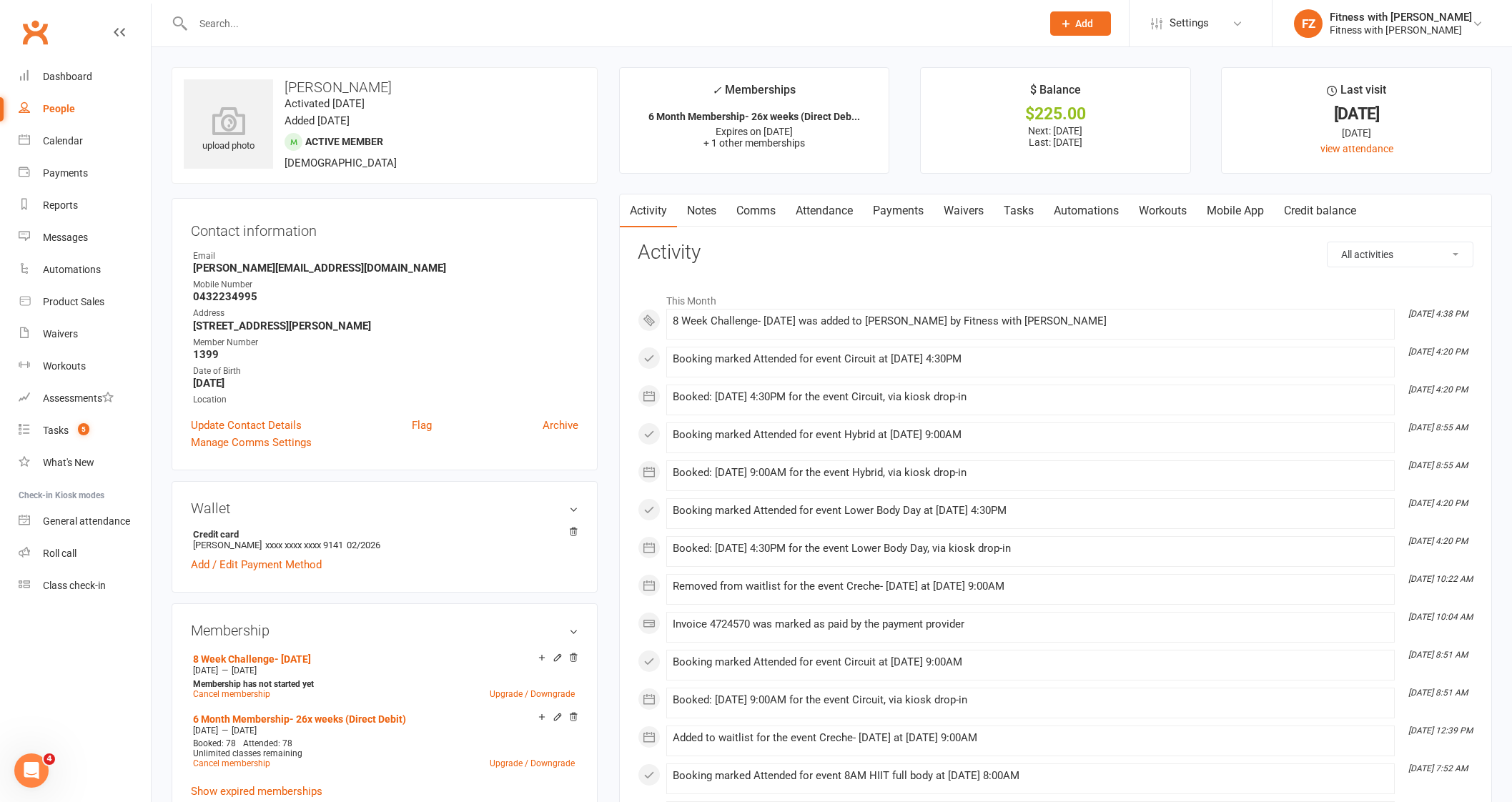
click at [394, 26] on input "text" at bounding box center [609, 23] width 843 height 20
paste input "[PERSON_NAME]"
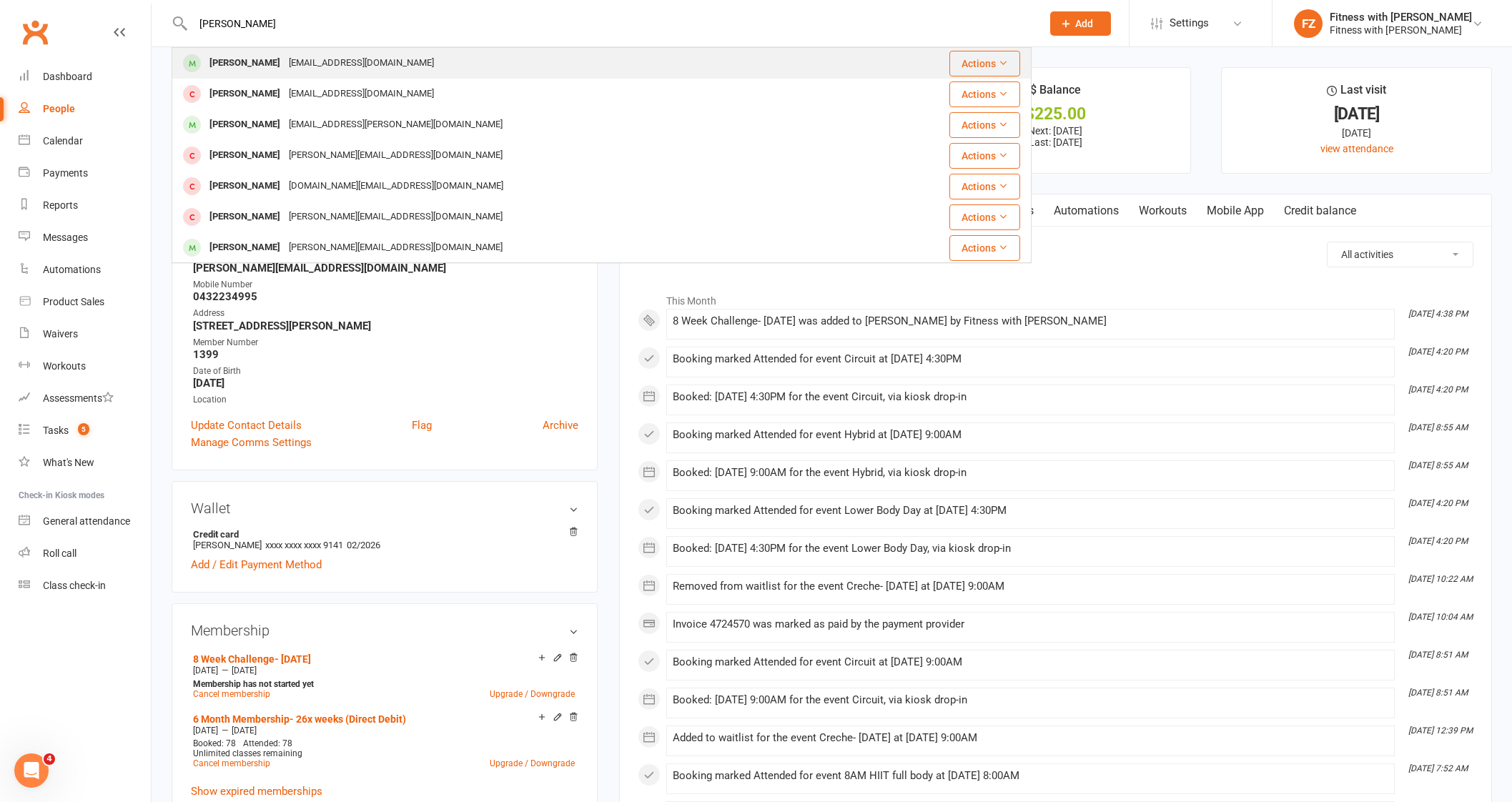
click at [377, 66] on div "[PERSON_NAME] [EMAIL_ADDRESS][DOMAIN_NAME]" at bounding box center [530, 62] width 714 height 29
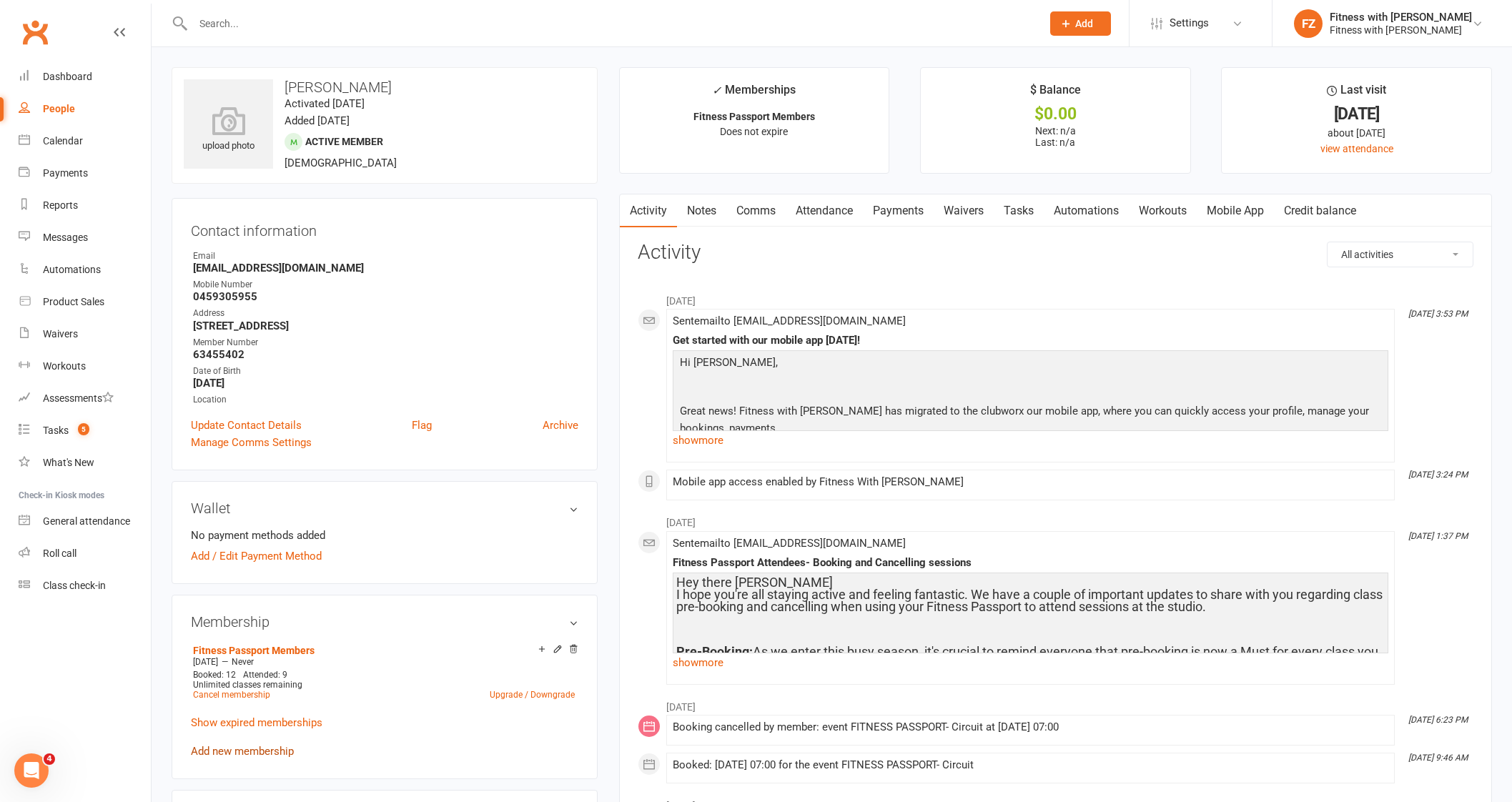
click at [267, 750] on link "Add new membership" at bounding box center [242, 751] width 103 height 13
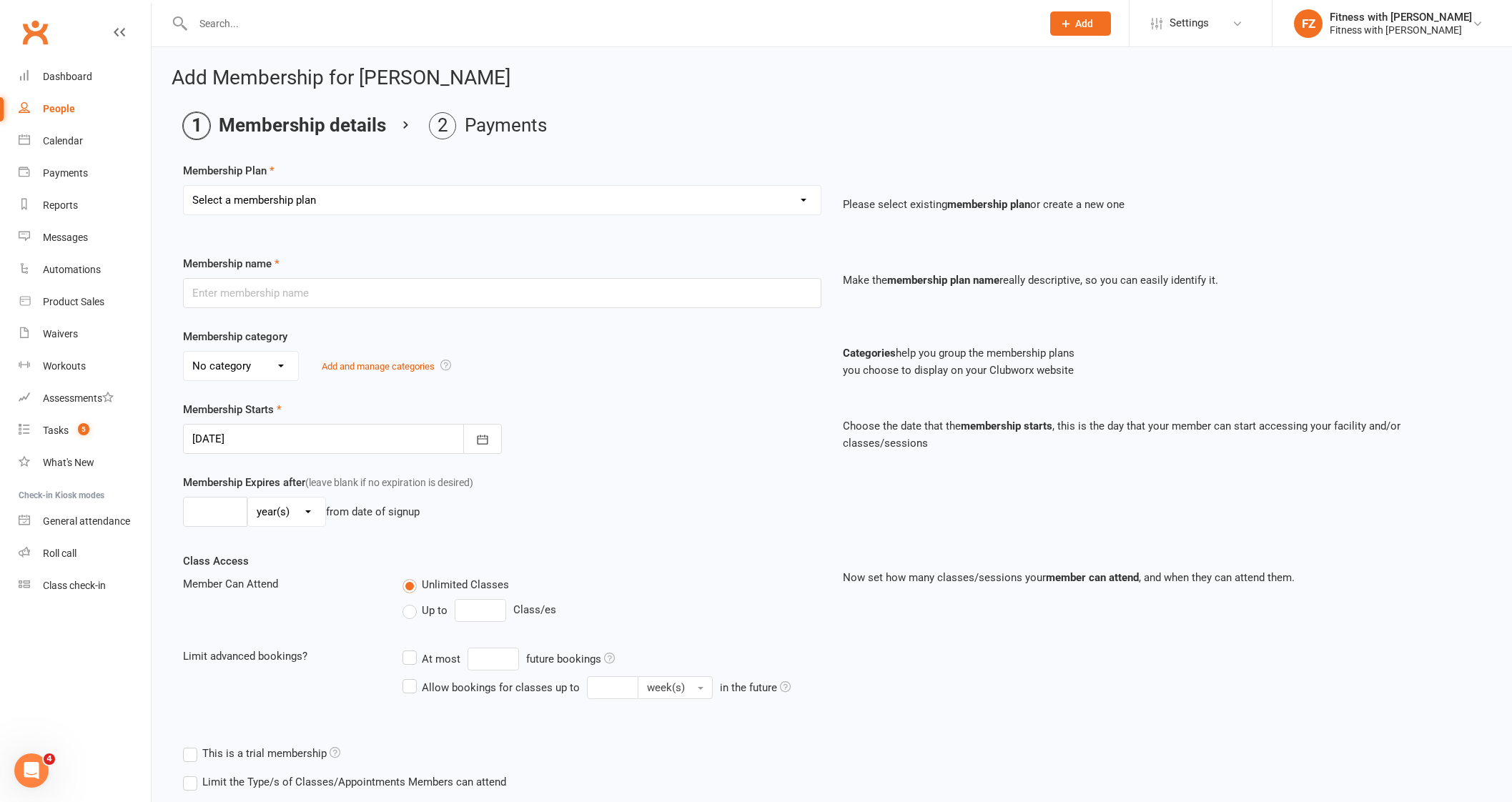
click at [294, 195] on select "Select a membership plan Create new Membership Plan Free 2 Week Trial Single Se…" at bounding box center [502, 200] width 637 height 28
click at [184, 186] on select "Select a membership plan Create new Membership Plan Free 2 Week Trial Single Se…" at bounding box center [502, 200] width 637 height 28
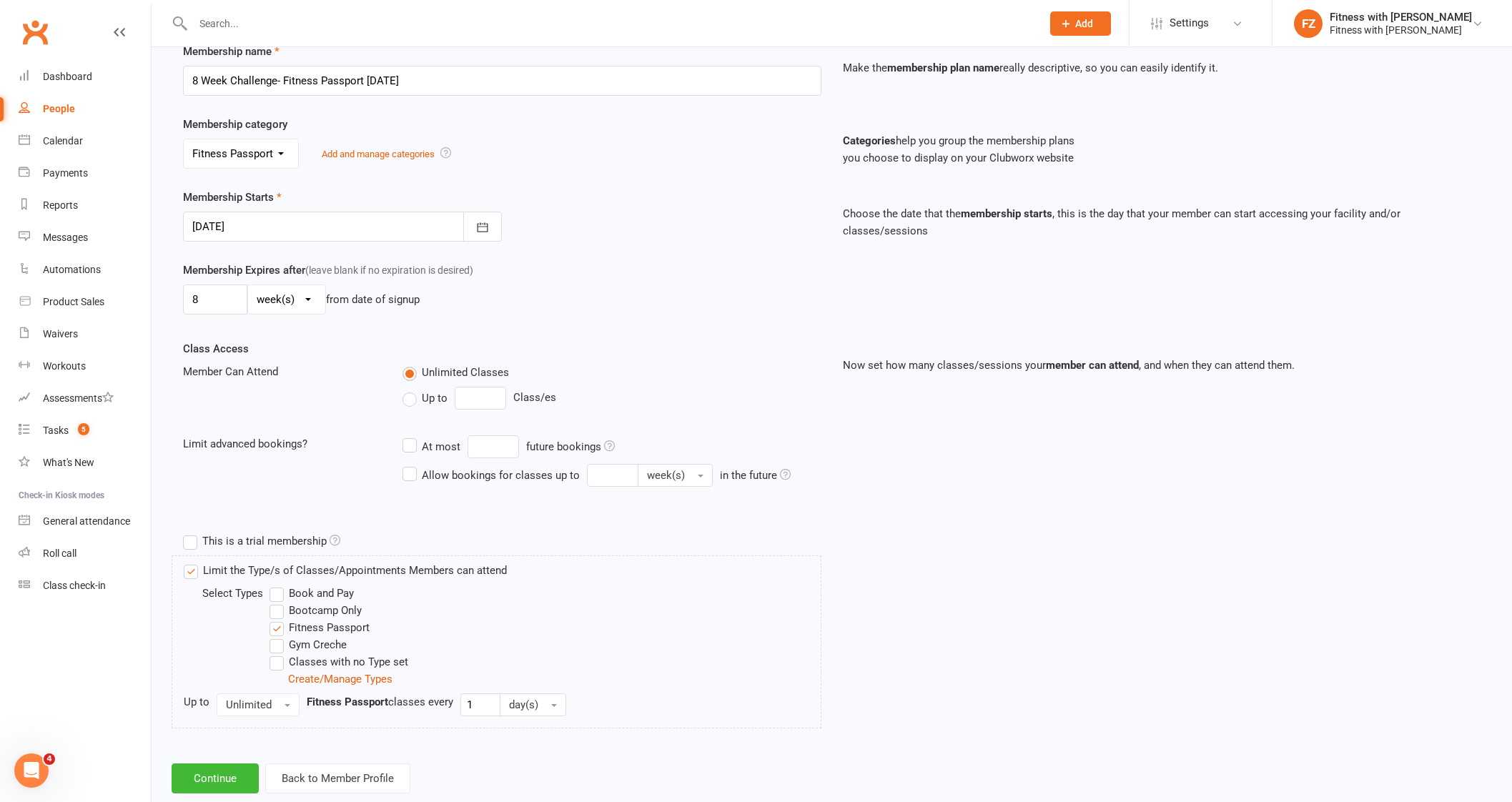
scroll to position [241, 0]
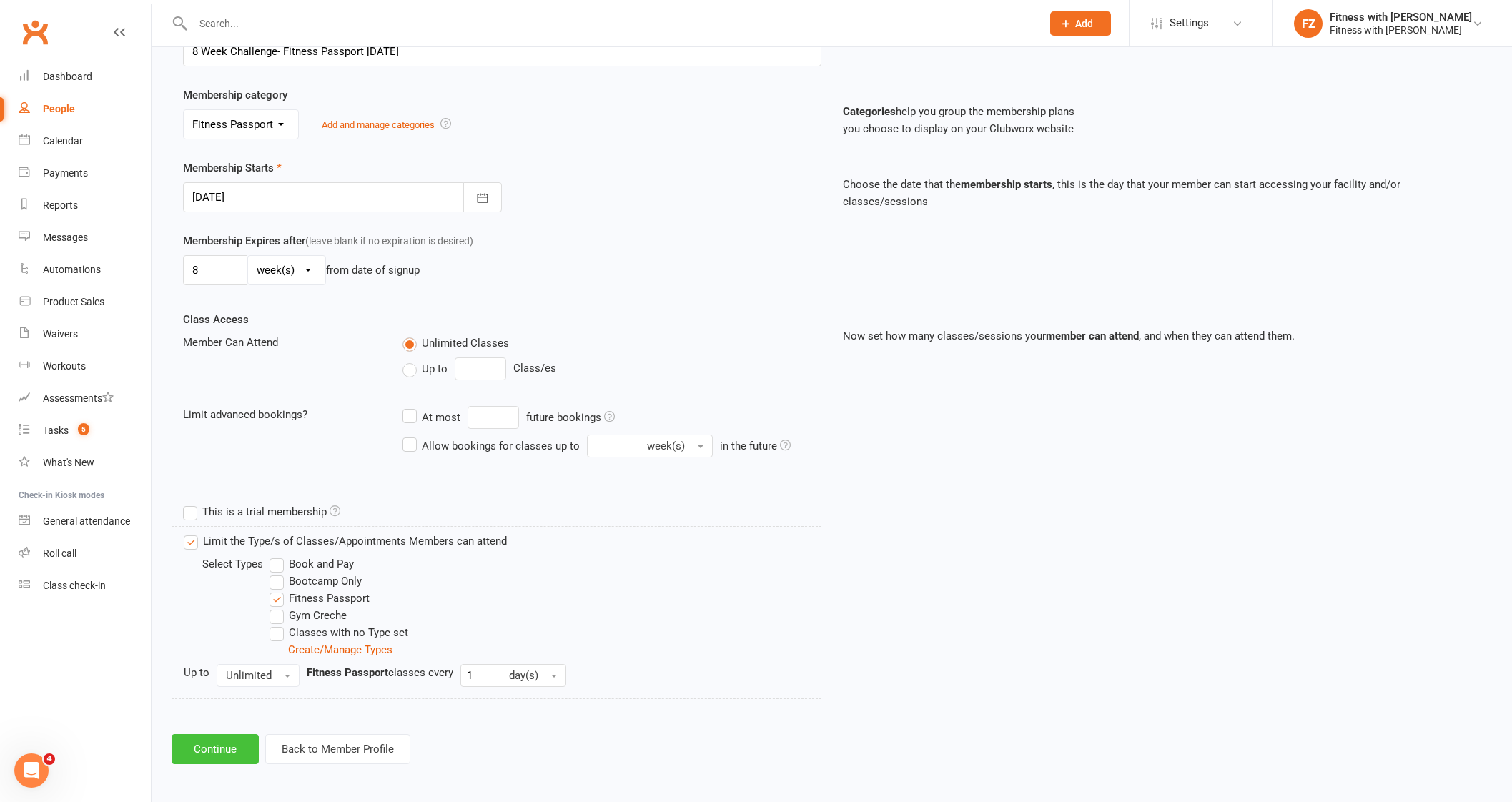
click at [216, 740] on button "Continue" at bounding box center [215, 749] width 87 height 30
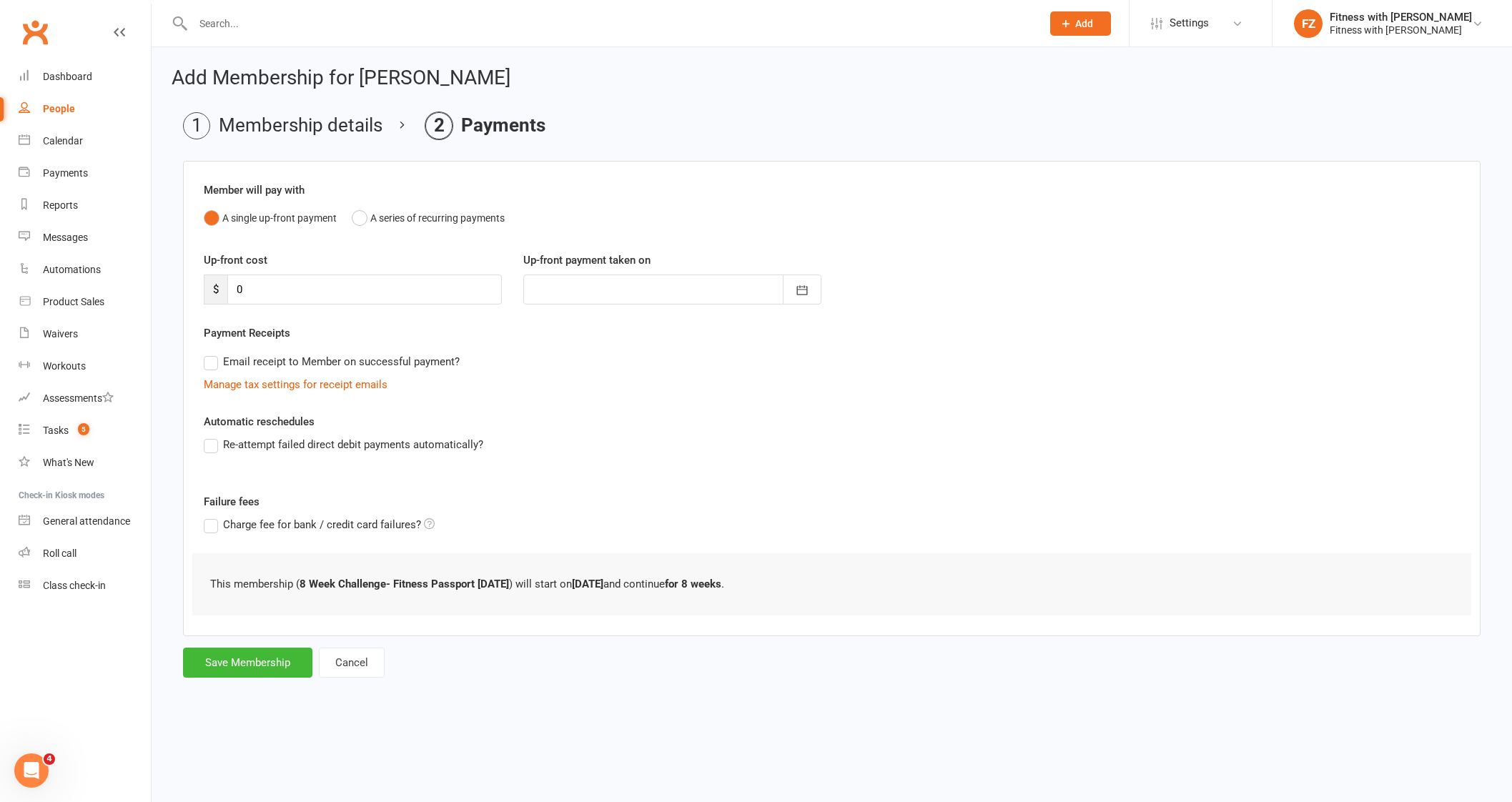
scroll to position [0, 0]
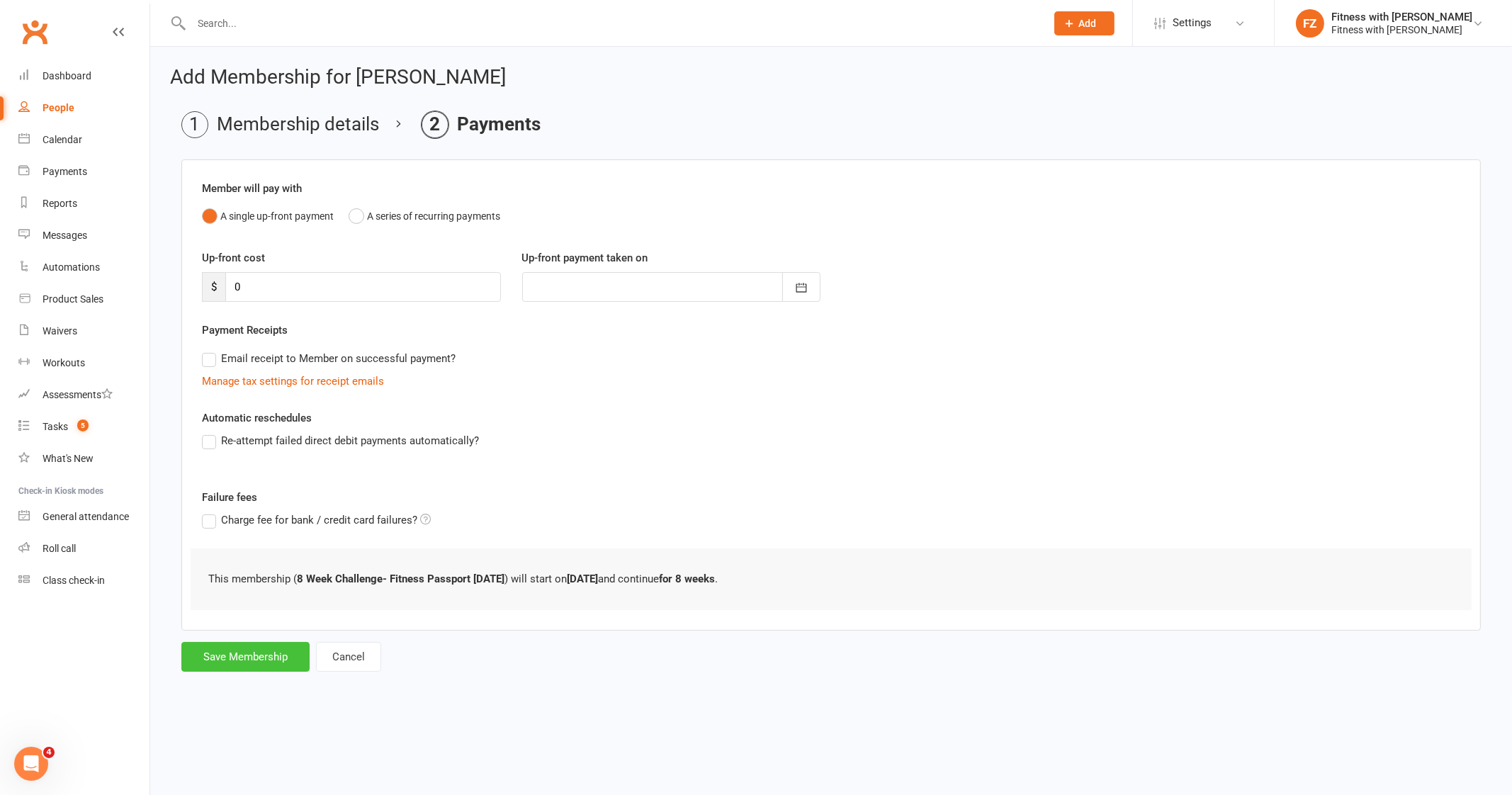
click at [233, 655] on button "Save Membership" at bounding box center [245, 656] width 129 height 30
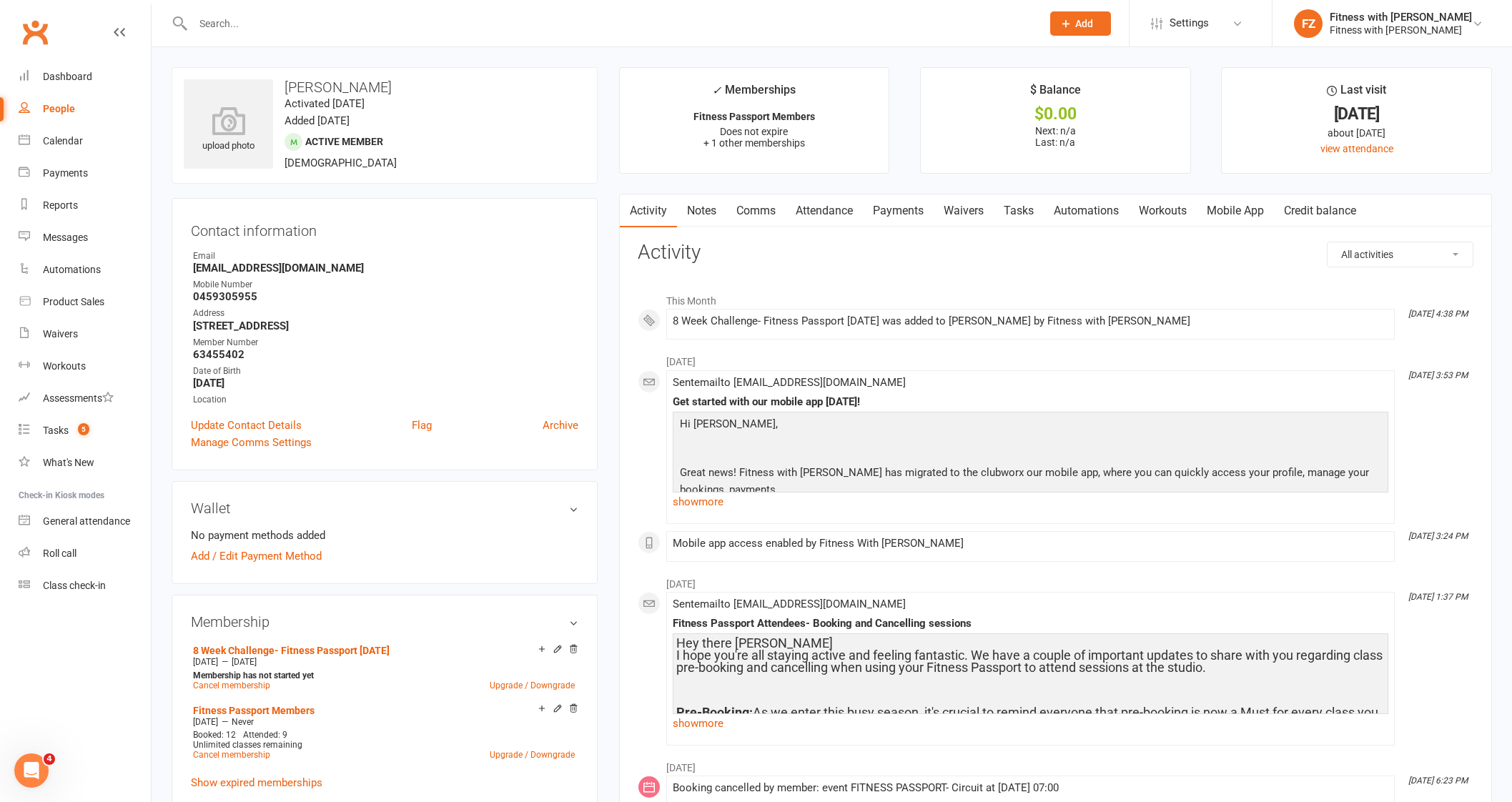
click at [1245, 206] on link "Mobile App" at bounding box center [1235, 211] width 78 height 33
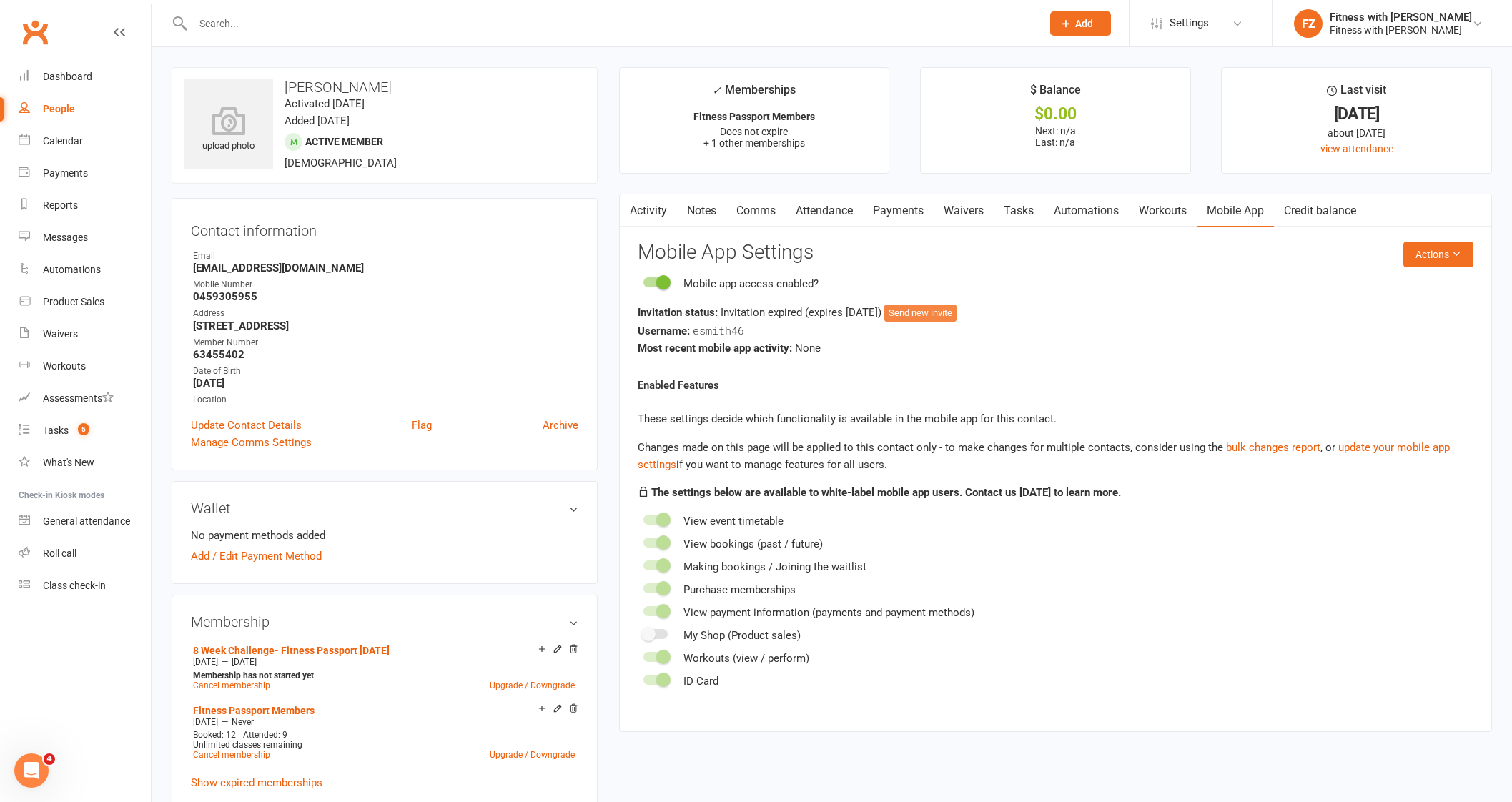
click at [938, 310] on button "Send new invite" at bounding box center [919, 313] width 72 height 17
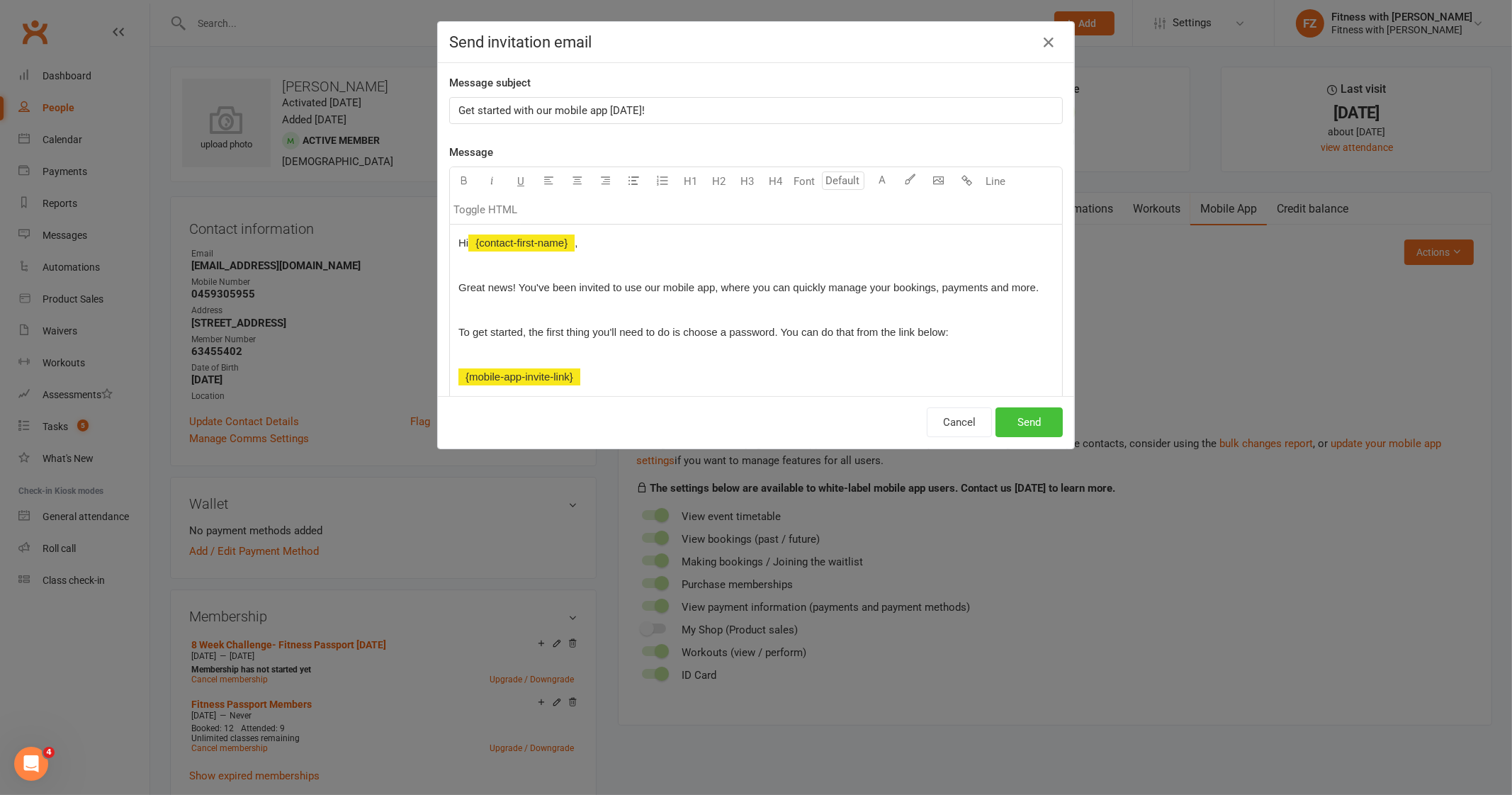
click at [1016, 424] on button "Send" at bounding box center [1029, 422] width 67 height 30
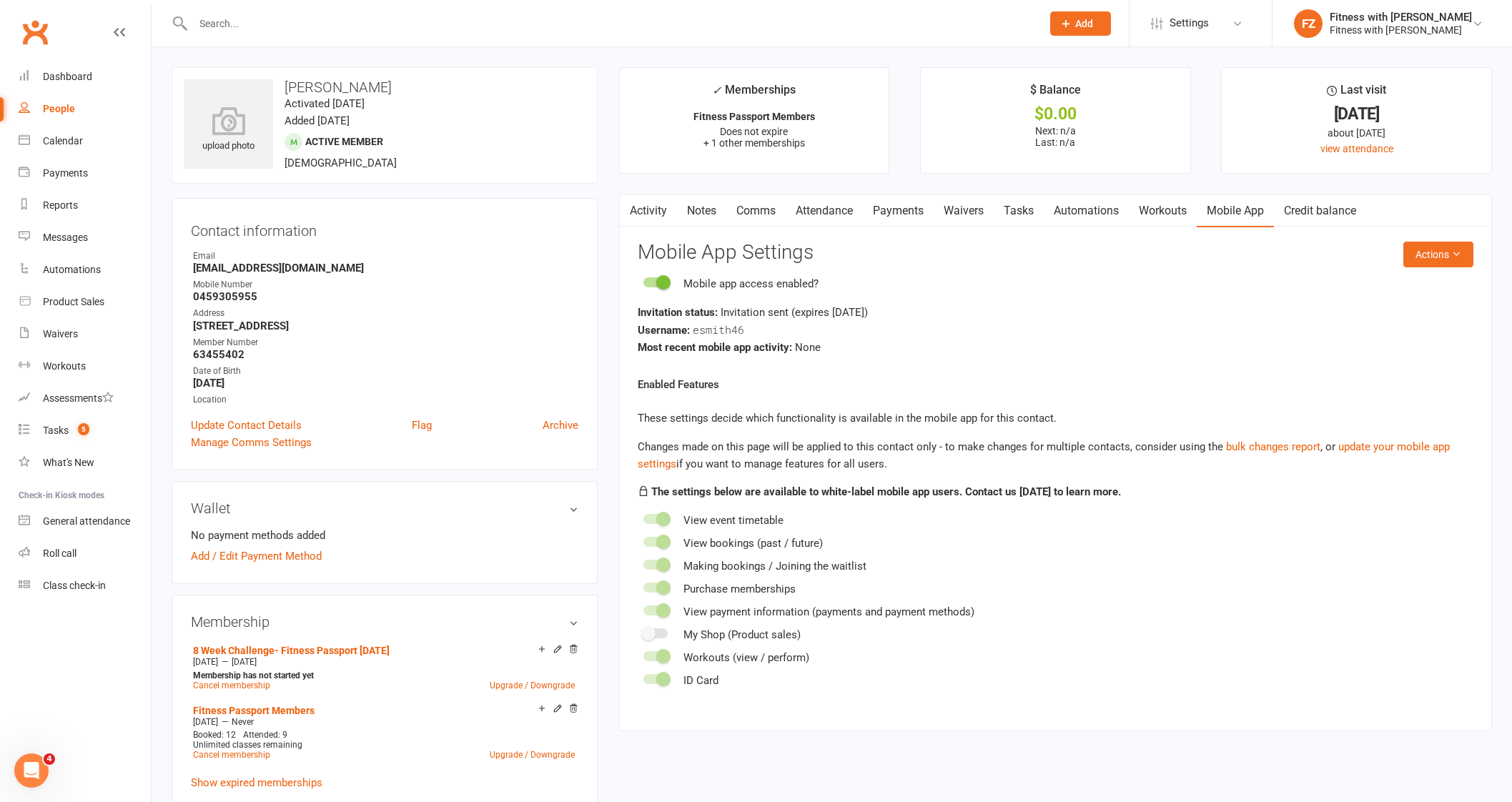
click at [271, 22] on input "text" at bounding box center [609, 23] width 843 height 20
paste input "[EMAIL_ADDRESS][PERSON_NAME][DOMAIN_NAME]"
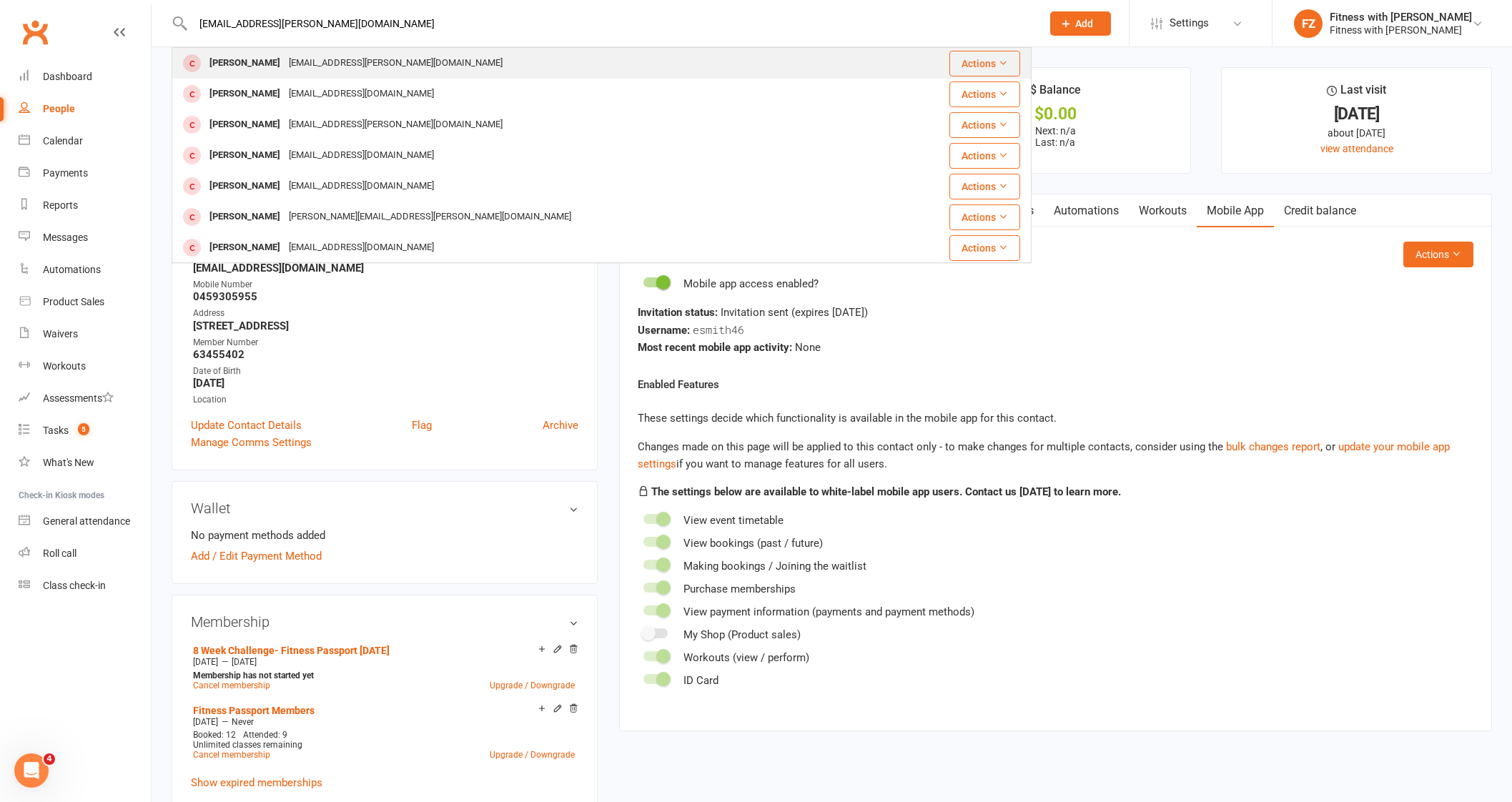
click at [375, 73] on div "[EMAIL_ADDRESS][PERSON_NAME][DOMAIN_NAME]" at bounding box center [396, 63] width 222 height 21
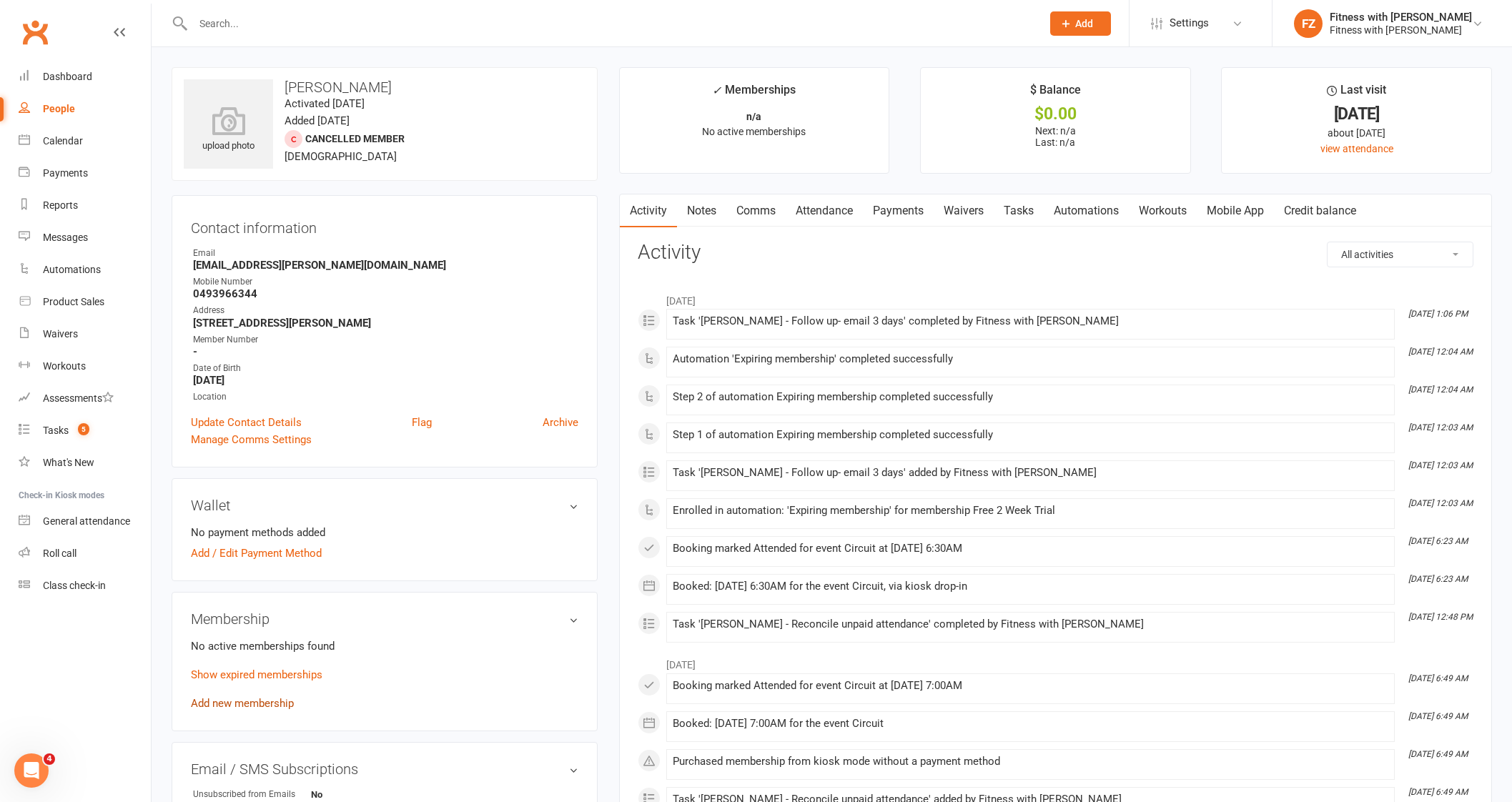
click at [250, 698] on link "Add new membership" at bounding box center [242, 703] width 103 height 13
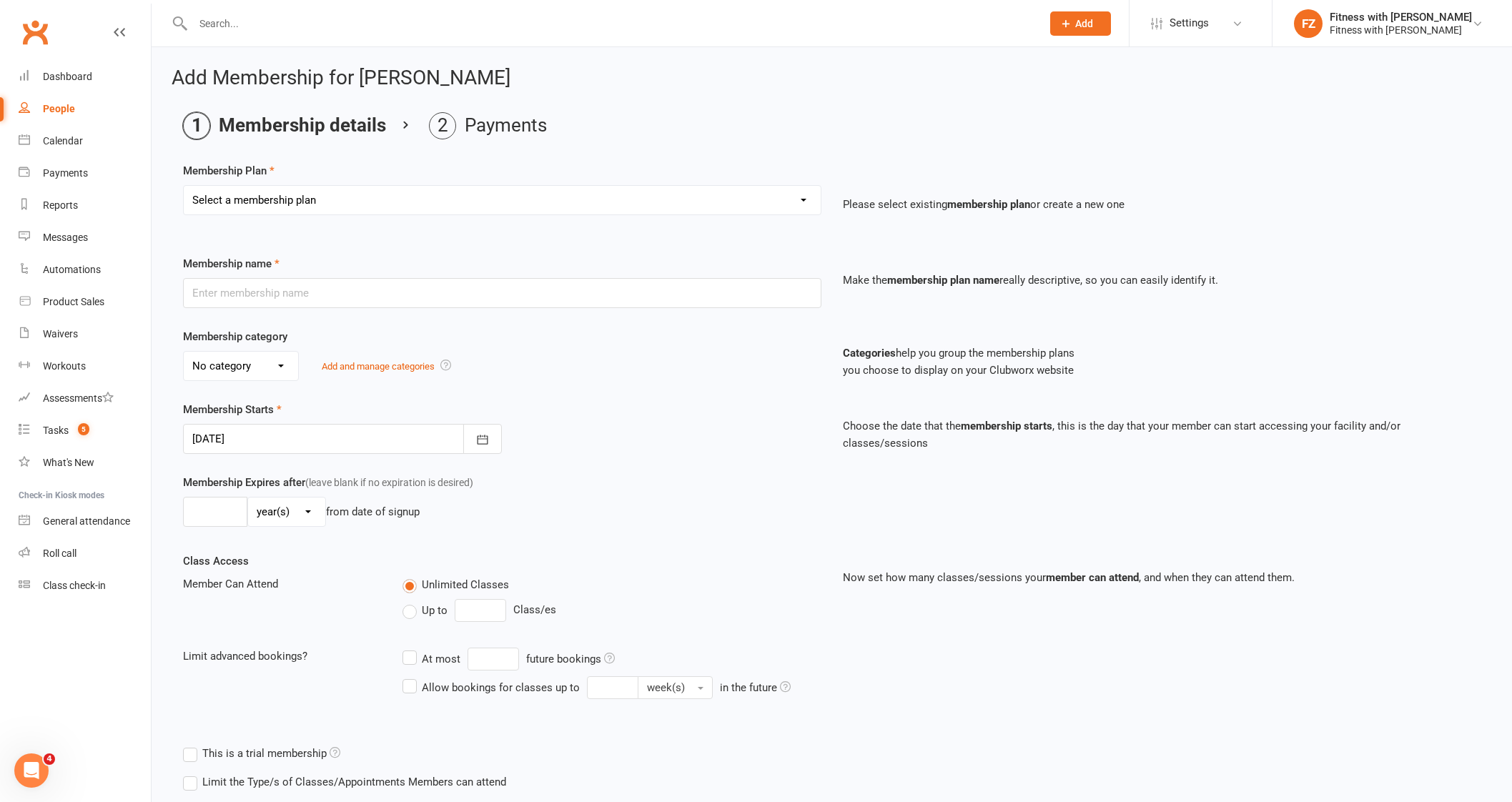
click at [372, 200] on select "Select a membership plan Create new Membership Plan Free 2 Week Trial Single Se…" at bounding box center [502, 200] width 637 height 28
click at [184, 186] on select "Select a membership plan Create new Membership Plan Free 2 Week Trial Single Se…" at bounding box center [502, 200] width 637 height 28
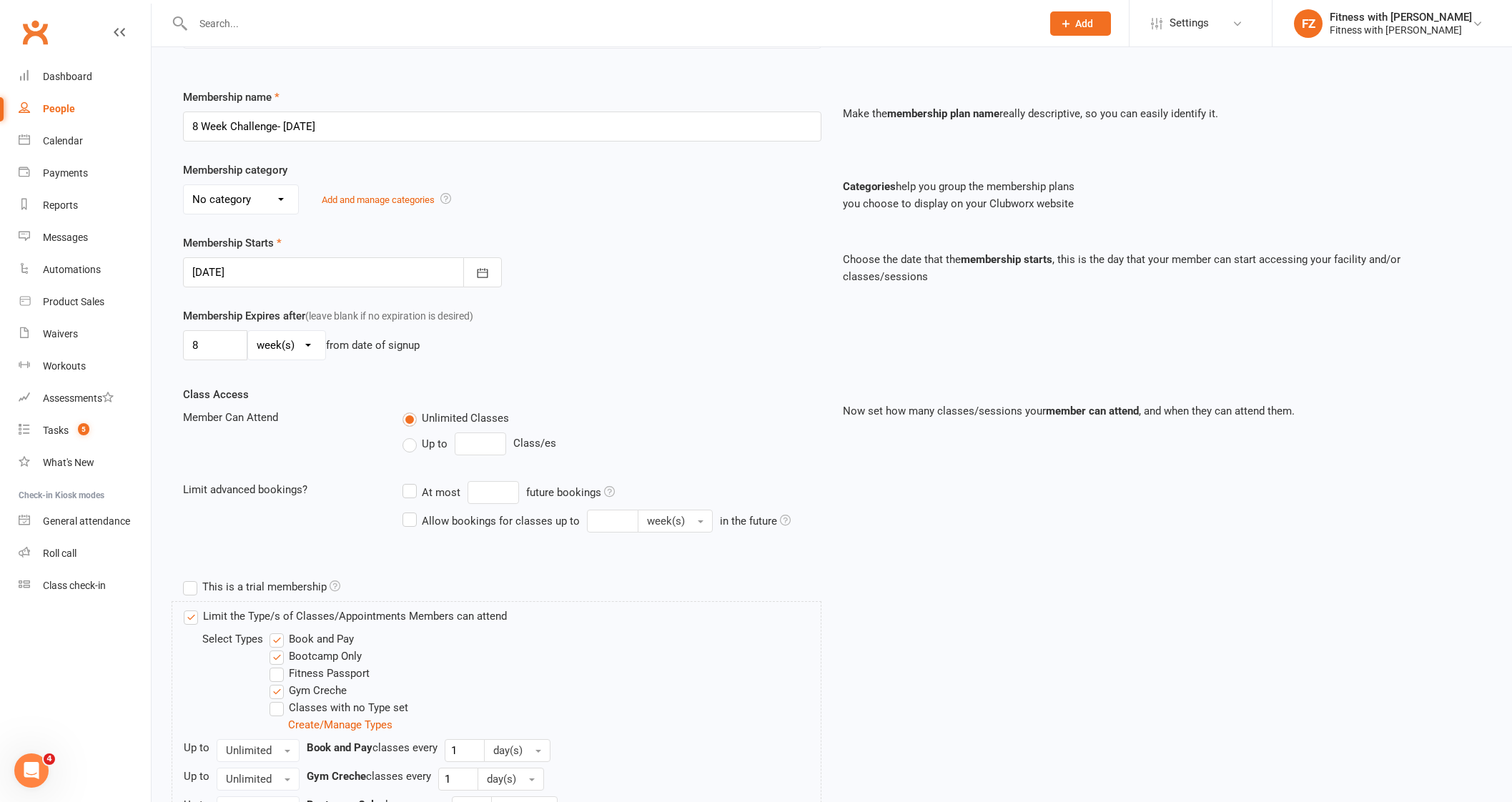
scroll to position [268, 0]
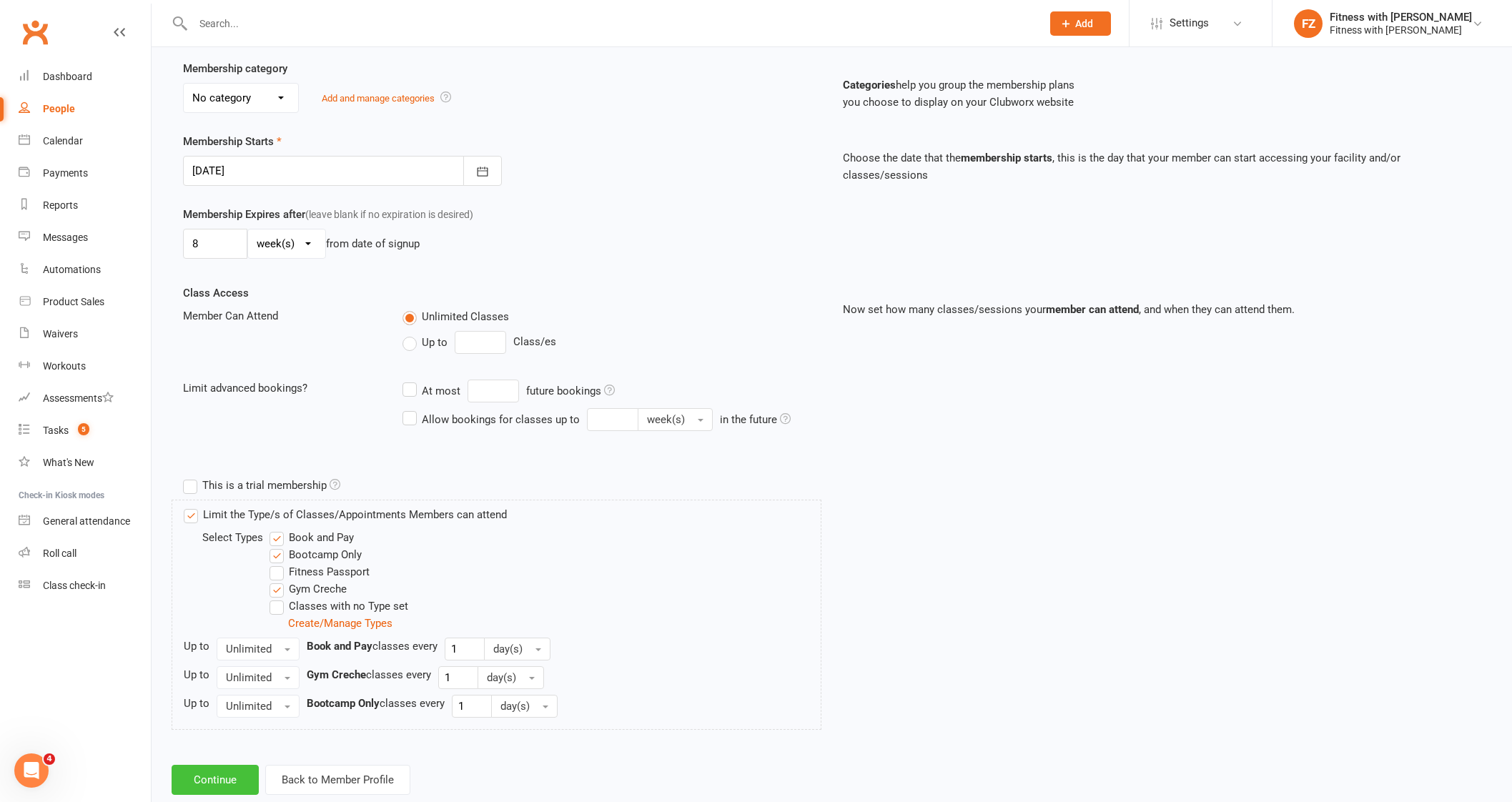
click at [221, 779] on button "Continue" at bounding box center [215, 780] width 87 height 30
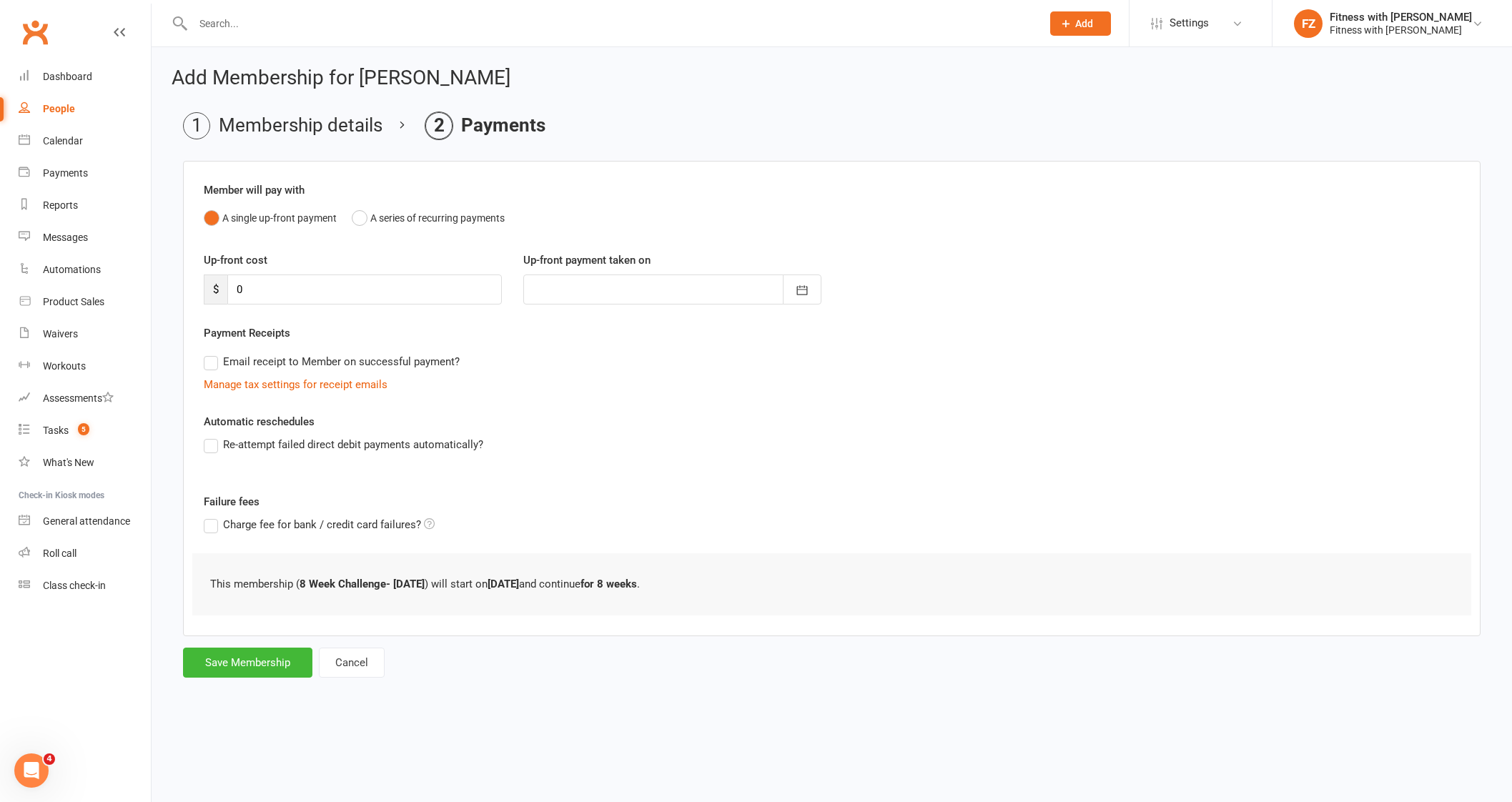
scroll to position [0, 0]
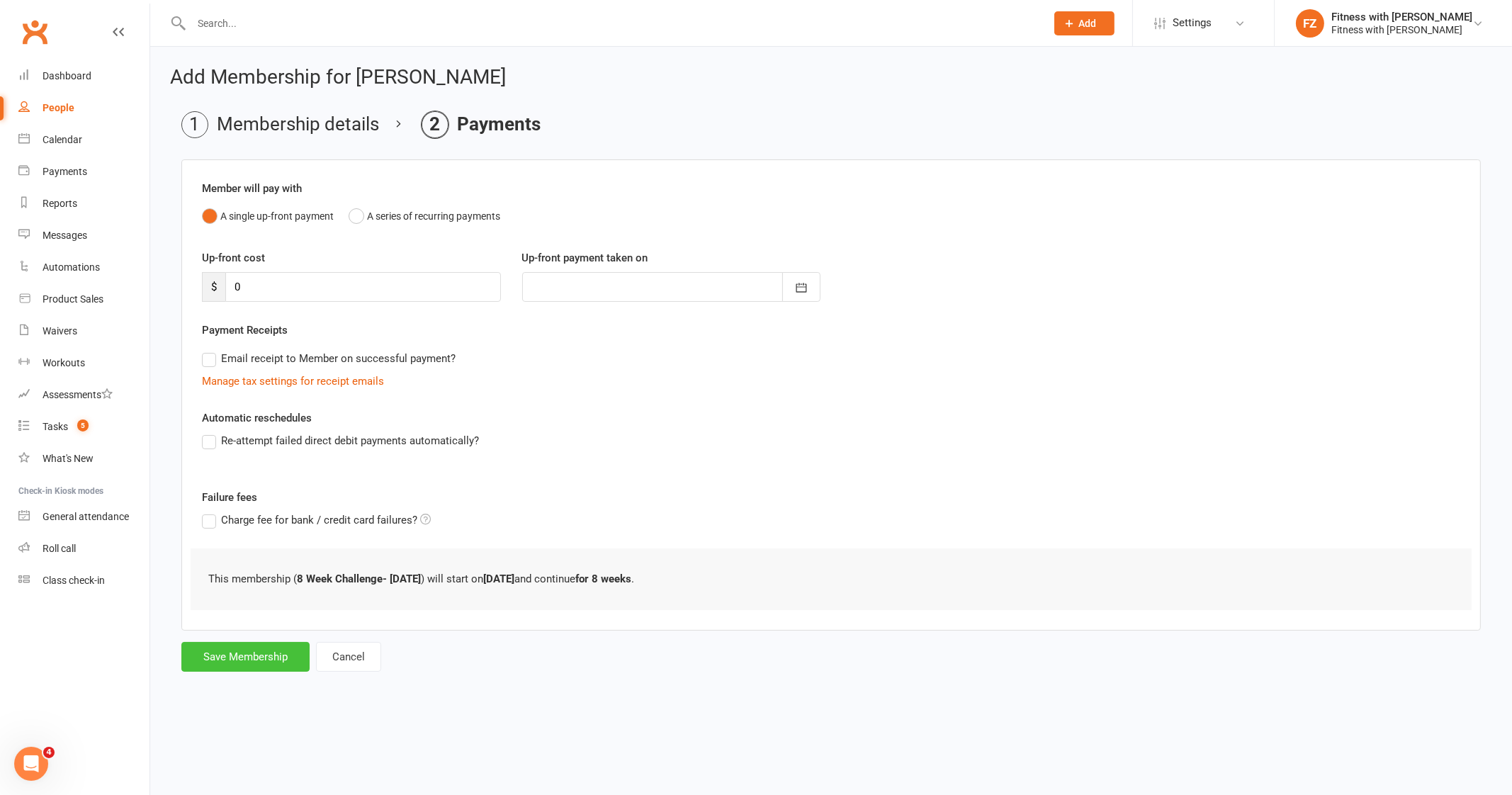
click at [253, 650] on button "Save Membership" at bounding box center [245, 656] width 129 height 30
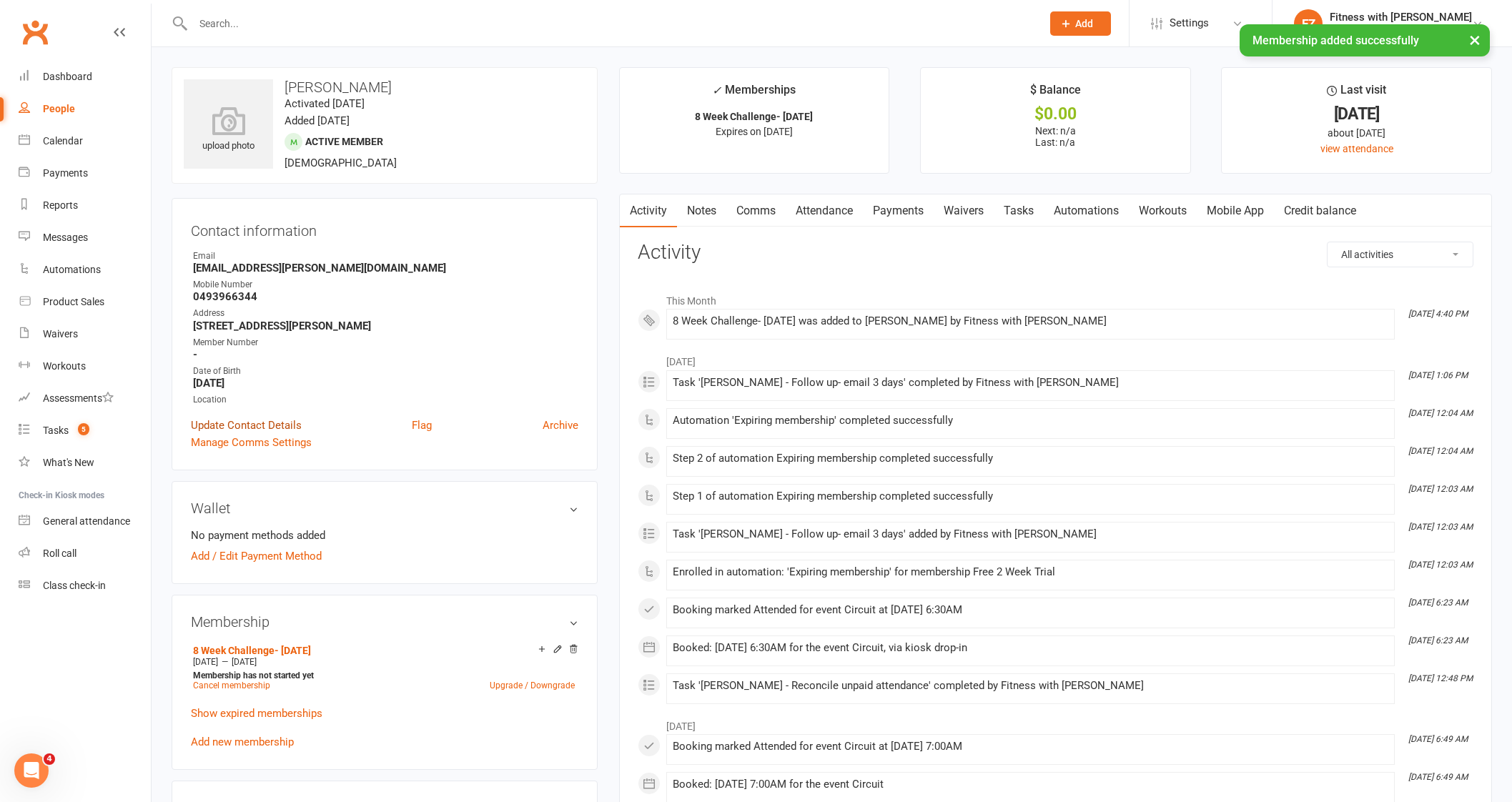
click at [253, 429] on link "Update Contact Details" at bounding box center [246, 426] width 111 height 17
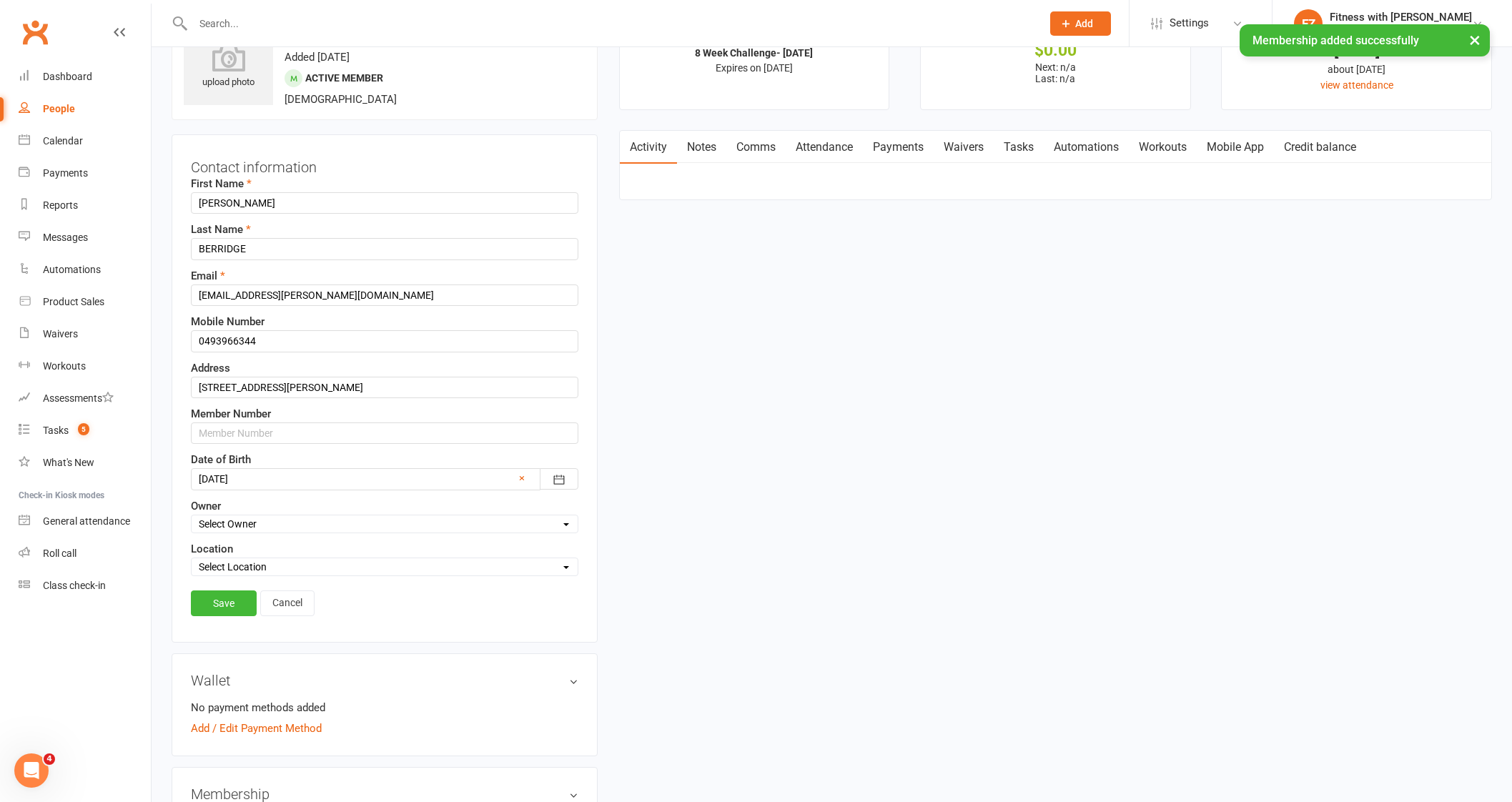
scroll to position [67, 0]
drag, startPoint x: 252, startPoint y: 412, endPoint x: 241, endPoint y: 424, distance: 16.3
click at [250, 414] on label "Member Number" at bounding box center [230, 410] width 80 height 17
drag, startPoint x: 241, startPoint y: 424, endPoint x: 221, endPoint y: 411, distance: 23.9
click at [241, 424] on input "text" at bounding box center [385, 429] width 388 height 21
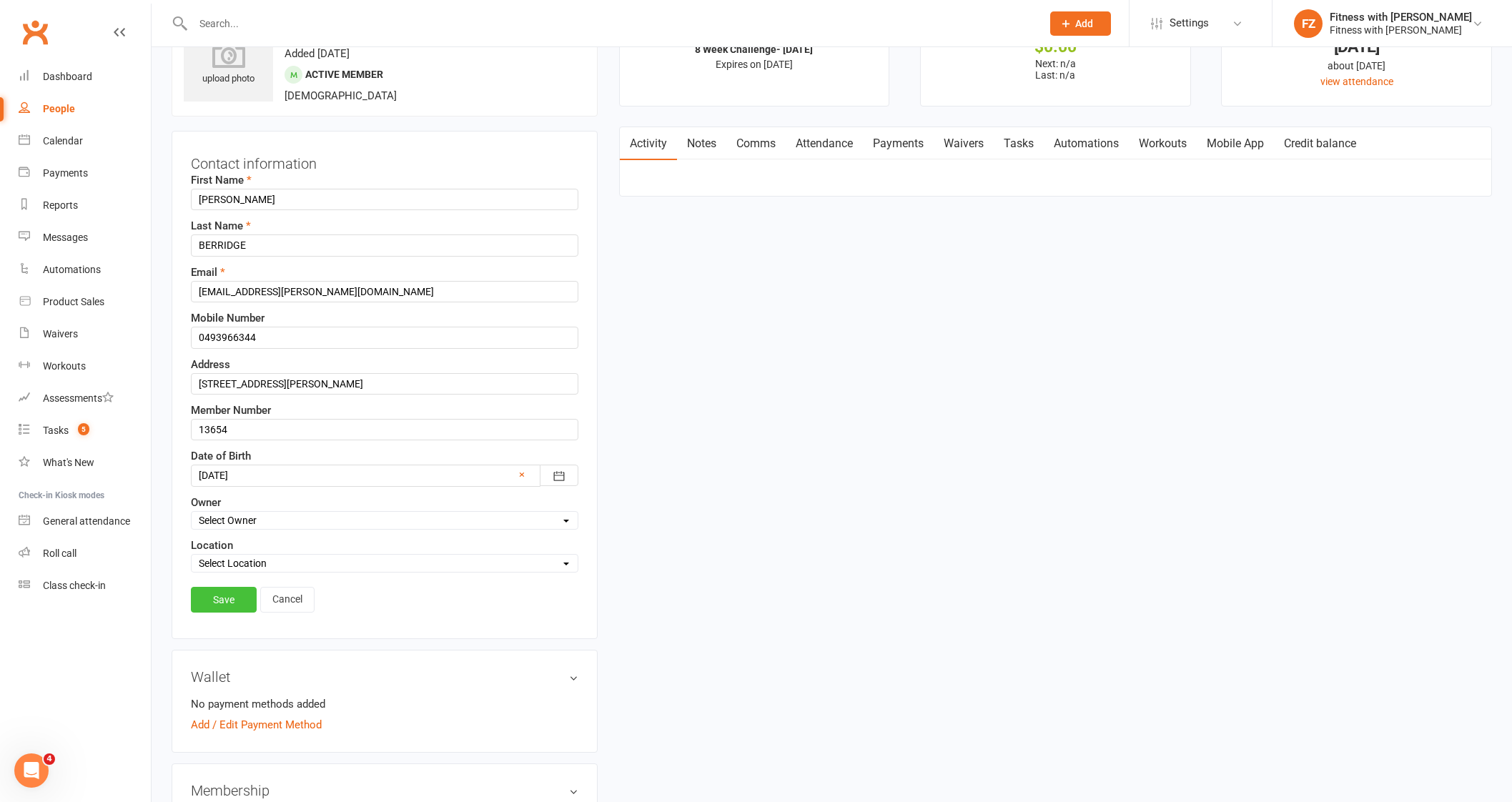
drag, startPoint x: 228, startPoint y: 612, endPoint x: 228, endPoint y: 603, distance: 9.0
click at [228, 609] on div "Save Cancel" at bounding box center [385, 603] width 388 height 33
click at [227, 604] on link "Save" at bounding box center [223, 600] width 66 height 26
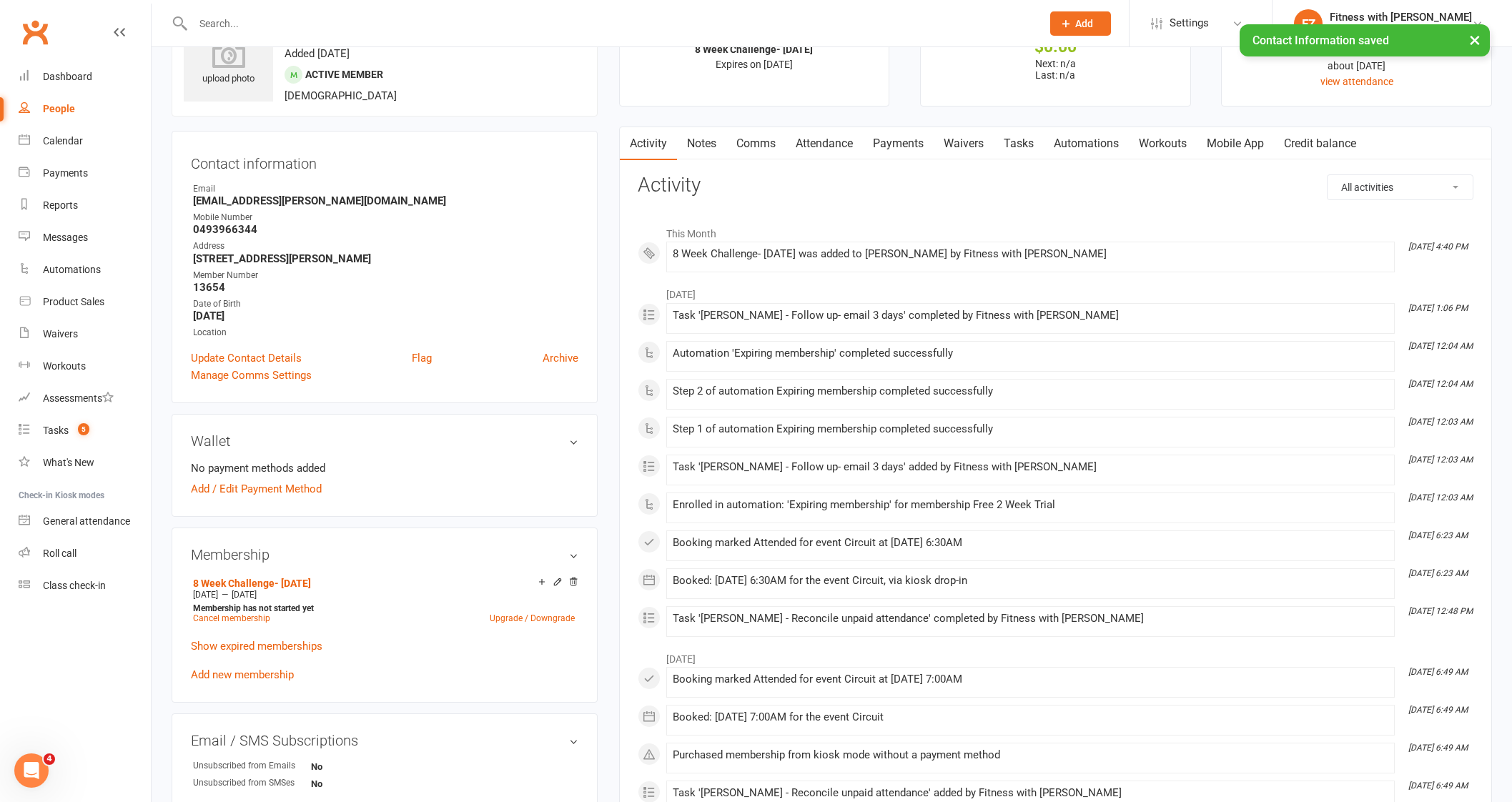
click at [1245, 144] on link "Mobile App" at bounding box center [1235, 144] width 78 height 33
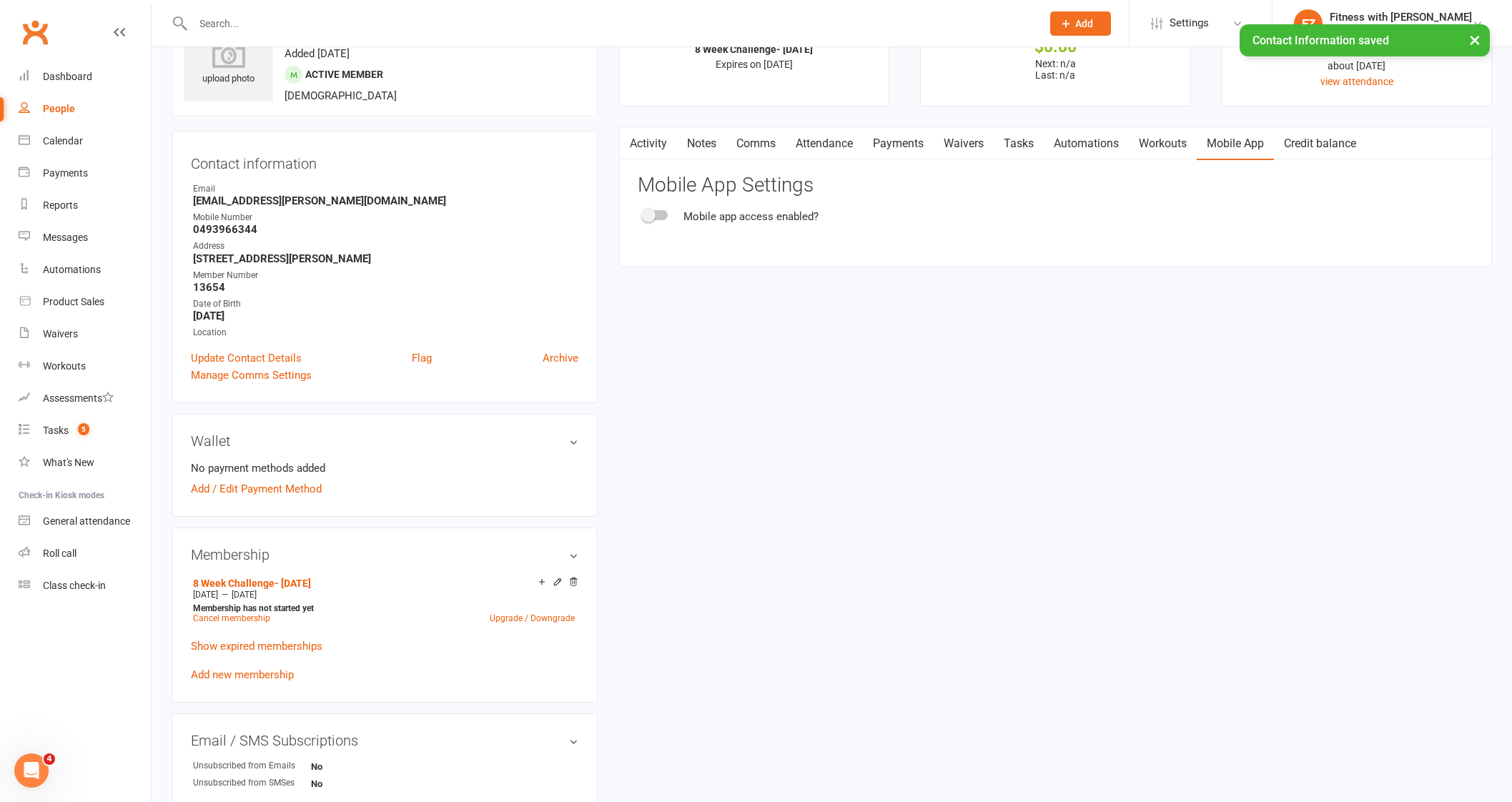
click at [647, 216] on span at bounding box center [648, 215] width 14 height 14
click at [643, 213] on input "checkbox" at bounding box center [643, 213] width 0 height 0
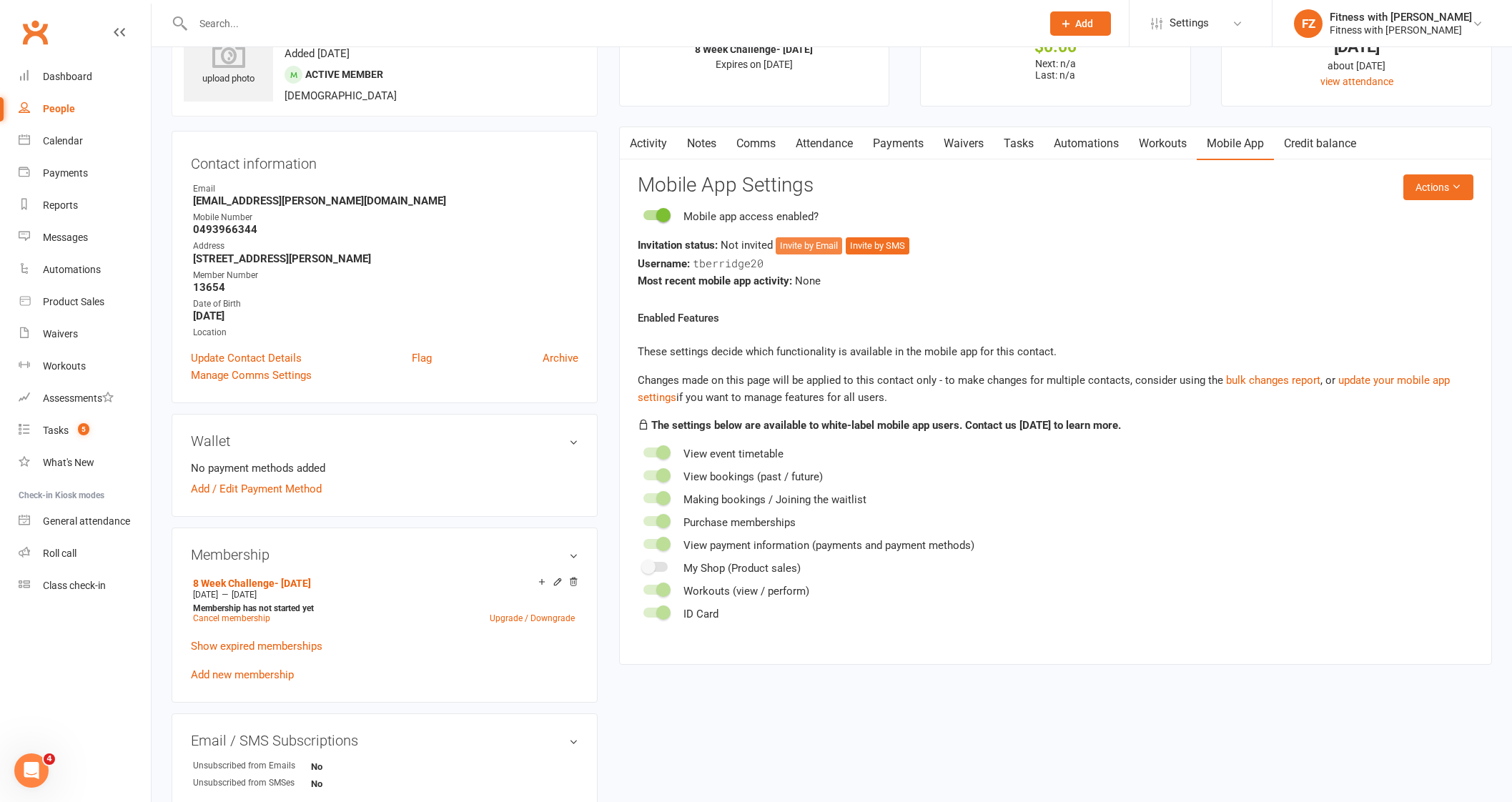
click at [802, 244] on button "Invite by Email" at bounding box center [809, 246] width 66 height 17
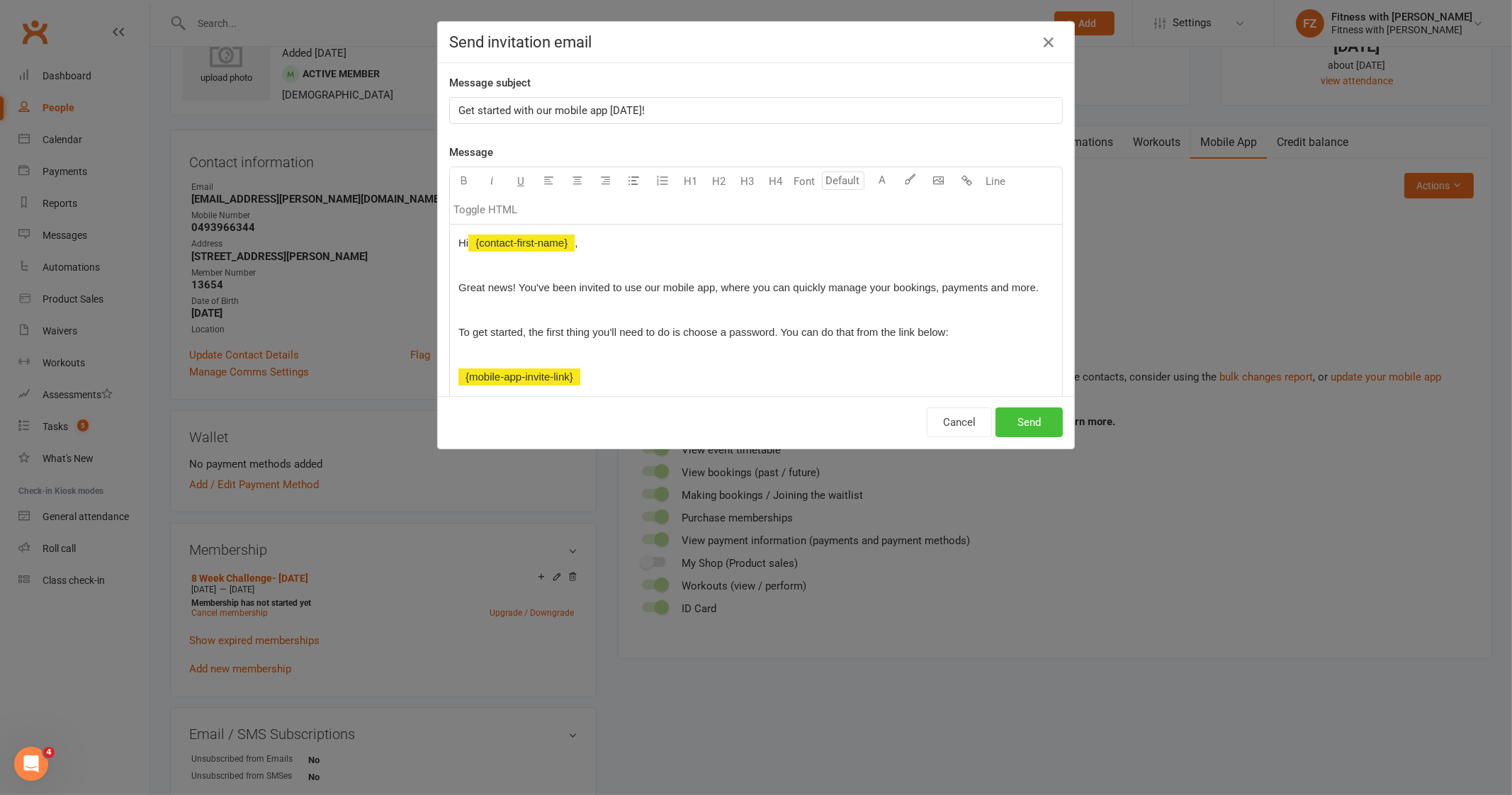
click at [1030, 417] on button "Send" at bounding box center [1029, 422] width 67 height 30
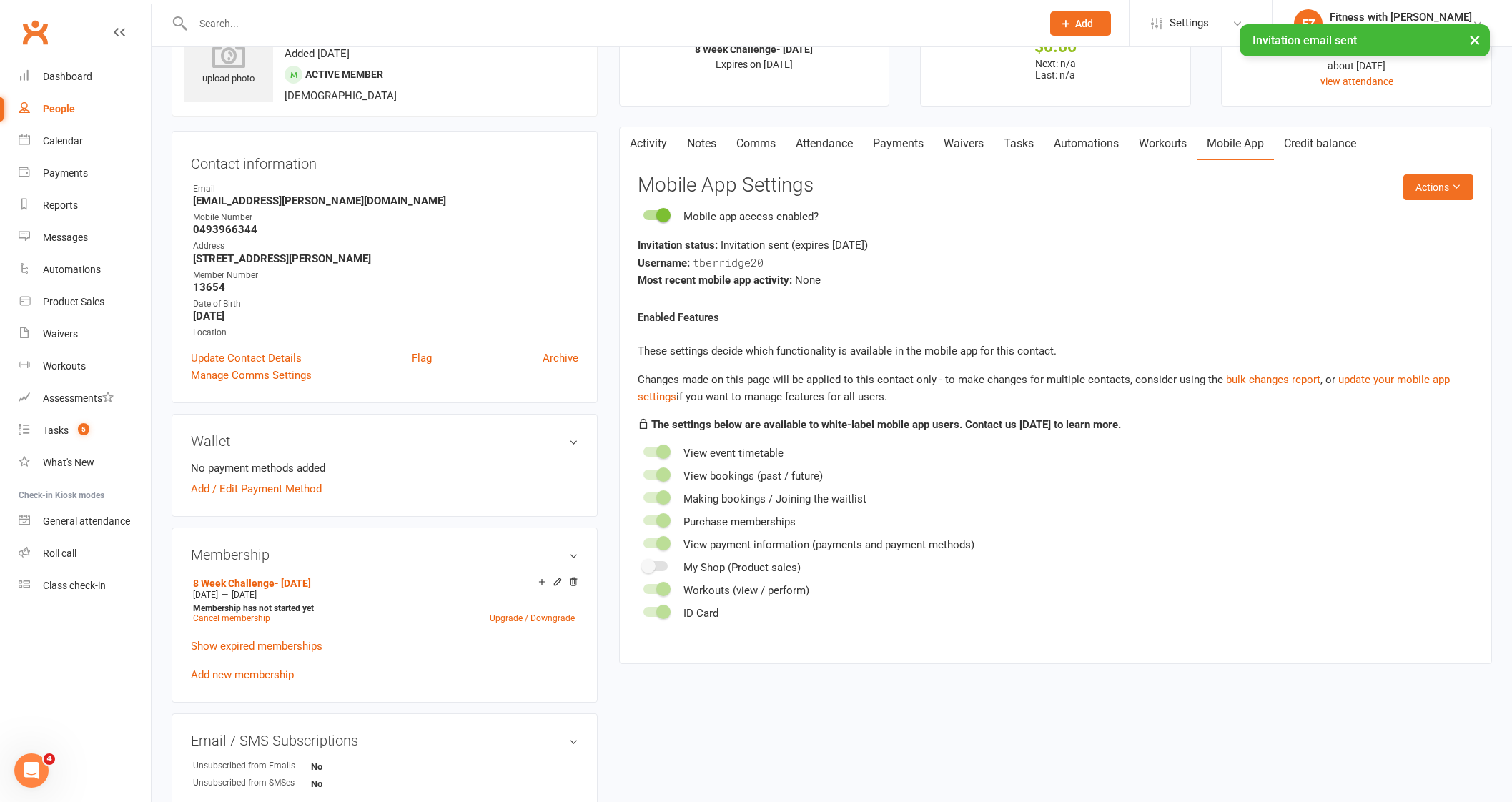
click at [768, 152] on link "Comms" at bounding box center [756, 144] width 59 height 33
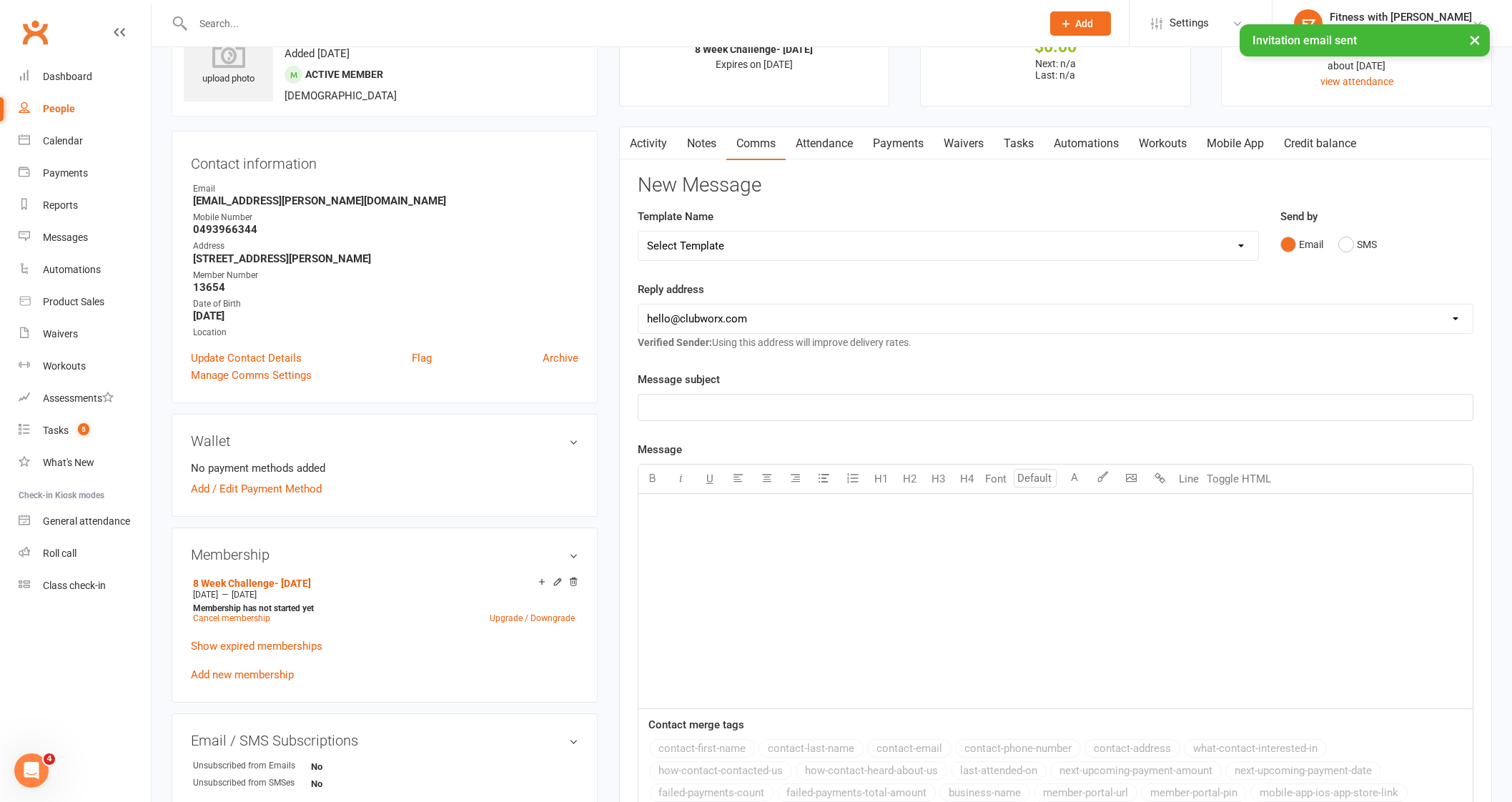
click at [765, 232] on select "Select Template [Email] 2025- Fitness Passport login [Email] 2 week free trial …" at bounding box center [948, 246] width 620 height 28
click at [639, 232] on select "Select Template [Email] 2025- Fitness Passport login [Email] 2 week free trial …" at bounding box center [948, 246] width 620 height 28
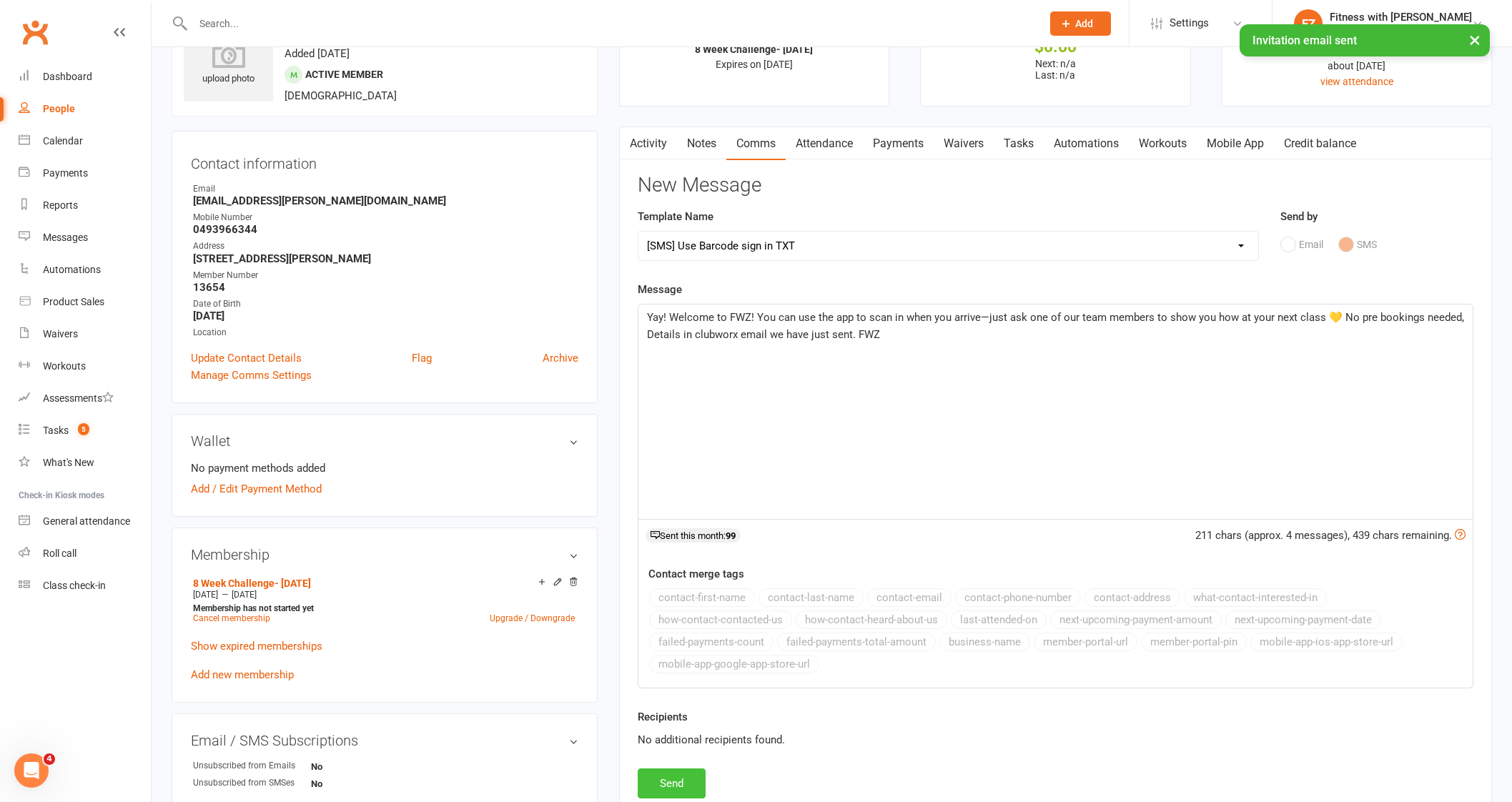
click at [684, 783] on button "Send" at bounding box center [672, 783] width 68 height 30
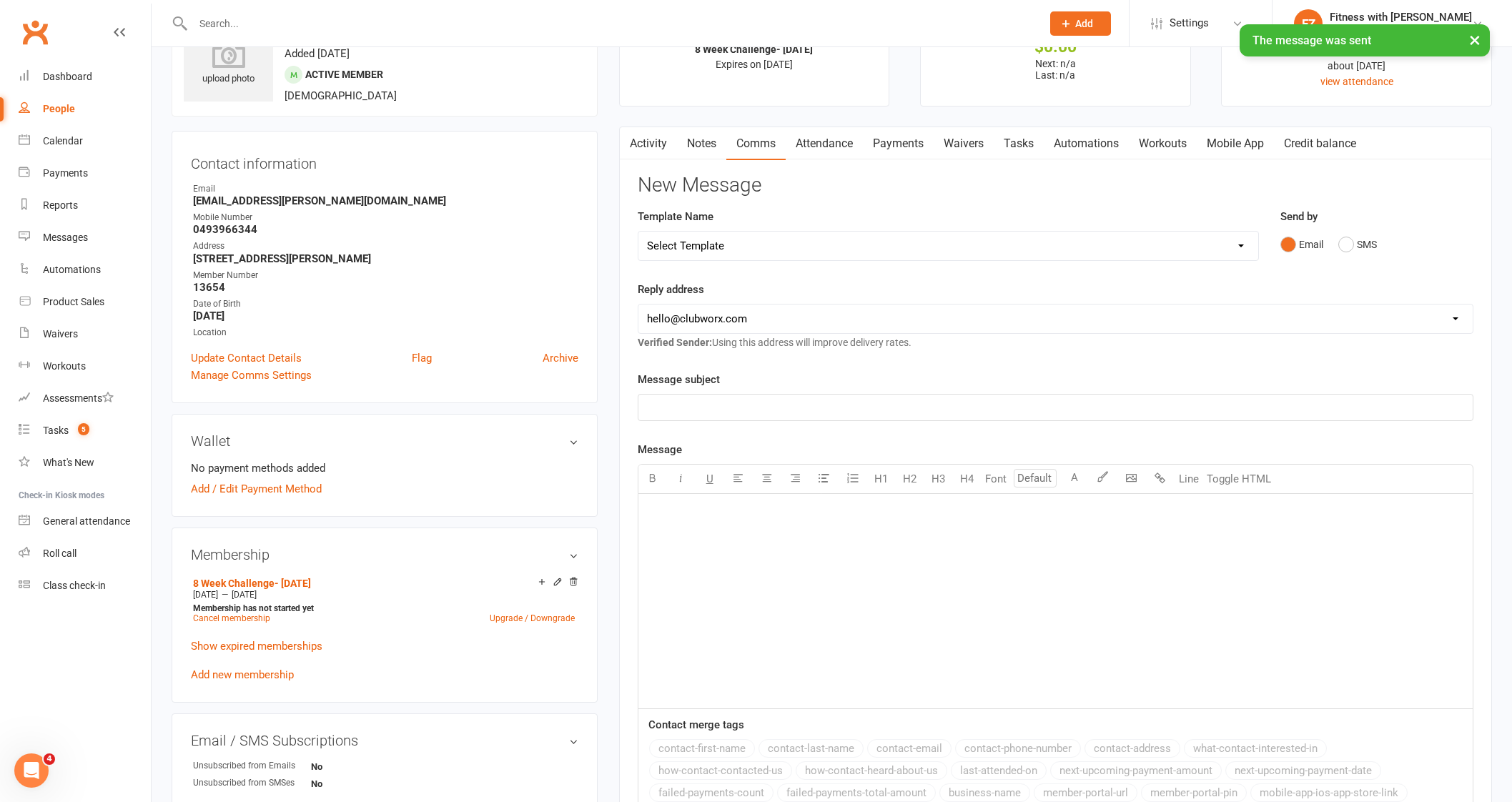
click at [256, 11] on div at bounding box center [601, 23] width 860 height 47
click at [253, 25] on div "× The message was sent" at bounding box center [746, 25] width 1493 height 0
click at [254, 21] on input "text" at bounding box center [609, 23] width 843 height 20
paste input "[EMAIL_ADDRESS][DOMAIN_NAME]"
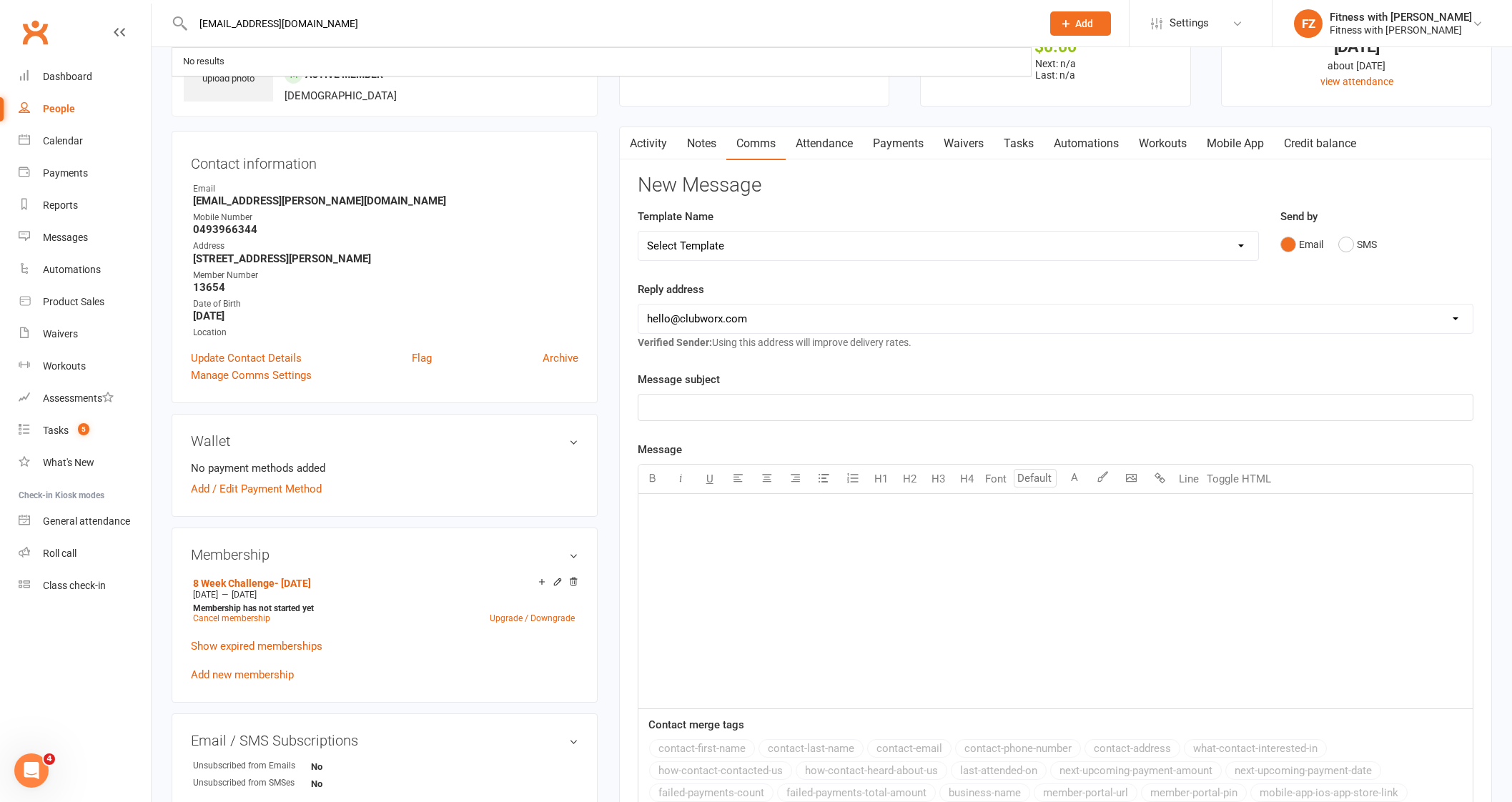
click at [254, 21] on input "[EMAIL_ADDRESS][DOMAIN_NAME]" at bounding box center [609, 23] width 843 height 20
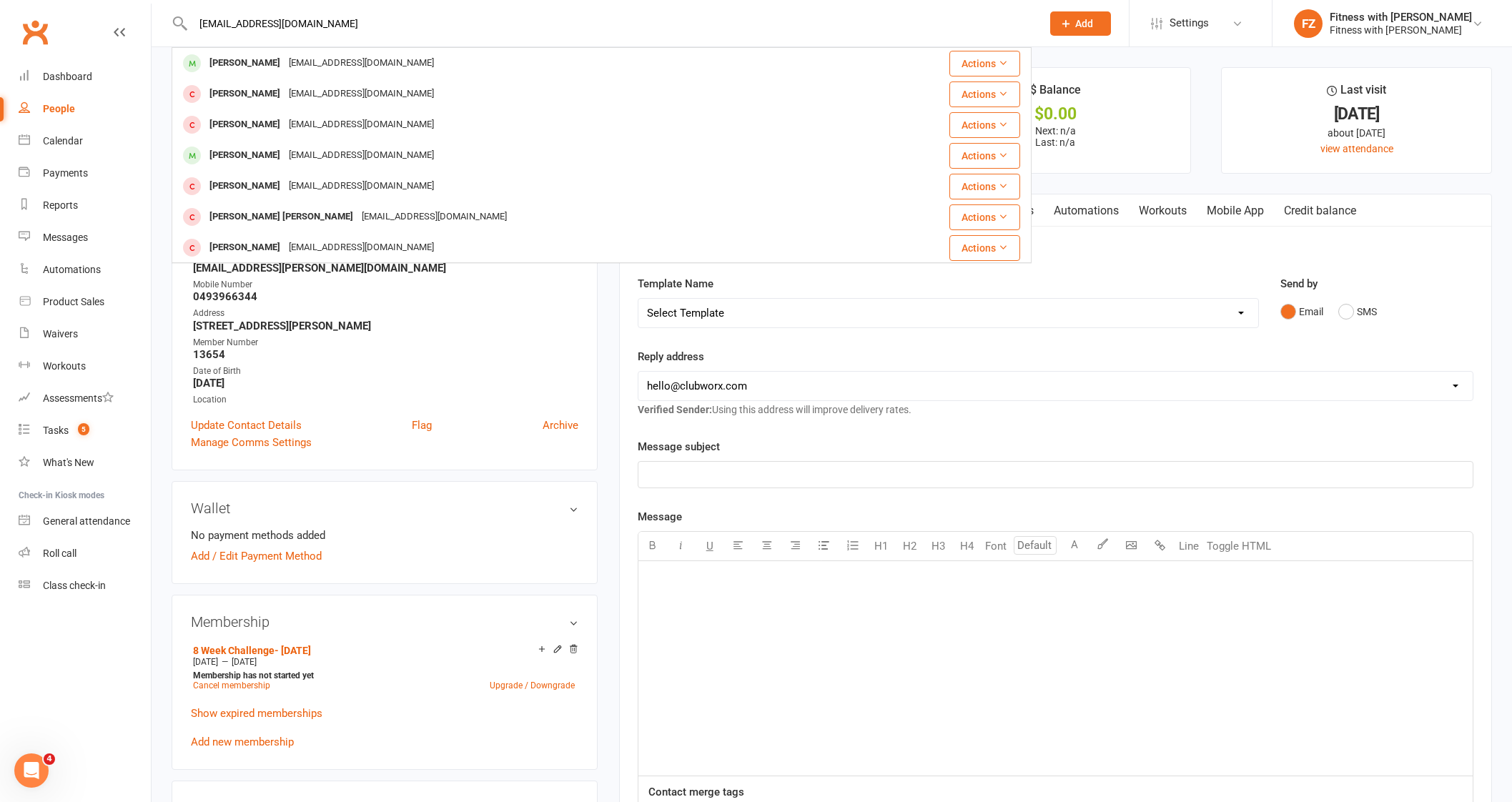
drag, startPoint x: 337, startPoint y: 21, endPoint x: 148, endPoint y: 15, distance: 189.1
click at [147, 4] on header "[EMAIL_ADDRESS][DOMAIN_NAME] [PERSON_NAME] [EMAIL_ADDRESS][DOMAIN_NAME] Actions…" at bounding box center [756, 4] width 1512 height 0
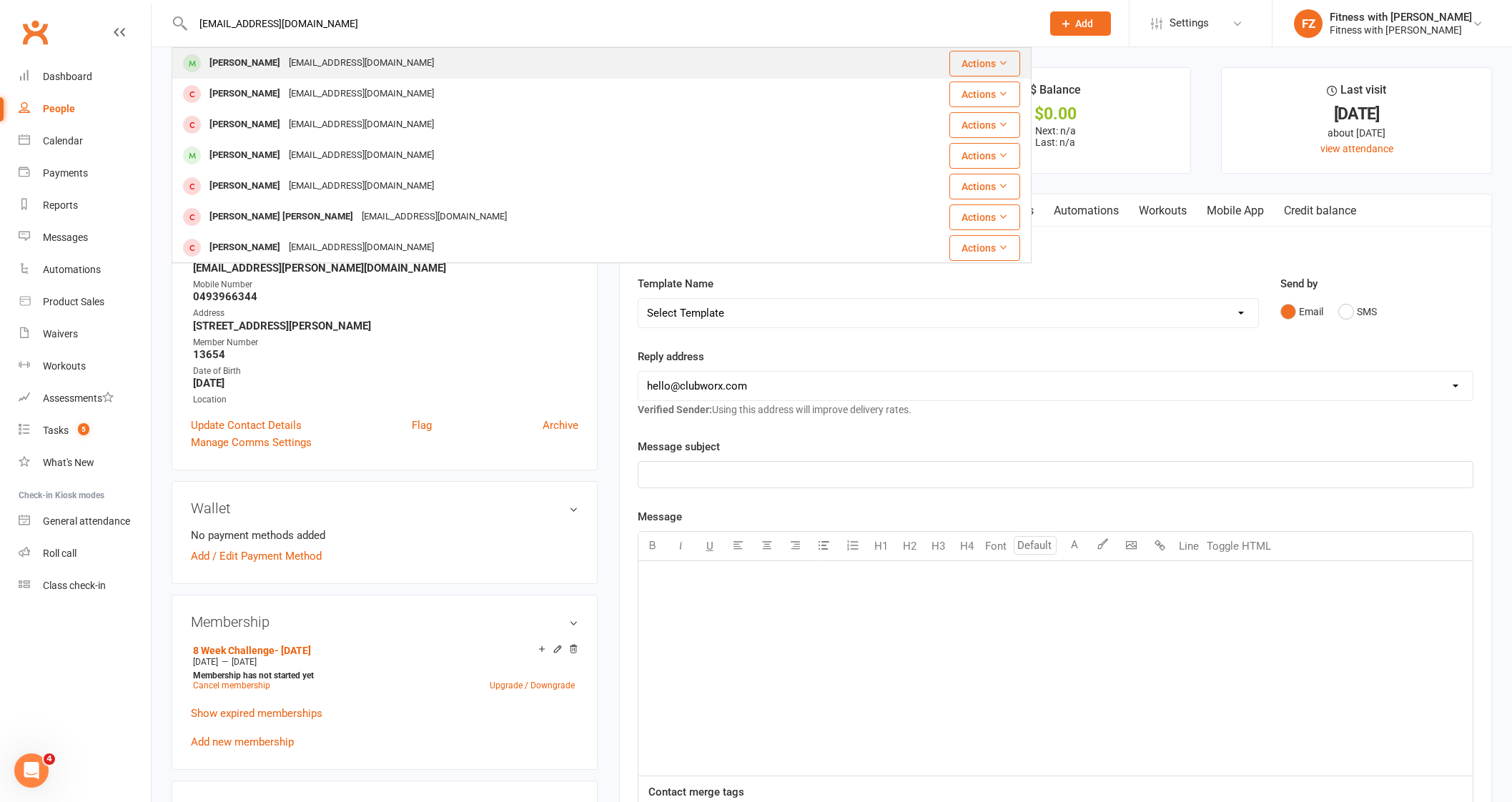
paste input "[PERSON_NAME]"
click at [408, 66] on div "[EMAIL_ADDRESS][PERSON_NAME][DOMAIN_NAME]" at bounding box center [396, 63] width 222 height 21
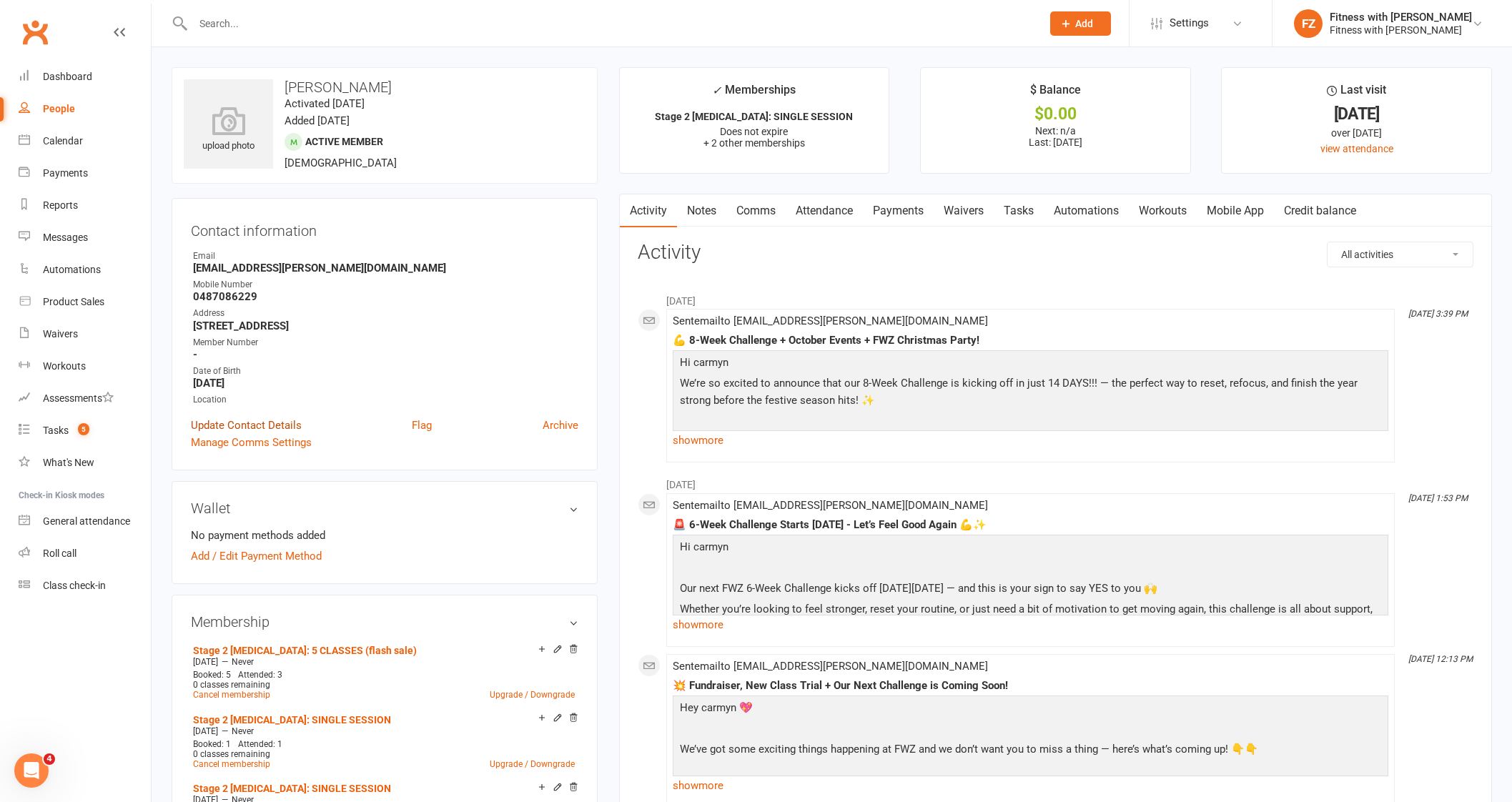
click at [244, 421] on link "Update Contact Details" at bounding box center [246, 426] width 111 height 17
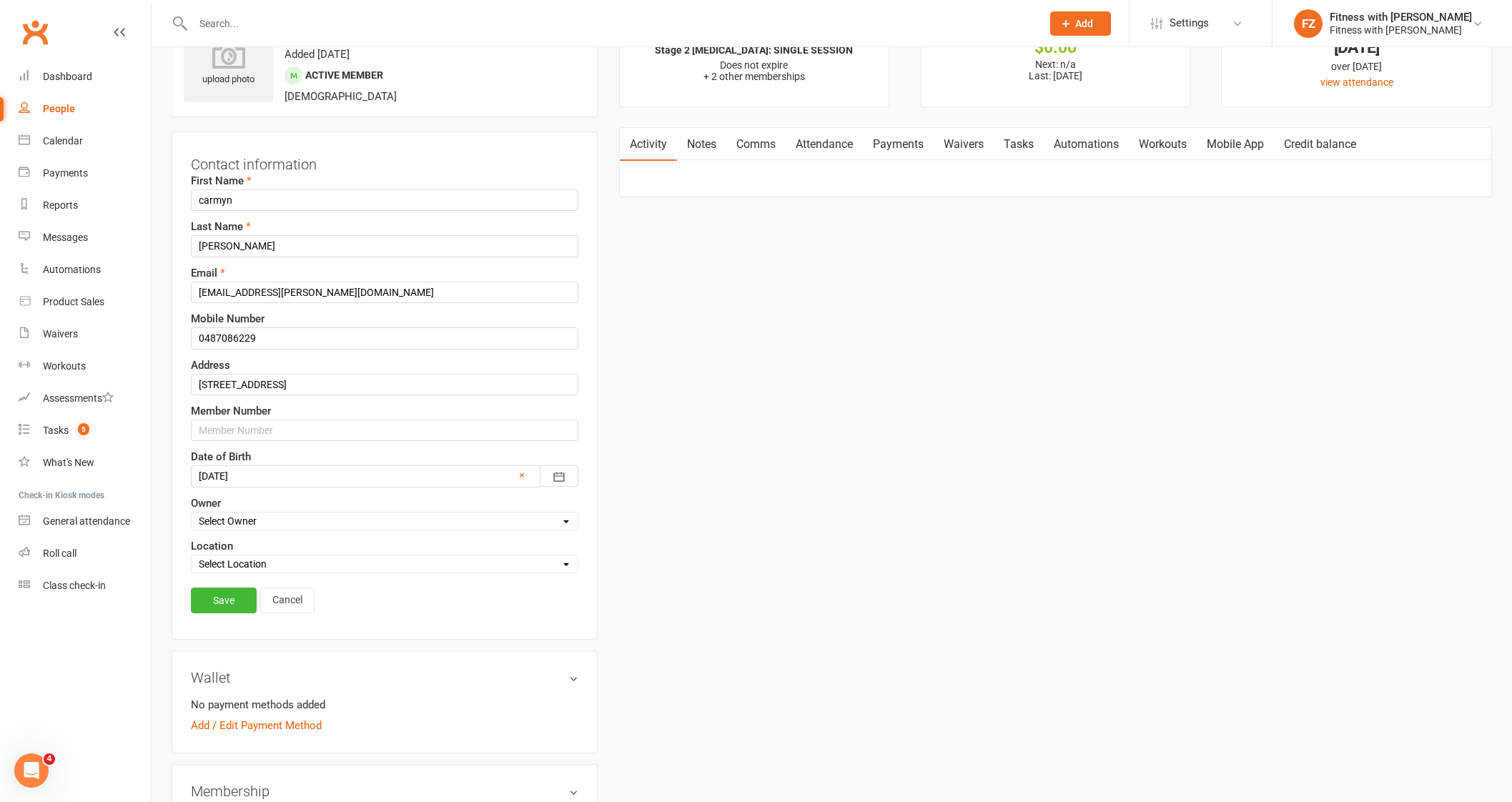
scroll to position [67, 0]
drag, startPoint x: 359, startPoint y: 286, endPoint x: 71, endPoint y: 255, distance: 289.7
paste input "[EMAIL_ADDRESS][DOMAIN_NAME]"
click at [218, 595] on link "Save" at bounding box center [223, 600] width 66 height 26
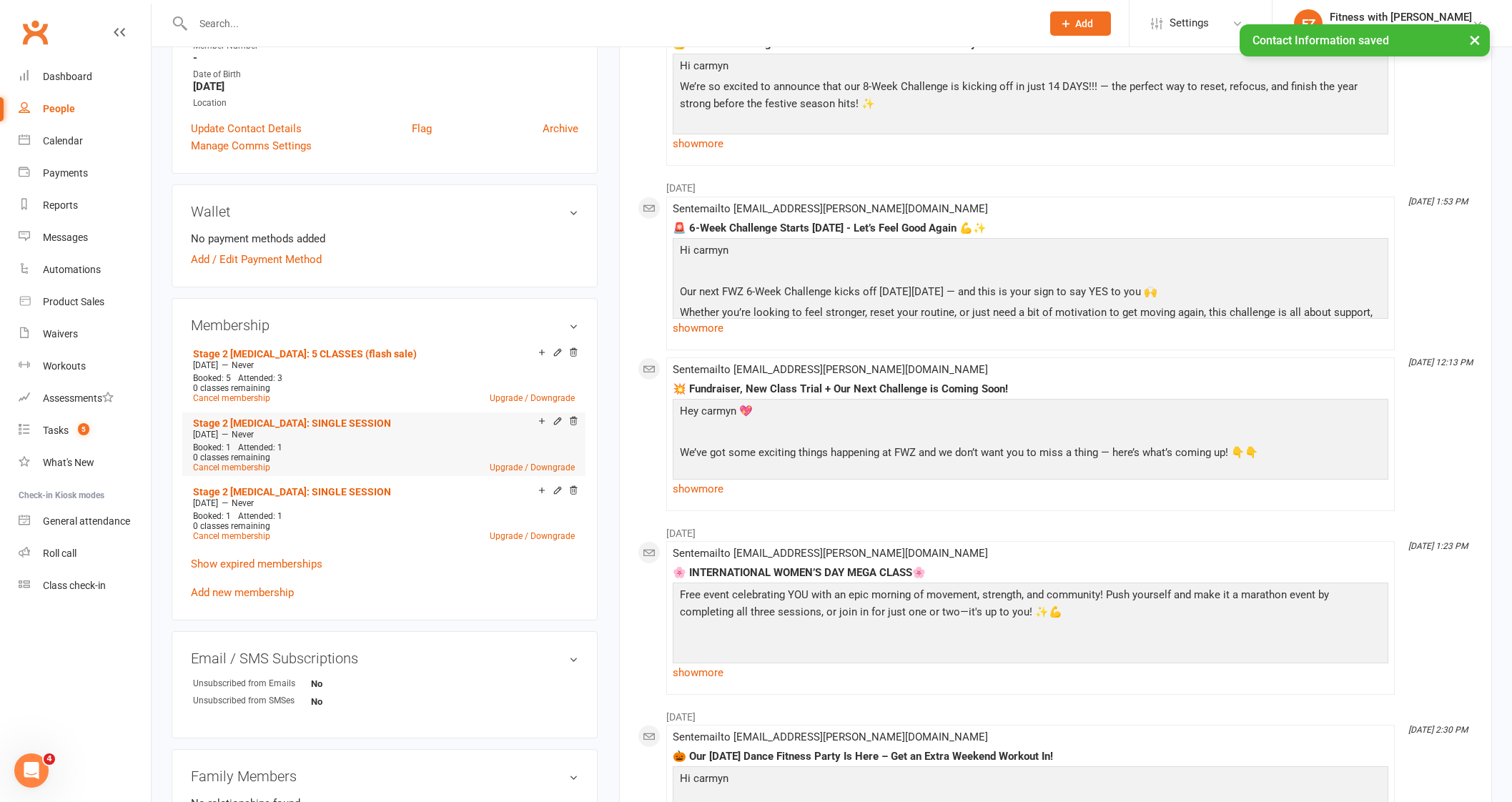
scroll to position [425, 0]
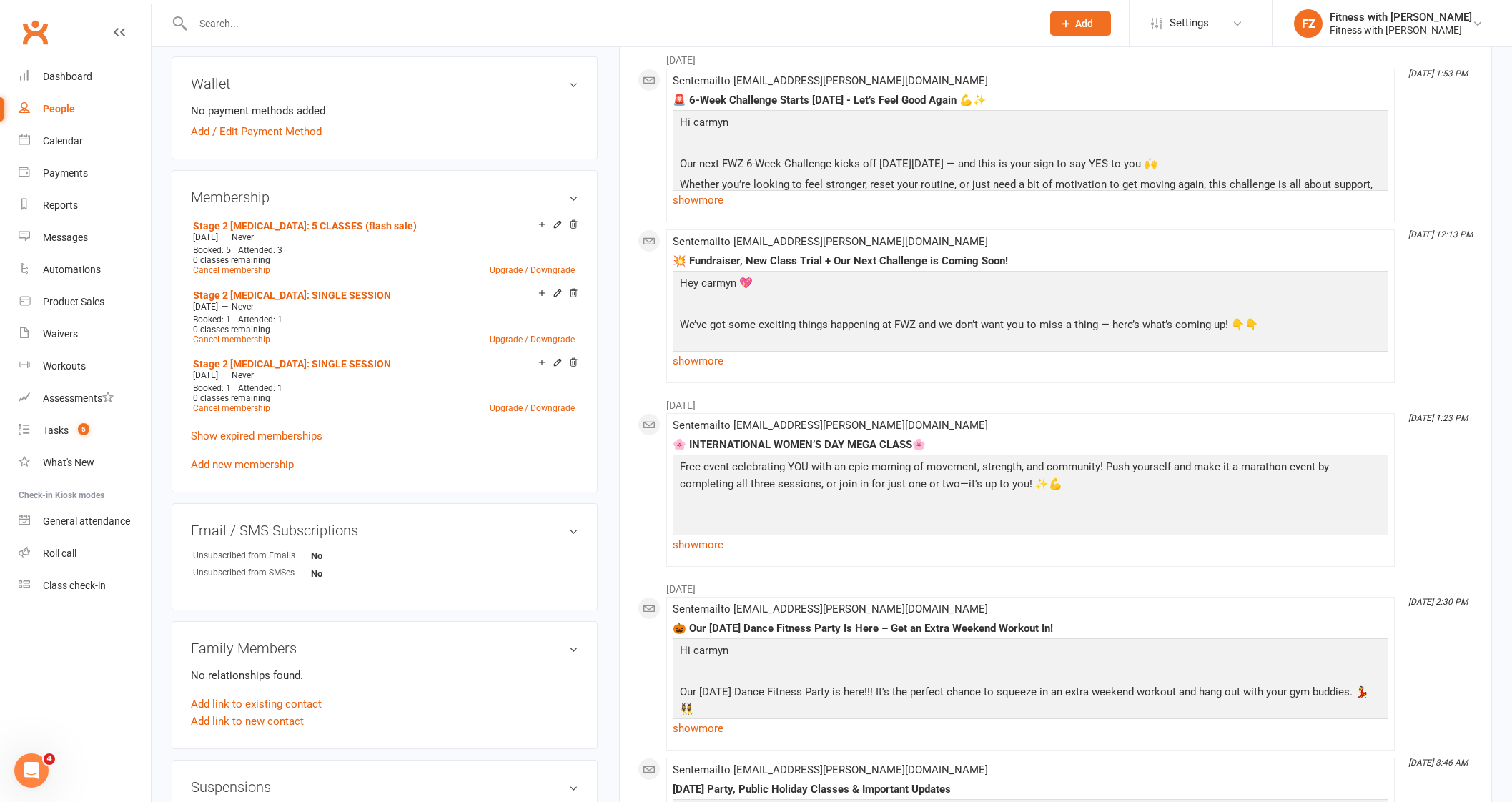
click at [261, 25] on input "text" at bounding box center [609, 23] width 843 height 20
paste input "[PERSON_NAME]"
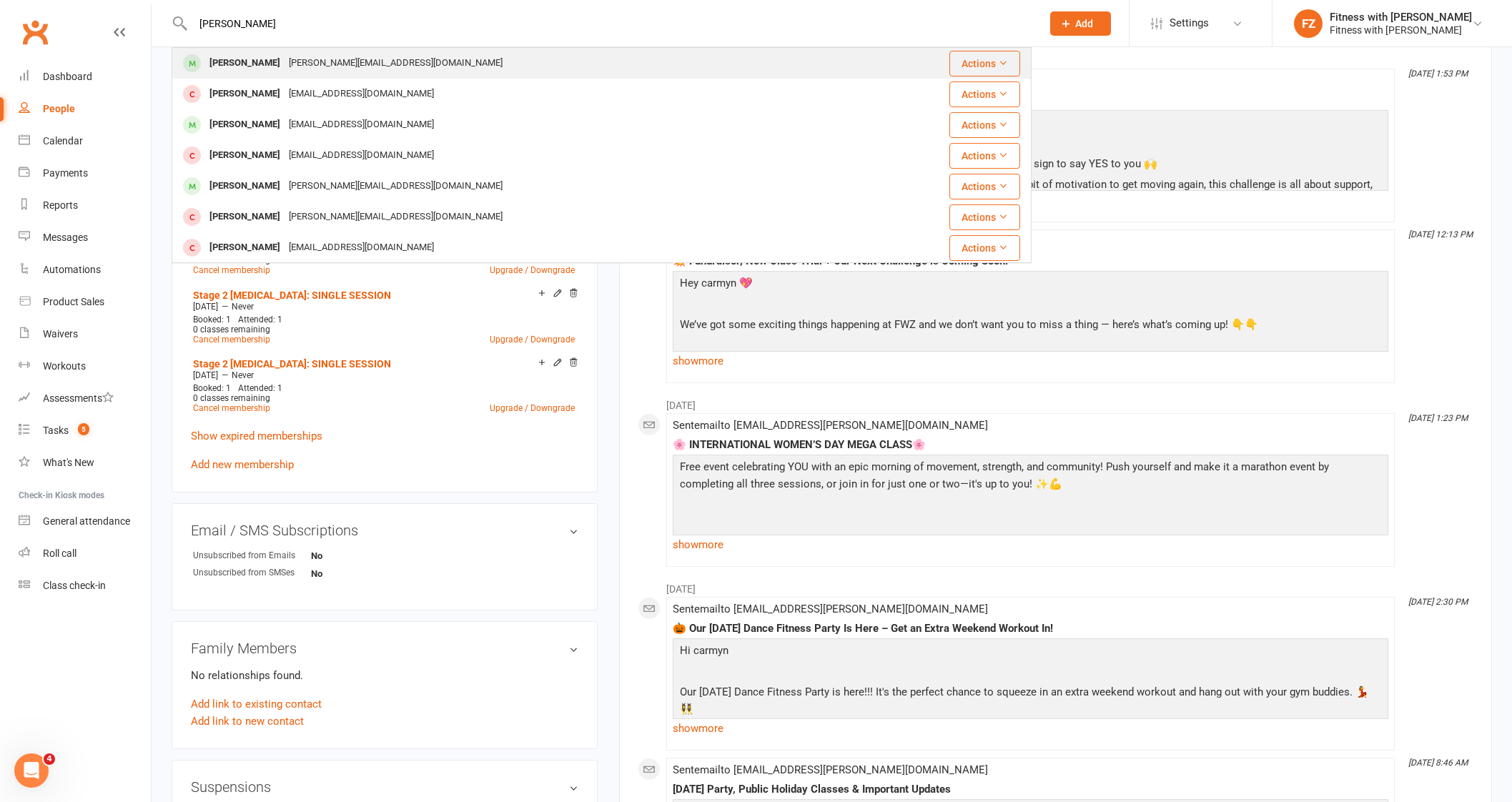
click at [320, 60] on div "[PERSON_NAME][EMAIL_ADDRESS][DOMAIN_NAME]" at bounding box center [396, 63] width 222 height 21
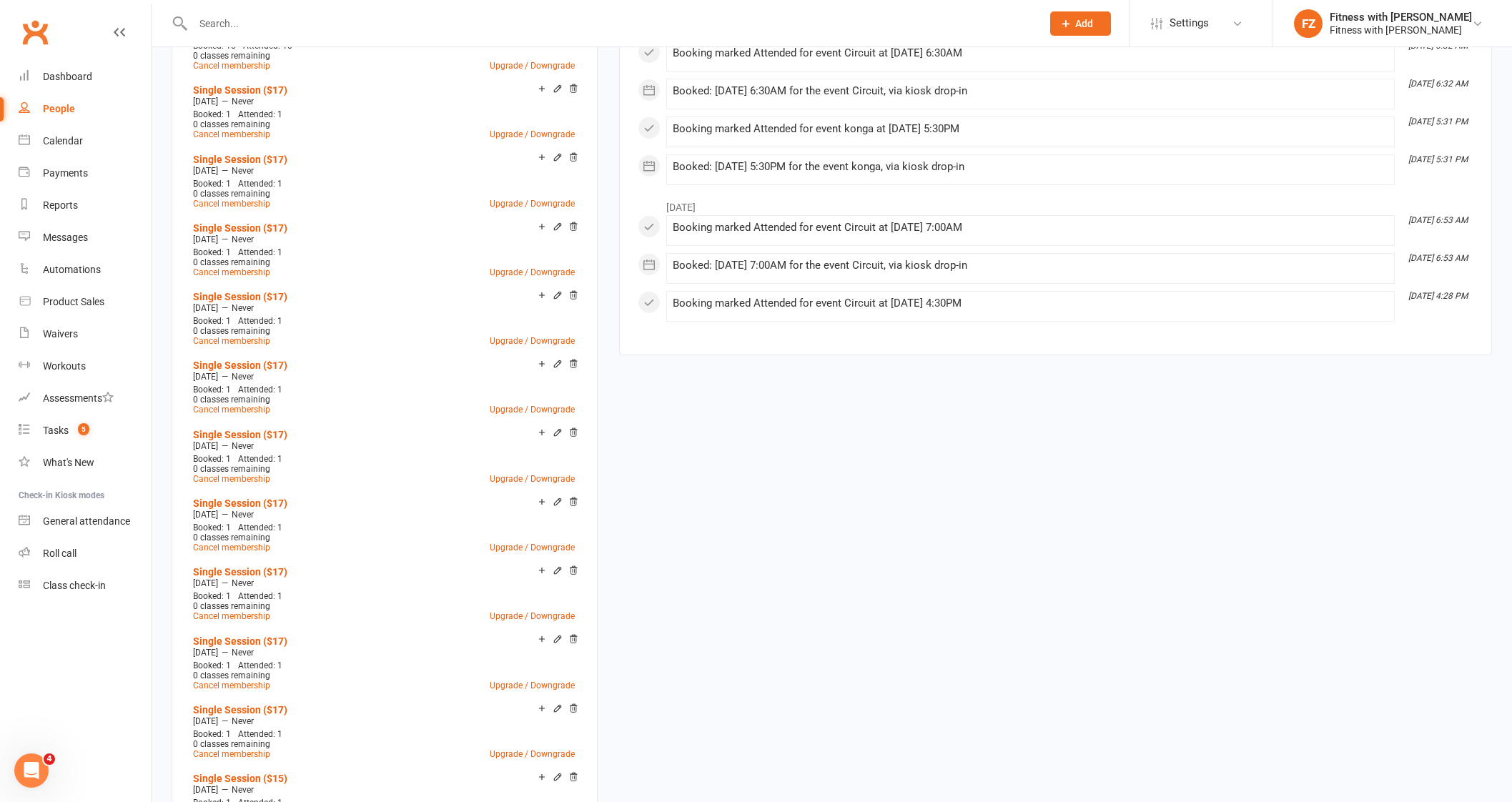
scroll to position [1160, 0]
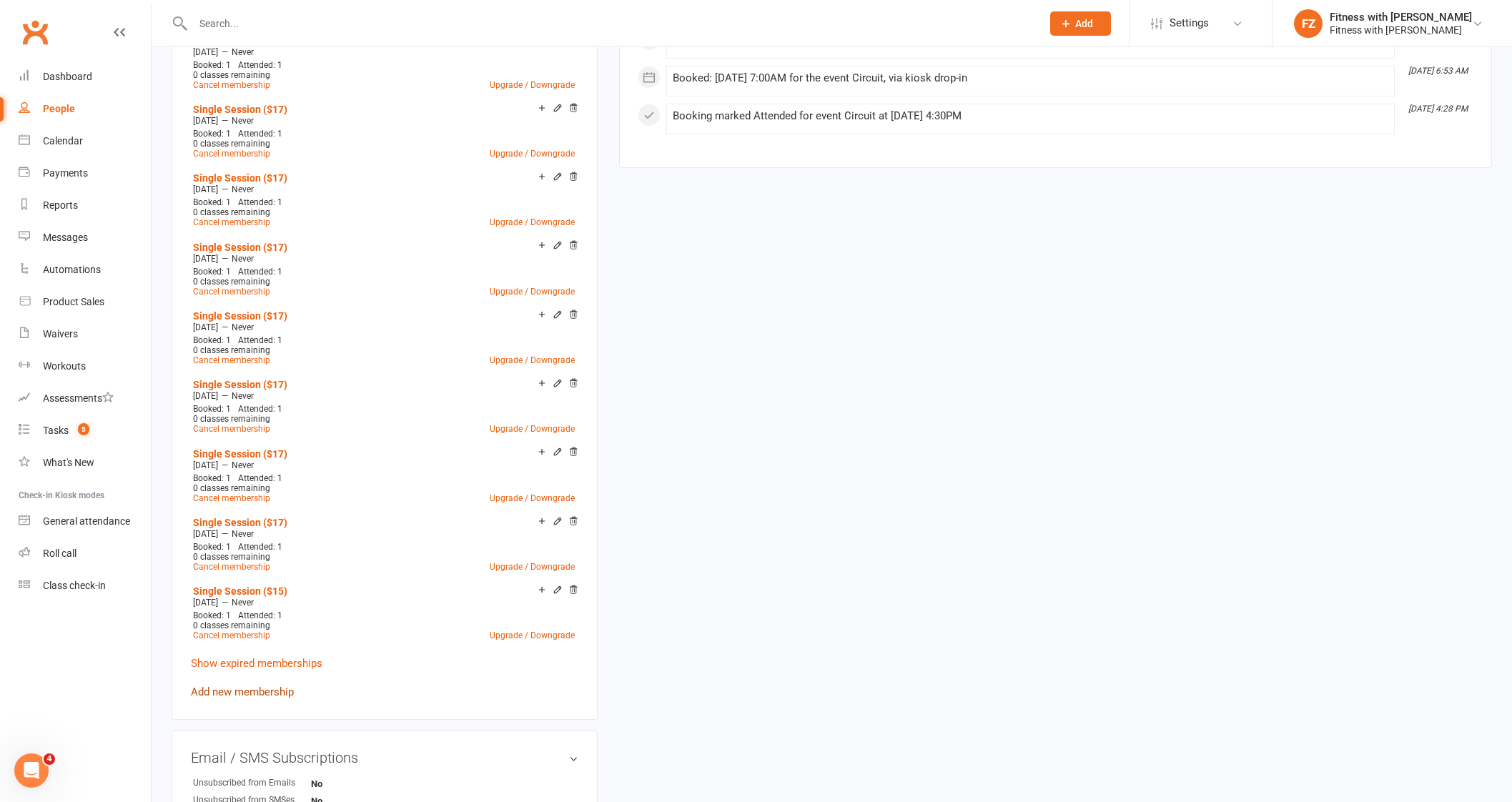
click at [243, 685] on link "Add new membership" at bounding box center [242, 691] width 103 height 13
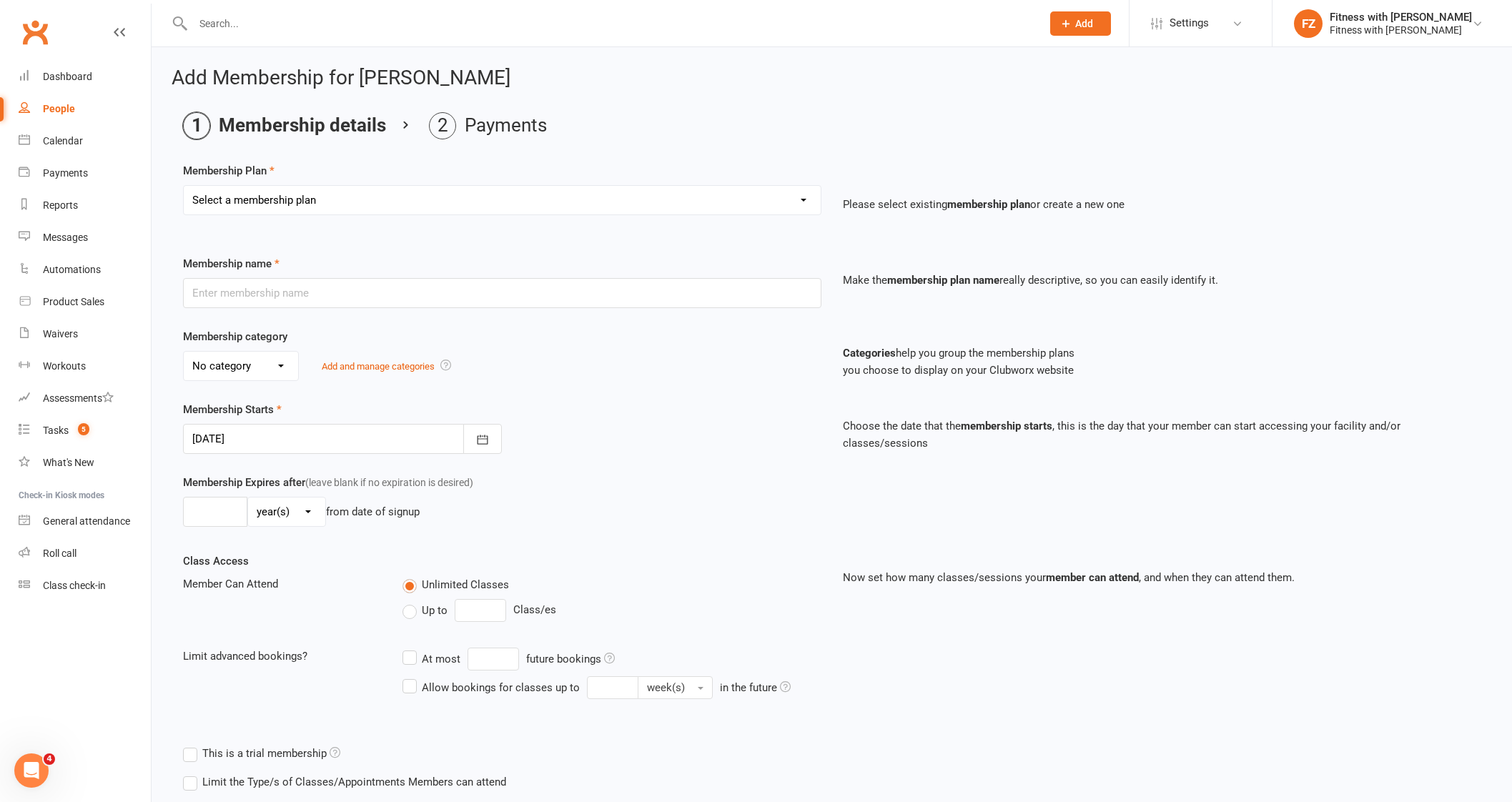
click at [303, 206] on select "Select a membership plan Create new Membership Plan Free 2 Week Trial Single Se…" at bounding box center [502, 200] width 637 height 28
click at [184, 186] on select "Select a membership plan Create new Membership Plan Free 2 Week Trial Single Se…" at bounding box center [502, 200] width 637 height 28
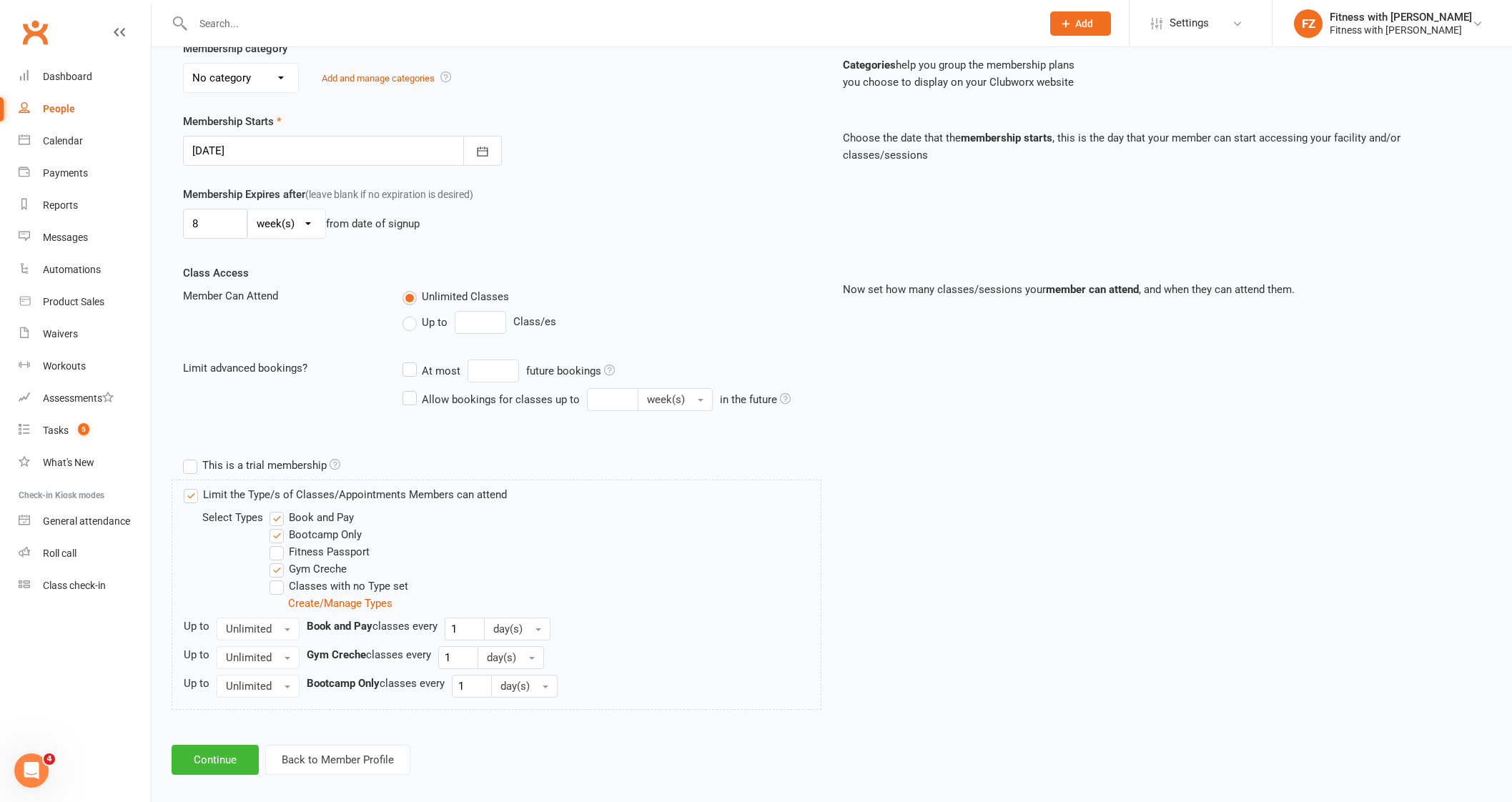
scroll to position [299, 0]
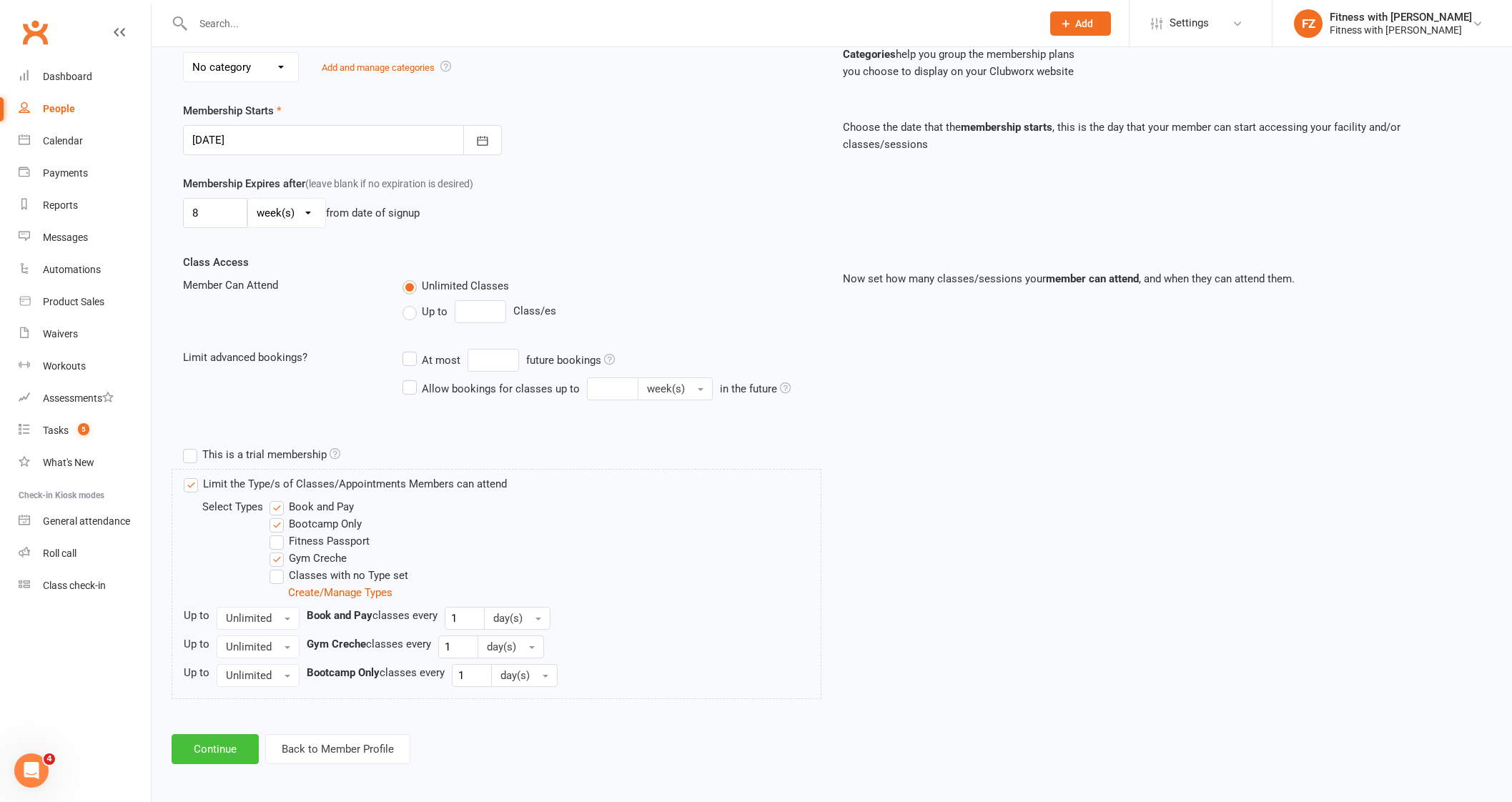
click at [222, 745] on button "Continue" at bounding box center [215, 749] width 87 height 30
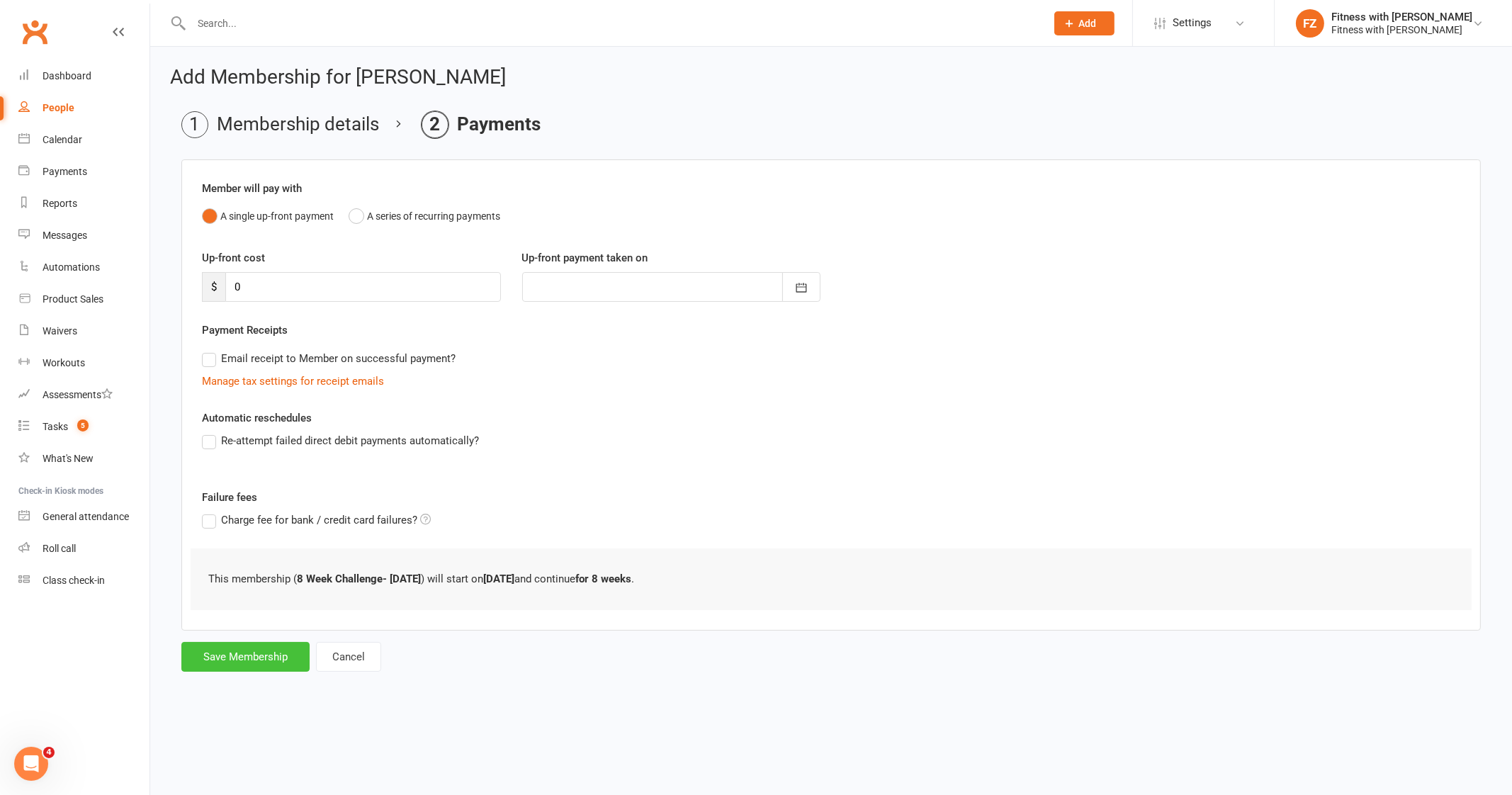
click at [269, 657] on button "Save Membership" at bounding box center [245, 656] width 129 height 30
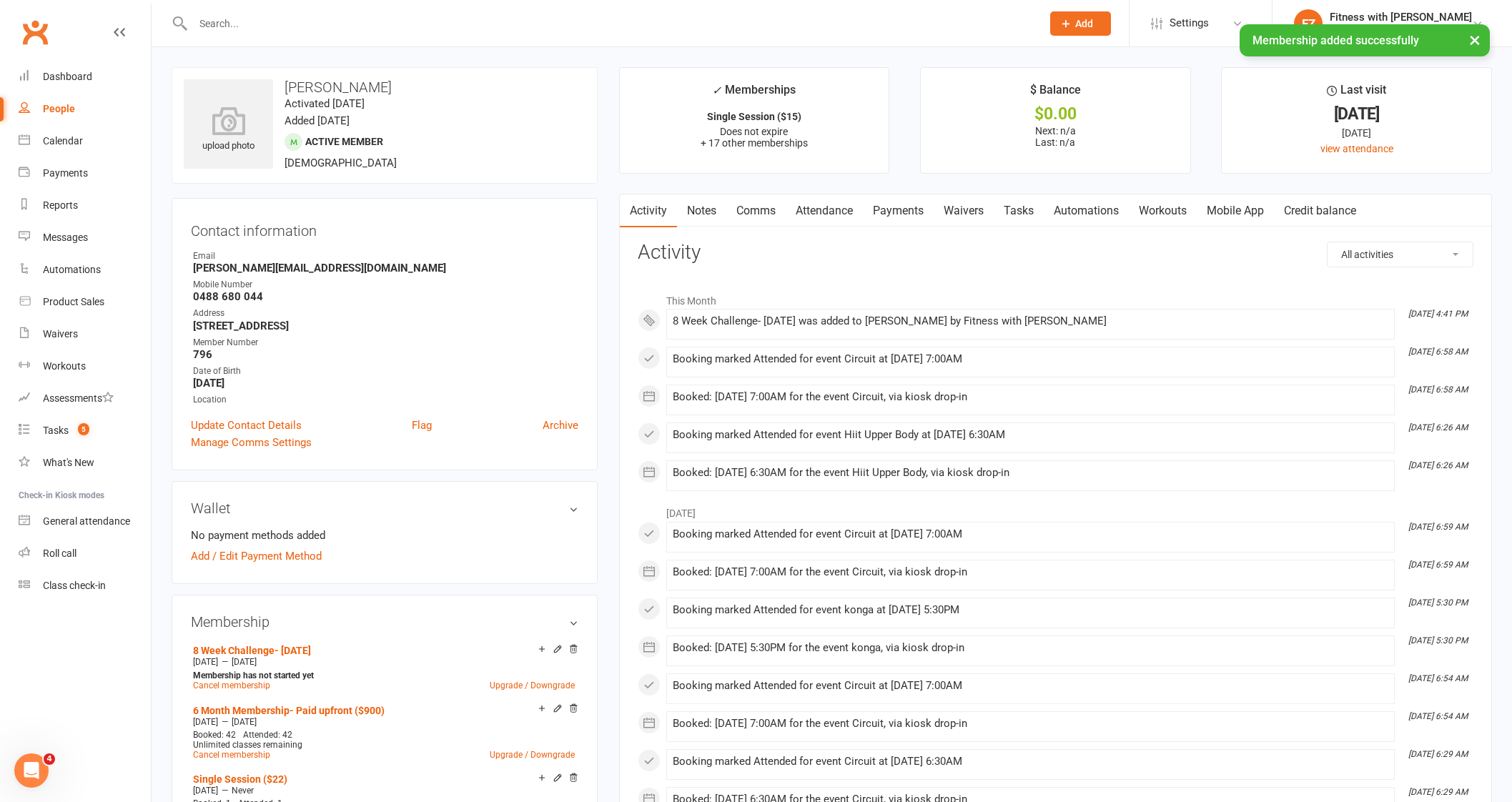
drag, startPoint x: 282, startPoint y: 53, endPoint x: 285, endPoint y: 26, distance: 27.2
click at [282, 25] on div "× Membership added successfully" at bounding box center [746, 25] width 1493 height 0
click at [285, 25] on div "× Membership added successfully" at bounding box center [746, 25] width 1493 height 0
click at [242, 21] on input "text" at bounding box center [609, 23] width 843 height 20
paste input "[PERSON_NAME]"
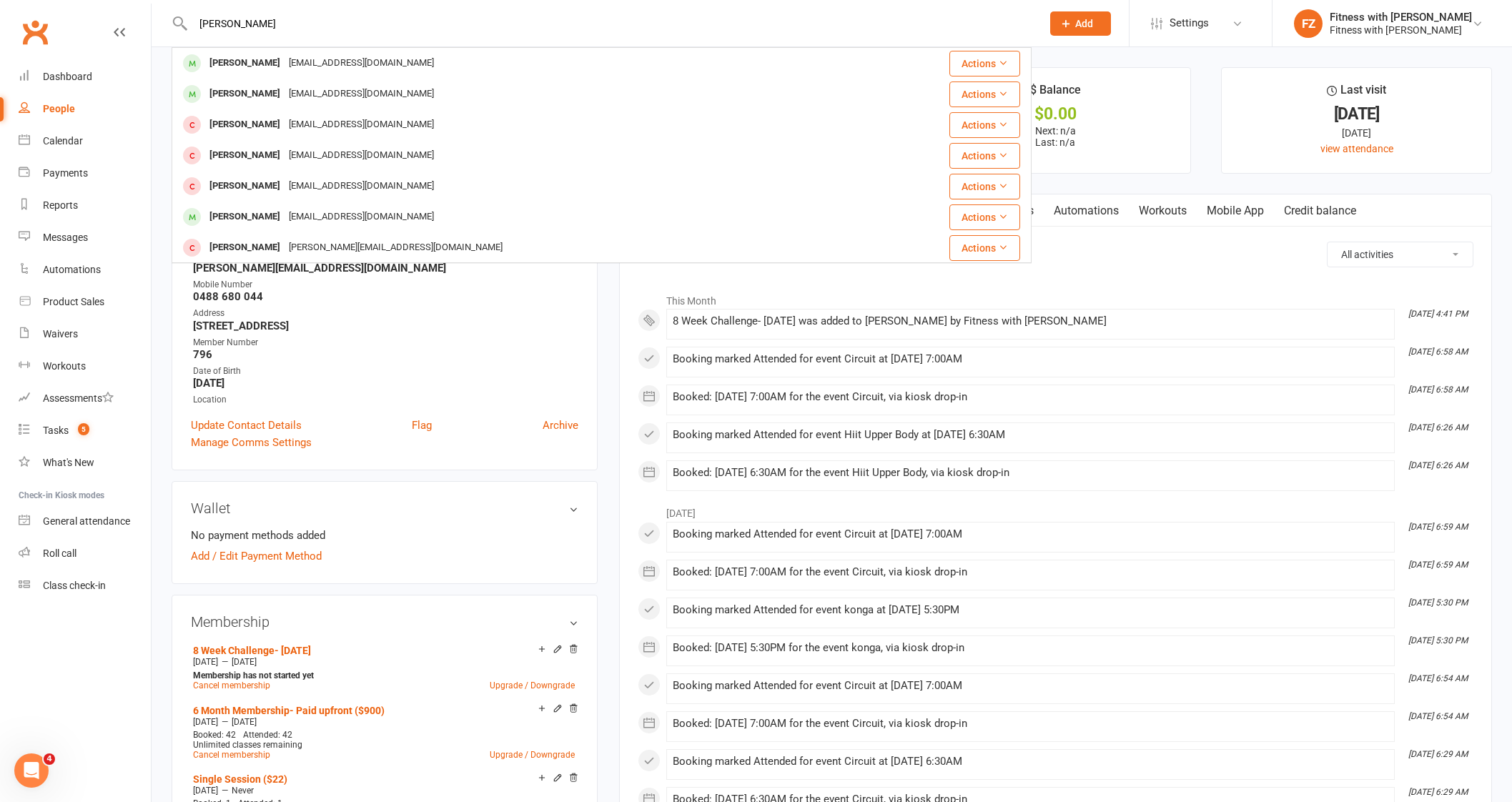
click at [252, 59] on div "[PERSON_NAME]" at bounding box center [244, 63] width 79 height 21
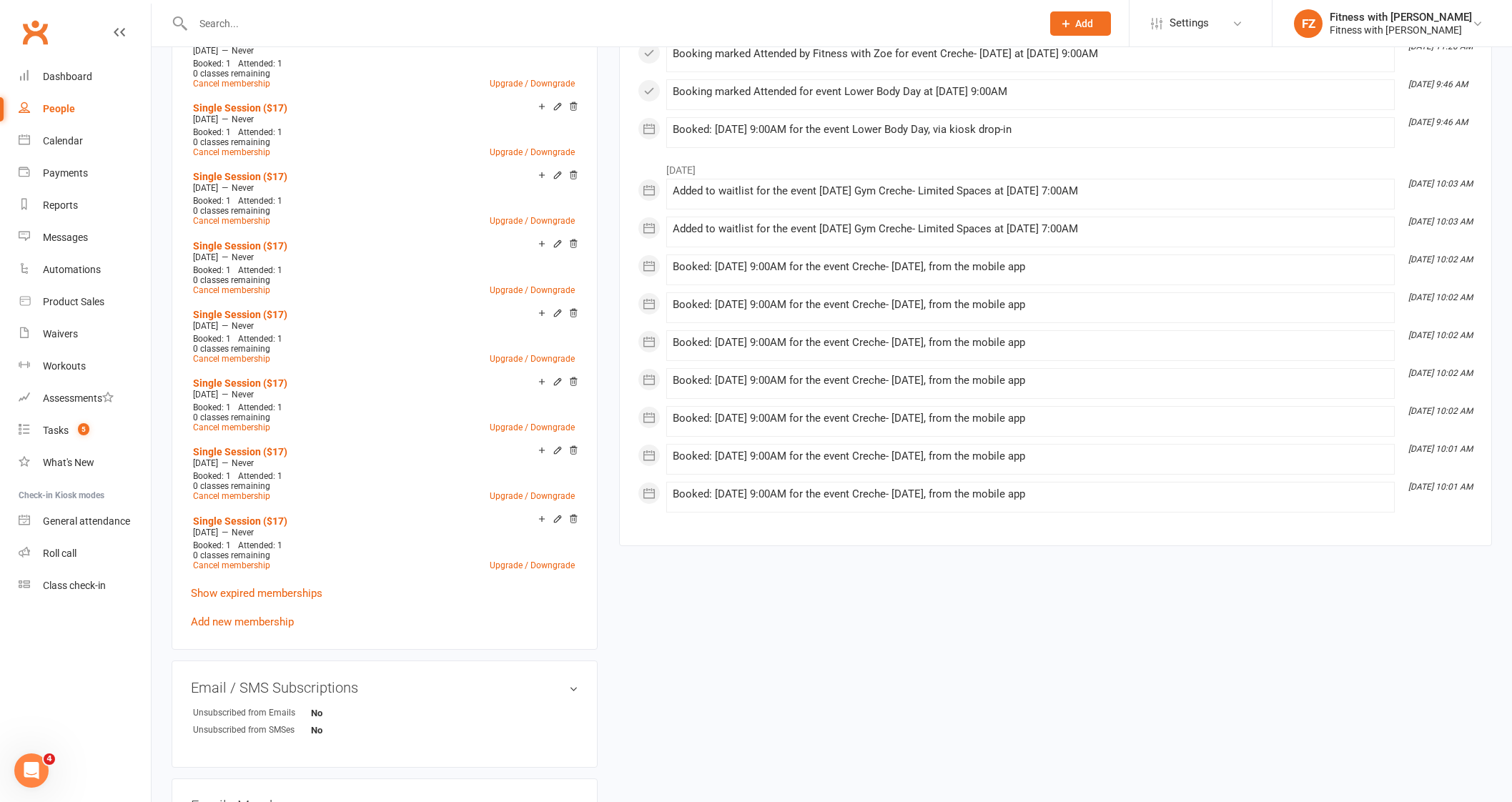
scroll to position [982, 0]
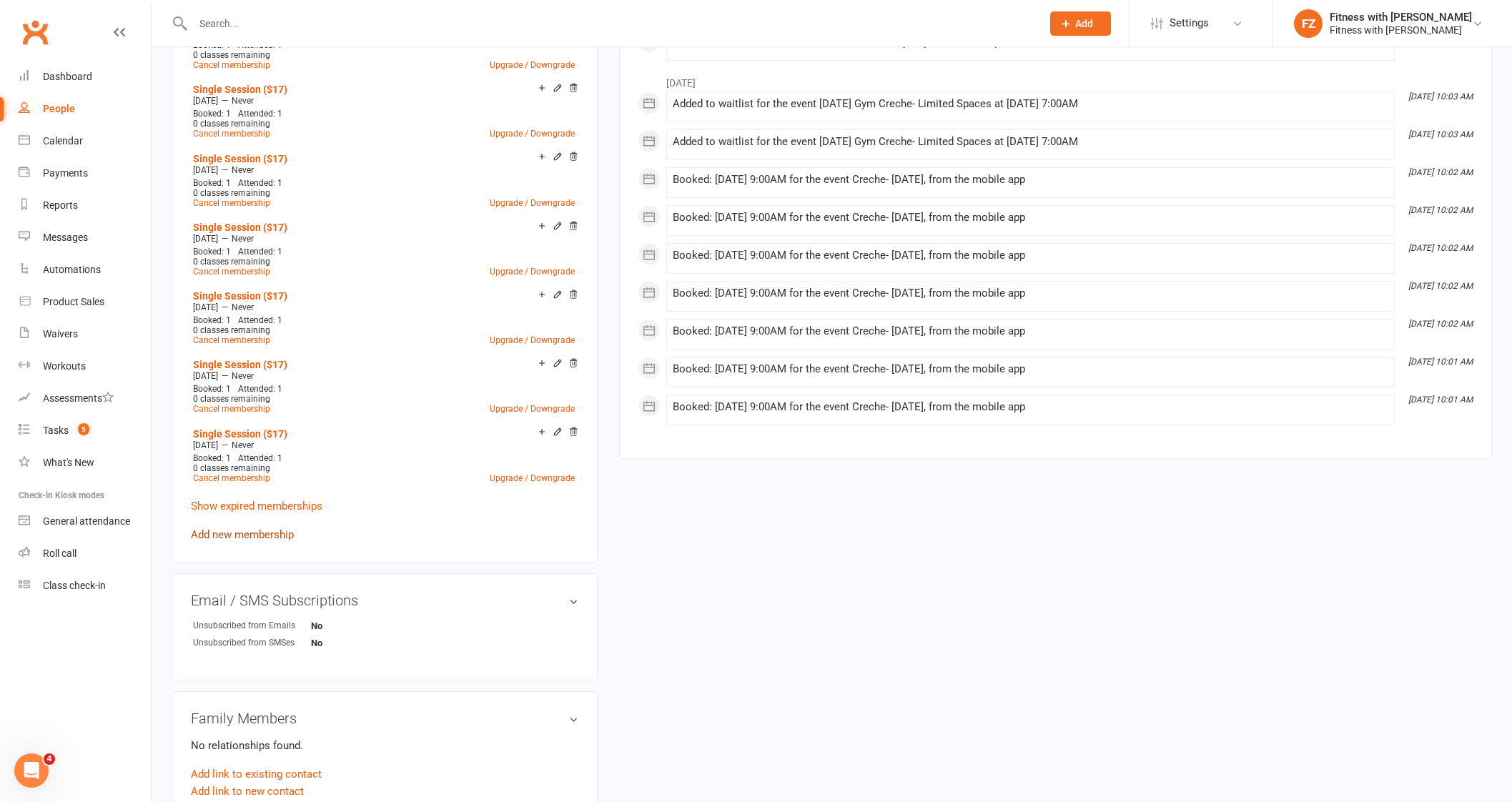
click at [232, 528] on link "Add new membership" at bounding box center [242, 535] width 103 height 13
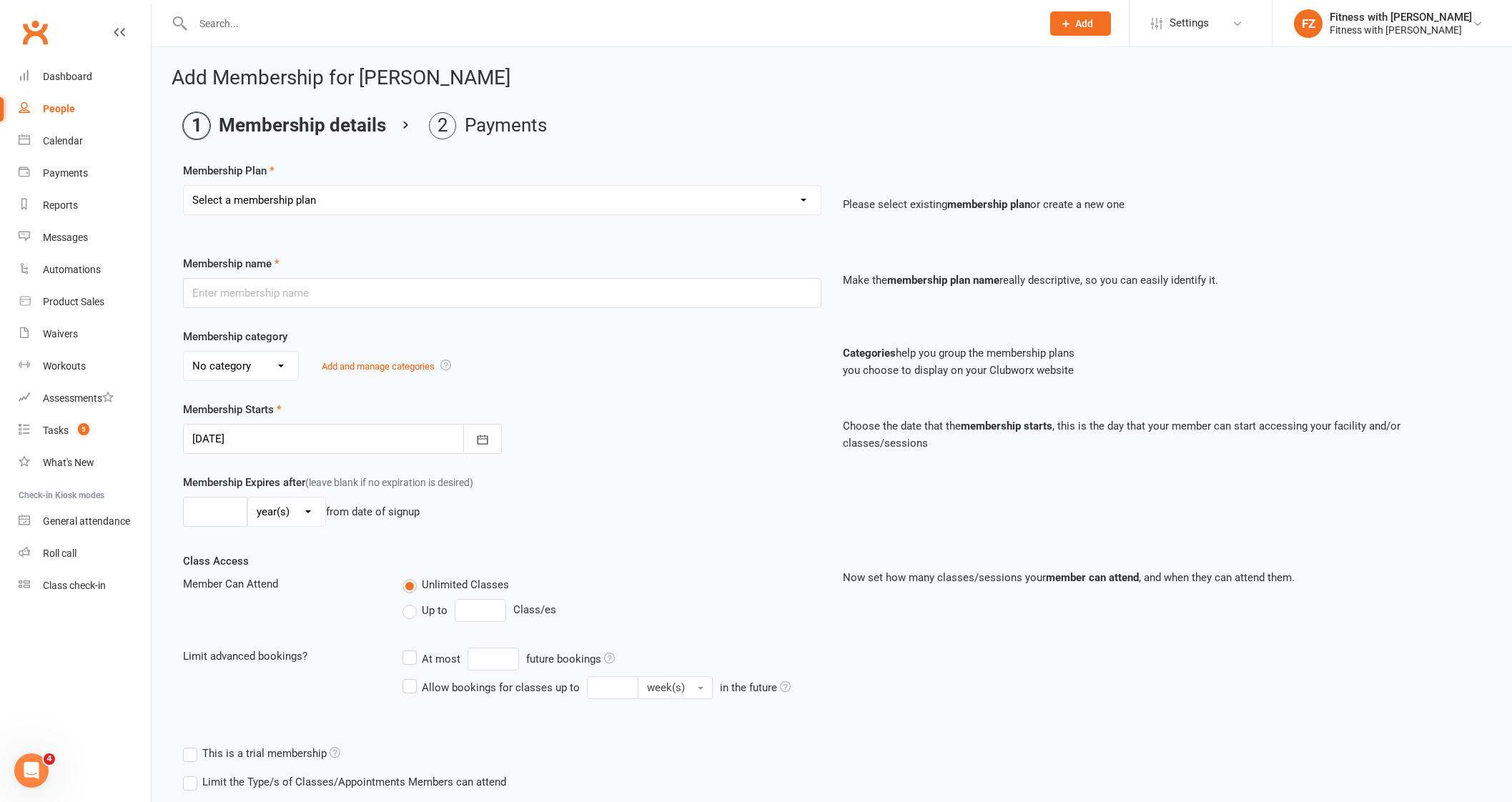
click at [318, 211] on select "Select a membership plan Create new Membership Plan Free 2 Week Trial Single Se…" at bounding box center [502, 200] width 637 height 28
click at [184, 186] on select "Select a membership plan Create new Membership Plan Free 2 Week Trial Single Se…" at bounding box center [502, 200] width 637 height 28
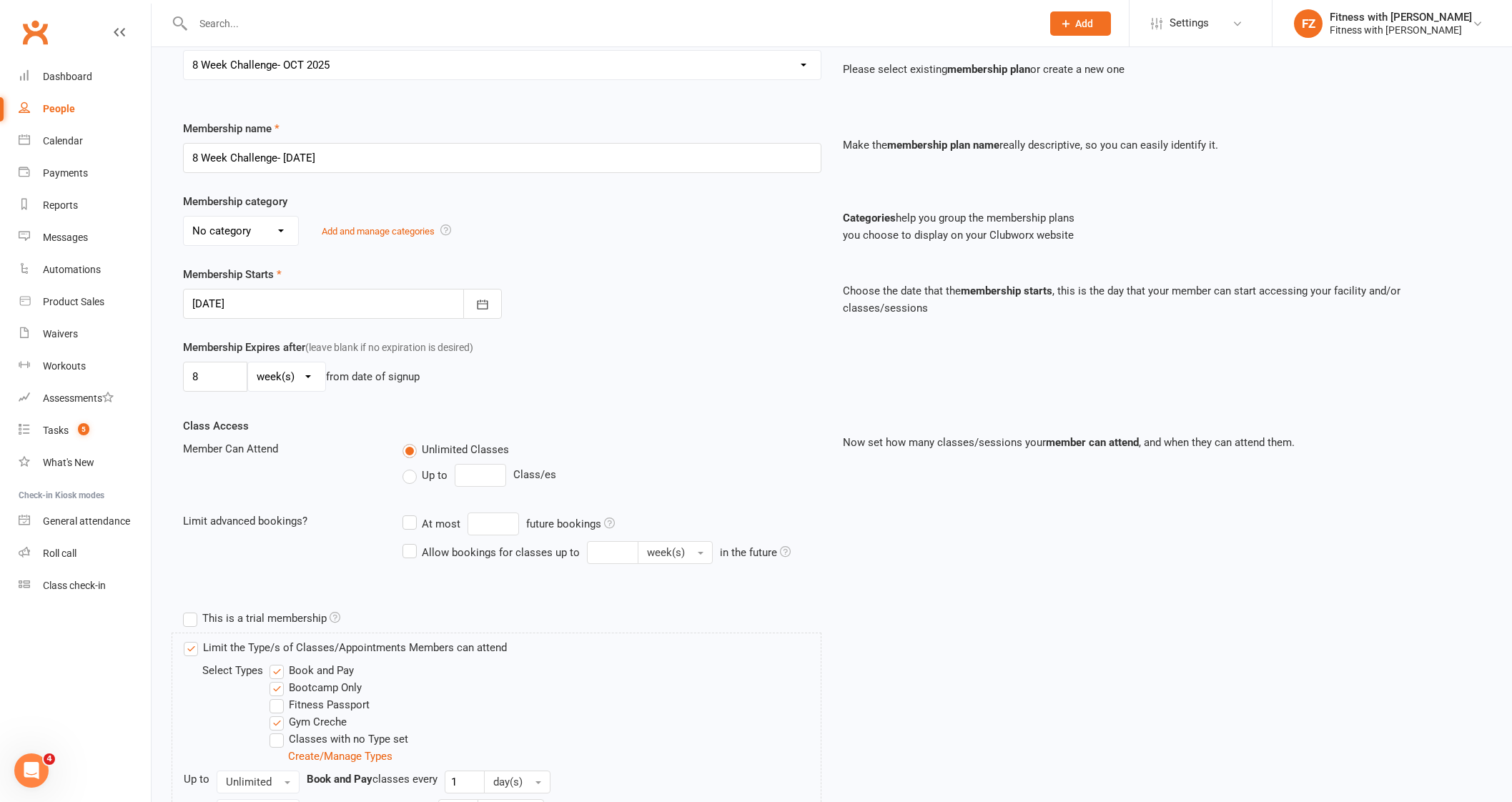
scroll to position [299, 0]
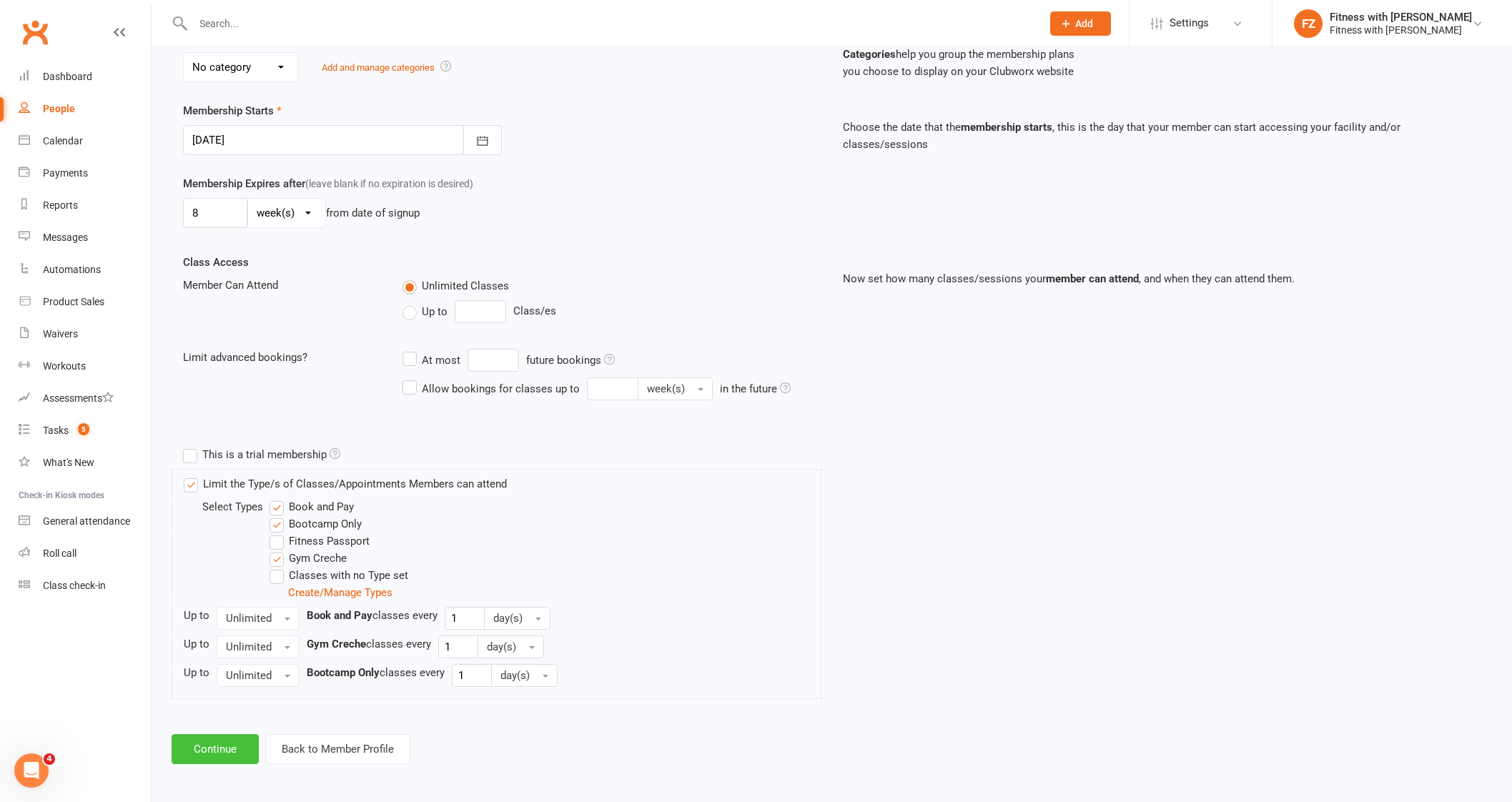
click at [209, 743] on button "Continue" at bounding box center [215, 749] width 87 height 30
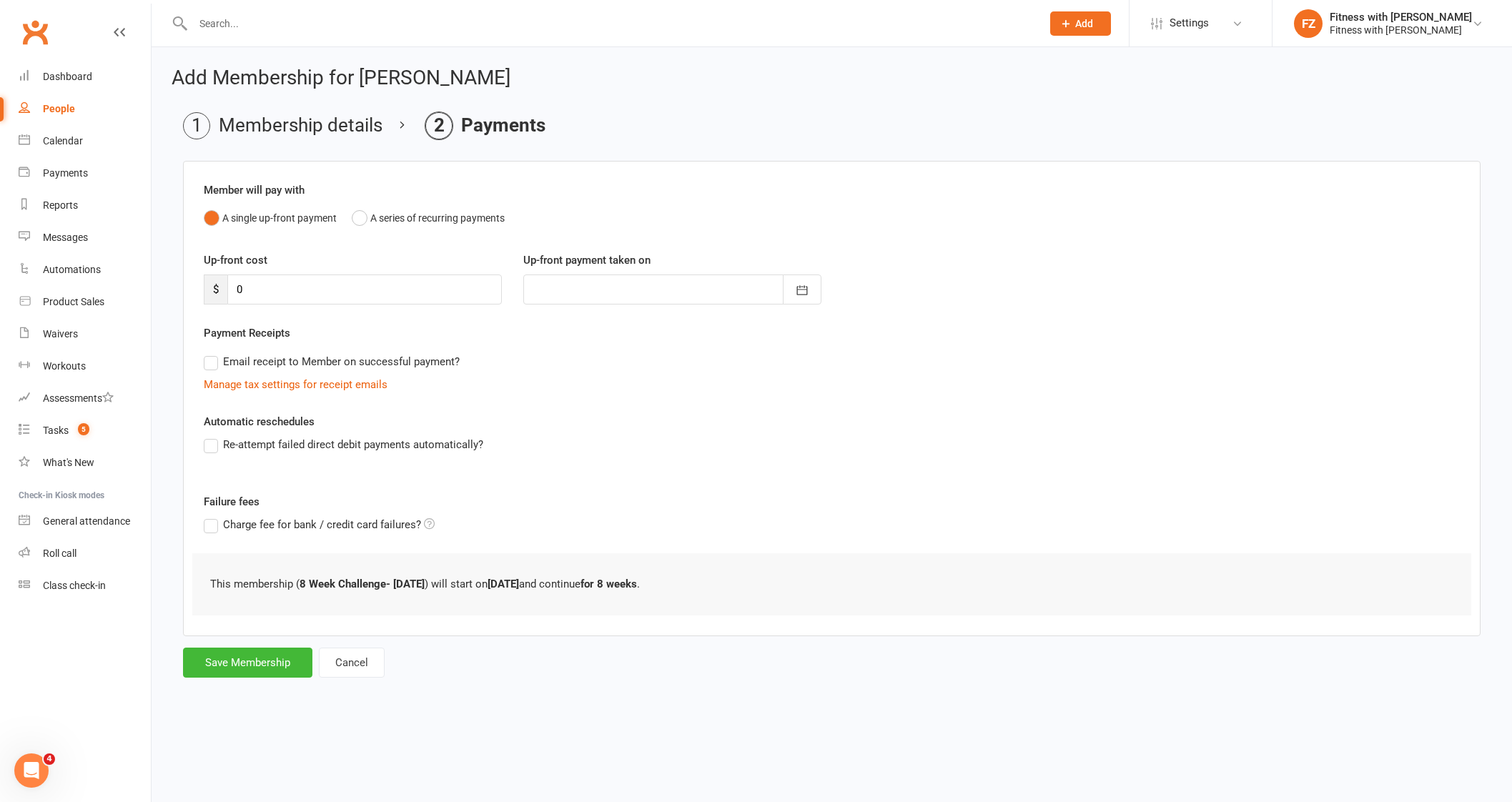
scroll to position [0, 0]
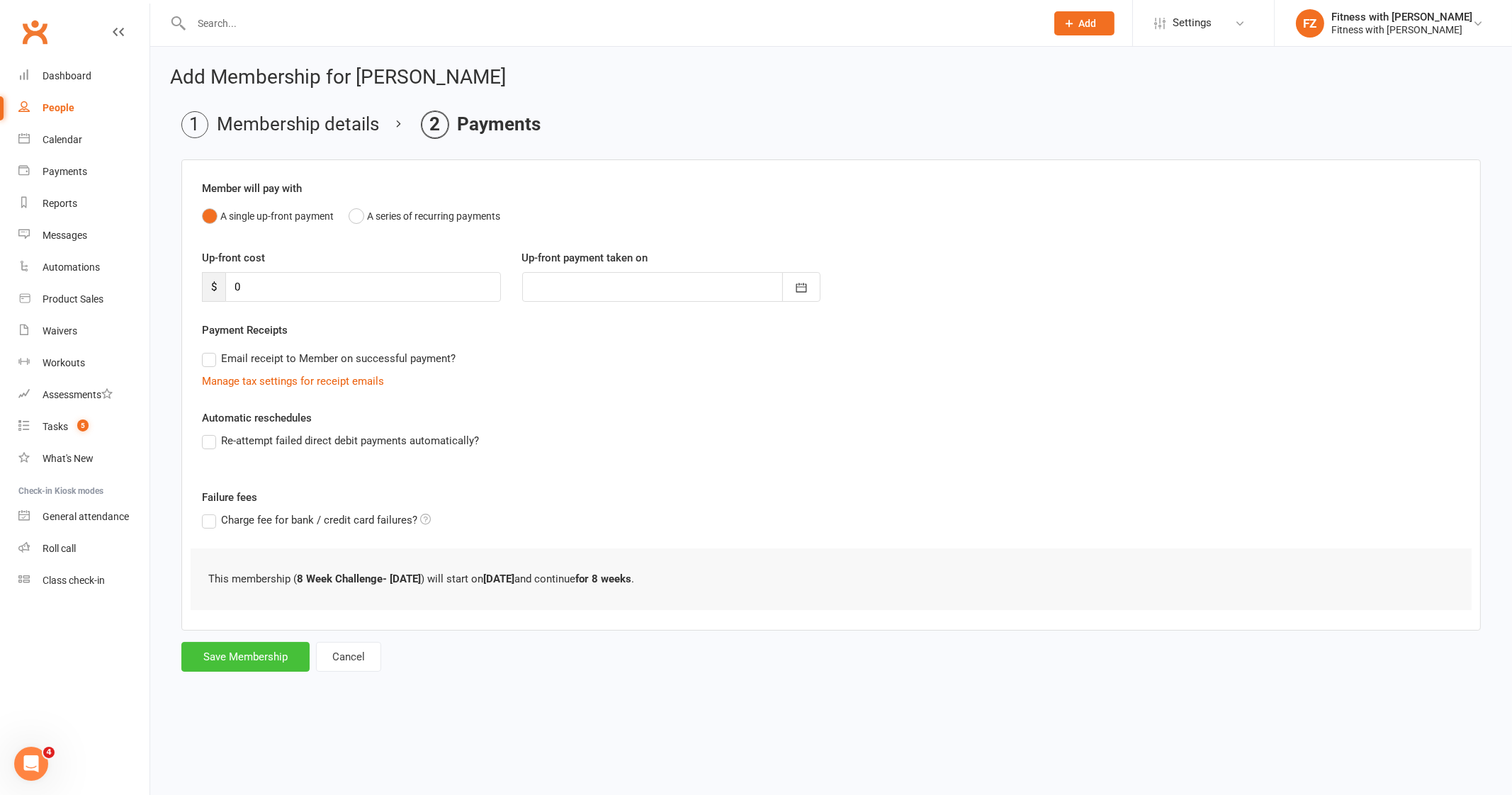
click at [256, 643] on button "Save Membership" at bounding box center [245, 656] width 129 height 30
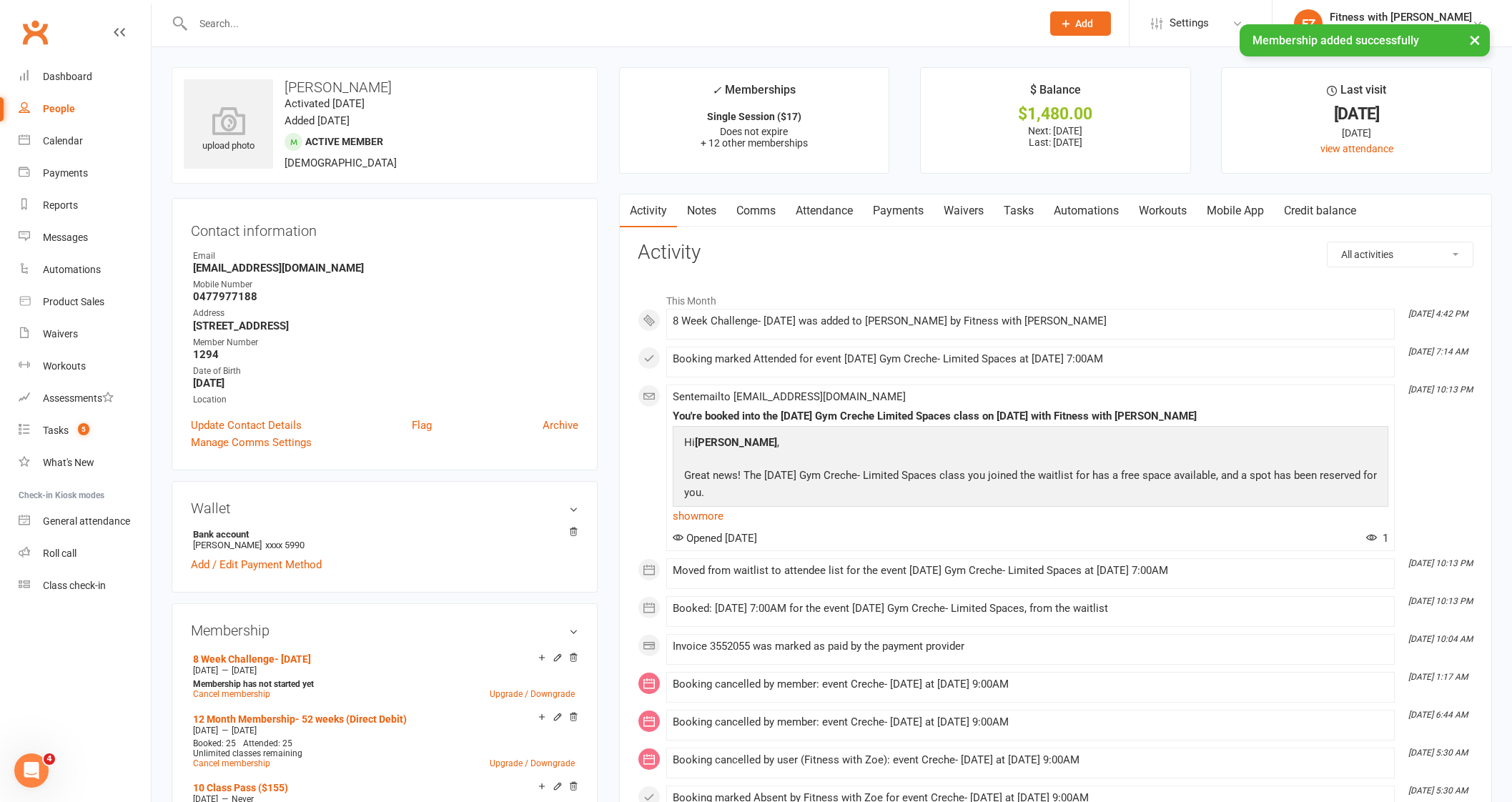
click at [287, 25] on div "× Membership added successfully" at bounding box center [746, 25] width 1493 height 0
click at [286, 17] on input "text" at bounding box center [609, 23] width 843 height 20
paste input "[PERSON_NAME]"
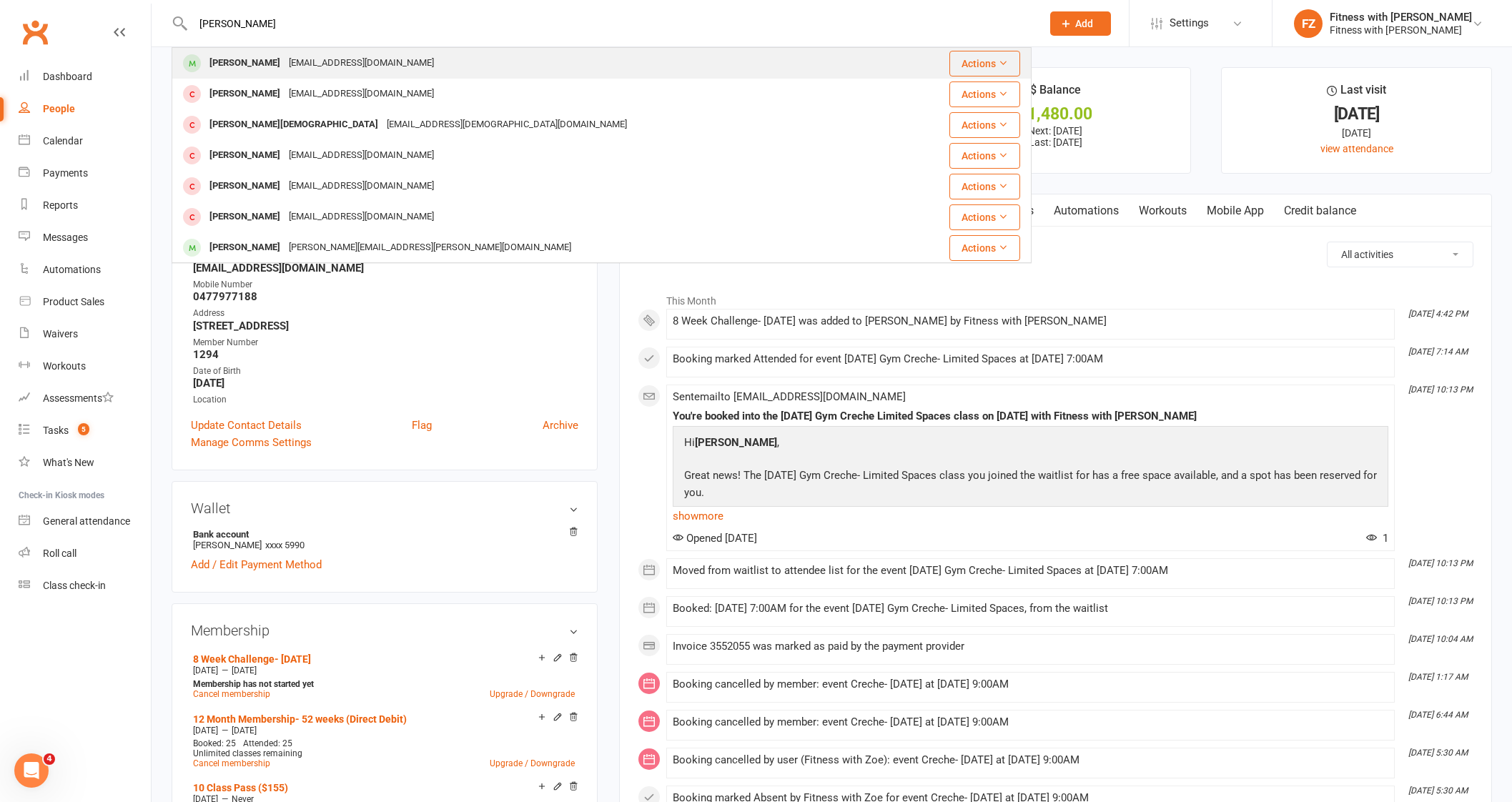
click at [294, 59] on div "[EMAIL_ADDRESS][DOMAIN_NAME]" at bounding box center [362, 63] width 153 height 21
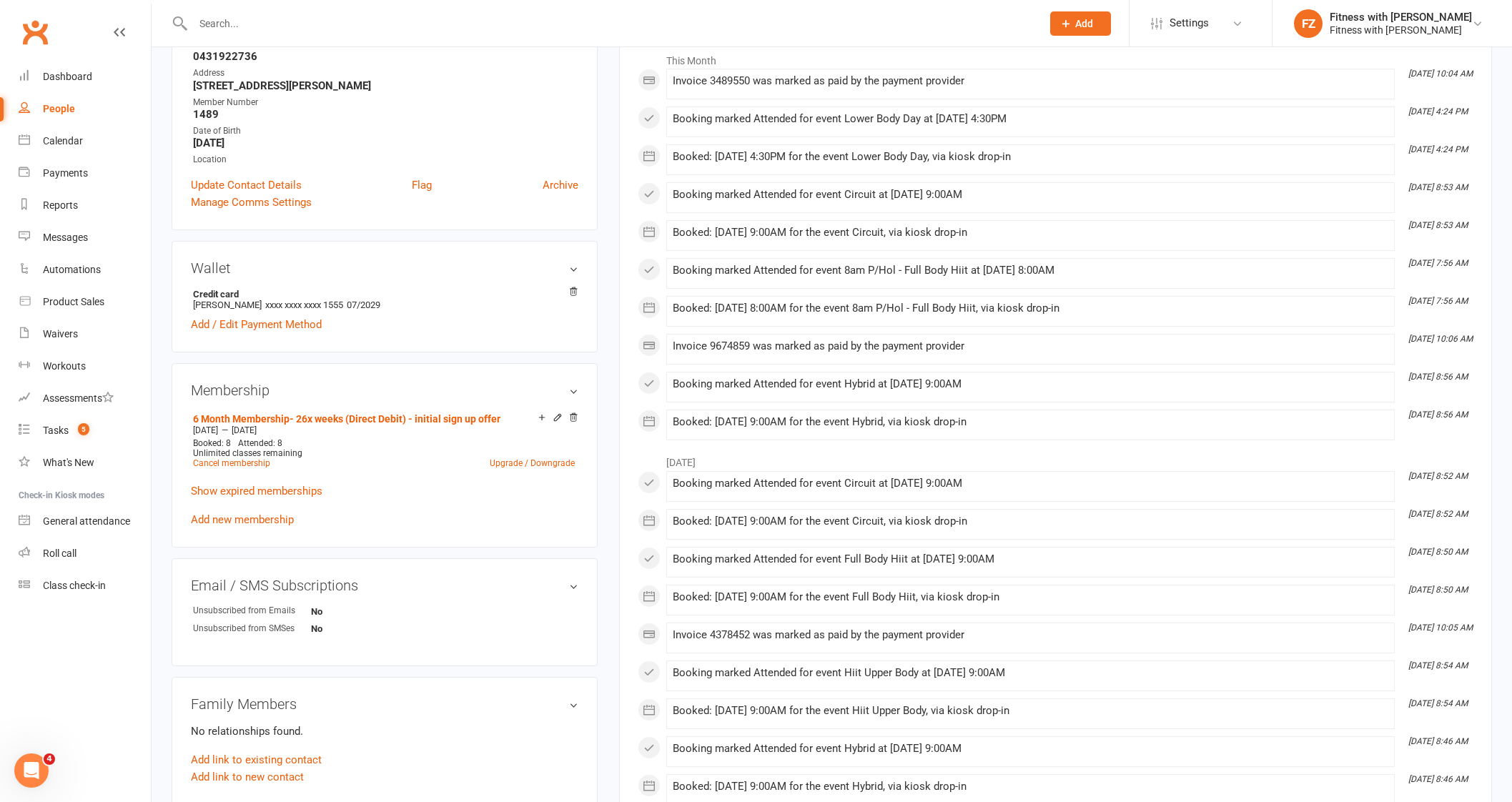
scroll to position [268, 0]
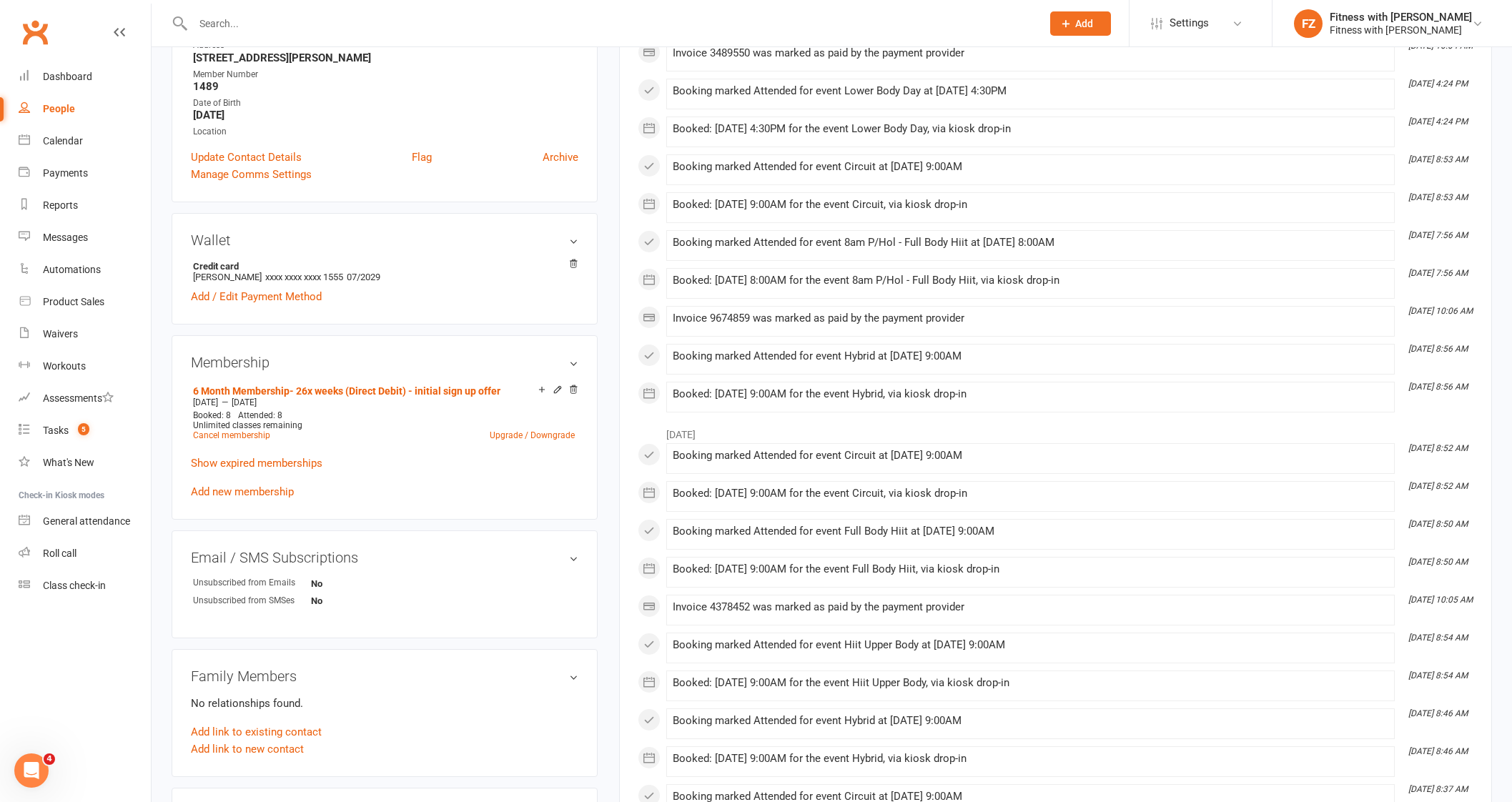
click at [270, 485] on div "6 Month Membership- 26x weeks (Direct Debit) - initial sign up offer [DATE] — […" at bounding box center [385, 440] width 388 height 119
click at [233, 491] on link "Add new membership" at bounding box center [242, 491] width 103 height 13
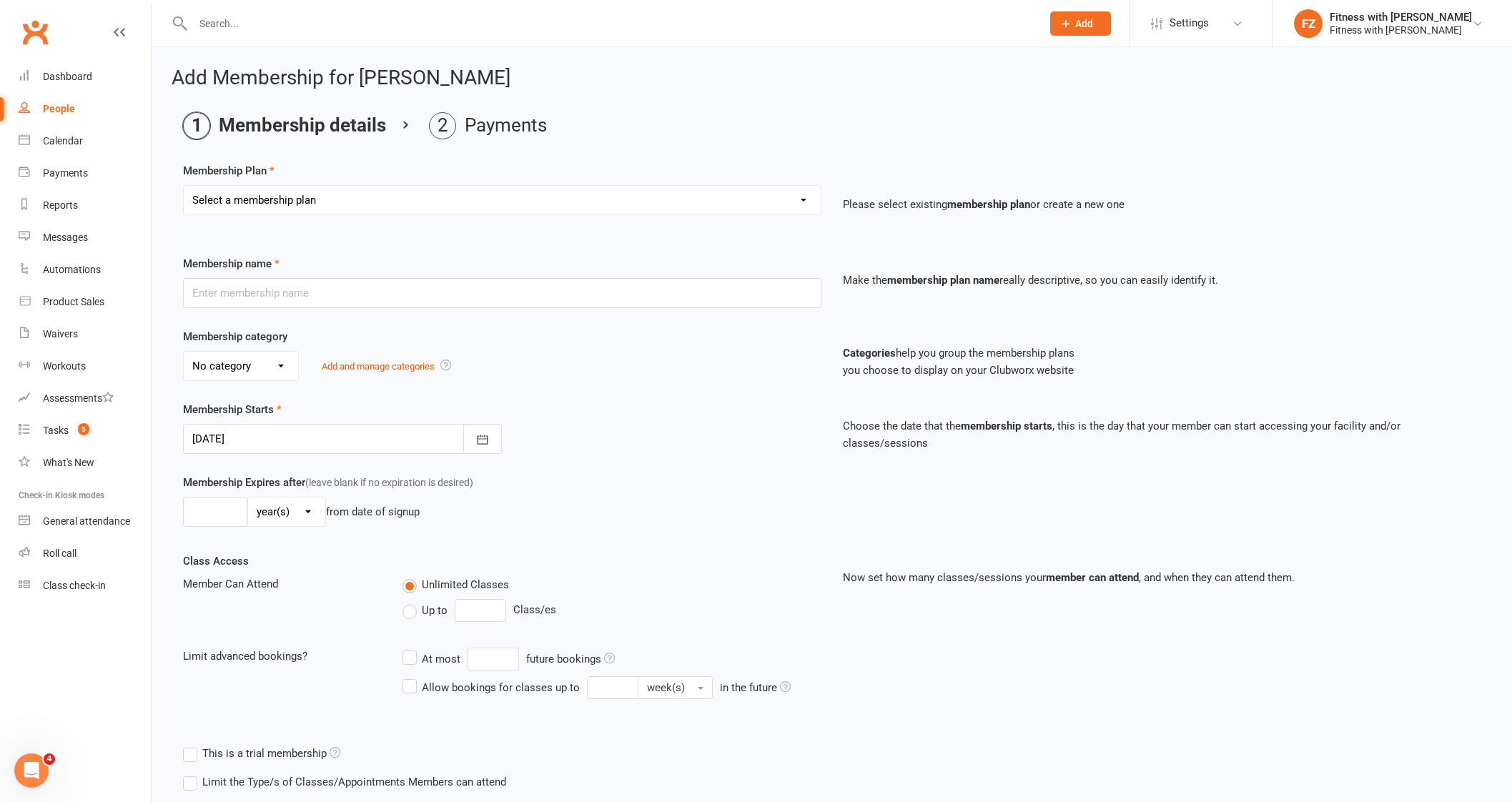
click at [301, 202] on select "Select a membership plan Create new Membership Plan Free 2 Week Trial Single Se…" at bounding box center [502, 200] width 637 height 28
click at [184, 186] on select "Select a membership plan Create new Membership Plan Free 2 Week Trial Single Se…" at bounding box center [502, 200] width 637 height 28
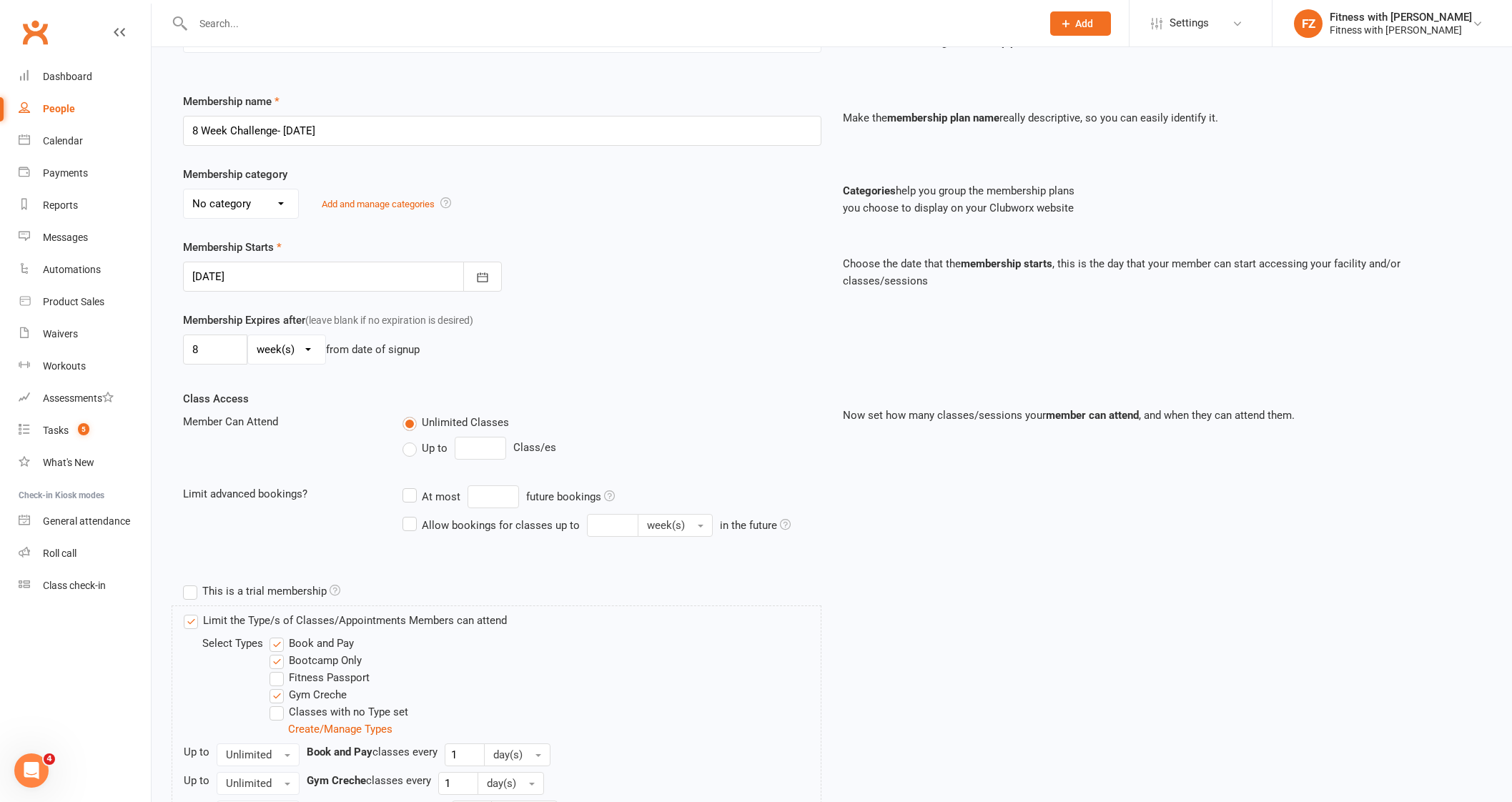
scroll to position [268, 0]
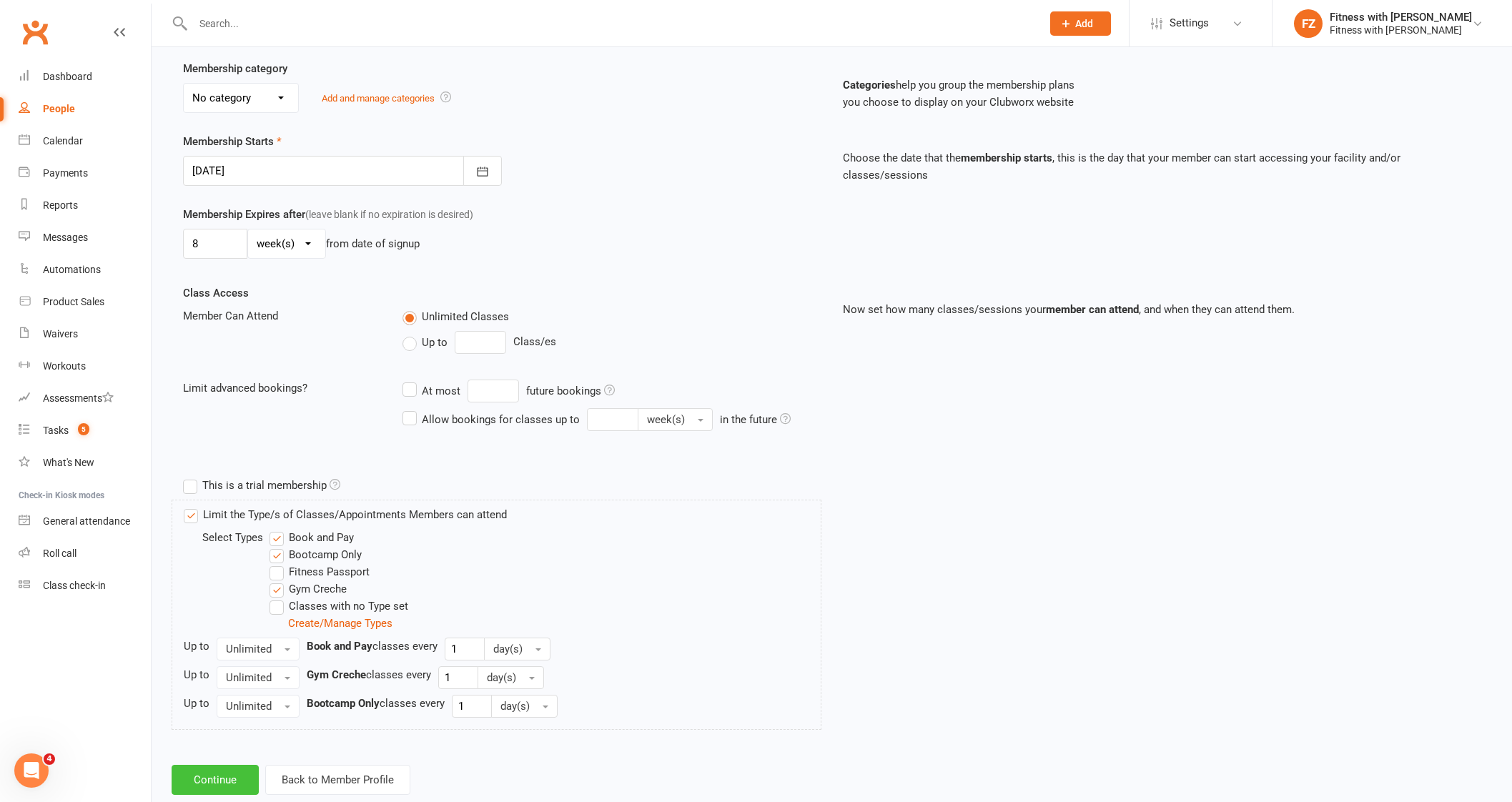
click at [215, 772] on button "Continue" at bounding box center [215, 780] width 87 height 30
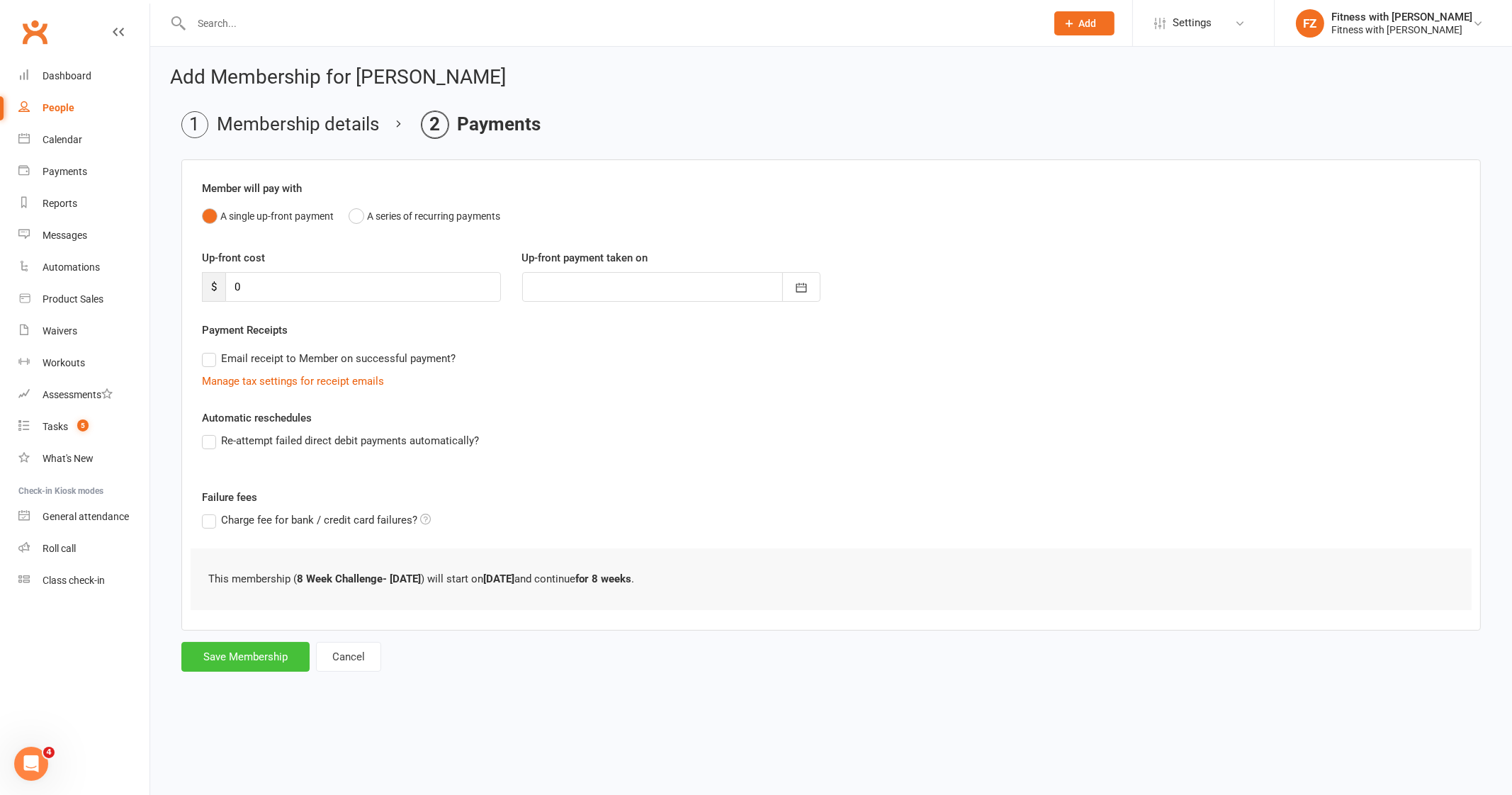
click at [243, 661] on button "Save Membership" at bounding box center [245, 656] width 129 height 30
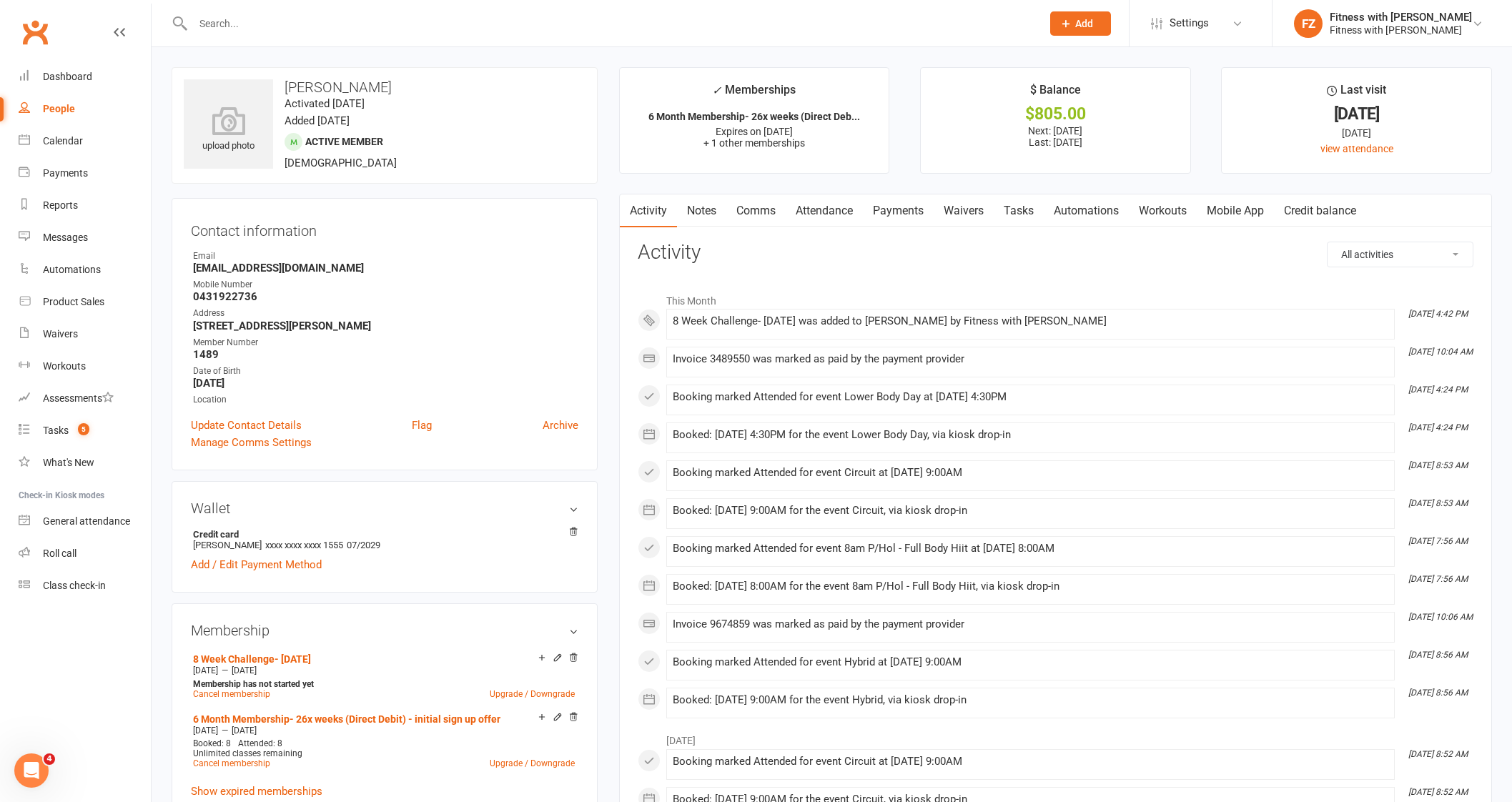
click at [301, 11] on div at bounding box center [601, 23] width 860 height 47
click at [296, 25] on input "text" at bounding box center [609, 23] width 843 height 20
paste input "[PERSON_NAME]"
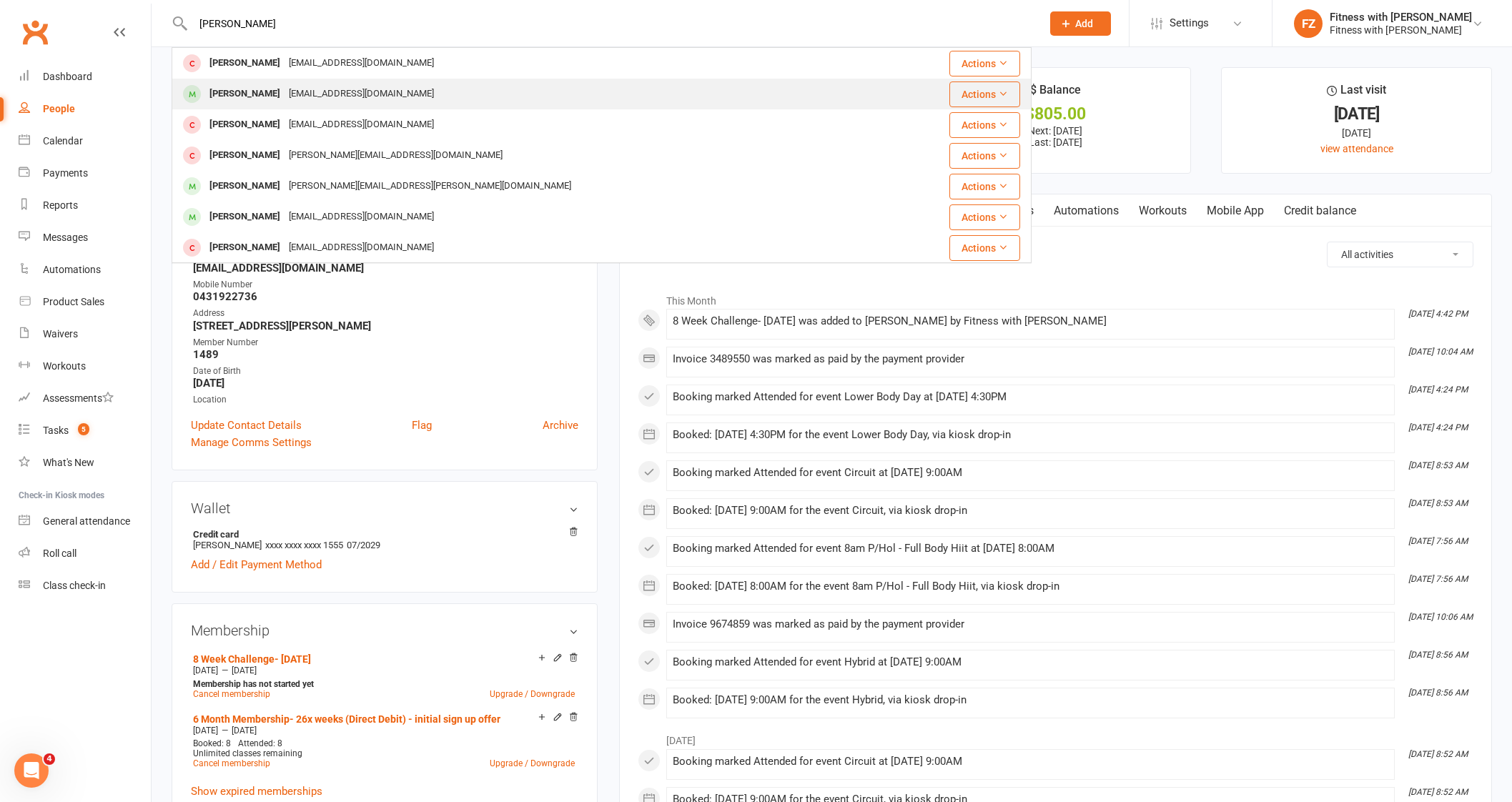
click at [323, 97] on div "[EMAIL_ADDRESS][DOMAIN_NAME]" at bounding box center [362, 94] width 153 height 21
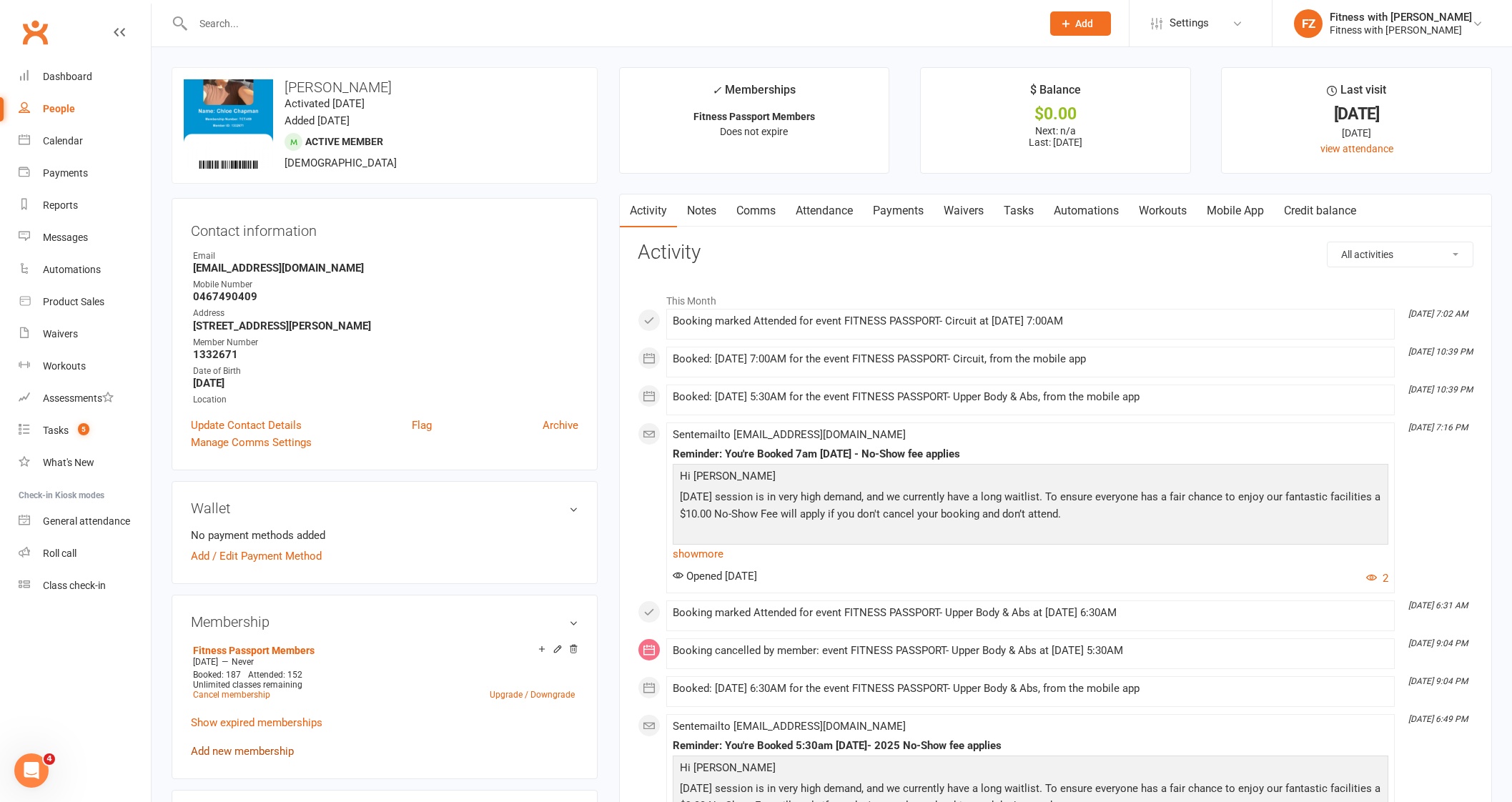
click at [285, 754] on link "Add new membership" at bounding box center [242, 751] width 103 height 13
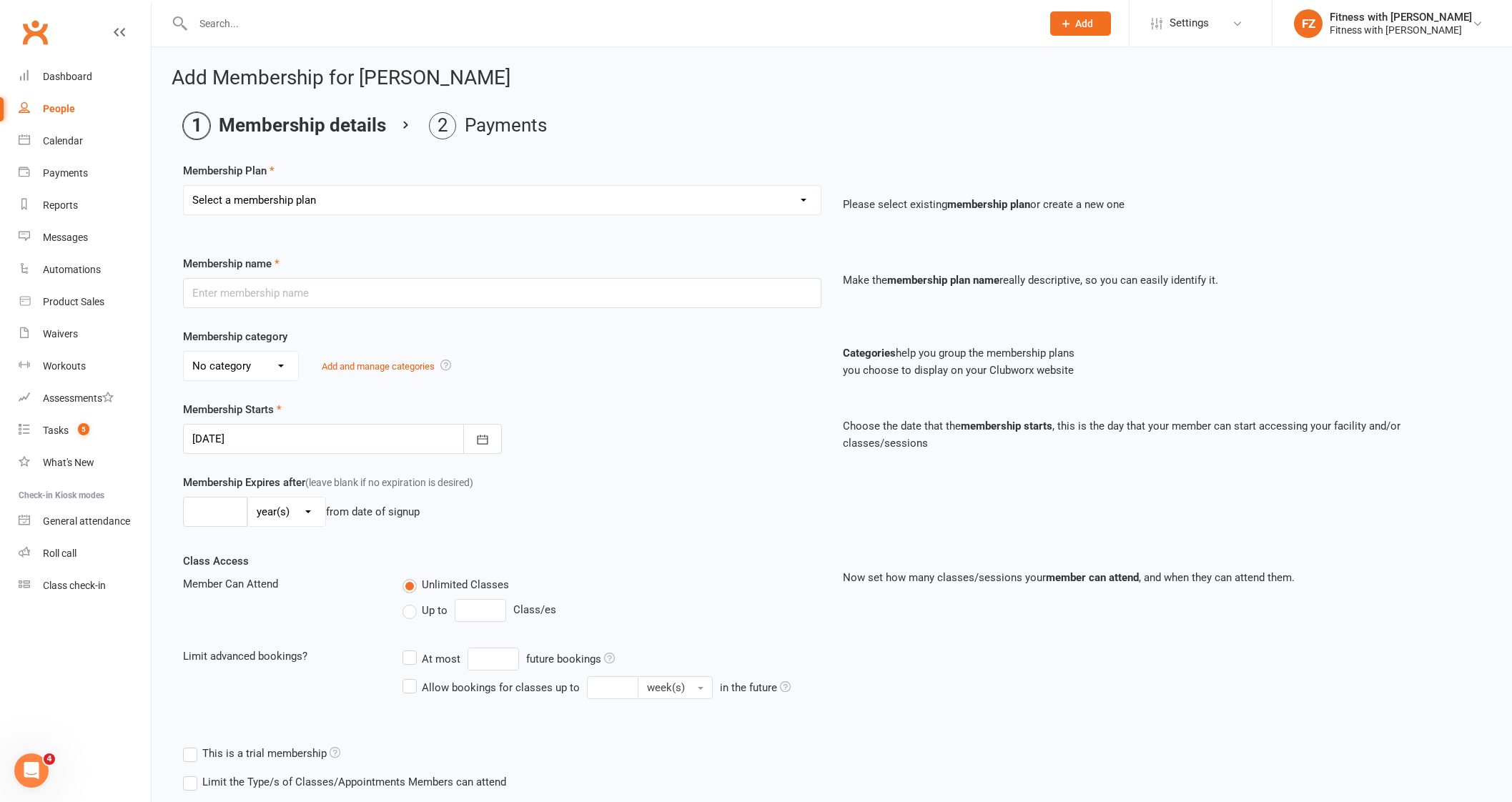
click at [403, 190] on select "Select a membership plan Create new Membership Plan Free 2 Week Trial Single Se…" at bounding box center [502, 200] width 637 height 28
click at [184, 186] on select "Select a membership plan Create new Membership Plan Free 2 Week Trial Single Se…" at bounding box center [502, 200] width 637 height 28
click at [369, 194] on select "Select a membership plan Create new Membership Plan Free 2 Week Trial Single Se…" at bounding box center [502, 200] width 637 height 28
click at [184, 186] on select "Select a membership plan Create new Membership Plan Free 2 Week Trial Single Se…" at bounding box center [502, 200] width 637 height 28
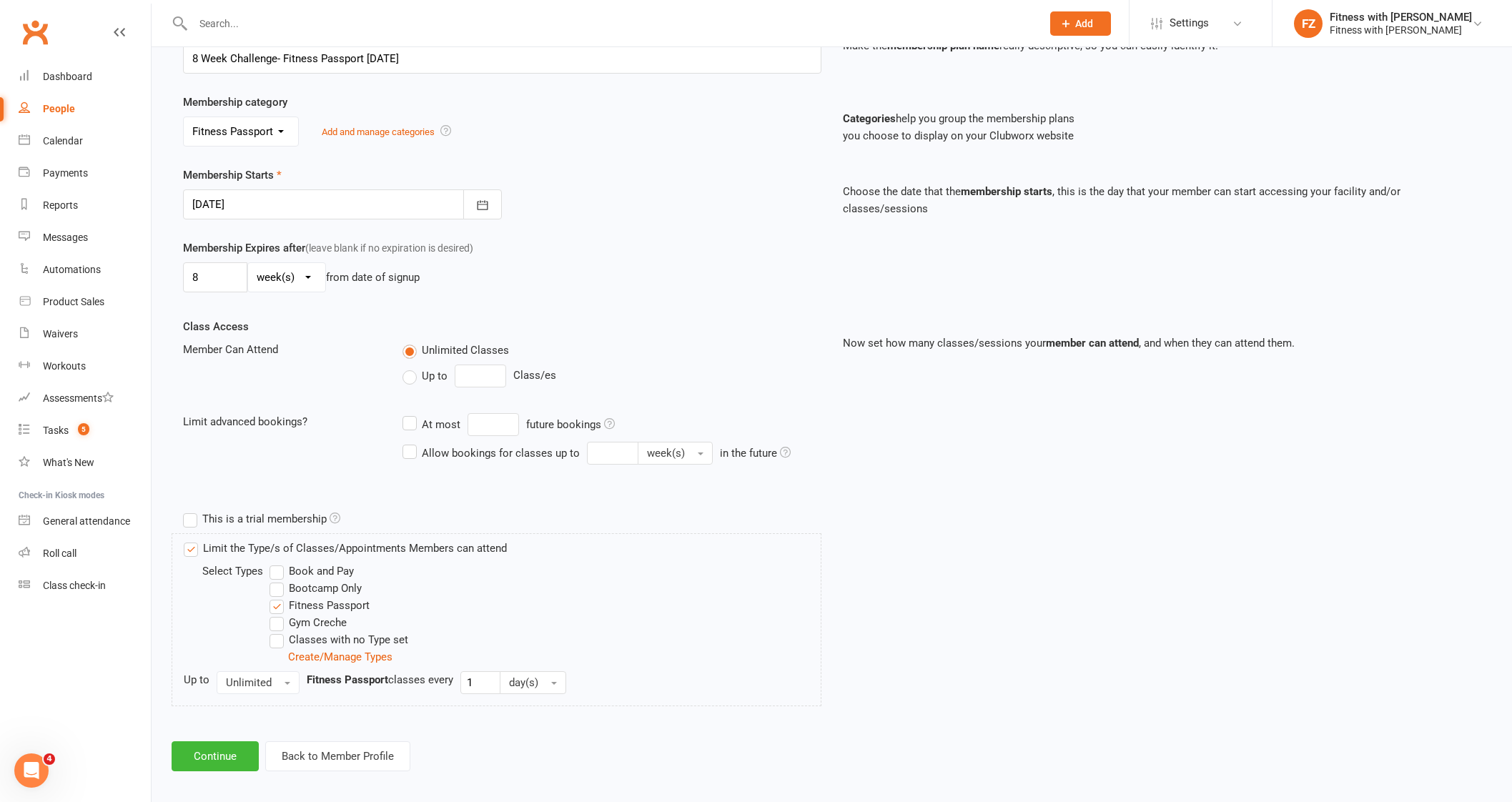
scroll to position [241, 0]
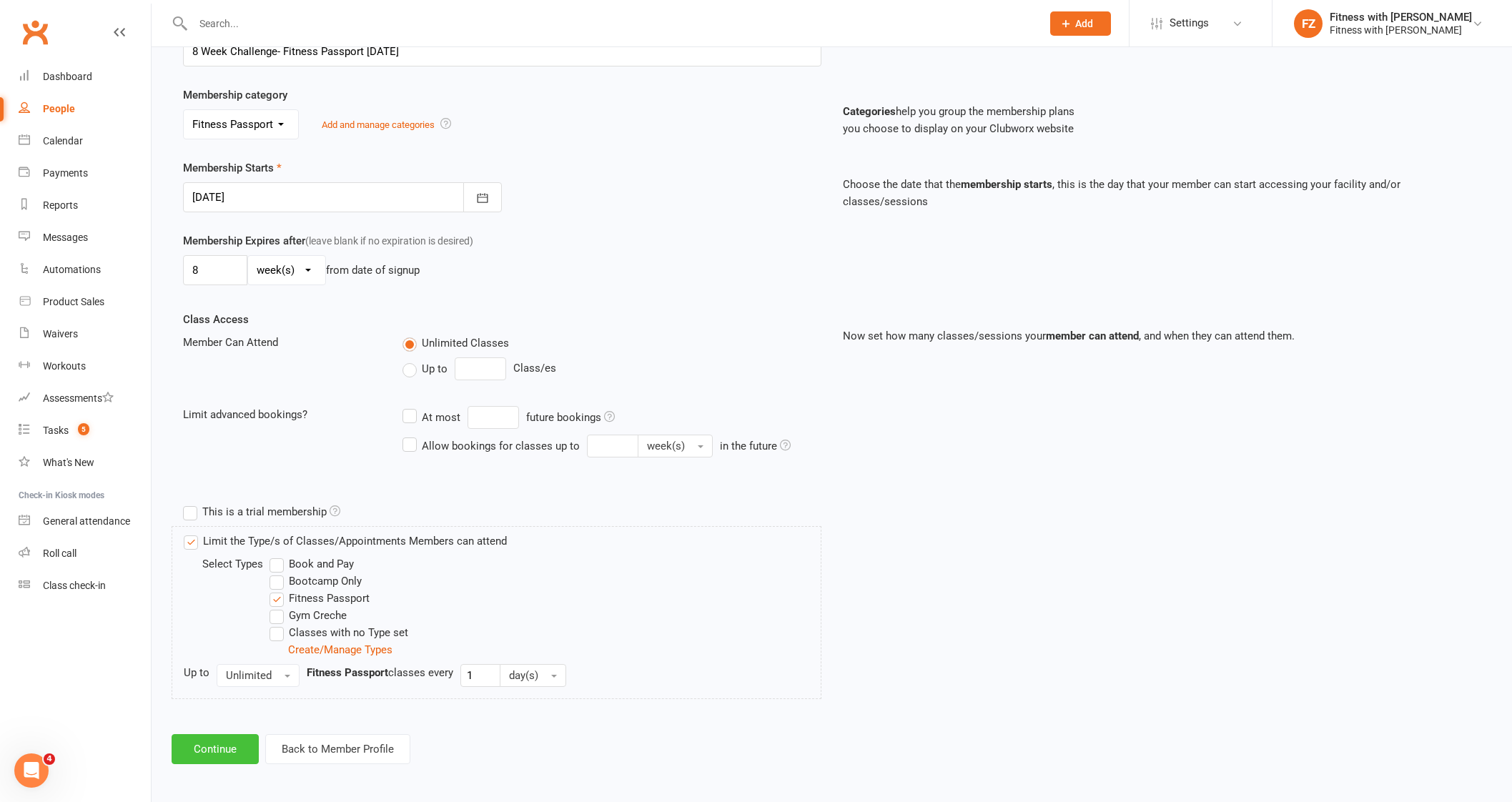
click at [240, 748] on button "Continue" at bounding box center [215, 749] width 87 height 30
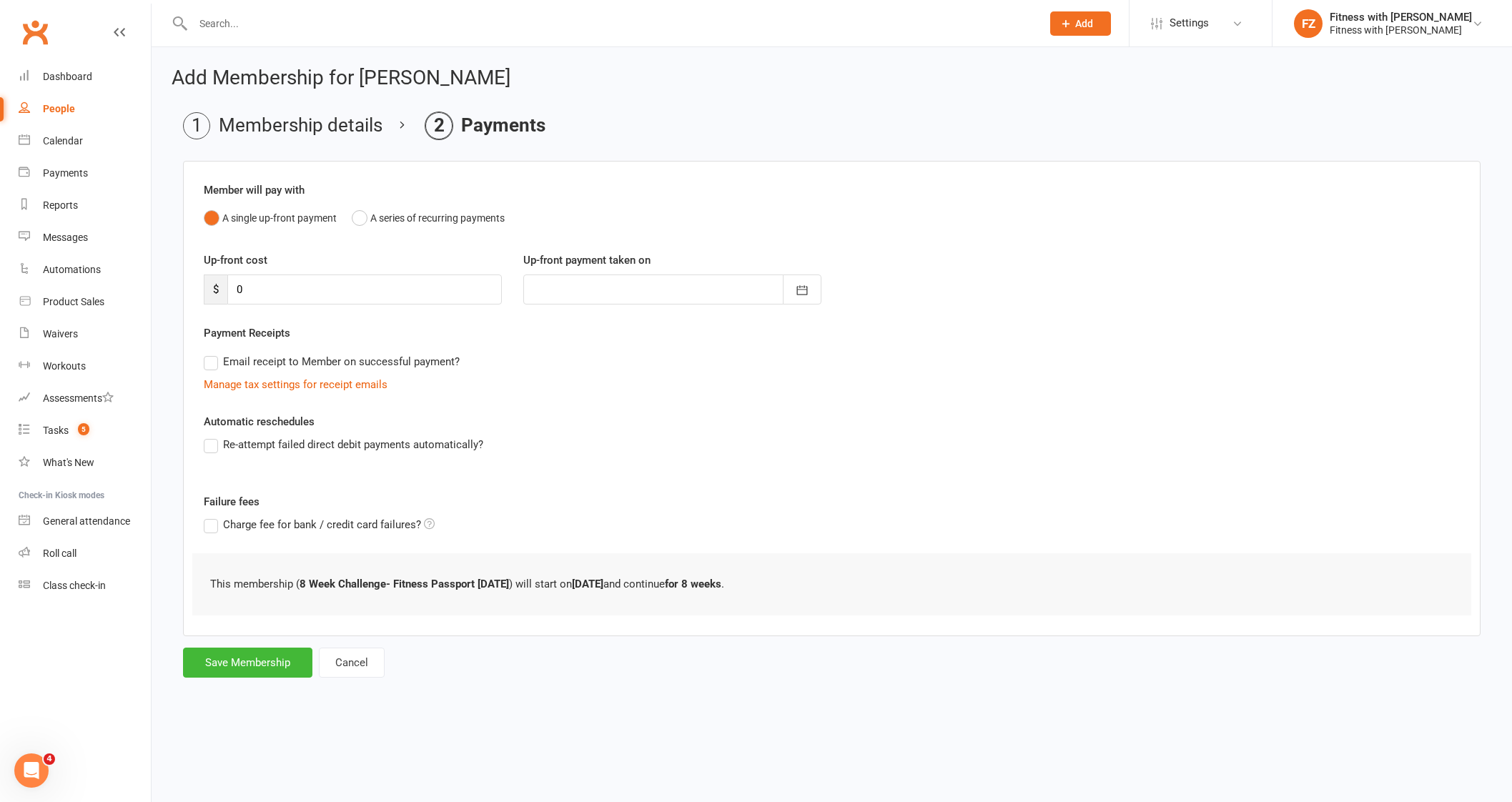
scroll to position [0, 0]
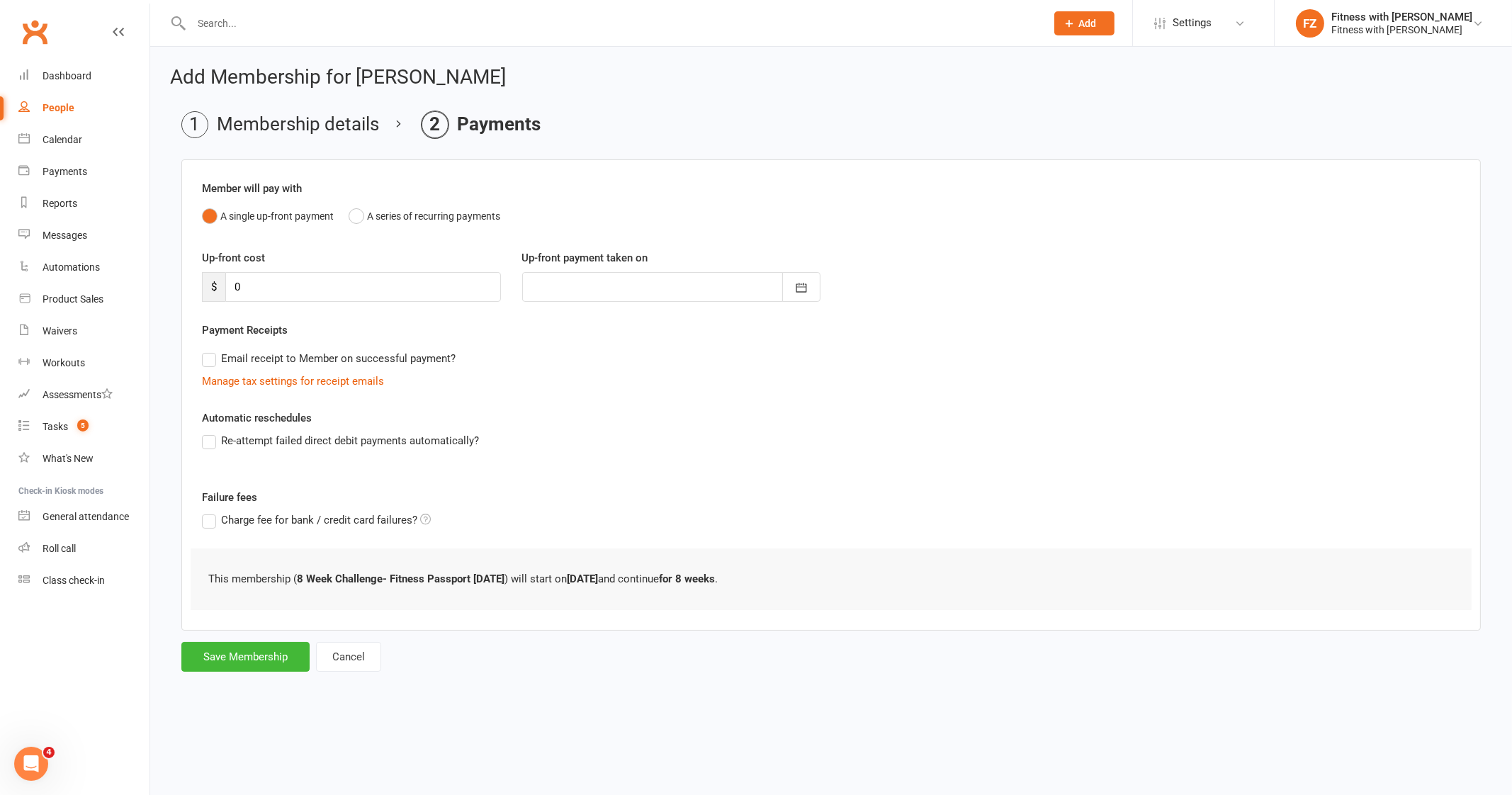
click at [275, 692] on div "Add Membership for [PERSON_NAME] Membership details Payments Member will pay wi…" at bounding box center [831, 371] width 1361 height 648
click at [290, 669] on button "Save Membership" at bounding box center [245, 656] width 129 height 30
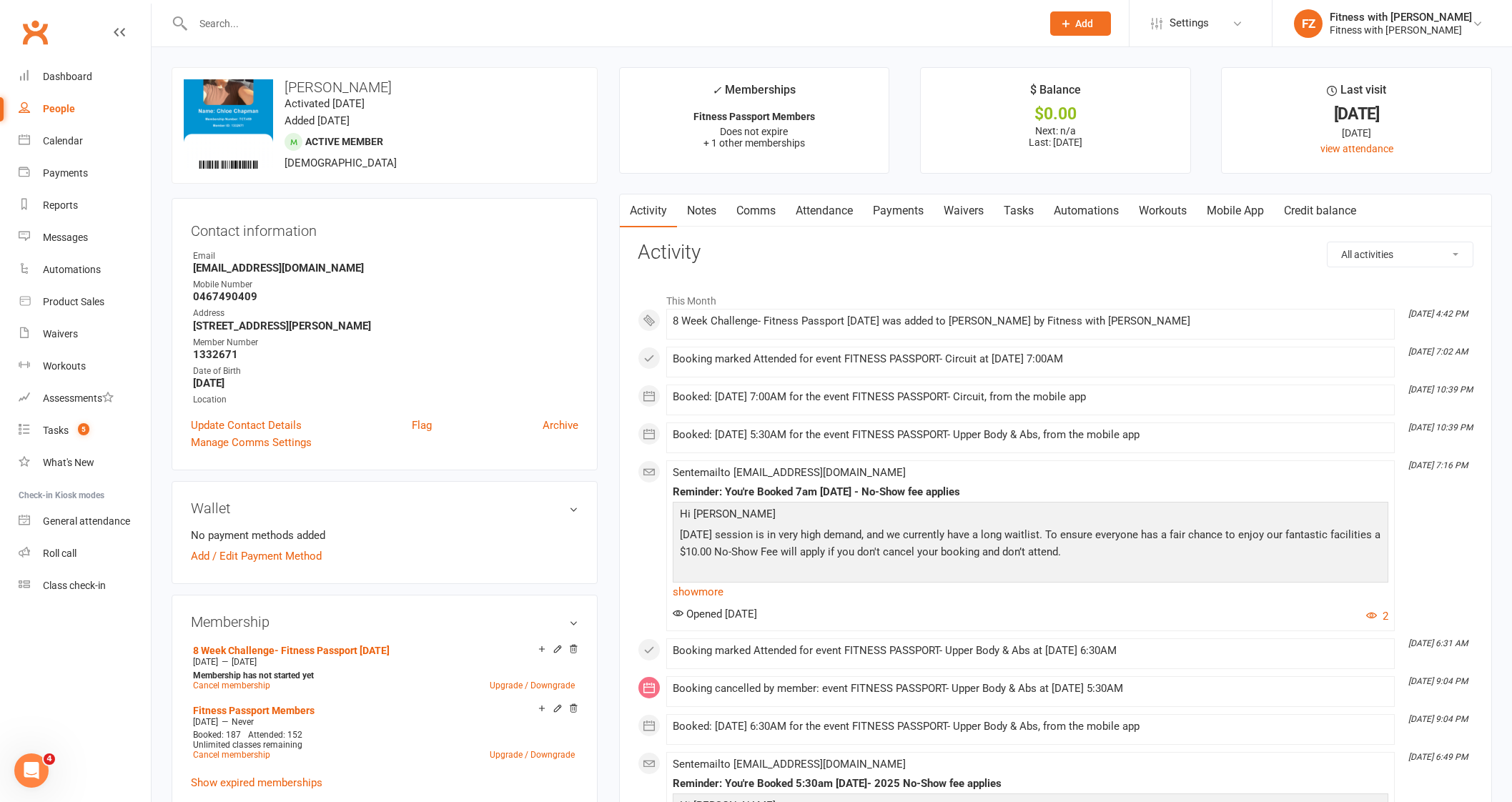
click at [266, 18] on input "text" at bounding box center [609, 23] width 843 height 20
paste input "[PERSON_NAME]"
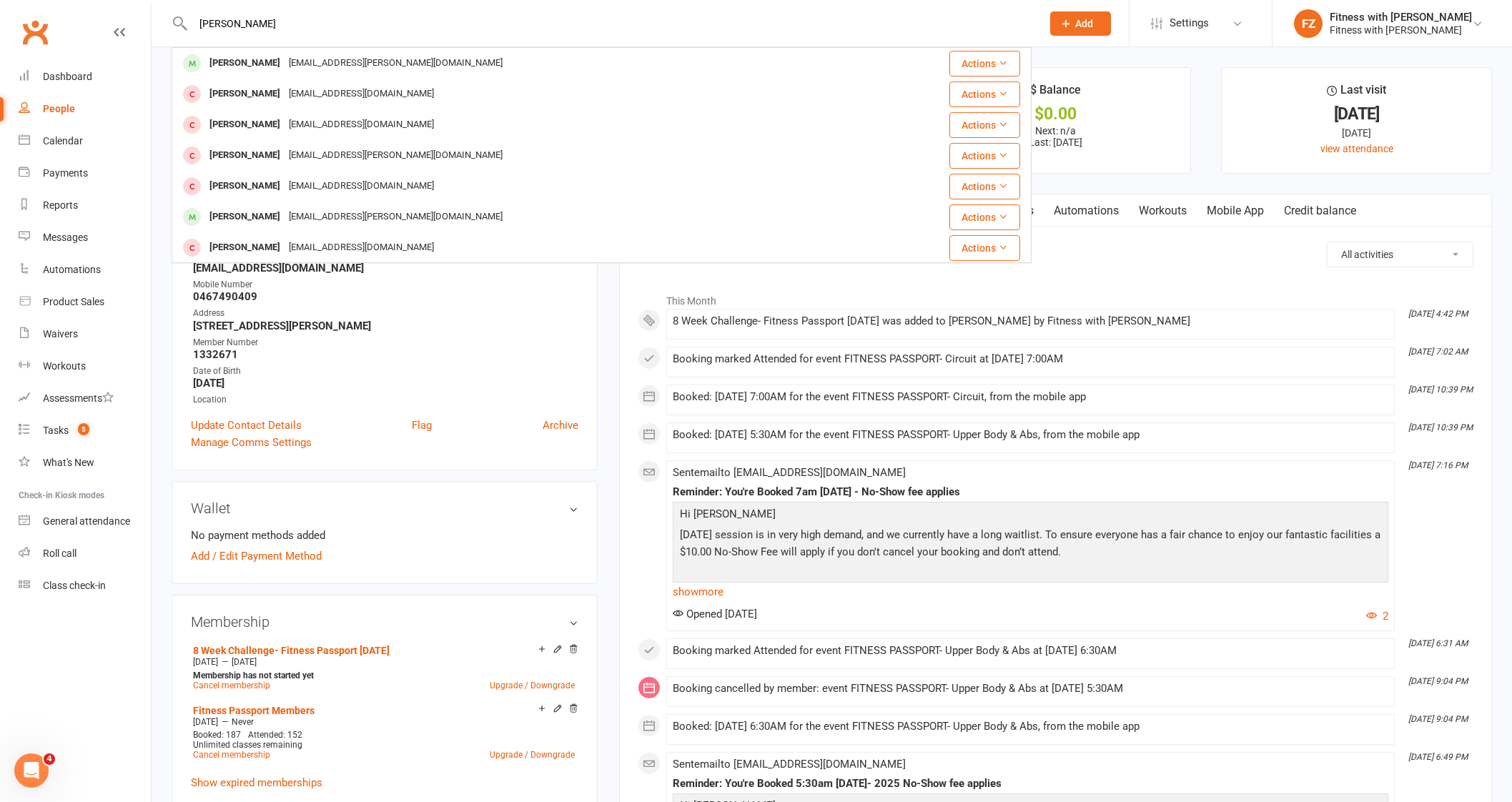
click at [285, 66] on div "[EMAIL_ADDRESS][PERSON_NAME][DOMAIN_NAME]" at bounding box center [396, 63] width 222 height 21
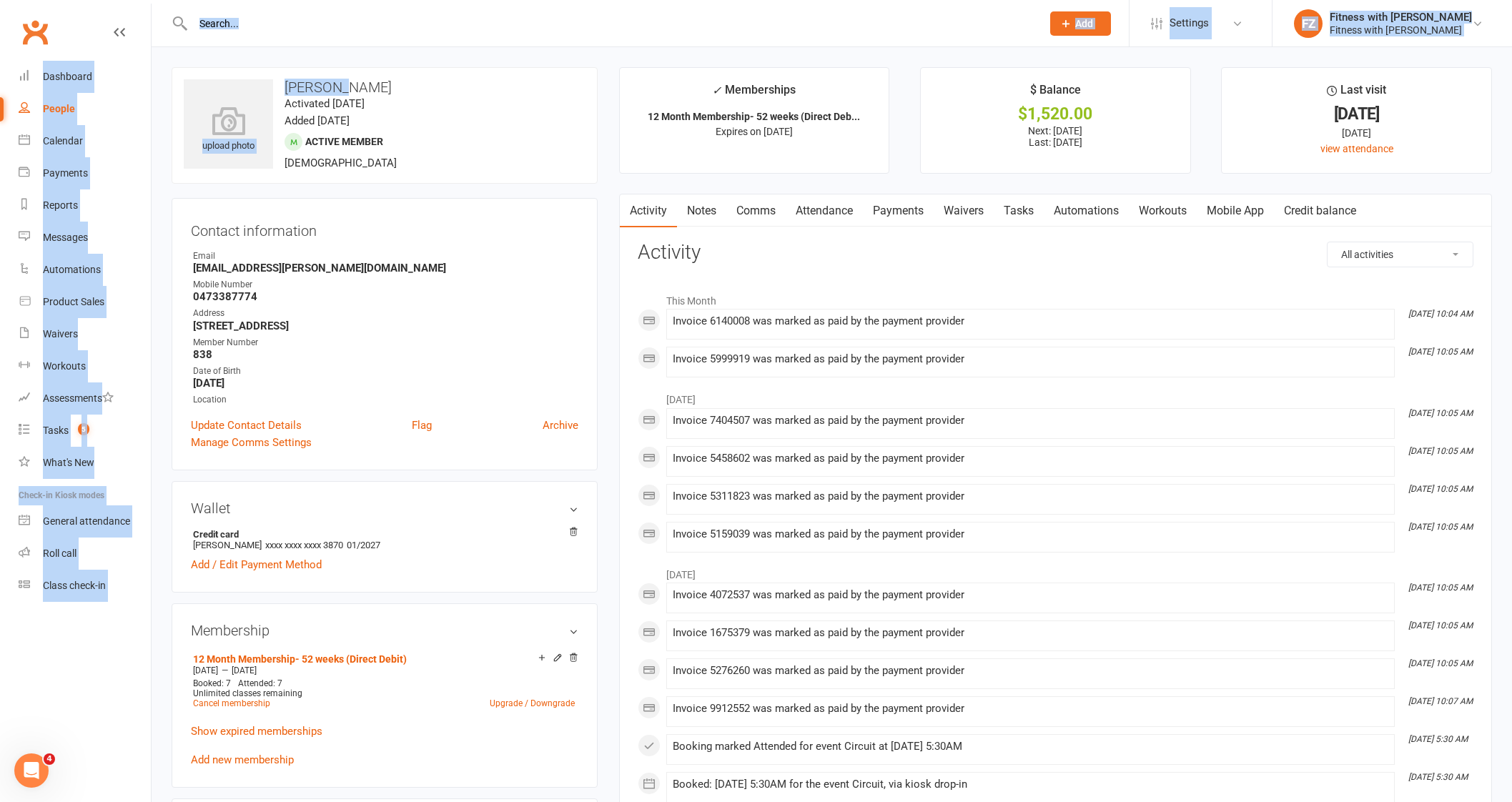
click at [268, 19] on input "text" at bounding box center [609, 23] width 843 height 20
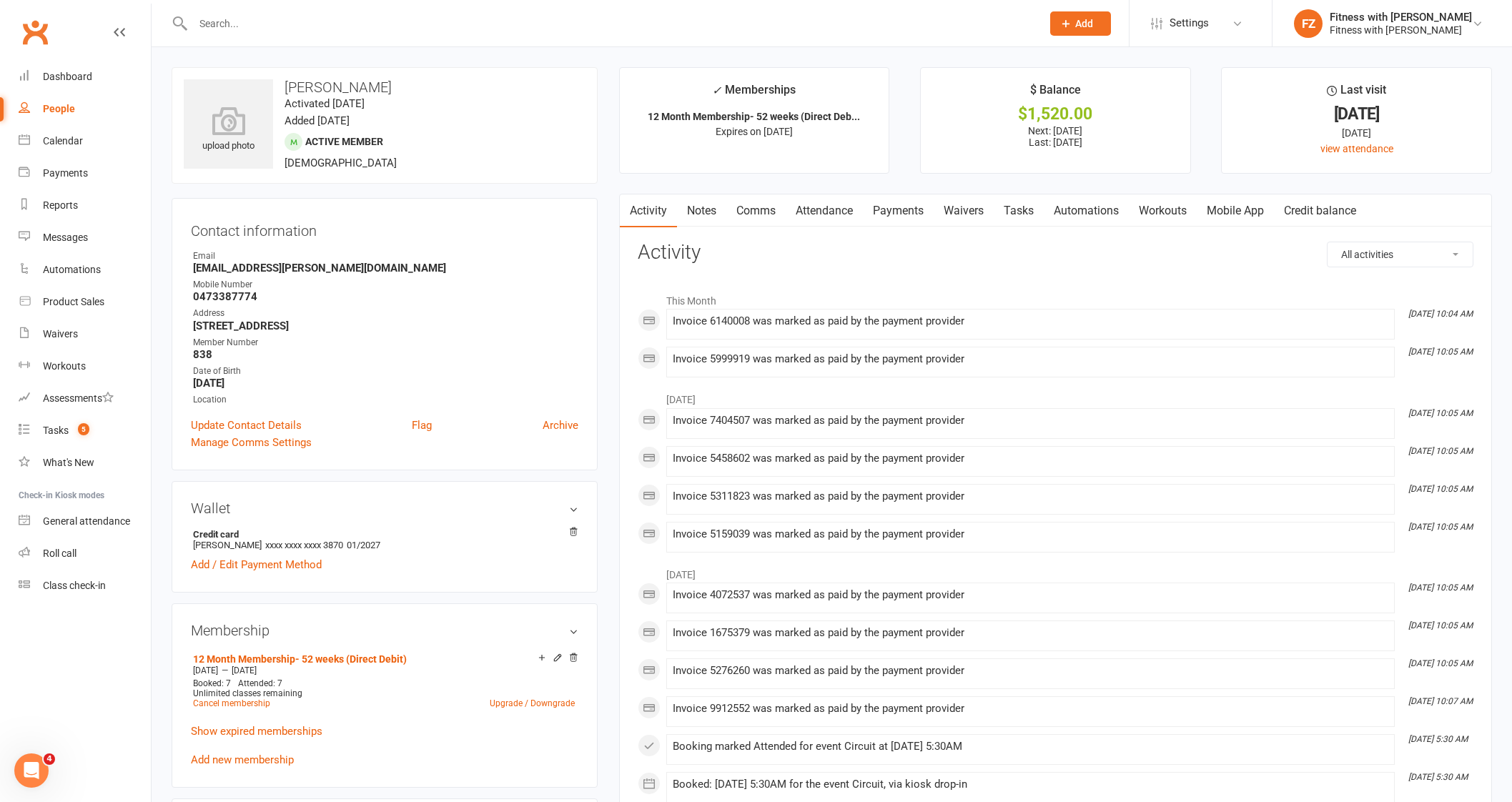
paste input "[EMAIL_ADDRESS][DOMAIN_NAME]"
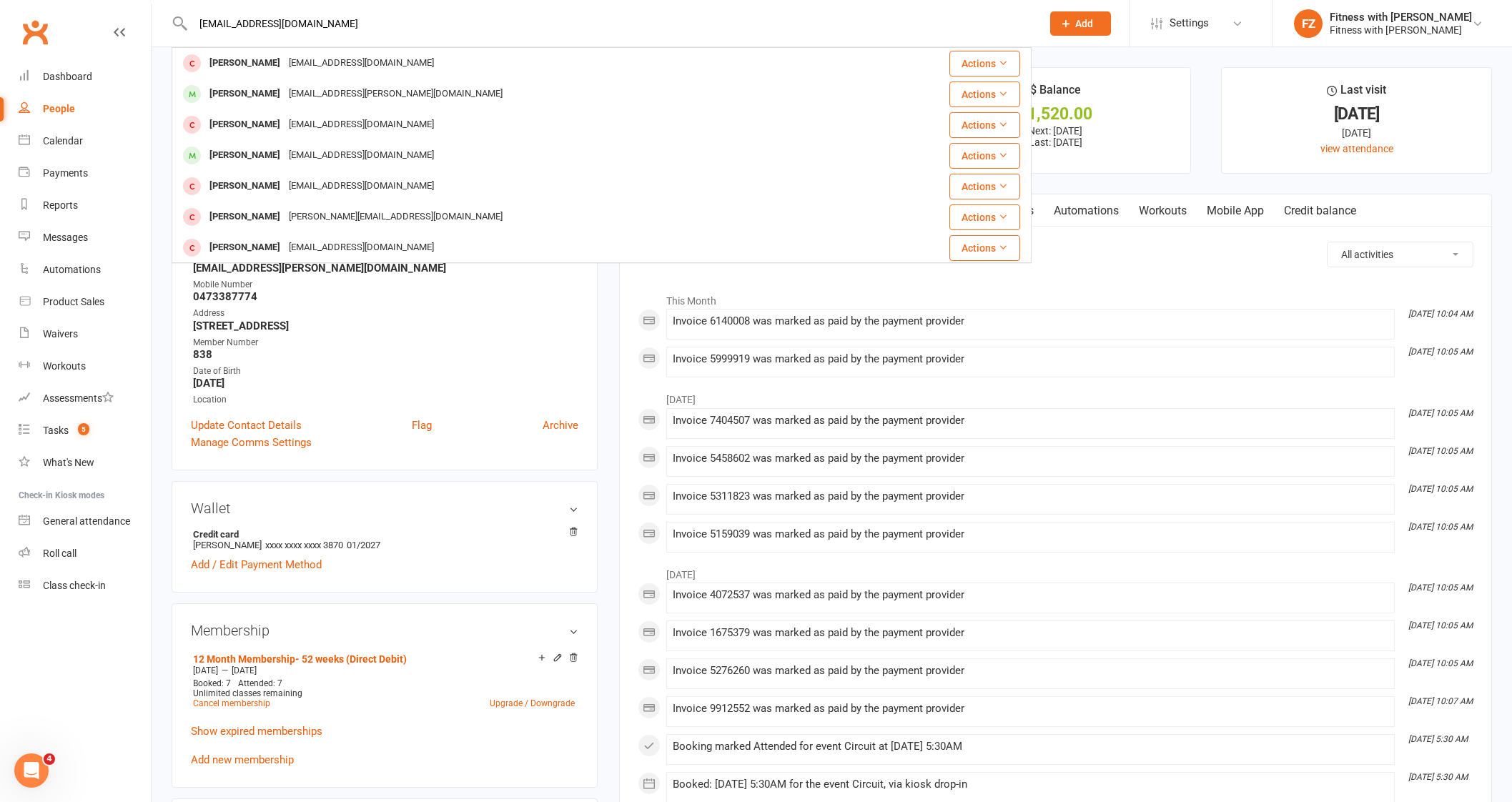
drag, startPoint x: 379, startPoint y: 16, endPoint x: 148, endPoint y: 16, distance: 231.0
click at [148, 4] on header "[EMAIL_ADDRESS][DOMAIN_NAME] [PERSON_NAME] [EMAIL_ADDRESS][DOMAIN_NAME] Actions…" at bounding box center [756, 4] width 1512 height 0
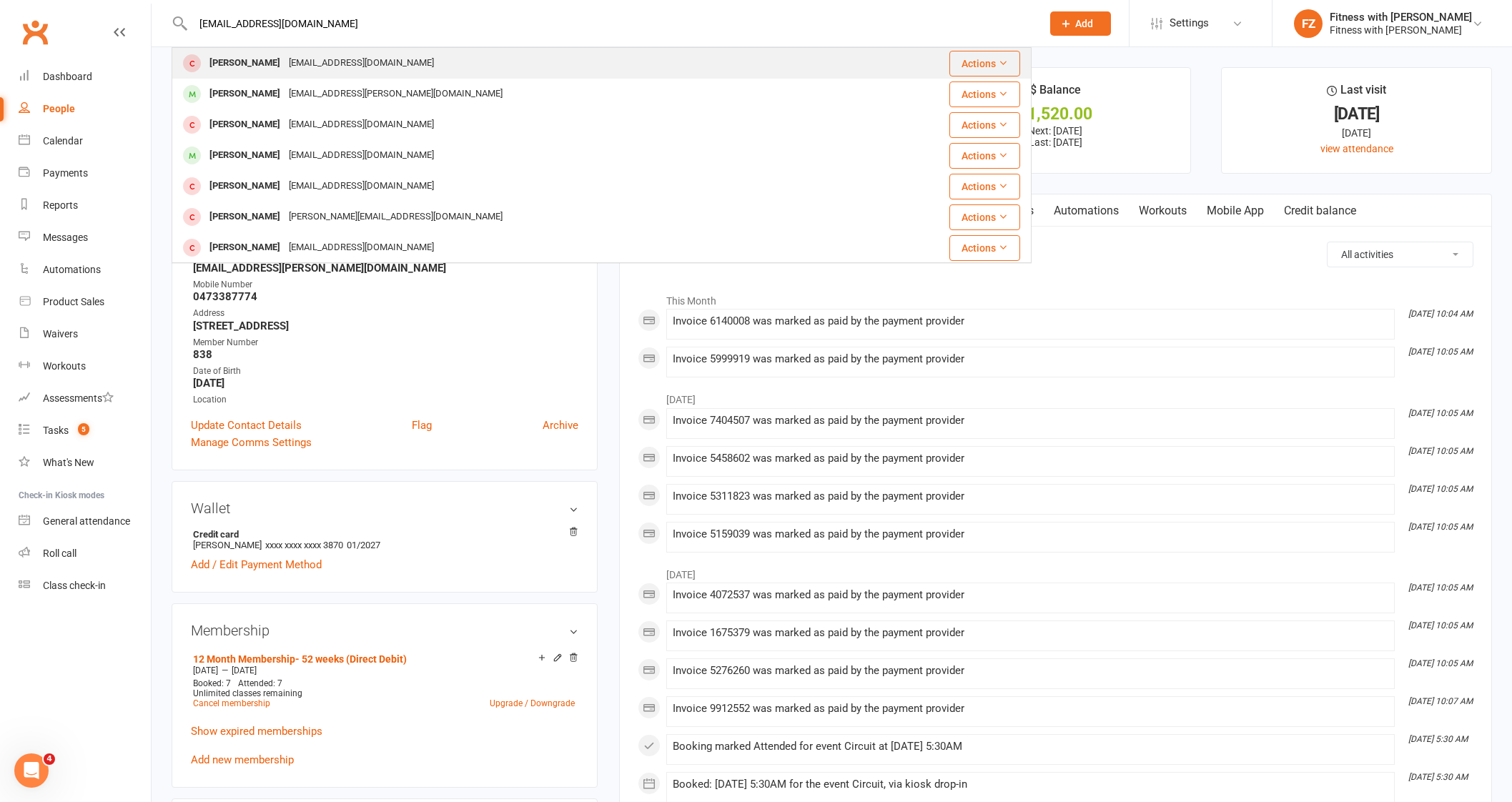
paste input "[PERSON_NAME]"
click at [279, 61] on div "[PERSON_NAME]" at bounding box center [244, 63] width 79 height 21
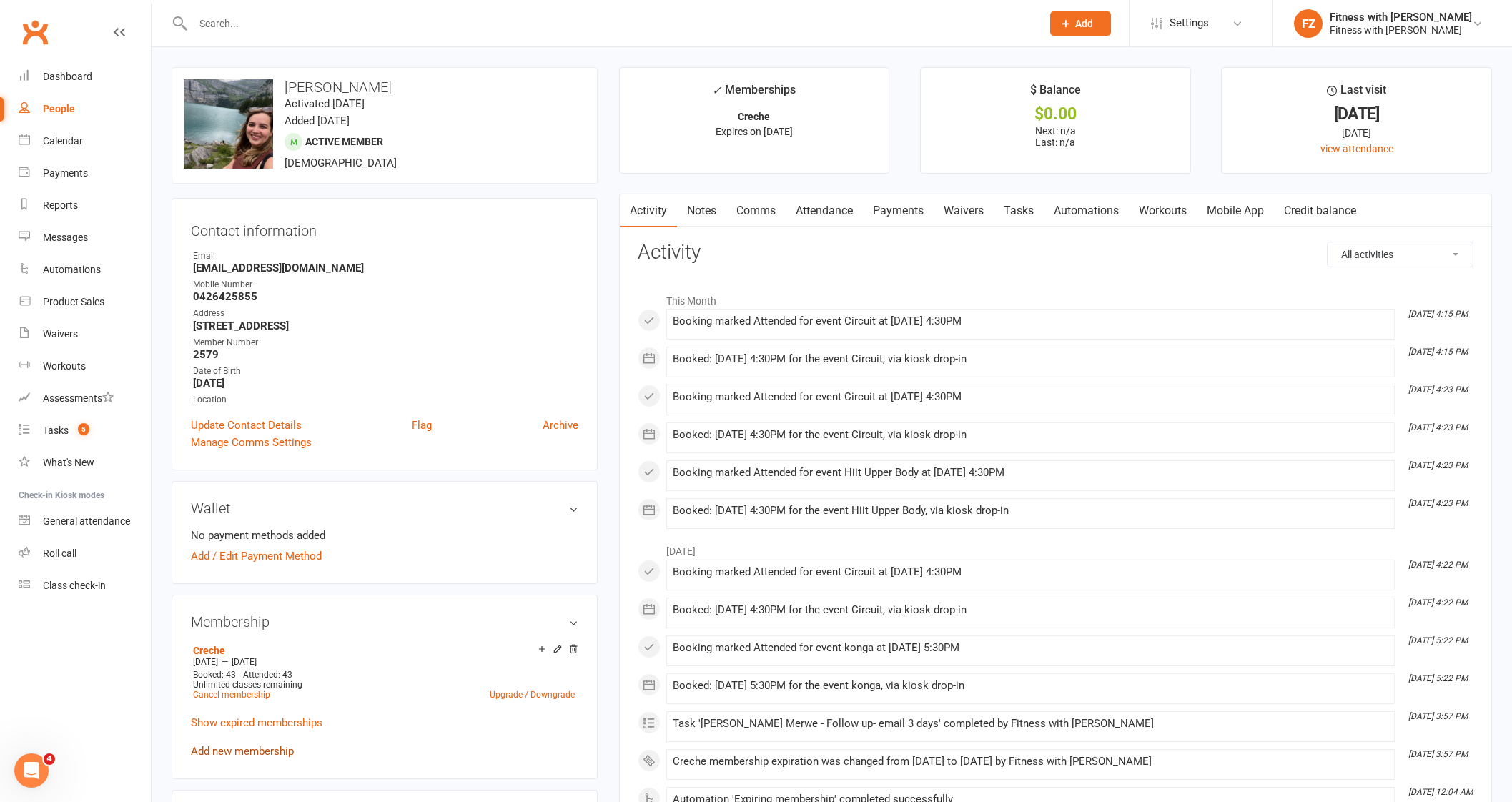
click at [278, 748] on link "Add new membership" at bounding box center [242, 751] width 103 height 13
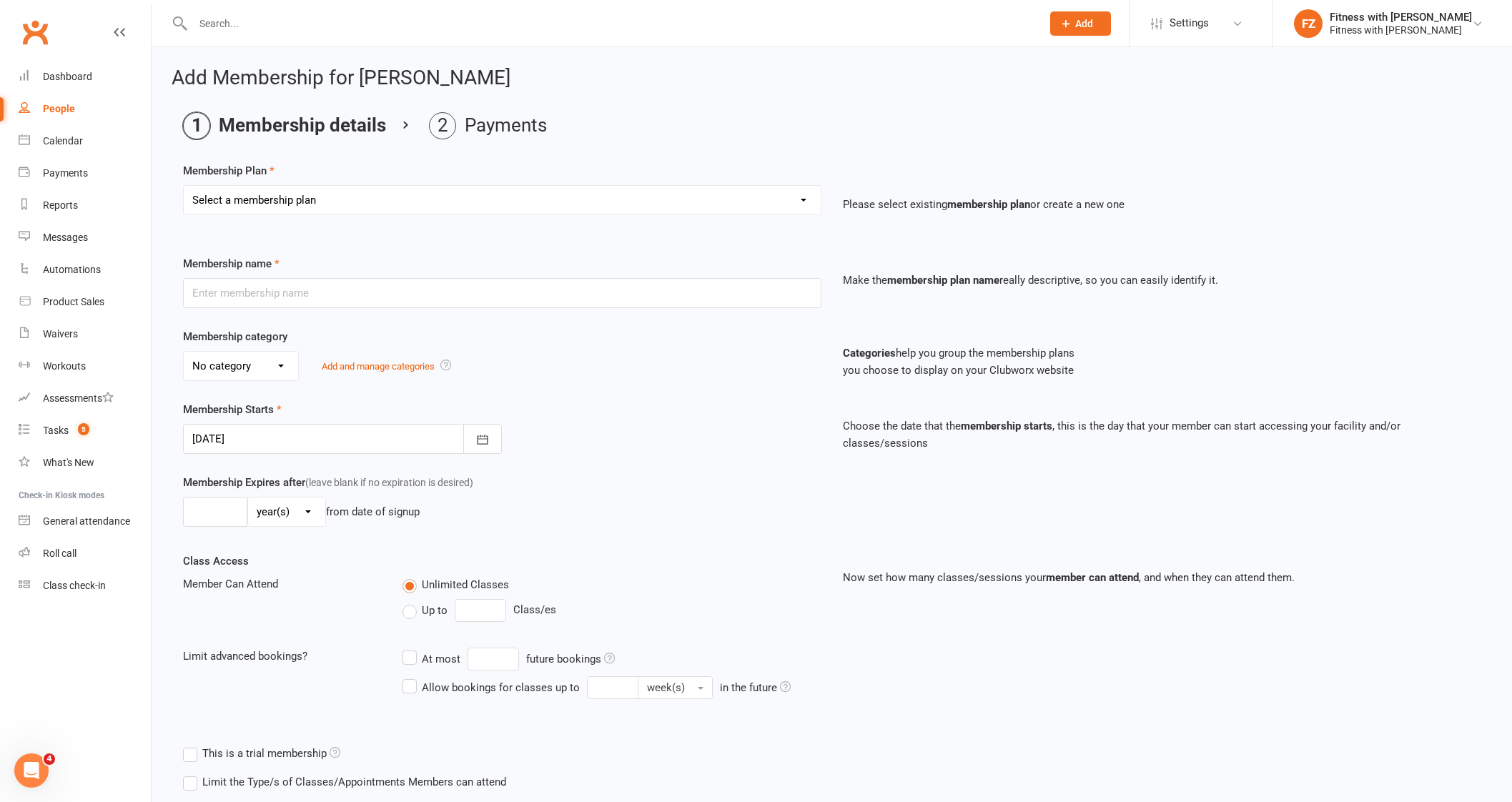
click at [336, 188] on select "Select a membership plan Create new Membership Plan Free 2 Week Trial Single Se…" at bounding box center [502, 200] width 637 height 28
click at [184, 186] on select "Select a membership plan Create new Membership Plan Free 2 Week Trial Single Se…" at bounding box center [502, 200] width 637 height 28
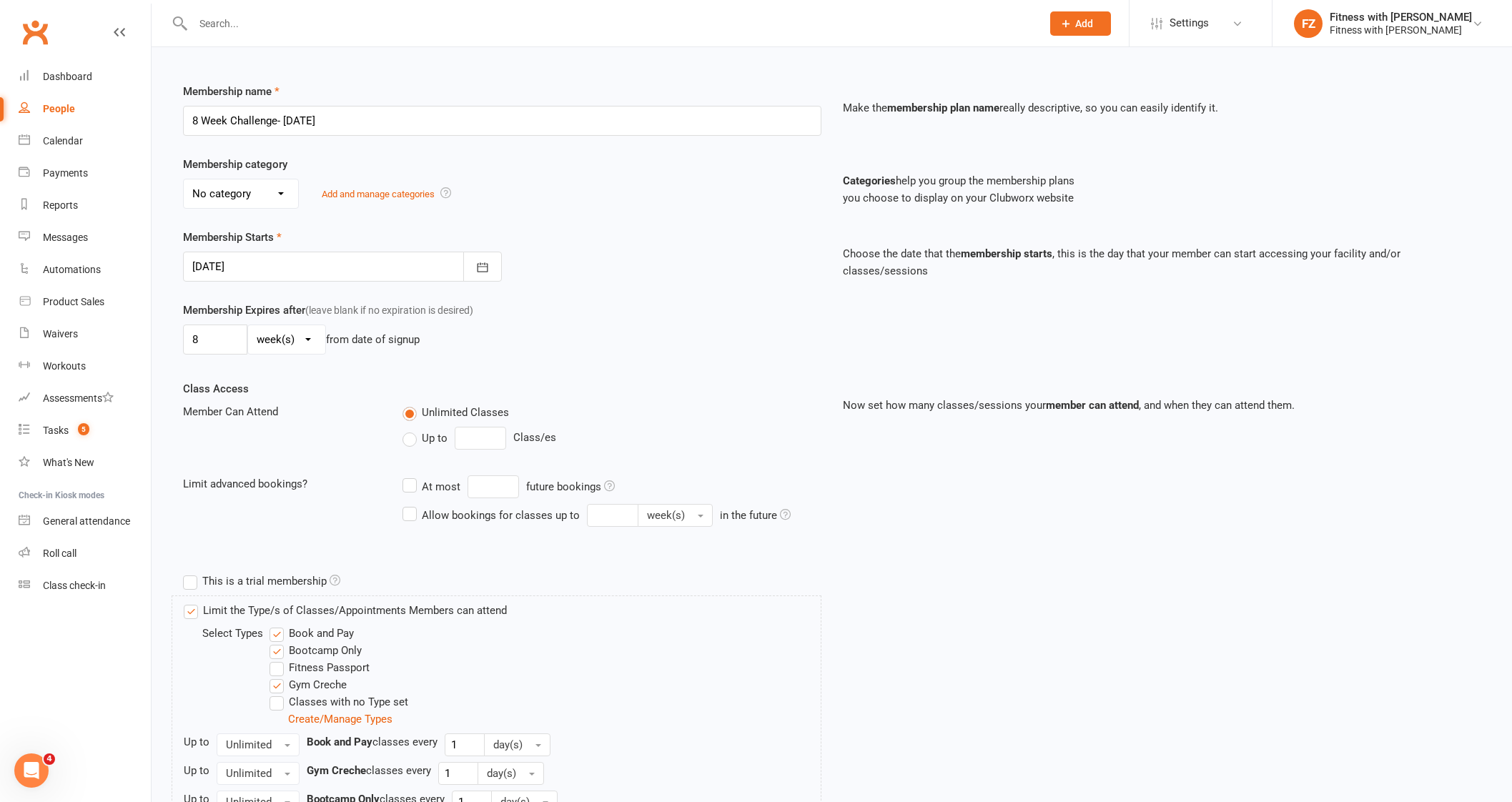
scroll to position [268, 0]
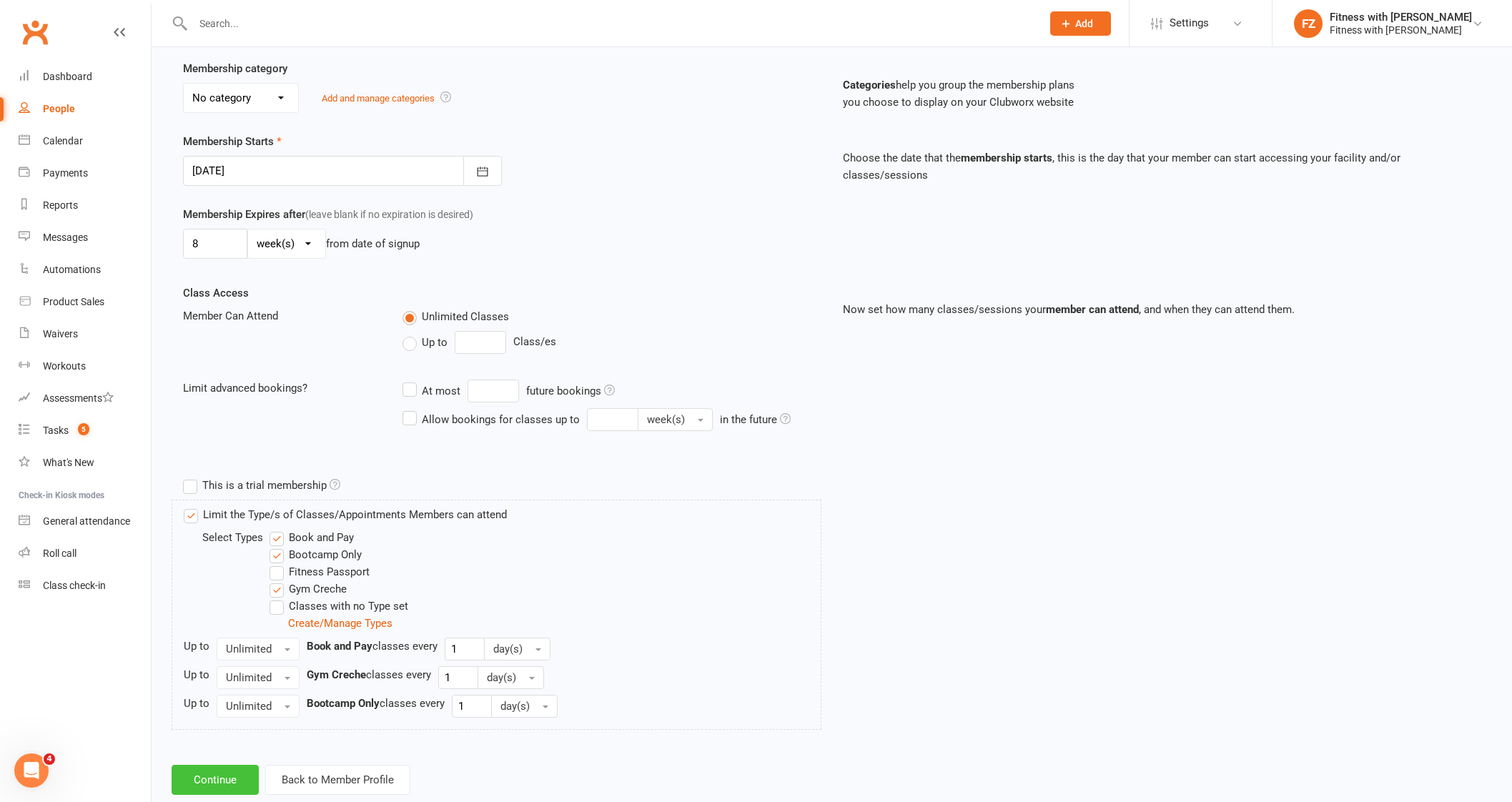
click at [196, 780] on button "Continue" at bounding box center [215, 780] width 87 height 30
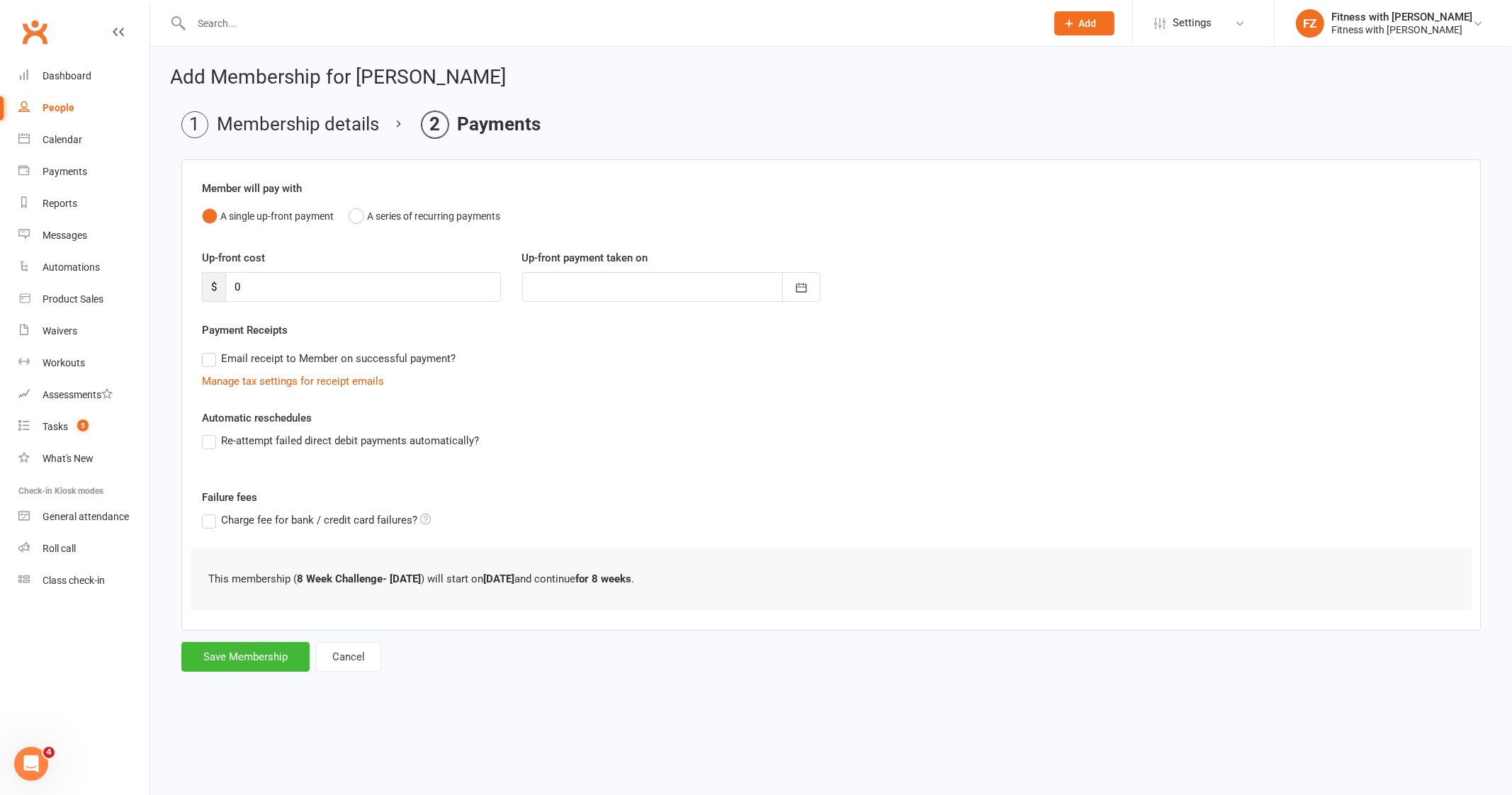
click at [212, 714] on html "Prospect Member Non-attending contact Class / event Appointment Task Membership…" at bounding box center [756, 357] width 1512 height 714
click at [238, 662] on button "Save Membership" at bounding box center [245, 656] width 129 height 30
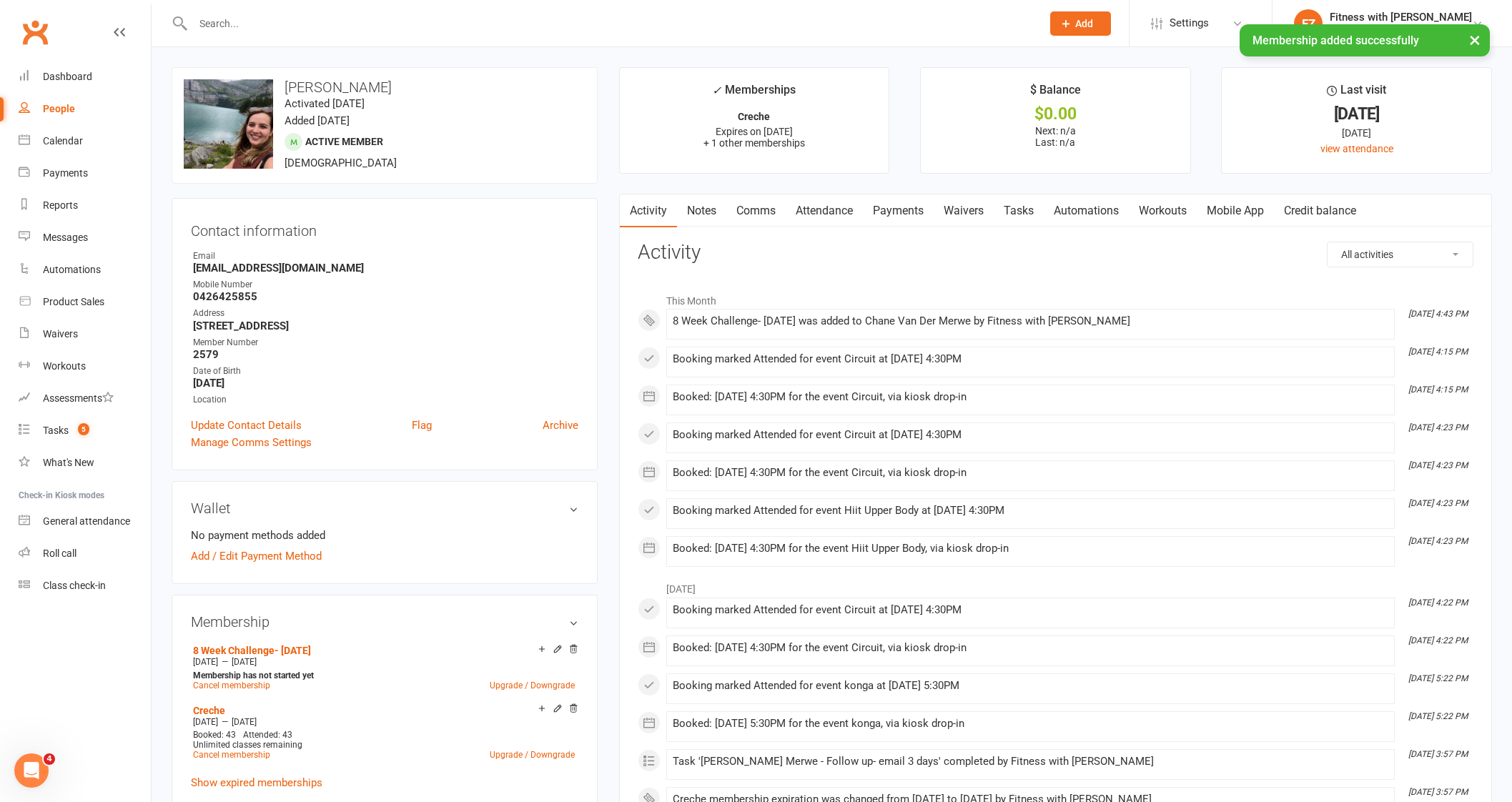
click at [308, 16] on input "text" at bounding box center [609, 23] width 843 height 20
paste input "[PERSON_NAME]"
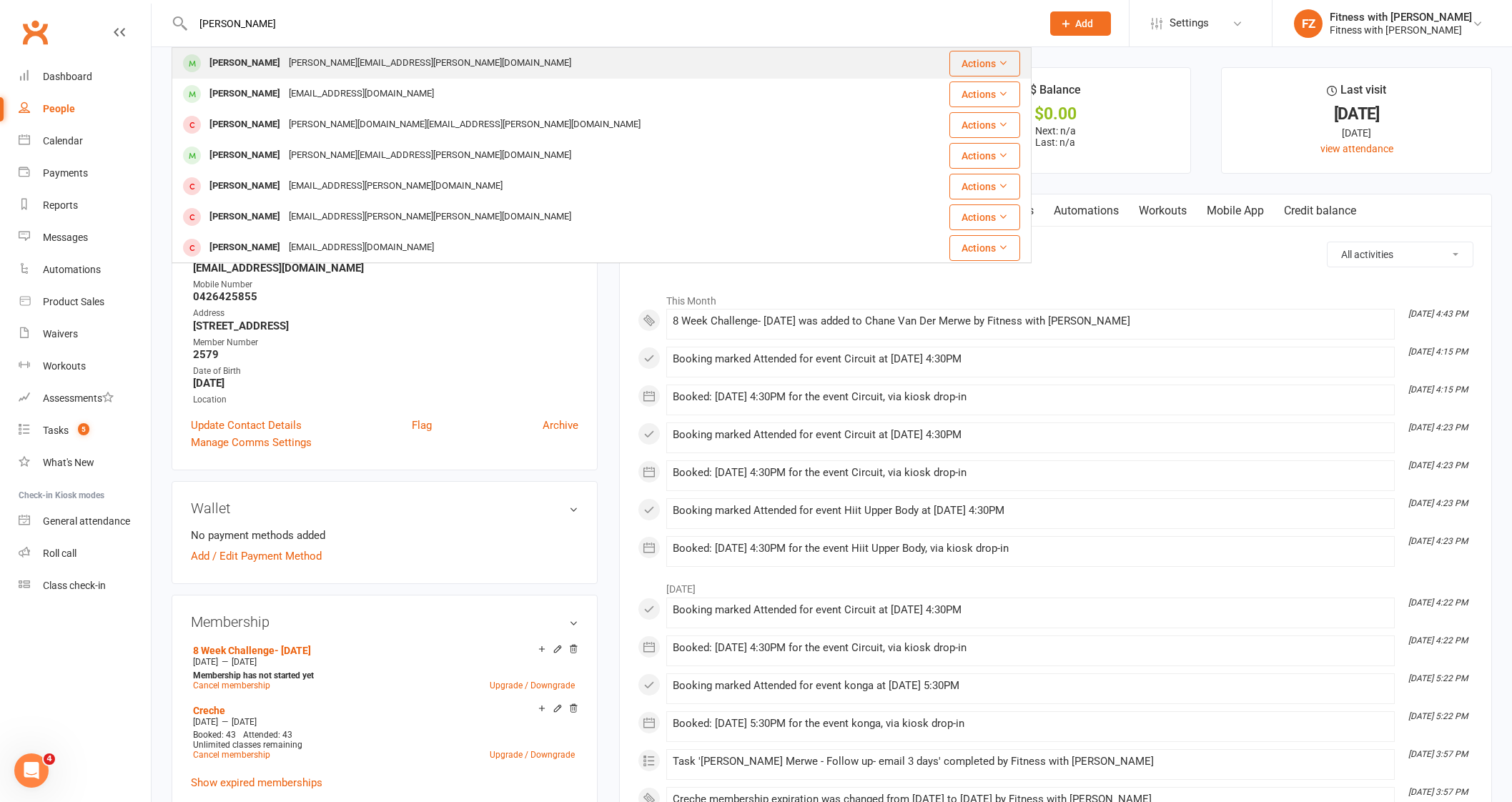
click at [332, 62] on div "[PERSON_NAME][EMAIL_ADDRESS][PERSON_NAME][DOMAIN_NAME]" at bounding box center [430, 63] width 291 height 21
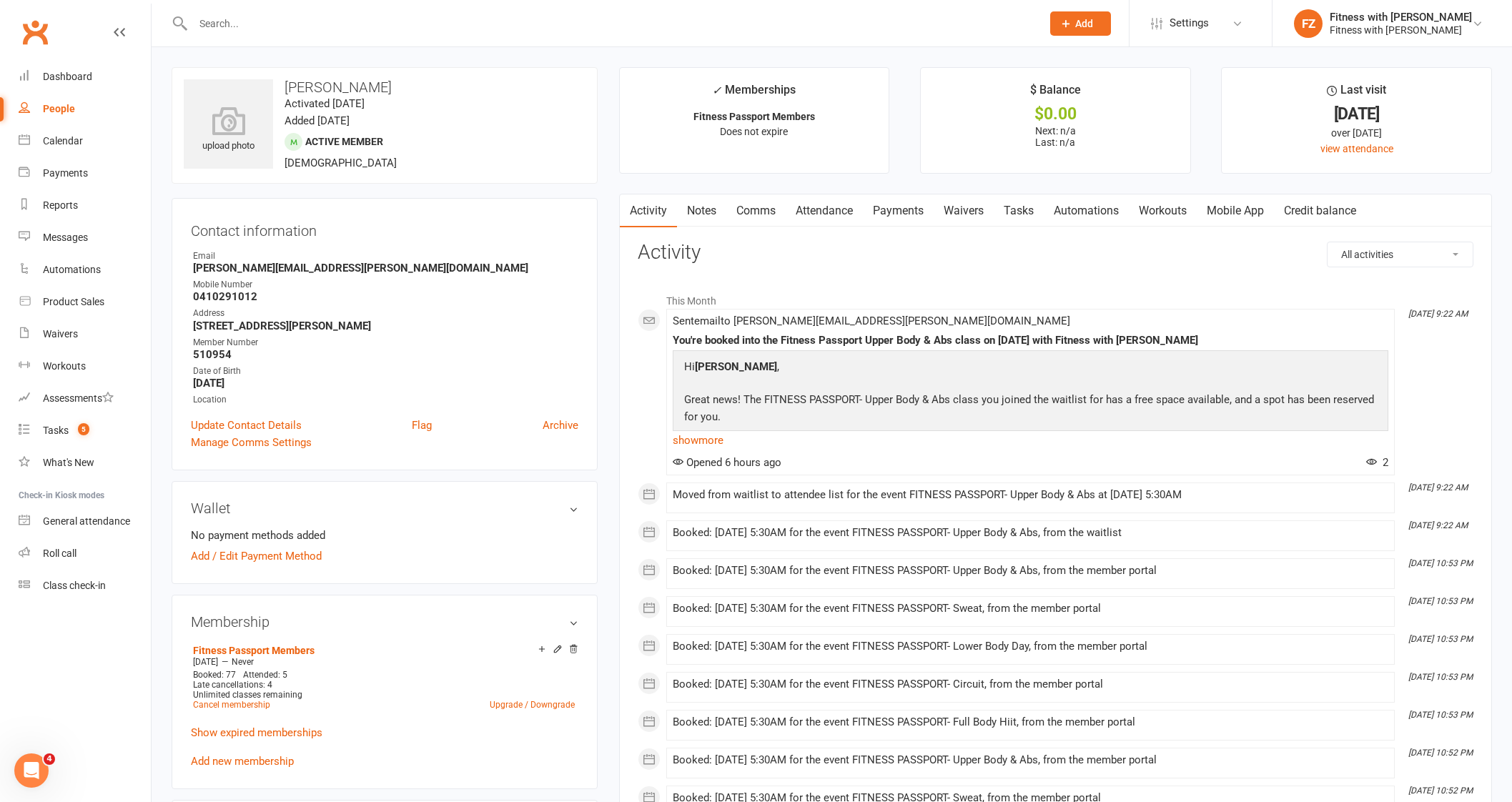
click at [203, 751] on div "Fitness Passport Members [DATE] — Never Booked: 77 Attended: 5 Late cancellatio…" at bounding box center [385, 705] width 388 height 130
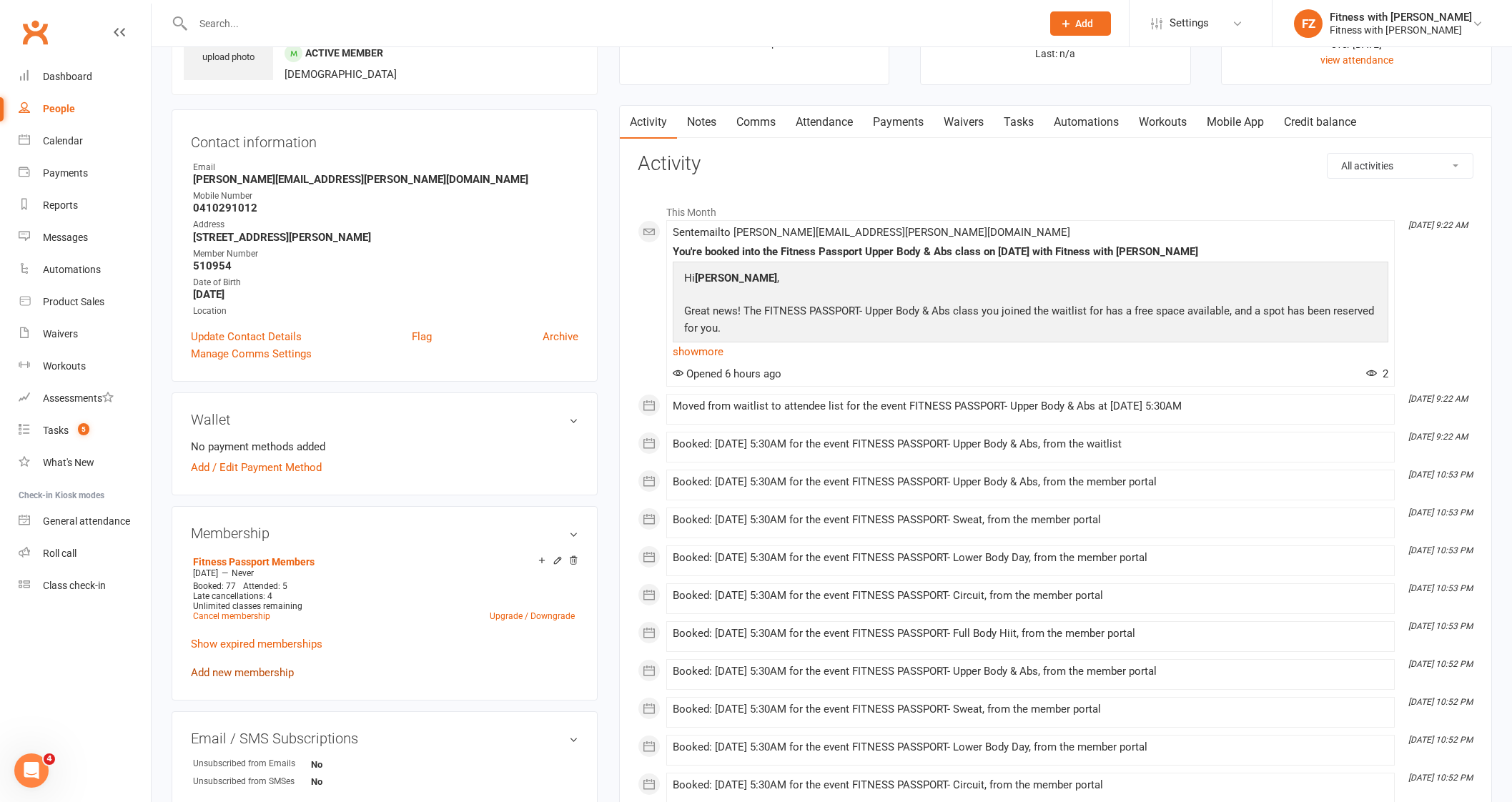
click at [261, 673] on link "Add new membership" at bounding box center [242, 672] width 103 height 13
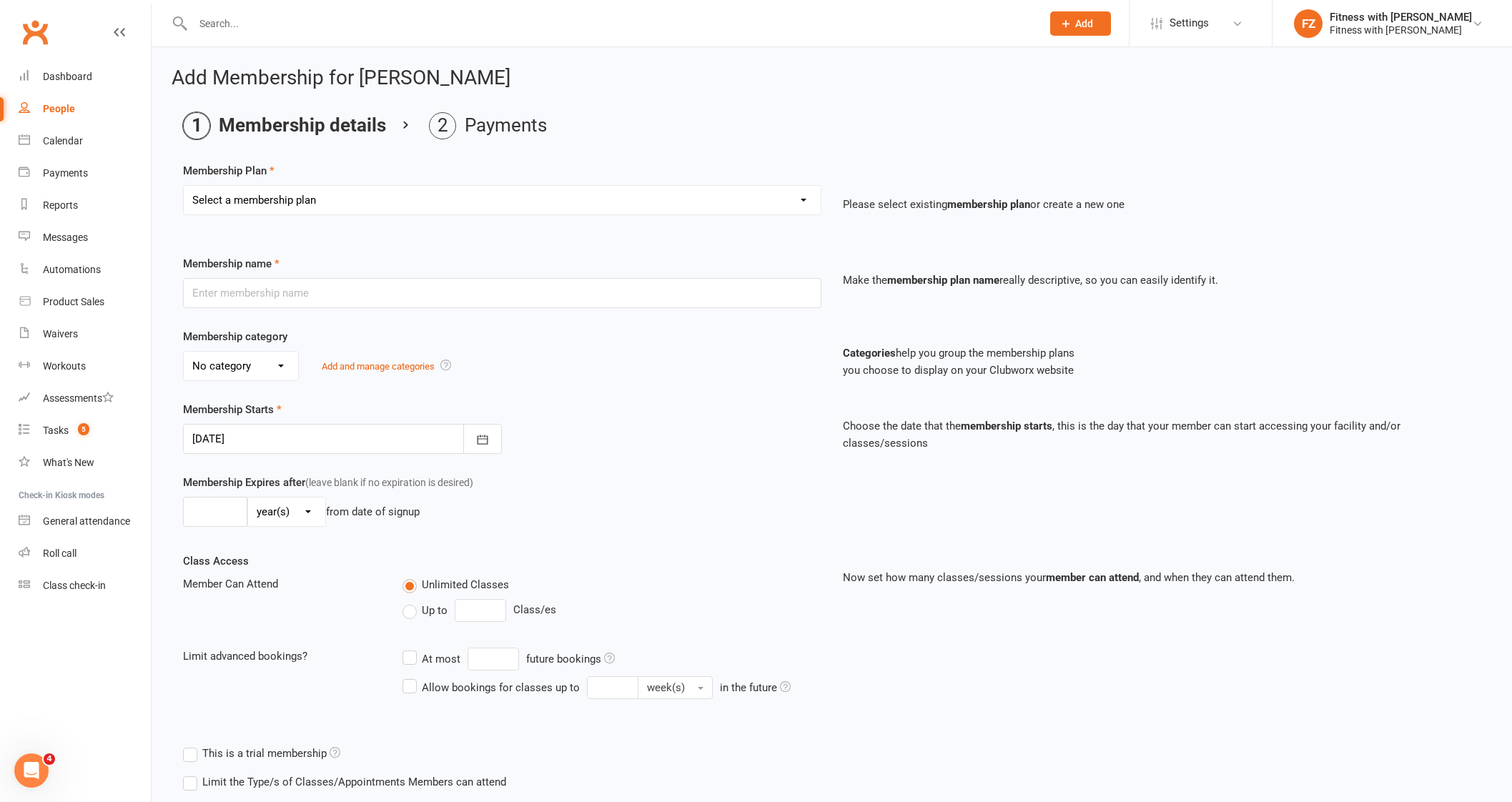
click at [300, 209] on select "Select a membership plan Create new Membership Plan Free 2 Week Trial Single Se…" at bounding box center [502, 200] width 637 height 28
click at [184, 186] on select "Select a membership plan Create new Membership Plan Free 2 Week Trial Single Se…" at bounding box center [502, 200] width 637 height 28
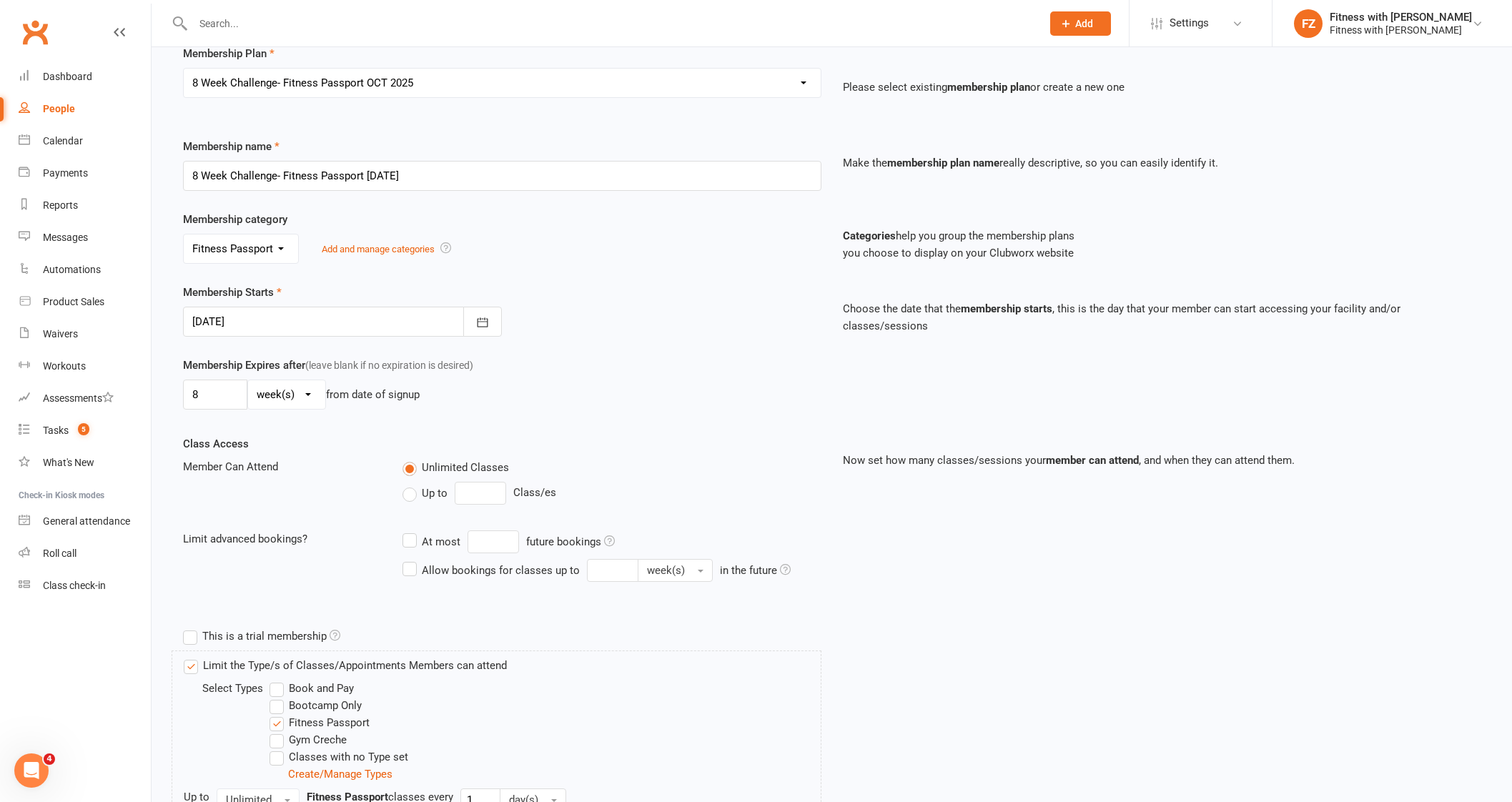
scroll to position [241, 0]
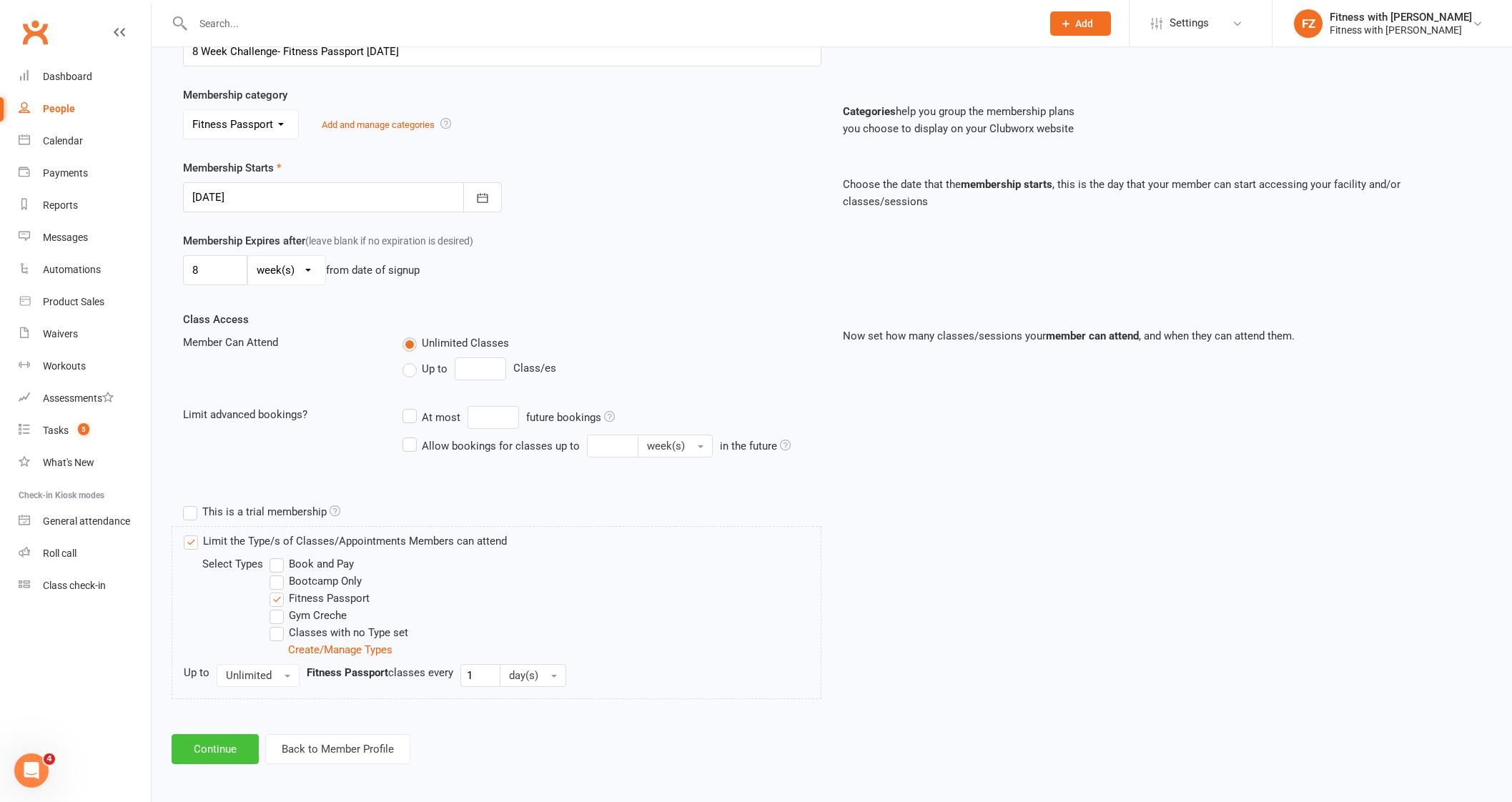
click at [233, 747] on button "Continue" at bounding box center [215, 749] width 87 height 30
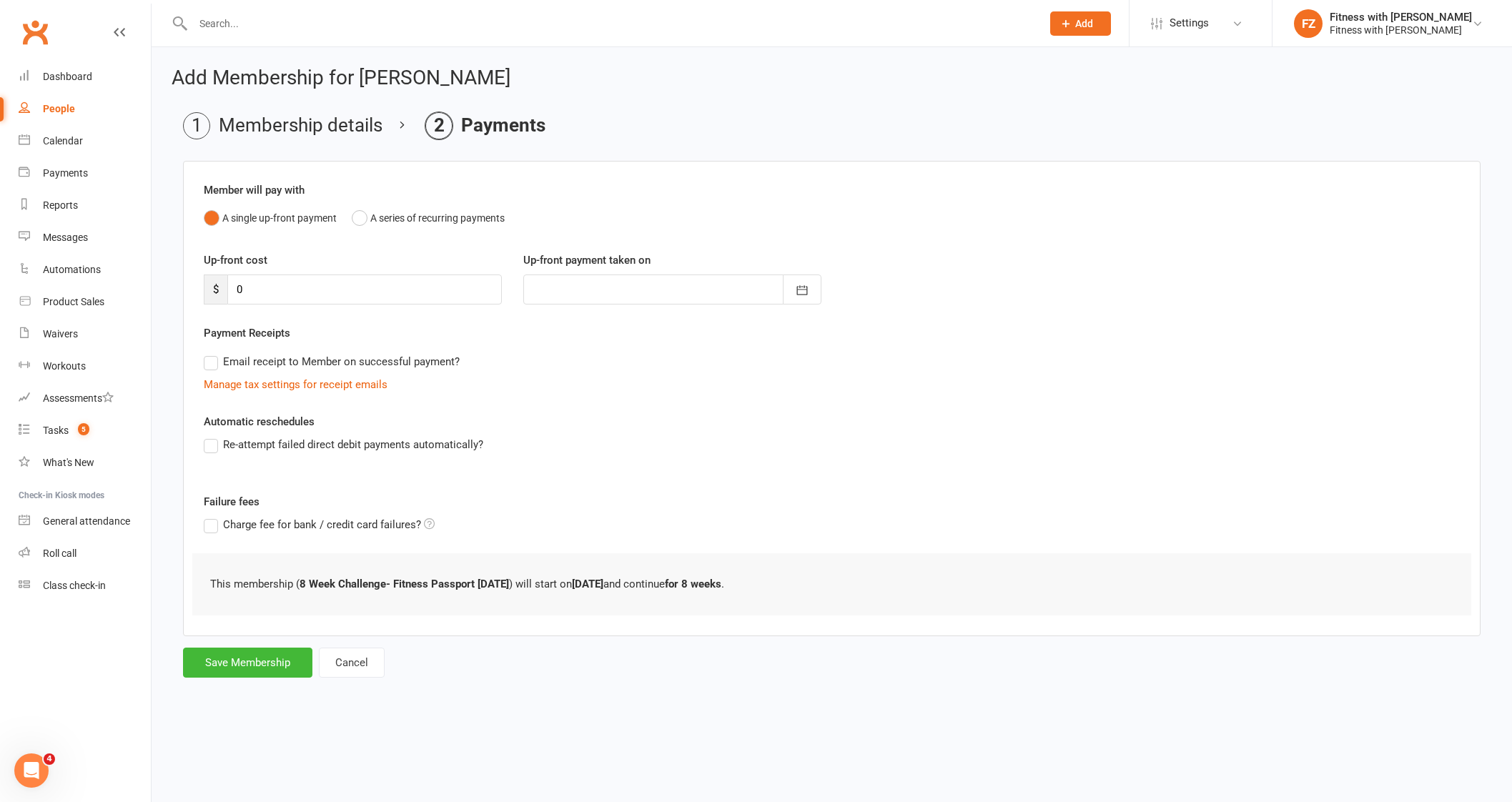
scroll to position [0, 0]
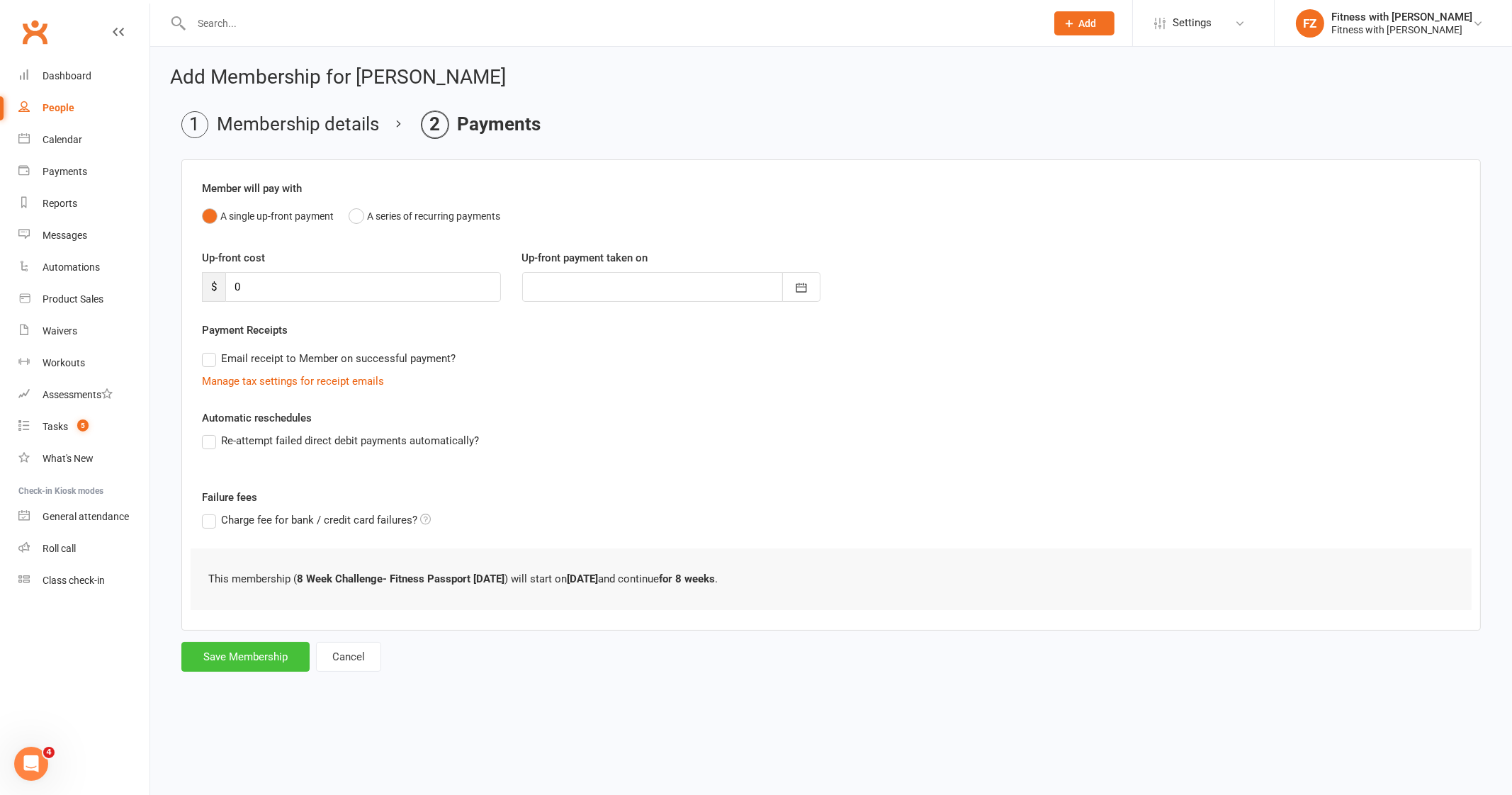
click at [258, 653] on button "Save Membership" at bounding box center [245, 656] width 129 height 30
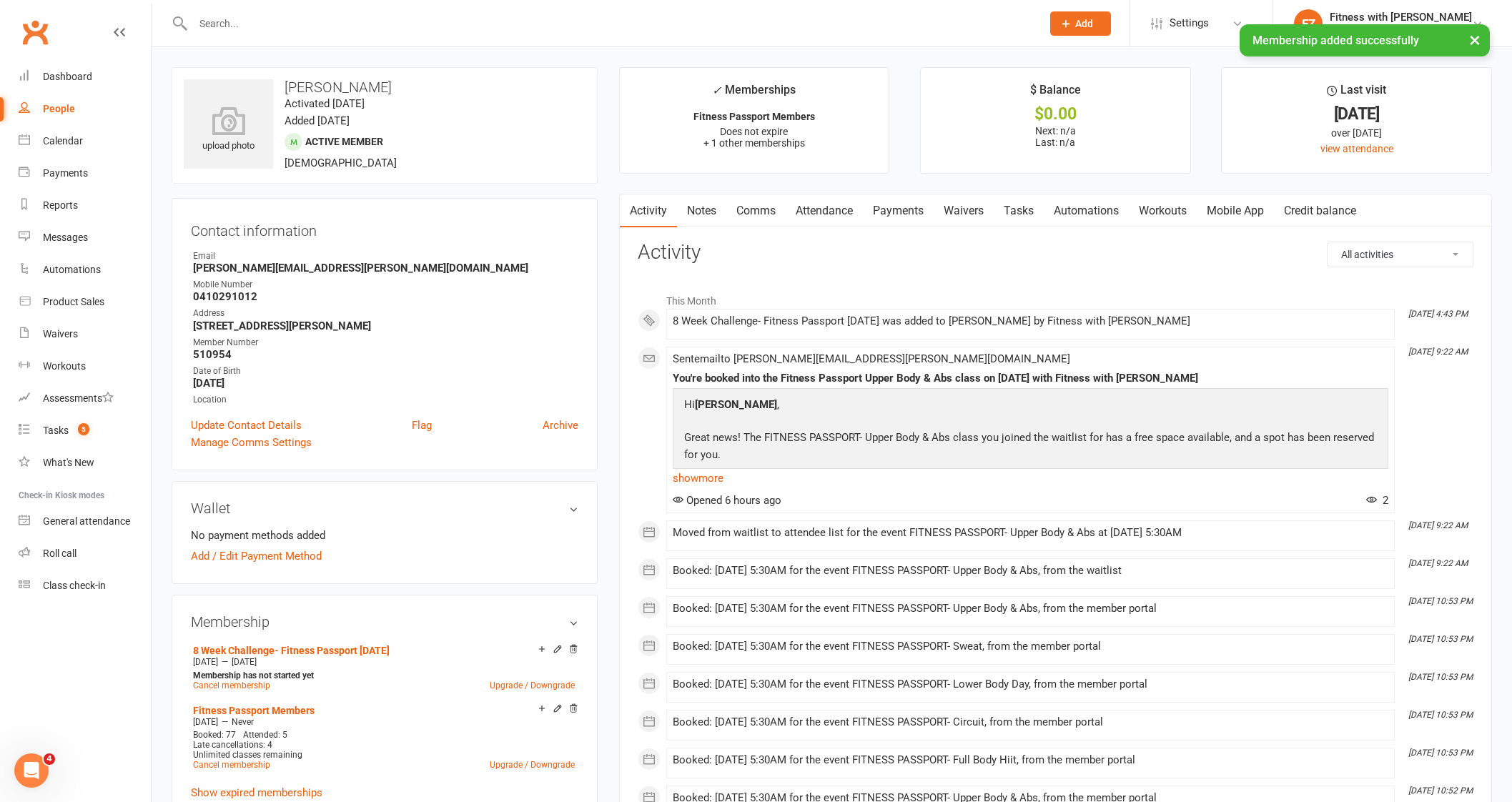
click at [282, 25] on div "× Membership added successfully" at bounding box center [746, 25] width 1493 height 0
paste input "[PERSON_NAME]"
click at [280, 21] on input "text" at bounding box center [609, 23] width 843 height 20
click at [280, 21] on input "[PERSON_NAME]" at bounding box center [609, 23] width 843 height 20
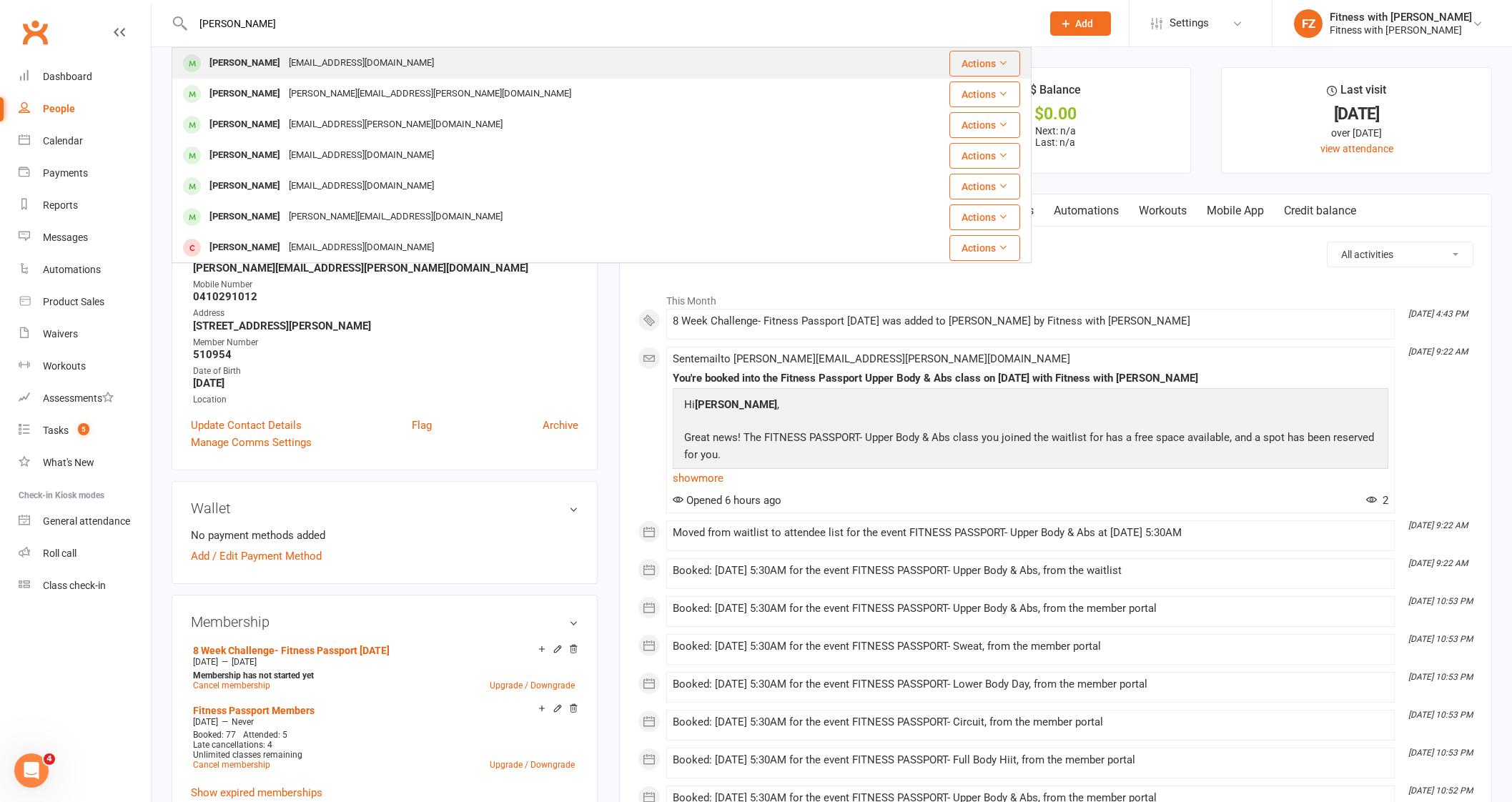
click at [286, 69] on div "[EMAIL_ADDRESS][DOMAIN_NAME]" at bounding box center [362, 63] width 153 height 21
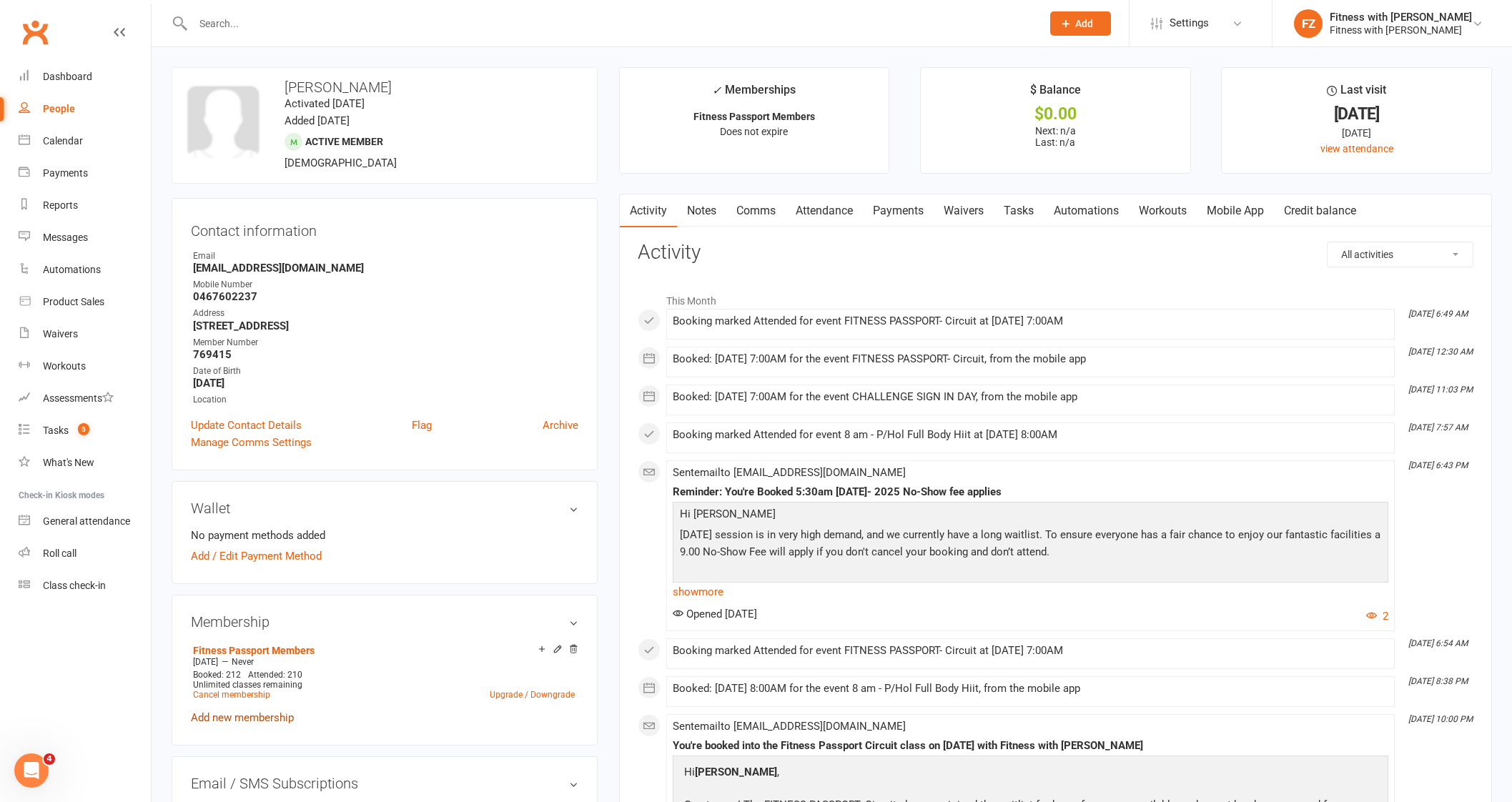
click at [227, 713] on link "Add new membership" at bounding box center [242, 717] width 103 height 13
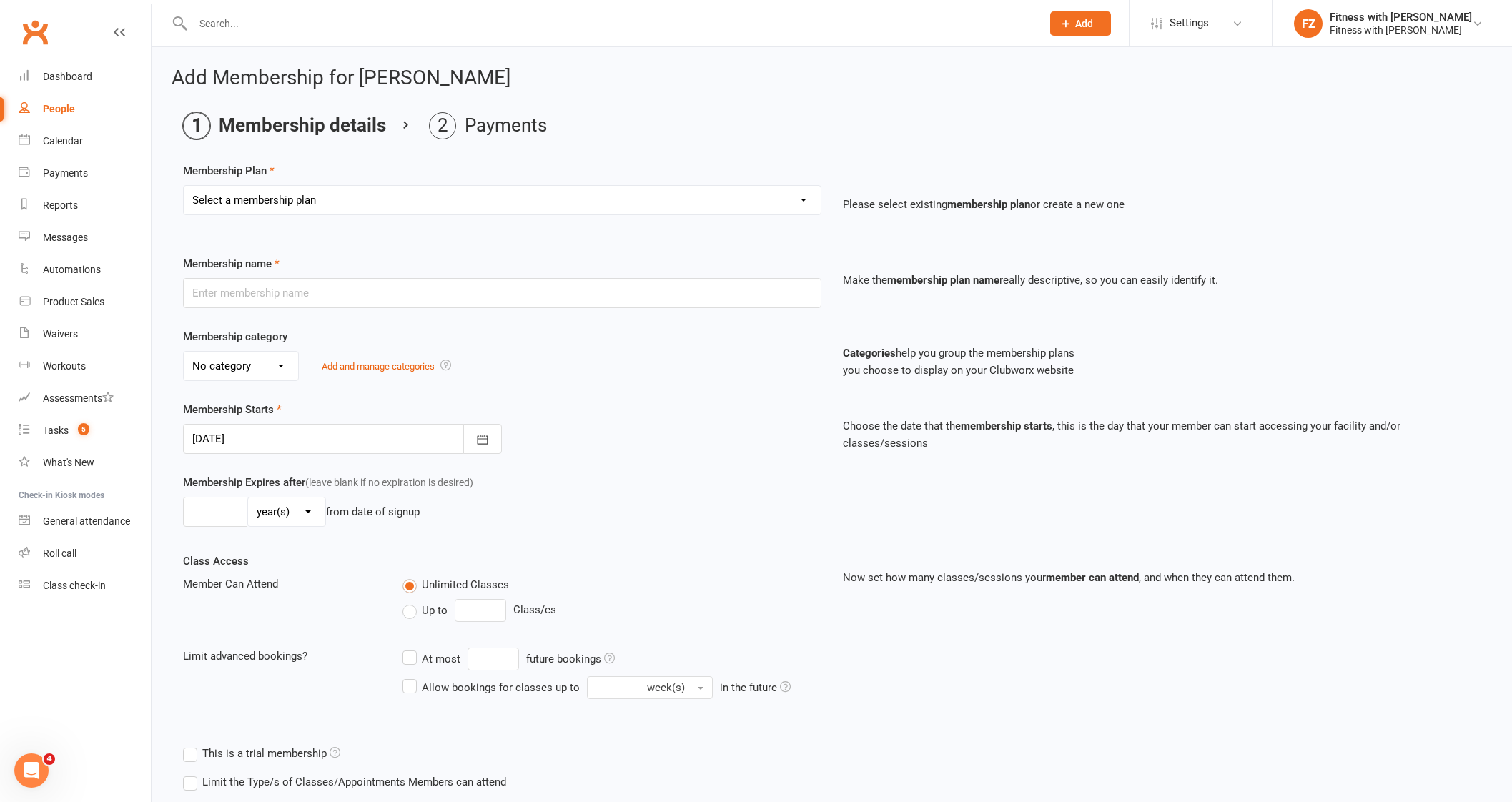
click at [306, 204] on select "Select a membership plan Create new Membership Plan Free 2 Week Trial Single Se…" at bounding box center [502, 200] width 637 height 28
click at [184, 186] on select "Select a membership plan Create new Membership Plan Free 2 Week Trial Single Se…" at bounding box center [502, 200] width 637 height 28
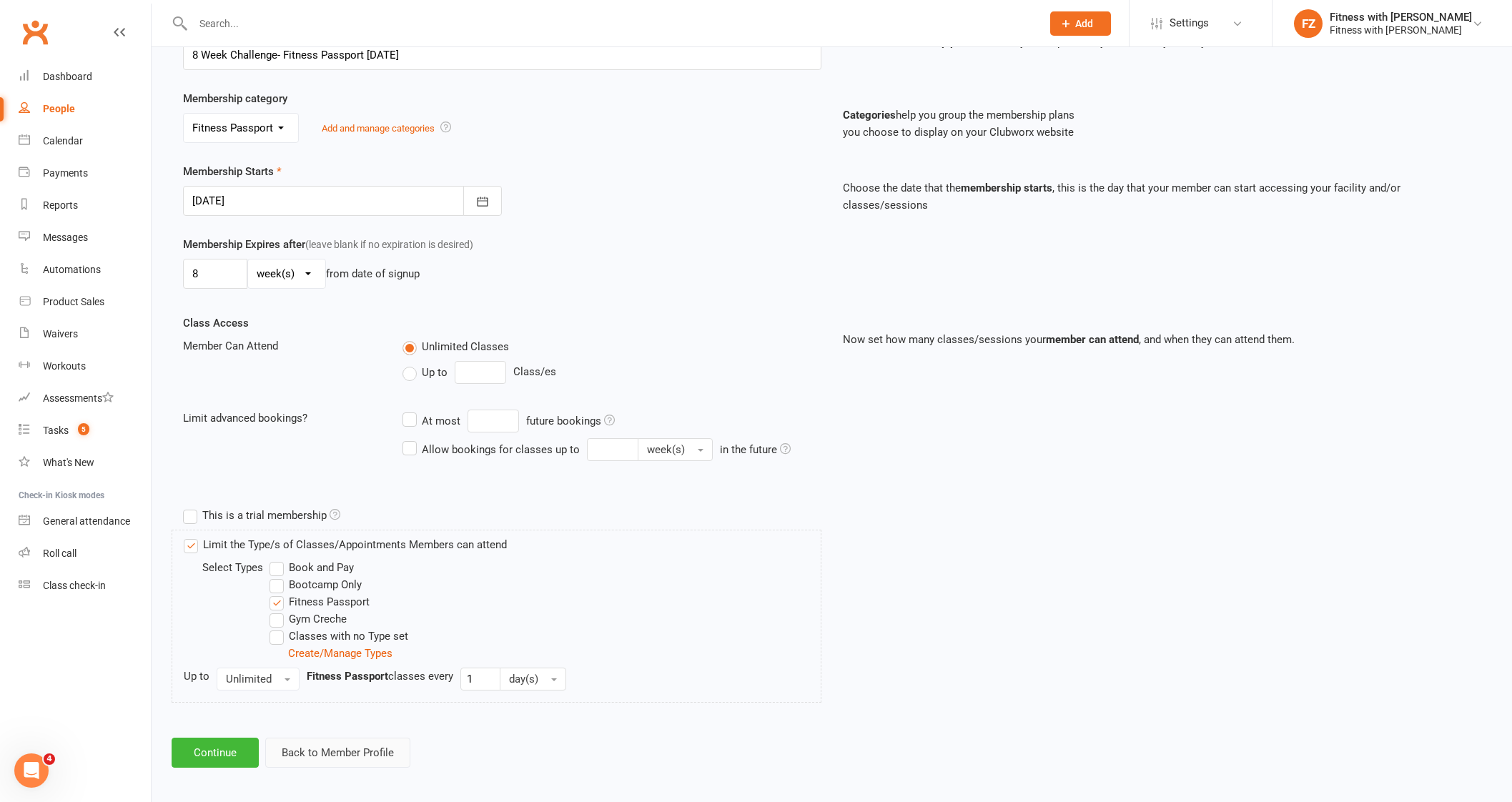
scroll to position [241, 0]
click at [233, 744] on button "Continue" at bounding box center [215, 749] width 87 height 30
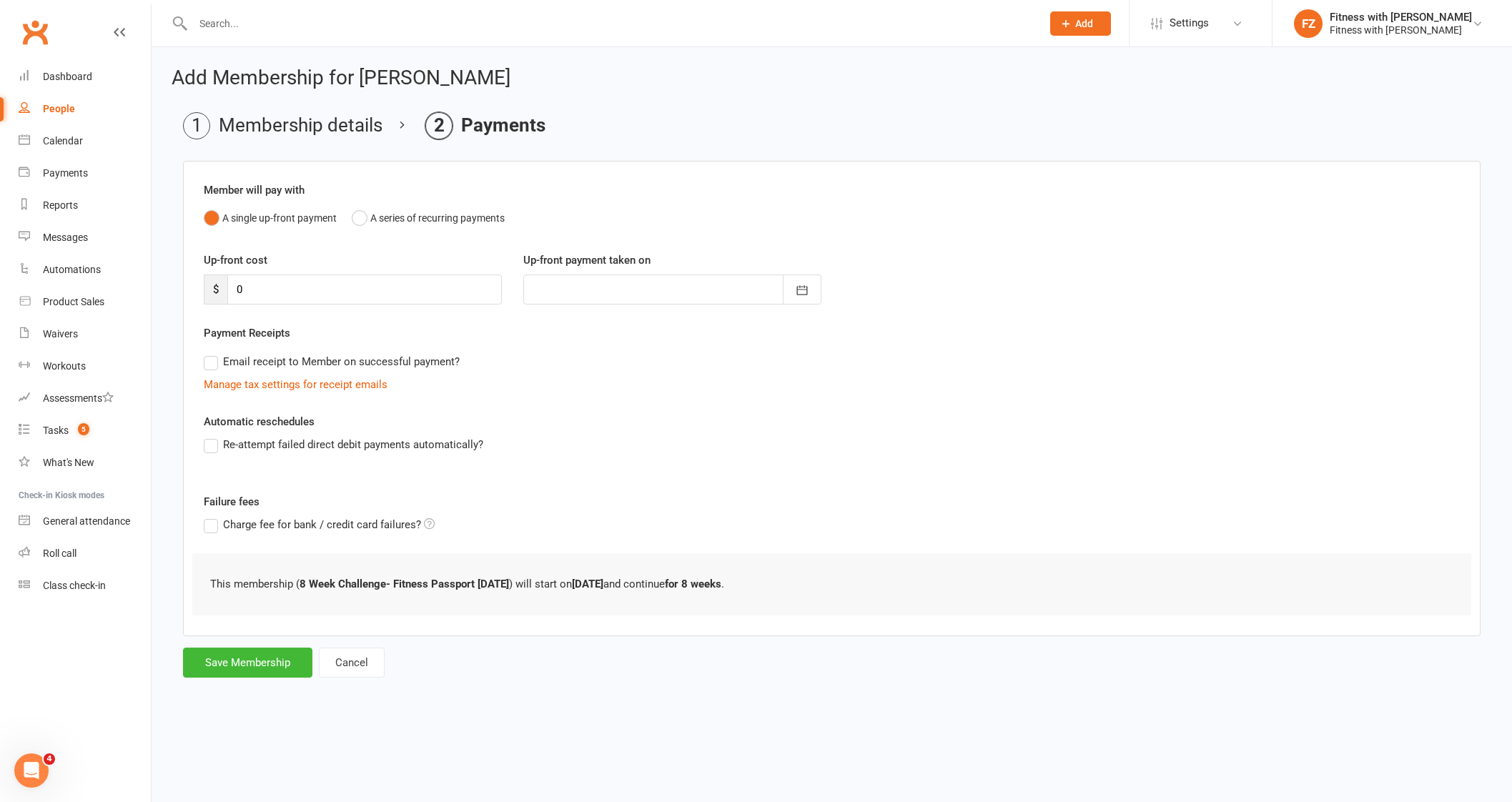
scroll to position [0, 0]
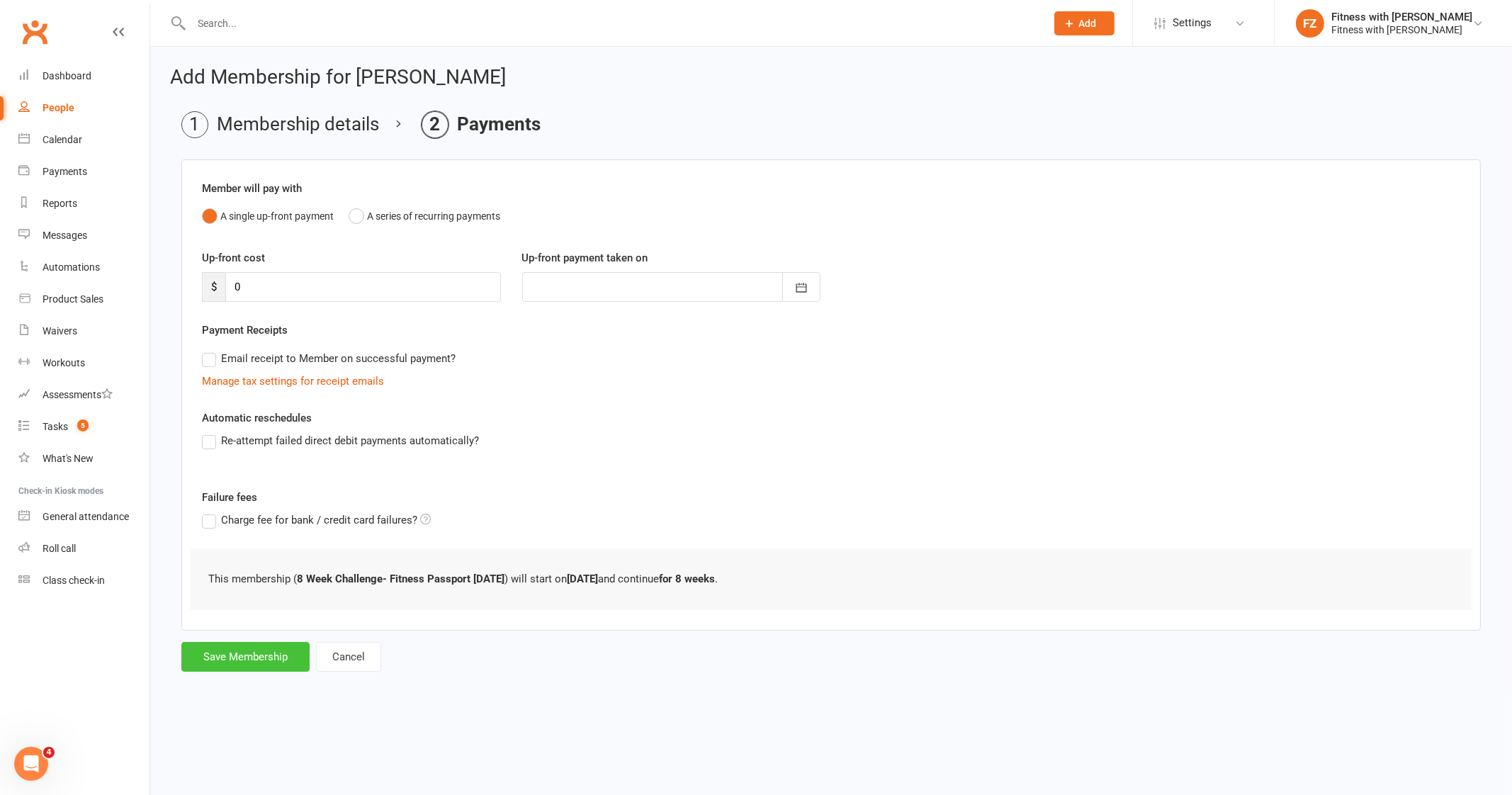
click at [244, 649] on button "Save Membership" at bounding box center [245, 656] width 129 height 30
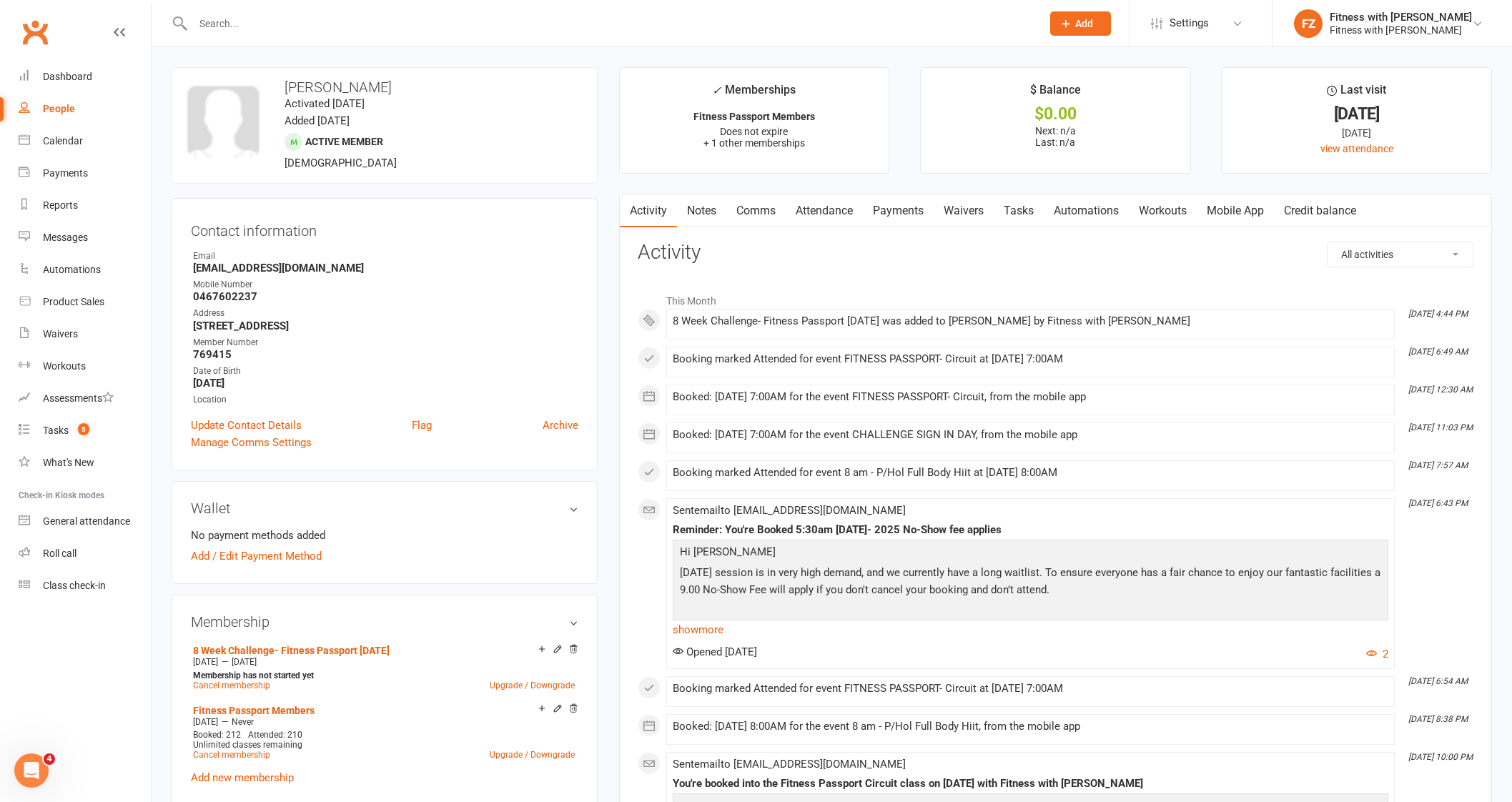
click at [314, 26] on input "text" at bounding box center [609, 23] width 843 height 20
paste input "[PERSON_NAME]"
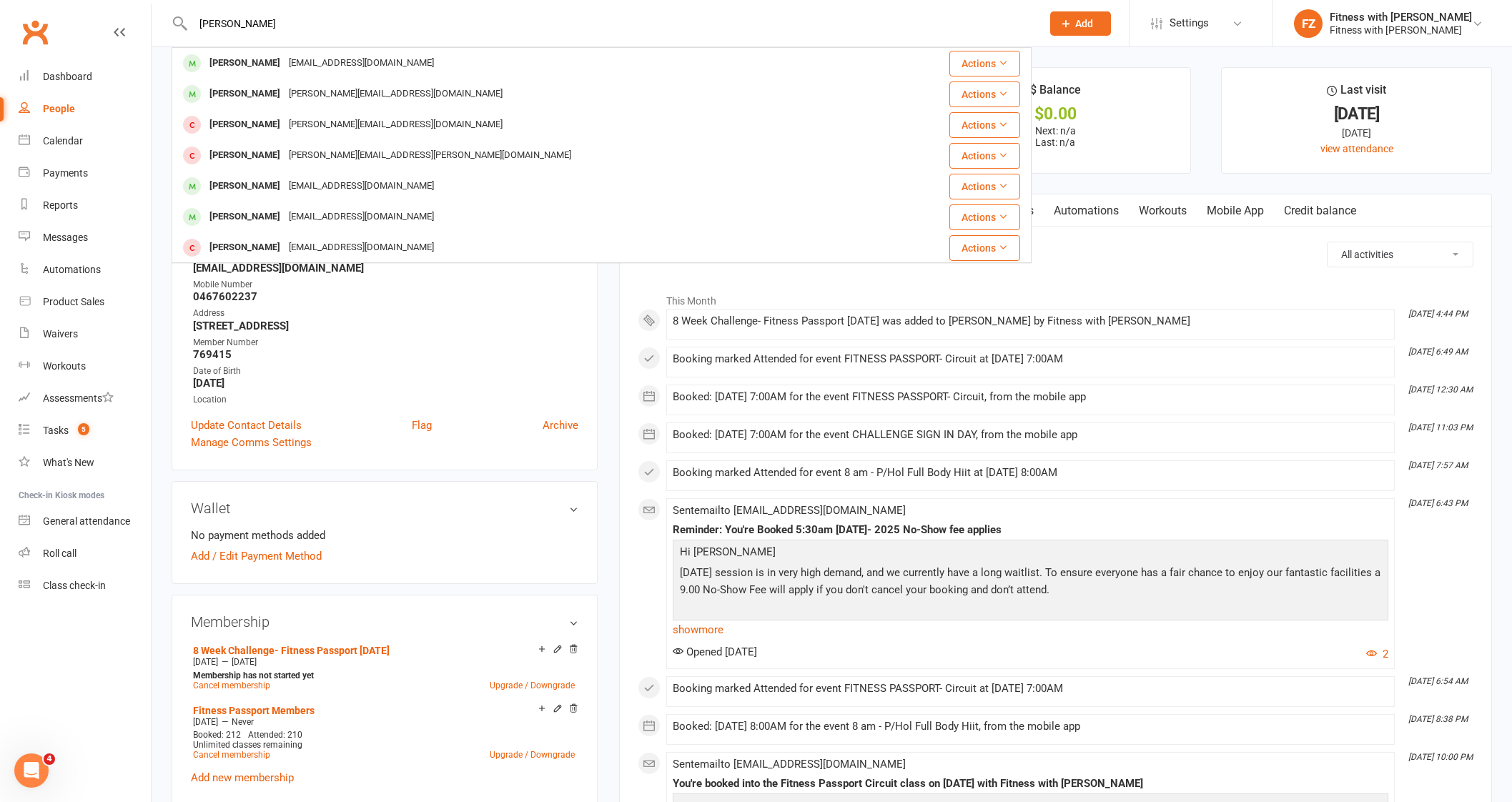
click at [321, 55] on div "[EMAIL_ADDRESS][DOMAIN_NAME]" at bounding box center [362, 63] width 153 height 21
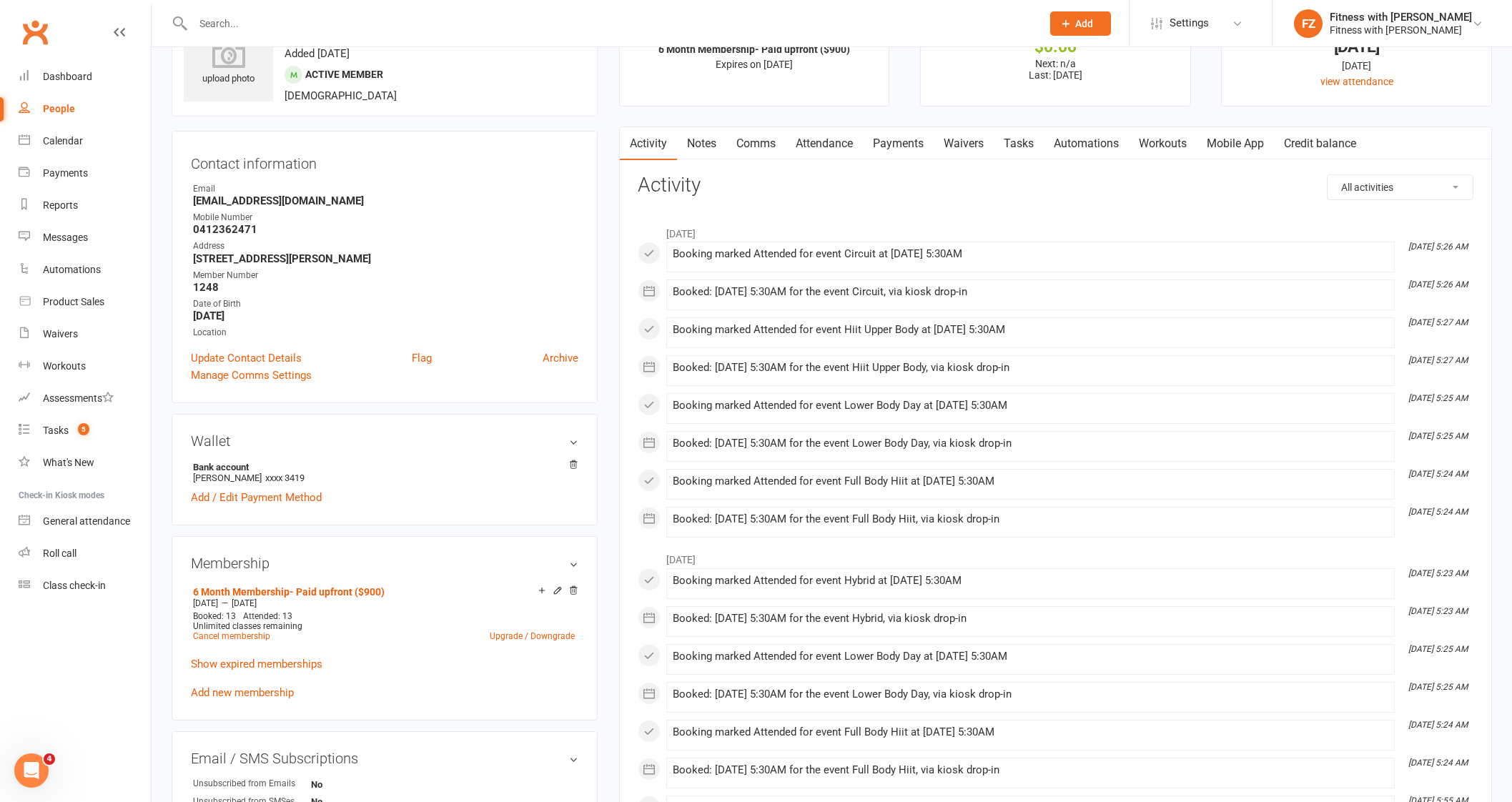
scroll to position [89, 0]
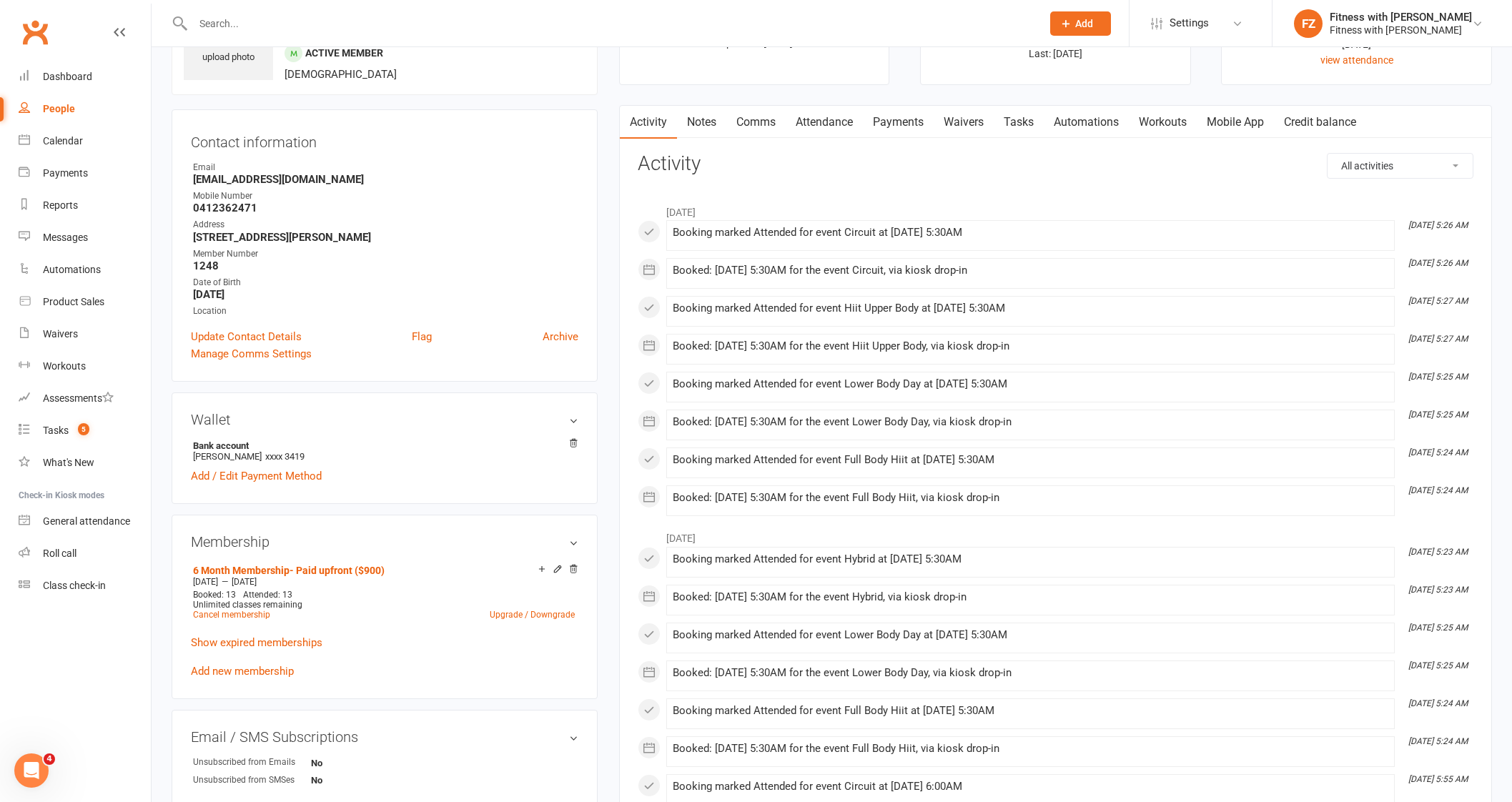
click at [260, 678] on div "6 Month Membership- Paid upfront ($900) [DATE] — [DATE] Booked: 13 Attended: 13…" at bounding box center [385, 619] width 388 height 119
click at [255, 669] on link "Add new membership" at bounding box center [242, 671] width 103 height 13
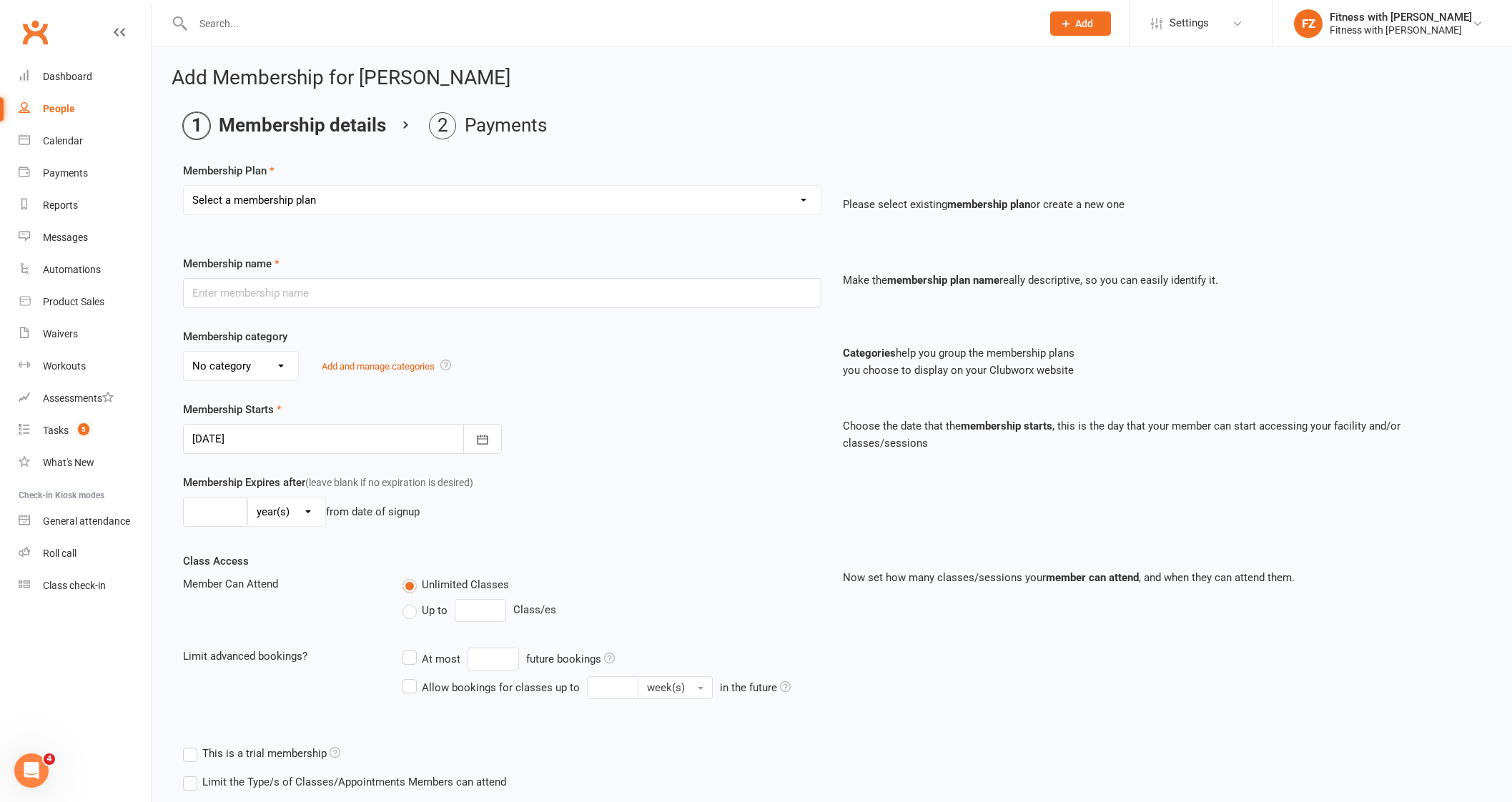
click at [254, 202] on select "Select a membership plan Create new Membership Plan Free 2 Week Trial Single Se…" at bounding box center [502, 200] width 637 height 28
click at [184, 186] on select "Select a membership plan Create new Membership Plan Free 2 Week Trial Single Se…" at bounding box center [502, 200] width 637 height 28
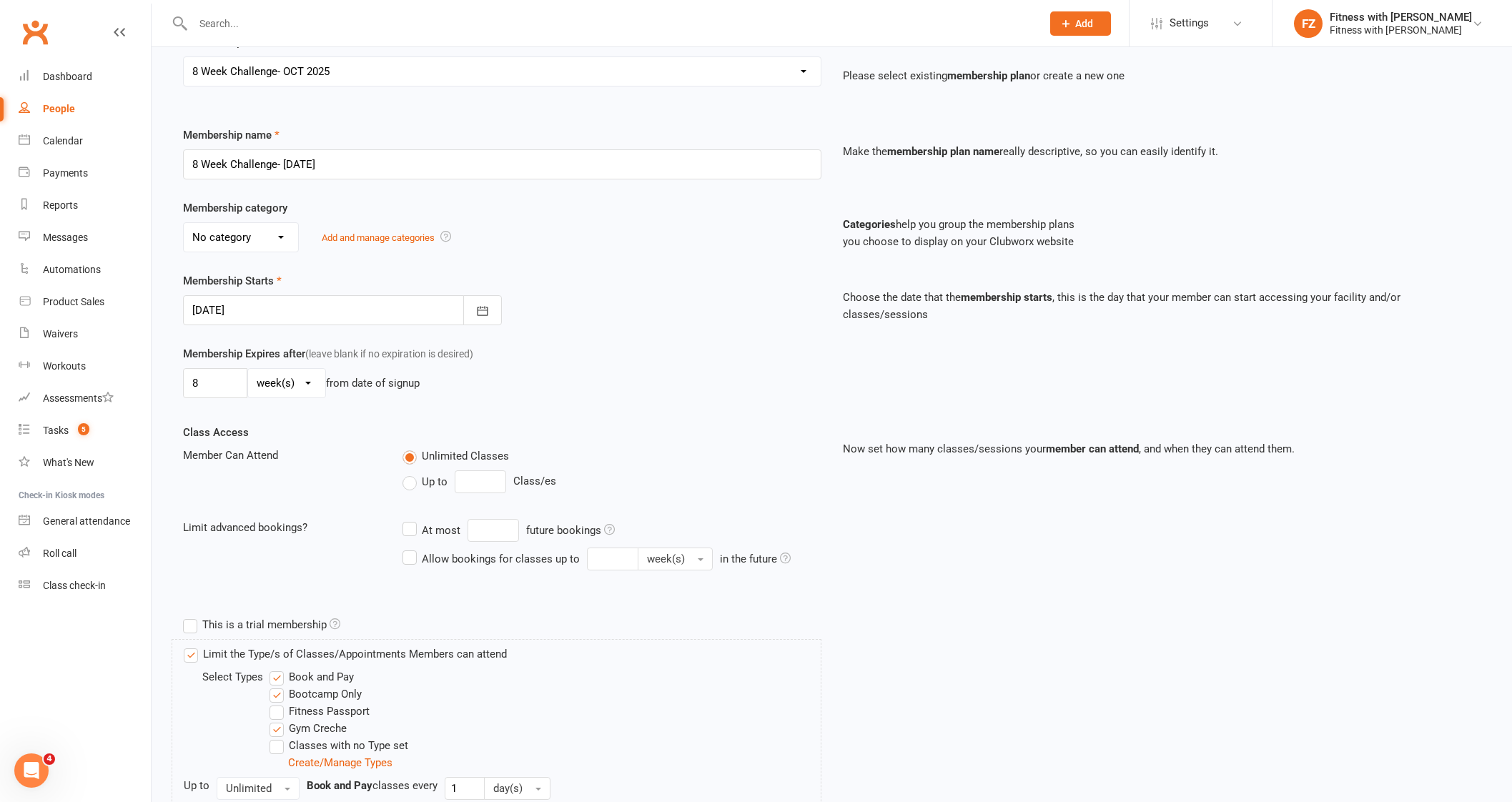
scroll to position [268, 0]
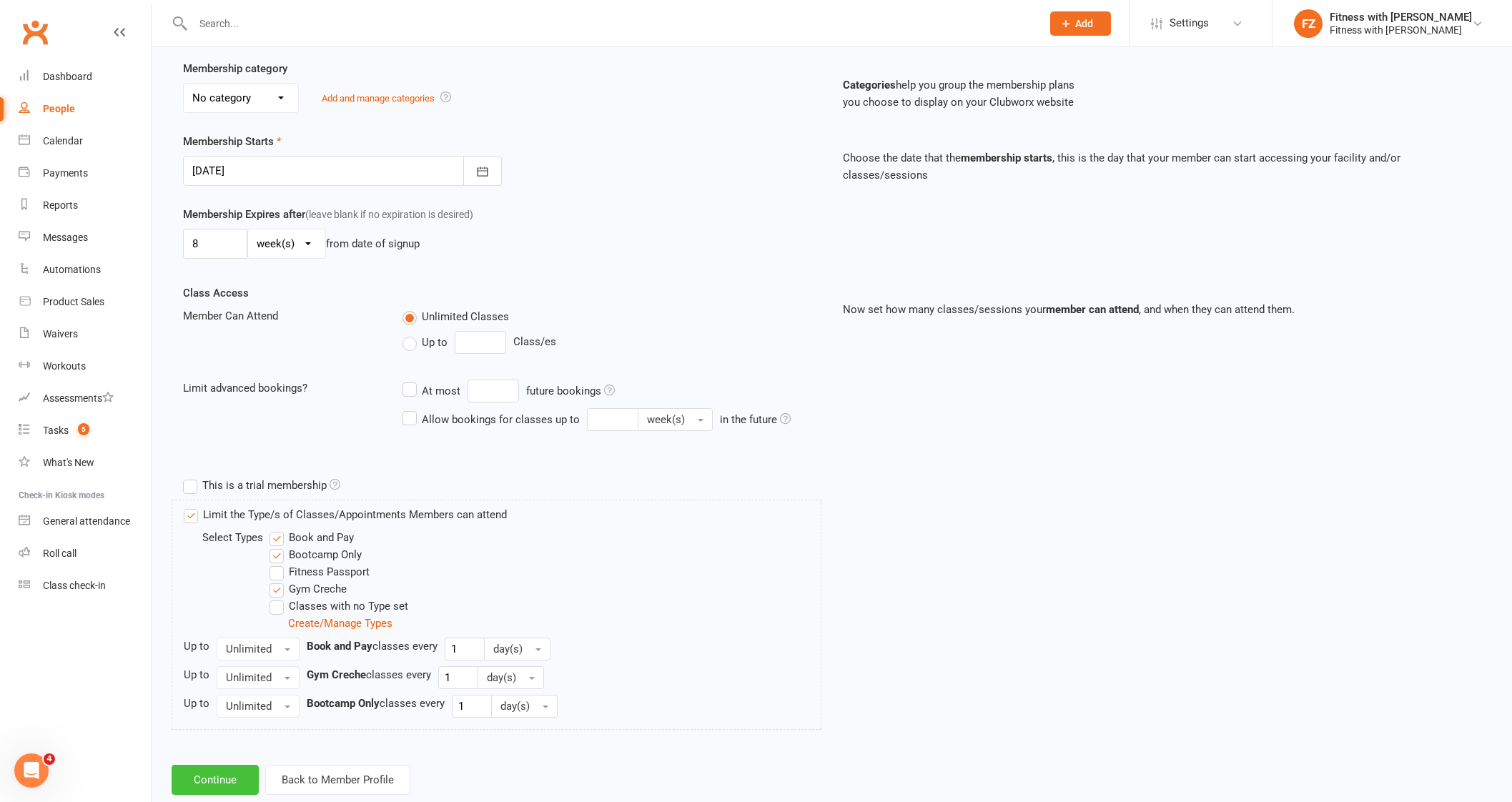
click at [240, 773] on button "Continue" at bounding box center [215, 780] width 87 height 30
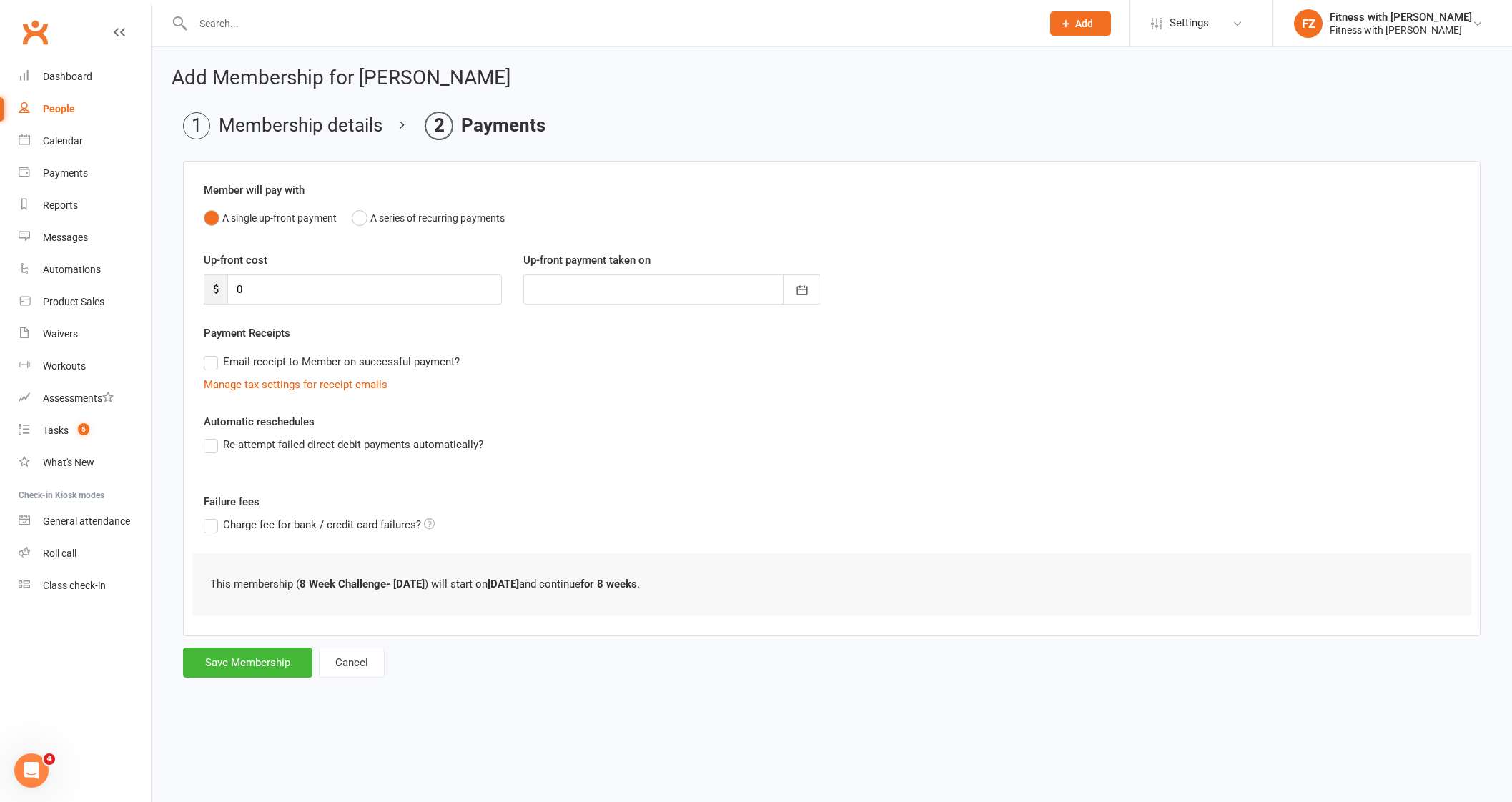
scroll to position [0, 0]
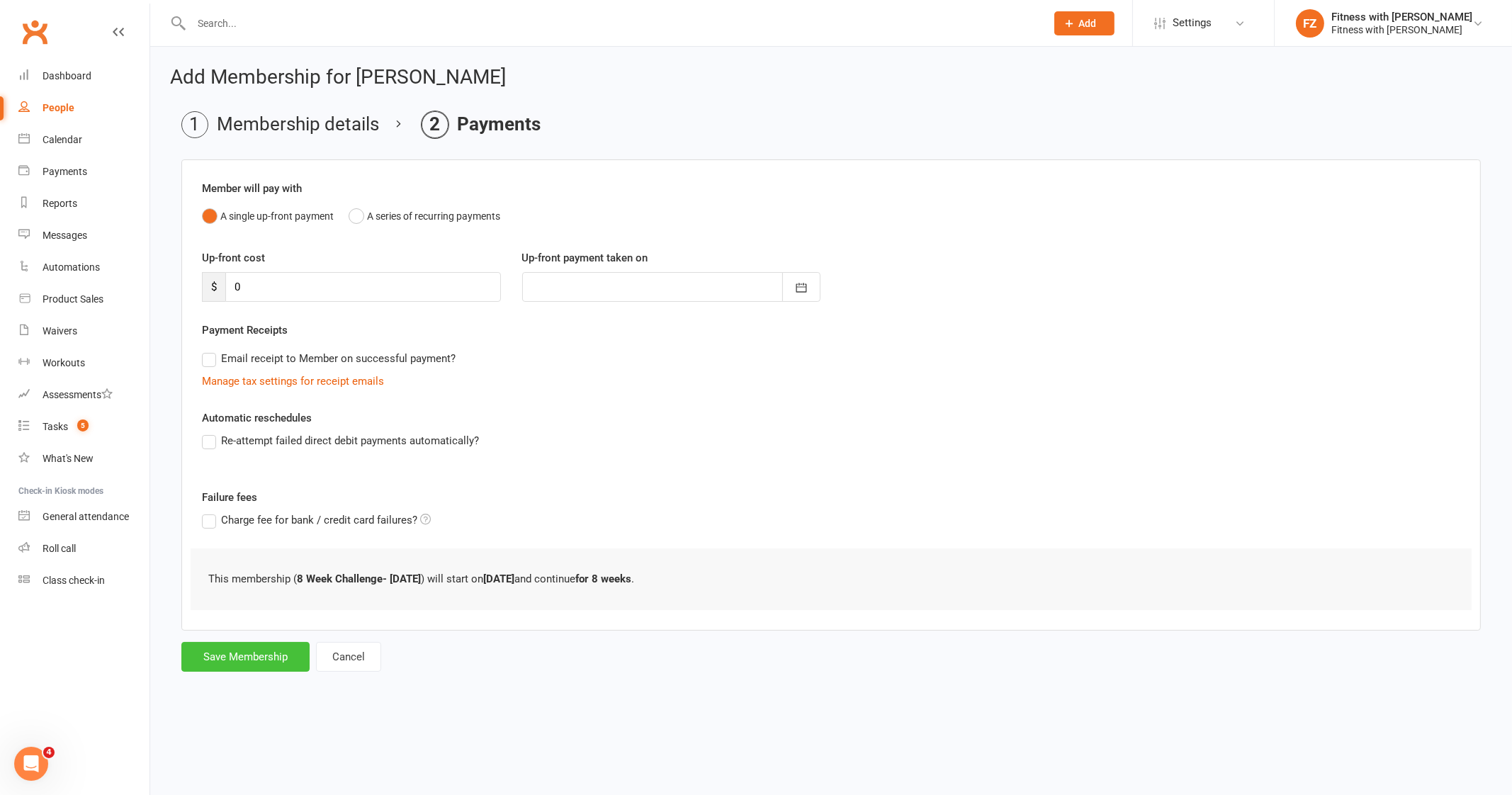
click at [286, 657] on button "Save Membership" at bounding box center [245, 656] width 129 height 30
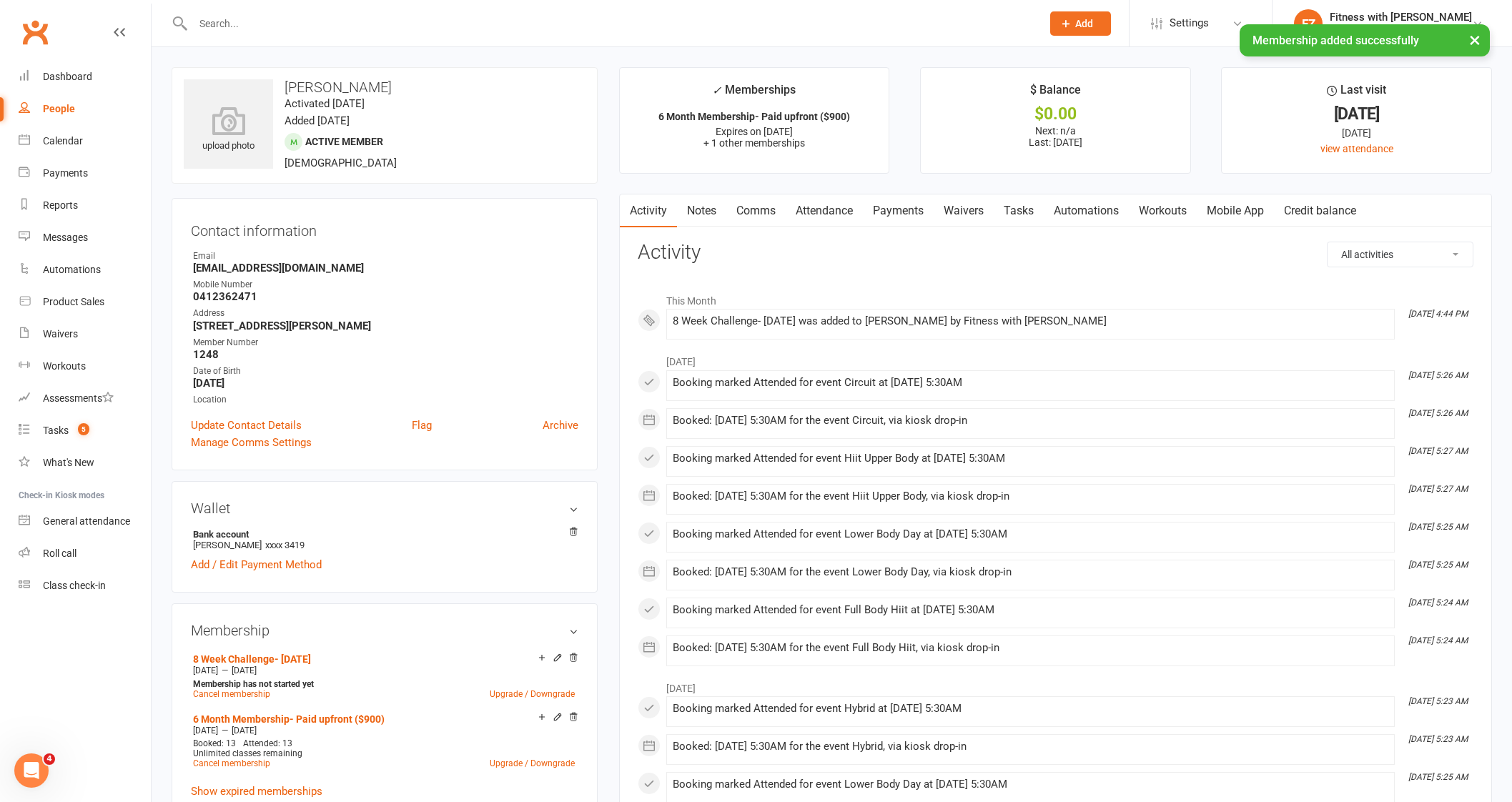
click at [241, 13] on input "text" at bounding box center [609, 23] width 843 height 20
paste input "[PERSON_NAME]"
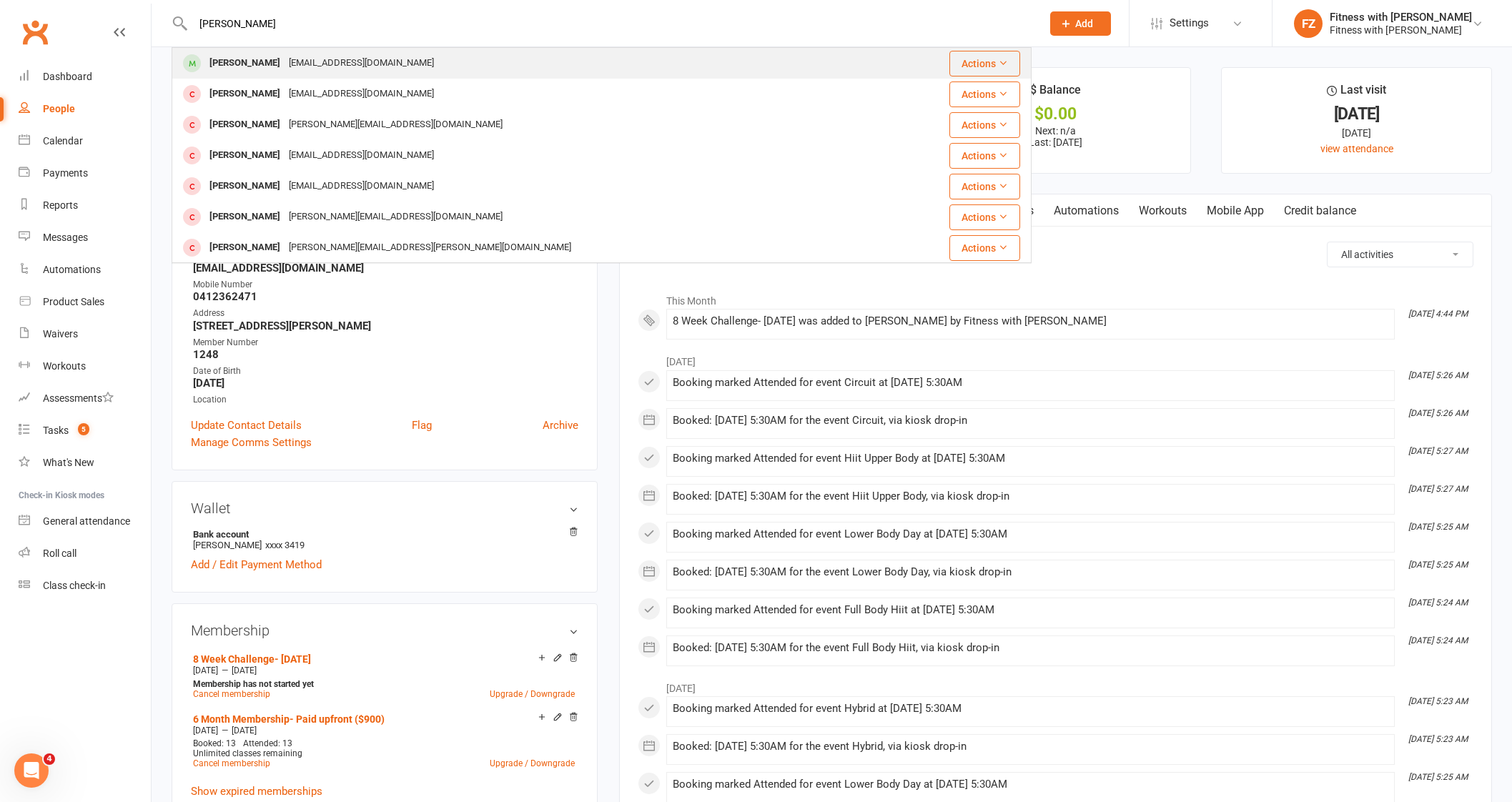
click at [285, 72] on div "[PERSON_NAME]" at bounding box center [244, 63] width 79 height 21
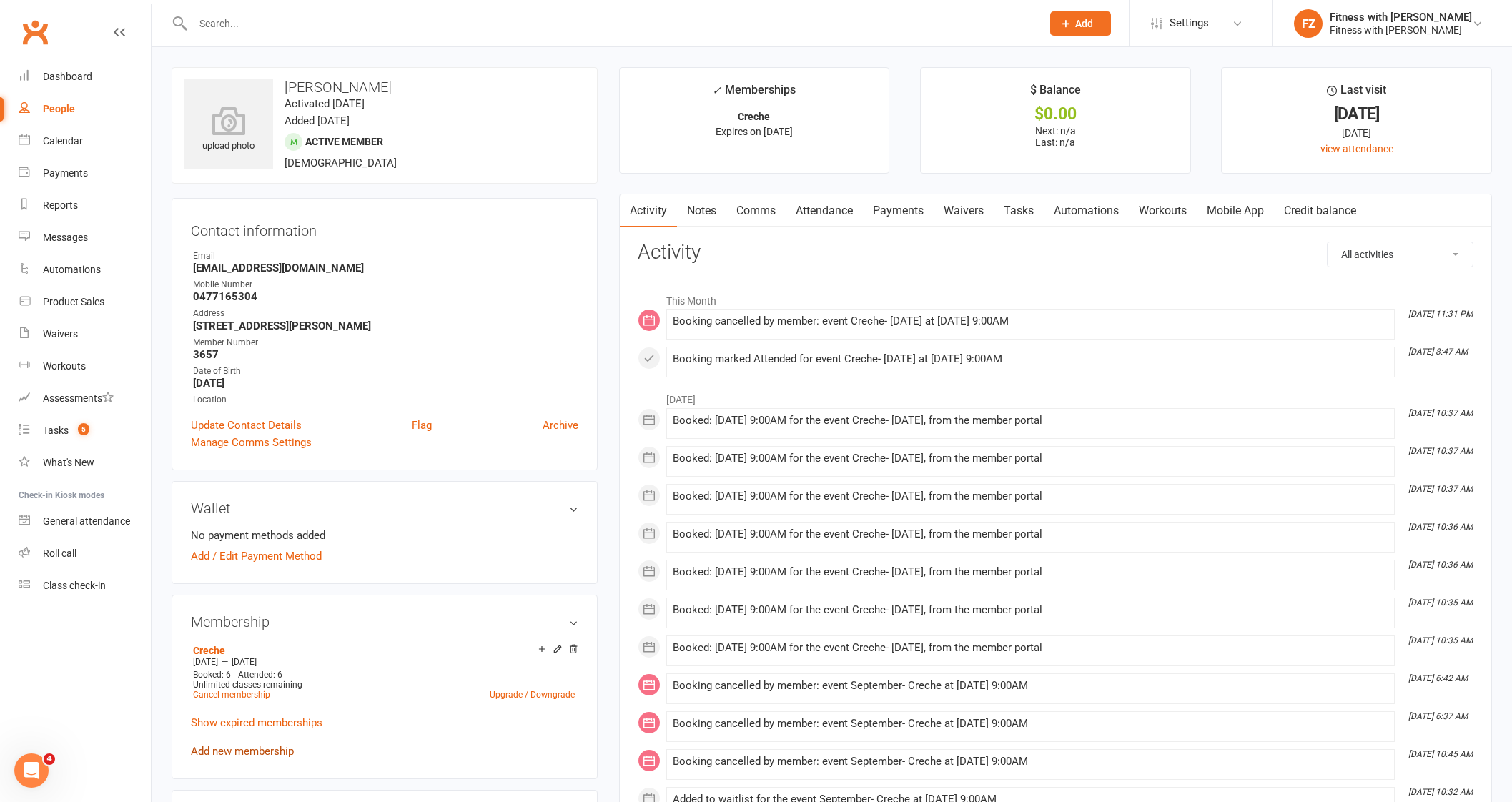
click at [275, 751] on link "Add new membership" at bounding box center [242, 751] width 103 height 13
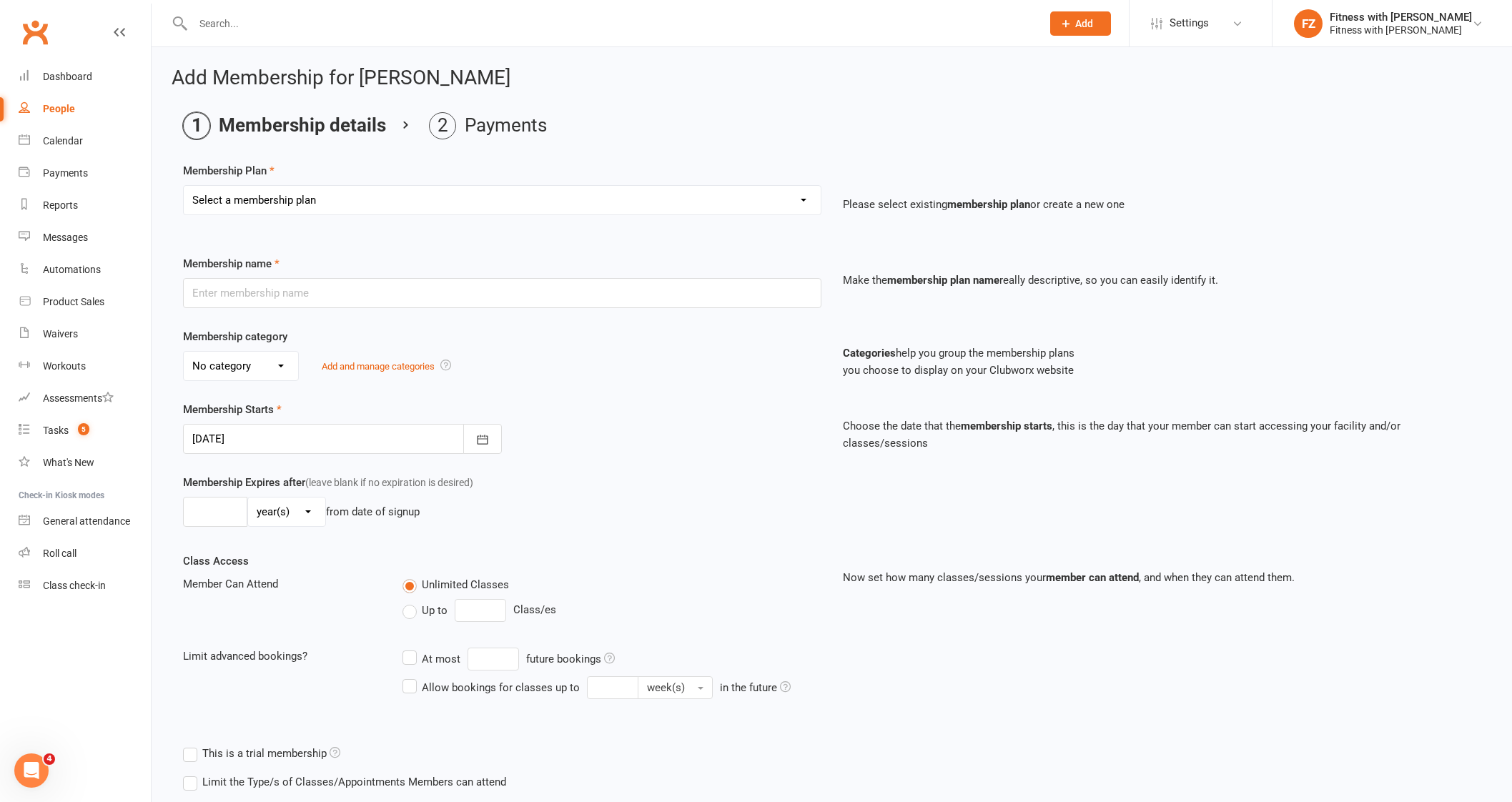
click at [309, 215] on div "Select a membership plan Create new Membership Plan Free 2 Week Trial Single Se…" at bounding box center [502, 210] width 660 height 50
click at [319, 198] on select "Select a membership plan Create new Membership Plan Free 2 Week Trial Single Se…" at bounding box center [502, 200] width 637 height 28
click at [184, 186] on select "Select a membership plan Create new Membership Plan Free 2 Week Trial Single Se…" at bounding box center [502, 200] width 637 height 28
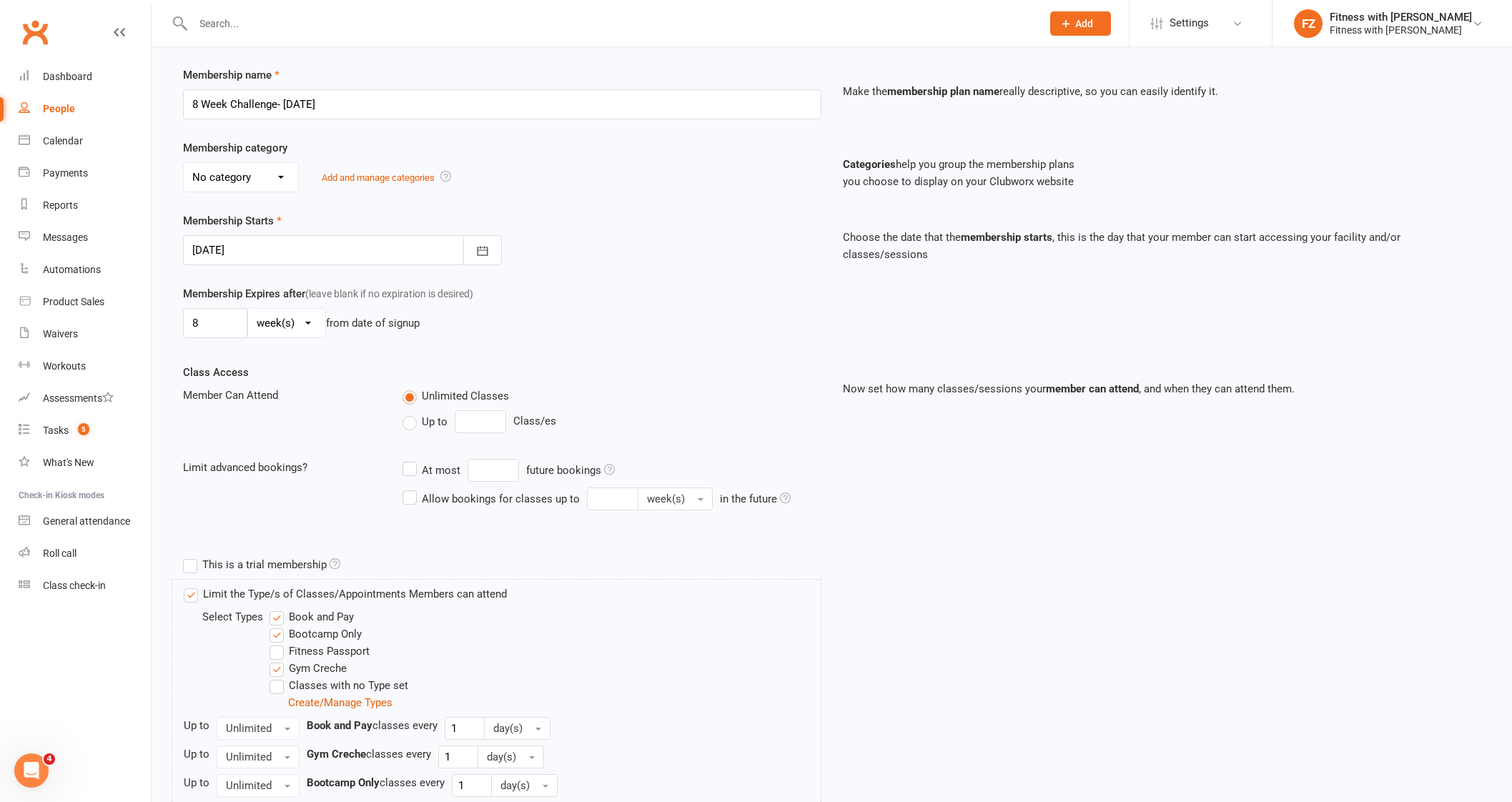
scroll to position [264, 0]
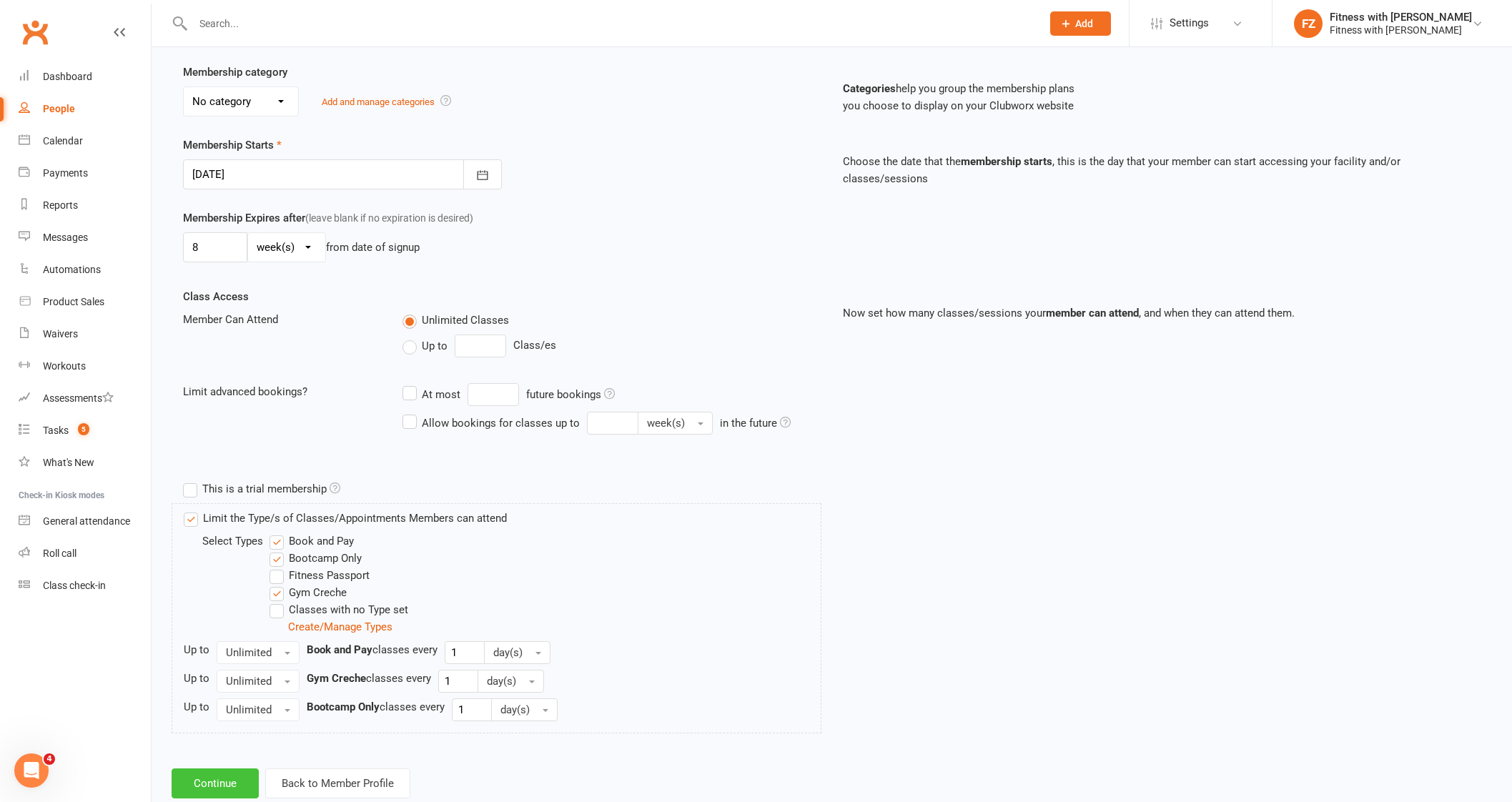
click at [233, 772] on button "Continue" at bounding box center [215, 783] width 87 height 30
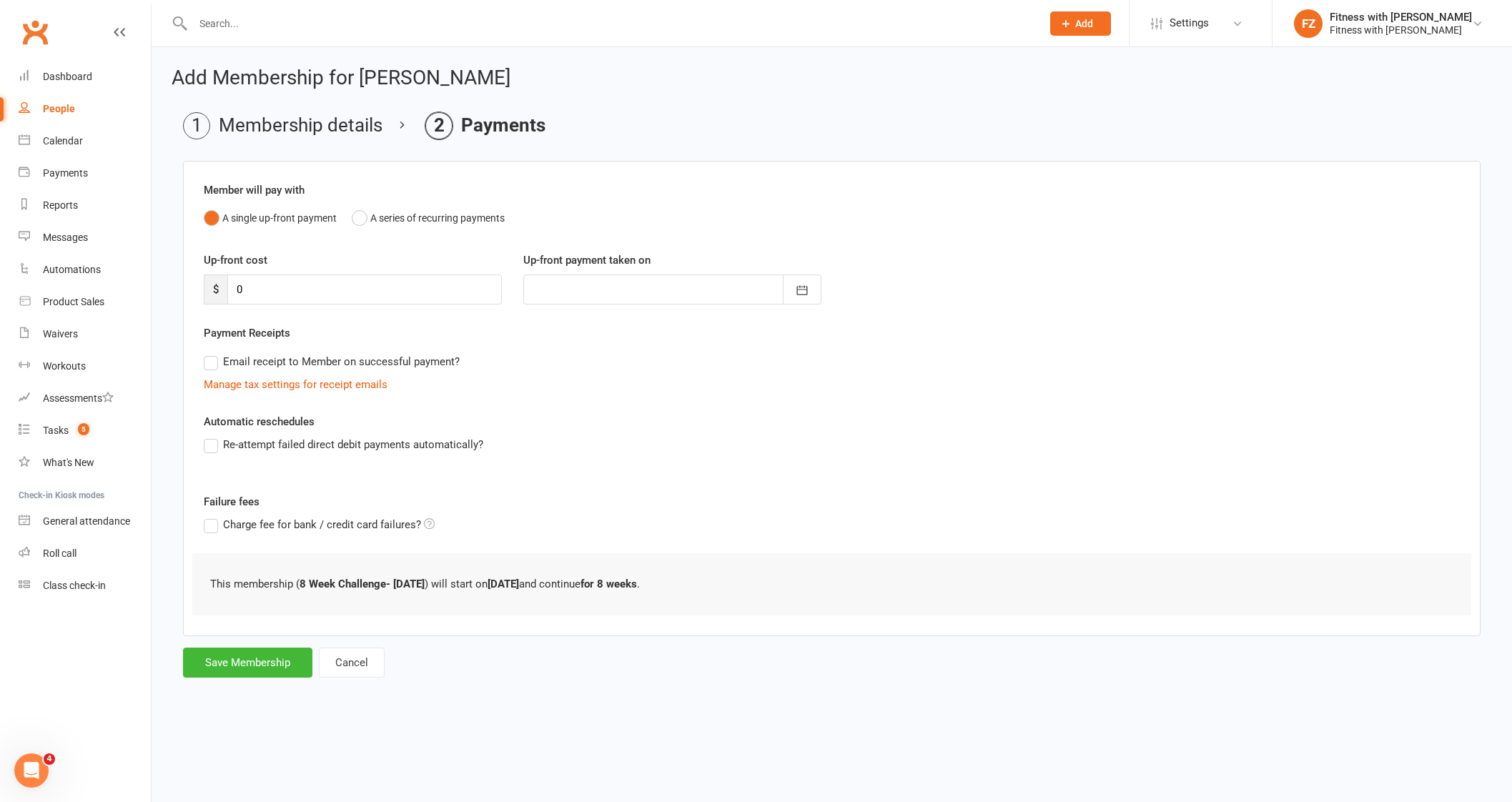
scroll to position [0, 0]
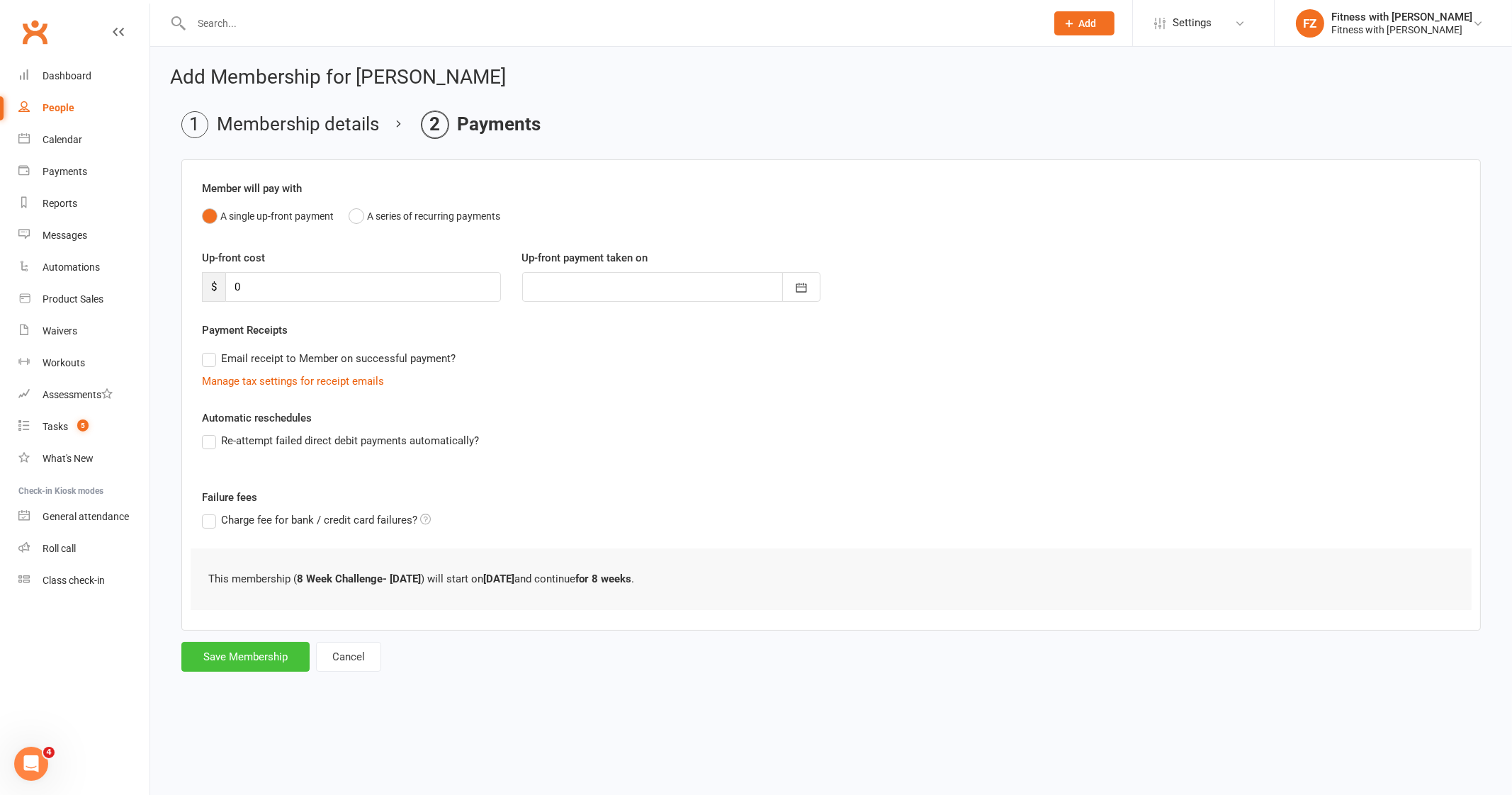
click at [245, 663] on button "Save Membership" at bounding box center [245, 656] width 129 height 30
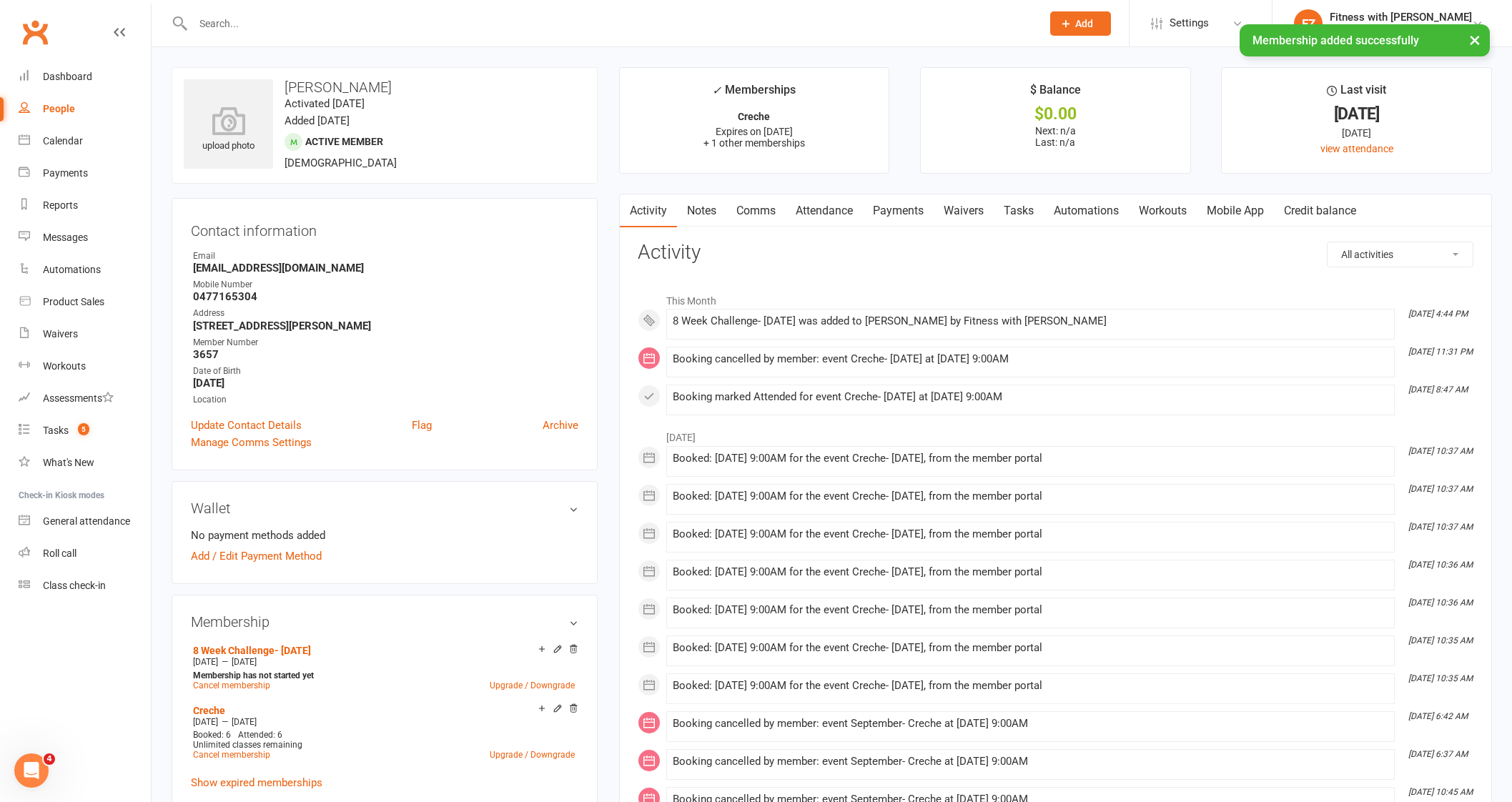
click at [336, 17] on input "text" at bounding box center [609, 23] width 843 height 20
paste input "[PERSON_NAME]"
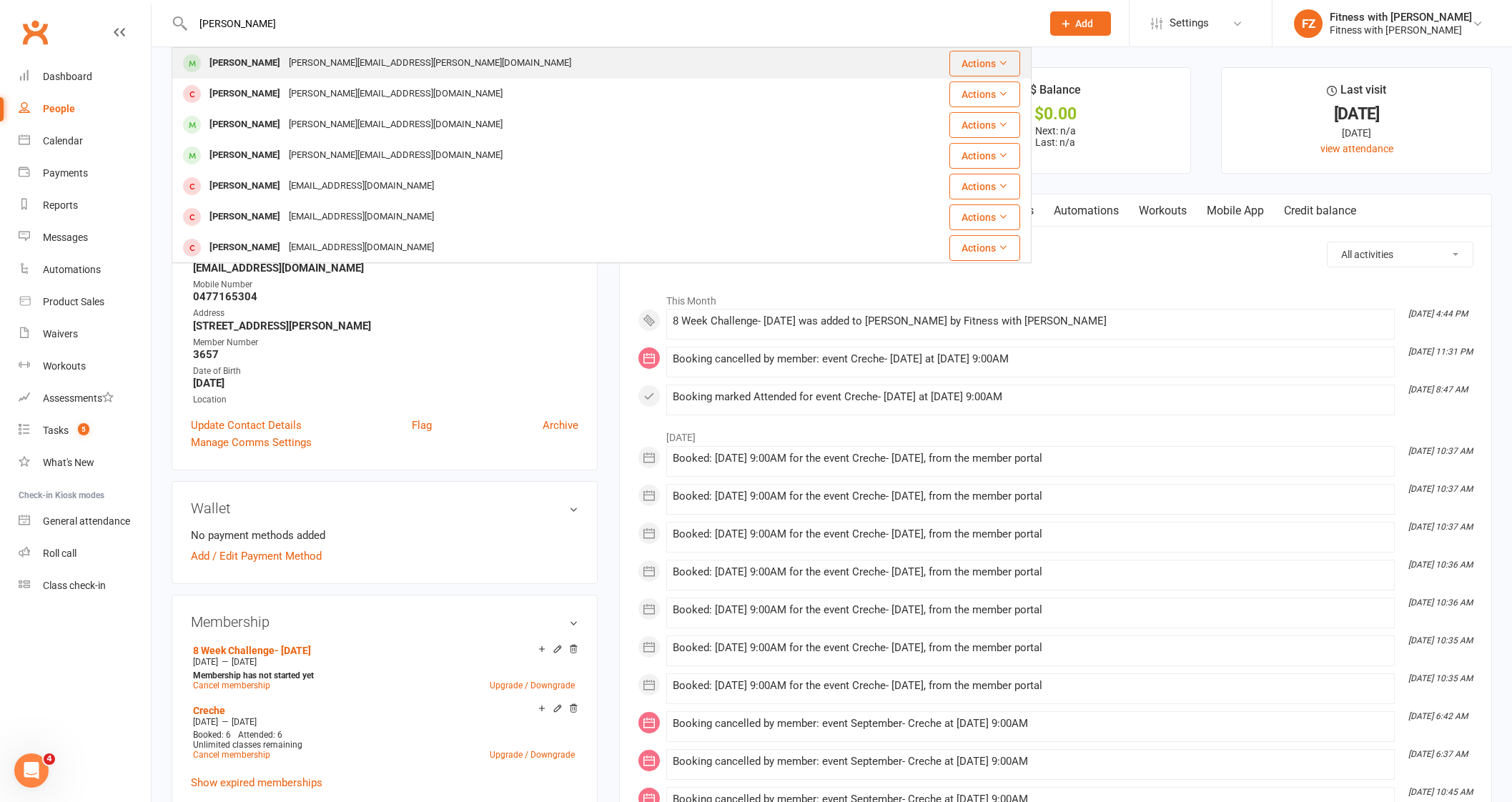
click at [339, 65] on div "[PERSON_NAME][EMAIL_ADDRESS][PERSON_NAME][DOMAIN_NAME]" at bounding box center [430, 63] width 291 height 21
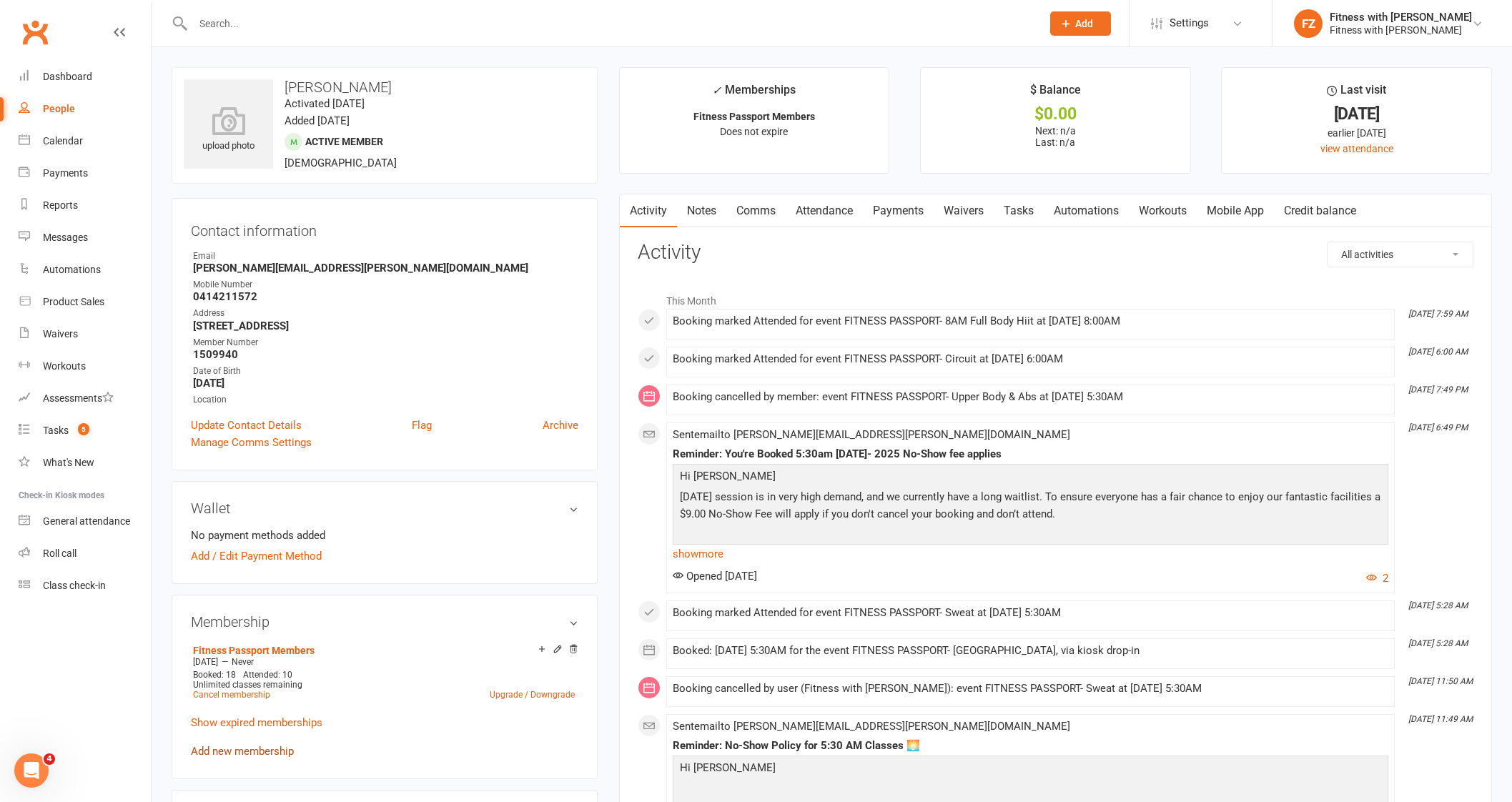
click at [271, 748] on link "Add new membership" at bounding box center [242, 751] width 103 height 13
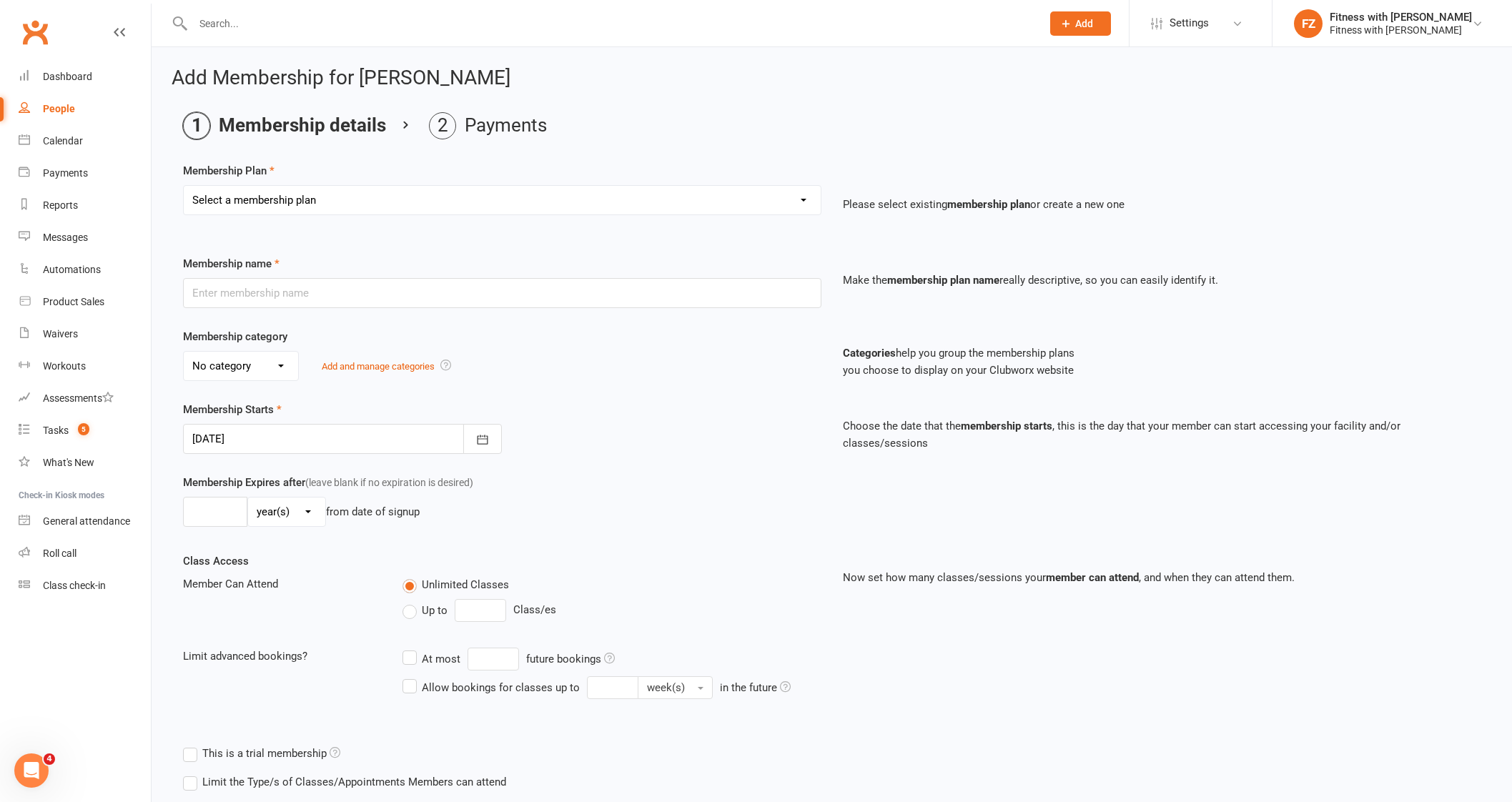
click at [430, 226] on div "Select a membership plan Create new Membership Plan Free 2 Week Trial Single Se…" at bounding box center [502, 210] width 660 height 50
click at [430, 208] on select "Select a membership plan Create new Membership Plan Free 2 Week Trial Single Se…" at bounding box center [502, 200] width 637 height 28
click at [184, 186] on select "Select a membership plan Create new Membership Plan Free 2 Week Trial Single Se…" at bounding box center [502, 200] width 637 height 28
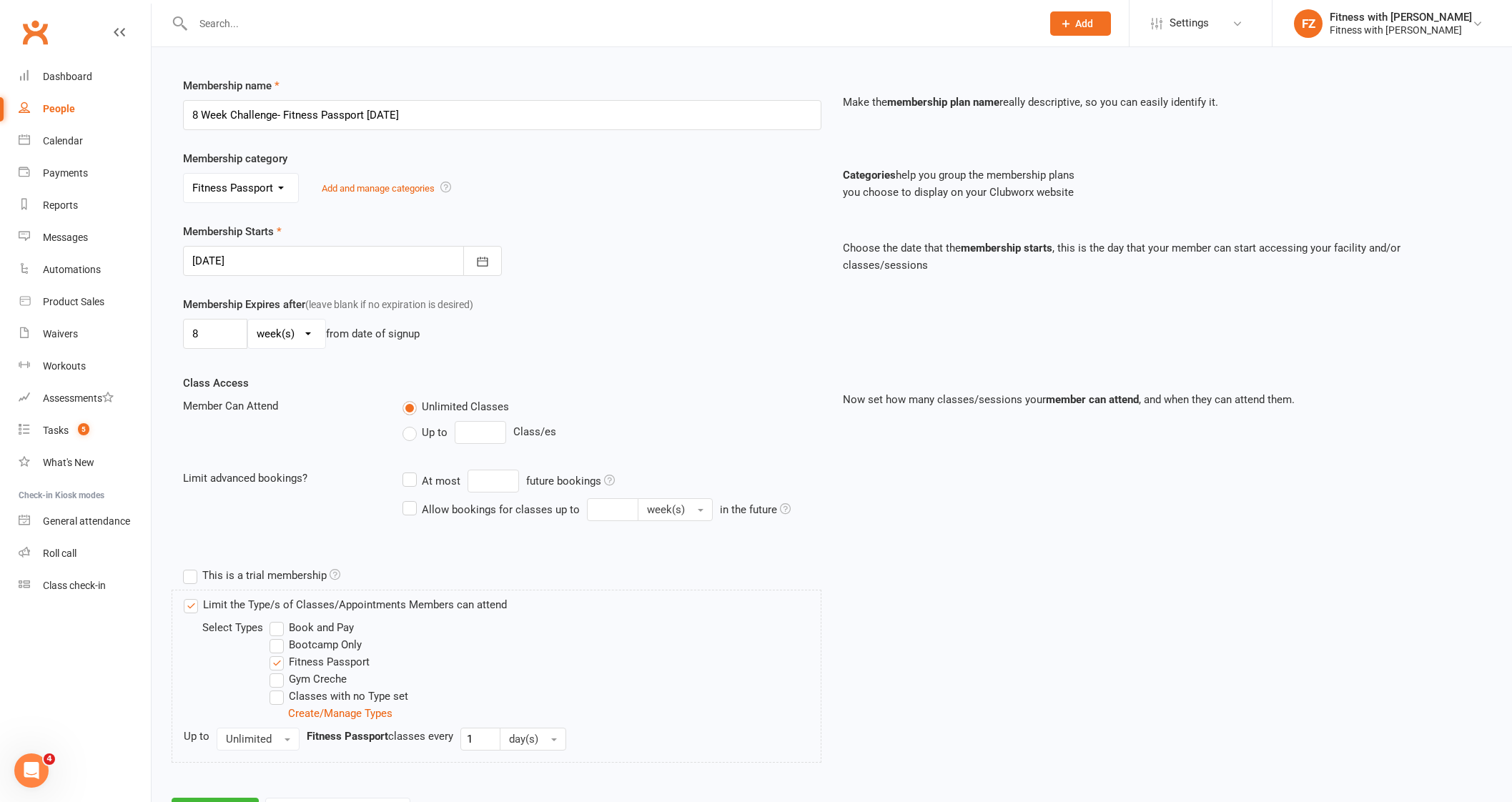
scroll to position [241, 0]
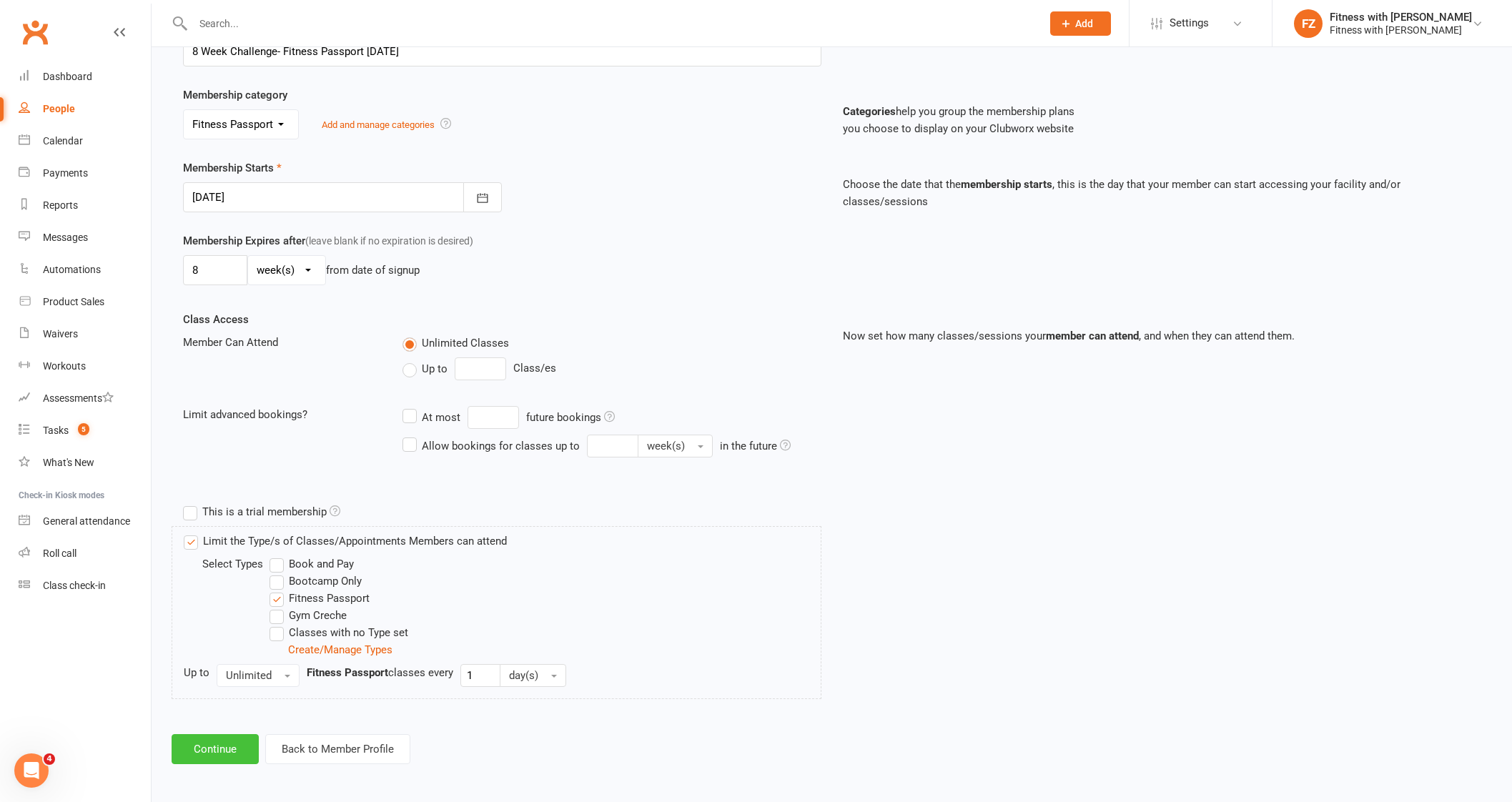
click at [233, 740] on button "Continue" at bounding box center [215, 749] width 87 height 30
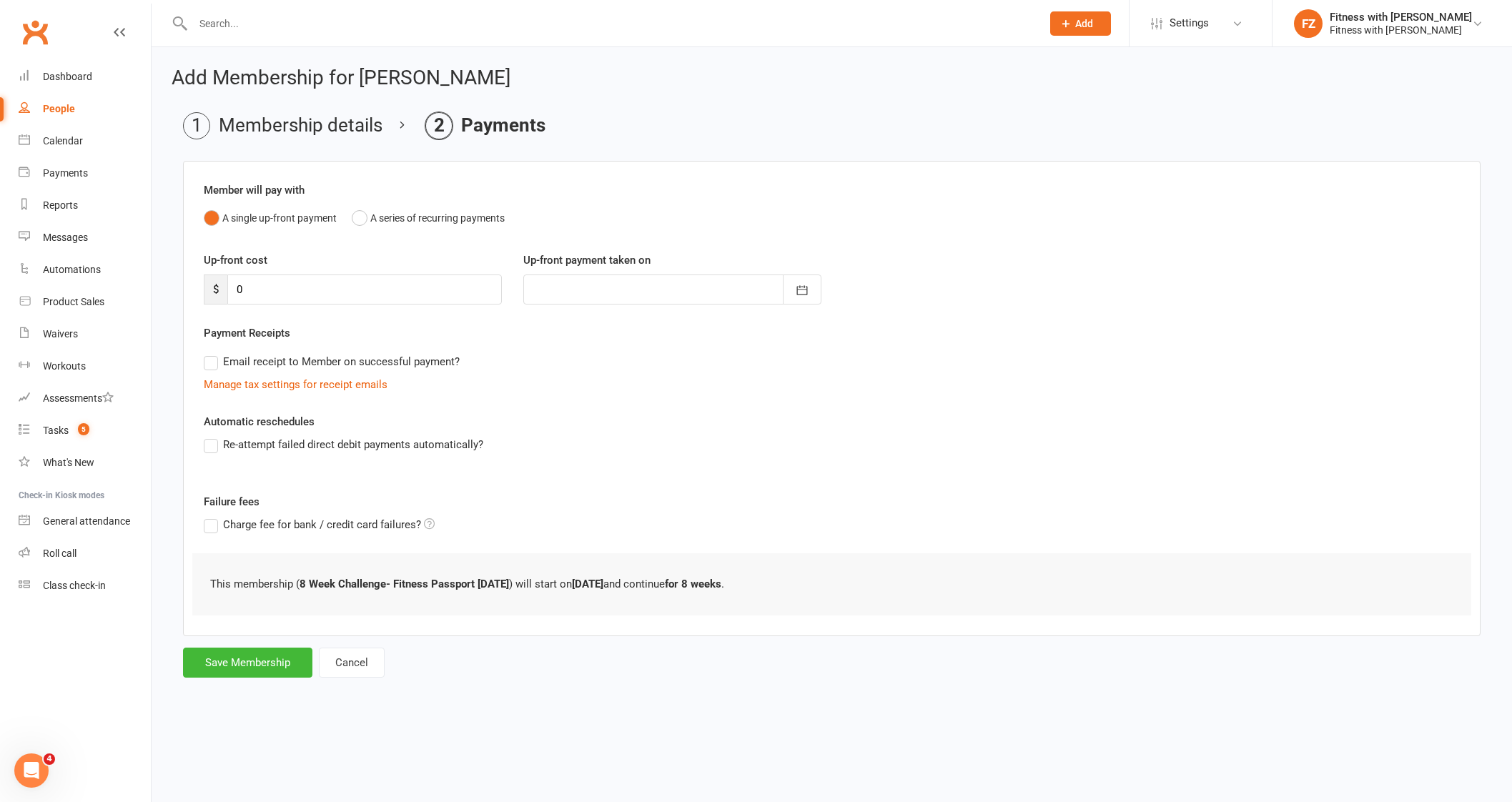
scroll to position [0, 0]
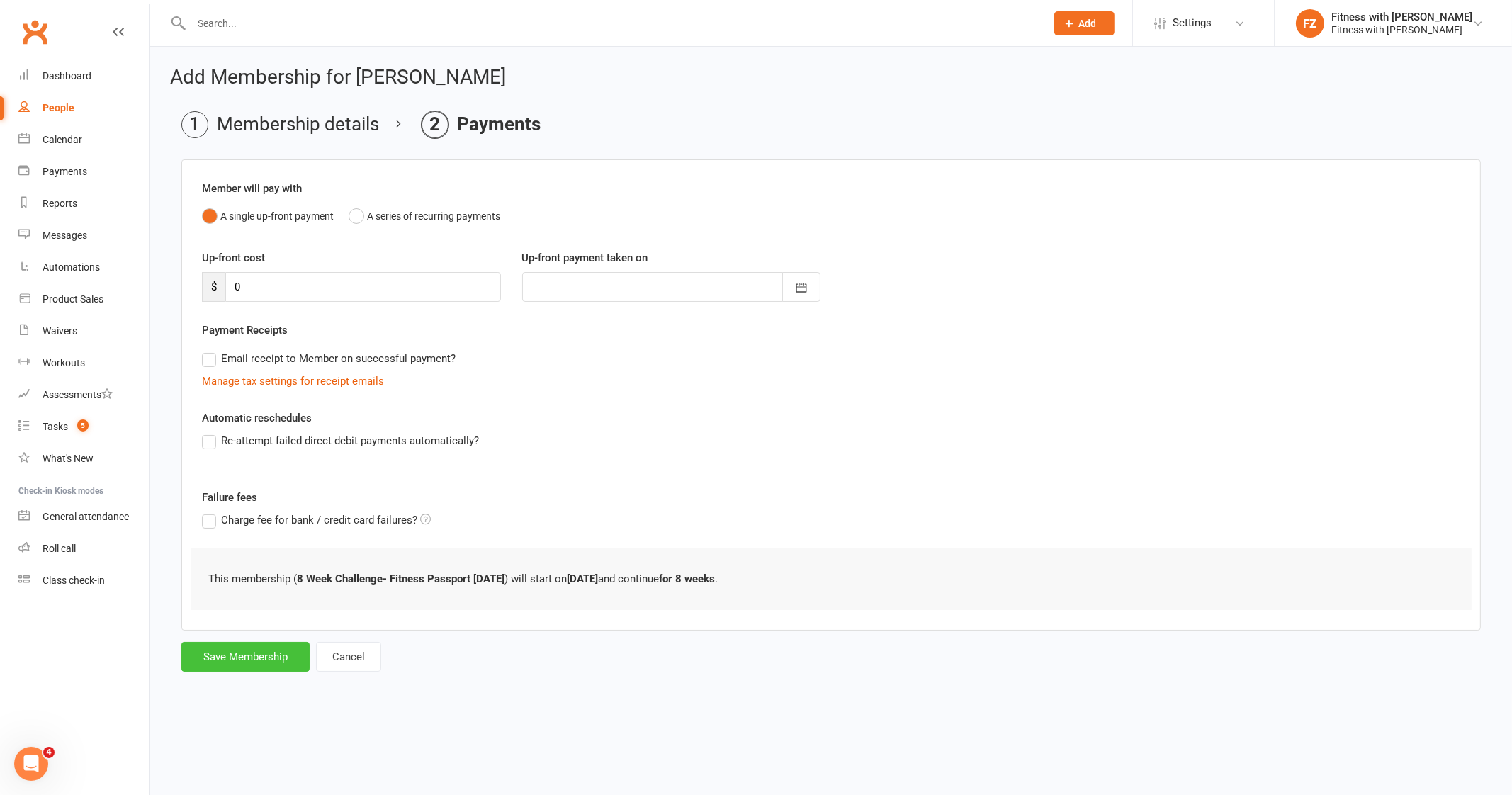
click at [253, 655] on button "Save Membership" at bounding box center [245, 656] width 129 height 30
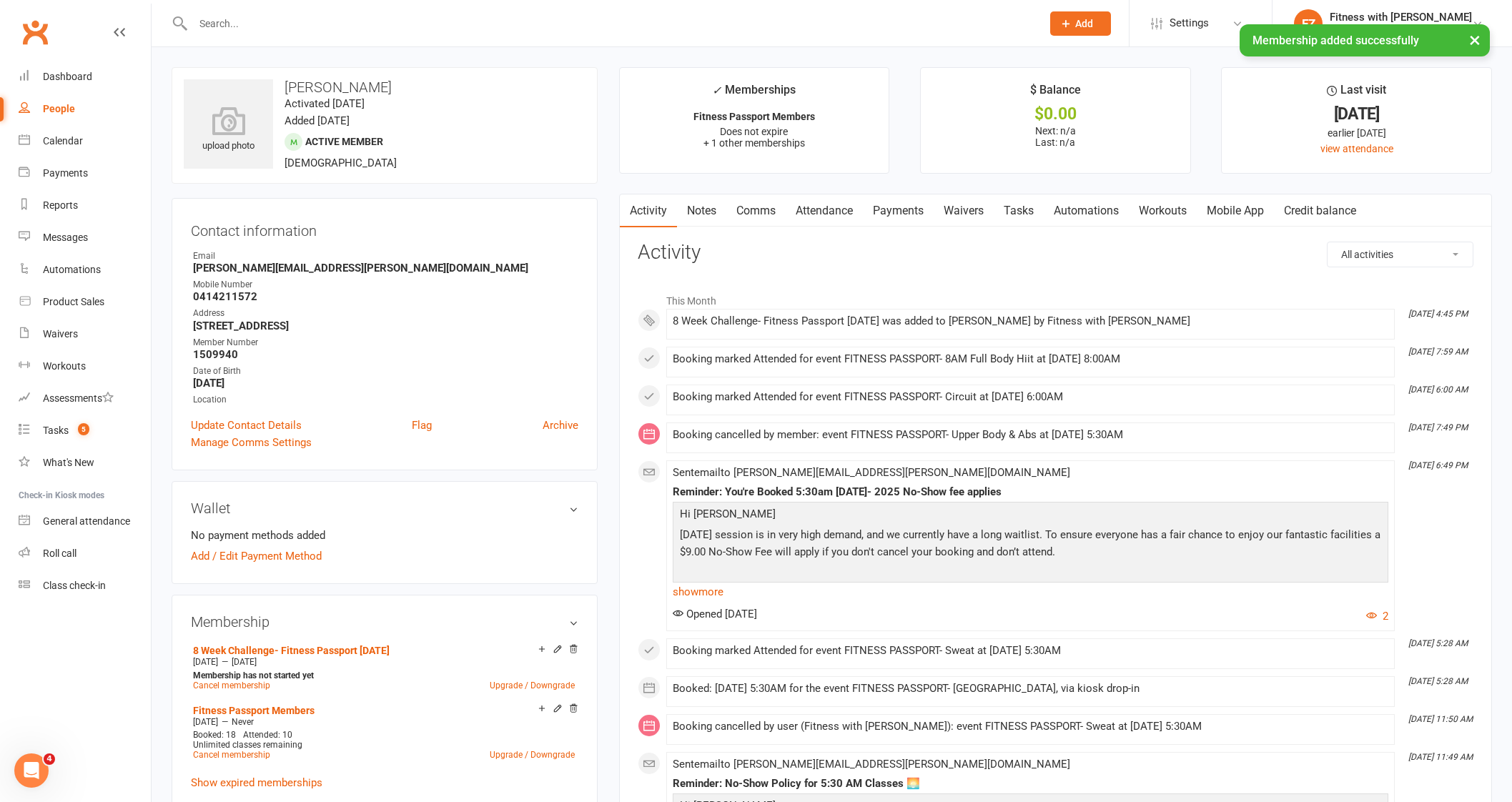
click at [292, 14] on input "text" at bounding box center [609, 23] width 843 height 20
paste input "[PERSON_NAME]"
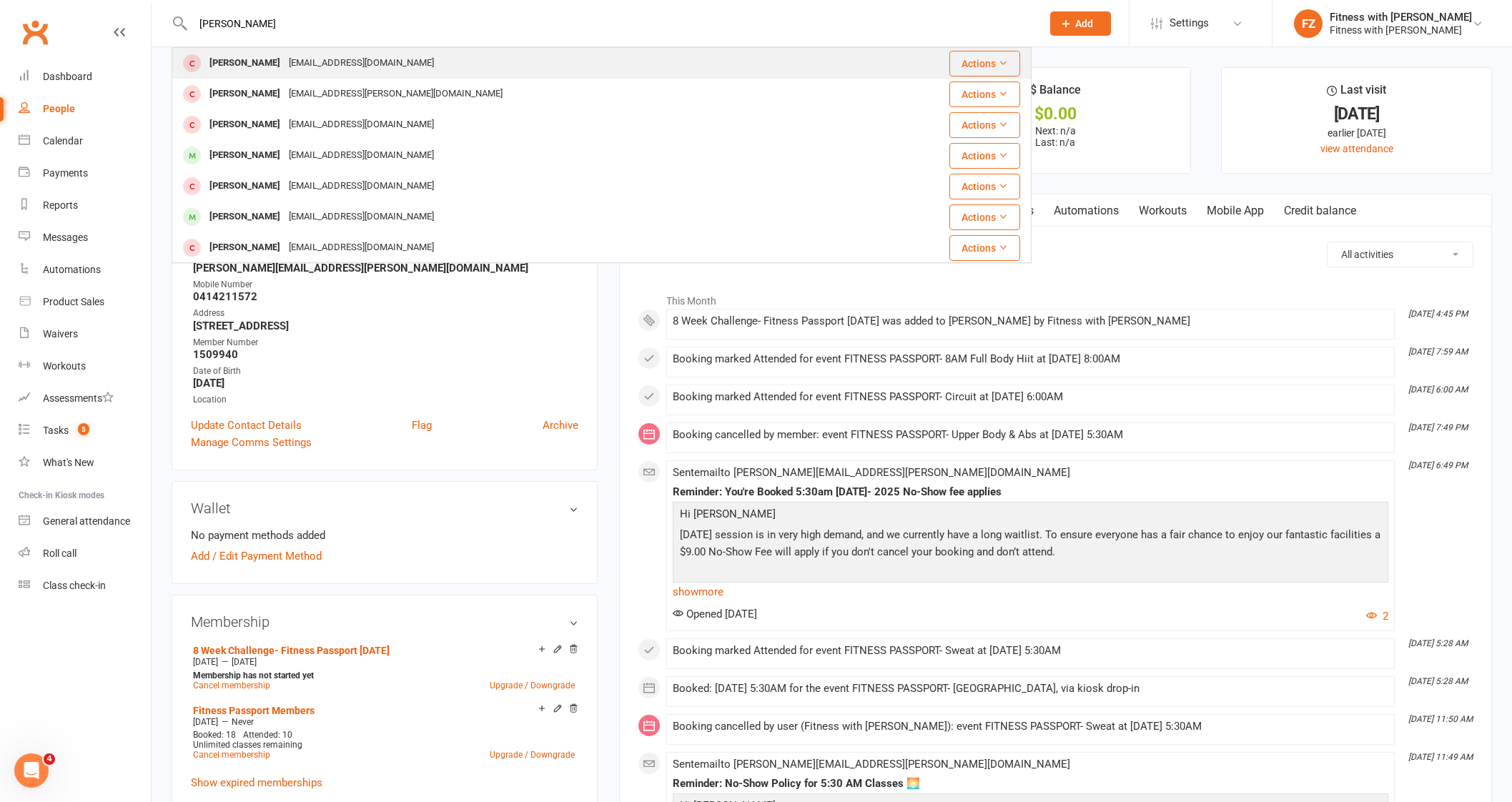
click at [294, 63] on div "[EMAIL_ADDRESS][DOMAIN_NAME]" at bounding box center [362, 63] width 153 height 21
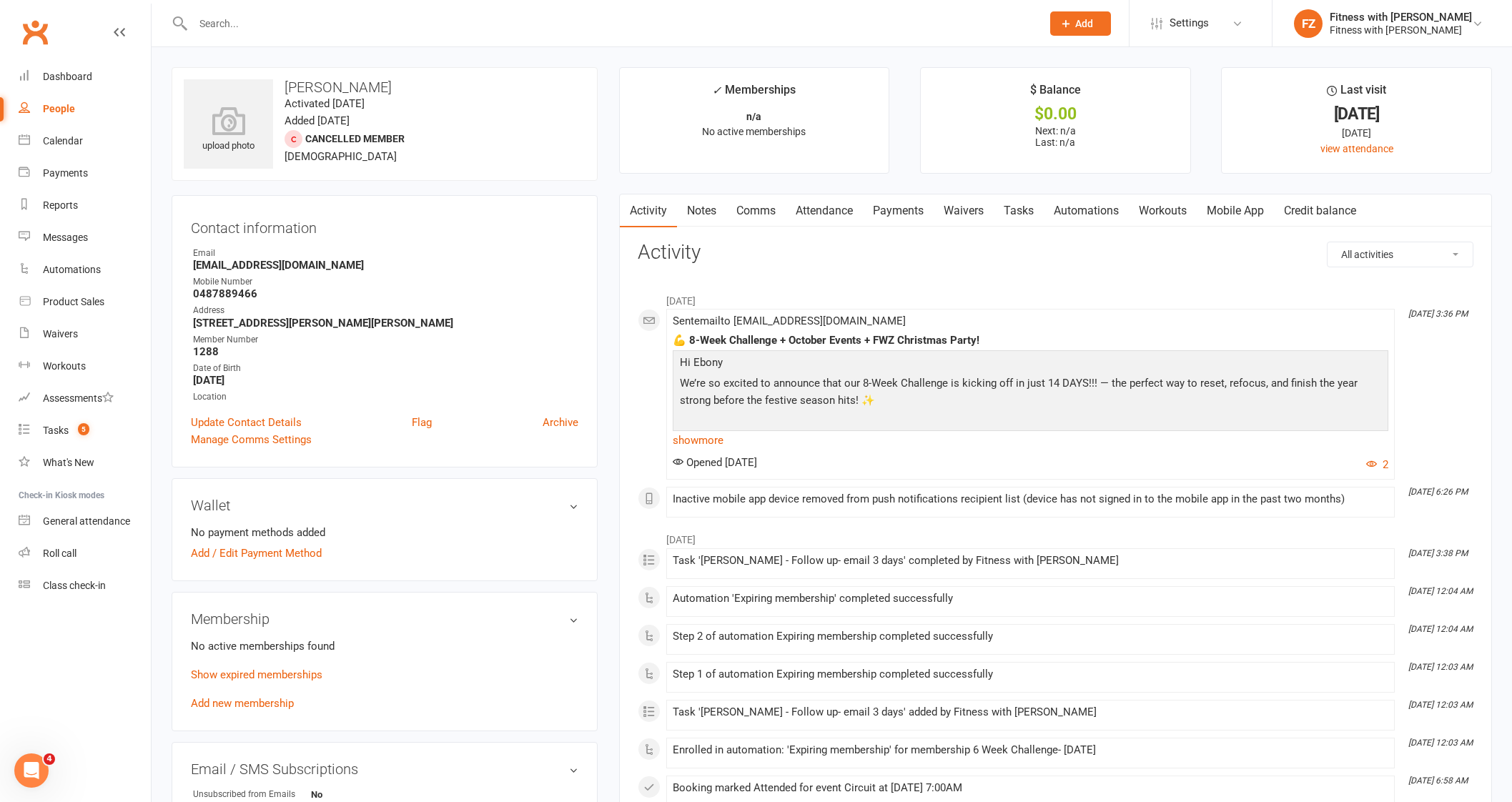
click at [1231, 214] on link "Mobile App" at bounding box center [1235, 211] width 78 height 33
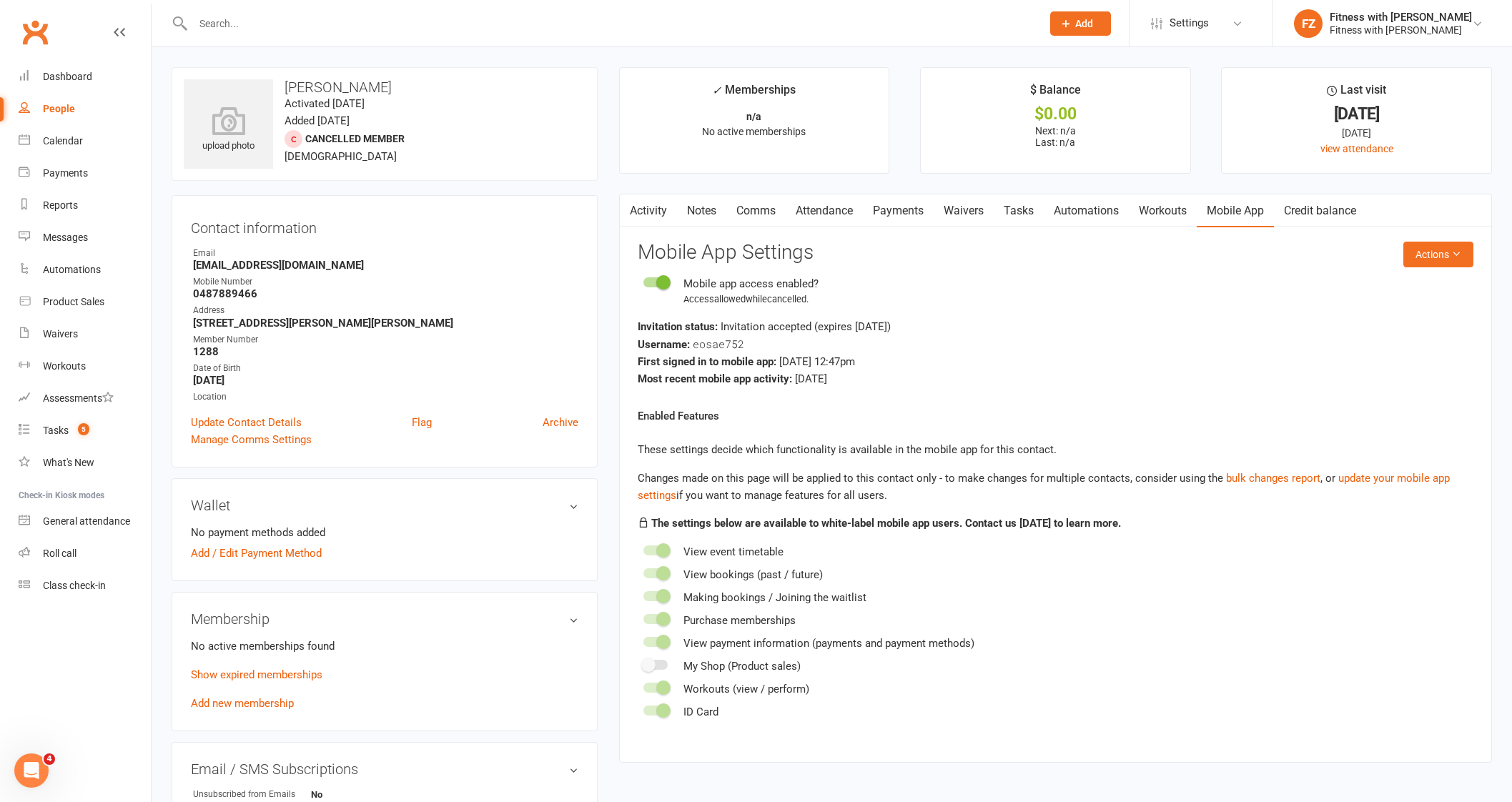
click at [1459, 278] on div "Mobile app access enabled? Access allowed while cancelled ." at bounding box center [1055, 291] width 836 height 32
click at [1451, 256] on icon at bounding box center [1456, 253] width 10 height 10
click at [1444, 263] on button "Actions" at bounding box center [1438, 254] width 70 height 26
click at [252, 708] on link "Add new membership" at bounding box center [242, 703] width 103 height 13
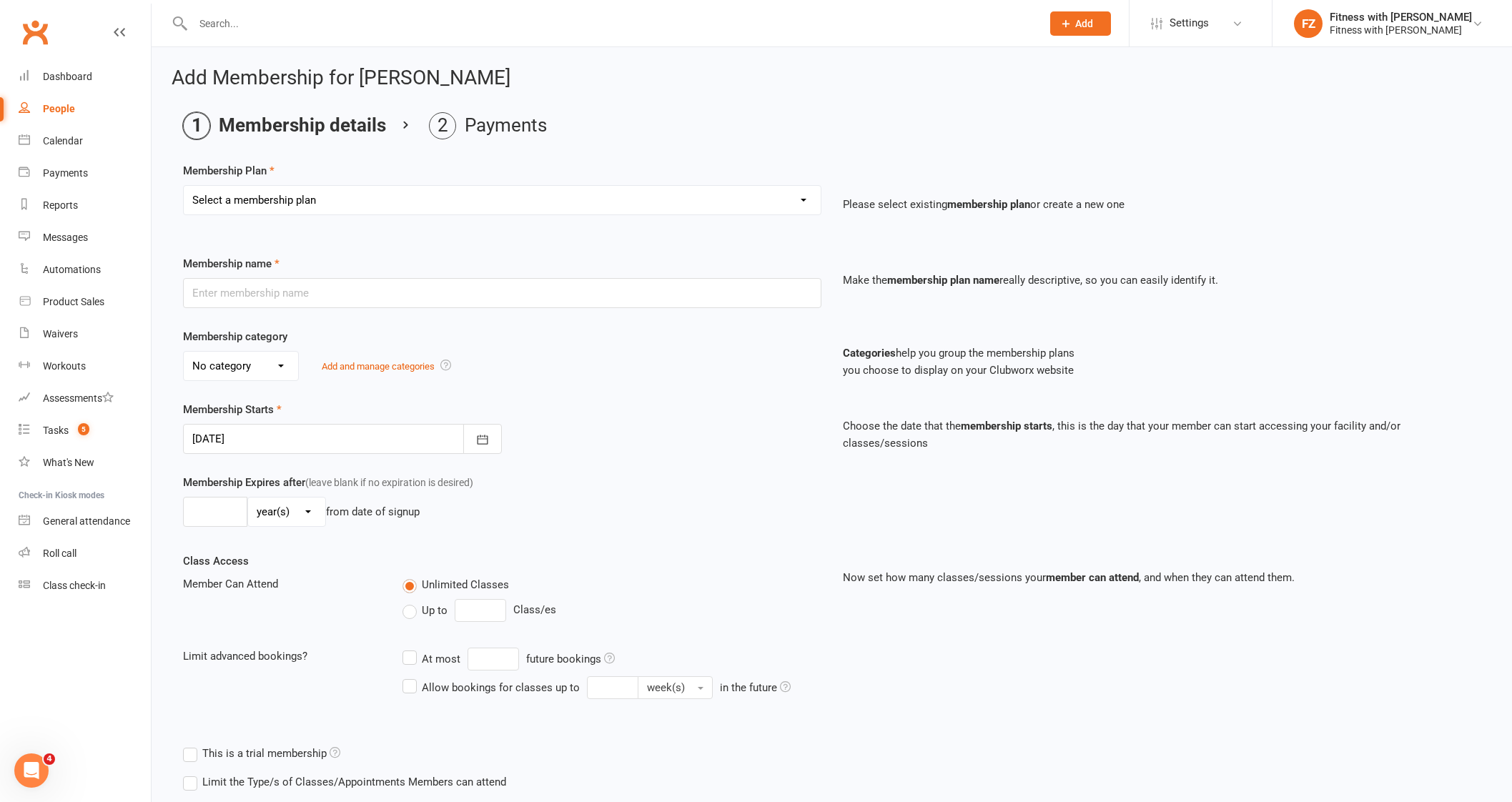
click at [441, 207] on select "Select a membership plan Create new Membership Plan Free 2 Week Trial Single Se…" at bounding box center [502, 200] width 637 height 28
click at [184, 186] on select "Select a membership plan Create new Membership Plan Free 2 Week Trial Single Se…" at bounding box center [502, 200] width 637 height 28
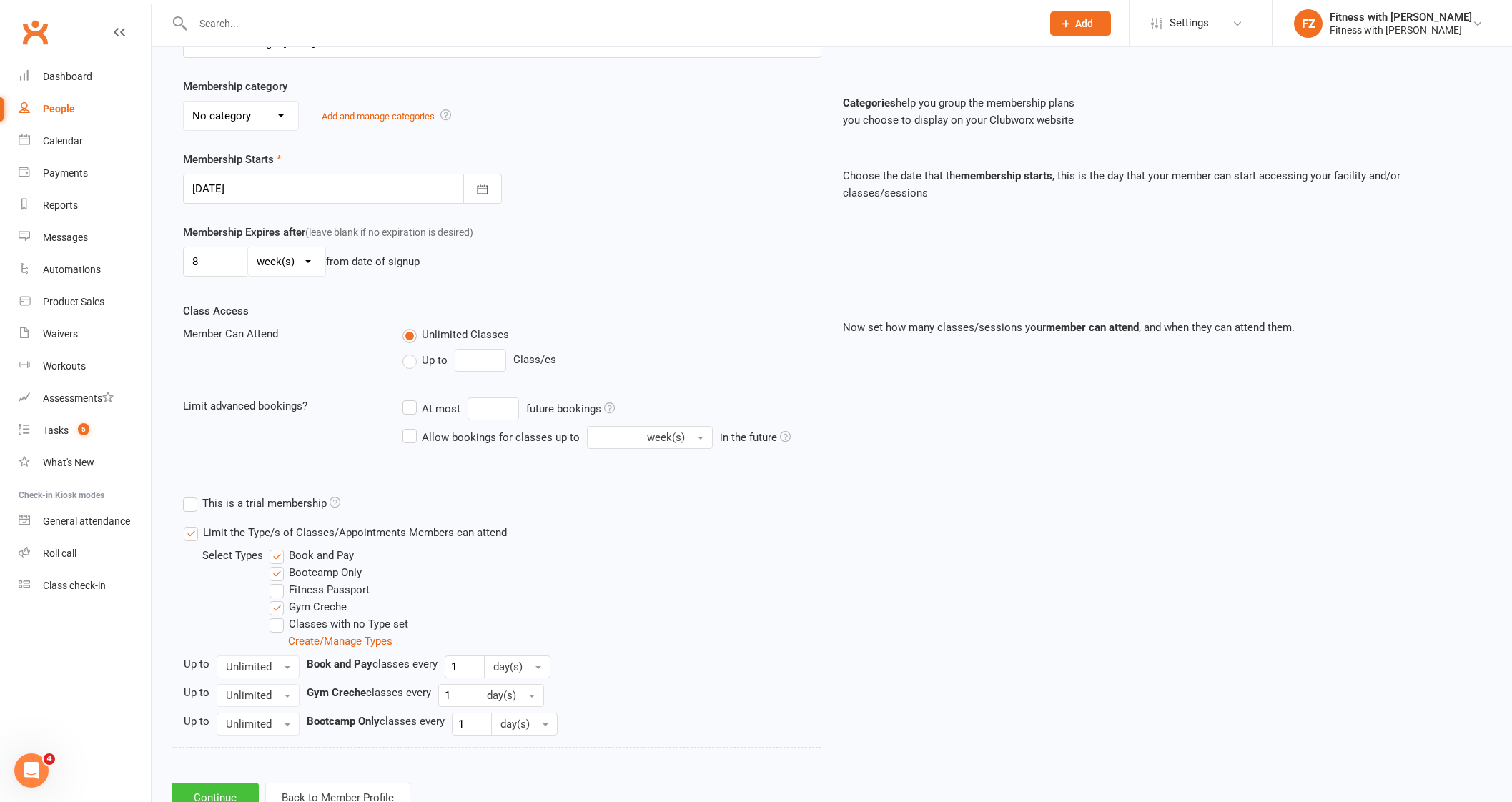
scroll to position [268, 0]
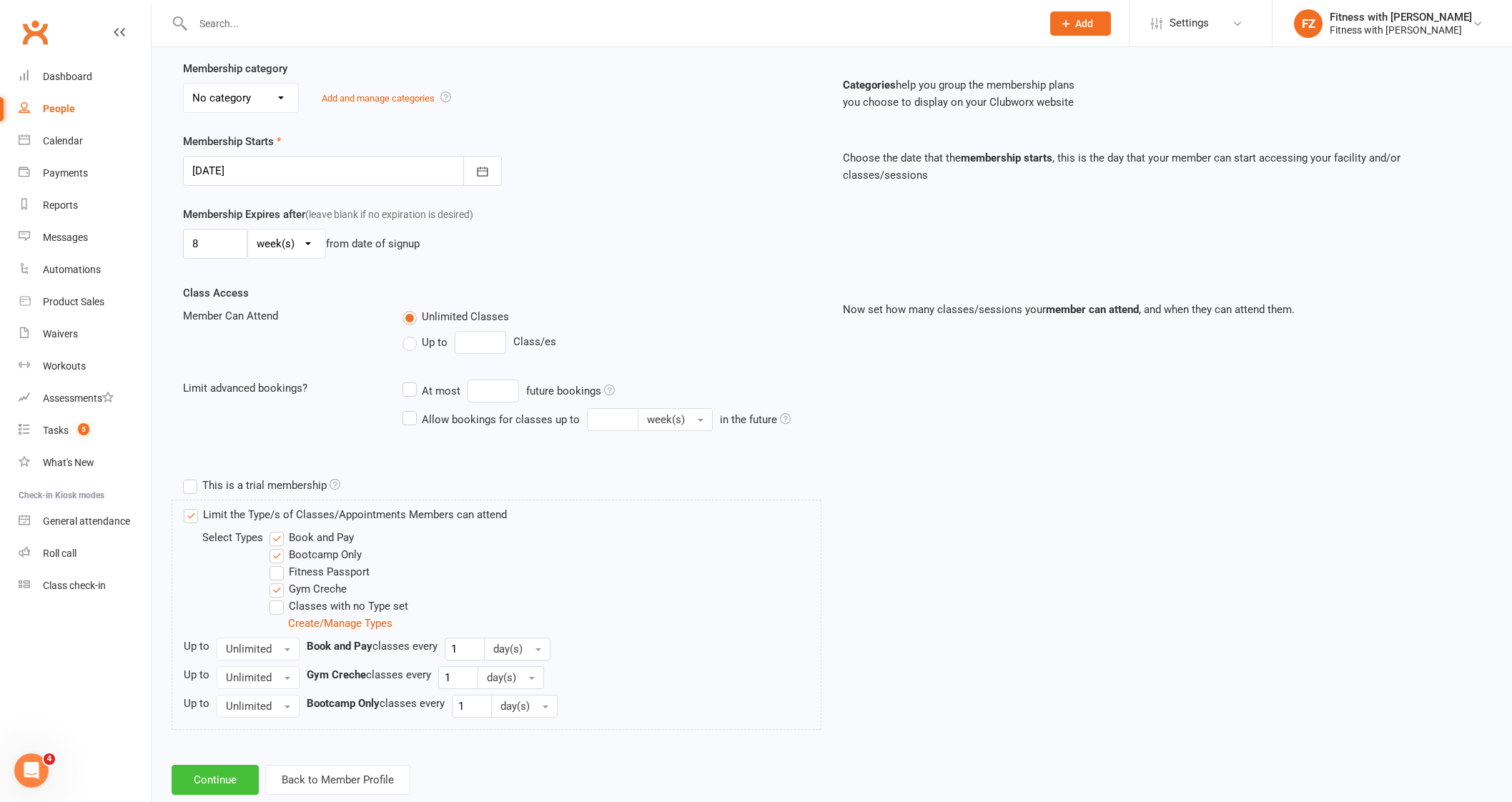
click at [235, 776] on button "Continue" at bounding box center [215, 780] width 87 height 30
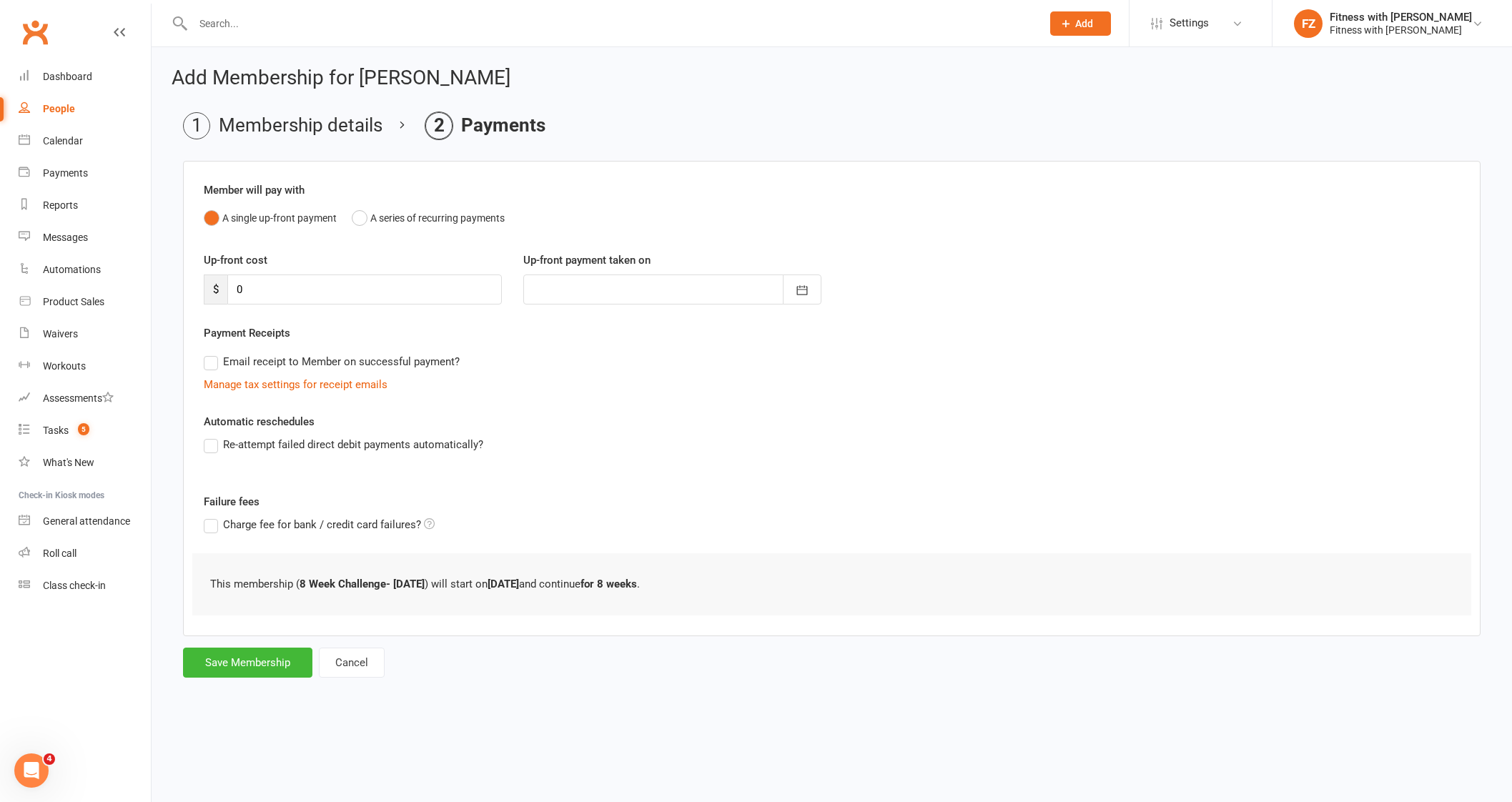
scroll to position [0, 0]
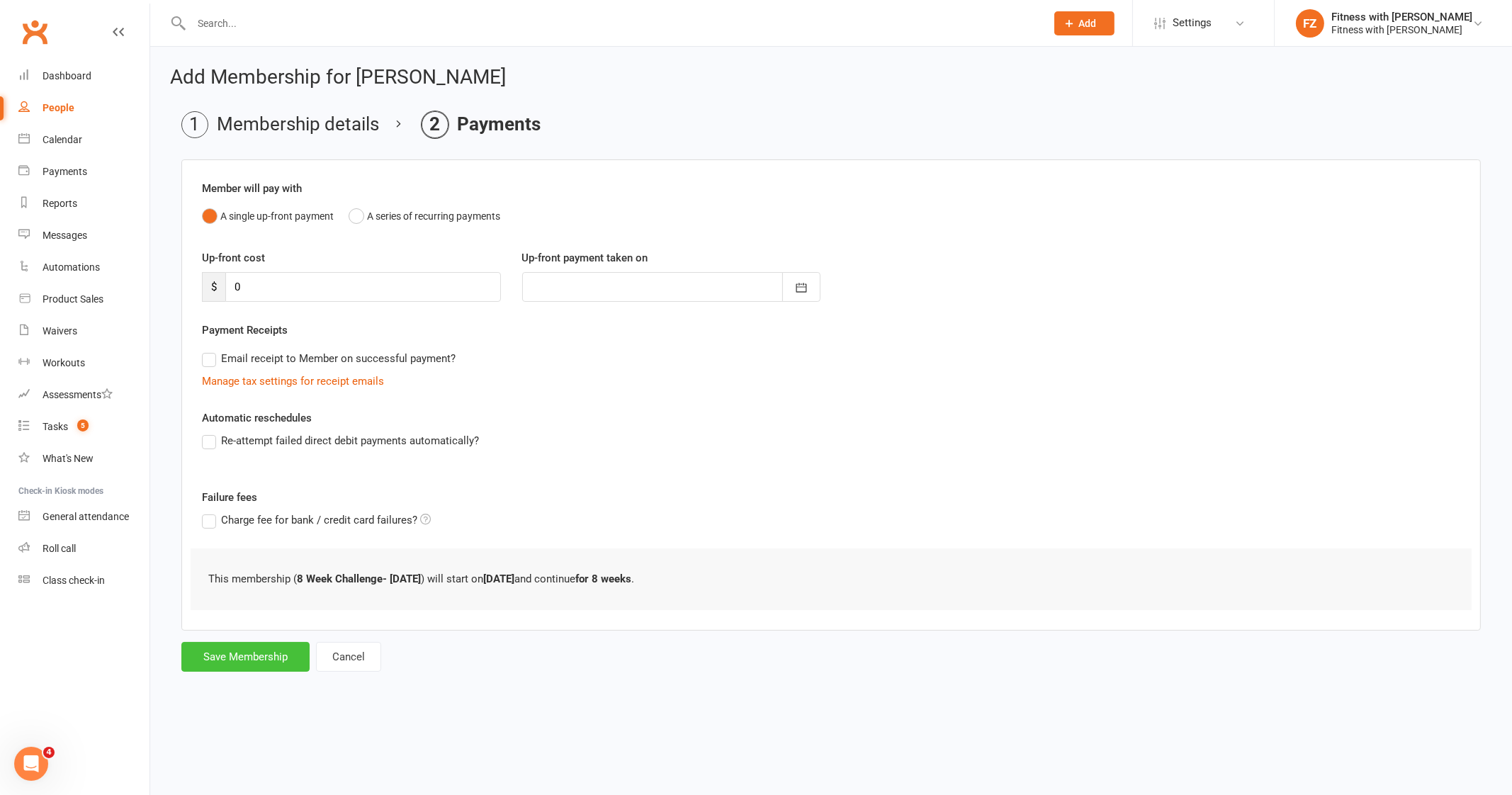
click at [249, 663] on button "Save Membership" at bounding box center [245, 656] width 129 height 30
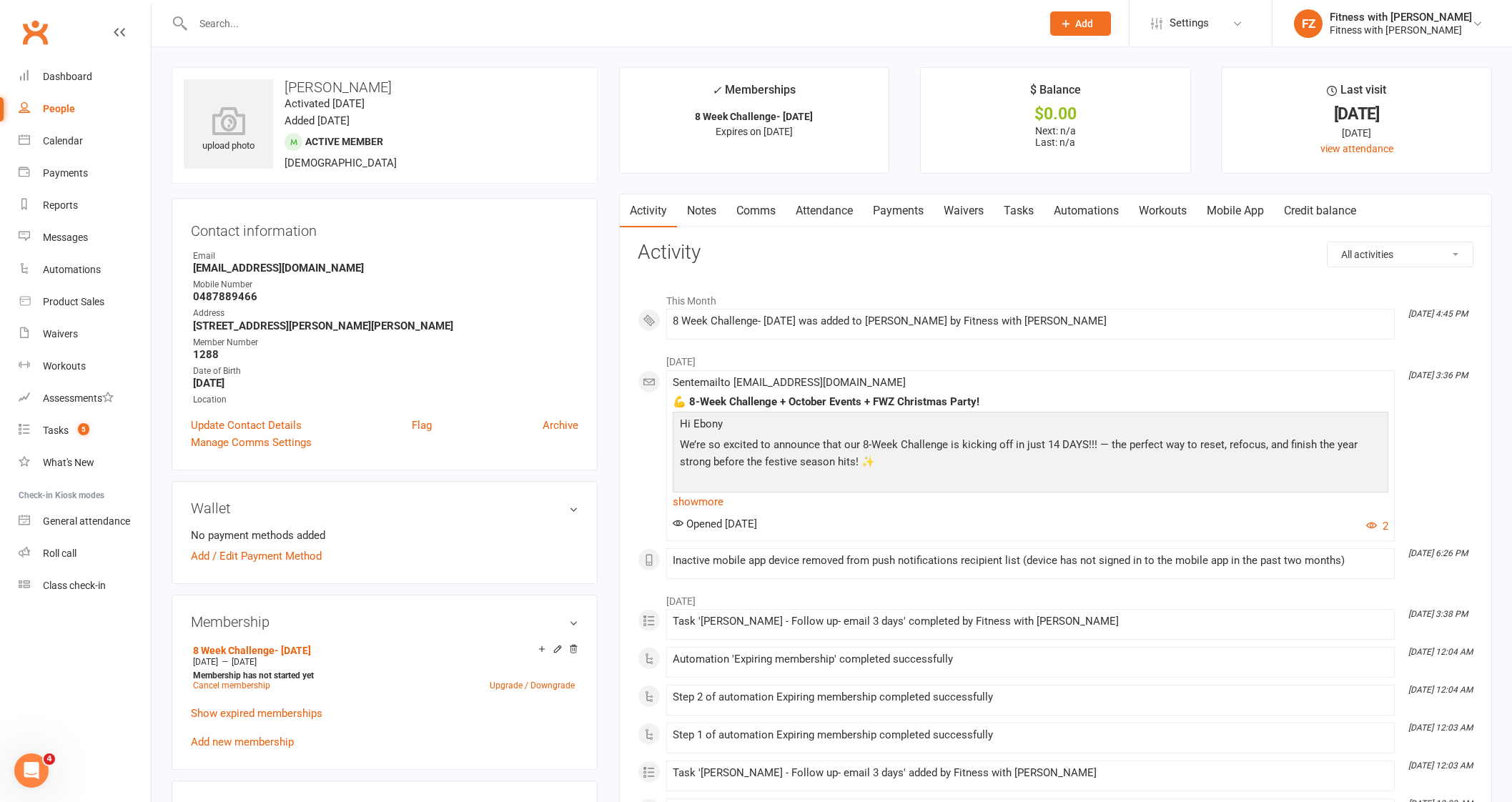
click at [264, 23] on input "text" at bounding box center [609, 23] width 843 height 20
paste input "[PERSON_NAME]"
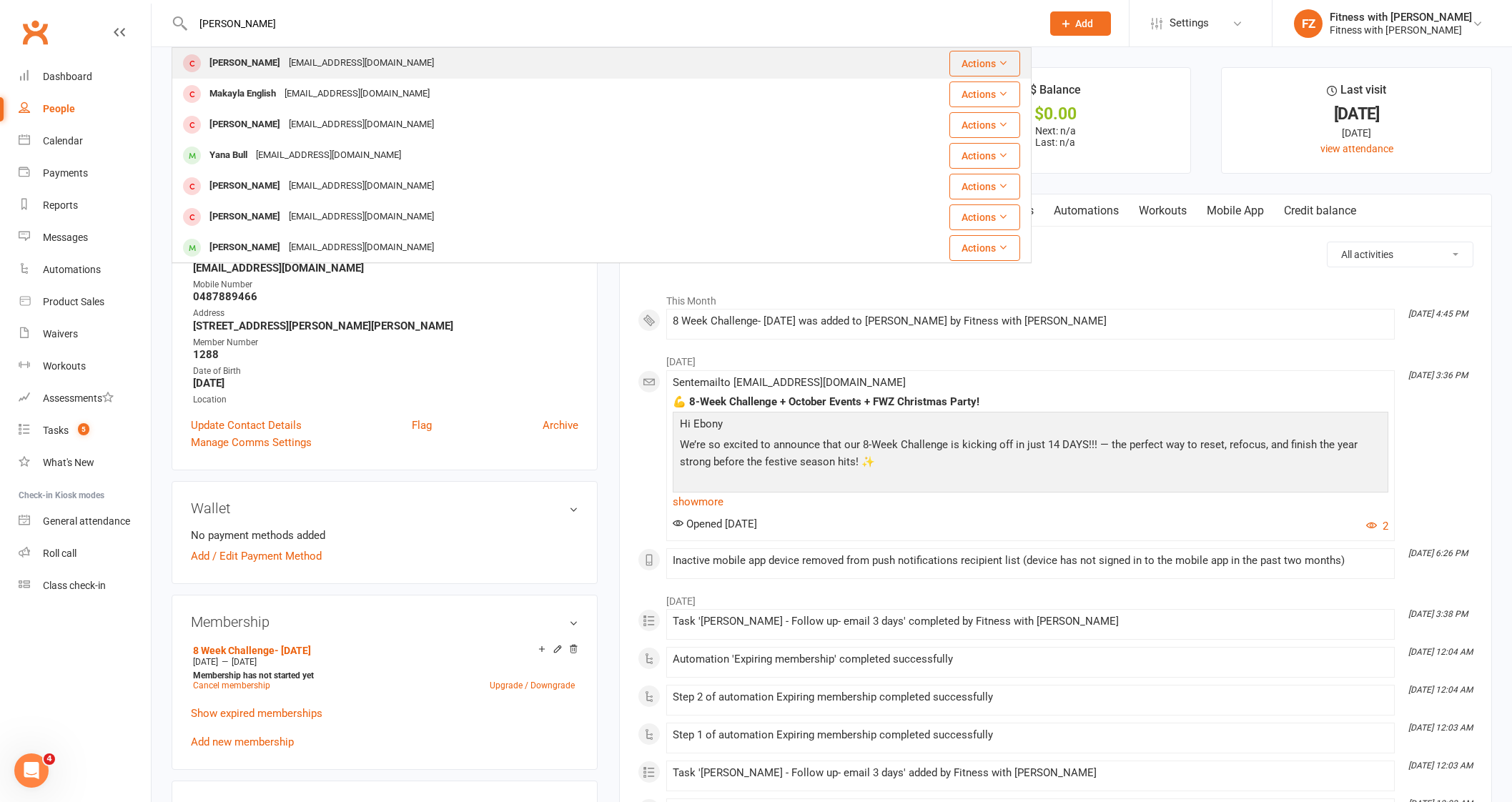
click at [263, 66] on div "[PERSON_NAME]" at bounding box center [244, 63] width 79 height 21
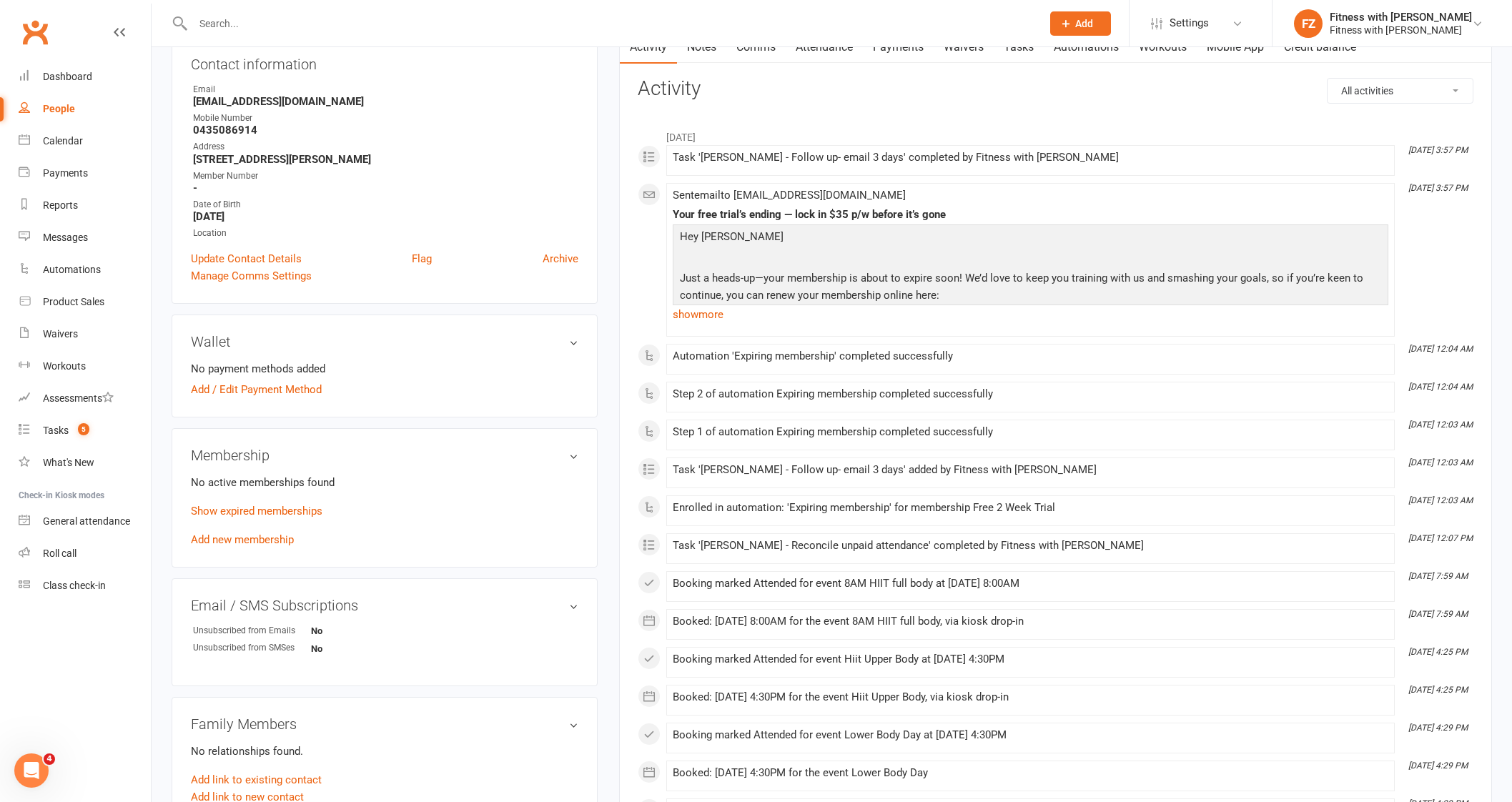
scroll to position [178, 0]
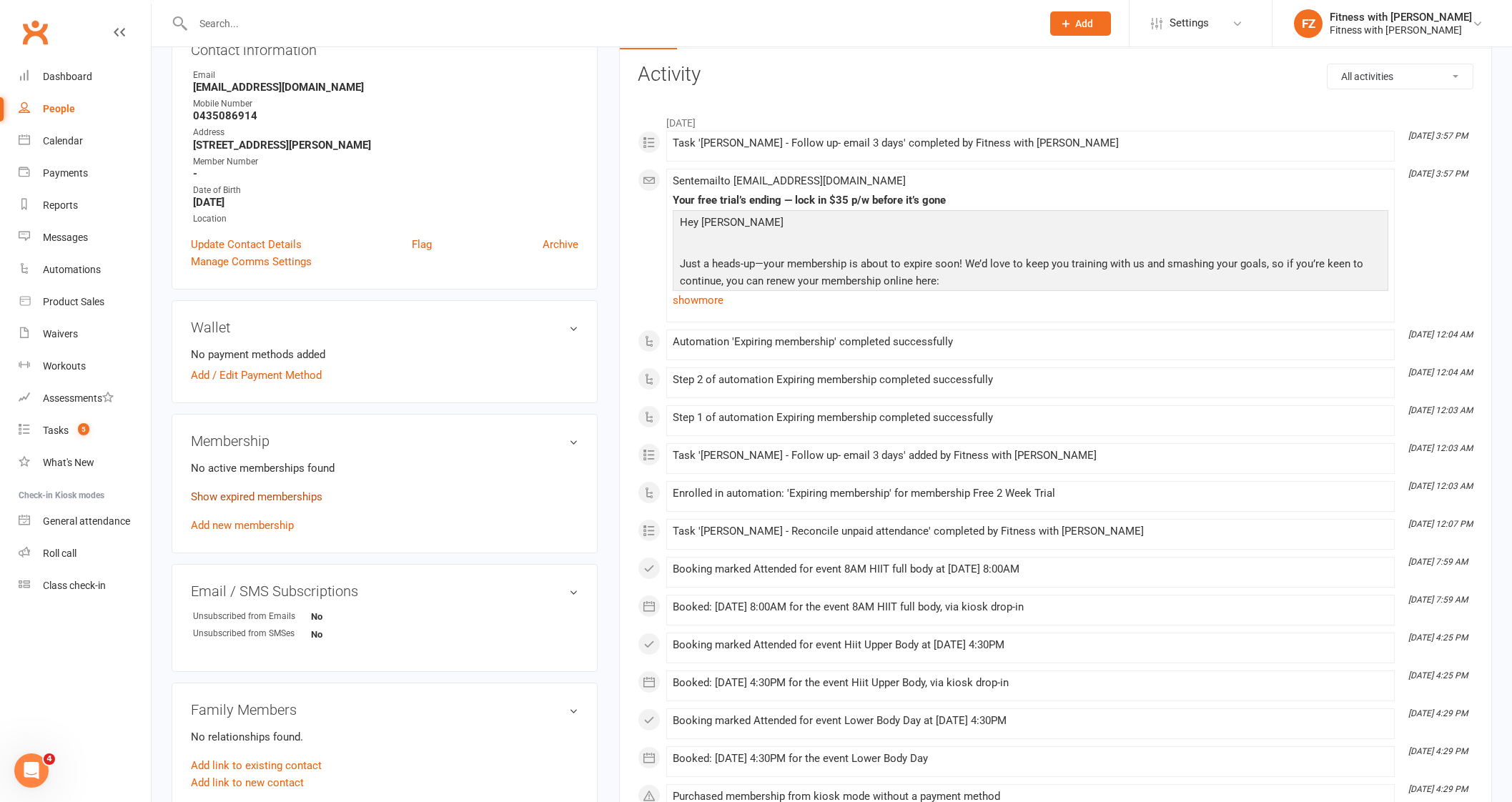
click at [271, 497] on link "Show expired memberships" at bounding box center [256, 497] width 131 height 13
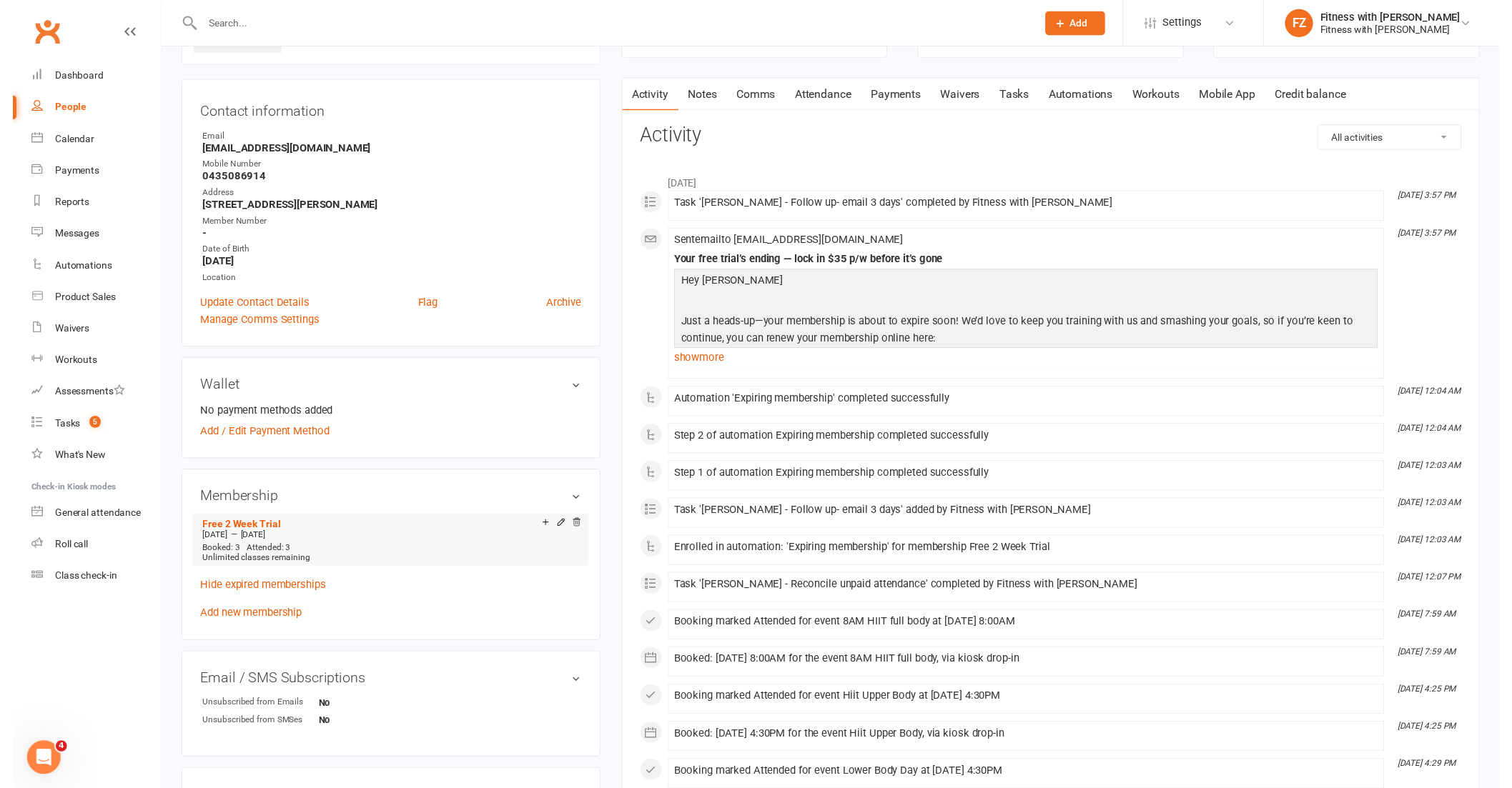
scroll to position [89, 0]
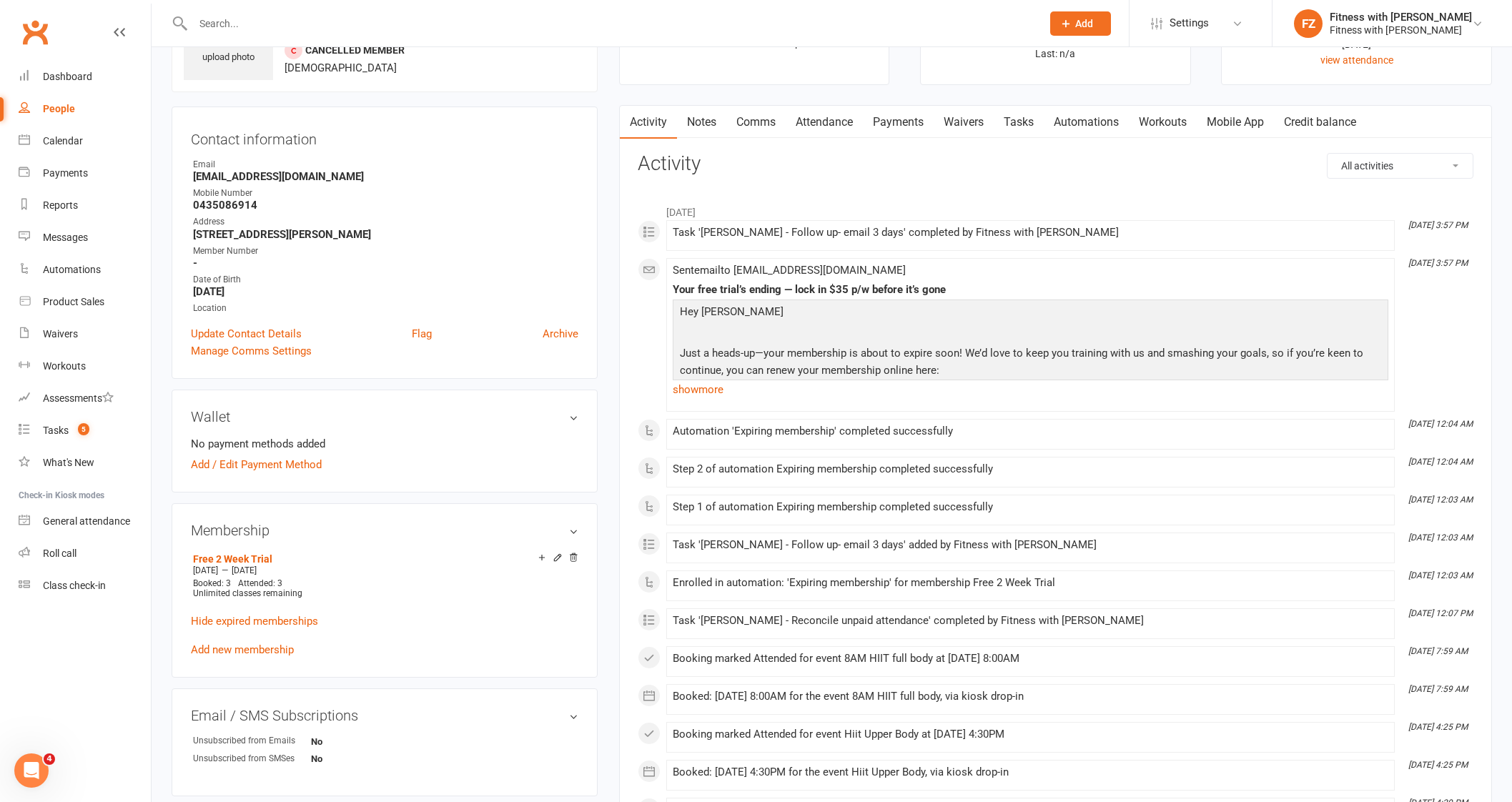
click at [1244, 115] on link "Mobile App" at bounding box center [1235, 123] width 78 height 33
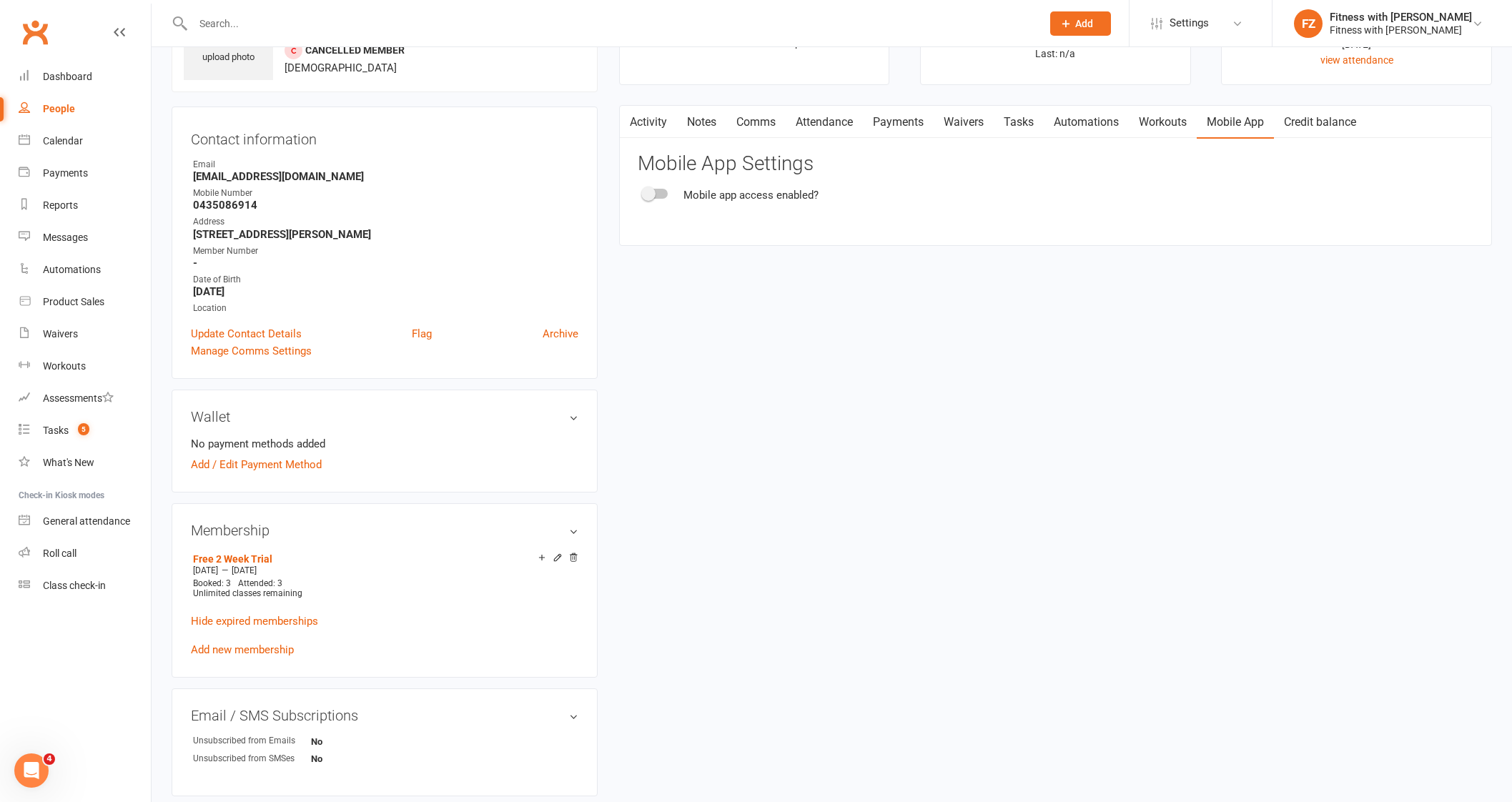
click at [656, 191] on div at bounding box center [655, 193] width 25 height 10
click at [643, 191] on input "checkbox" at bounding box center [643, 191] width 0 height 0
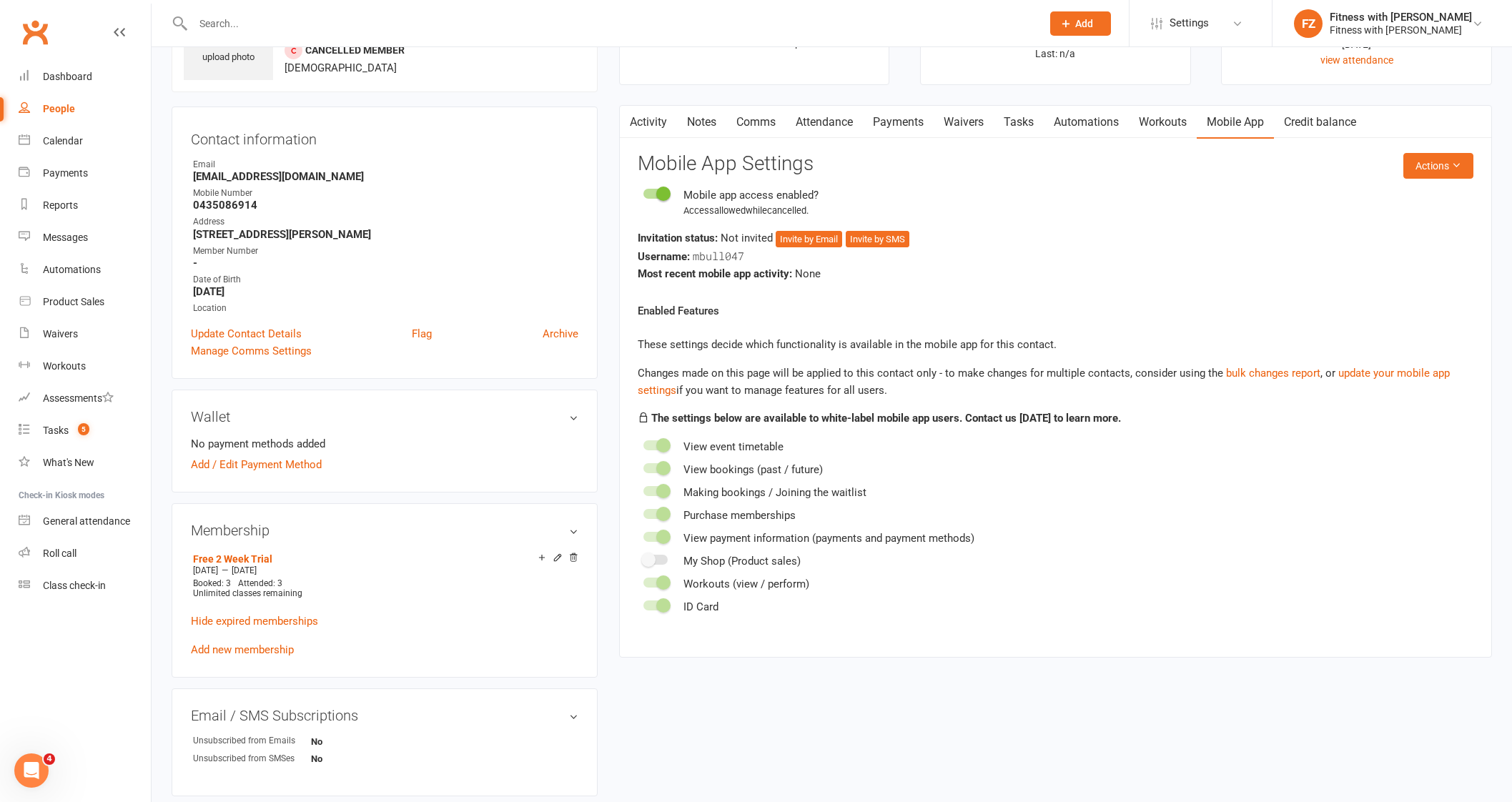
click at [804, 229] on div "Invitation status: Not invited Invite by Email Invite by SMS" at bounding box center [1055, 238] width 836 height 18
click at [824, 231] on button "Invite by Email" at bounding box center [809, 240] width 66 height 17
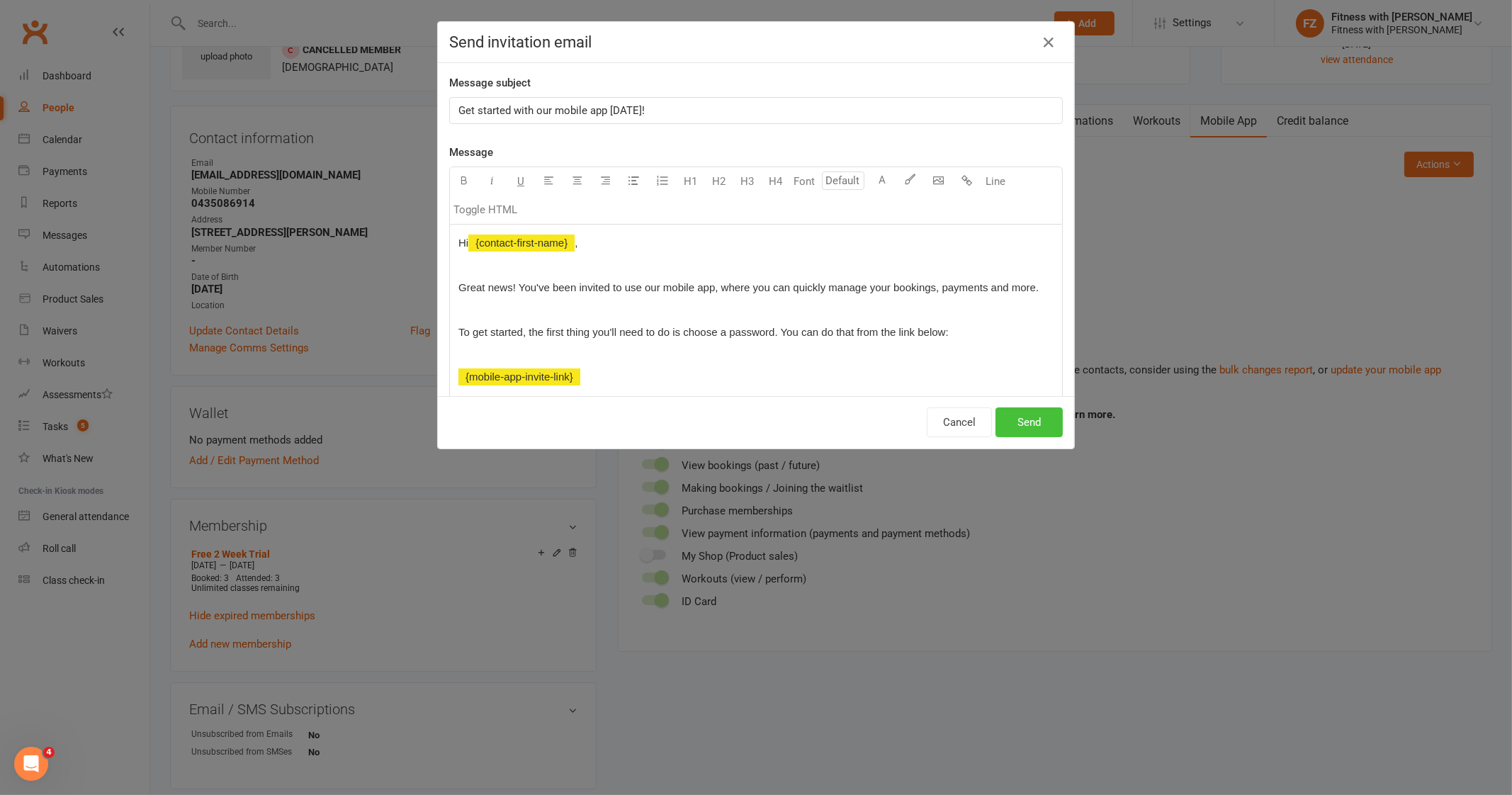
click at [1023, 427] on button "Send" at bounding box center [1029, 422] width 67 height 30
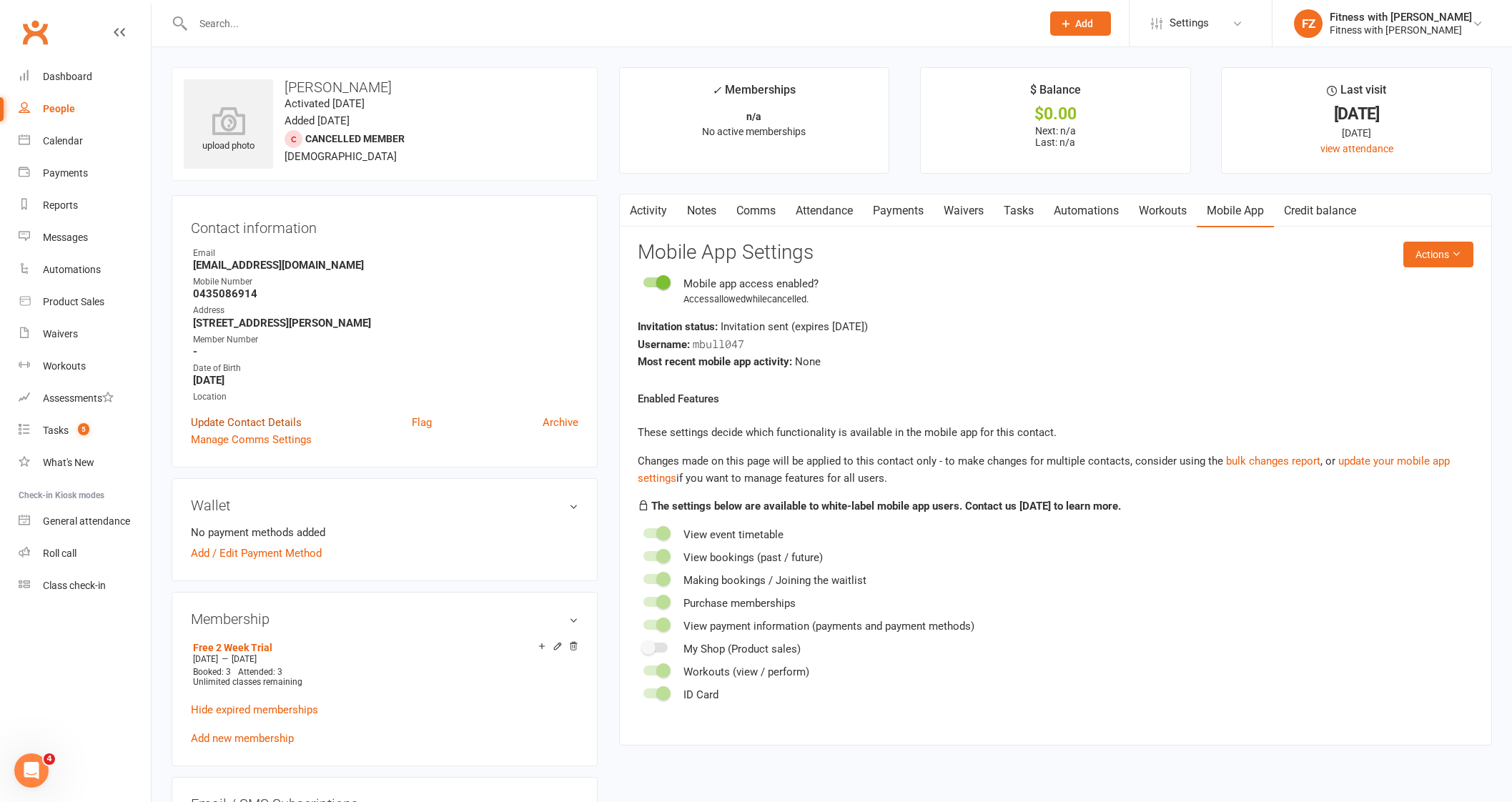
click at [261, 424] on link "Update Contact Details" at bounding box center [246, 422] width 111 height 17
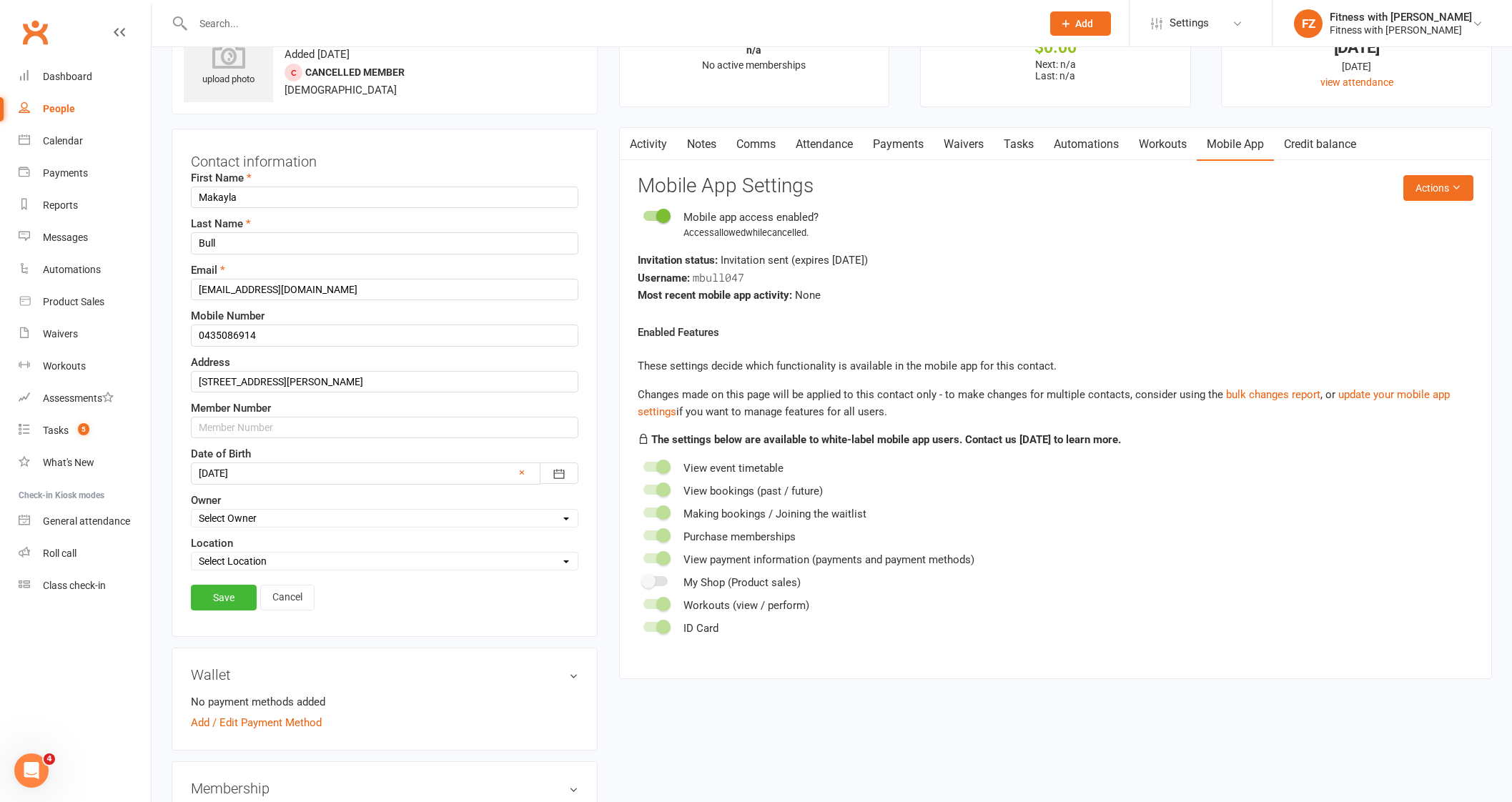
scroll to position [67, 0]
click at [275, 429] on input "text" at bounding box center [385, 426] width 388 height 21
click at [229, 600] on link "Save" at bounding box center [223, 596] width 66 height 26
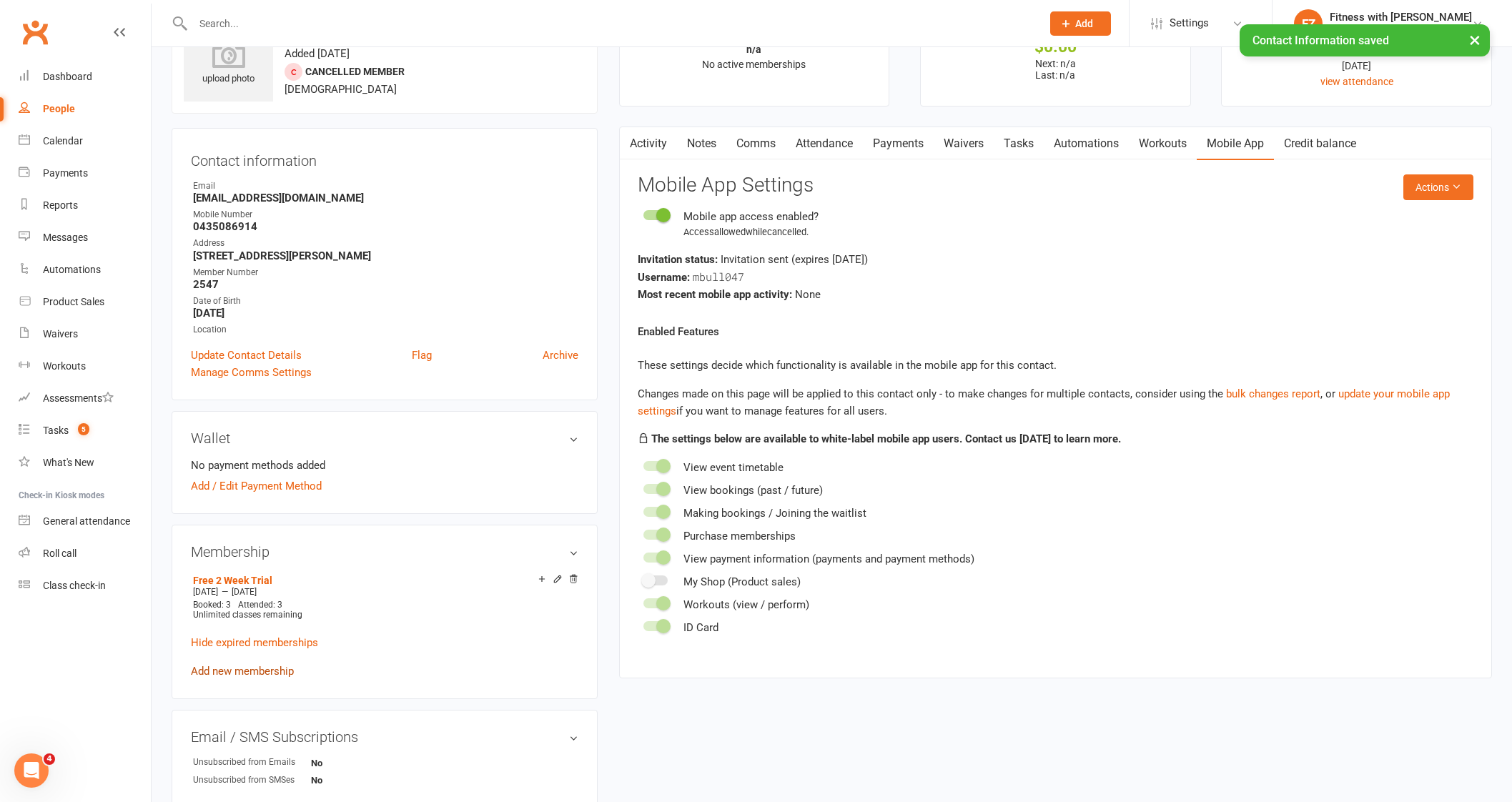
click at [237, 668] on link "Add new membership" at bounding box center [242, 671] width 103 height 13
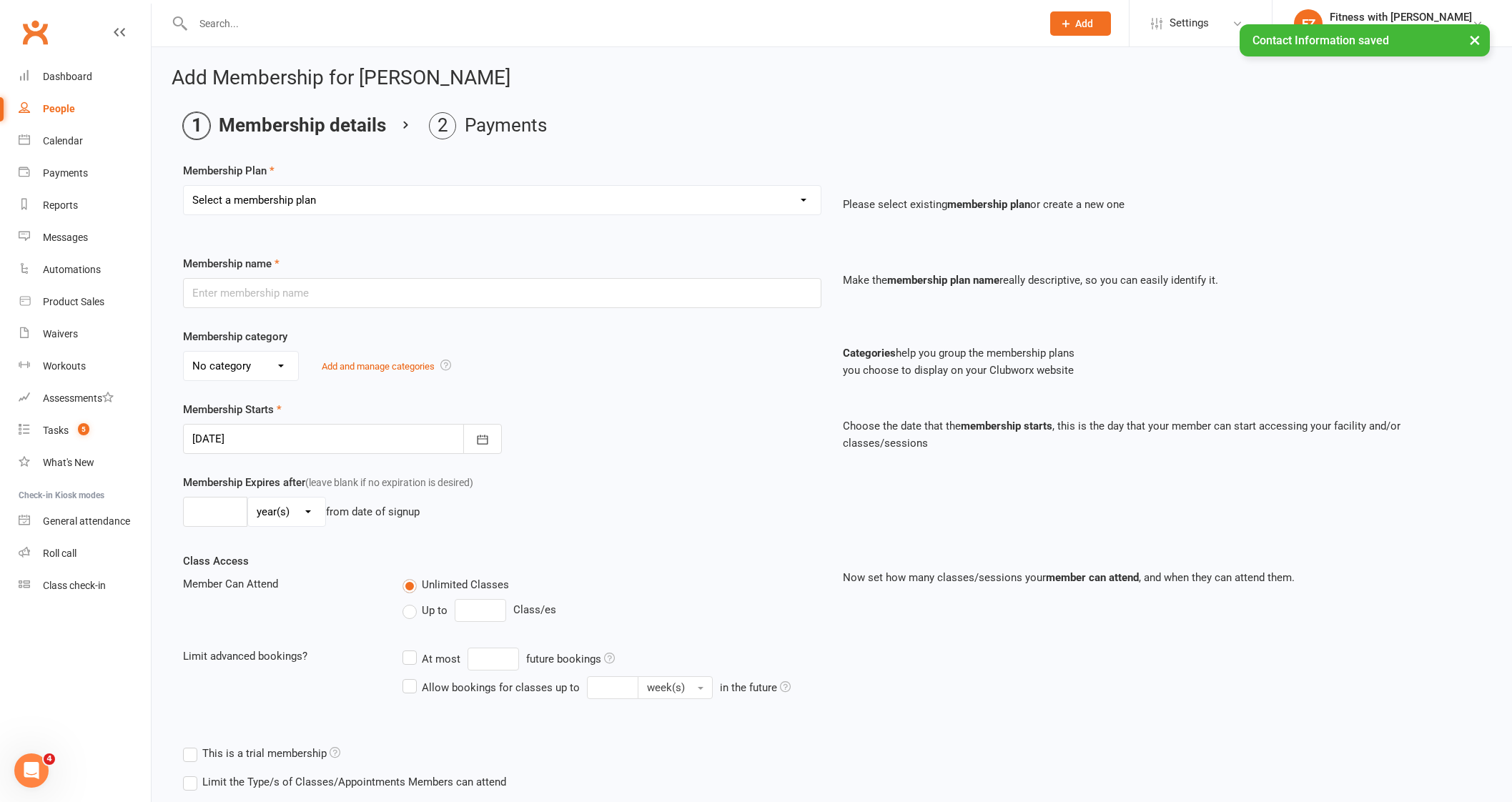
click at [318, 219] on div "Select a membership plan Create new Membership Plan Free 2 Week Trial Single Se…" at bounding box center [502, 210] width 660 height 50
click at [318, 209] on select "Select a membership plan Create new Membership Plan Free 2 Week Trial Single Se…" at bounding box center [502, 200] width 637 height 28
click at [184, 186] on select "Select a membership plan Create new Membership Plan Free 2 Week Trial Single Se…" at bounding box center [502, 200] width 637 height 28
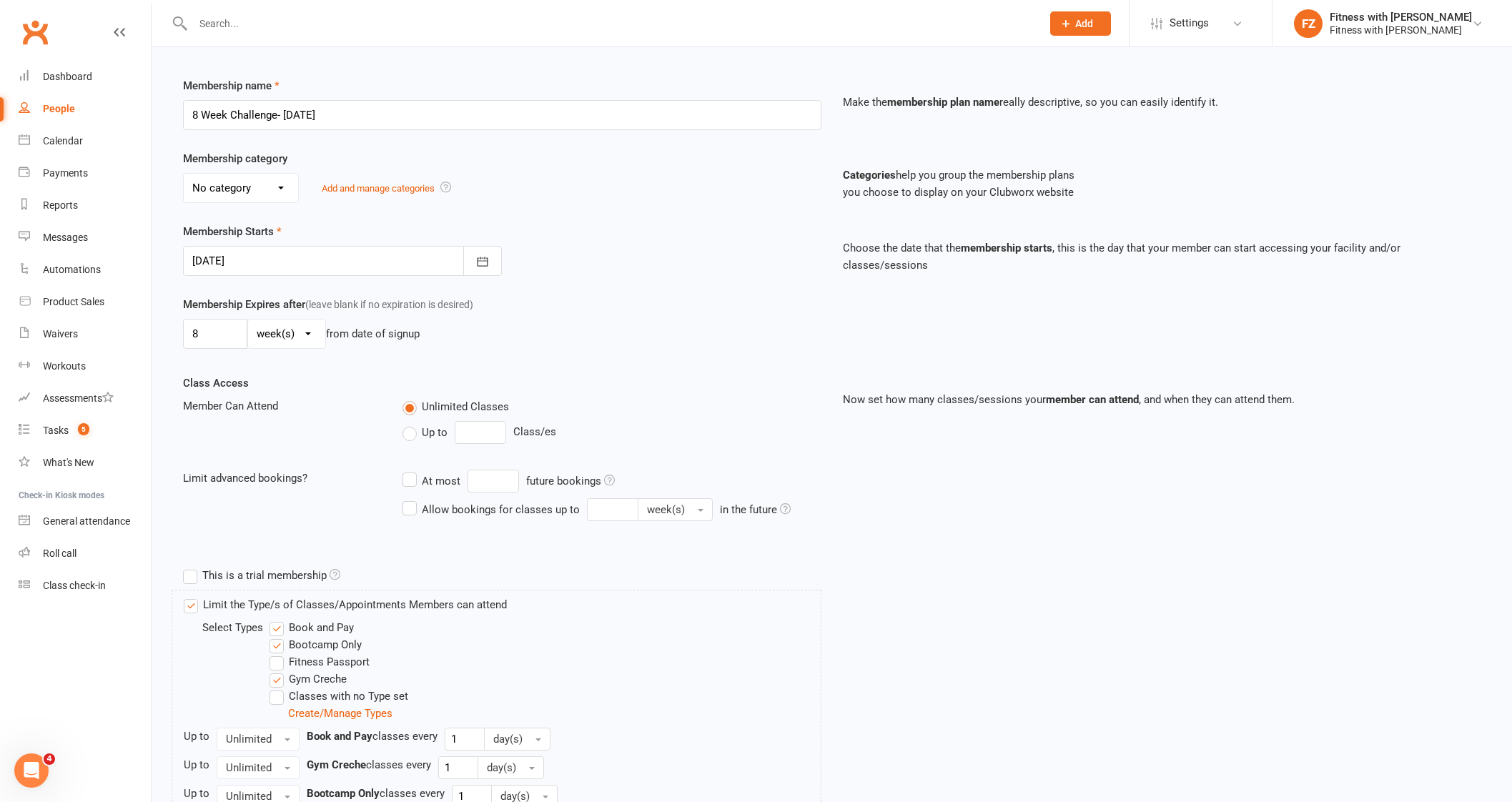
scroll to position [299, 0]
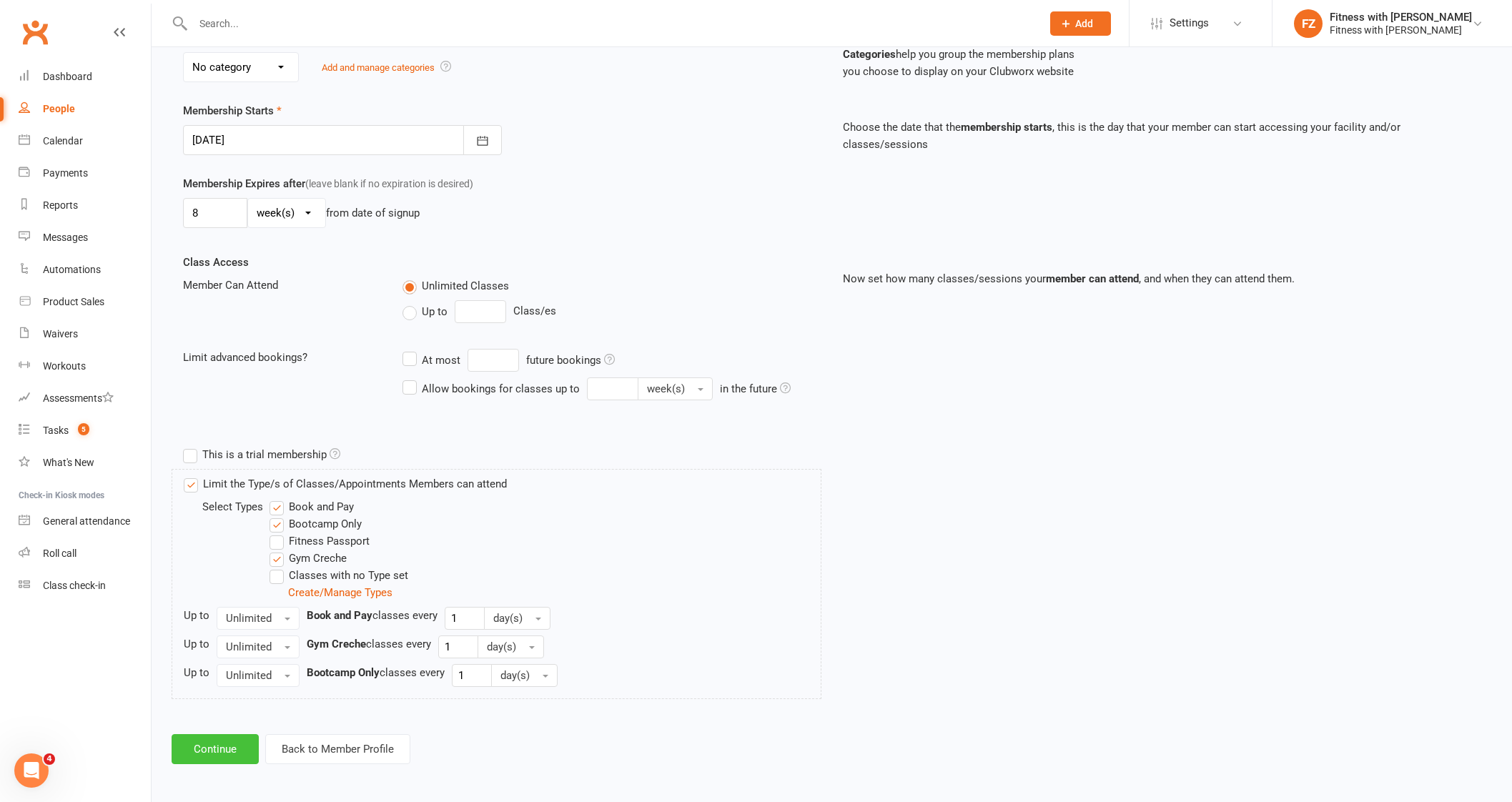
click at [218, 751] on button "Continue" at bounding box center [215, 749] width 87 height 30
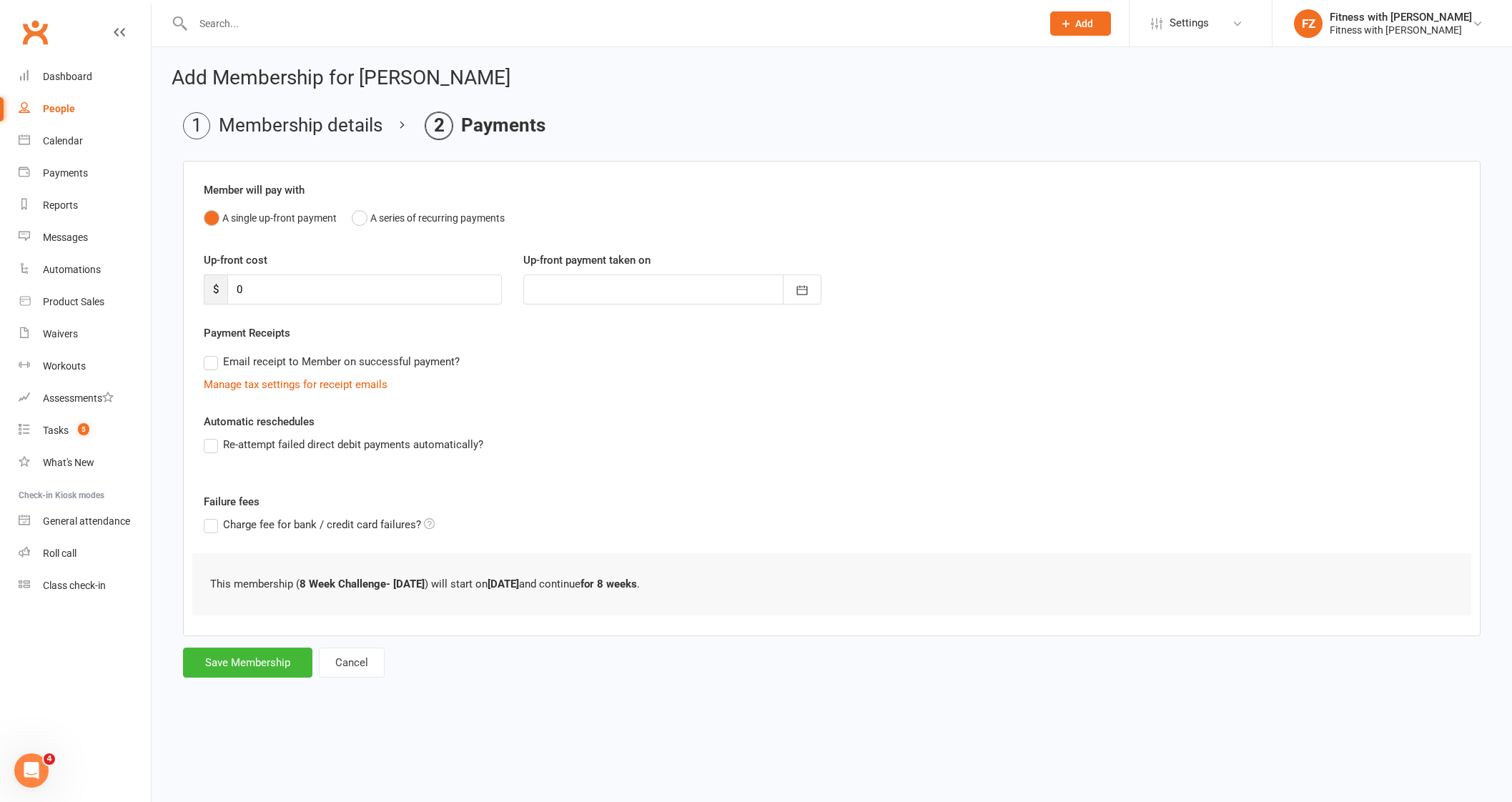
scroll to position [0, 0]
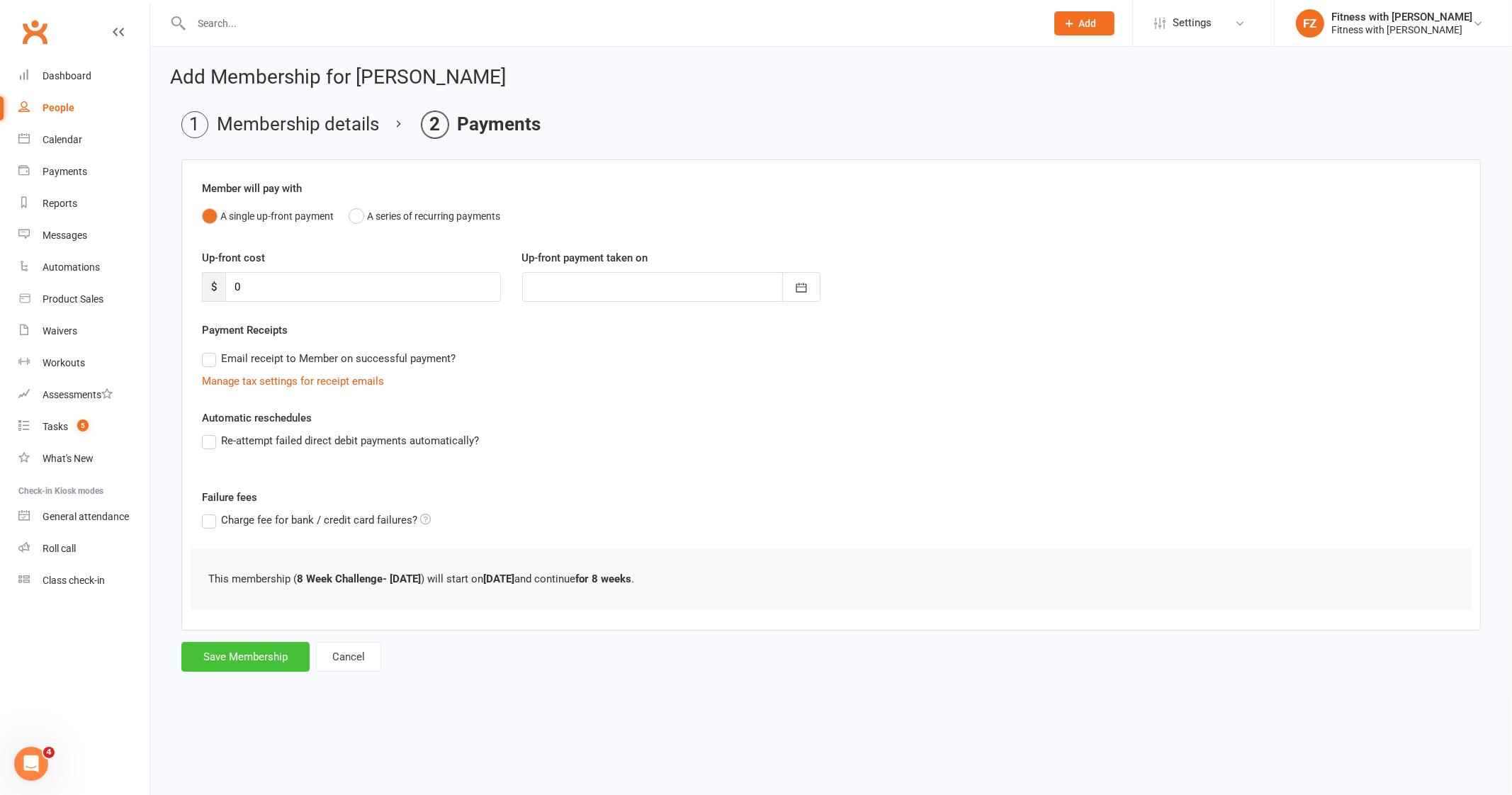
click at [241, 652] on button "Save Membership" at bounding box center [245, 656] width 129 height 30
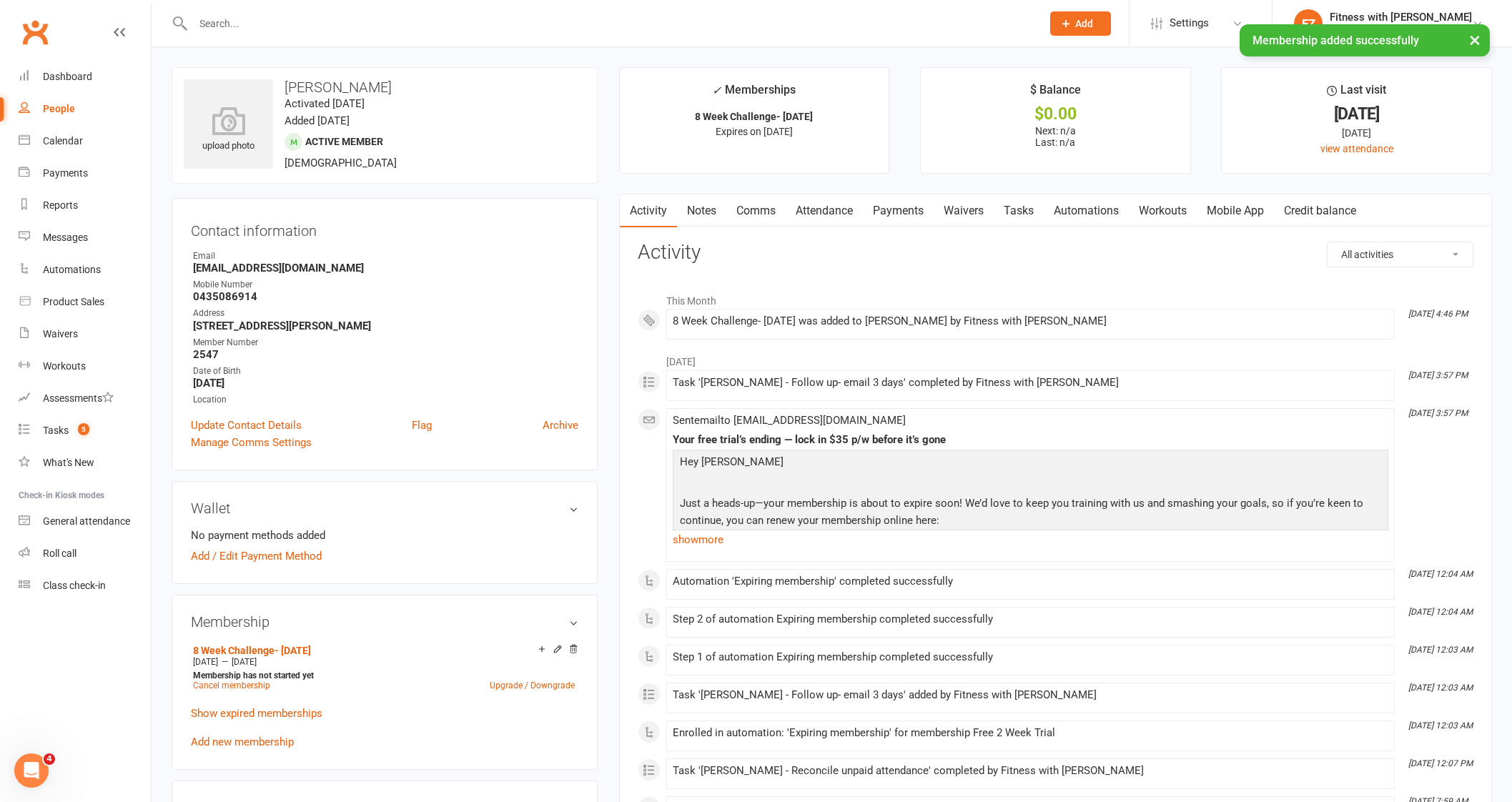
click at [749, 208] on link "Comms" at bounding box center [756, 211] width 59 height 33
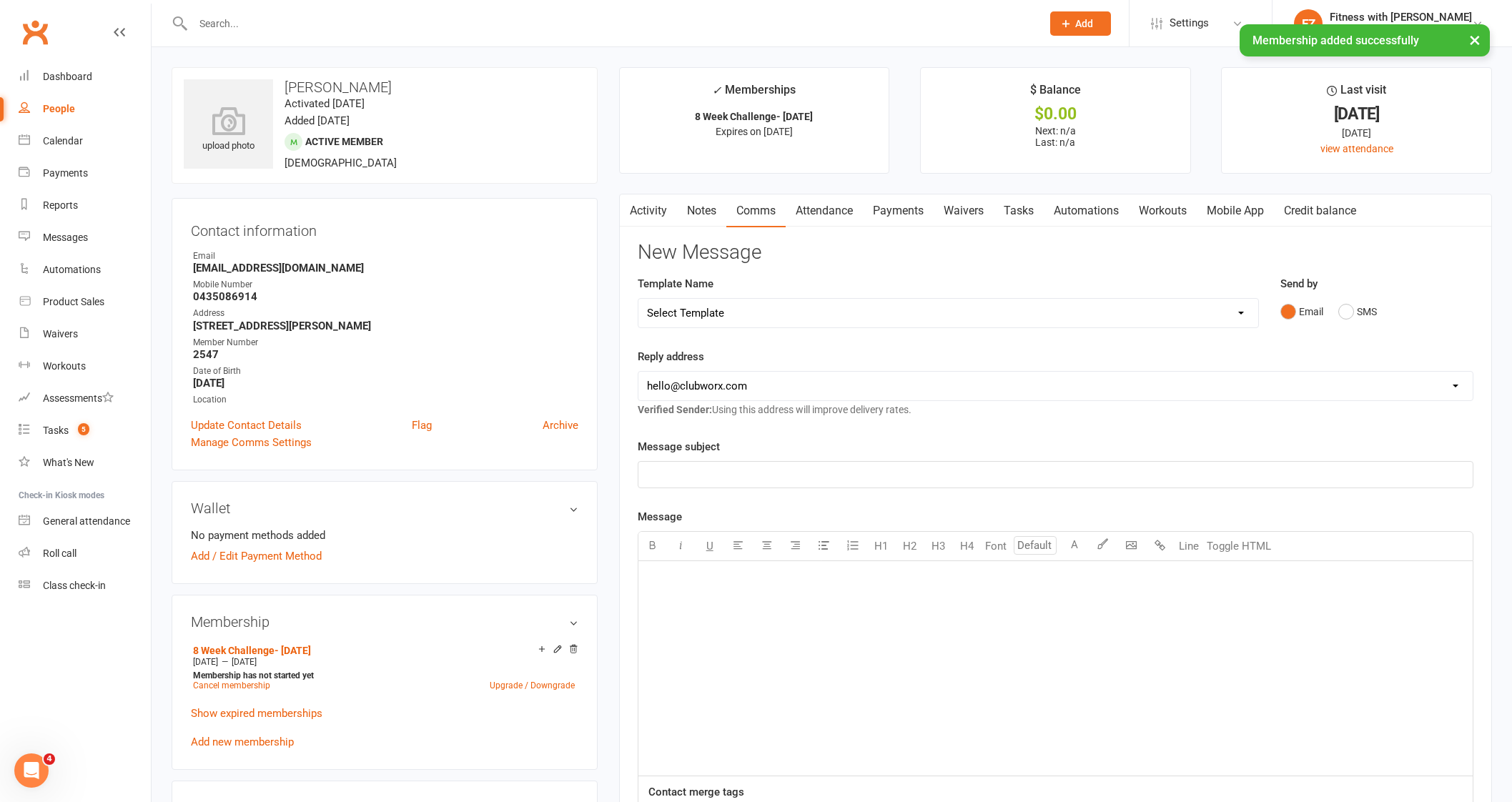
click at [749, 314] on select "Select Template [Email] 2025- Fitness Passport login [Email] 2 week free trial …" at bounding box center [948, 313] width 620 height 28
click at [639, 299] on select "Select Template [Email] 2025- Fitness Passport login [Email] 2 week free trial …" at bounding box center [948, 313] width 620 height 28
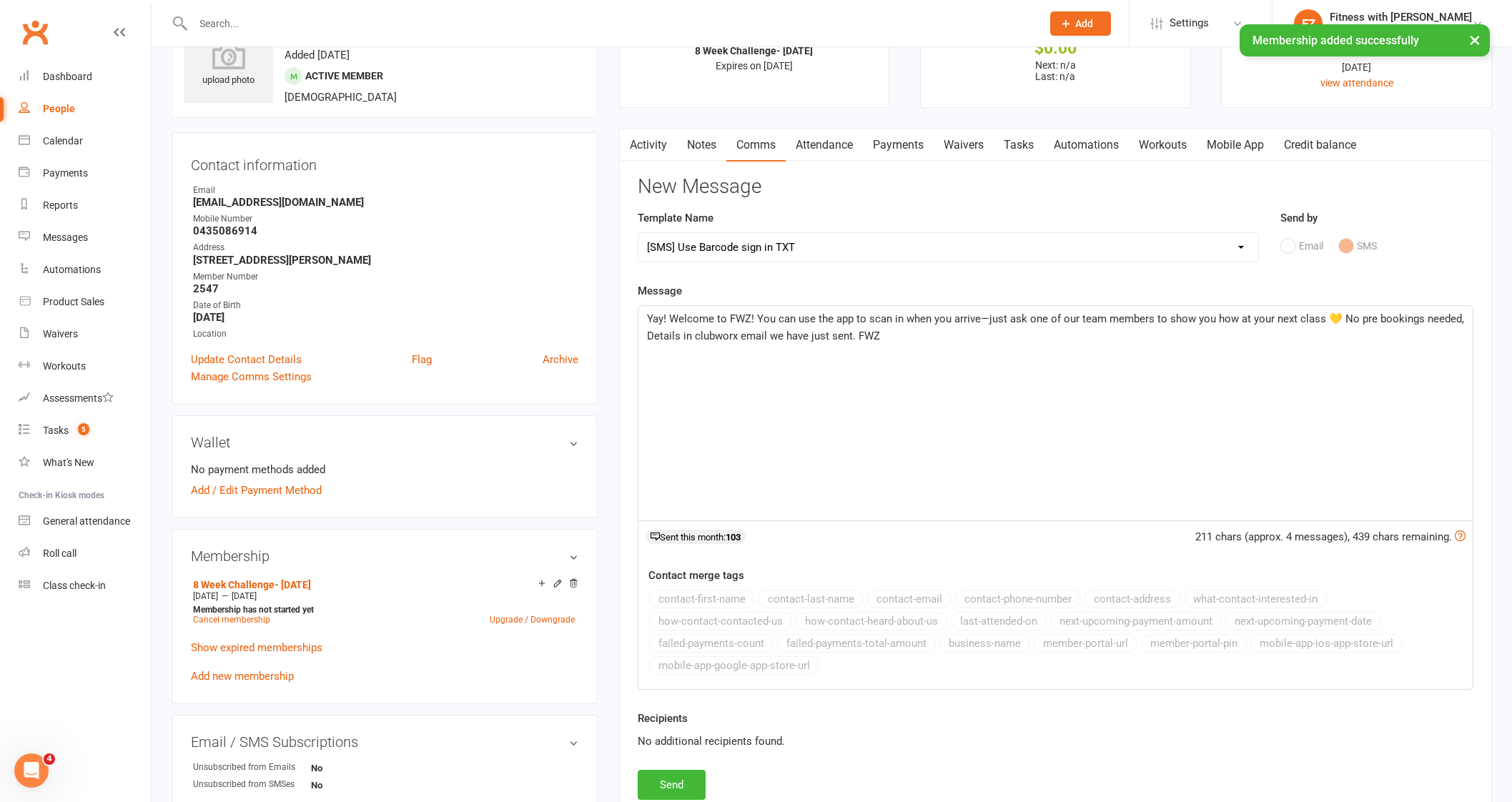
scroll to position [89, 0]
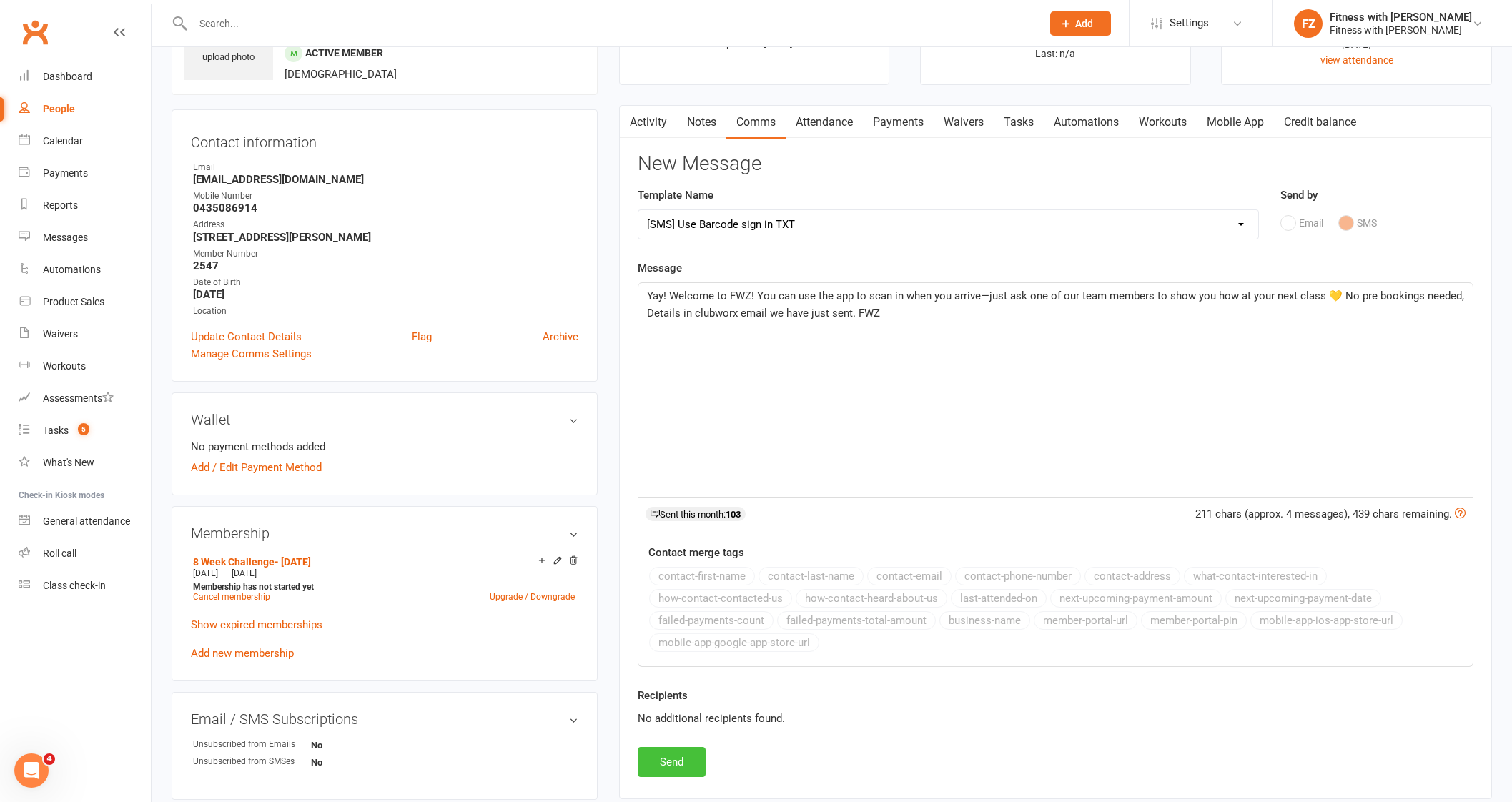
click at [683, 756] on button "Send" at bounding box center [672, 762] width 68 height 30
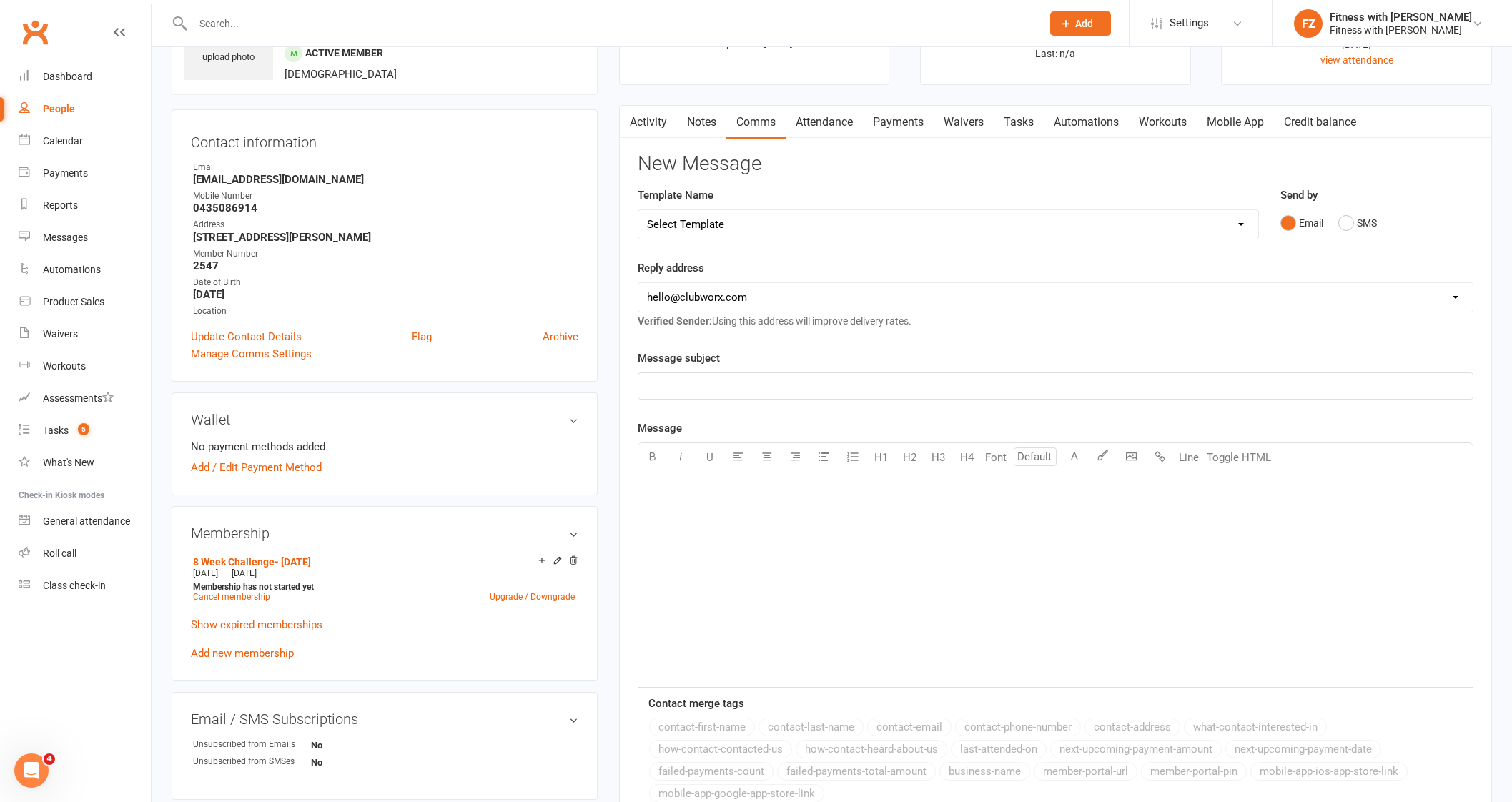
click at [307, 33] on div at bounding box center [601, 23] width 860 height 47
click at [300, 19] on input "text" at bounding box center [609, 23] width 843 height 20
paste input "[EMAIL_ADDRESS][DOMAIN_NAME]"
click at [300, 19] on input "[EMAIL_ADDRESS][DOMAIN_NAME]" at bounding box center [609, 23] width 843 height 20
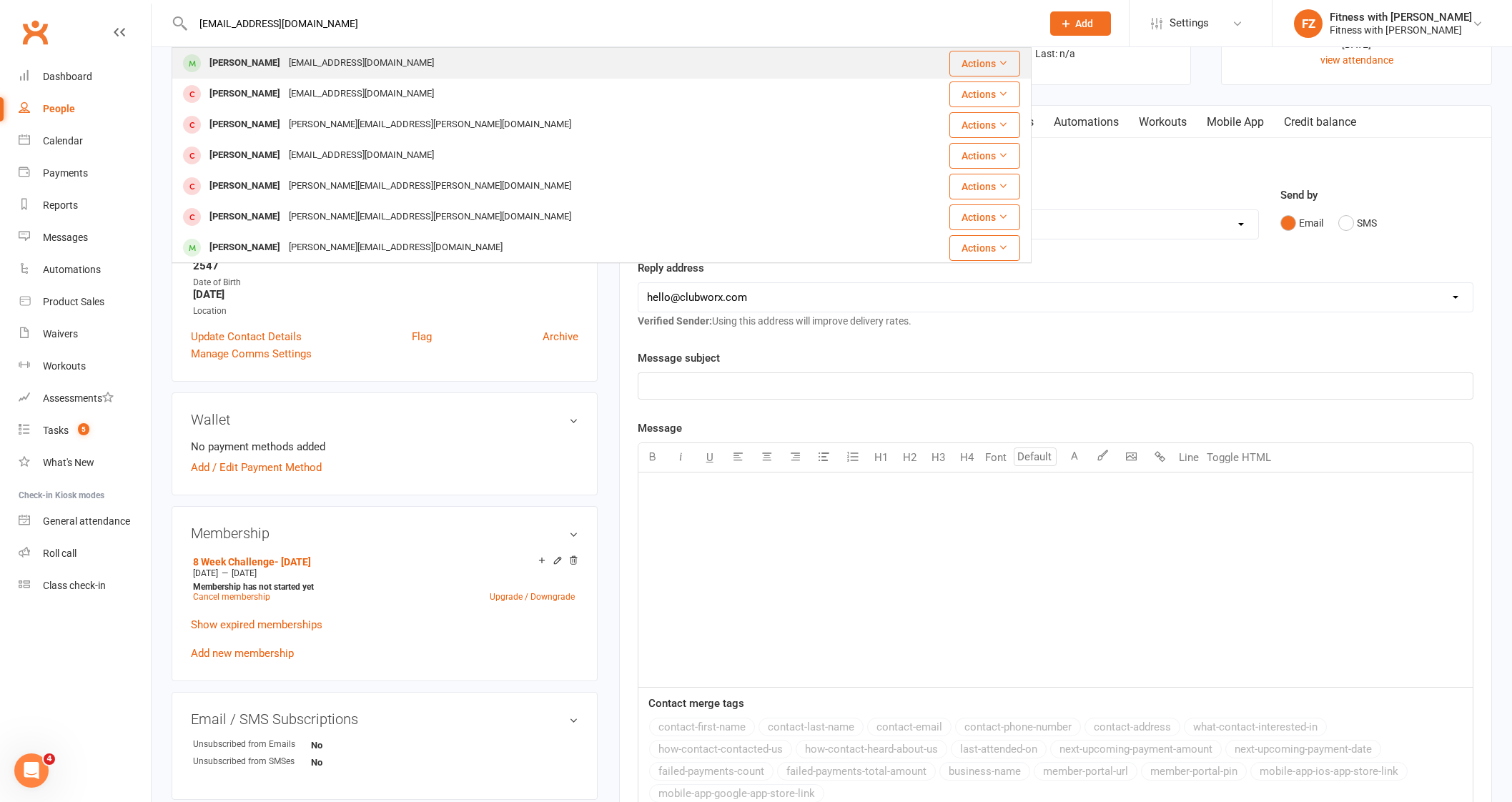
click at [311, 70] on div "[EMAIL_ADDRESS][DOMAIN_NAME]" at bounding box center [362, 63] width 153 height 21
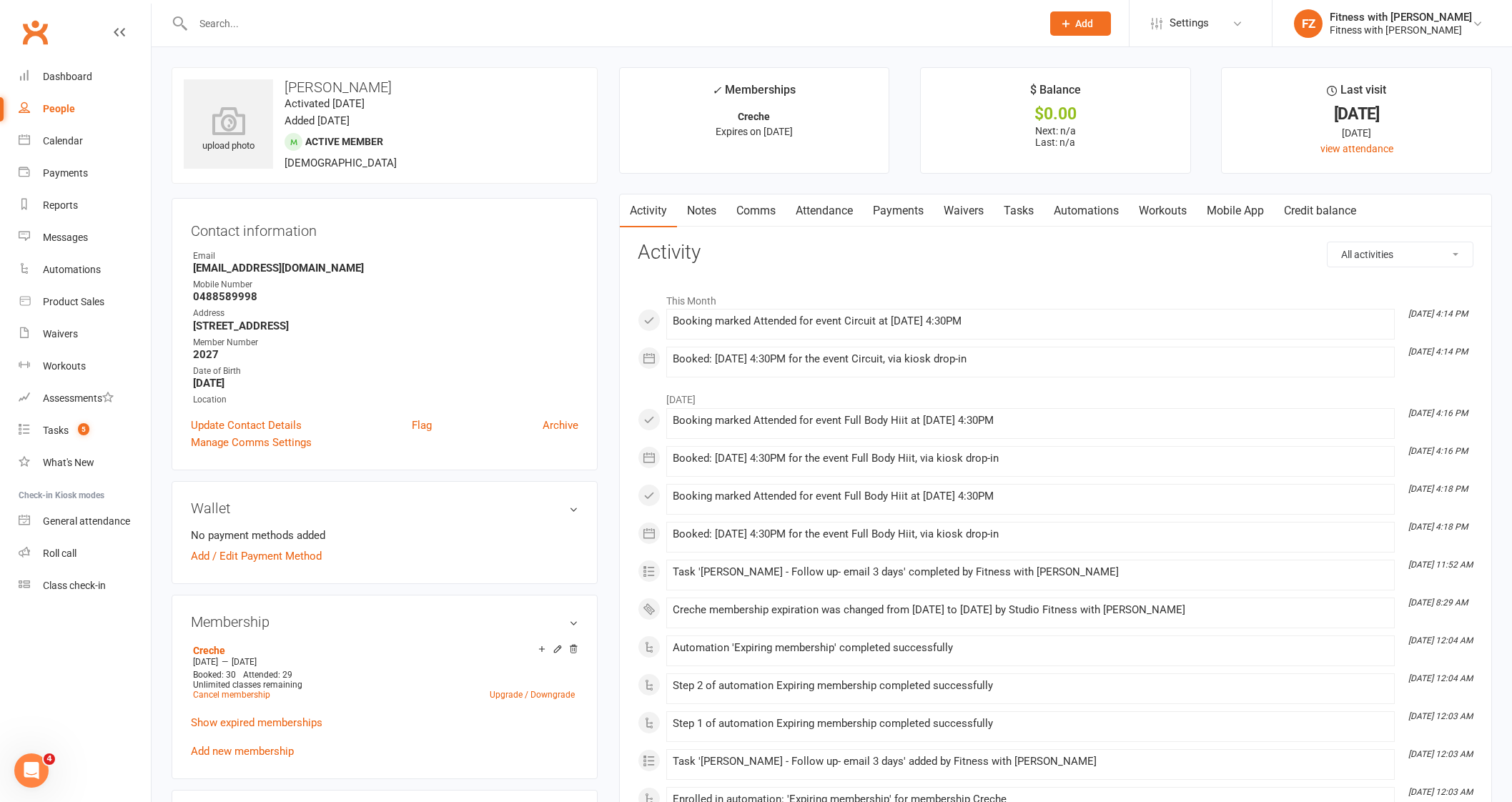
click at [1248, 204] on link "Mobile App" at bounding box center [1235, 211] width 78 height 33
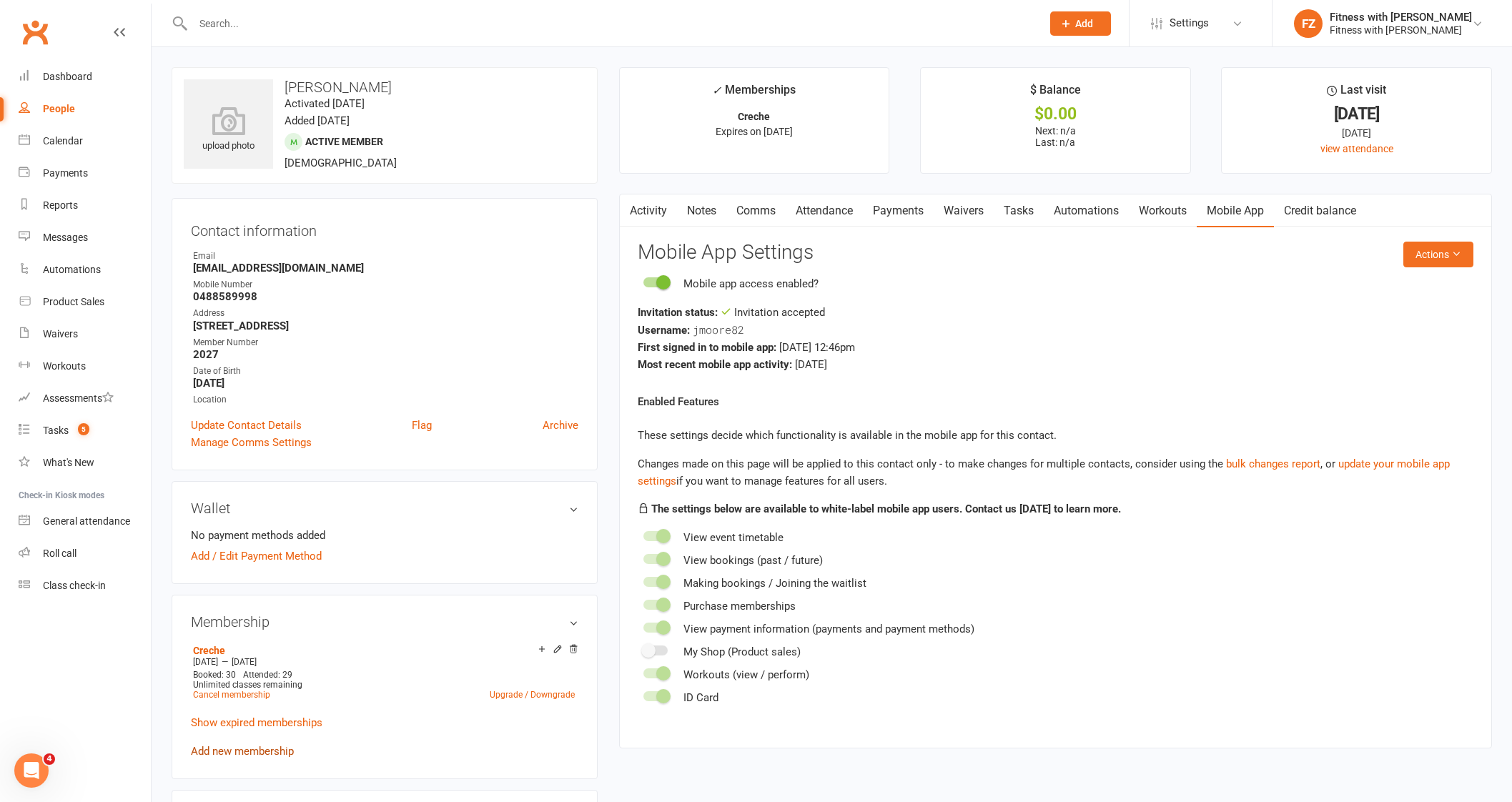
click at [270, 748] on link "Add new membership" at bounding box center [242, 751] width 103 height 13
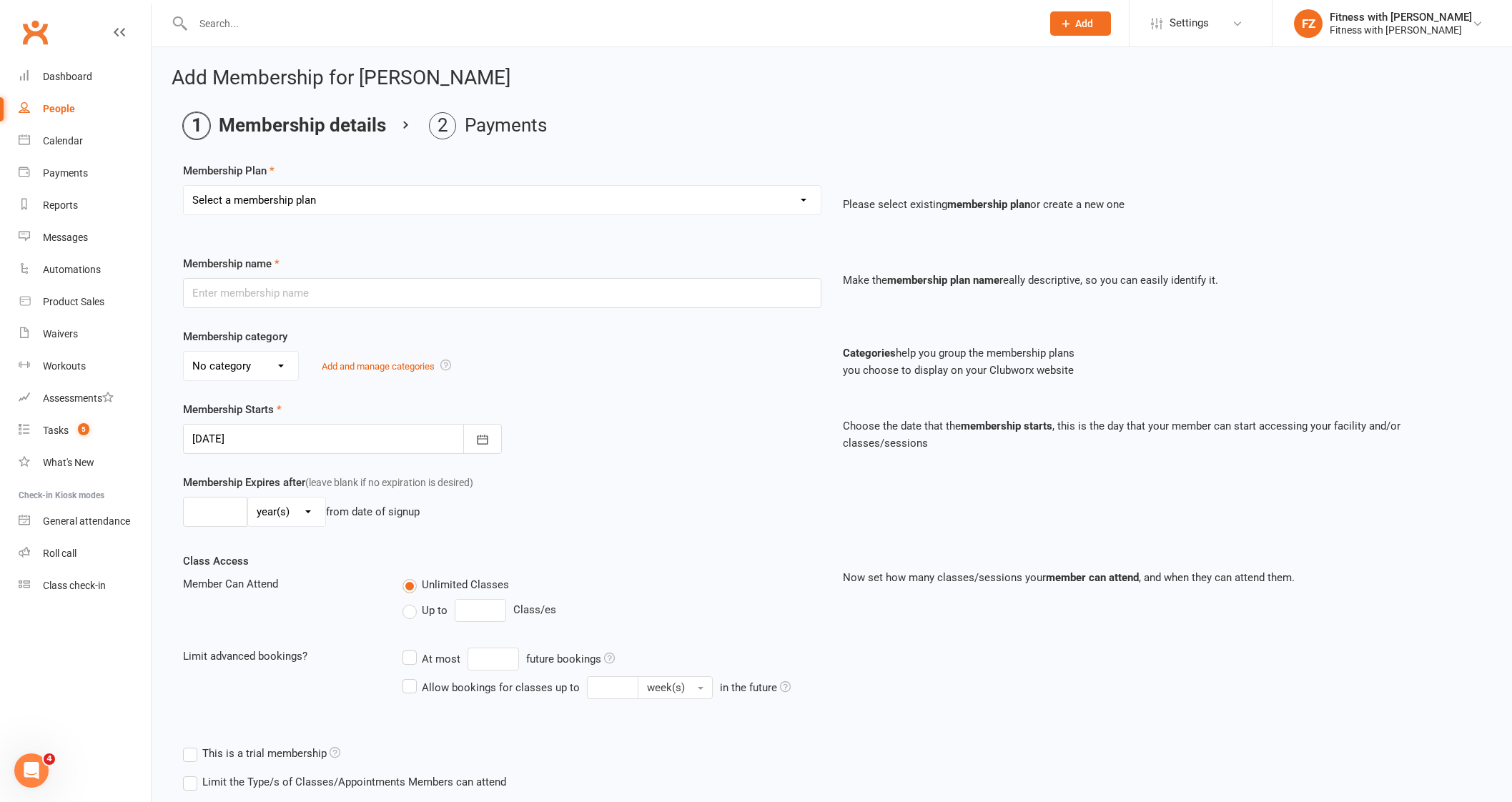
click at [341, 198] on select "Select a membership plan Create new Membership Plan Free 2 Week Trial Single Se…" at bounding box center [502, 200] width 637 height 28
click at [184, 186] on select "Select a membership plan Create new Membership Plan Free 2 Week Trial Single Se…" at bounding box center [502, 200] width 637 height 28
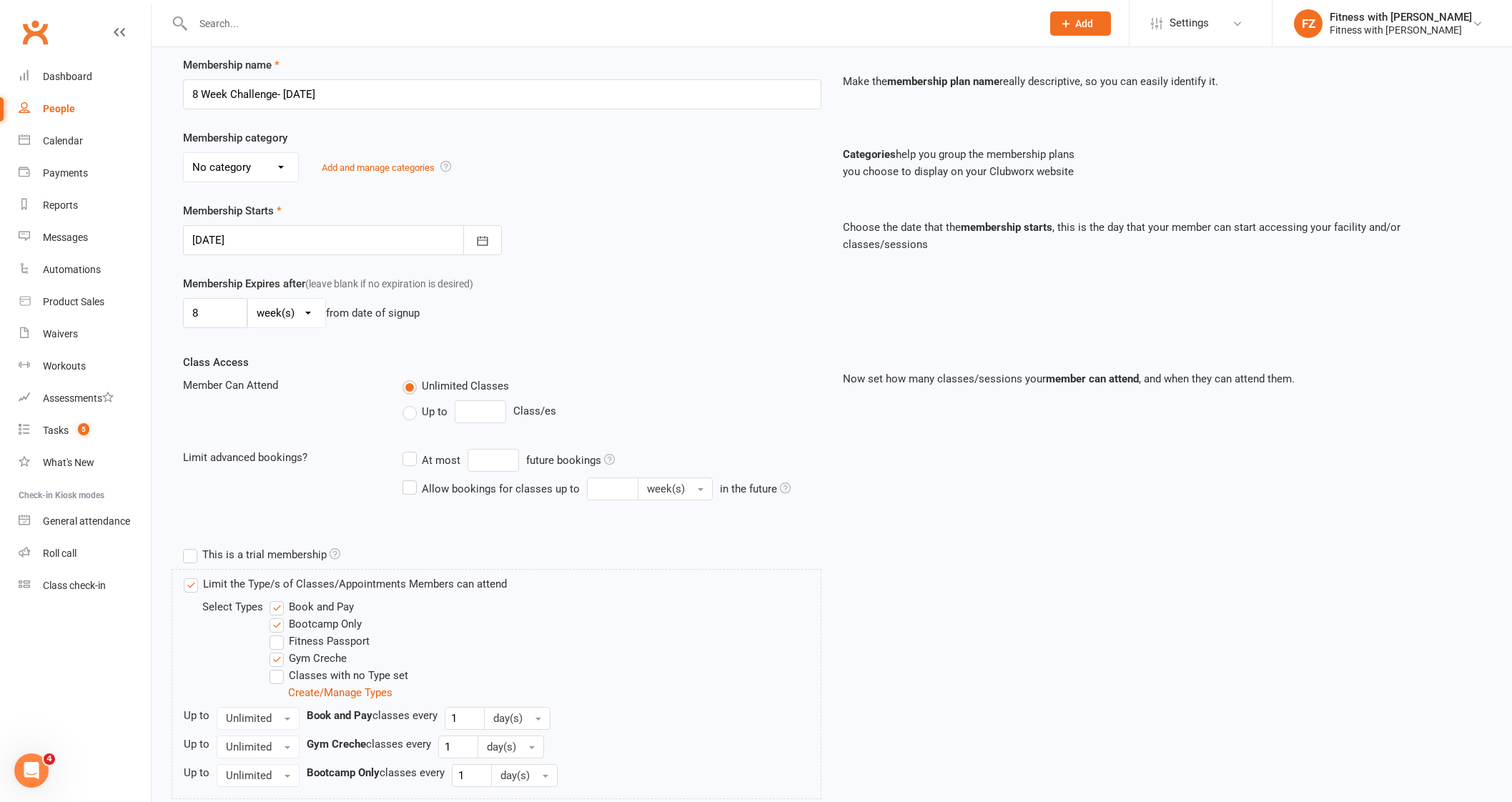
scroll to position [299, 0]
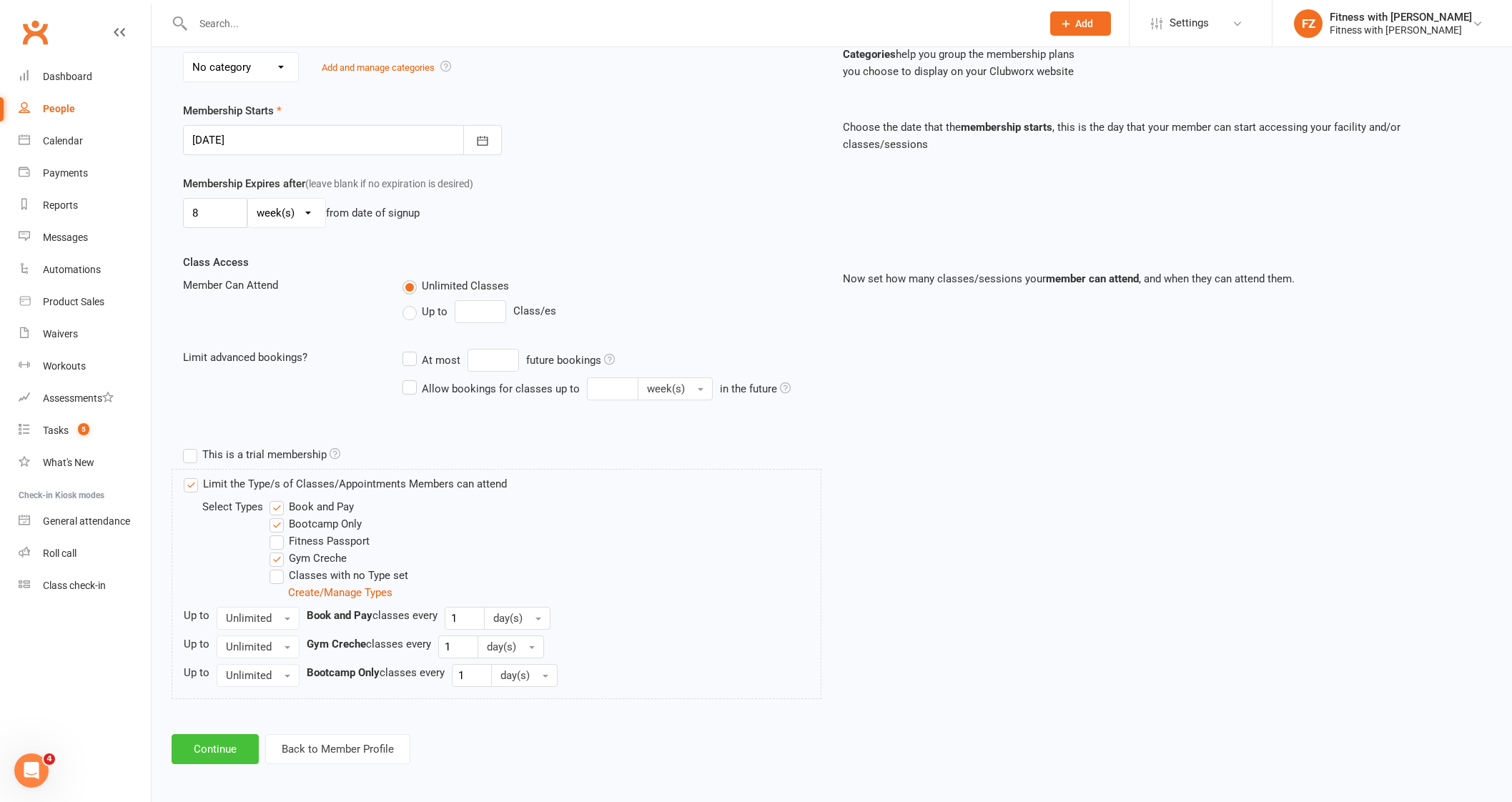
click at [220, 741] on button "Continue" at bounding box center [215, 749] width 87 height 30
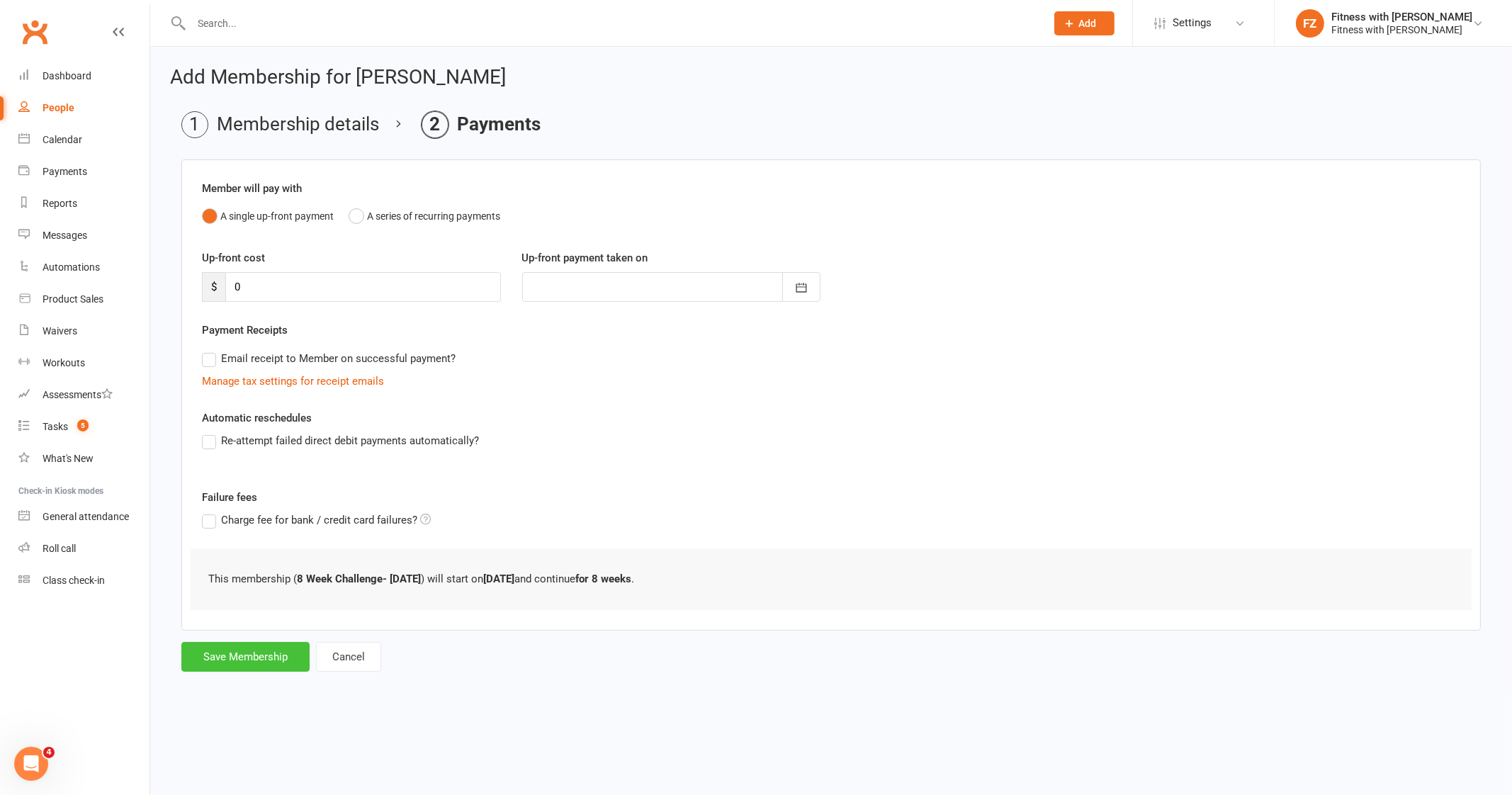
click at [262, 663] on button "Save Membership" at bounding box center [245, 656] width 129 height 30
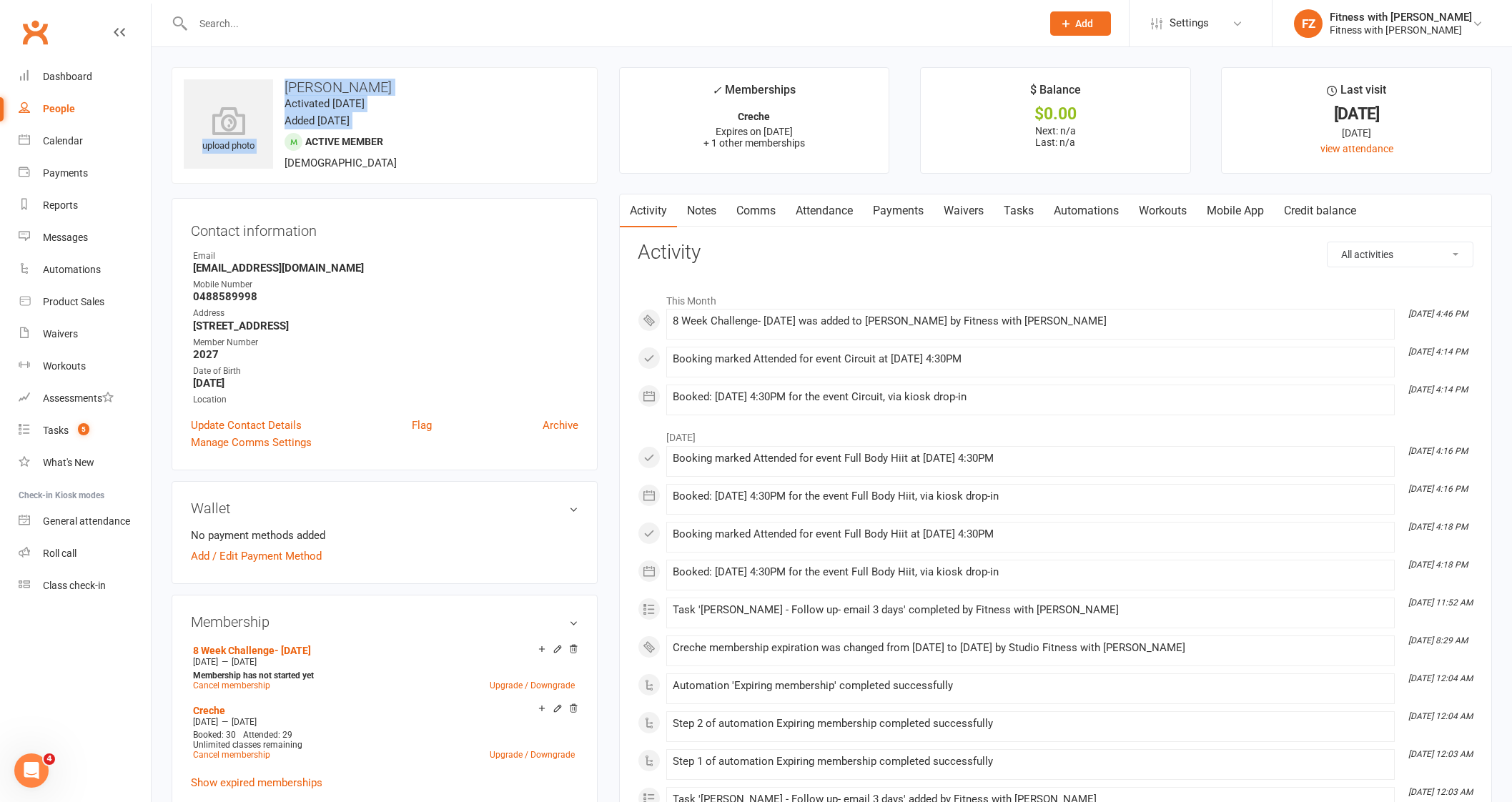
drag, startPoint x: 271, startPoint y: 139, endPoint x: 247, endPoint y: 64, distance: 78.7
click at [247, 71] on div "upload photo [PERSON_NAME] Activated [DATE] Added [DATE] Active member [DEMOGRA…" at bounding box center [385, 125] width 426 height 116
click at [260, 21] on input "text" at bounding box center [609, 23] width 843 height 20
paste input "[PERSON_NAME]"
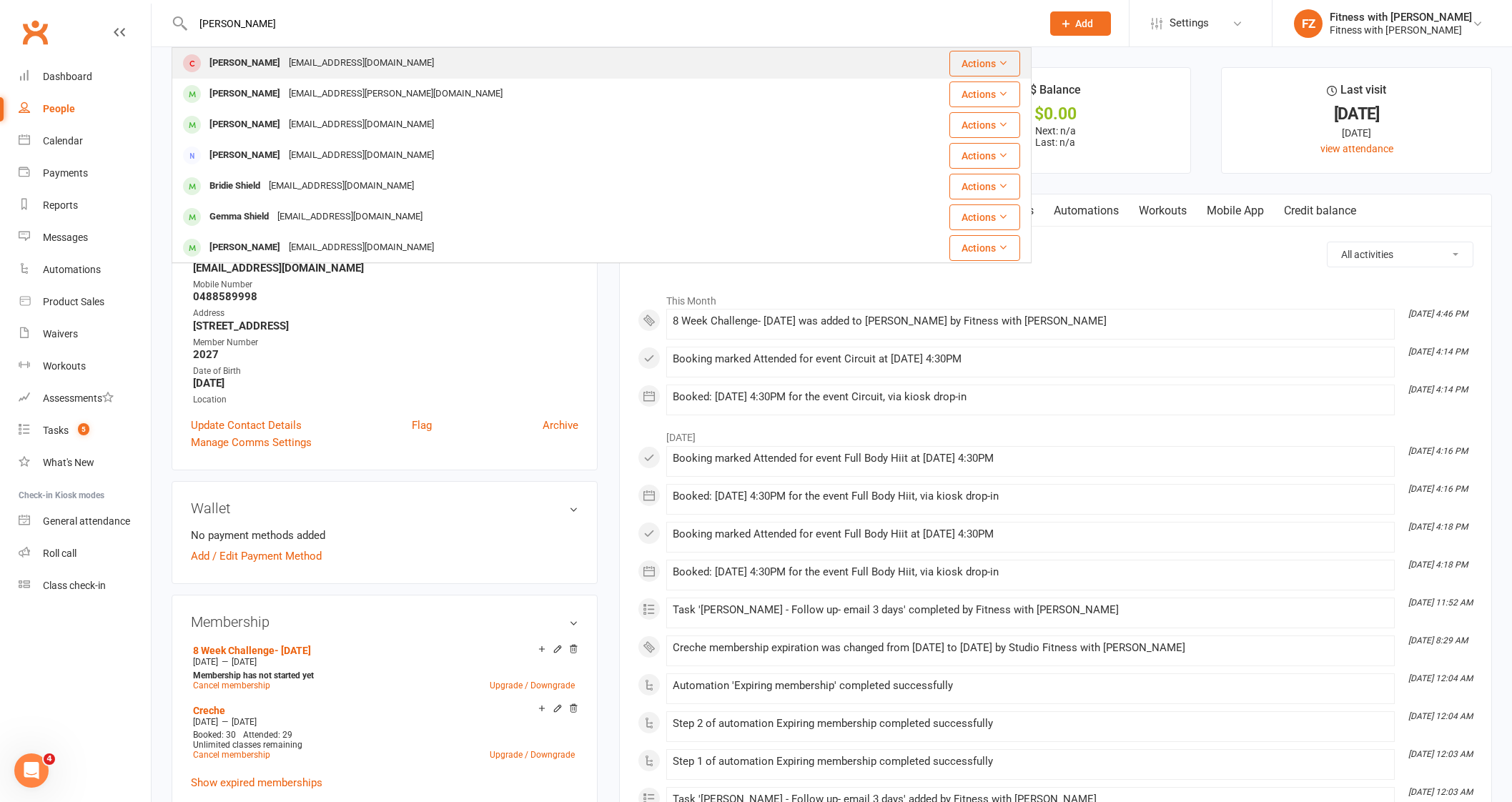
click at [333, 70] on div "[EMAIL_ADDRESS][DOMAIN_NAME]" at bounding box center [362, 63] width 153 height 21
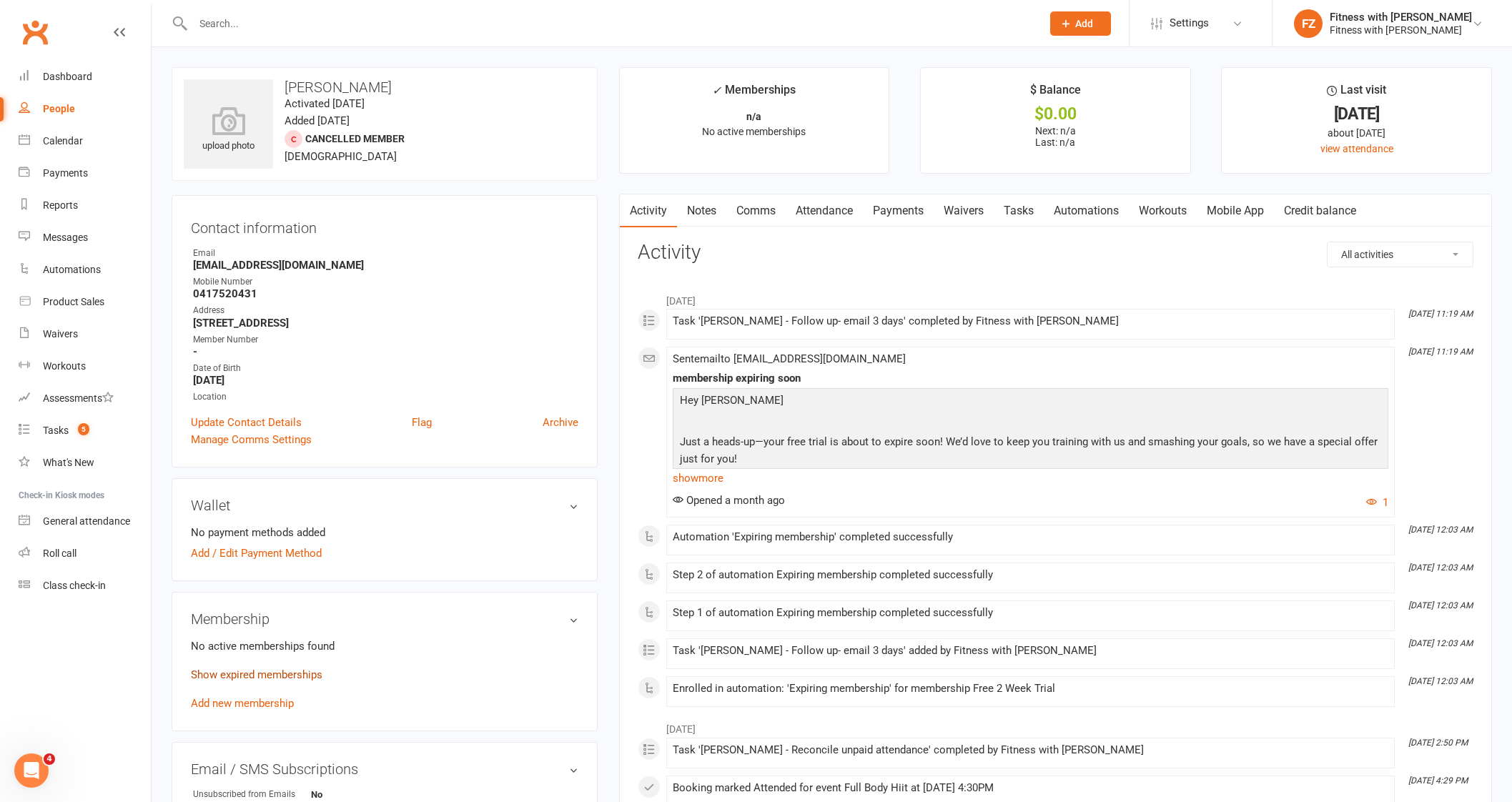
click at [248, 669] on link "Show expired memberships" at bounding box center [256, 675] width 131 height 13
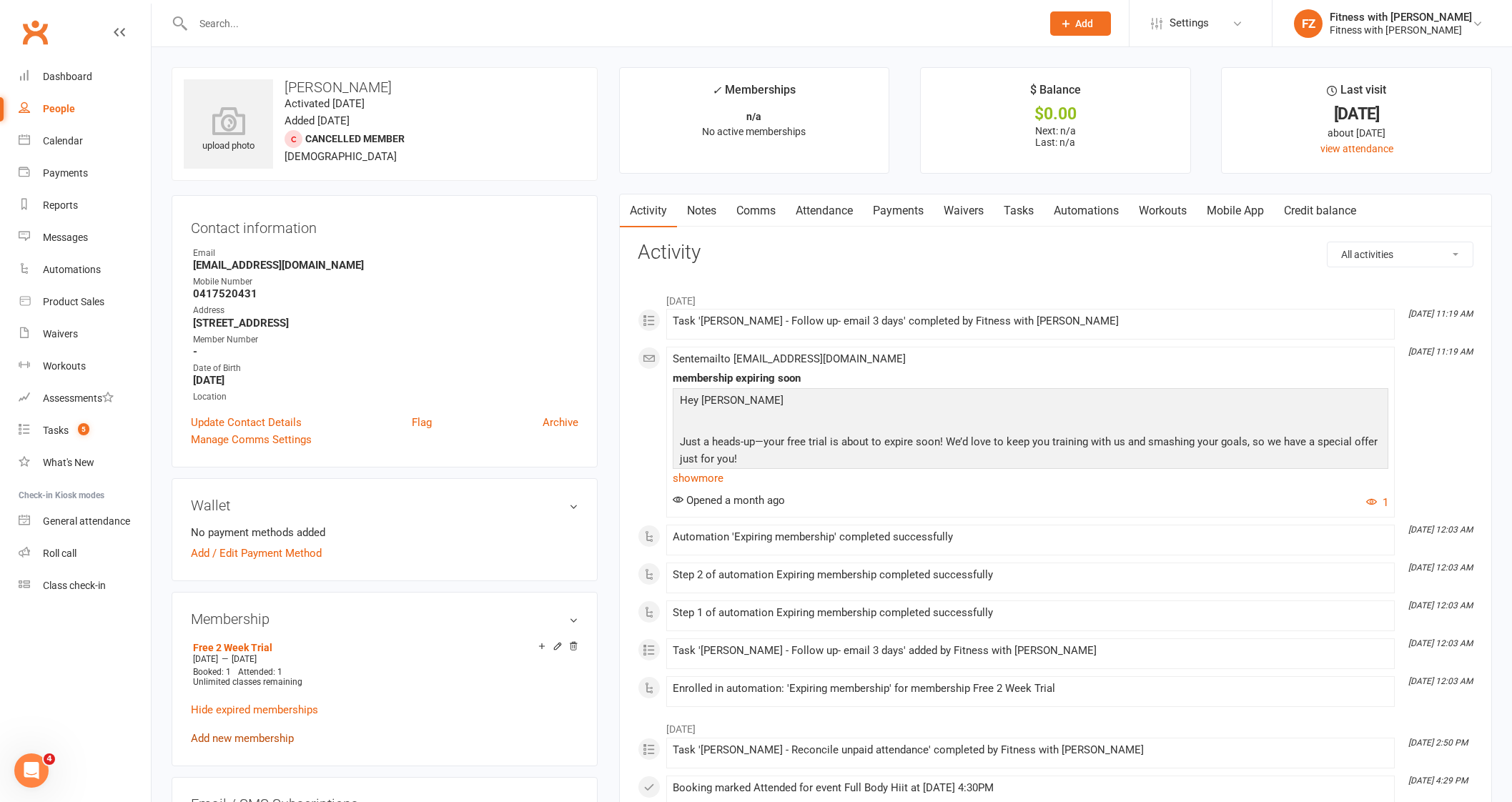
click at [254, 736] on link "Add new membership" at bounding box center [242, 738] width 103 height 13
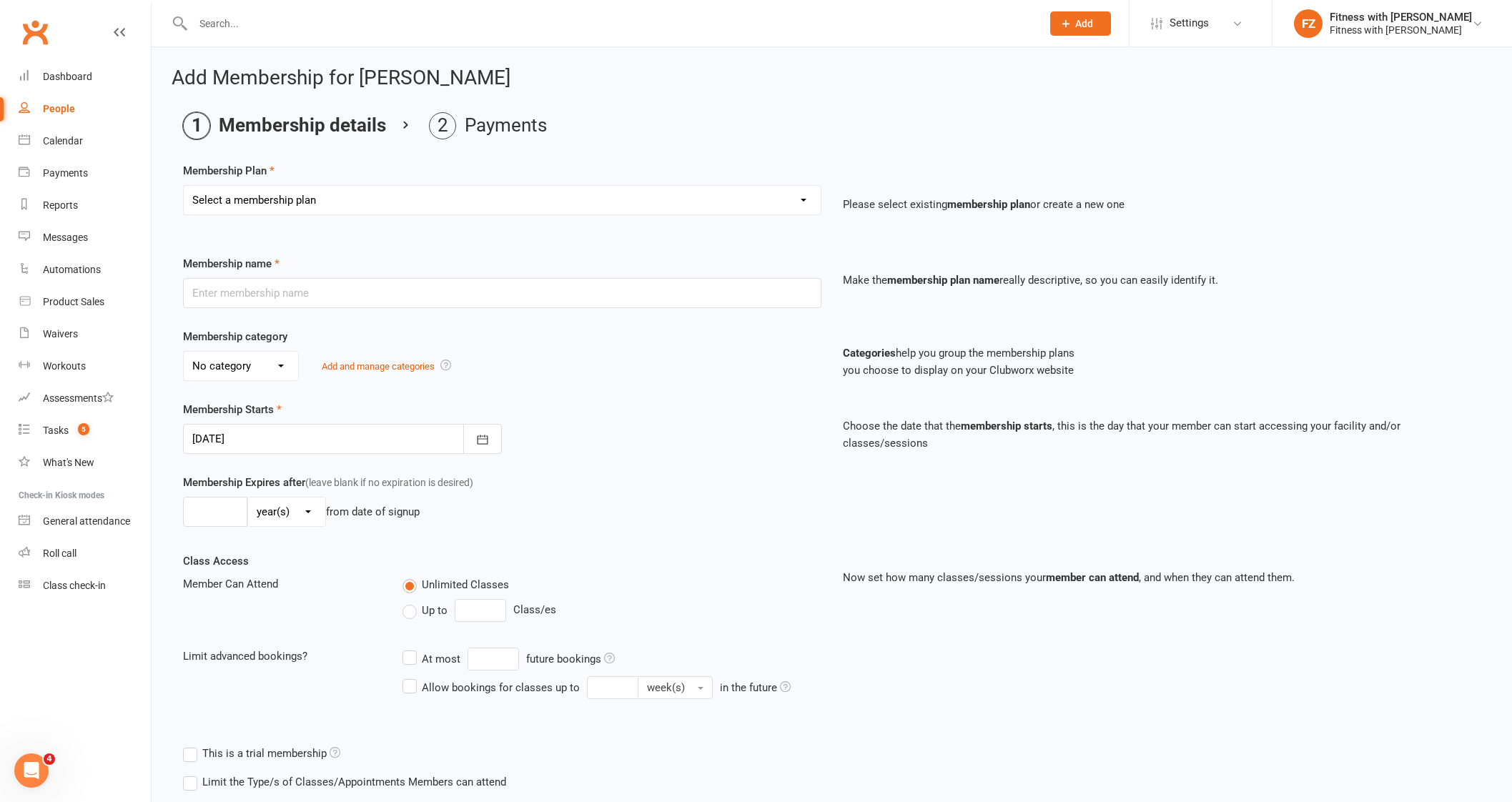
click at [345, 176] on div "Membership Plan Select a membership plan Create new Membership Plan Free 2 Week…" at bounding box center [832, 199] width 1298 height 73
click at [351, 217] on div "Select a membership plan Create new Membership Plan Free 2 Week Trial Single Se…" at bounding box center [502, 210] width 660 height 50
click at [358, 206] on select "Select a membership plan Create new Membership Plan Free 2 Week Trial Single Se…" at bounding box center [502, 200] width 637 height 28
click at [184, 186] on select "Select a membership plan Create new Membership Plan Free 2 Week Trial Single Se…" at bounding box center [502, 200] width 637 height 28
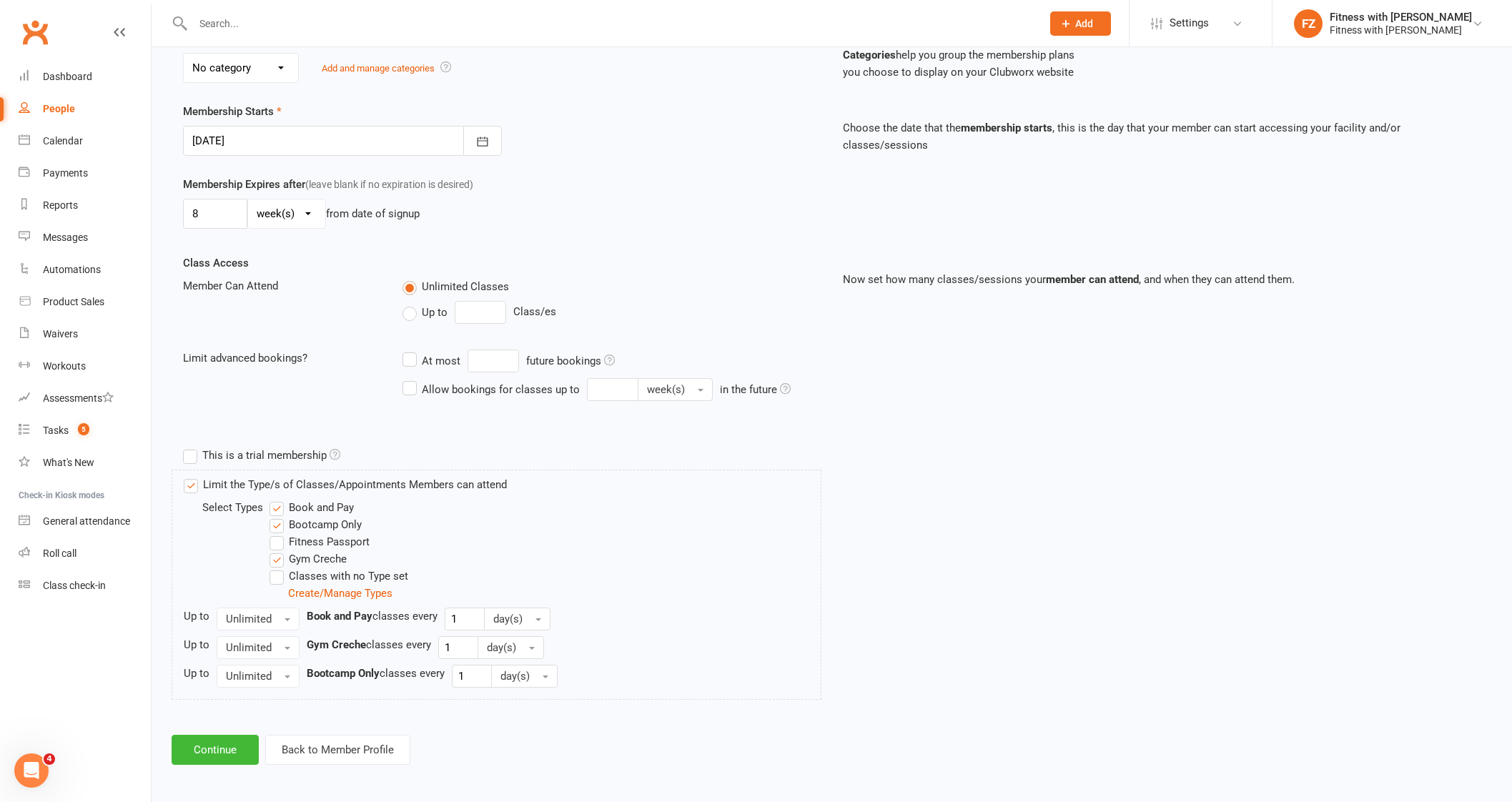
scroll to position [299, 0]
click at [199, 762] on div "Add Membership for [PERSON_NAME] Membership details Payments Membership Plan Se…" at bounding box center [832, 266] width 1360 height 1035
click at [204, 749] on button "Continue" at bounding box center [215, 749] width 87 height 30
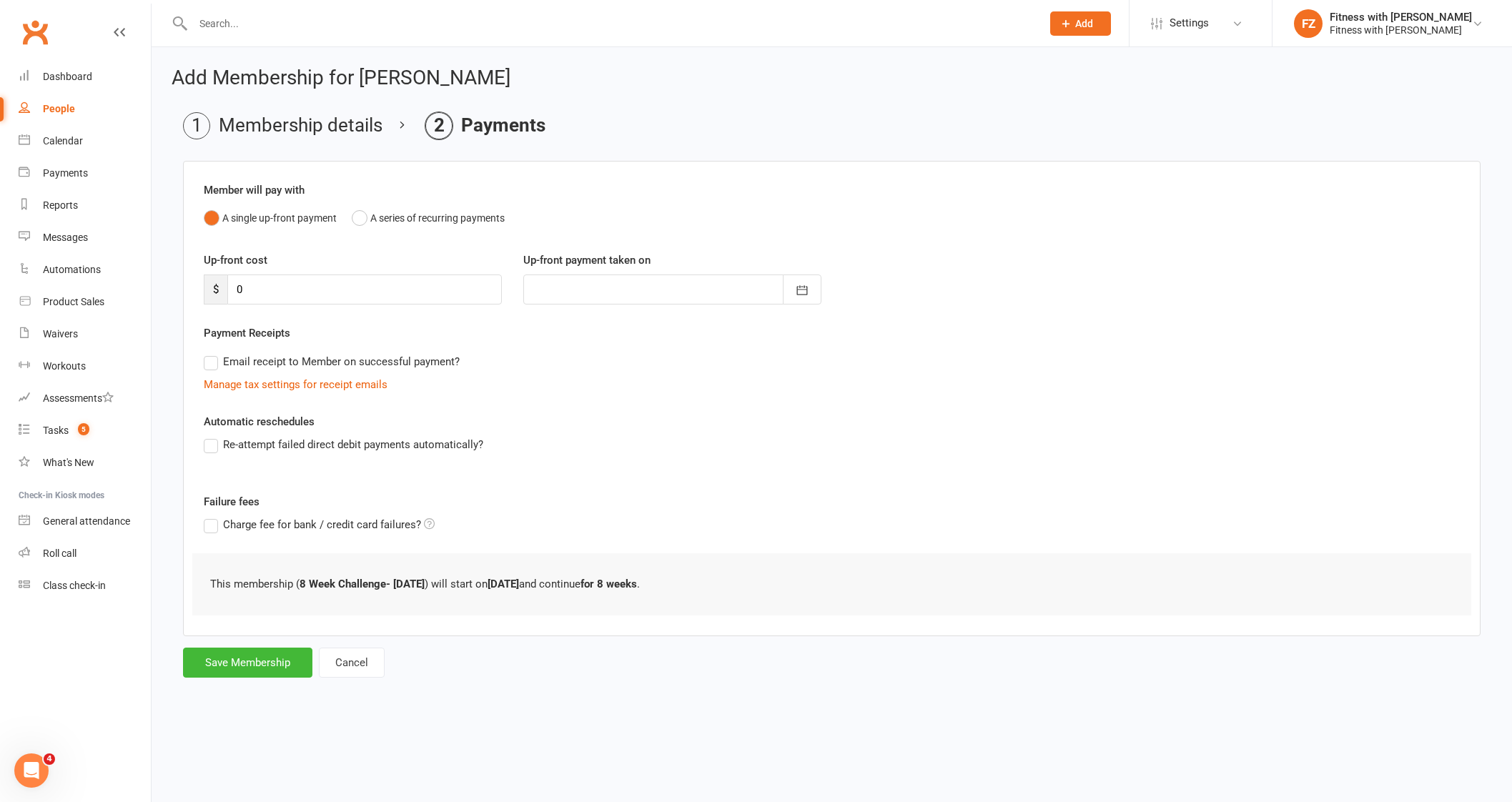
scroll to position [0, 0]
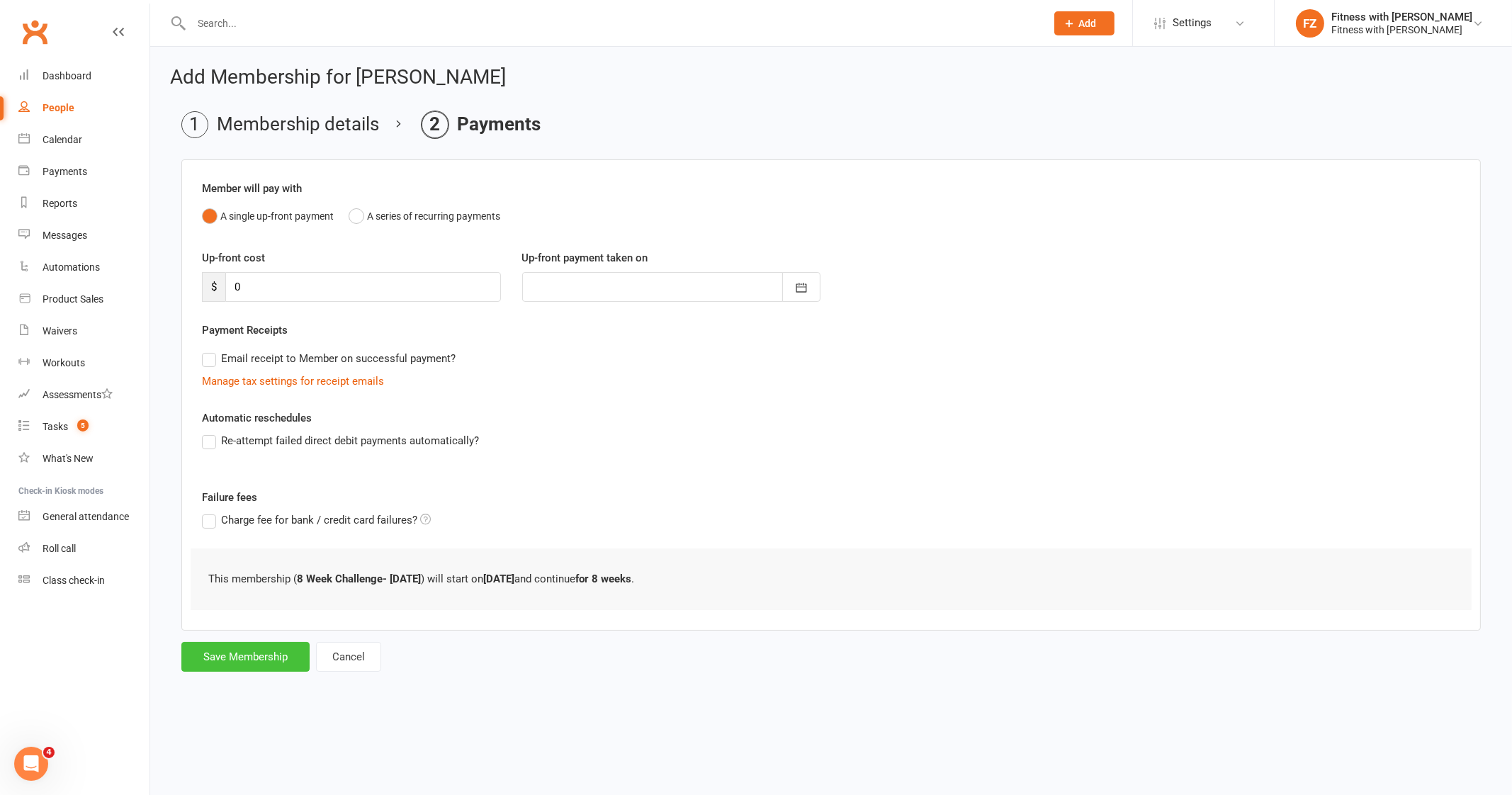
click at [245, 658] on button "Save Membership" at bounding box center [245, 656] width 129 height 30
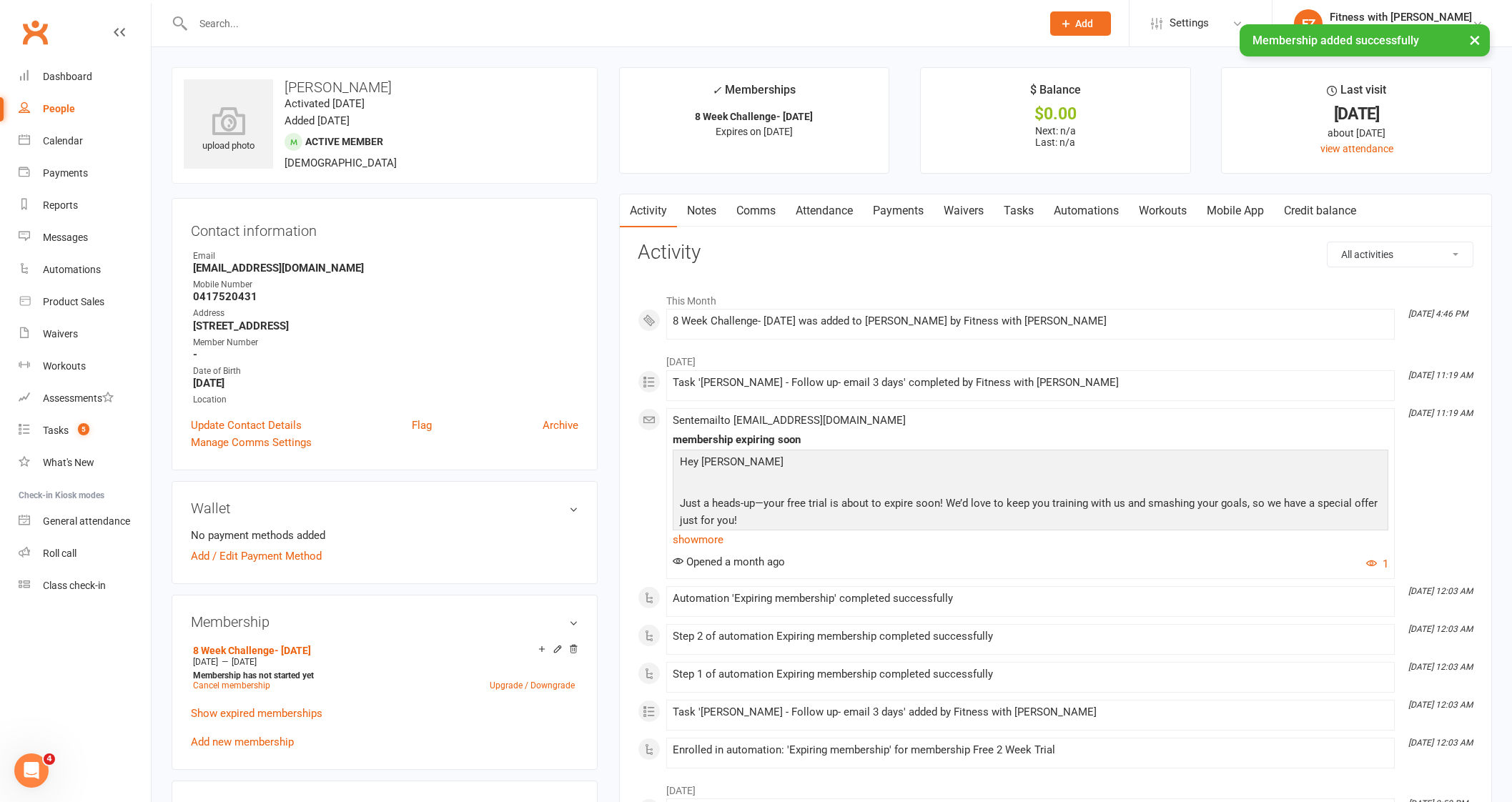
click at [1226, 199] on link "Mobile App" at bounding box center [1235, 211] width 78 height 33
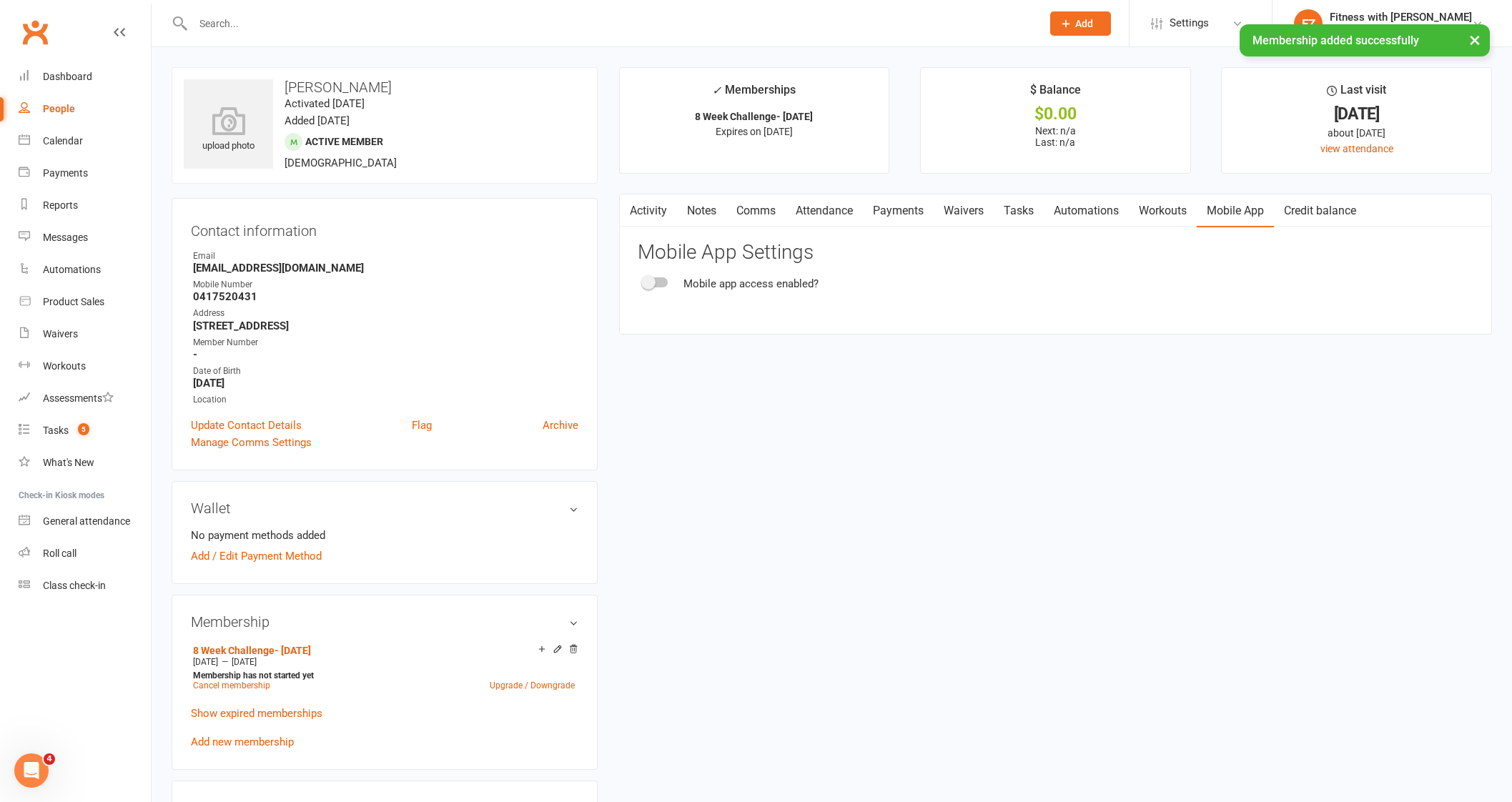
click at [655, 282] on div at bounding box center [655, 282] width 25 height 10
click at [643, 280] on input "checkbox" at bounding box center [643, 280] width 0 height 0
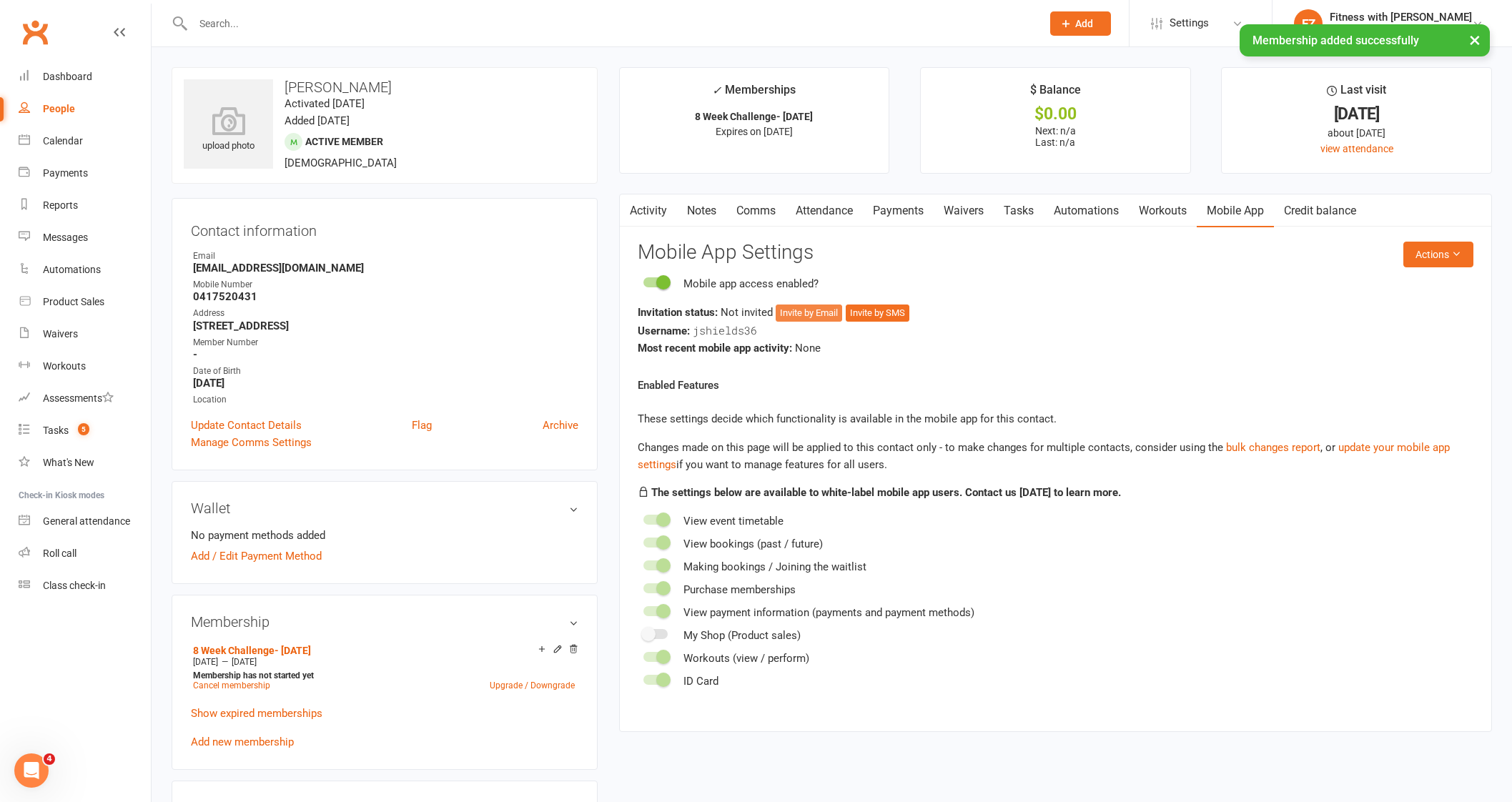
click at [799, 315] on button "Invite by Email" at bounding box center [809, 313] width 66 height 17
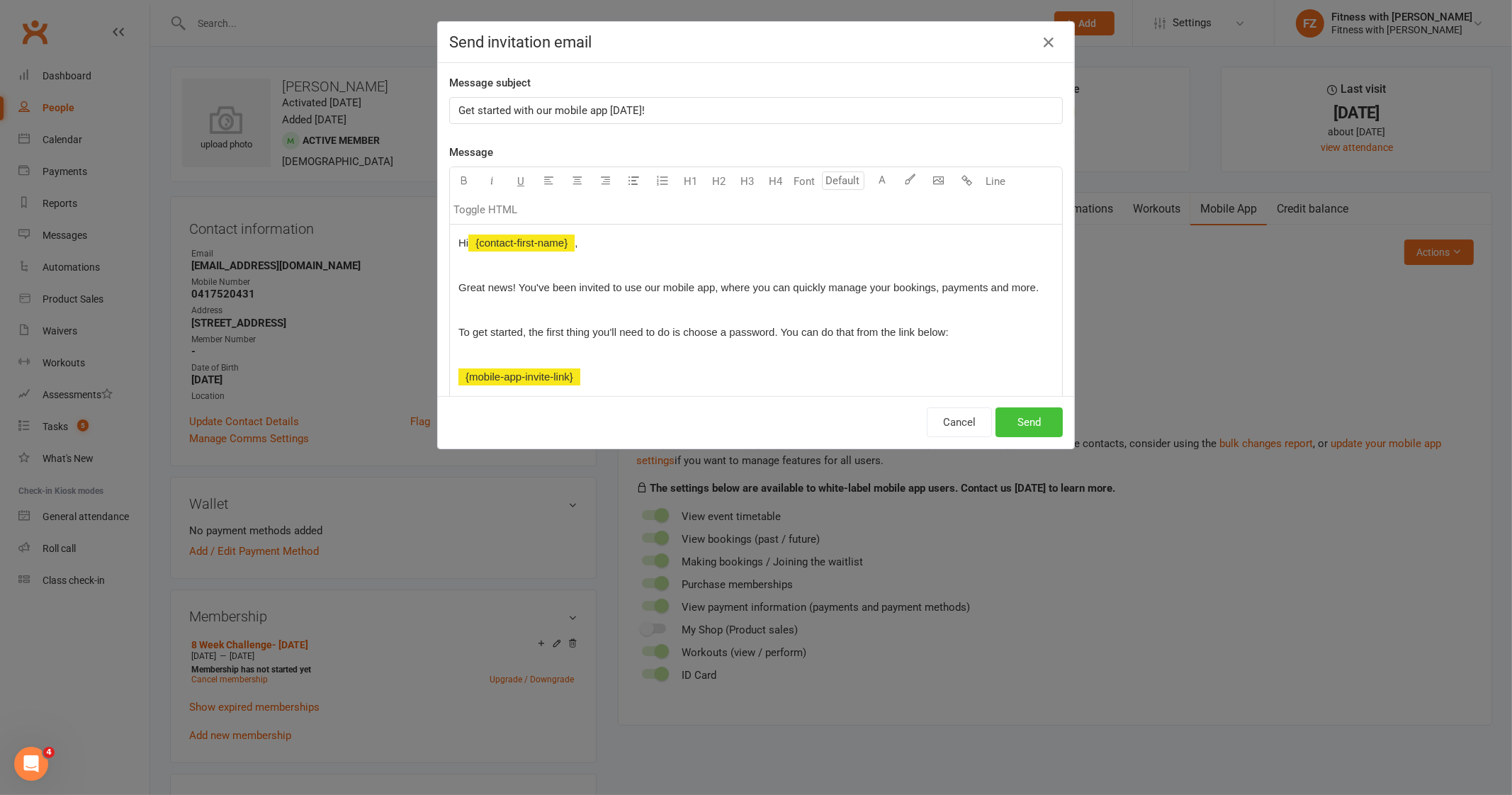
click at [1013, 423] on button "Send" at bounding box center [1029, 422] width 67 height 30
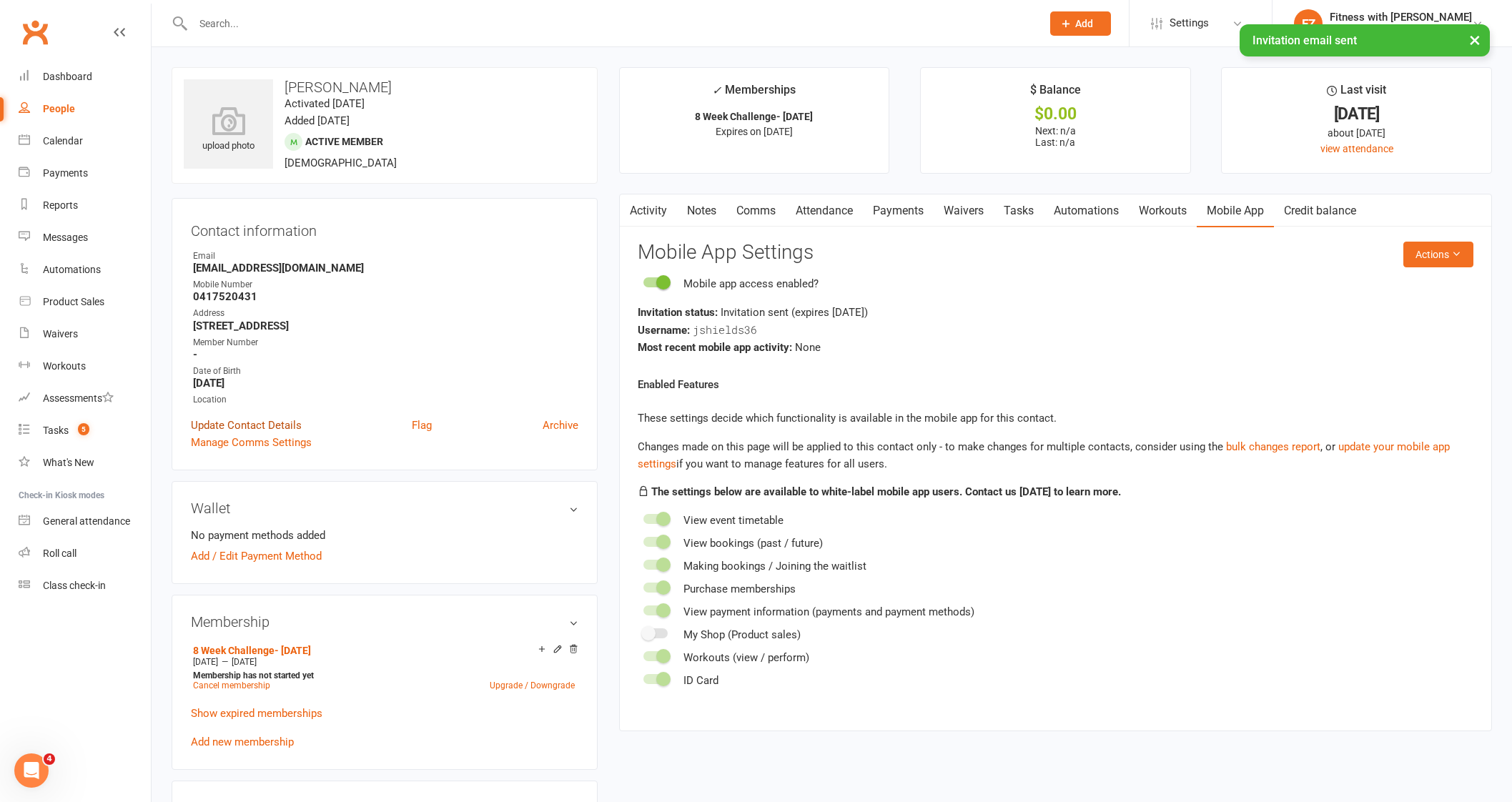
click at [257, 421] on link "Update Contact Details" at bounding box center [246, 426] width 111 height 17
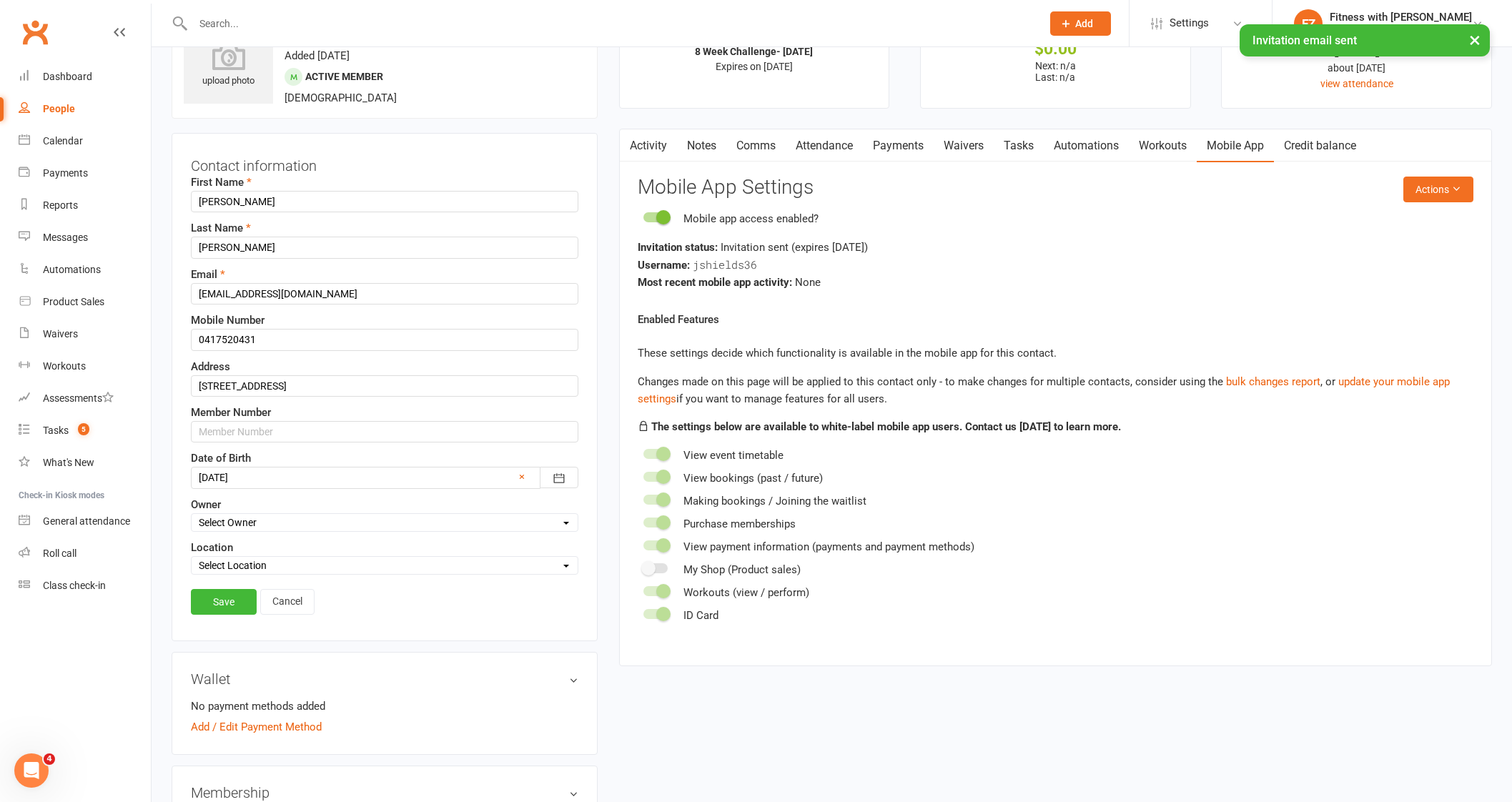
scroll to position [67, 0]
click at [219, 427] on input "text" at bounding box center [385, 429] width 388 height 21
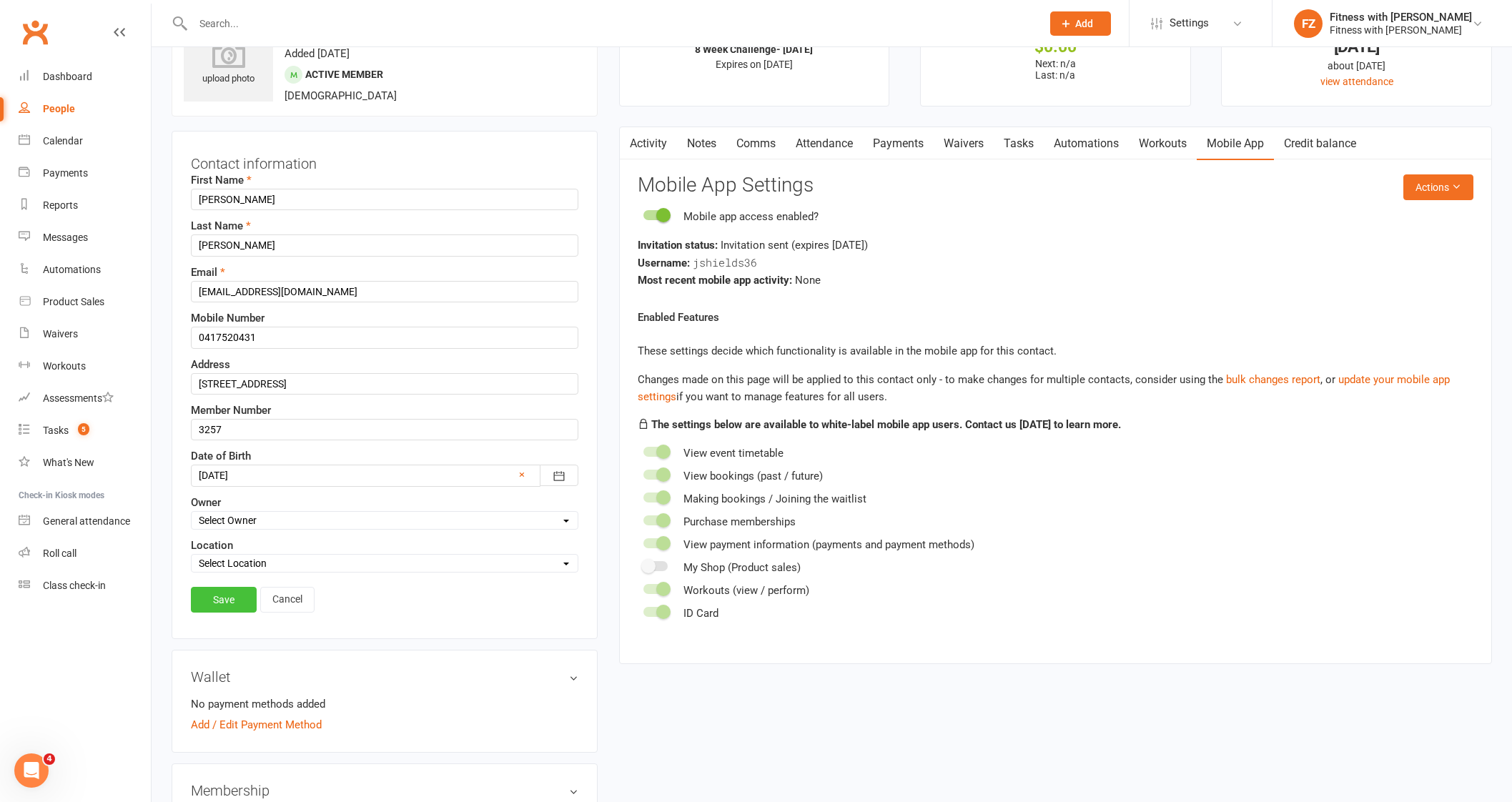
click at [248, 588] on link "Save" at bounding box center [223, 600] width 66 height 26
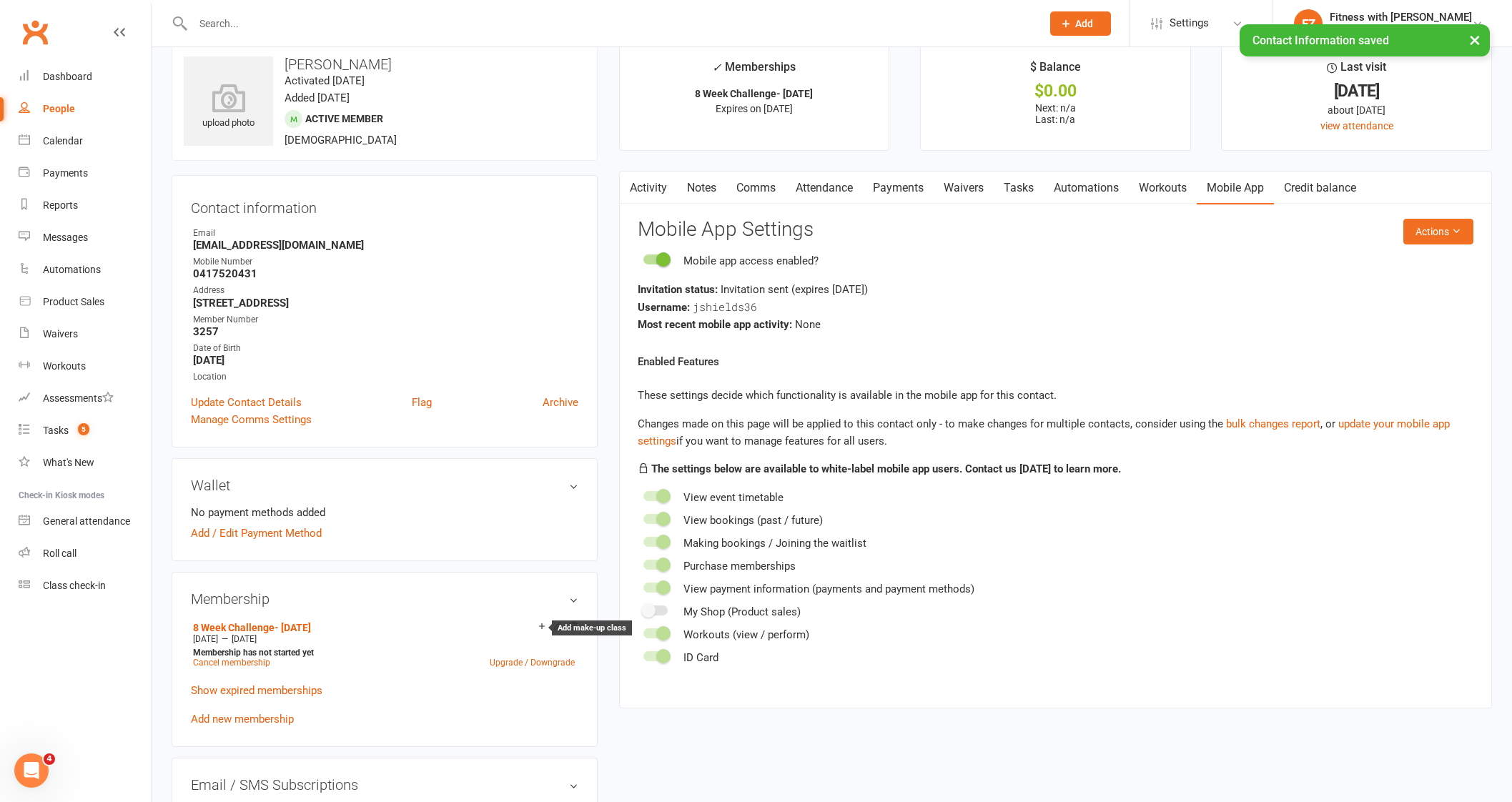
scroll to position [0, 0]
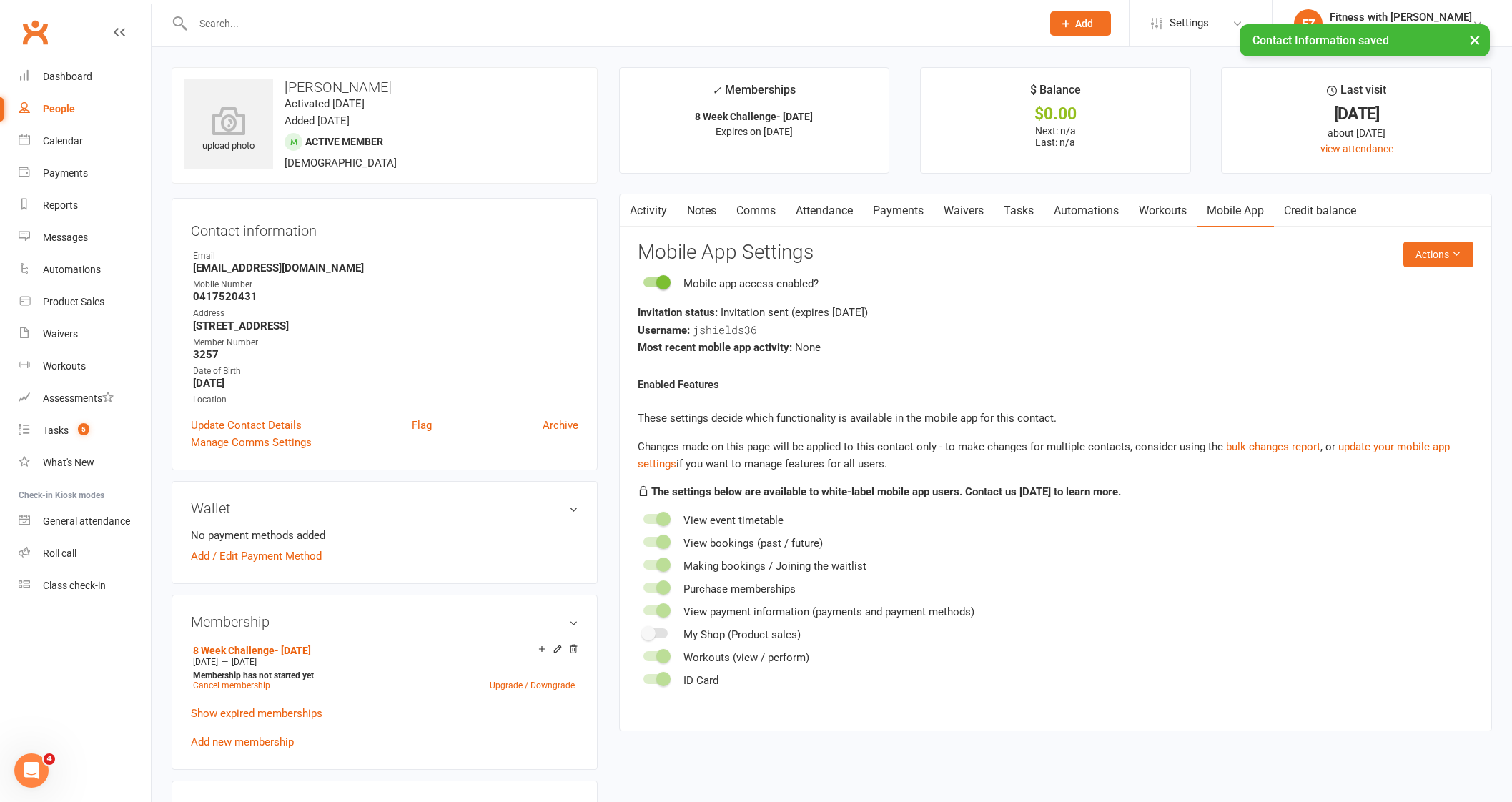
click at [661, 210] on link "Activity" at bounding box center [648, 211] width 57 height 33
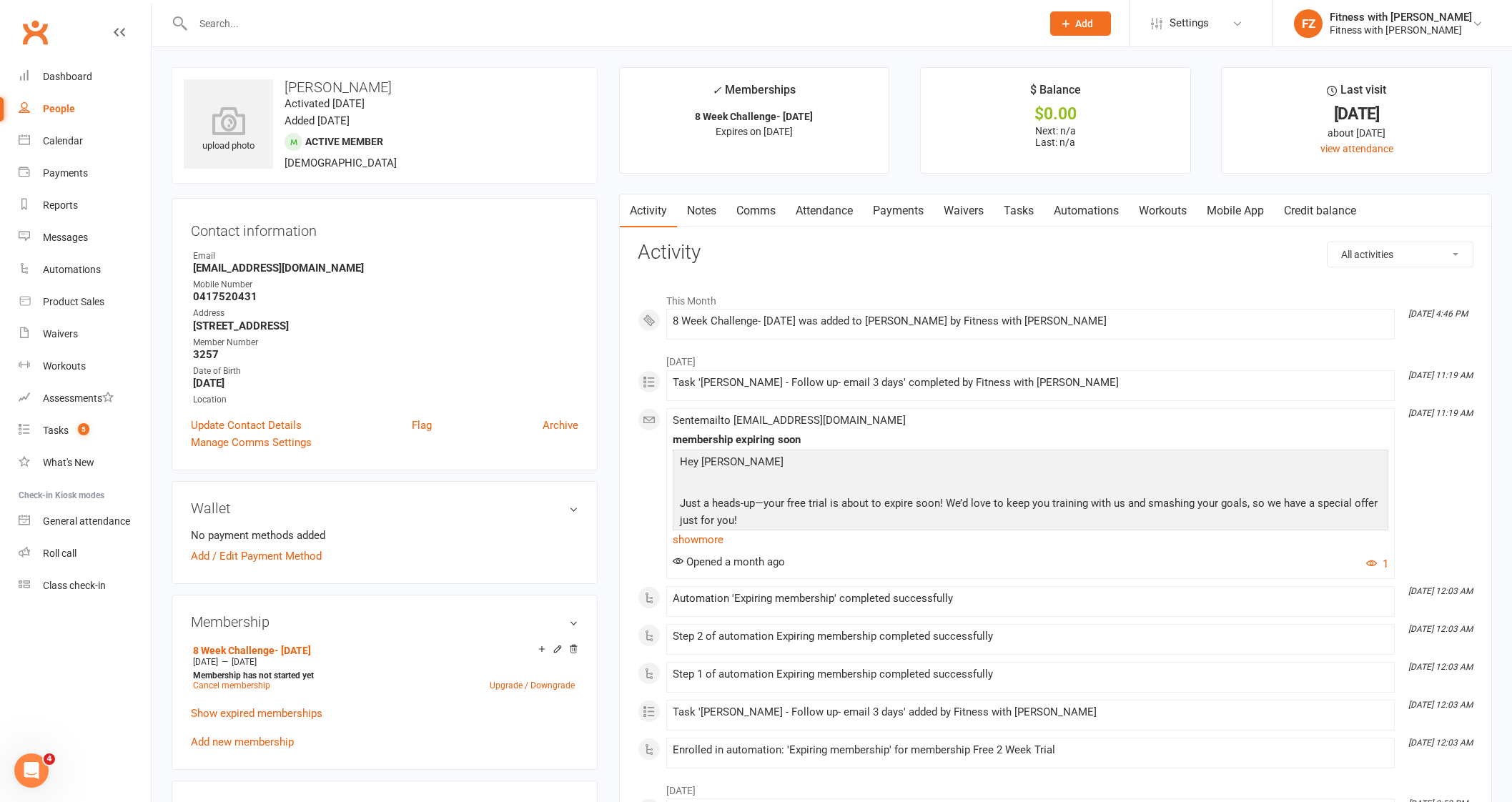
click at [1233, 218] on link "Mobile App" at bounding box center [1235, 211] width 78 height 33
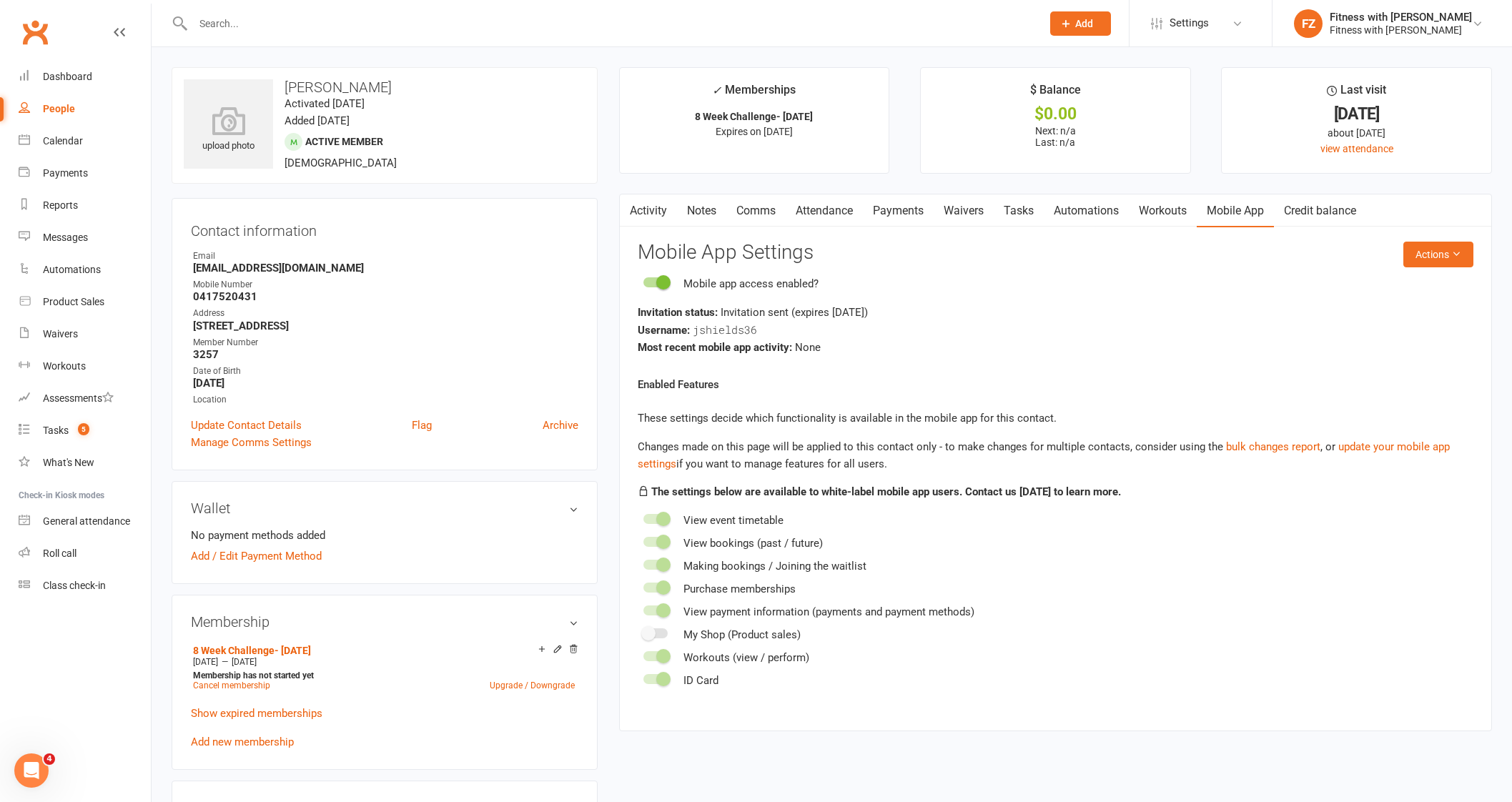
click at [645, 215] on link "Activity" at bounding box center [648, 211] width 57 height 33
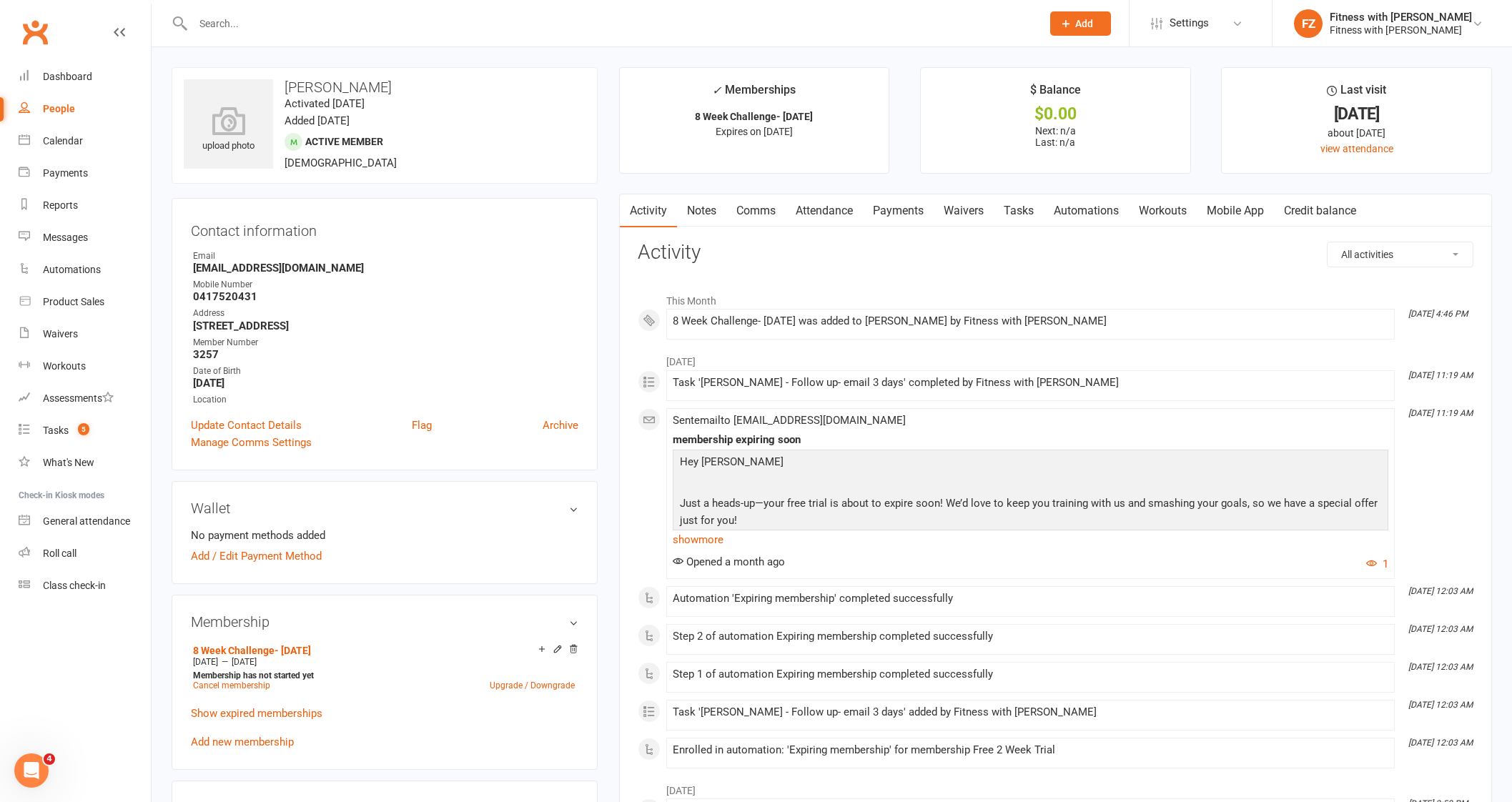
click at [733, 212] on link "Comms" at bounding box center [756, 211] width 59 height 33
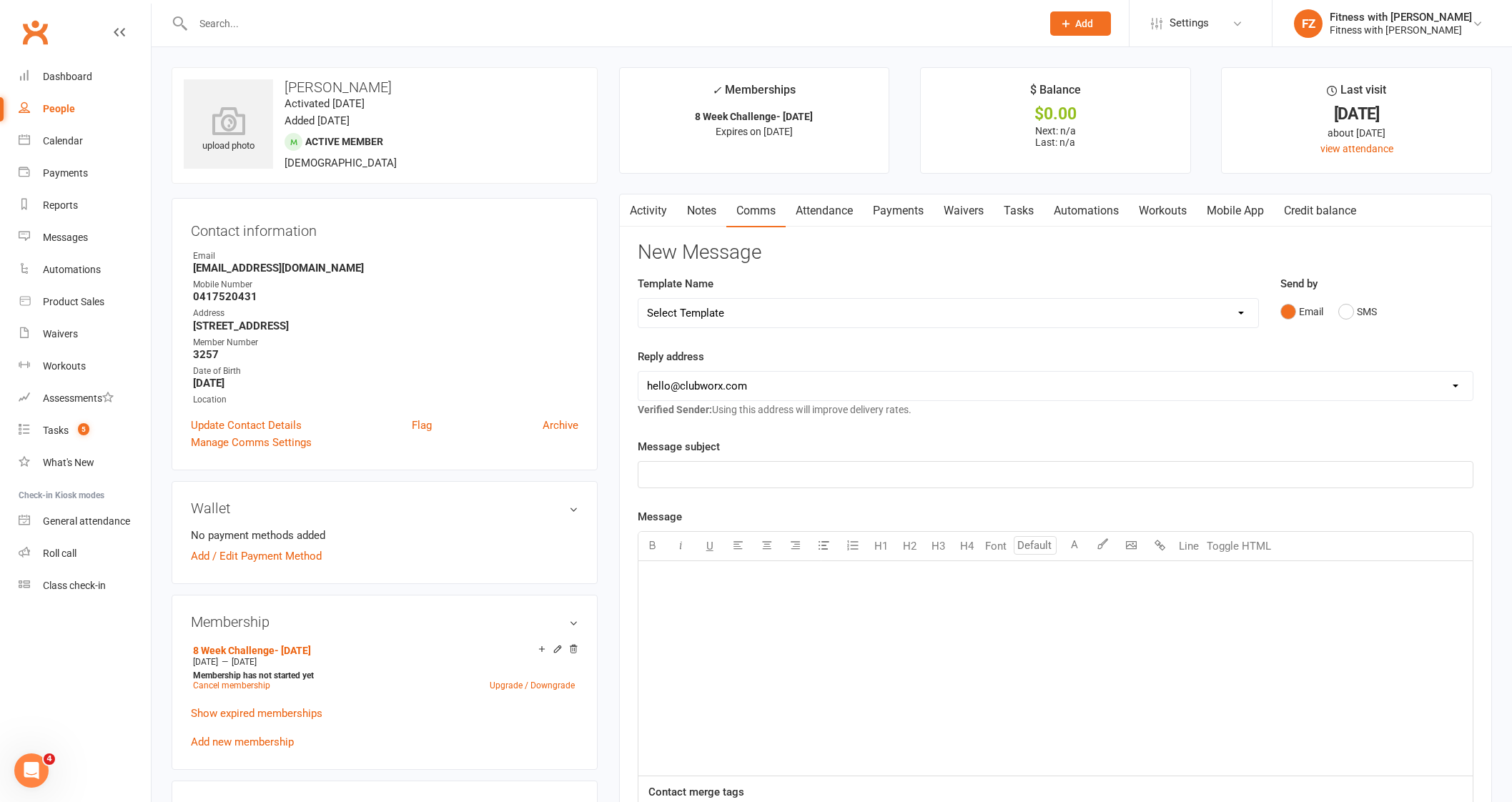
click at [711, 299] on select "Select Template [Email] 2025- Fitness Passport login [Email] 2 week free trial …" at bounding box center [948, 313] width 620 height 28
click at [639, 299] on select "Select Template [Email] 2025- Fitness Passport login [Email] 2 week free trial …" at bounding box center [948, 313] width 620 height 28
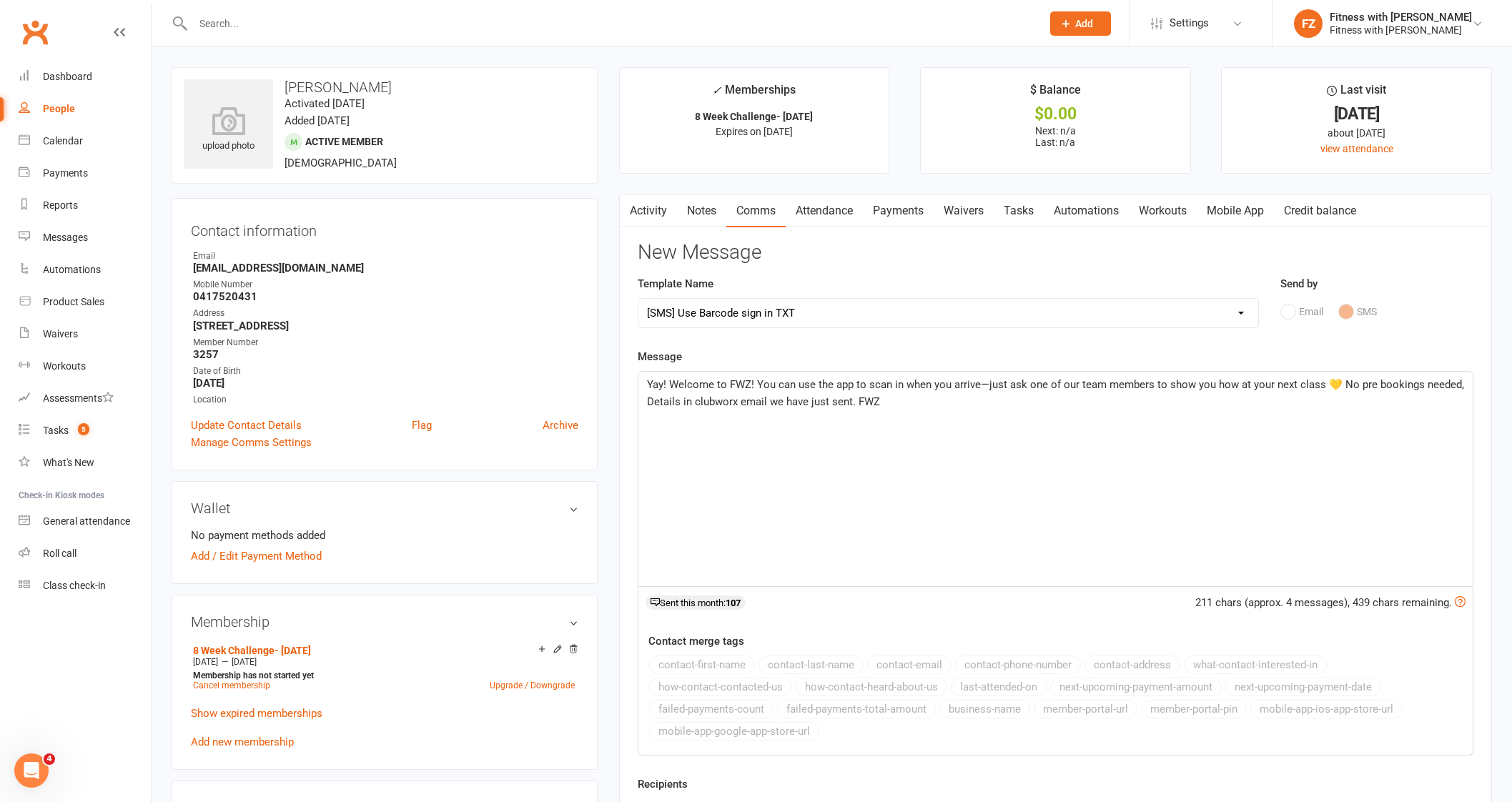
scroll to position [178, 0]
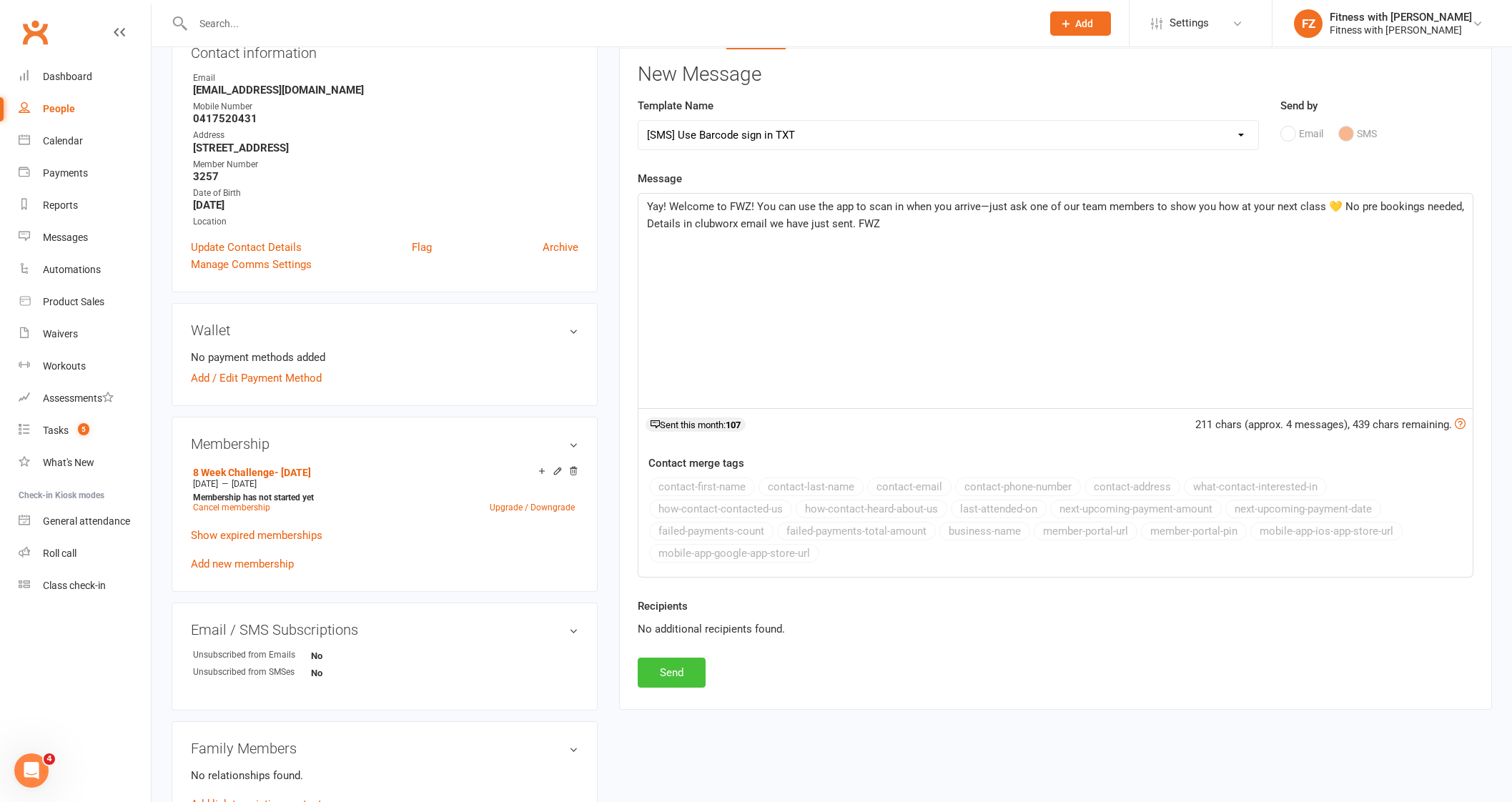
click at [676, 668] on button "Send" at bounding box center [672, 672] width 68 height 30
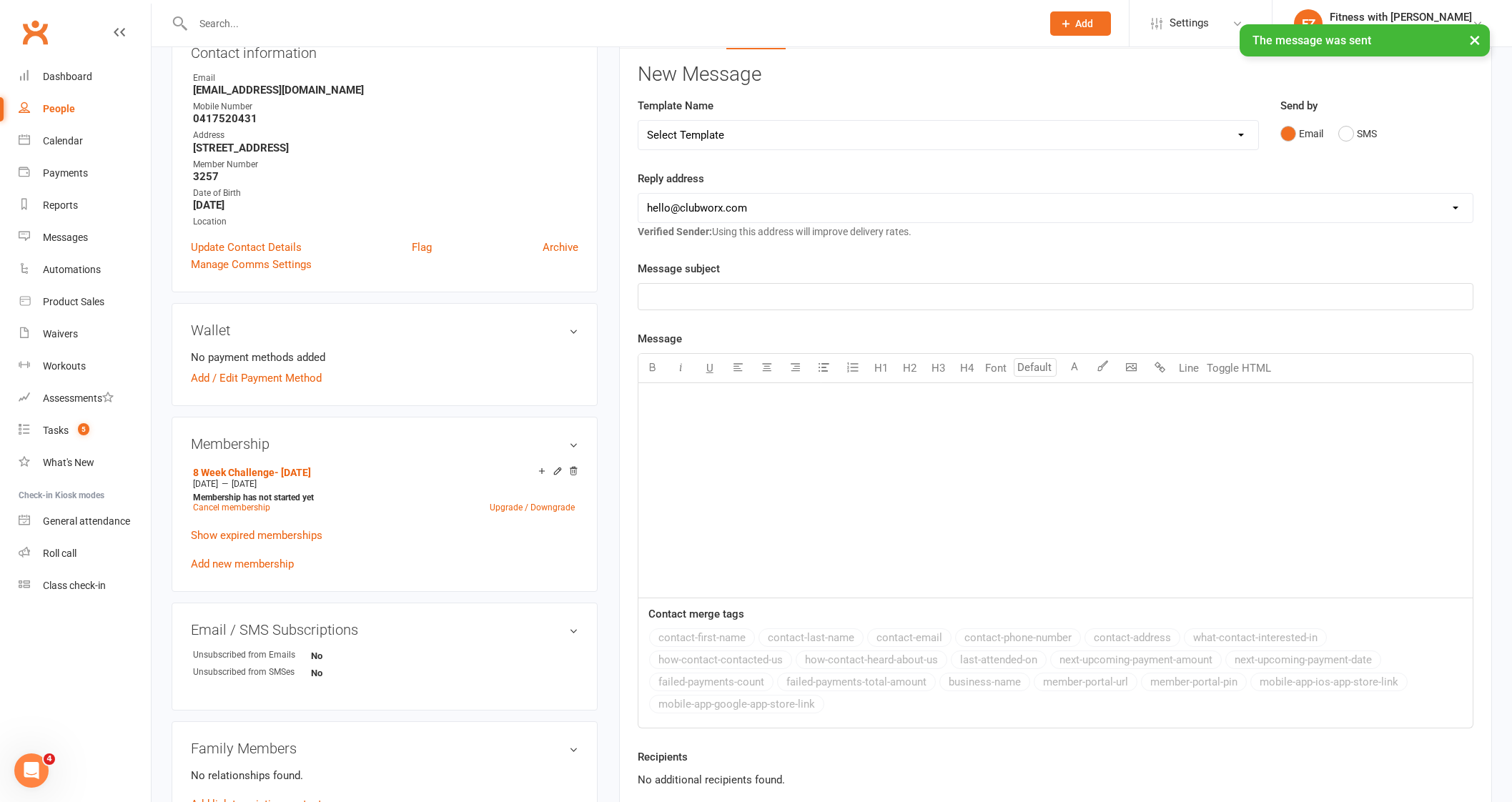
drag, startPoint x: 280, startPoint y: 3, endPoint x: 276, endPoint y: 25, distance: 22.4
click at [280, 4] on div at bounding box center [601, 23] width 860 height 47
click at [276, 25] on div "× The message was sent" at bounding box center [746, 25] width 1493 height 0
click at [232, 25] on div "× The message was sent" at bounding box center [746, 25] width 1493 height 0
click at [232, 18] on input "text" at bounding box center [609, 23] width 843 height 20
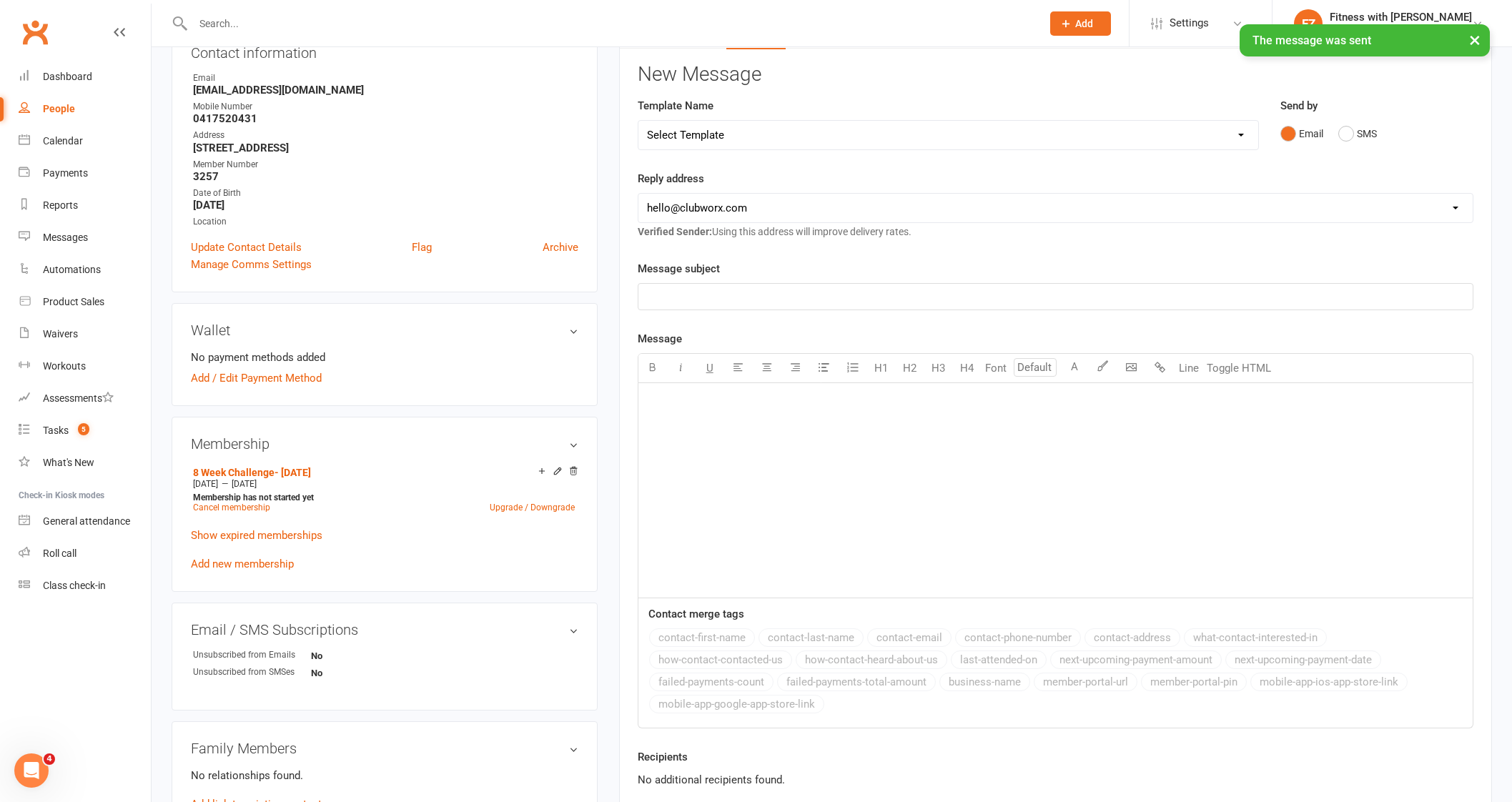
paste input "[EMAIL_ADDRESS][DOMAIN_NAME]"
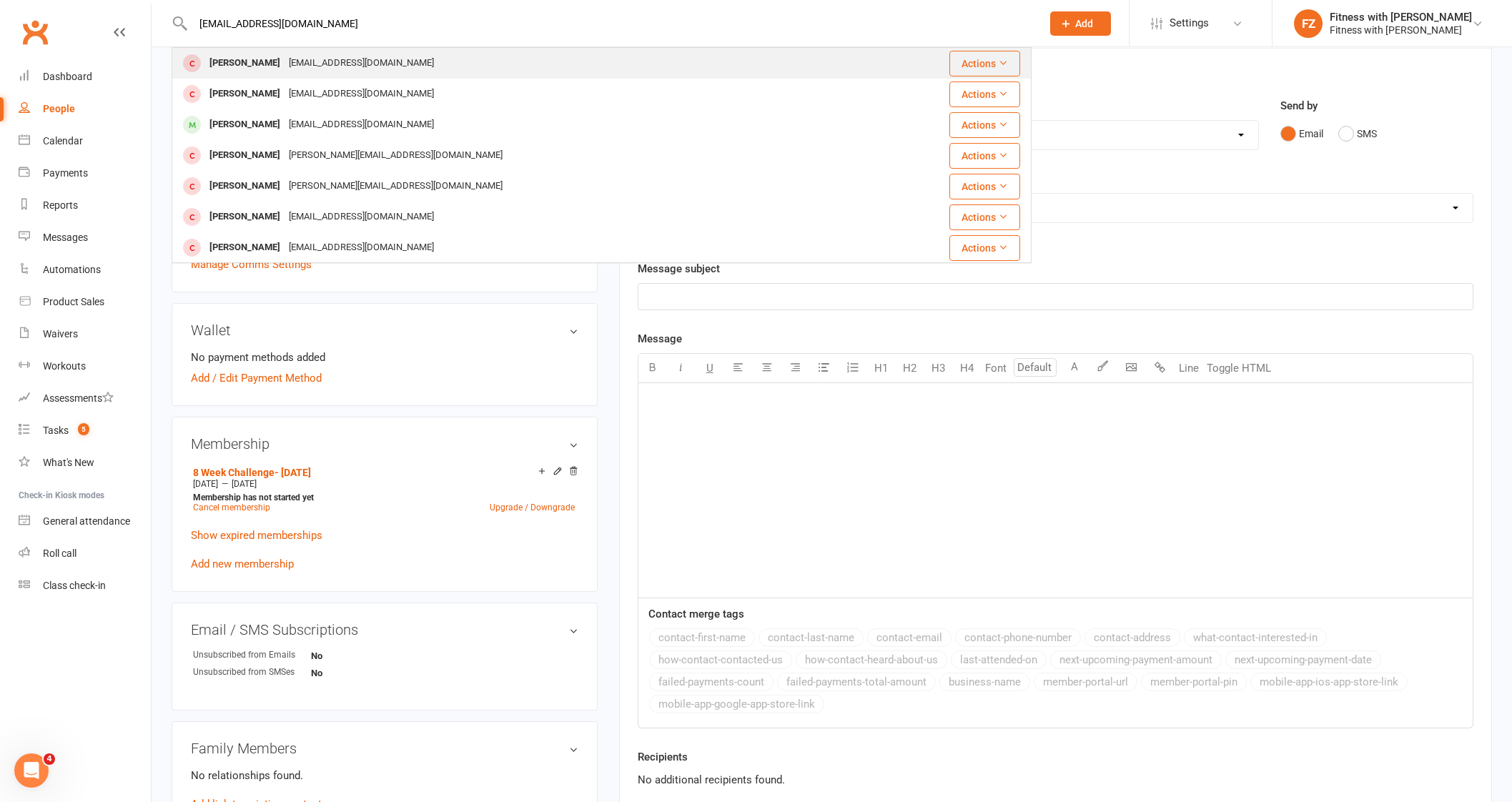
click at [359, 59] on div "[EMAIL_ADDRESS][DOMAIN_NAME]" at bounding box center [362, 63] width 153 height 21
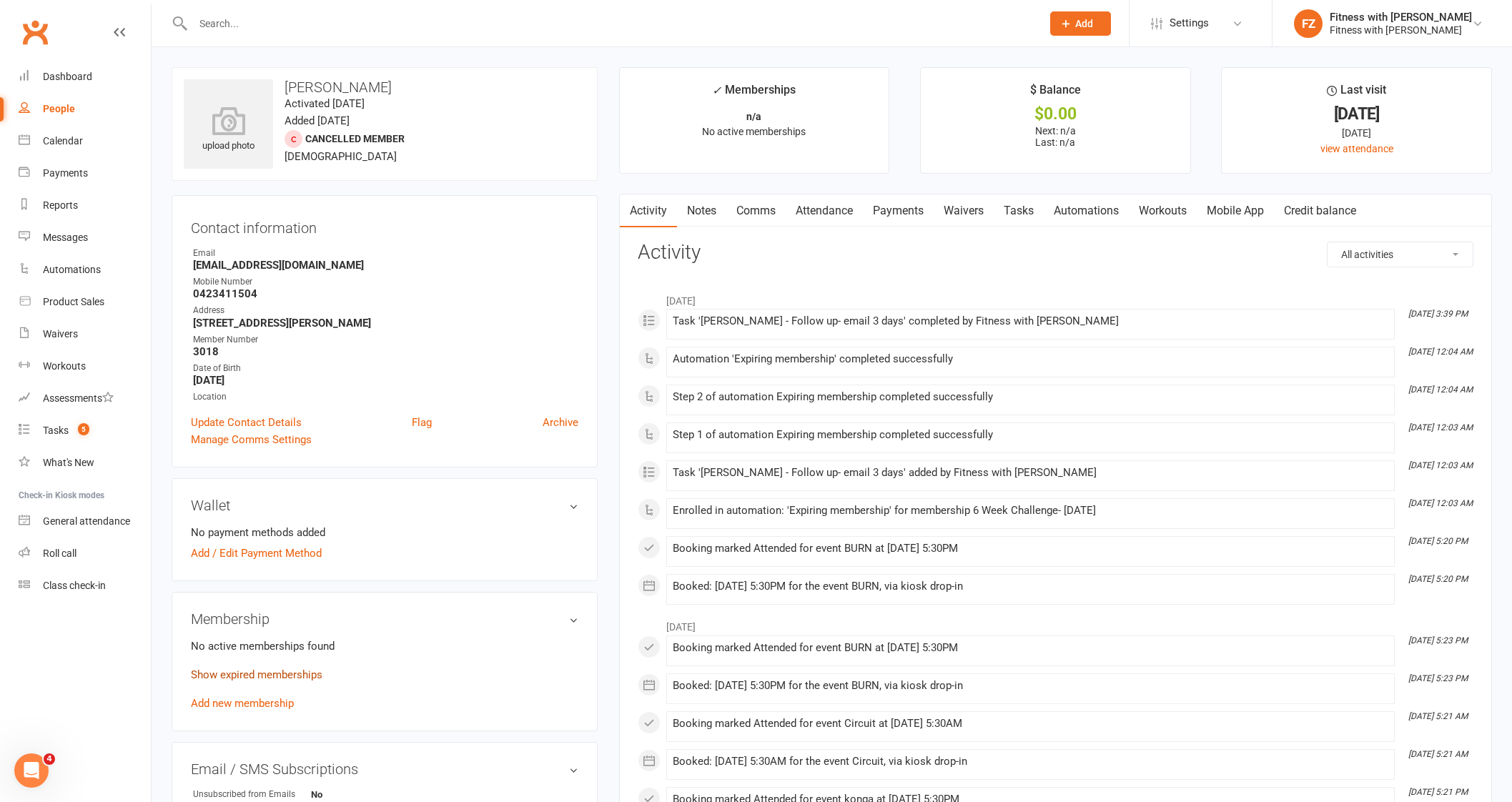
click at [249, 676] on link "Show expired memberships" at bounding box center [256, 675] width 131 height 13
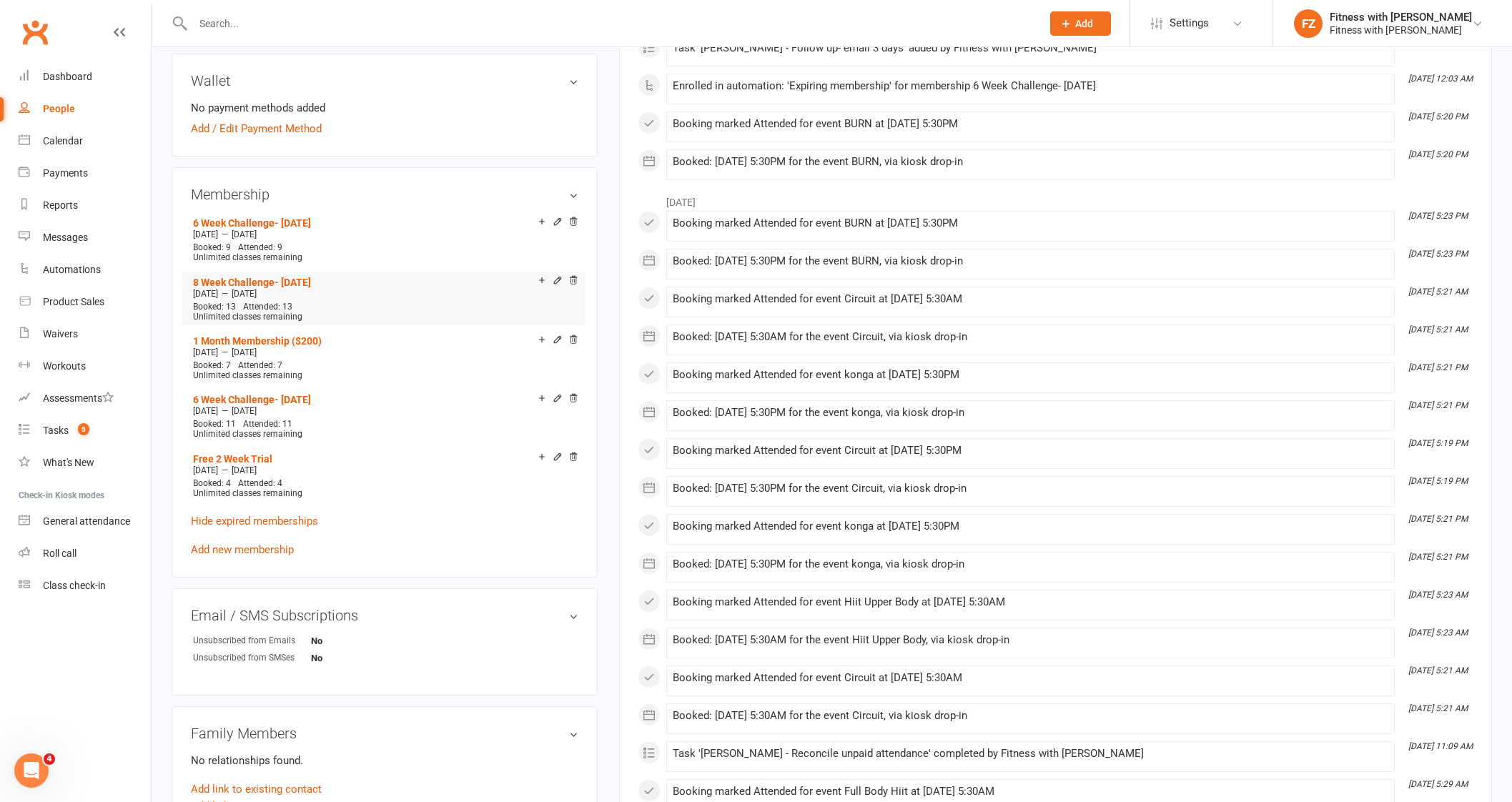
scroll to position [447, 0]
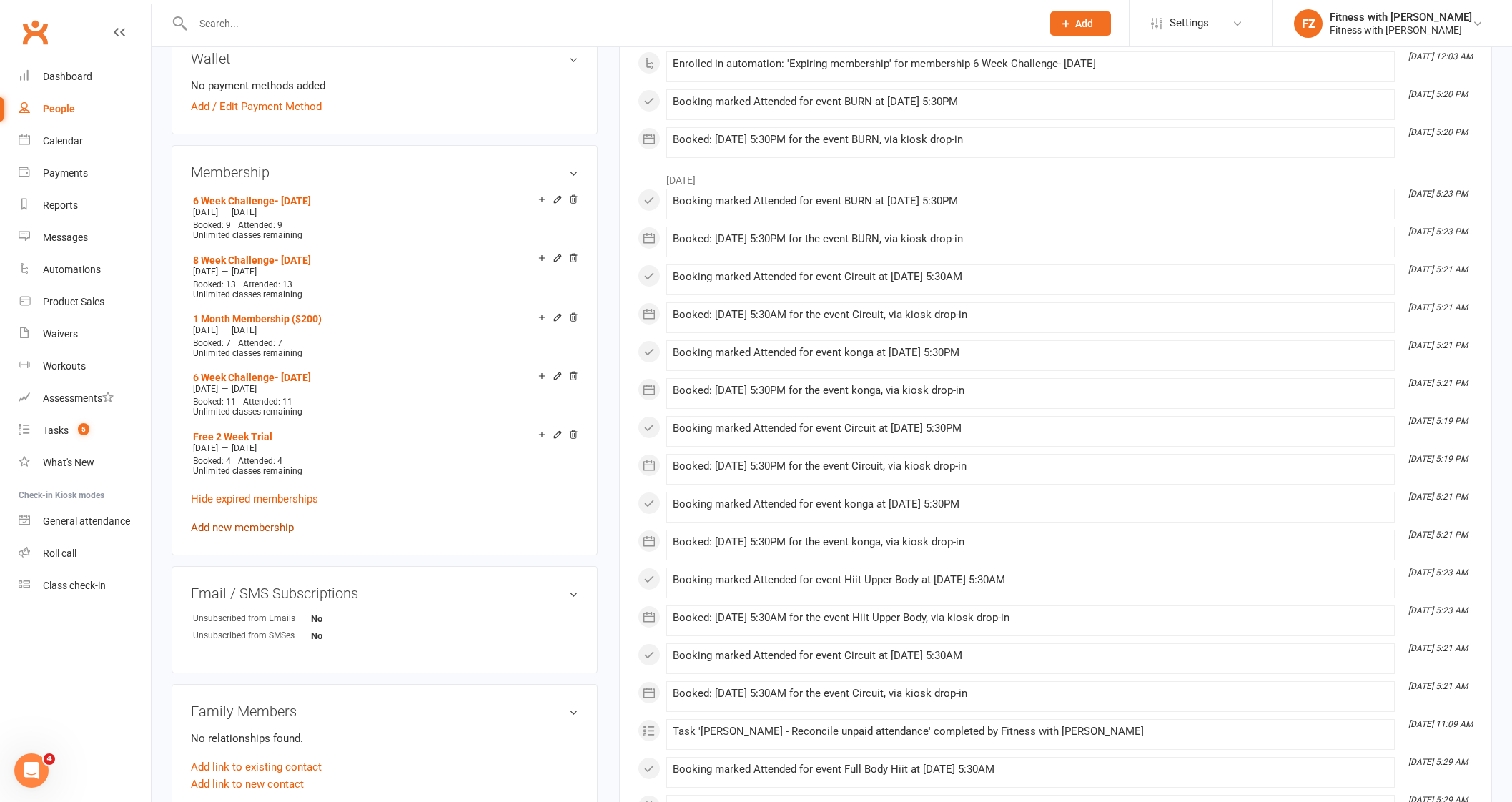
click at [265, 525] on link "Add new membership" at bounding box center [242, 528] width 103 height 13
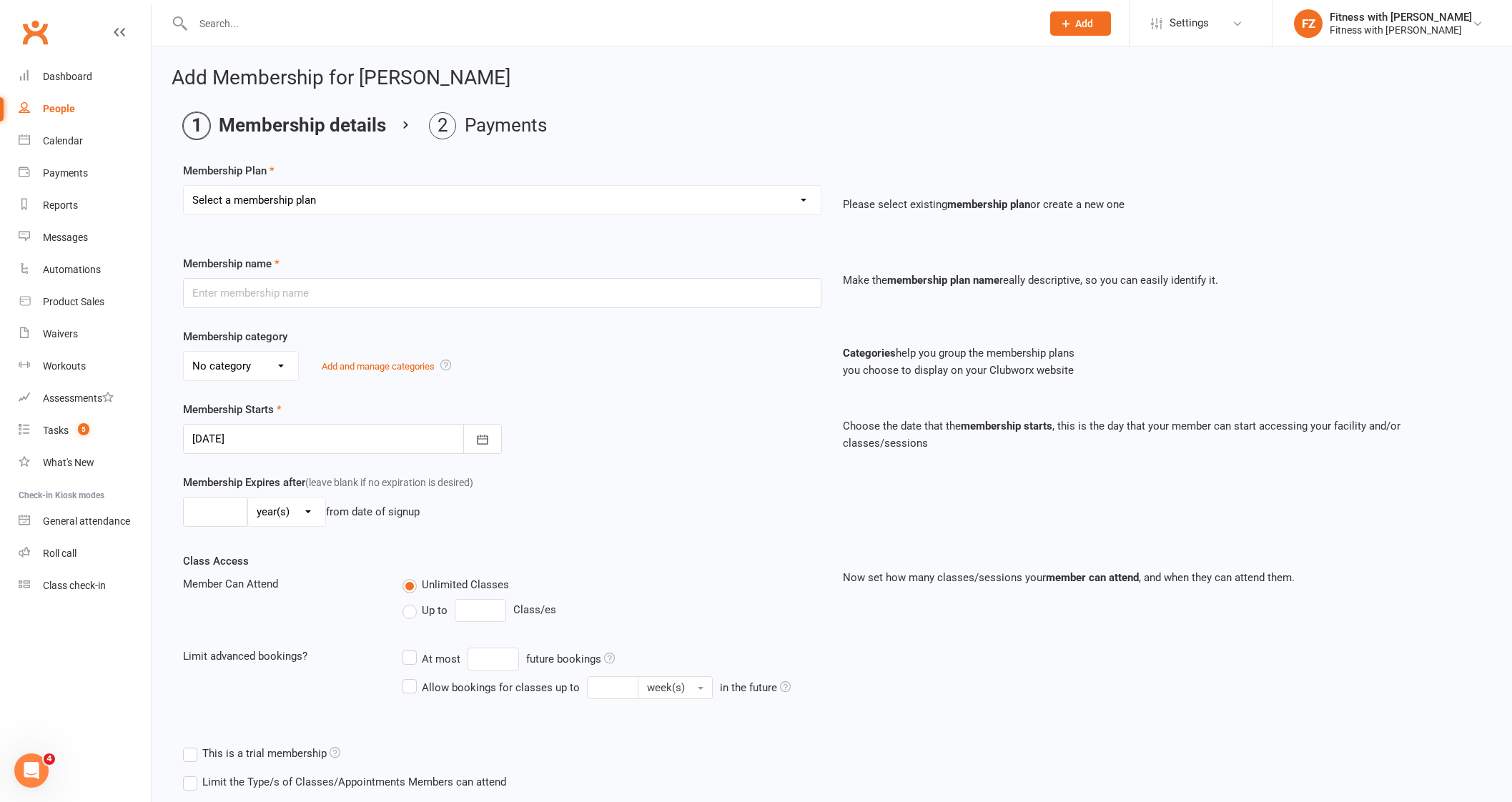
drag, startPoint x: 365, startPoint y: 182, endPoint x: 362, endPoint y: 195, distance: 13.3
click at [365, 182] on div "Membership Plan Select a membership plan Create new Membership Plan Free 2 Week…" at bounding box center [832, 199] width 1298 height 73
click at [362, 196] on select "Select a membership plan Create new Membership Plan Free 2 Week Trial Single Se…" at bounding box center [502, 200] width 637 height 28
click at [184, 186] on select "Select a membership plan Create new Membership Plan Free 2 Week Trial Single Se…" at bounding box center [502, 200] width 637 height 28
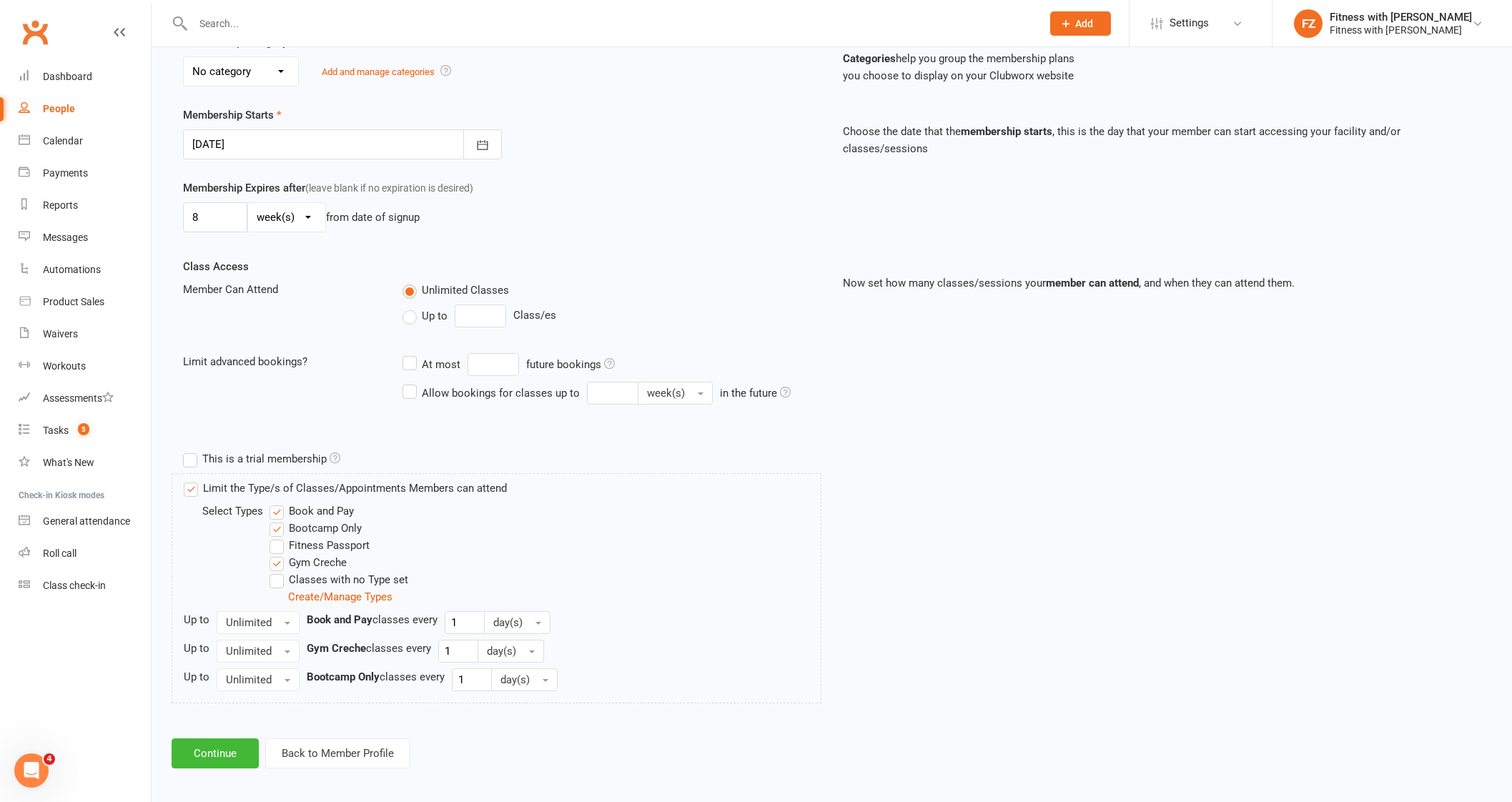
scroll to position [299, 0]
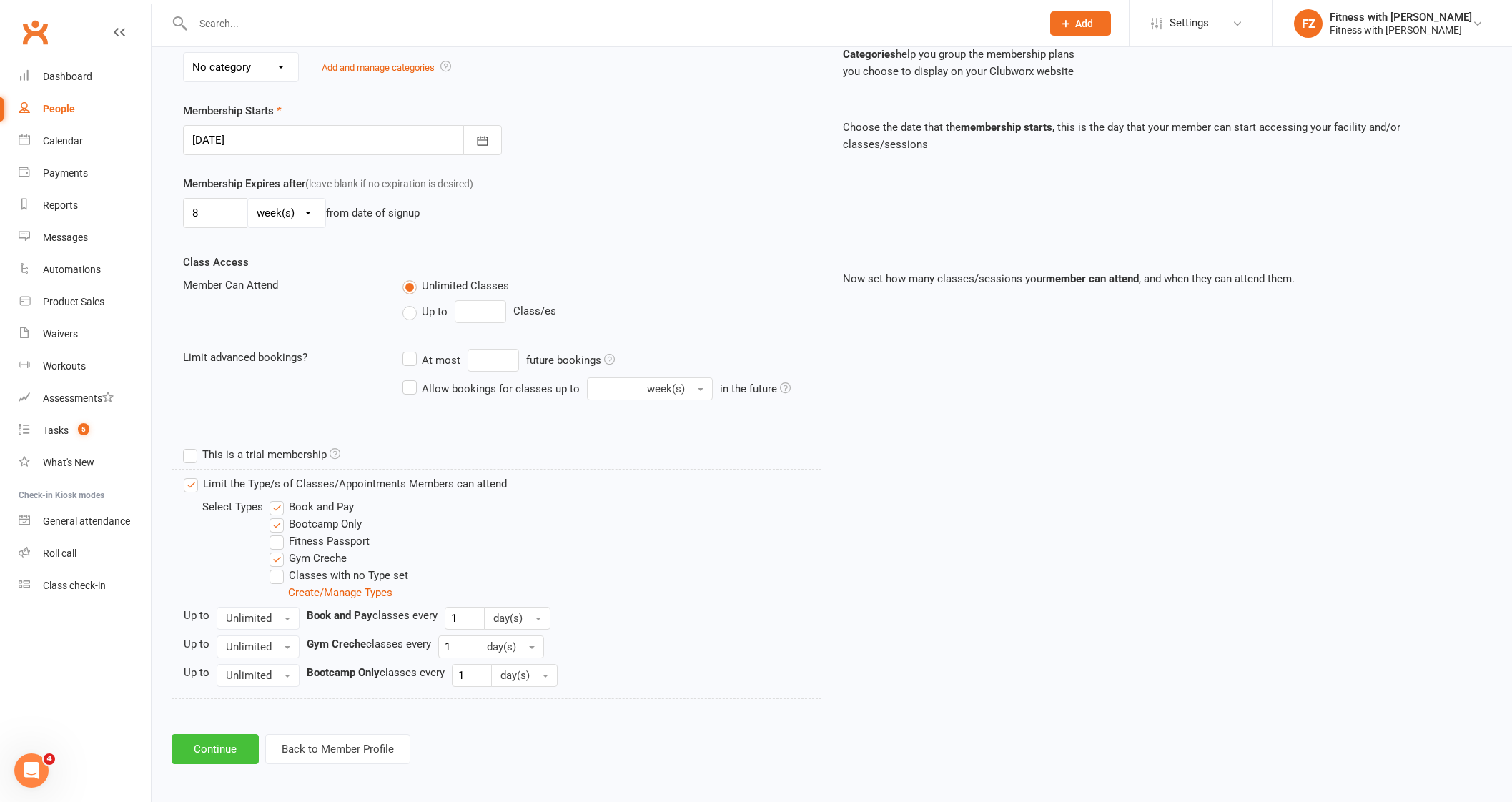
click at [229, 746] on button "Continue" at bounding box center [215, 749] width 87 height 30
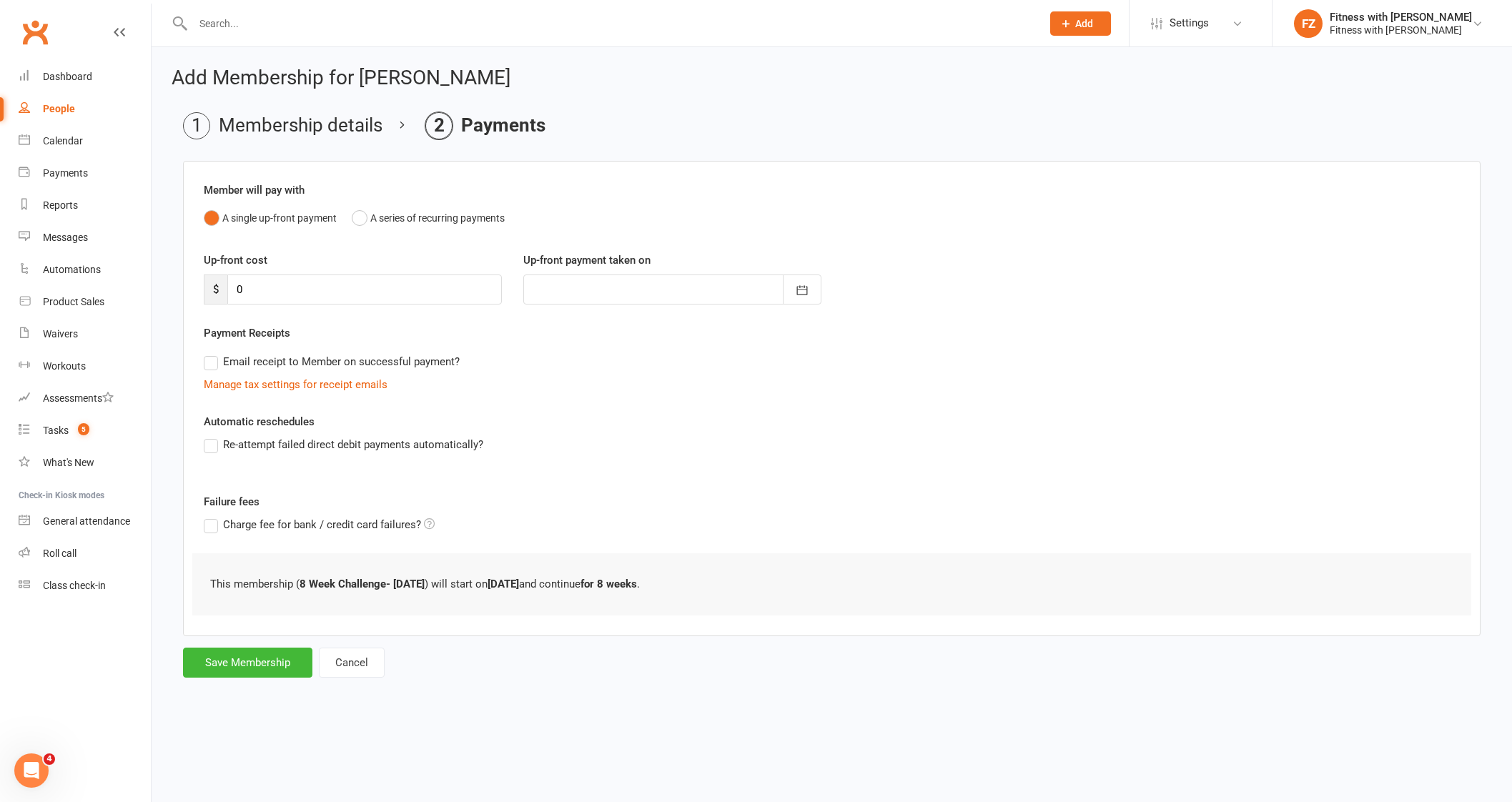
scroll to position [0, 0]
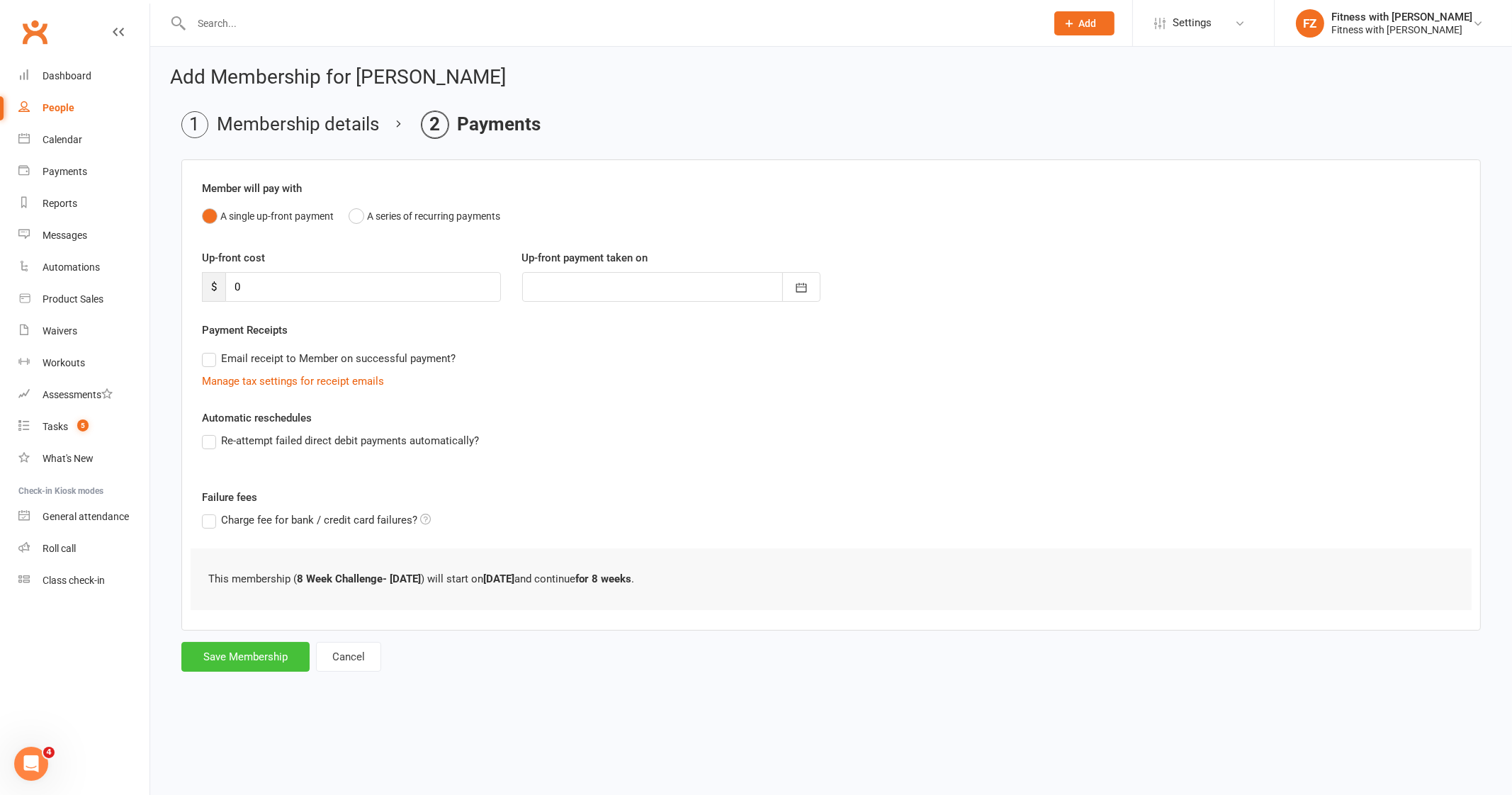
click at [238, 655] on button "Save Membership" at bounding box center [245, 656] width 129 height 30
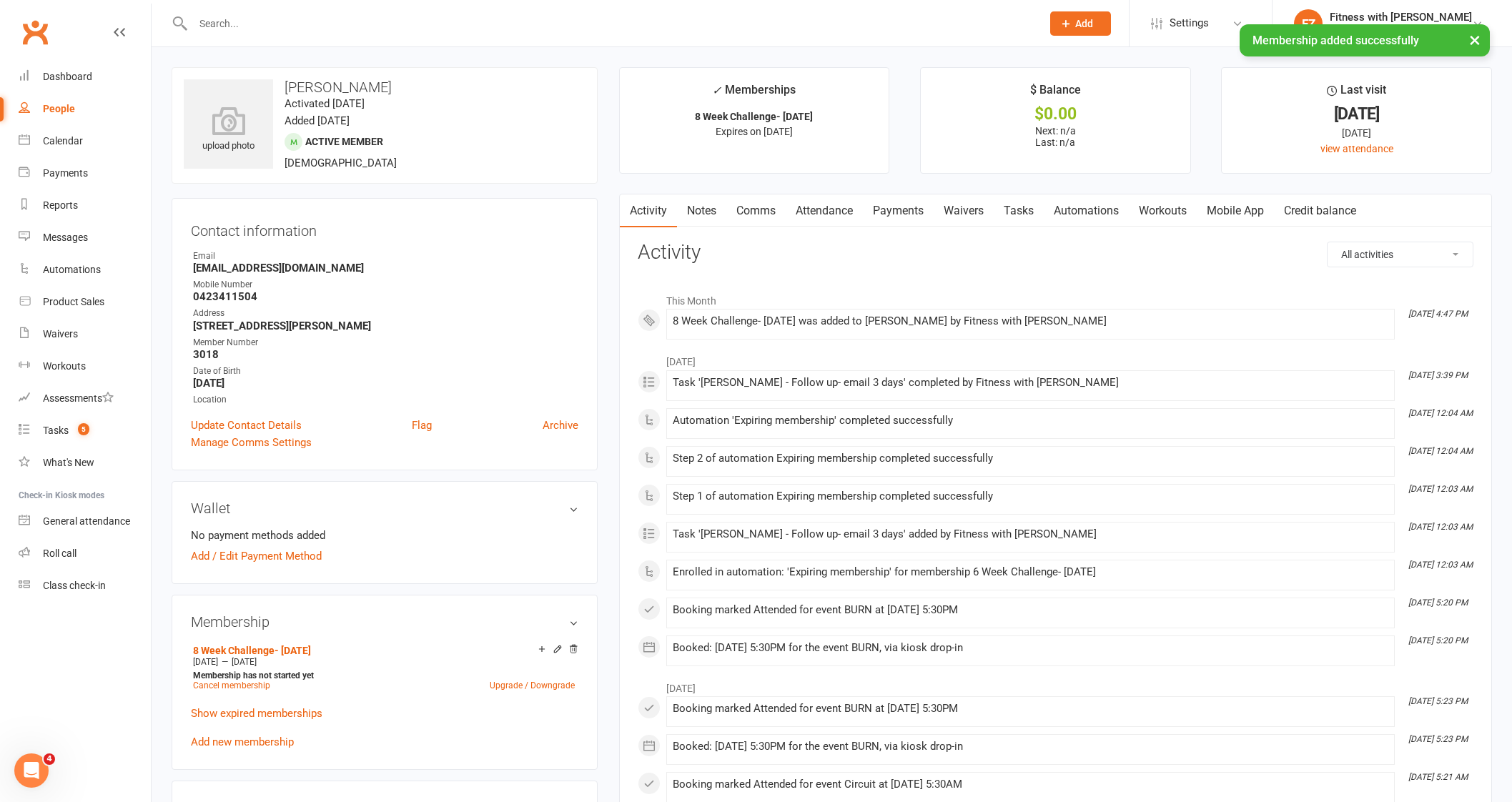
click at [1240, 217] on link "Mobile App" at bounding box center [1235, 211] width 78 height 33
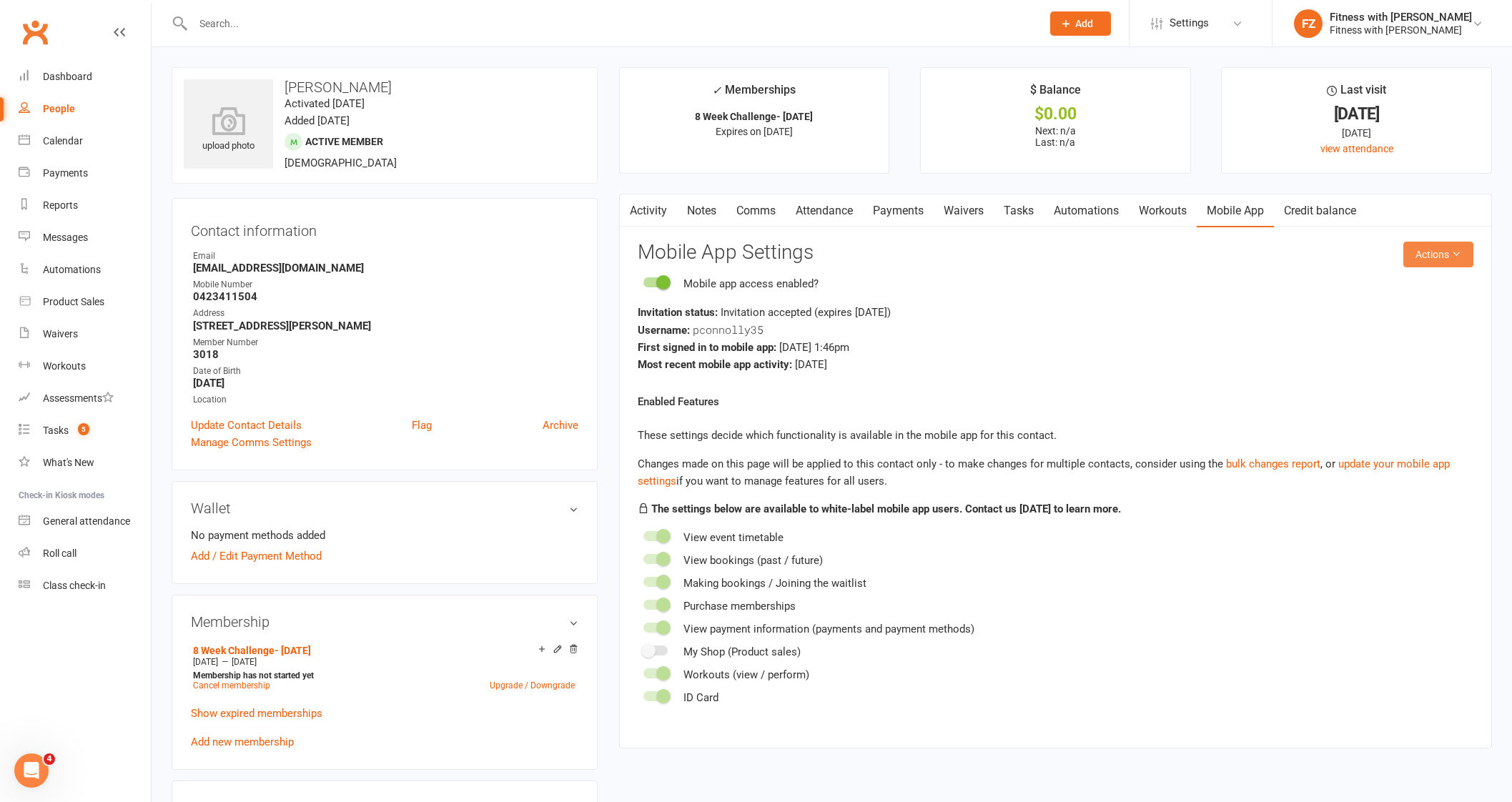
click at [1446, 247] on button "Actions" at bounding box center [1438, 254] width 70 height 26
click at [1396, 341] on link "Reset password" at bounding box center [1388, 343] width 142 height 28
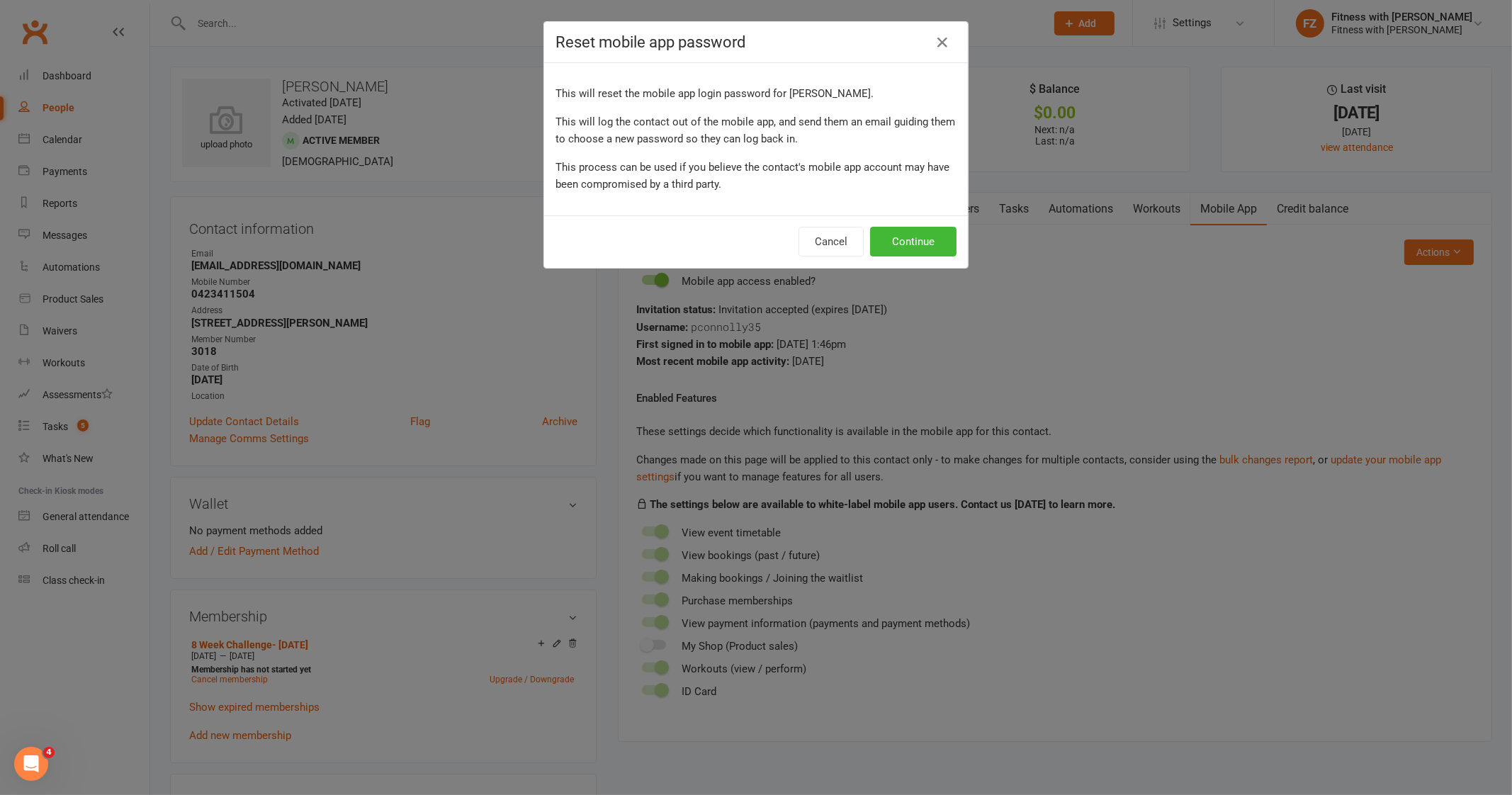
click at [892, 221] on div "Cancel Continue" at bounding box center [756, 241] width 423 height 53
click at [895, 238] on button "Continue" at bounding box center [913, 241] width 86 height 30
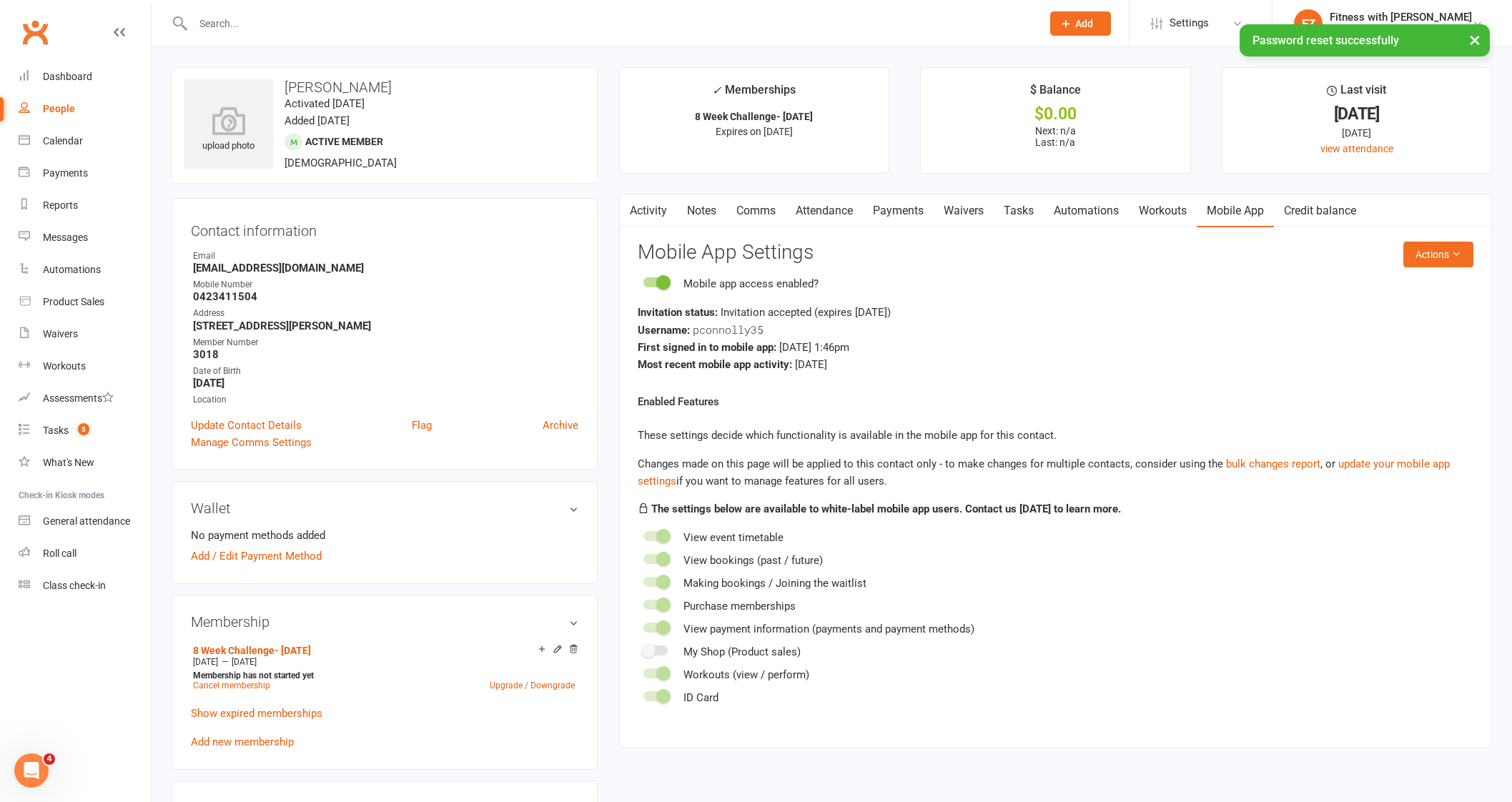
click at [751, 202] on link "Comms" at bounding box center [756, 211] width 59 height 33
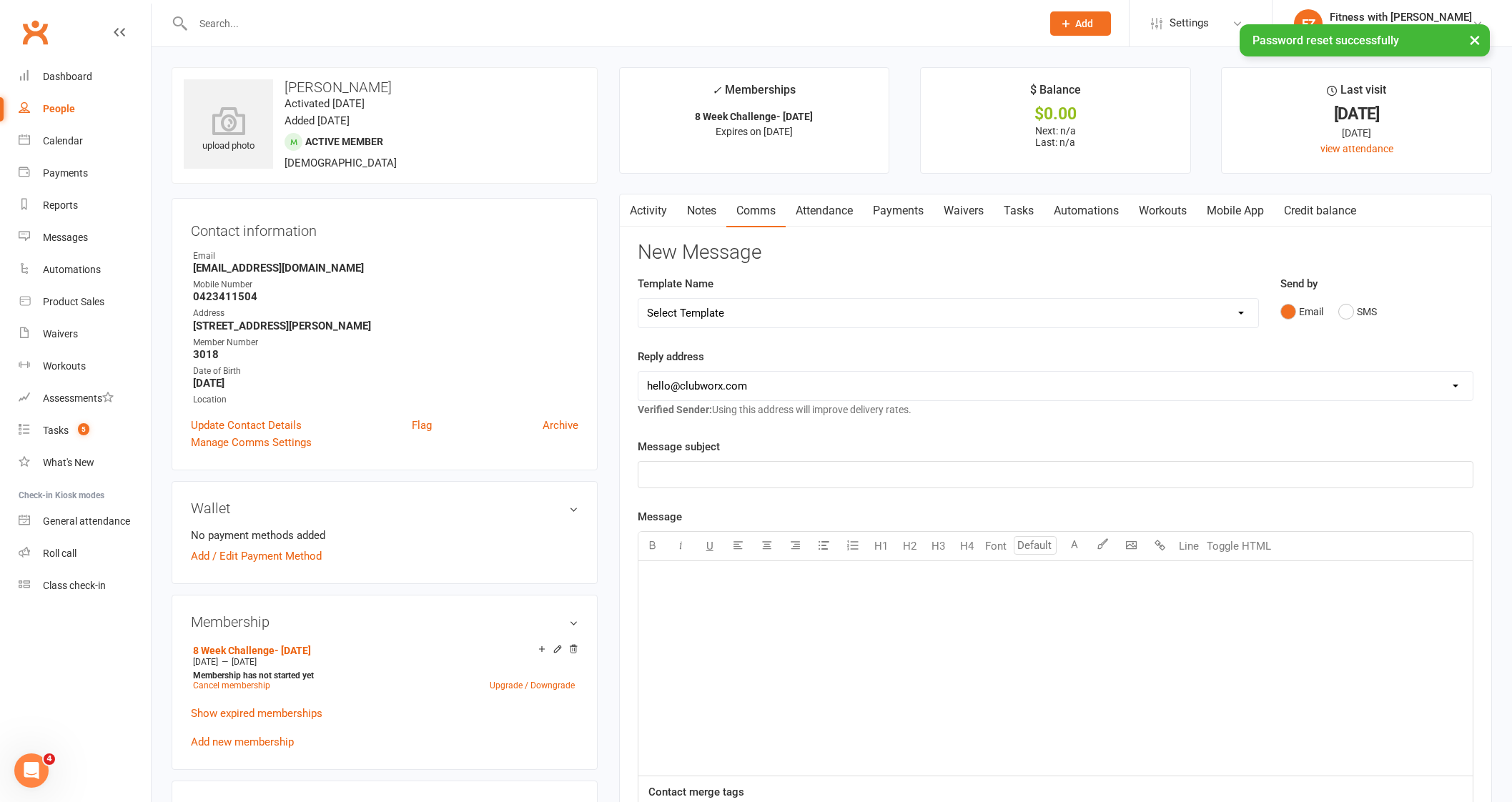
click at [769, 304] on select "Select Template [Email] 2025- Fitness Passport login [Email] 2 week free trial …" at bounding box center [948, 313] width 620 height 28
click at [639, 299] on select "Select Template [Email] 2025- Fitness Passport login [Email] 2 week free trial …" at bounding box center [948, 313] width 620 height 28
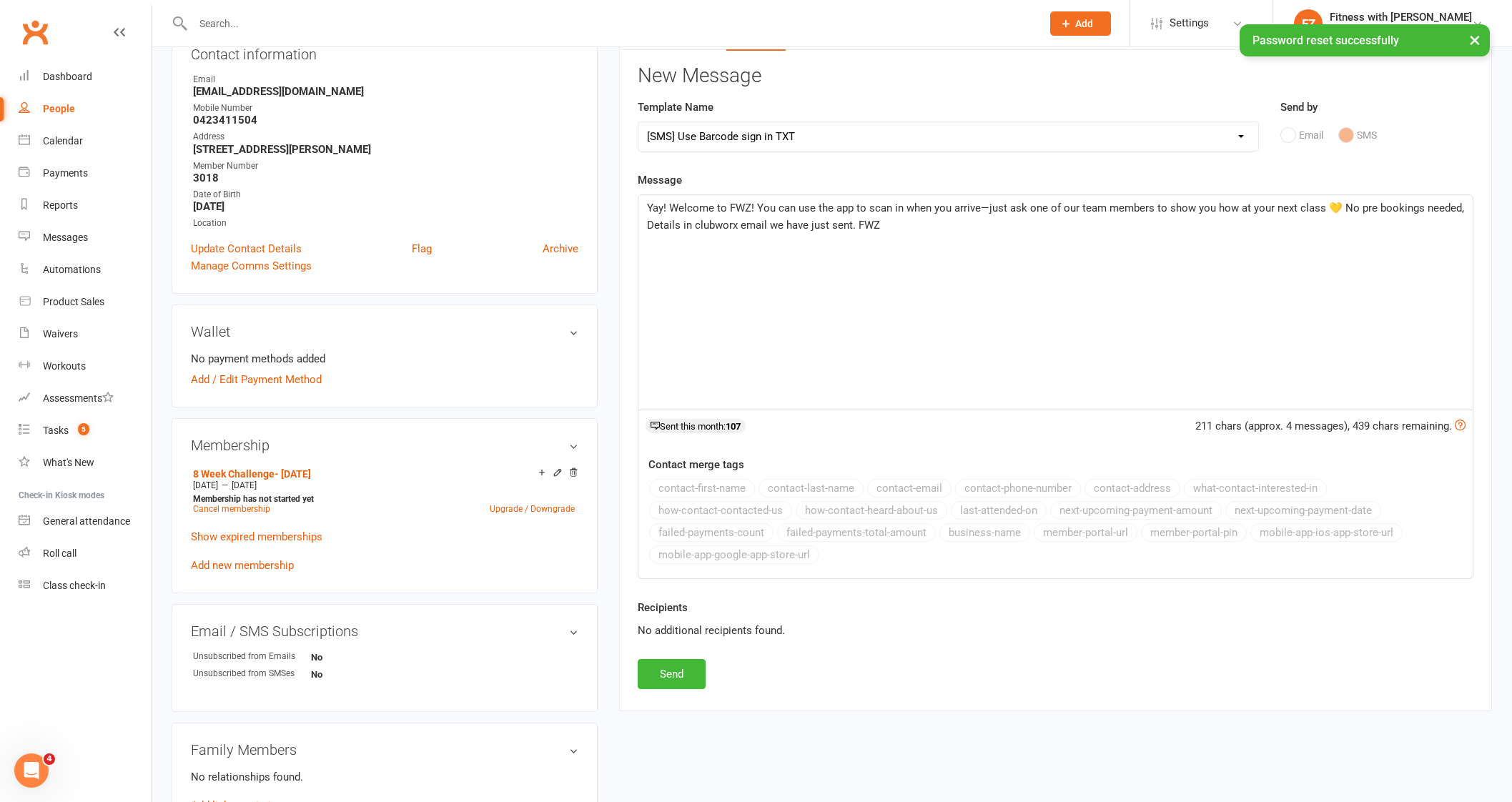
scroll to position [178, 0]
click at [661, 658] on button "Send" at bounding box center [672, 672] width 68 height 30
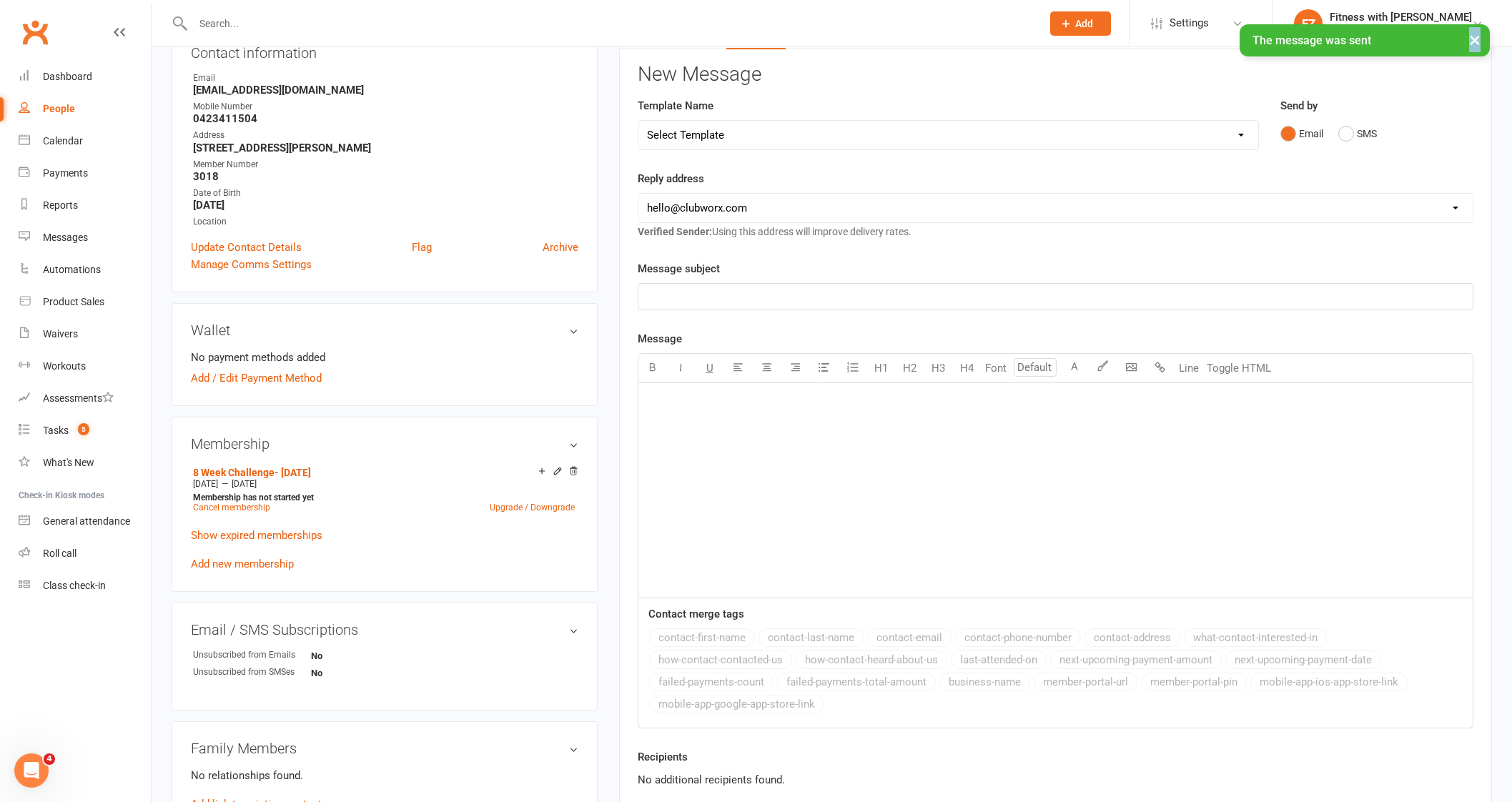
click at [318, 25] on div "× The message was sent" at bounding box center [746, 25] width 1493 height 0
click at [278, 25] on div "× The message was sent" at bounding box center [746, 25] width 1493 height 0
click at [246, 25] on div "× The message was sent" at bounding box center [746, 25] width 1493 height 0
click at [239, 19] on input "text" at bounding box center [609, 23] width 843 height 20
paste input "Sheridan Law"
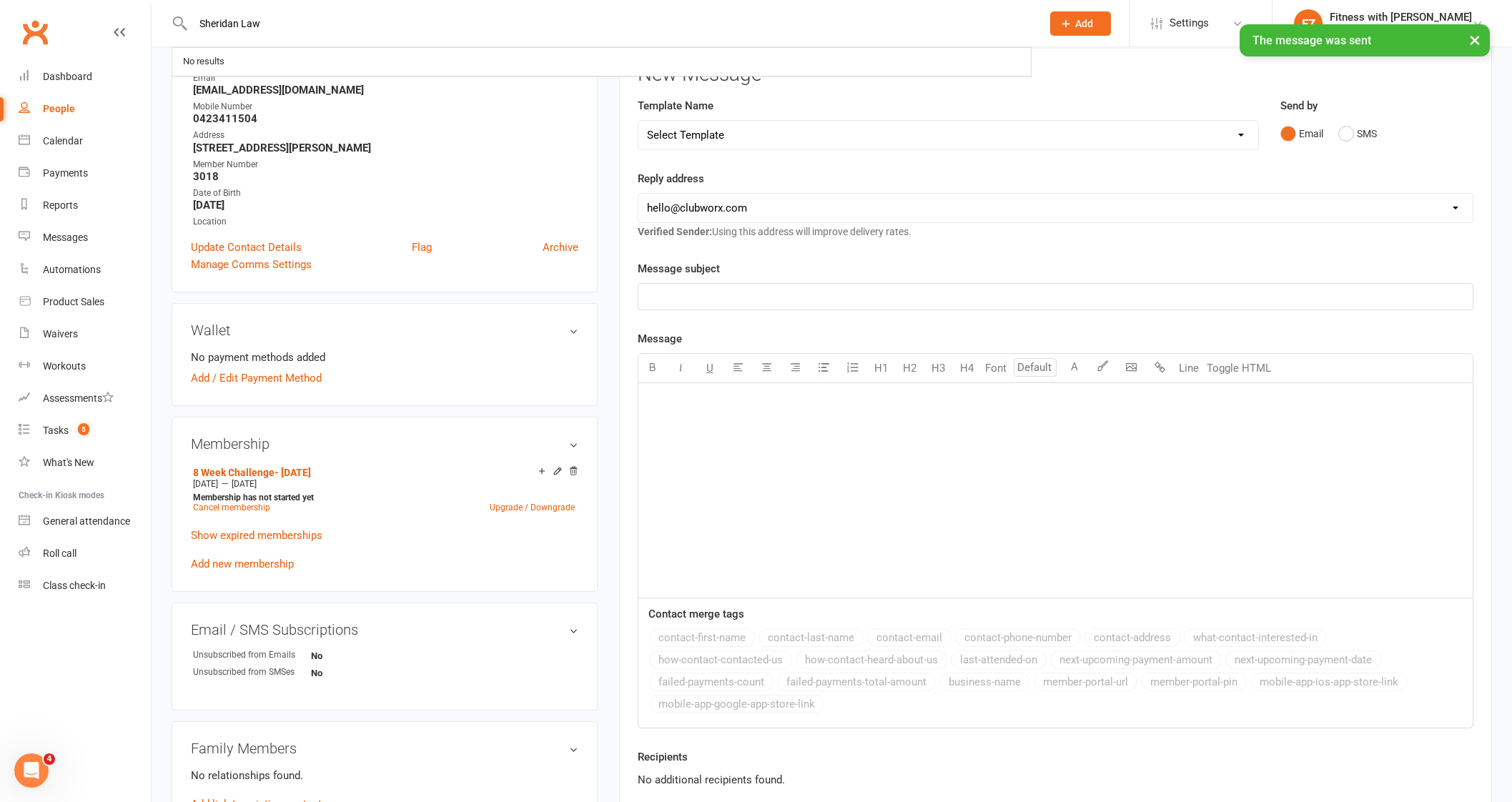
drag, startPoint x: 393, startPoint y: 59, endPoint x: 419, endPoint y: 98, distance: 46.9
click at [412, 89] on ui-view "Sheridan Law No results Prospect Member Non-attending contact Class / event App…" at bounding box center [756, 698] width 1512 height 1746
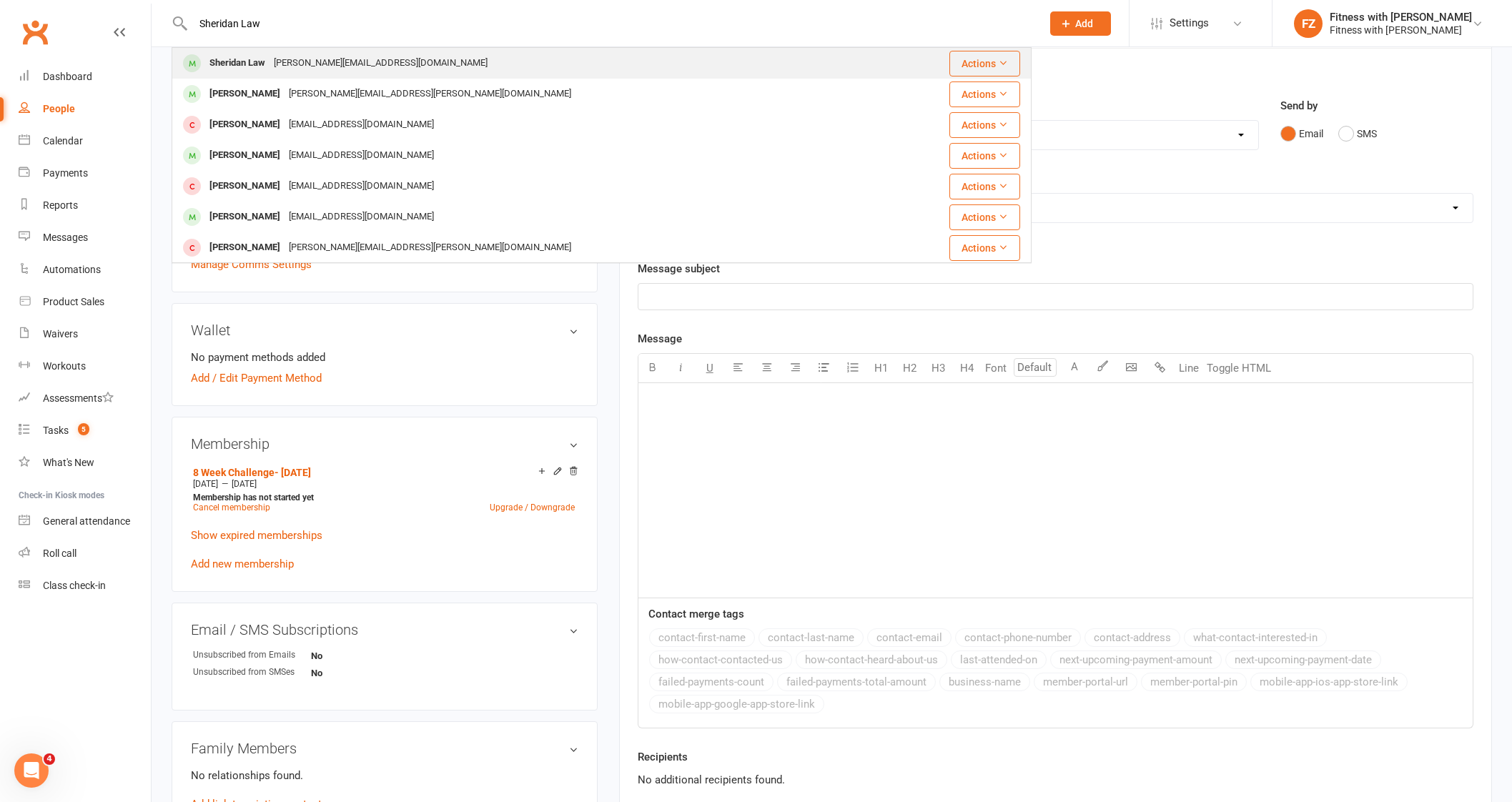
click at [375, 62] on div "[PERSON_NAME][EMAIL_ADDRESS][DOMAIN_NAME]" at bounding box center [381, 63] width 222 height 21
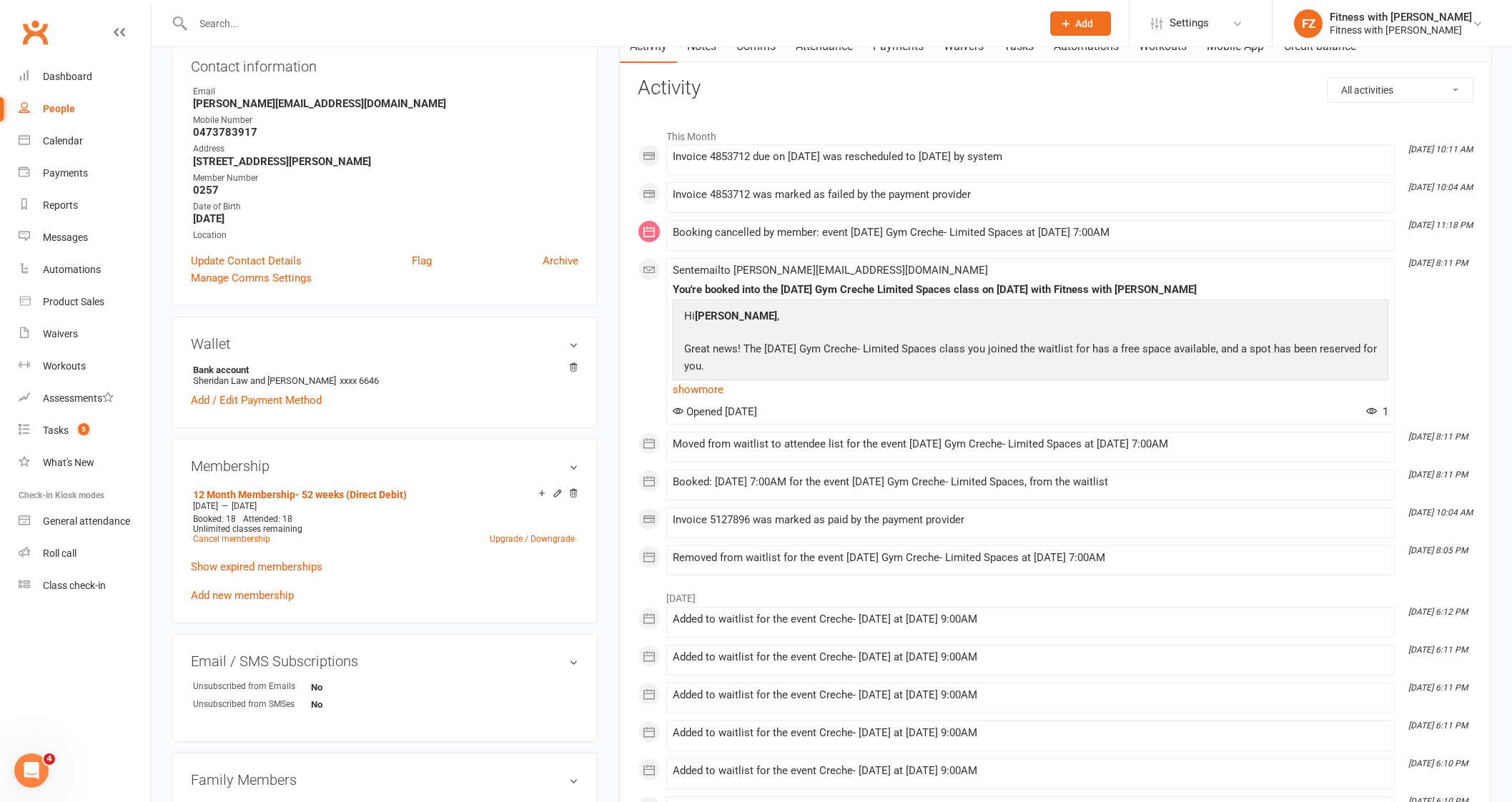
scroll to position [178, 0]
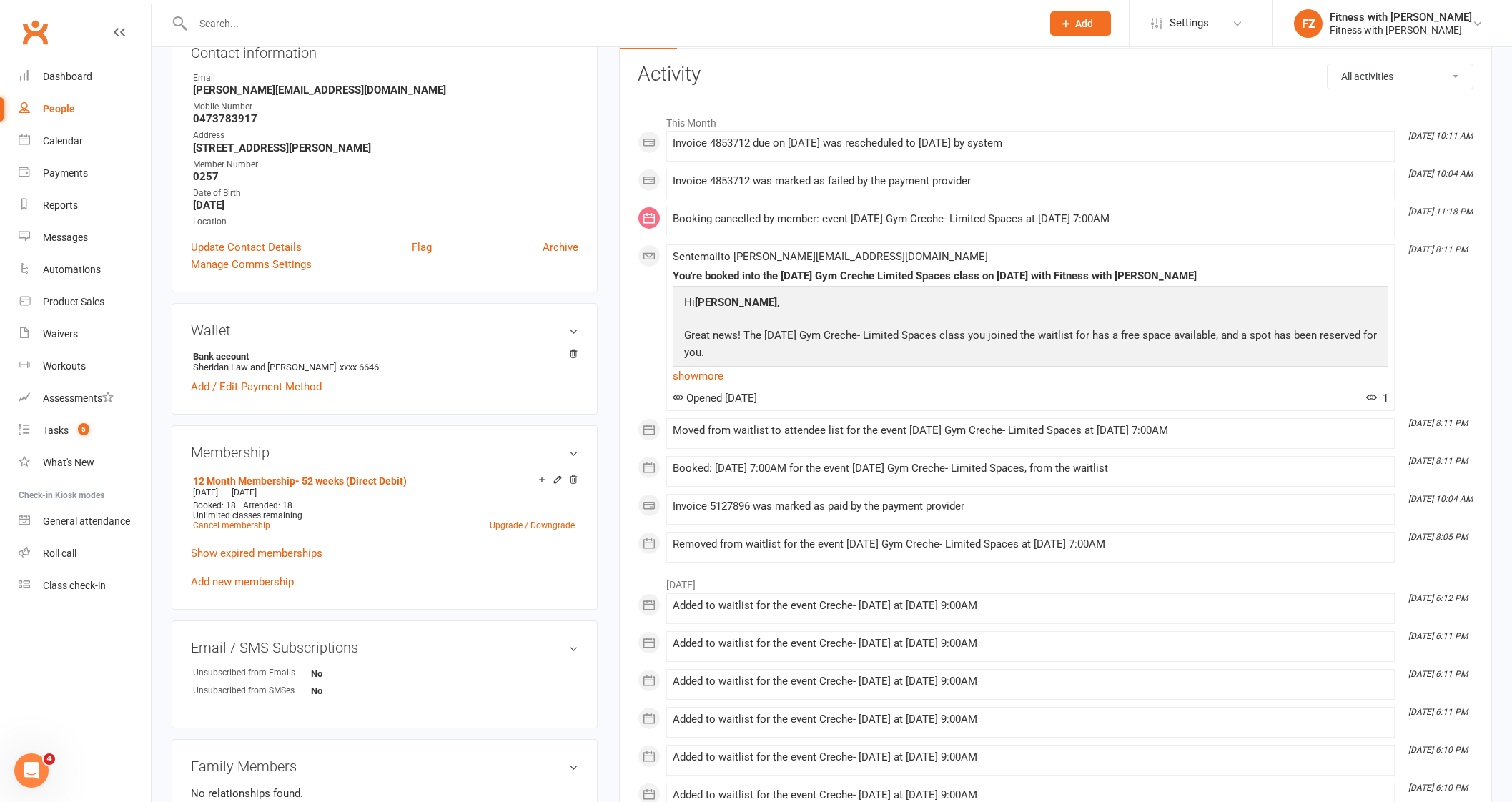
click at [255, 599] on div "Membership 12 Month Membership- 52 weeks (Direct Debit) [DATE] — [DATE] Booked:…" at bounding box center [385, 516] width 426 height 184
click at [260, 588] on div "12 Month Membership- 52 weeks (Direct Debit) [DATE] — [DATE] Booked: 18 Attende…" at bounding box center [385, 530] width 388 height 119
click at [212, 581] on link "Add new membership" at bounding box center [242, 581] width 103 height 13
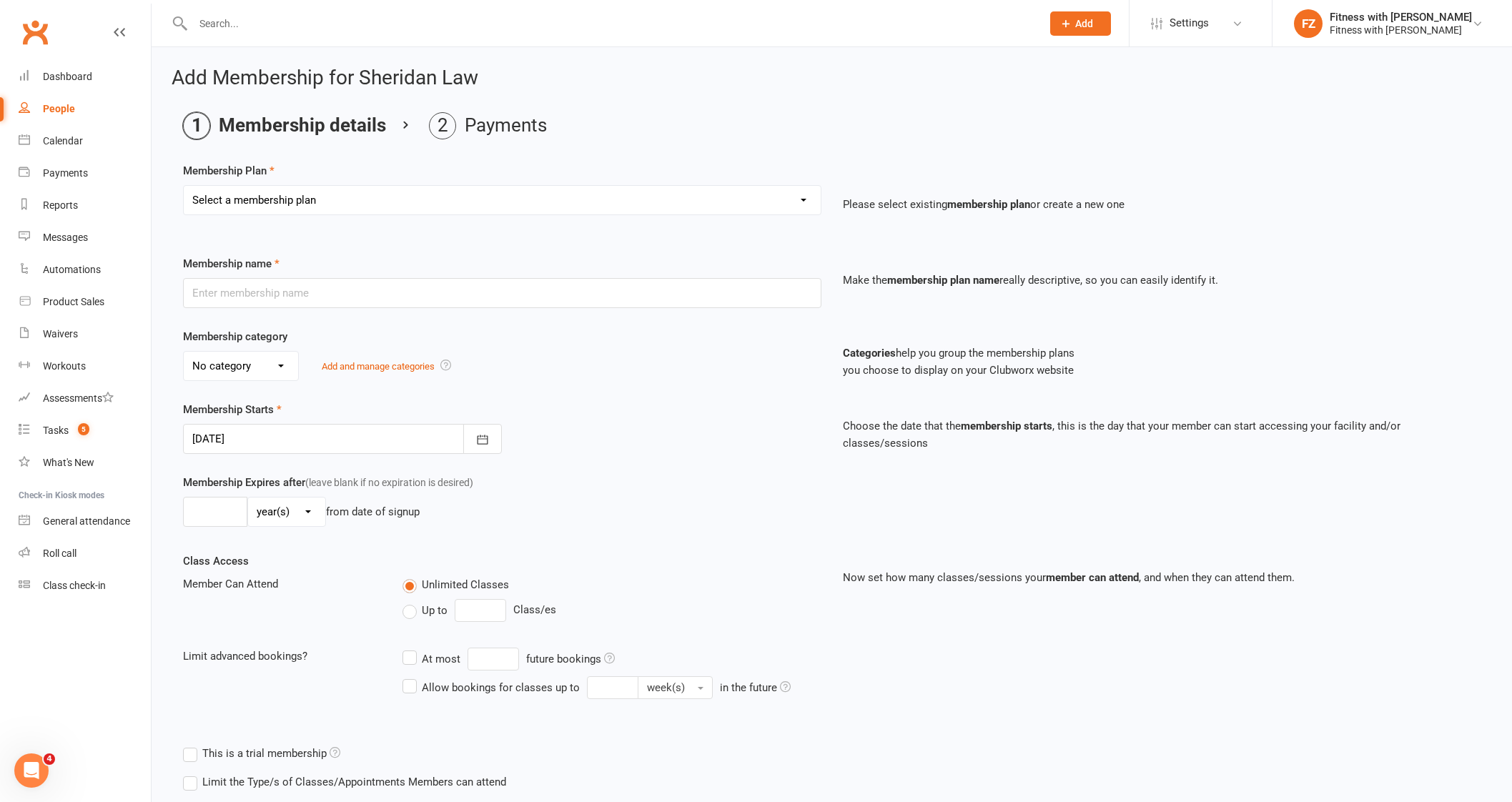
click at [267, 186] on select "Select a membership plan Create new Membership Plan Free 2 Week Trial Single Se…" at bounding box center [502, 200] width 637 height 28
click at [184, 186] on select "Select a membership plan Create new Membership Plan Free 2 Week Trial Single Se…" at bounding box center [502, 200] width 637 height 28
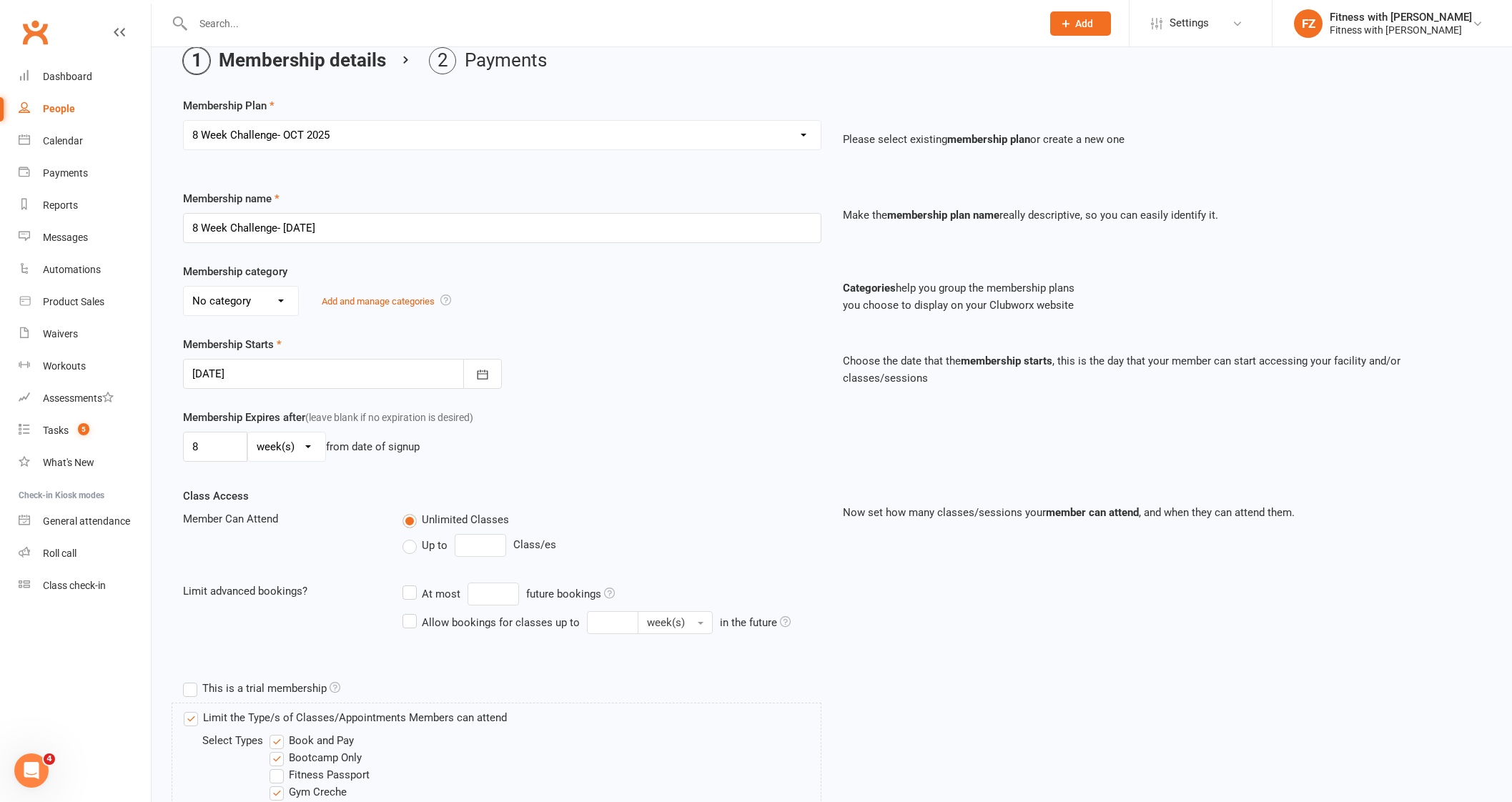
scroll to position [268, 0]
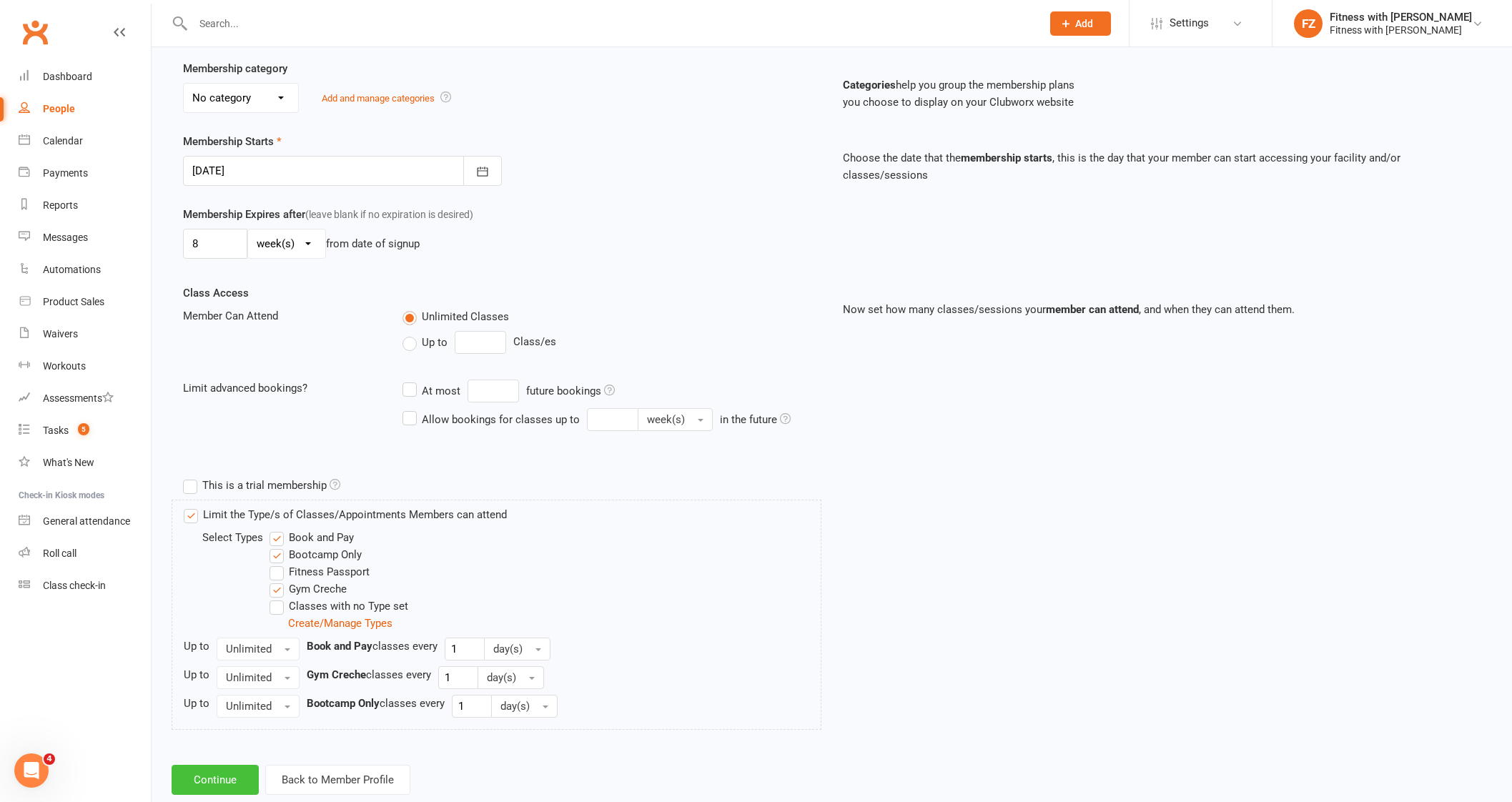
click at [229, 770] on button "Continue" at bounding box center [215, 780] width 87 height 30
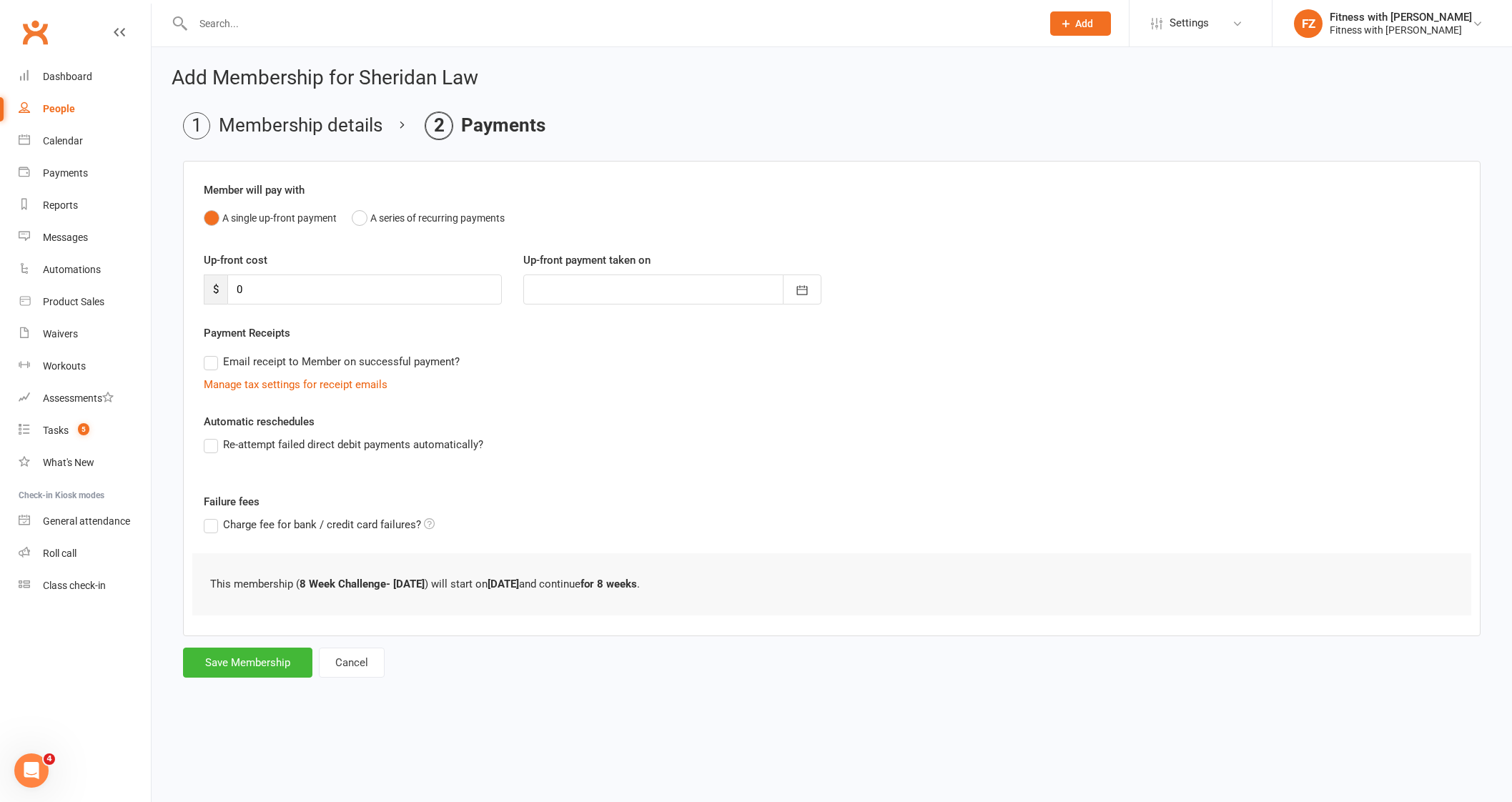
scroll to position [0, 0]
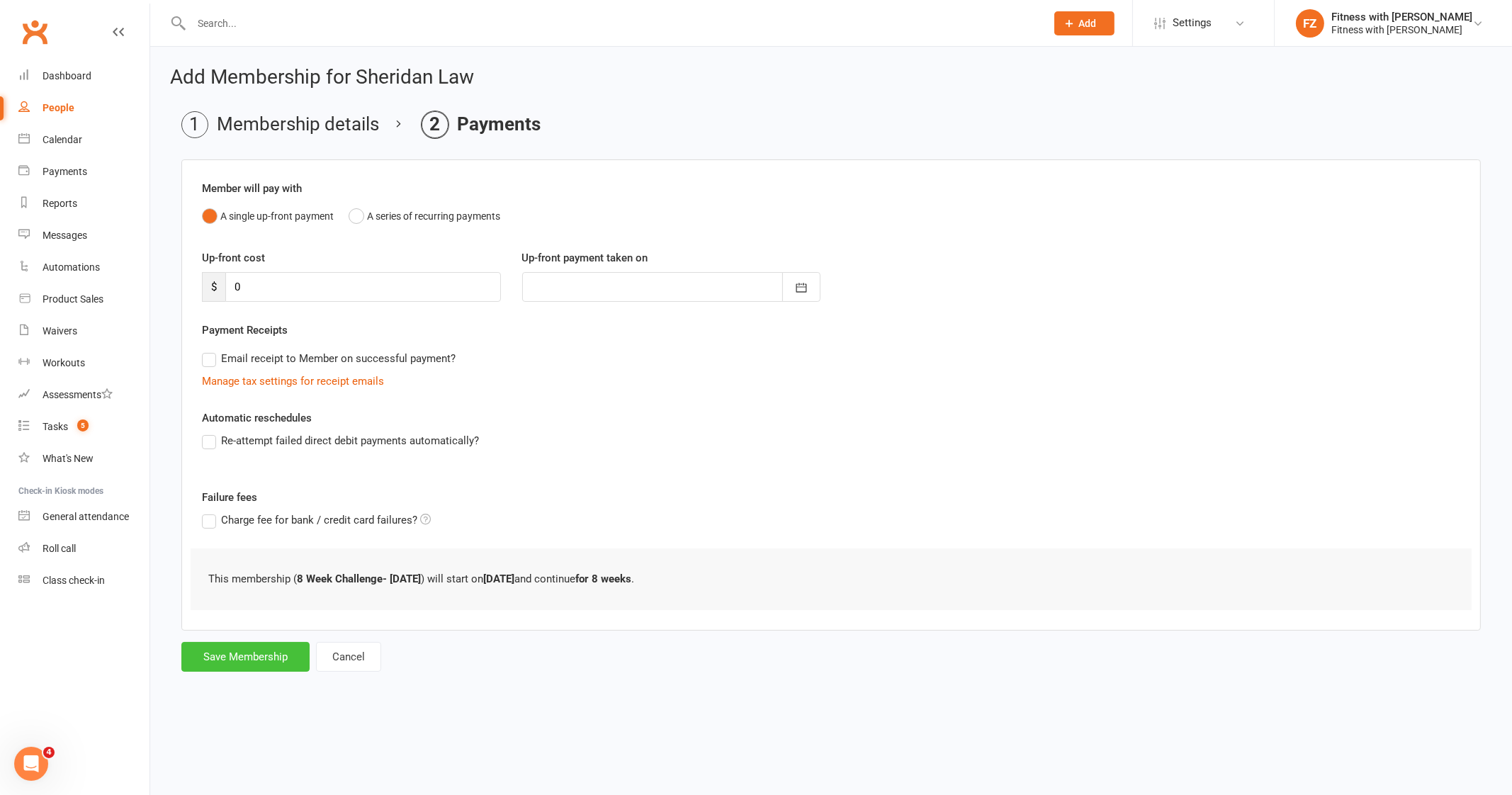
drag, startPoint x: 263, startPoint y: 623, endPoint x: 252, endPoint y: 649, distance: 28.2
click at [262, 623] on div "Member will pay with A single up-front payment A series of recurring payments U…" at bounding box center [831, 394] width 1299 height 471
click at [252, 649] on button "Save Membership" at bounding box center [245, 656] width 129 height 30
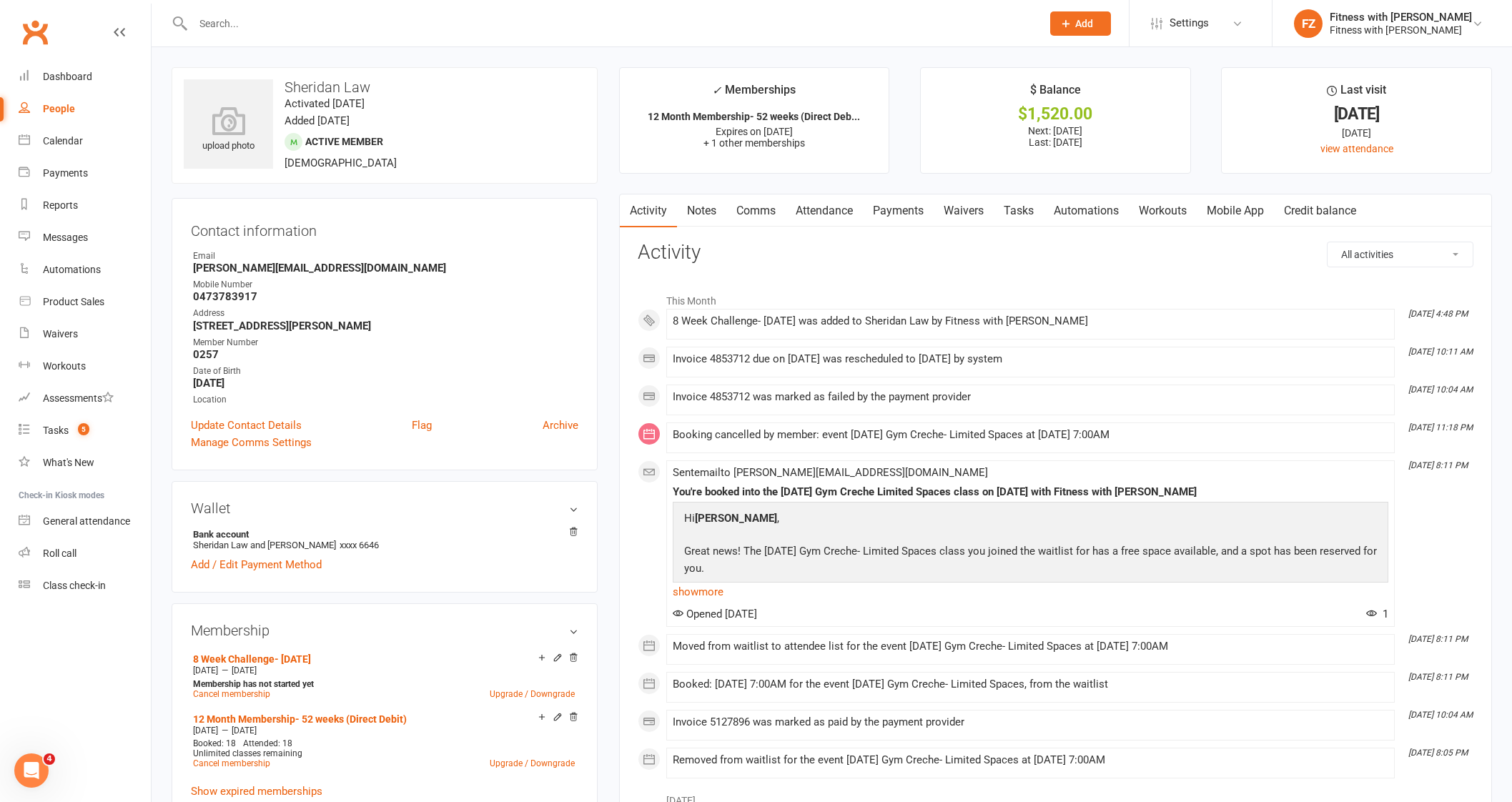
click at [257, 9] on div at bounding box center [601, 23] width 860 height 47
click at [255, 26] on input "text" at bounding box center [609, 23] width 843 height 20
paste input "[PERSON_NAME]"
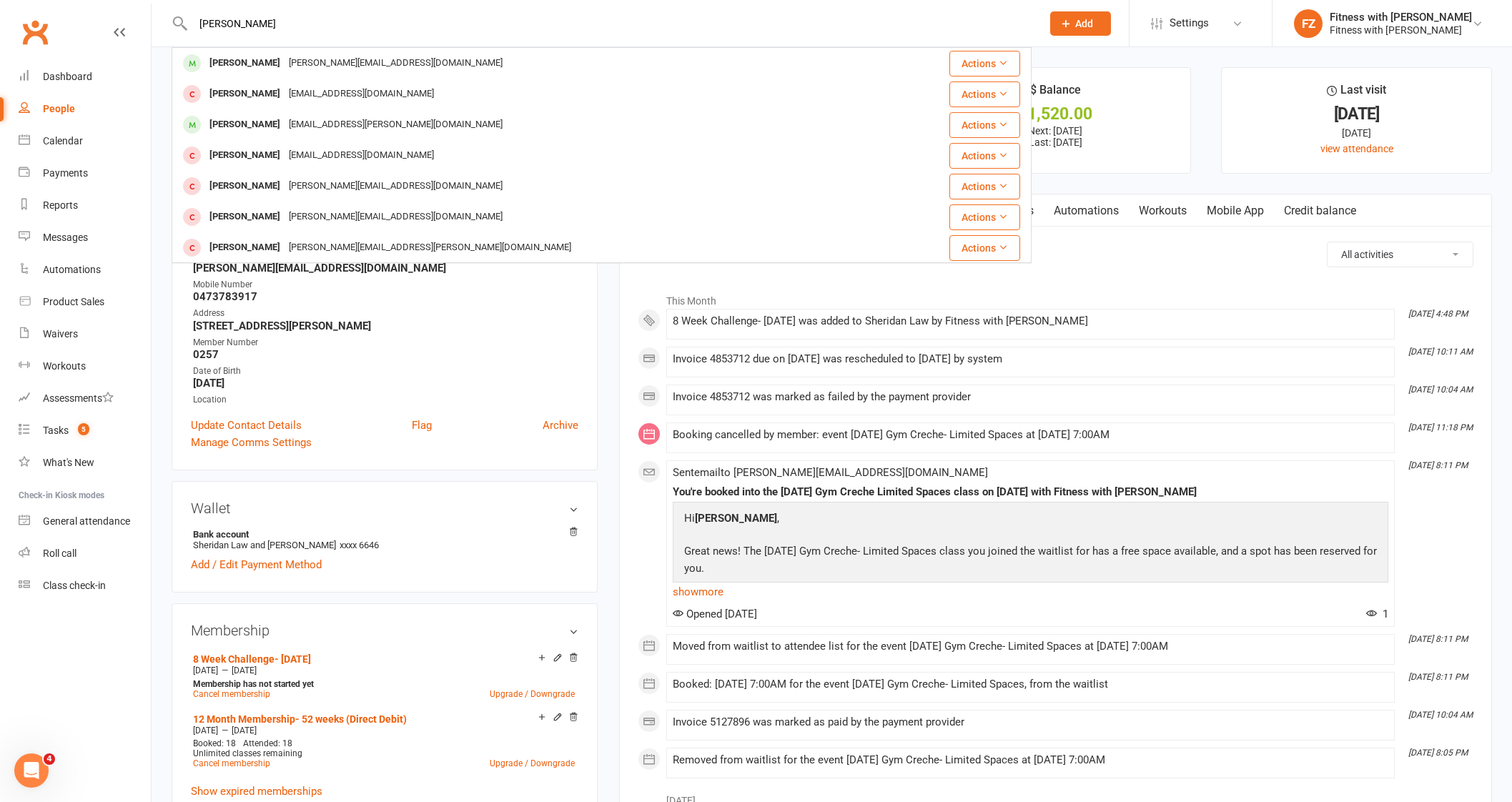
type input "[PERSON_NAME]"
click at [302, 70] on div "Jeannie.adrichem@gmail.com" at bounding box center [396, 63] width 222 height 21
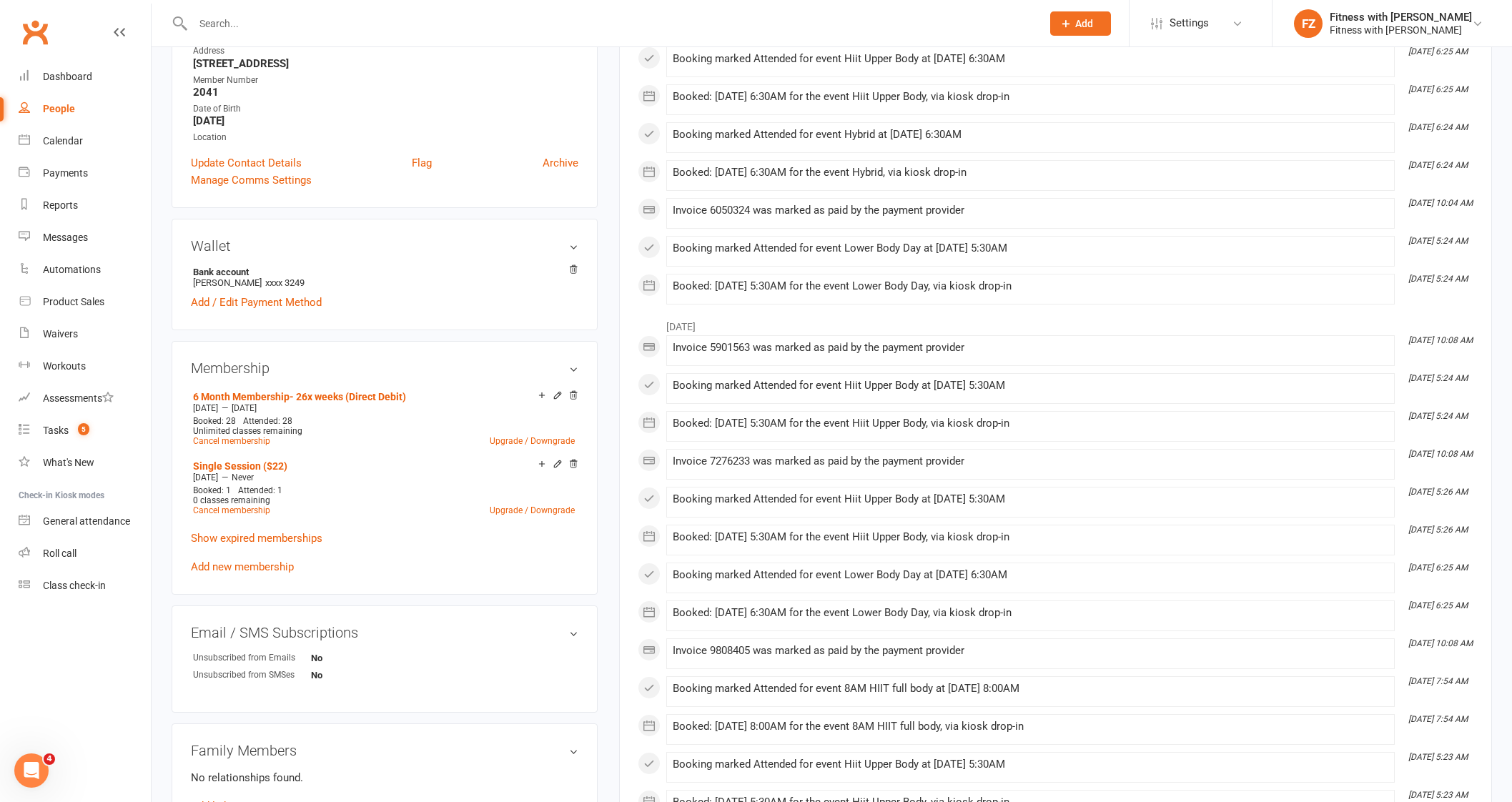
scroll to position [268, 0]
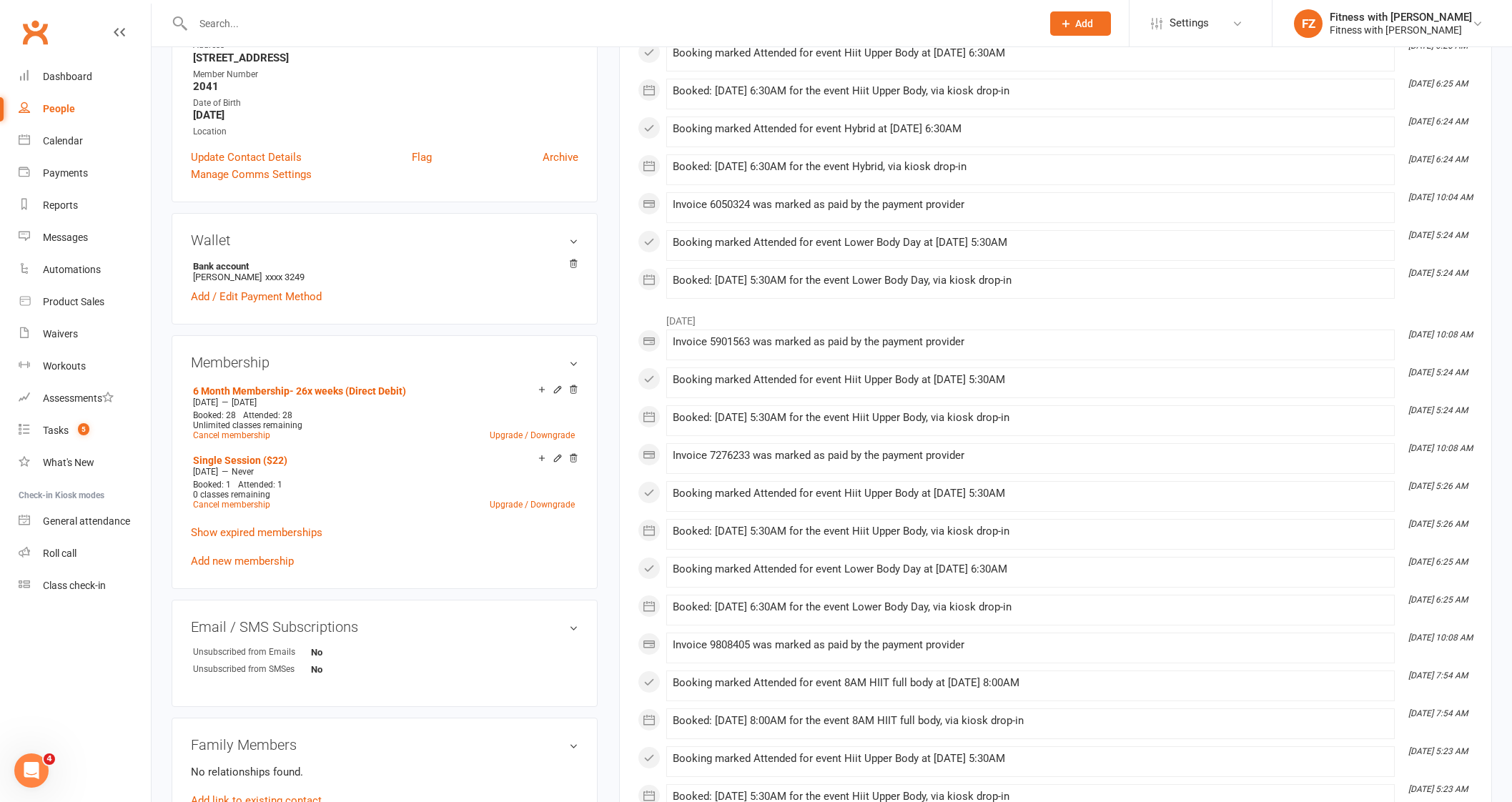
drag, startPoint x: 271, startPoint y: 562, endPoint x: 294, endPoint y: 510, distance: 56.9
click at [271, 562] on link "Add new membership" at bounding box center [242, 561] width 103 height 13
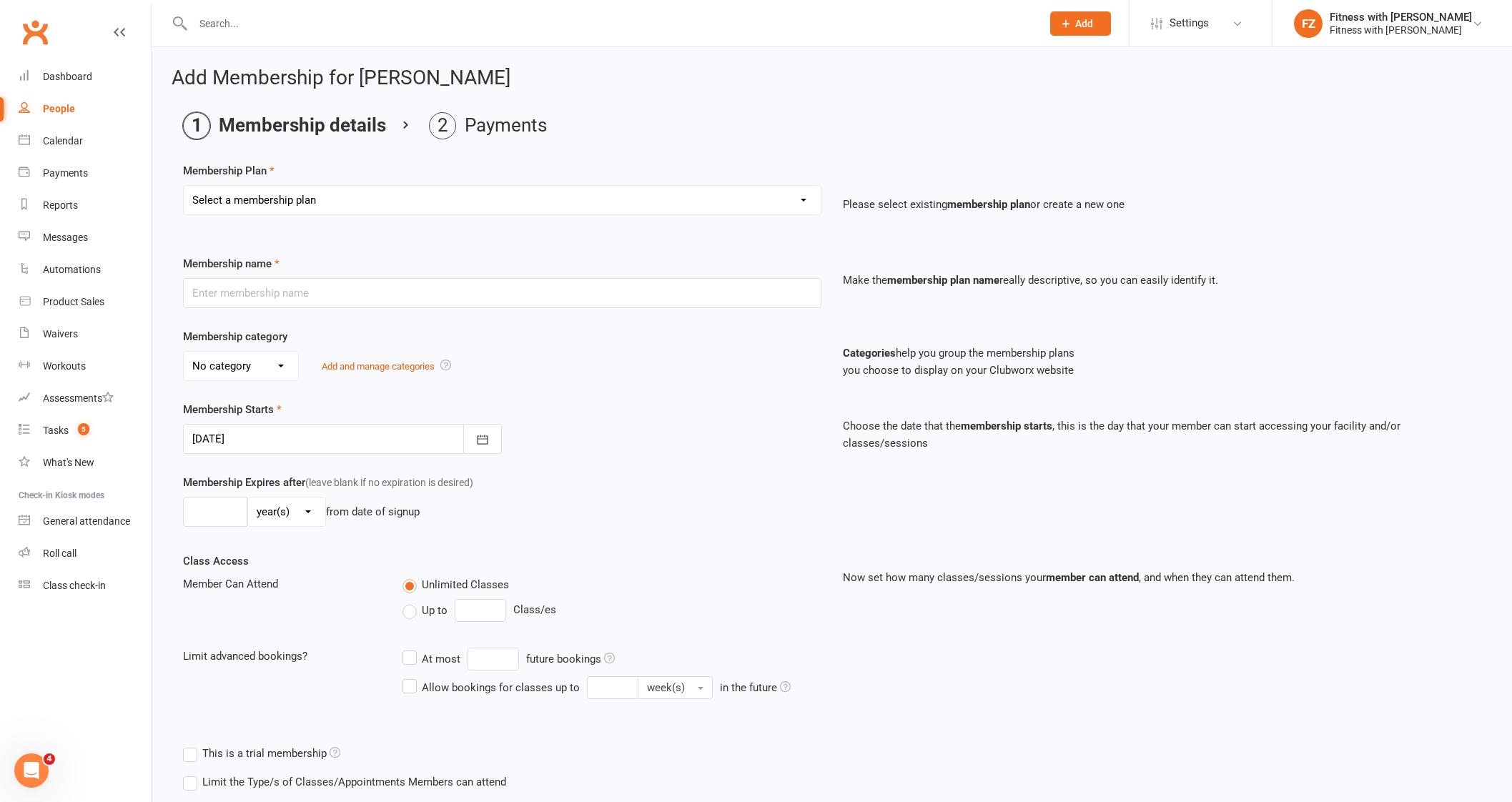
click at [385, 202] on select "Select a membership plan Create new Membership Plan Free 2 Week Trial Single Se…" at bounding box center [502, 200] width 637 height 28
select select "9"
click at [184, 186] on select "Select a membership plan Create new Membership Plan Free 2 Week Trial Single Se…" at bounding box center [502, 200] width 637 height 28
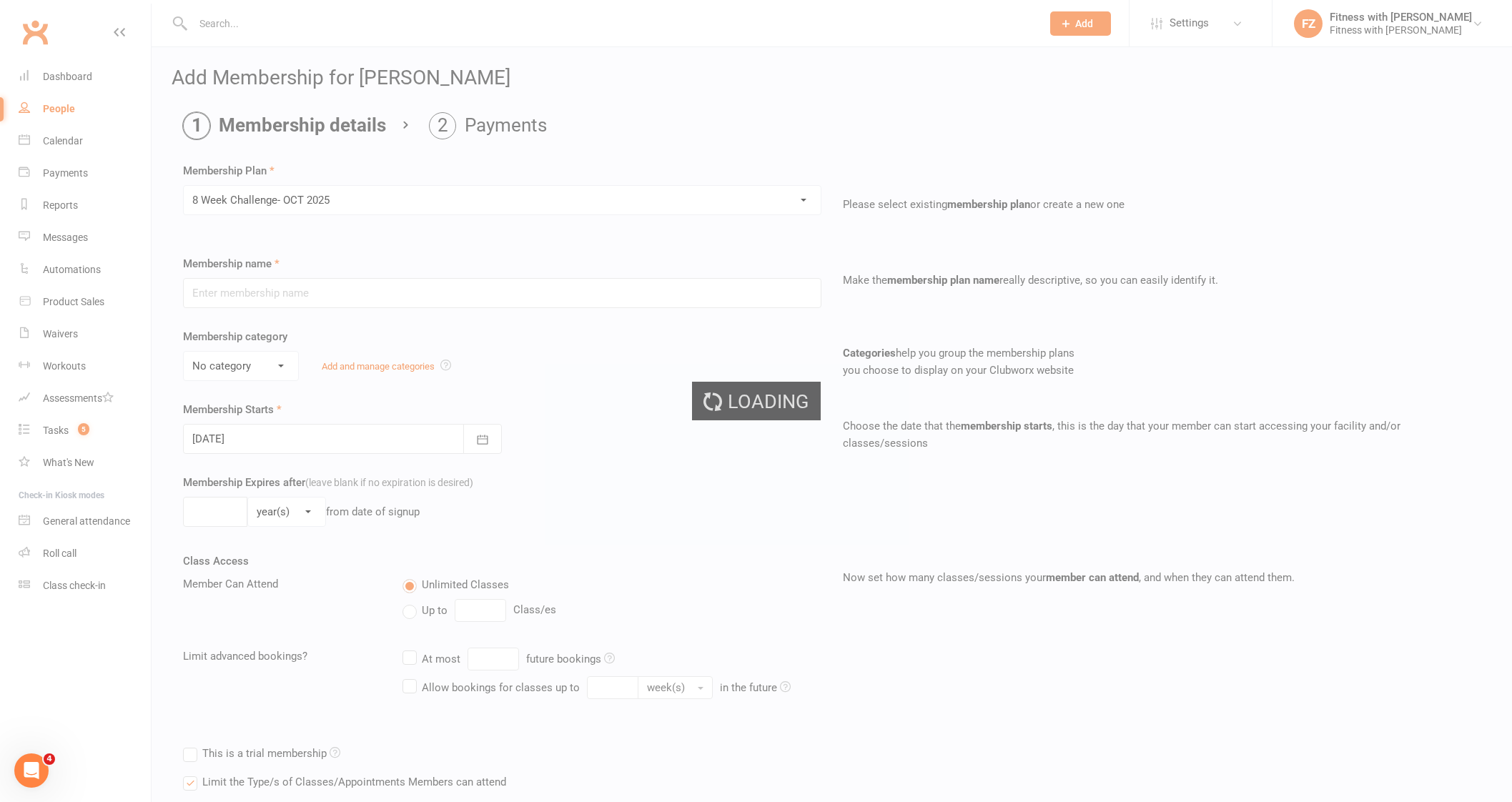
type input "8 Week Challenge- [DATE]"
type input "[DATE]"
type input "8"
select select "1"
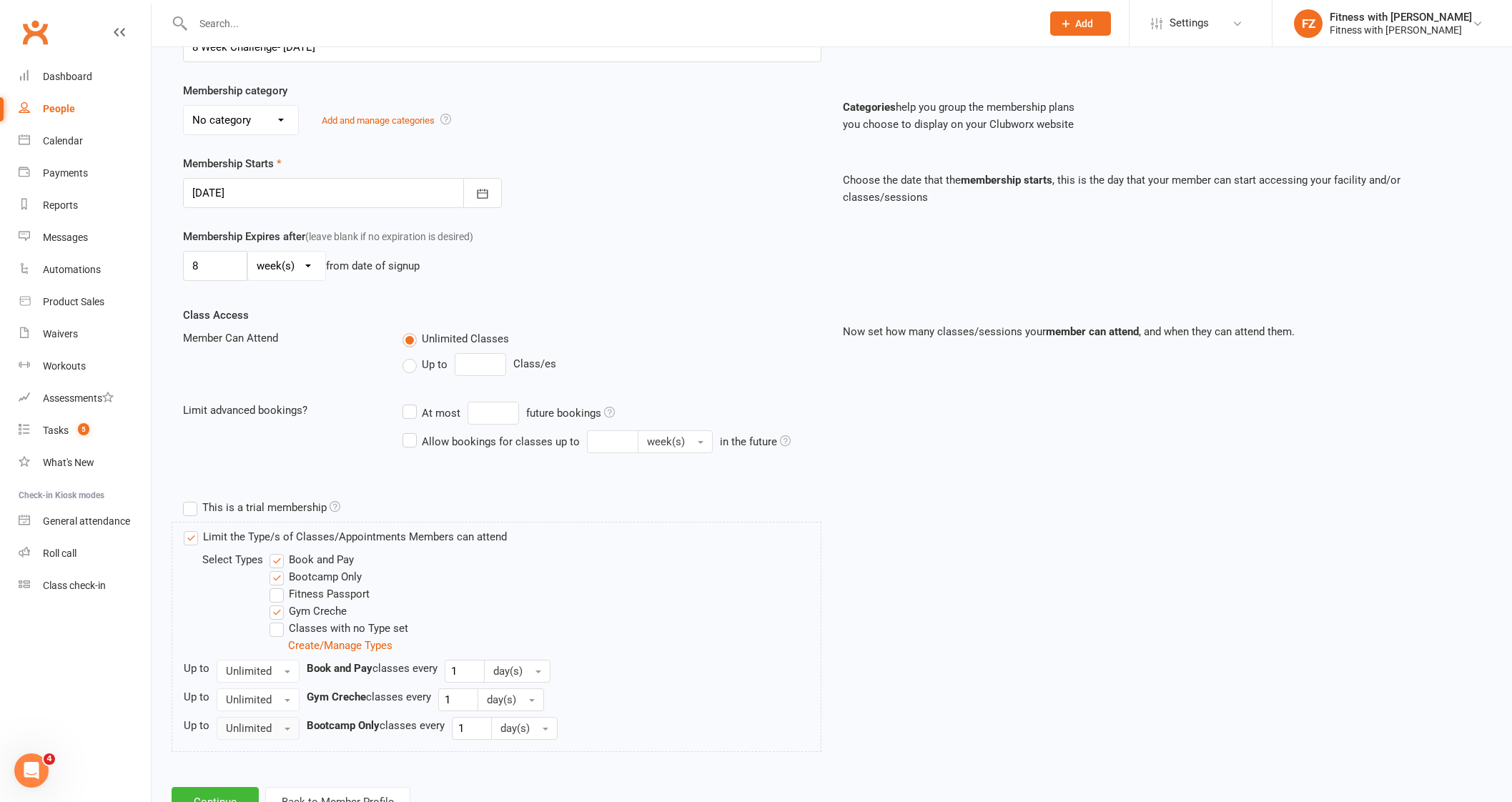
scroll to position [268, 0]
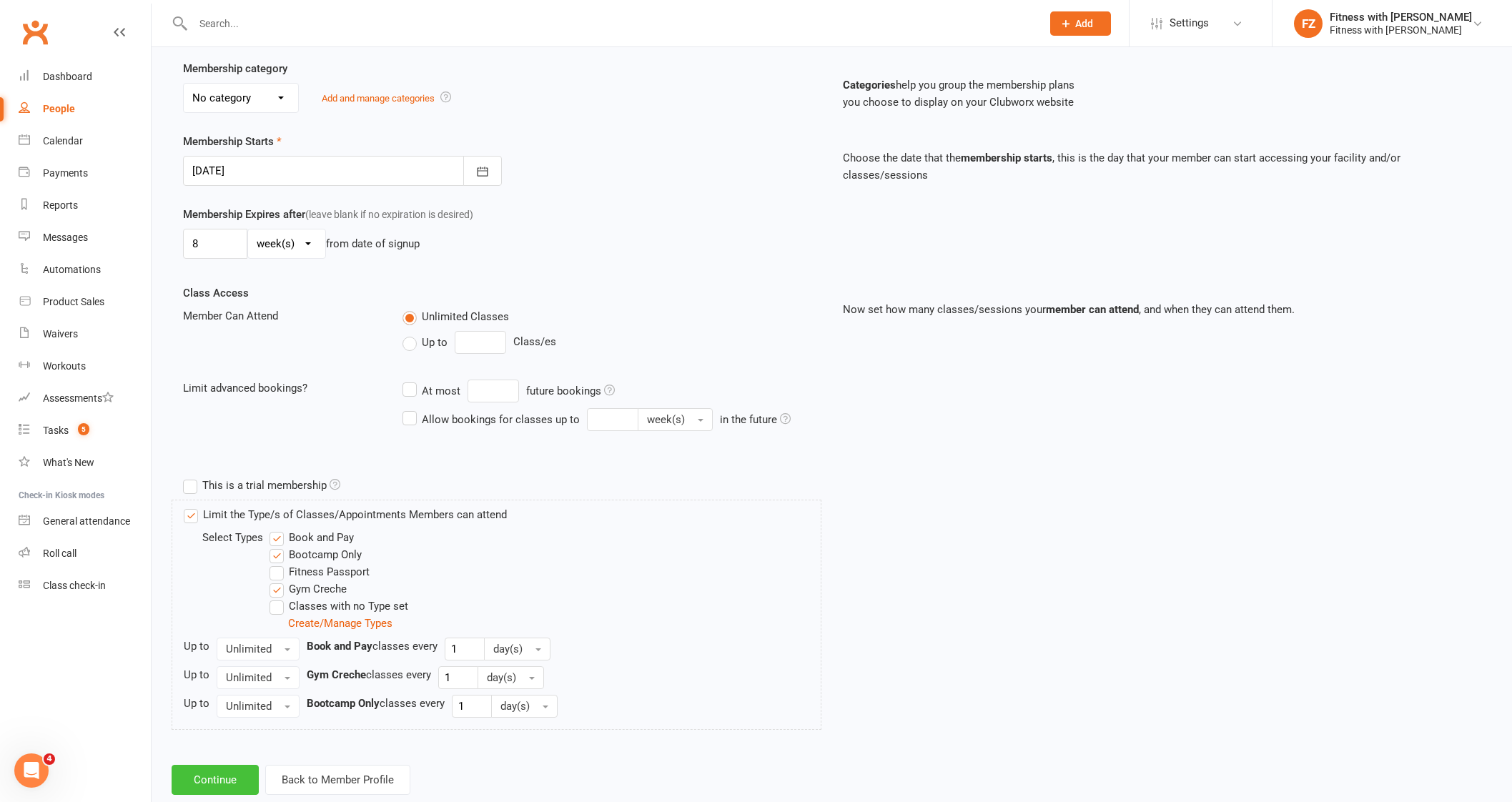
click at [211, 780] on button "Continue" at bounding box center [215, 780] width 87 height 30
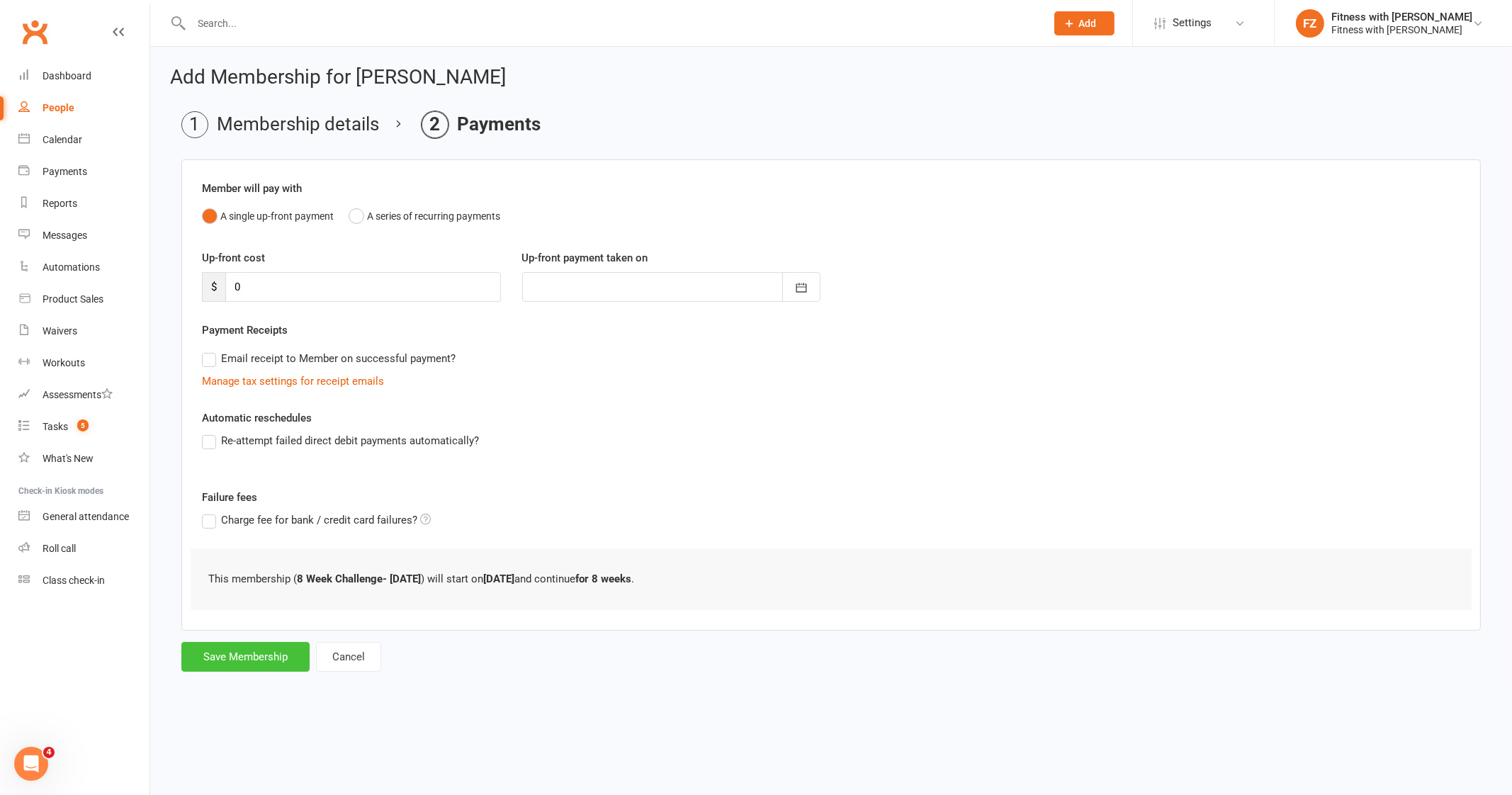
click at [244, 646] on button "Save Membership" at bounding box center [245, 656] width 129 height 30
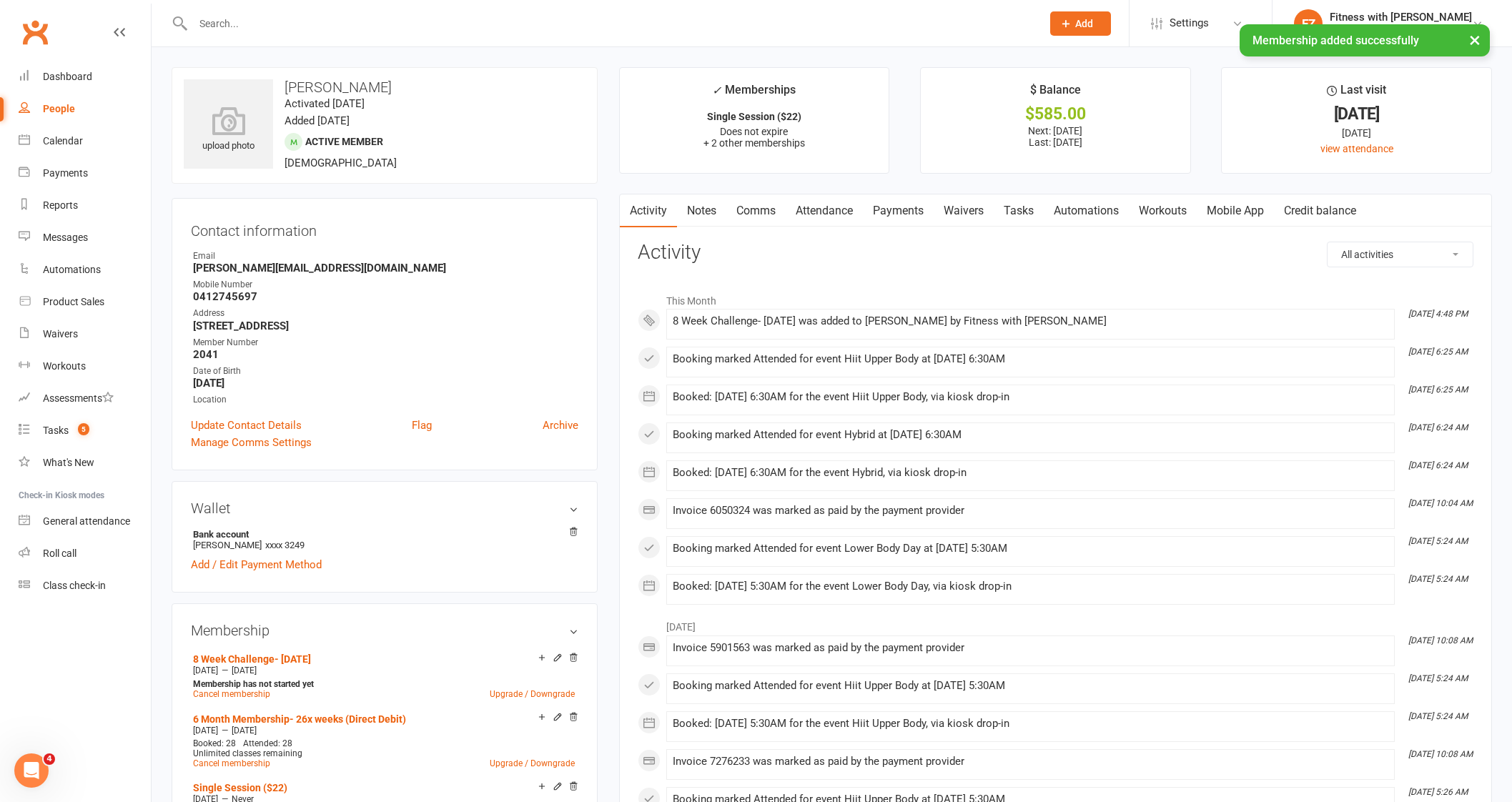
click at [1250, 221] on link "Mobile App" at bounding box center [1235, 211] width 78 height 33
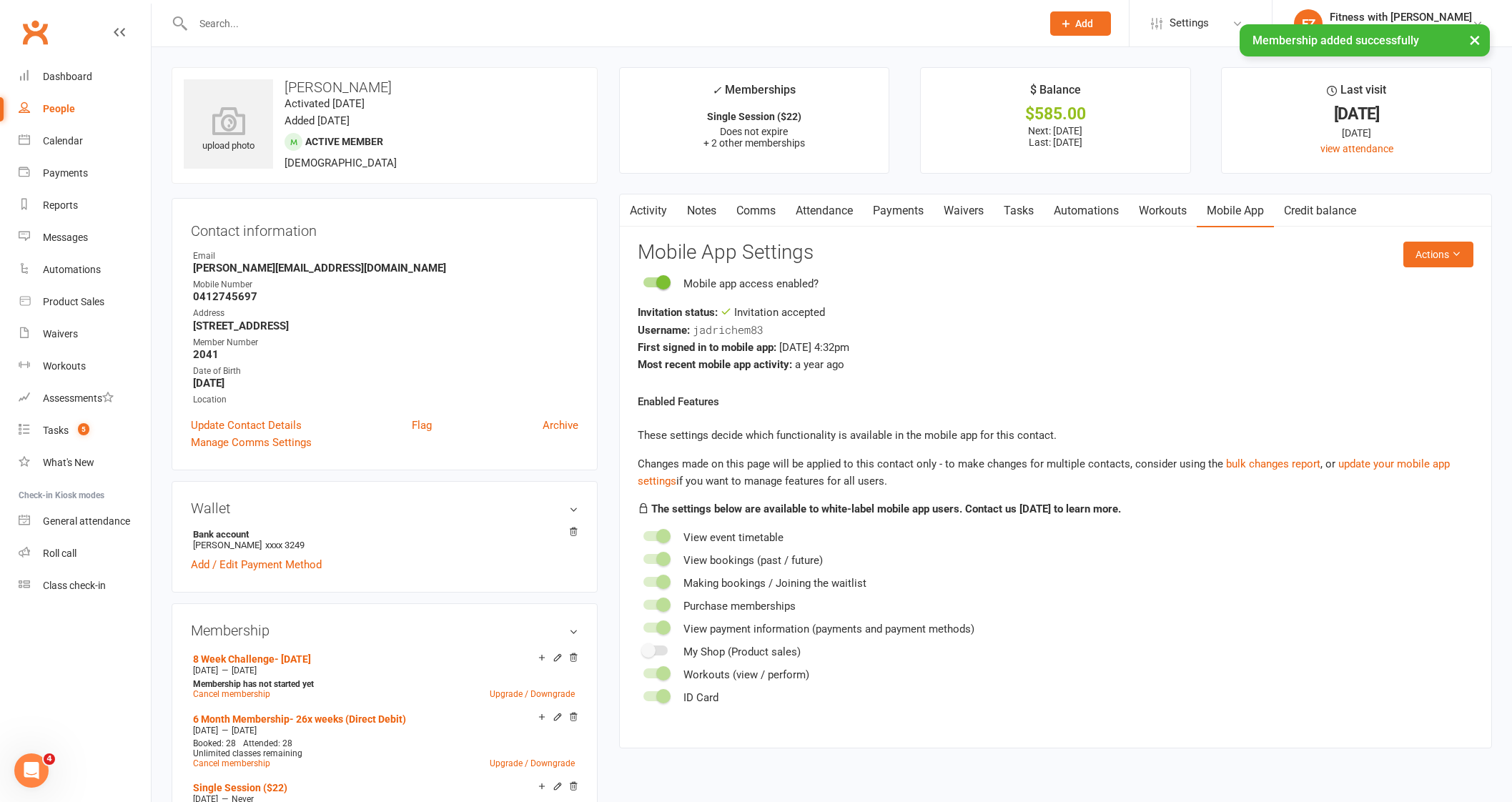
click at [1101, 398] on div "Enabled Features These settings decide which functionality is available in the …" at bounding box center [1055, 550] width 836 height 313
click at [250, 19] on input "text" at bounding box center [609, 23] width 843 height 20
paste input "Jody Usher"
type input "Jody Usher"
click at [267, 44] on div "Jody Usher No results" at bounding box center [601, 23] width 860 height 47
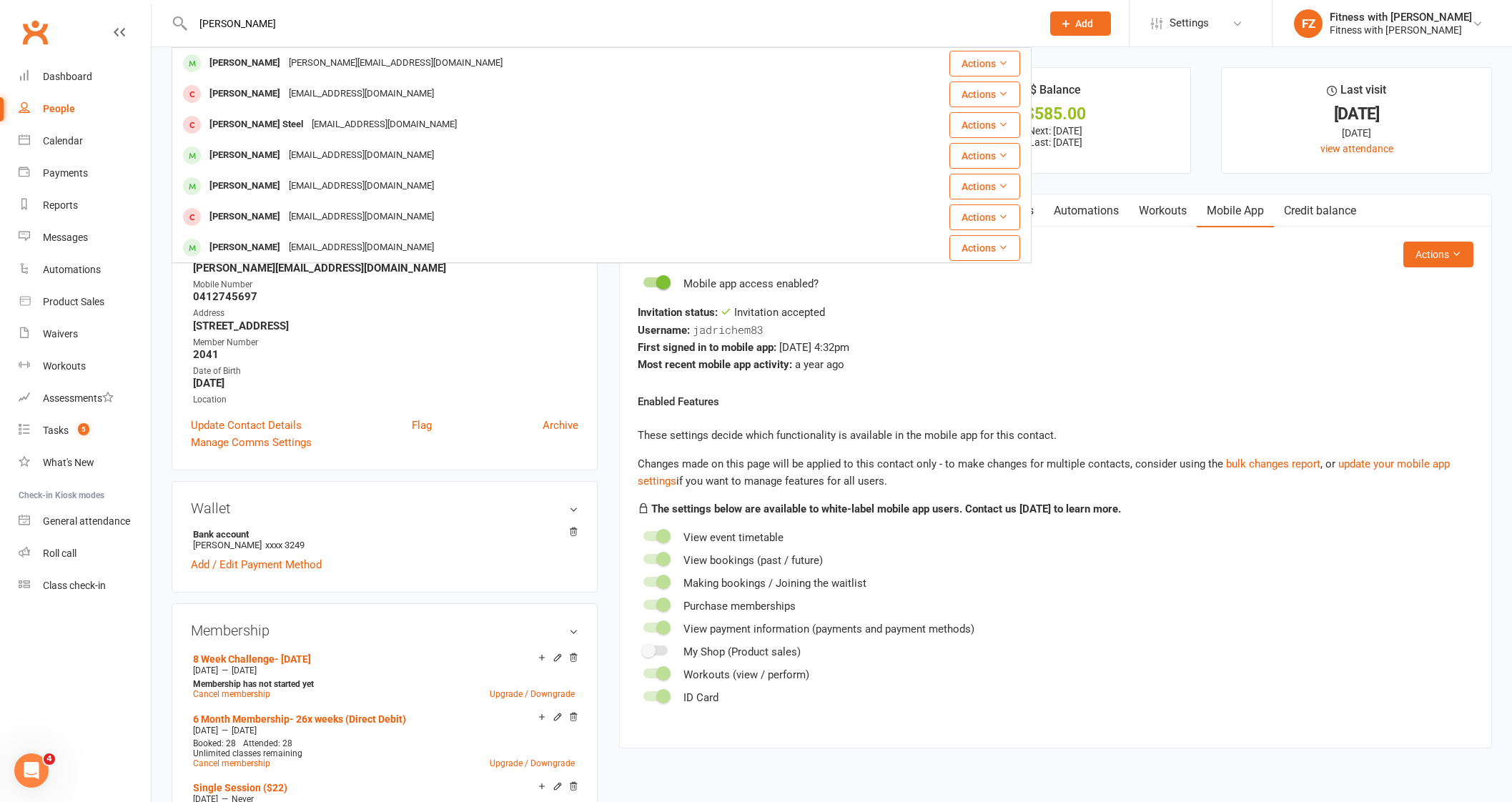
click at [285, 65] on div "Jody.usher1@gmail.com" at bounding box center [396, 63] width 222 height 21
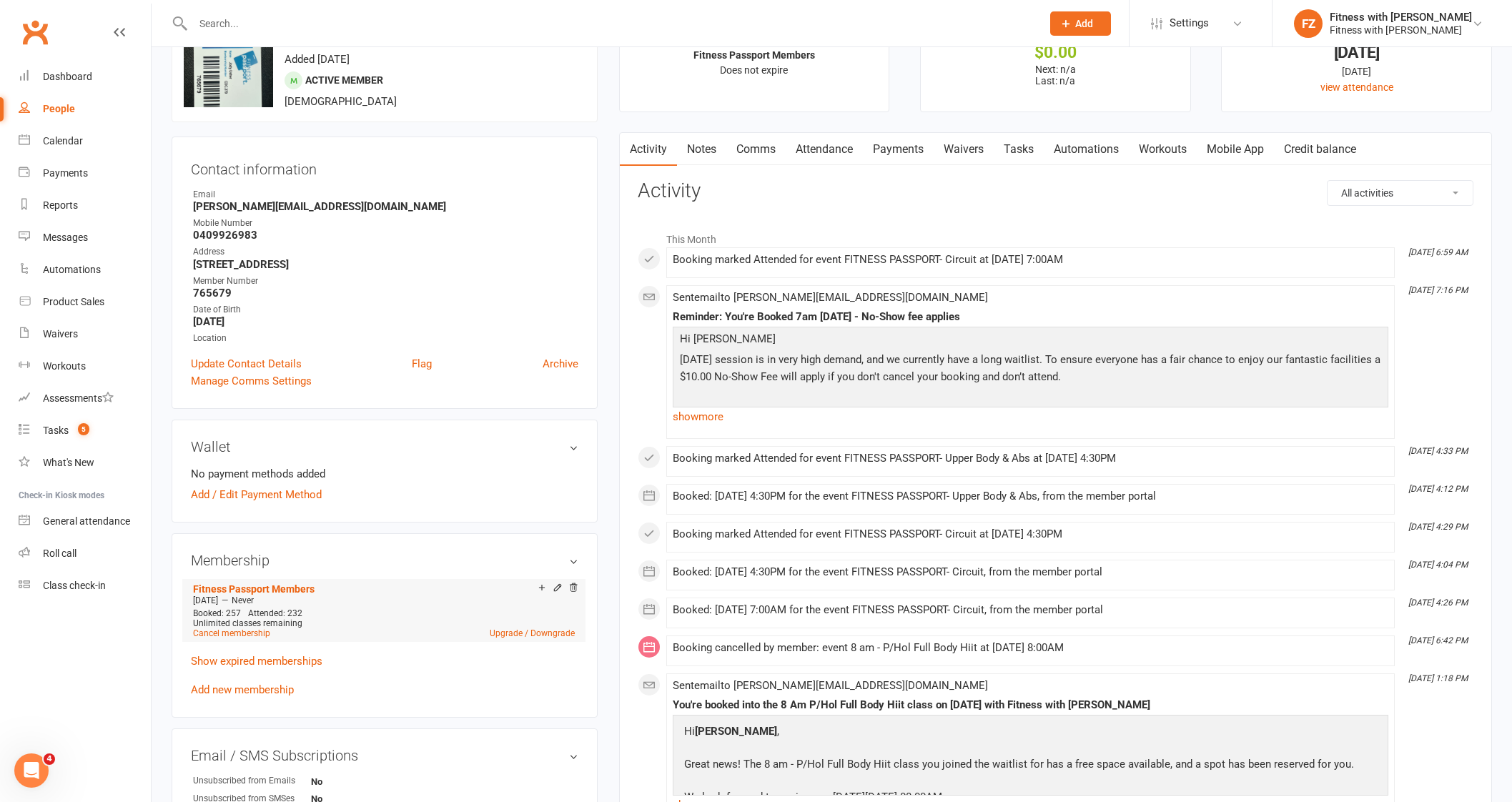
scroll to position [89, 0]
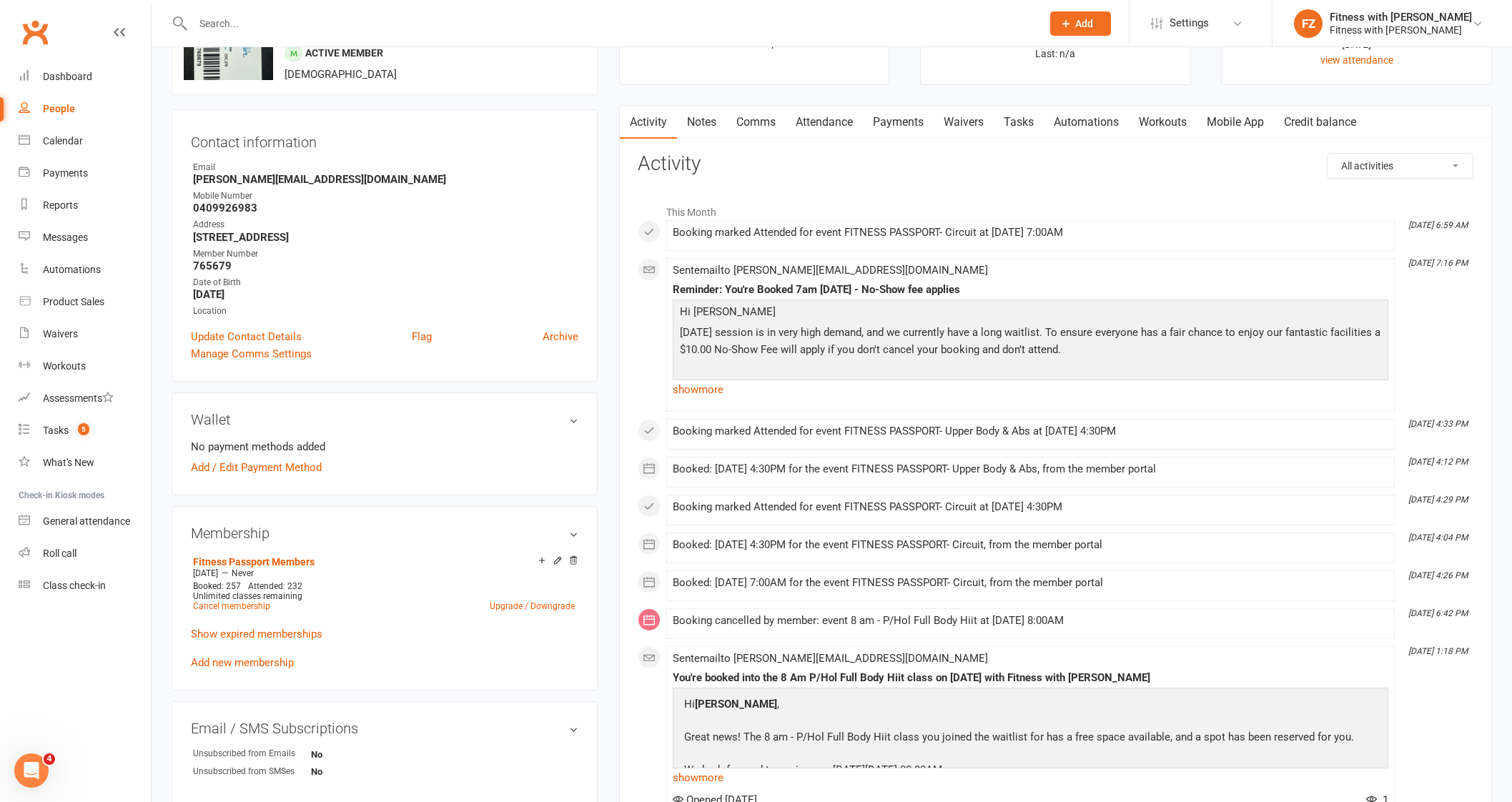
drag, startPoint x: 274, startPoint y: 663, endPoint x: 282, endPoint y: 649, distance: 16.1
click at [271, 665] on link "Add new membership" at bounding box center [242, 662] width 103 height 13
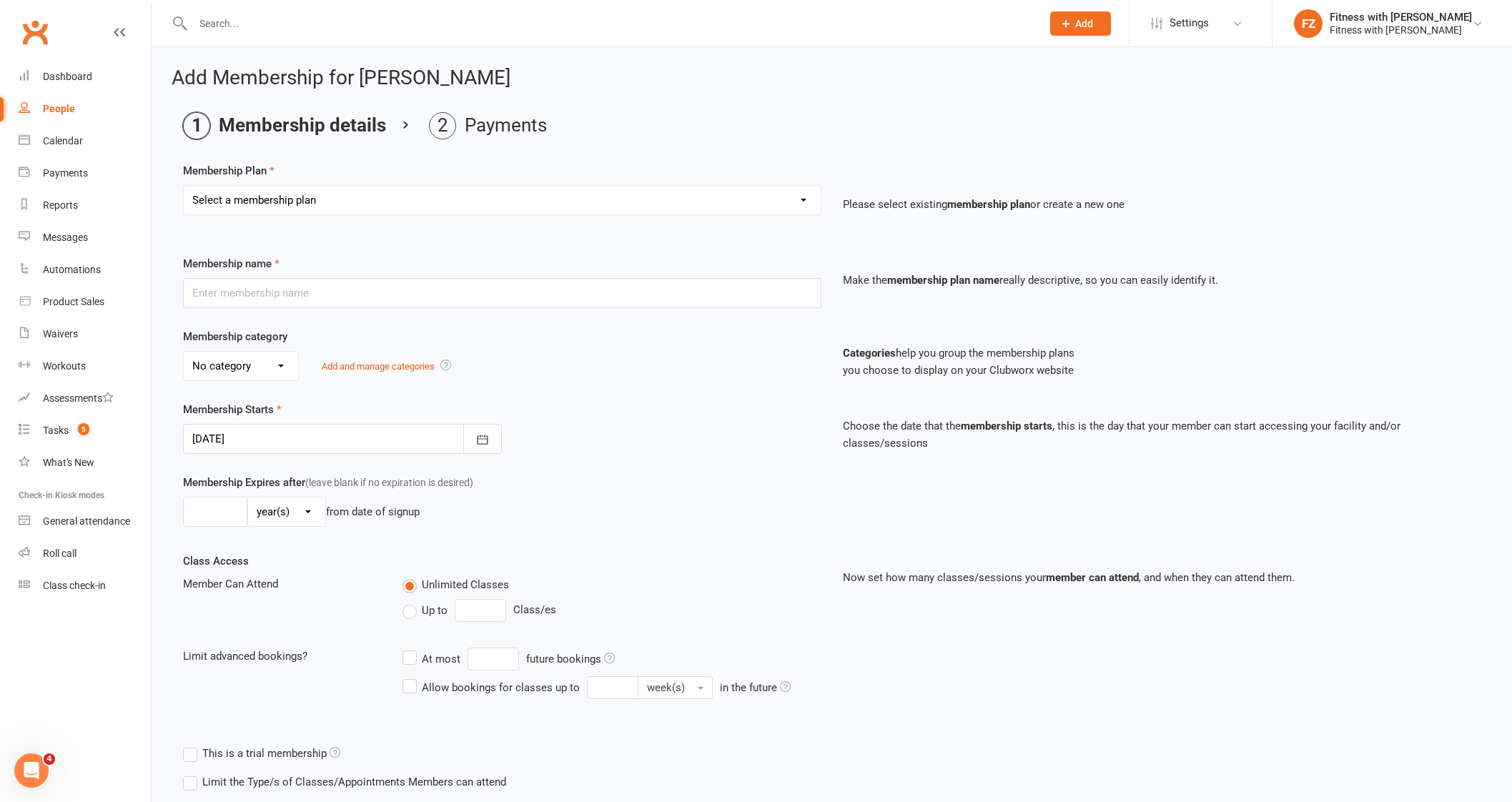
click at [336, 172] on div "Membership Plan Select a membership plan Create new Membership Plan Free 2 Week…" at bounding box center [832, 199] width 1298 height 73
click at [325, 199] on select "Select a membership plan Create new Membership Plan Free 2 Week Trial Single Se…" at bounding box center [502, 200] width 637 height 28
select select "12"
click at [184, 186] on select "Select a membership plan Create new Membership Plan Free 2 Week Trial Single Se…" at bounding box center [502, 200] width 637 height 28
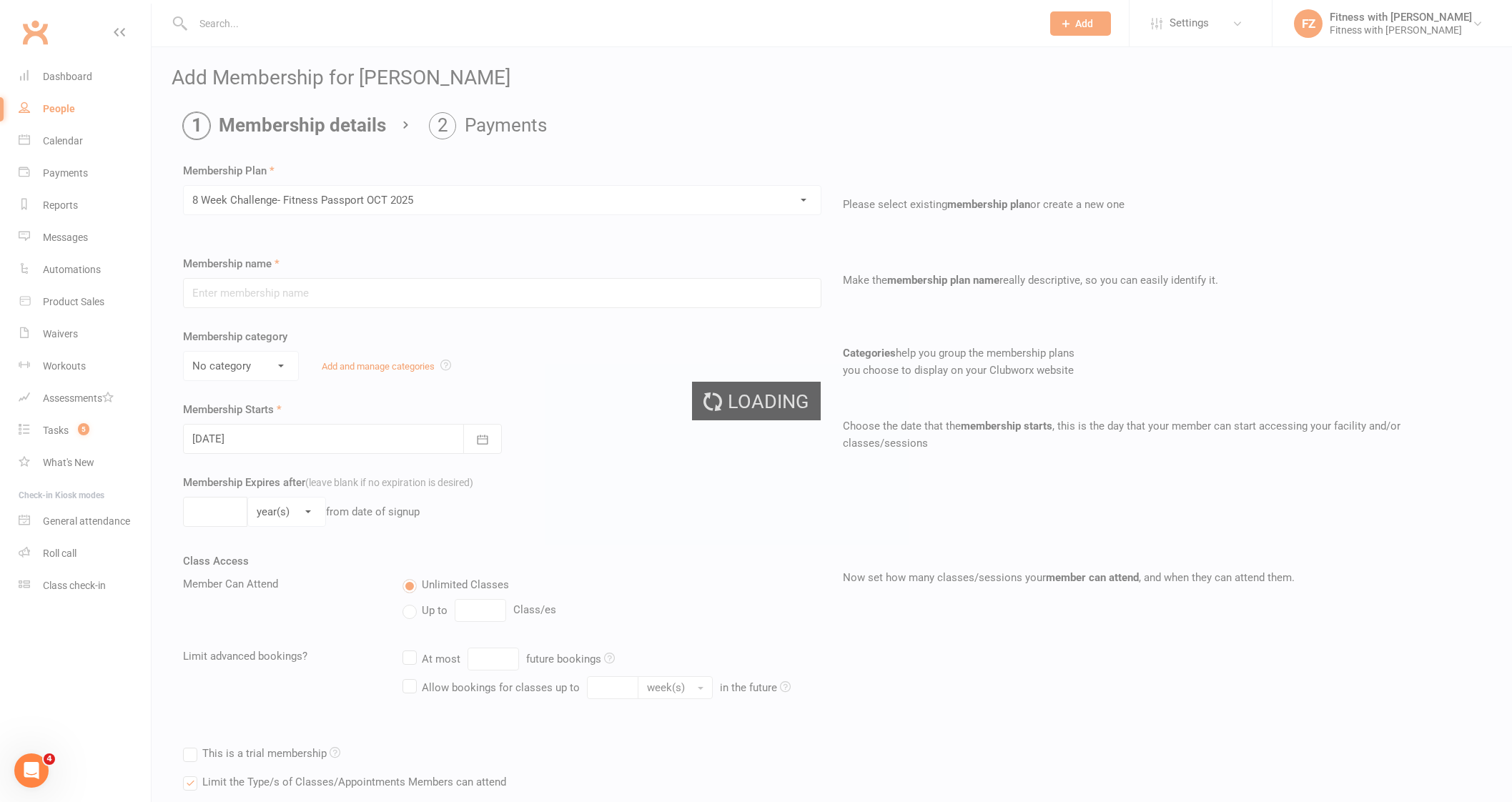
type input "8 Week Challenge- Fitness Passport [DATE]"
select select "0"
type input "[DATE]"
type input "8"
select select "1"
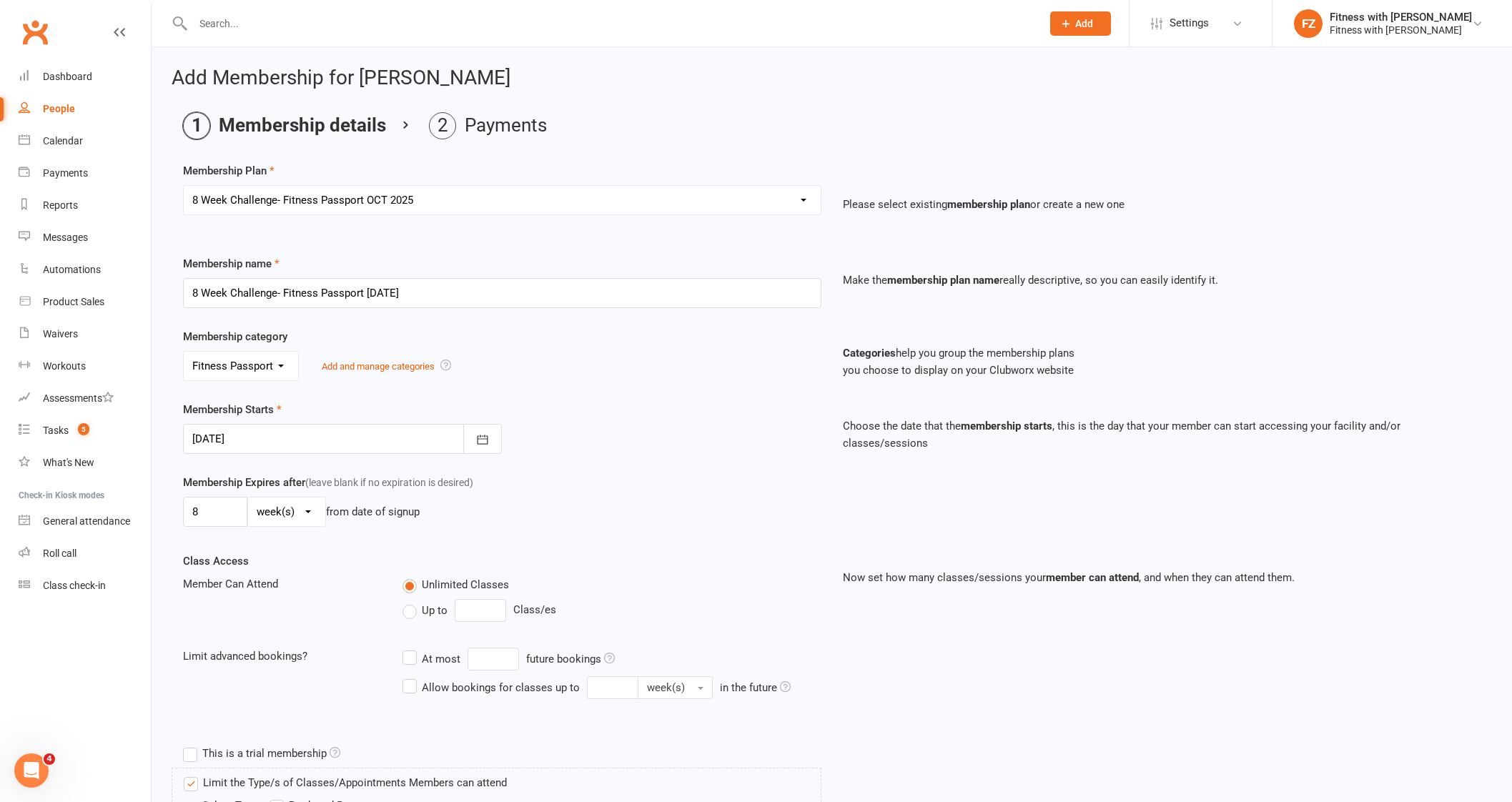
scroll to position [241, 0]
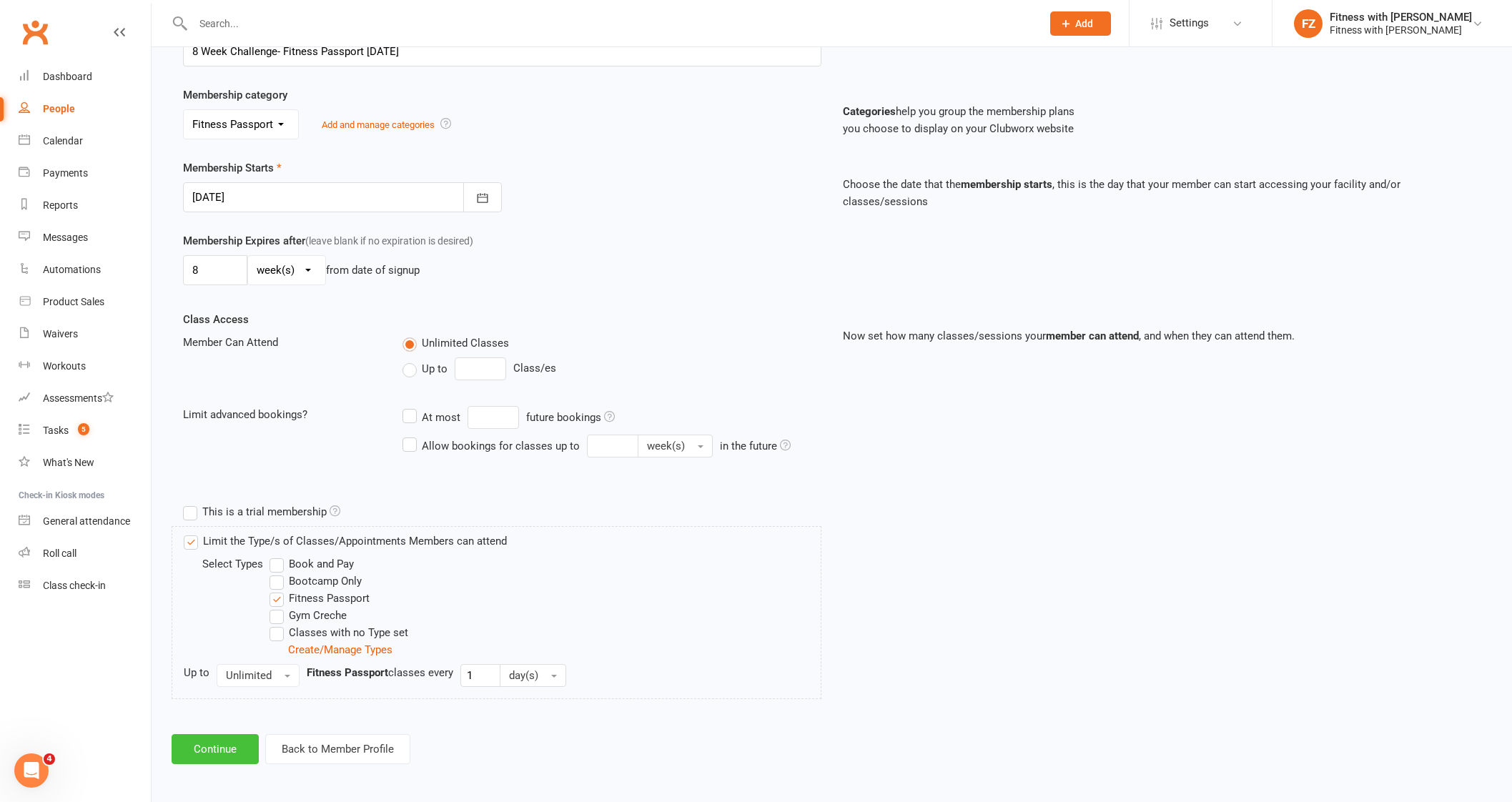
click at [220, 747] on button "Continue" at bounding box center [215, 749] width 87 height 30
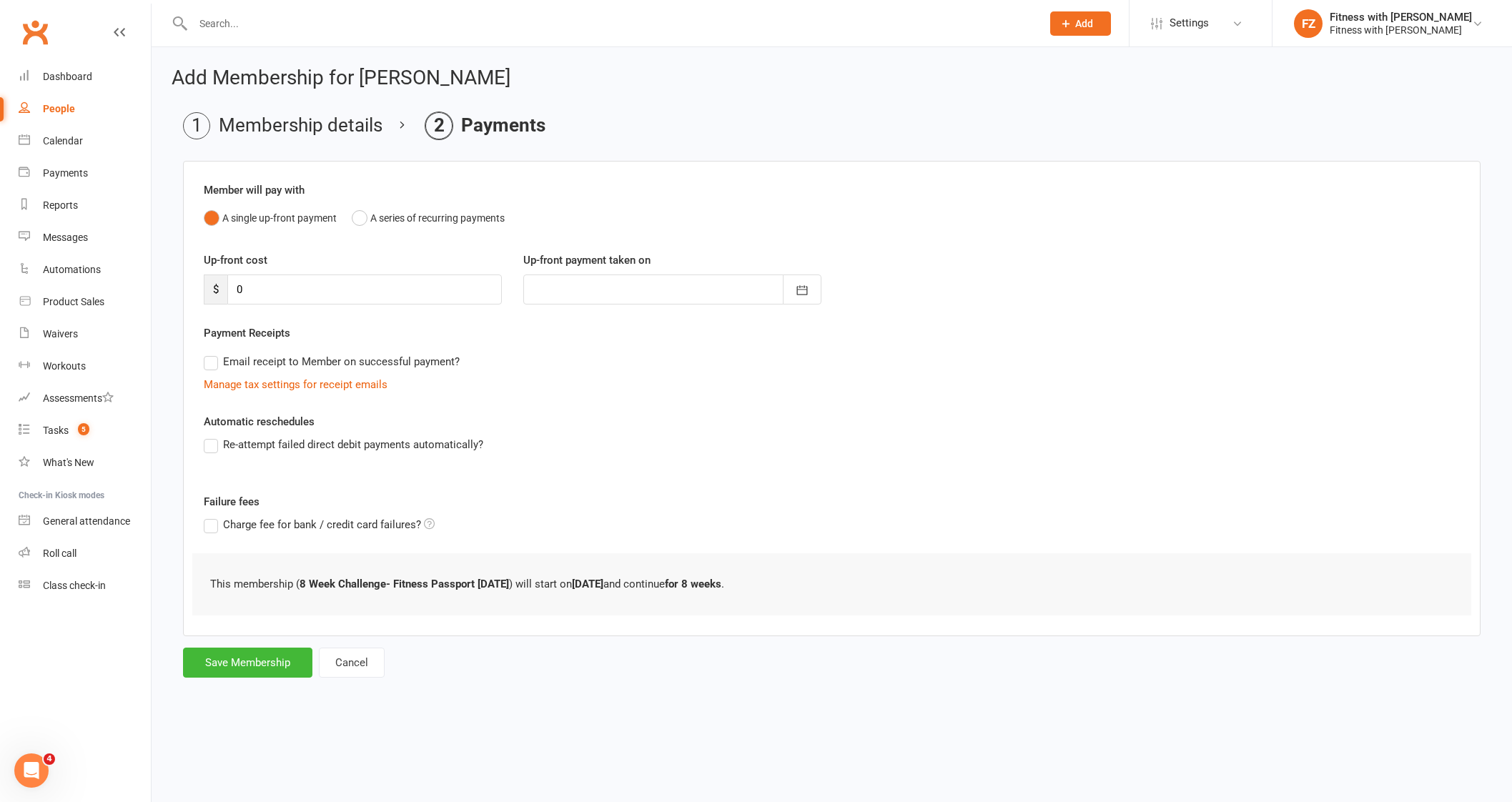
scroll to position [0, 0]
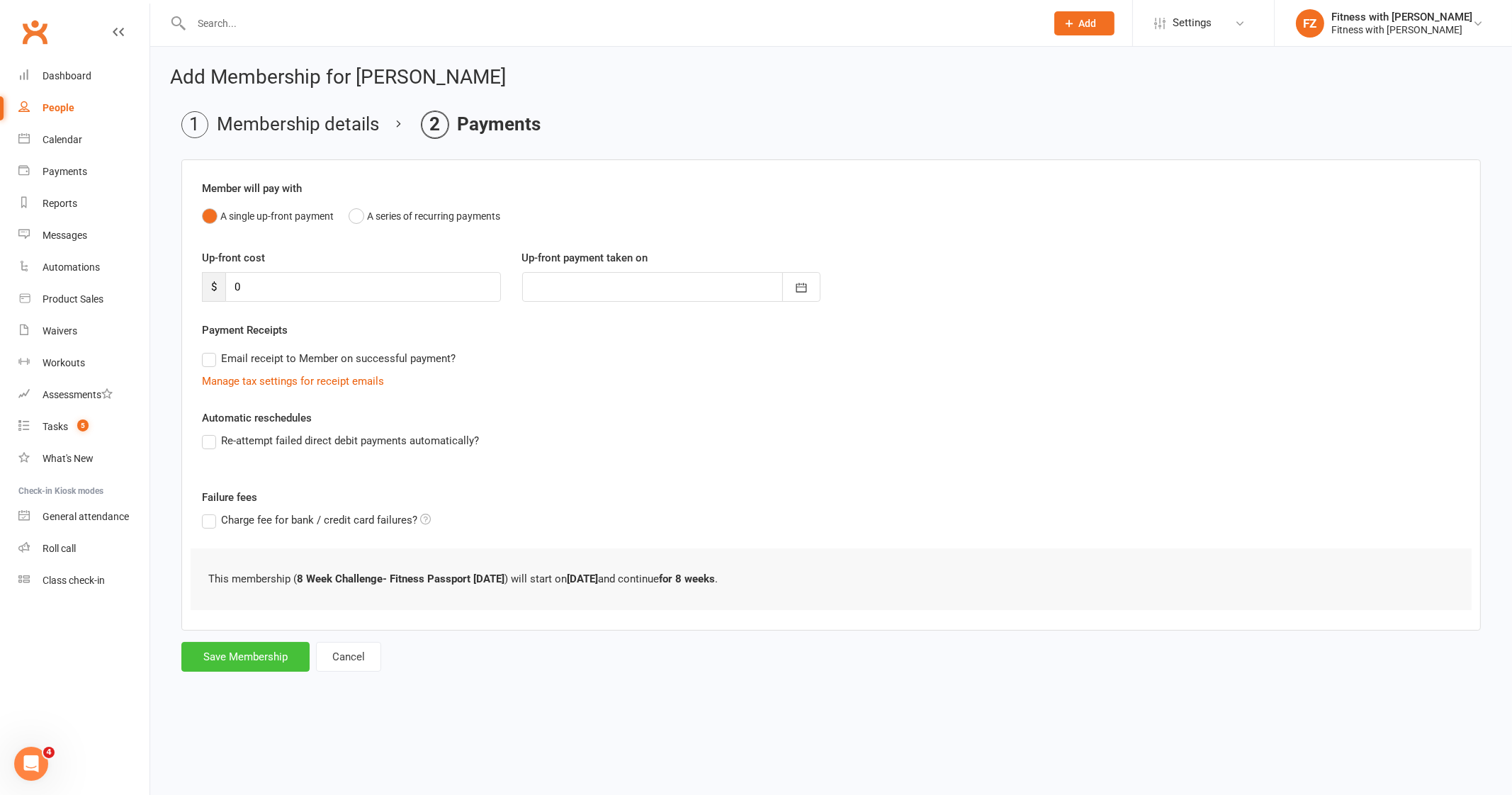
click at [242, 660] on button "Save Membership" at bounding box center [245, 656] width 129 height 30
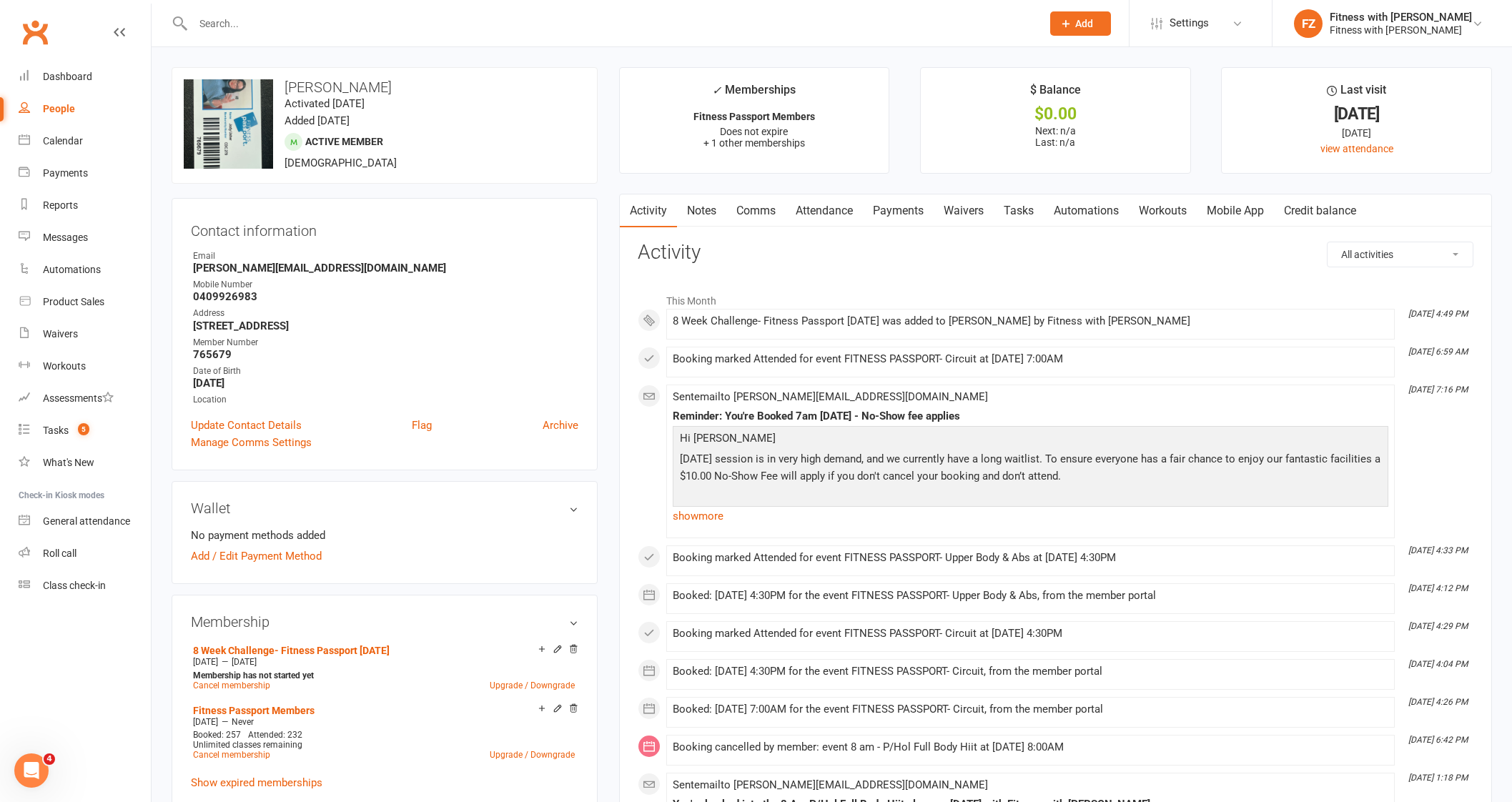
click at [319, 40] on div at bounding box center [601, 23] width 860 height 47
click at [295, 5] on div at bounding box center [601, 23] width 860 height 47
click at [285, 23] on input "text" at bounding box center [609, 23] width 843 height 20
paste input "majkagenielthomas@gmail.com"
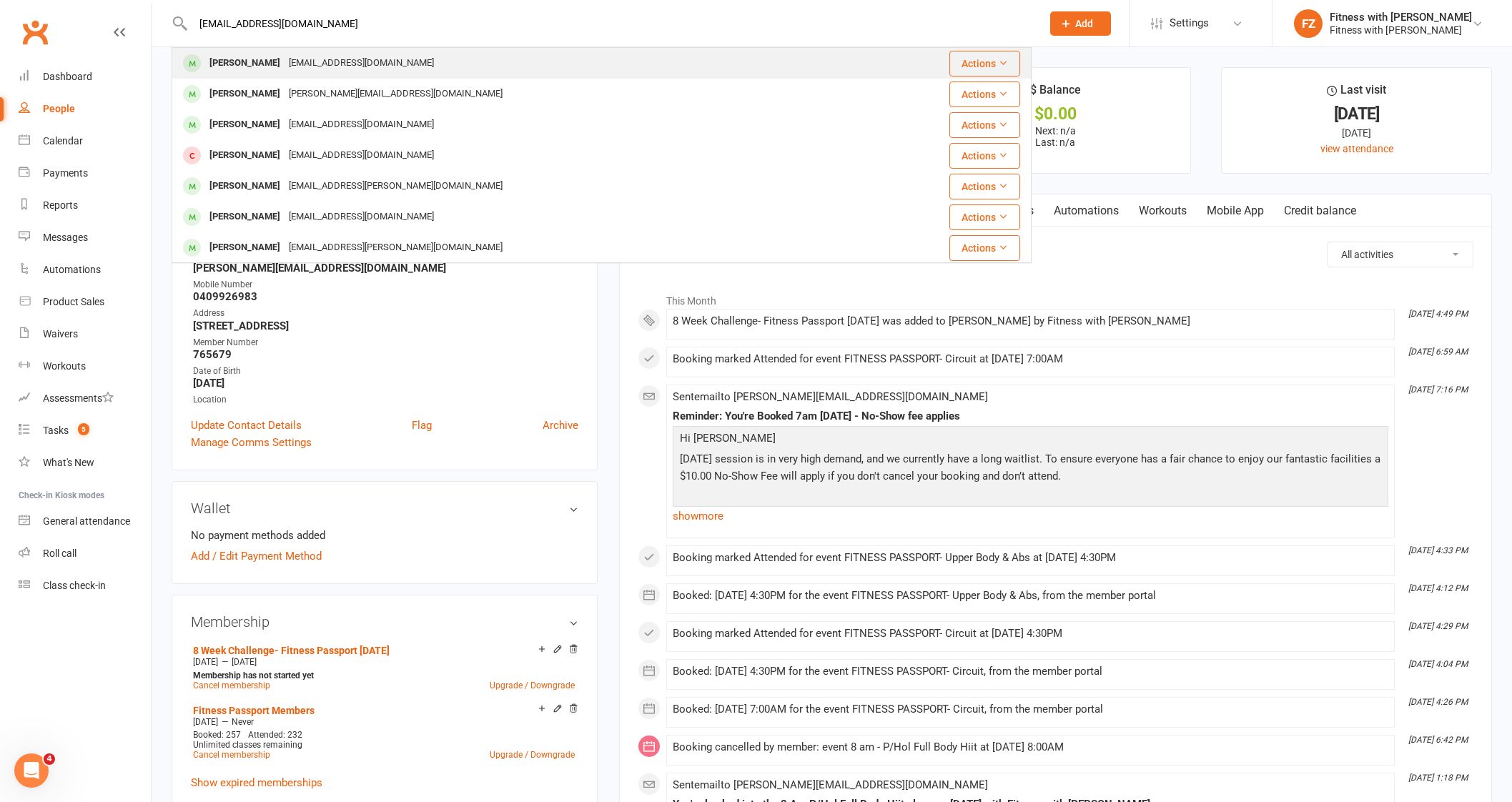
type input "majkagenielthomas@gmail.com"
click at [351, 59] on div "majkagenielthomas@gmail.com" at bounding box center [362, 63] width 153 height 21
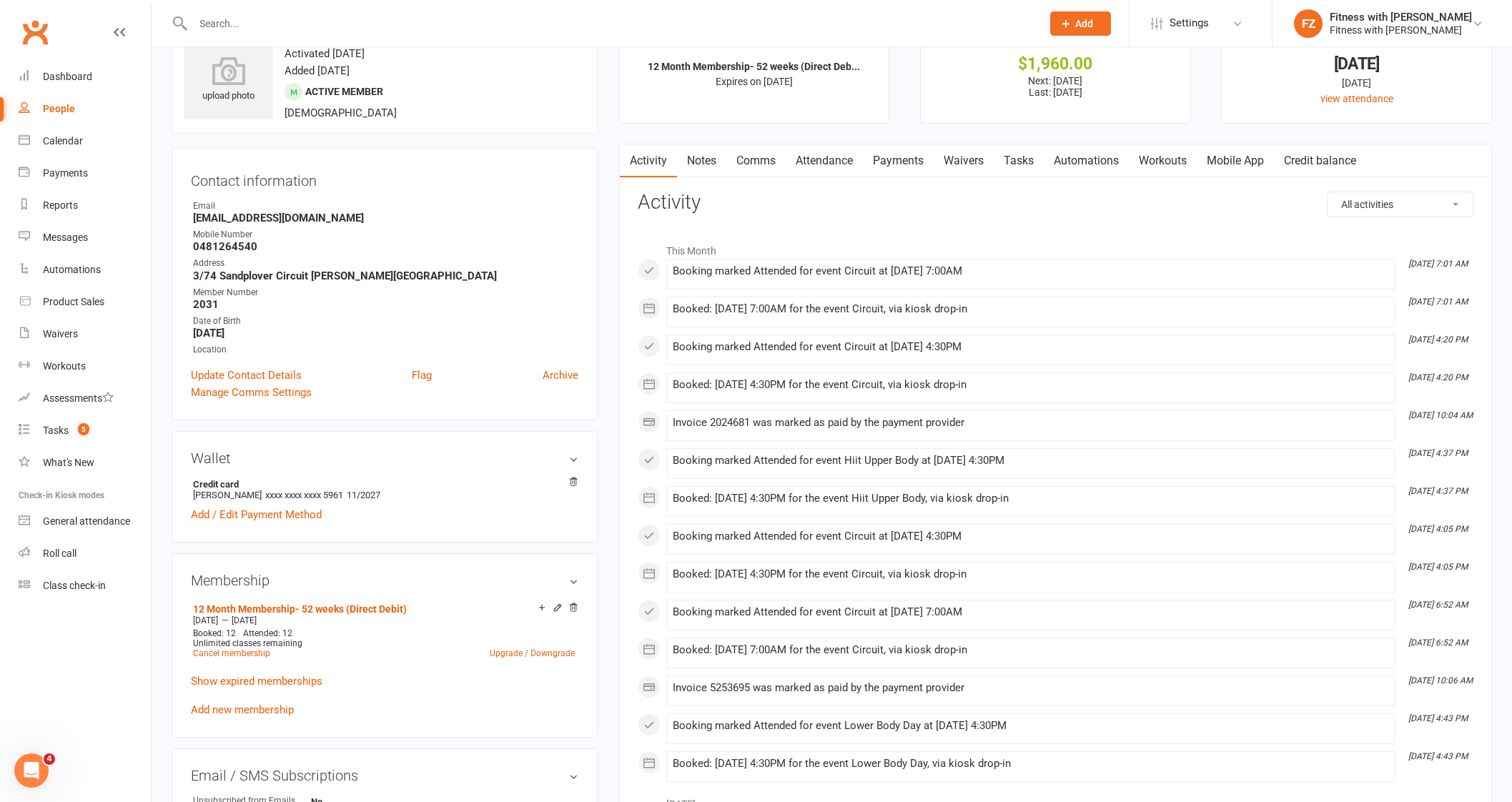
scroll to position [89, 0]
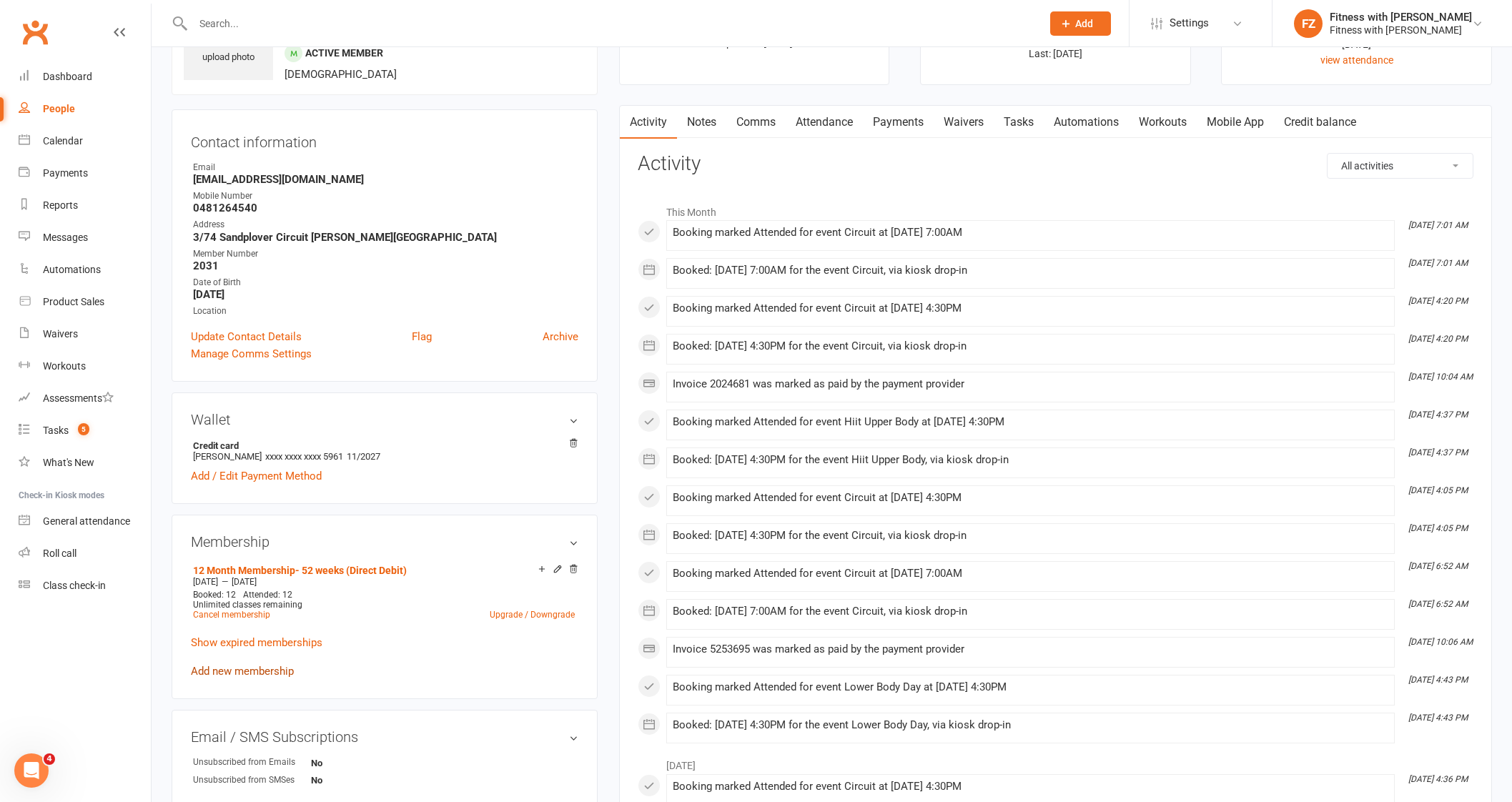
click at [271, 675] on link "Add new membership" at bounding box center [242, 671] width 103 height 13
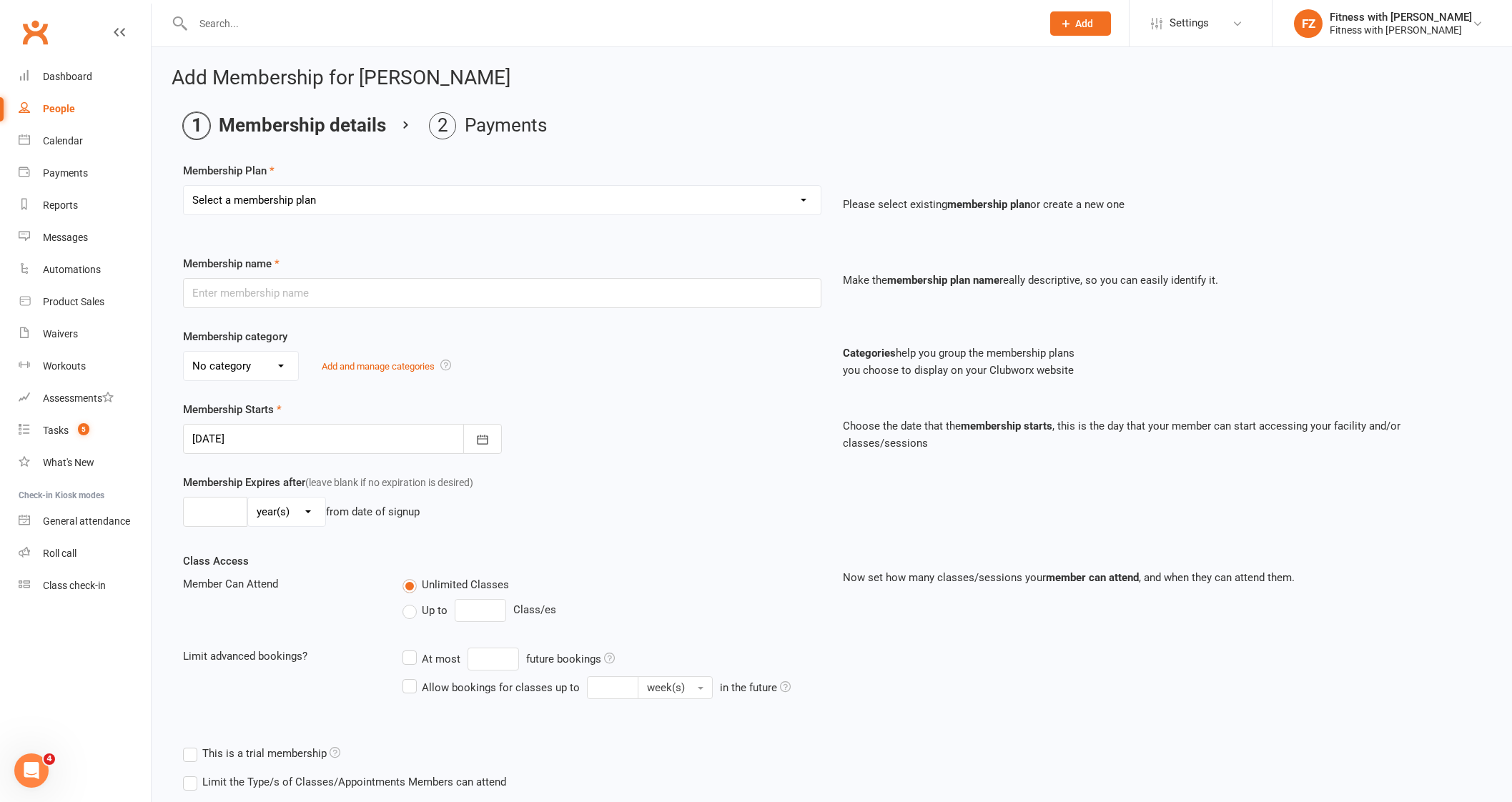
click at [309, 195] on select "Select a membership plan Create new Membership Plan Free 2 Week Trial Single Se…" at bounding box center [502, 200] width 637 height 28
select select "9"
click at [184, 186] on select "Select a membership plan Create new Membership Plan Free 2 Week Trial Single Se…" at bounding box center [502, 200] width 637 height 28
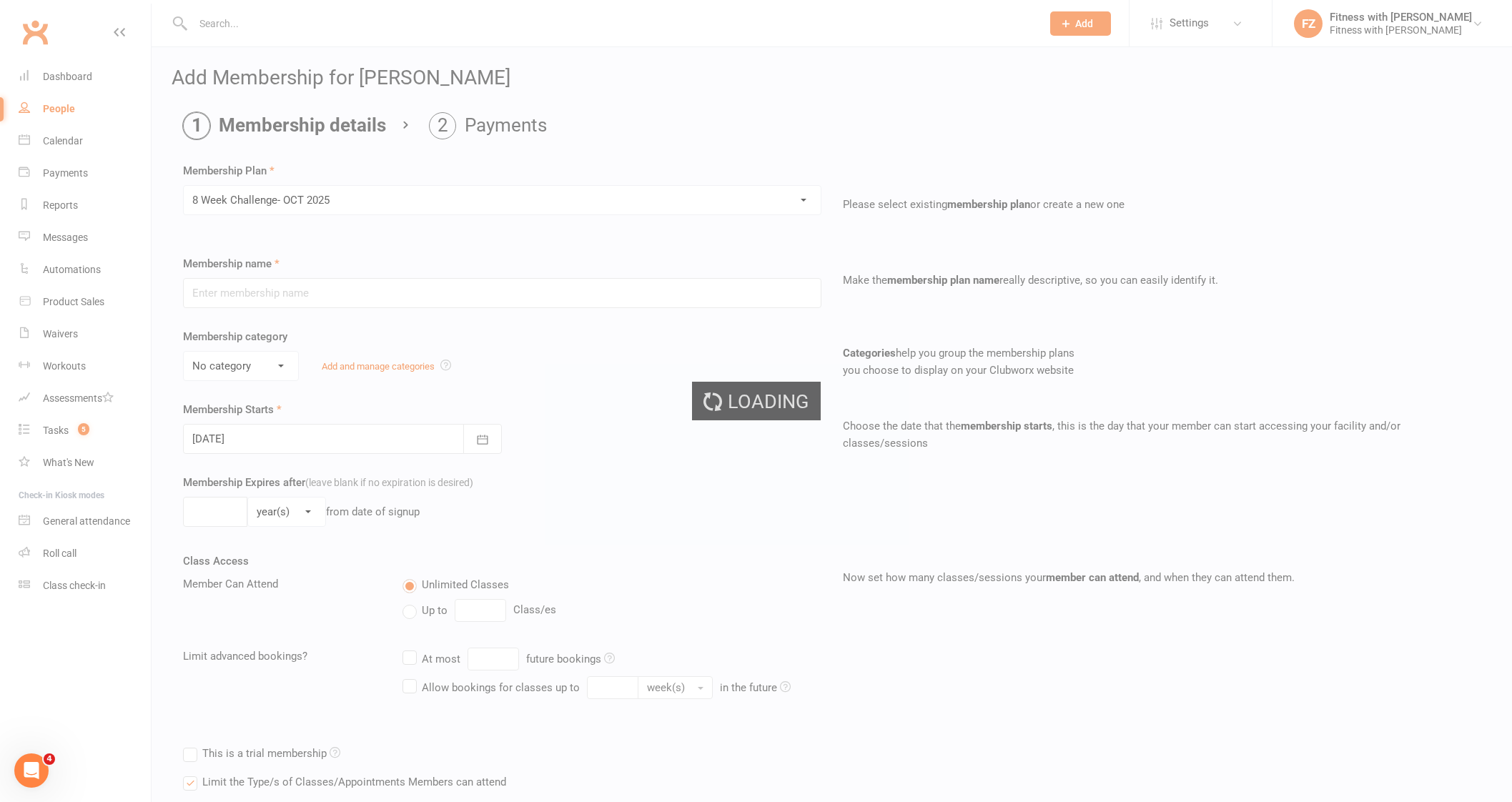
type input "8 Week Challenge- [DATE]"
type input "[DATE]"
type input "8"
select select "1"
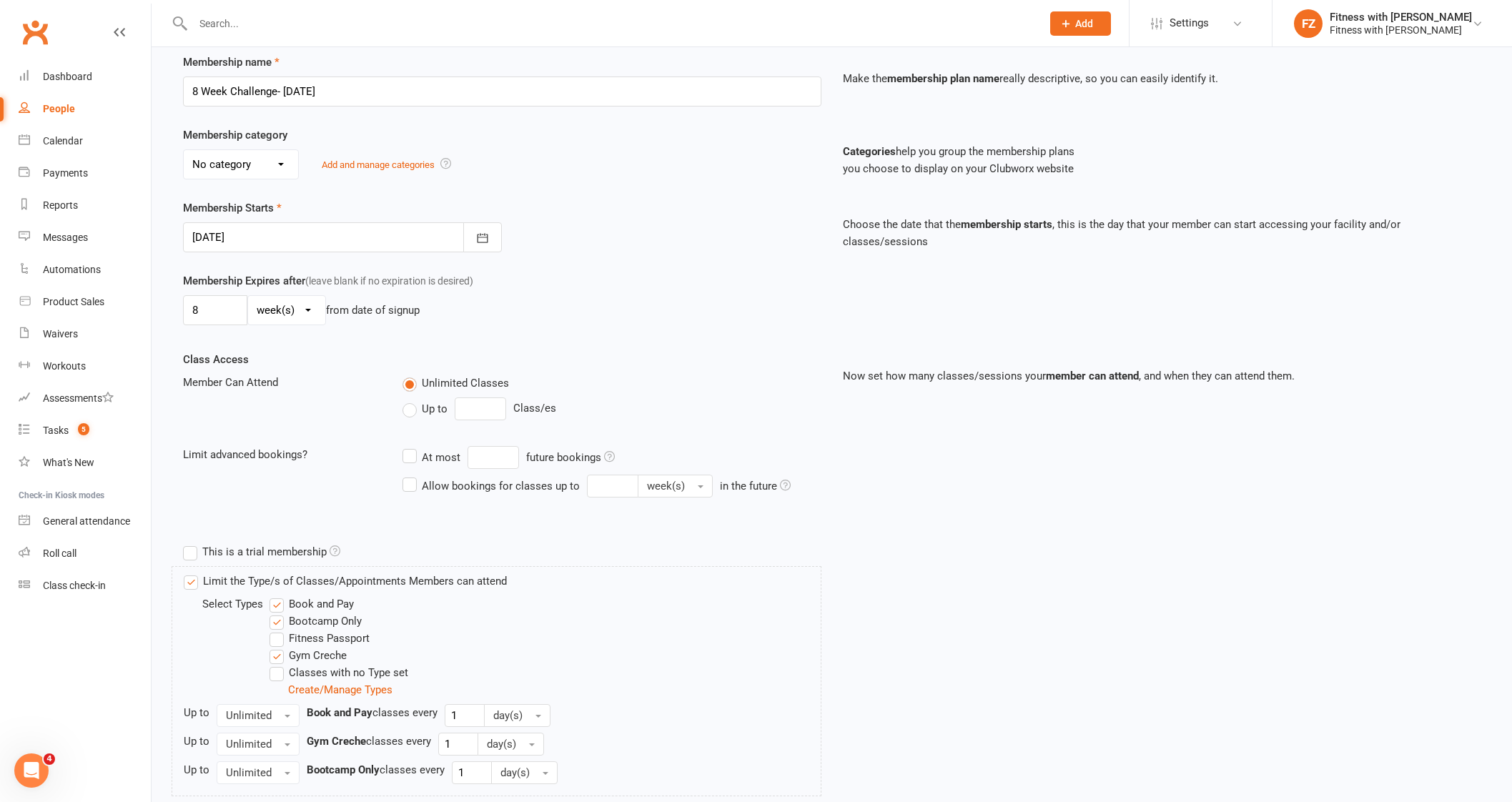
scroll to position [299, 0]
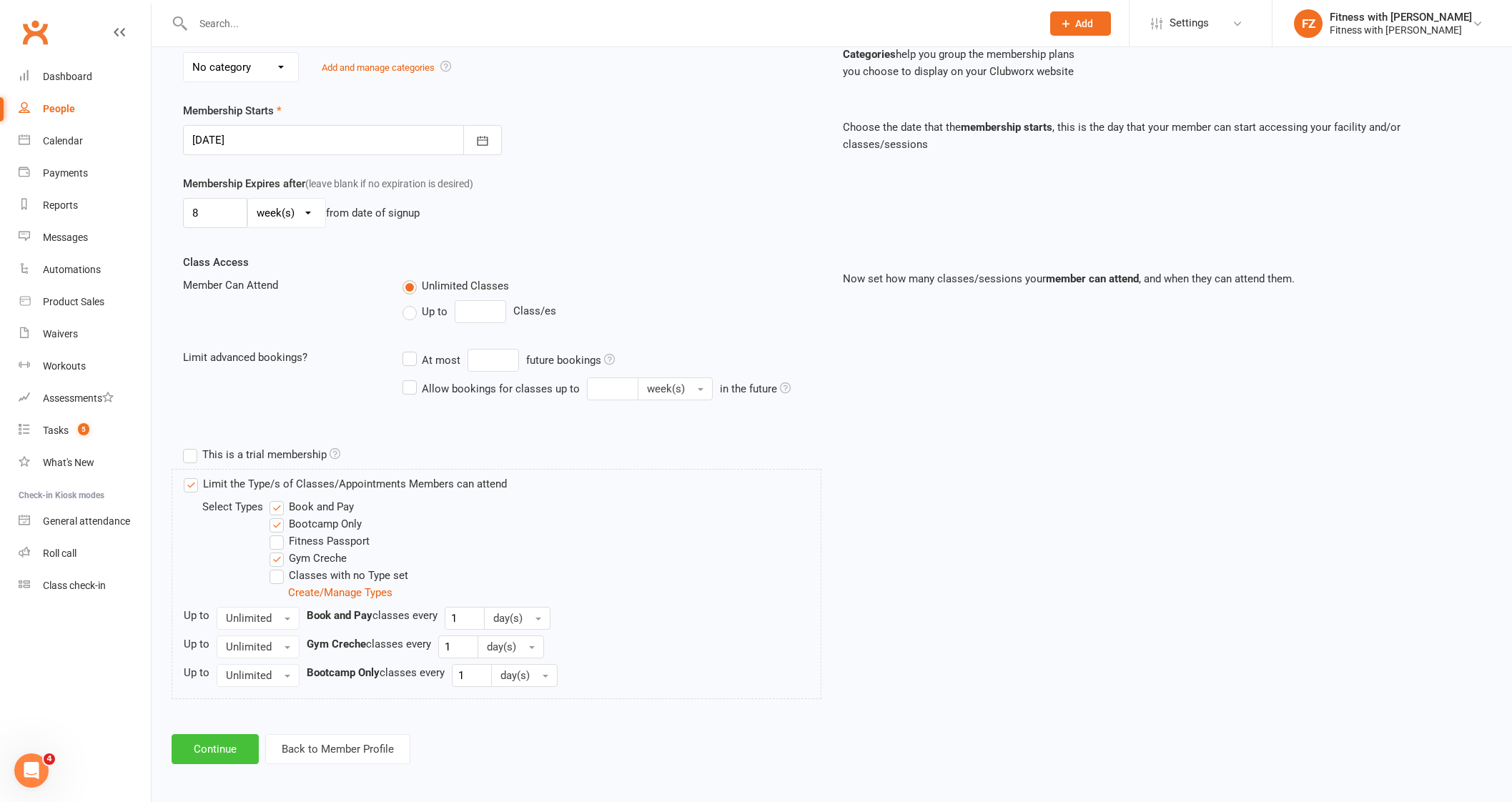
click at [236, 755] on button "Continue" at bounding box center [215, 749] width 87 height 30
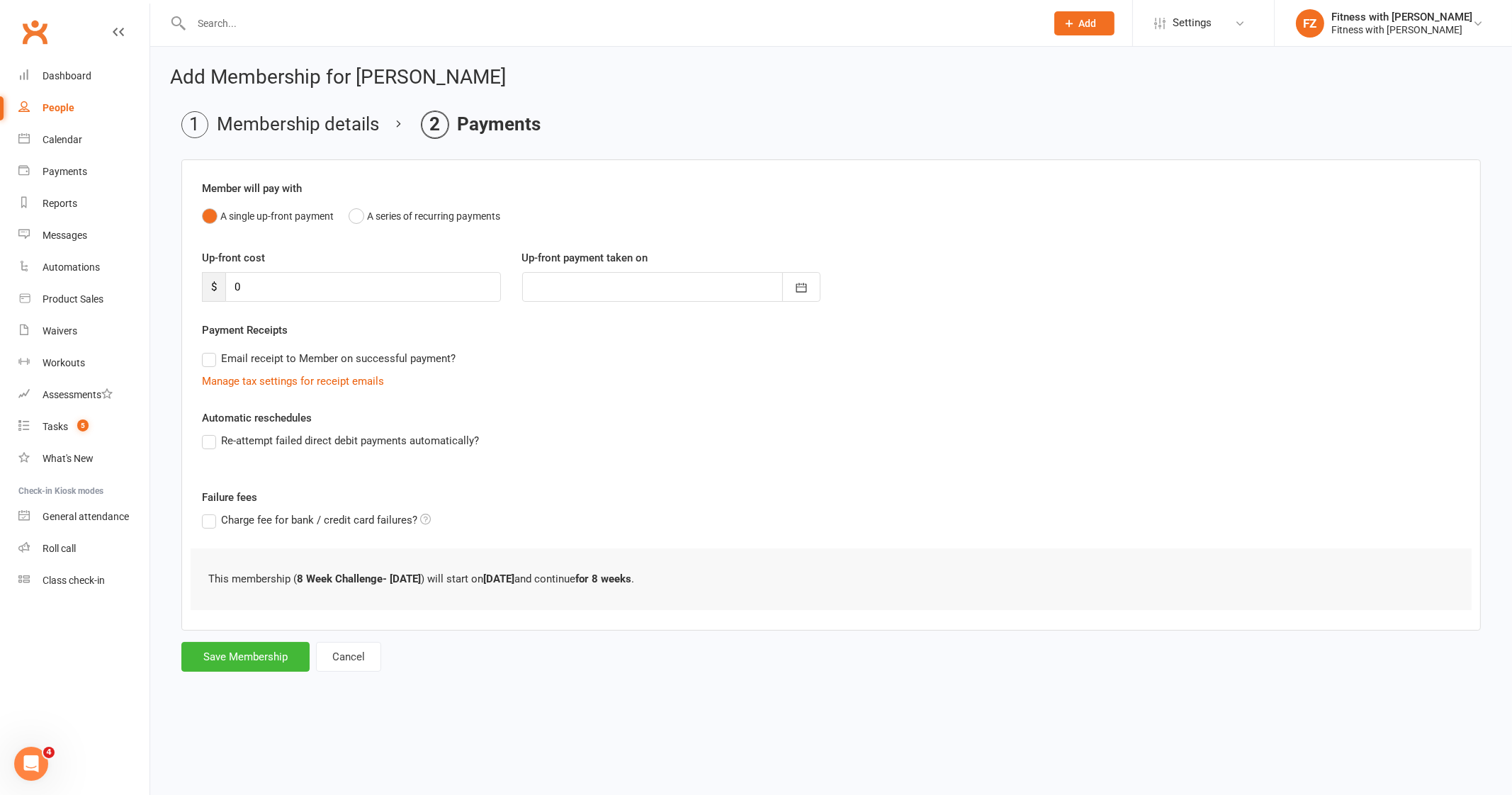
click at [268, 674] on div "Add Membership for Majka Thomas Membership details Payments Member will pay wit…" at bounding box center [831, 371] width 1361 height 648
click at [271, 663] on button "Save Membership" at bounding box center [245, 656] width 129 height 30
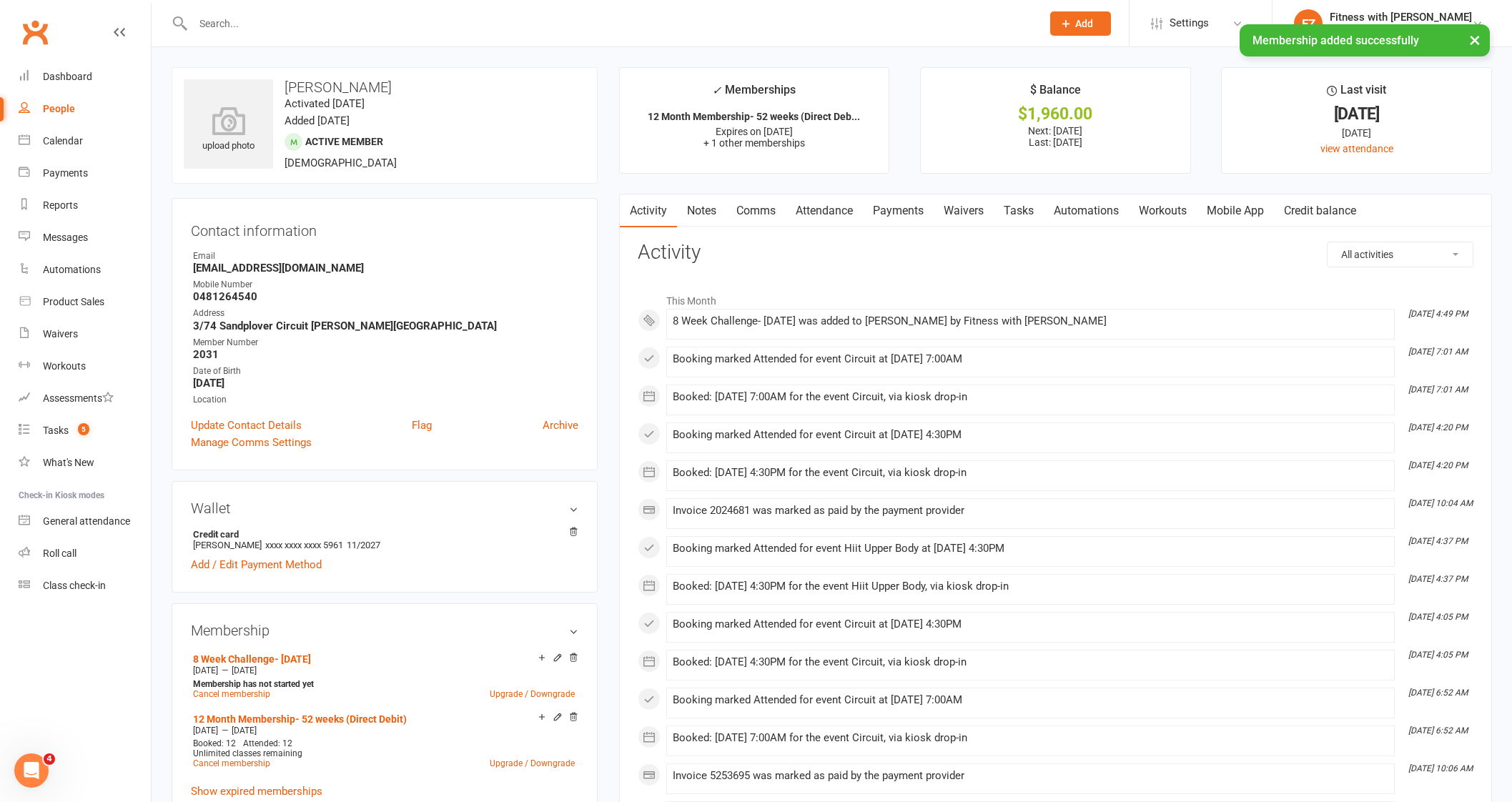
click at [243, 25] on div "× Membership added successfully" at bounding box center [746, 25] width 1493 height 0
click at [251, 11] on div at bounding box center [601, 23] width 860 height 47
click at [247, 25] on input "text" at bounding box center [609, 23] width 843 height 20
paste input "Mackenzie Jeston"
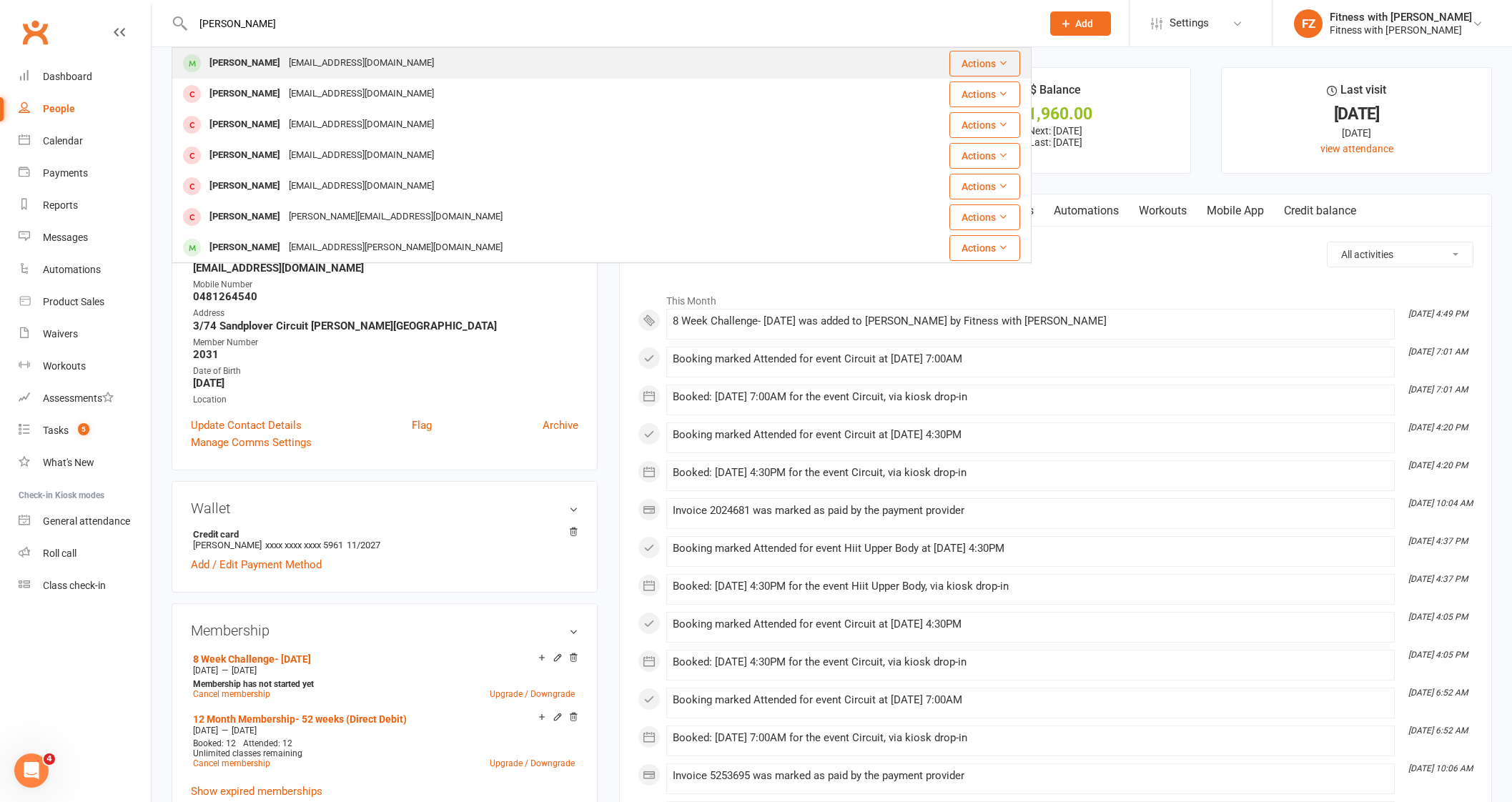
type input "Mackenzie Jeston"
click at [329, 65] on div "mackenzierose13@hotmail.com" at bounding box center [362, 63] width 153 height 21
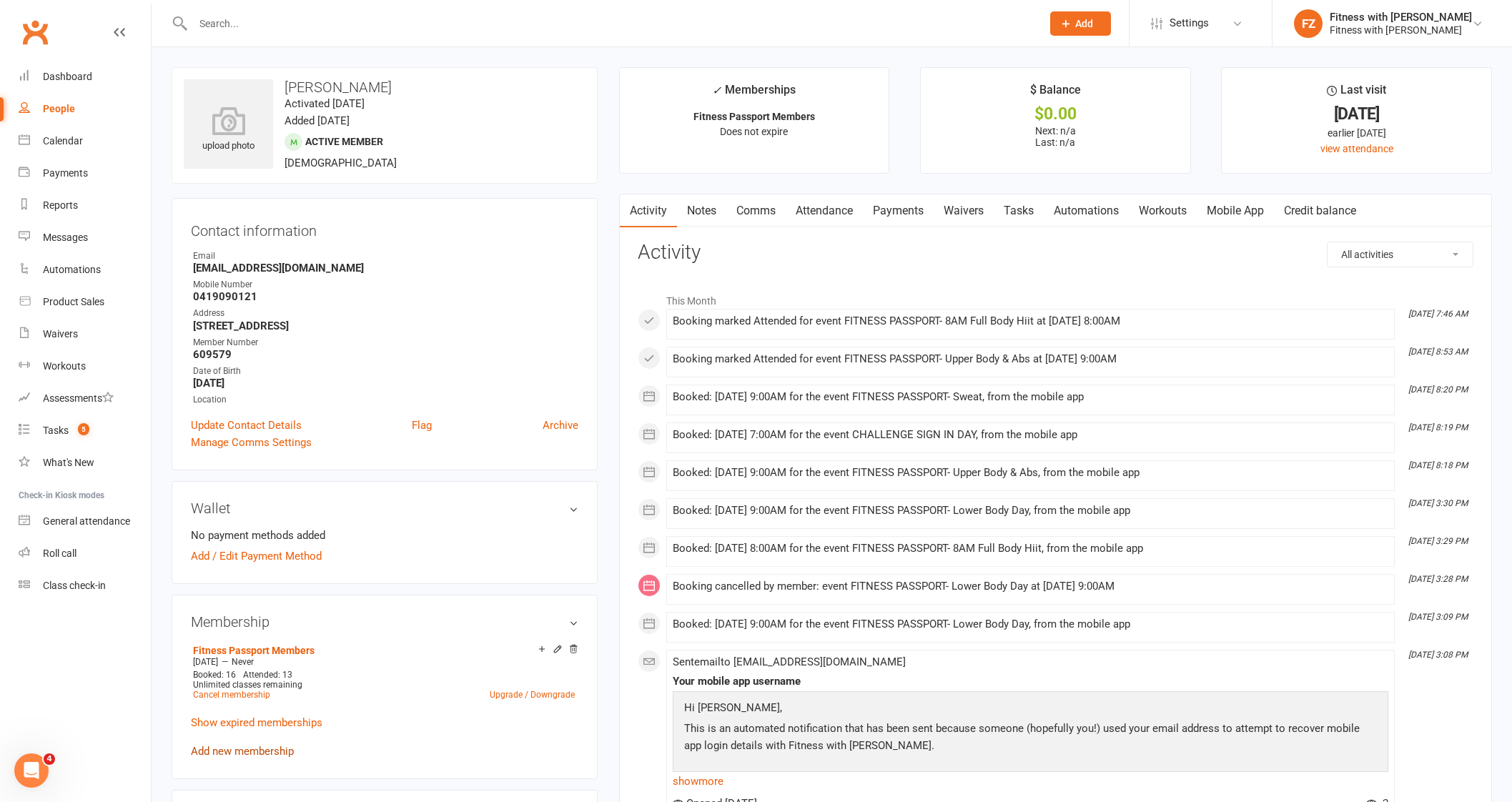
click at [248, 751] on link "Add new membership" at bounding box center [242, 751] width 103 height 13
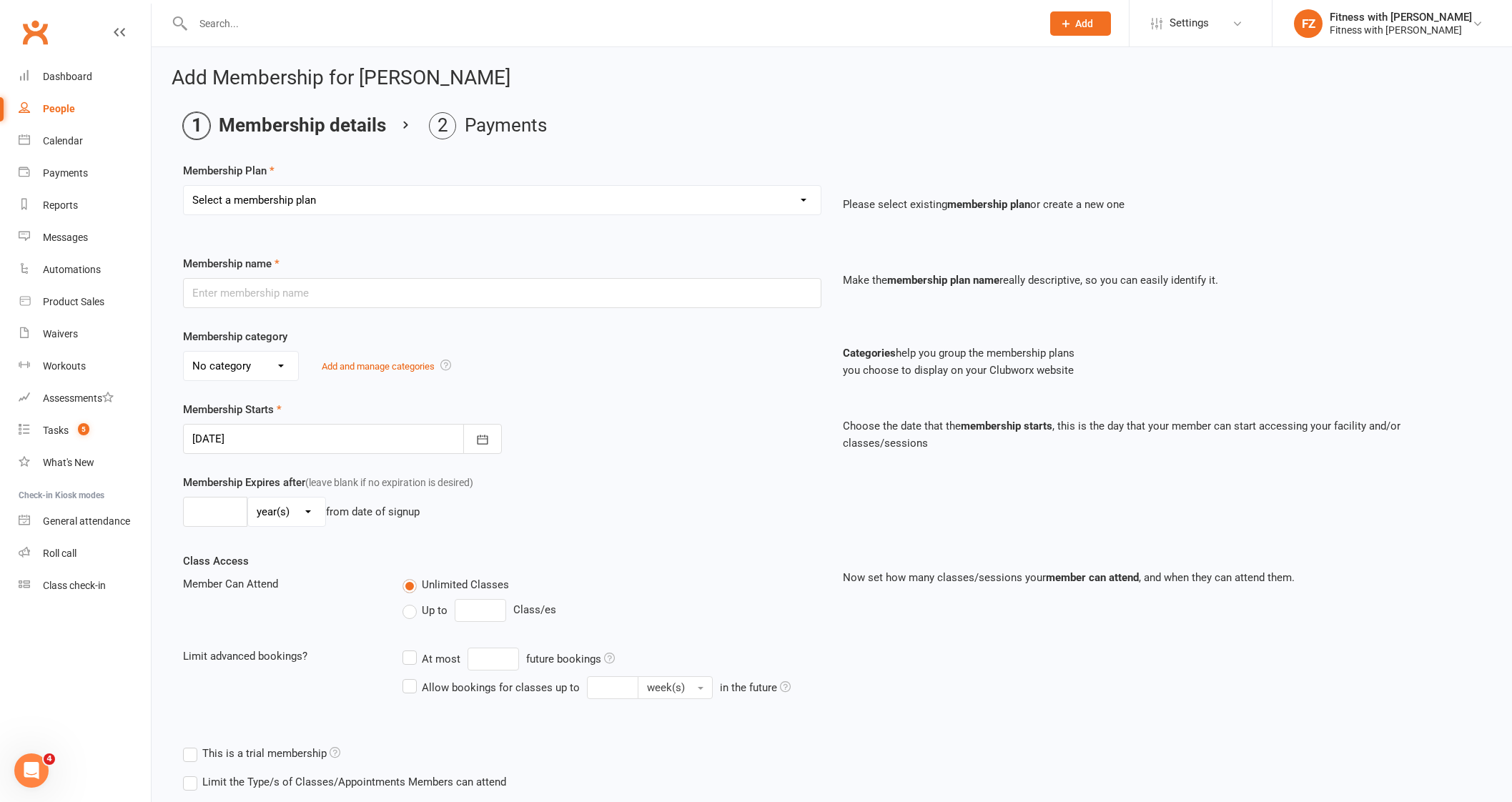
click at [351, 202] on select "Select a membership plan Create new Membership Plan Free 2 Week Trial Single Se…" at bounding box center [502, 200] width 637 height 28
select select "12"
click at [184, 186] on select "Select a membership plan Create new Membership Plan Free 2 Week Trial Single Se…" at bounding box center [502, 200] width 637 height 28
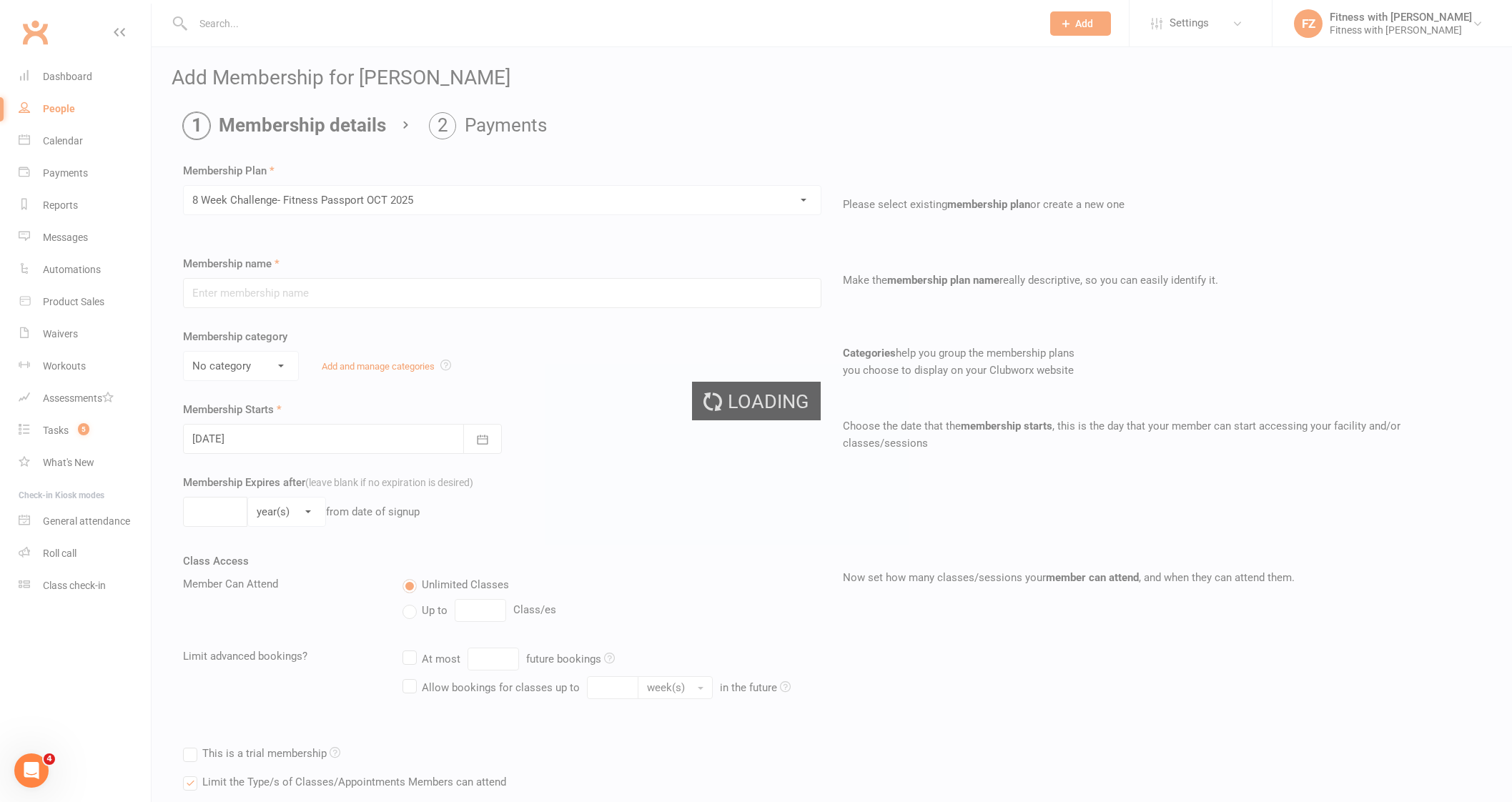
type input "8 Week Challenge- Fitness Passport [DATE]"
select select "0"
type input "[DATE]"
type input "8"
select select "1"
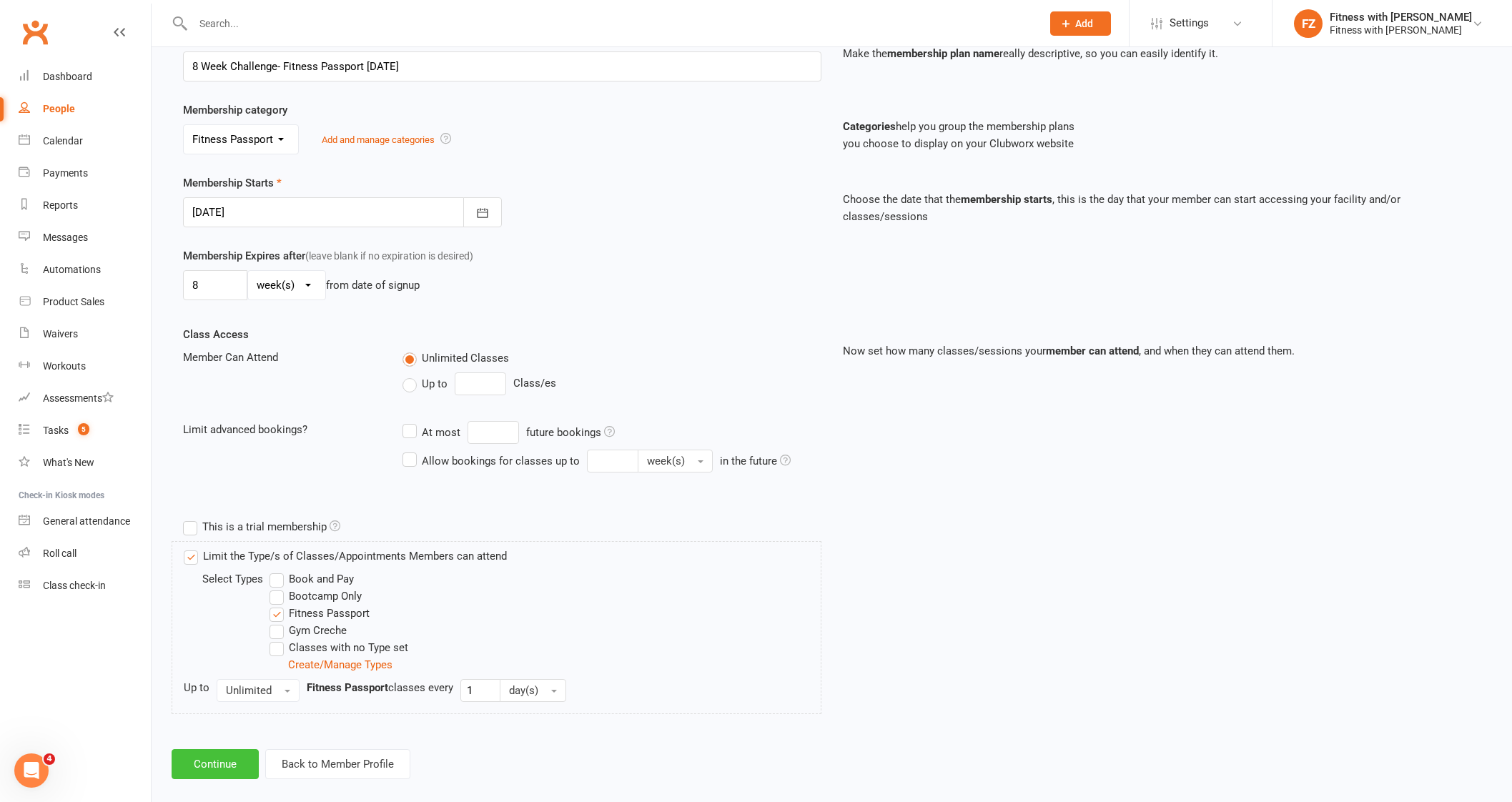
scroll to position [241, 0]
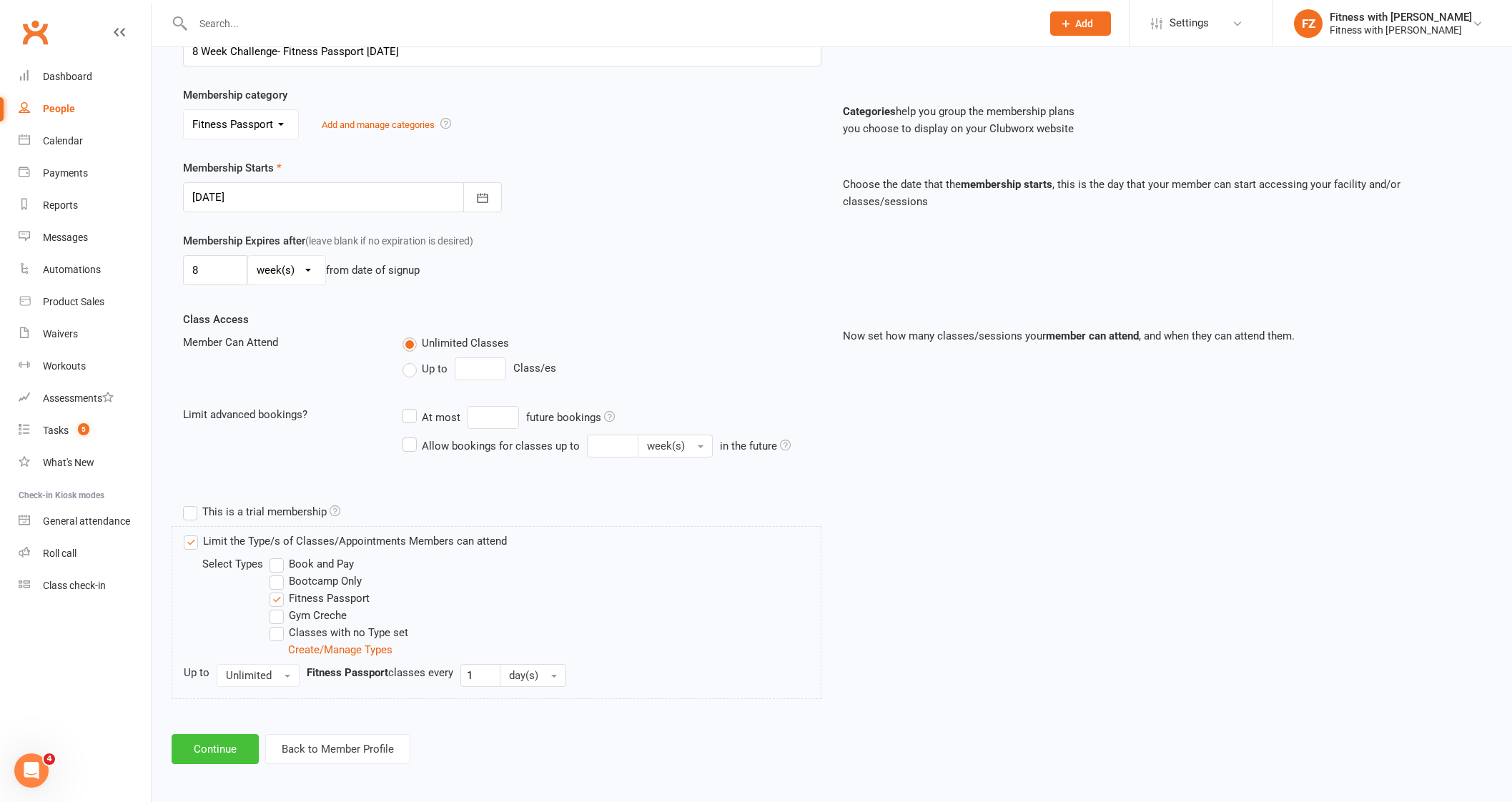
click at [212, 753] on button "Continue" at bounding box center [215, 749] width 87 height 30
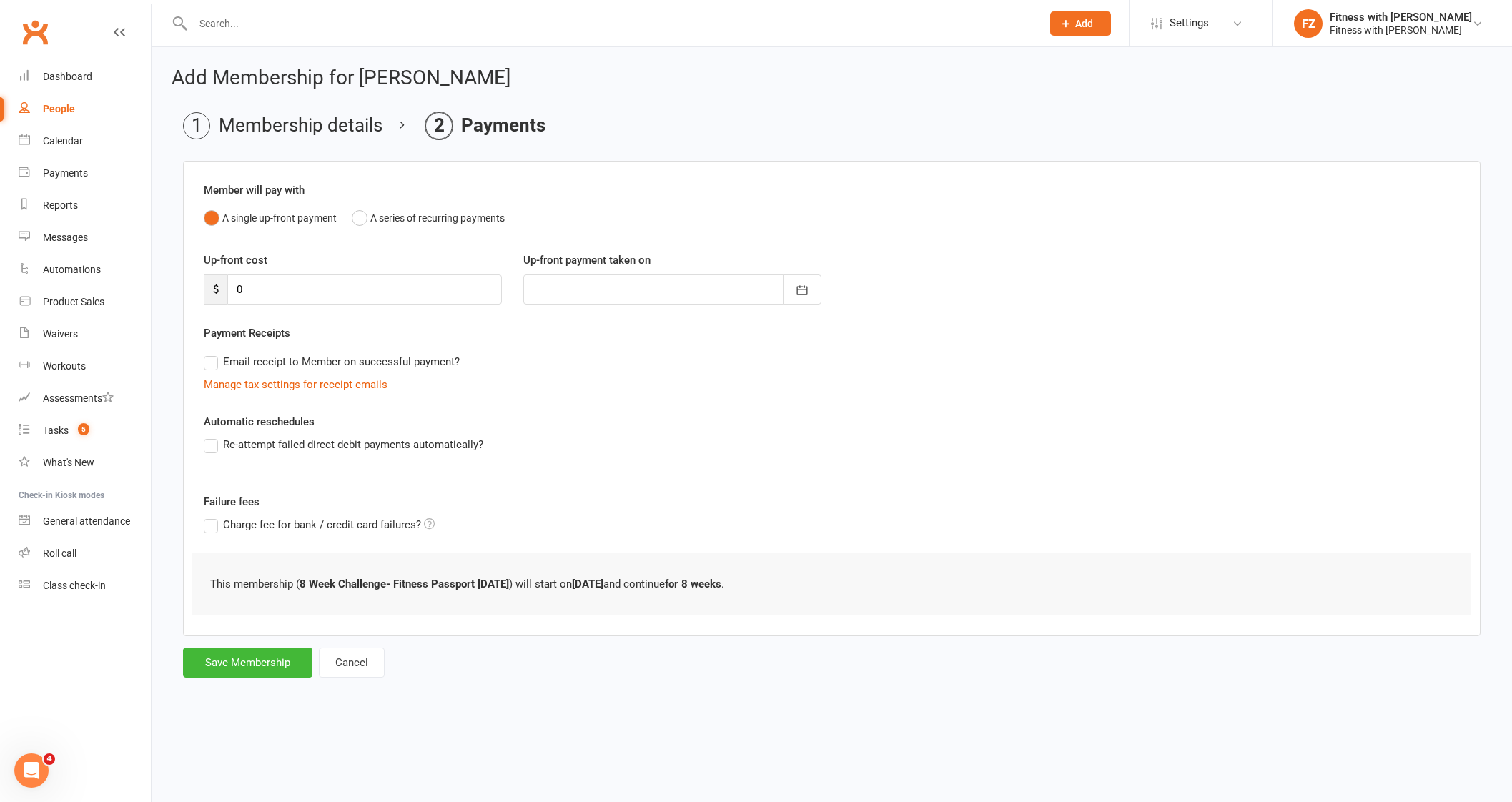
scroll to position [0, 0]
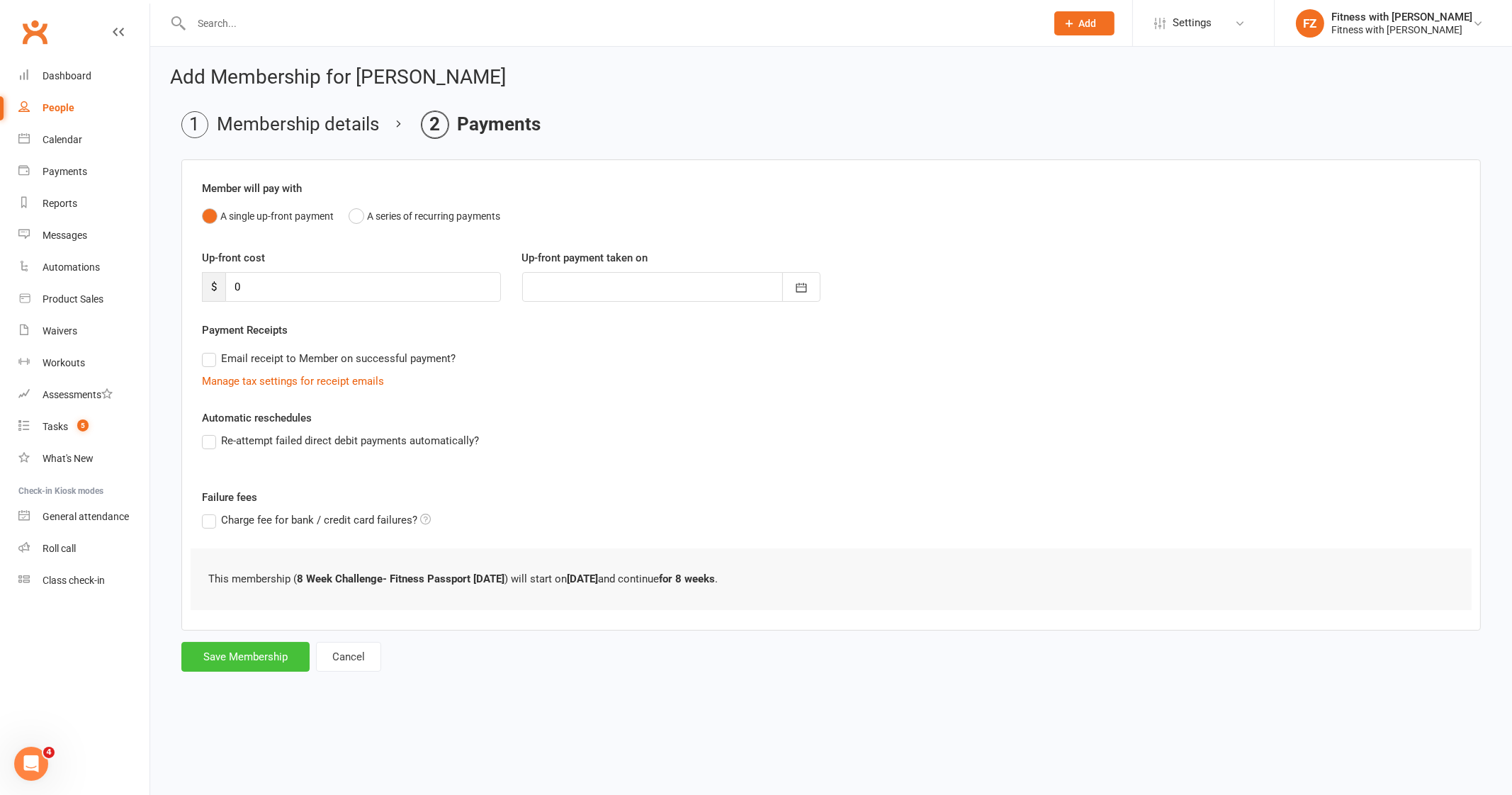
click at [235, 656] on button "Save Membership" at bounding box center [245, 656] width 129 height 30
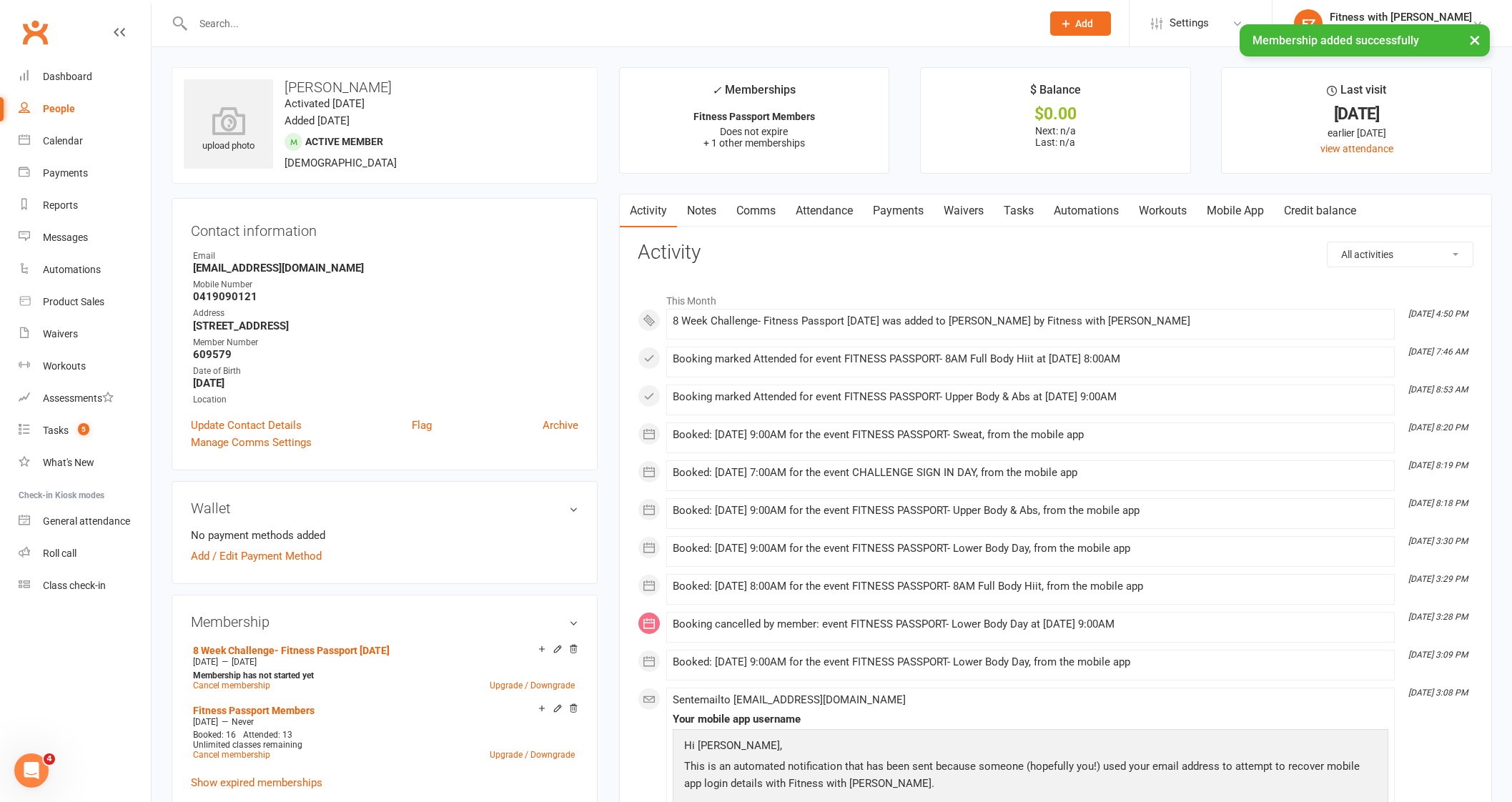
click at [1258, 210] on link "Mobile App" at bounding box center [1235, 211] width 78 height 33
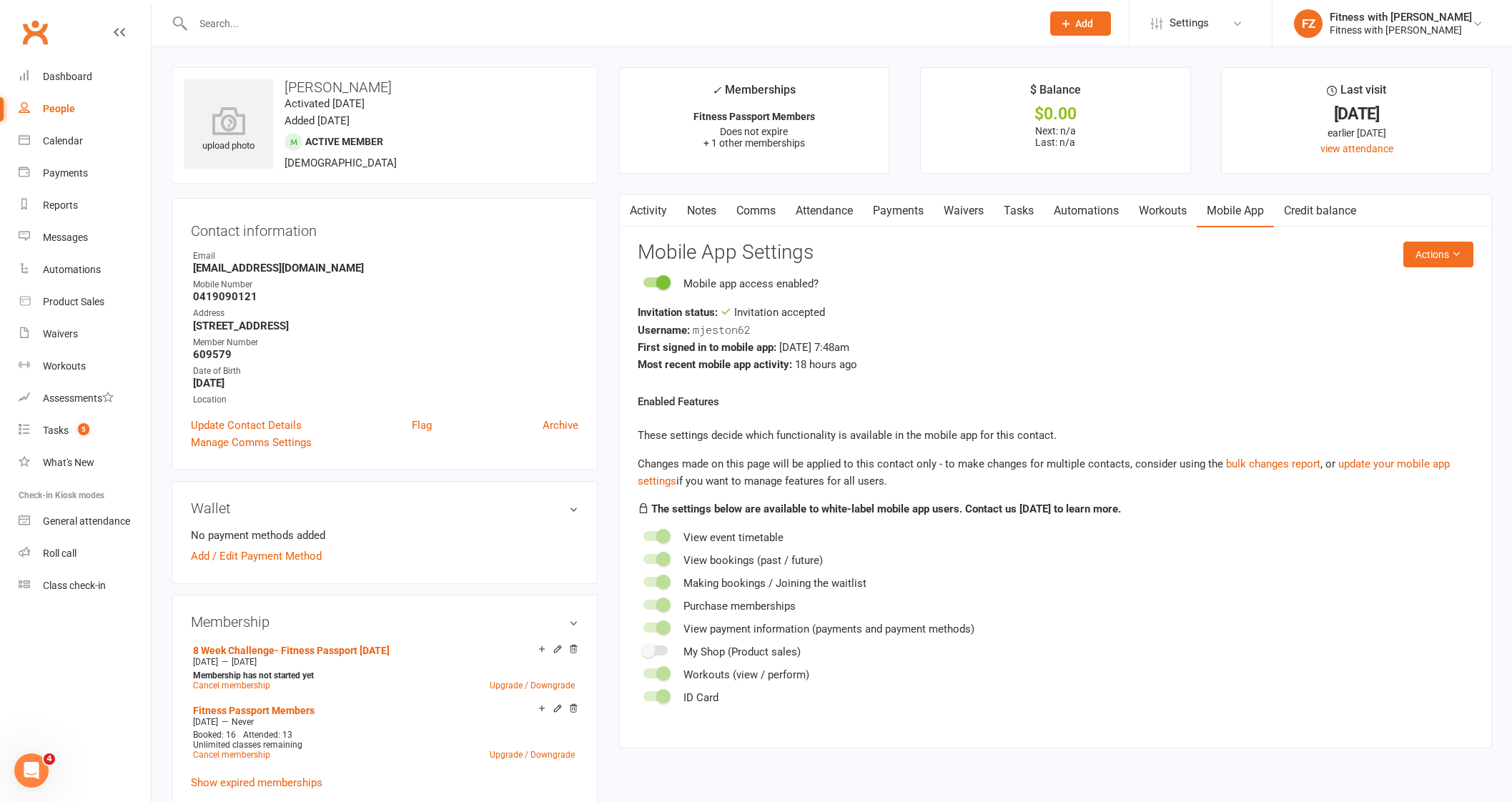
click at [718, 210] on link "Notes" at bounding box center [701, 211] width 49 height 33
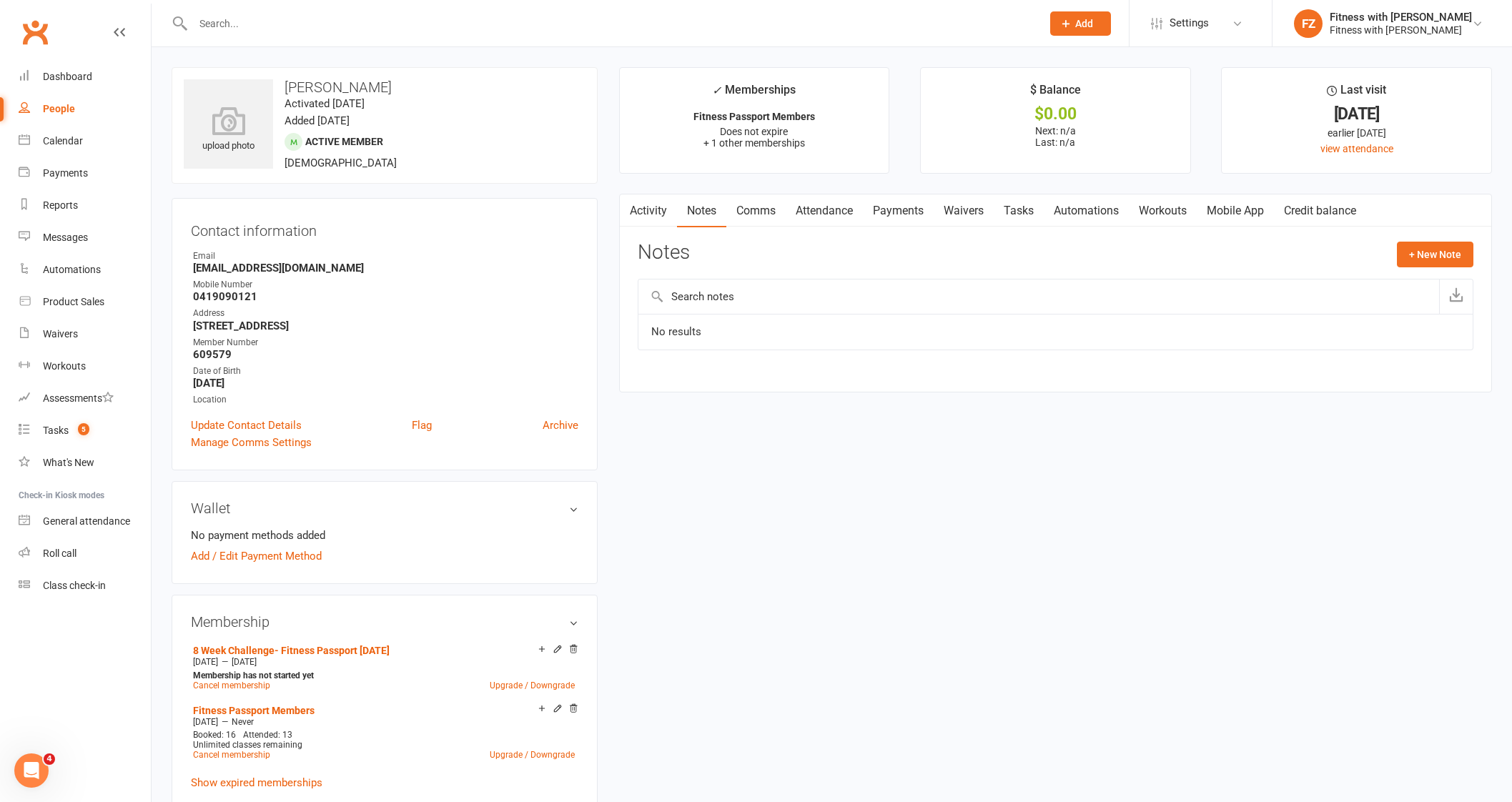
click at [250, 21] on input "text" at bounding box center [609, 23] width 843 height 20
paste input "carlee.bus@gmail.com"
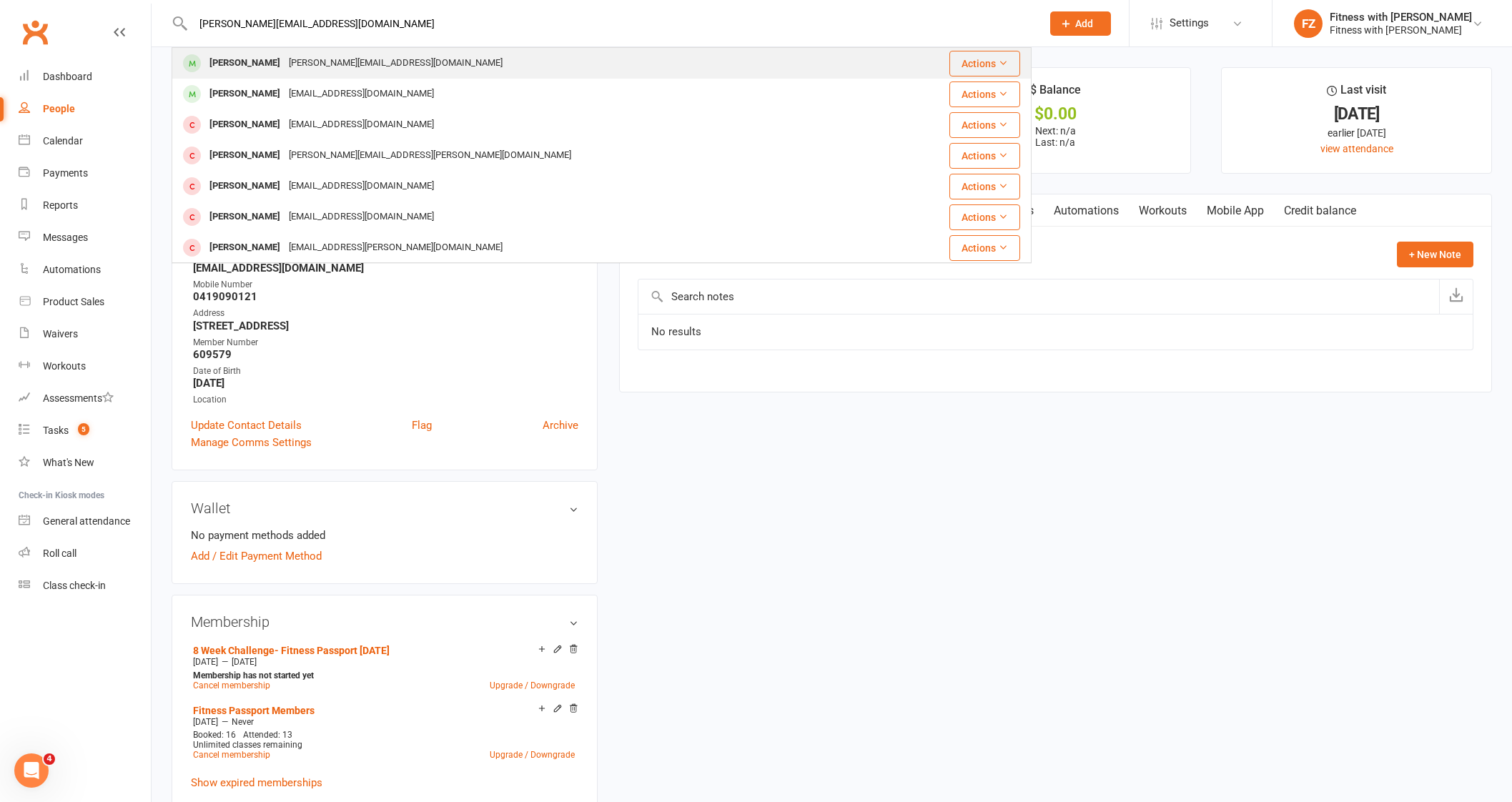
type input "carlee.bus@gmail.com"
click at [297, 66] on div "carlee.bus@gmail.com" at bounding box center [396, 63] width 222 height 21
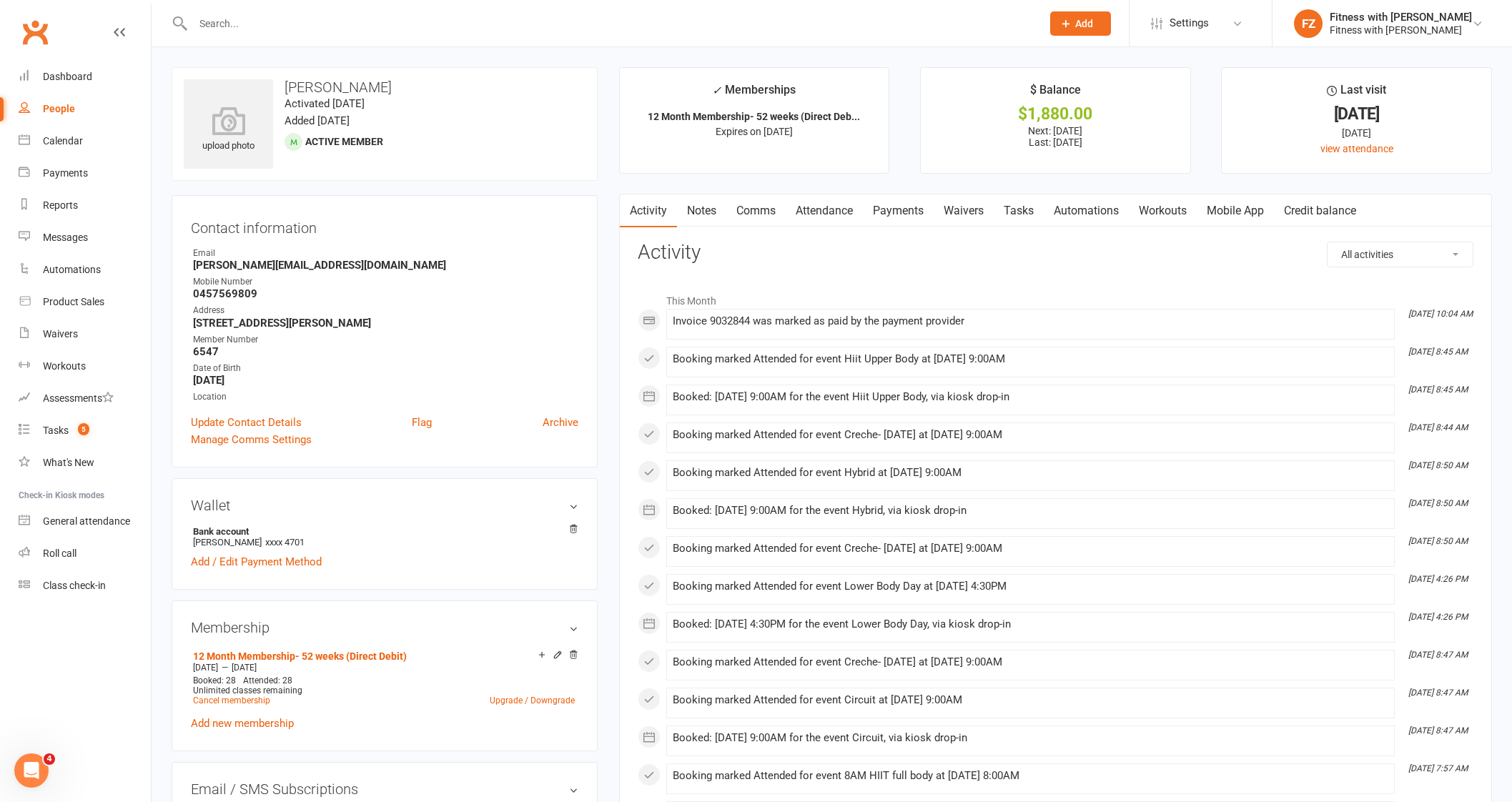
scroll to position [178, 0]
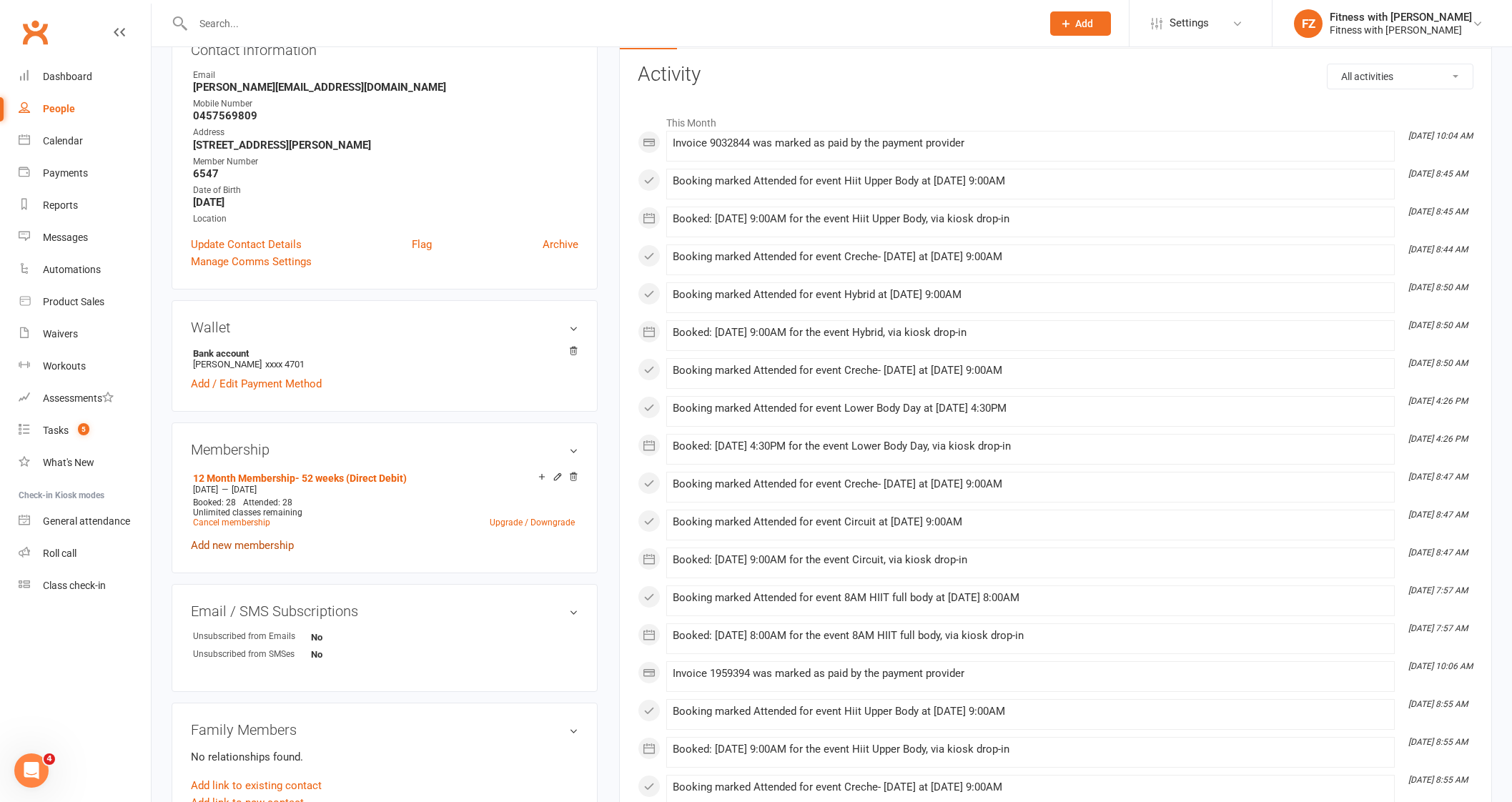
click at [252, 549] on link "Add new membership" at bounding box center [242, 545] width 103 height 13
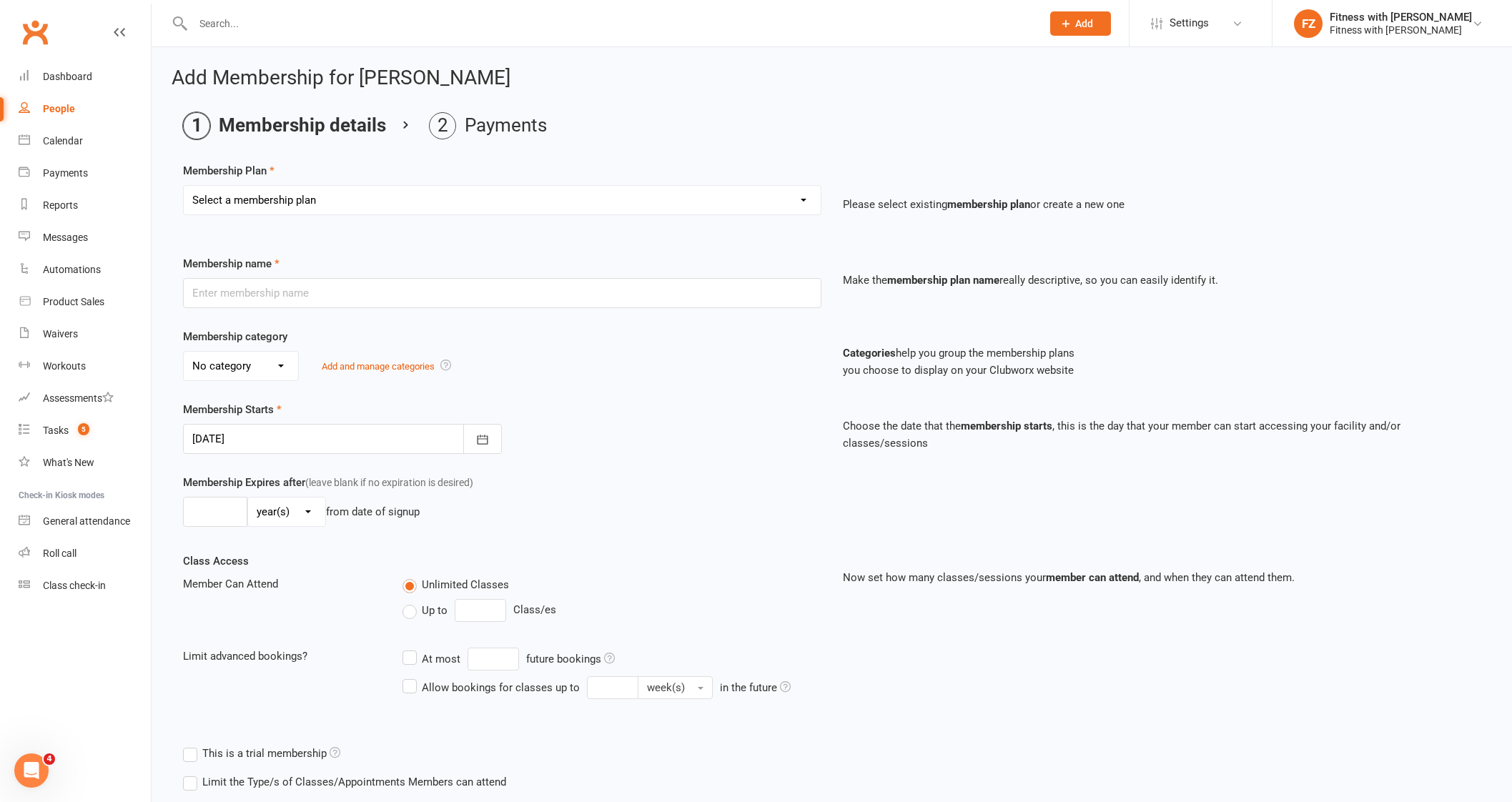
click at [329, 205] on select "Select a membership plan Create new Membership Plan Free 2 Week Trial Single Se…" at bounding box center [502, 200] width 637 height 28
select select "9"
click at [184, 186] on select "Select a membership plan Create new Membership Plan Free 2 Week Trial Single Se…" at bounding box center [502, 200] width 637 height 28
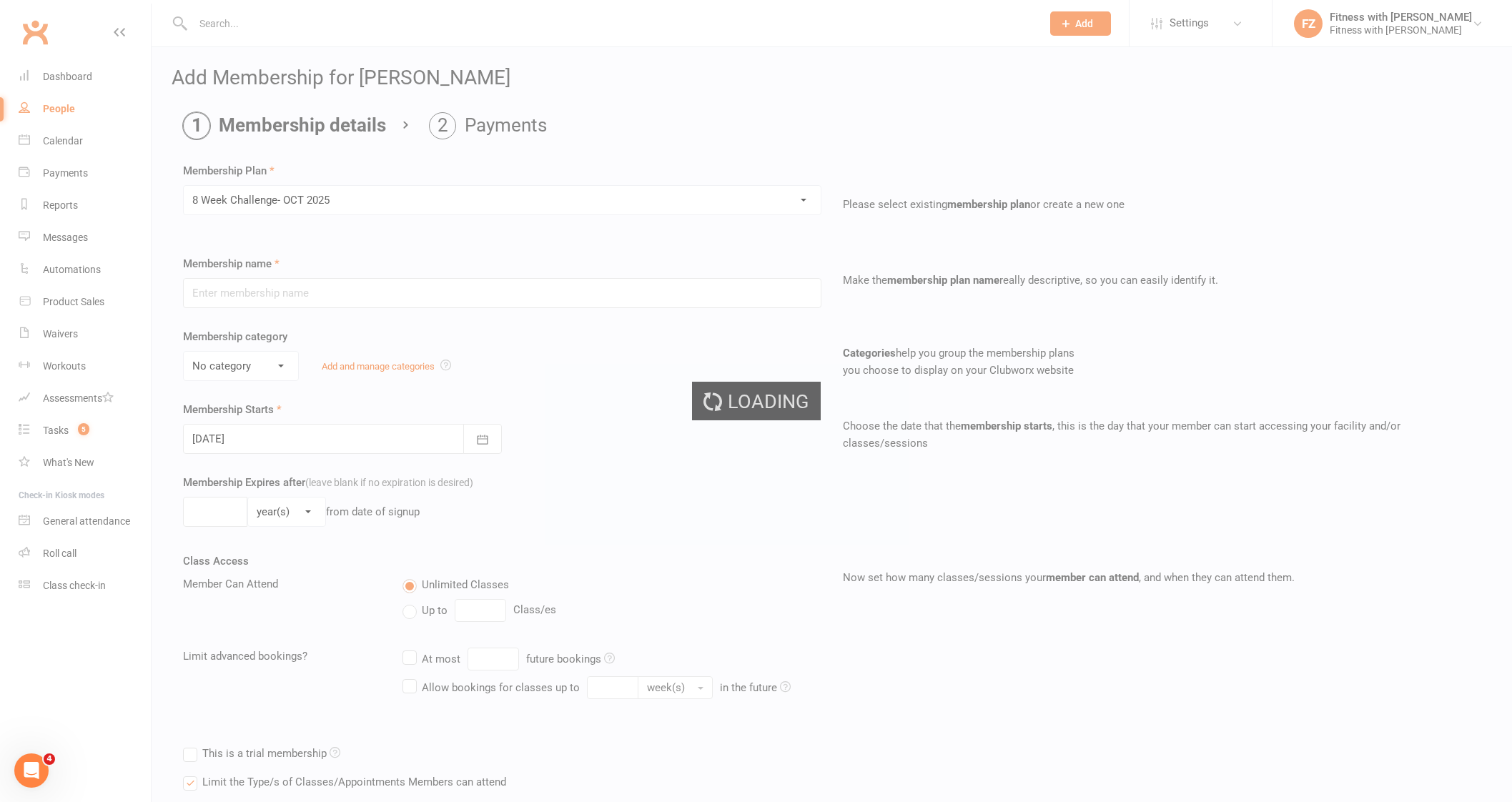
type input "8 Week Challenge- [DATE]"
type input "[DATE]"
type input "8"
select select "1"
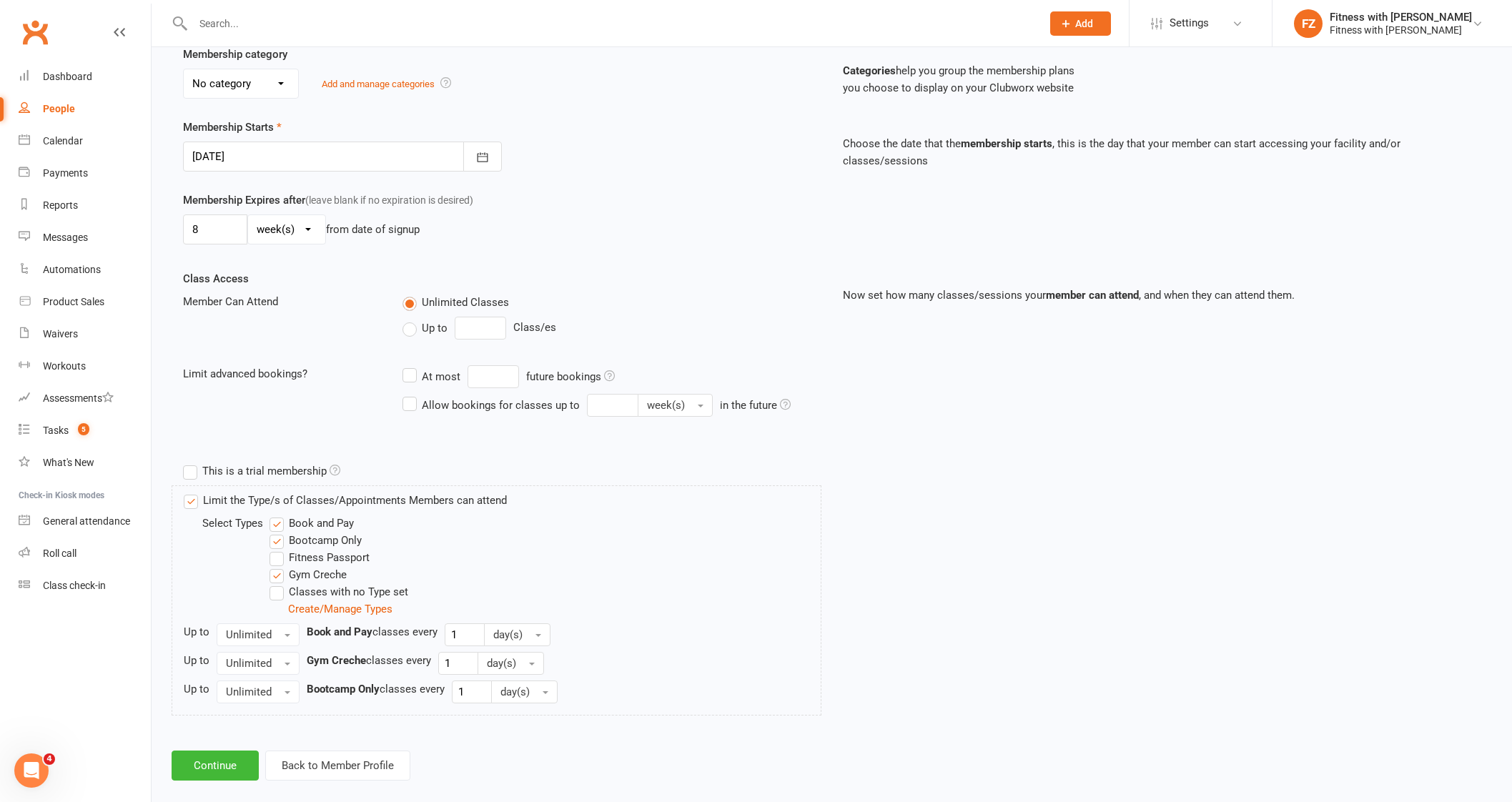
scroll to position [299, 0]
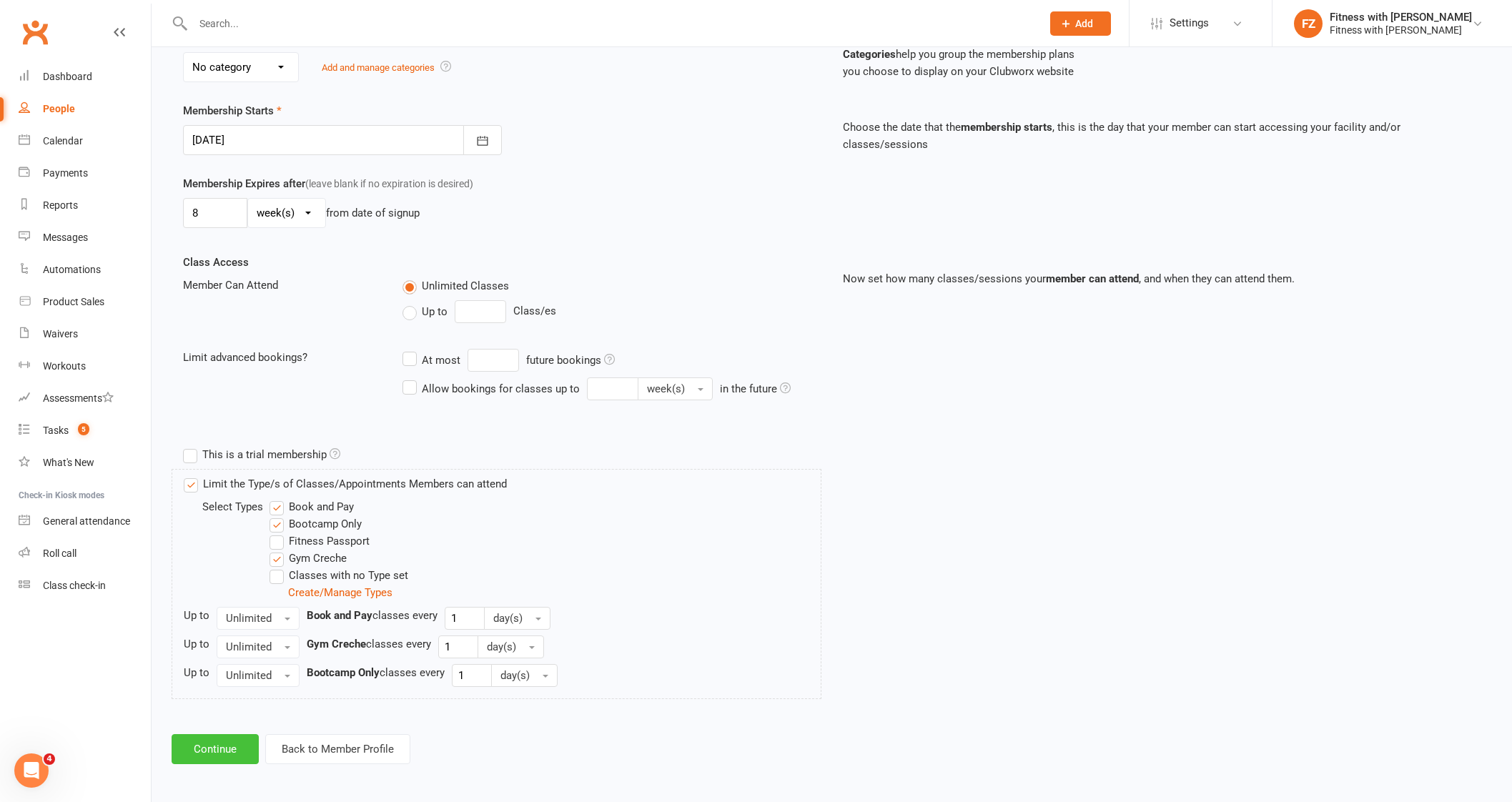
click at [225, 760] on button "Continue" at bounding box center [215, 749] width 87 height 30
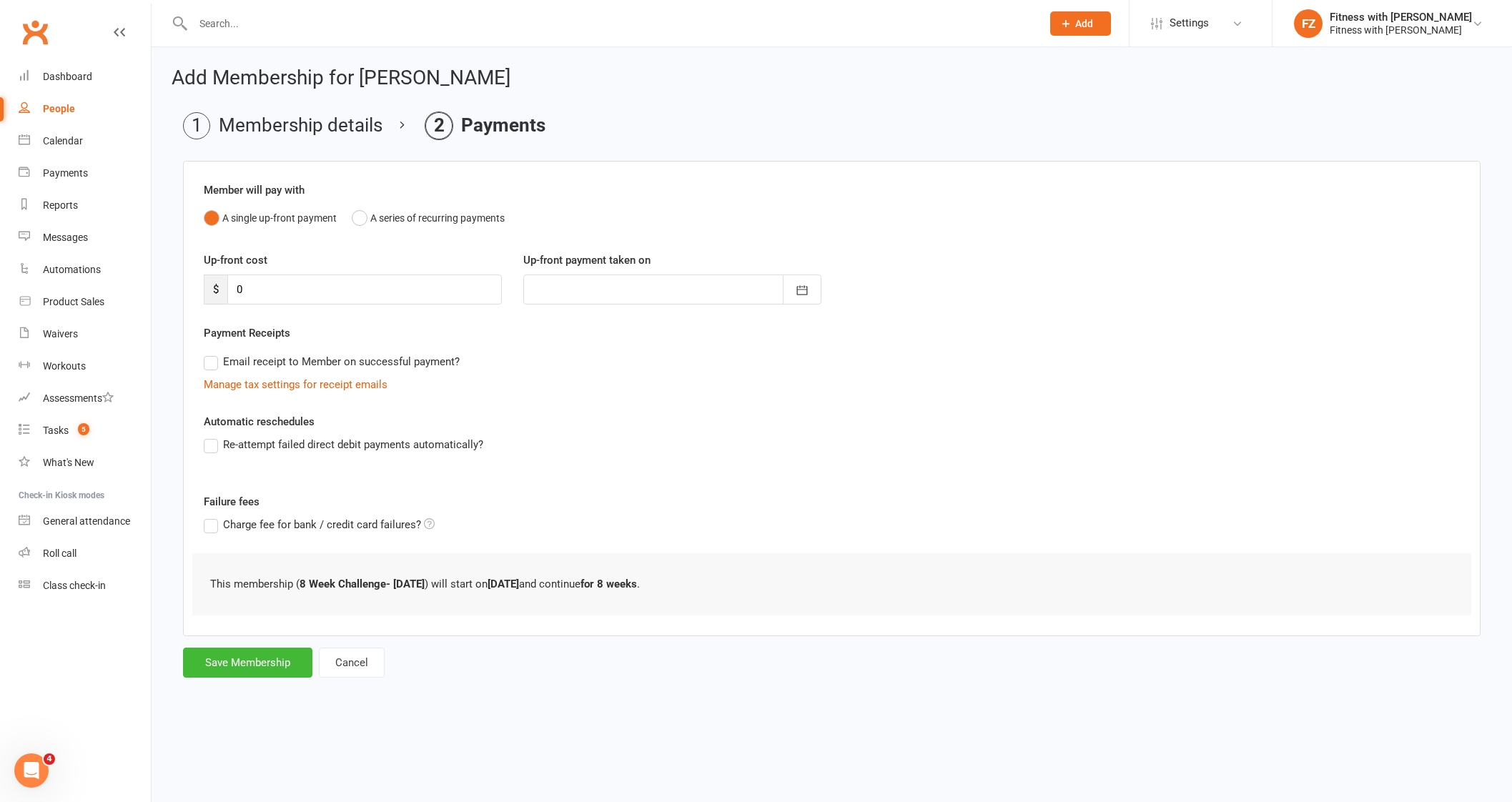
scroll to position [0, 0]
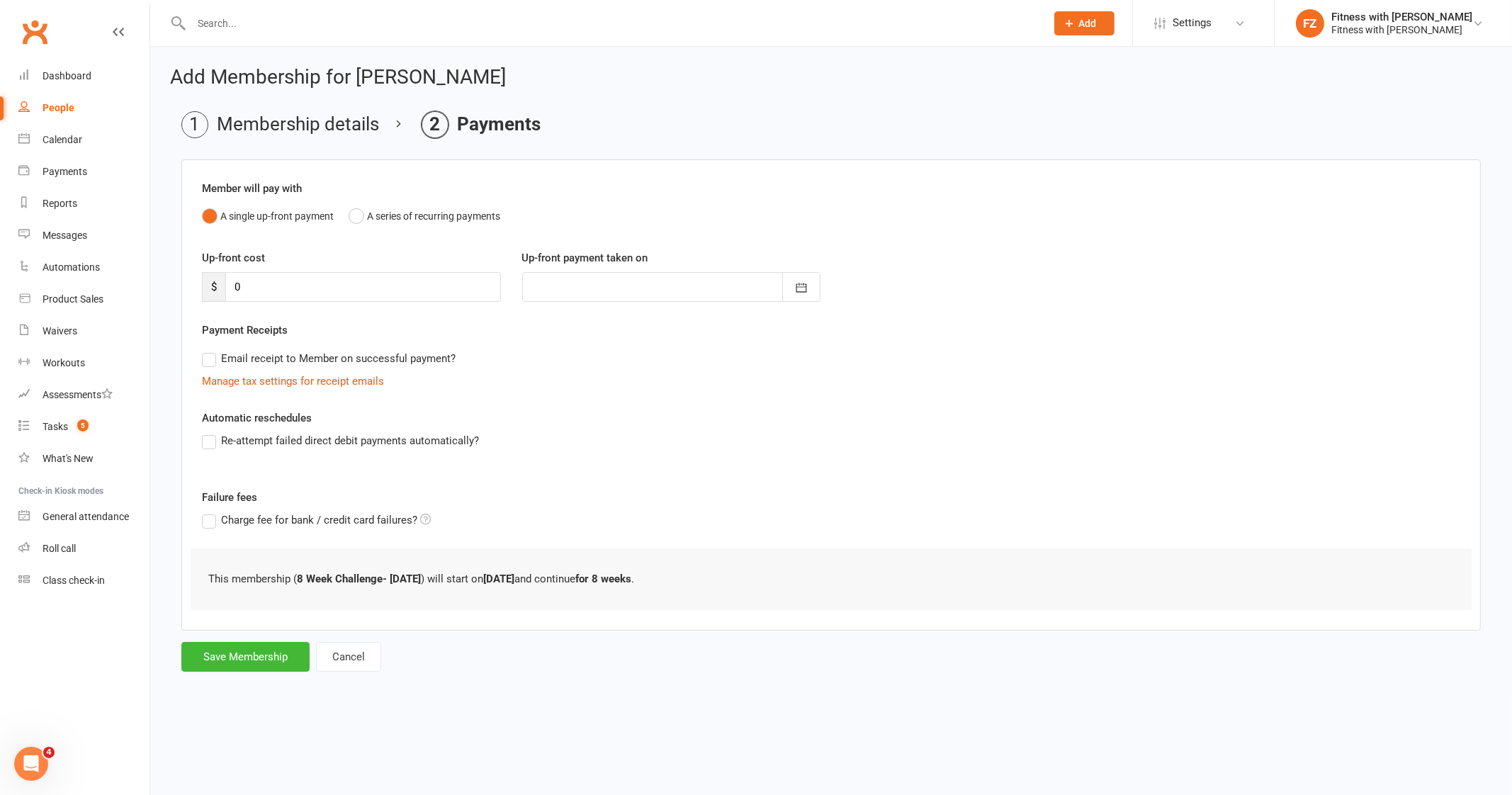
click at [247, 677] on div "Add Membership for Carlee Bus Membership details Payments Member will pay with …" at bounding box center [831, 371] width 1361 height 648
click at [278, 643] on button "Save Membership" at bounding box center [245, 656] width 129 height 30
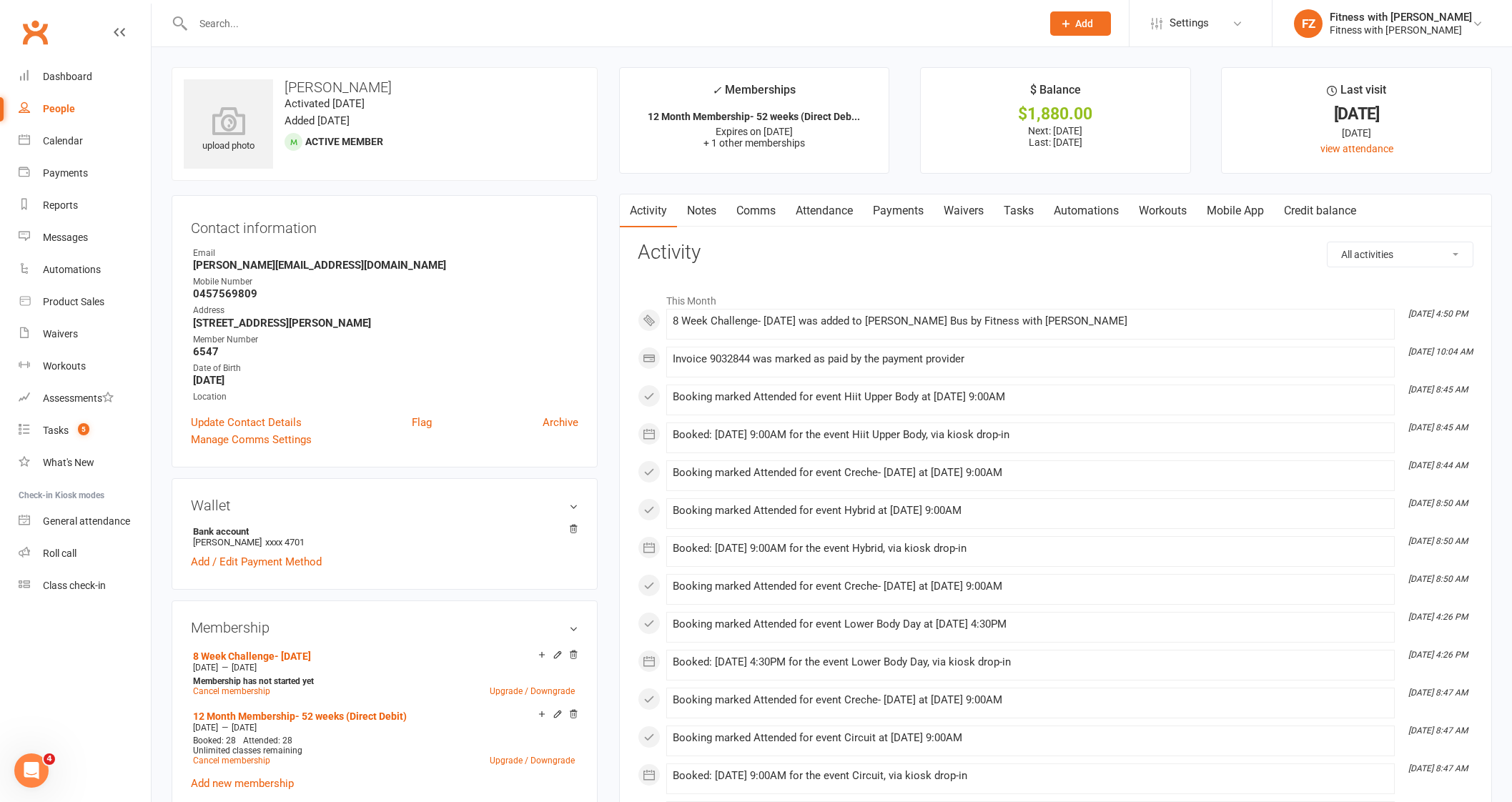
click at [339, 37] on div at bounding box center [601, 23] width 860 height 47
click at [336, 28] on input "text" at bounding box center [609, 23] width 843 height 20
paste input "Selvina Chinnayya"
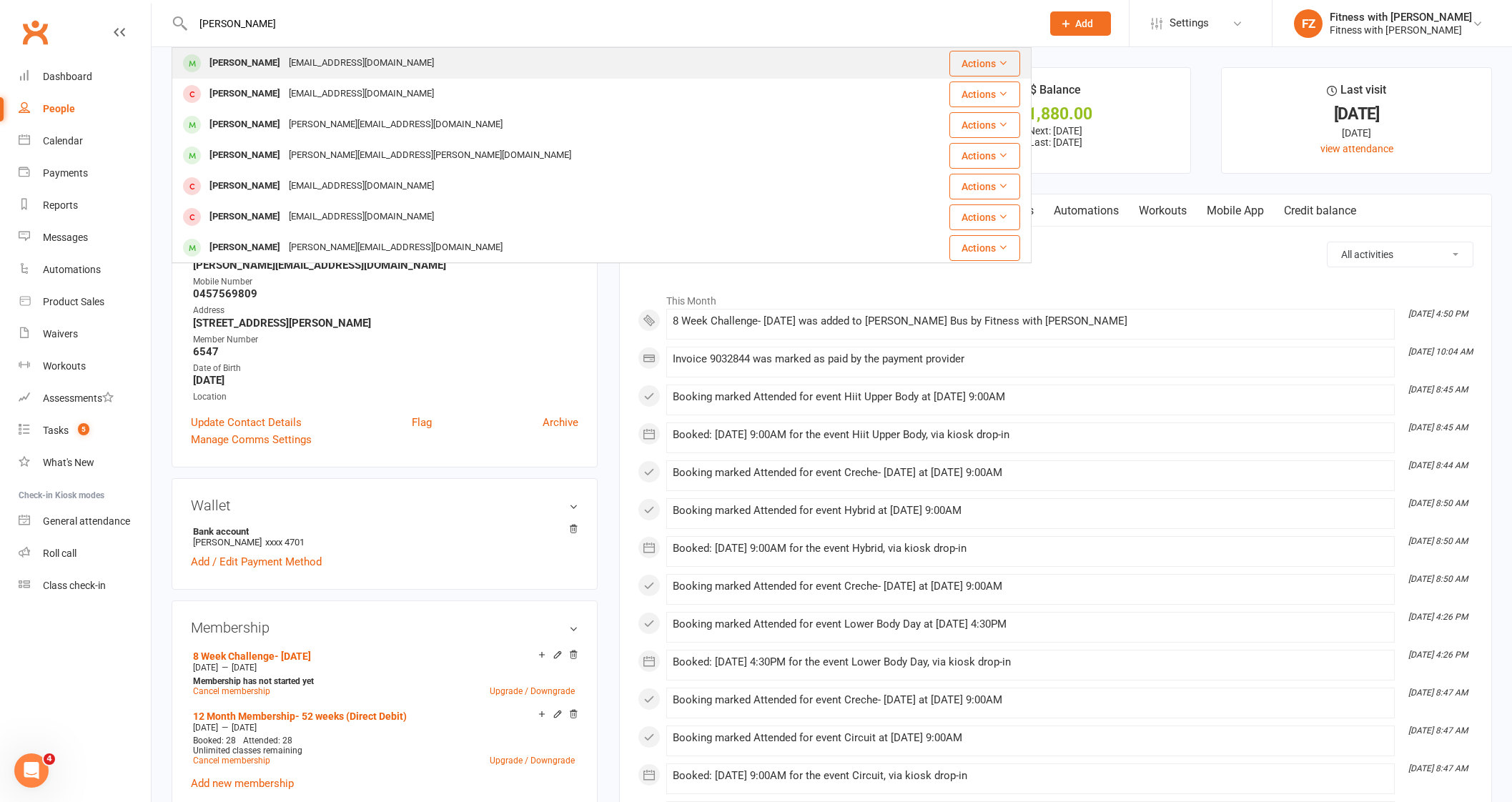
type input "Selvina Chinnayya"
click at [333, 65] on div "selvina.04@hotmail.com" at bounding box center [362, 63] width 153 height 21
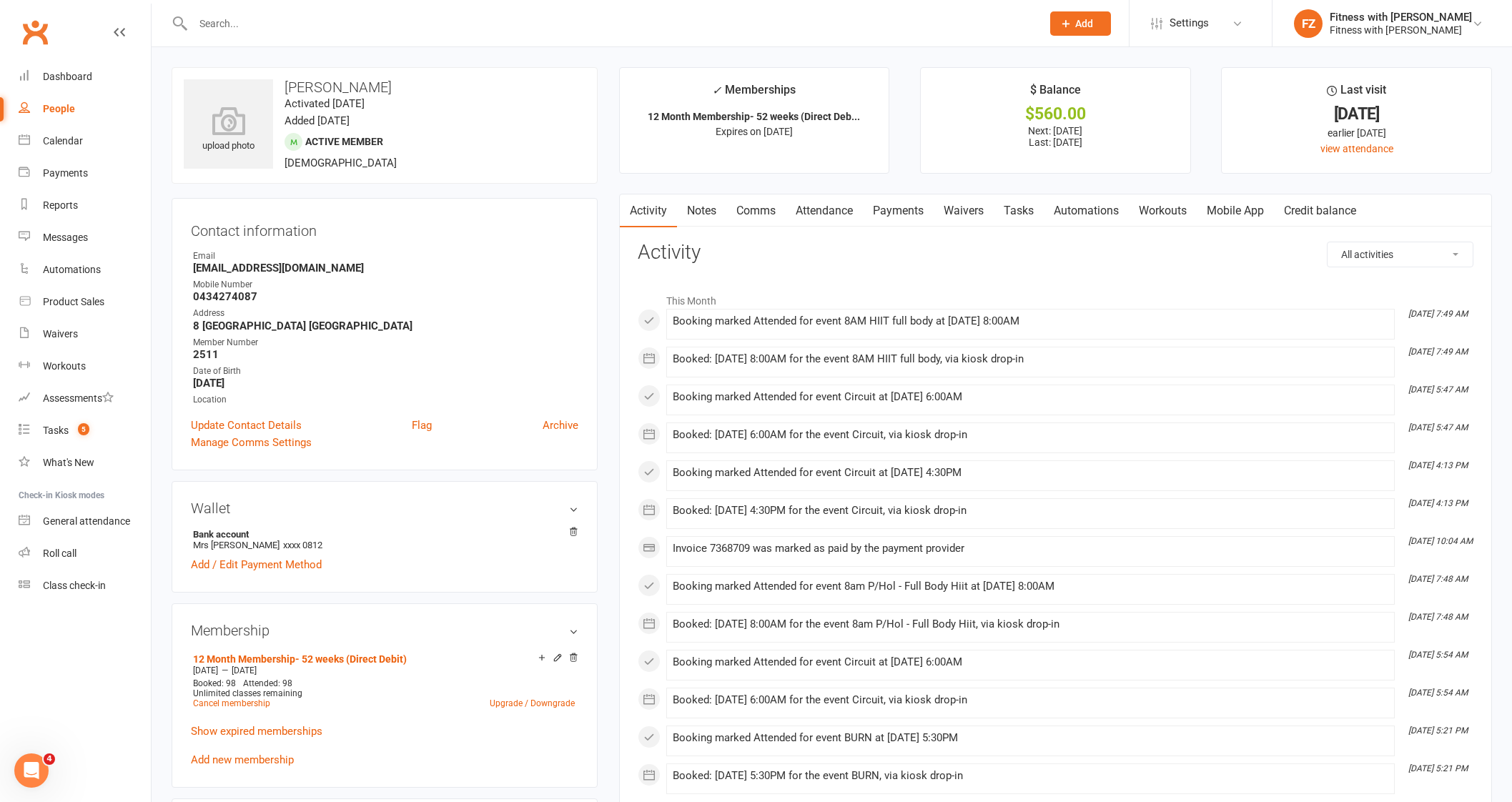
click at [1230, 199] on link "Mobile App" at bounding box center [1235, 211] width 78 height 33
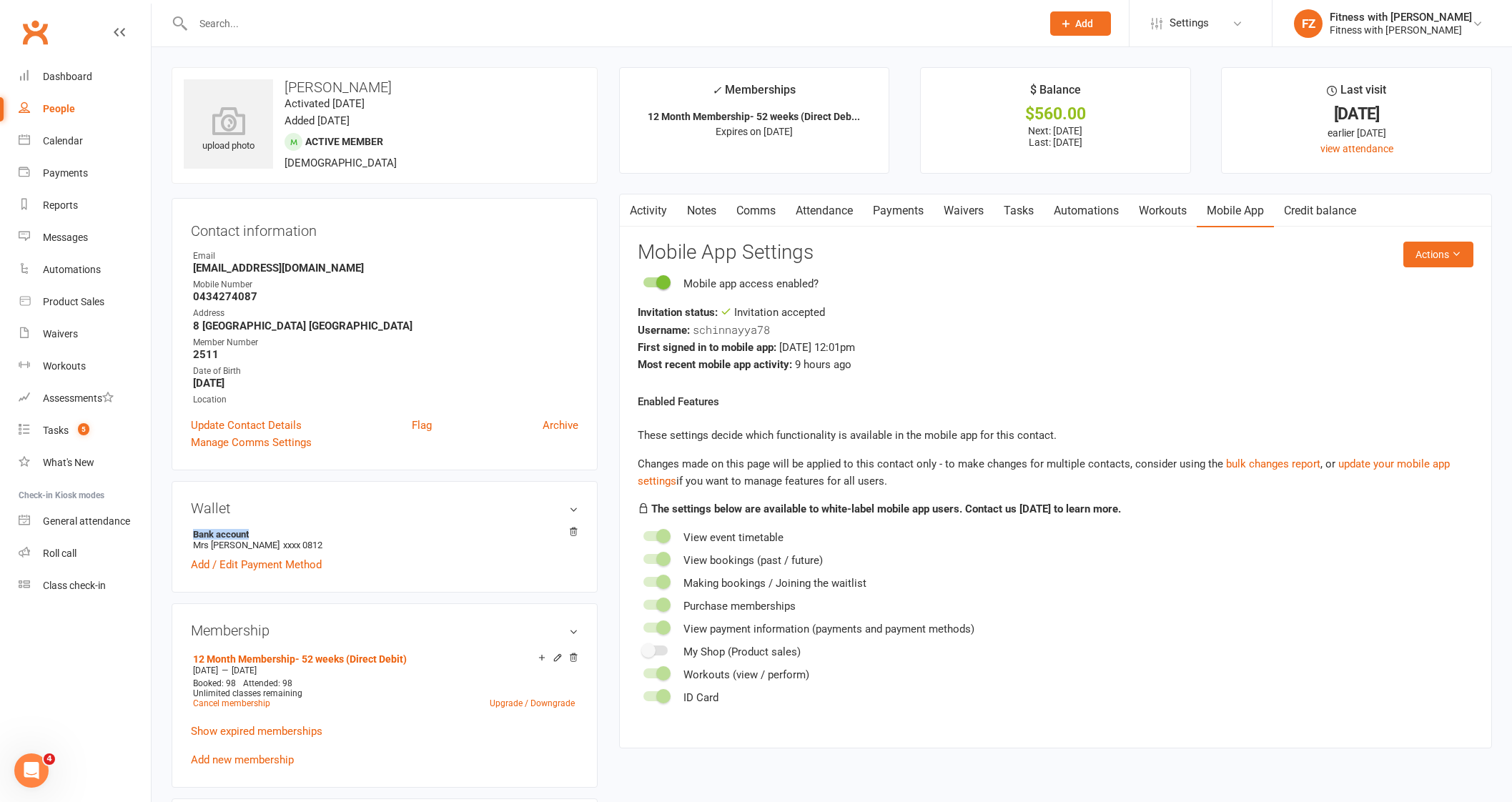
drag, startPoint x: 391, startPoint y: 514, endPoint x: 443, endPoint y: 513, distance: 52.0
click at [443, 513] on div "Wallet Bank account Mrs Poumalaye Chinnayya xxxx 0812 Add / Edit Payment Method" at bounding box center [385, 536] width 426 height 112
drag, startPoint x: 328, startPoint y: 673, endPoint x: 247, endPoint y: 727, distance: 97.3
click at [249, 721] on membership-list "12 Month Membership- 52 weeks (Direct Debit) Jan 20 2025 — Jan 18 2026 Booked: …" at bounding box center [385, 707] width 388 height 117
click at [275, 762] on link "Add new membership" at bounding box center [242, 759] width 103 height 13
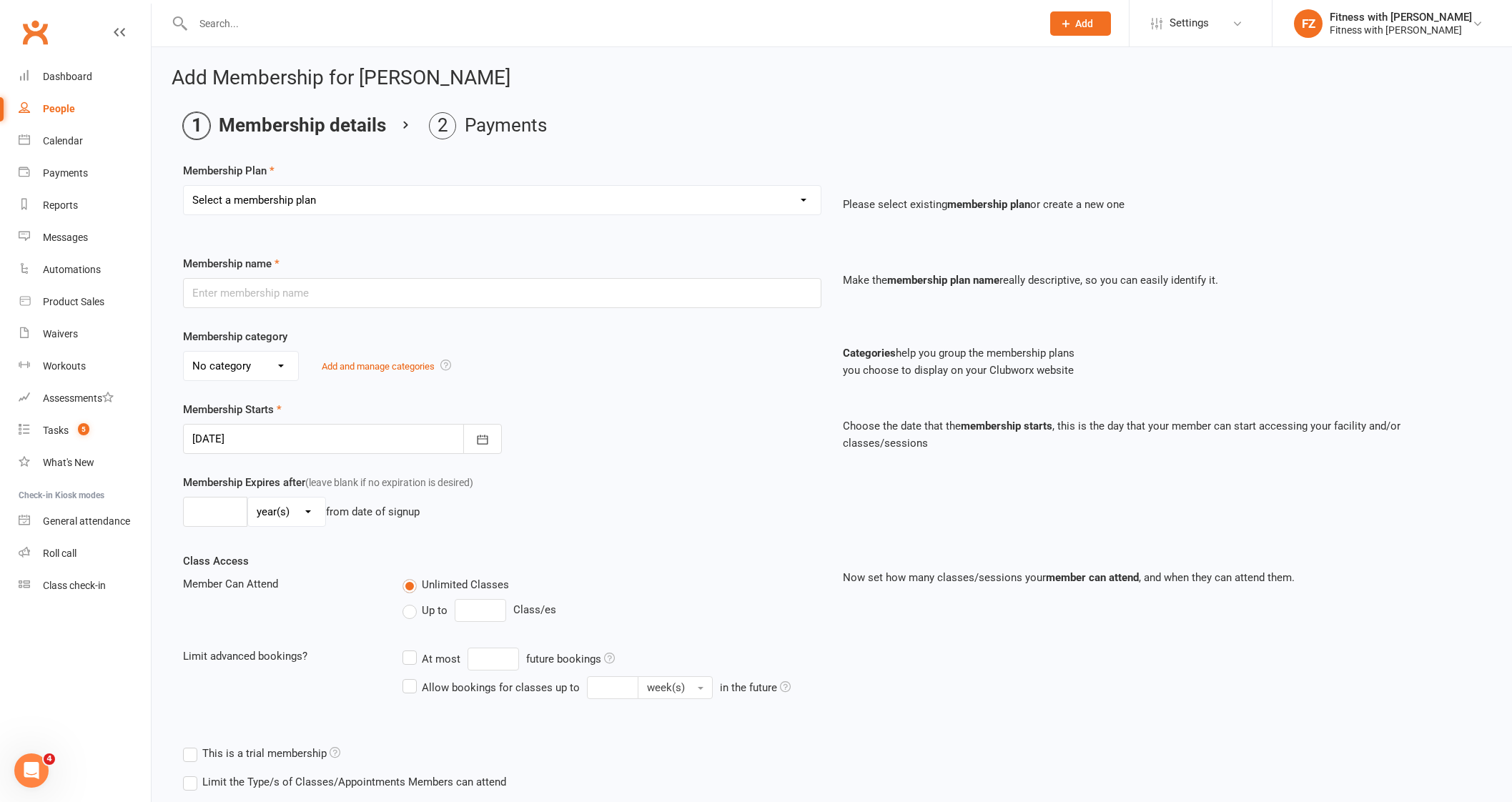
click at [320, 227] on div "Select a membership plan Create new Membership Plan Free 2 Week Trial Single Se…" at bounding box center [502, 210] width 660 height 50
drag, startPoint x: 321, startPoint y: 199, endPoint x: 319, endPoint y: 212, distance: 13.2
click at [321, 199] on select "Select a membership plan Create new Membership Plan Free 2 Week Trial Single Se…" at bounding box center [502, 200] width 637 height 28
select select "9"
click at [184, 186] on select "Select a membership plan Create new Membership Plan Free 2 Week Trial Single Se…" at bounding box center [502, 200] width 637 height 28
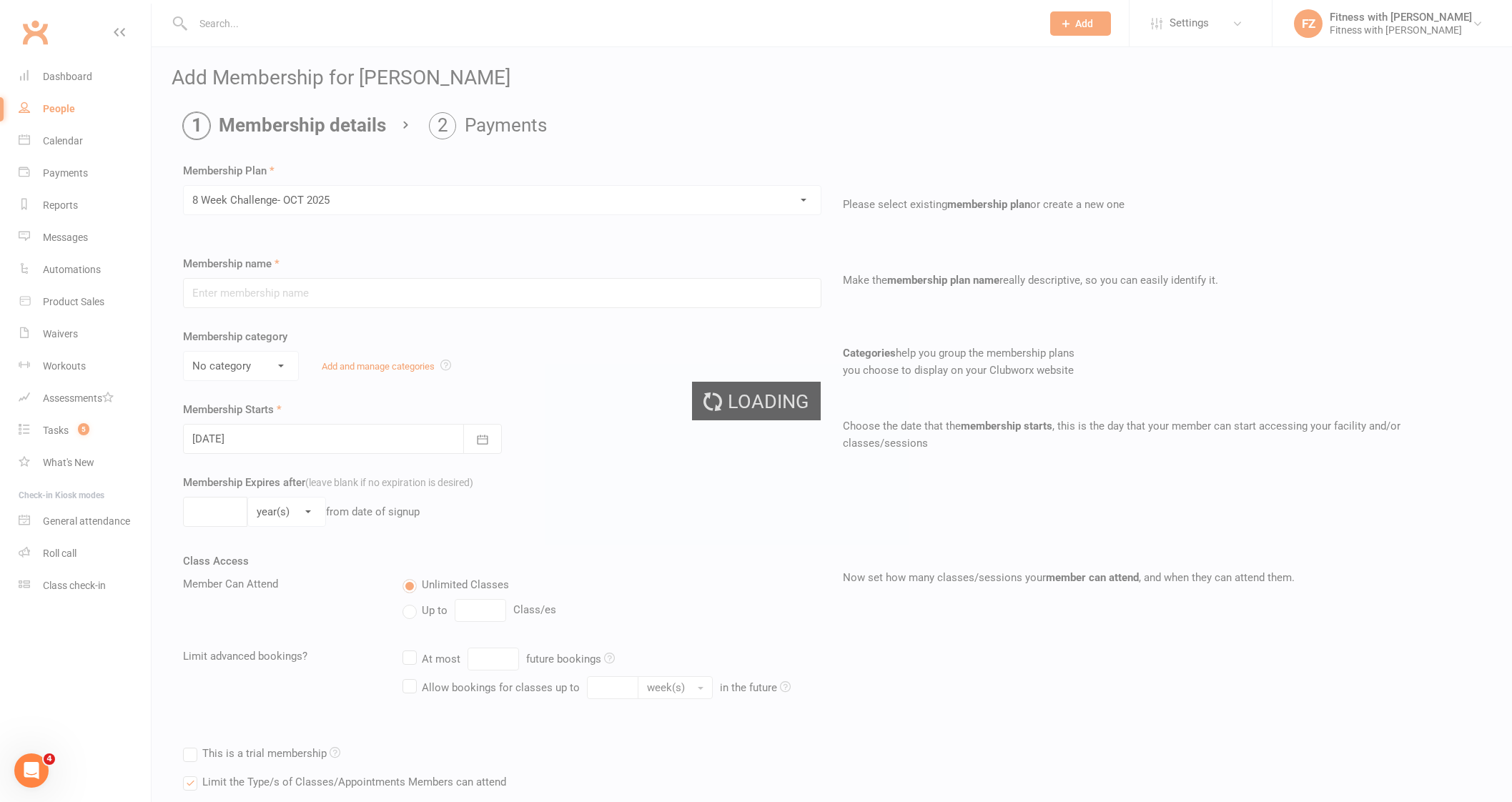
type input "8 Week Challenge- [DATE]"
type input "[DATE]"
type input "8"
select select "1"
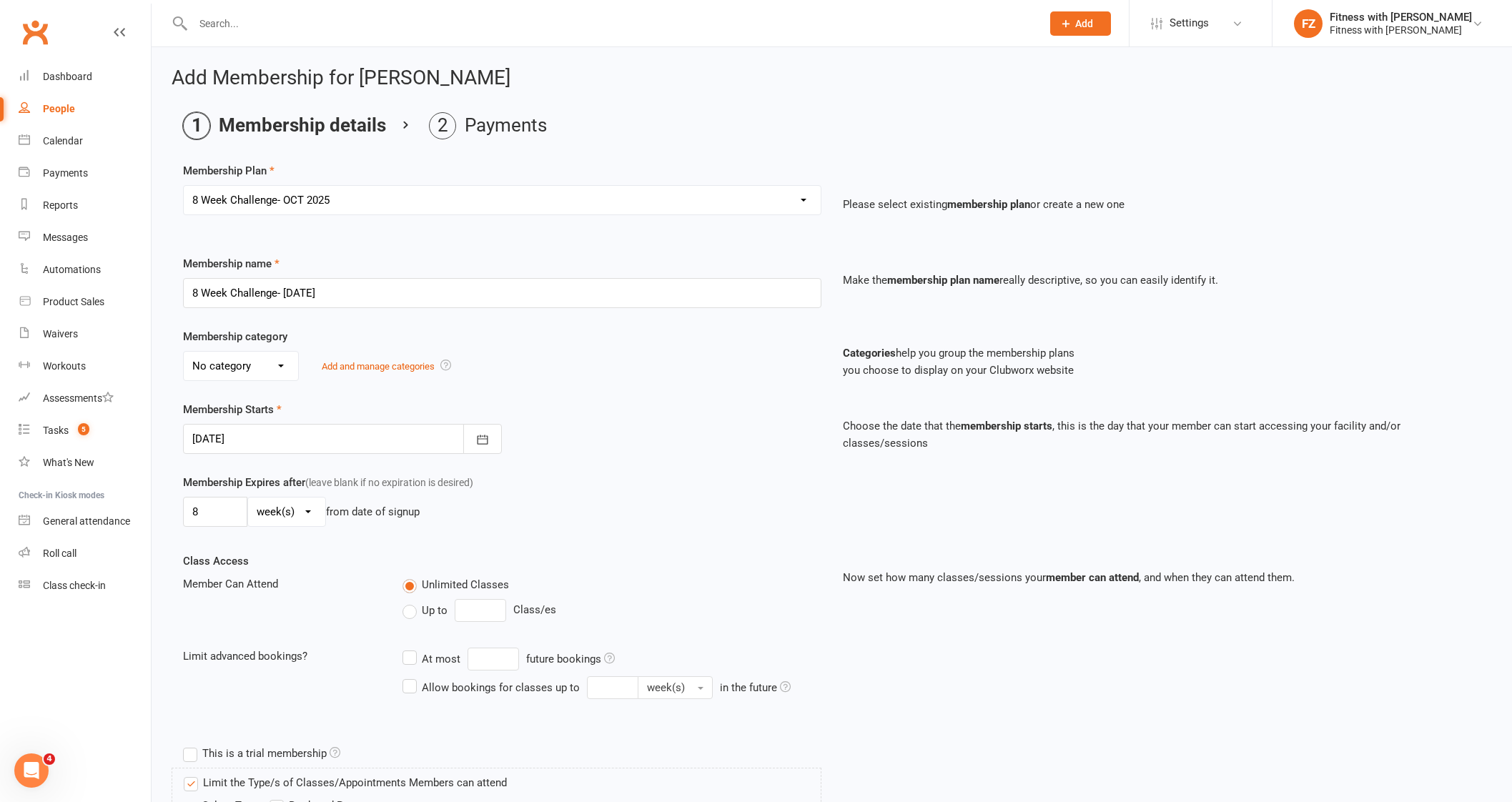
scroll to position [299, 0]
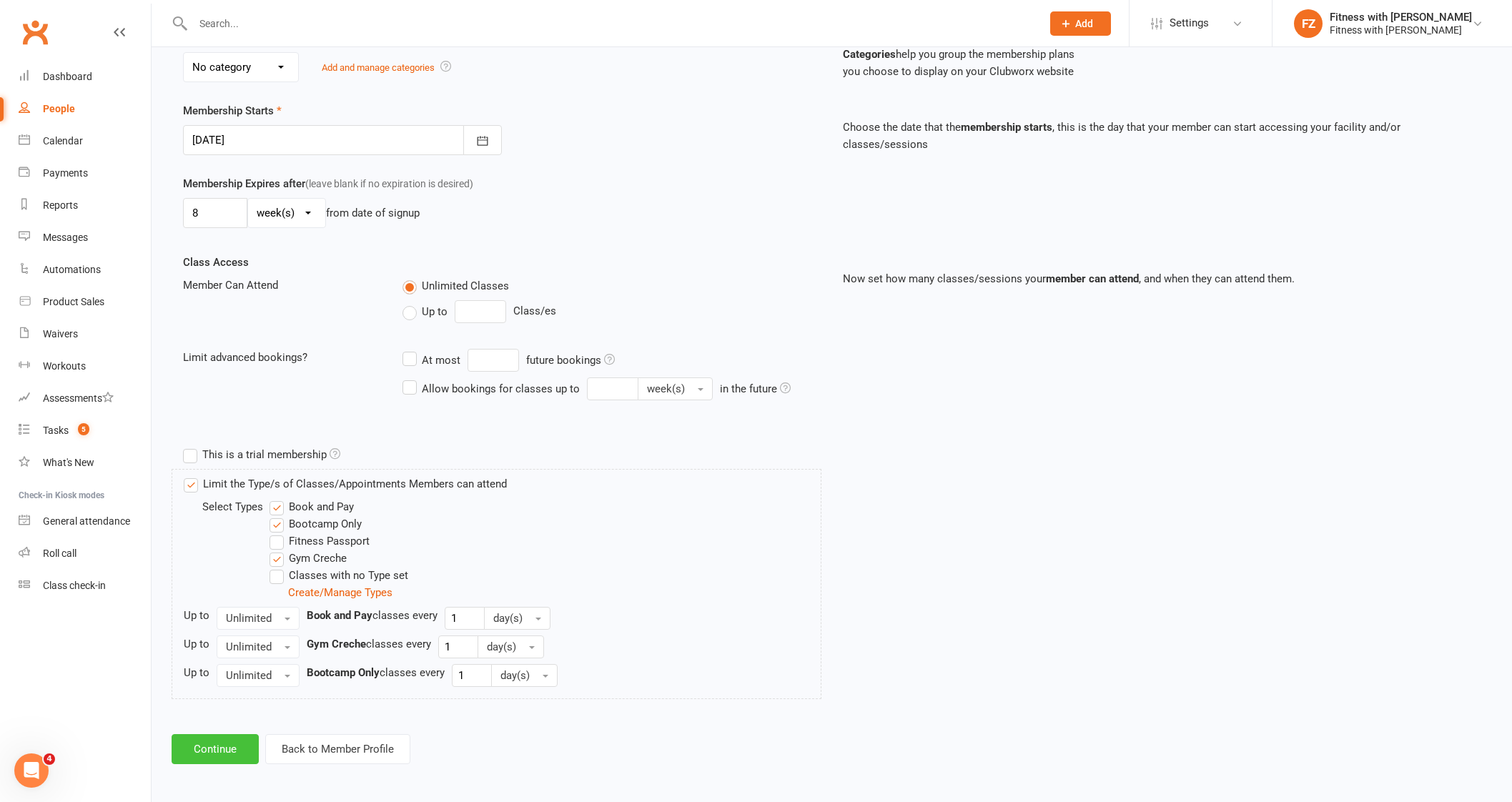
click at [238, 738] on button "Continue" at bounding box center [215, 749] width 87 height 30
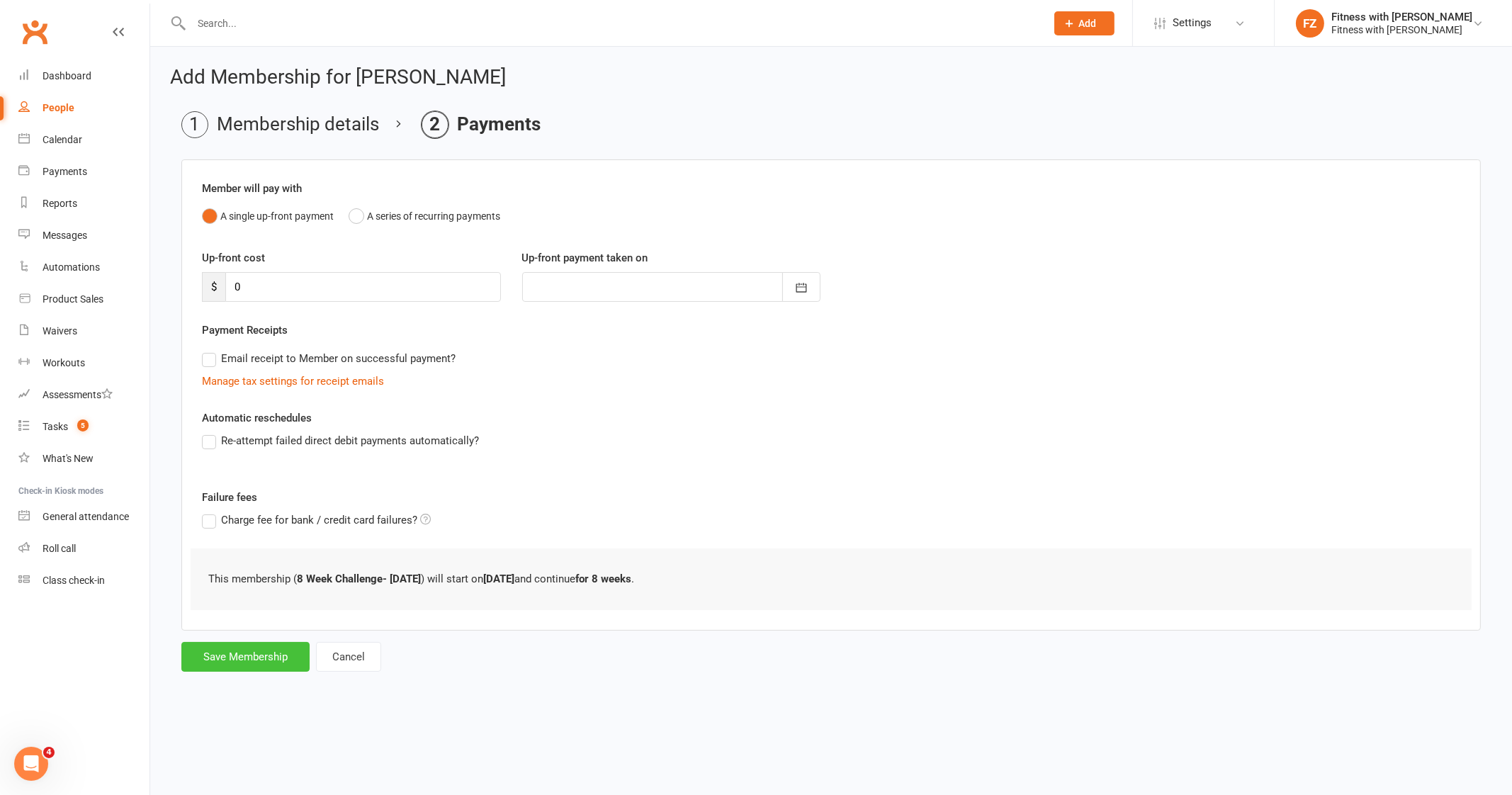
click at [264, 664] on button "Save Membership" at bounding box center [245, 656] width 129 height 30
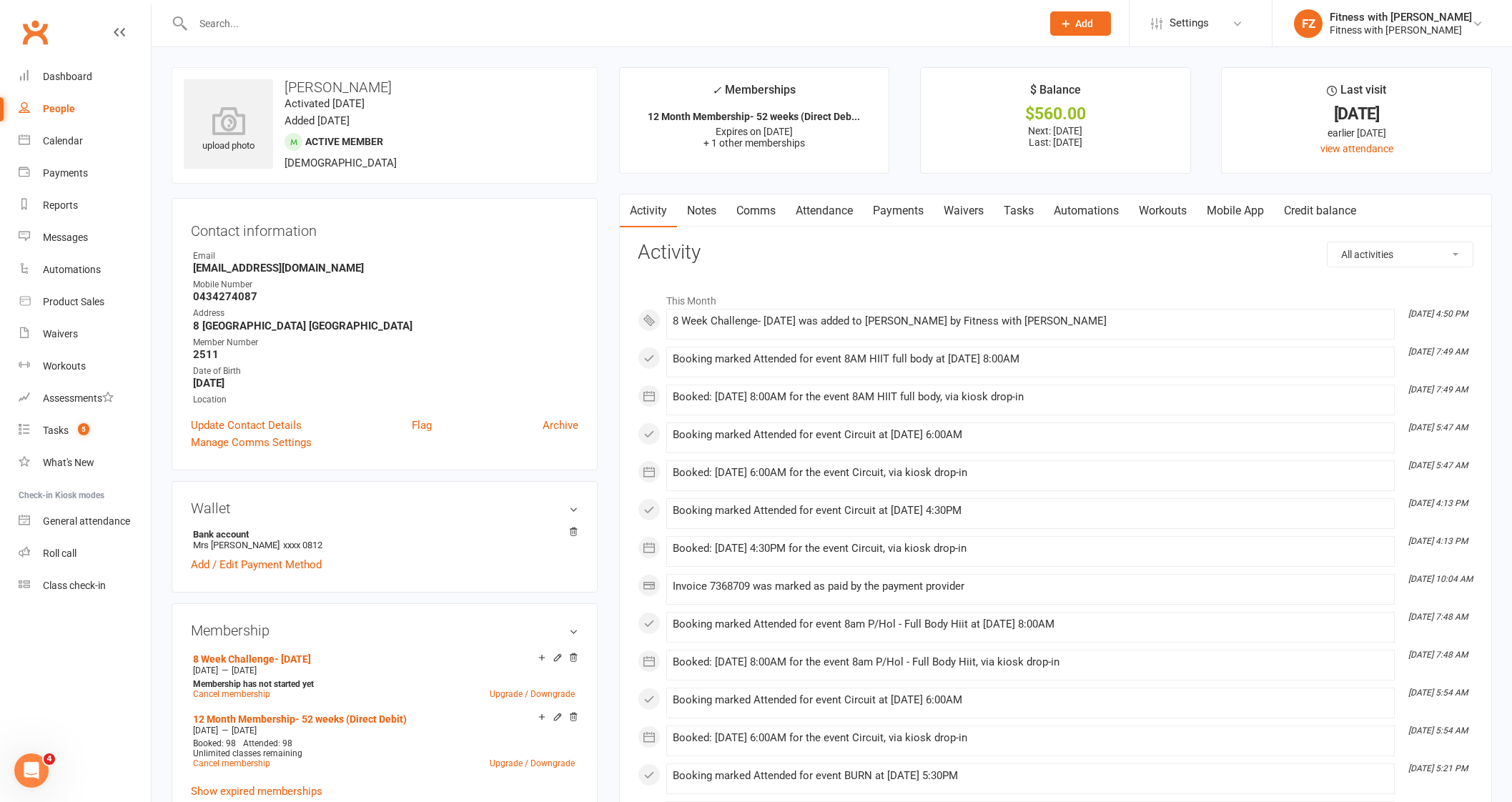
click at [248, 24] on input "text" at bounding box center [609, 23] width 843 height 20
paste input "Azra Kerle"
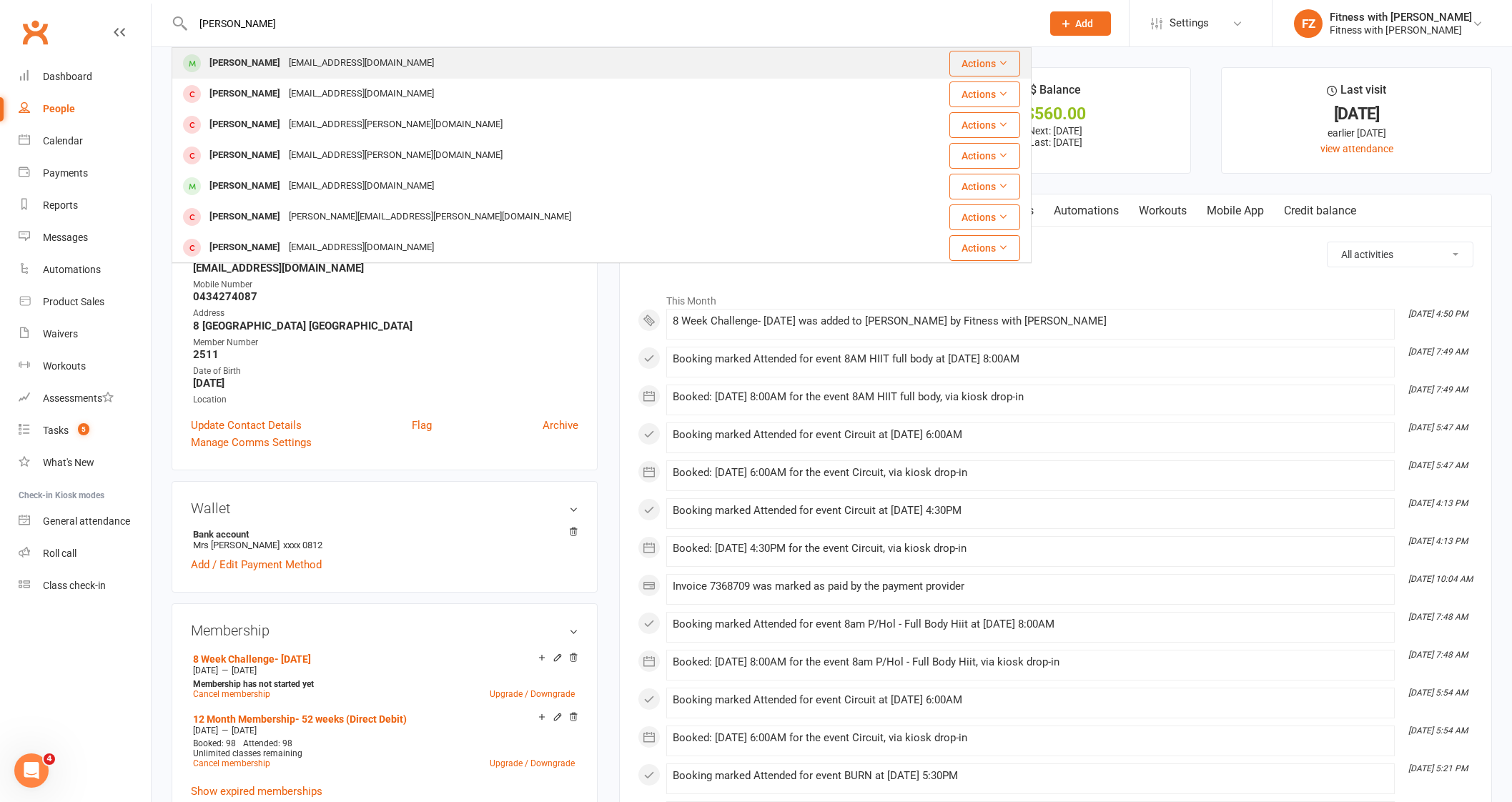
type input "Azra Kerle"
click at [285, 69] on div "Azrakerley@gmail.com" at bounding box center [362, 63] width 153 height 21
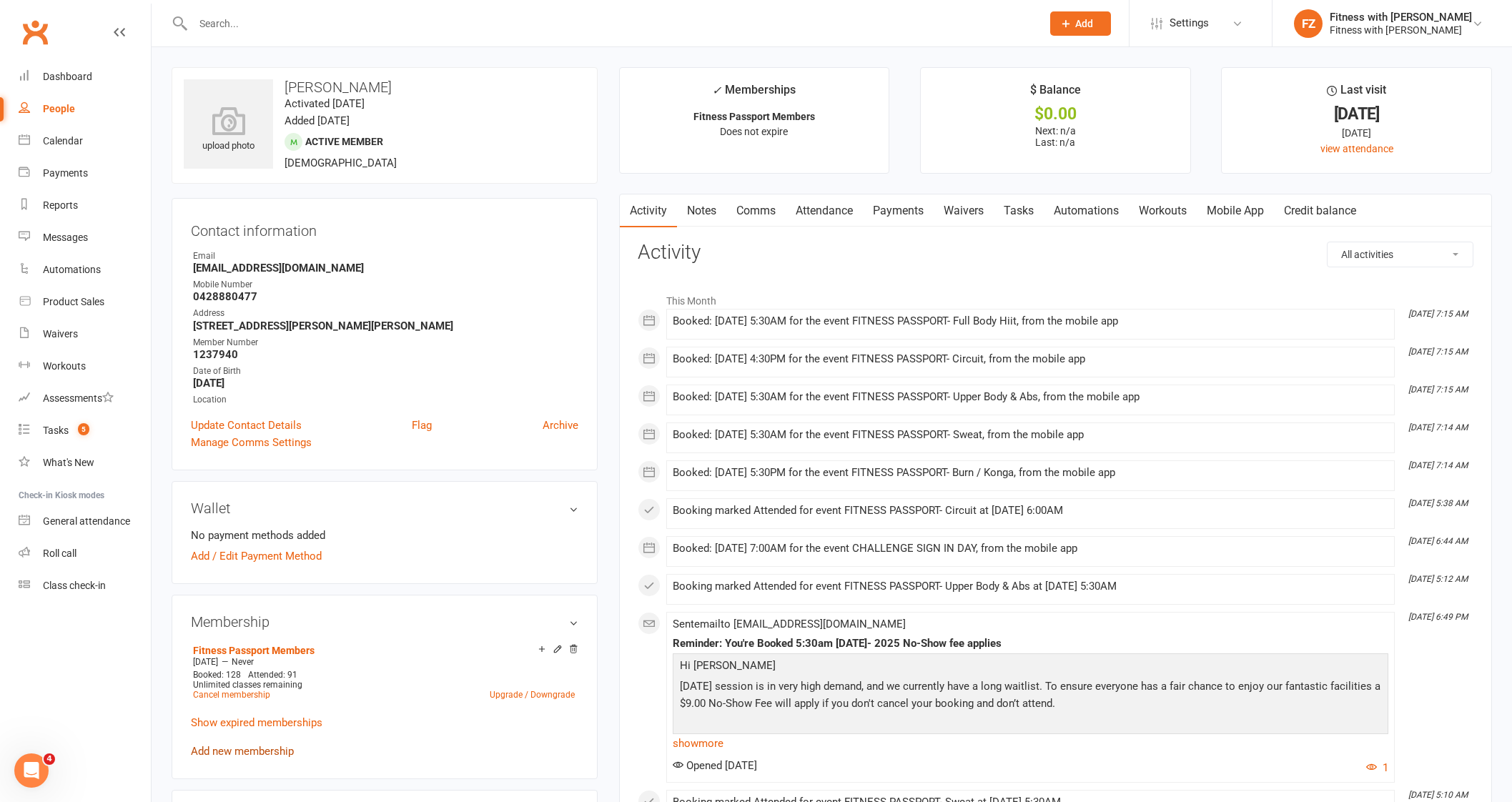
click at [254, 749] on link "Add new membership" at bounding box center [242, 751] width 103 height 13
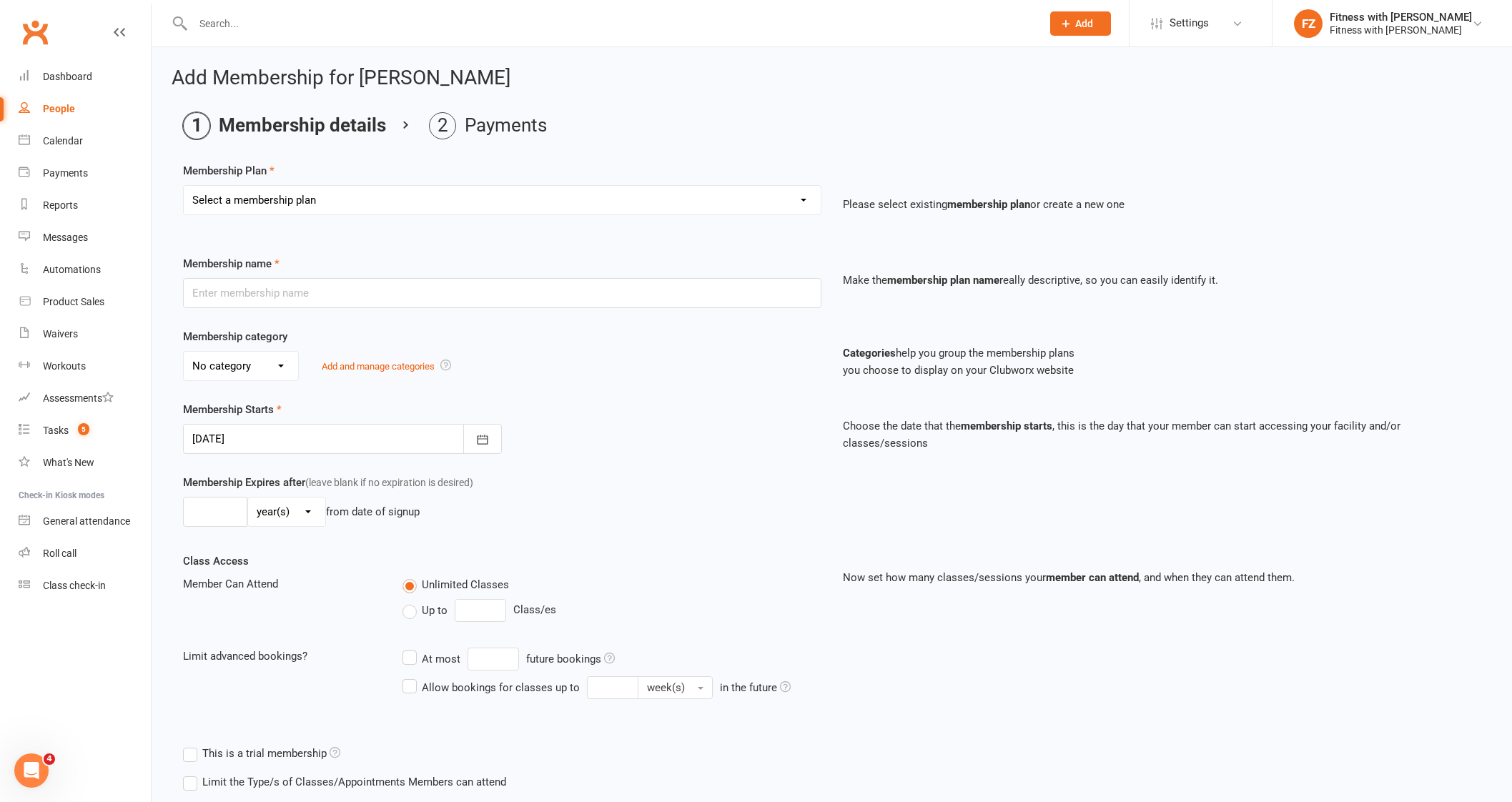
click at [354, 199] on select "Select a membership plan Create new Membership Plan Free 2 Week Trial Single Se…" at bounding box center [502, 200] width 637 height 28
select select "9"
click at [184, 186] on select "Select a membership plan Create new Membership Plan Free 2 Week Trial Single Se…" at bounding box center [502, 200] width 637 height 28
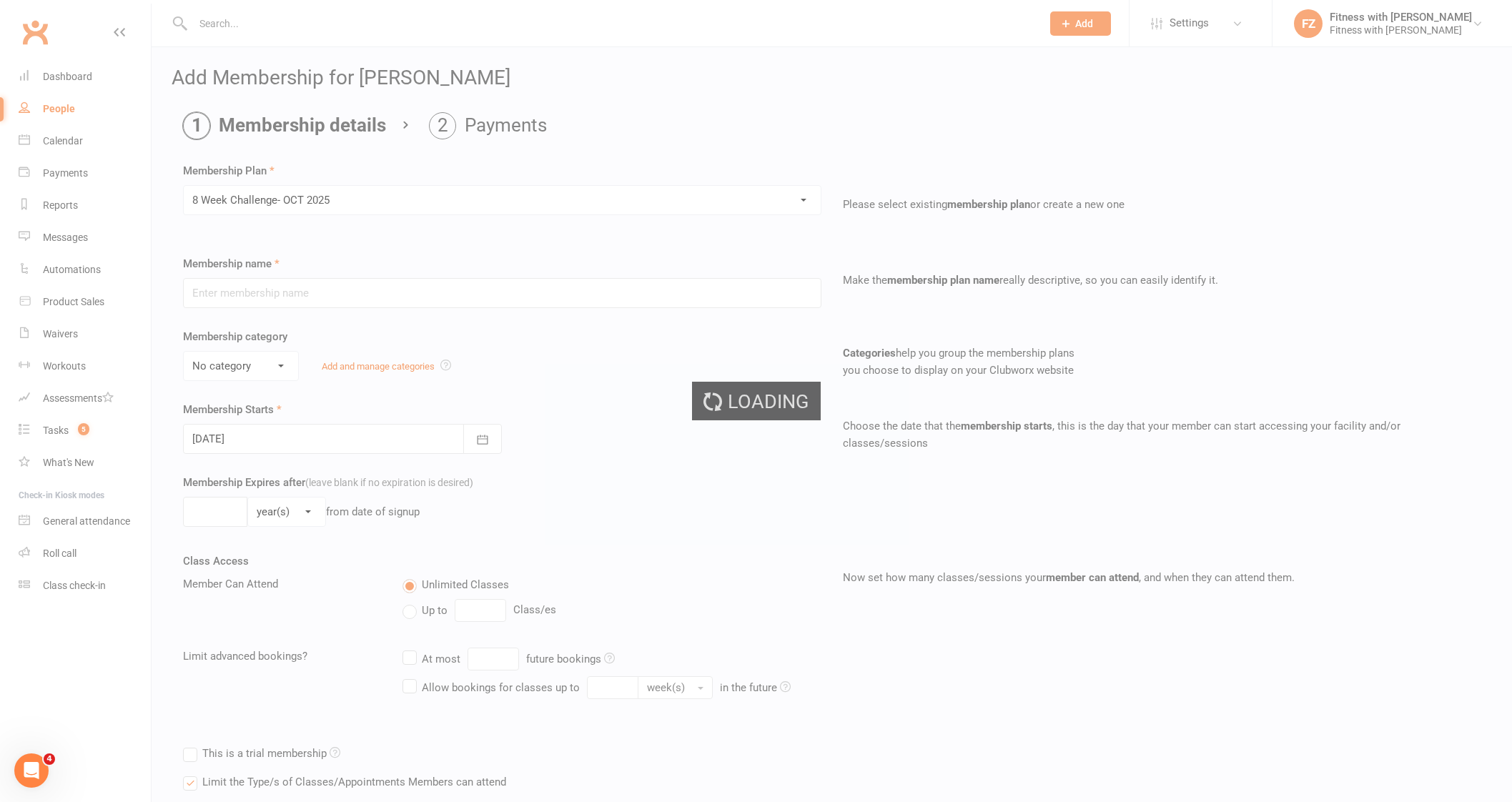
type input "8 Week Challenge- [DATE]"
type input "[DATE]"
type input "8"
select select "1"
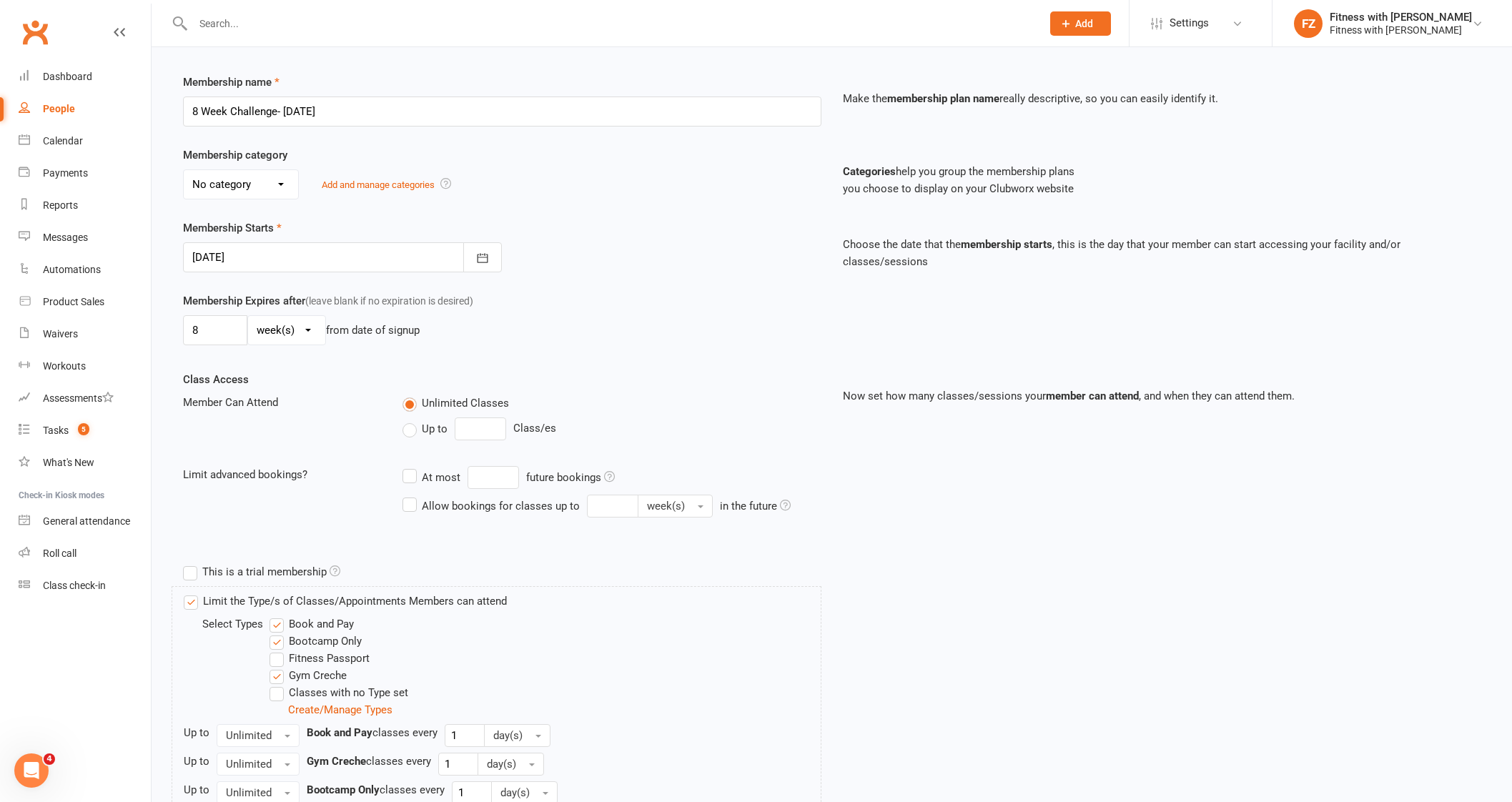
scroll to position [268, 0]
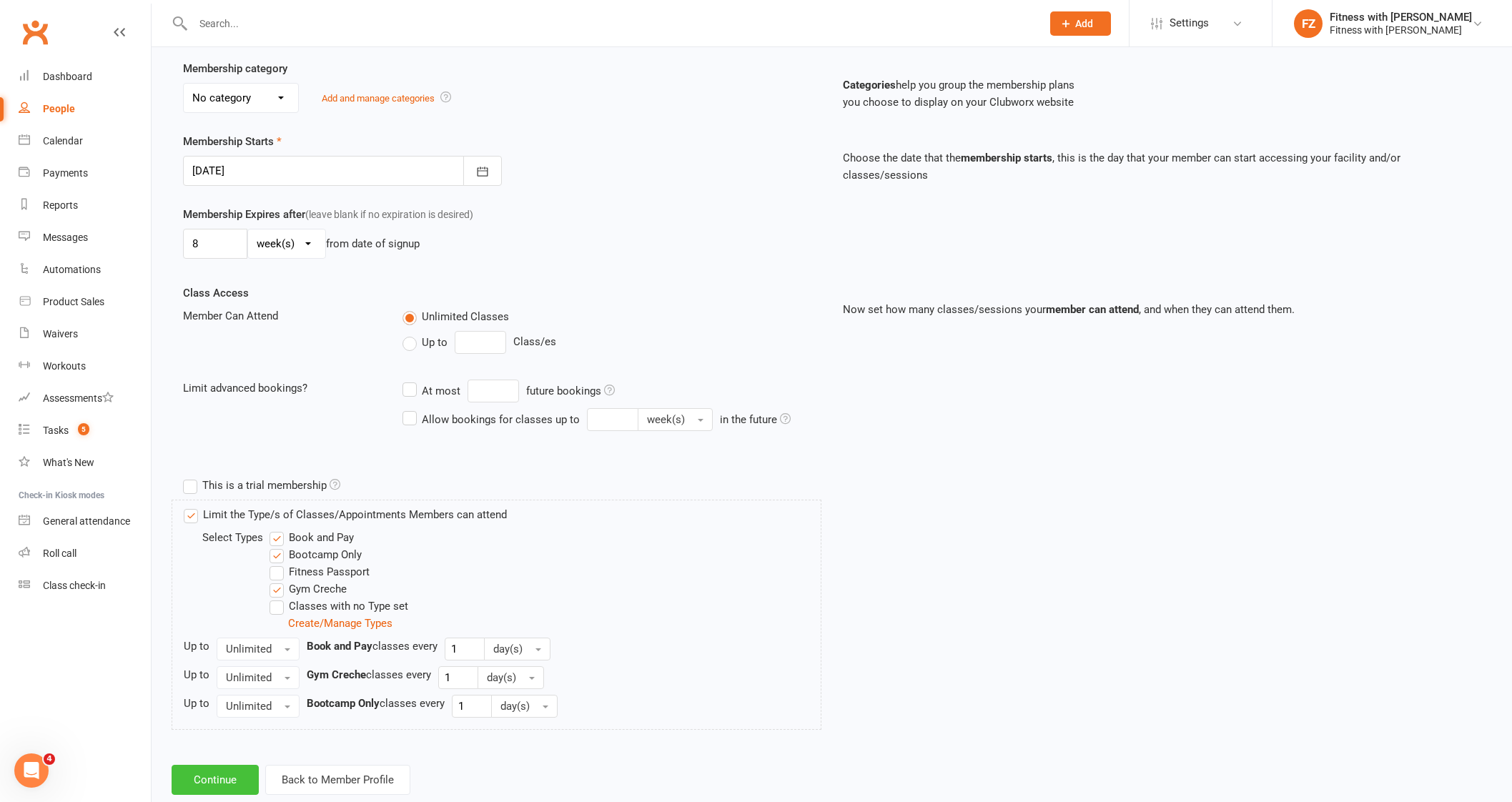
click at [214, 782] on button "Continue" at bounding box center [215, 780] width 87 height 30
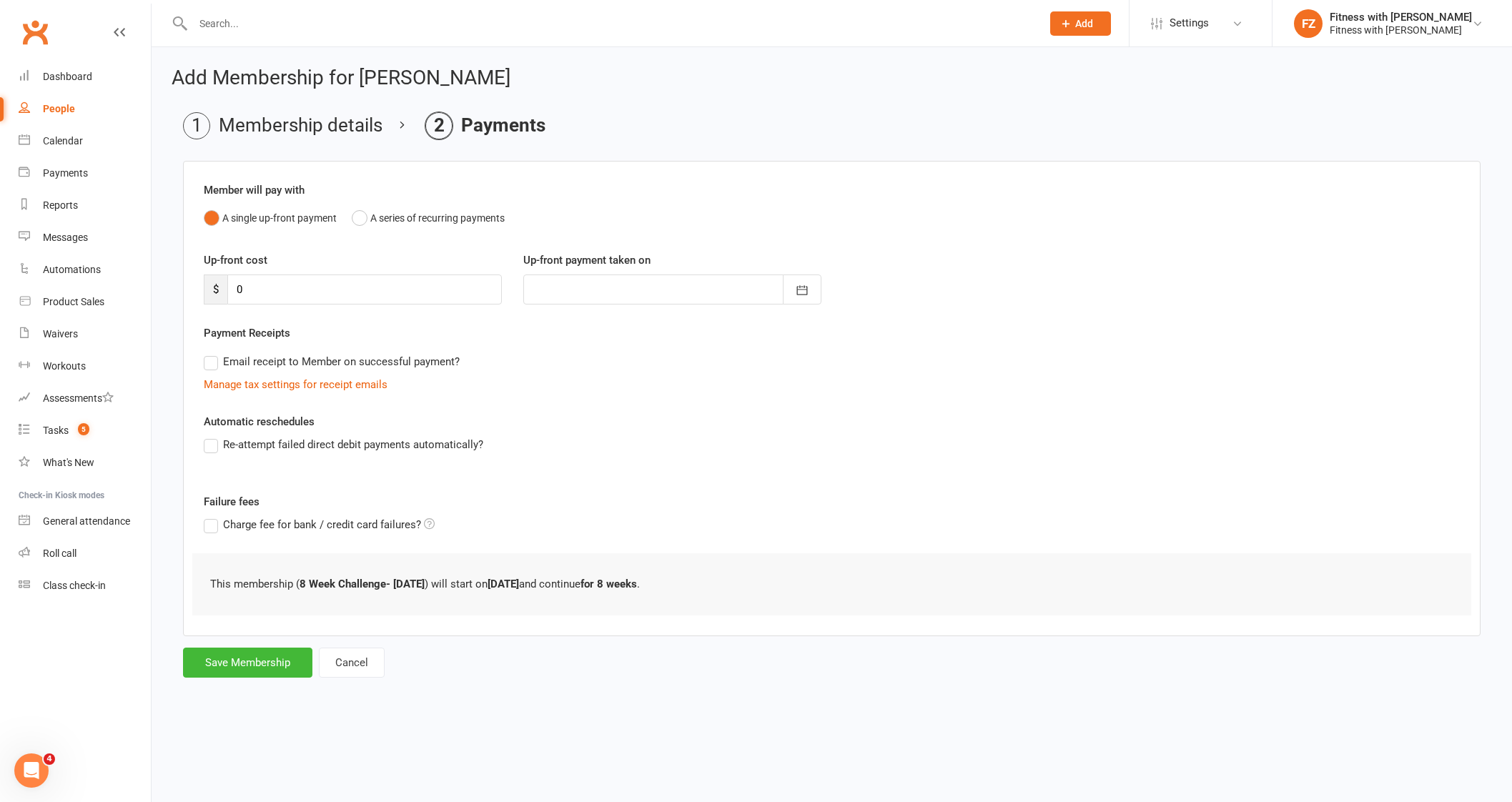
scroll to position [0, 0]
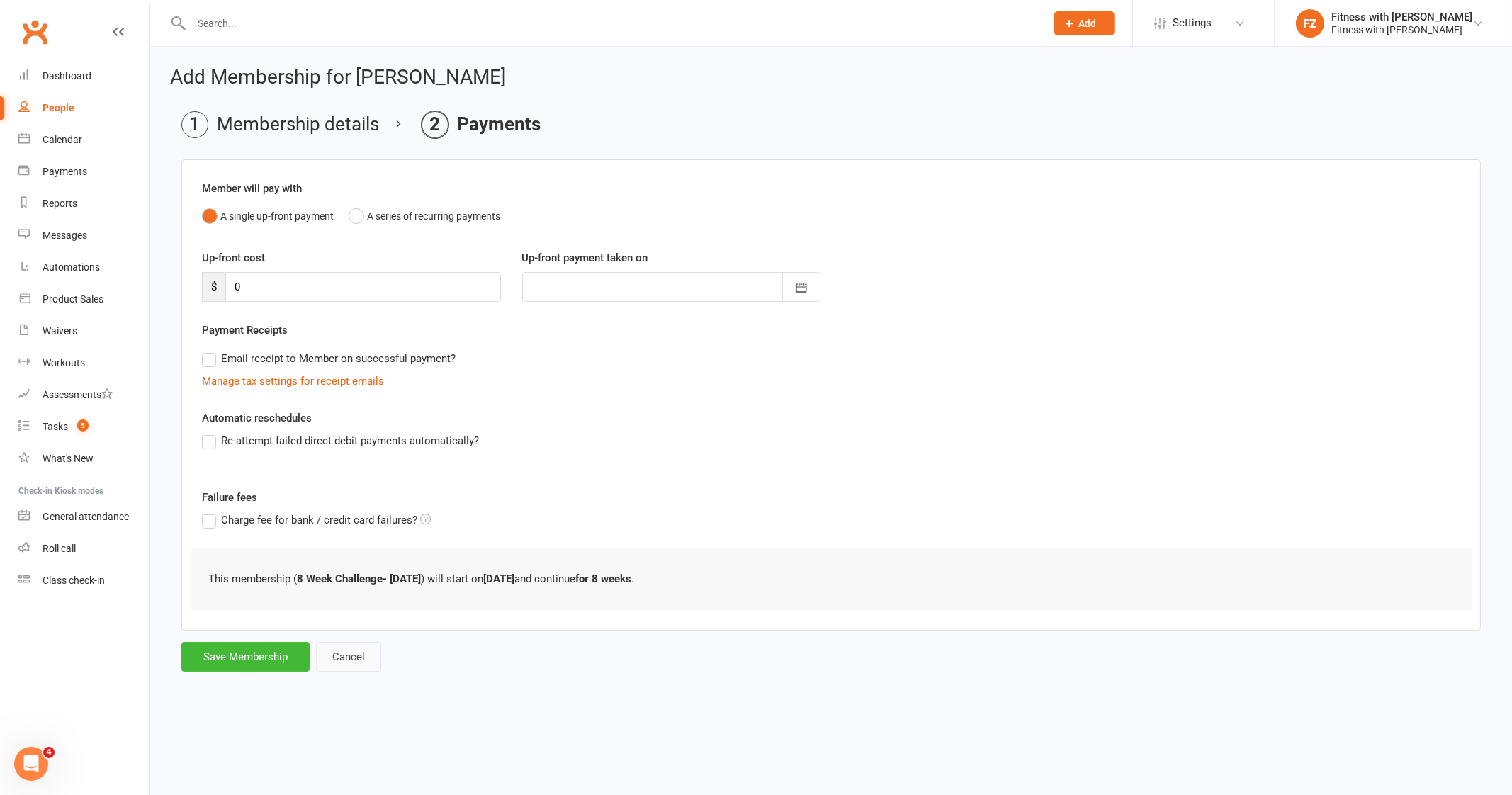
click at [351, 654] on button "Cancel" at bounding box center [348, 656] width 65 height 30
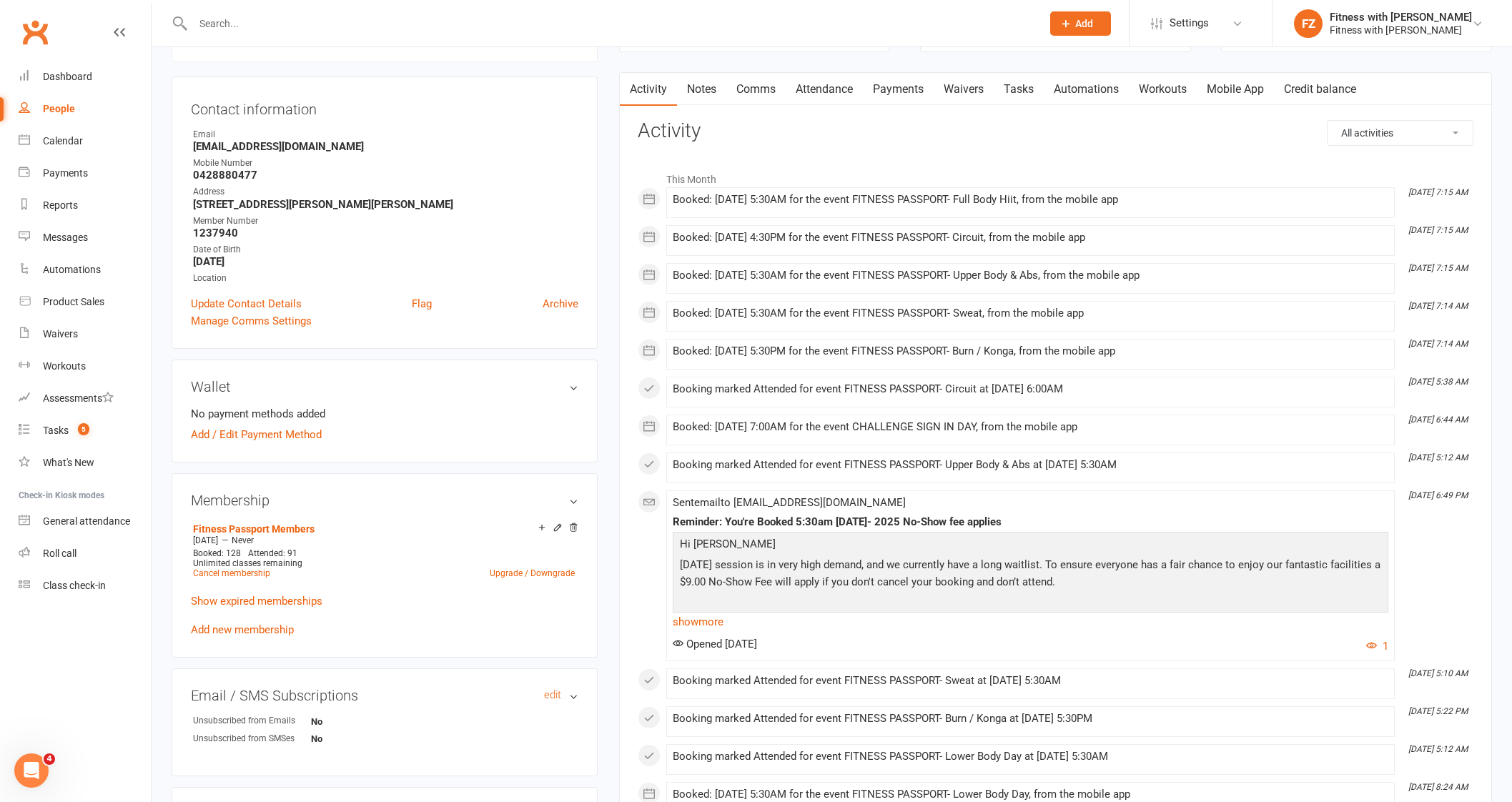
scroll to position [178, 0]
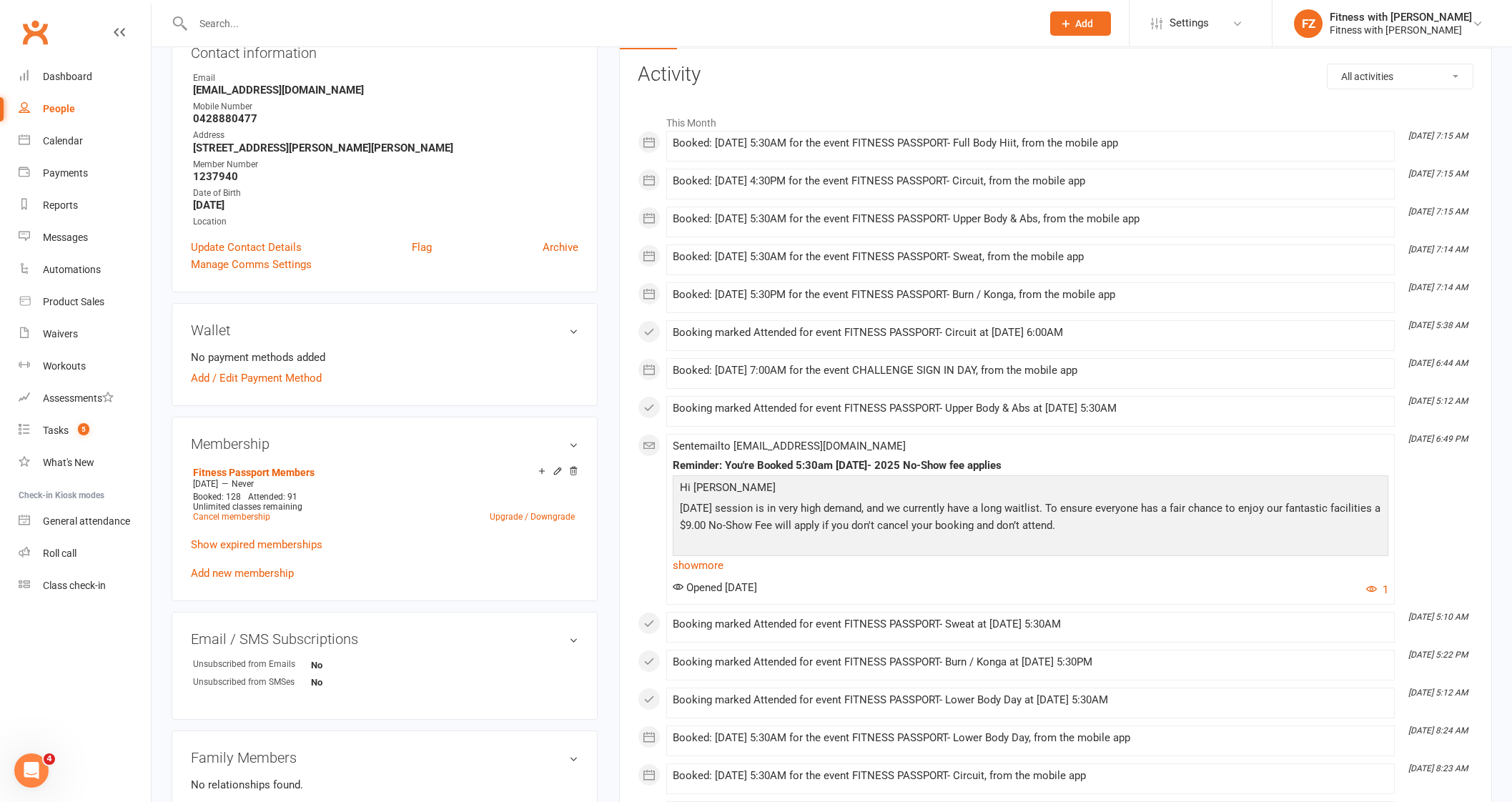
click at [264, 558] on div "Fitness Passport Members May 17 2025 — Never Booked: 128 Attended: 91 Unlimited…" at bounding box center [385, 521] width 388 height 119
click at [260, 566] on link "Add new membership" at bounding box center [242, 573] width 103 height 13
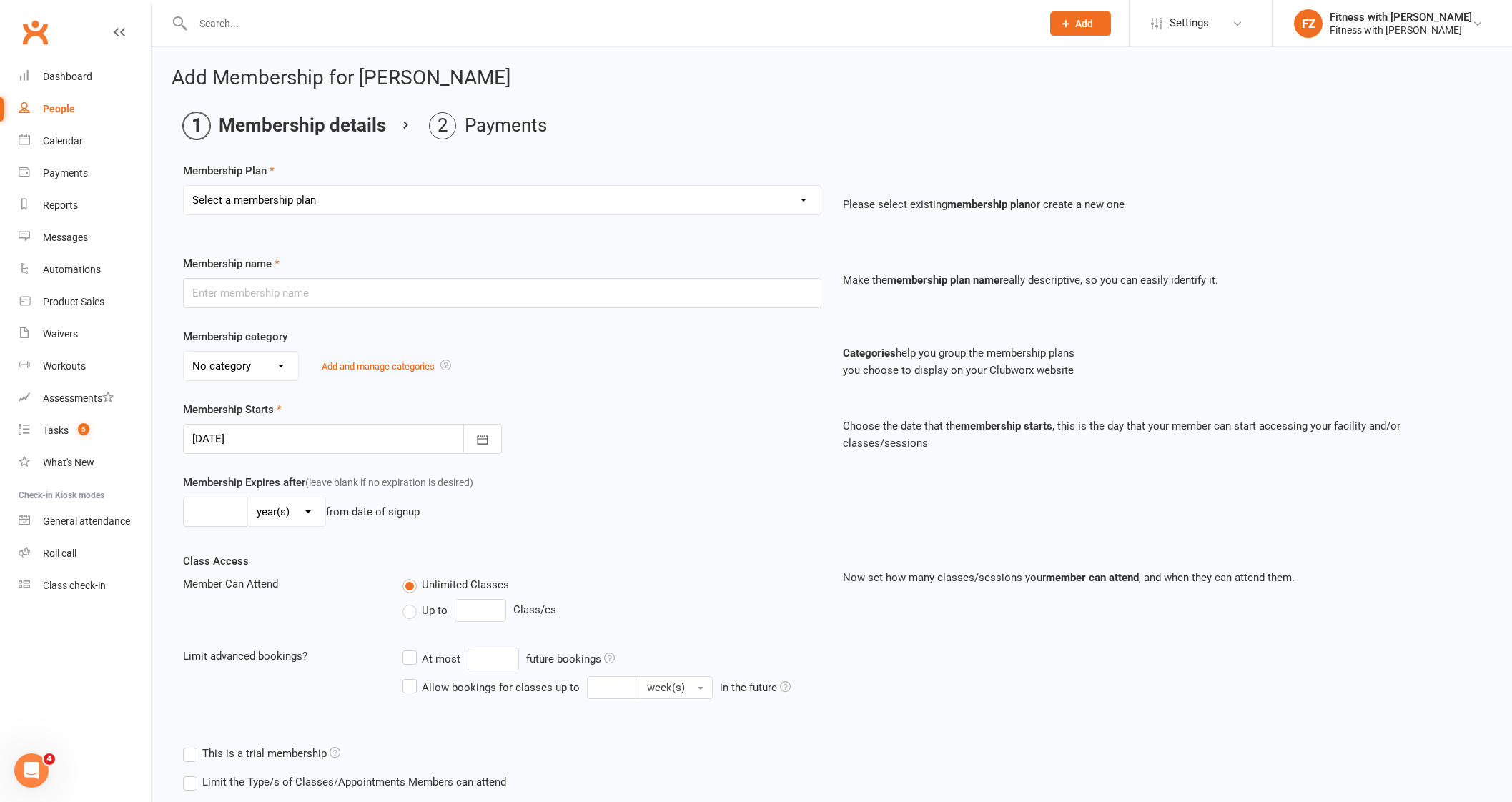
click at [332, 196] on select "Select a membership plan Create new Membership Plan Free 2 Week Trial Single Se…" at bounding box center [502, 200] width 637 height 28
select select "12"
click at [184, 186] on select "Select a membership plan Create new Membership Plan Free 2 Week Trial Single Se…" at bounding box center [502, 200] width 637 height 28
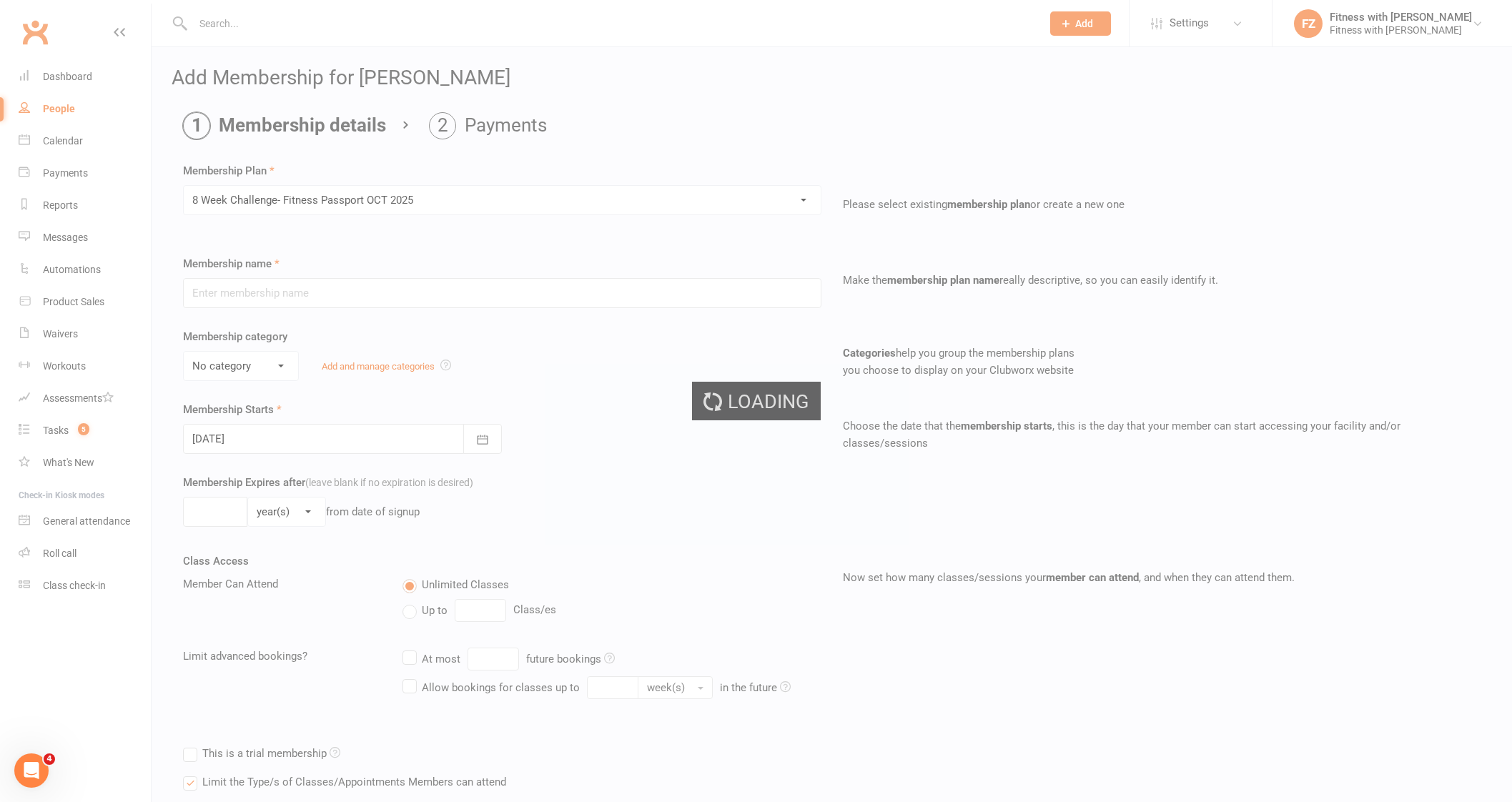
type input "8 Week Challenge- Fitness Passport [DATE]"
select select "0"
type input "[DATE]"
type input "8"
select select "1"
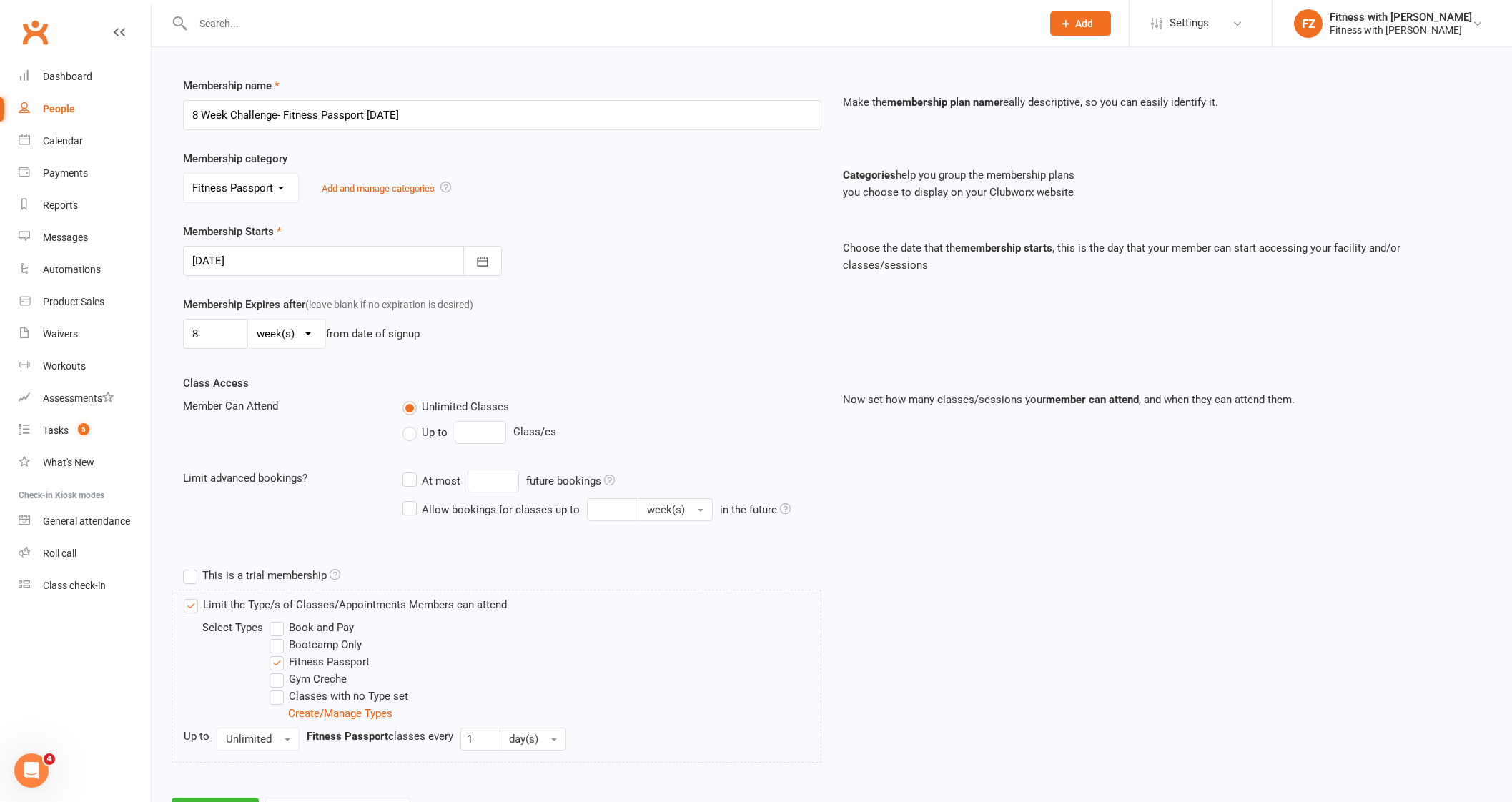
scroll to position [241, 0]
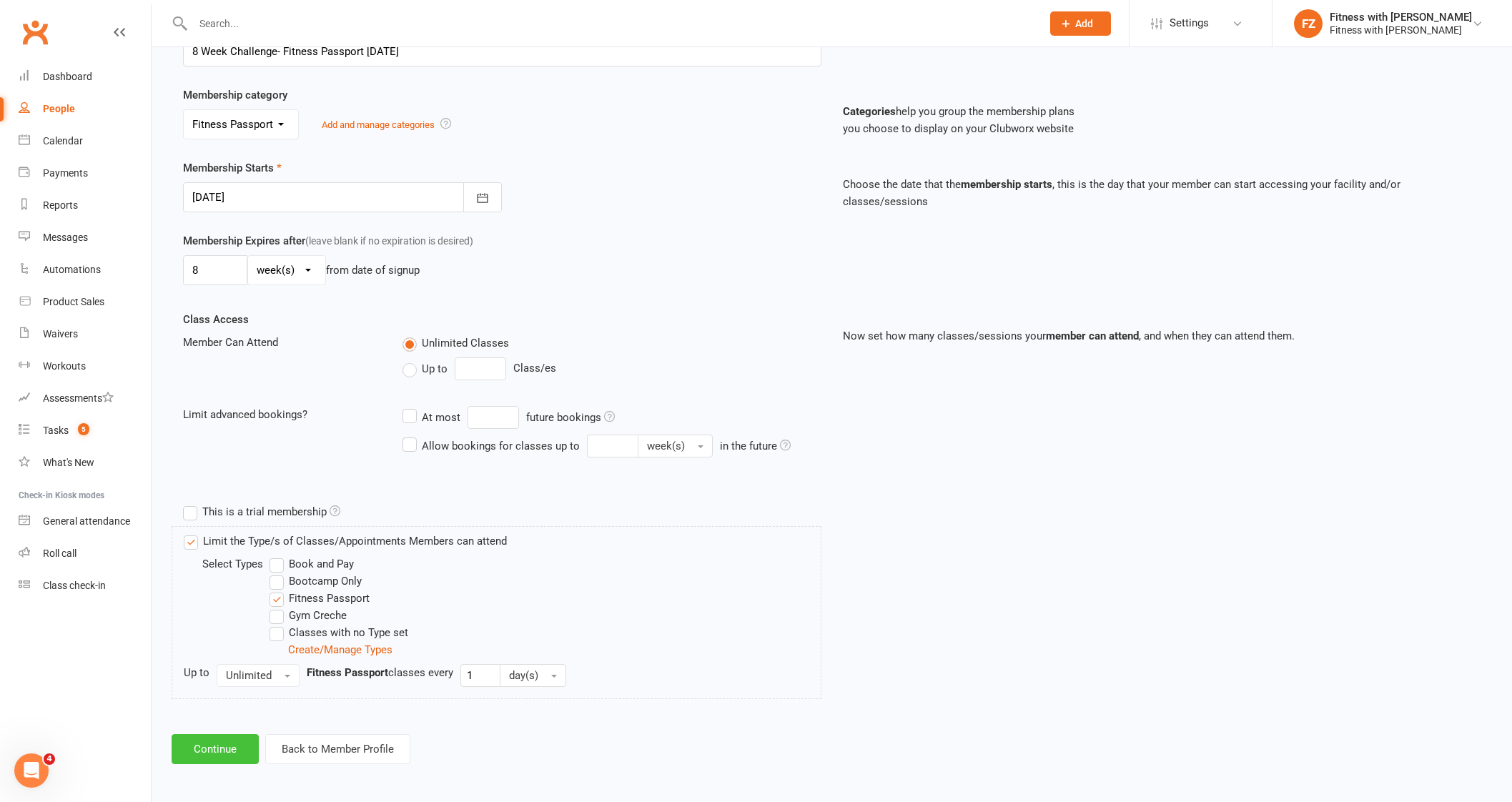
click at [215, 740] on button "Continue" at bounding box center [215, 749] width 87 height 30
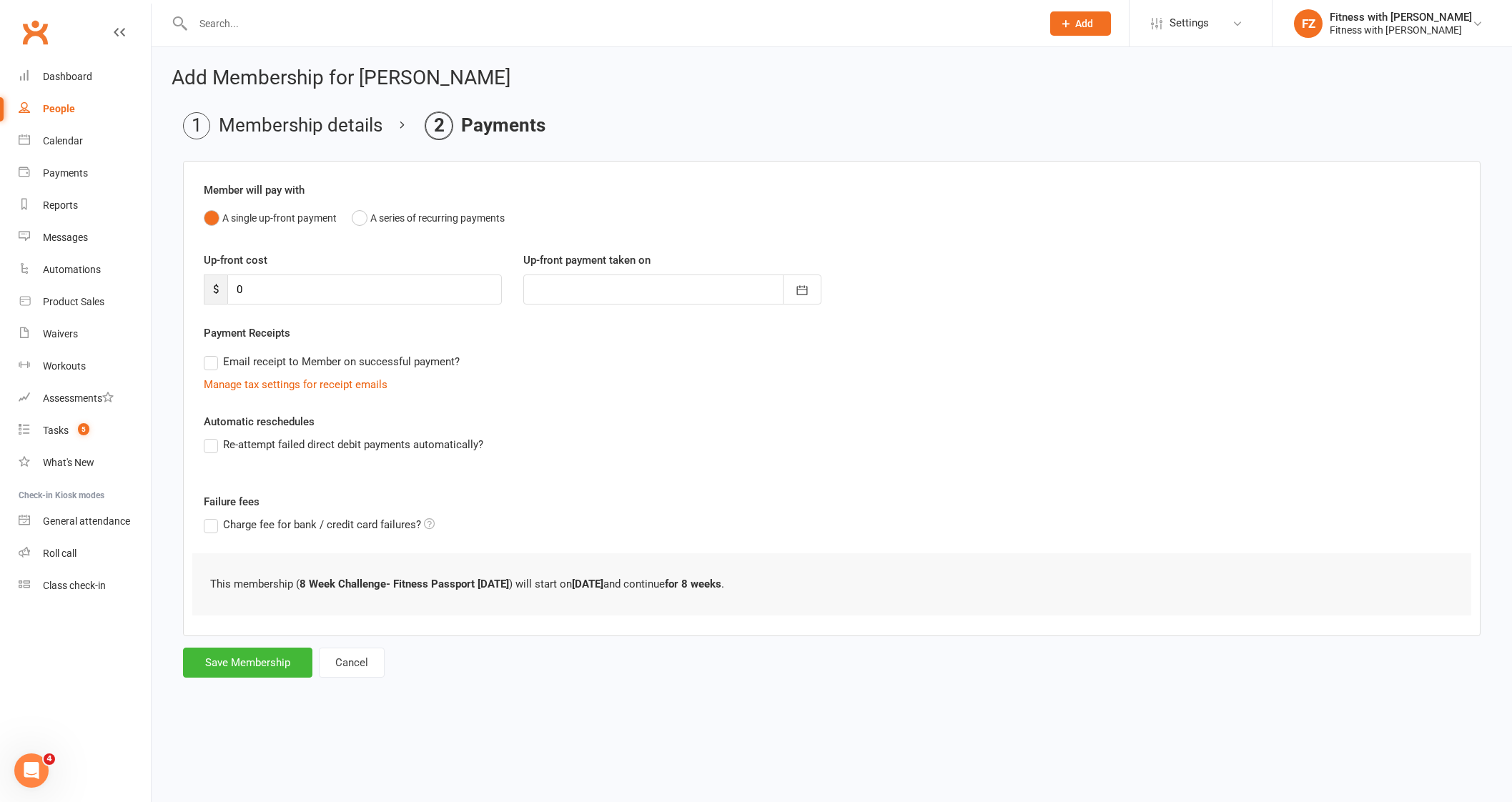
scroll to position [0, 0]
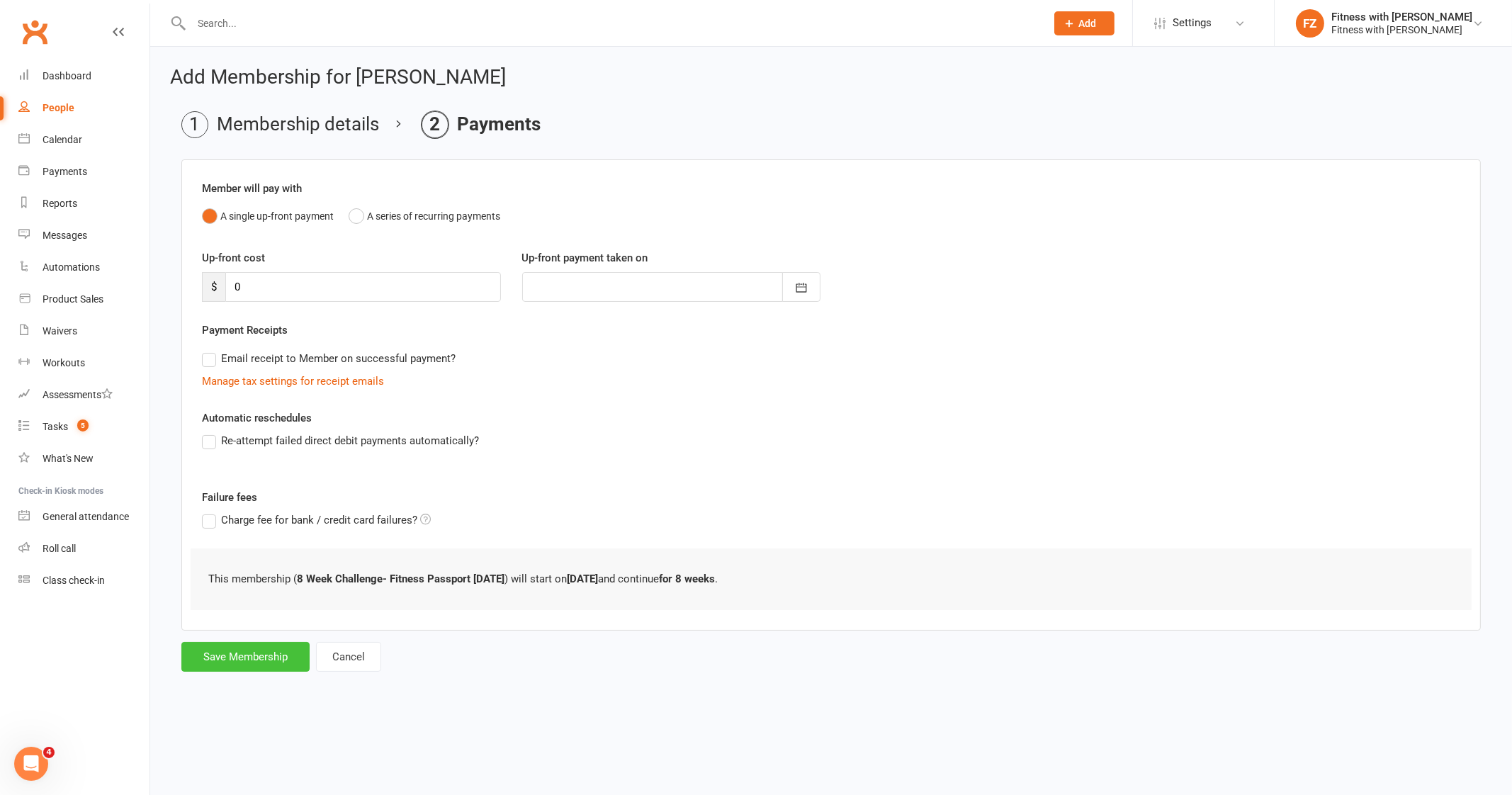
click at [219, 655] on button "Save Membership" at bounding box center [245, 656] width 129 height 30
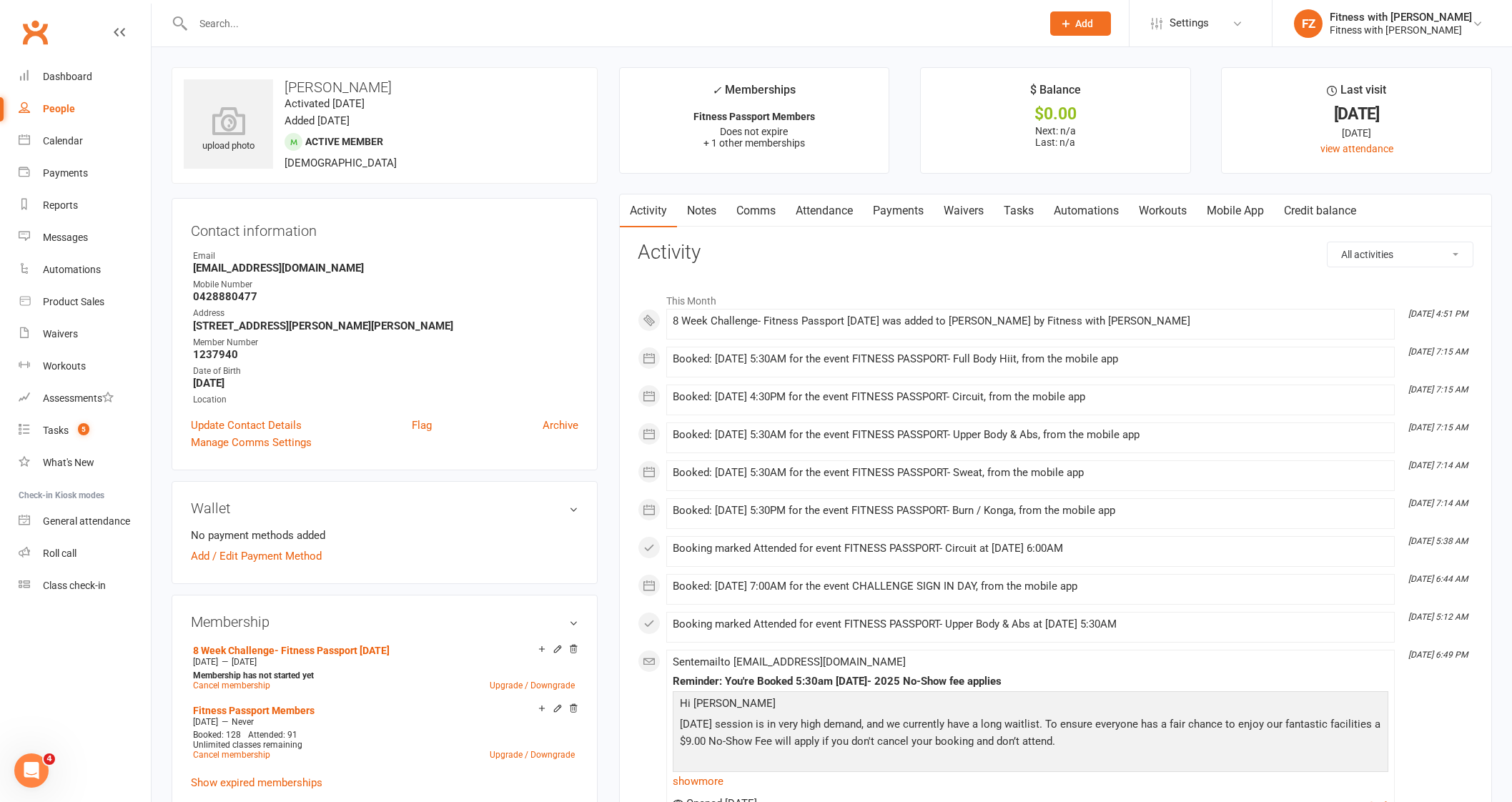
click at [308, 23] on input "text" at bounding box center [609, 23] width 843 height 20
paste input "Emma Smith <ellyj415@gmail.com>"
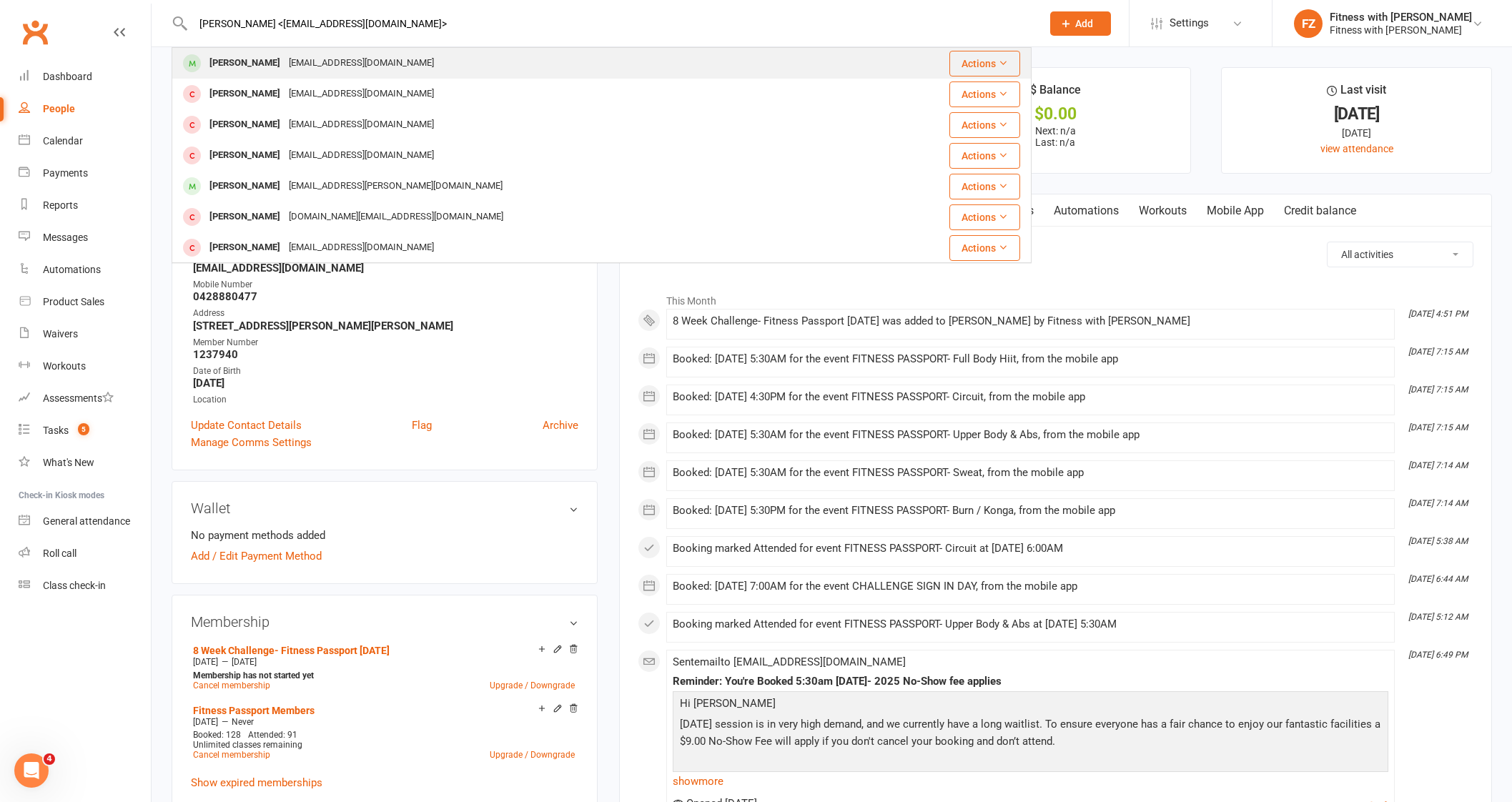
type input "Emma Smith <ellyj415@gmail.com>"
click at [417, 61] on div "[PERSON_NAME] [EMAIL_ADDRESS][DOMAIN_NAME]" at bounding box center [518, 62] width 691 height 29
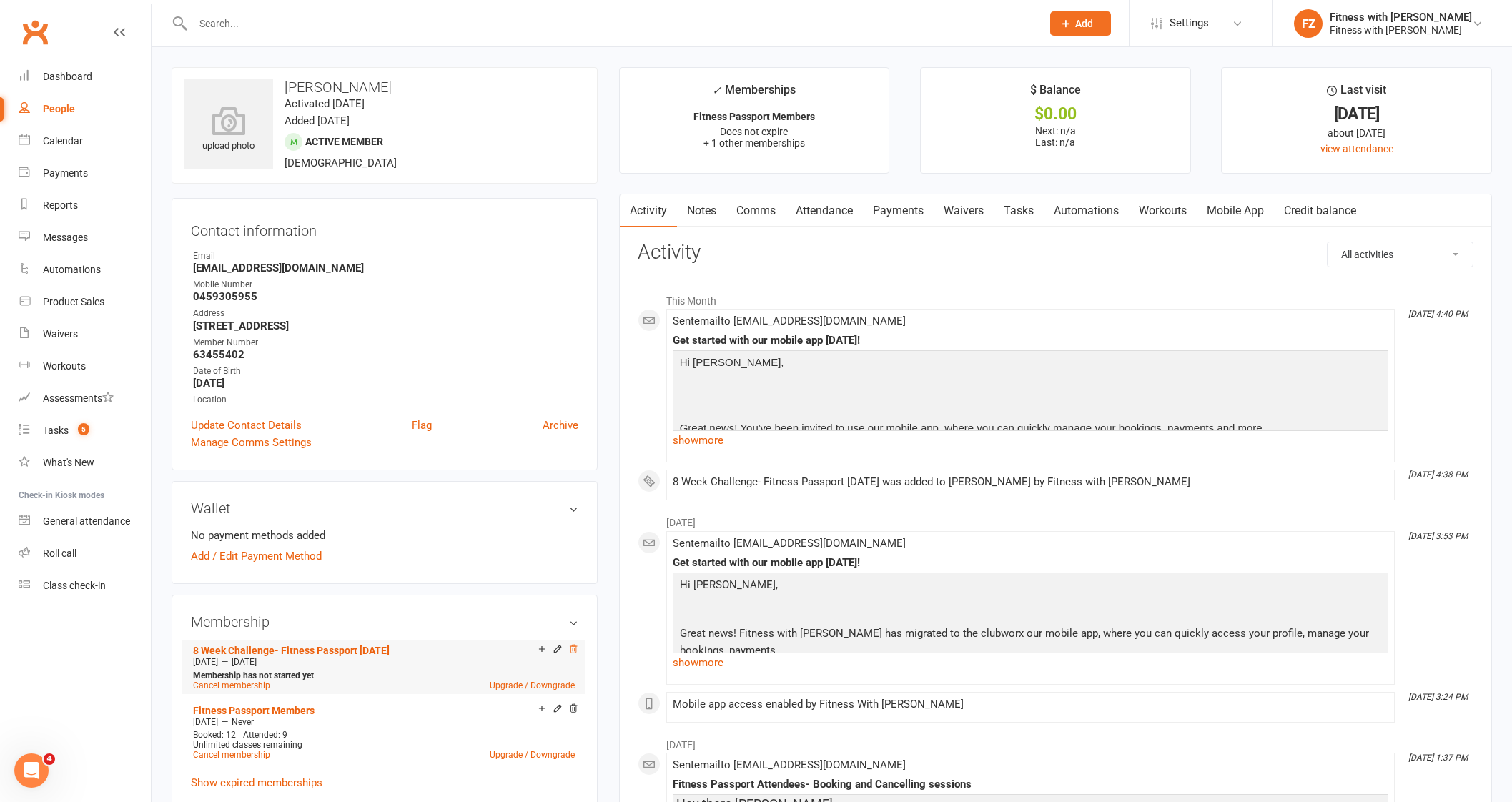
drag, startPoint x: 582, startPoint y: 648, endPoint x: 573, endPoint y: 649, distance: 9.1
drag, startPoint x: 573, startPoint y: 649, endPoint x: 840, endPoint y: 59, distance: 647.6
click at [574, 649] on icon at bounding box center [573, 649] width 10 height 10
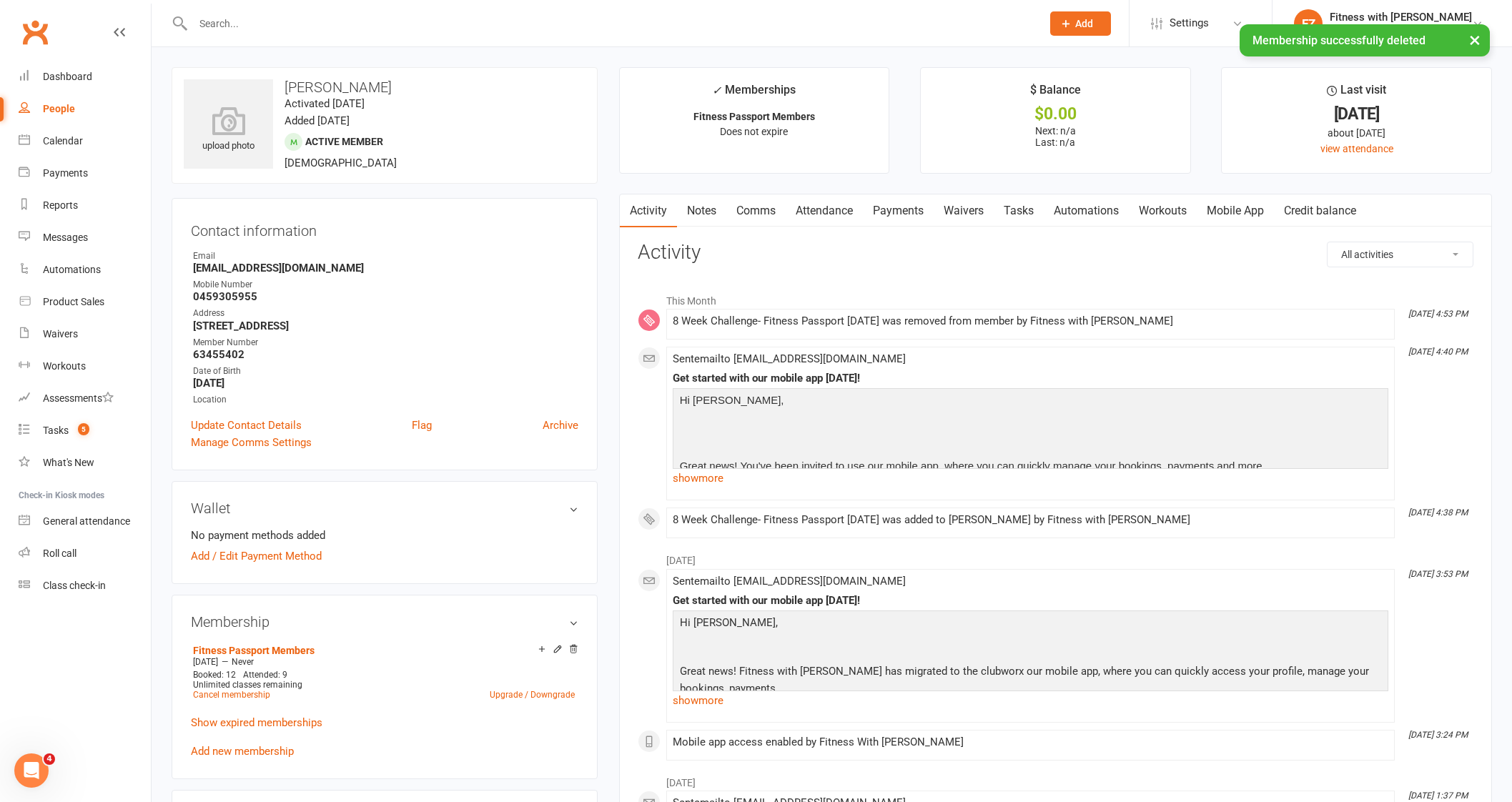
click at [304, 25] on div "× Membership successfully deleted" at bounding box center [746, 25] width 1493 height 0
click at [332, 25] on div "× Membership successfully deleted" at bounding box center [746, 25] width 1493 height 0
click at [225, 25] on div "× Membership successfully deleted" at bounding box center [746, 25] width 1493 height 0
click at [577, 654] on icon at bounding box center [573, 650] width 10 height 11
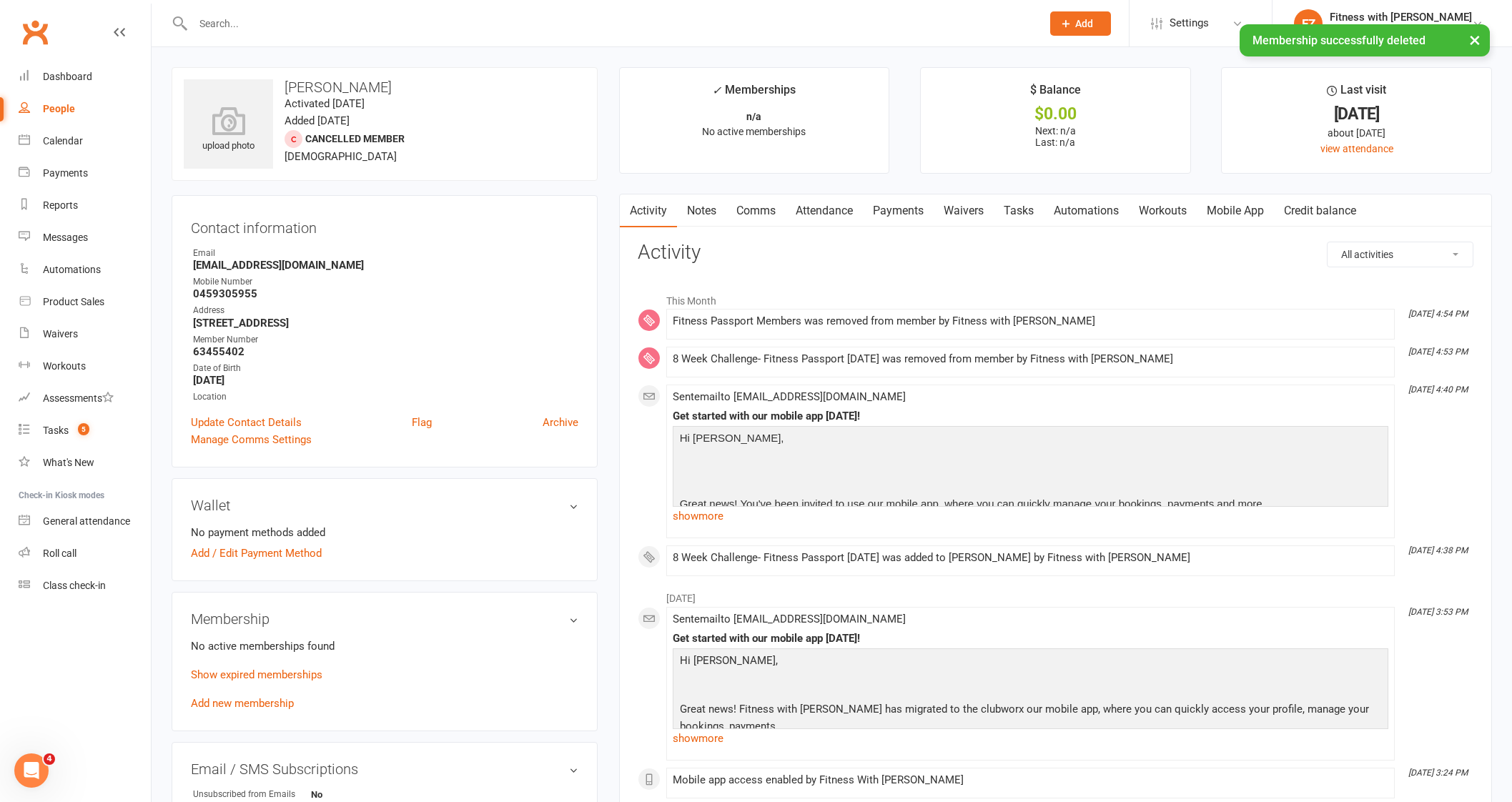
click at [210, 18] on input "text" at bounding box center [609, 23] width 843 height 20
paste input "Emma smith (Hewlett)"
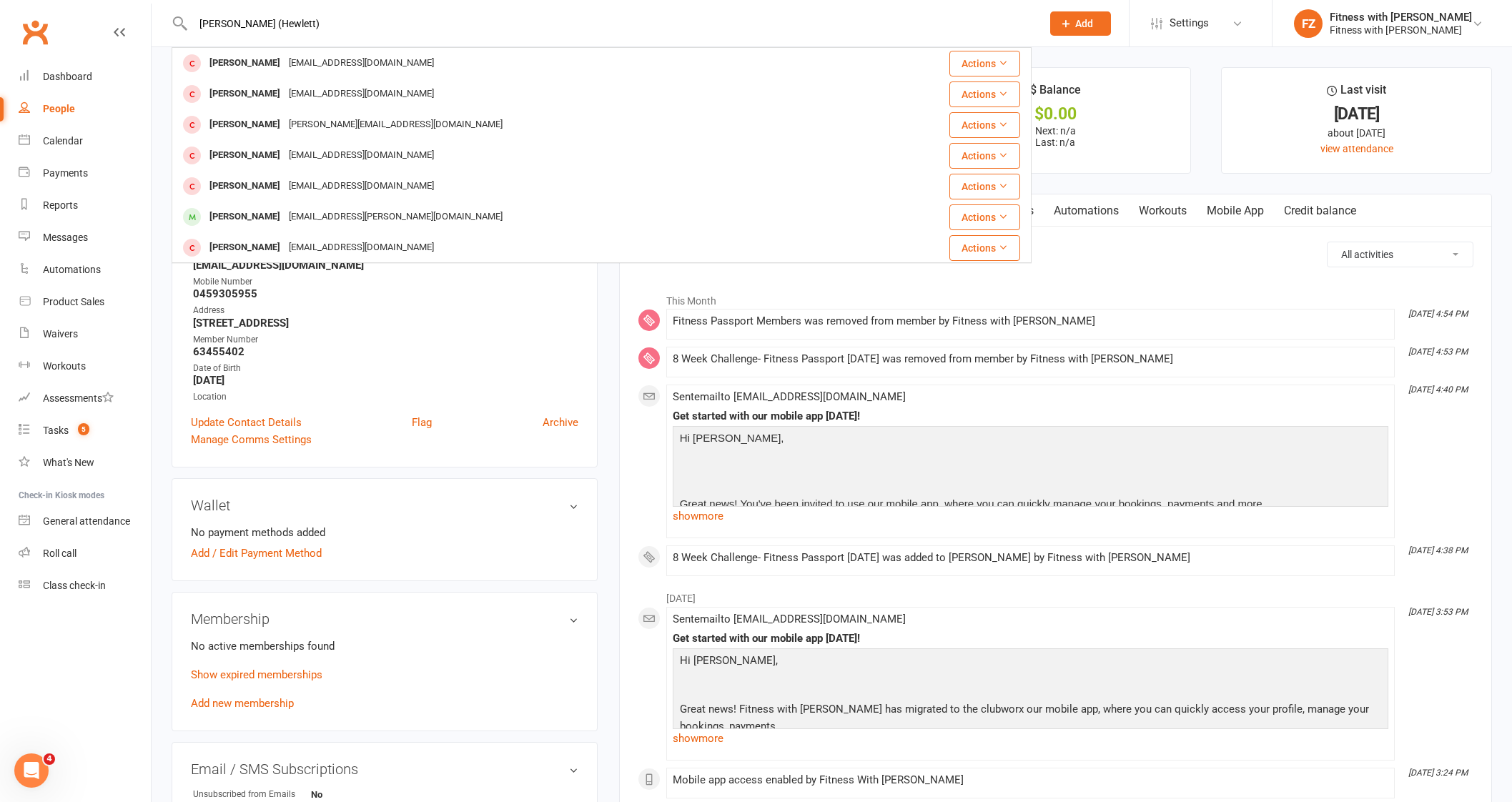
drag, startPoint x: 336, startPoint y: 24, endPoint x: 181, endPoint y: 16, distance: 155.2
click at [182, 16] on div "Emma smith (Hewlett) Emma Smith Ellyj415@gmail.com Actions Emmaleyne Smith emma…" at bounding box center [601, 23] width 860 height 47
paste input "Smith <ellyj415@gmail.com>"
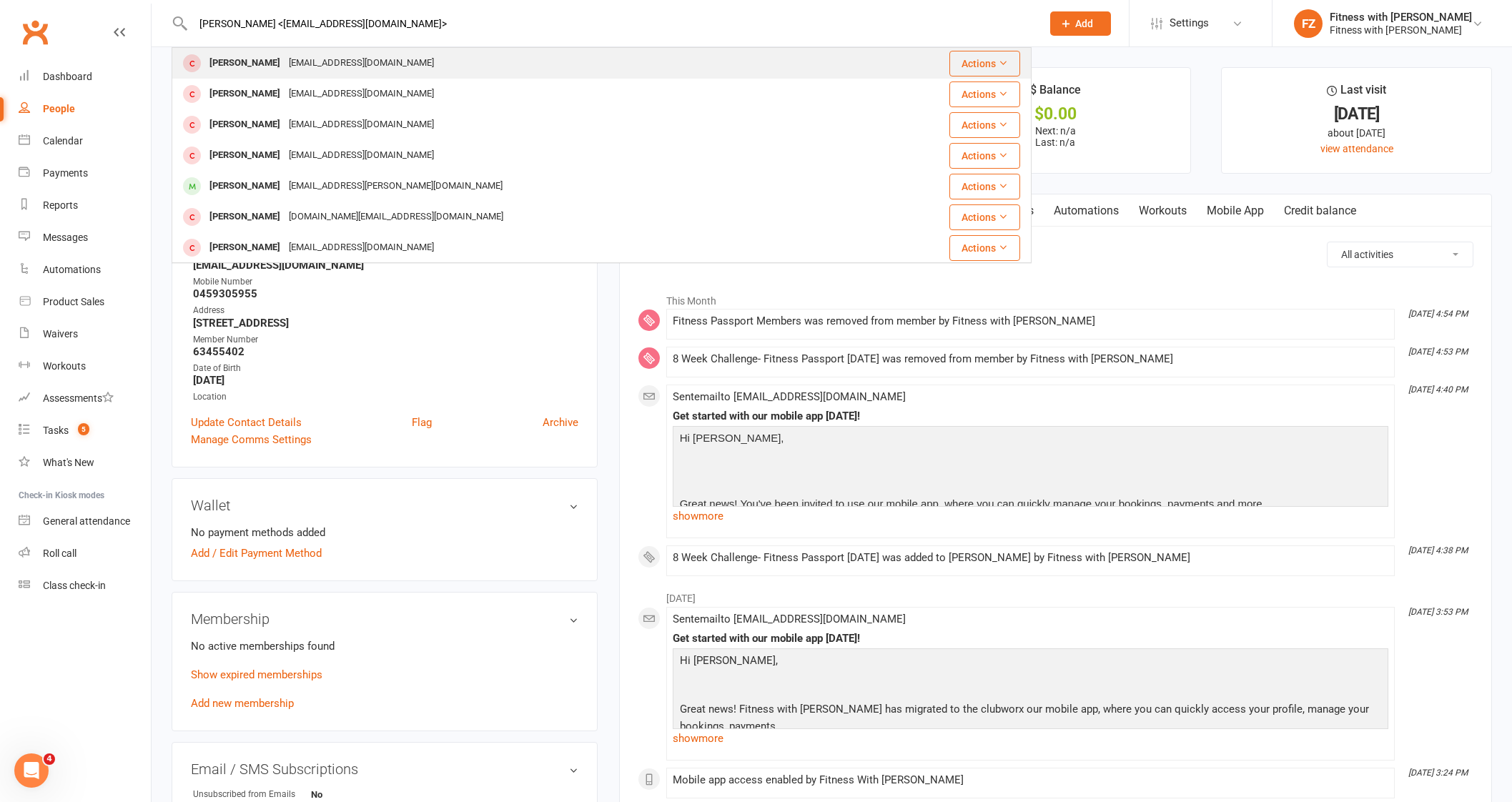
type input "Emma Smith <ellyj415@gmail.com>"
click at [472, 48] on div "[PERSON_NAME] [EMAIL_ADDRESS][DOMAIN_NAME]" at bounding box center [518, 62] width 691 height 29
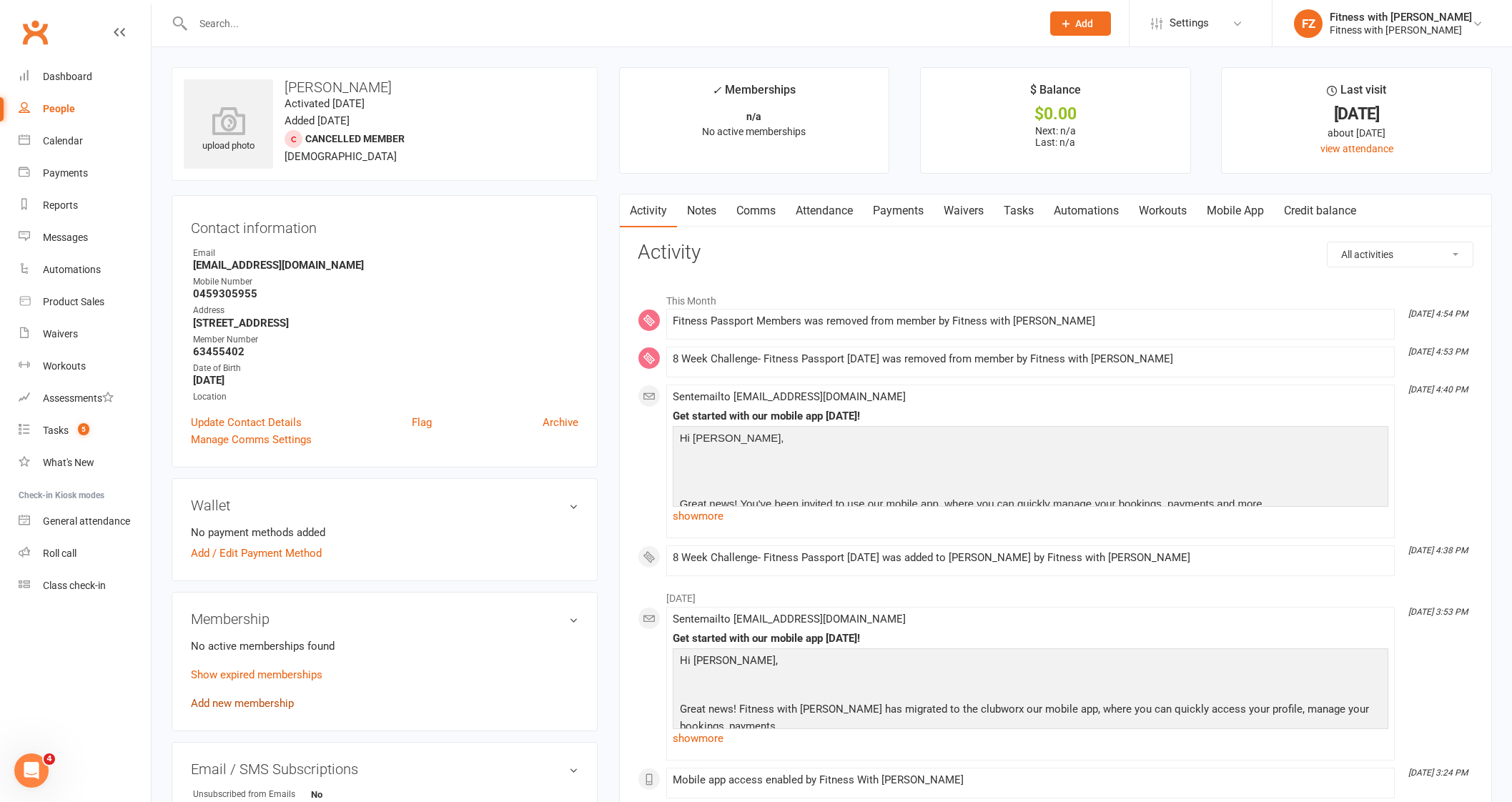
click at [275, 700] on link "Add new membership" at bounding box center [242, 703] width 103 height 13
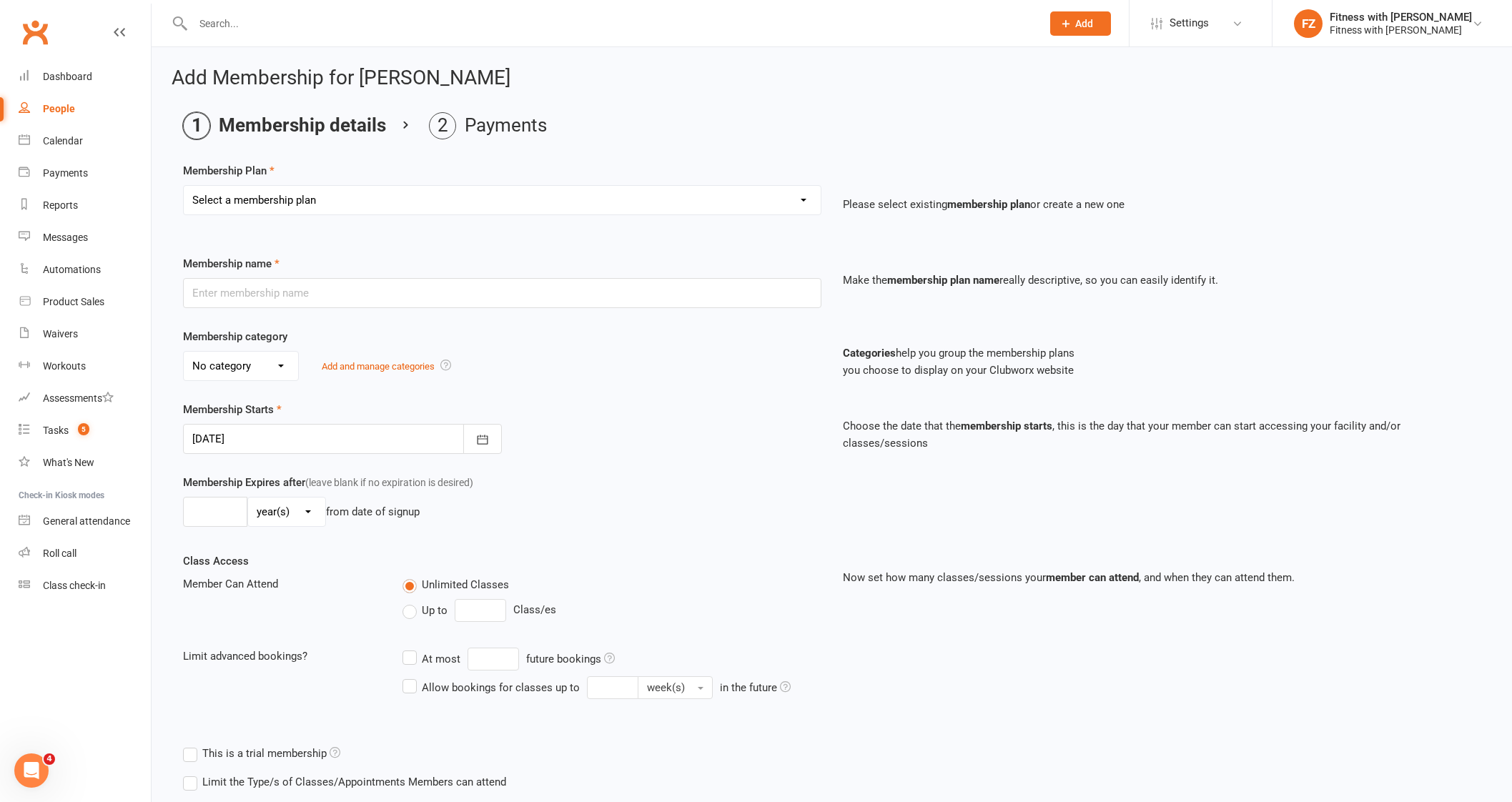
click at [358, 213] on select "Select a membership plan Create new Membership Plan Free 2 Week Trial Single Se…" at bounding box center [502, 200] width 637 height 28
select select "9"
click at [184, 186] on select "Select a membership plan Create new Membership Plan Free 2 Week Trial Single Se…" at bounding box center [502, 200] width 637 height 28
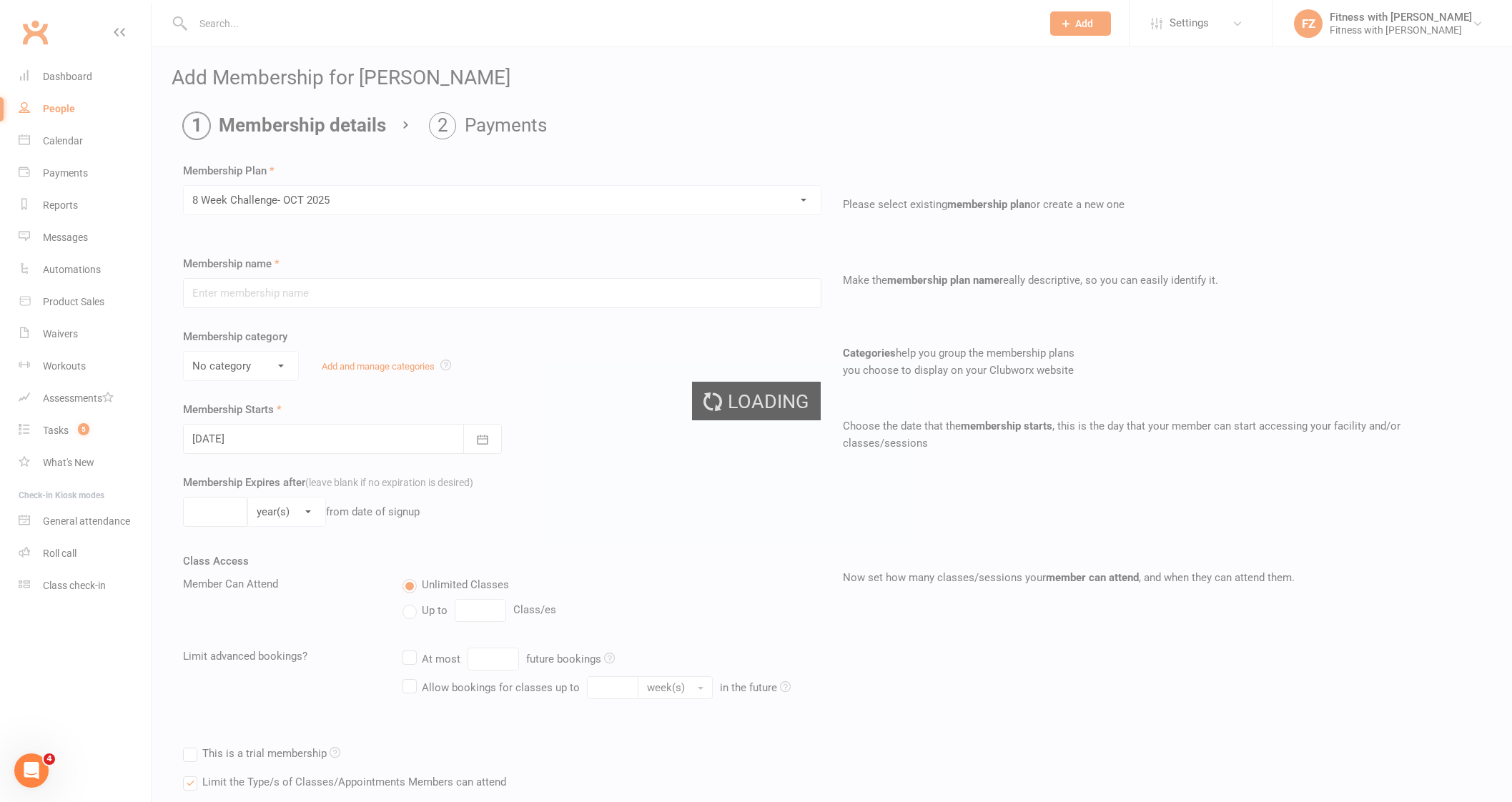
type input "8 Week Challenge- [DATE]"
type input "[DATE]"
type input "8"
select select "1"
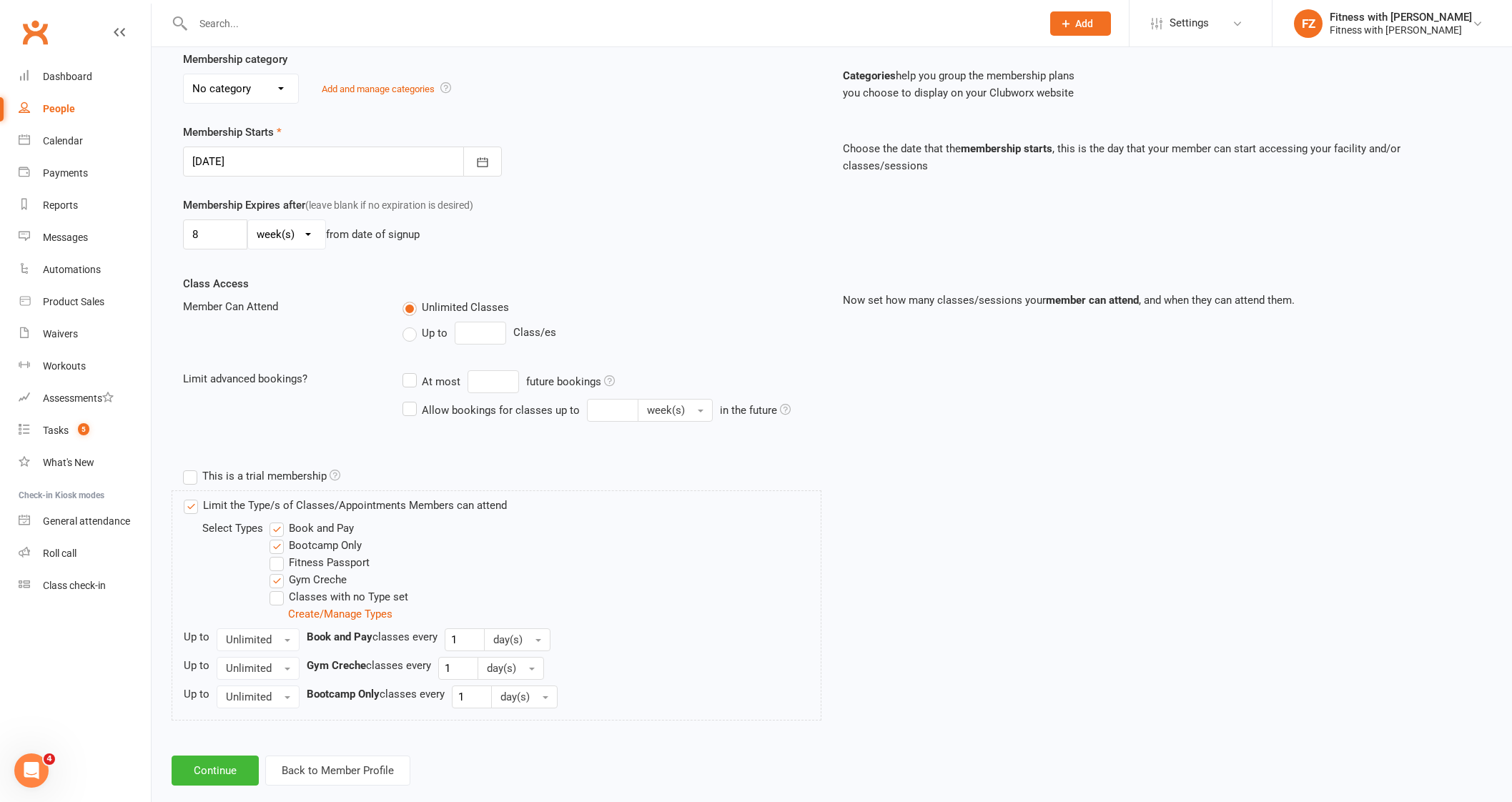
scroll to position [299, 0]
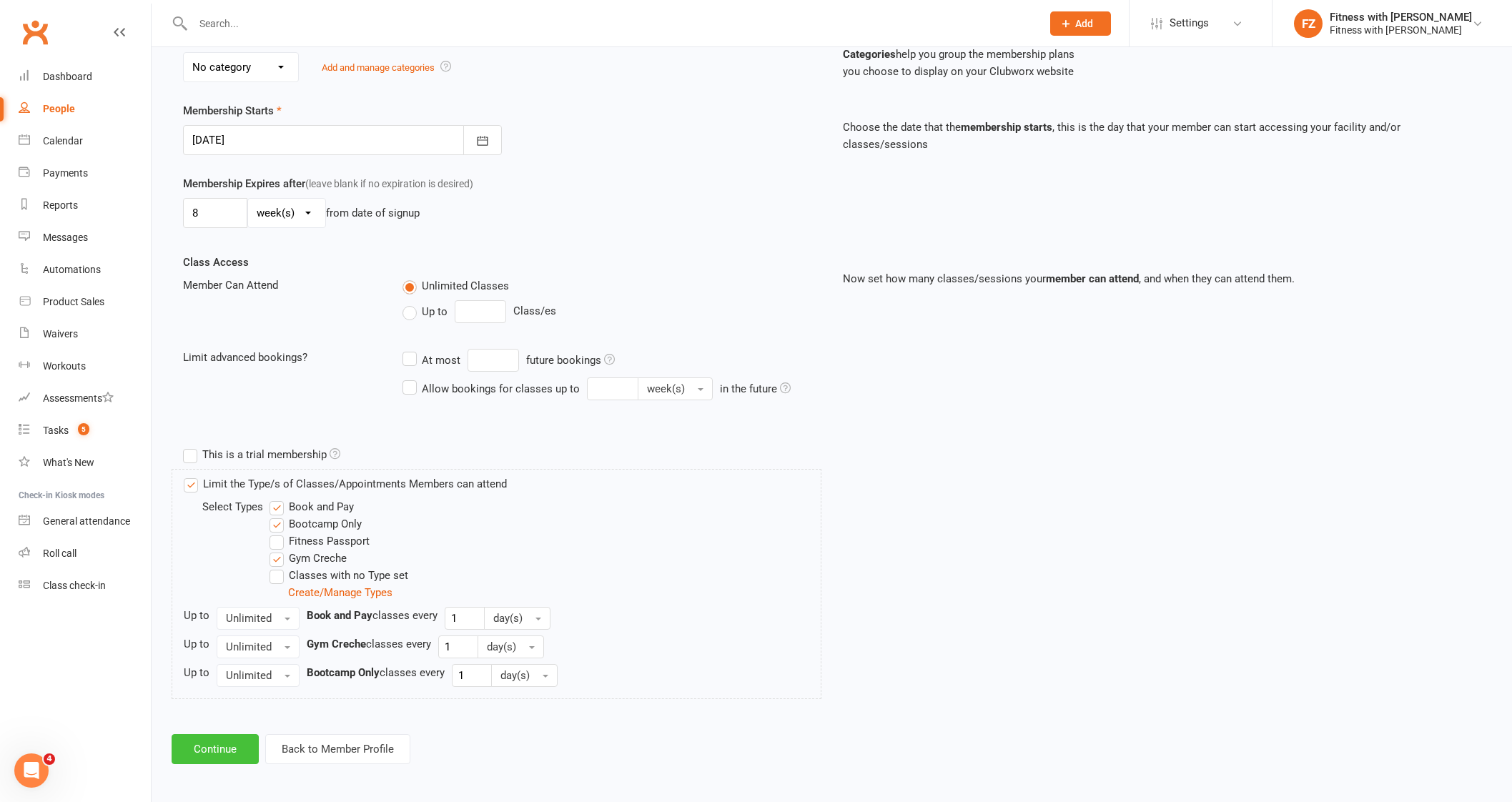
click at [225, 743] on button "Continue" at bounding box center [215, 749] width 87 height 30
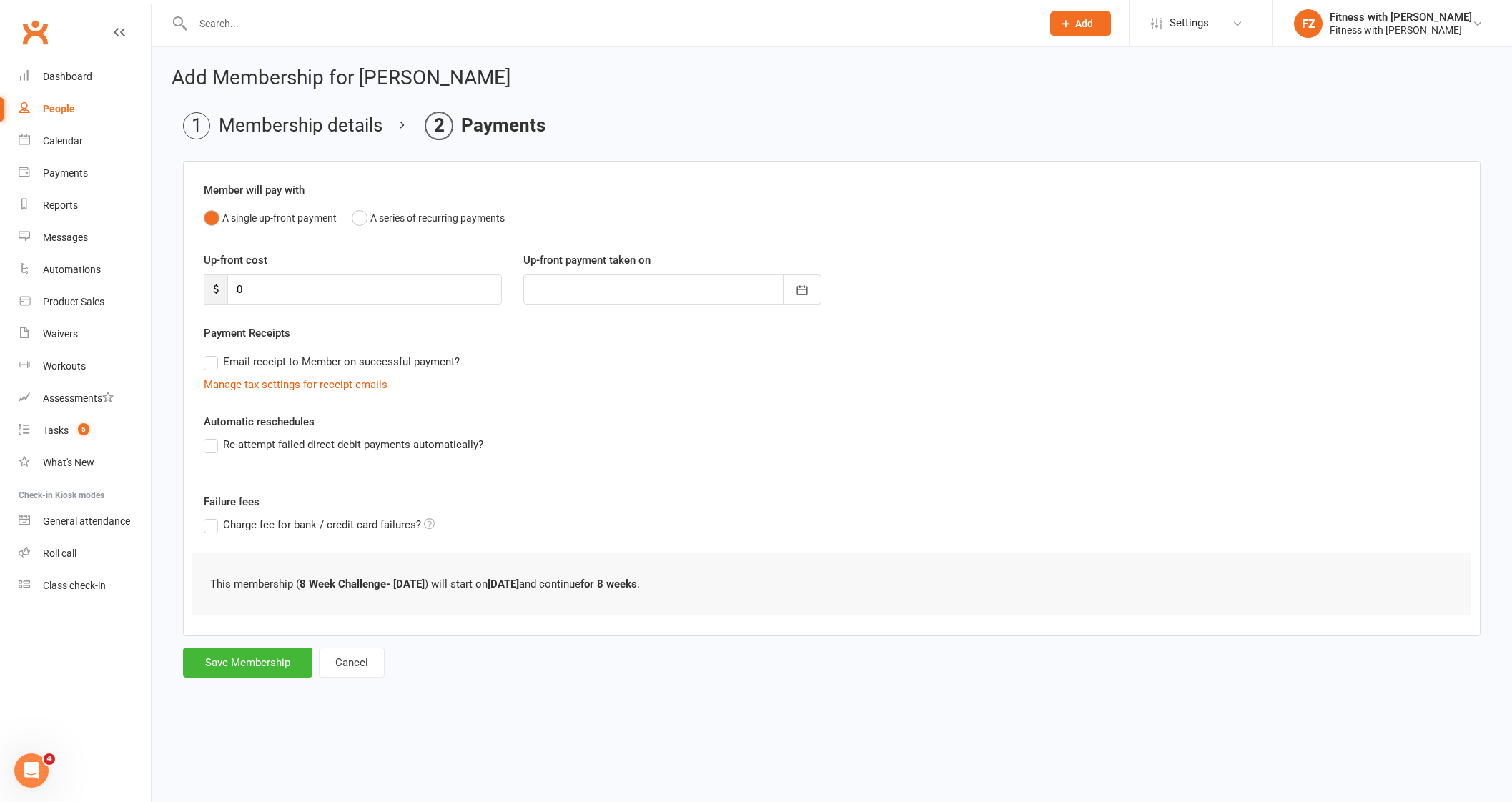
scroll to position [0, 0]
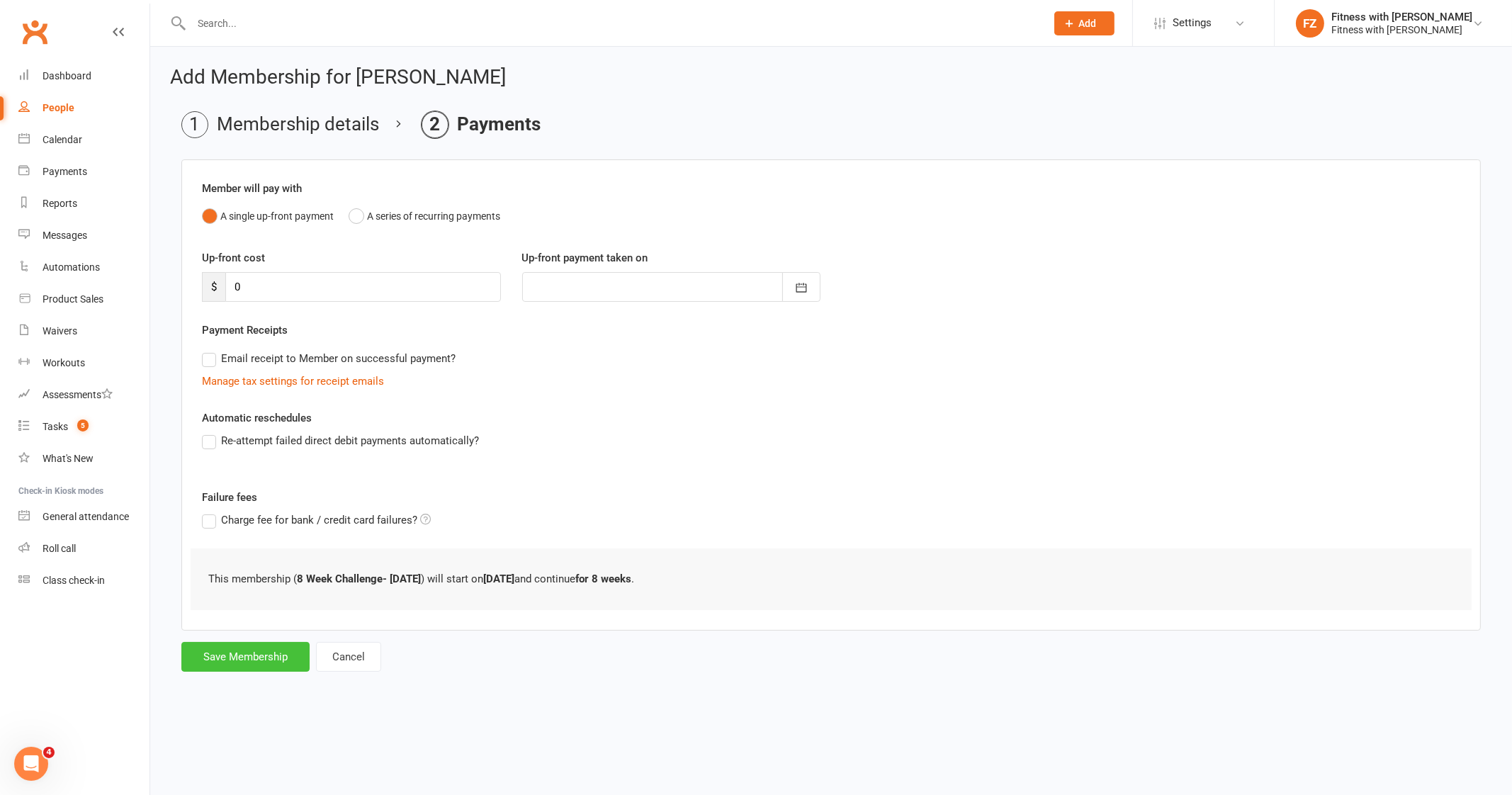
click at [253, 656] on button "Save Membership" at bounding box center [245, 656] width 129 height 30
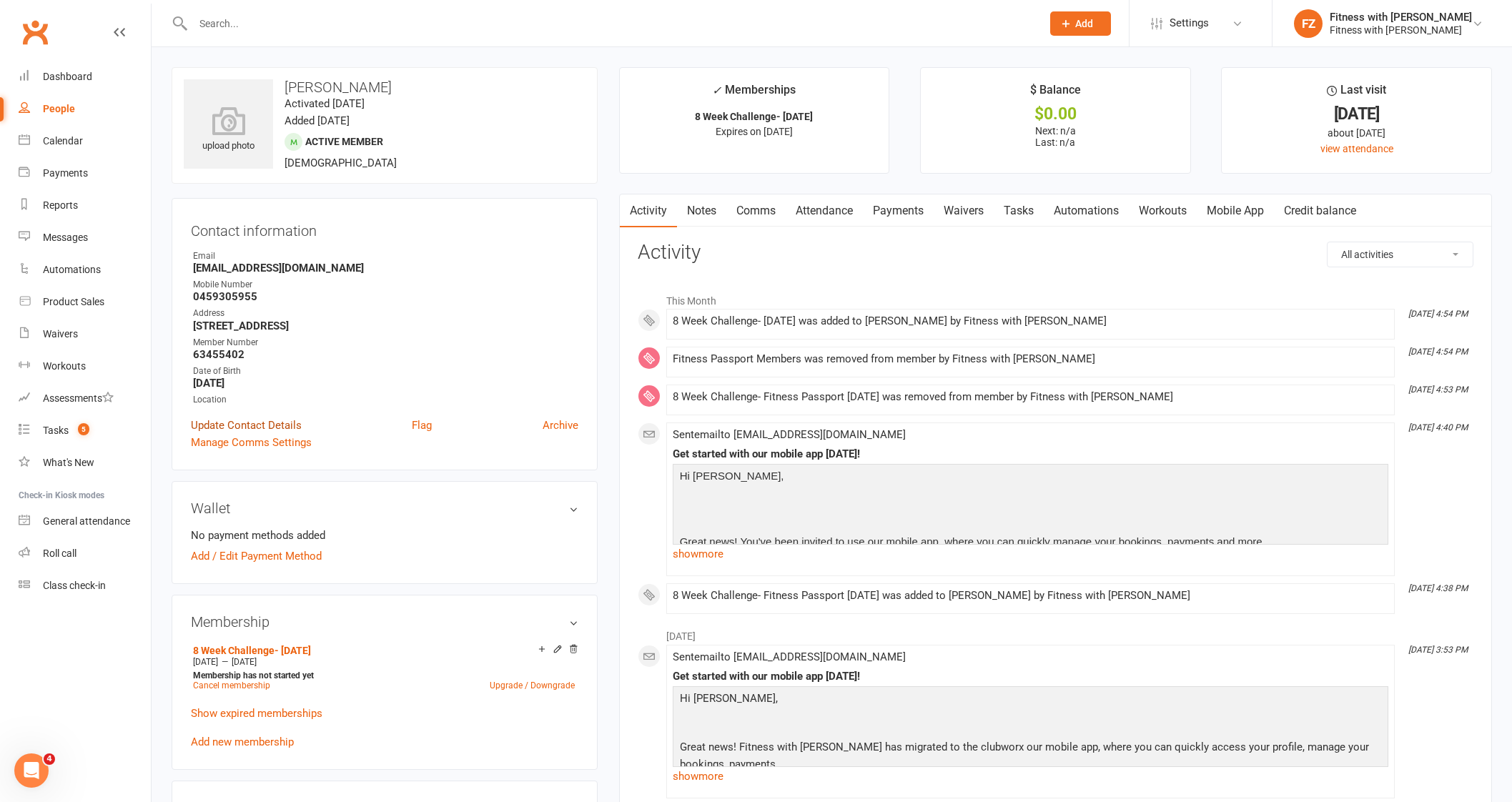
click at [277, 422] on link "Update Contact Details" at bounding box center [246, 426] width 111 height 17
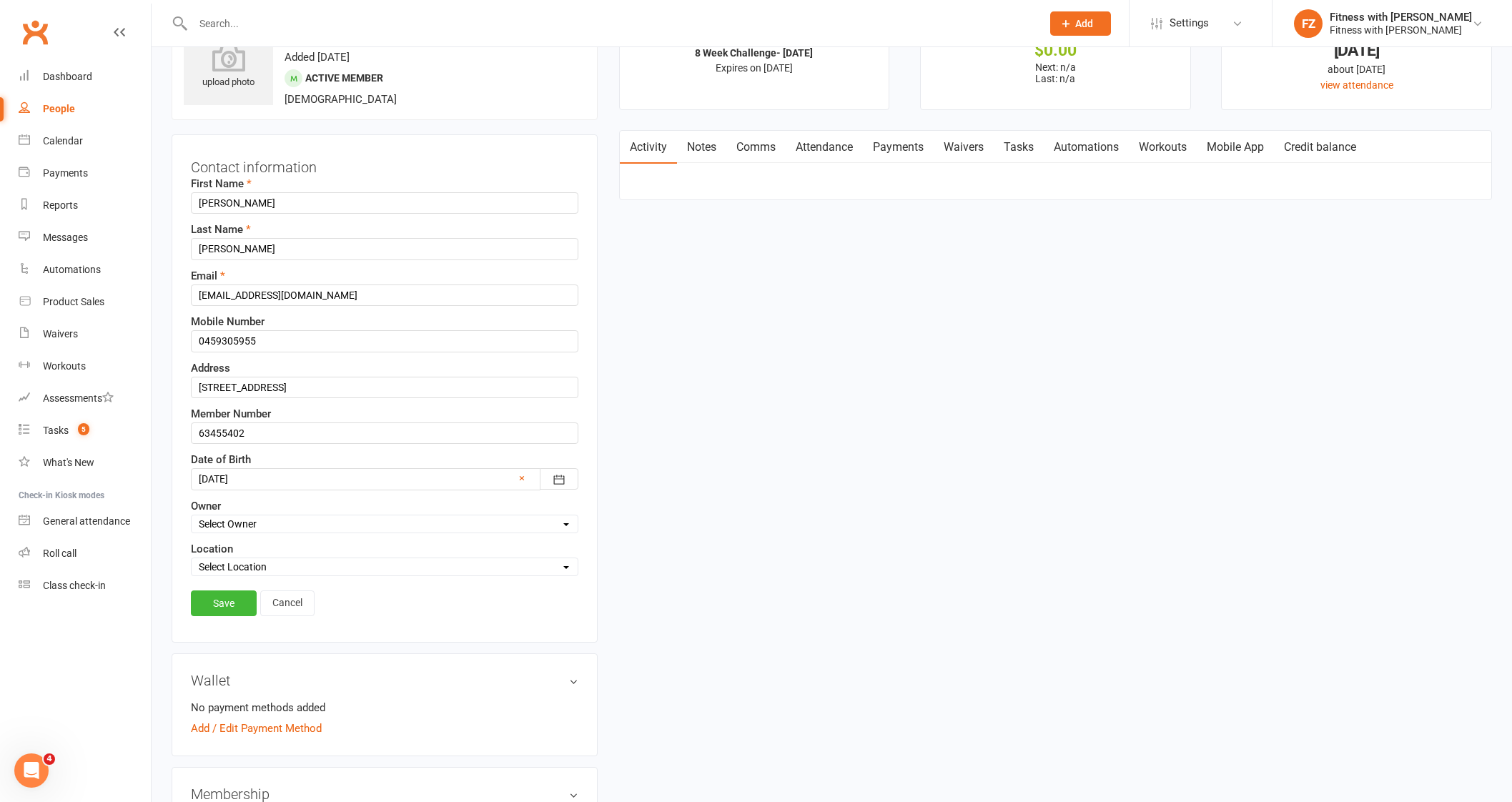
scroll to position [67, 0]
drag, startPoint x: 251, startPoint y: 423, endPoint x: 137, endPoint y: 388, distance: 119.3
click at [241, 587] on link "Save" at bounding box center [223, 600] width 66 height 26
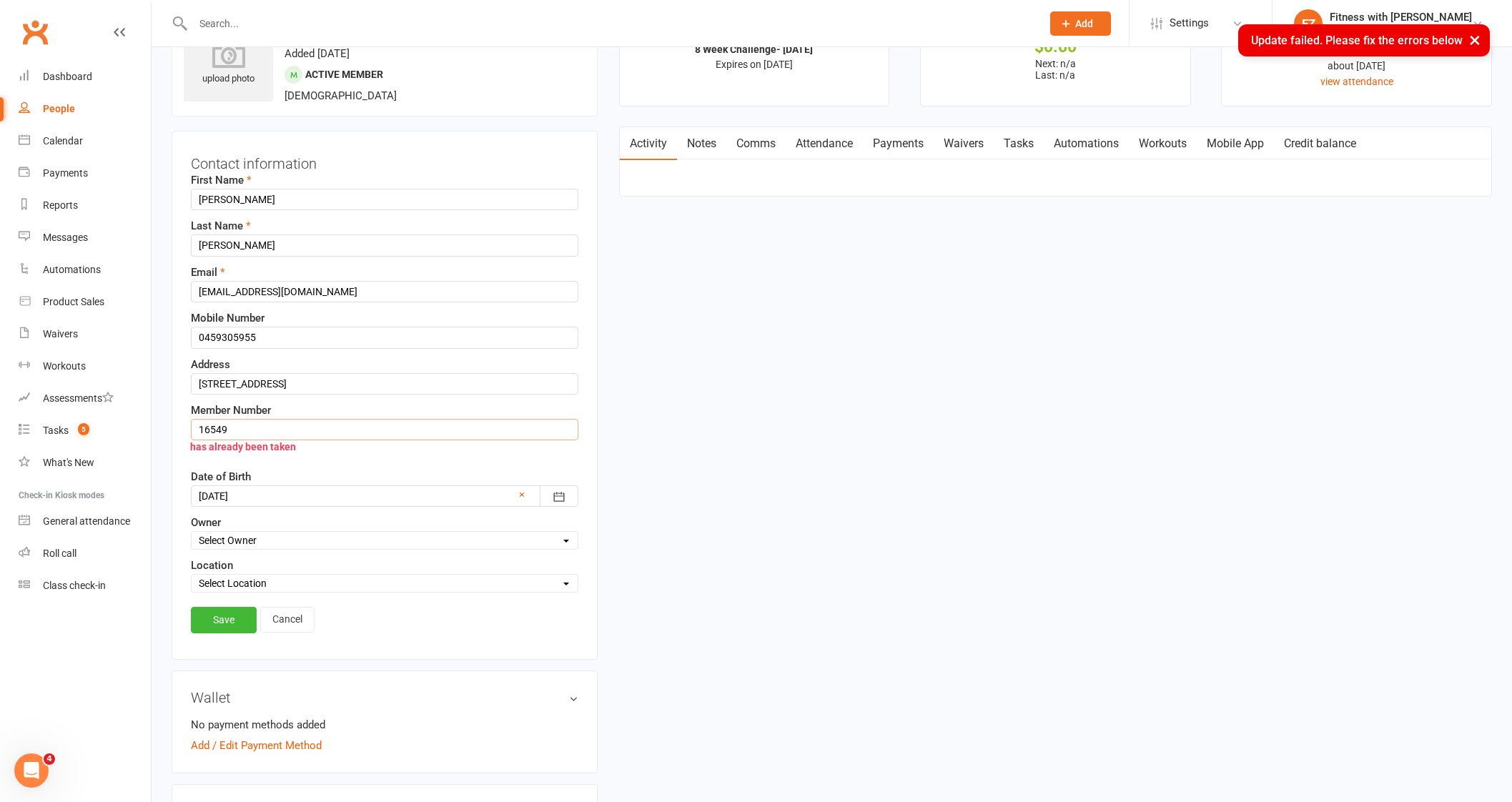
click at [244, 430] on input "16549" at bounding box center [385, 429] width 388 height 21
click at [232, 612] on link "Save" at bounding box center [223, 619] width 66 height 26
click at [252, 428] on input "1654" at bounding box center [385, 429] width 388 height 21
type input "1653"
click at [218, 612] on link "Save" at bounding box center [223, 619] width 66 height 26
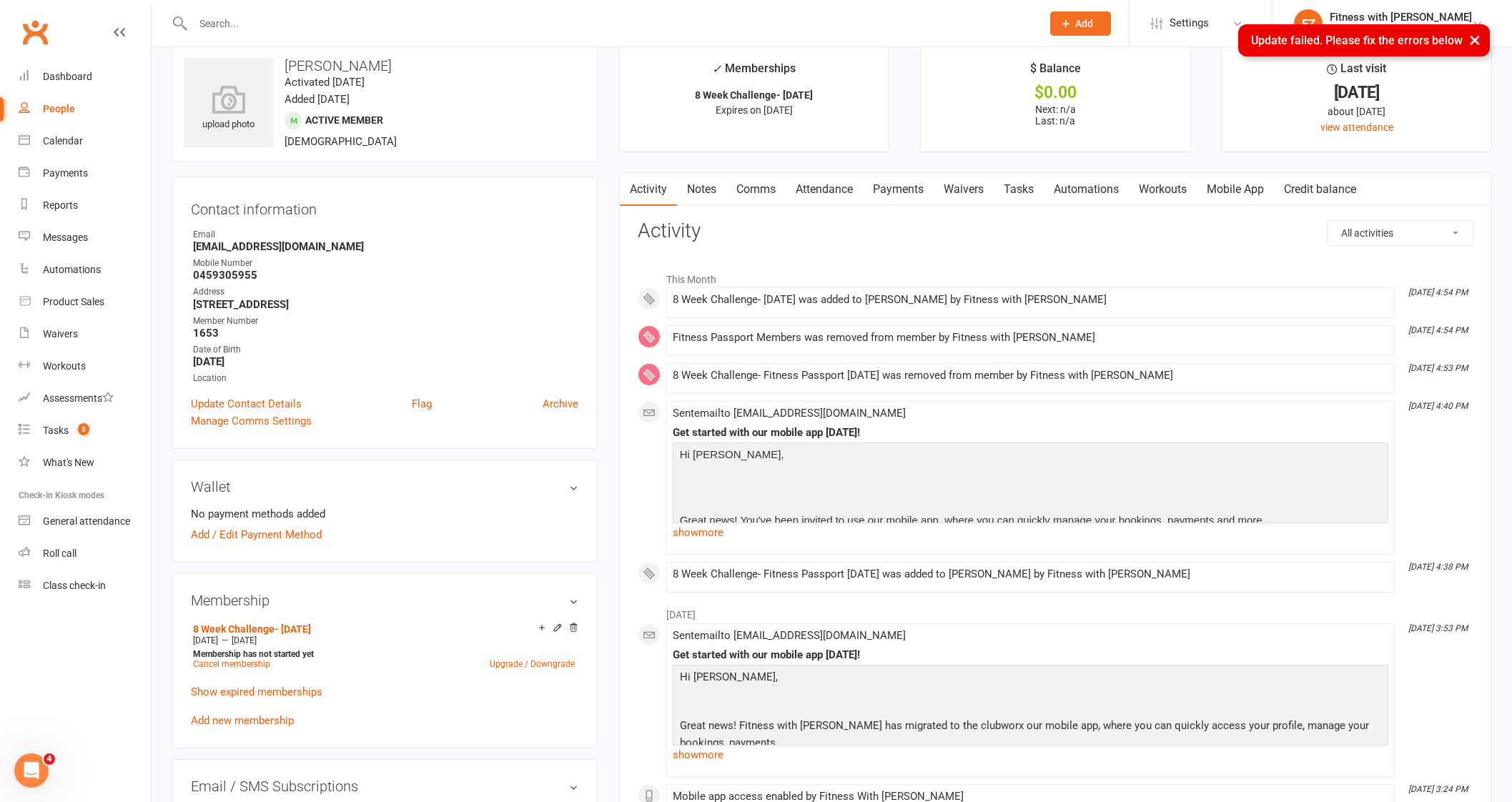
scroll to position [0, 0]
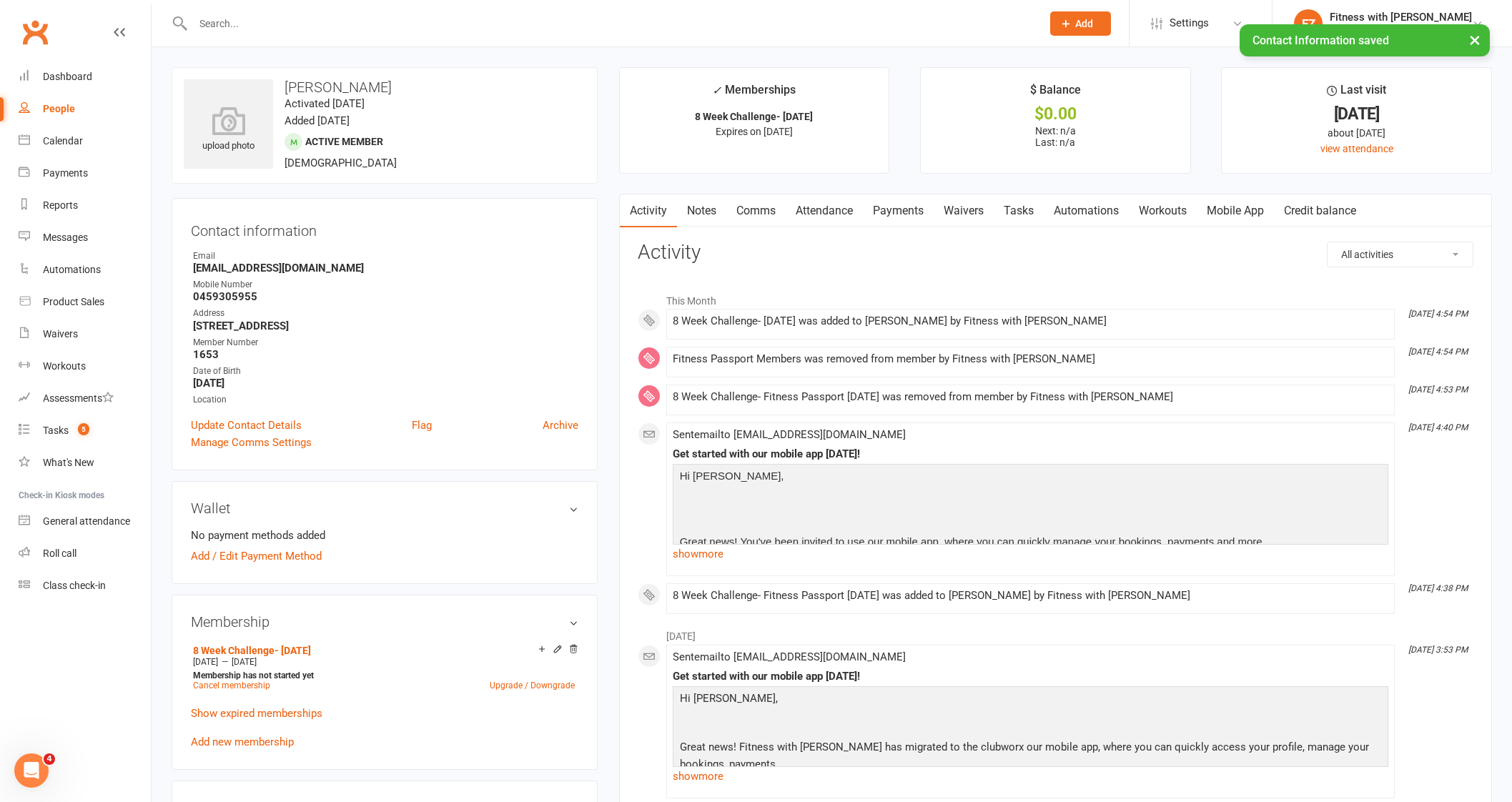
click at [1251, 214] on link "Mobile App" at bounding box center [1235, 211] width 78 height 33
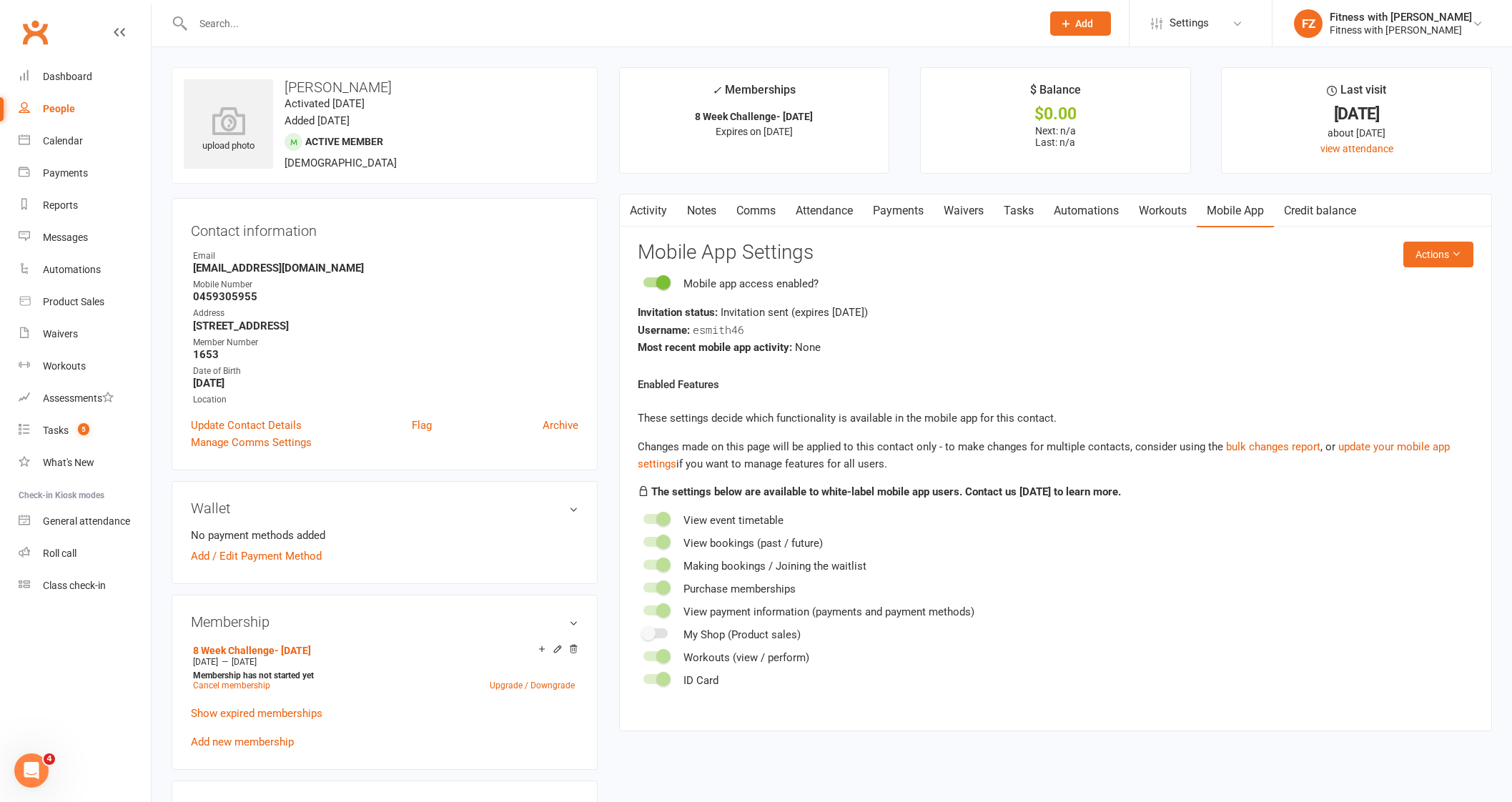
click at [750, 209] on link "Comms" at bounding box center [756, 211] width 59 height 33
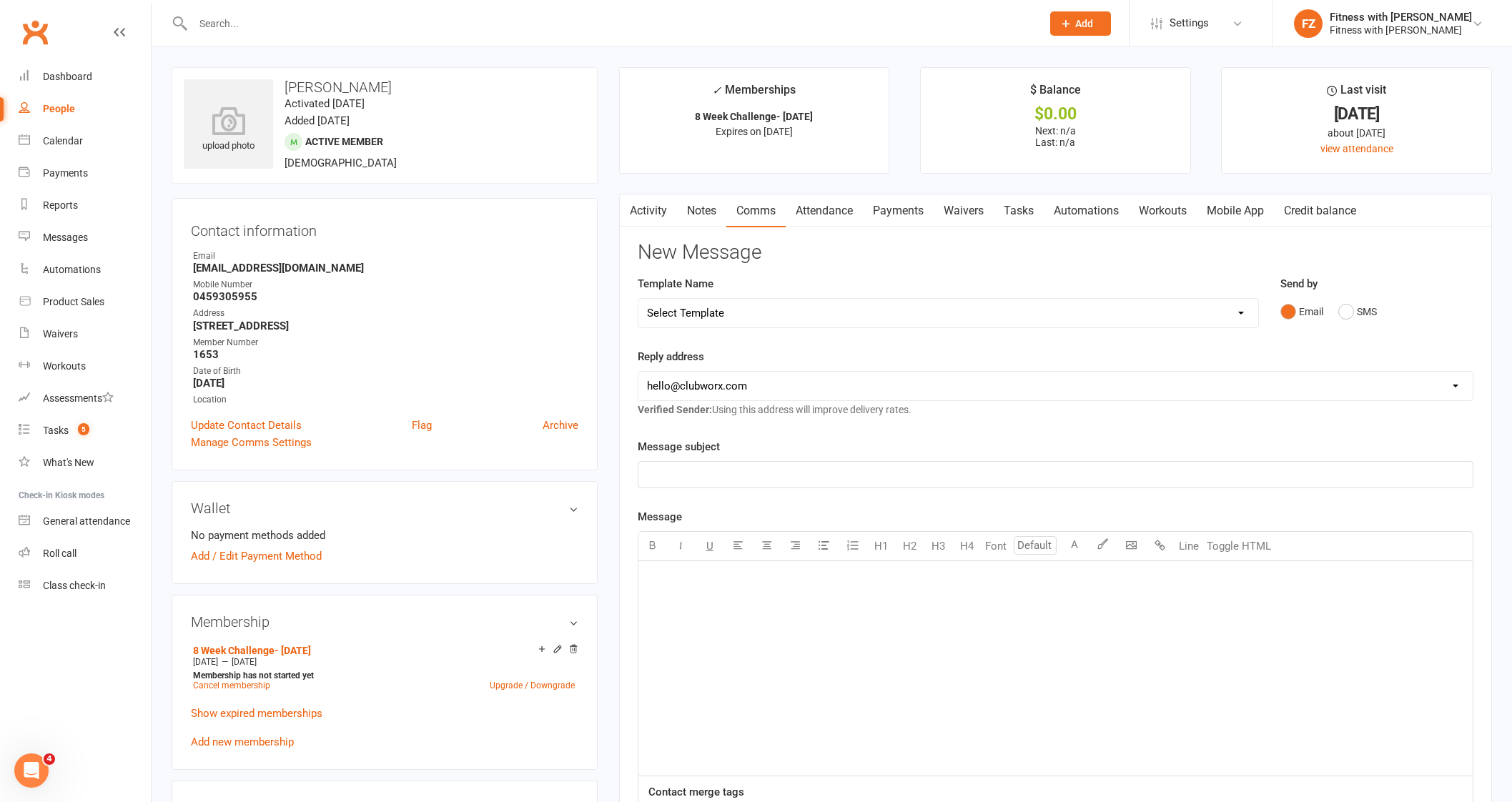
click at [650, 203] on link "Activity" at bounding box center [648, 211] width 57 height 33
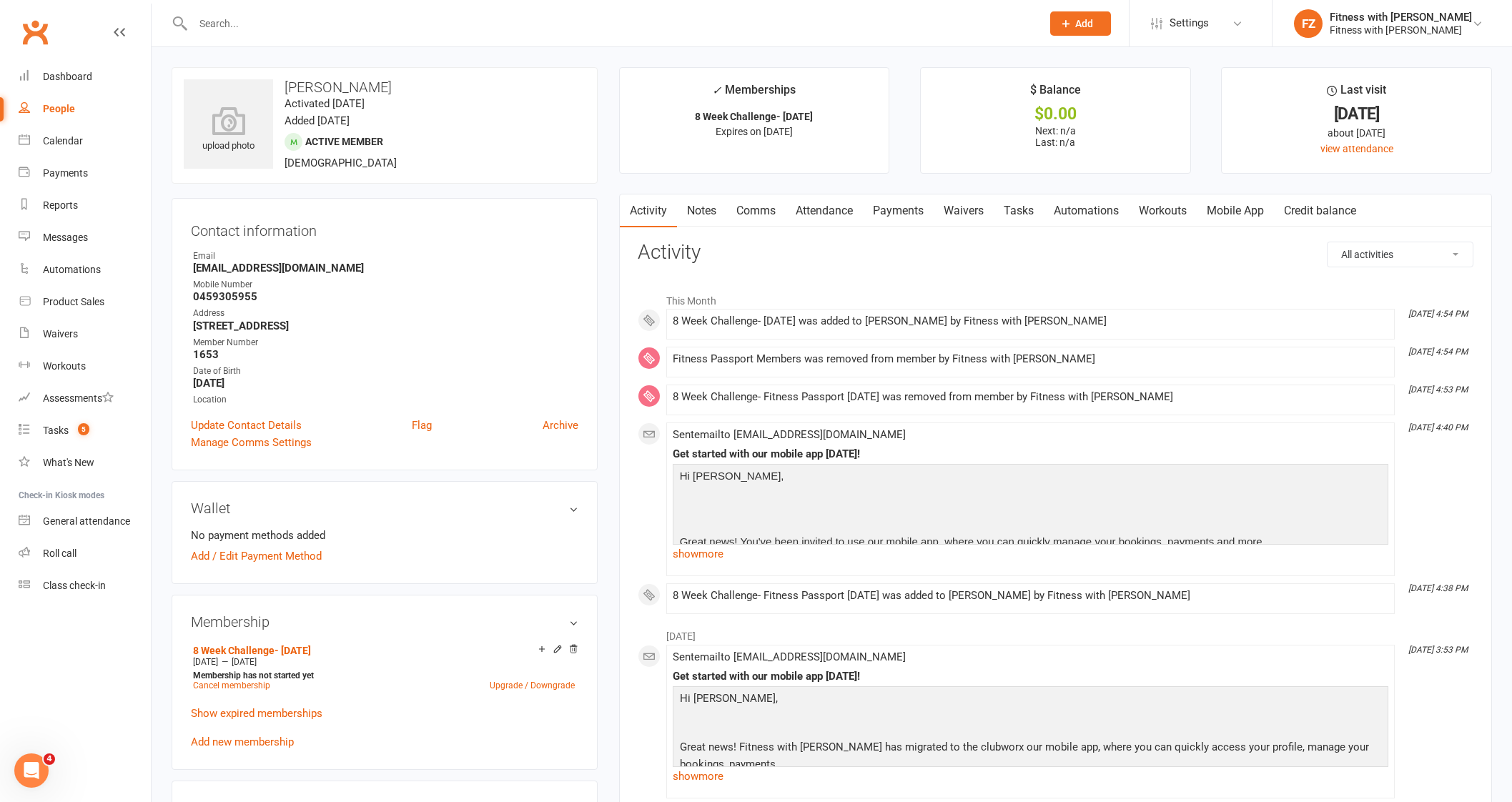
click at [751, 209] on link "Comms" at bounding box center [756, 211] width 59 height 33
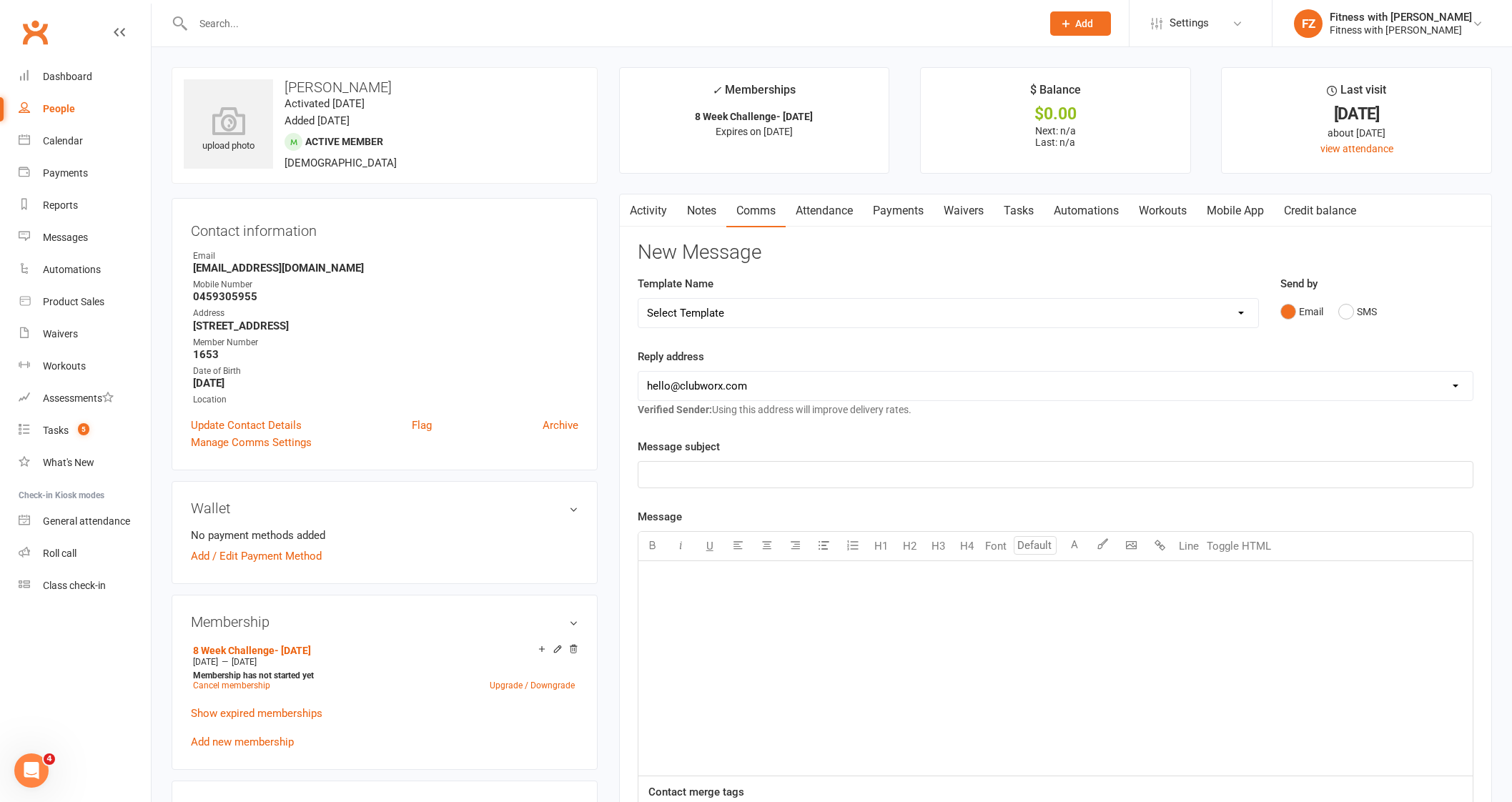
click at [740, 310] on select "Select Template [Email] 2025- Fitness Passport login [Email] 2 week free trial …" at bounding box center [948, 313] width 620 height 28
select select "7"
click at [639, 299] on select "Select Template [Email] 2025- Fitness Passport login [Email] 2 week free trial …" at bounding box center [948, 313] width 620 height 28
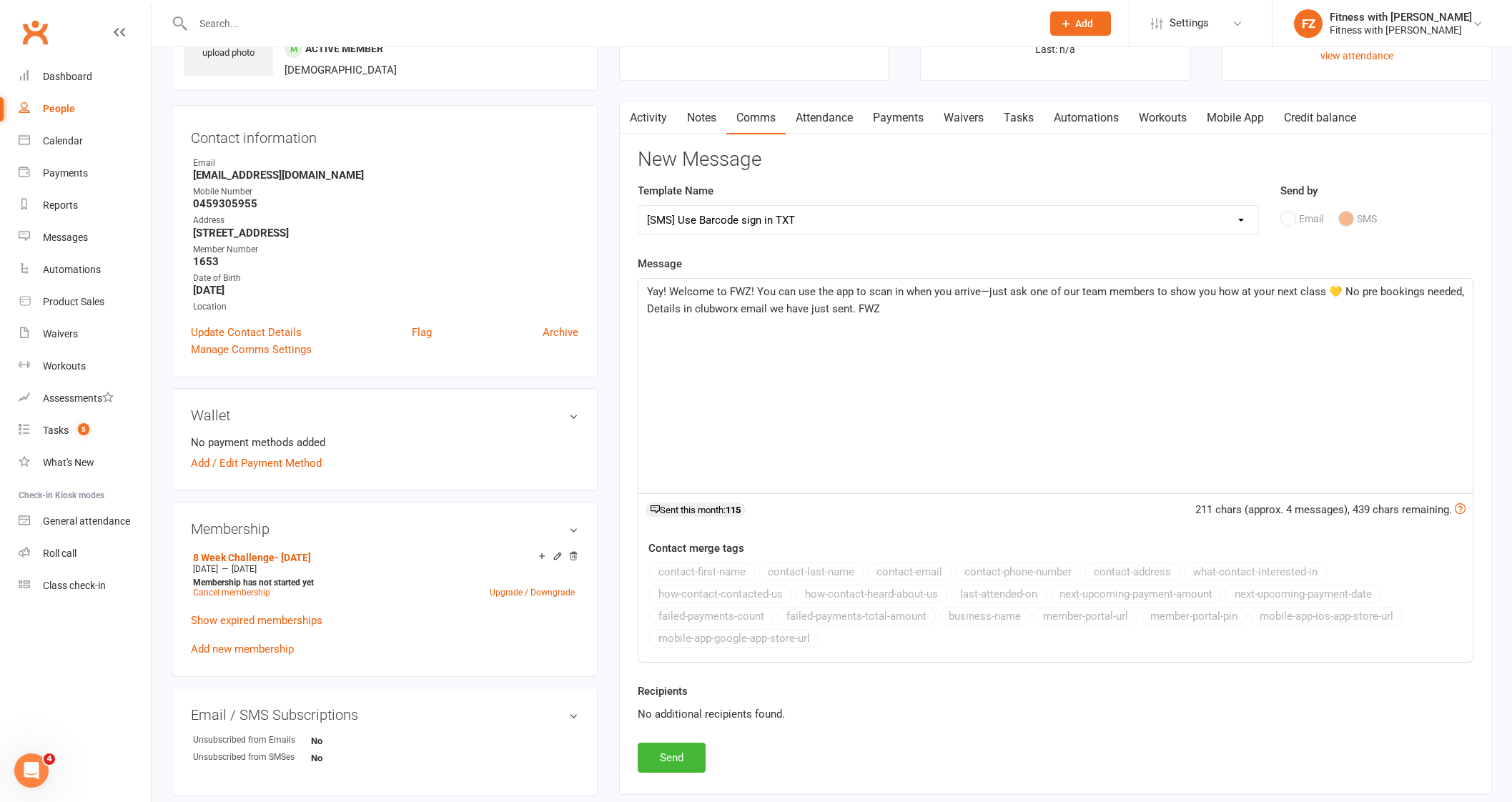
scroll to position [178, 0]
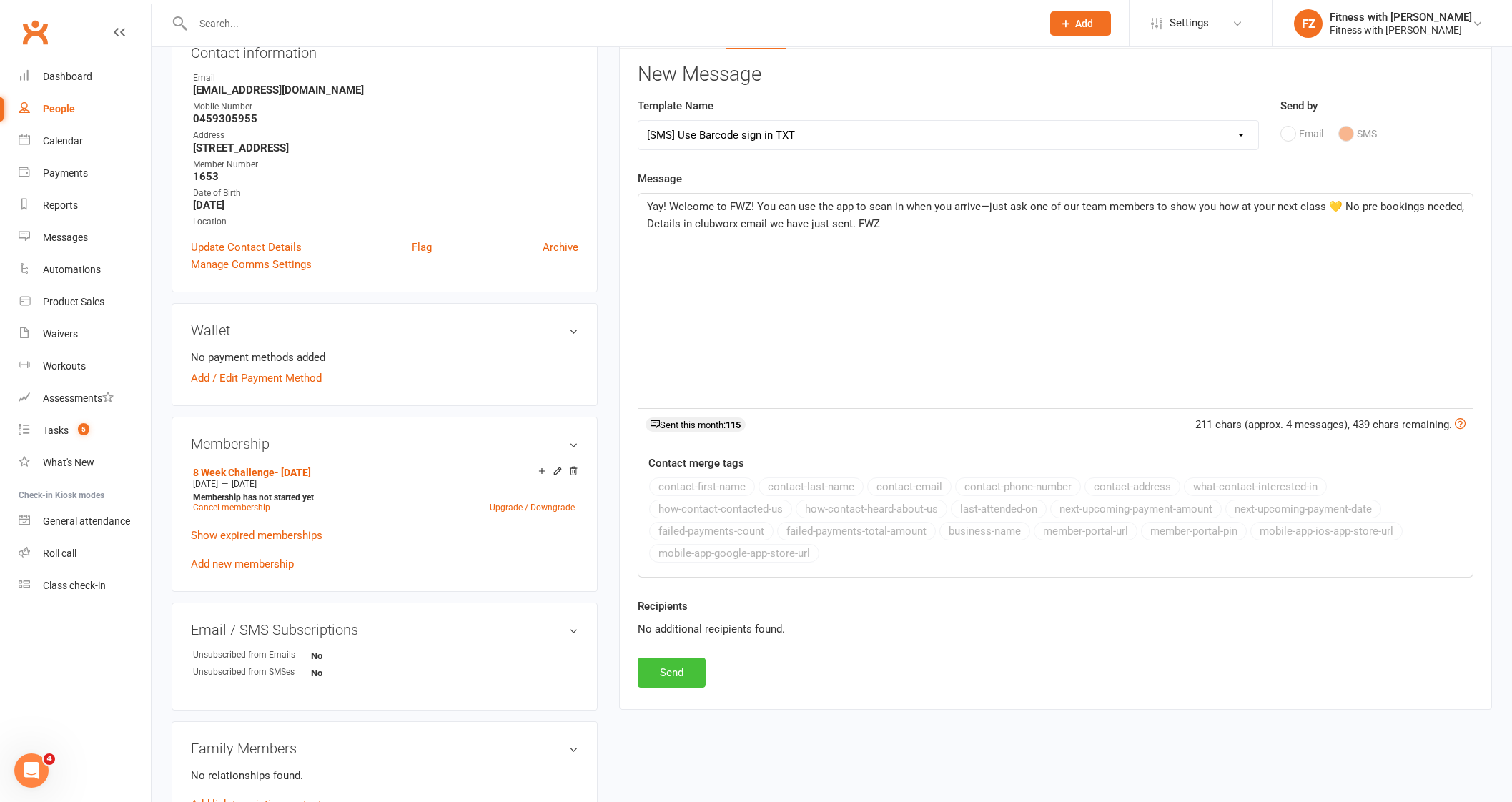
click at [676, 671] on button "Send" at bounding box center [672, 672] width 68 height 30
select select
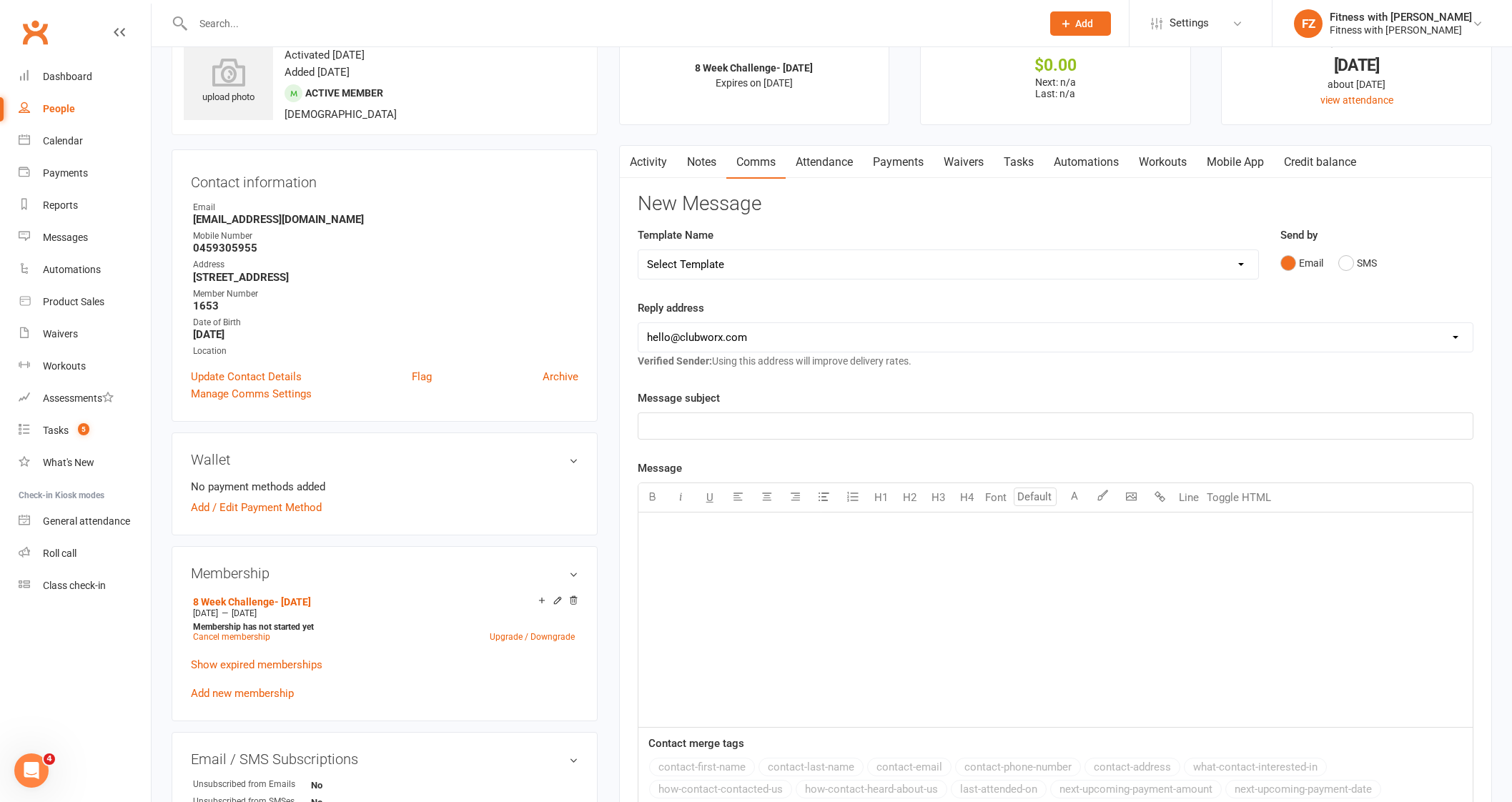
scroll to position [0, 0]
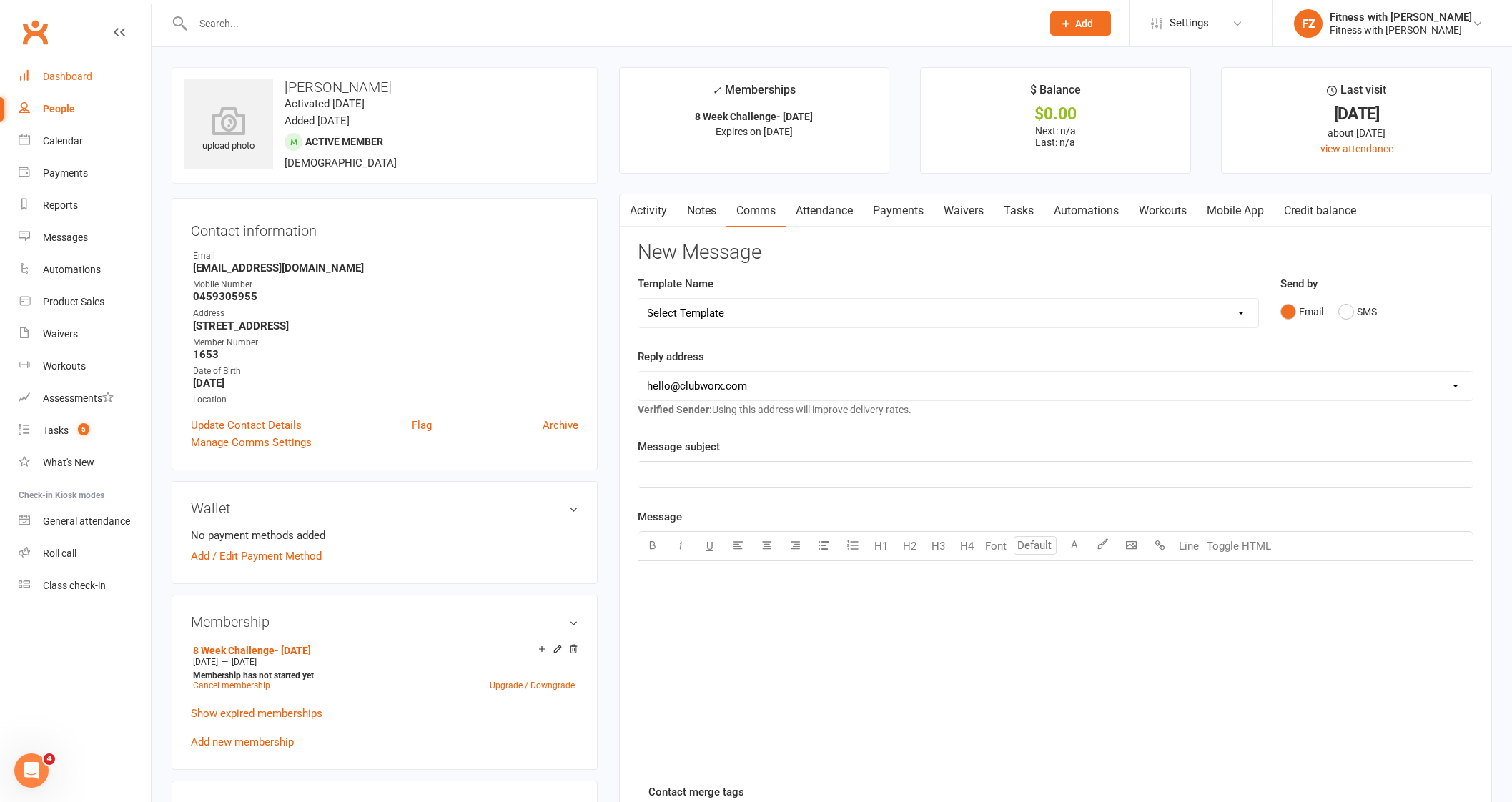
click at [94, 77] on link "Dashboard" at bounding box center [84, 77] width 132 height 32
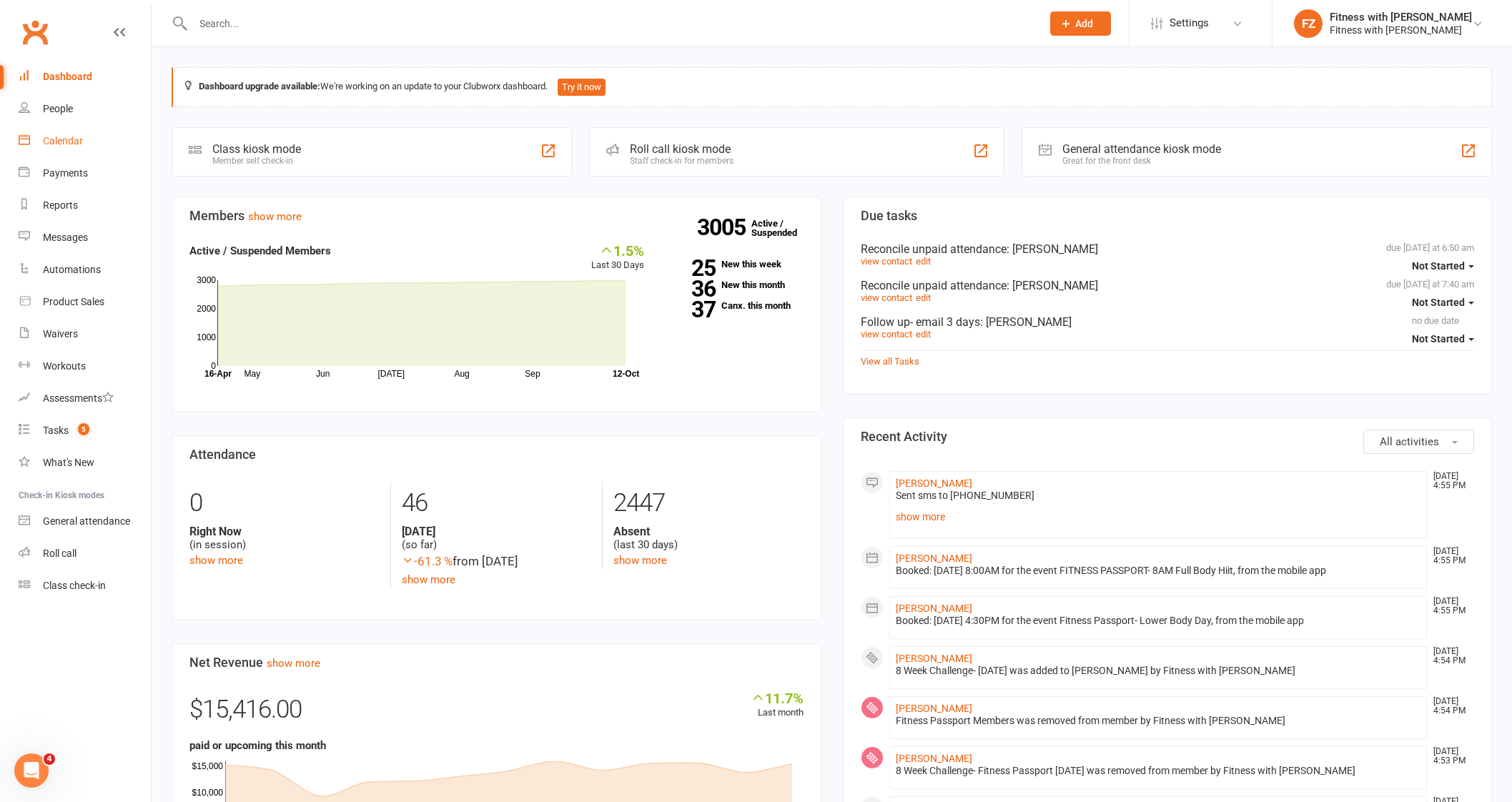
click at [62, 142] on div "Calendar" at bounding box center [63, 141] width 40 height 11
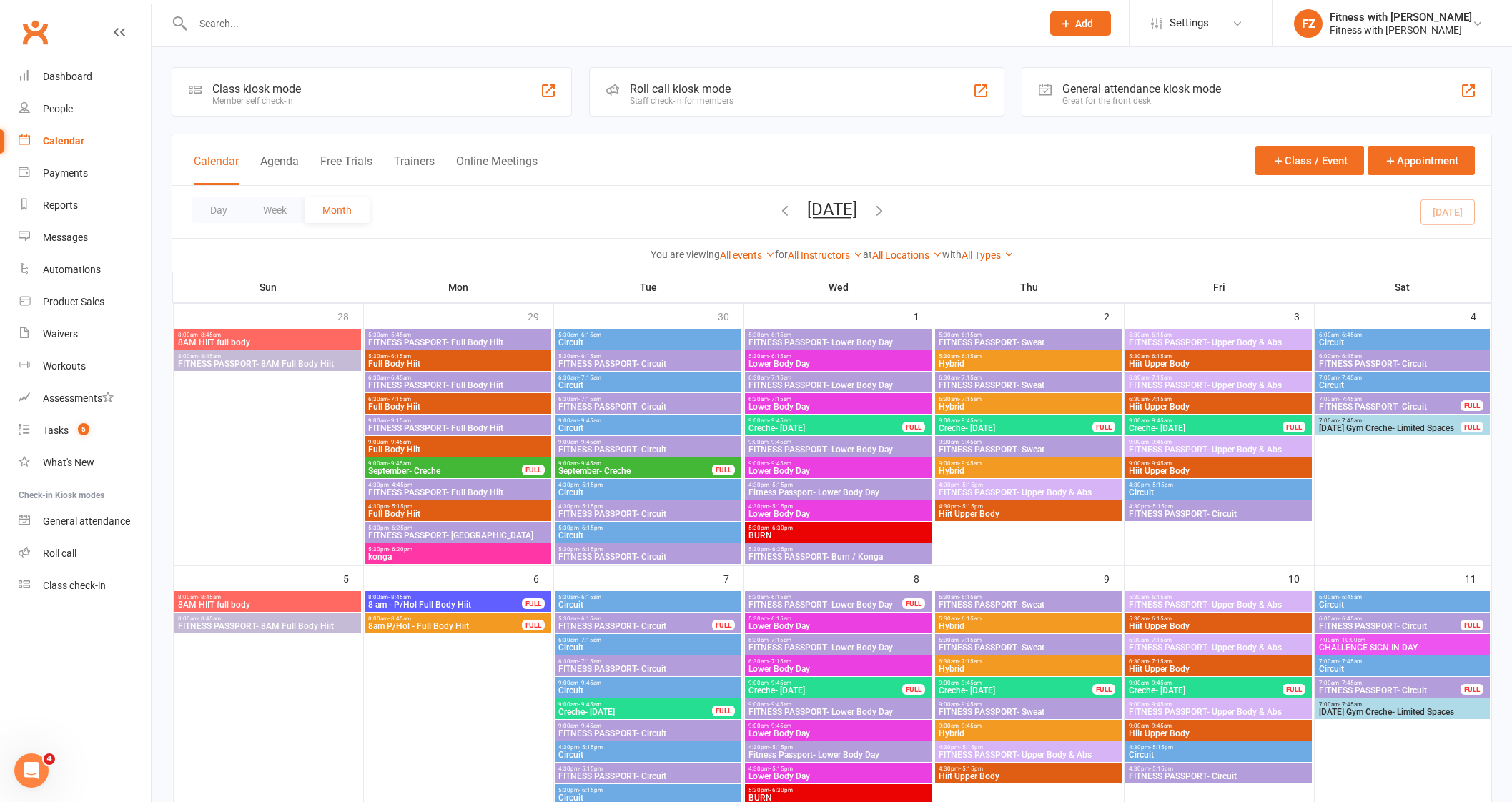
click at [53, 146] on div "Calendar" at bounding box center [63, 141] width 41 height 11
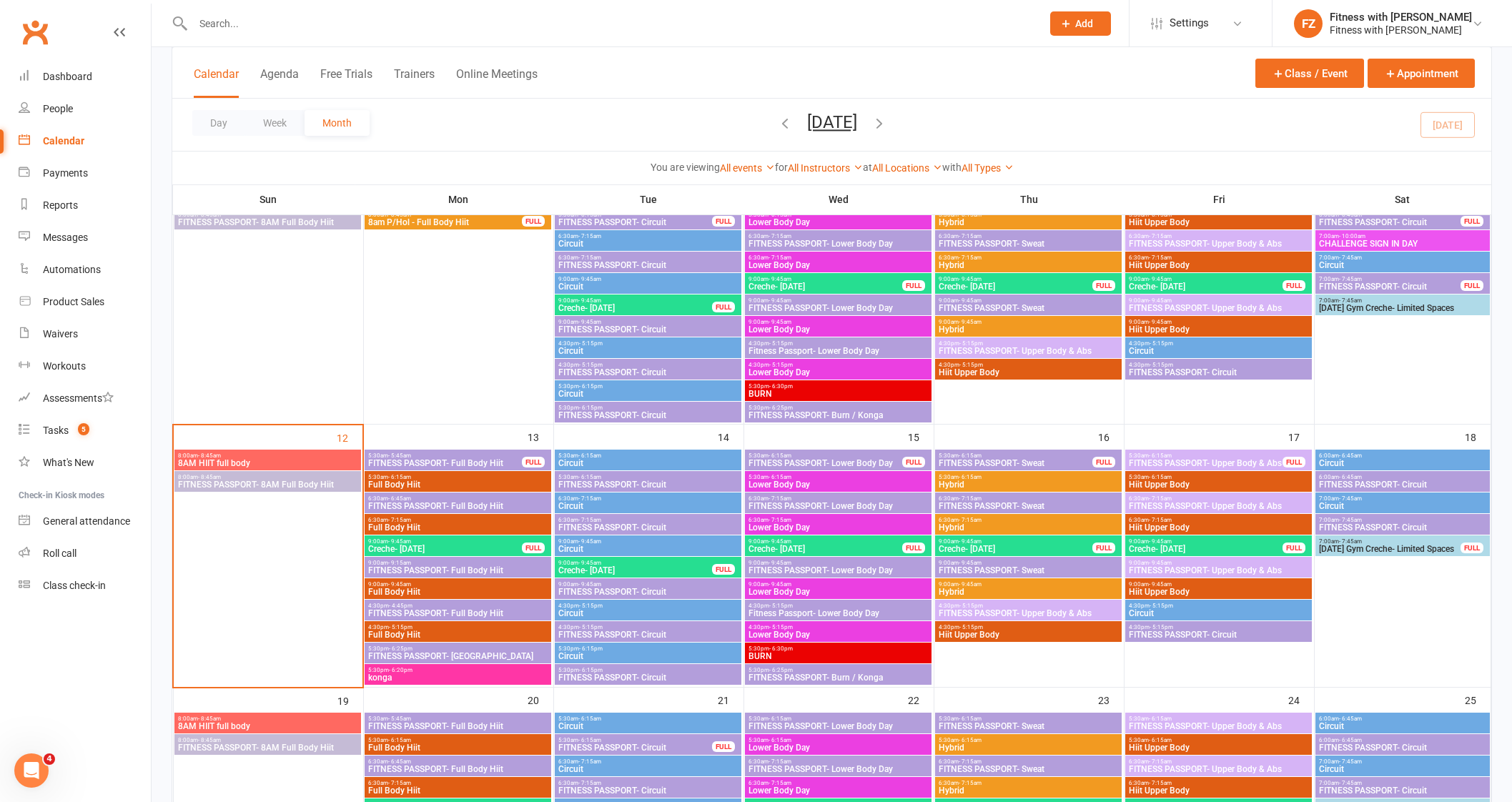
scroll to position [625, 0]
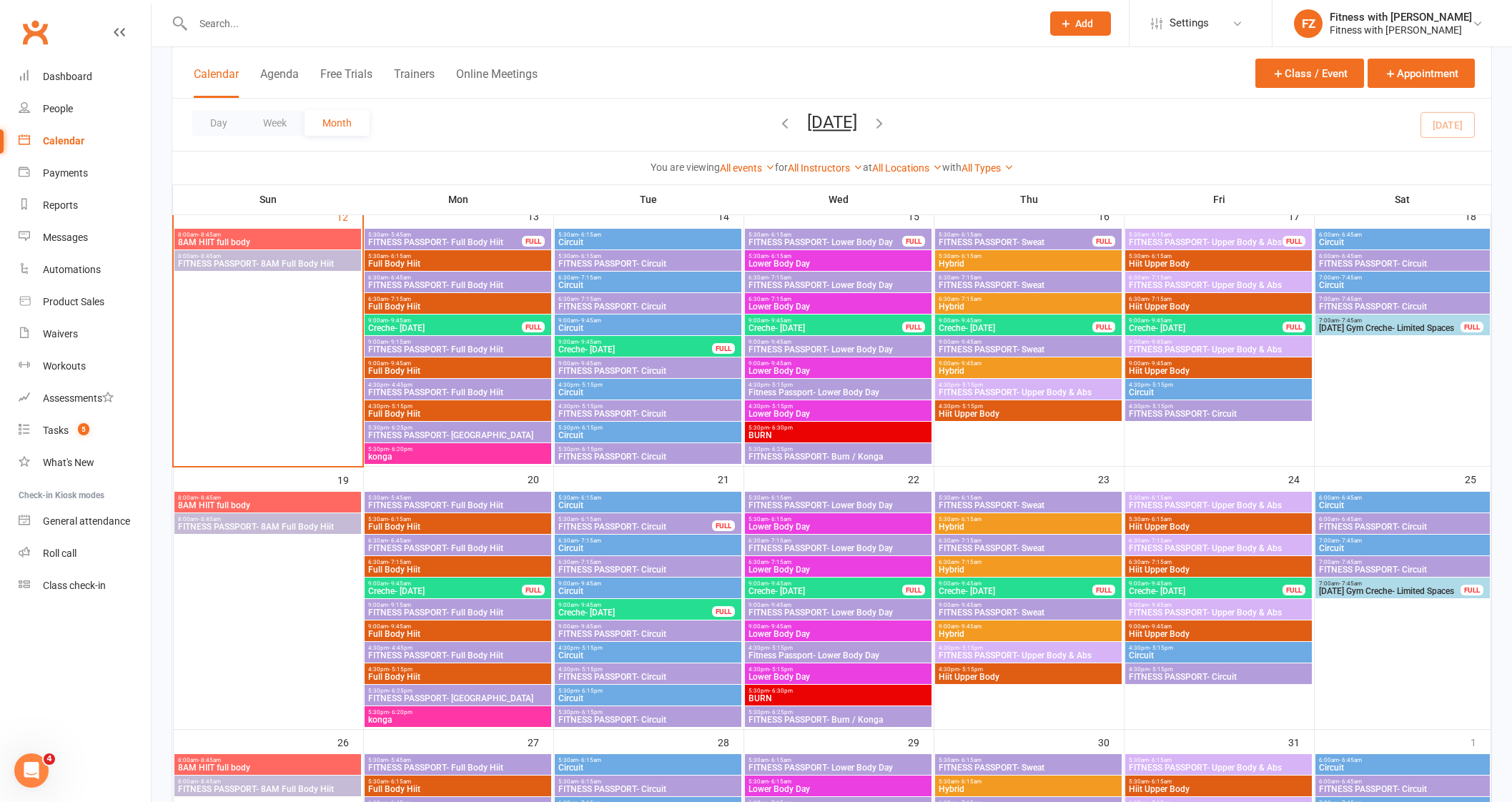
click at [433, 388] on span "FITNESS PASSPORT- Full Body Hiit" at bounding box center [457, 392] width 181 height 9
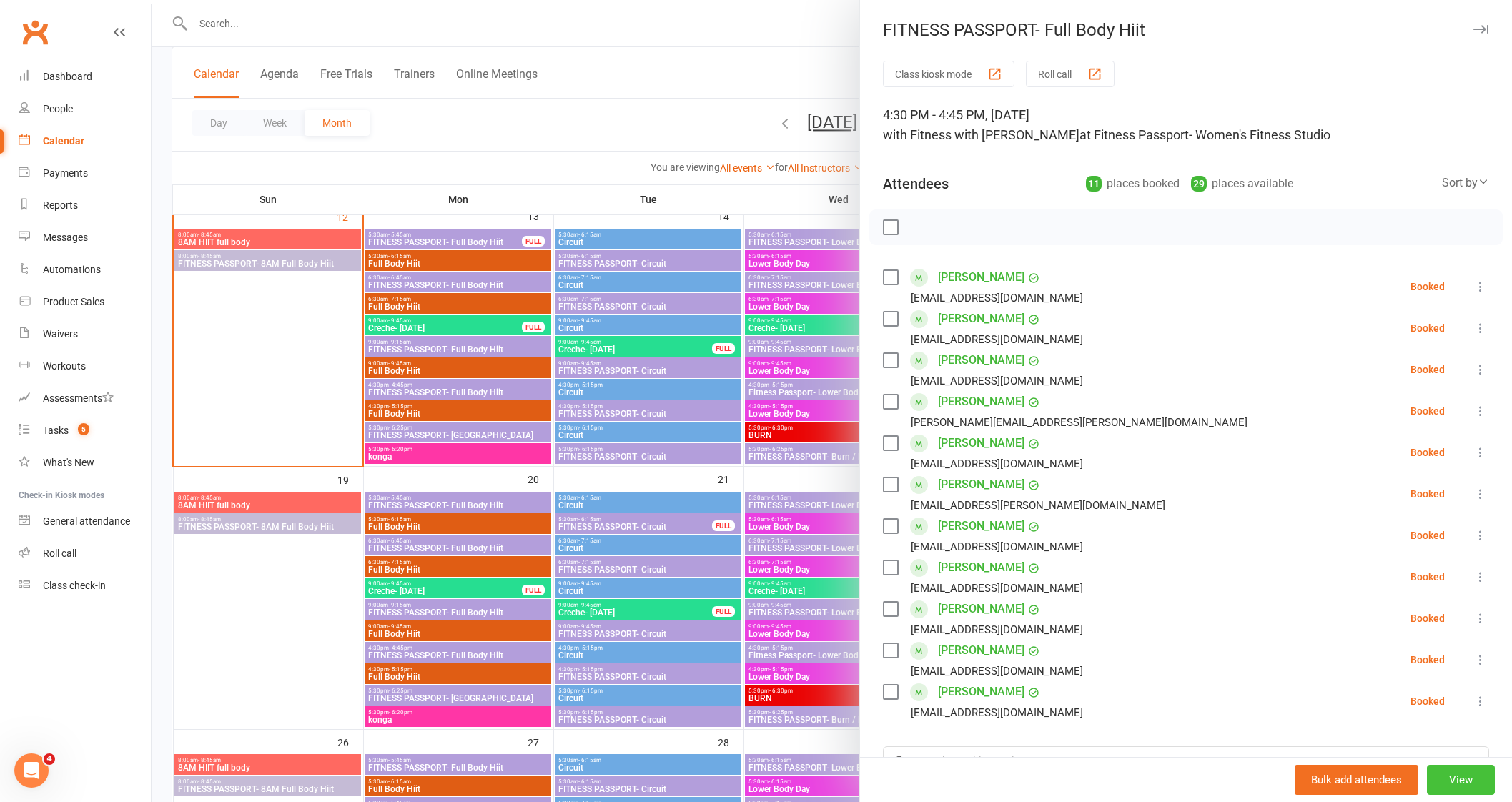
click at [1445, 765] on button "View" at bounding box center [1461, 780] width 68 height 30
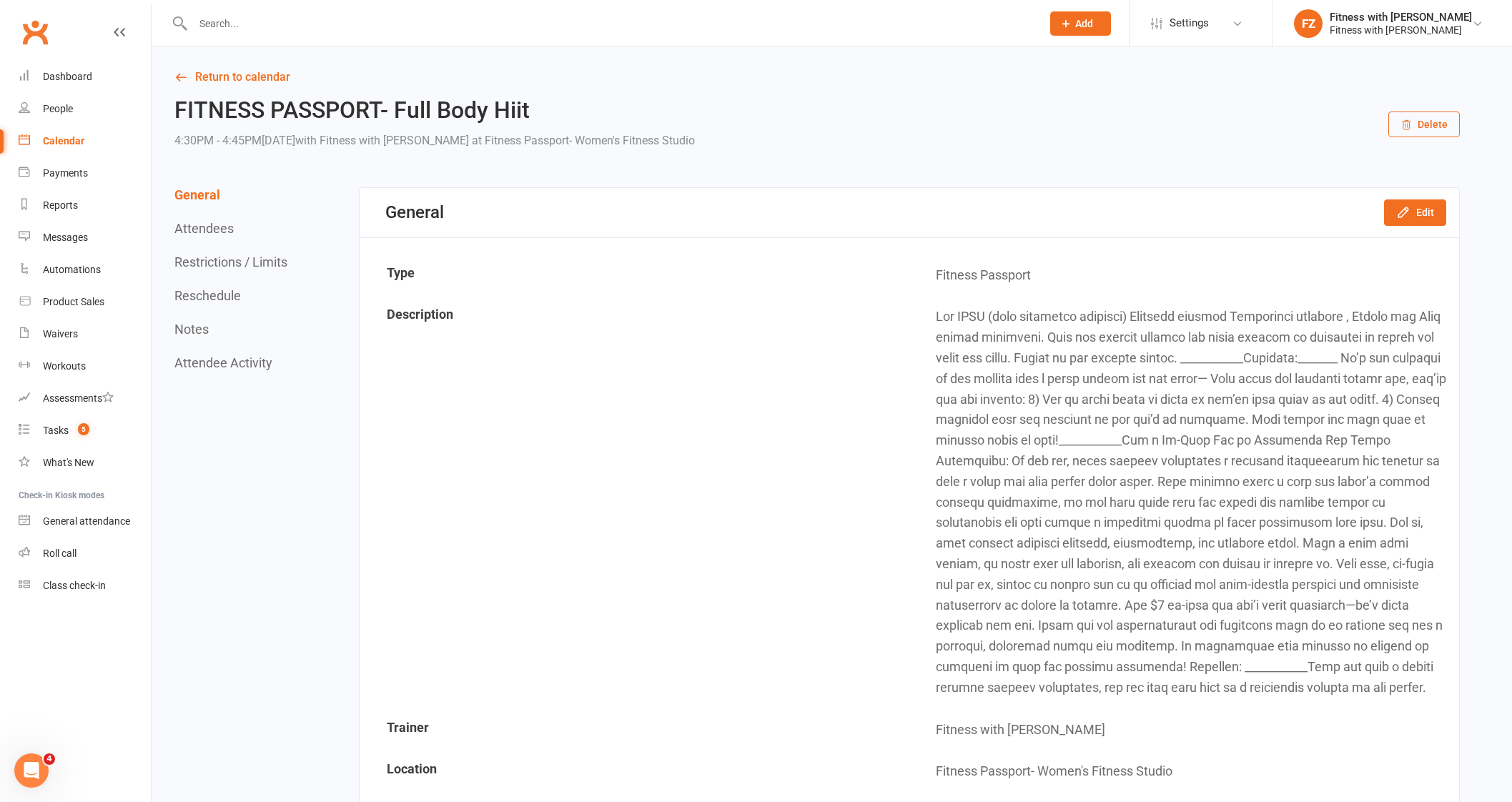
click at [249, 263] on button "Restrictions / Limits" at bounding box center [230, 262] width 113 height 15
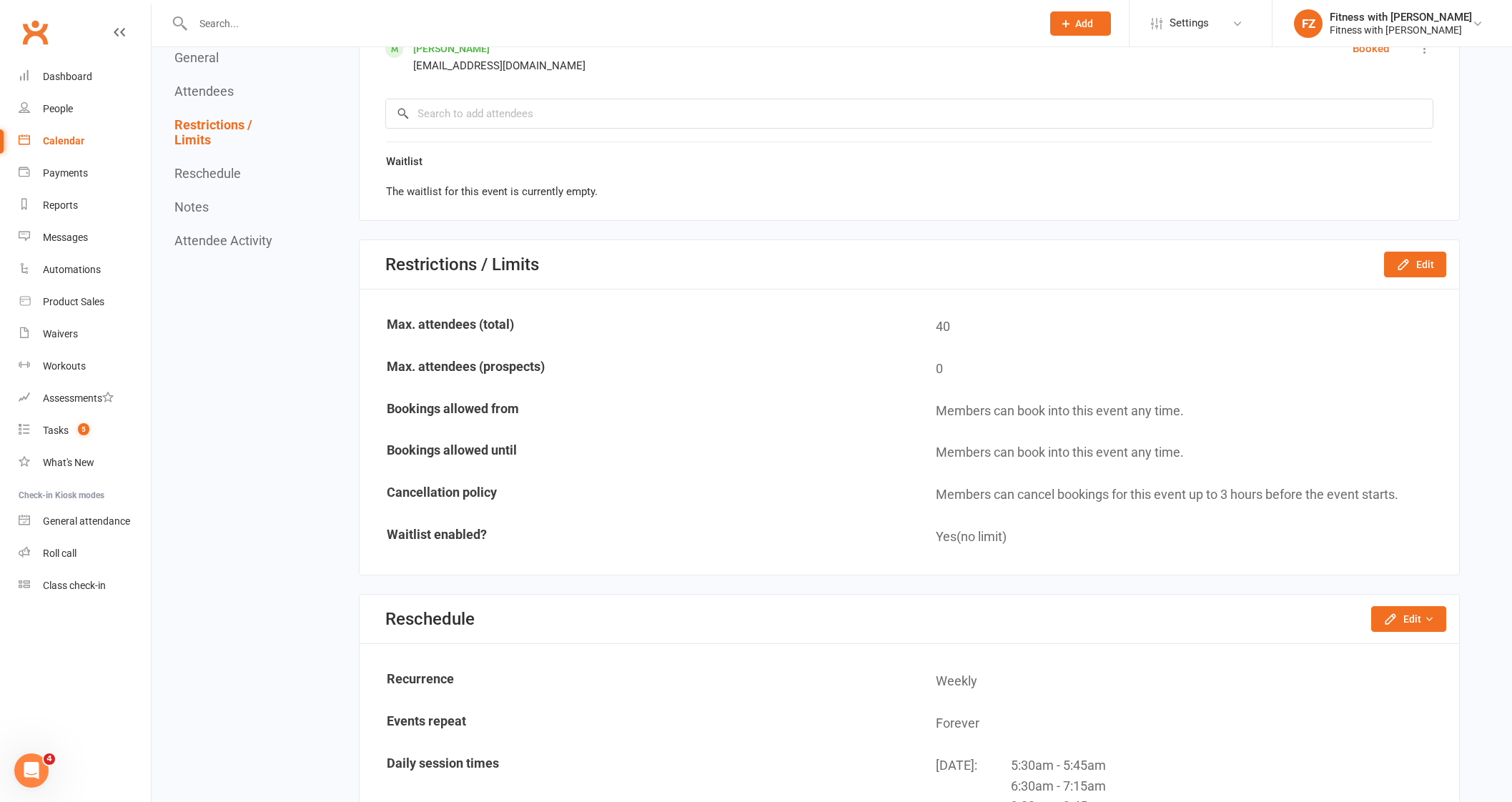
scroll to position [1658, 0]
click at [1417, 261] on button "Edit" at bounding box center [1415, 264] width 63 height 26
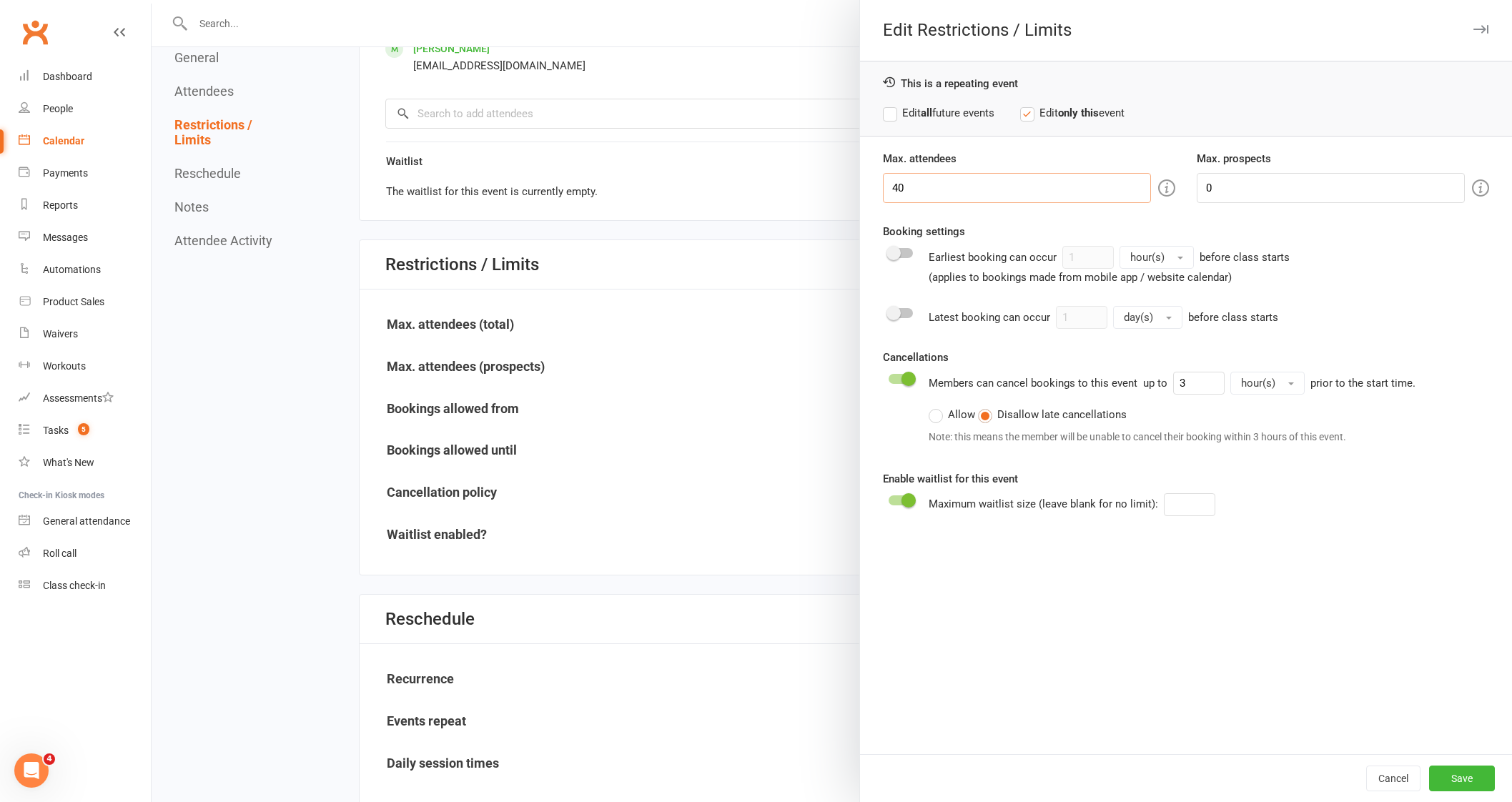
drag, startPoint x: 919, startPoint y: 180, endPoint x: 742, endPoint y: 178, distance: 177.0
click at [747, 0] on div "Edit Restrictions / Limits This is a repeating event Edit all future events Edi…" at bounding box center [832, 0] width 1360 height 0
type input "37"
click at [1434, 782] on button "Save" at bounding box center [1461, 777] width 66 height 26
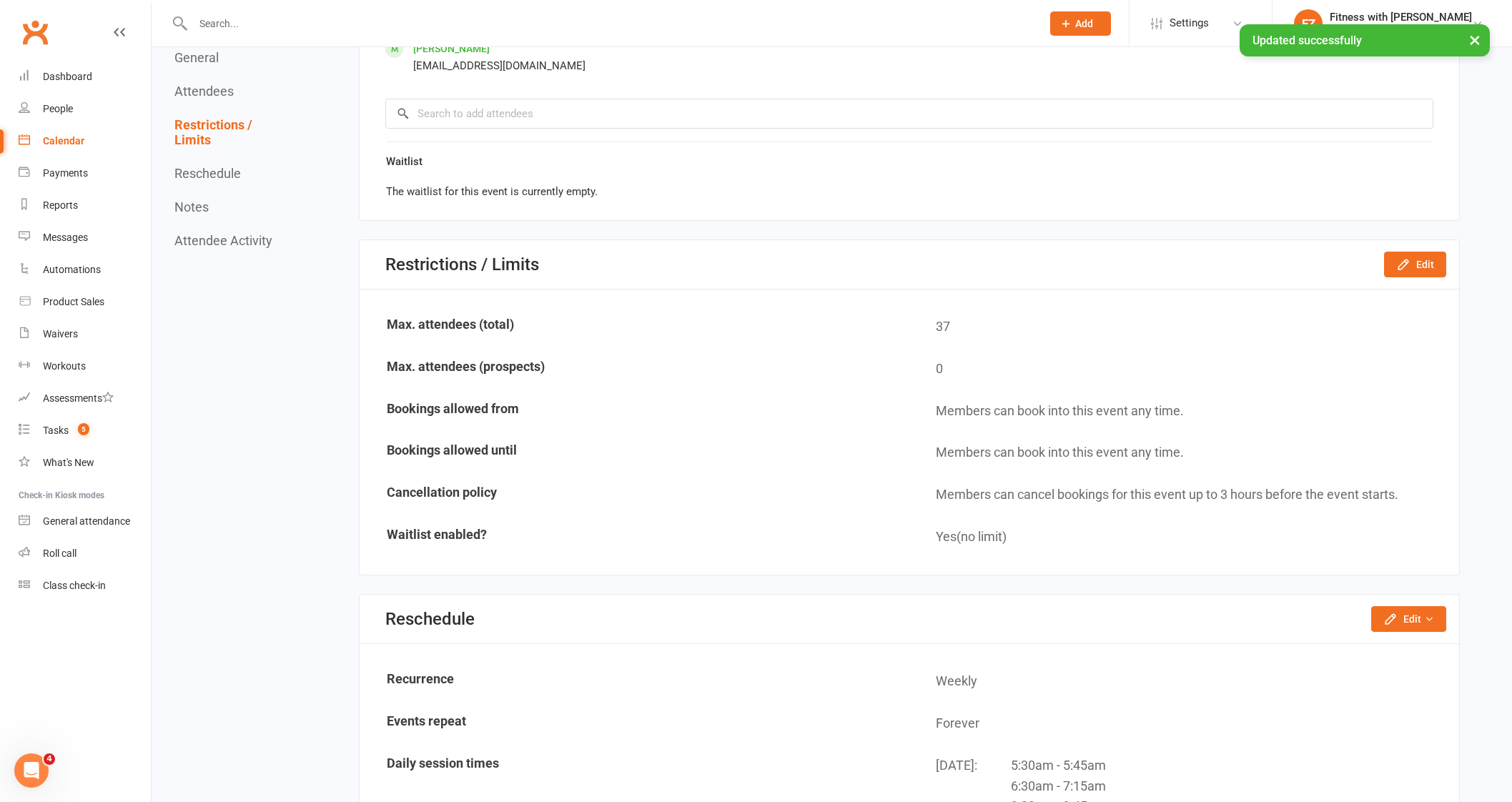
click at [53, 134] on link "Calendar" at bounding box center [84, 141] width 132 height 32
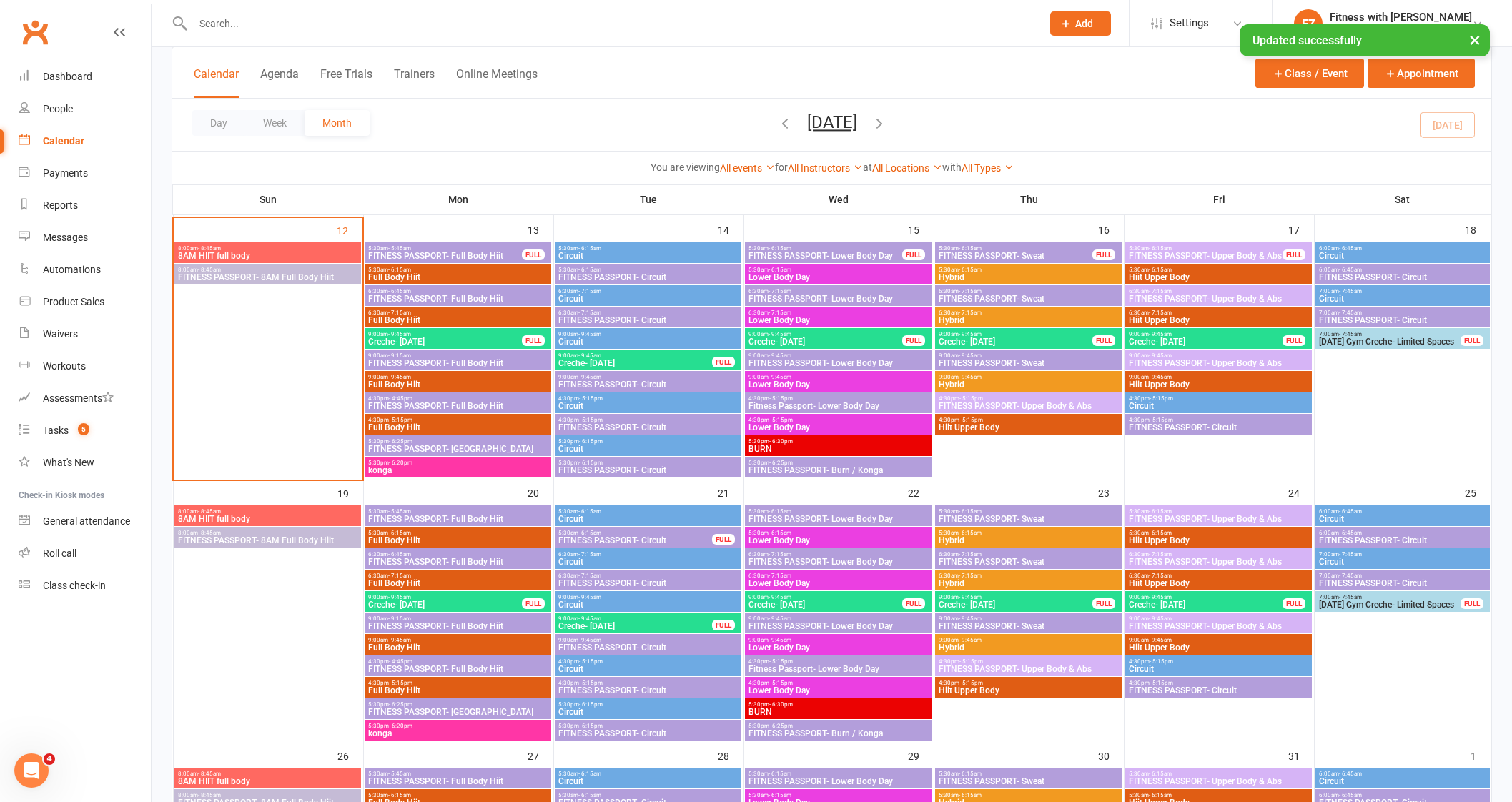
scroll to position [625, 0]
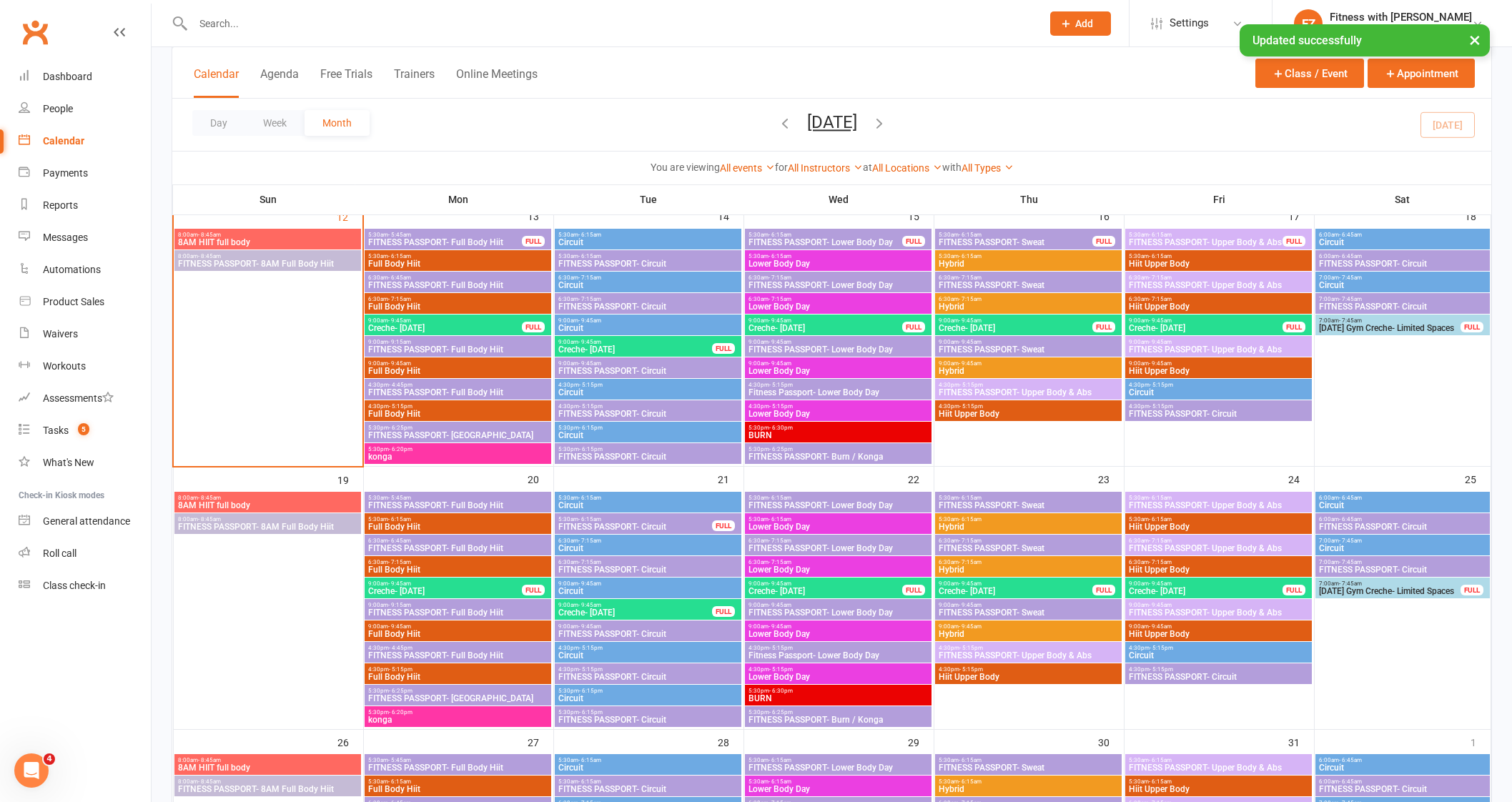
click at [432, 433] on span "FITNESS PASSPORT- Konga" at bounding box center [457, 435] width 181 height 9
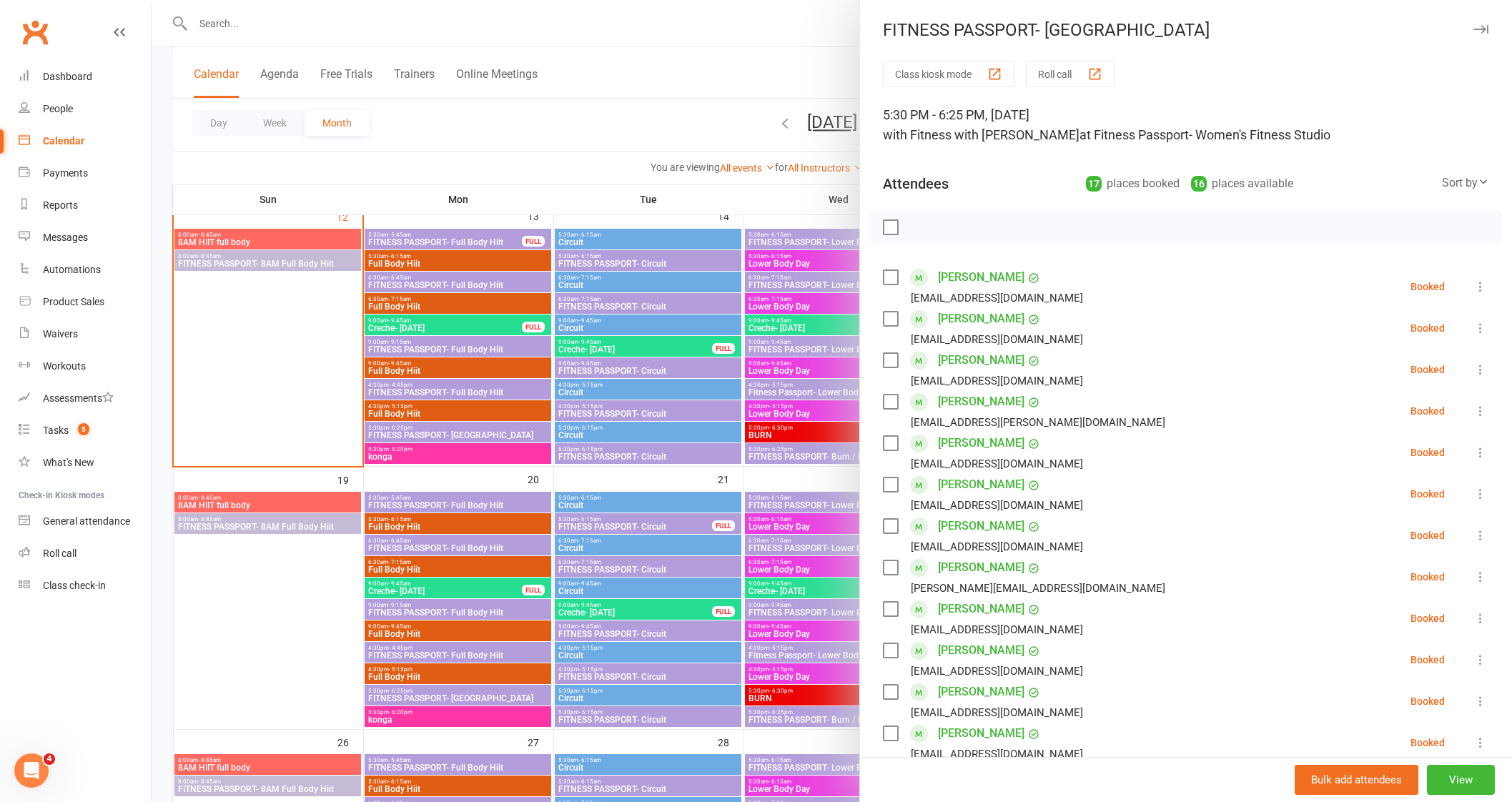
click at [1473, 32] on icon "button" at bounding box center [1480, 29] width 15 height 9
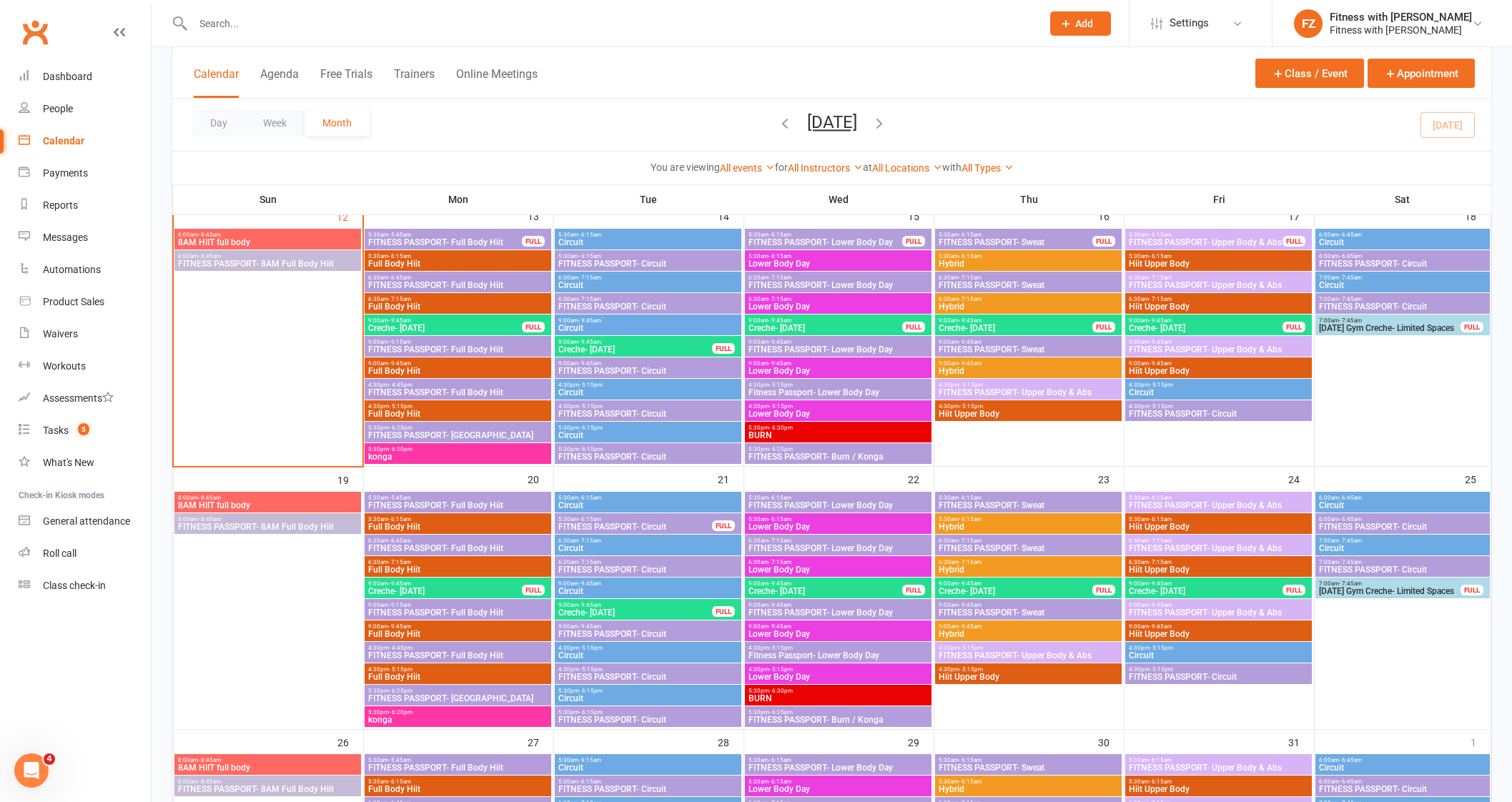
click at [442, 382] on span "4:30pm - 4:45pm" at bounding box center [457, 384] width 181 height 6
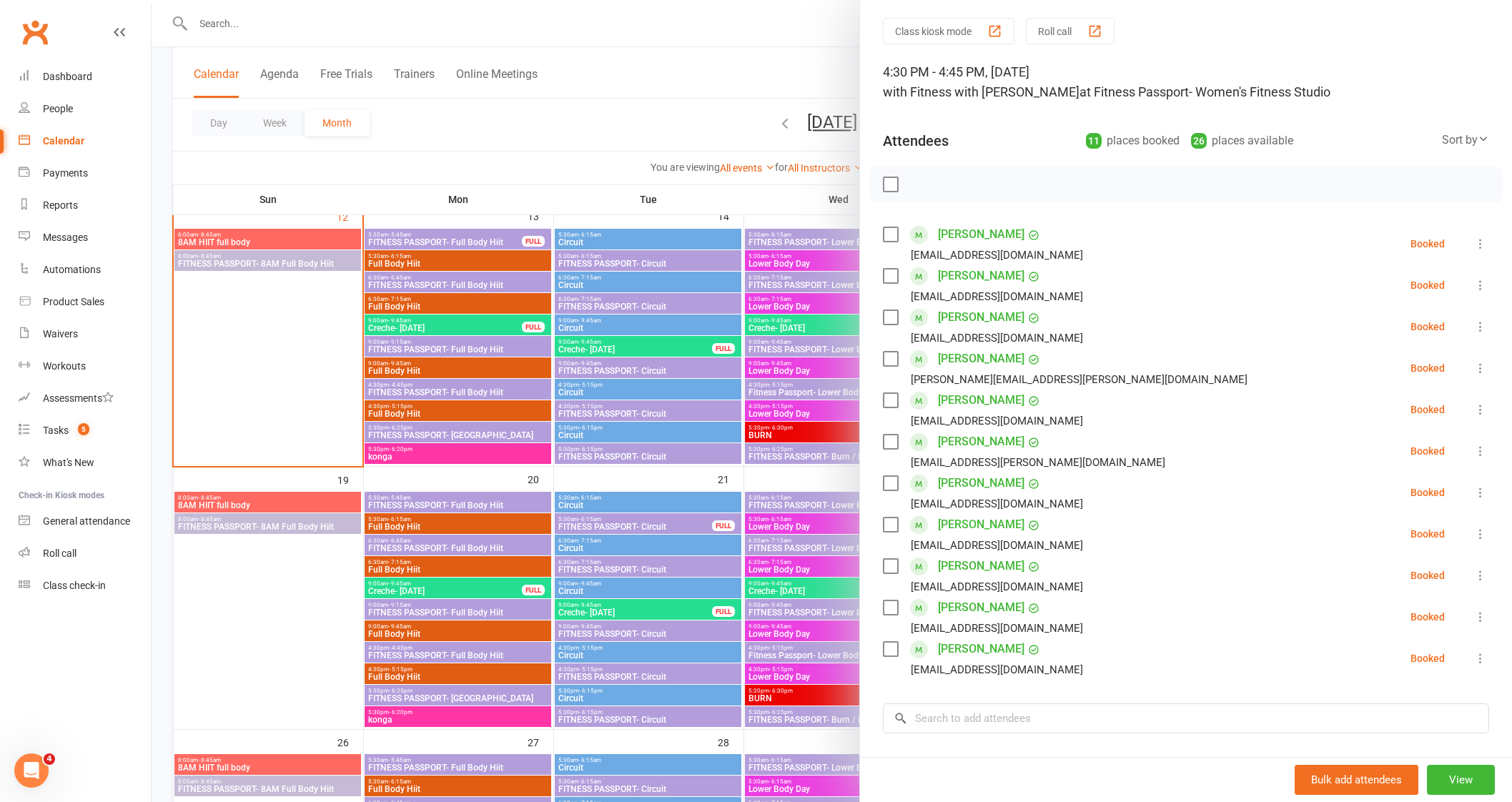
scroll to position [0, 0]
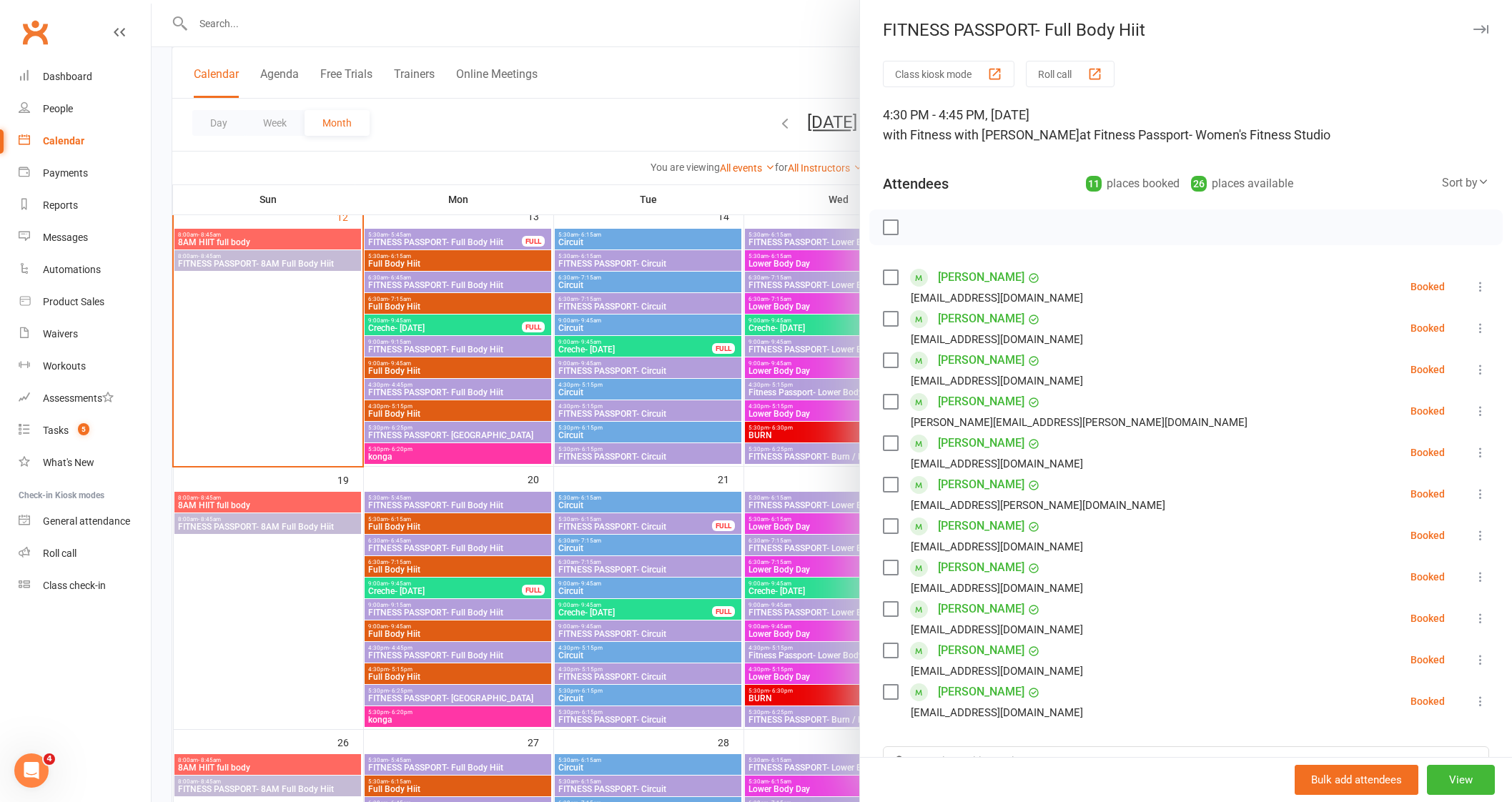
click at [1451, 20] on div "FITNESS PASSPORT- Full Body Hiit" at bounding box center [1186, 29] width 652 height 20
click at [1472, 23] on button "button" at bounding box center [1480, 29] width 17 height 17
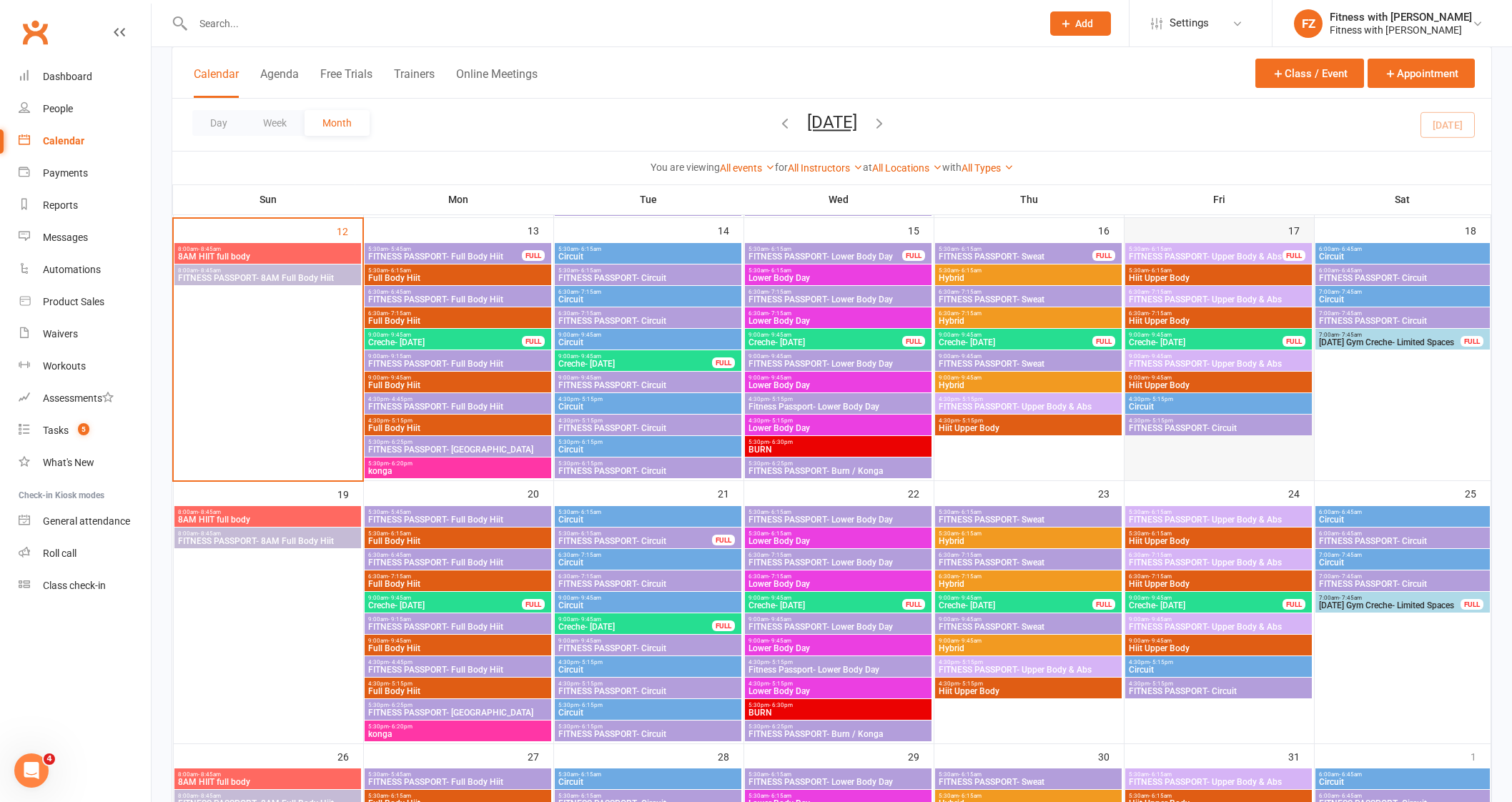
scroll to position [447, 0]
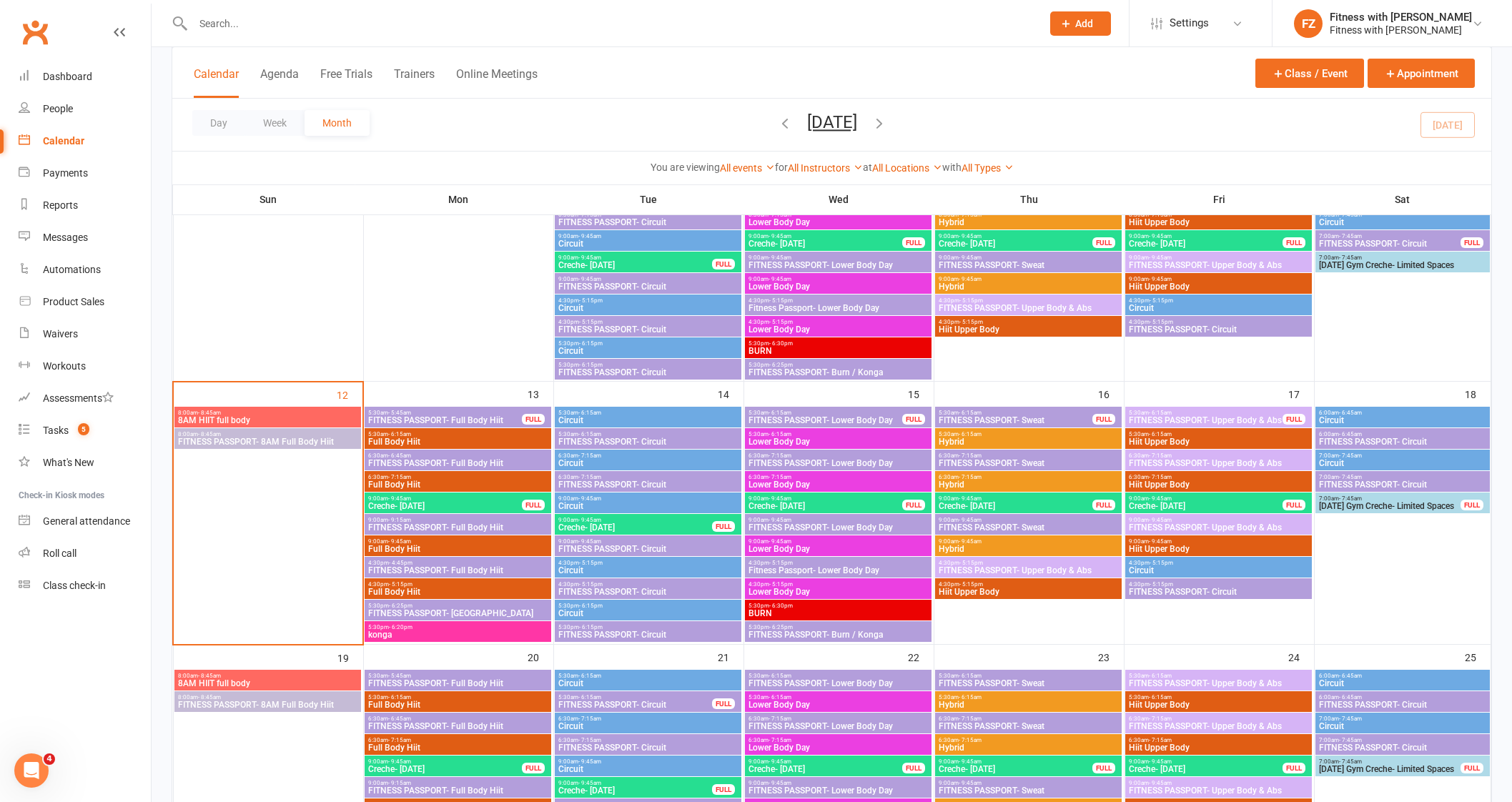
click at [1426, 263] on span "Saturday Gym Creche- Limited Spaces" at bounding box center [1402, 265] width 168 height 9
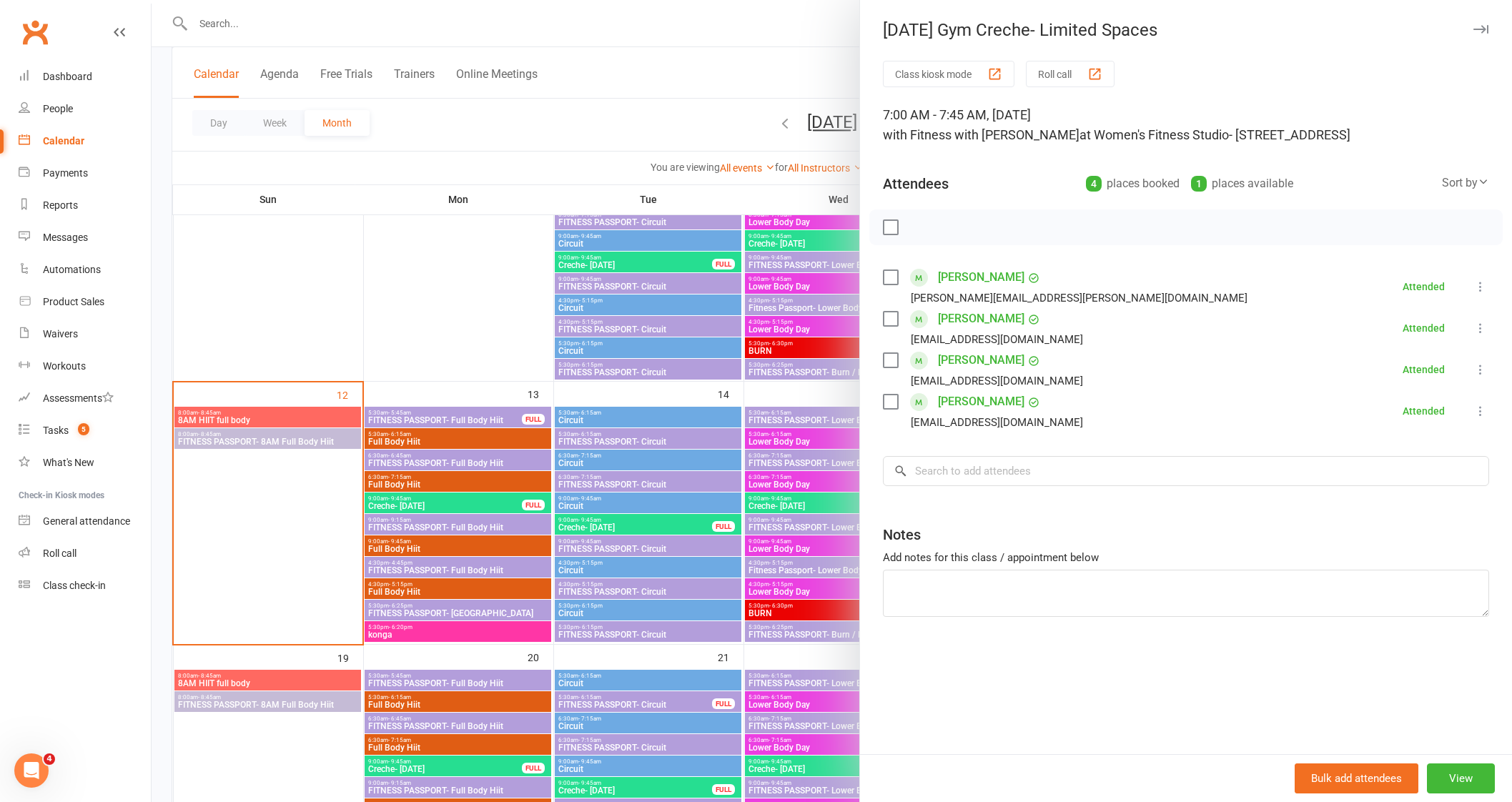
click at [1473, 31] on icon "button" at bounding box center [1480, 29] width 15 height 9
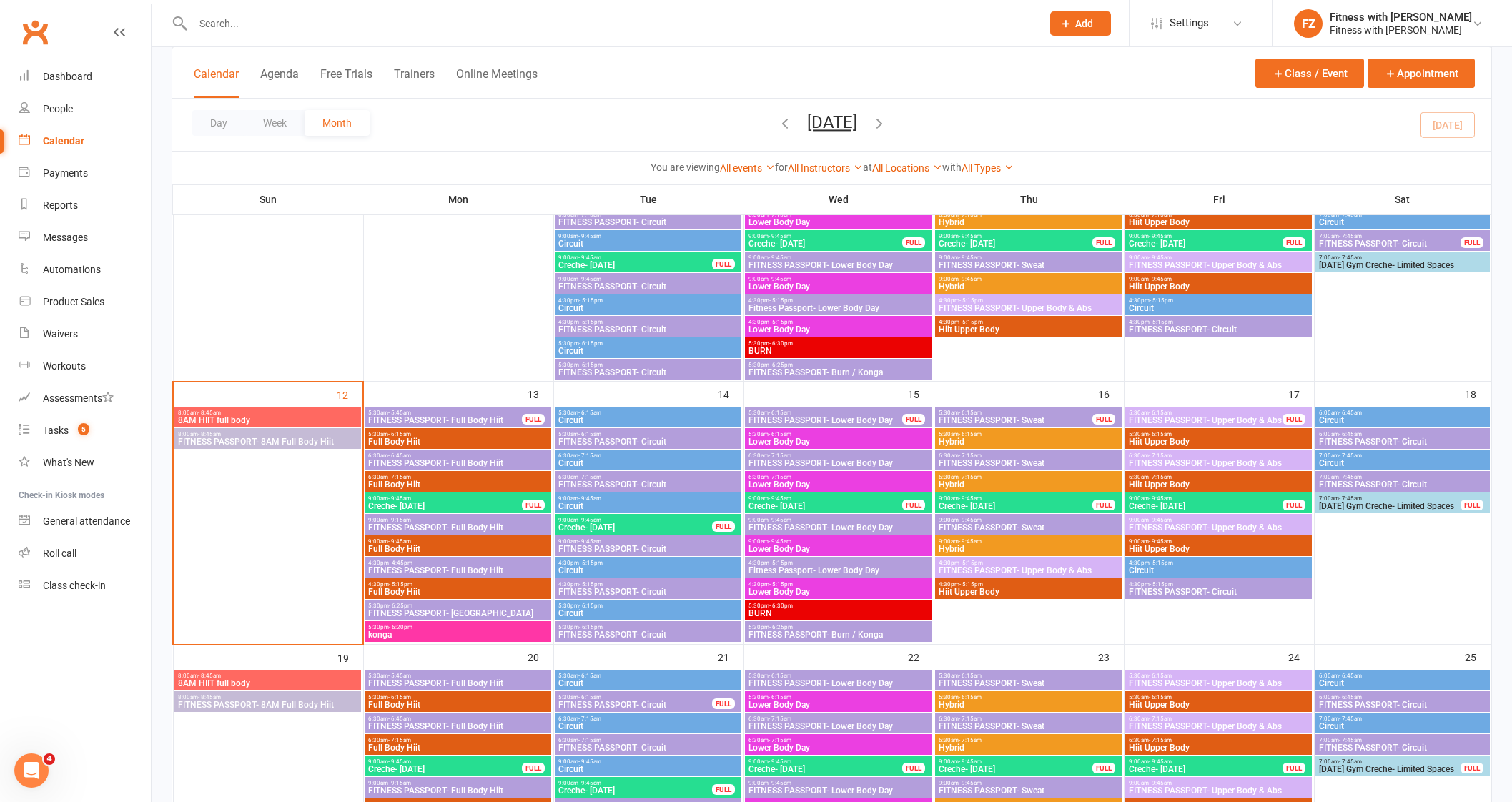
click at [426, 506] on span "Creche- October 2025" at bounding box center [445, 505] width 155 height 9
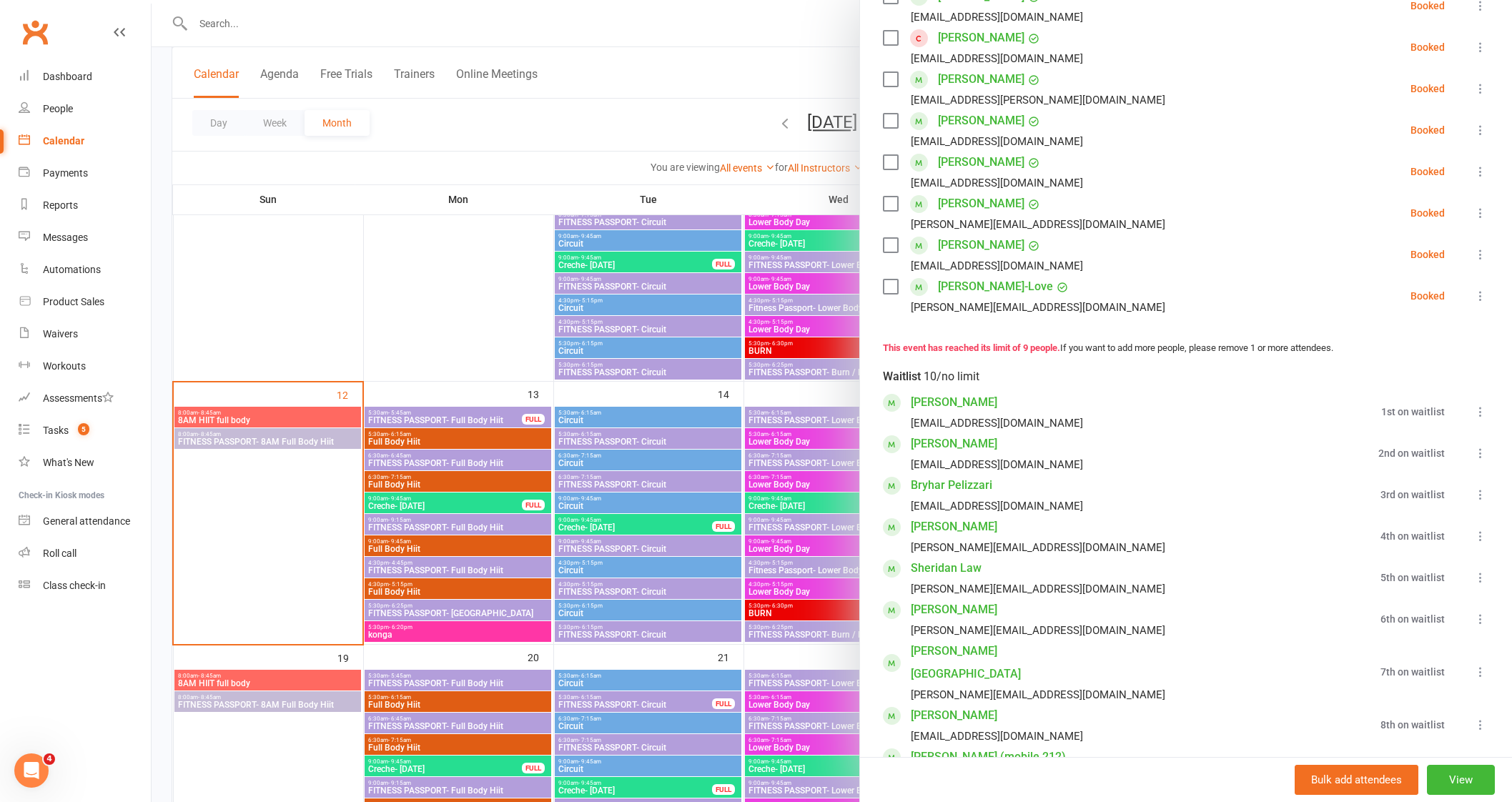
scroll to position [178, 0]
